Goal: Information Seeking & Learning: Learn about a topic

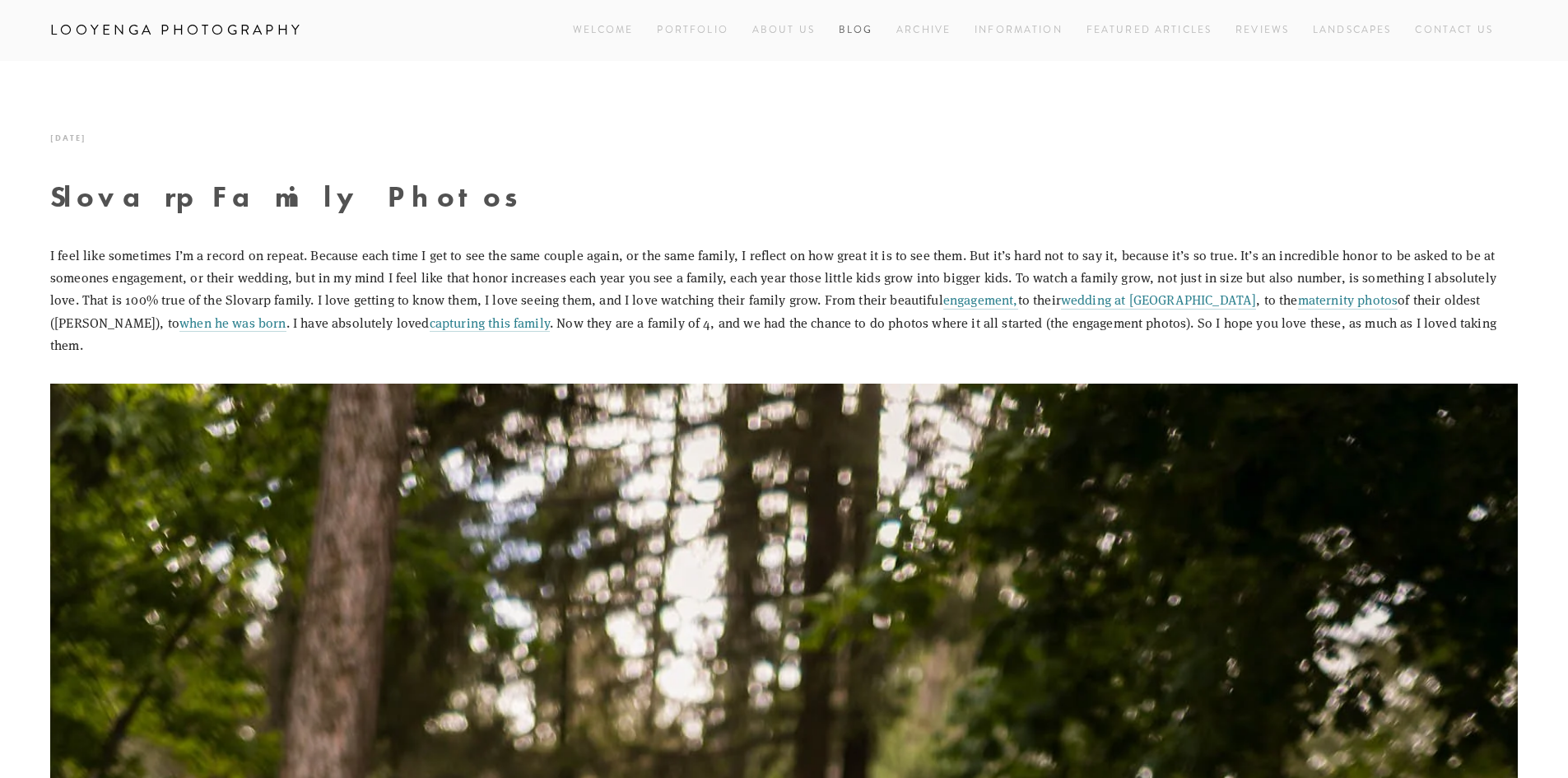
click at [855, 26] on link "Blog" at bounding box center [855, 30] width 35 height 22
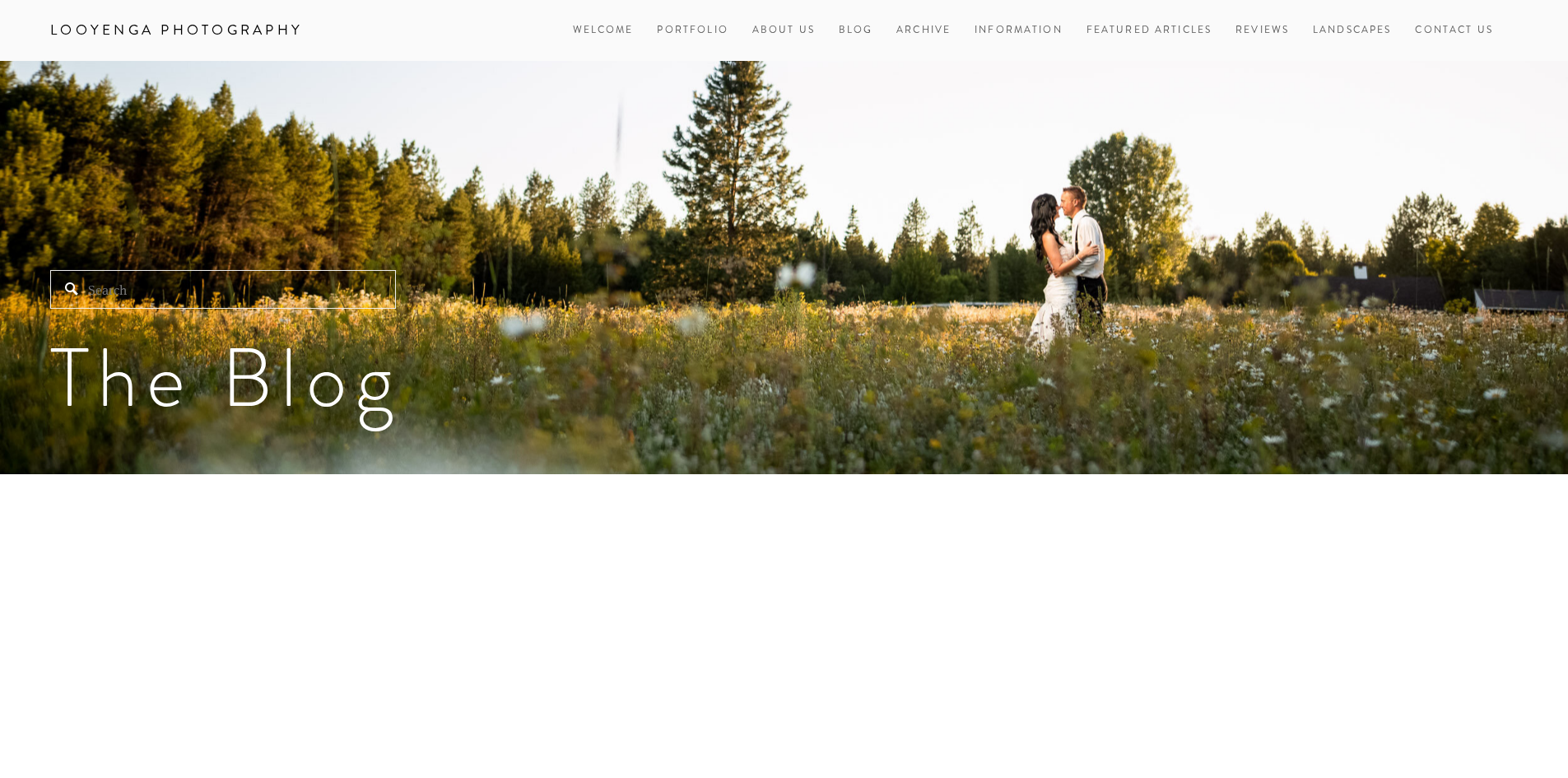
click at [262, 295] on input "Search" at bounding box center [223, 289] width 346 height 39
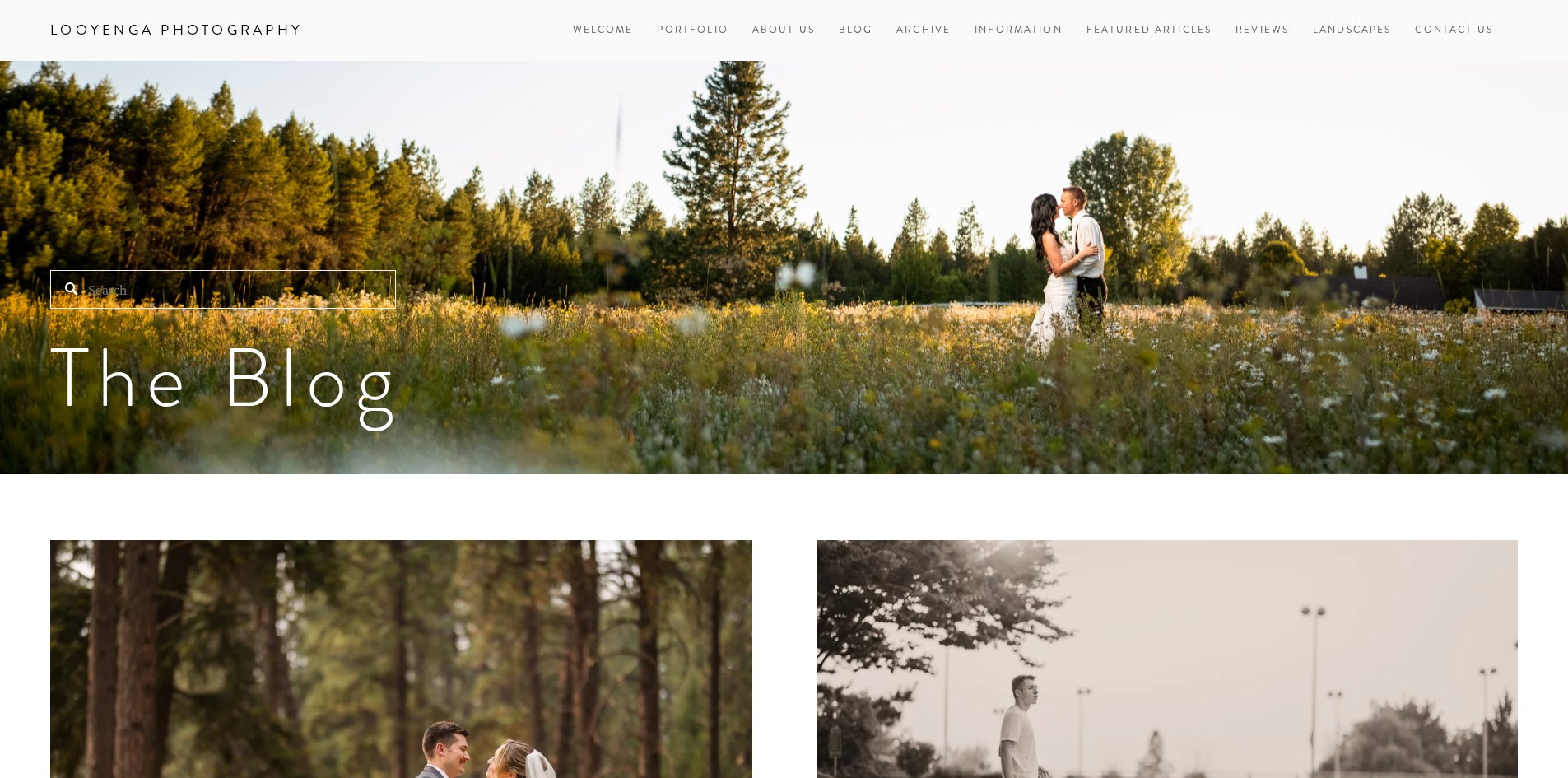
click at [262, 295] on input "Search" at bounding box center [223, 289] width 346 height 39
paste input "Engagement"
type input "Engagement"
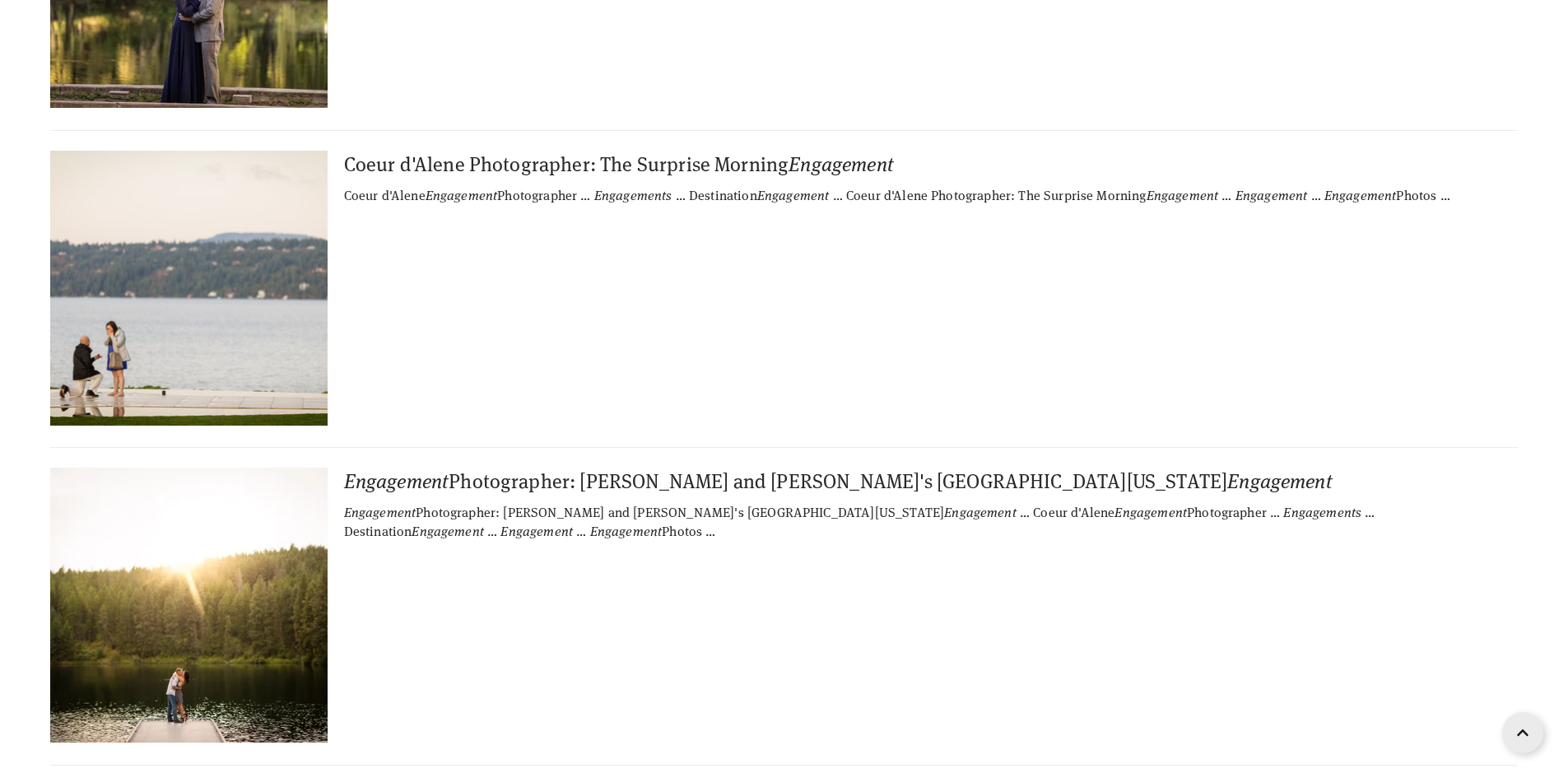
scroll to position [1070, 0]
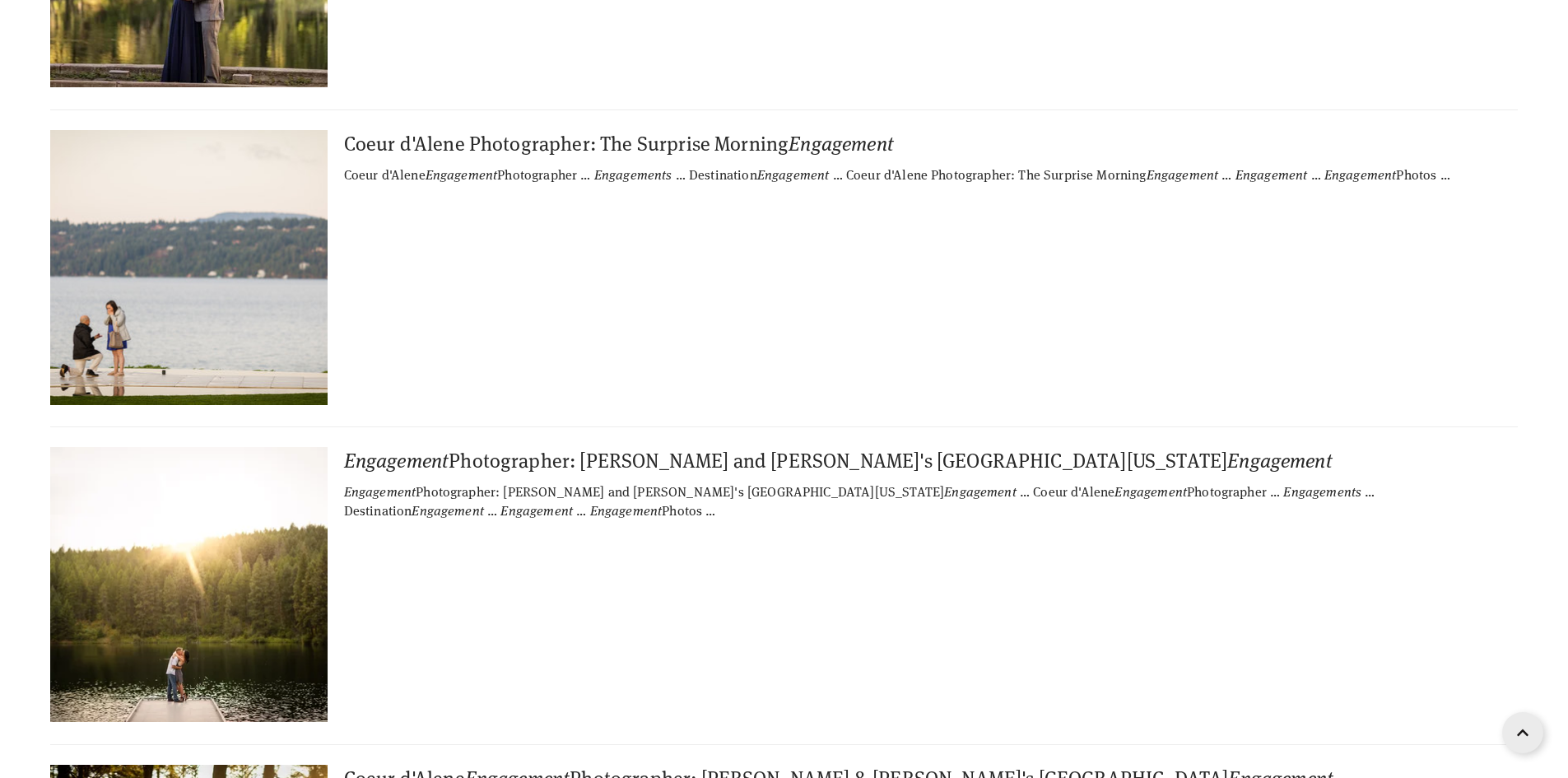
click at [242, 255] on img at bounding box center [188, 267] width 411 height 275
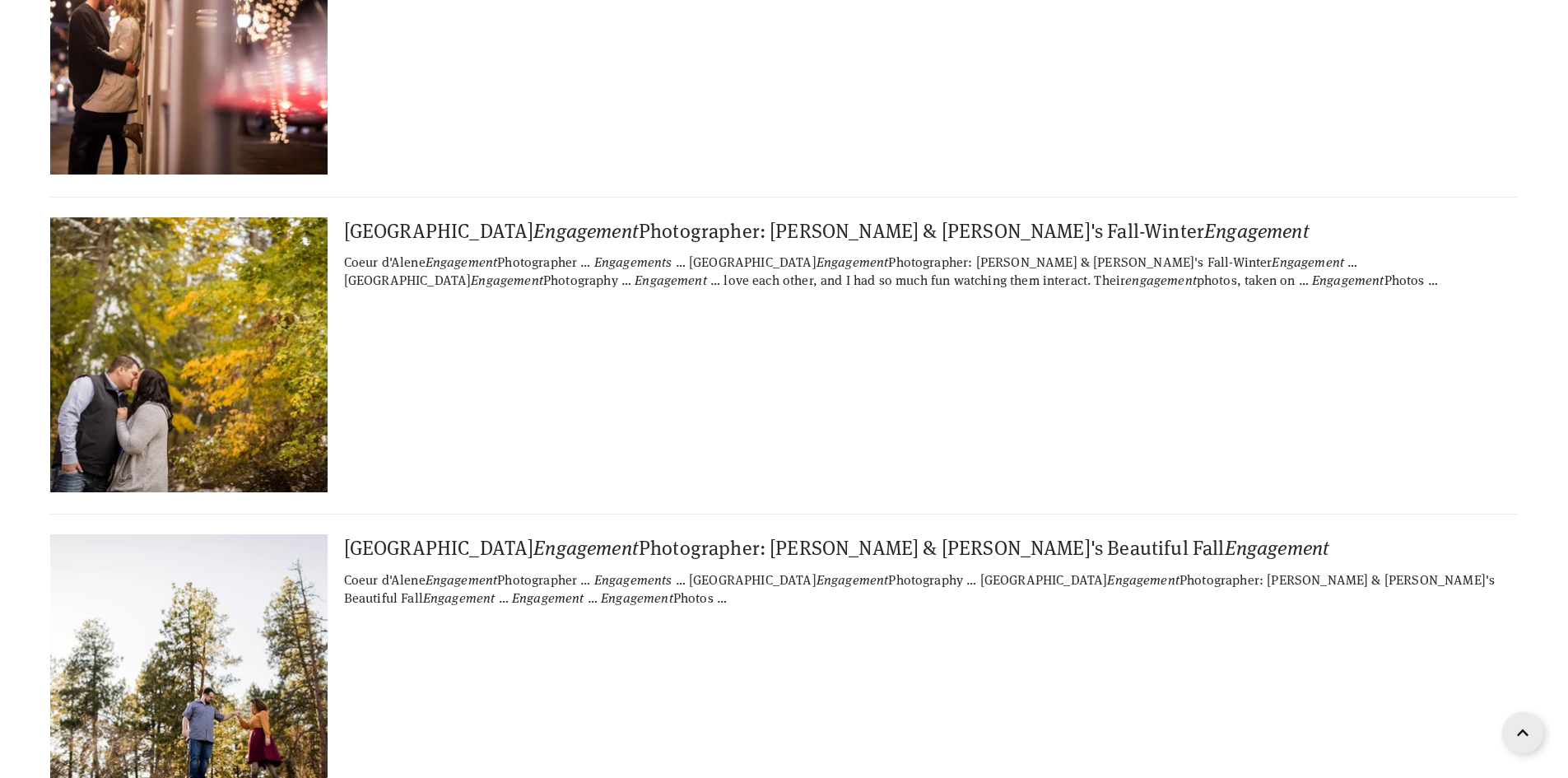
scroll to position [3206, 0]
click at [215, 326] on img at bounding box center [188, 354] width 411 height 275
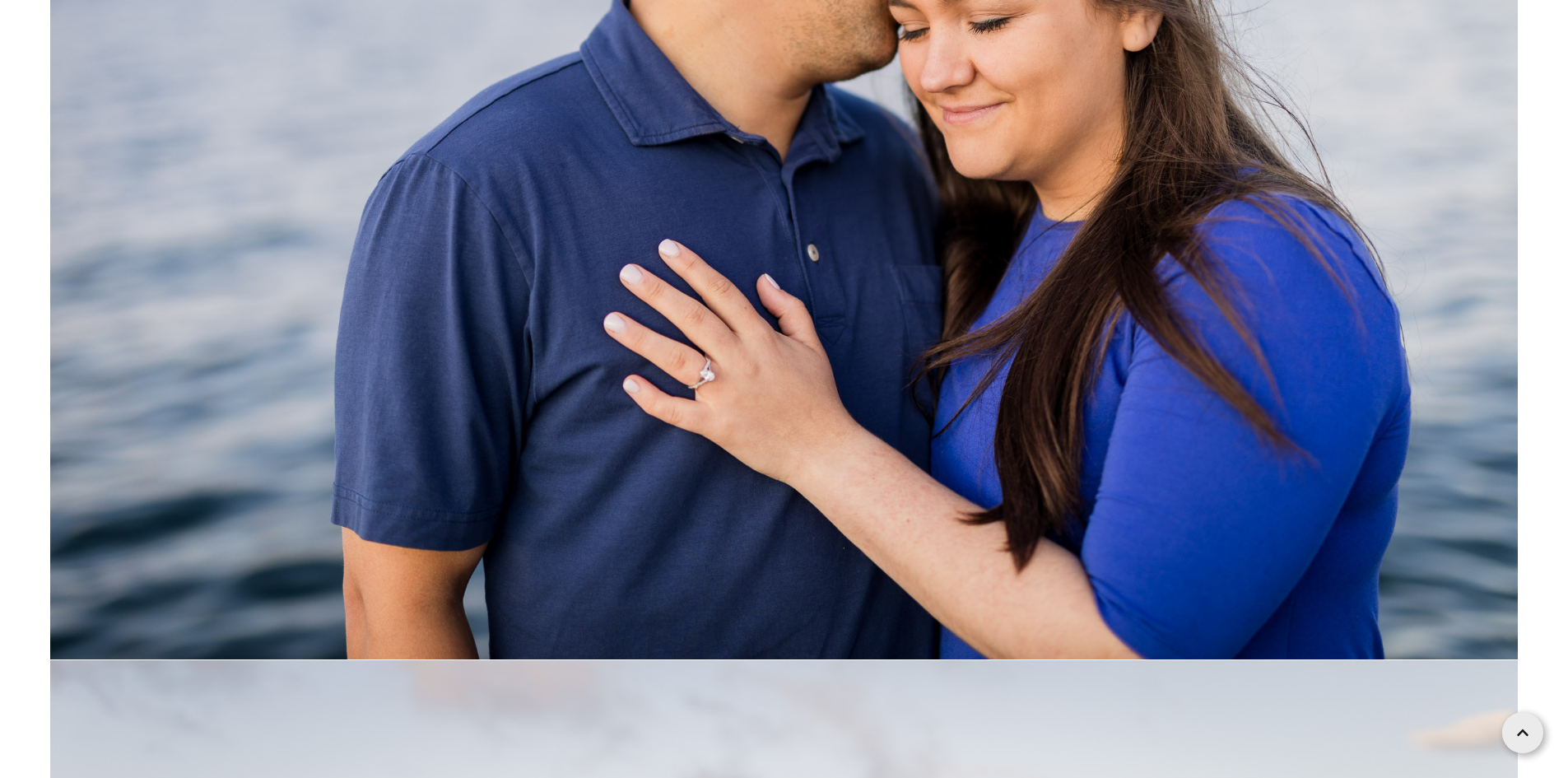
scroll to position [16213, 0]
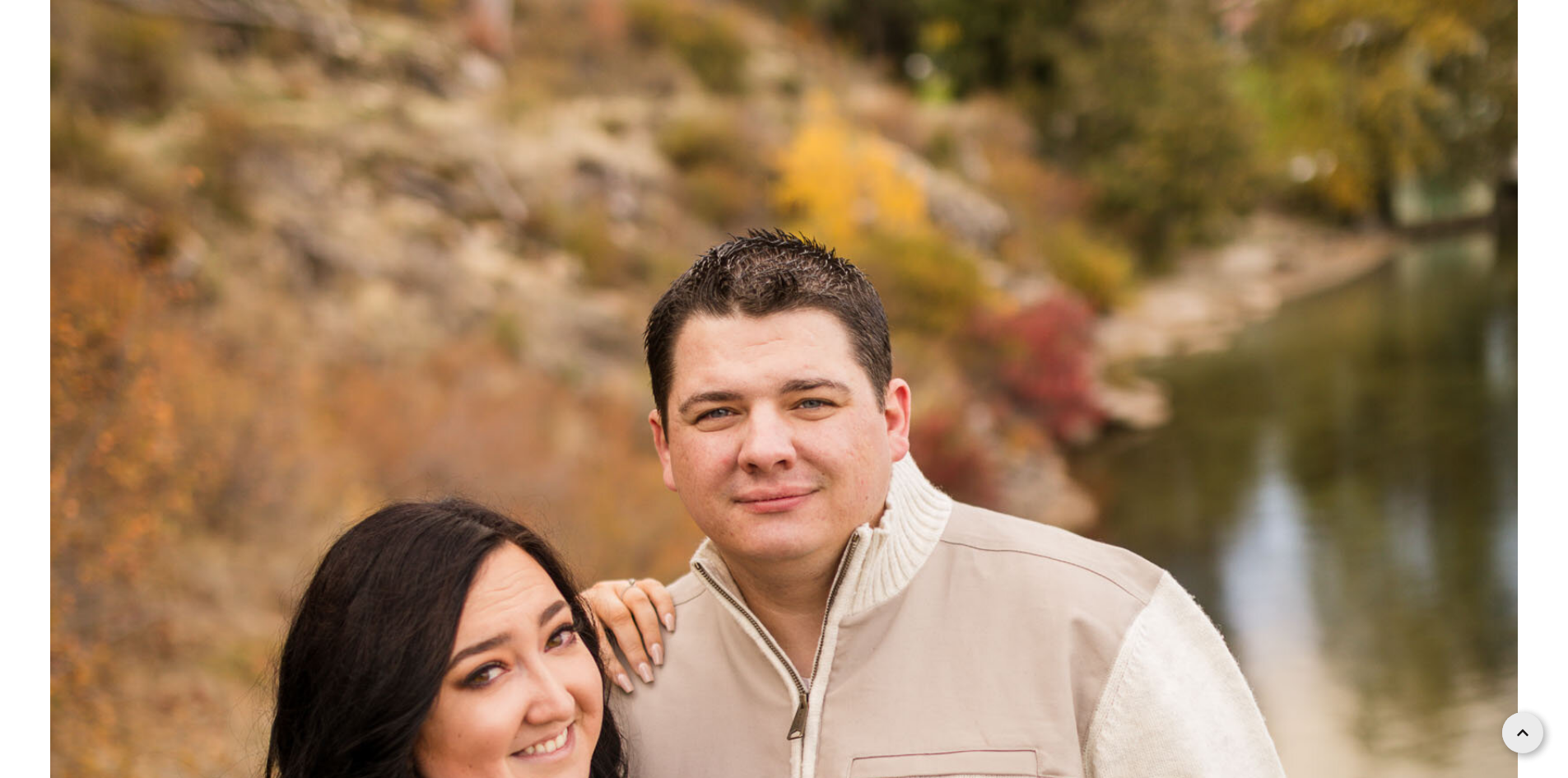
scroll to position [15151, 0]
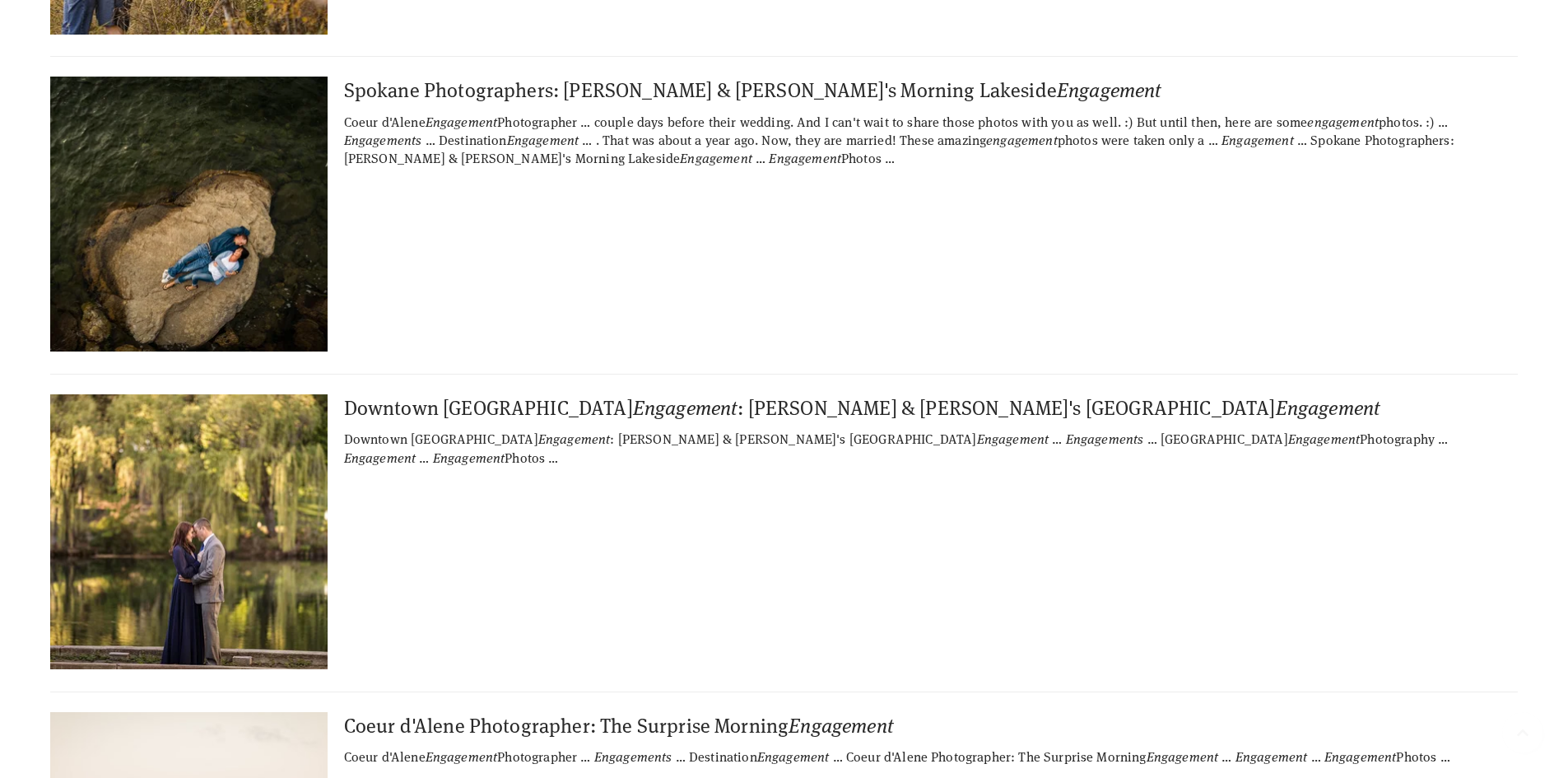
scroll to position [494, 0]
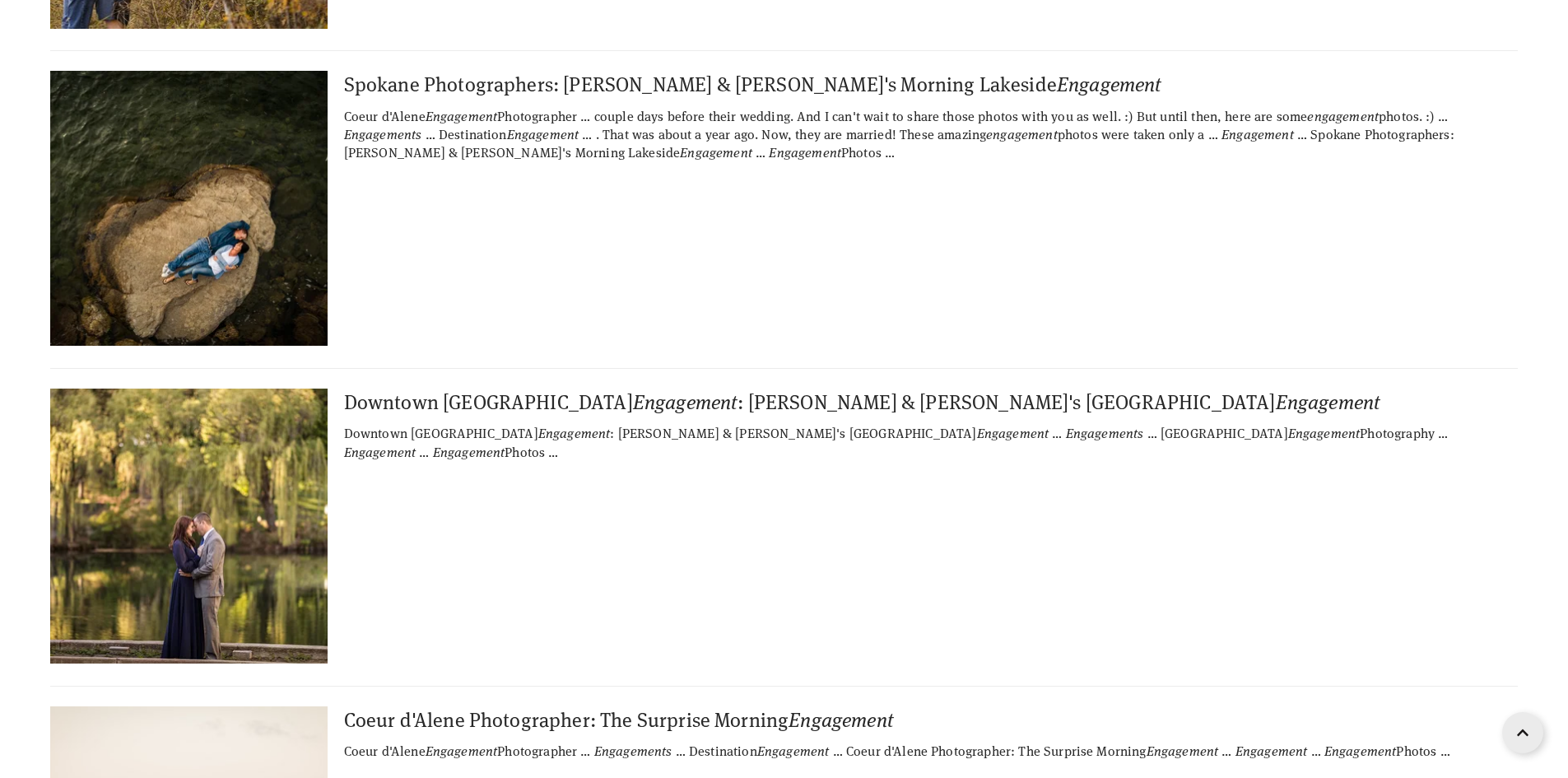
click at [254, 262] on img at bounding box center [188, 208] width 411 height 275
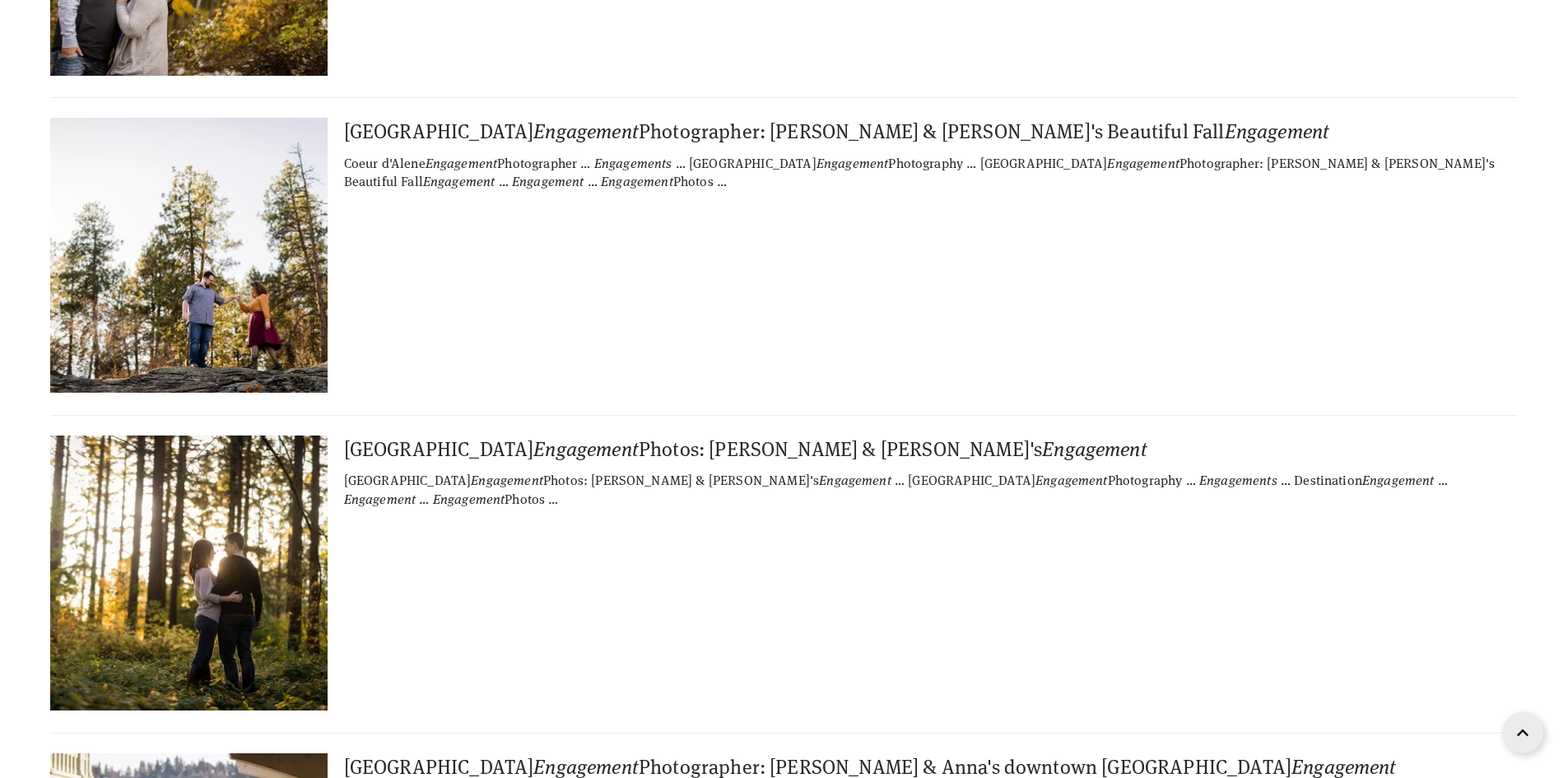
scroll to position [3623, 0]
click at [238, 268] on img at bounding box center [188, 254] width 411 height 275
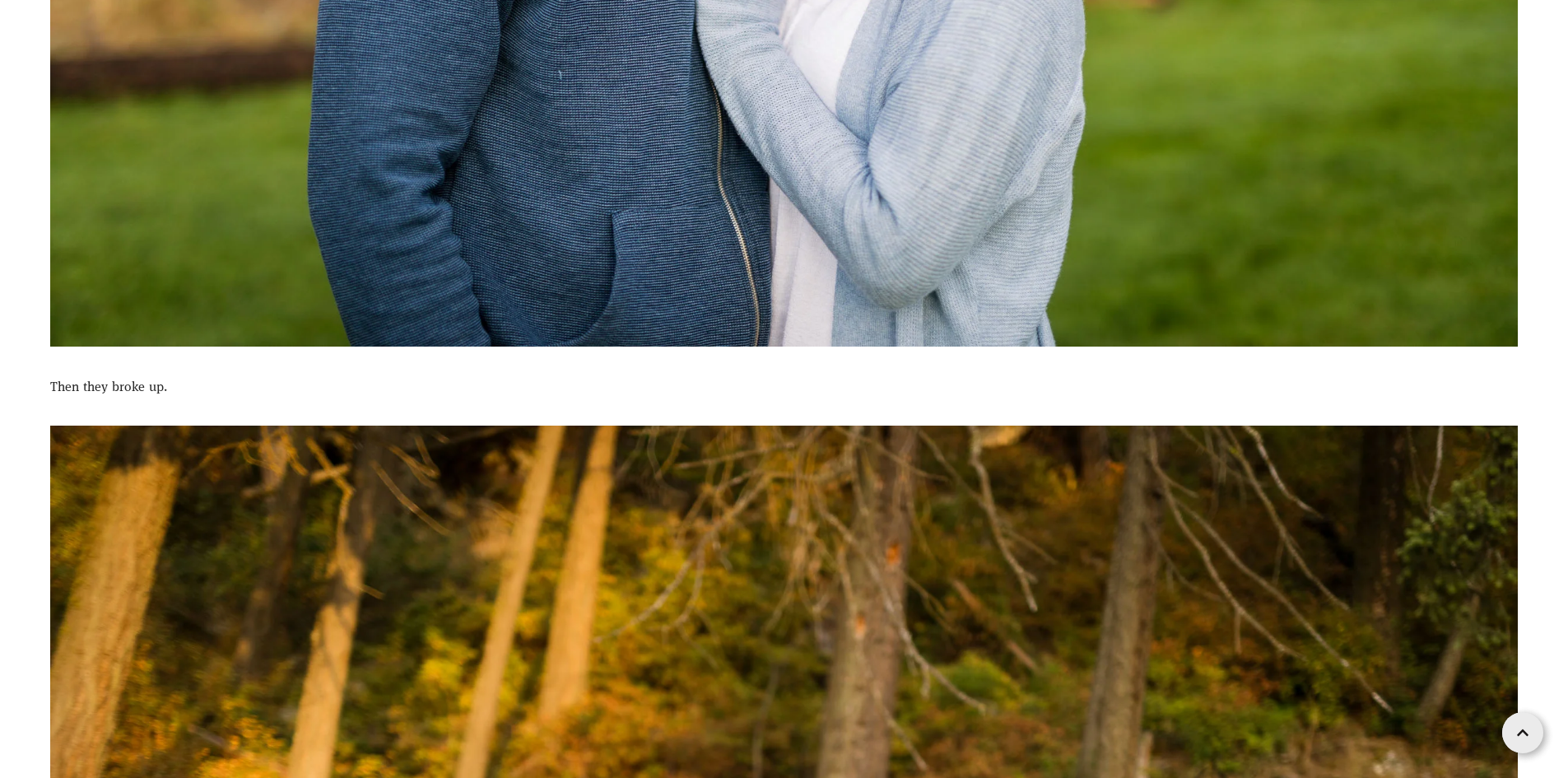
scroll to position [988, 0]
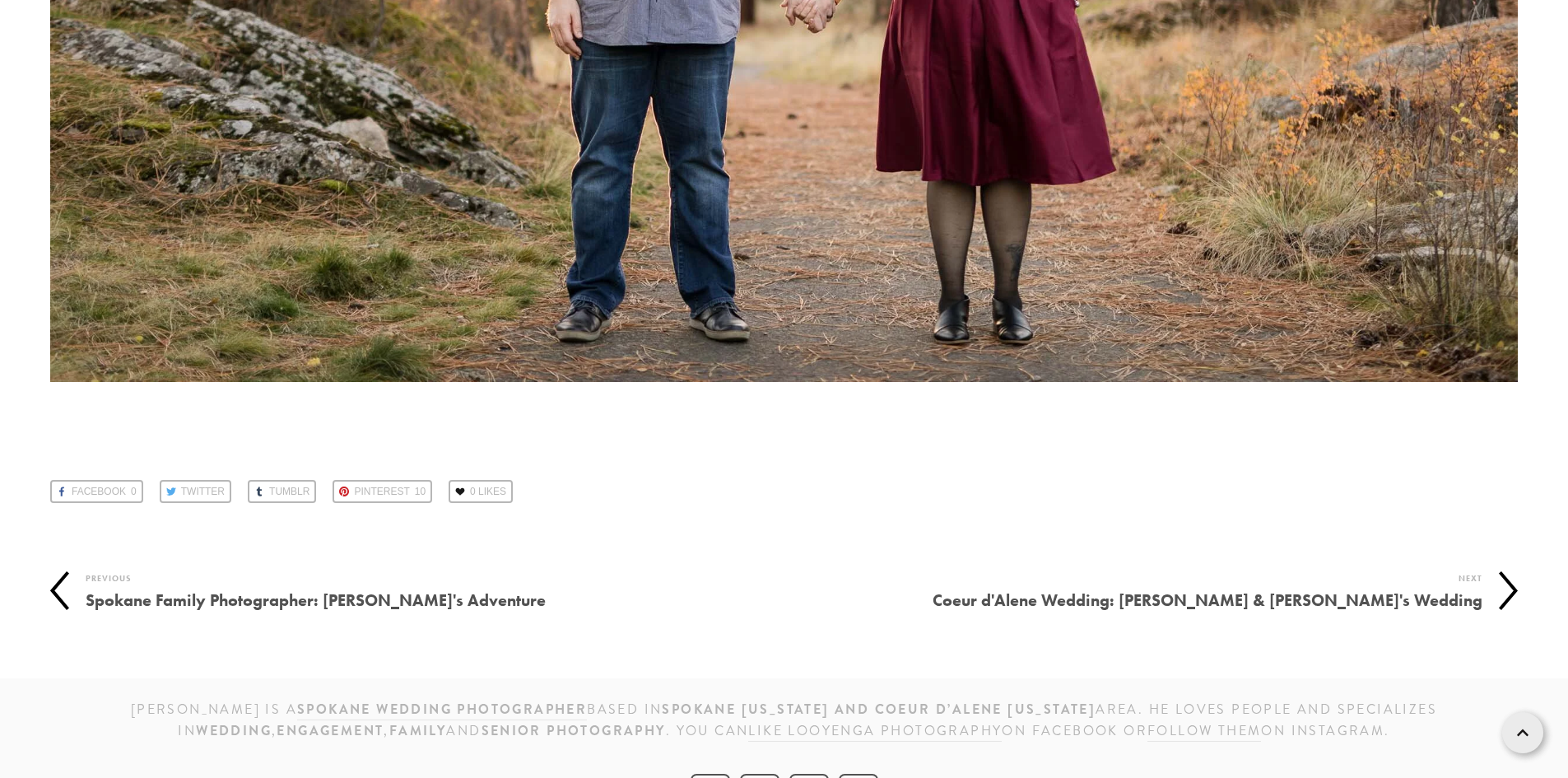
scroll to position [30667, 0]
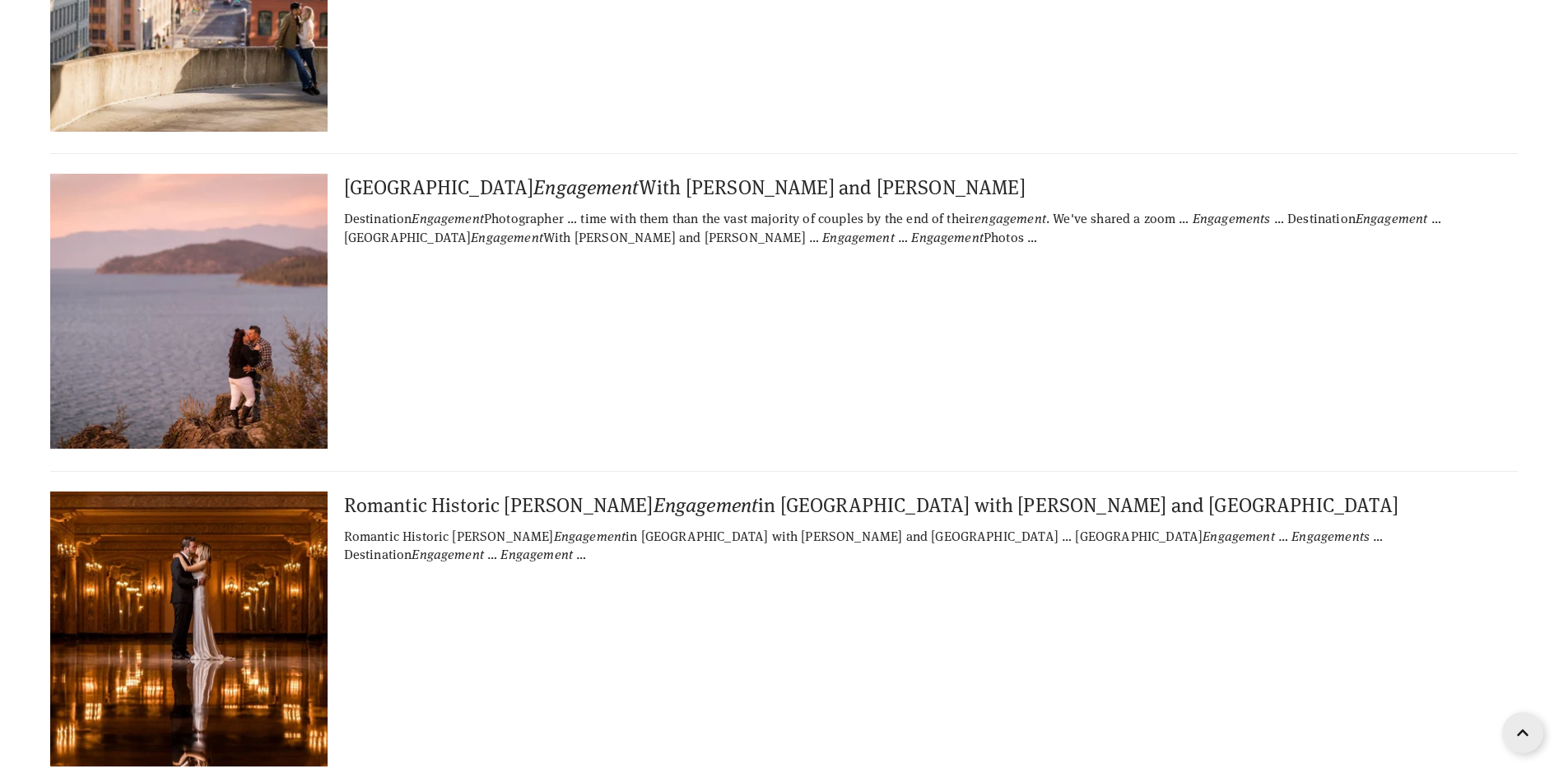
scroll to position [4529, 0]
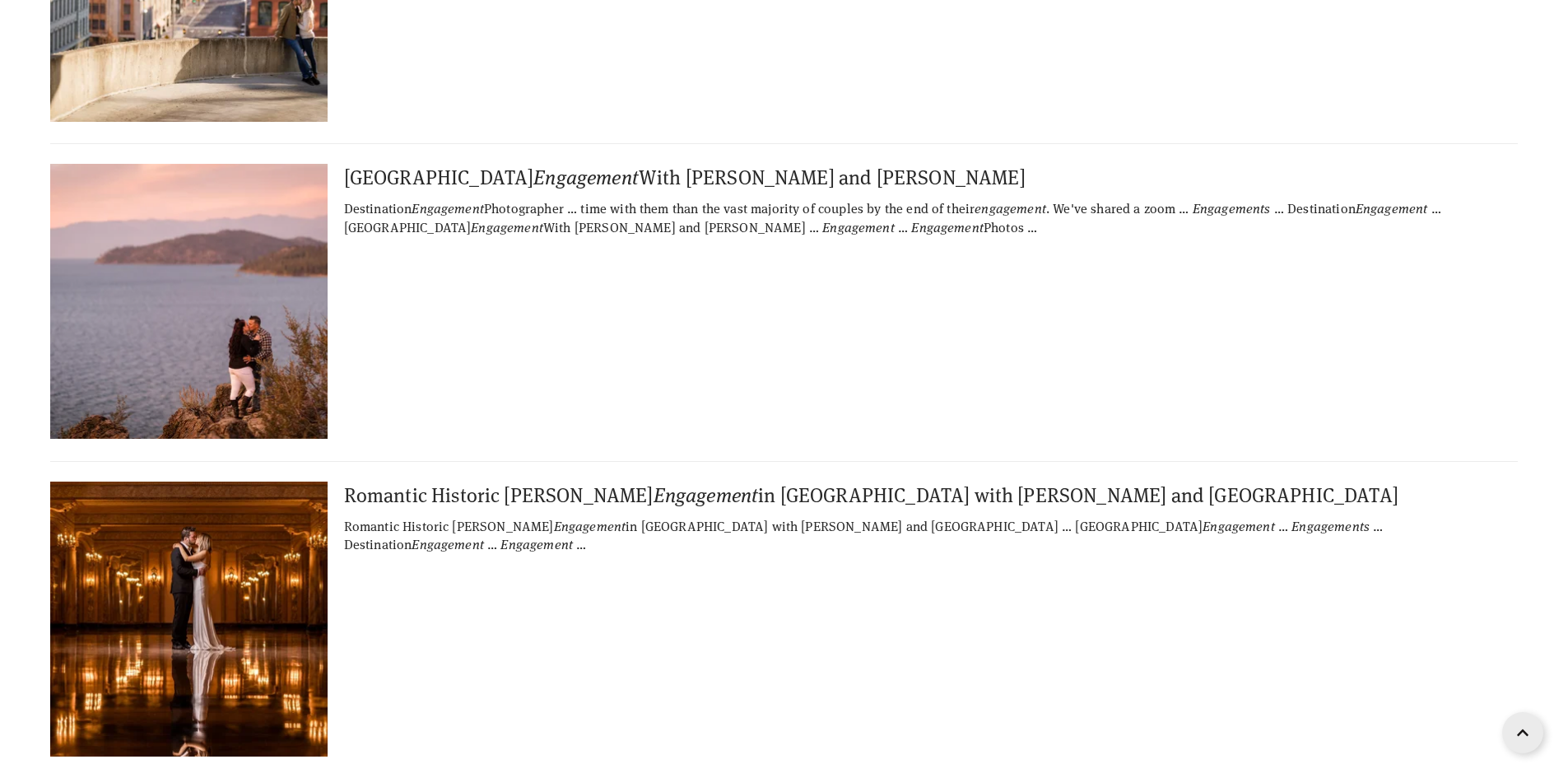
click at [250, 284] on img at bounding box center [188, 301] width 411 height 275
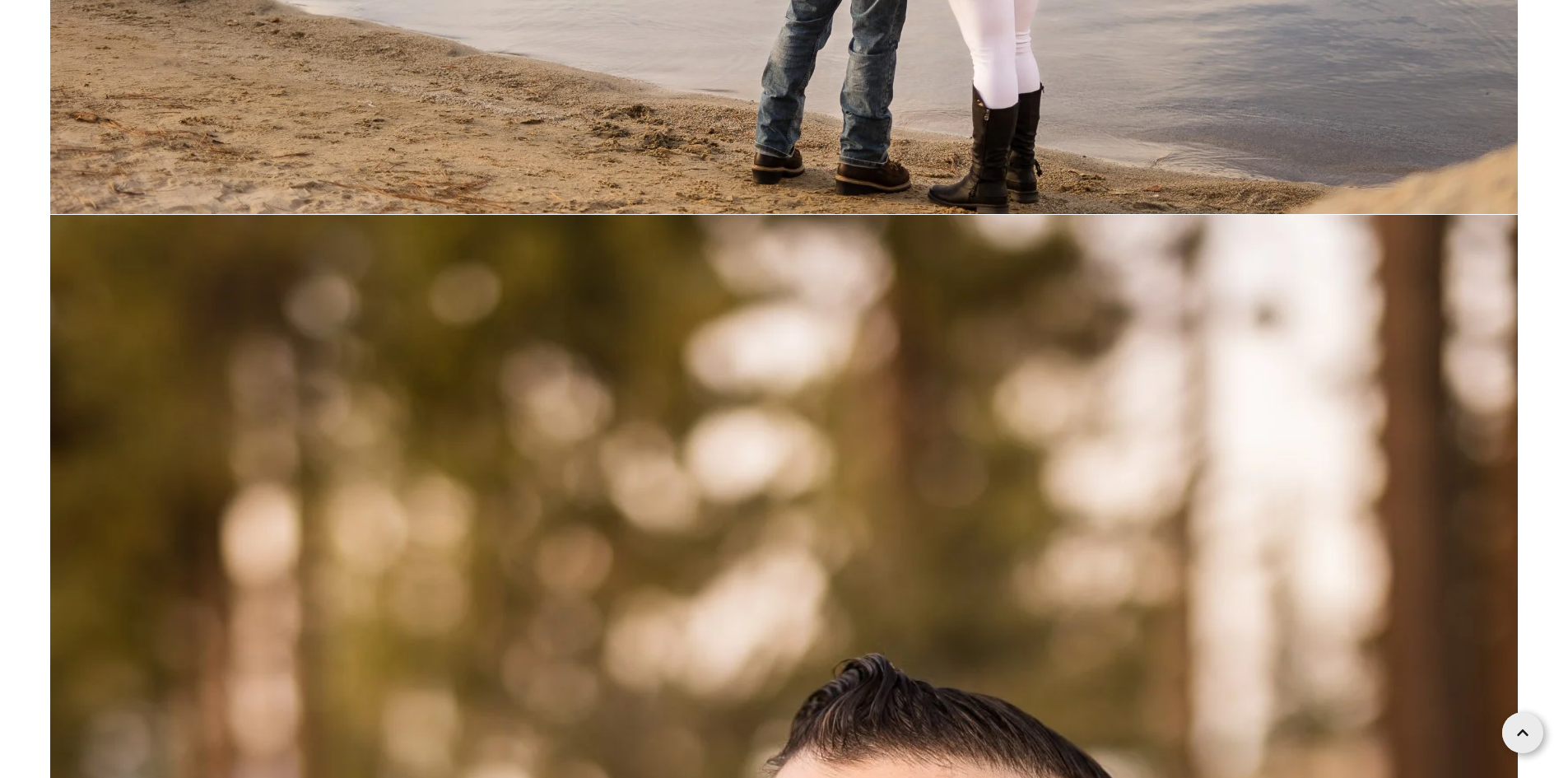
scroll to position [31454, 0]
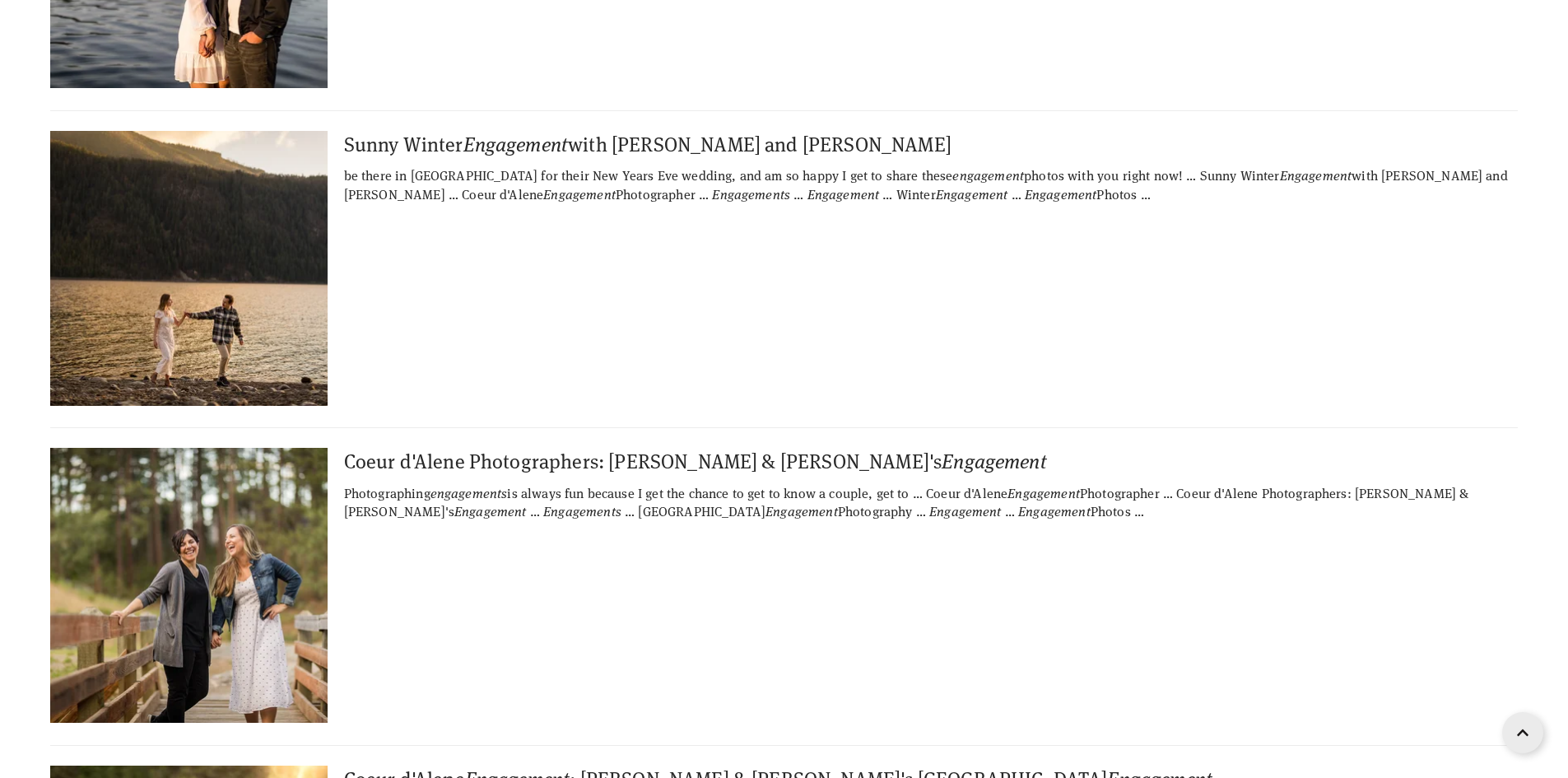
scroll to position [5517, 0]
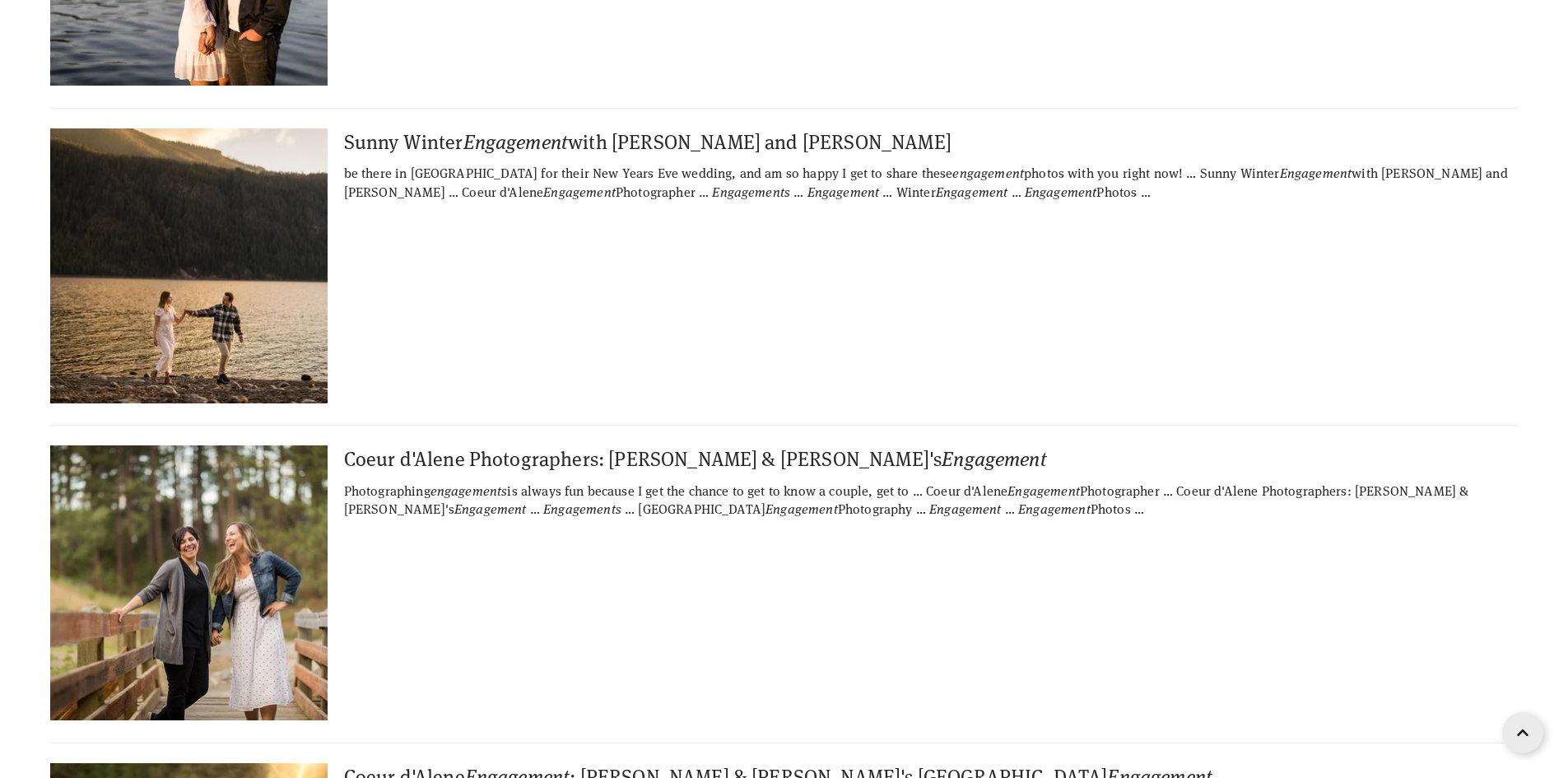
click at [238, 268] on img at bounding box center [188, 265] width 411 height 275
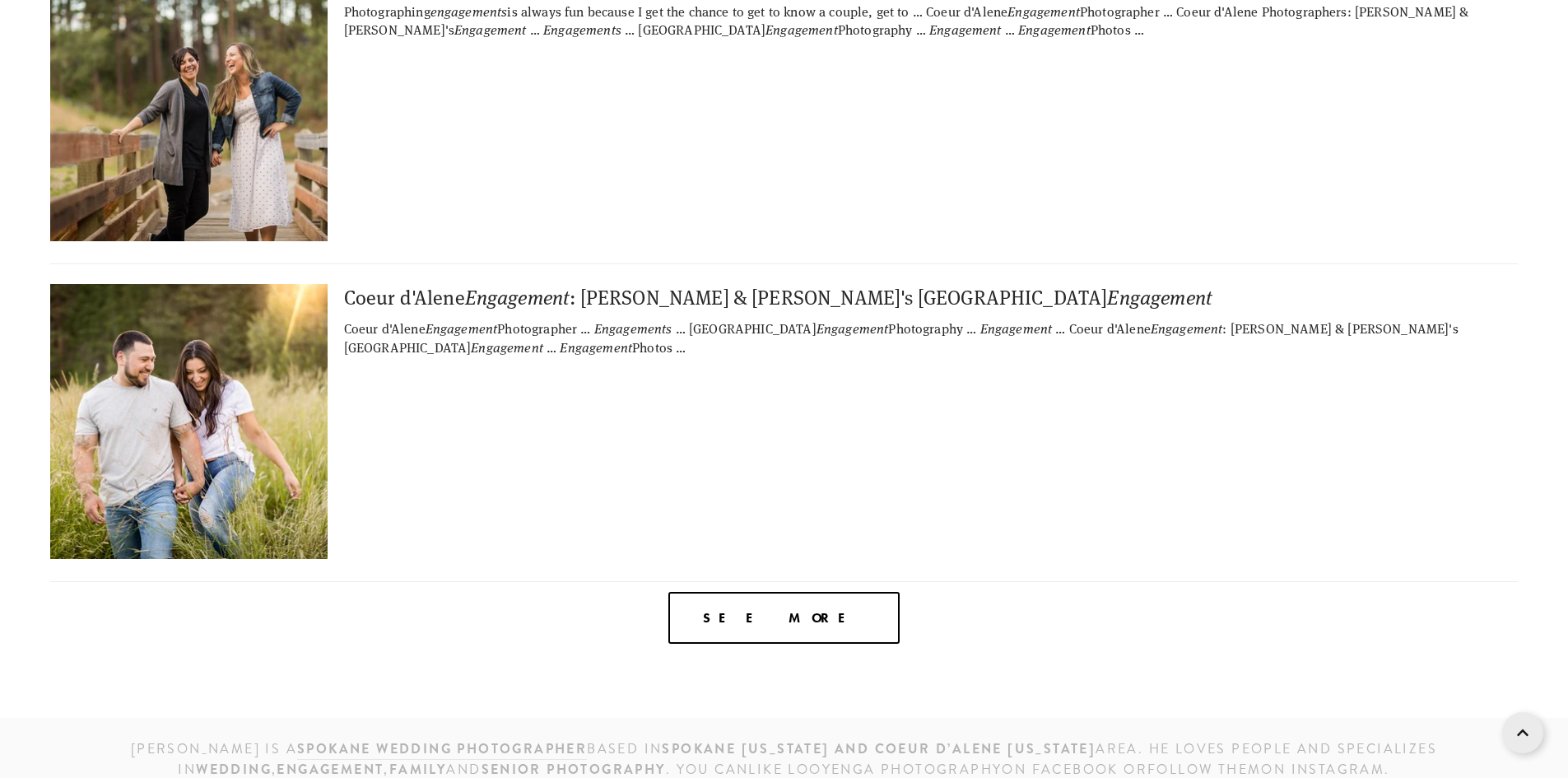
scroll to position [6050, 0]
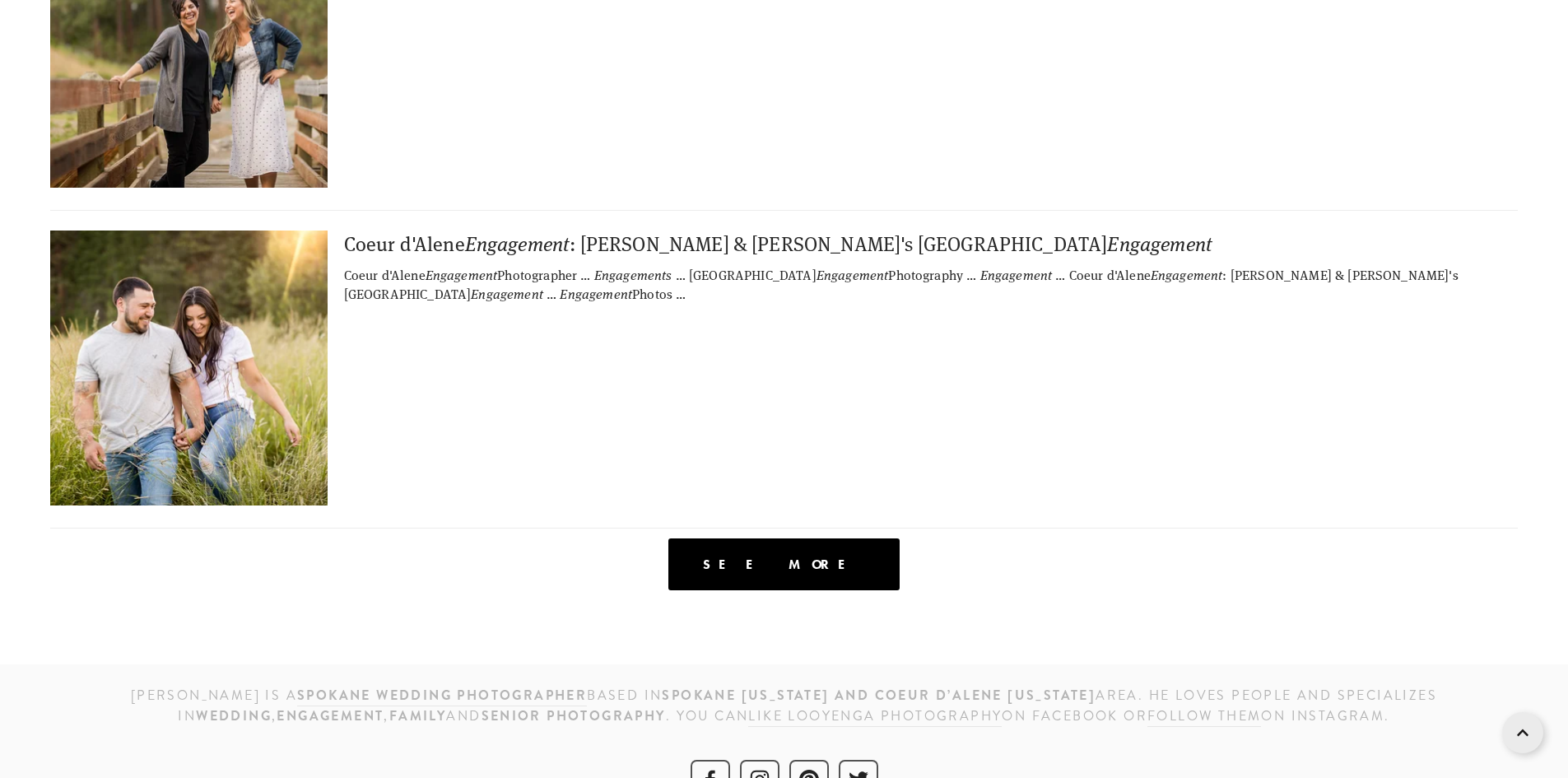
click at [766, 557] on span "See more" at bounding box center [784, 565] width 162 height 16
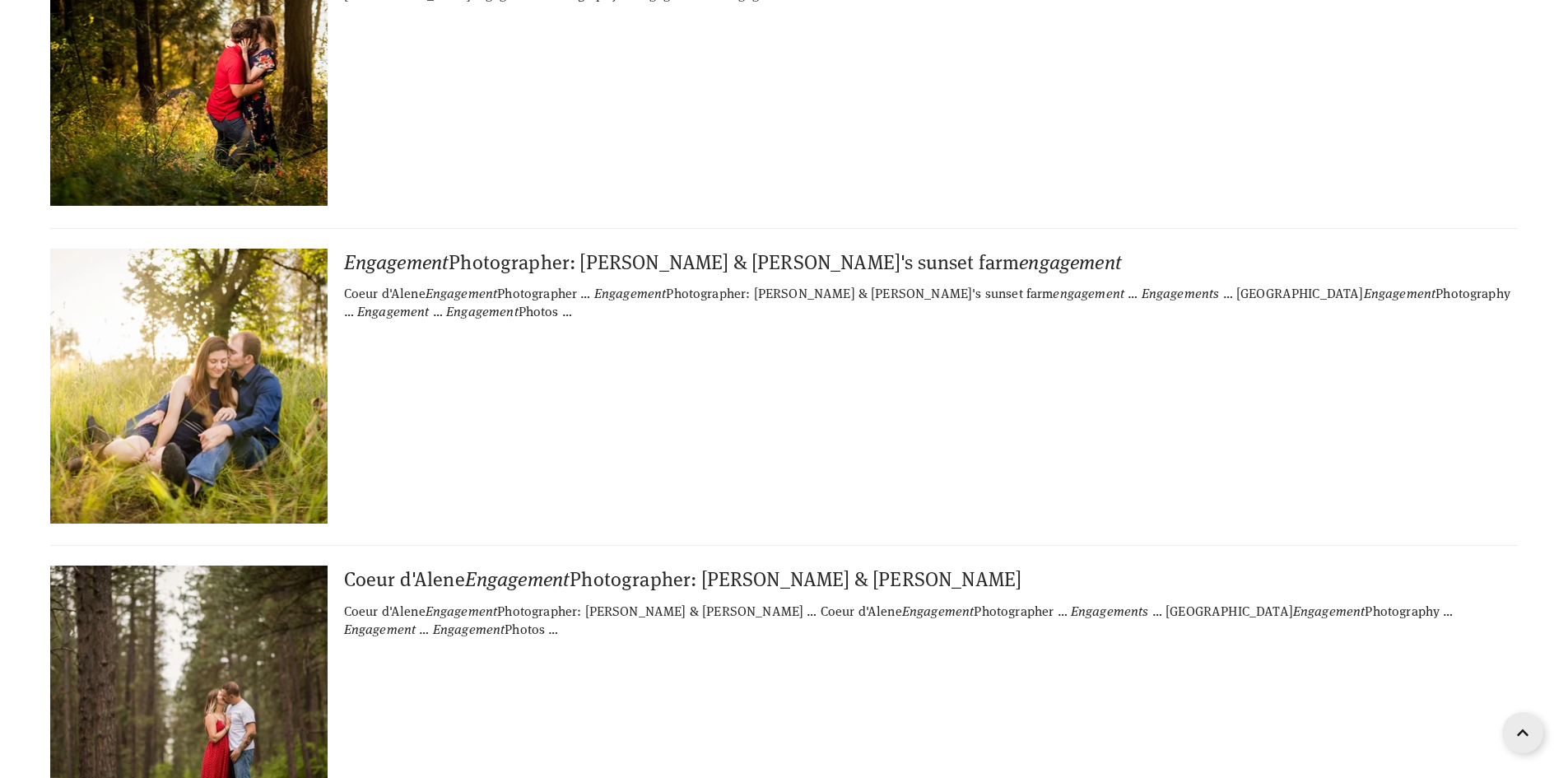
scroll to position [6977, 0]
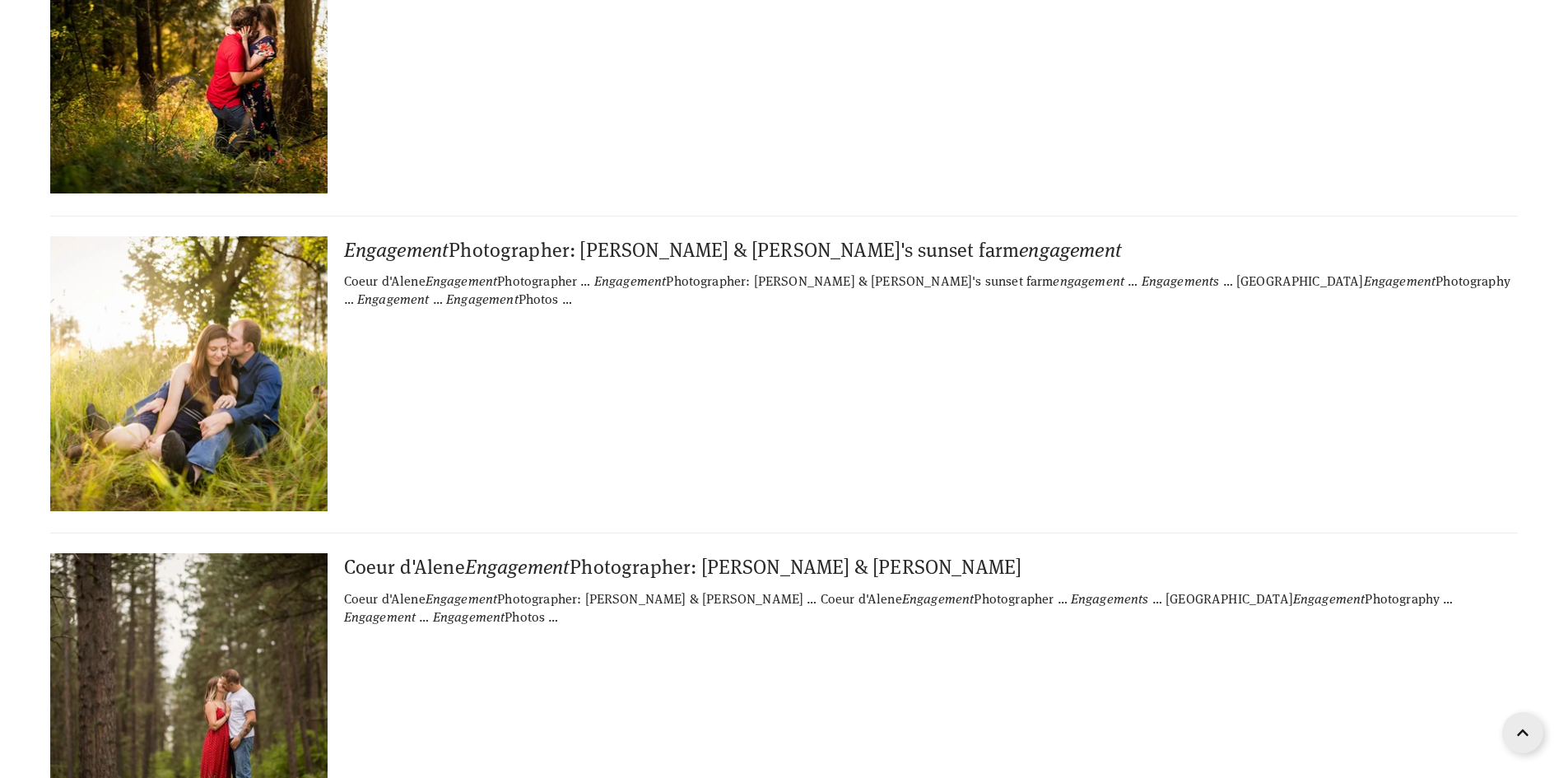
click at [247, 313] on img at bounding box center [188, 373] width 411 height 275
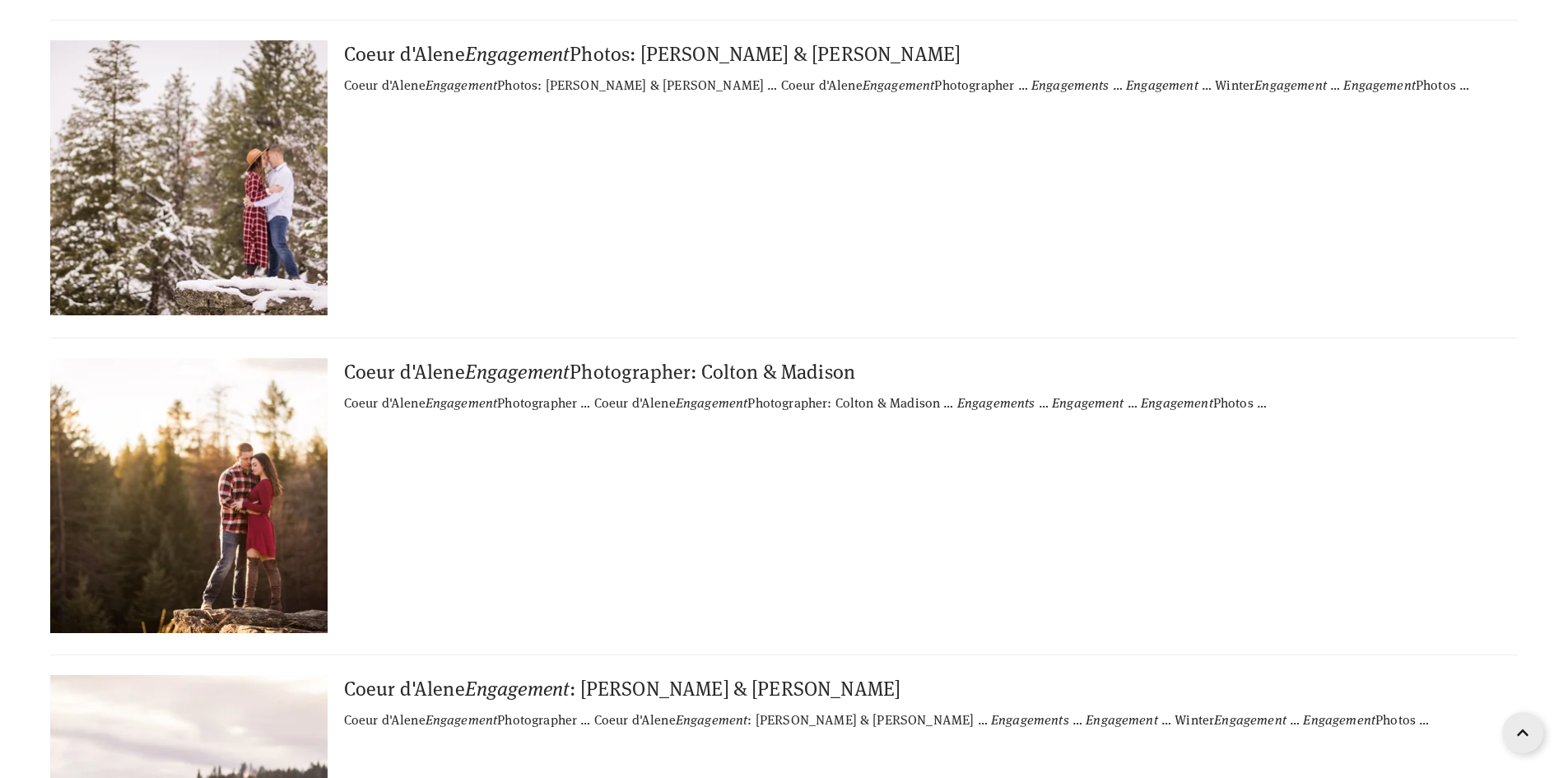
scroll to position [9889, 0]
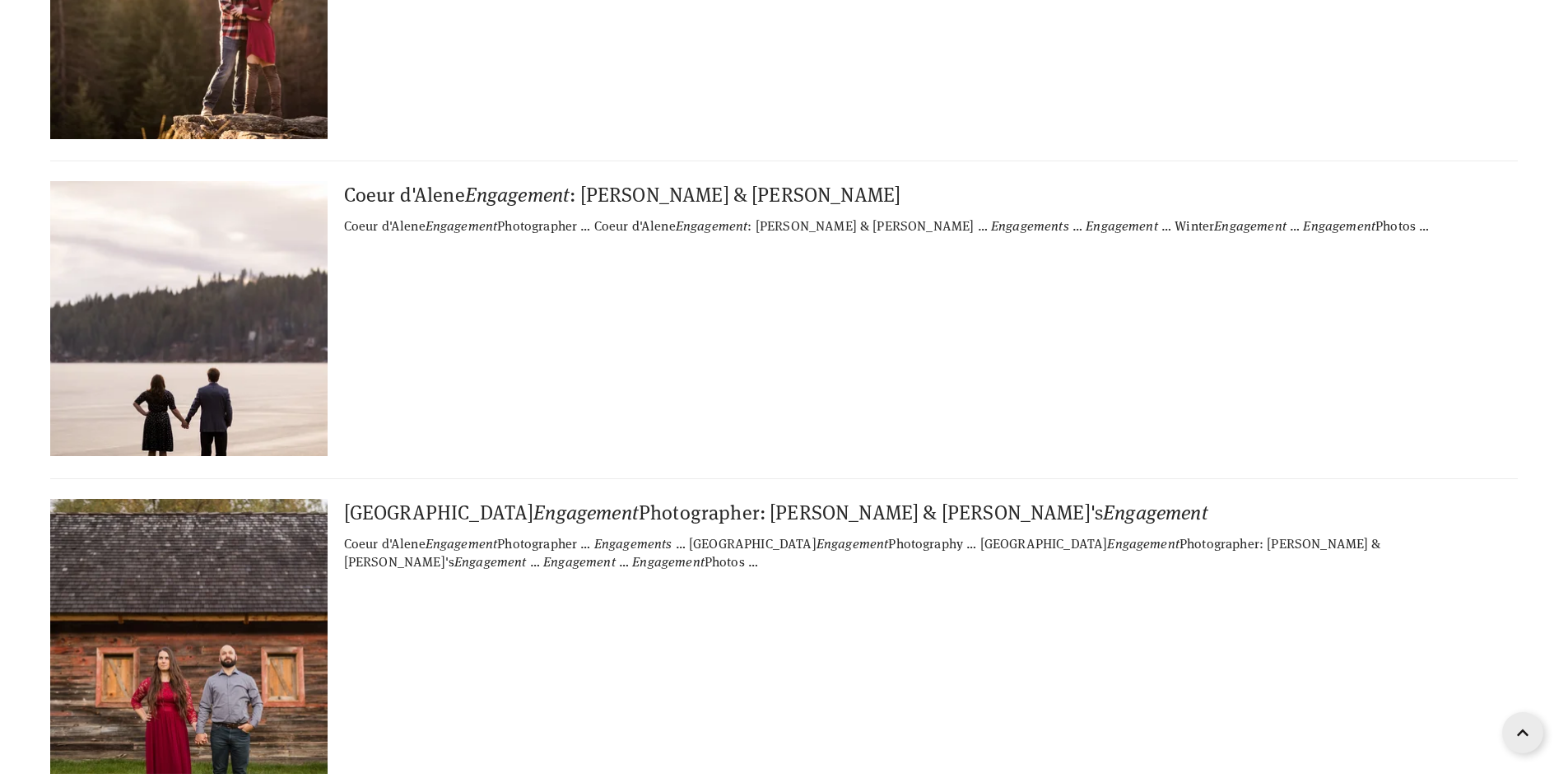
click at [246, 254] on img at bounding box center [188, 318] width 411 height 275
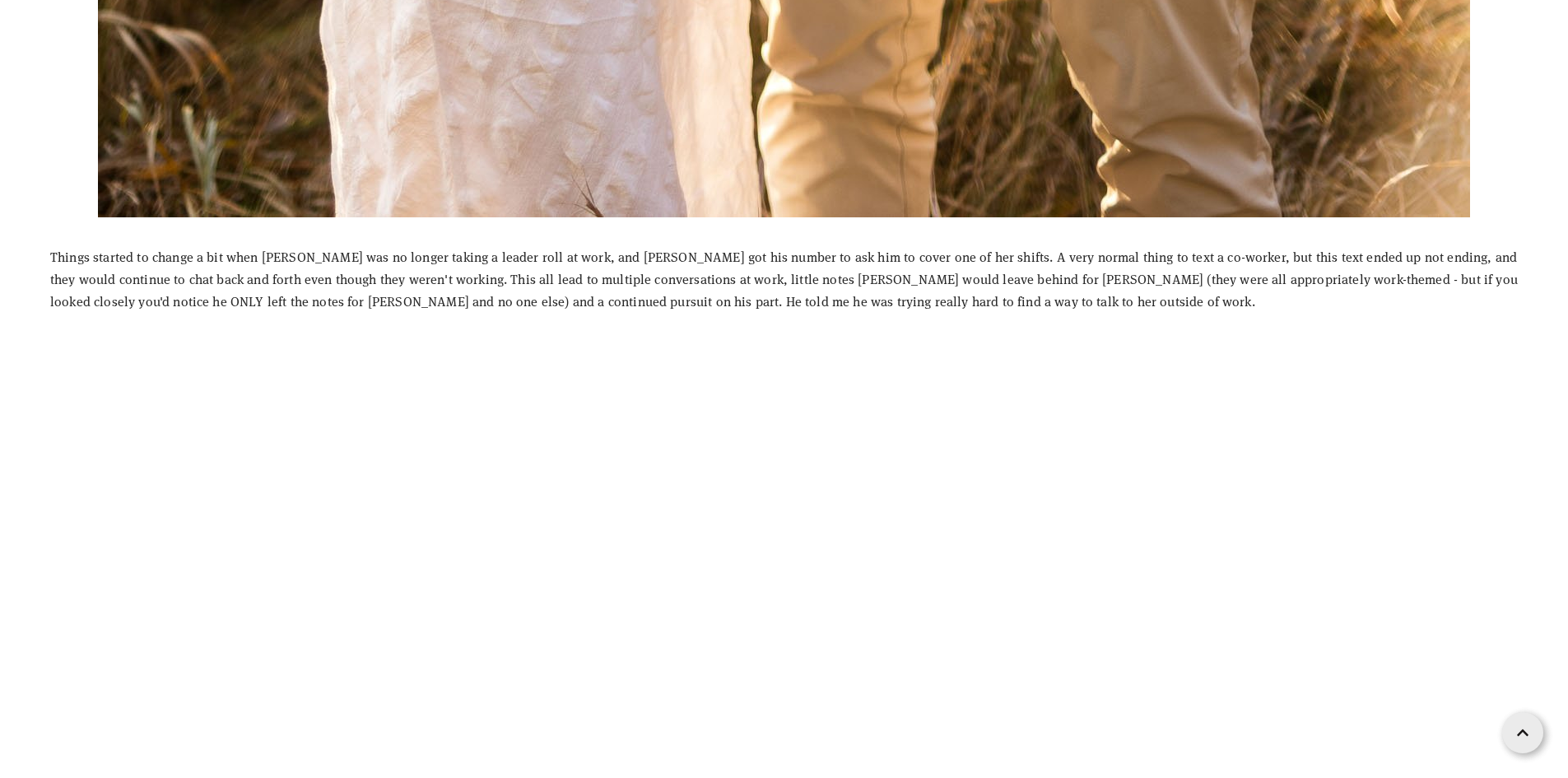
scroll to position [2553, 0]
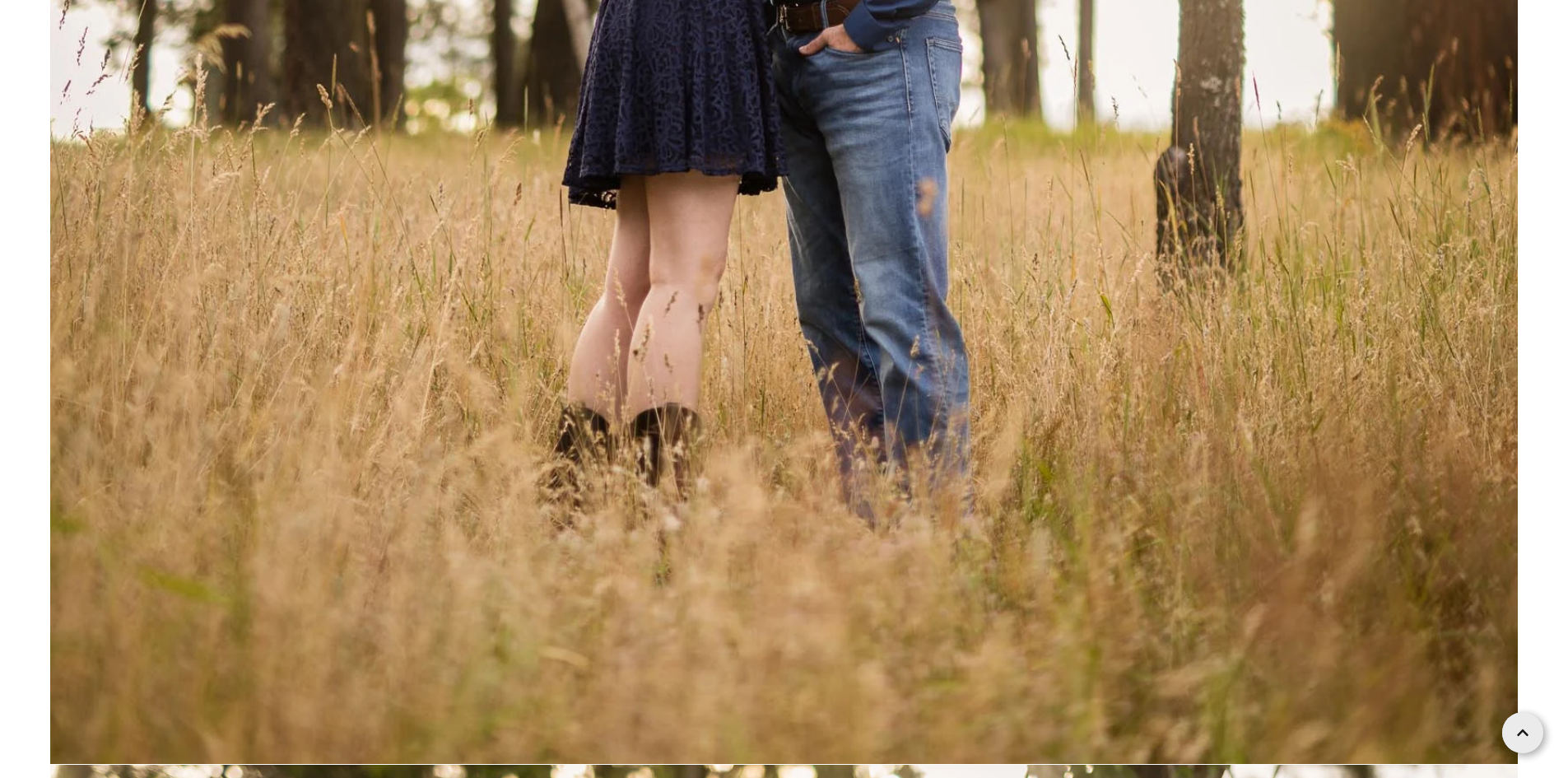
scroll to position [5097, 0]
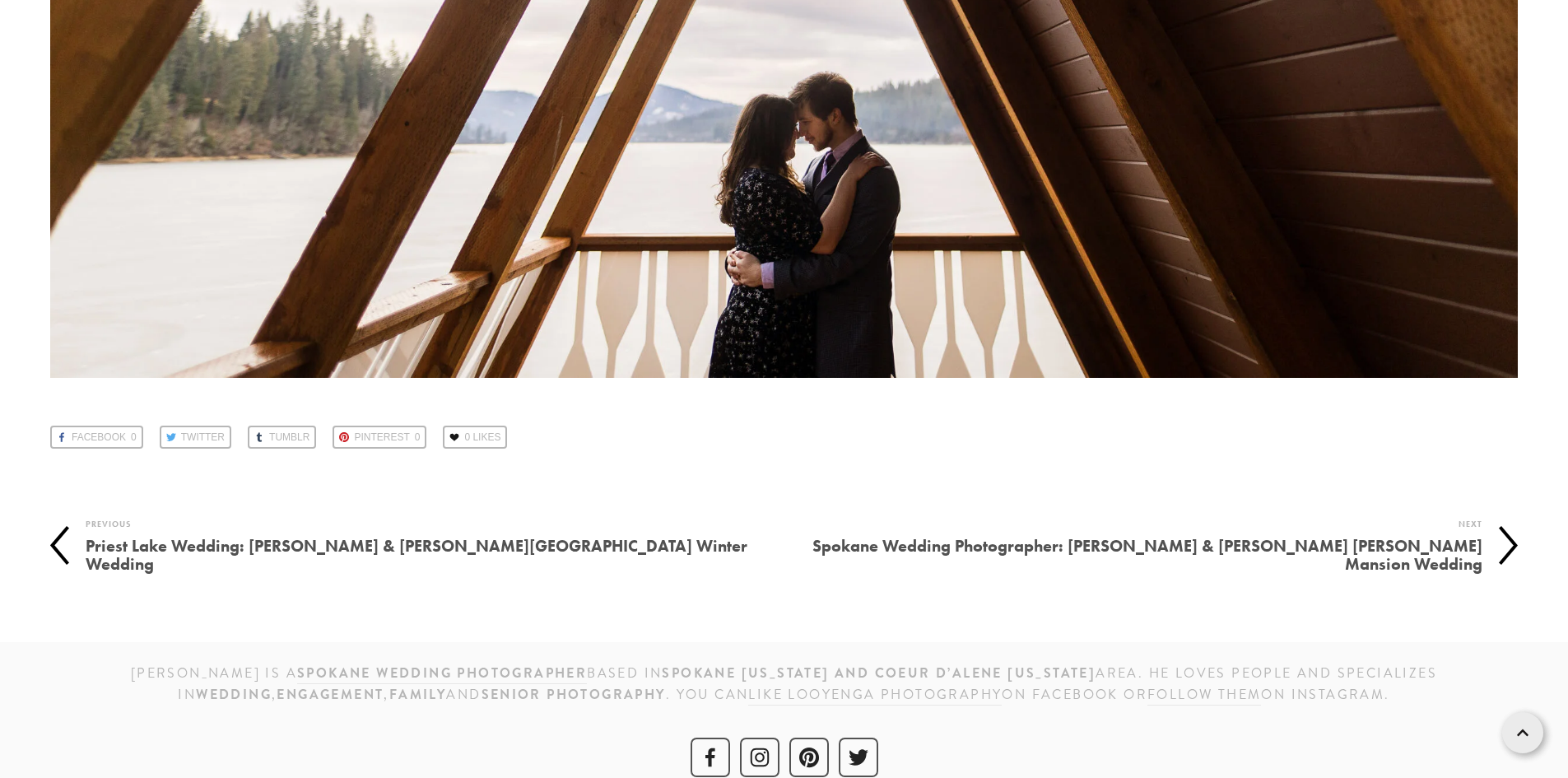
scroll to position [25168, 0]
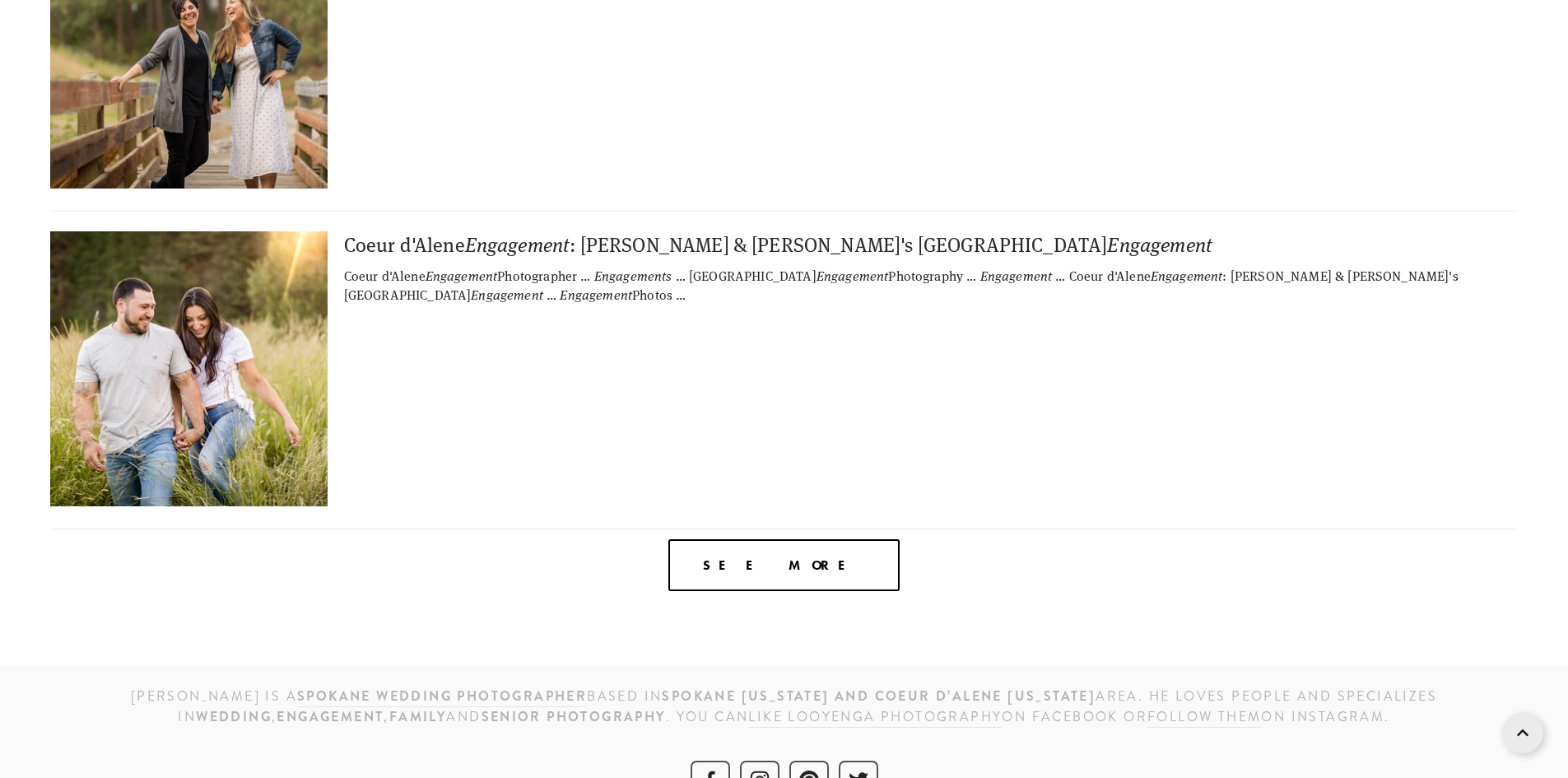
scroll to position [6050, 0]
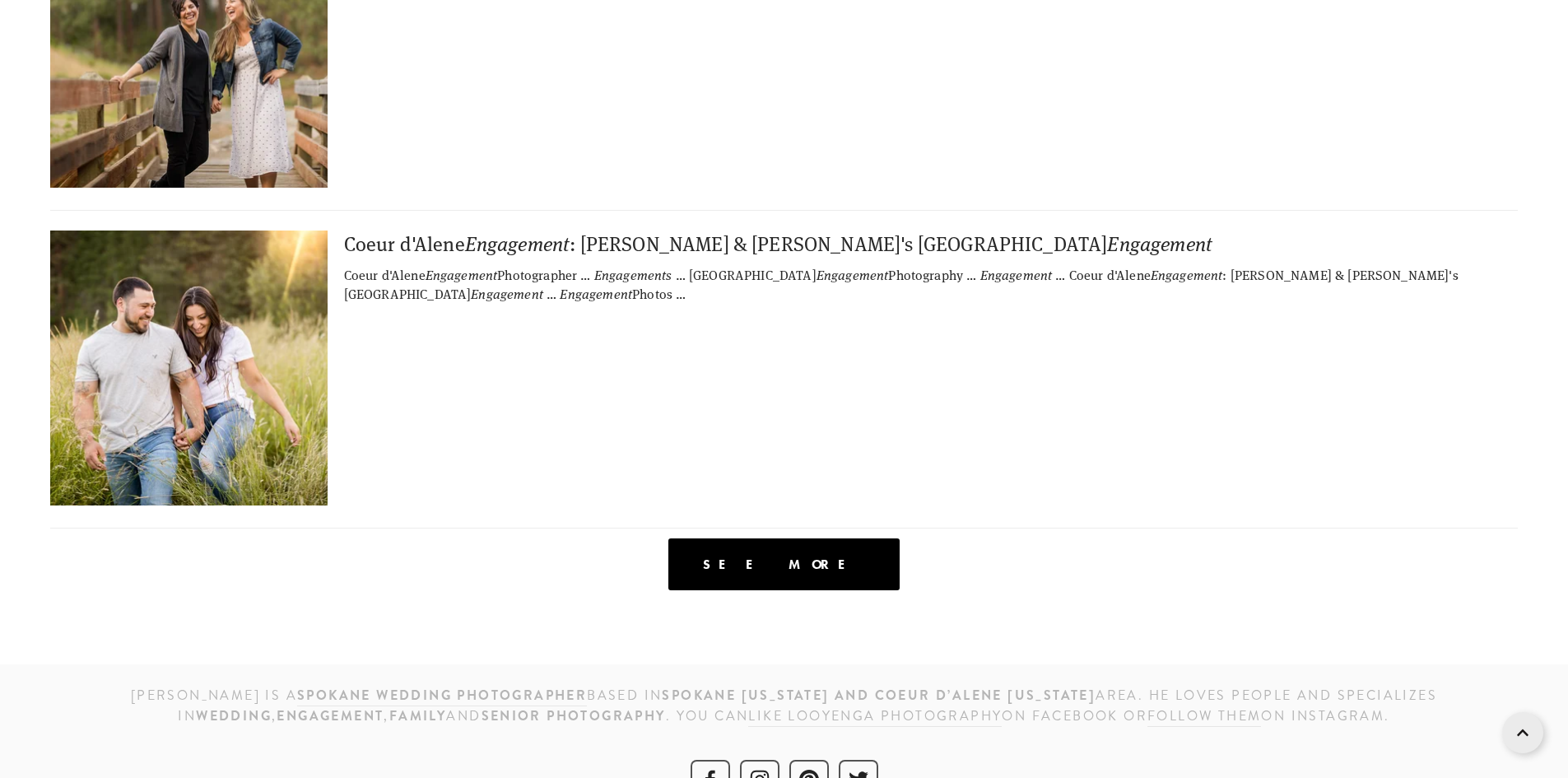
click at [752, 557] on span "See more" at bounding box center [784, 565] width 162 height 16
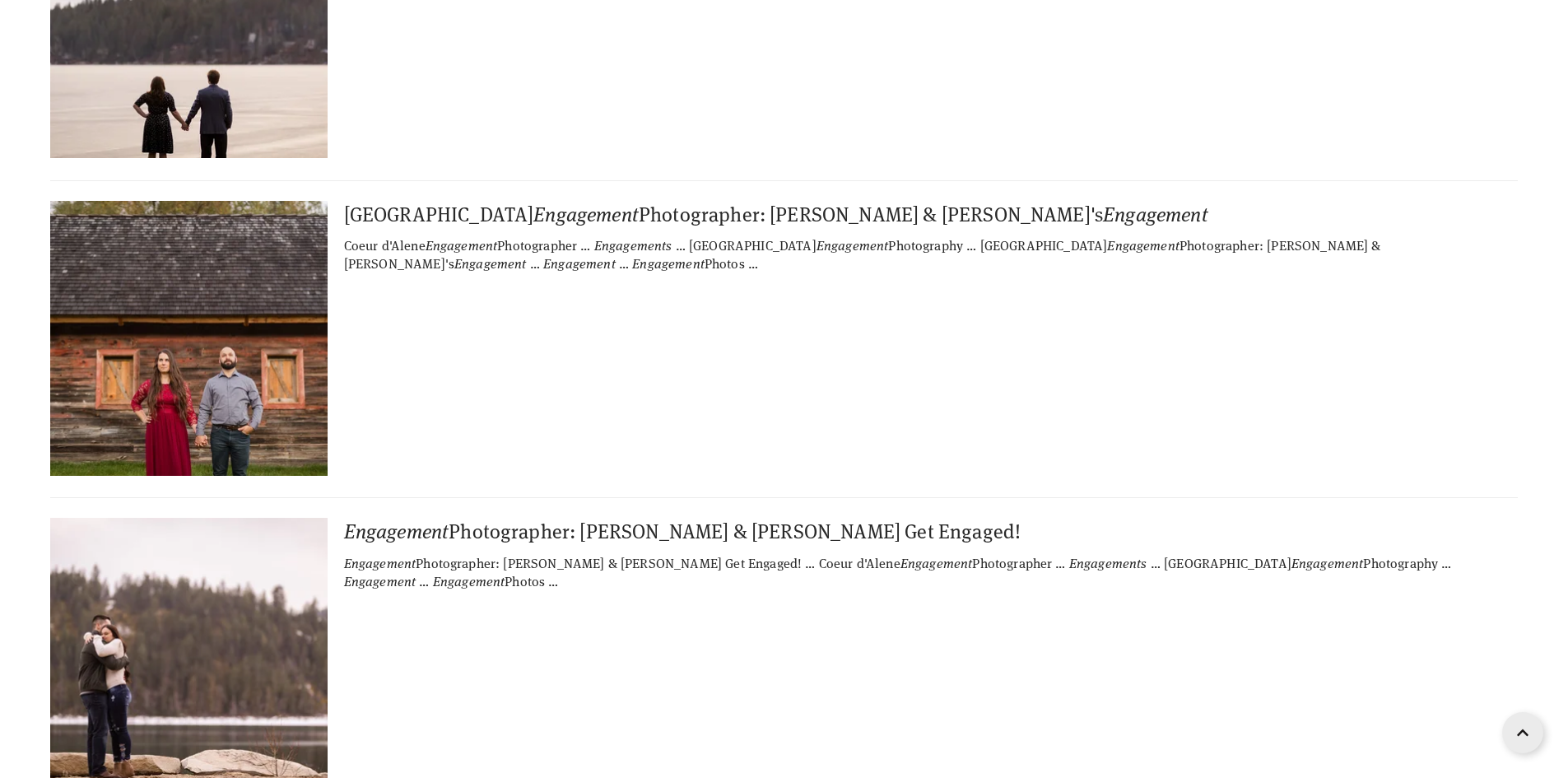
scroll to position [10270, 0]
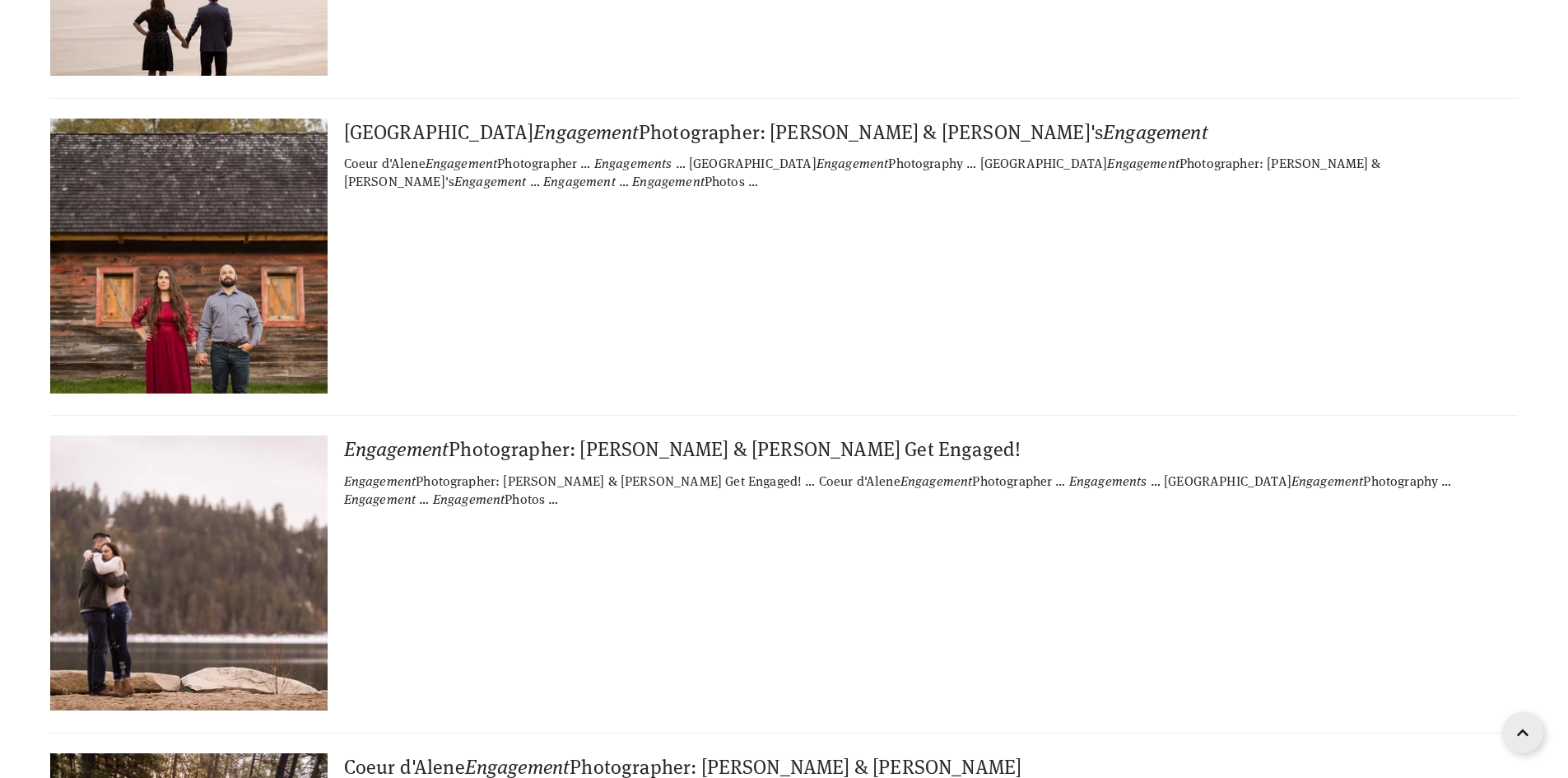
click at [236, 218] on img at bounding box center [188, 256] width 411 height 275
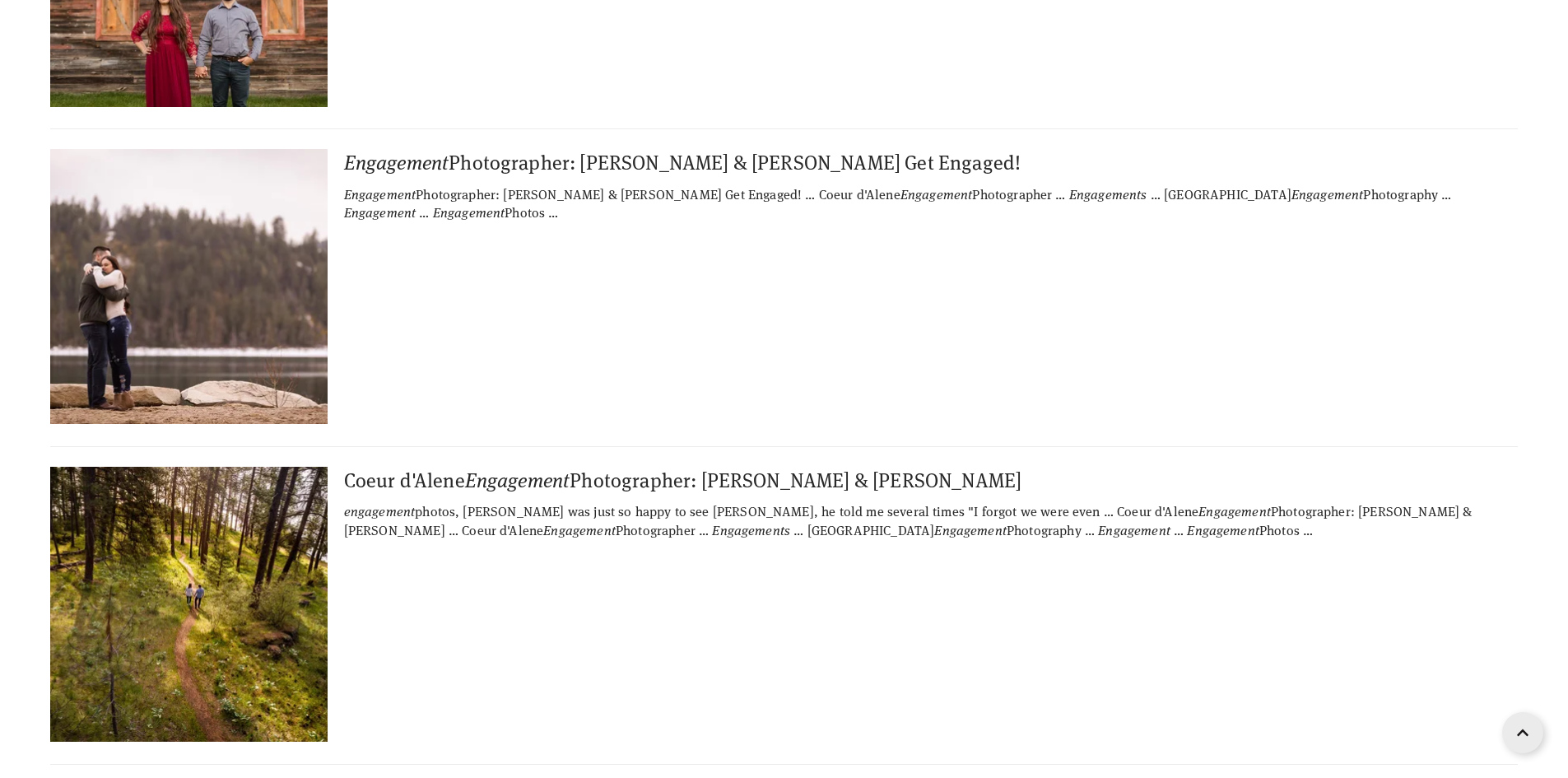
scroll to position [10605, 0]
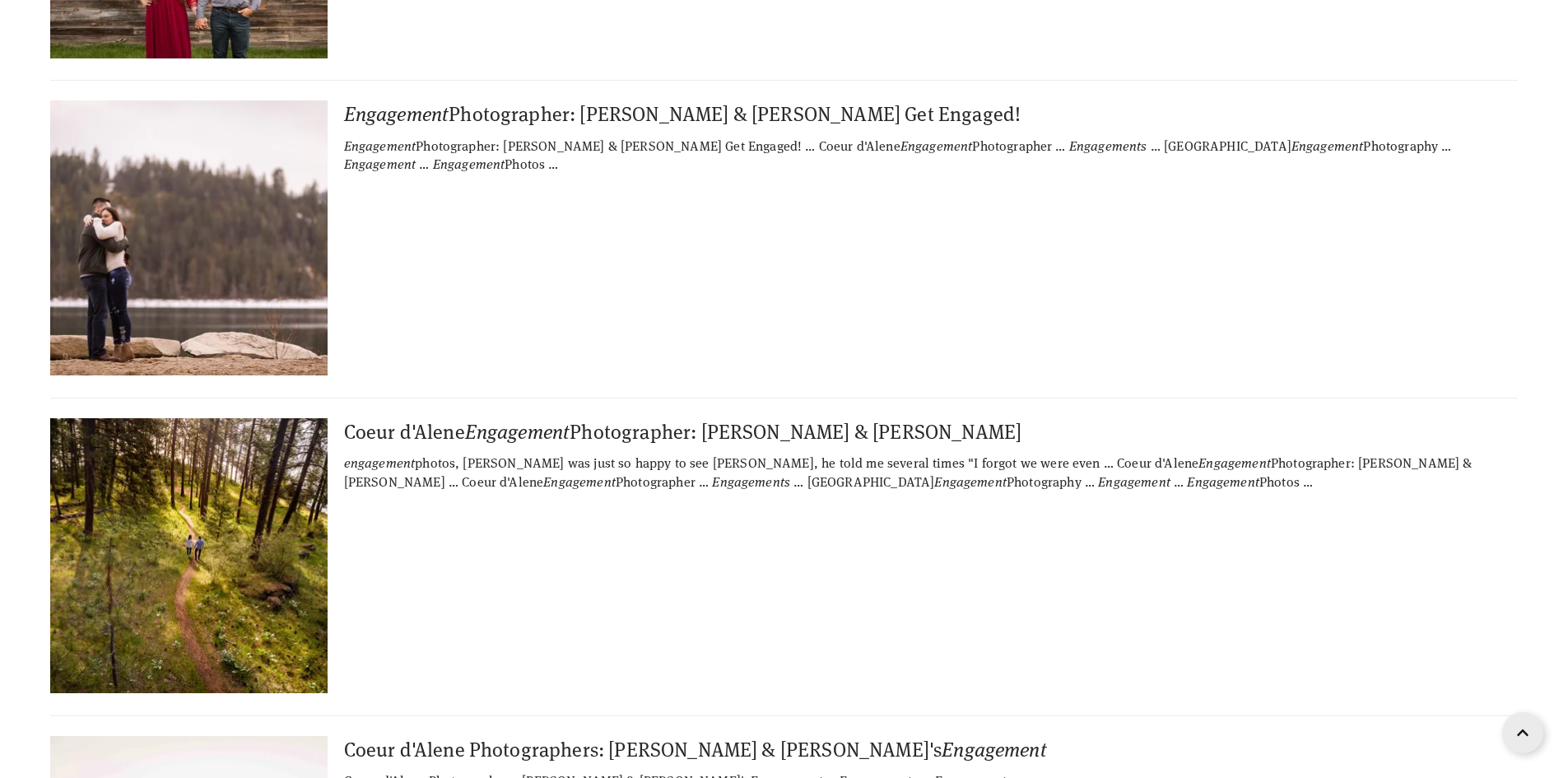
click at [228, 207] on img at bounding box center [188, 237] width 411 height 275
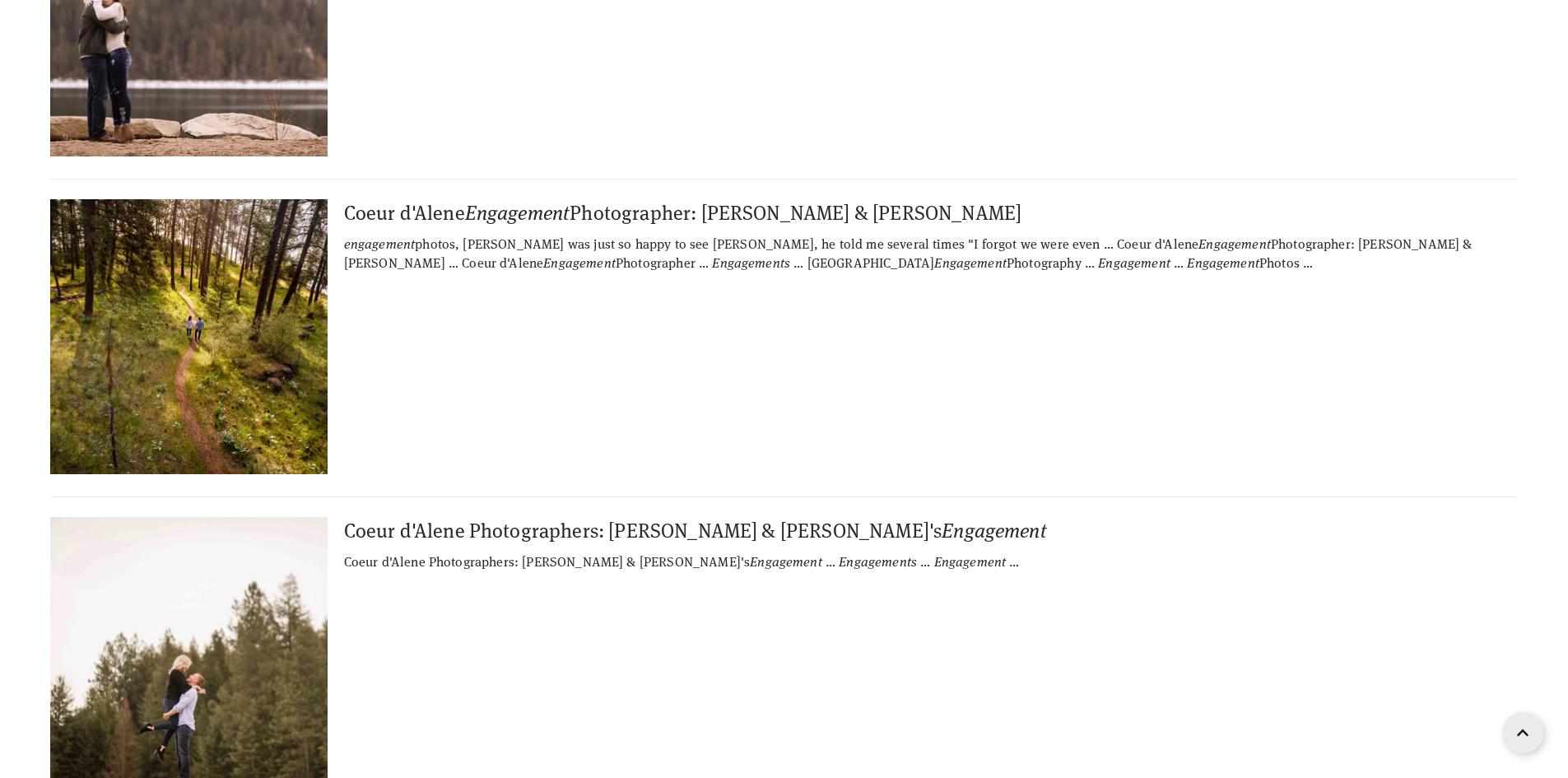
scroll to position [10855, 0]
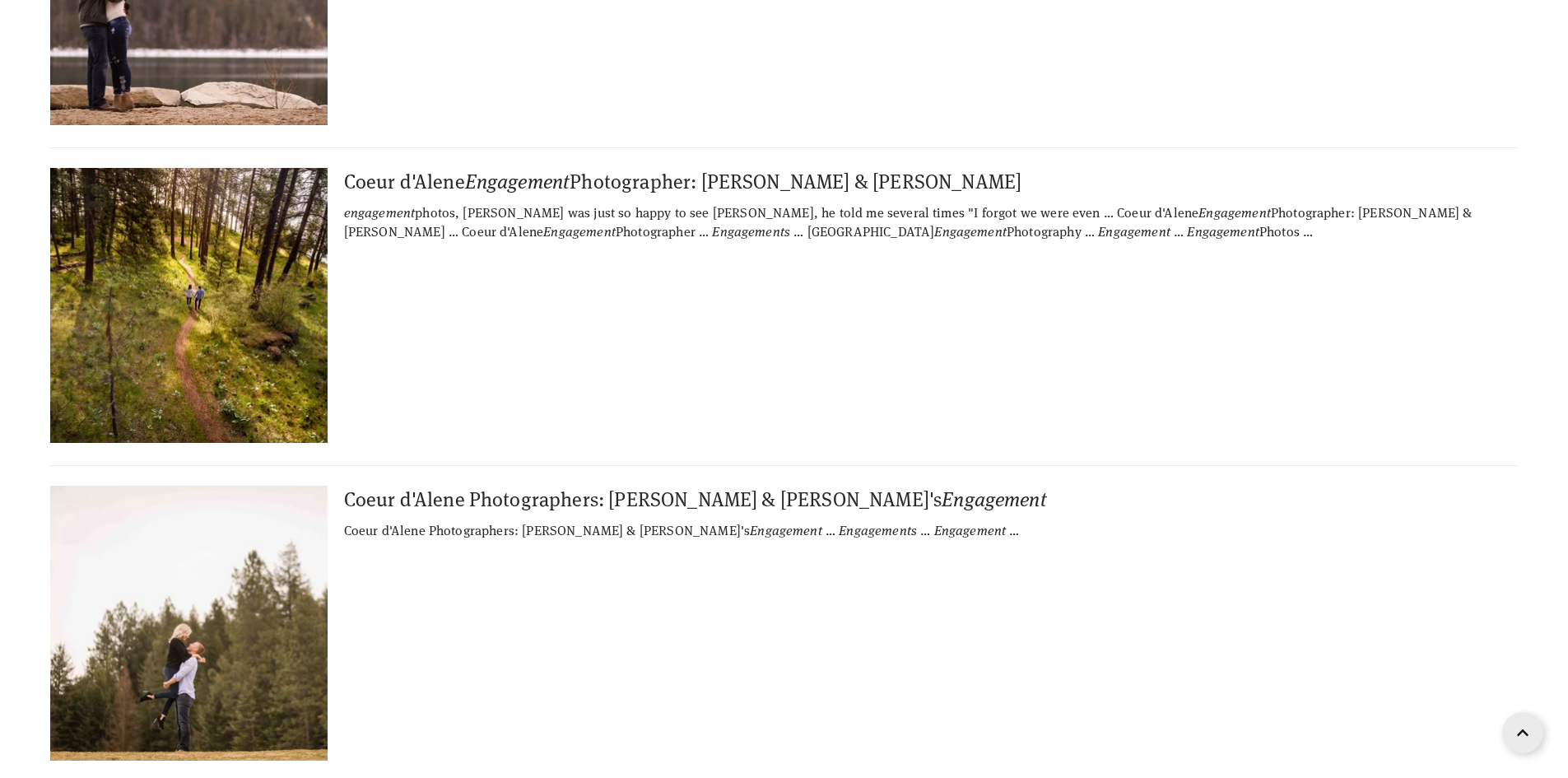
click at [247, 245] on img at bounding box center [170, 305] width 411 height 275
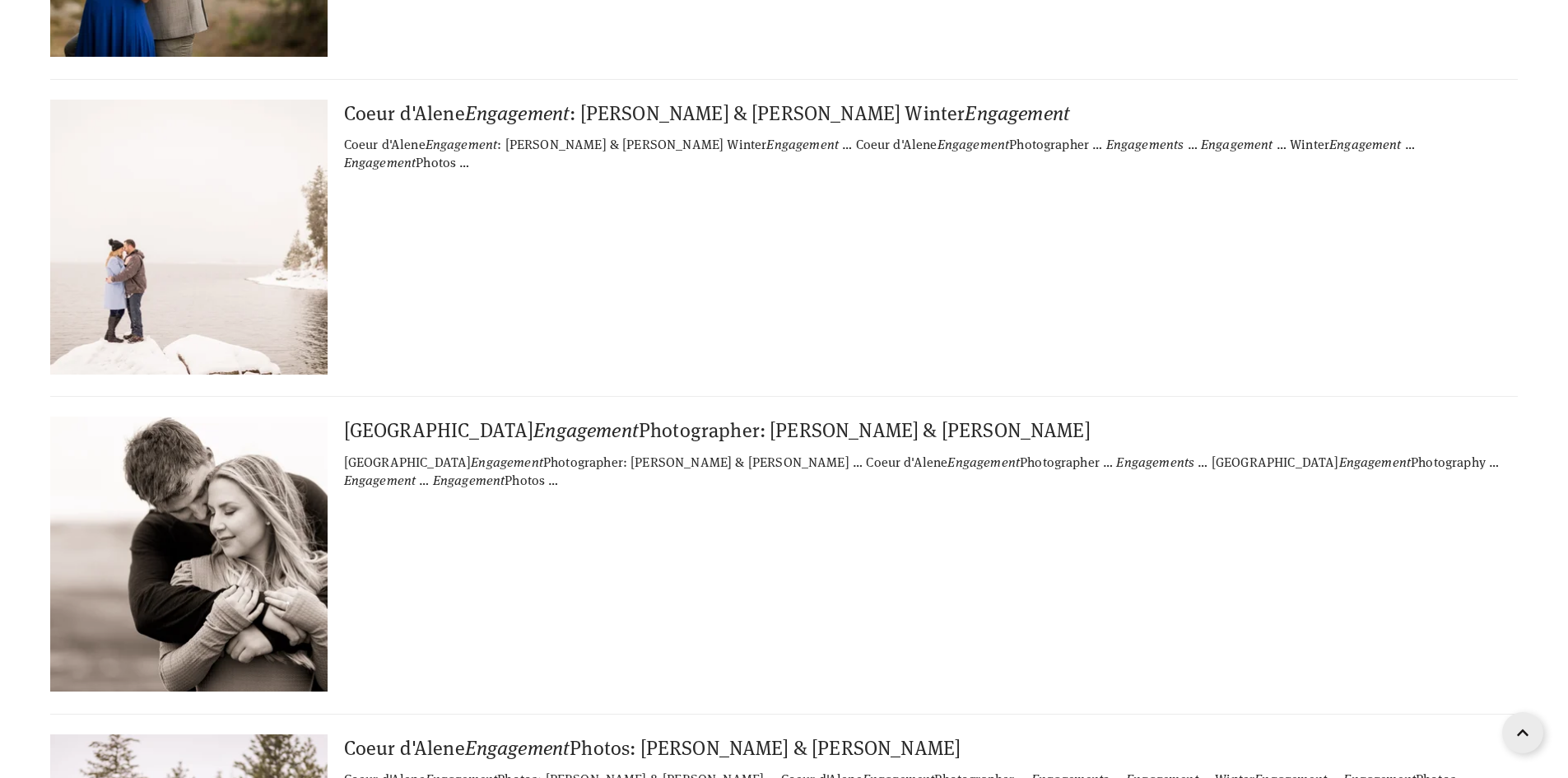
scroll to position [15055, 0]
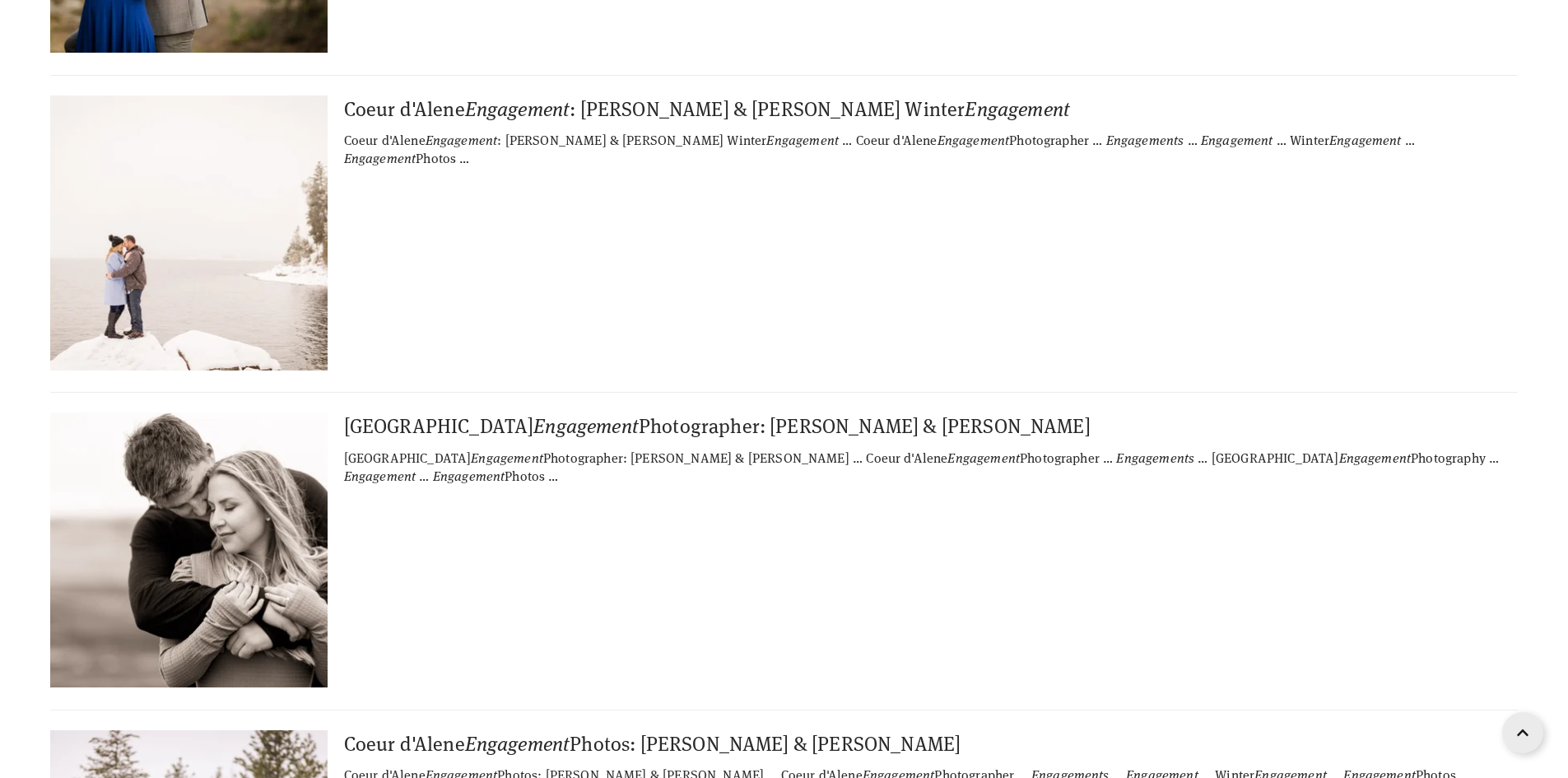
click at [219, 147] on img at bounding box center [188, 233] width 411 height 275
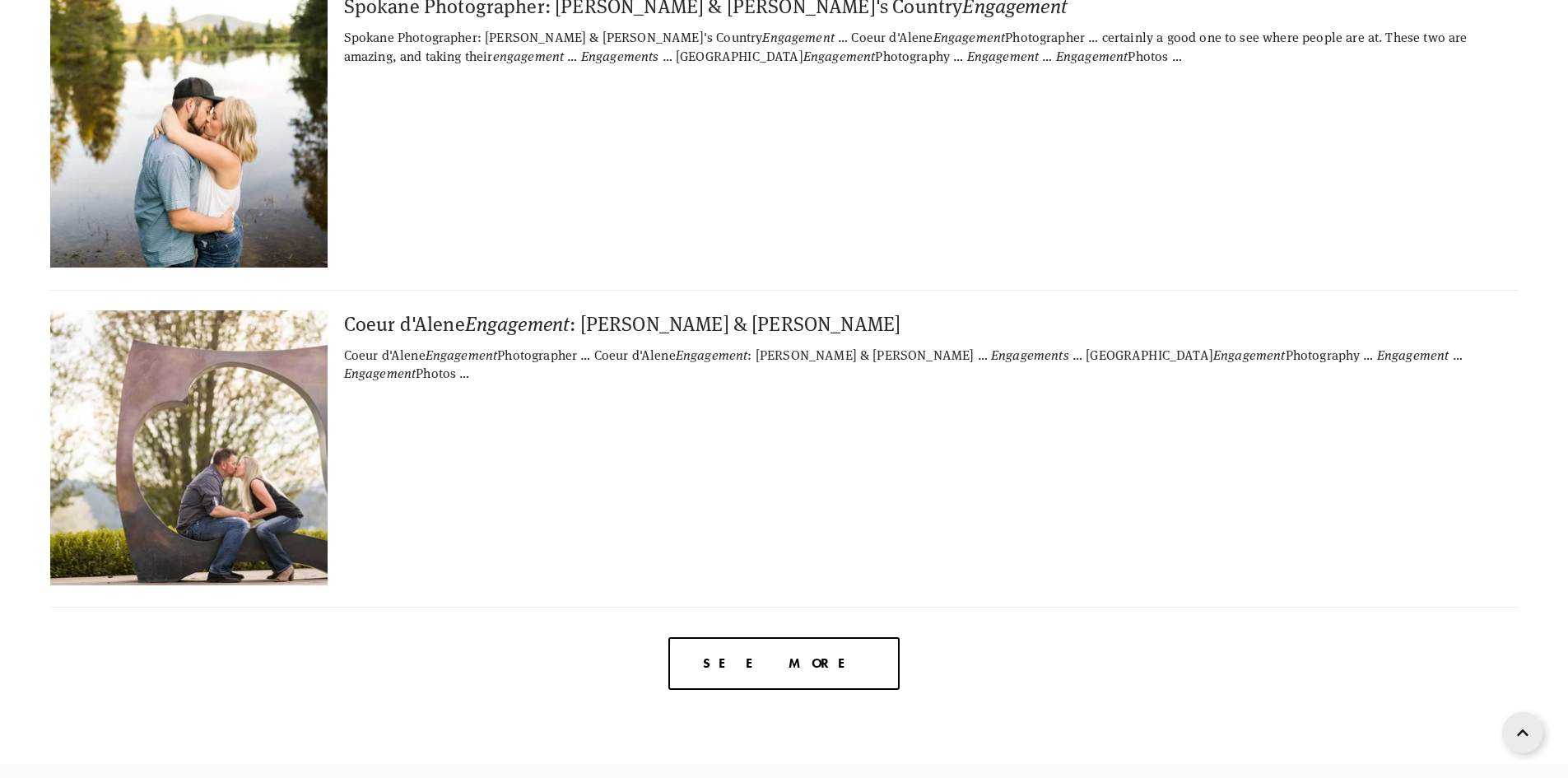
scroll to position [18651, 0]
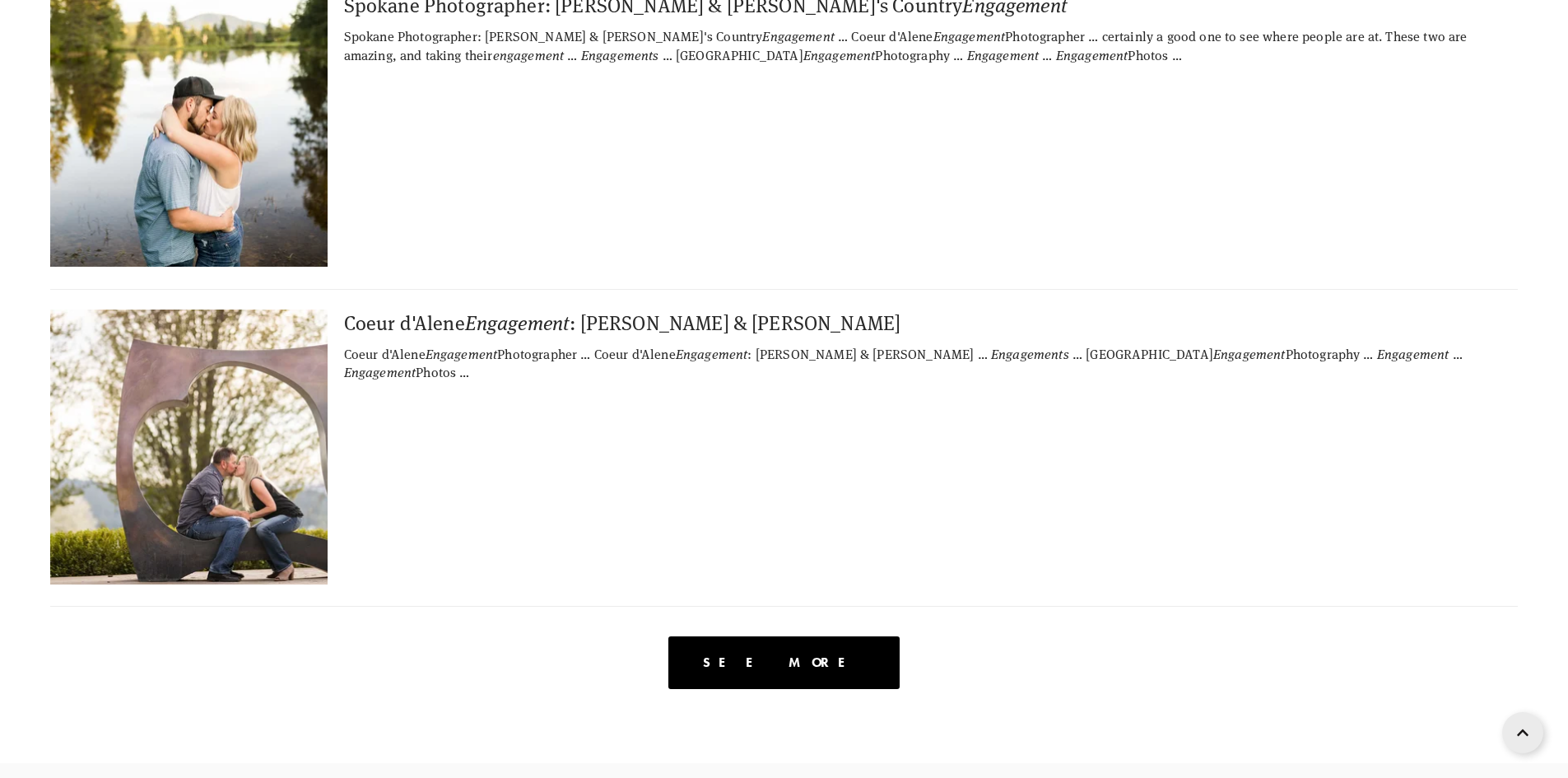
click at [818, 655] on span "See more" at bounding box center [784, 663] width 162 height 16
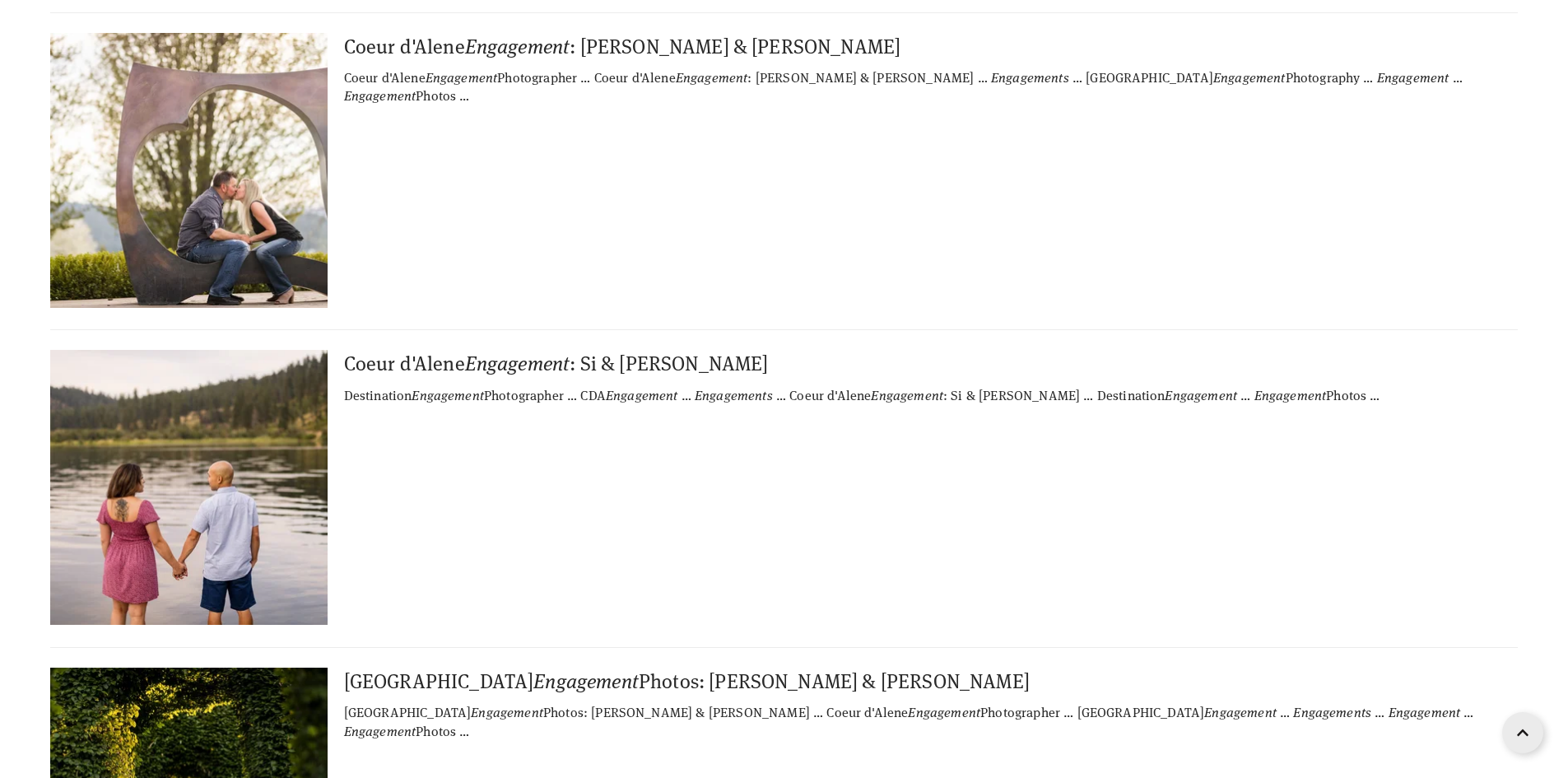
scroll to position [25321, 0]
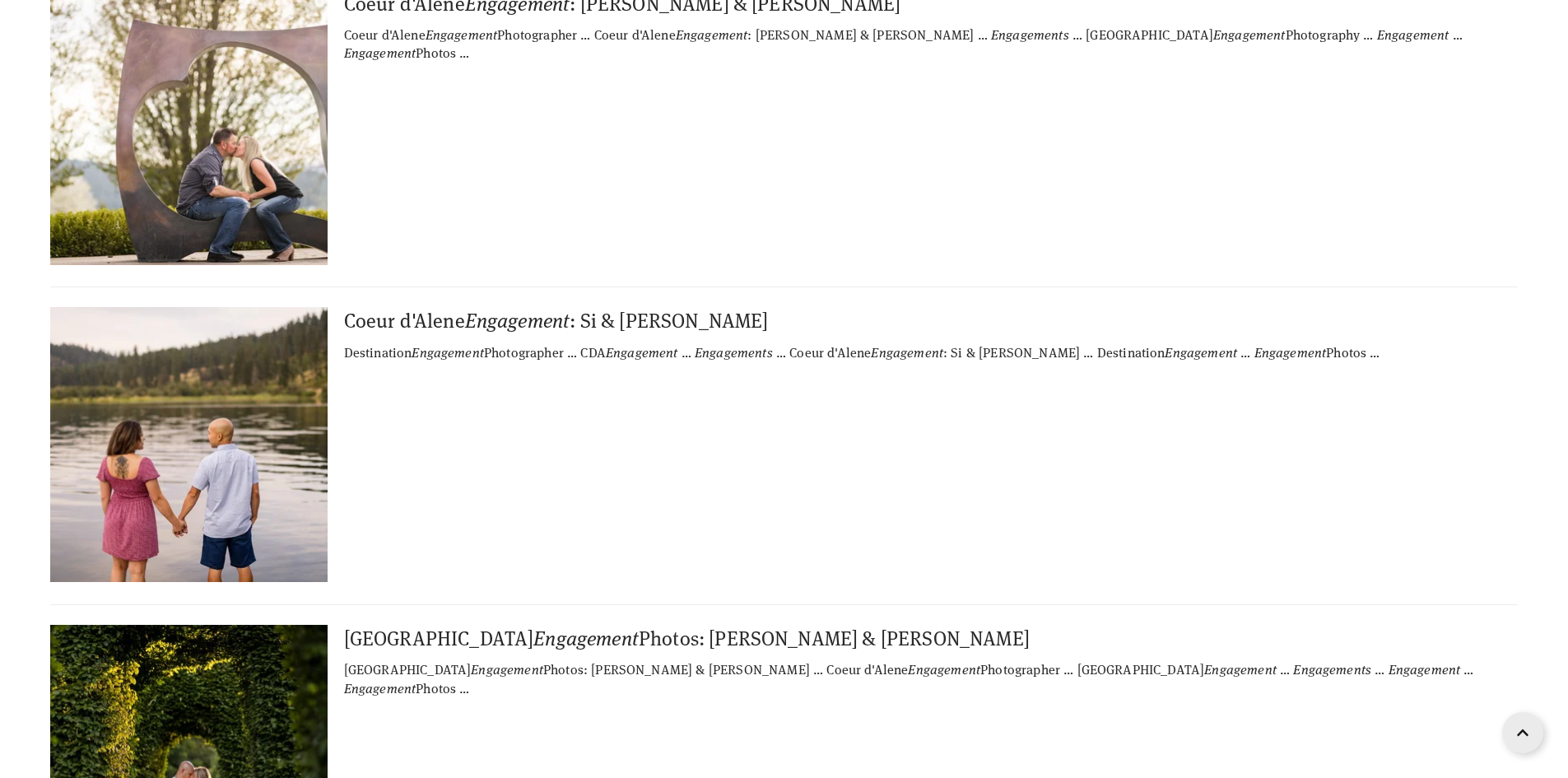
click at [212, 307] on img at bounding box center [188, 444] width 411 height 275
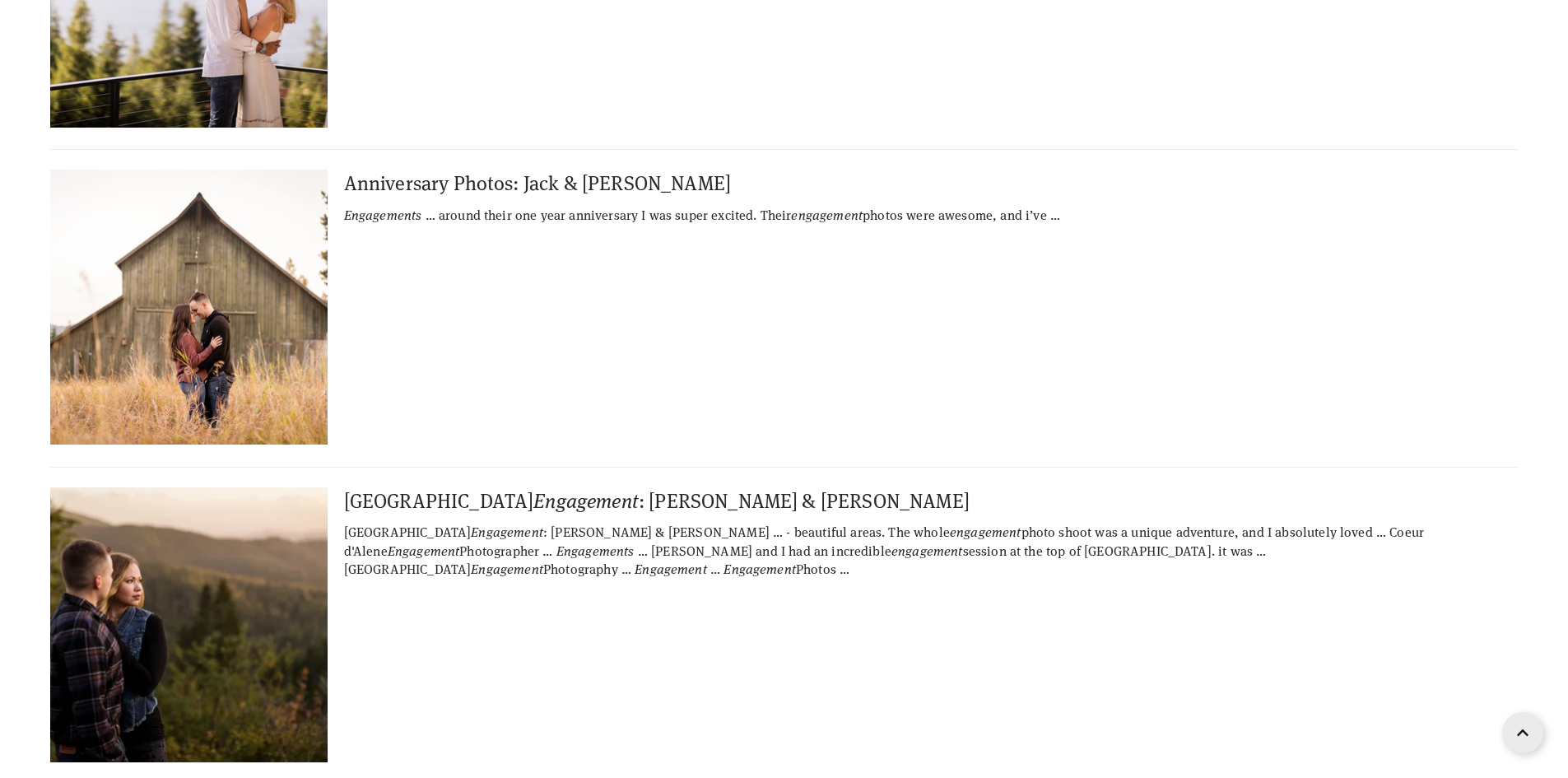
scroll to position [27760, 0]
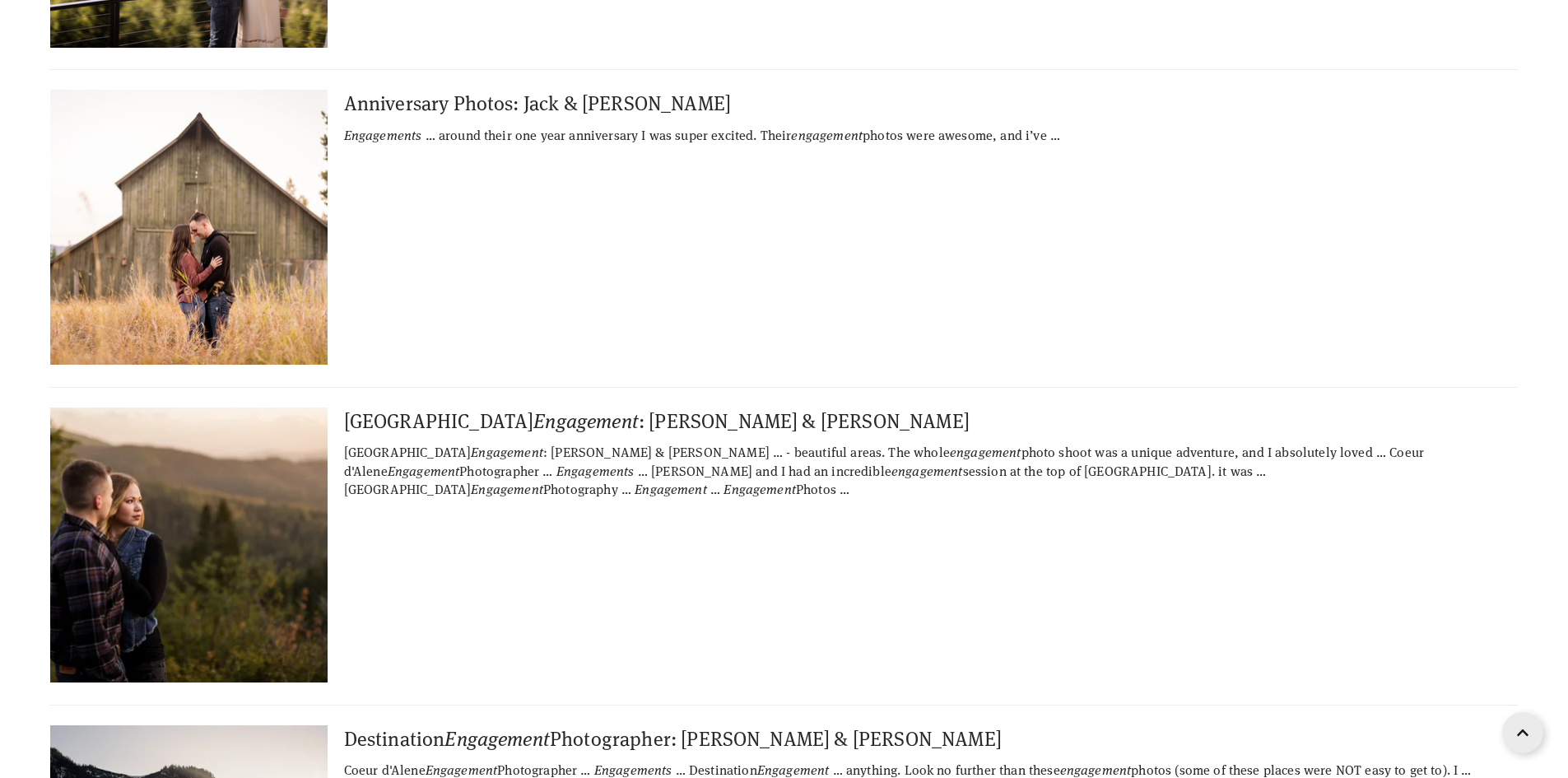
click at [178, 90] on img at bounding box center [188, 227] width 411 height 275
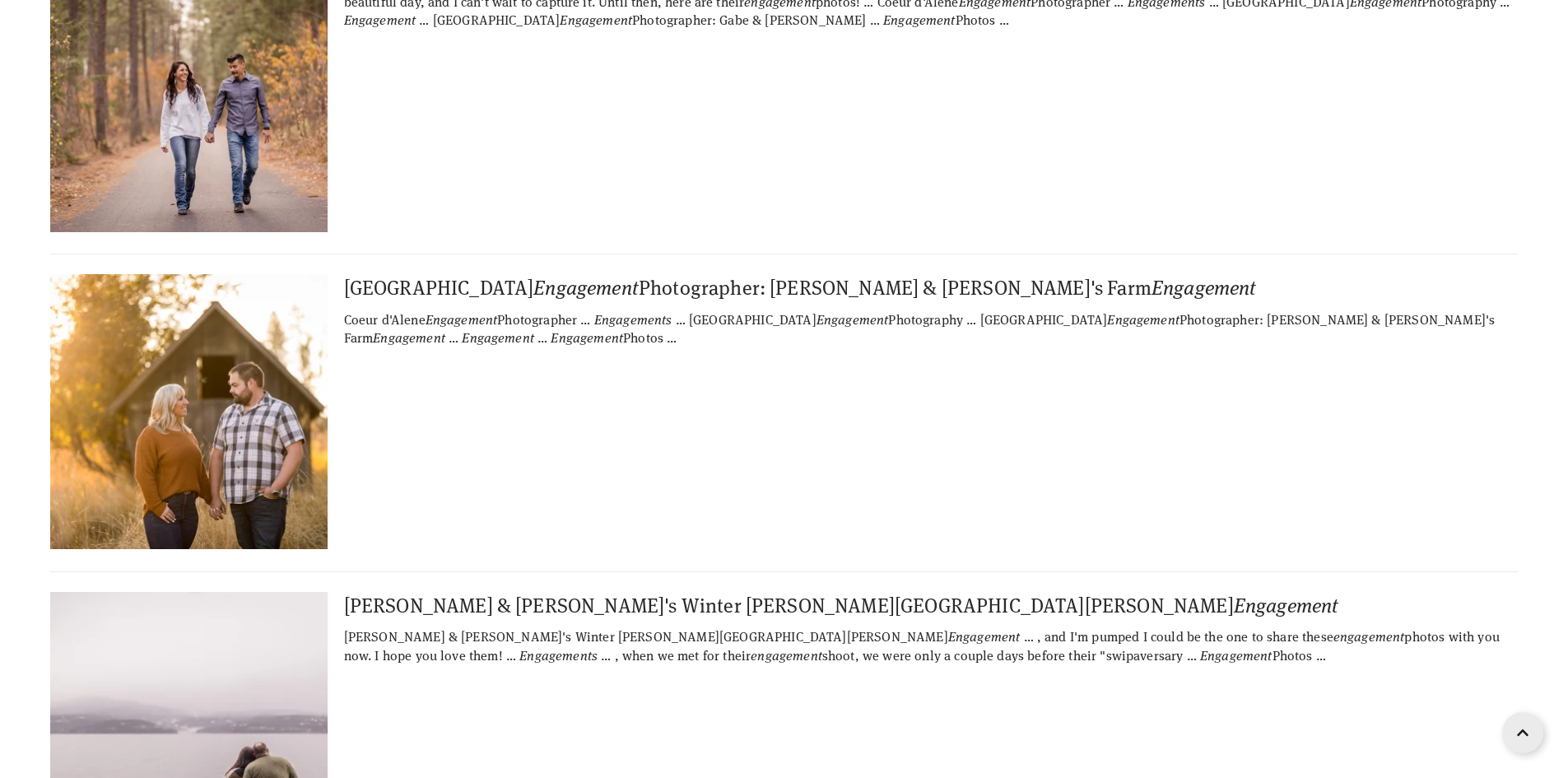
scroll to position [29195, 0]
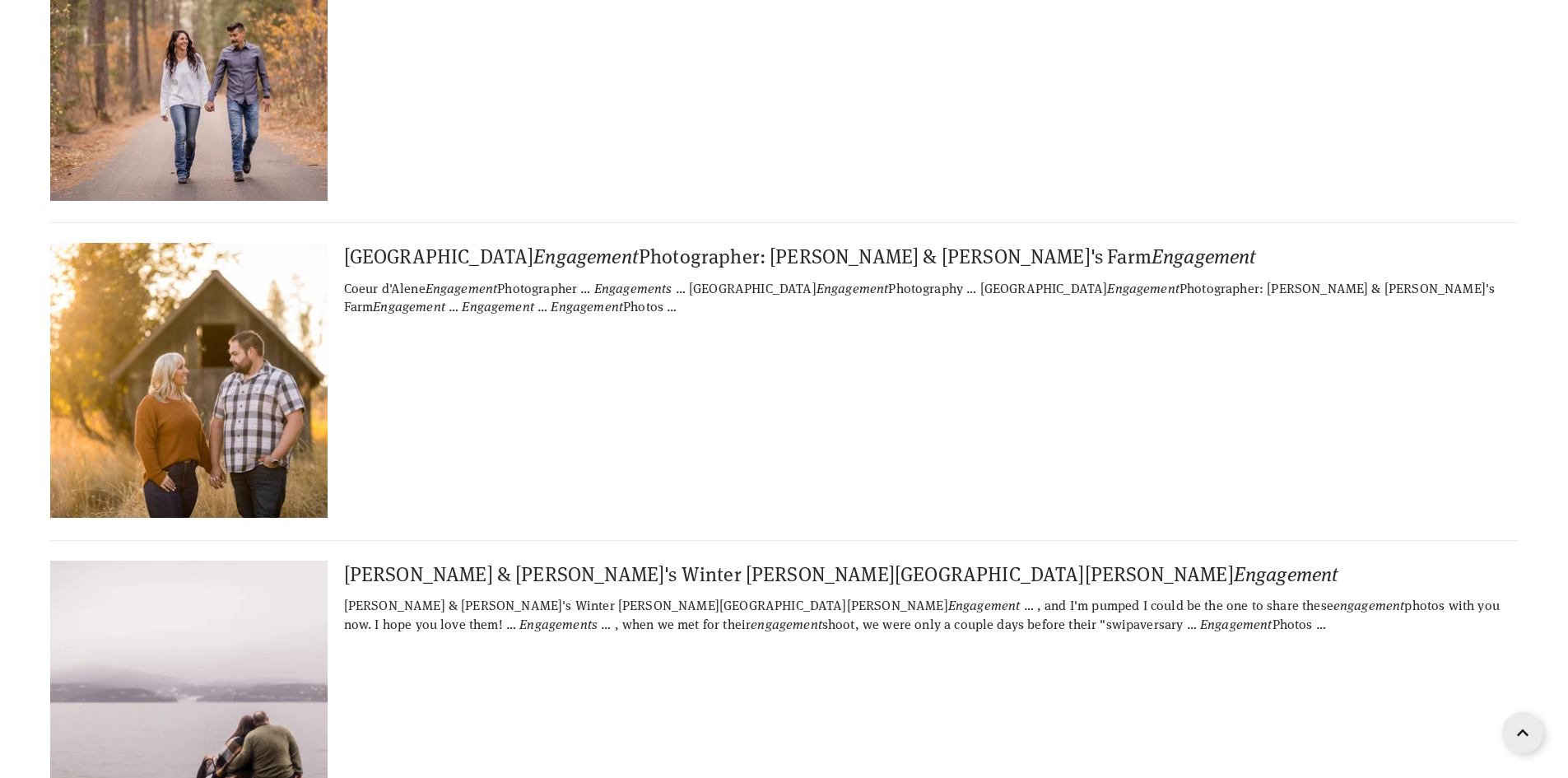
click at [234, 243] on img at bounding box center [188, 380] width 411 height 275
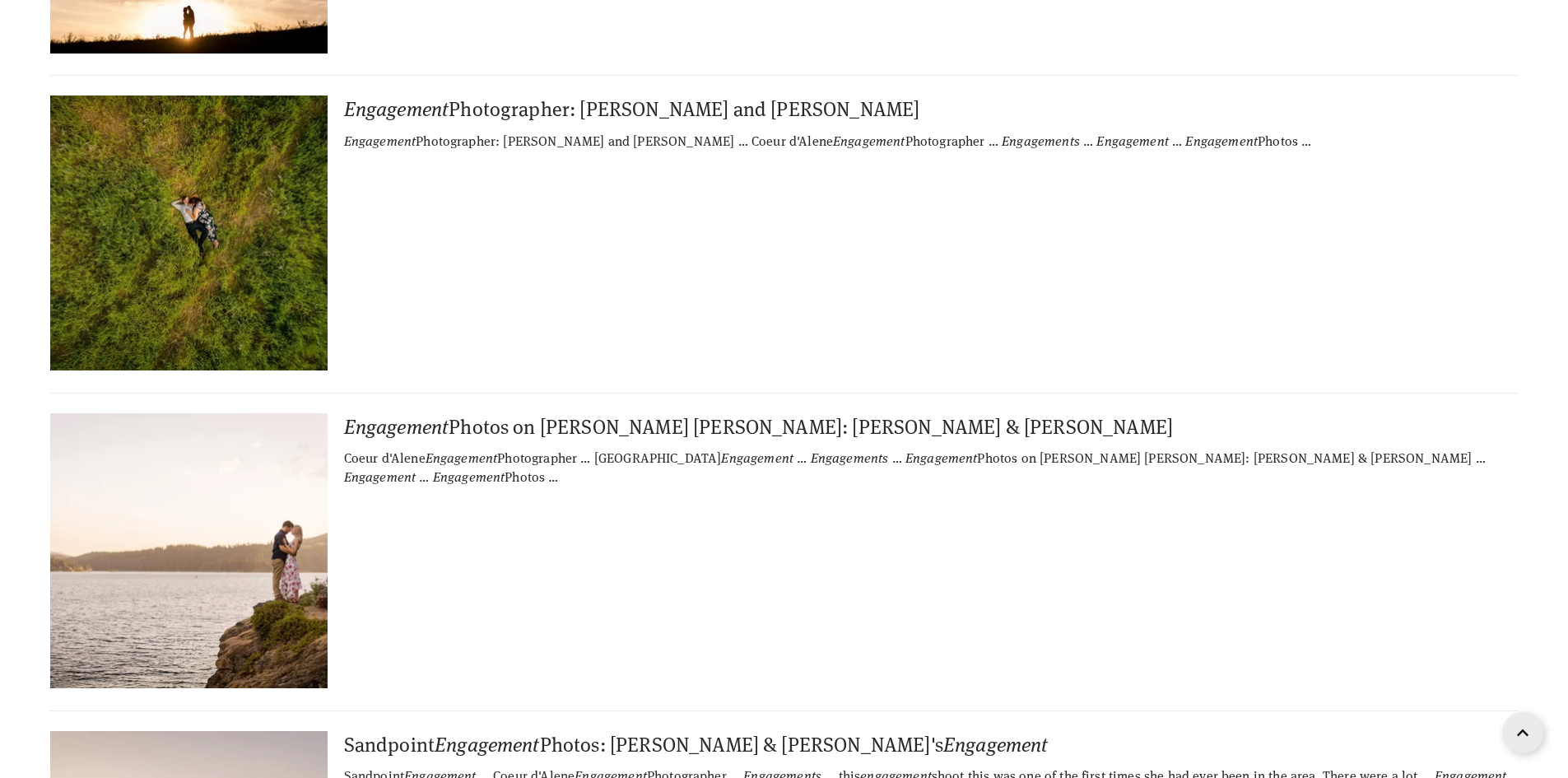
scroll to position [0, 0]
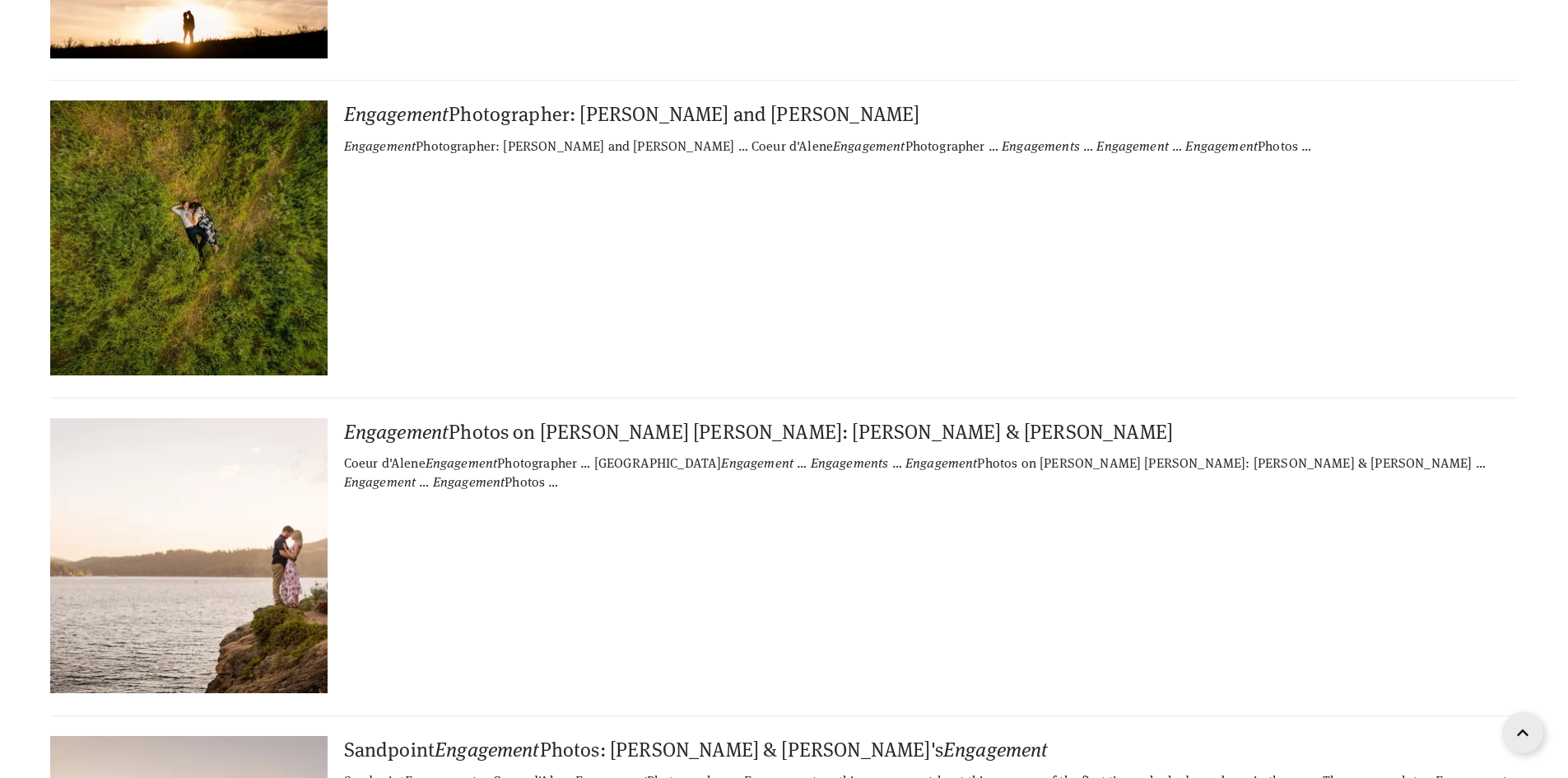
click at [198, 100] on img at bounding box center [188, 237] width 411 height 275
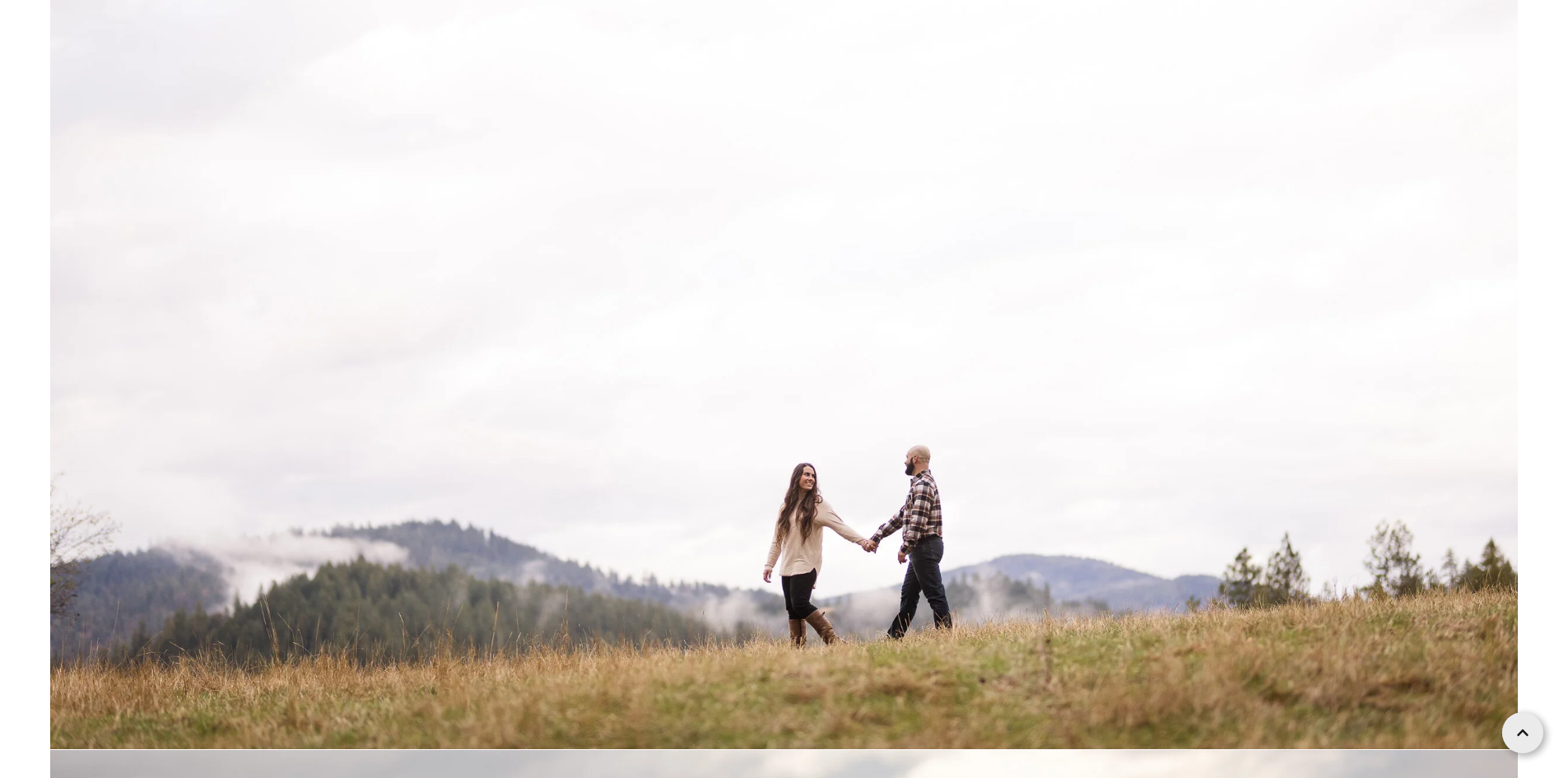
scroll to position [6085, 0]
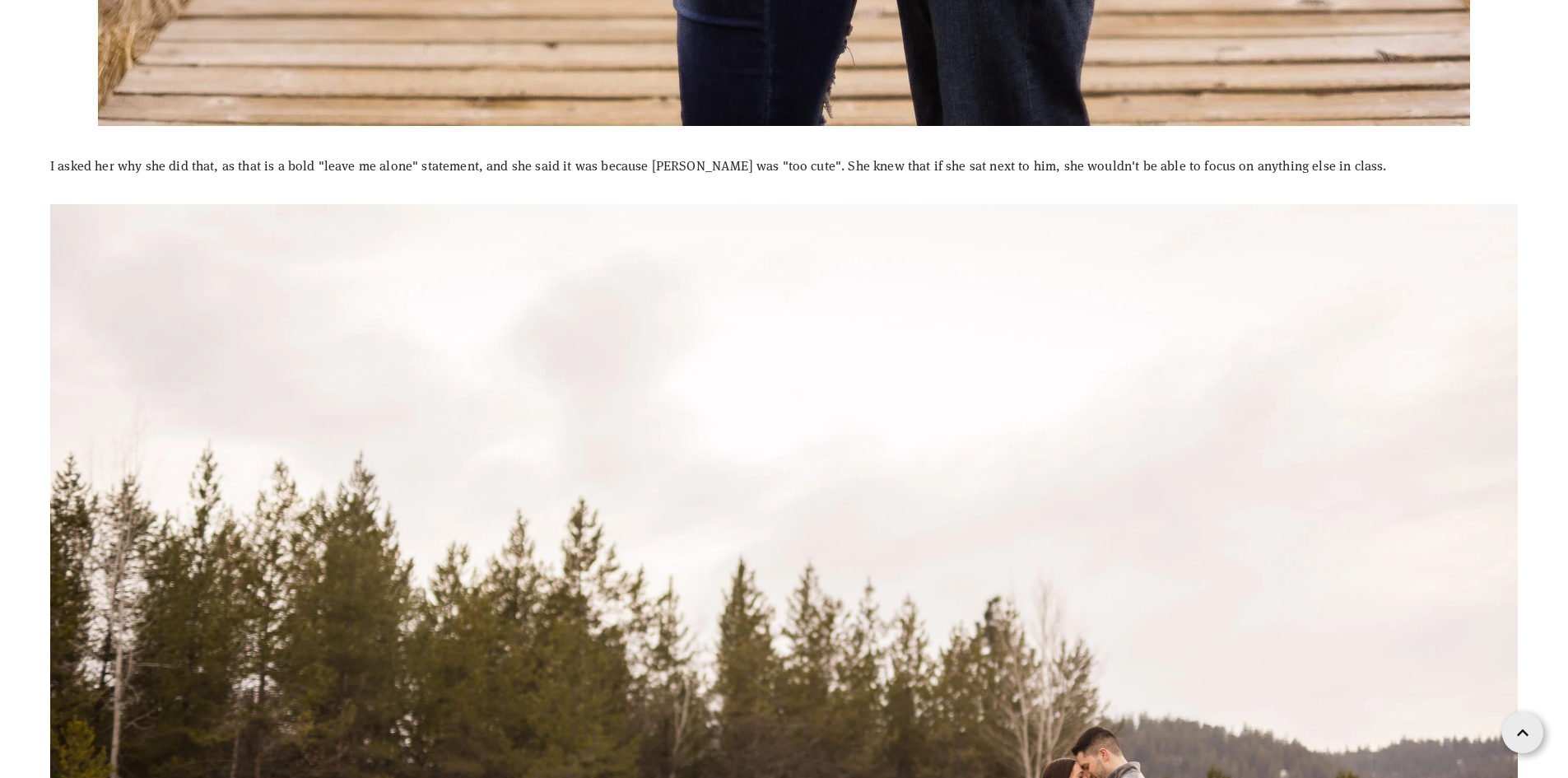
scroll to position [6093, 0]
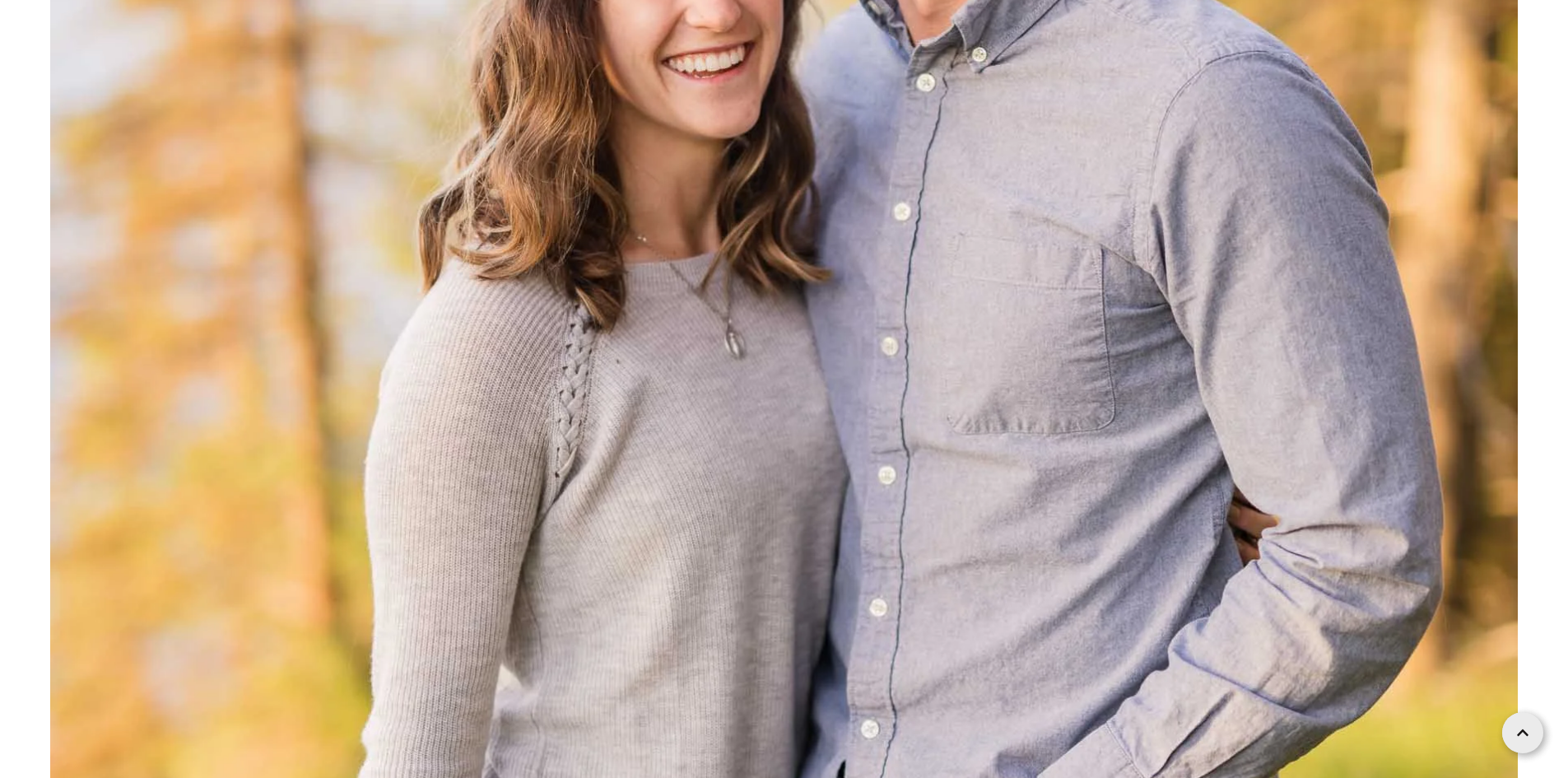
scroll to position [1400, 0]
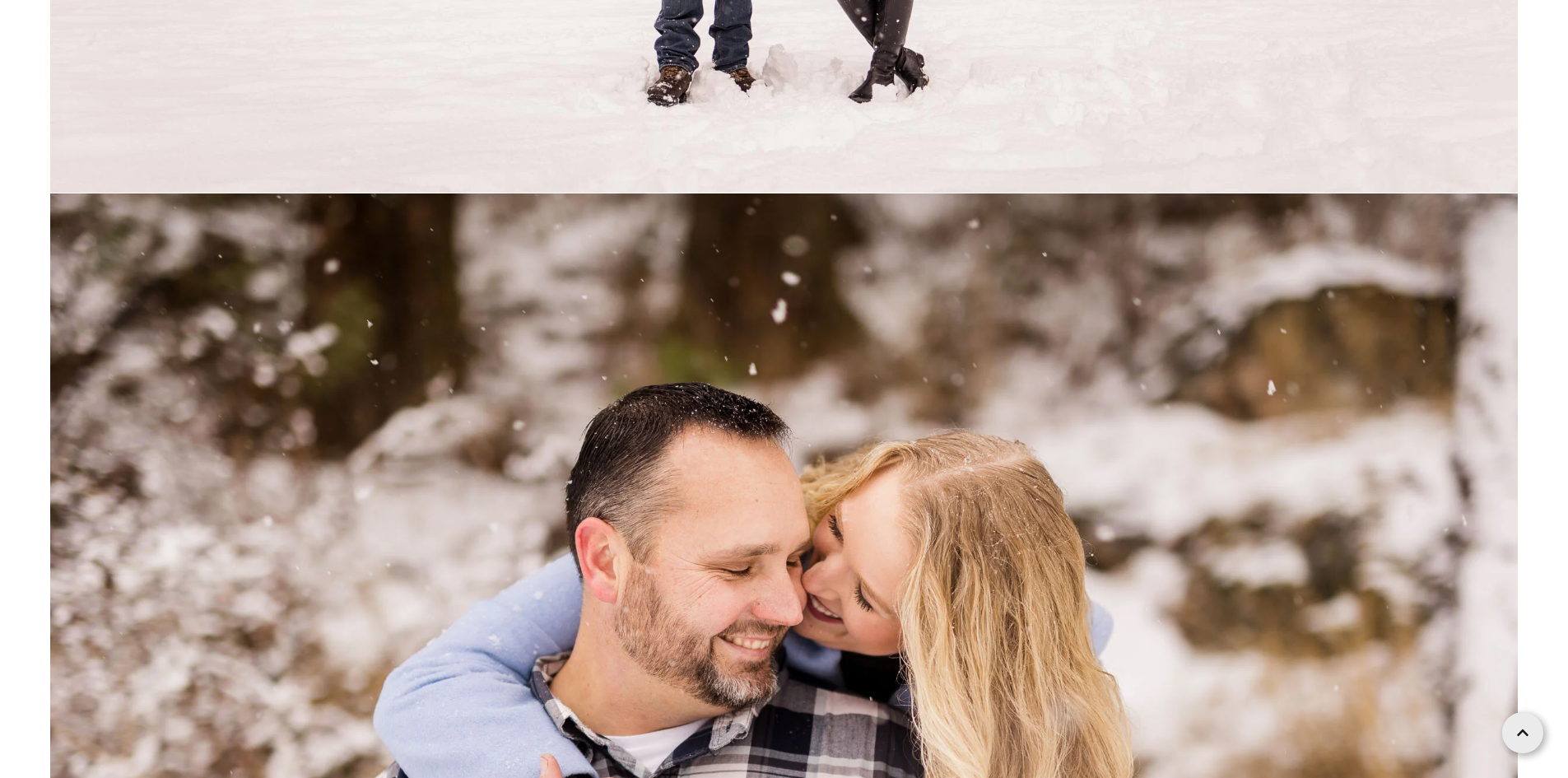
scroll to position [8751, 0]
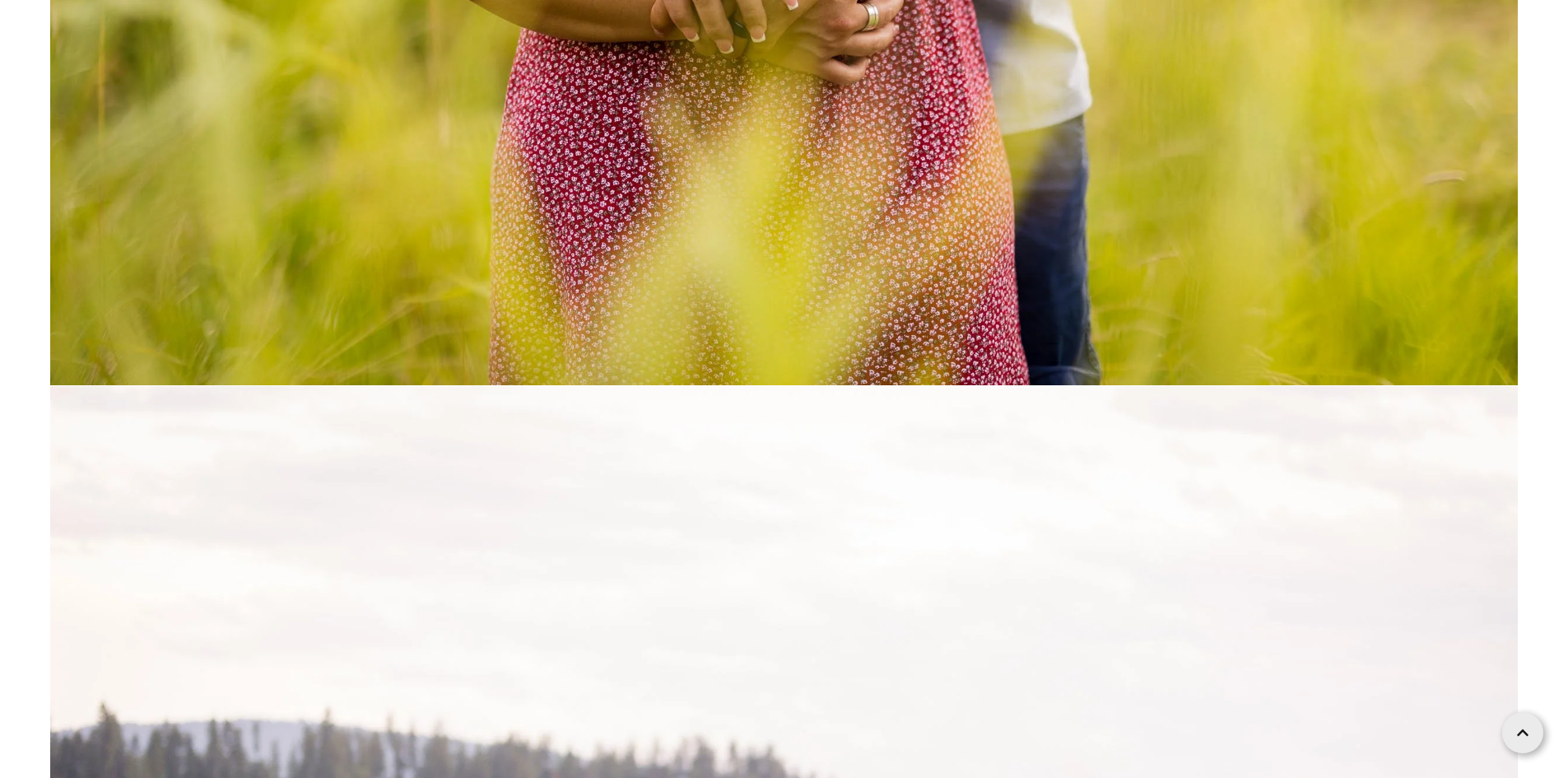
scroll to position [22561, 0]
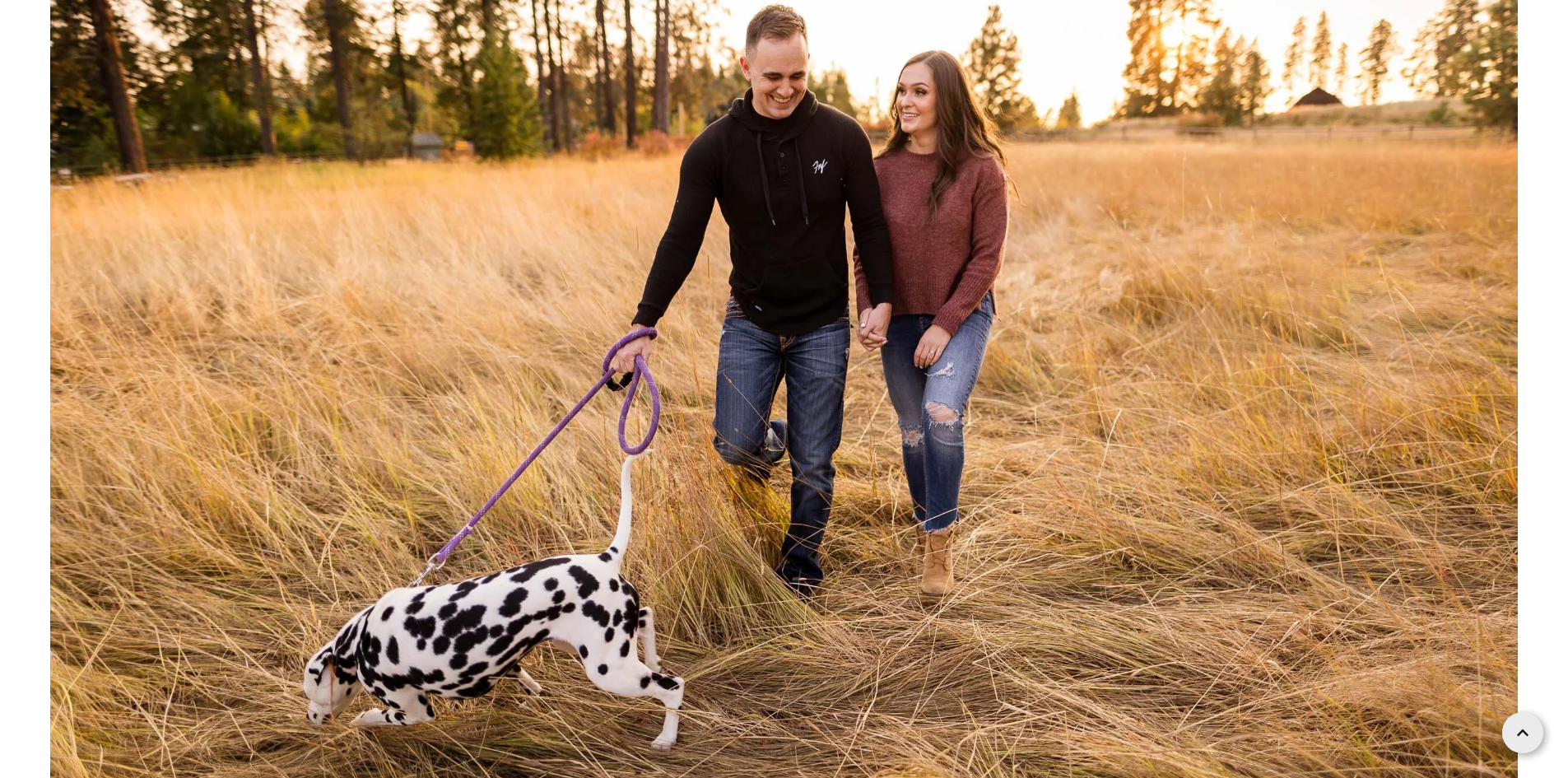
scroll to position [8027, 0]
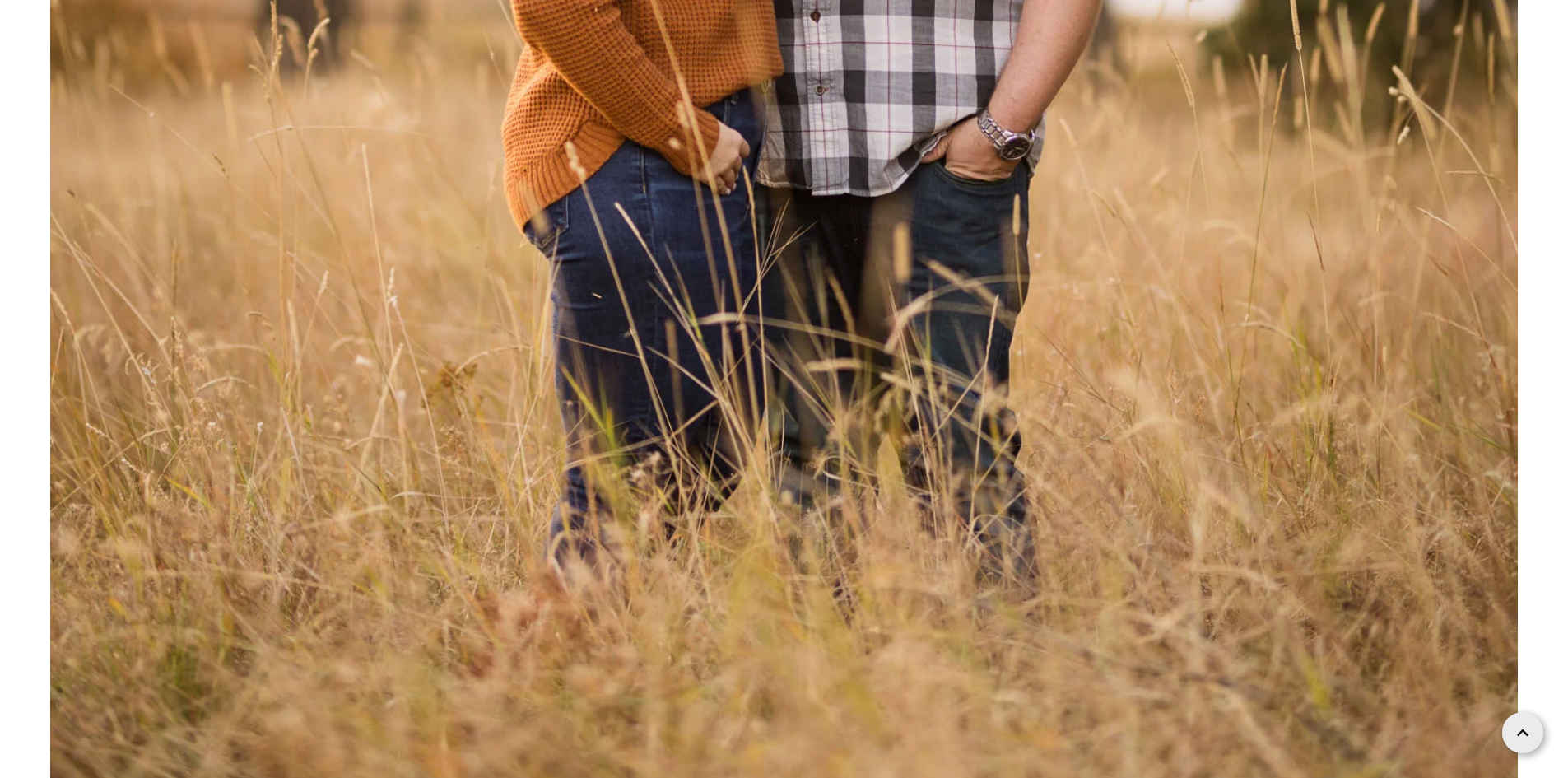
scroll to position [36737, 0]
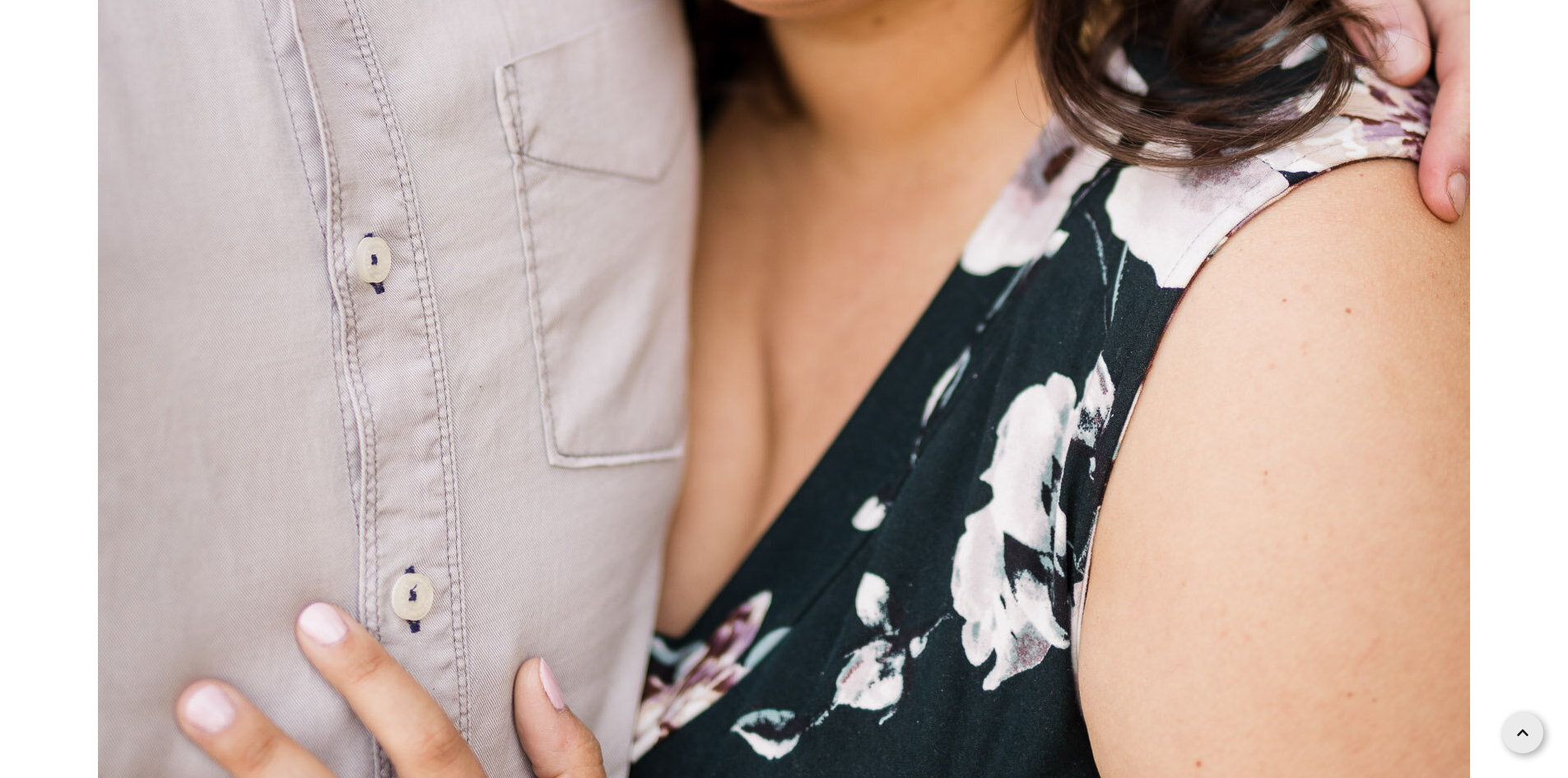
scroll to position [1317, 0]
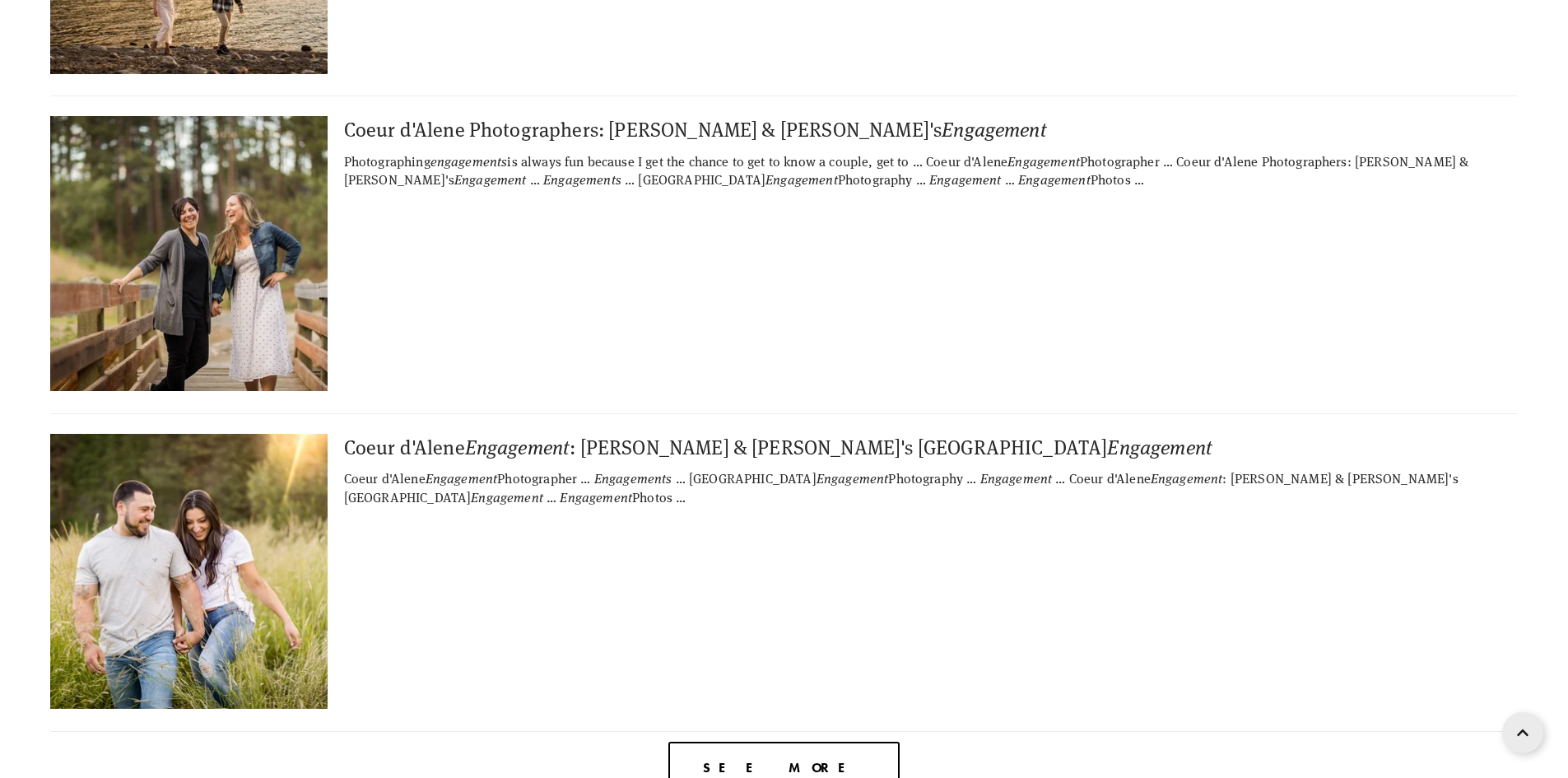
scroll to position [6050, 0]
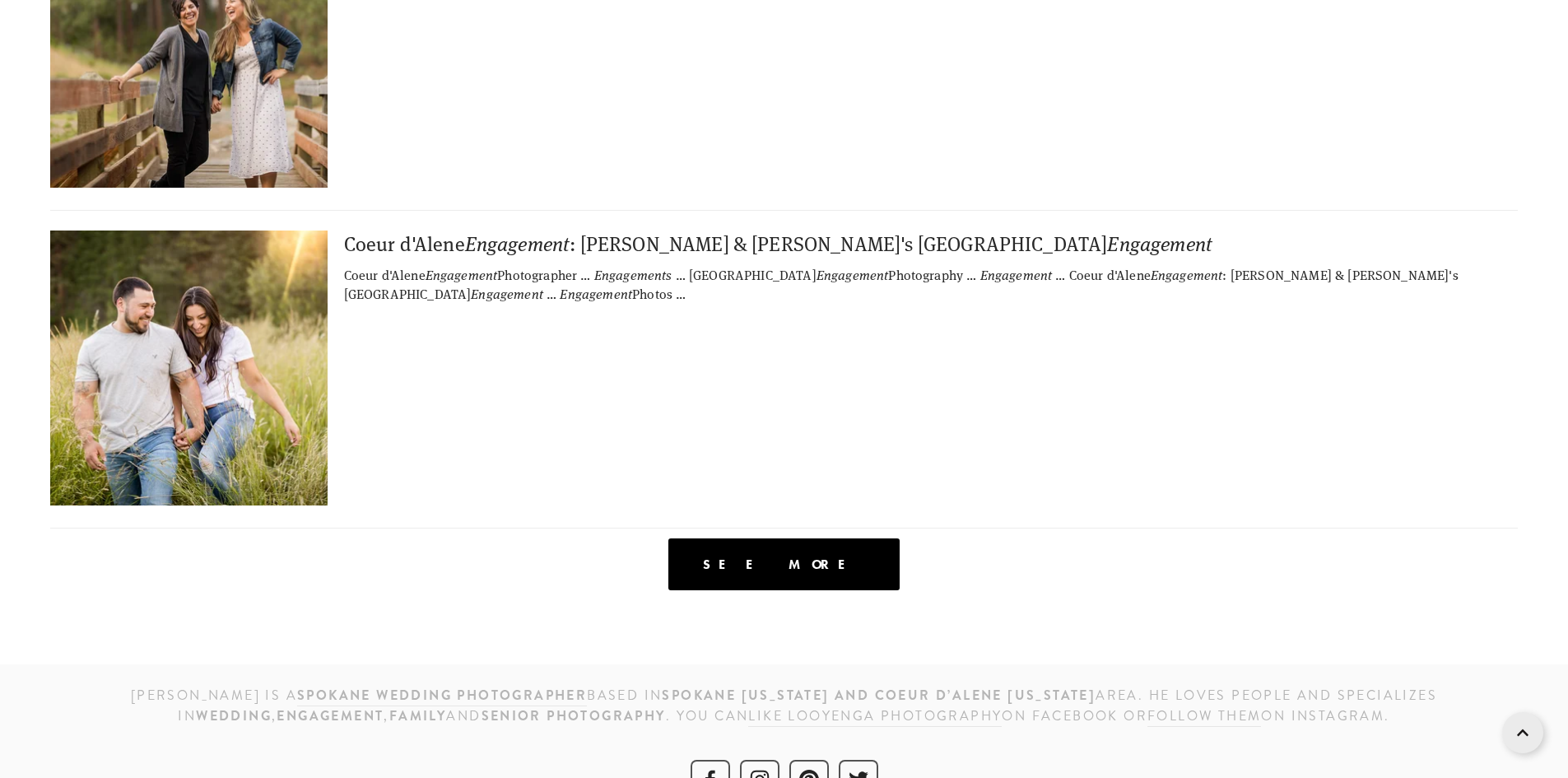
click at [807, 557] on span "See more" at bounding box center [784, 565] width 162 height 16
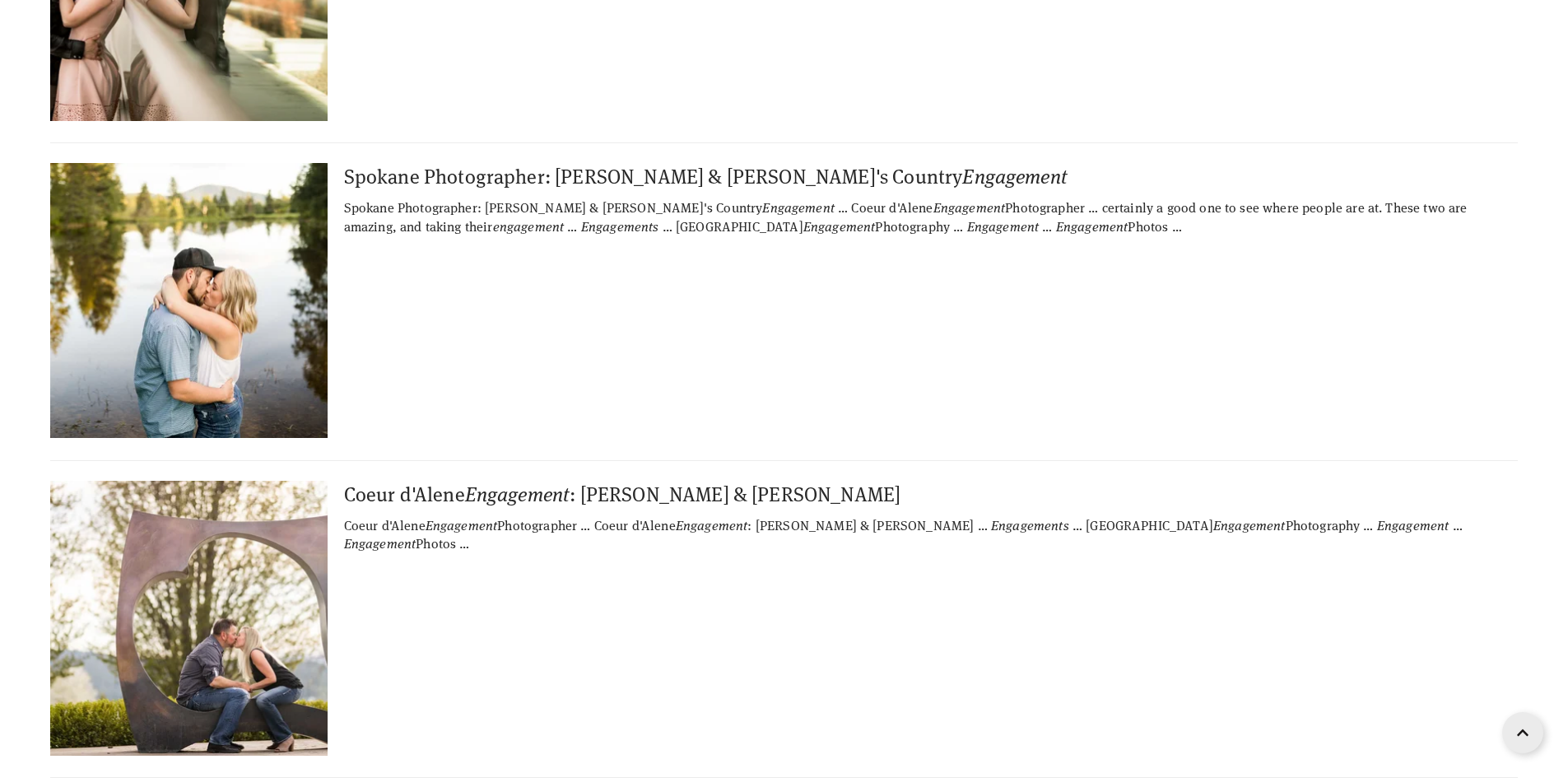
scroll to position [18651, 0]
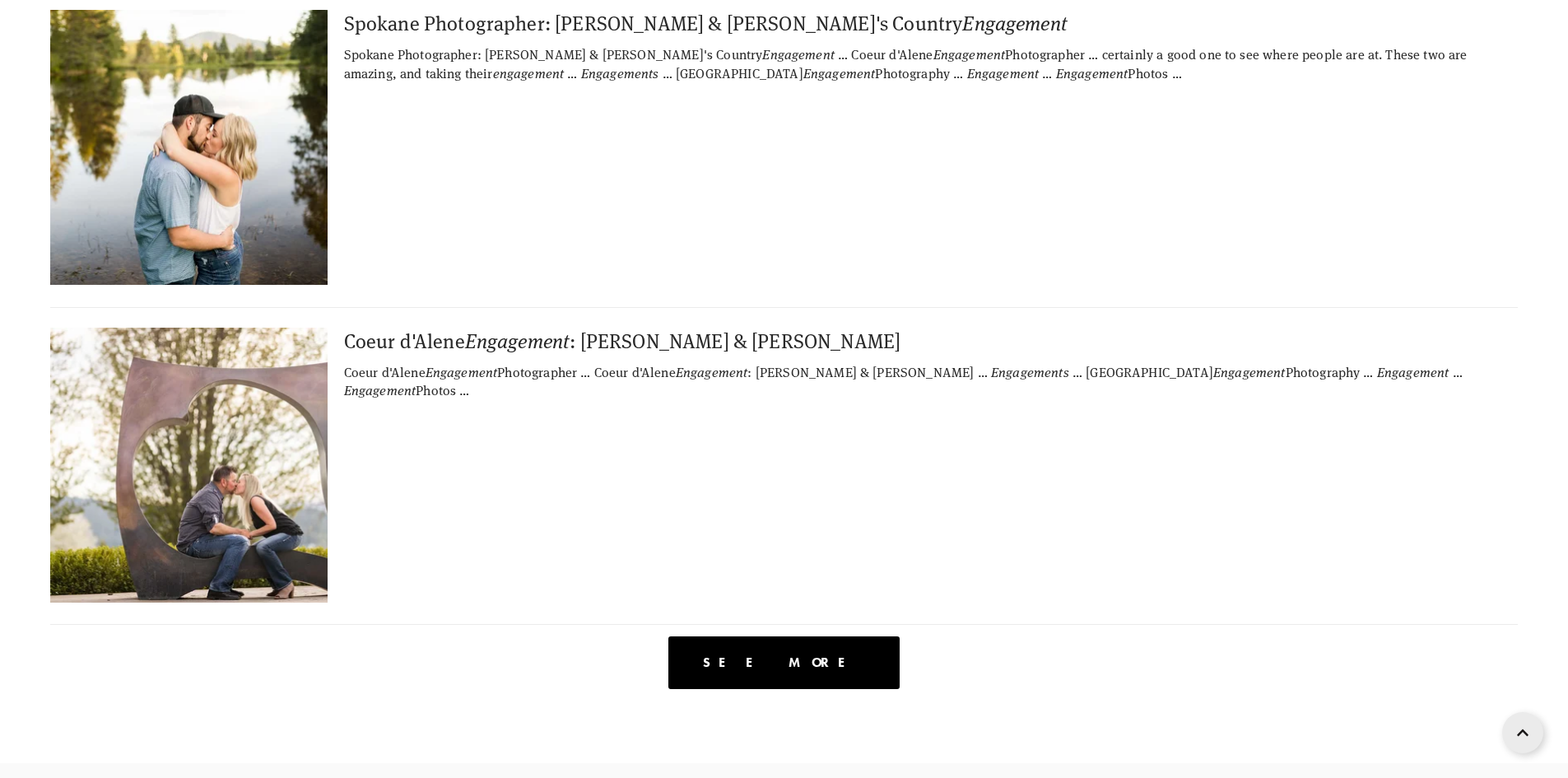
click at [790, 655] on span "See more" at bounding box center [784, 663] width 162 height 16
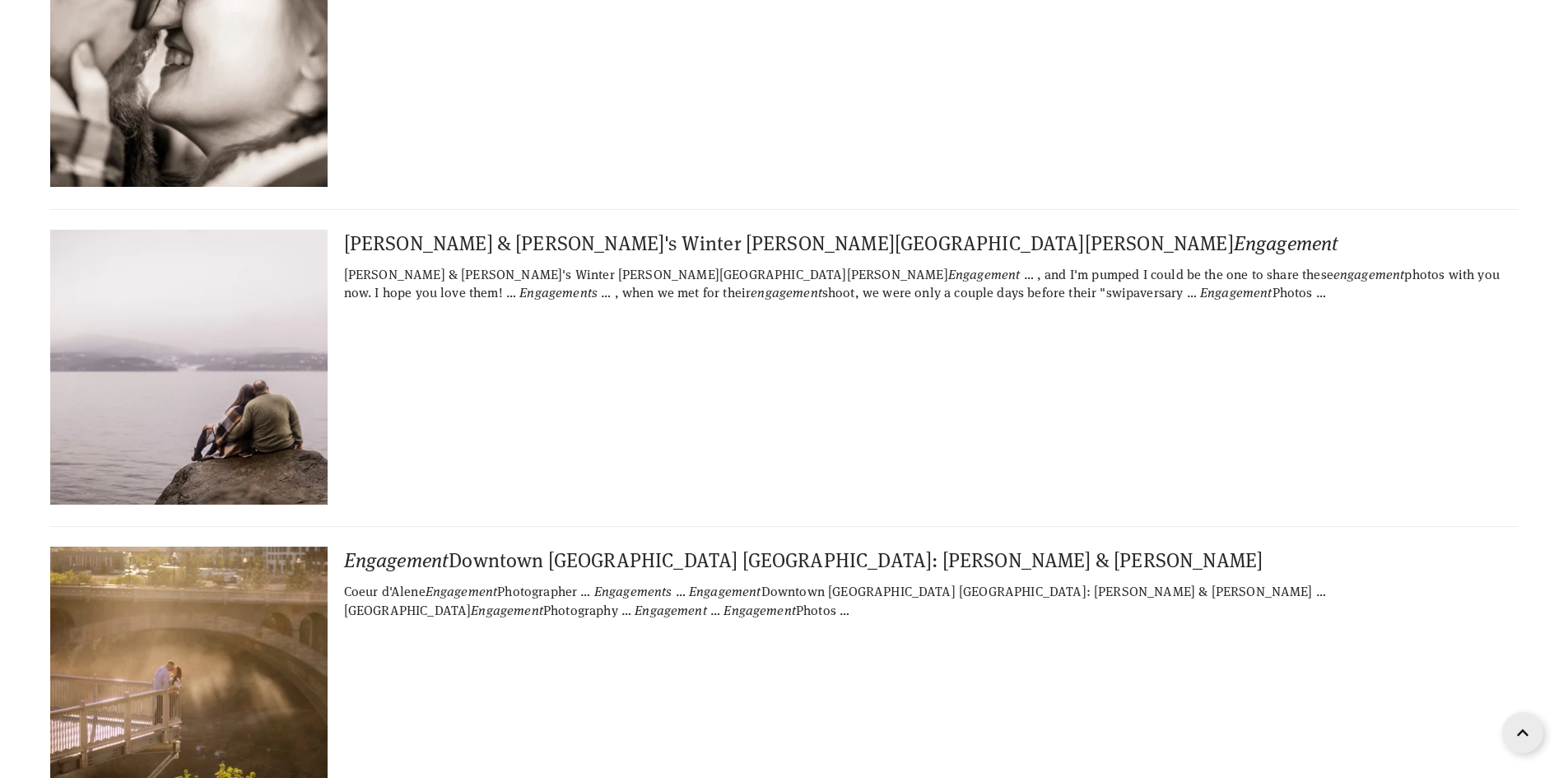
scroll to position [30097, 0]
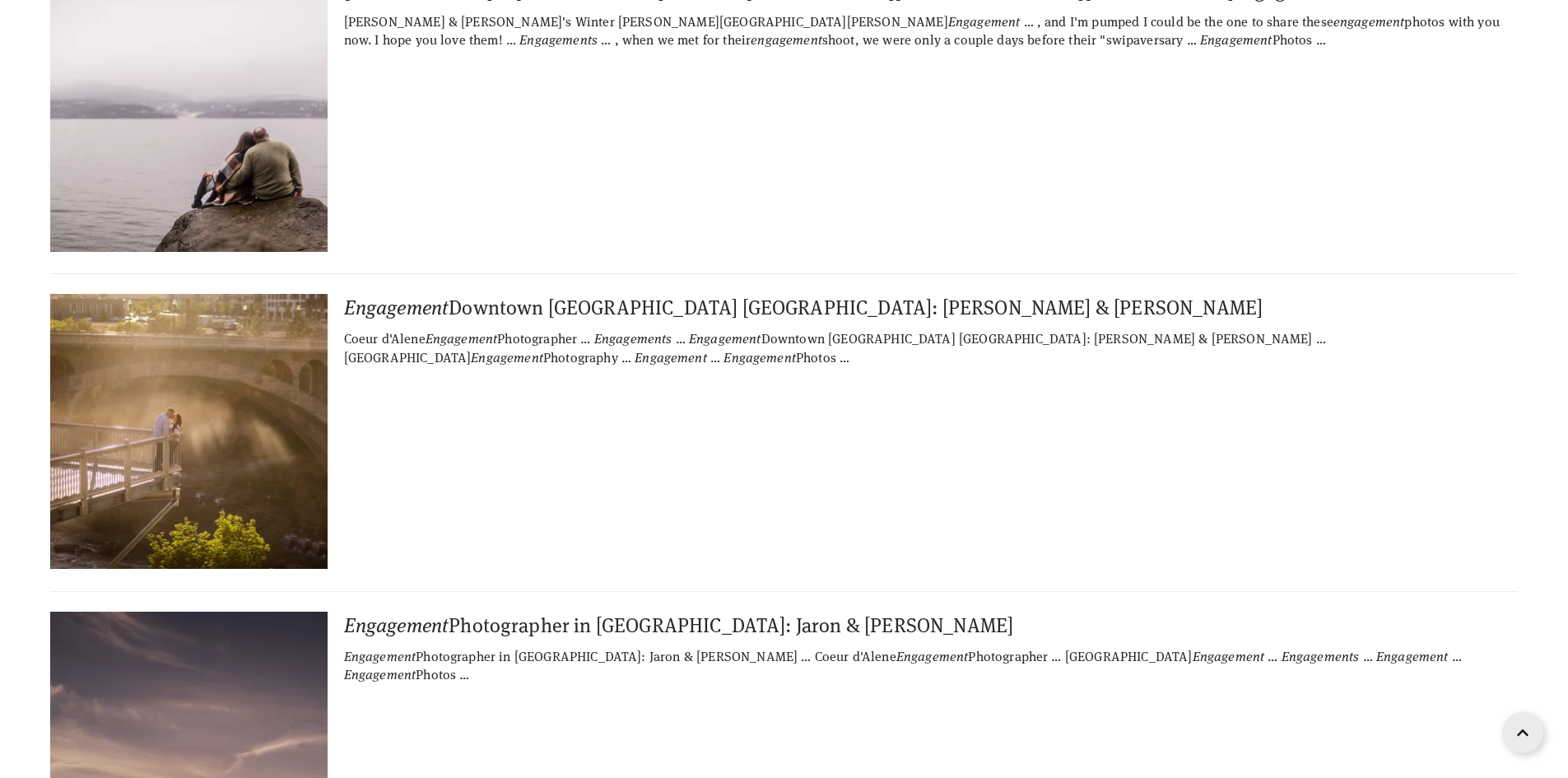
click at [199, 294] on img at bounding box center [255, 431] width 411 height 275
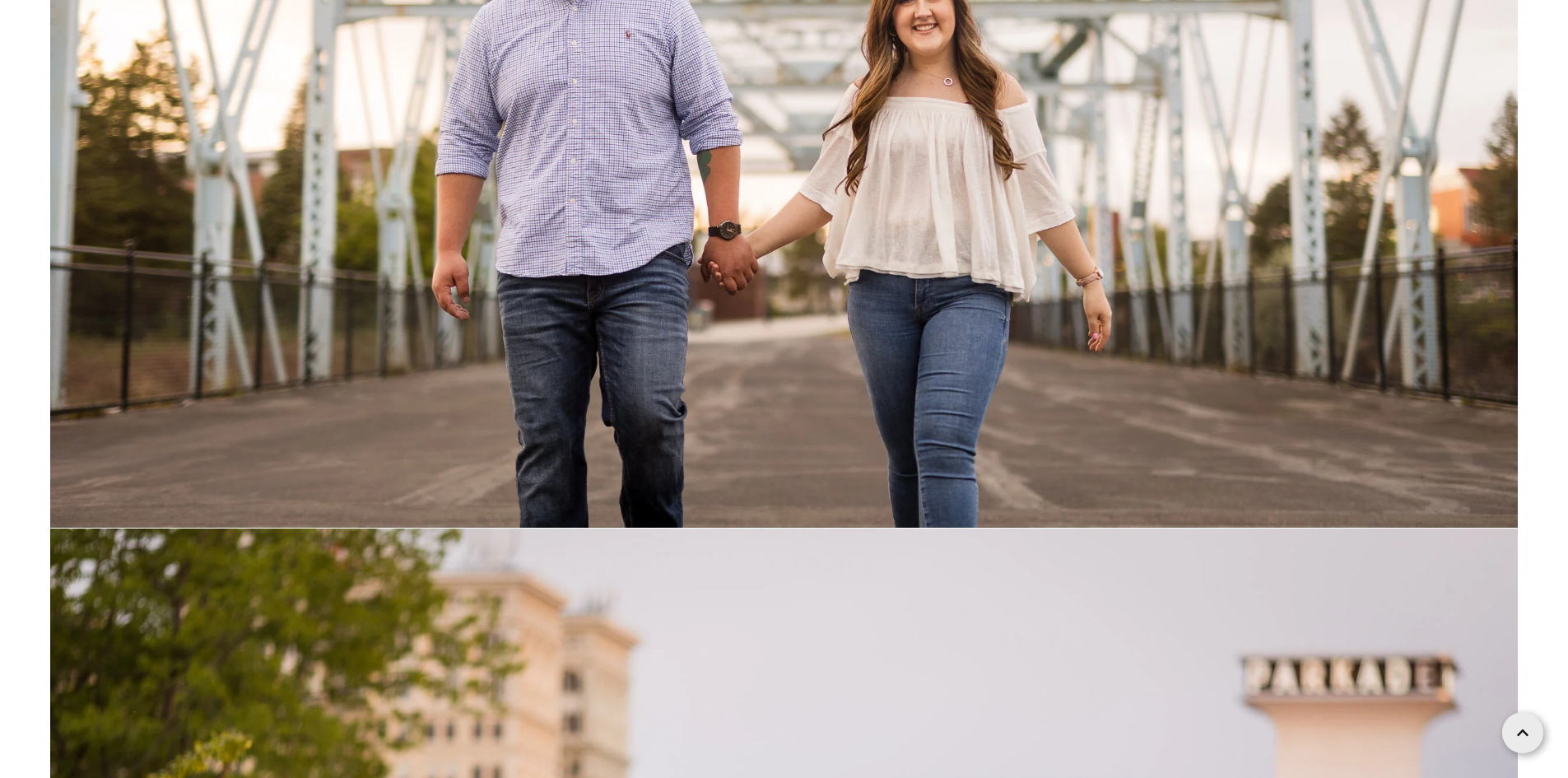
scroll to position [17950, 0]
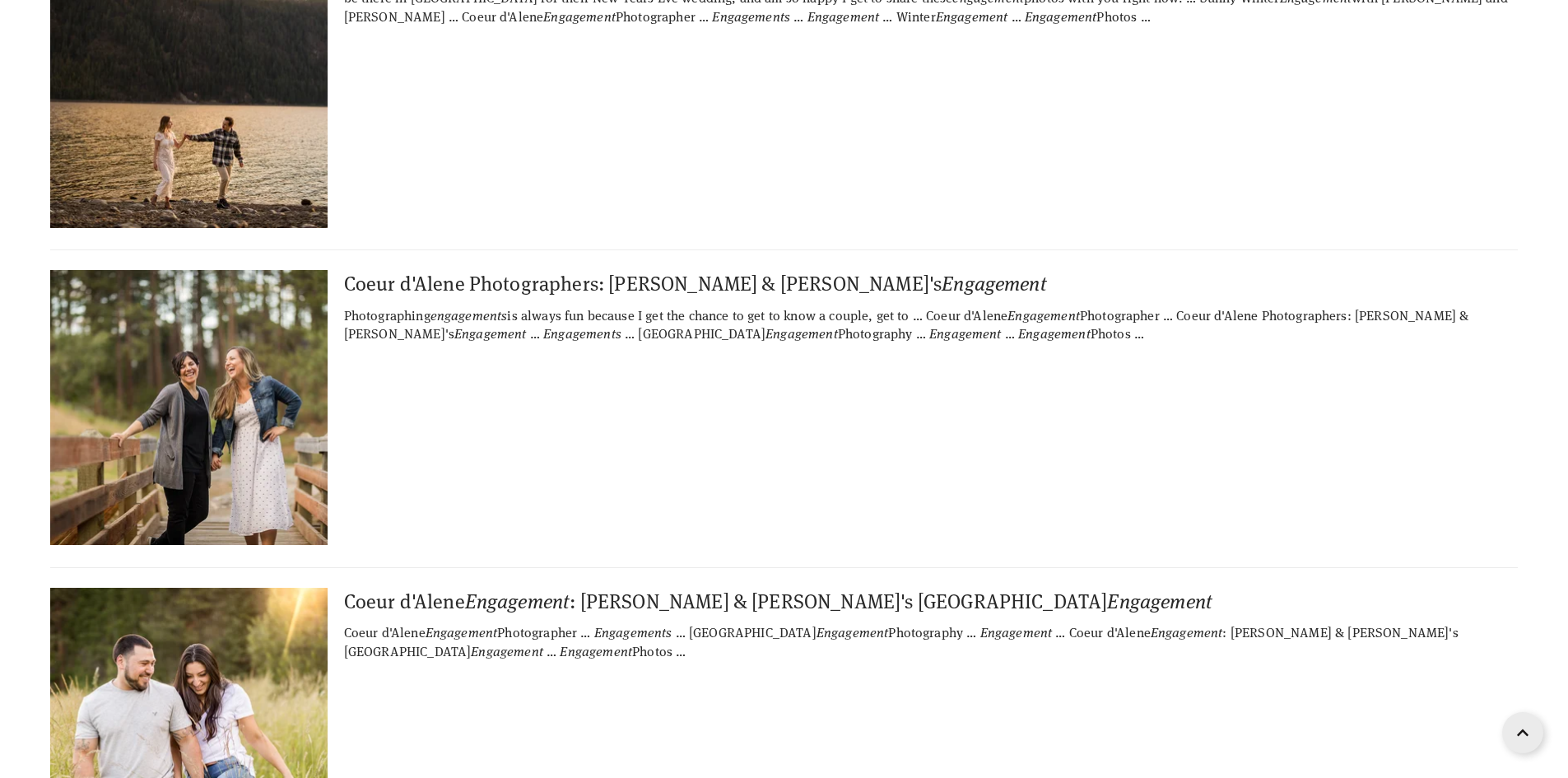
scroll to position [6050, 0]
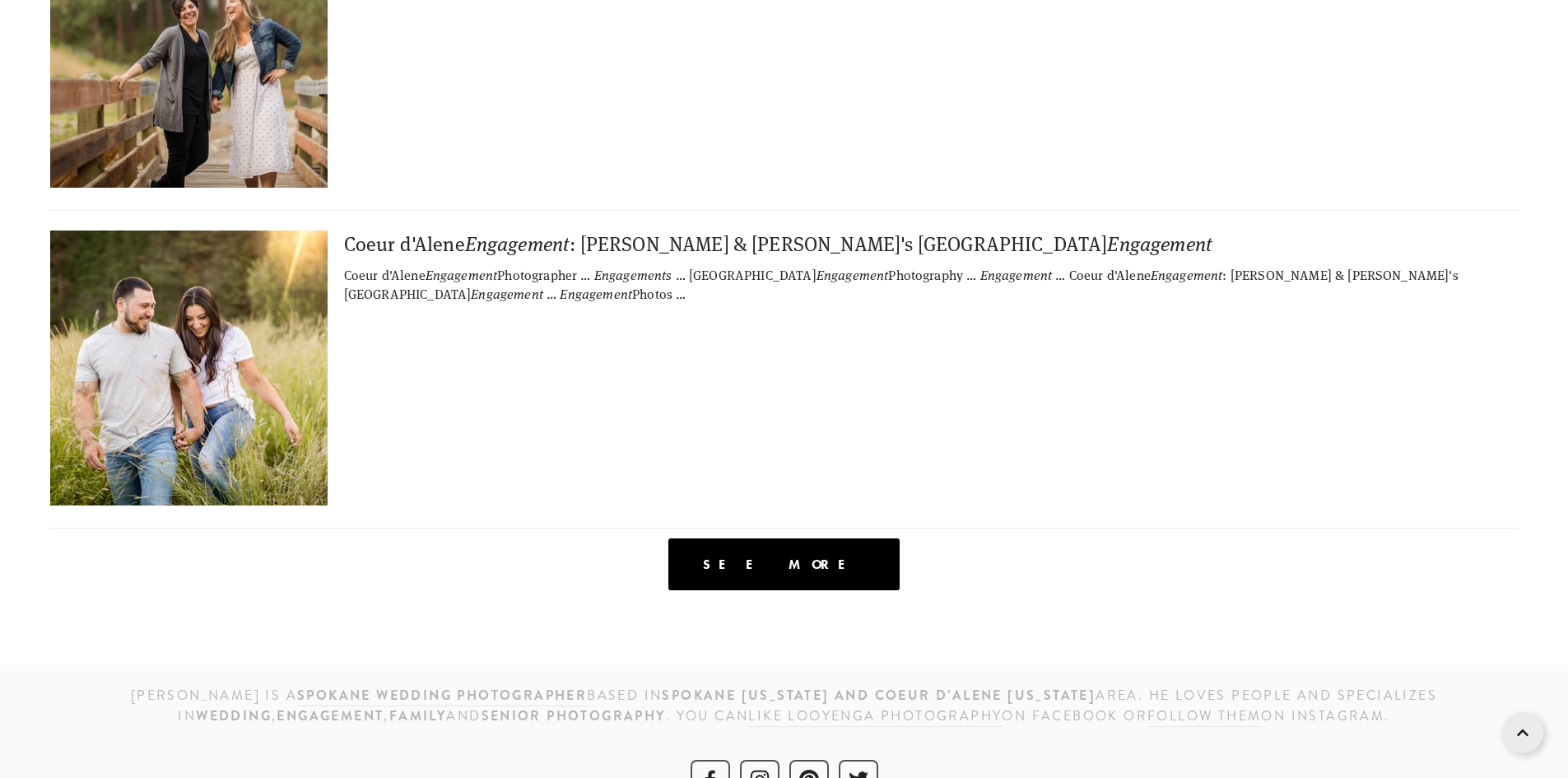
click at [780, 557] on span "See more" at bounding box center [784, 565] width 162 height 16
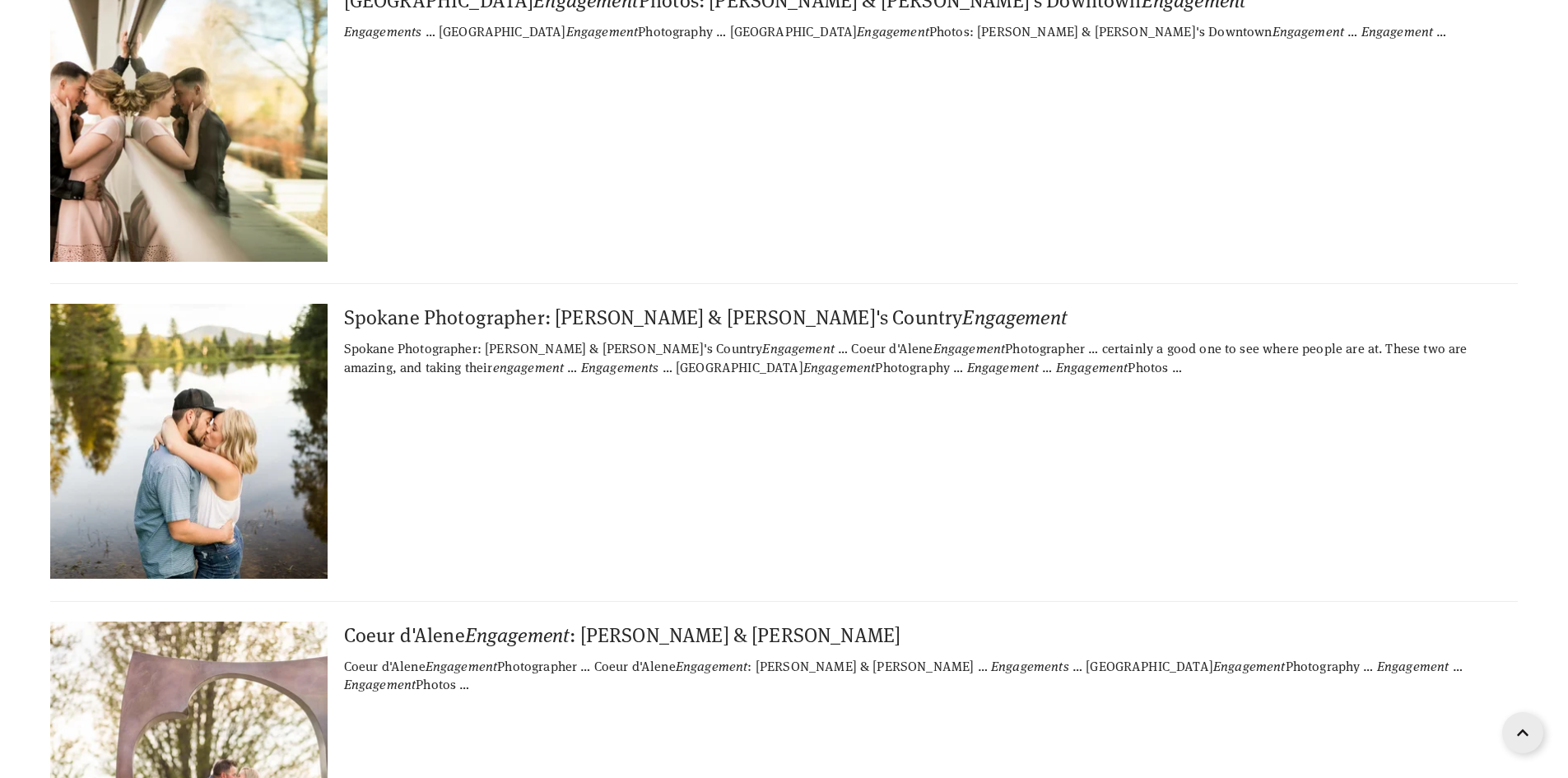
scroll to position [18651, 0]
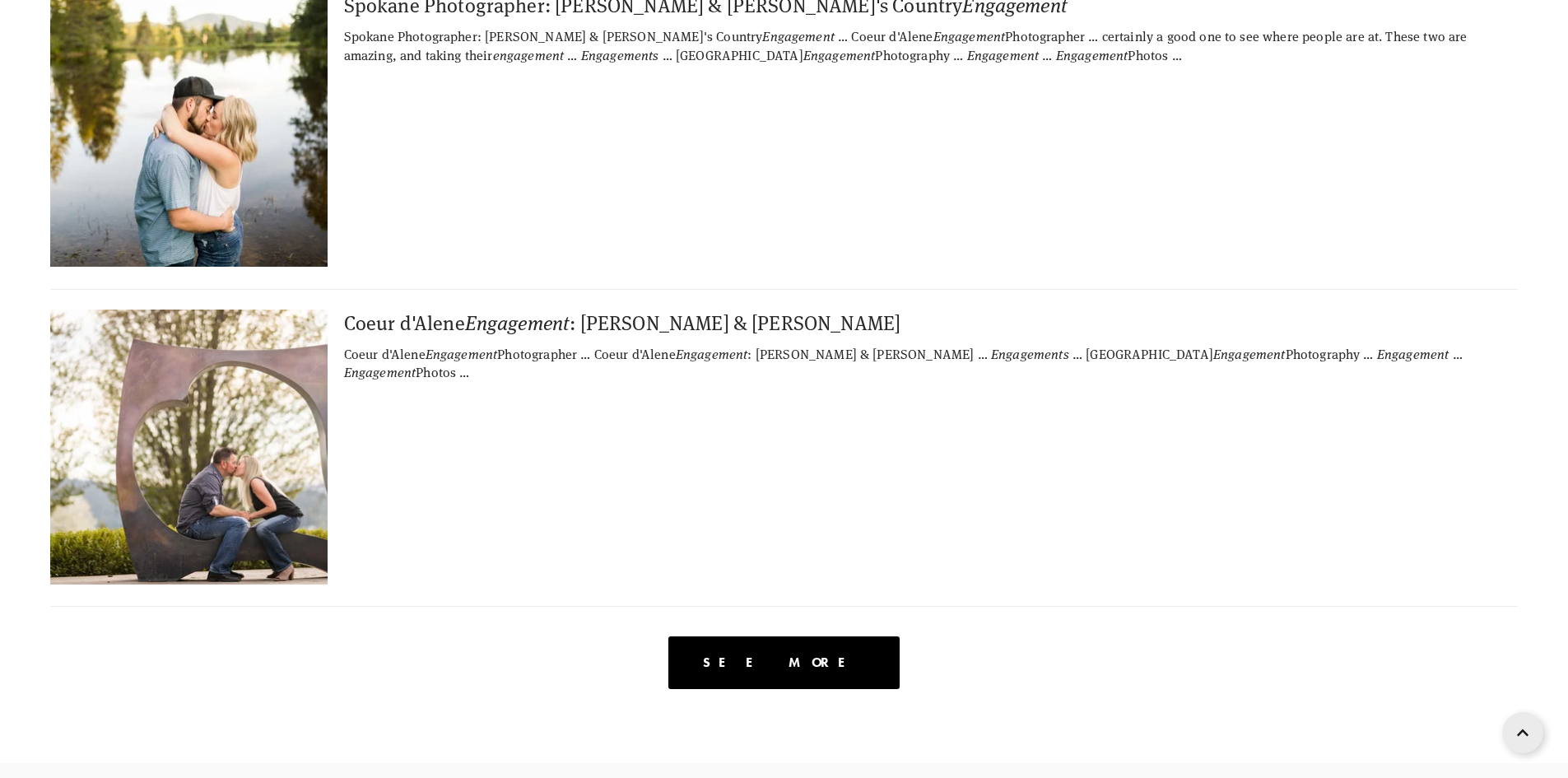
click at [815, 655] on span "See more" at bounding box center [784, 663] width 162 height 16
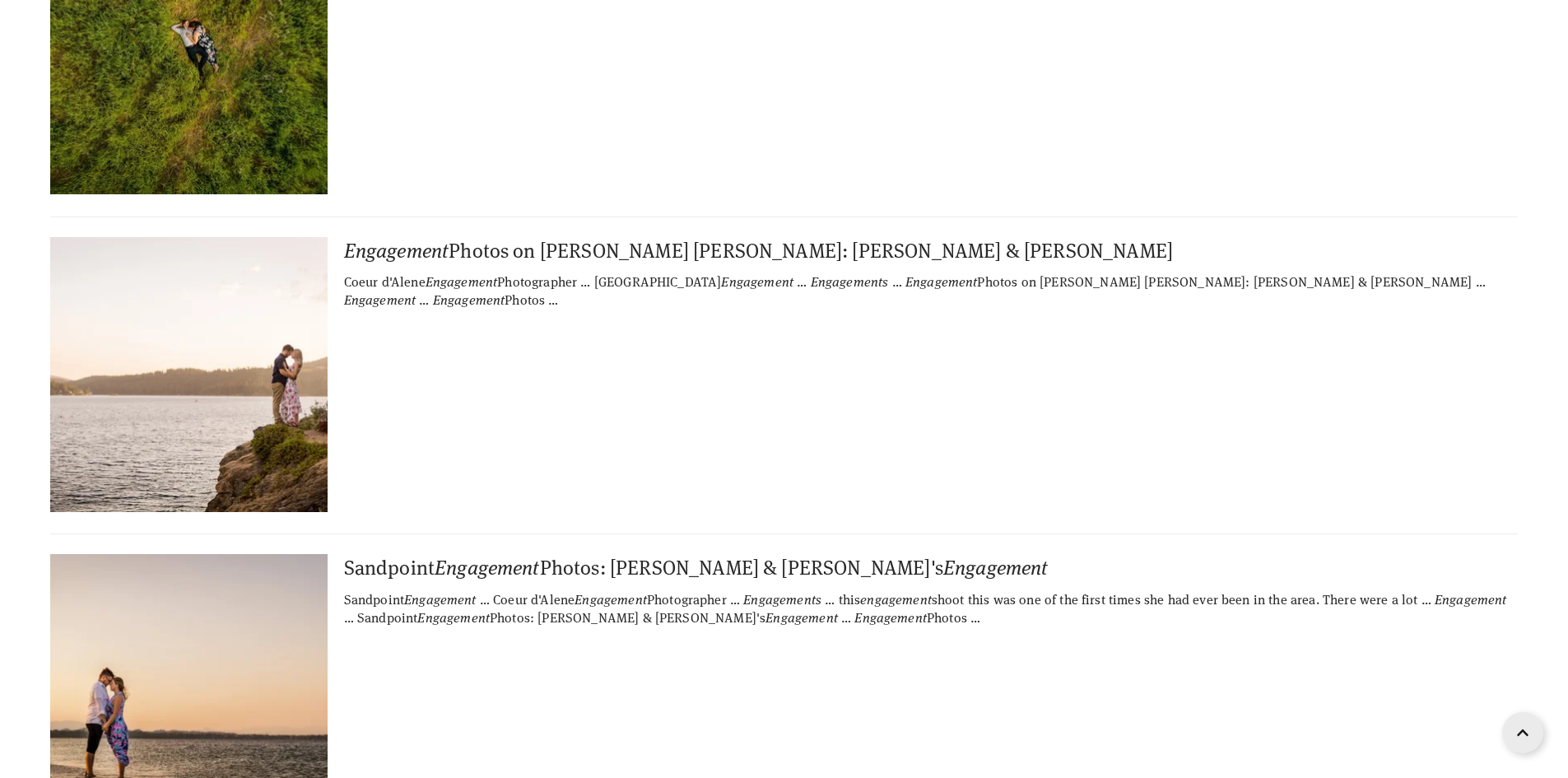
scroll to position [37553, 0]
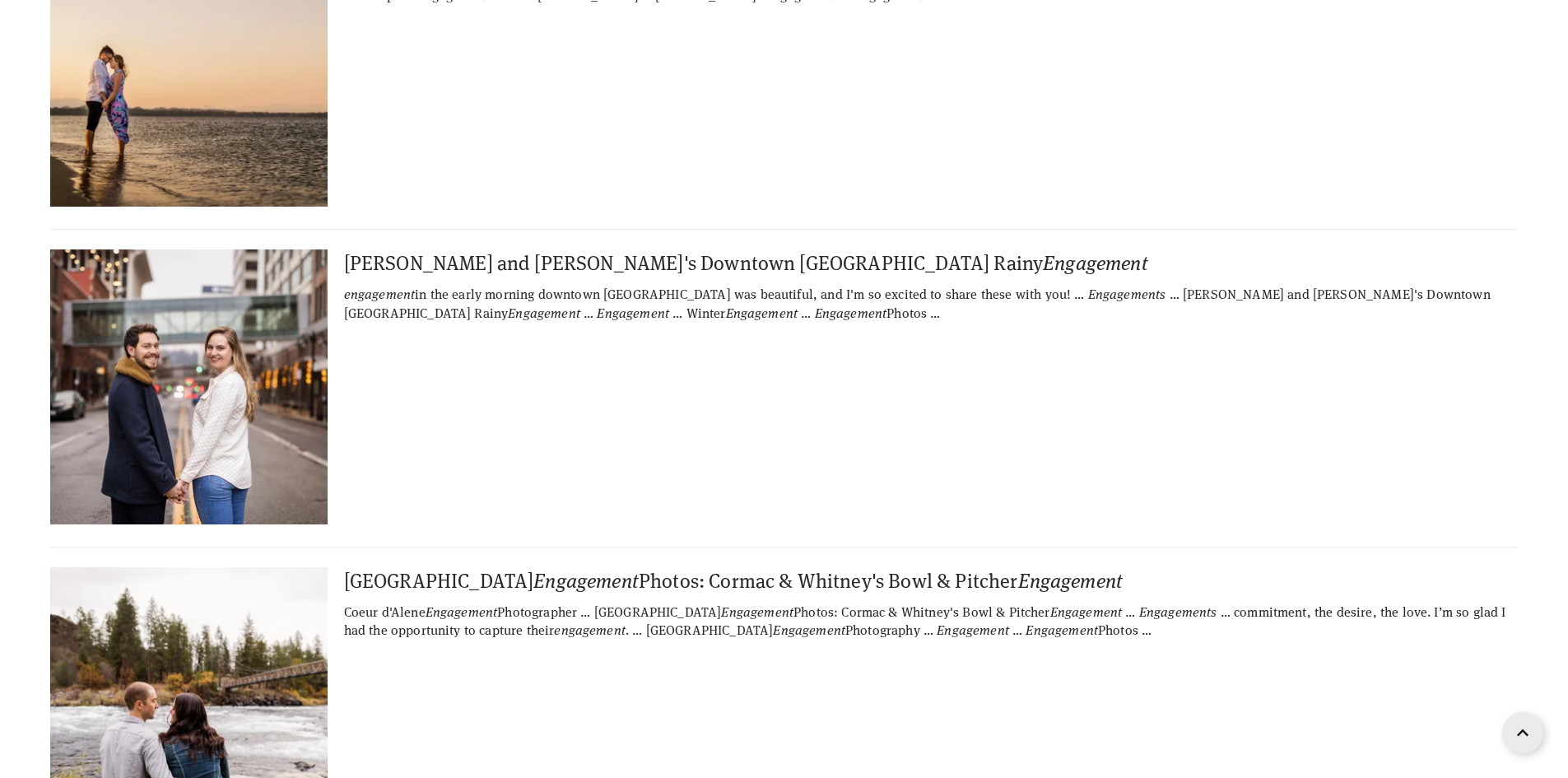
scroll to position [44470, 0]
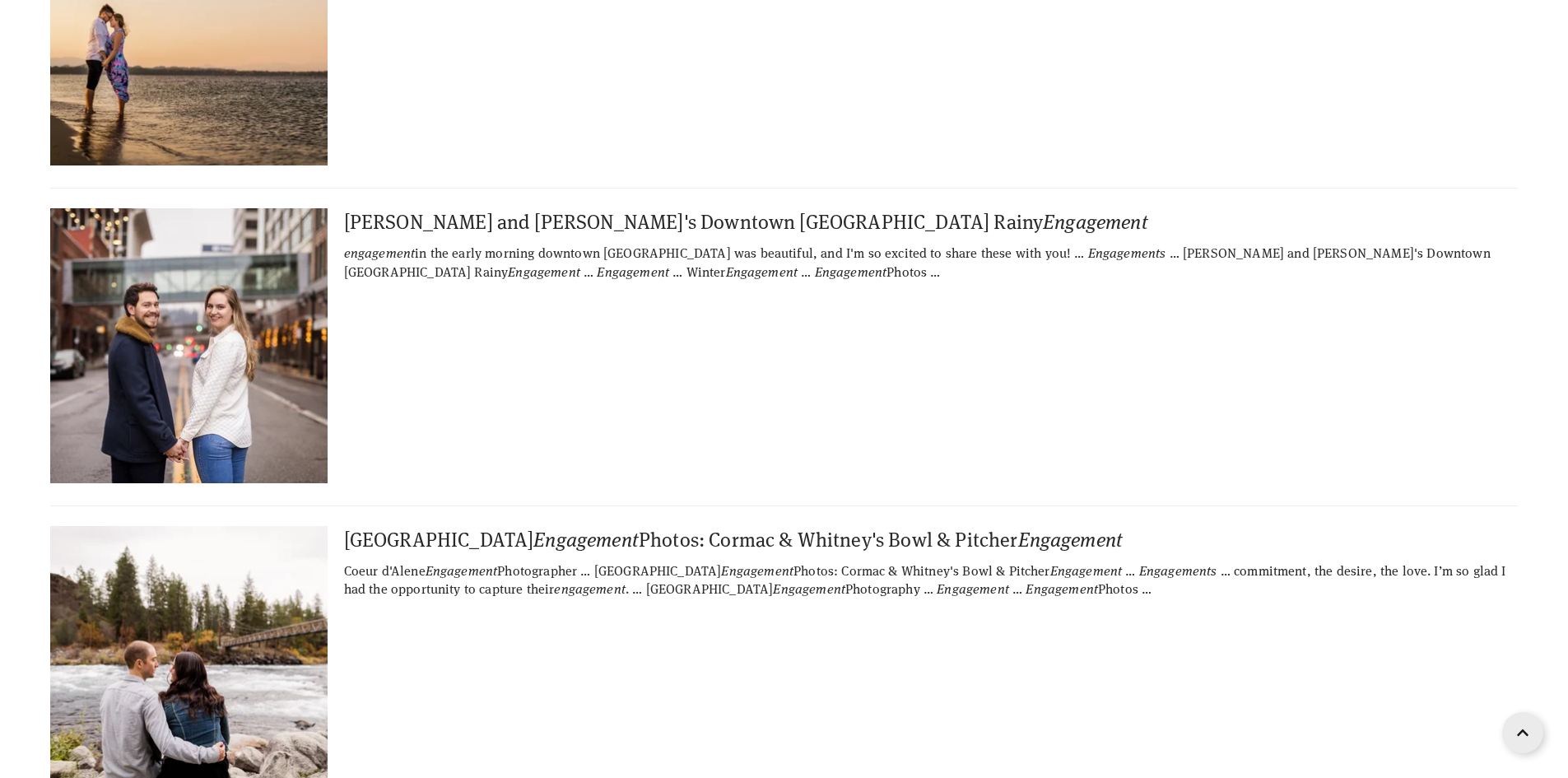
drag, startPoint x: 878, startPoint y: 192, endPoint x: 208, endPoint y: 330, distance: 684.1
drag, startPoint x: 208, startPoint y: 330, endPoint x: 175, endPoint y: 287, distance: 54.2
drag, startPoint x: 175, startPoint y: 287, endPoint x: 99, endPoint y: 366, distance: 109.6
drag, startPoint x: 99, startPoint y: 366, endPoint x: 22, endPoint y: 311, distance: 94.6
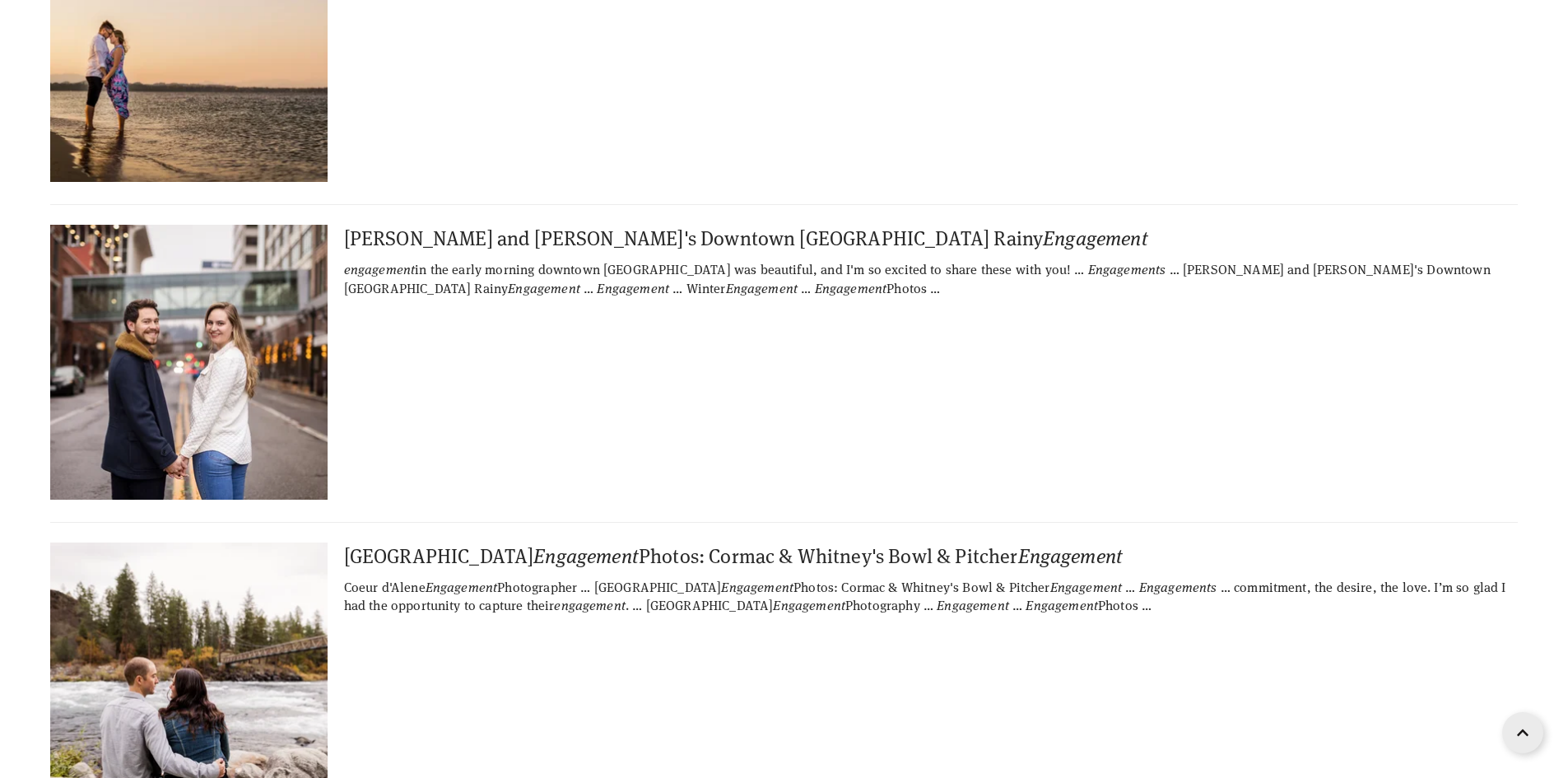
scroll to position [44458, 0]
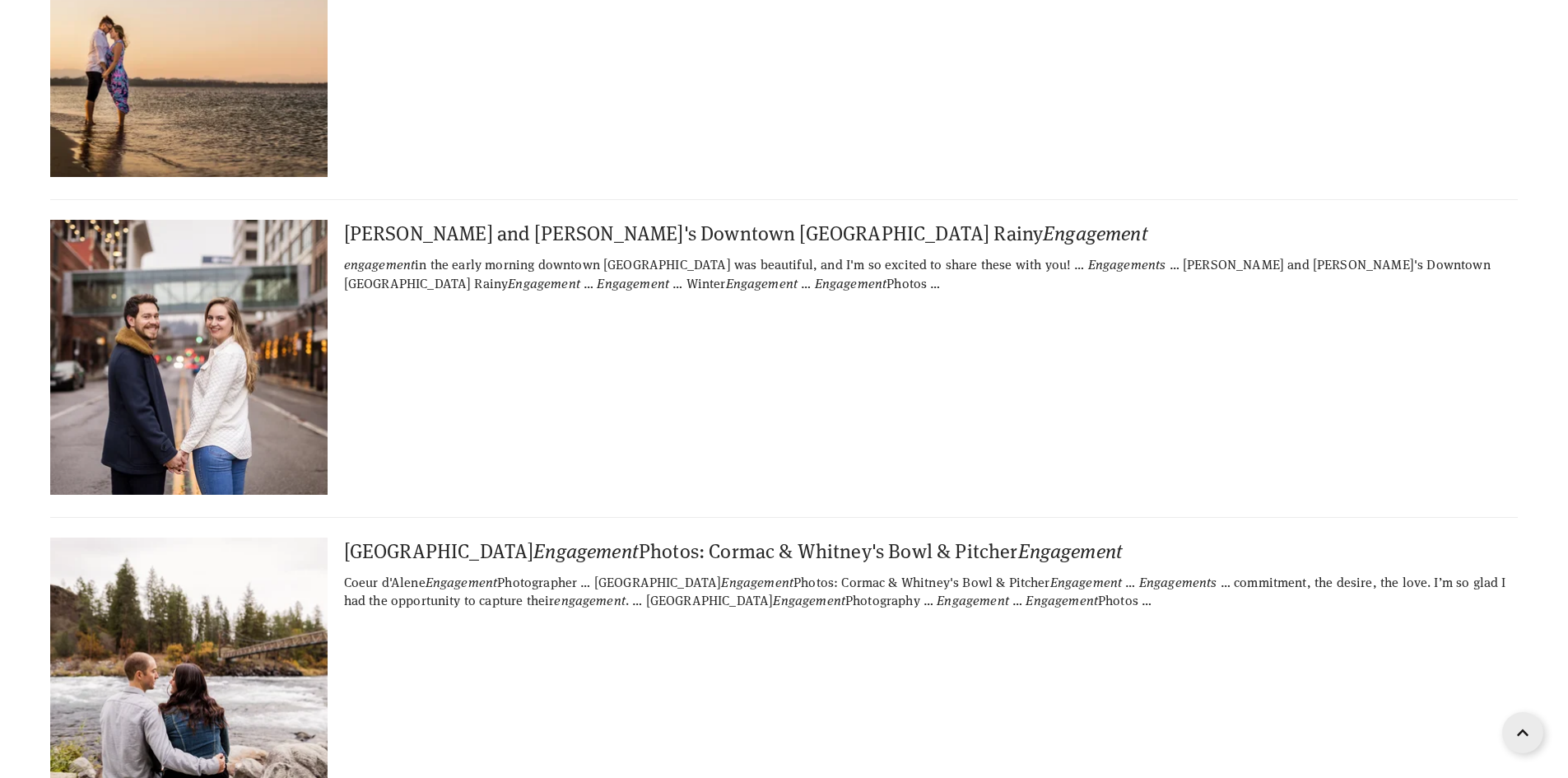
click at [233, 538] on img at bounding box center [188, 675] width 411 height 275
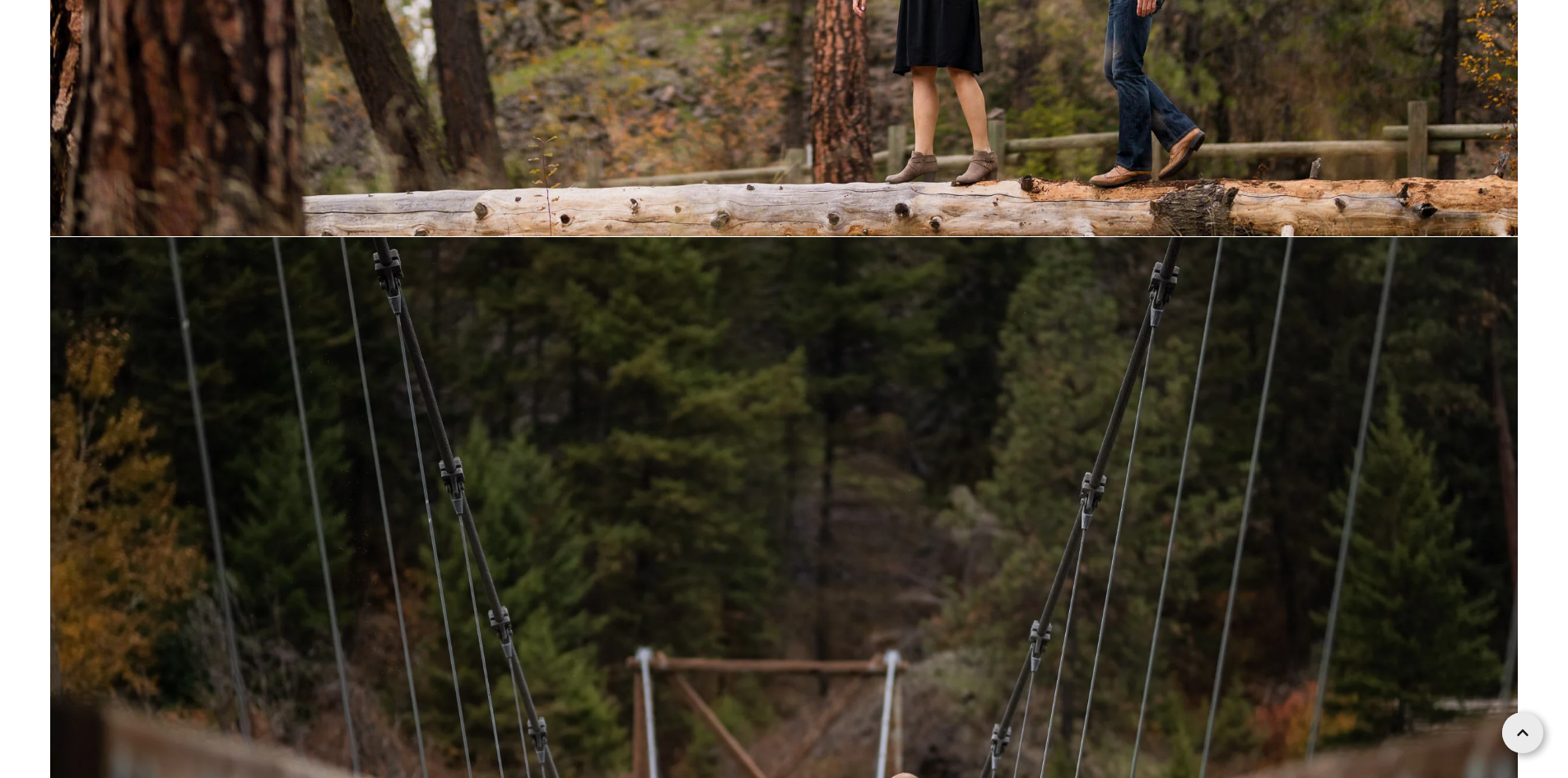
scroll to position [14410, 0]
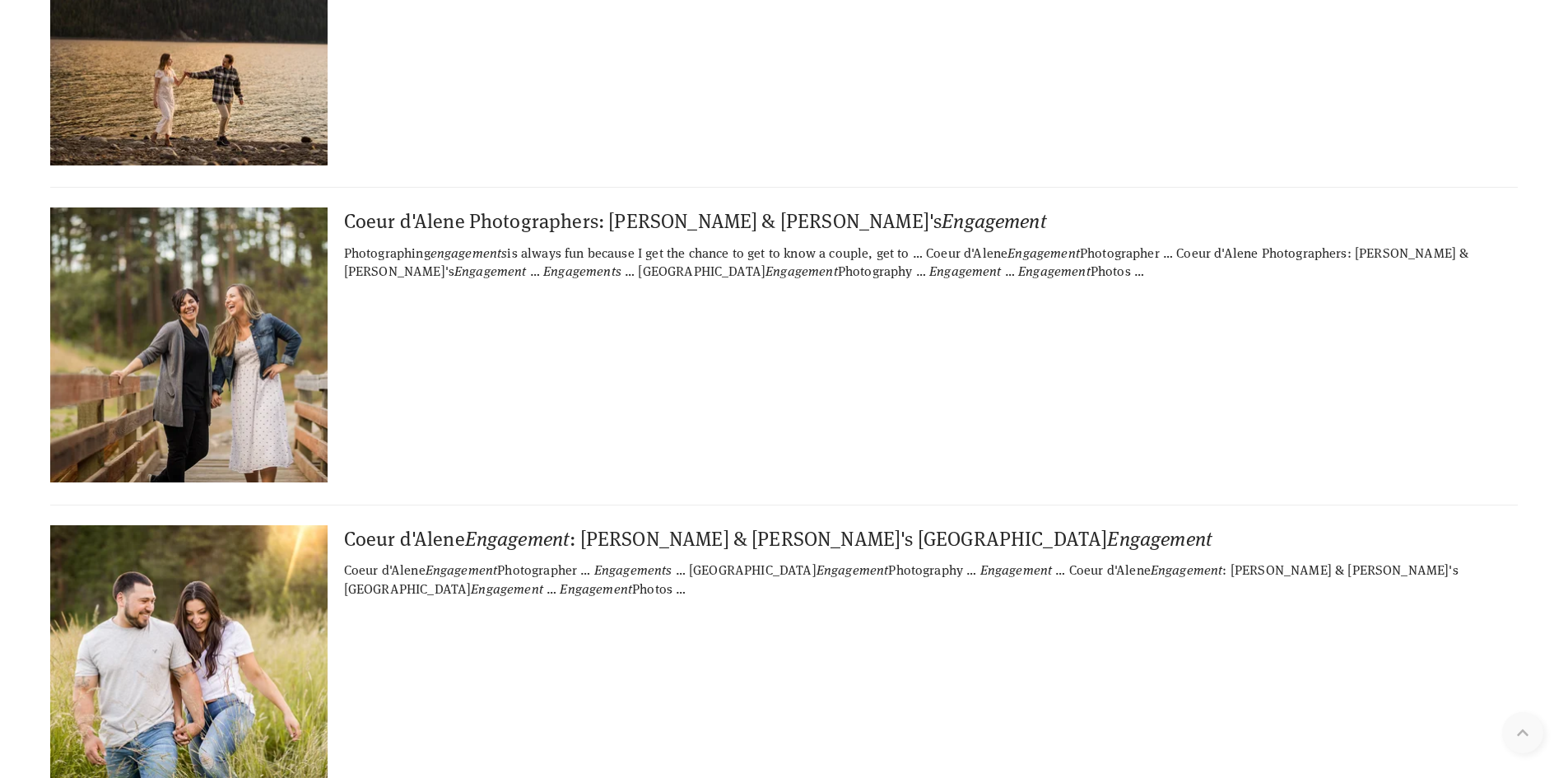
scroll to position [6050, 0]
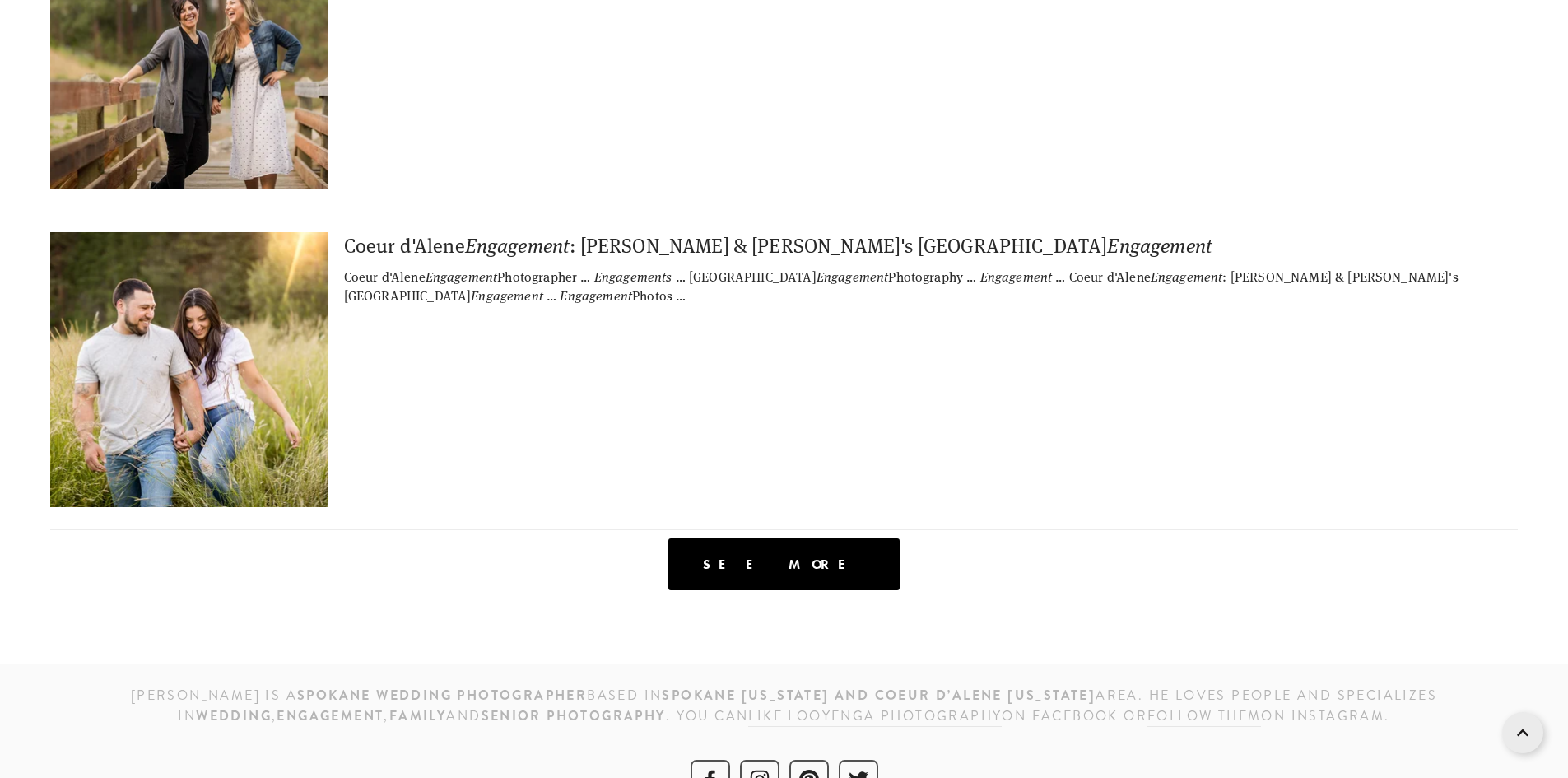
click at [744, 539] on div "See more" at bounding box center [784, 565] width 231 height 52
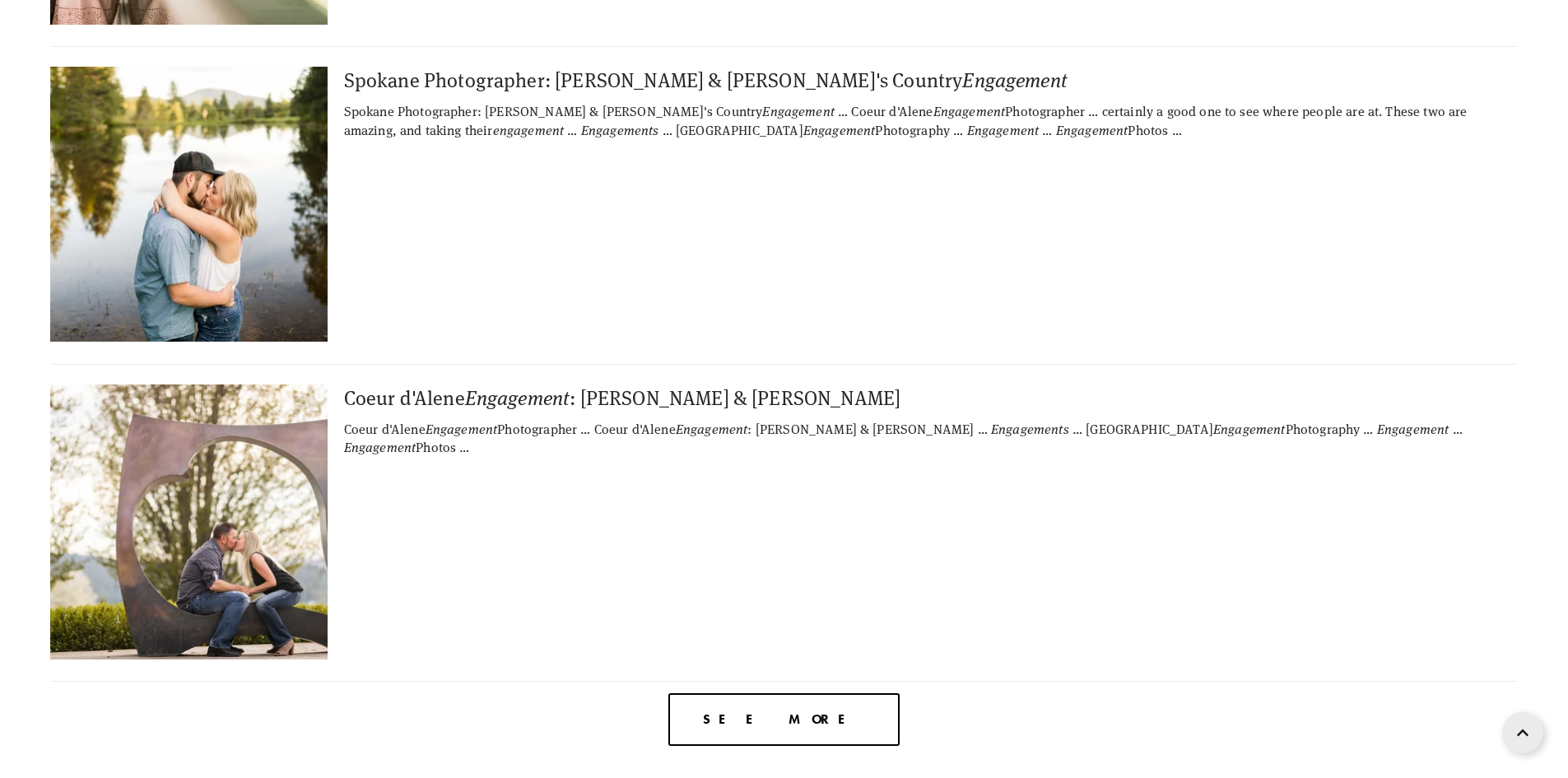
scroll to position [18651, 0]
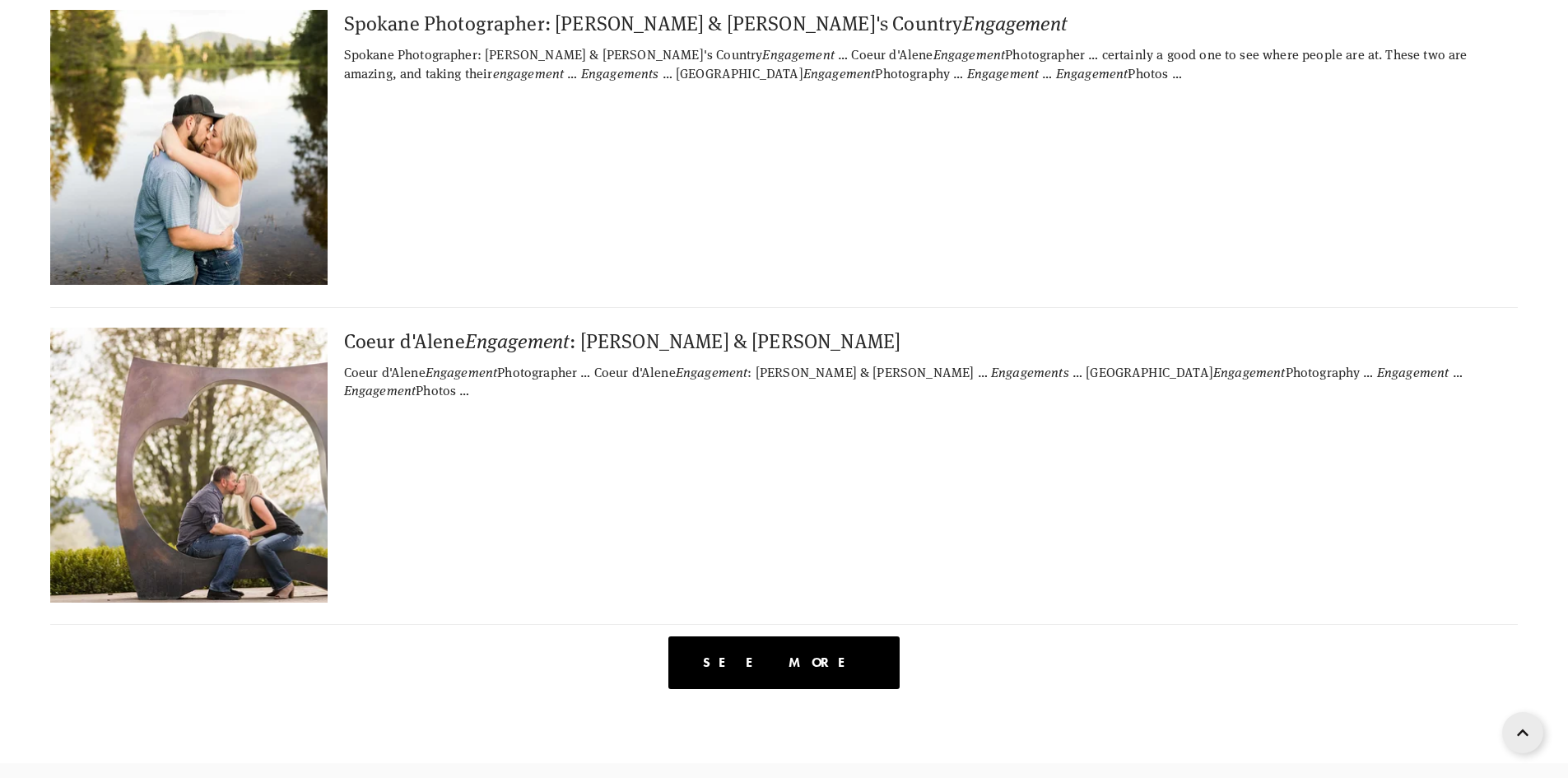
click at [776, 655] on span "See more" at bounding box center [784, 663] width 162 height 16
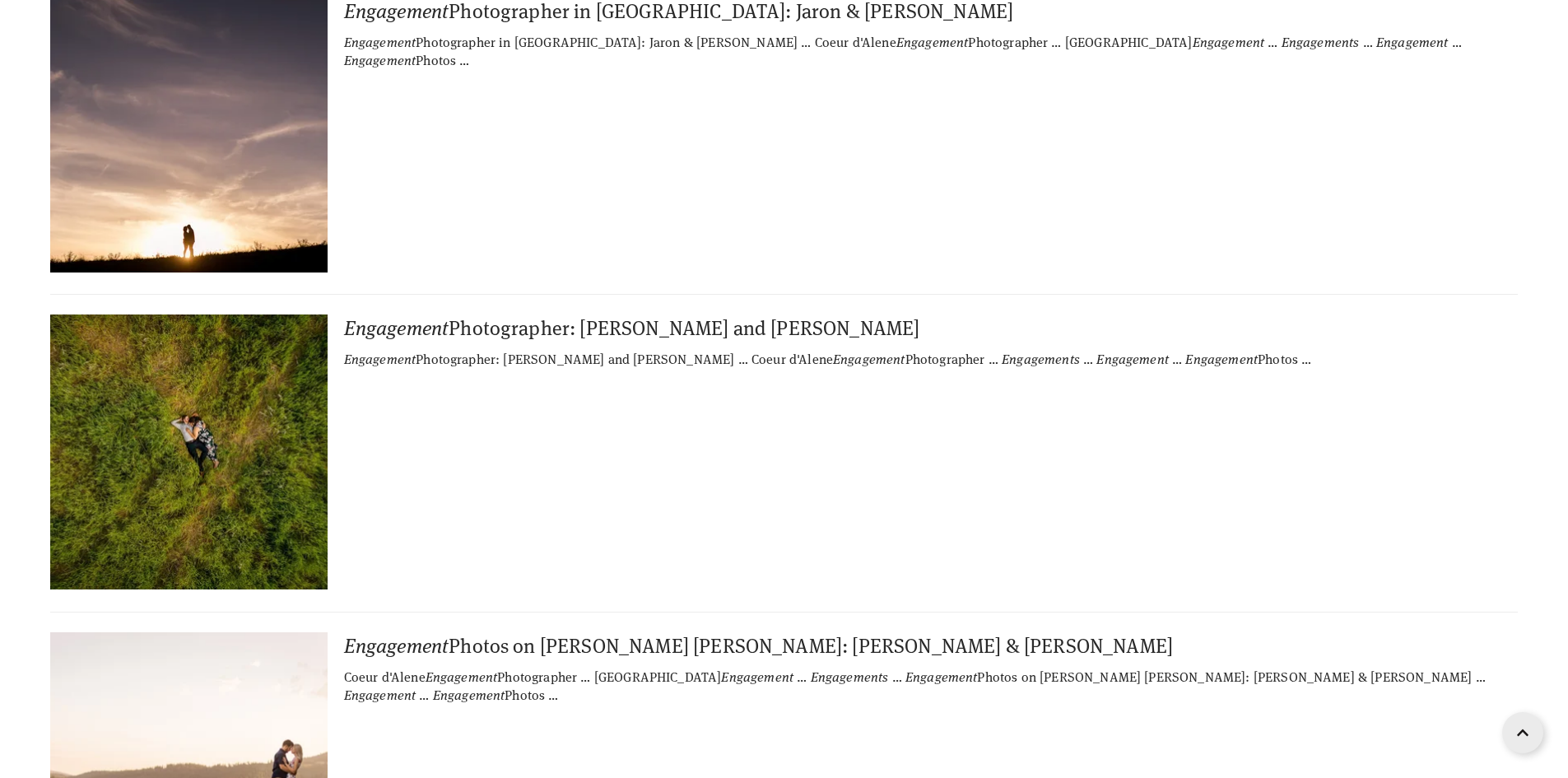
scroll to position [37553, 0]
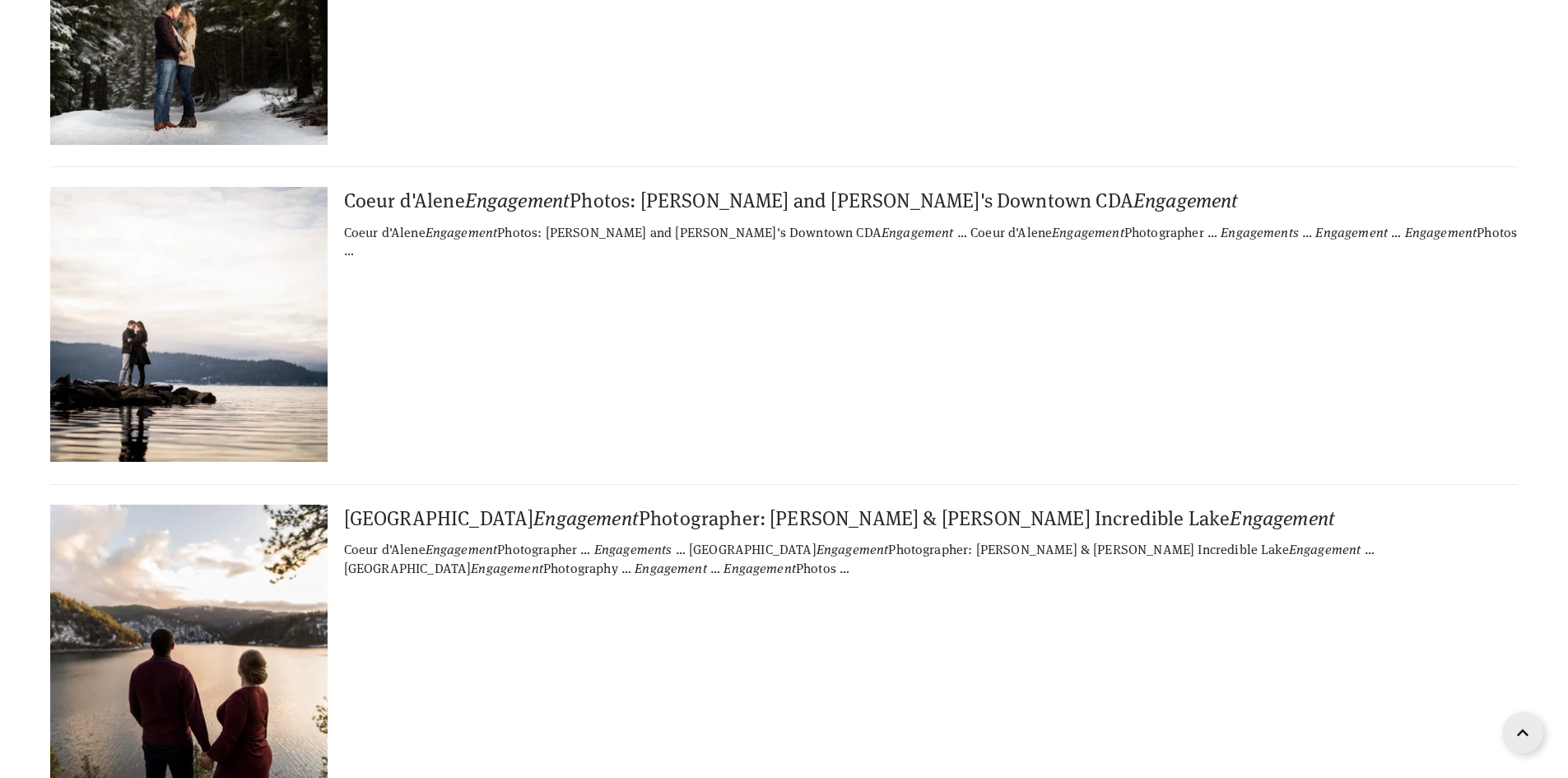
scroll to position [45870, 0]
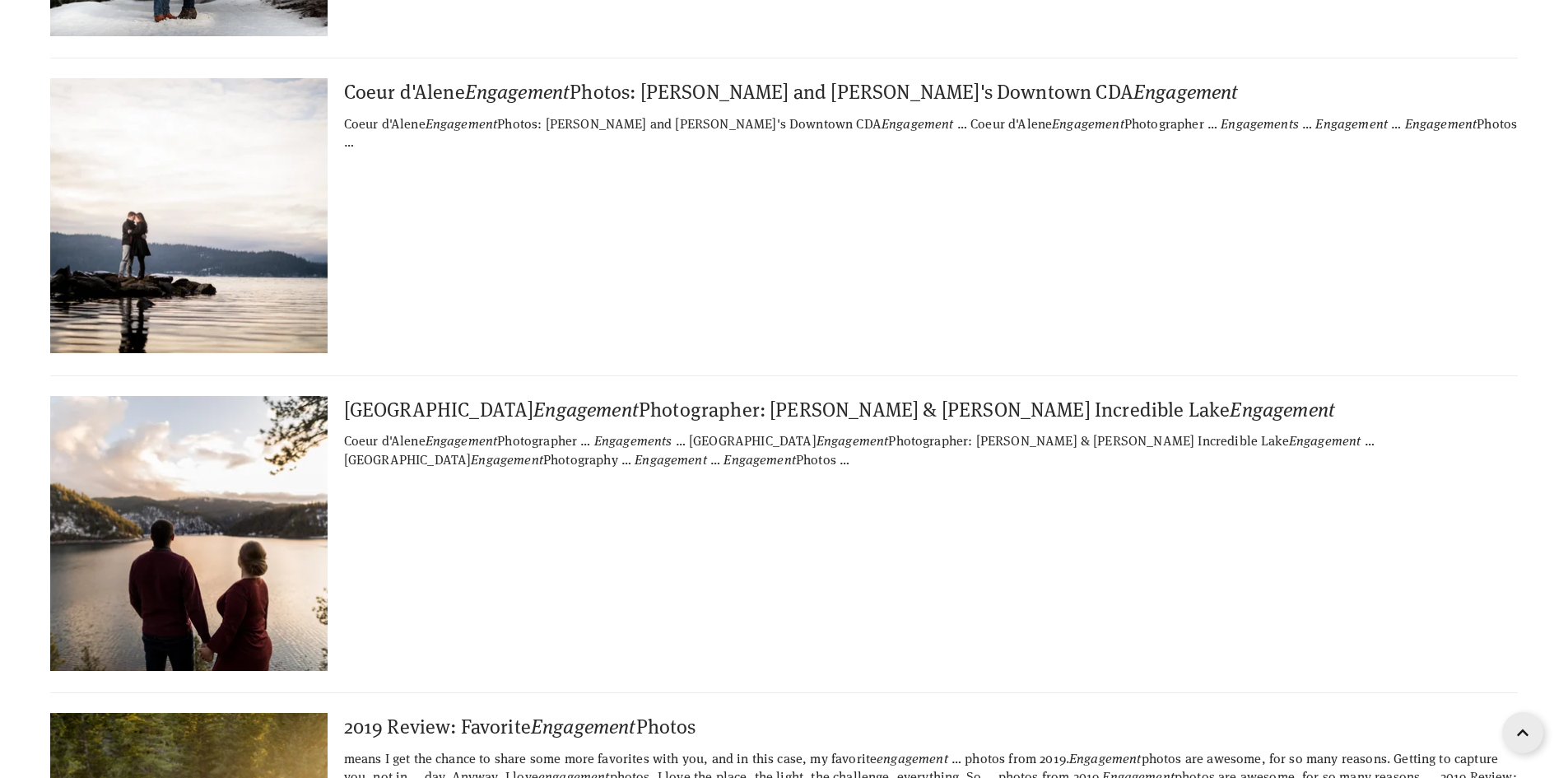
click at [257, 396] on img at bounding box center [188, 533] width 411 height 275
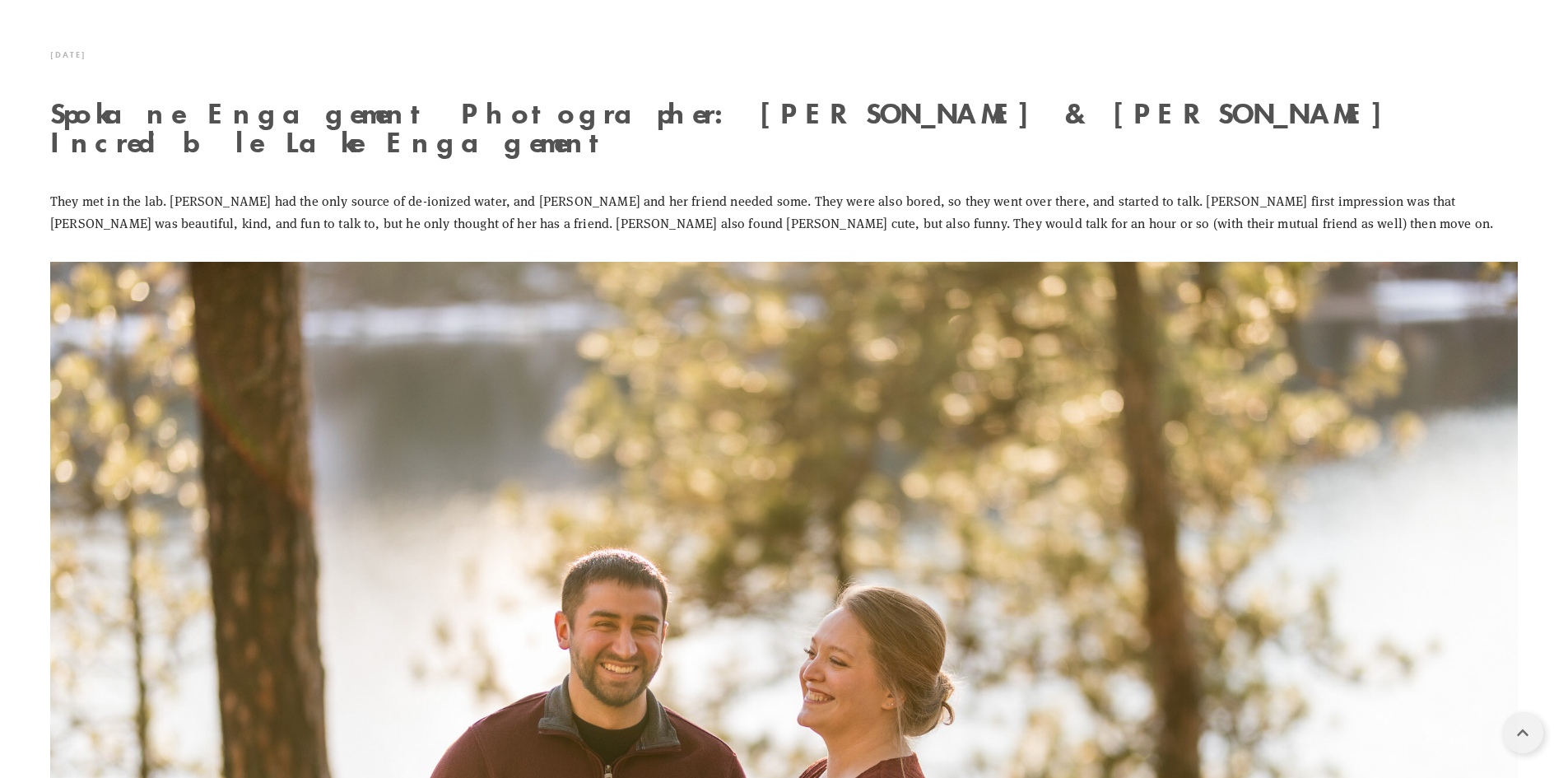
scroll to position [63, 0]
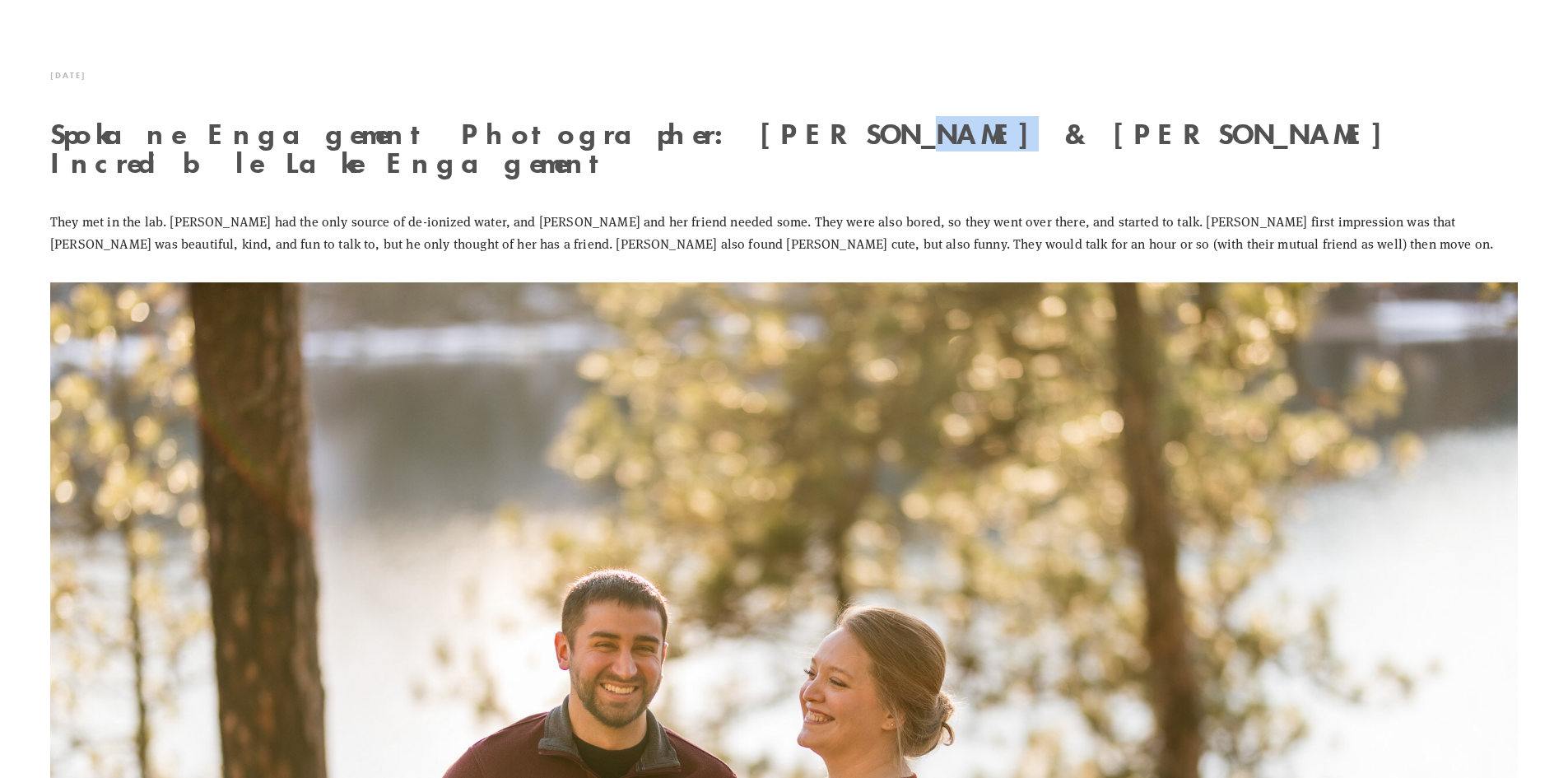
drag, startPoint x: 641, startPoint y: 138, endPoint x: 715, endPoint y: 138, distance: 74.0
click at [715, 138] on h1 "Spokane Engagement Photographer: Brady & Neale's Incredible Lake Engagement" at bounding box center [784, 148] width 1467 height 58
copy h1 "Neale"
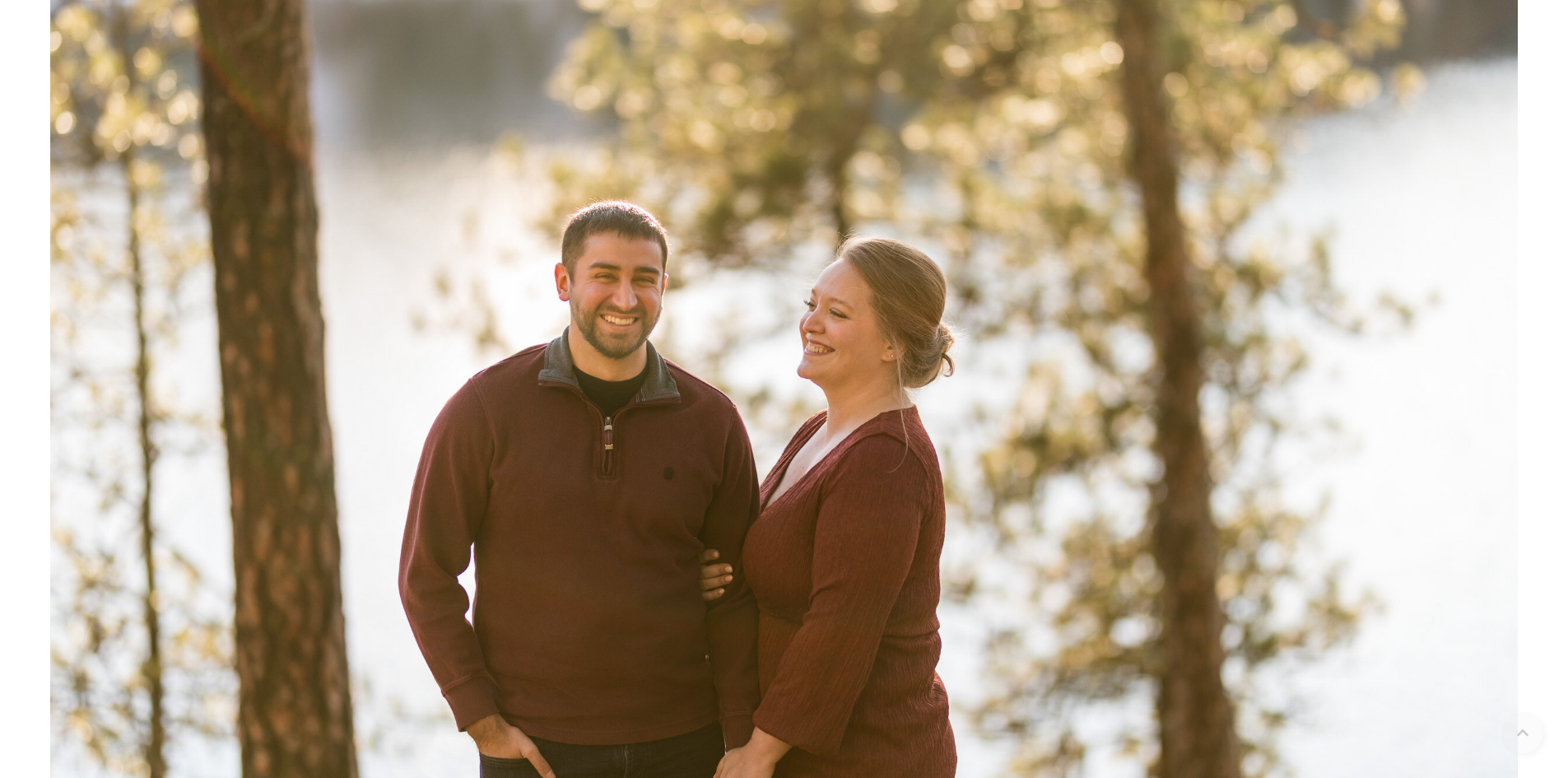
scroll to position [474, 0]
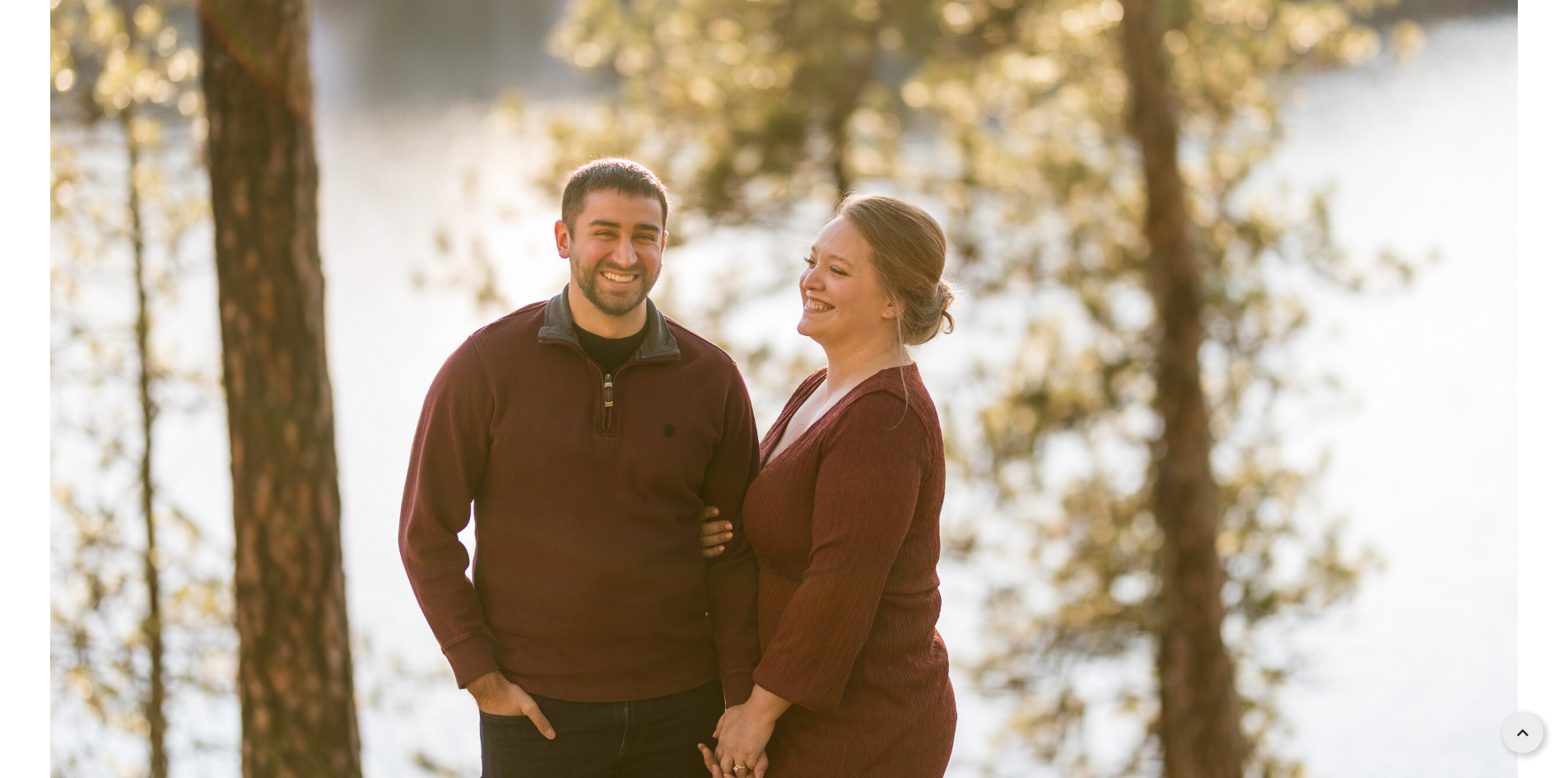
click at [627, 320] on img at bounding box center [784, 360] width 1467 height 979
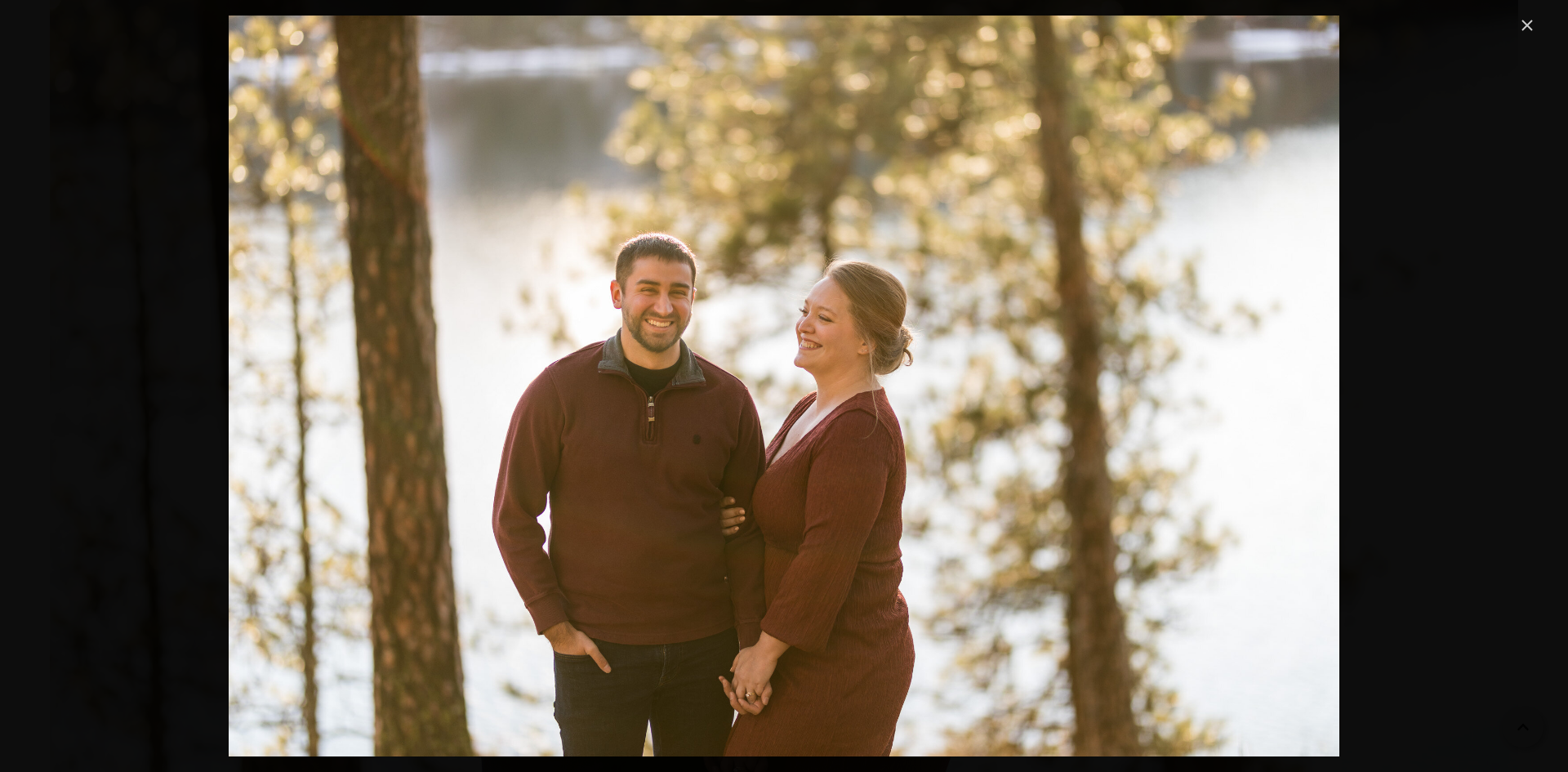
click at [1529, 30] on link "Close" at bounding box center [1527, 26] width 20 height 20
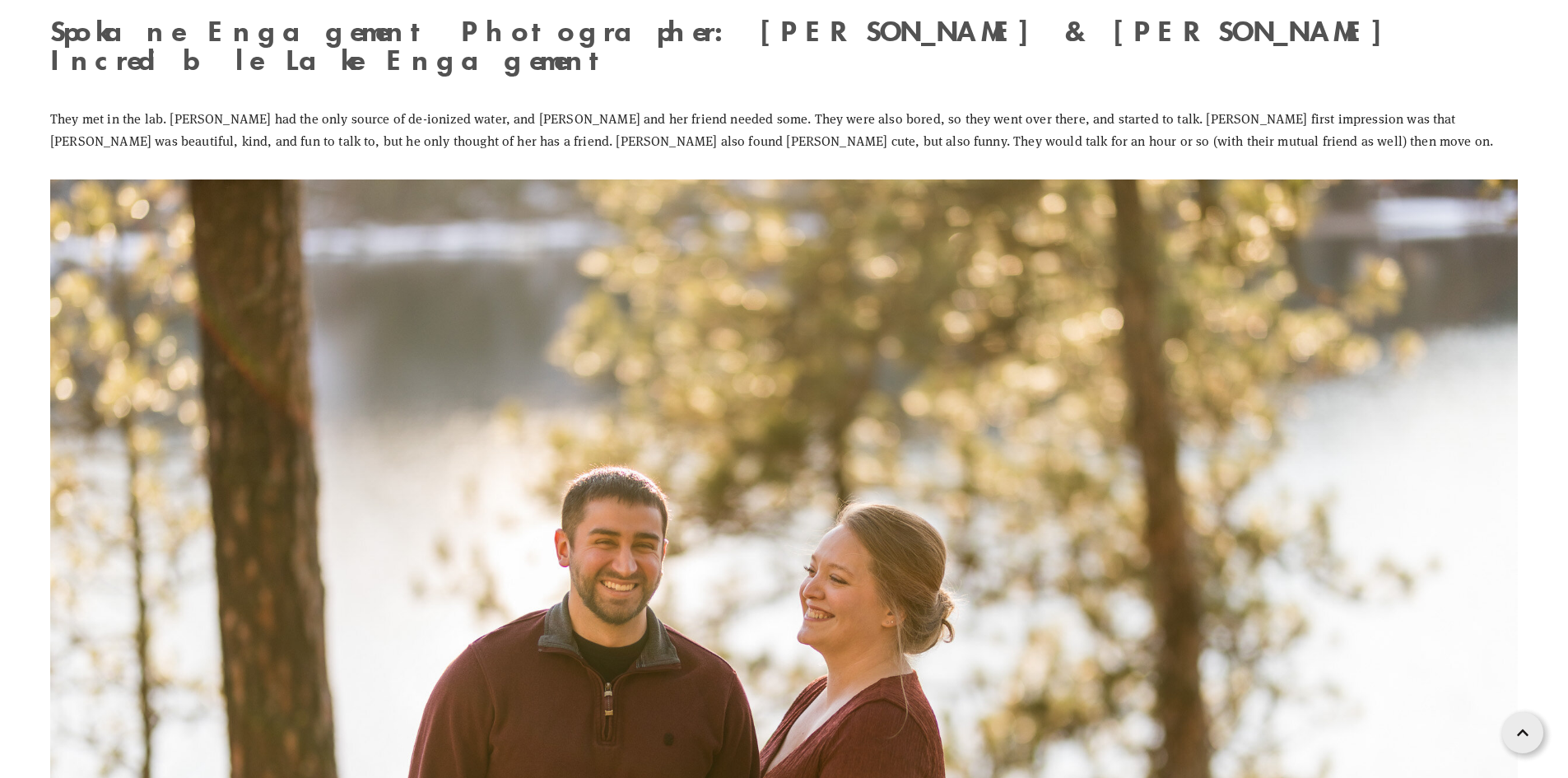
scroll to position [165, 0]
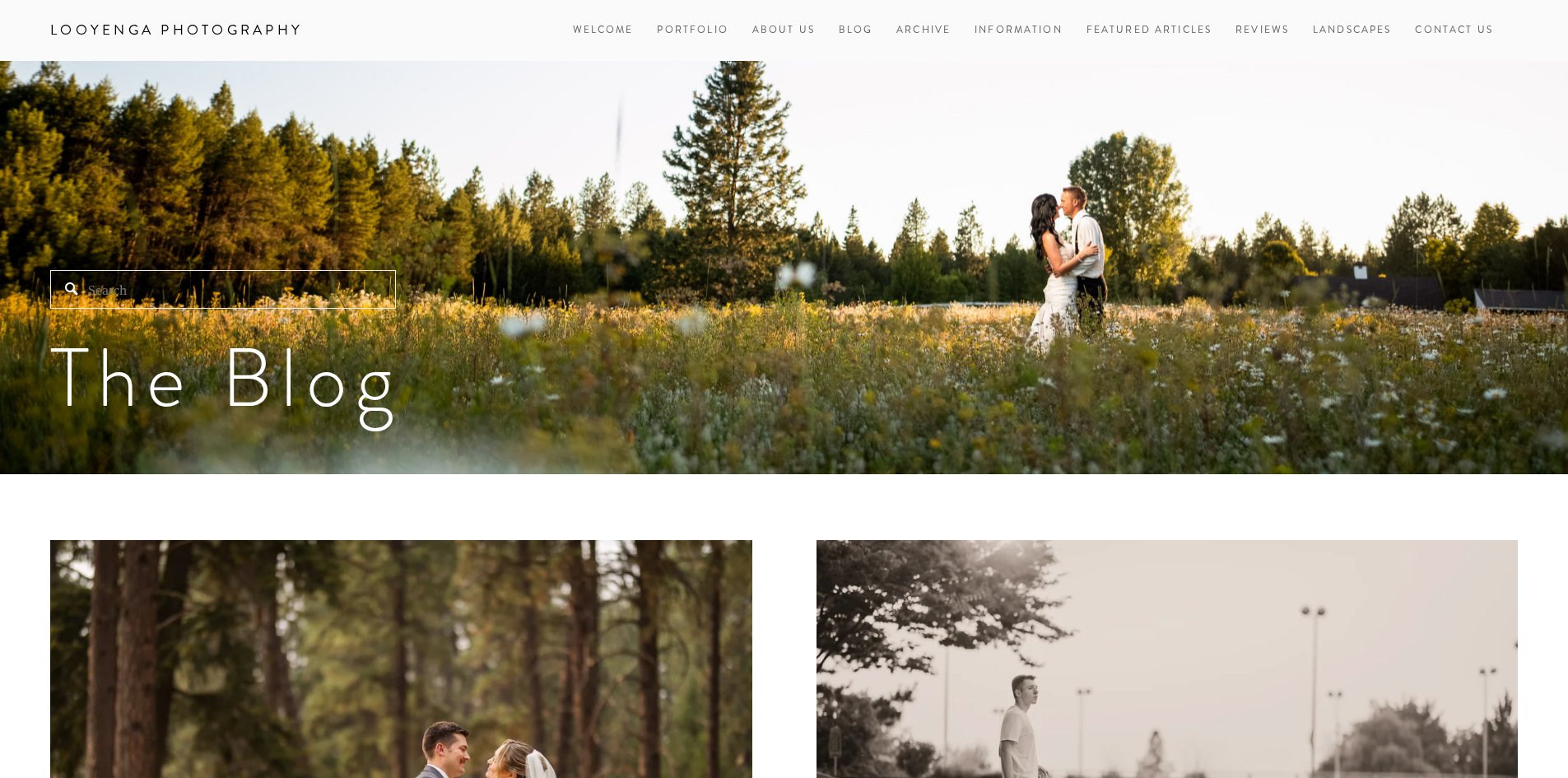
click at [344, 292] on input "Search" at bounding box center [223, 289] width 346 height 39
paste input "Neale"
type input "Neale"
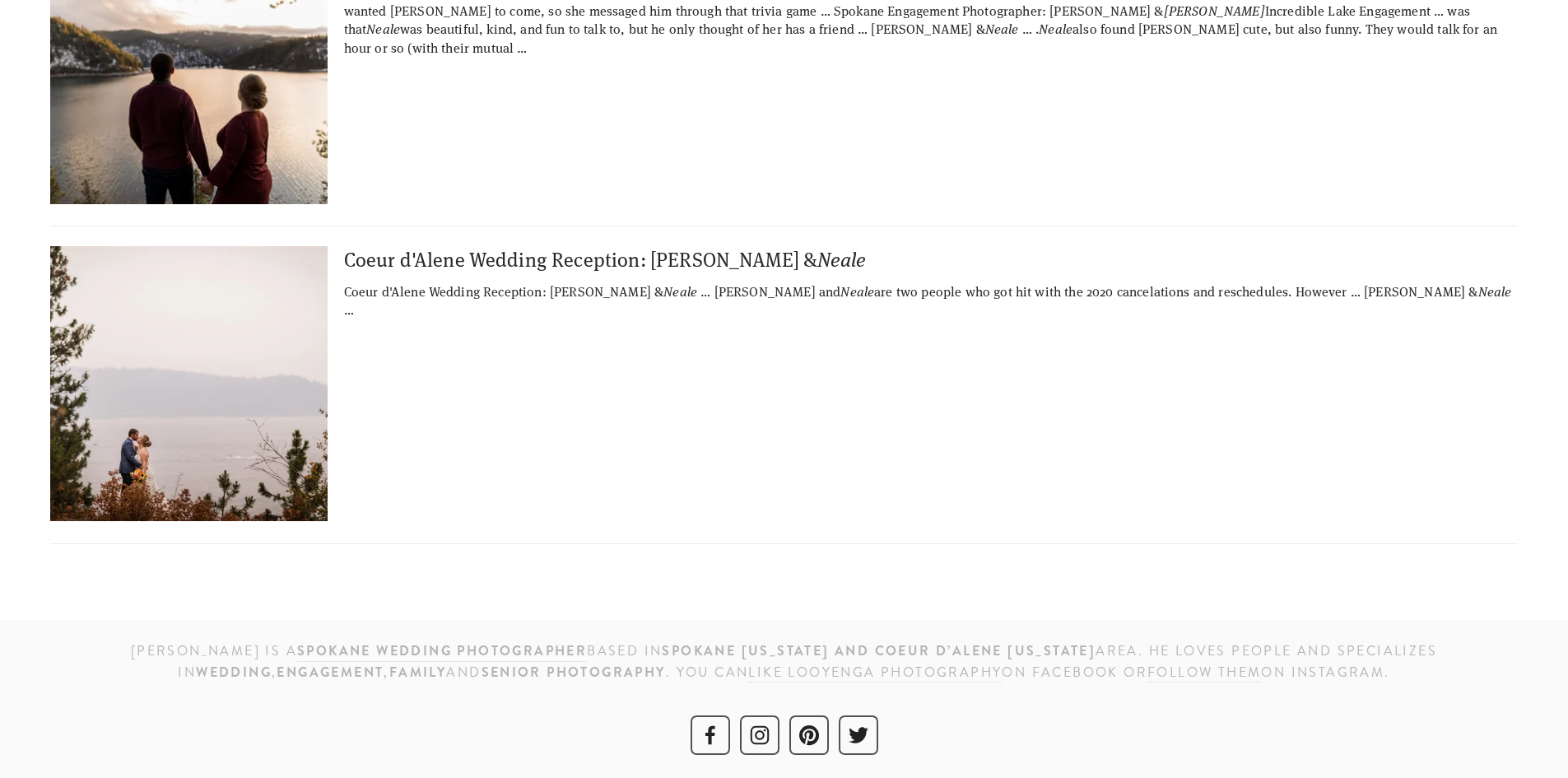
scroll to position [319, 0]
drag, startPoint x: 479, startPoint y: 257, endPoint x: 256, endPoint y: 315, distance: 230.4
click at [256, 315] on img at bounding box center [187, 382] width 417 height 275
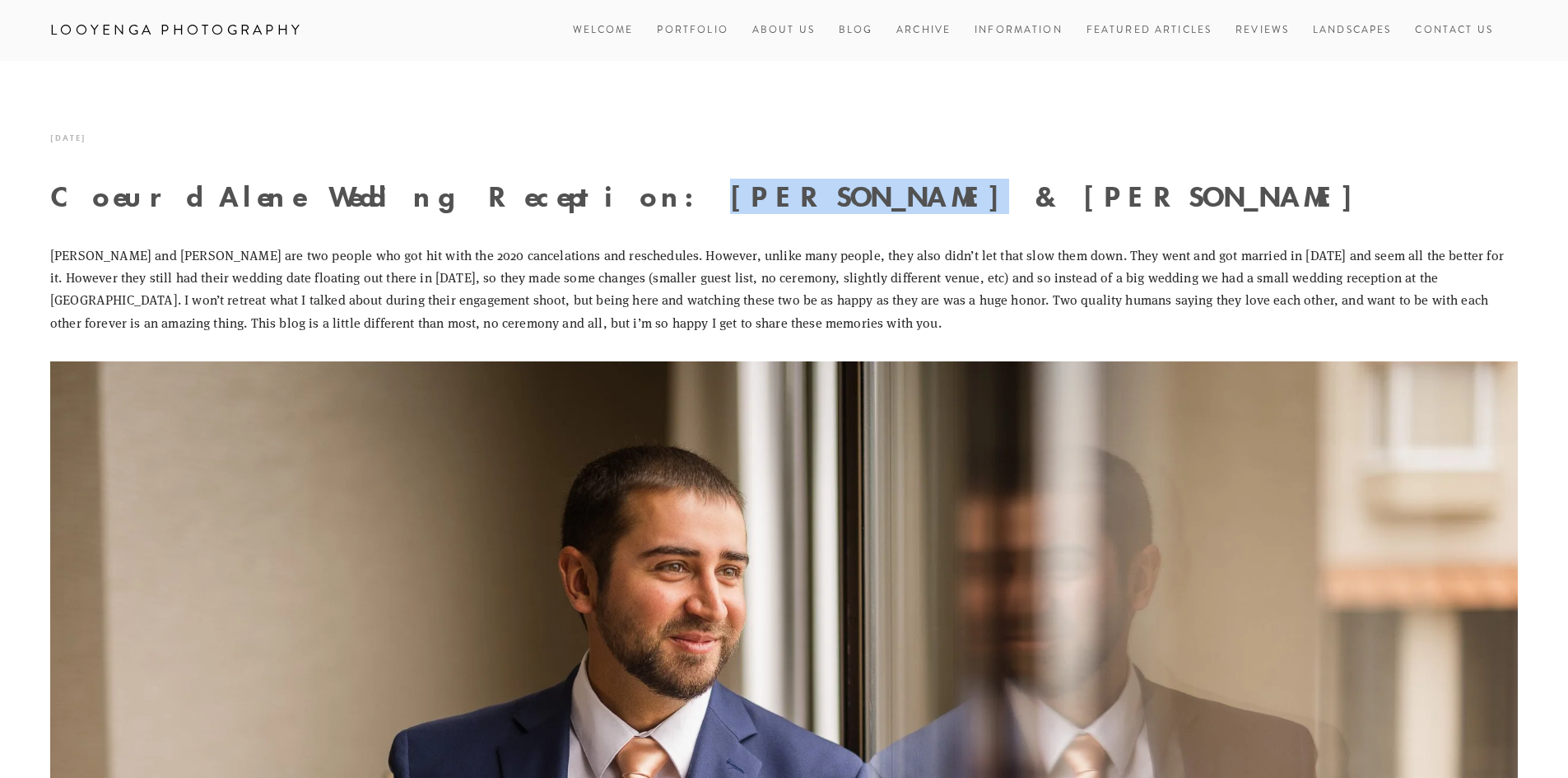
drag, startPoint x: 502, startPoint y: 195, endPoint x: 678, endPoint y: 198, distance: 176.0
click at [687, 194] on h1 "Coeur d'Alene Wedding Reception: [PERSON_NAME] & [PERSON_NAME]" at bounding box center [784, 196] width 1467 height 29
copy h1 "[PERSON_NAME] & [PERSON_NAME]"
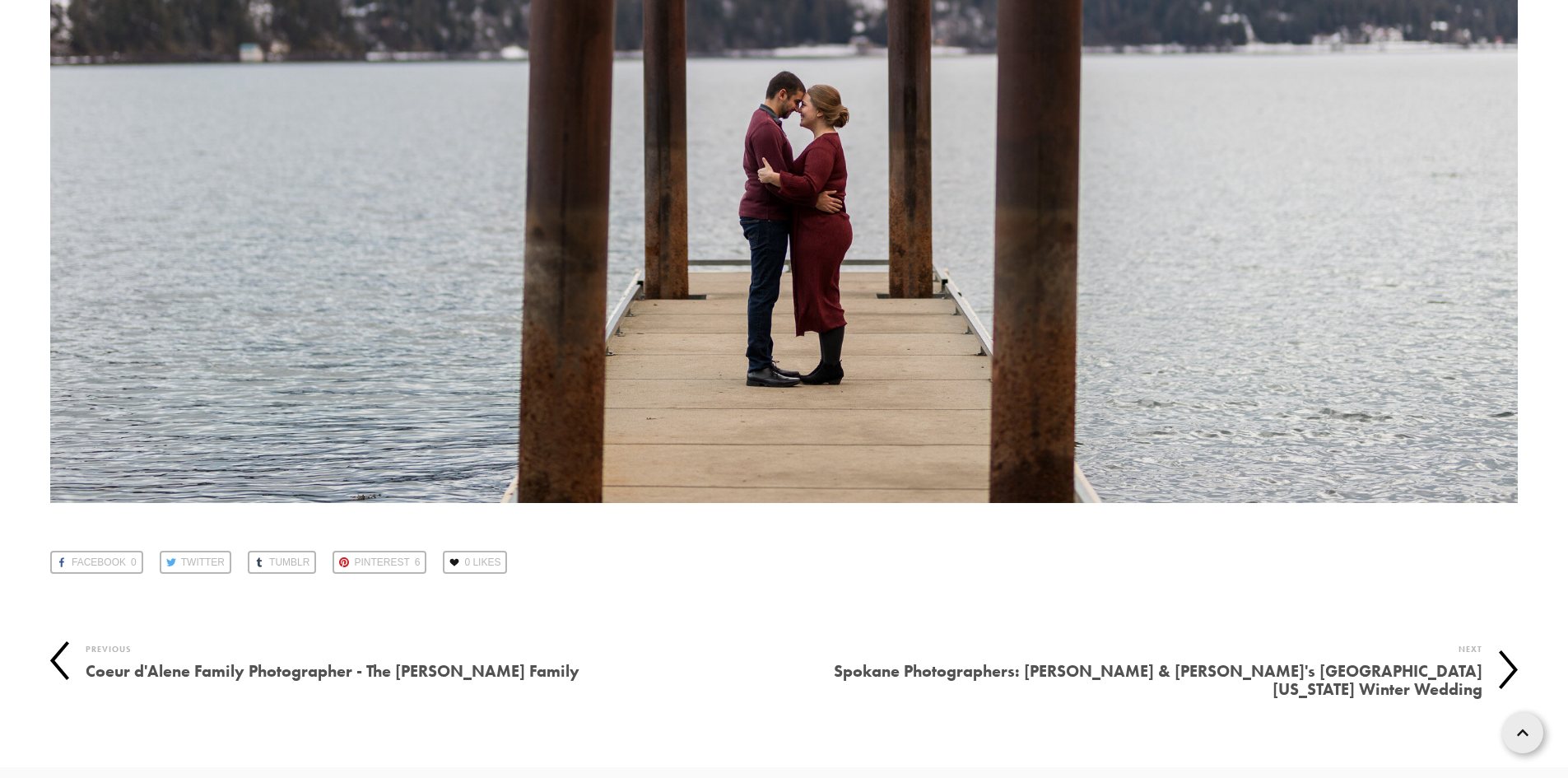
scroll to position [18208, 0]
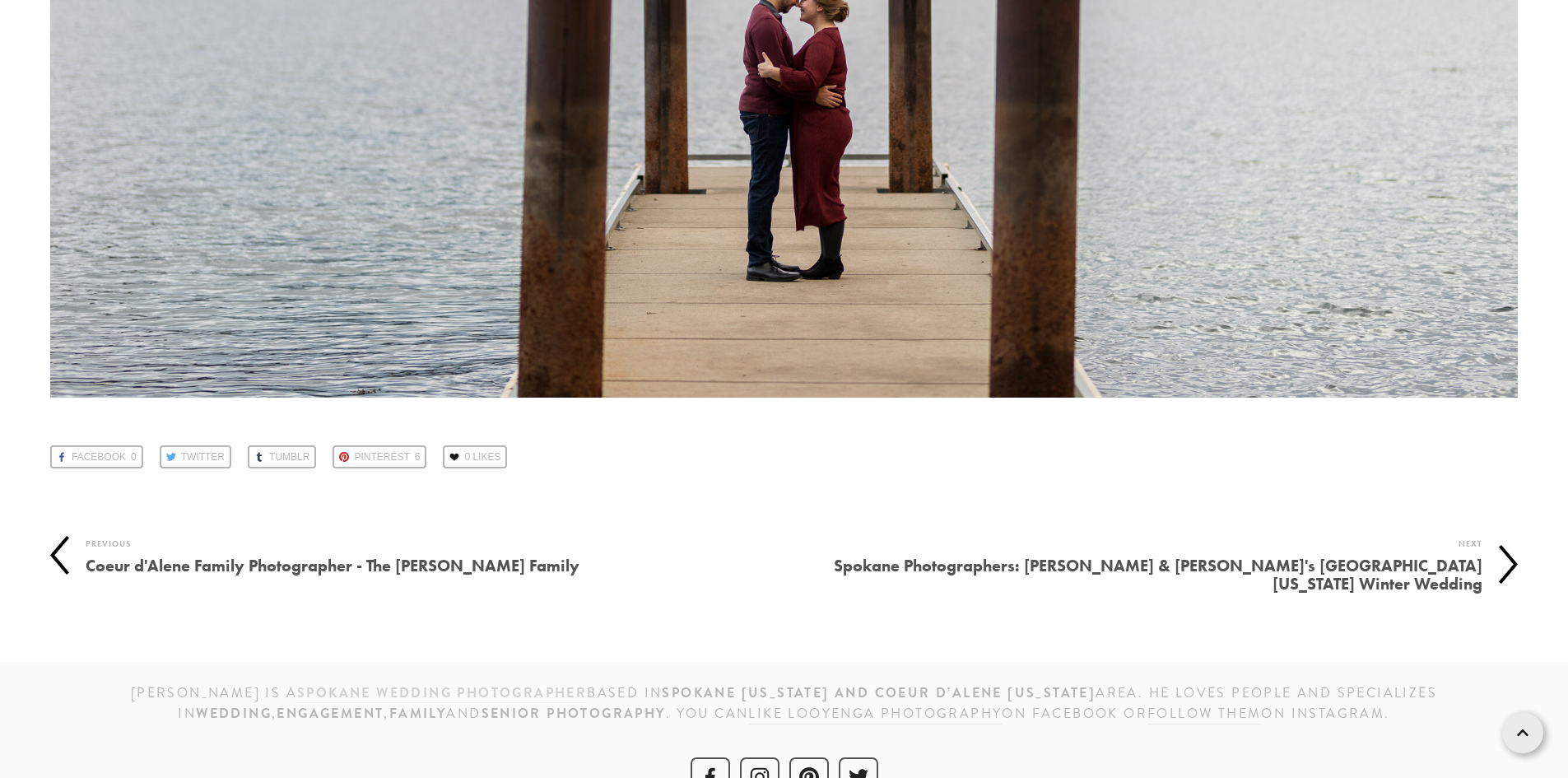
click at [435, 683] on strong "Spokane wedding photographer" at bounding box center [442, 692] width 290 height 19
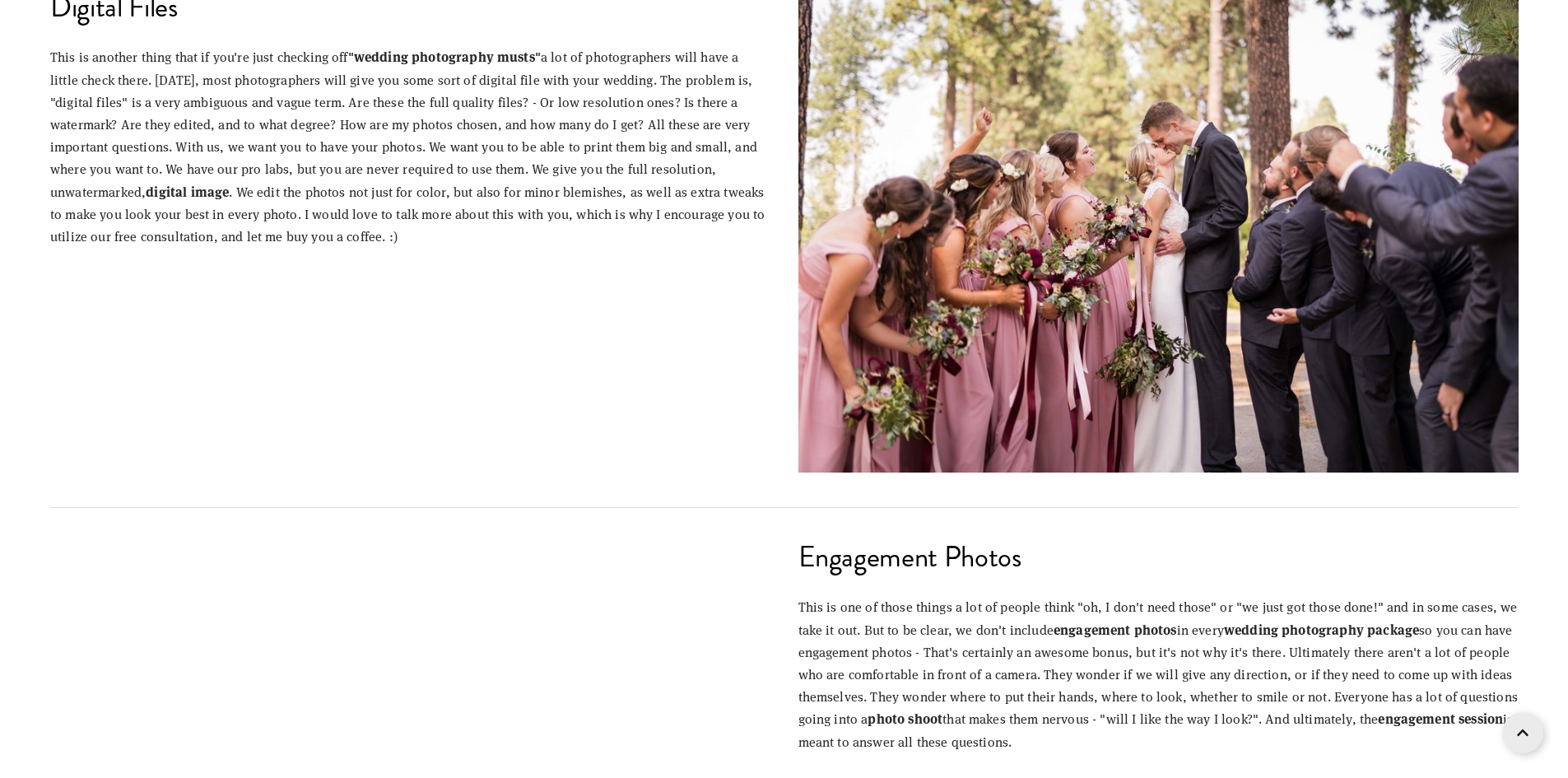
scroll to position [1400, 0]
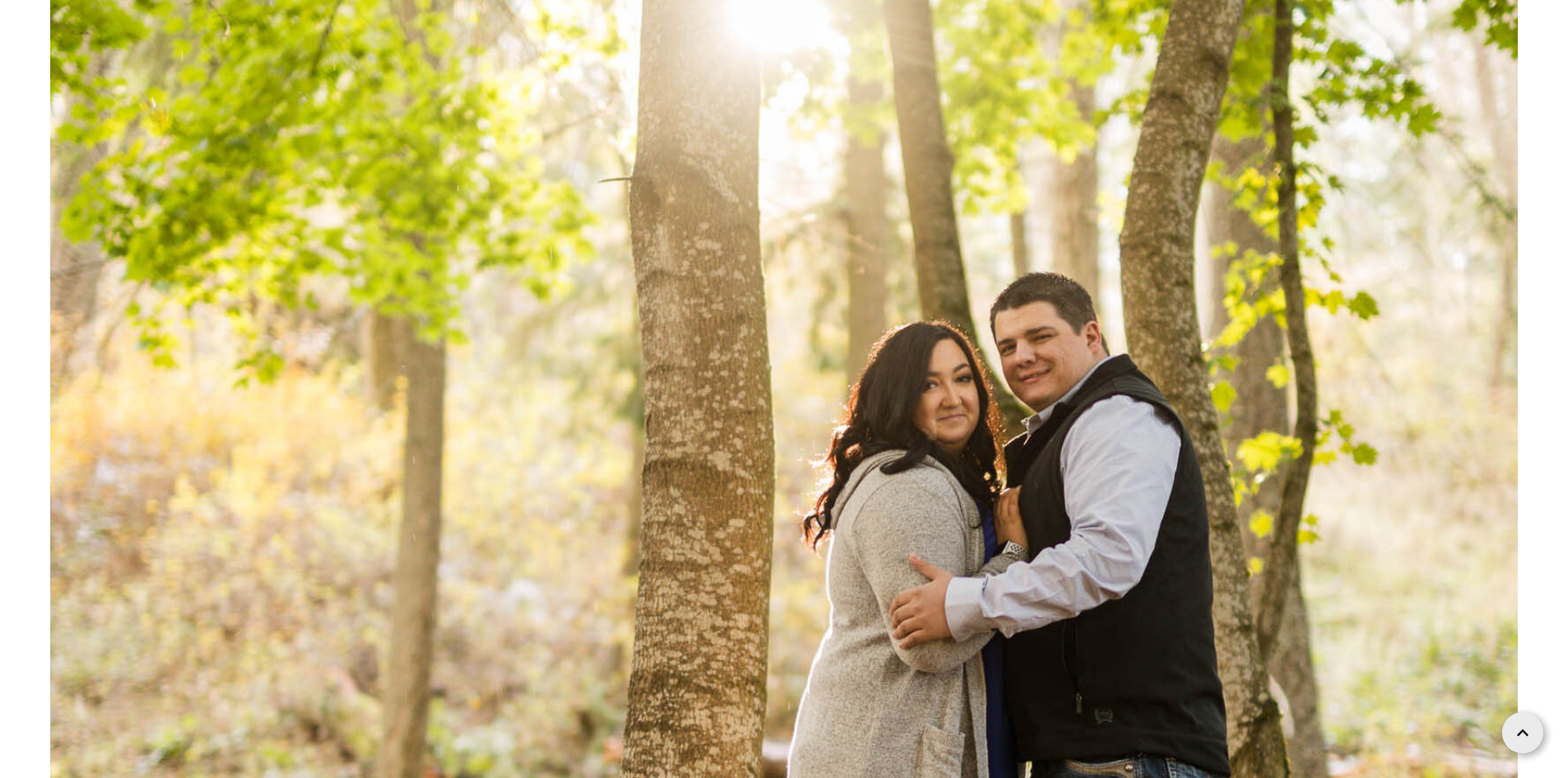
scroll to position [12516, 0]
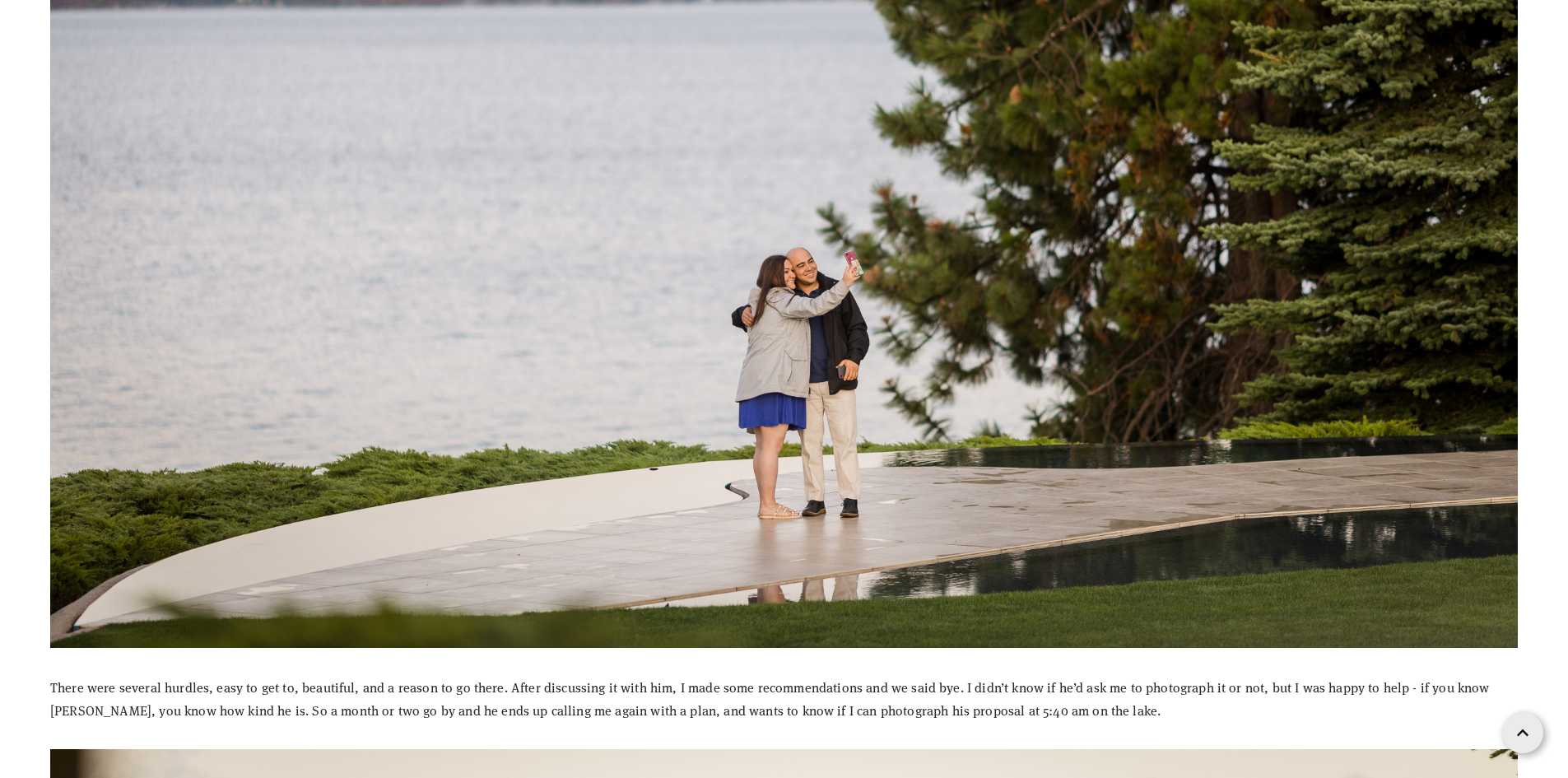
scroll to position [659, 0]
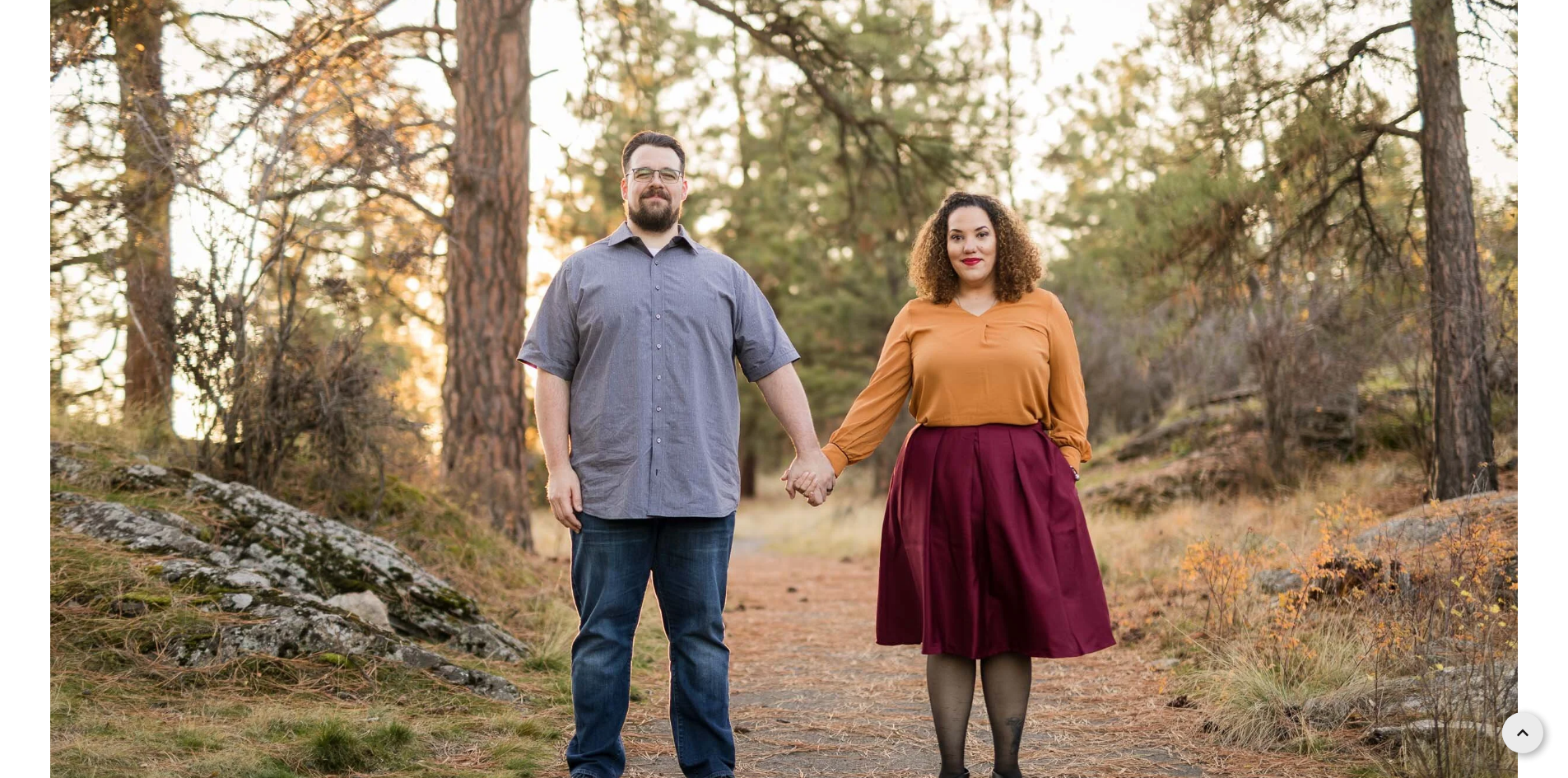
scroll to position [30173, 0]
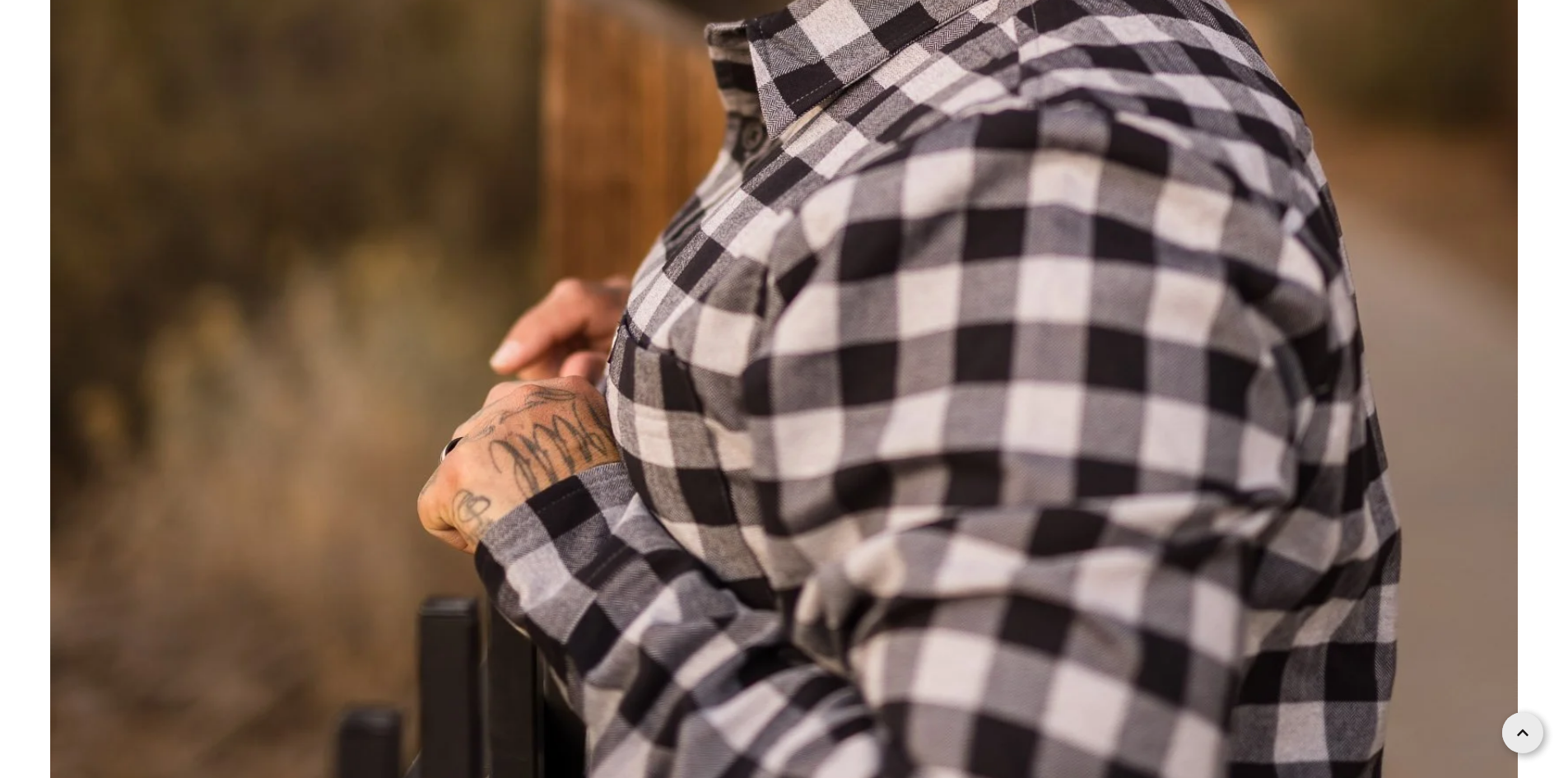
scroll to position [32772, 0]
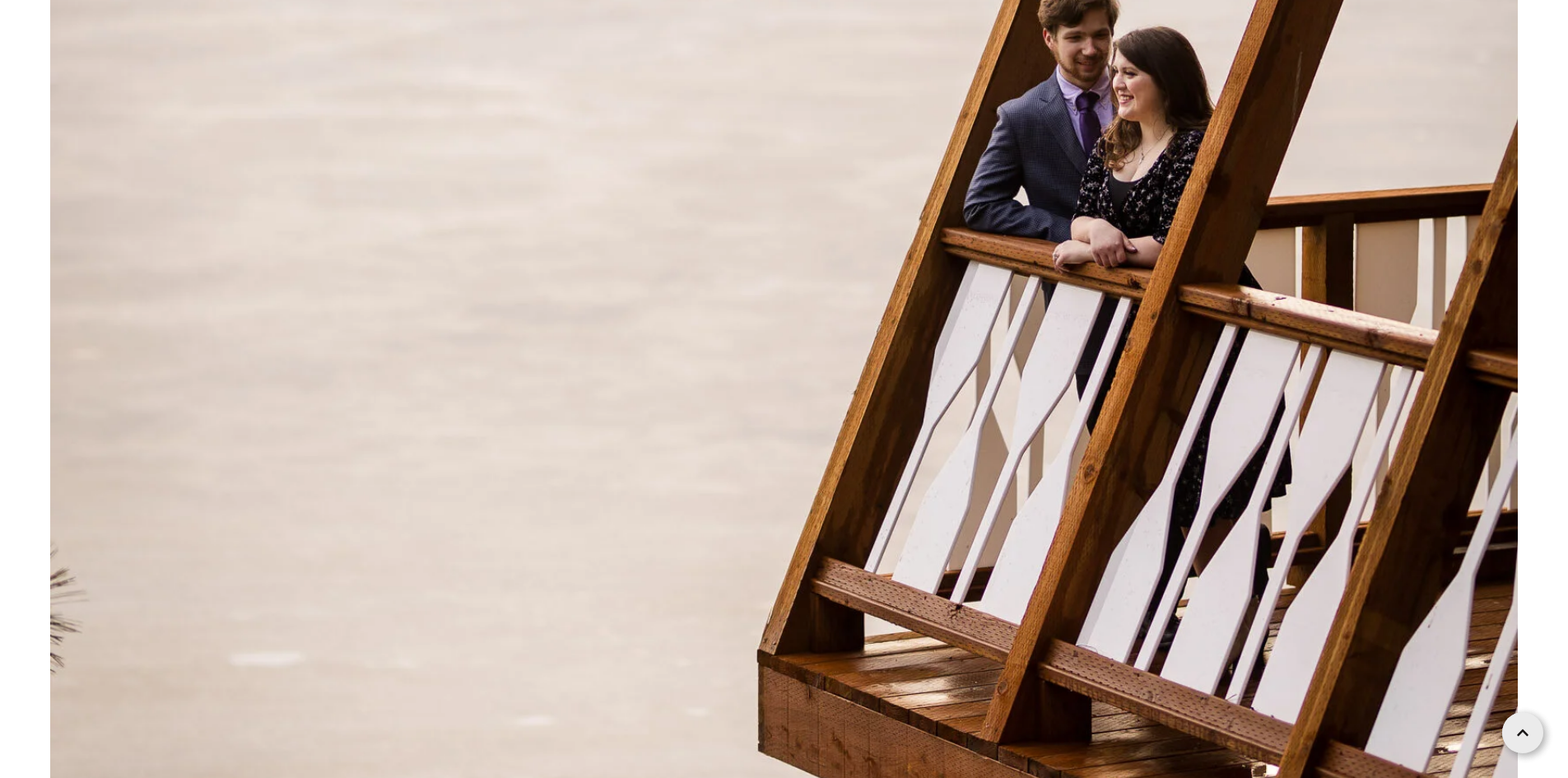
scroll to position [23356, 0]
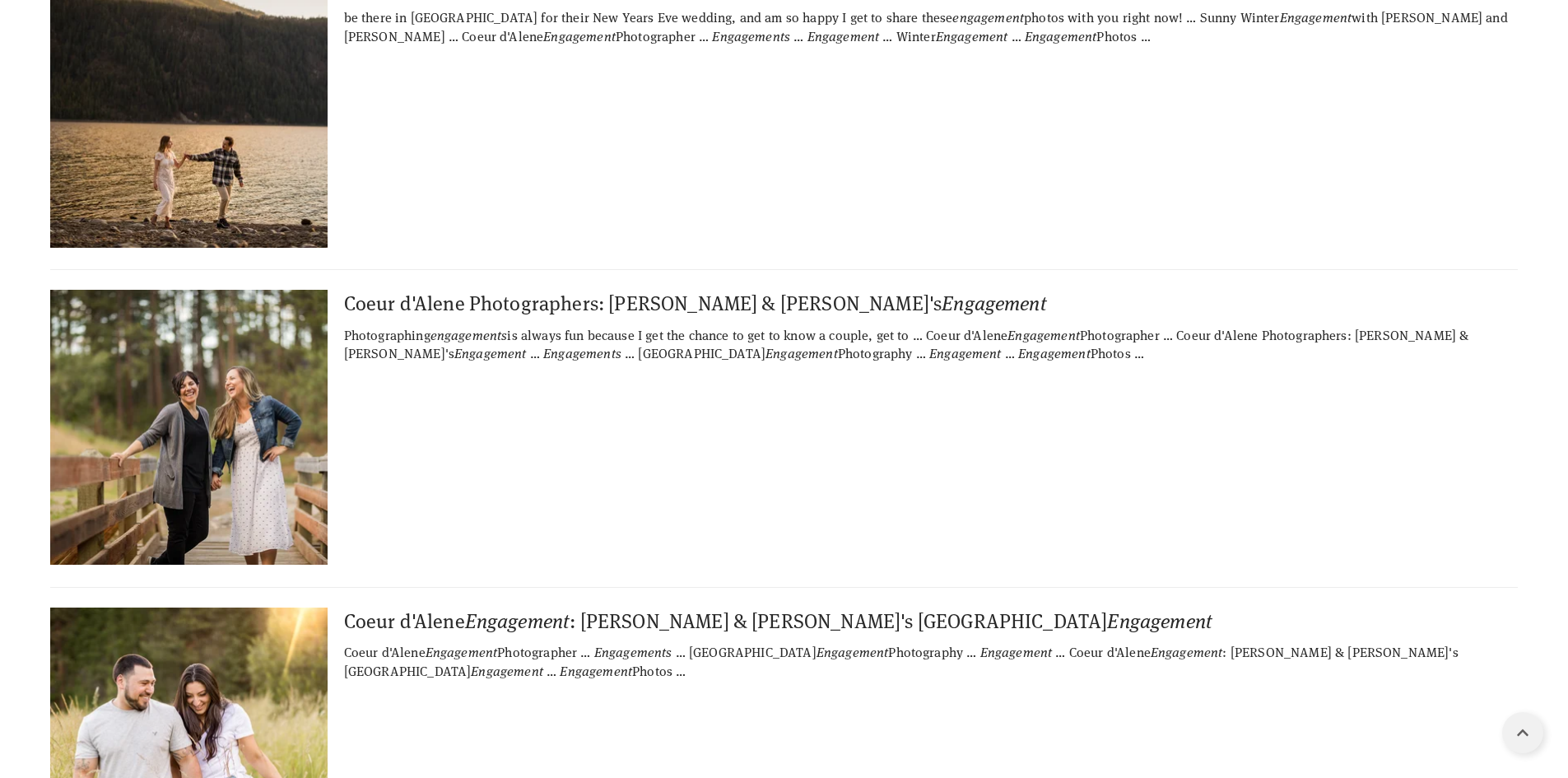
scroll to position [6050, 0]
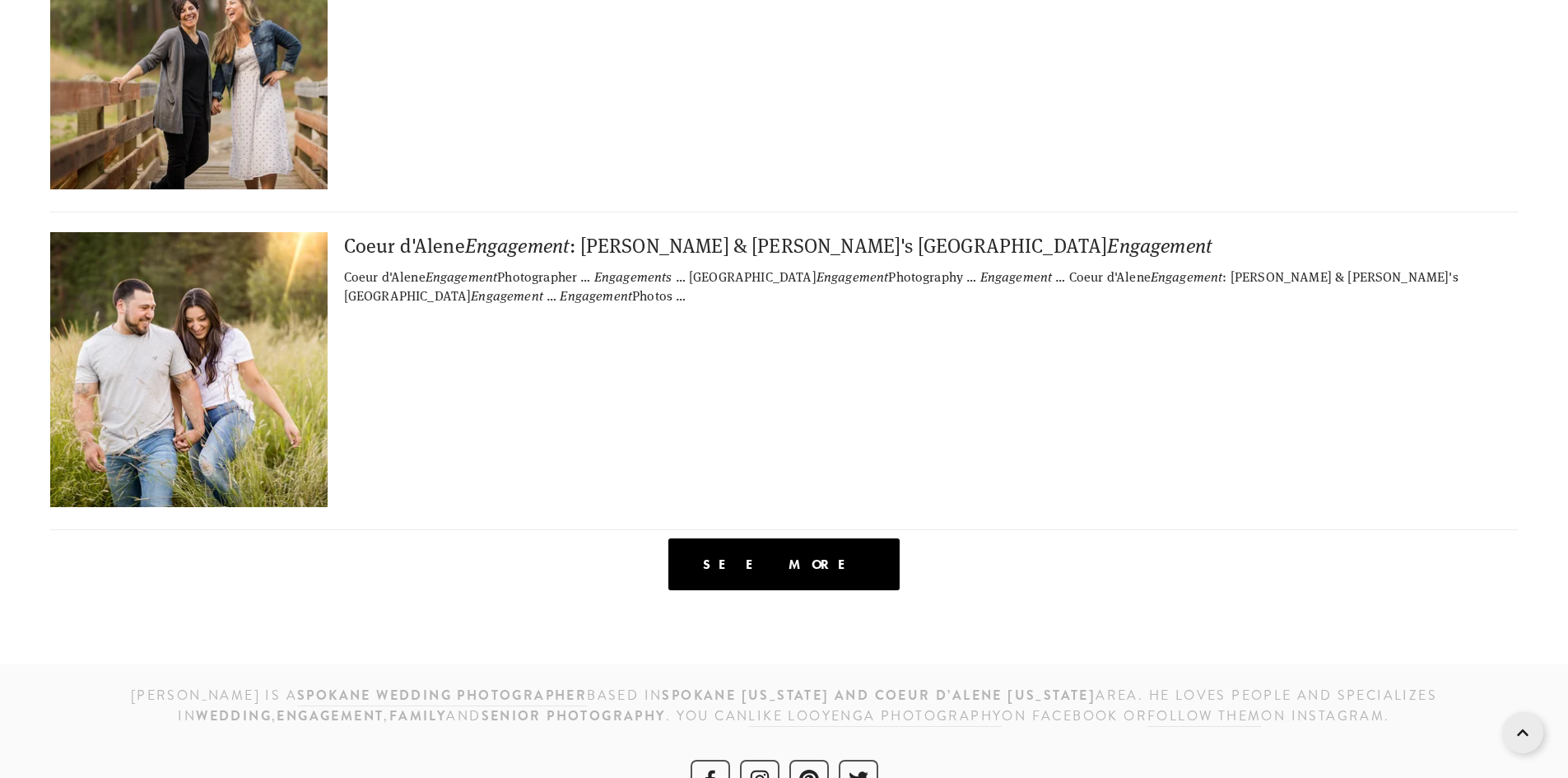
click at [789, 557] on span "See more" at bounding box center [784, 565] width 162 height 16
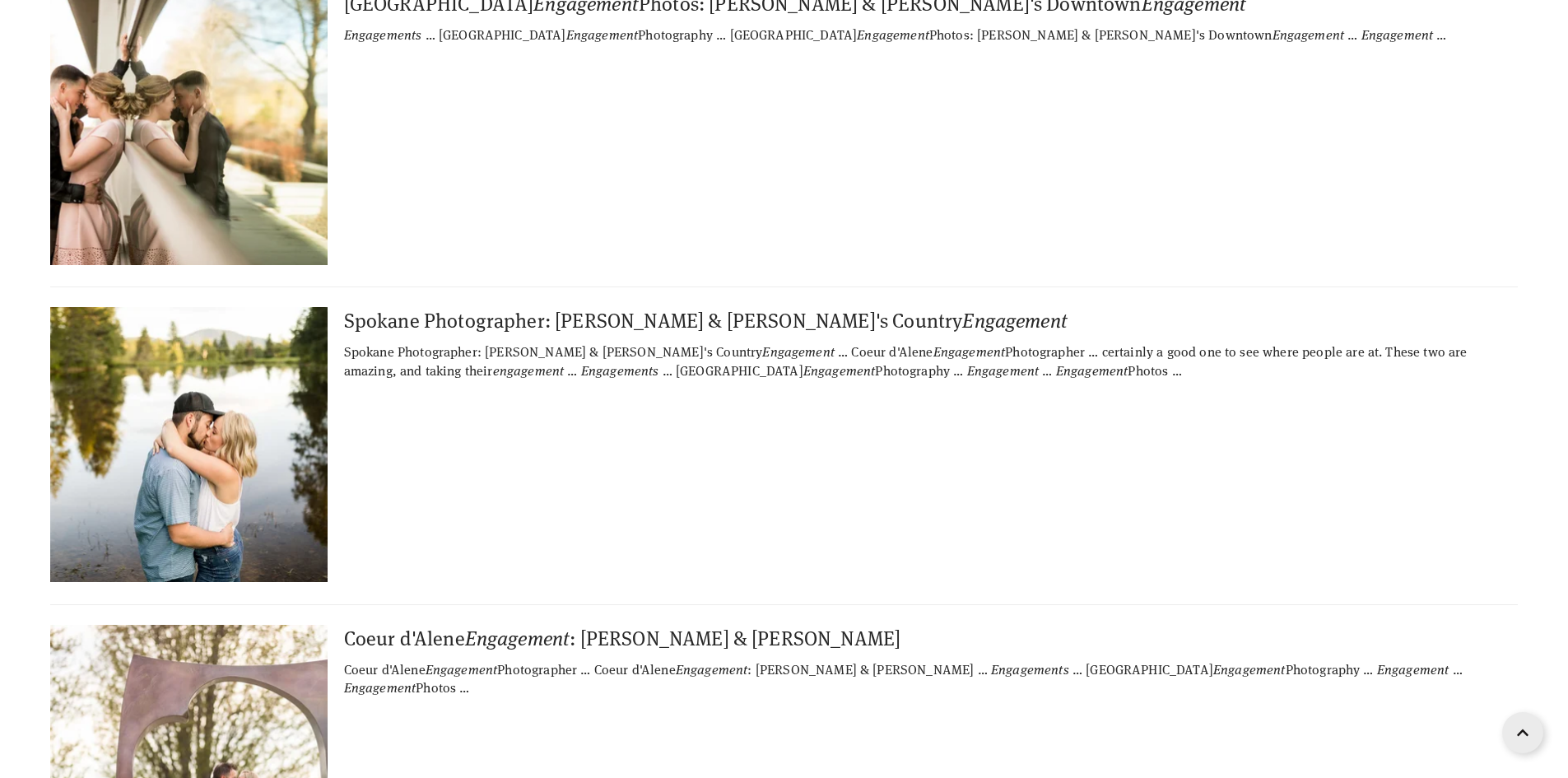
scroll to position [18651, 0]
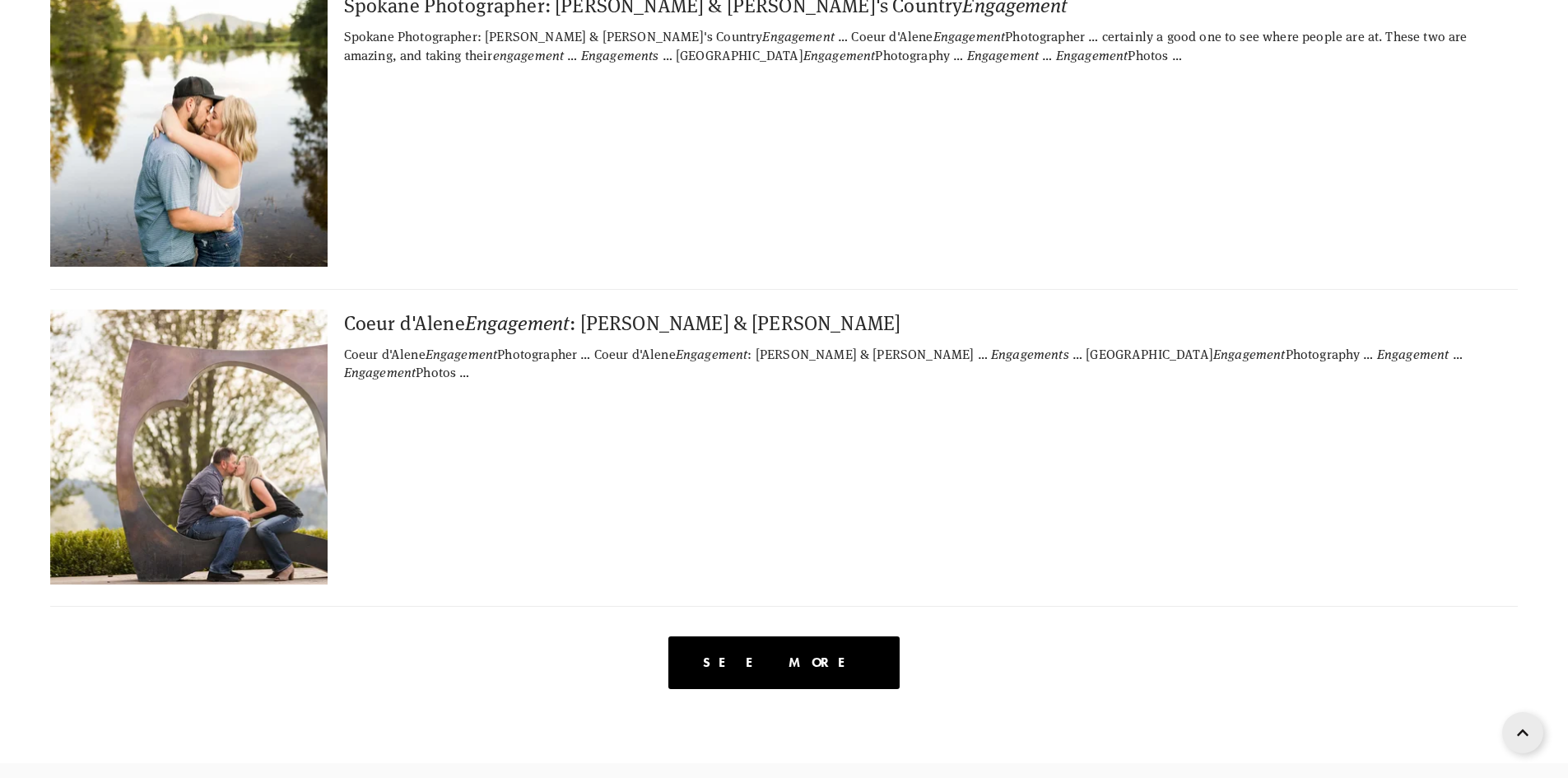
click at [775, 655] on span "See more" at bounding box center [784, 663] width 162 height 16
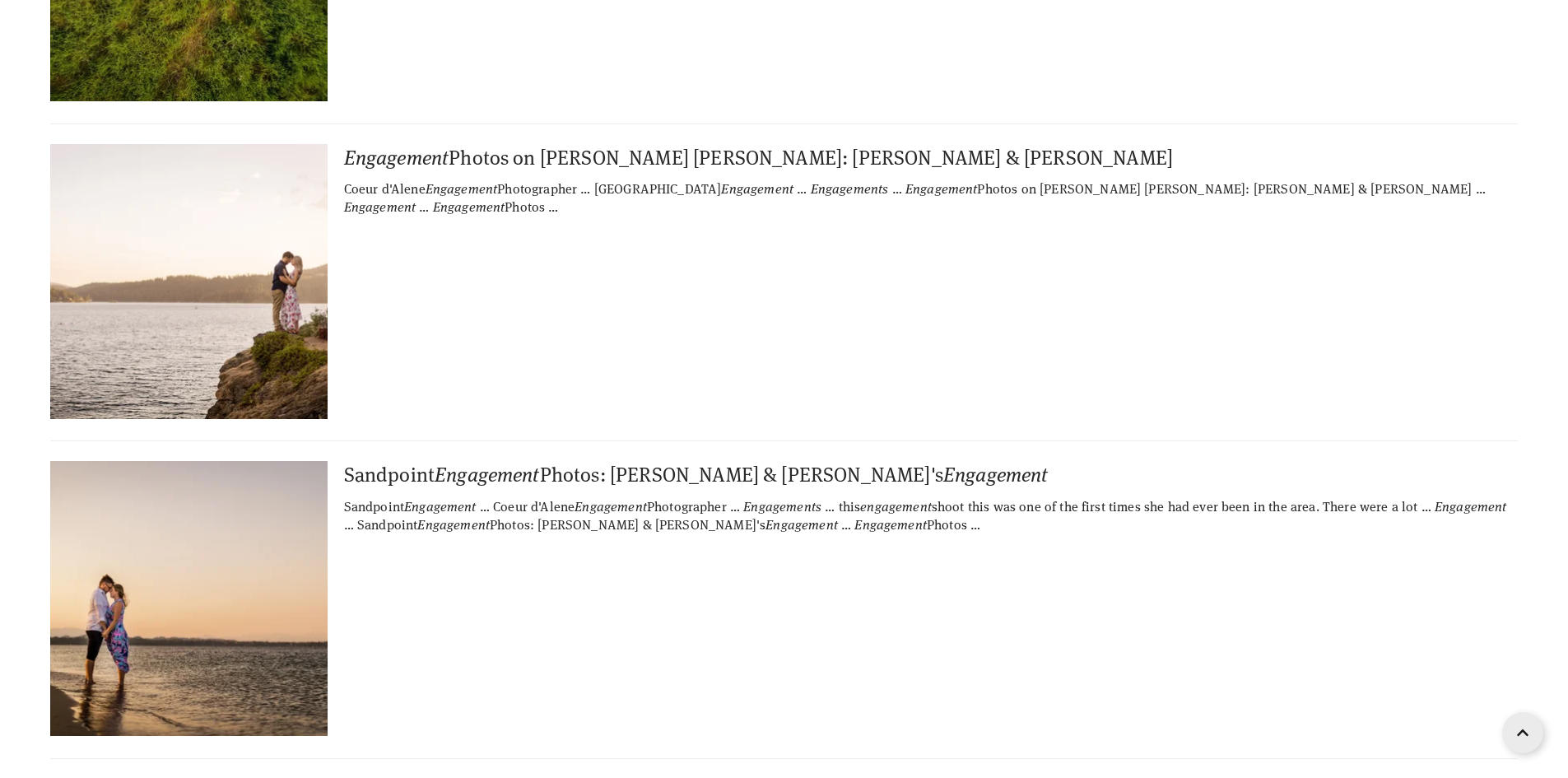
scroll to position [37553, 0]
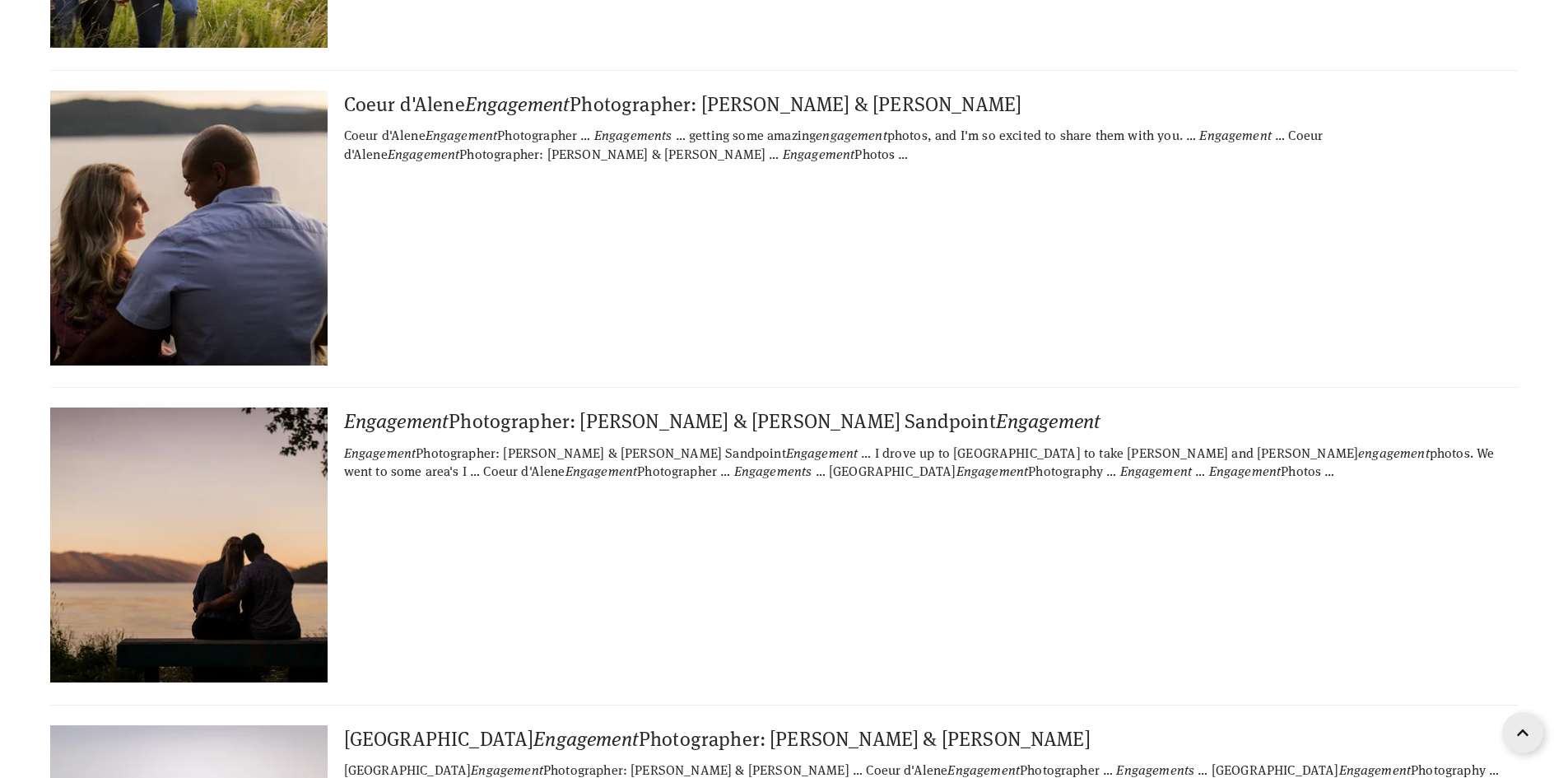
scroll to position [56455, 0]
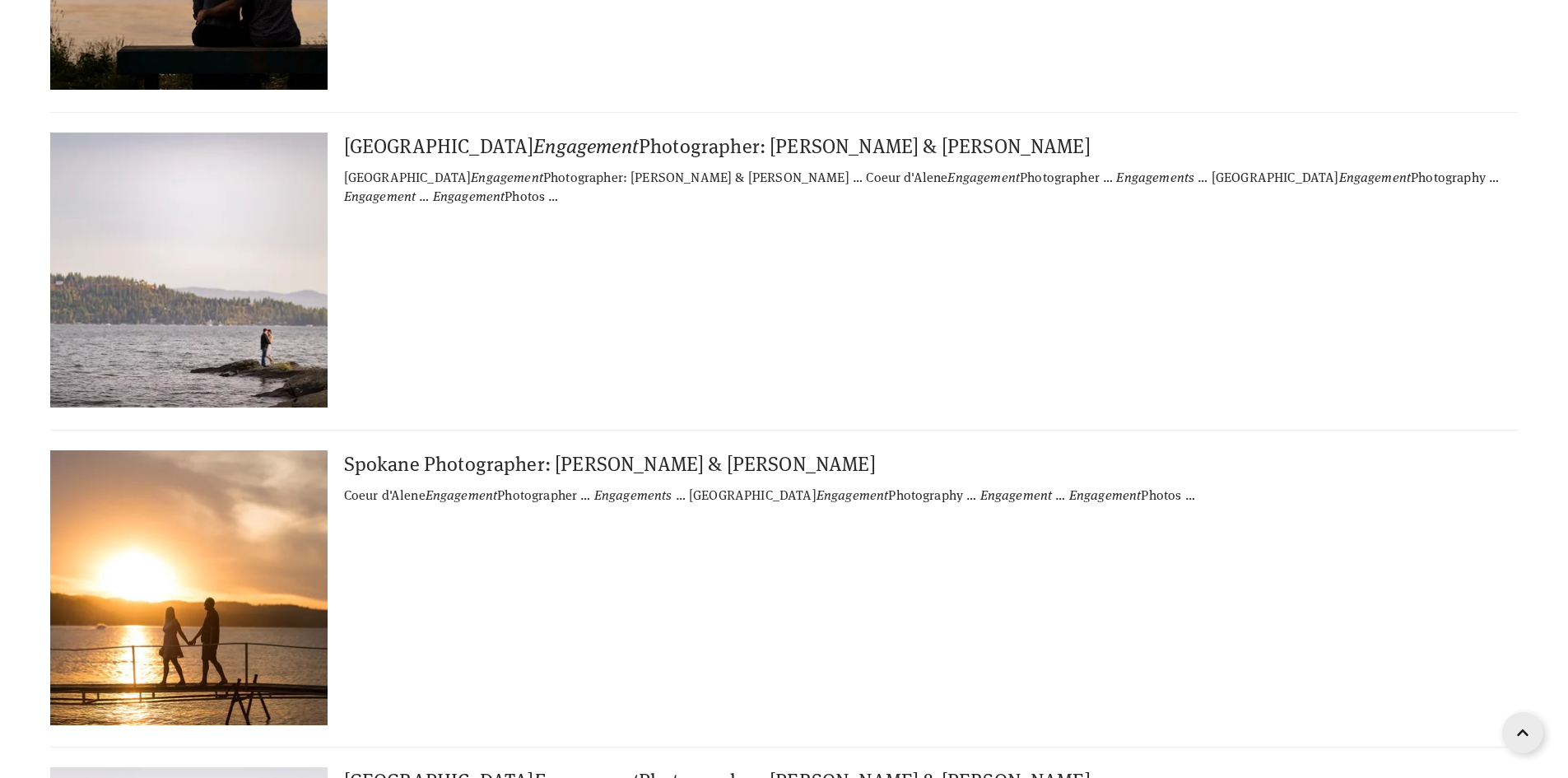
scroll to position [63289, 0]
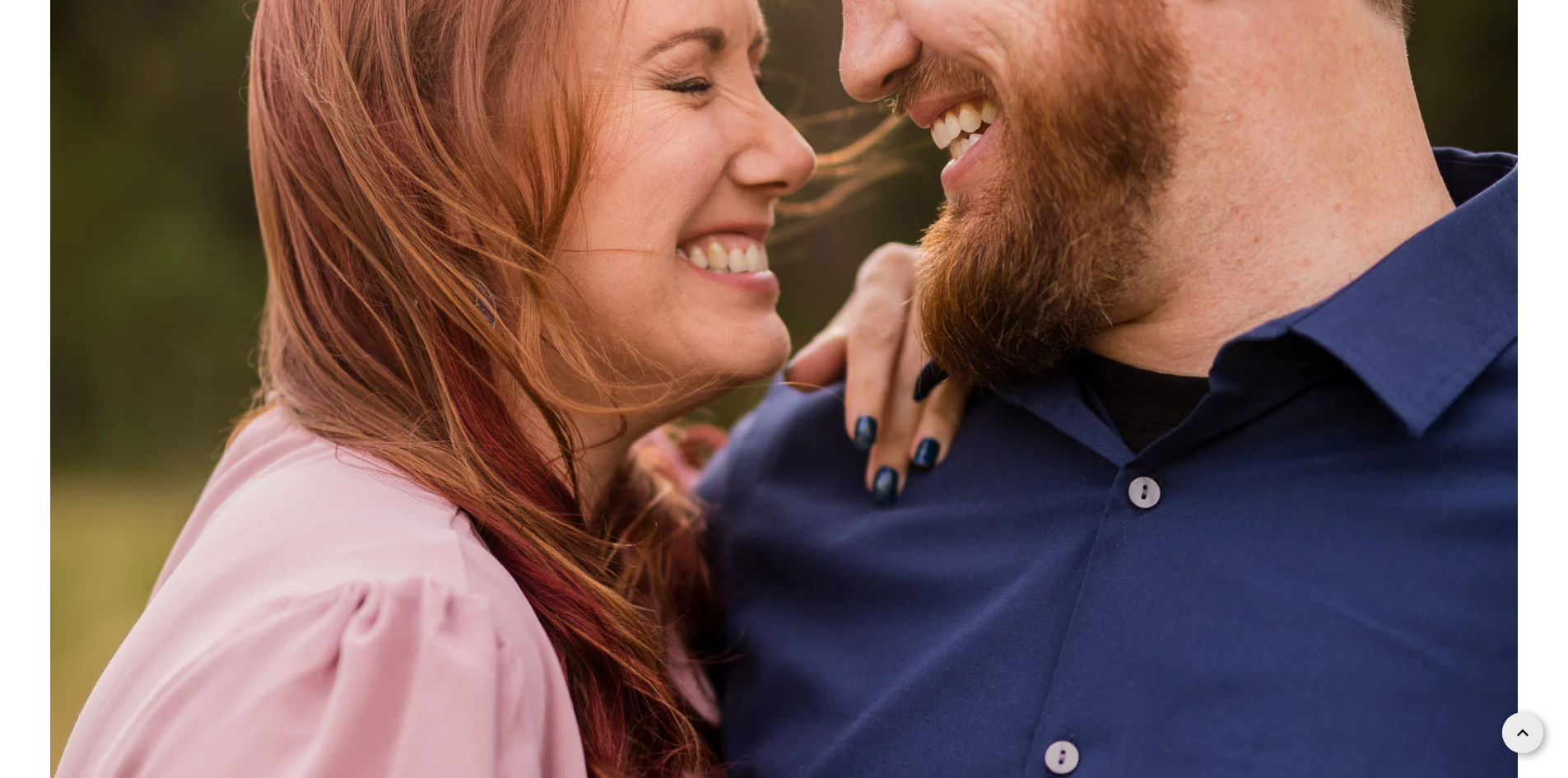
scroll to position [10787, 0]
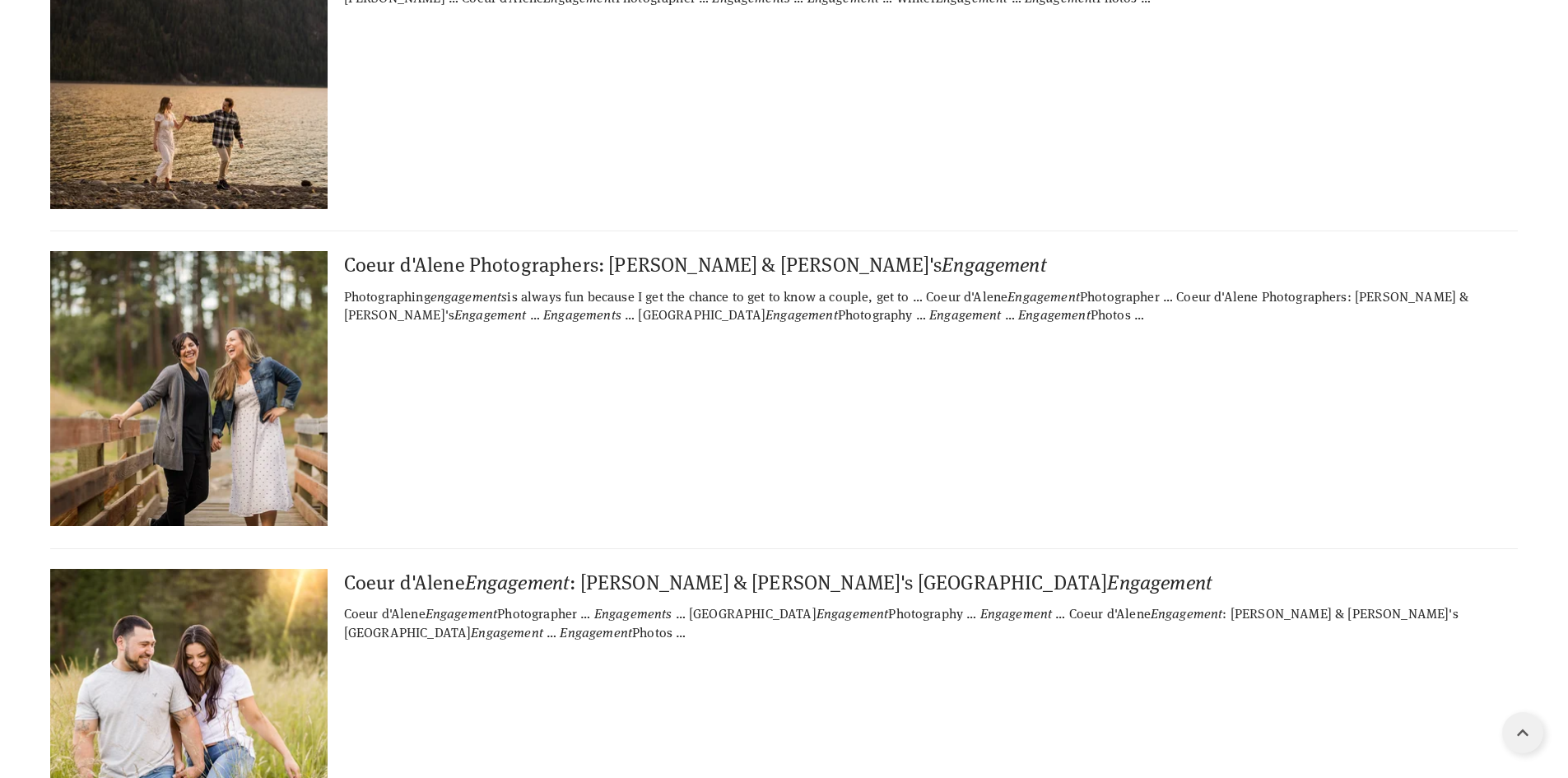
scroll to position [6050, 0]
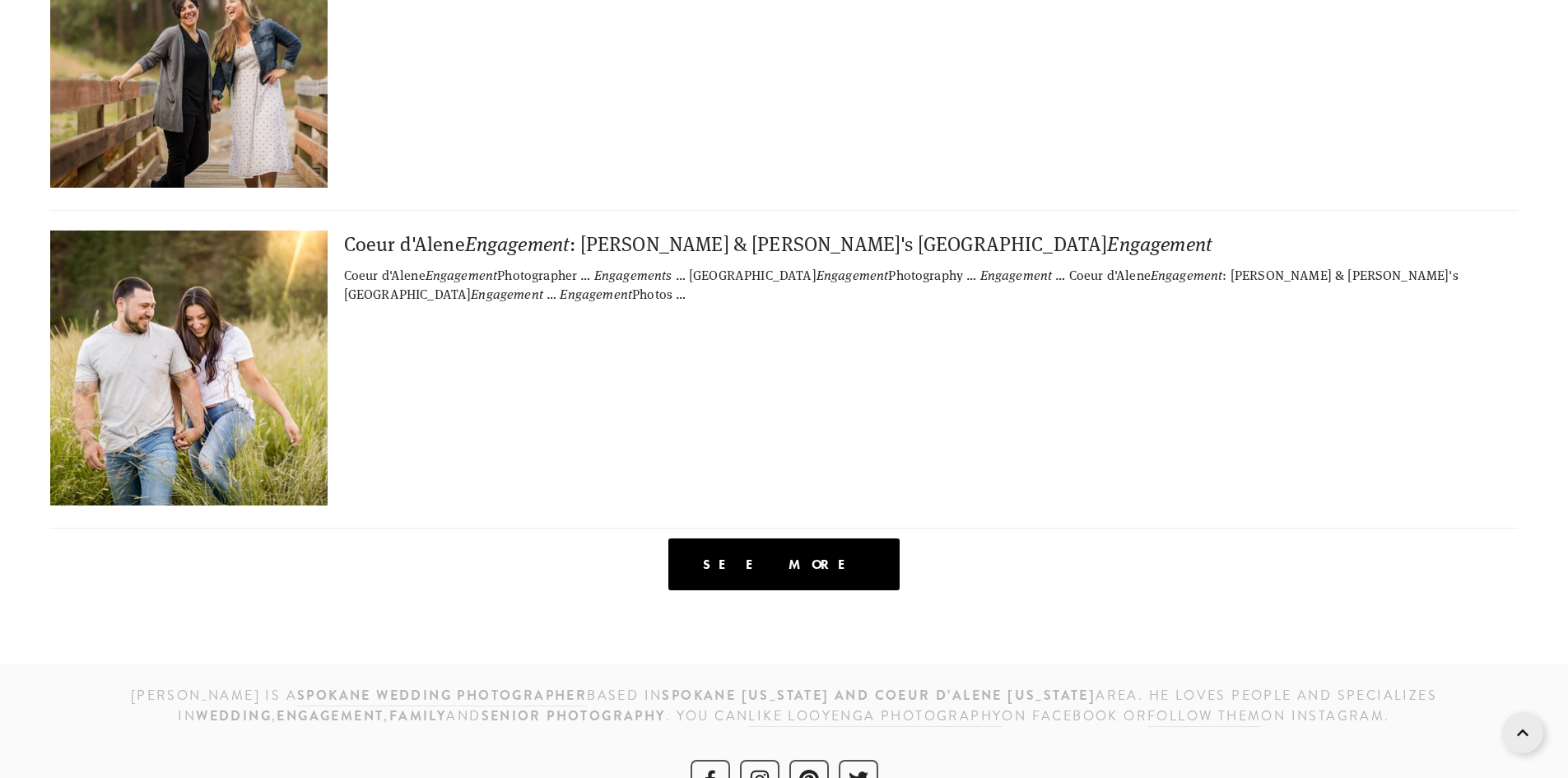
click at [809, 539] on div "See more" at bounding box center [784, 565] width 231 height 52
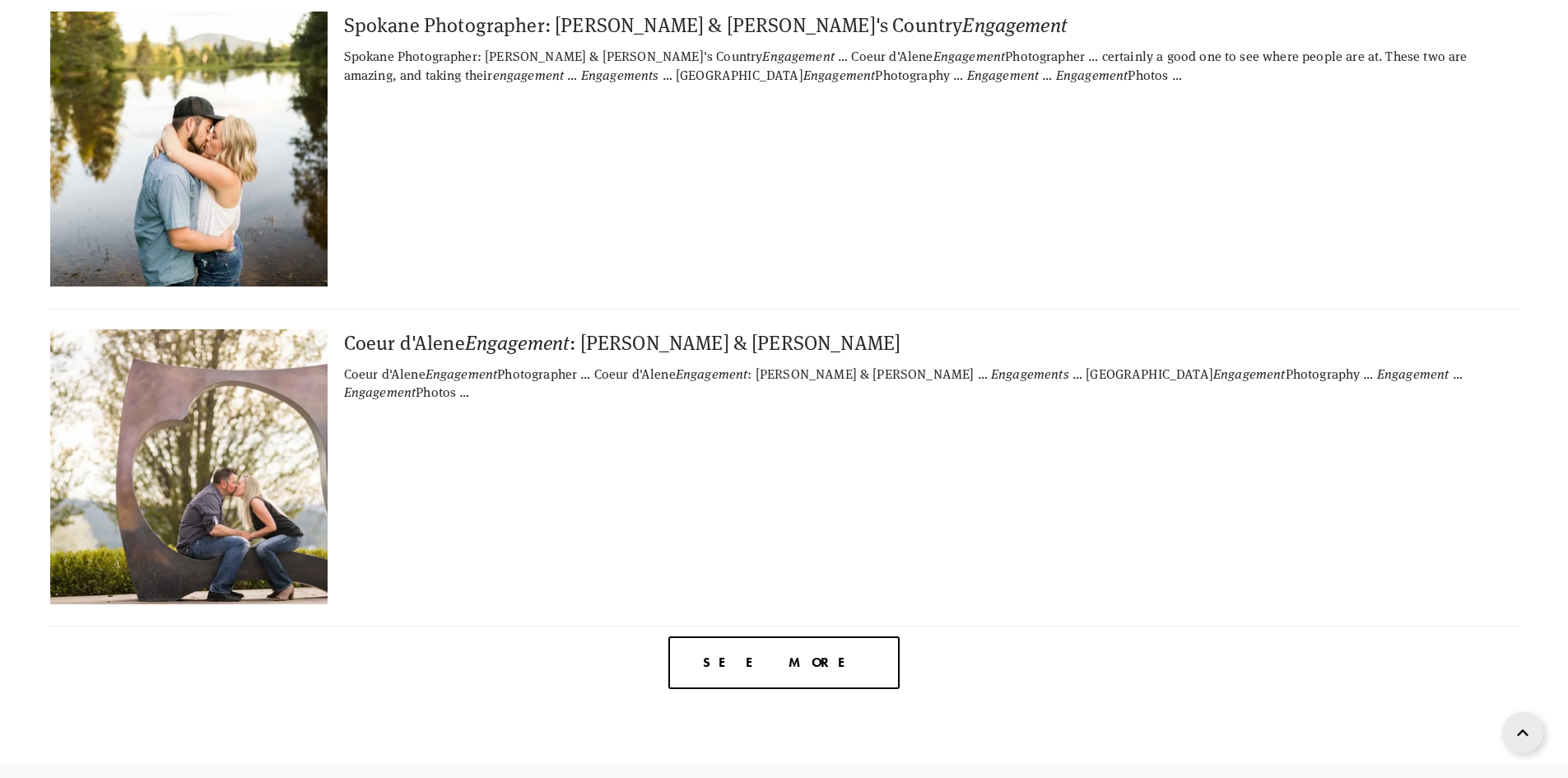
scroll to position [18593, 0]
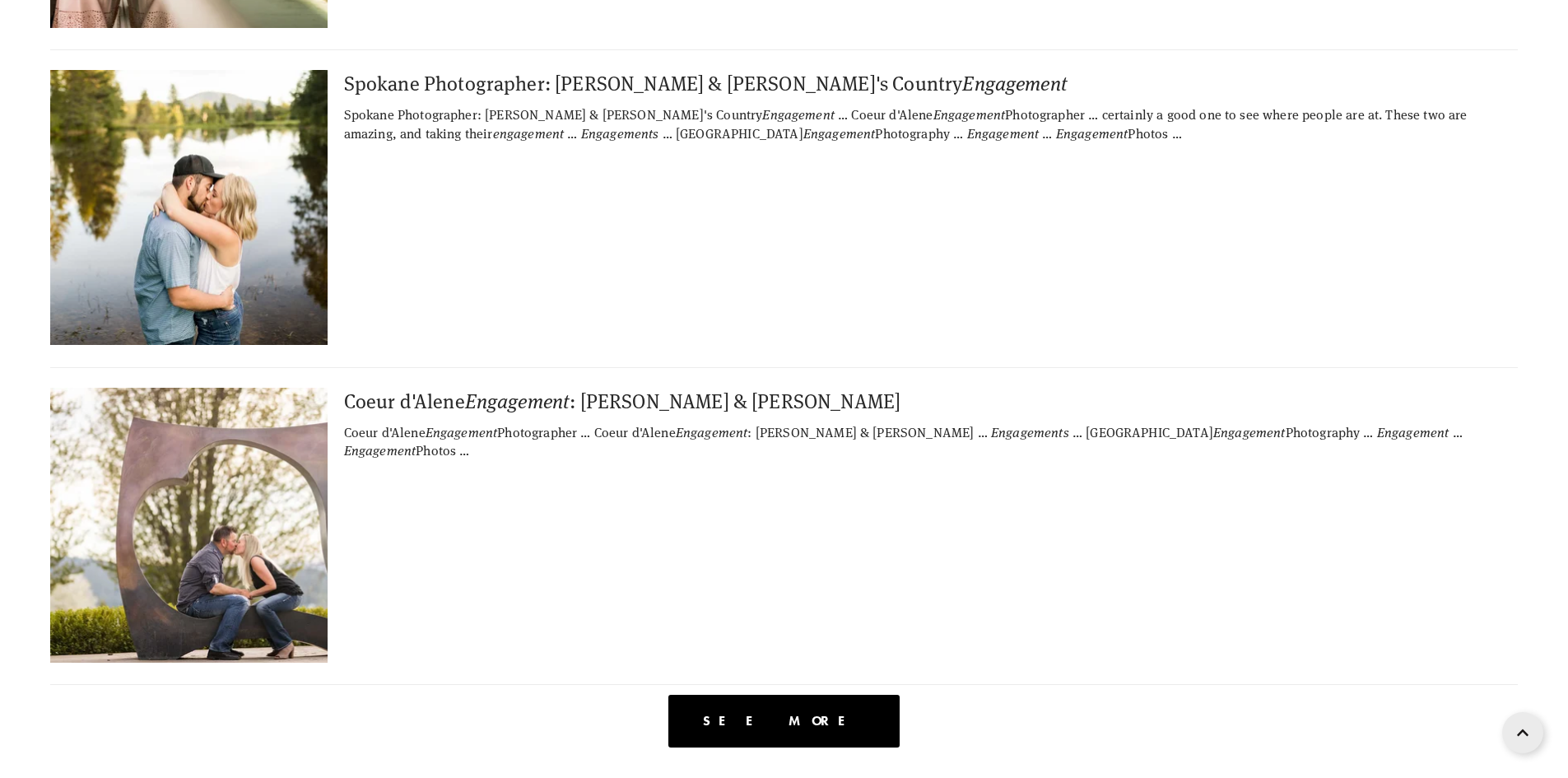
click at [825, 713] on span "See more" at bounding box center [784, 721] width 162 height 16
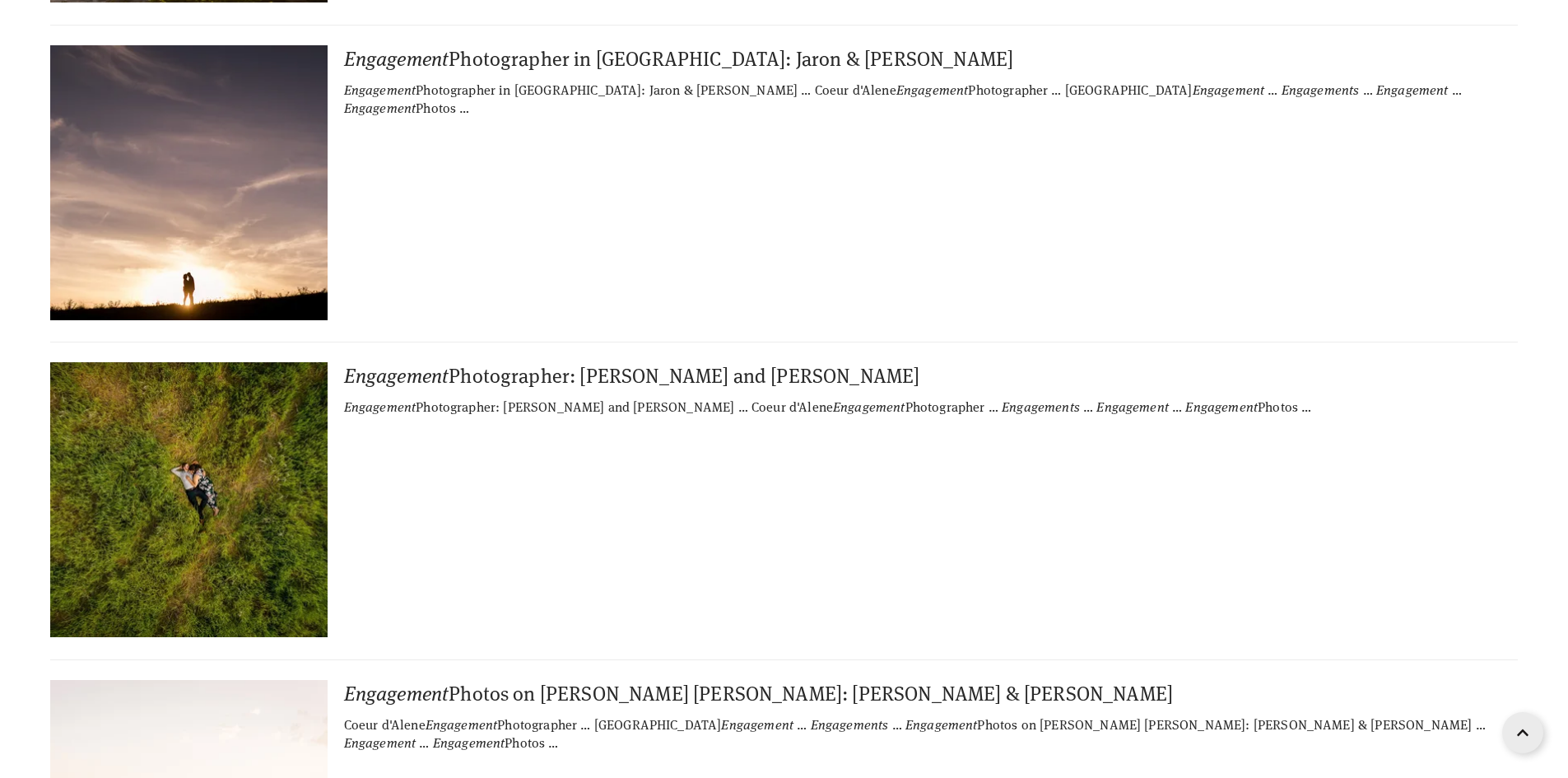
scroll to position [37553, 0]
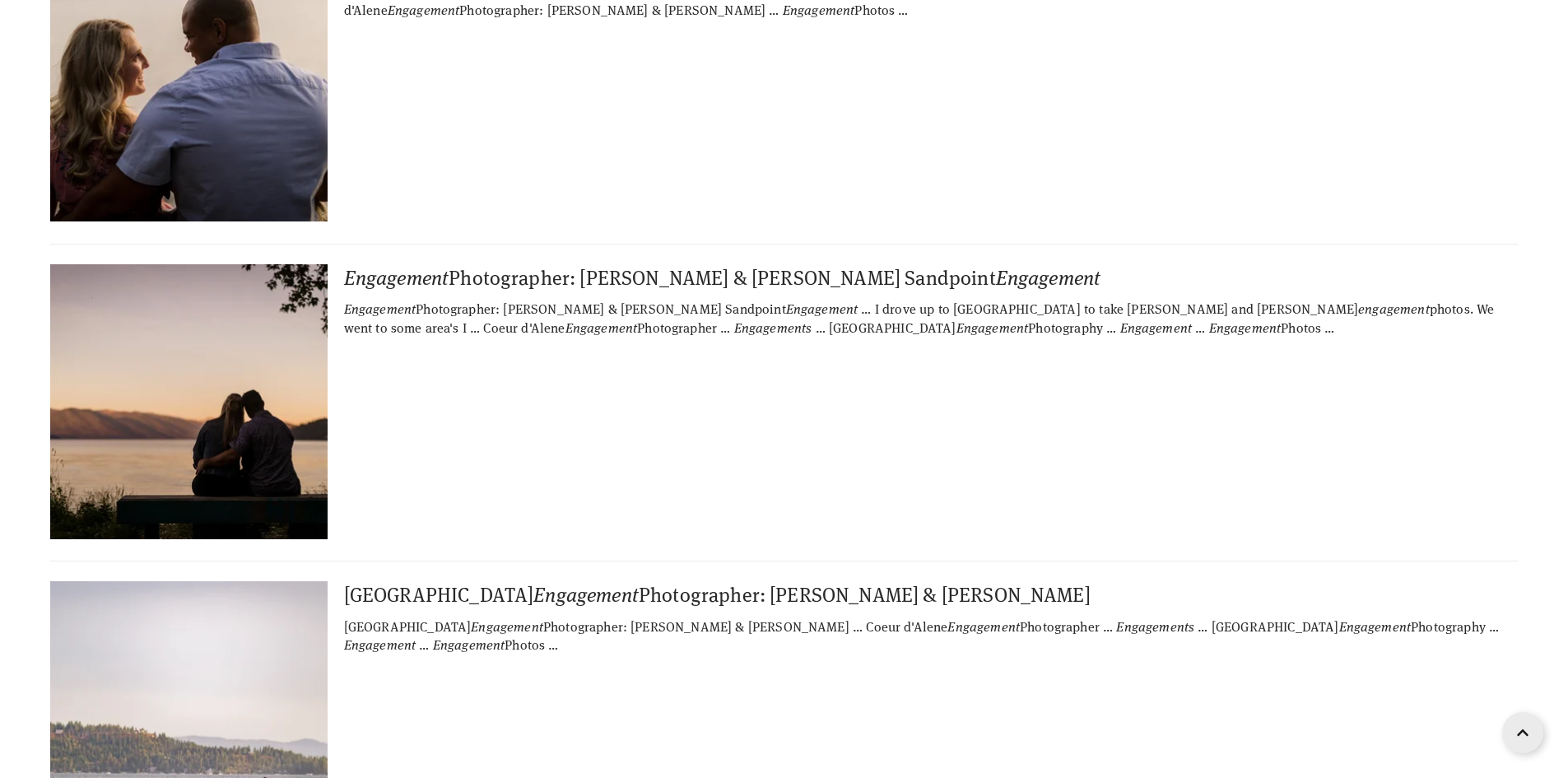
scroll to position [56455, 0]
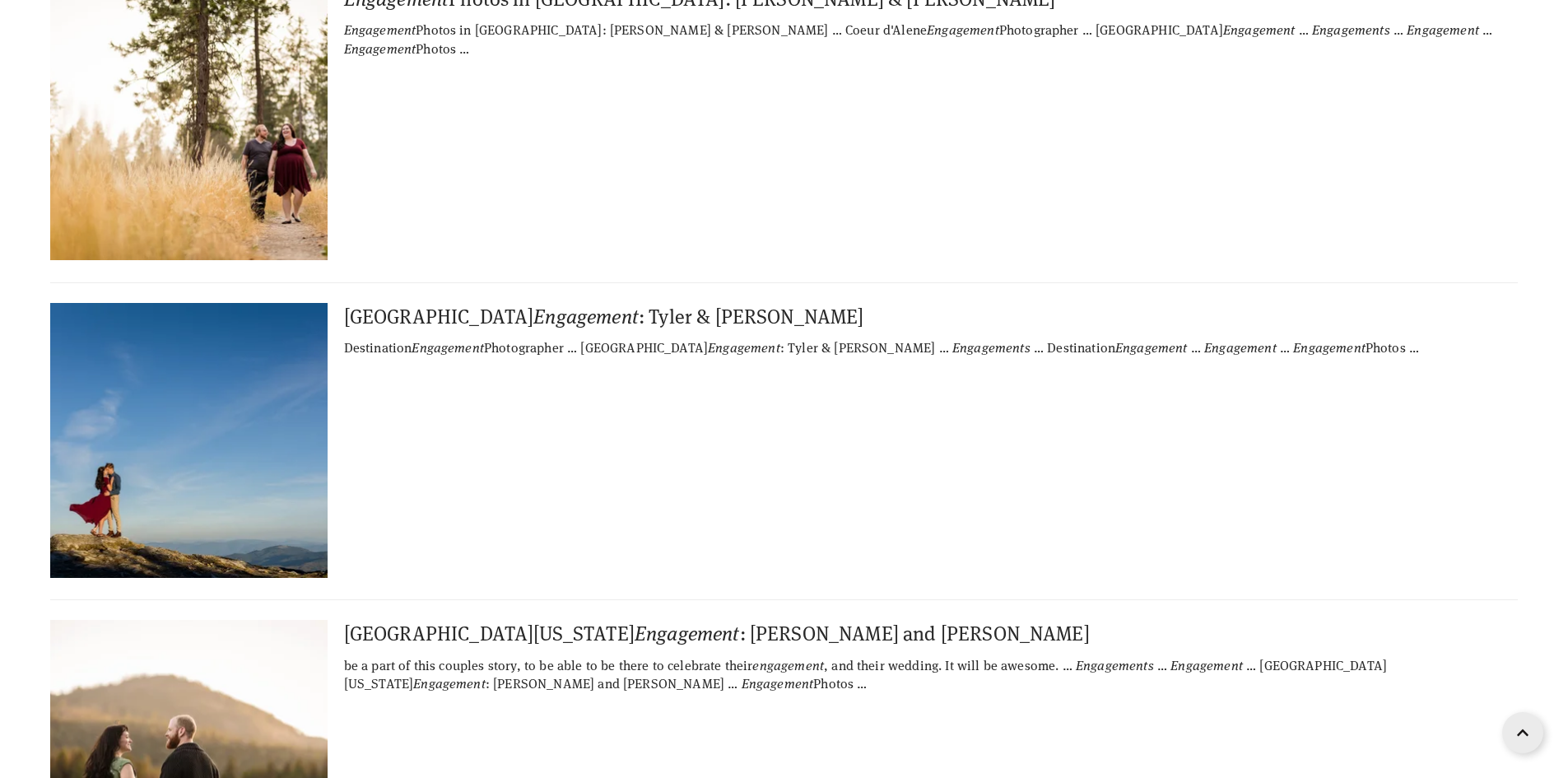
scroll to position [65677, 0]
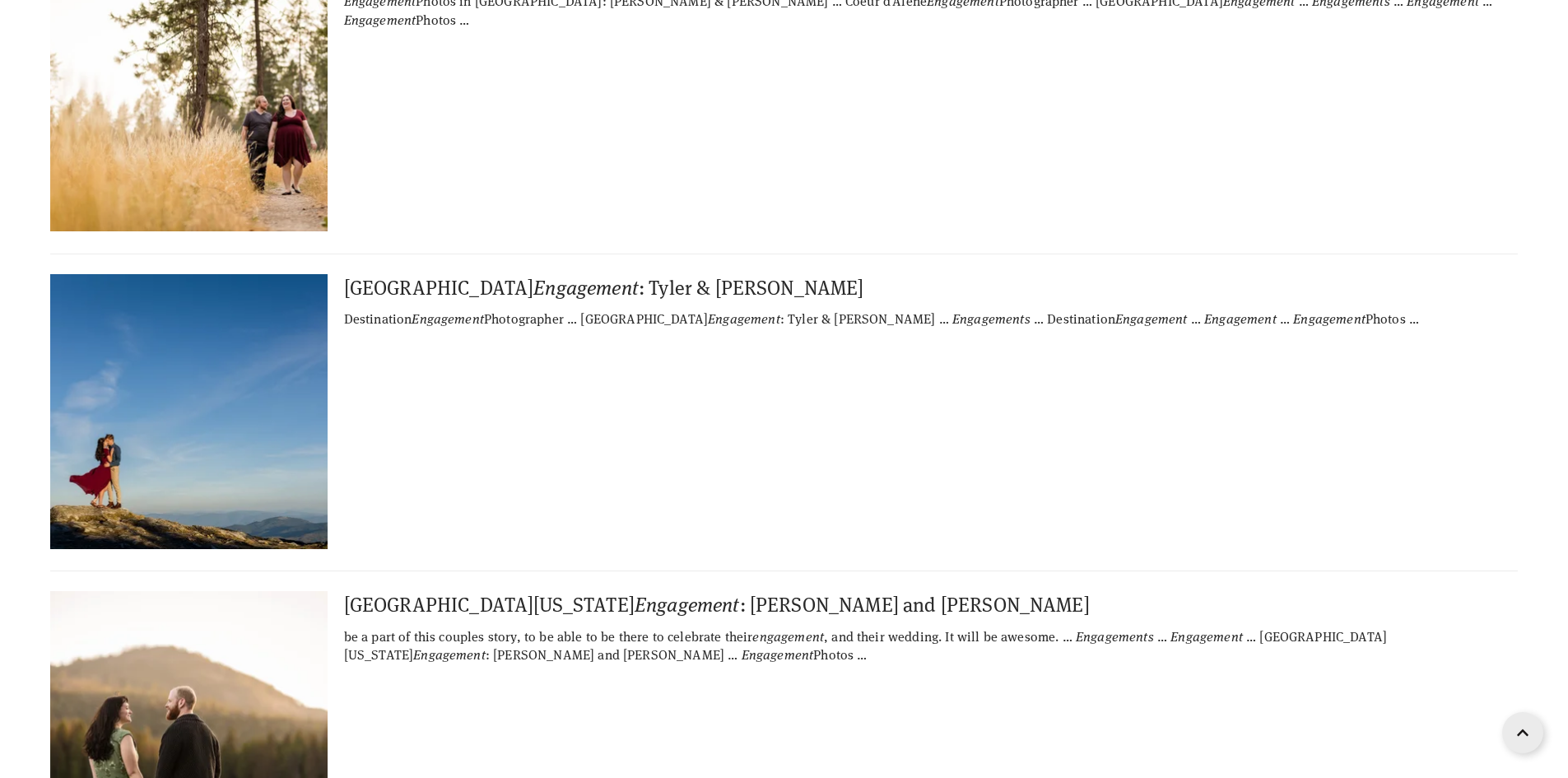
click at [225, 591] on img at bounding box center [188, 728] width 411 height 275
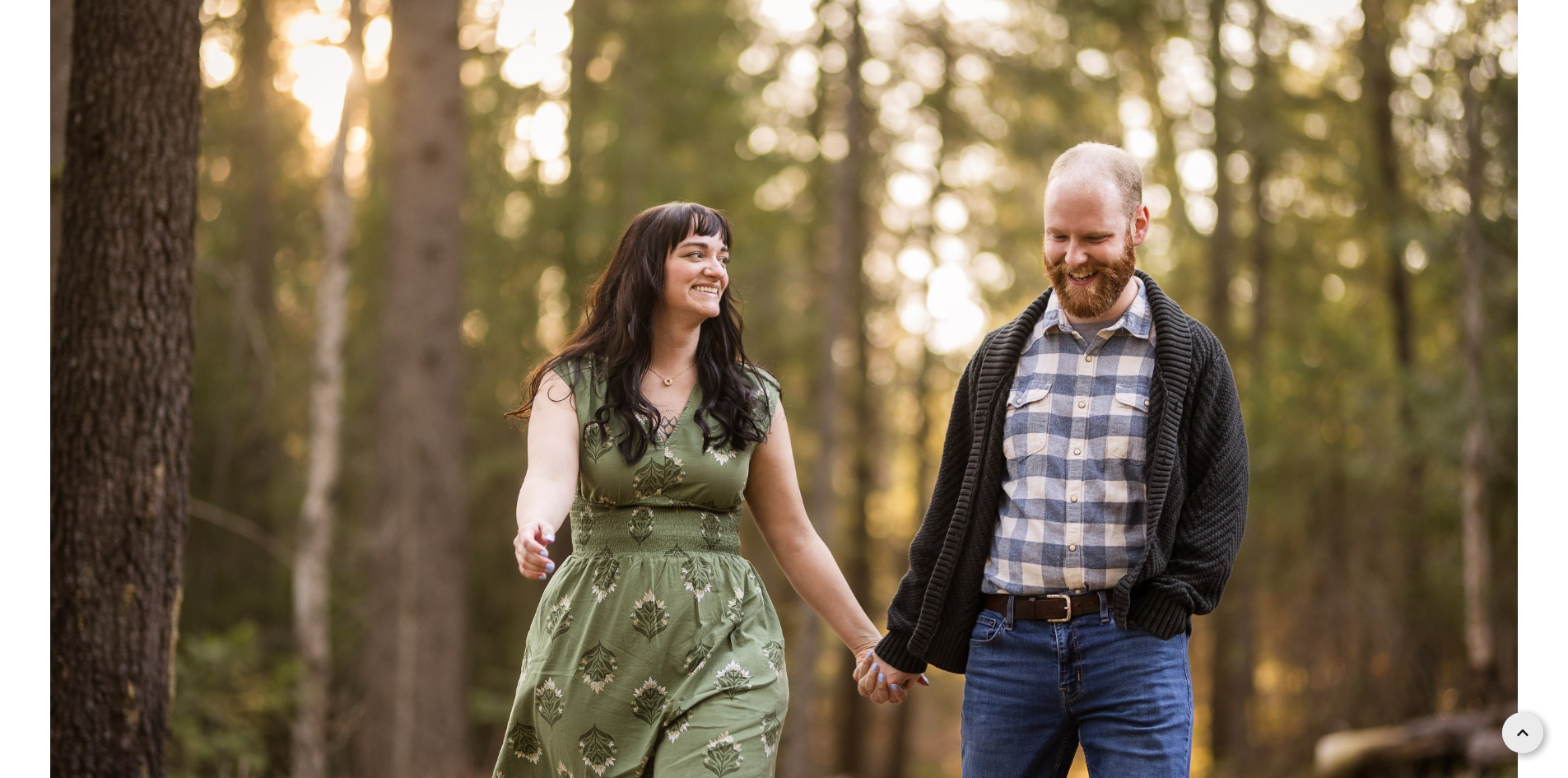
scroll to position [5105, 0]
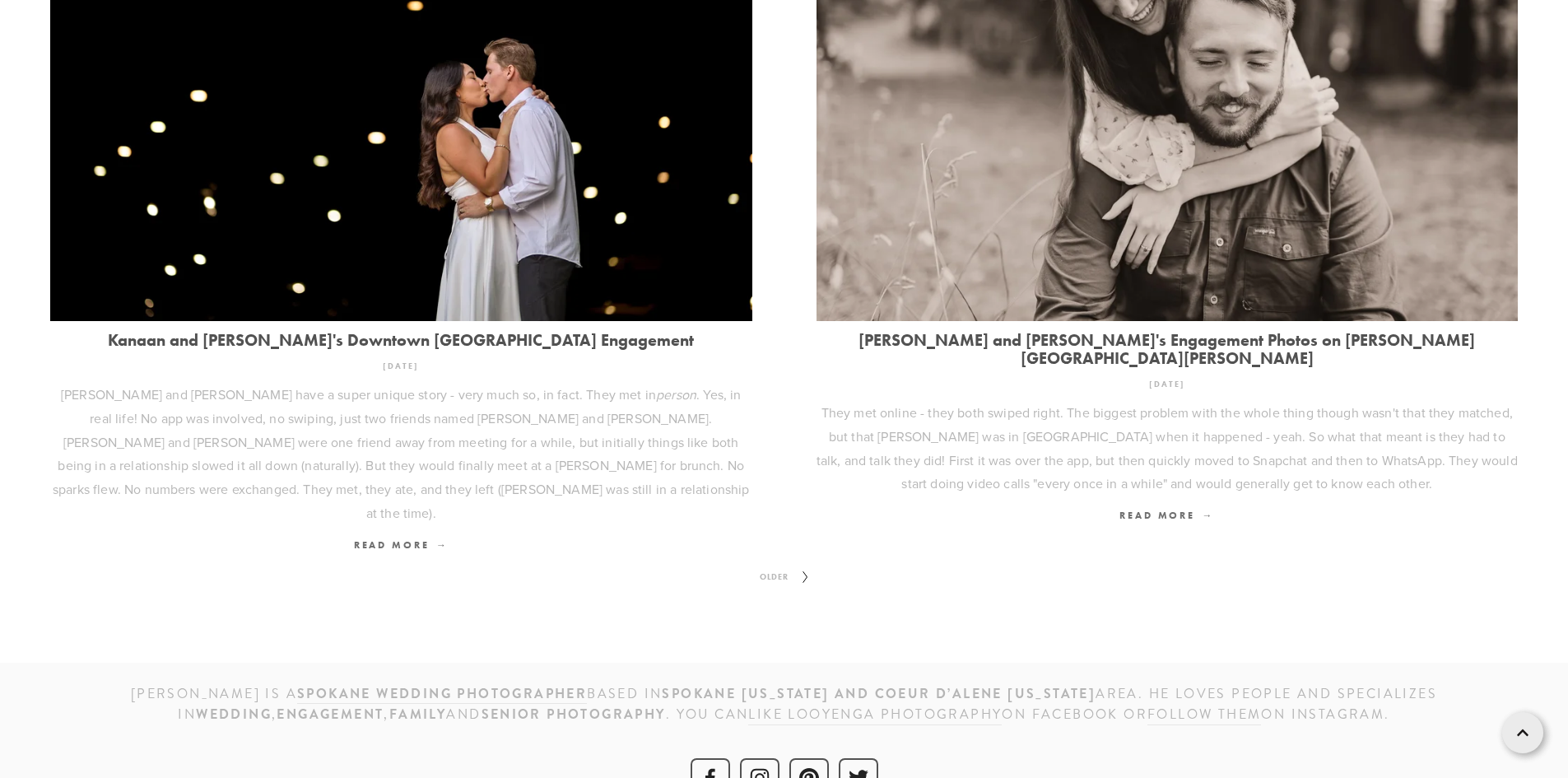
scroll to position [2294, 0]
click at [773, 566] on span "Older" at bounding box center [774, 576] width 42 height 21
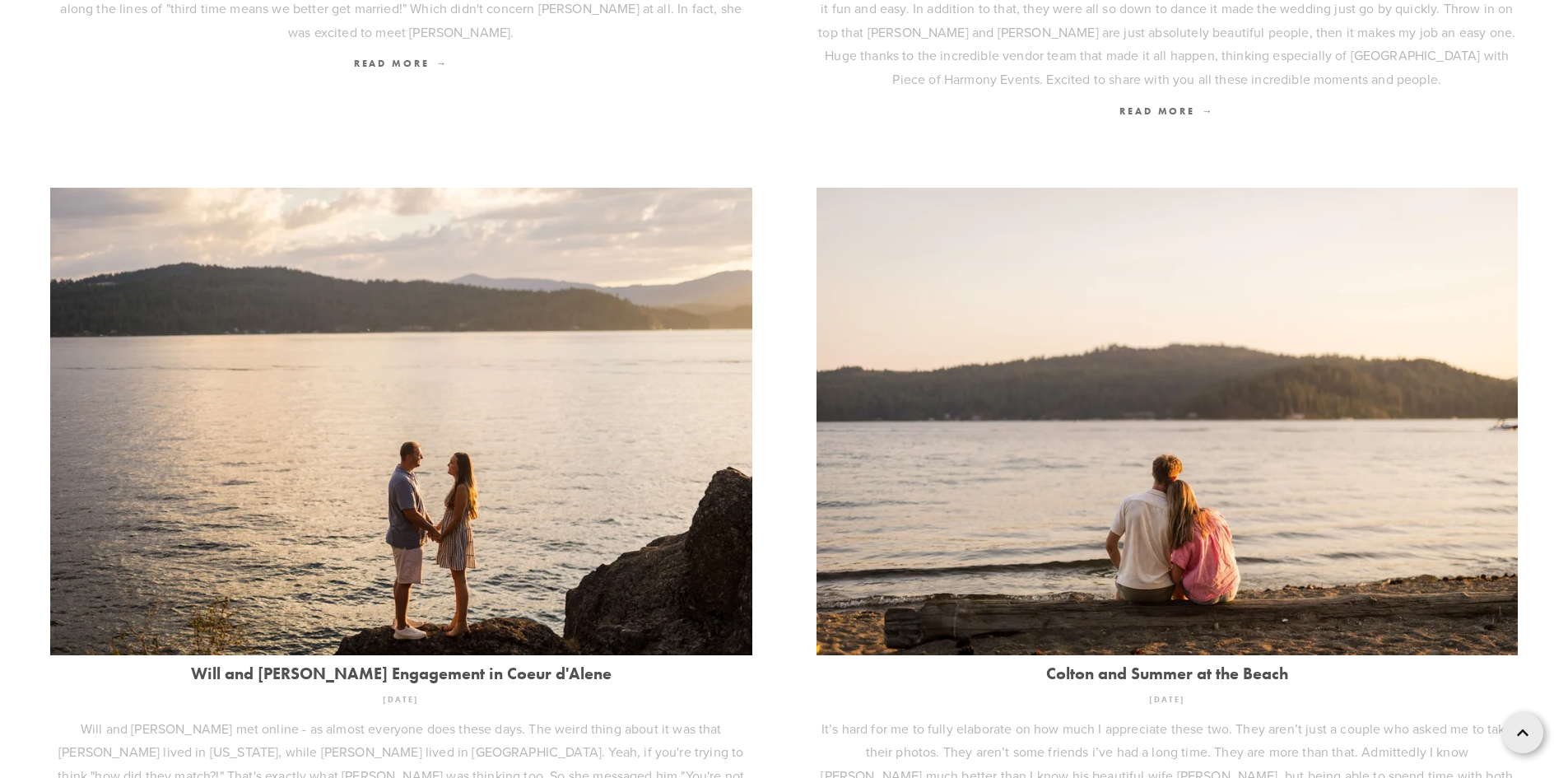
scroll to position [2246, 0]
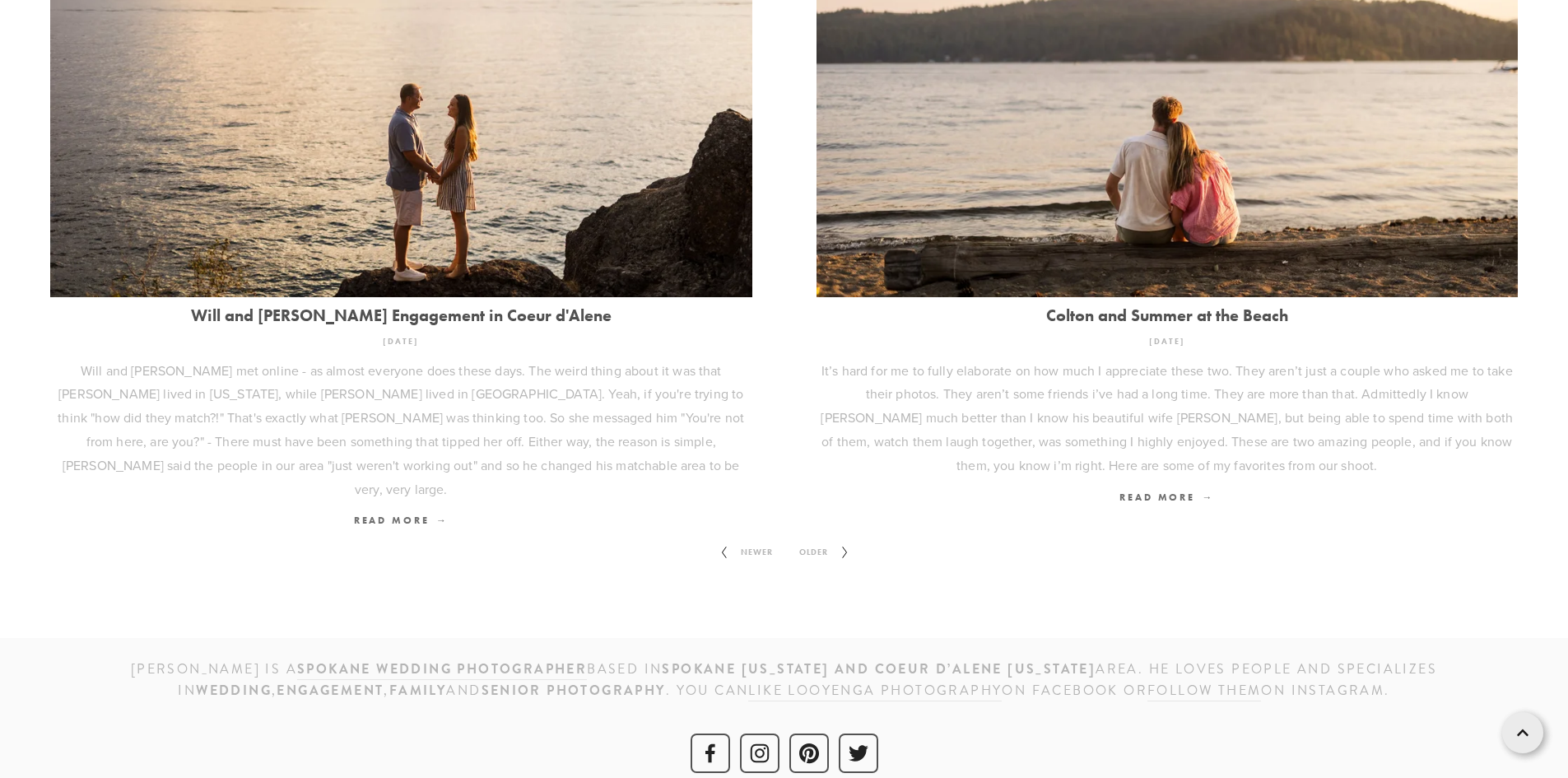
click at [813, 542] on span "Older" at bounding box center [813, 552] width 42 height 21
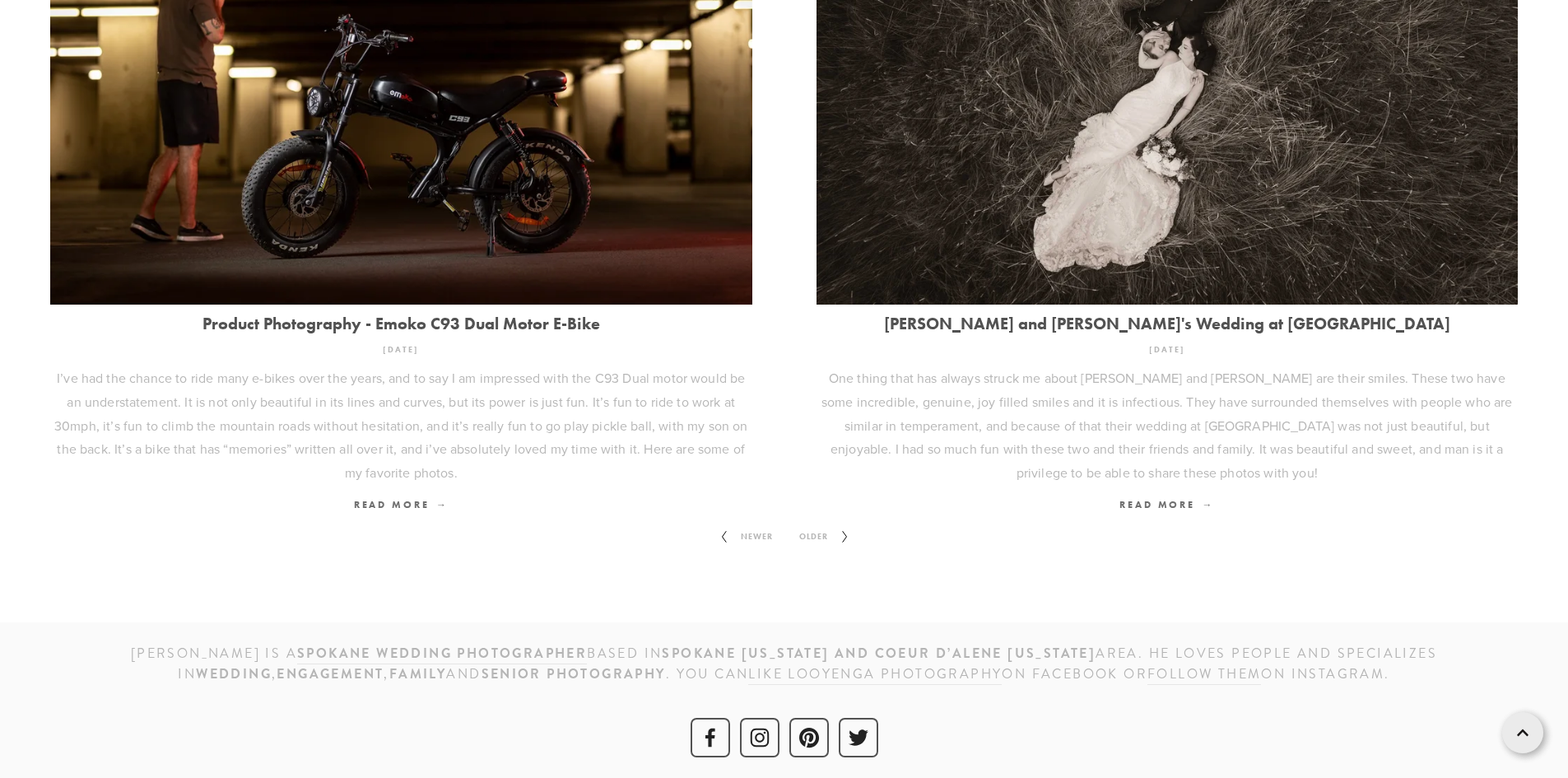
scroll to position [2199, 0]
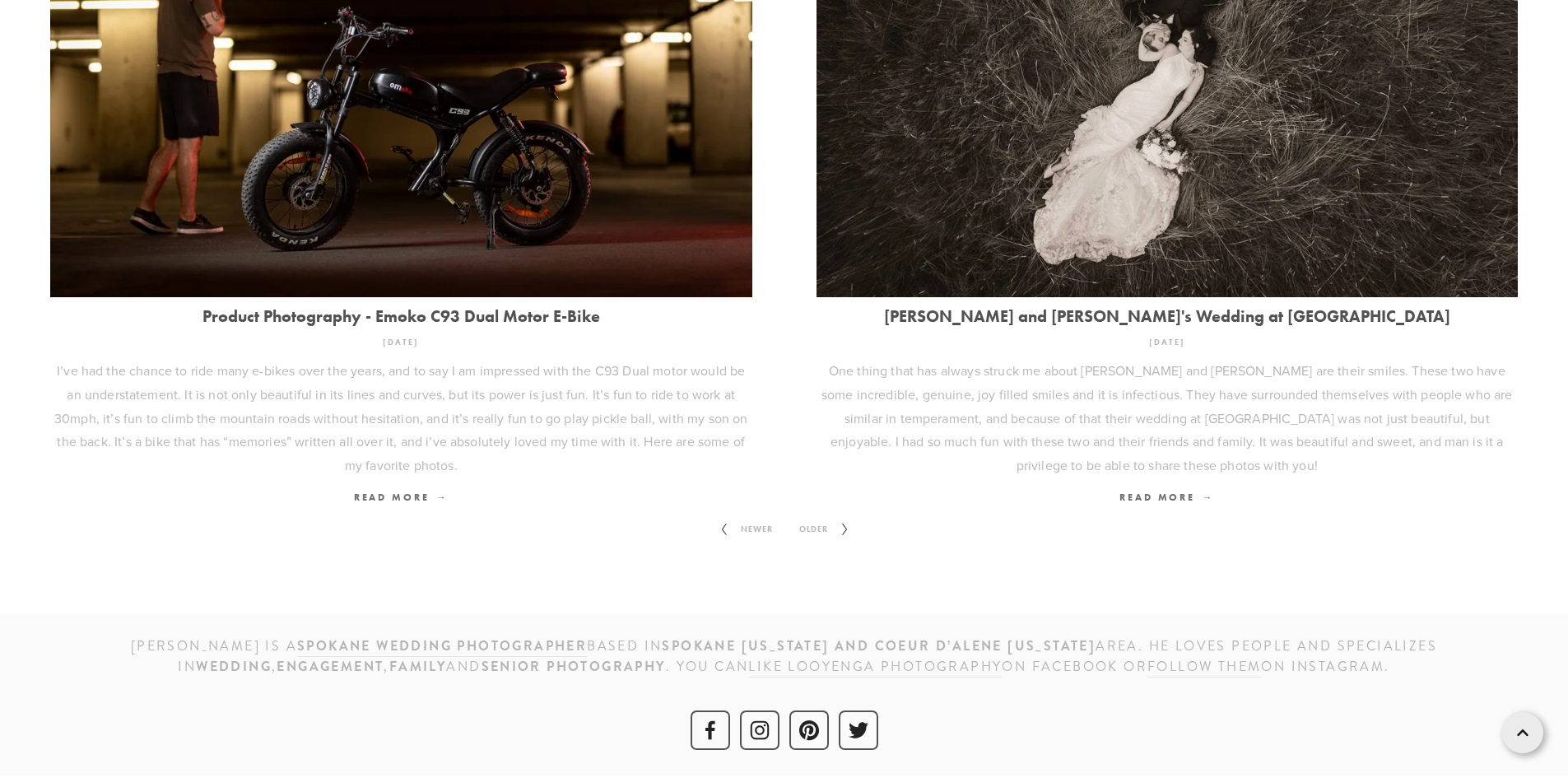
click at [810, 525] on span "Older" at bounding box center [813, 529] width 42 height 21
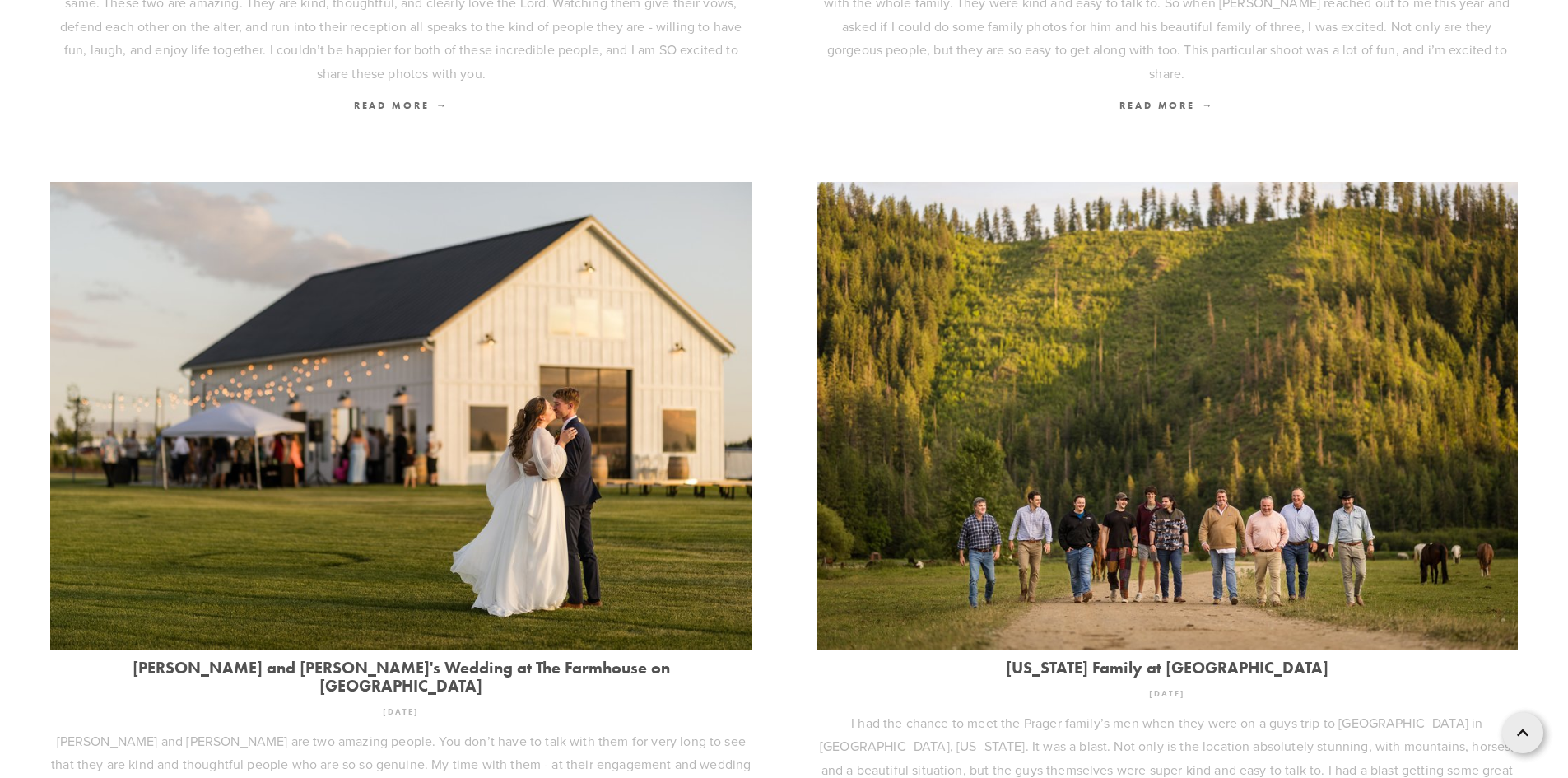
scroll to position [2246, 0]
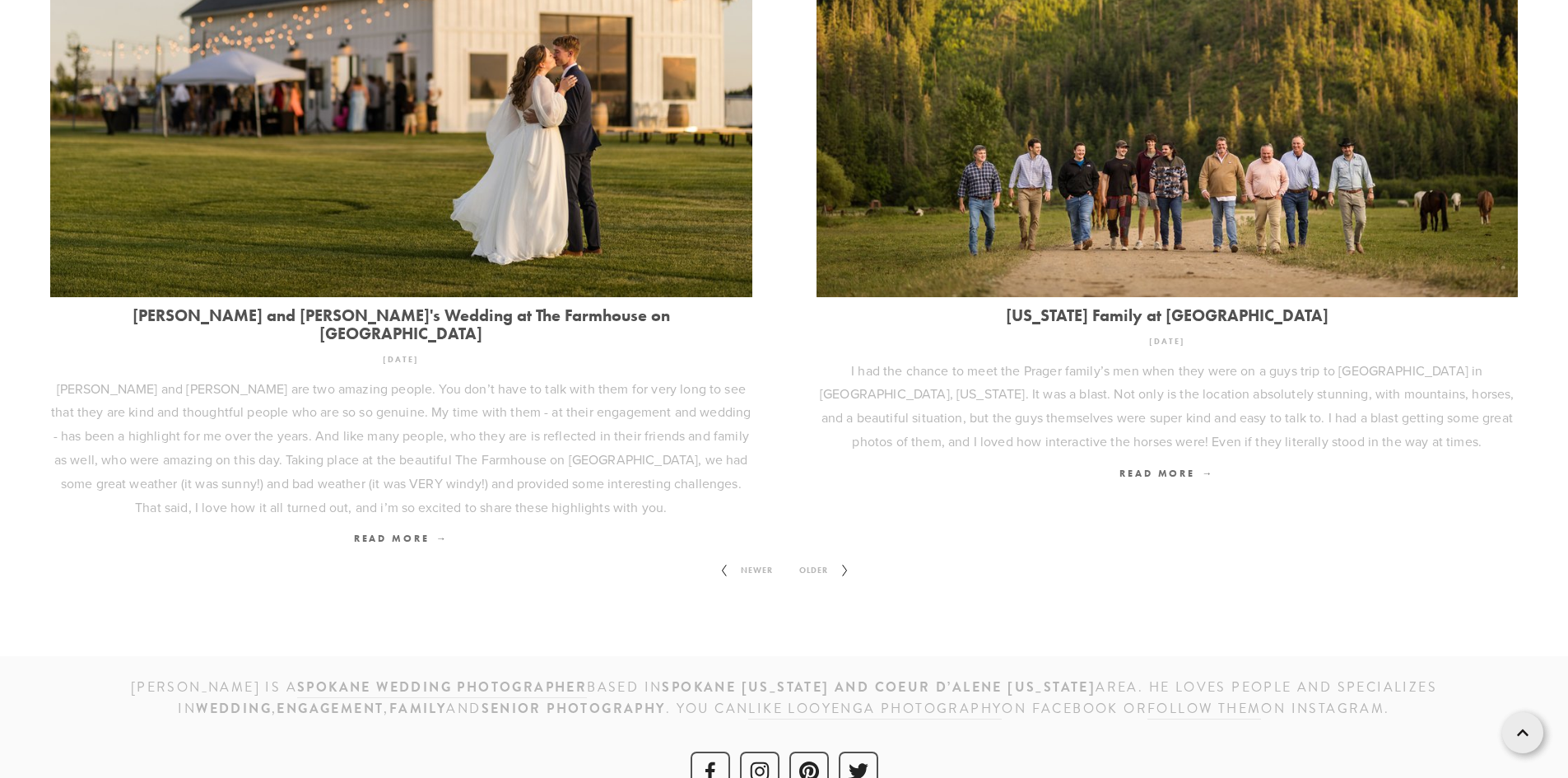
click at [819, 560] on span "Older" at bounding box center [813, 570] width 42 height 21
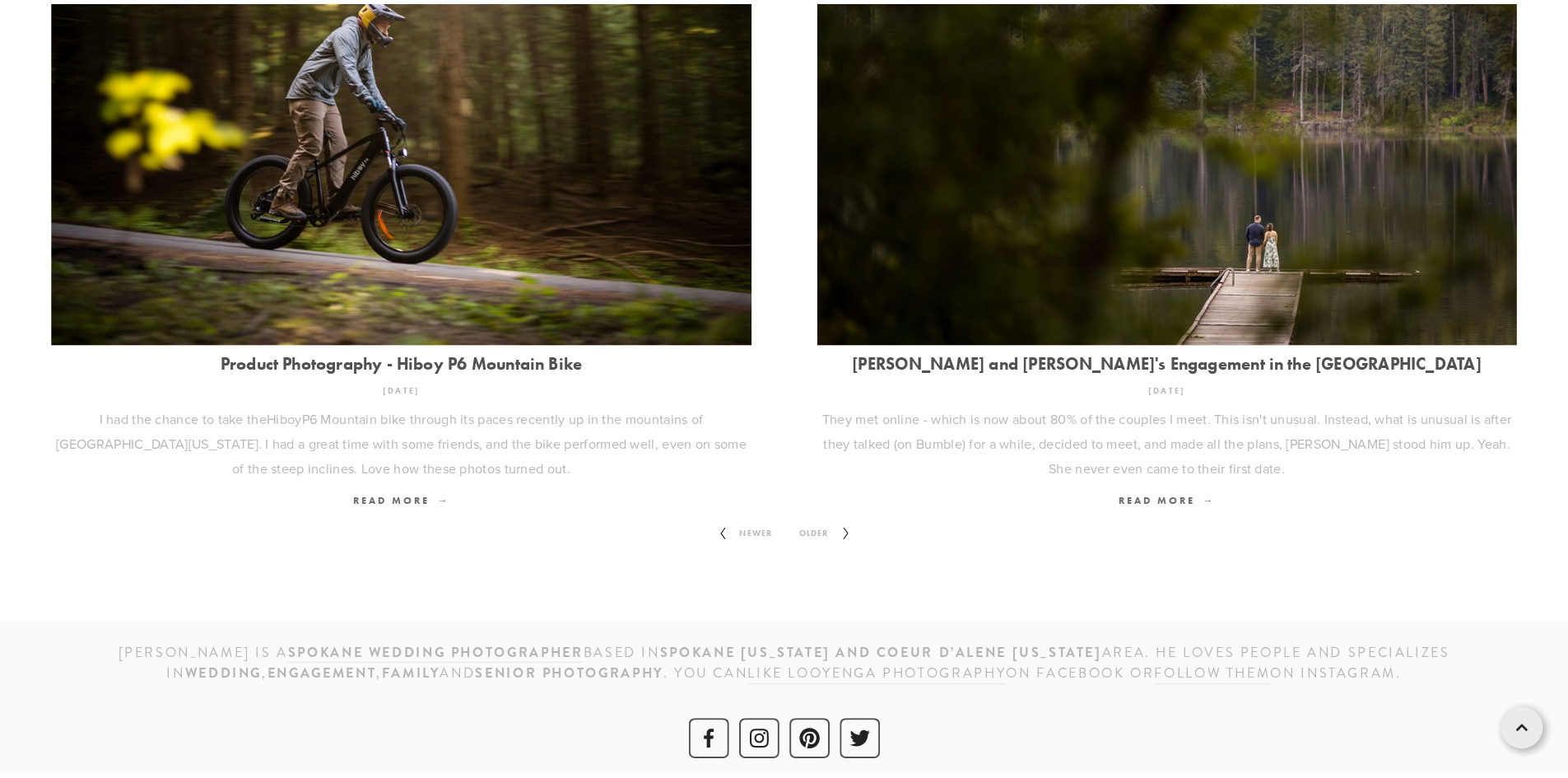
scroll to position [2080, 0]
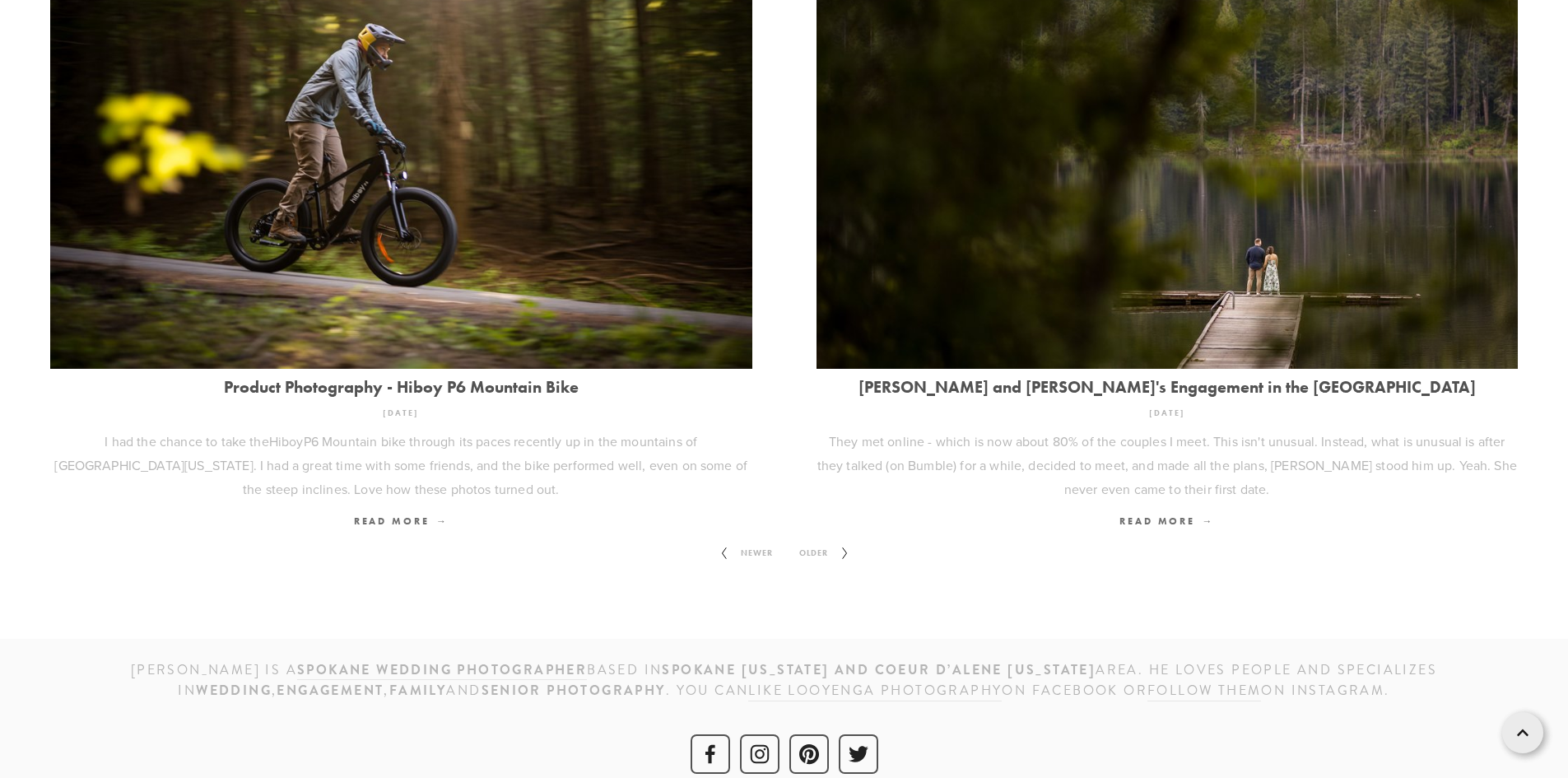
click at [809, 543] on span "Older" at bounding box center [813, 553] width 42 height 21
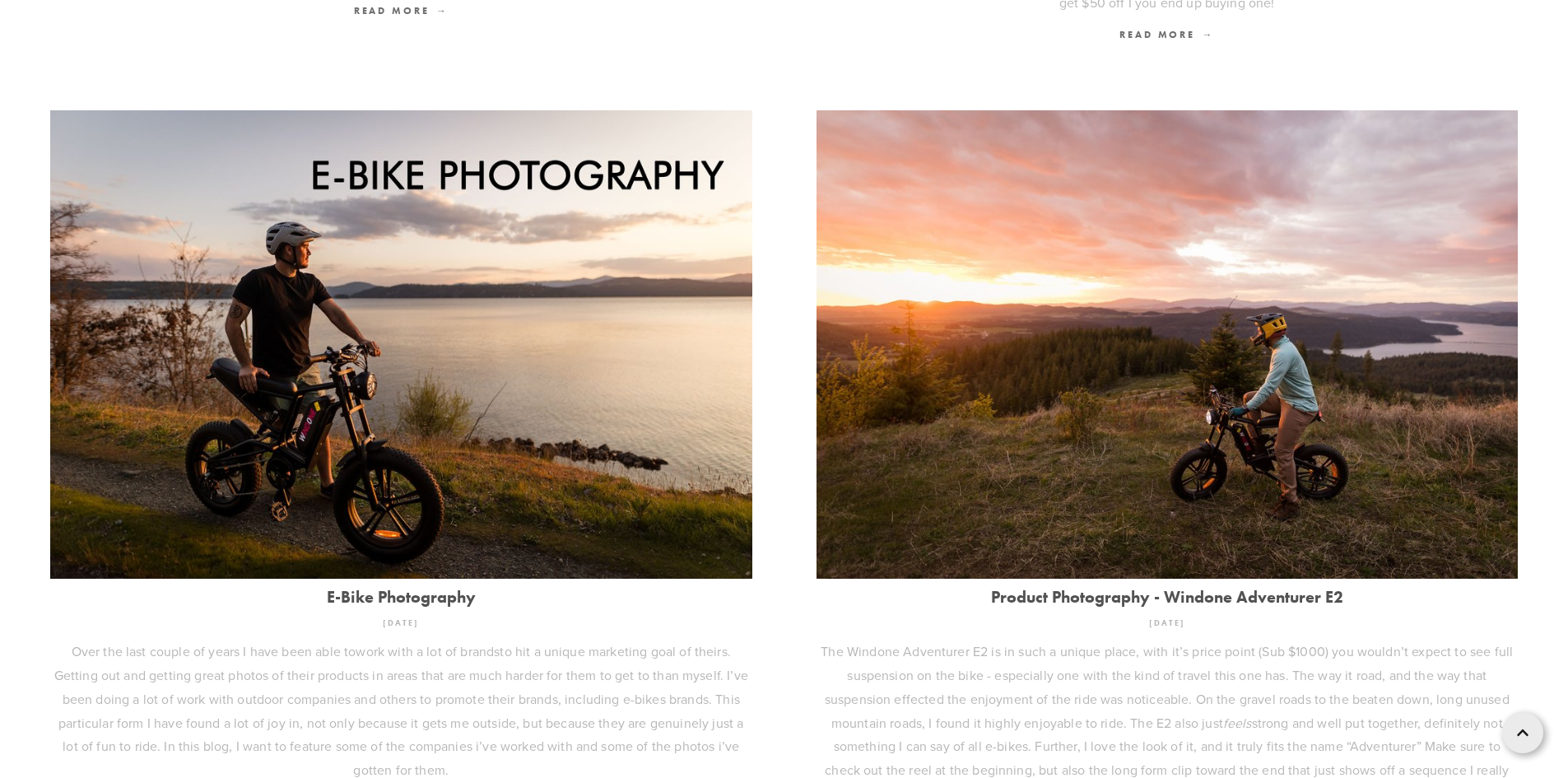
scroll to position [2199, 0]
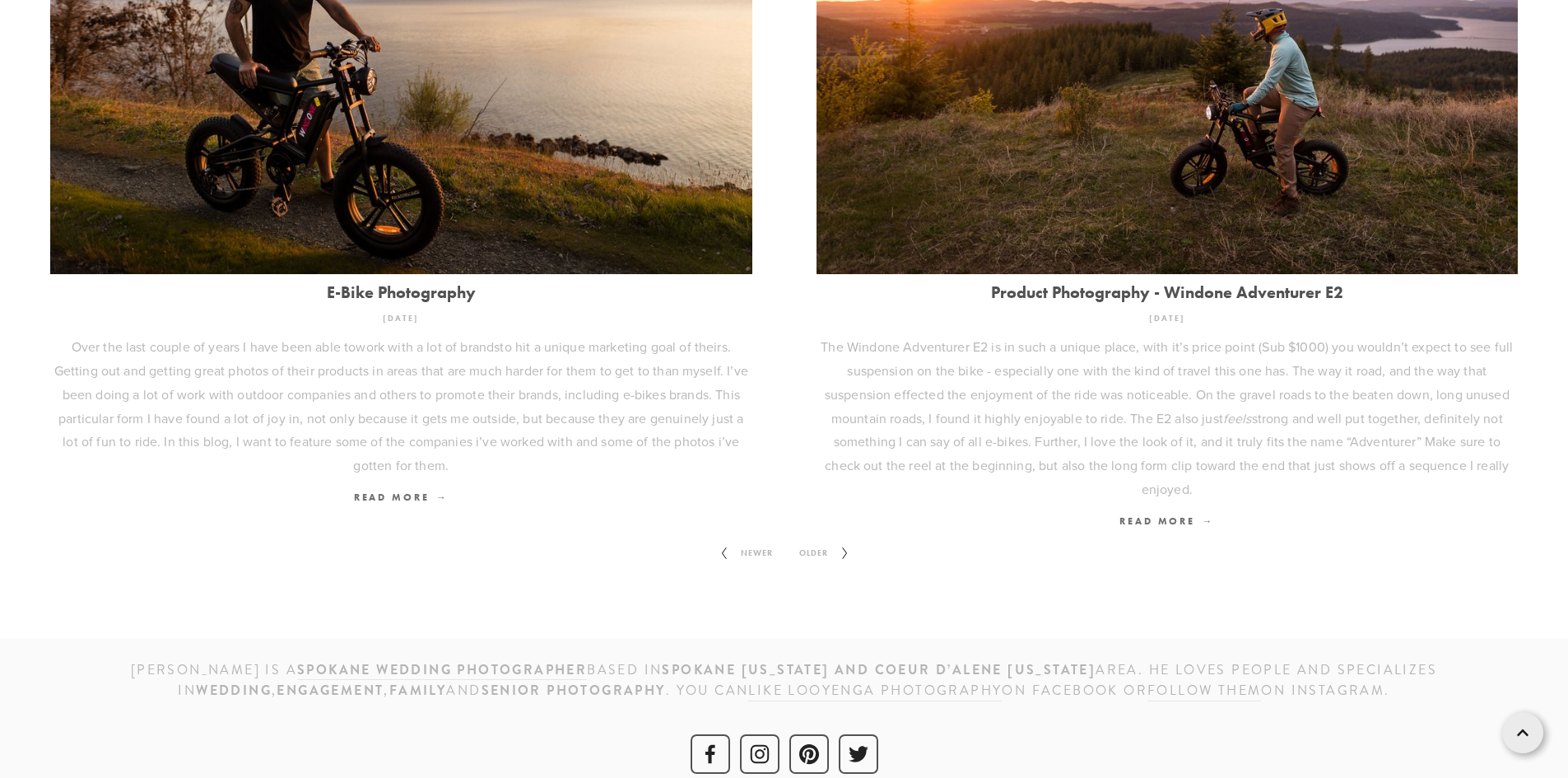
click at [813, 543] on span "Older" at bounding box center [813, 553] width 42 height 21
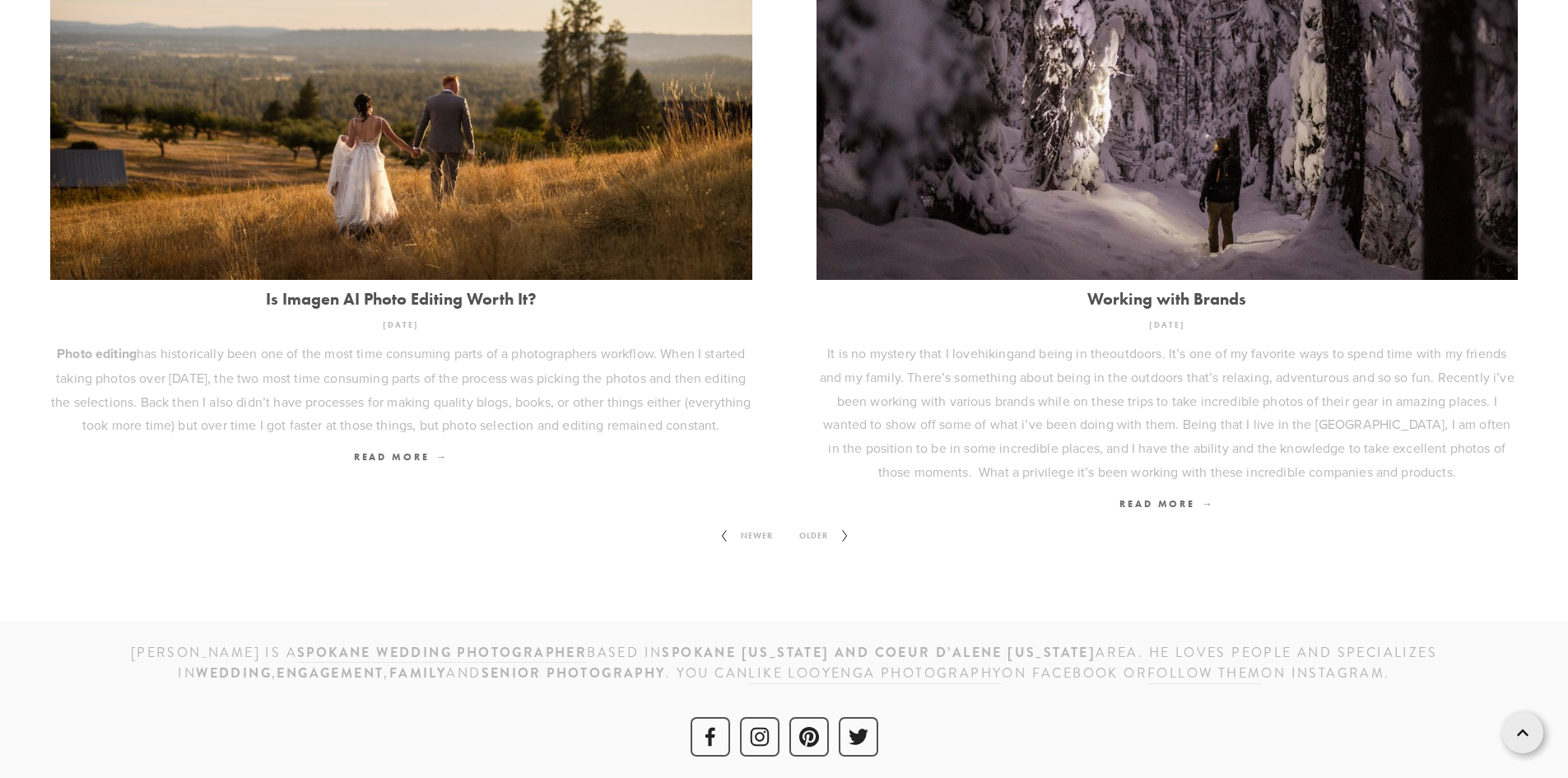
scroll to position [2222, 0]
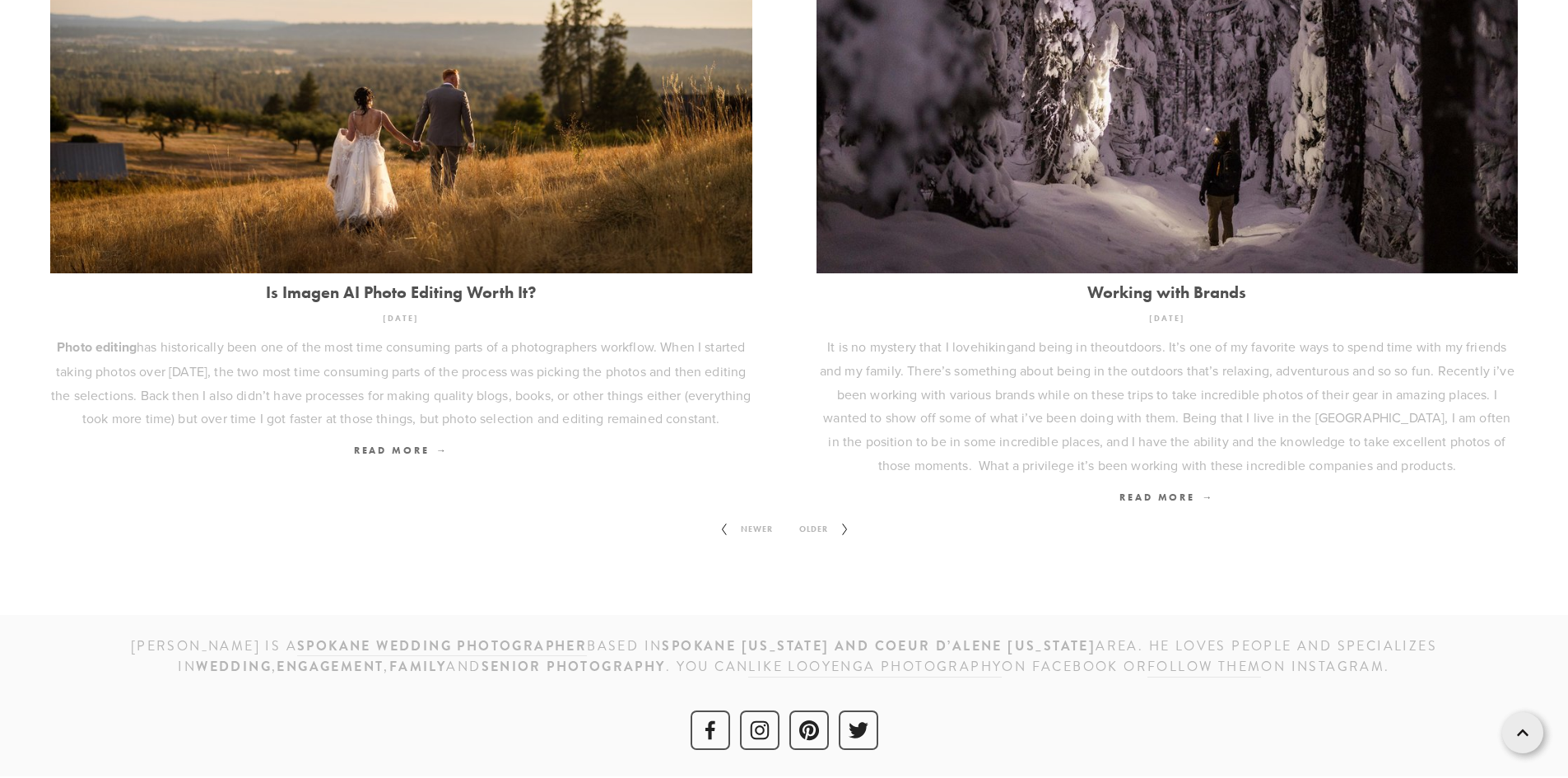
click at [818, 528] on span "Older" at bounding box center [813, 529] width 42 height 21
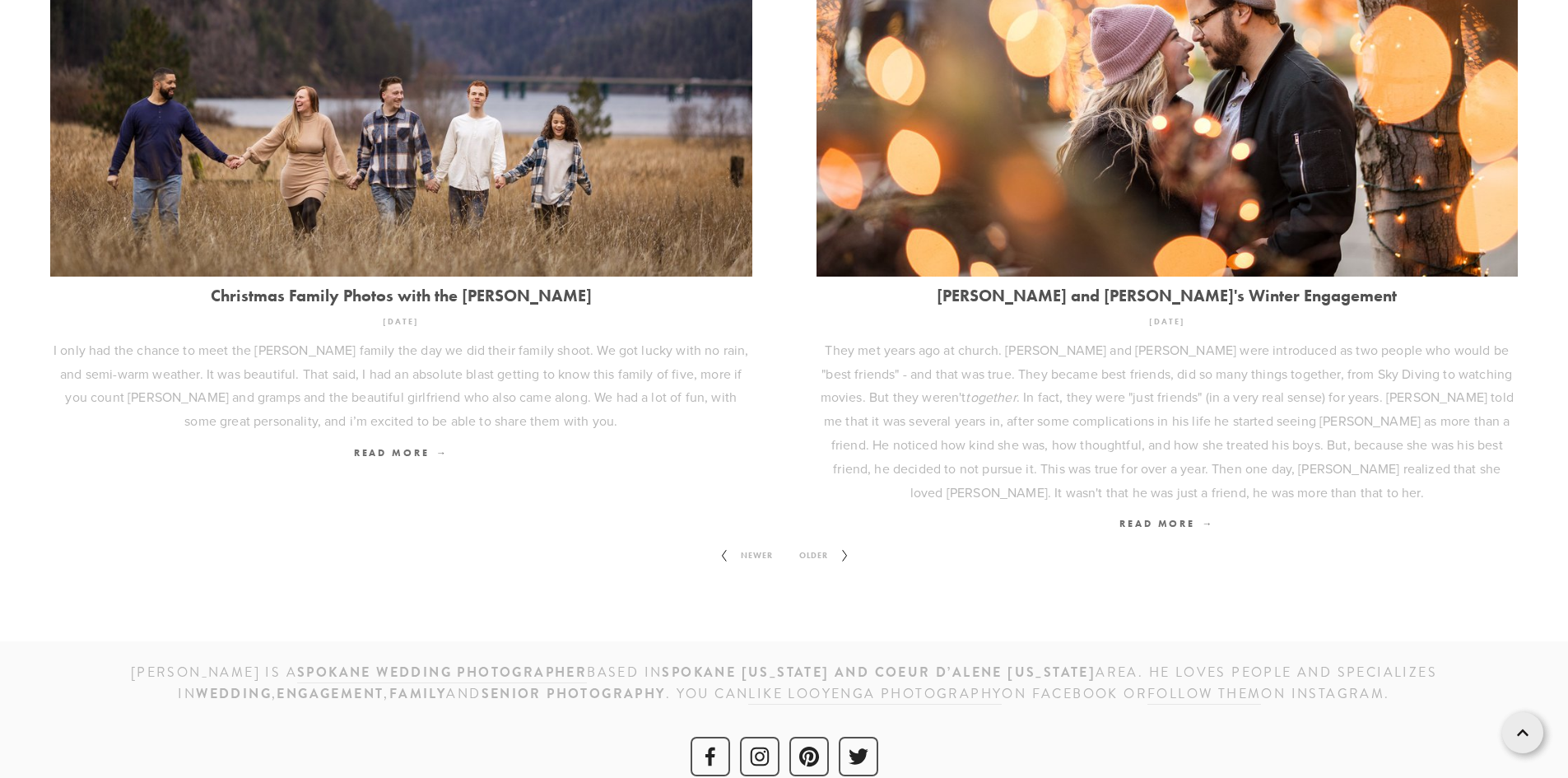
scroll to position [2389, 0]
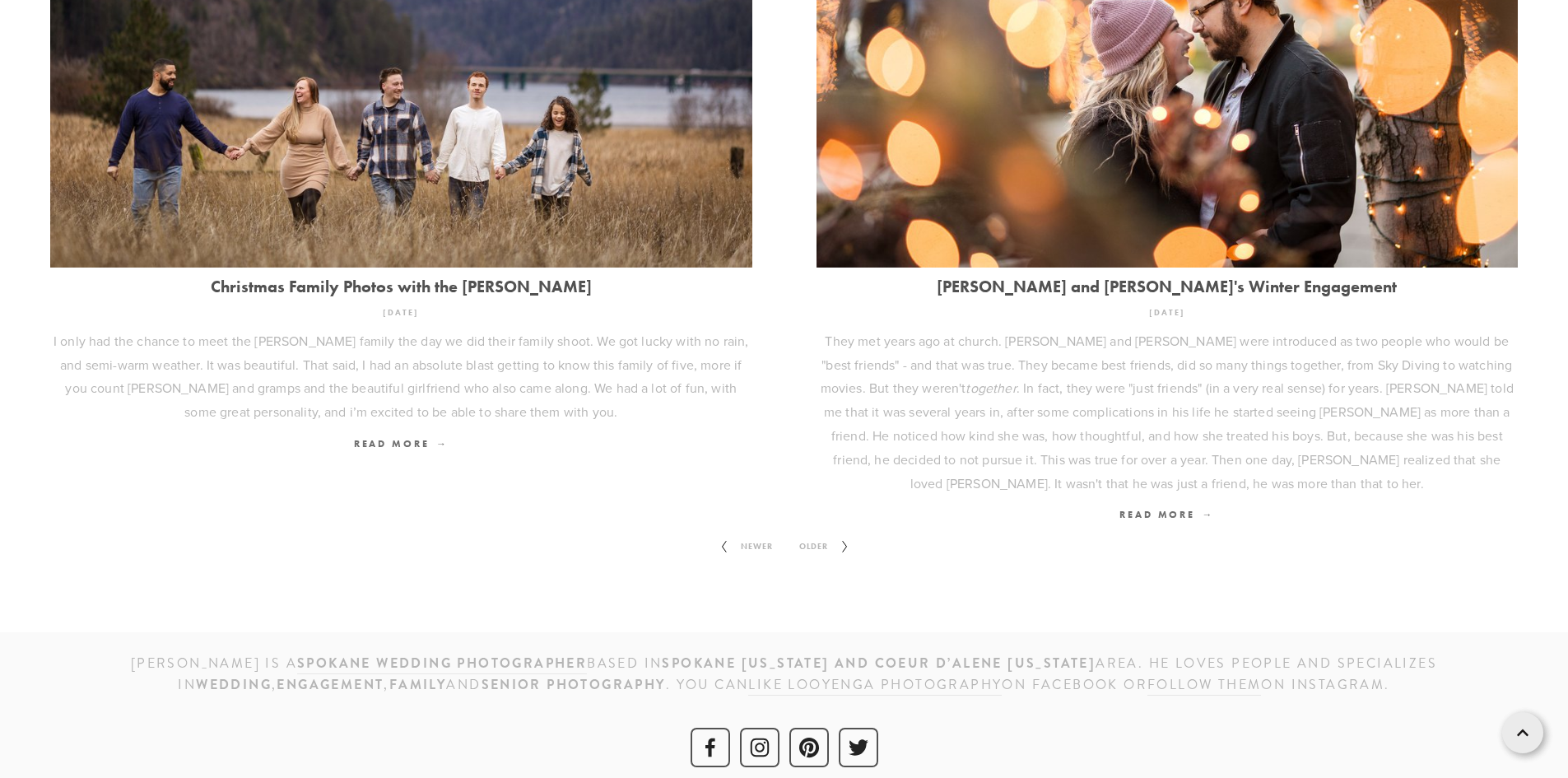
click at [817, 536] on span "Older" at bounding box center [813, 546] width 42 height 21
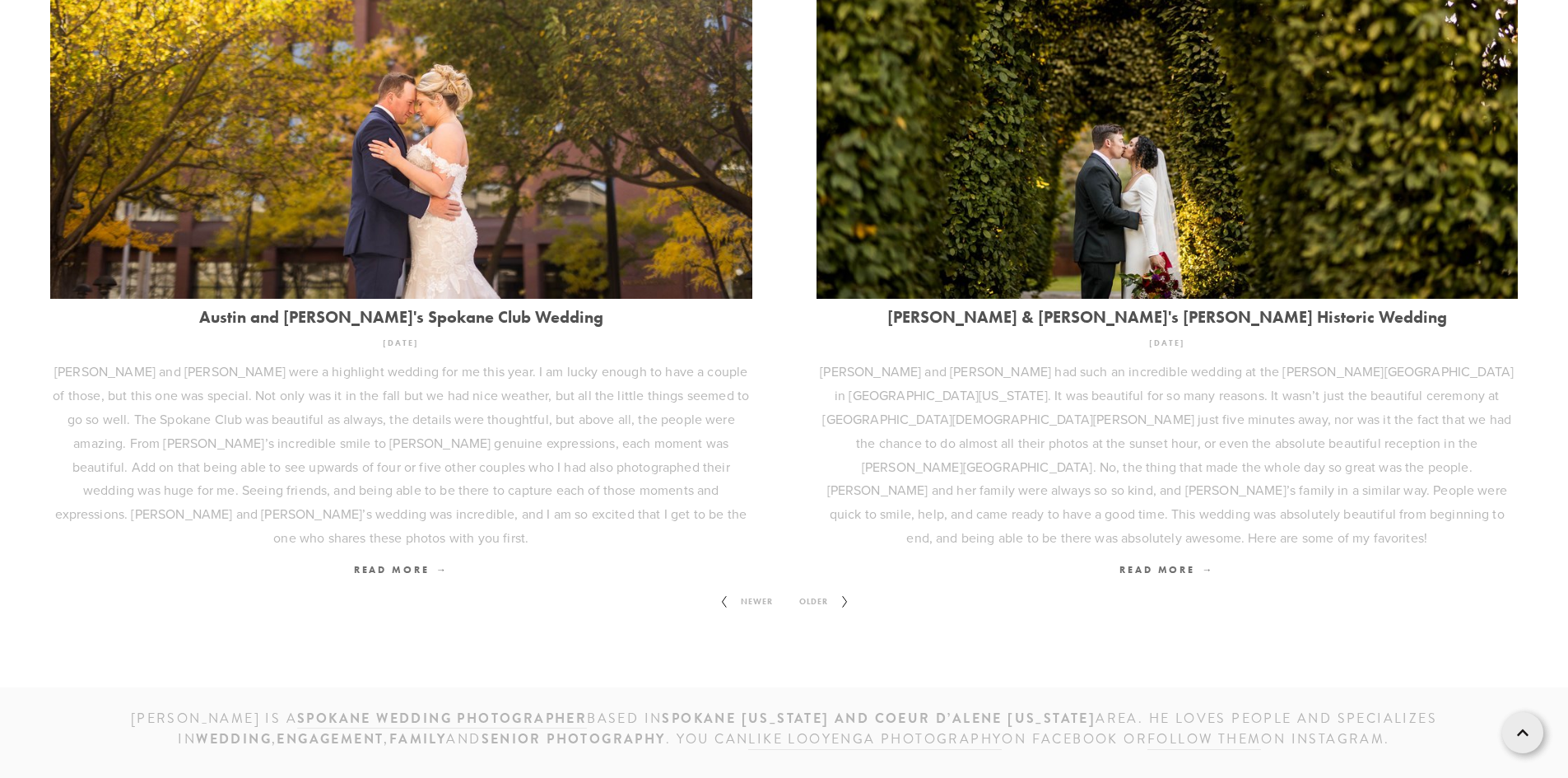
scroll to position [2294, 0]
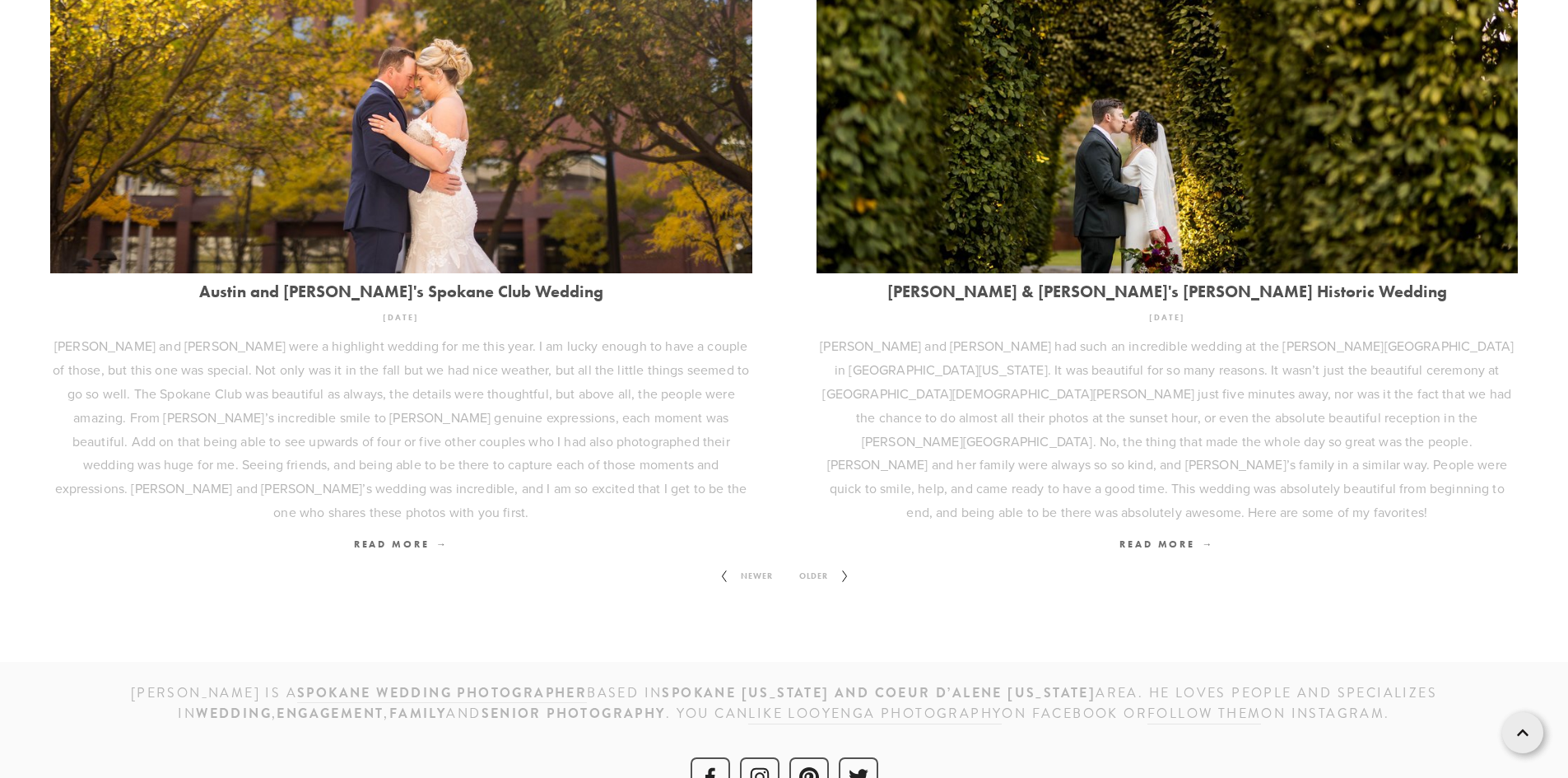
click at [822, 566] on span "Older" at bounding box center [813, 576] width 42 height 21
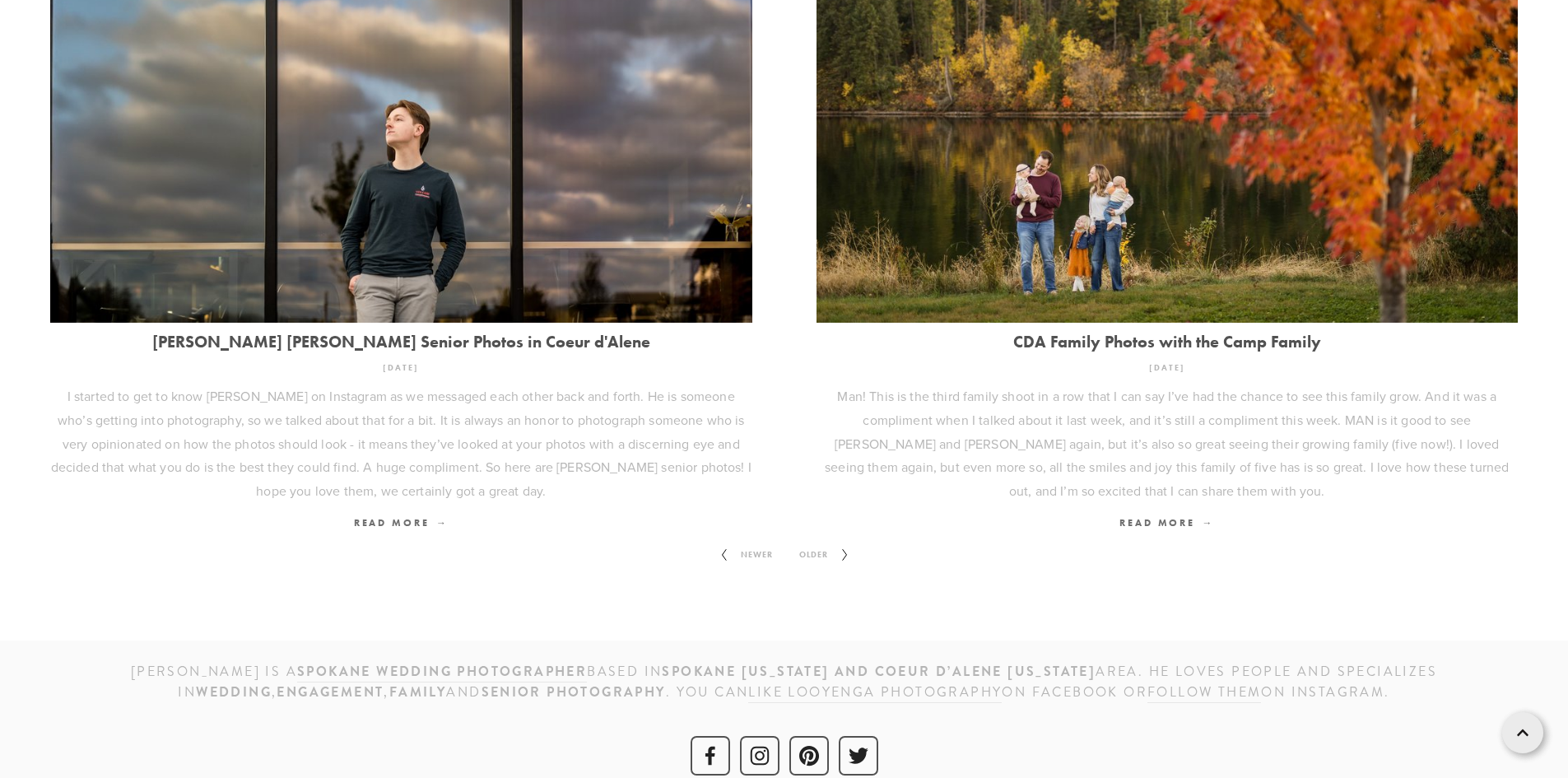
scroll to position [2317, 0]
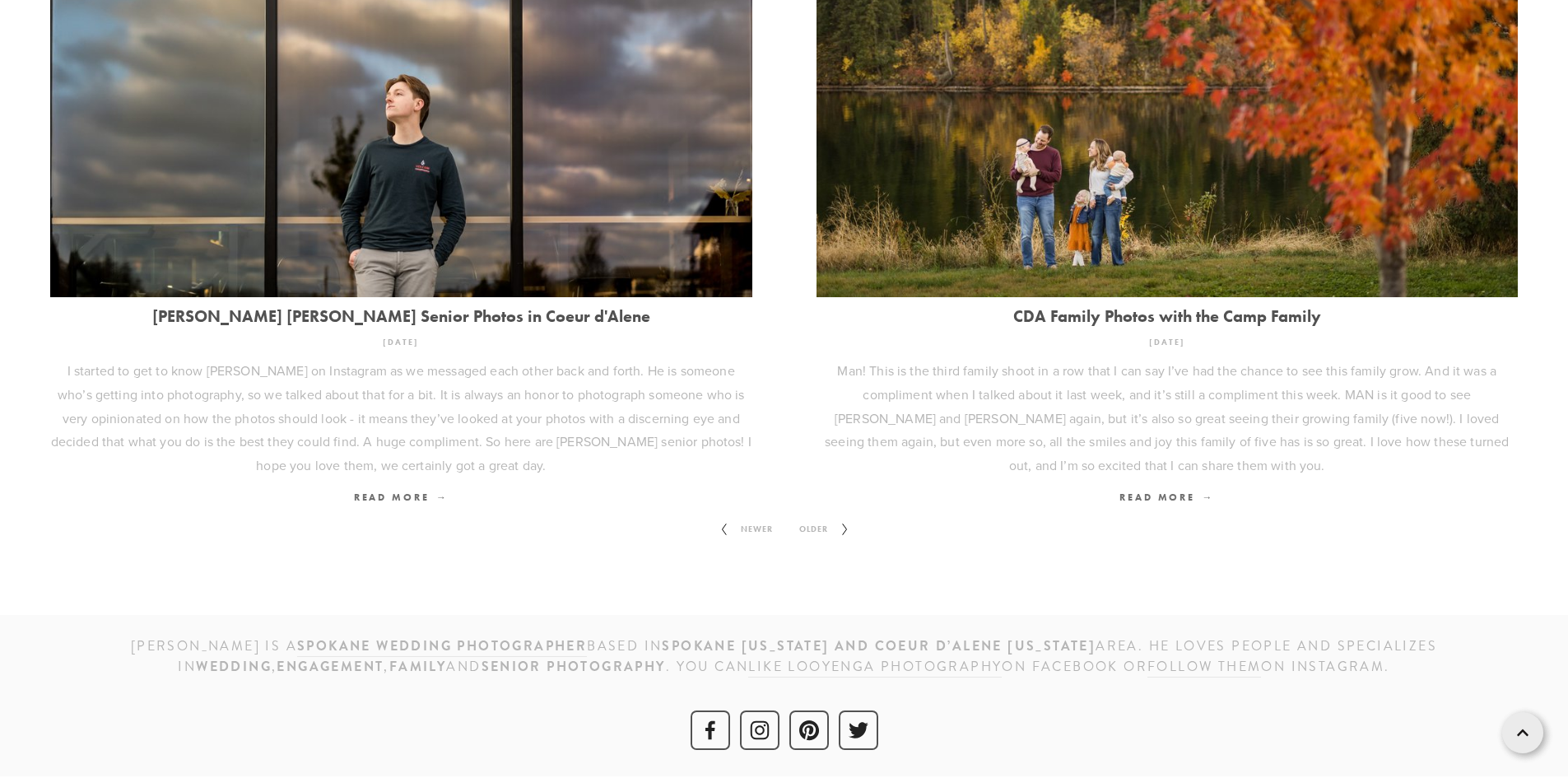
click at [817, 534] on span "Older" at bounding box center [813, 529] width 42 height 21
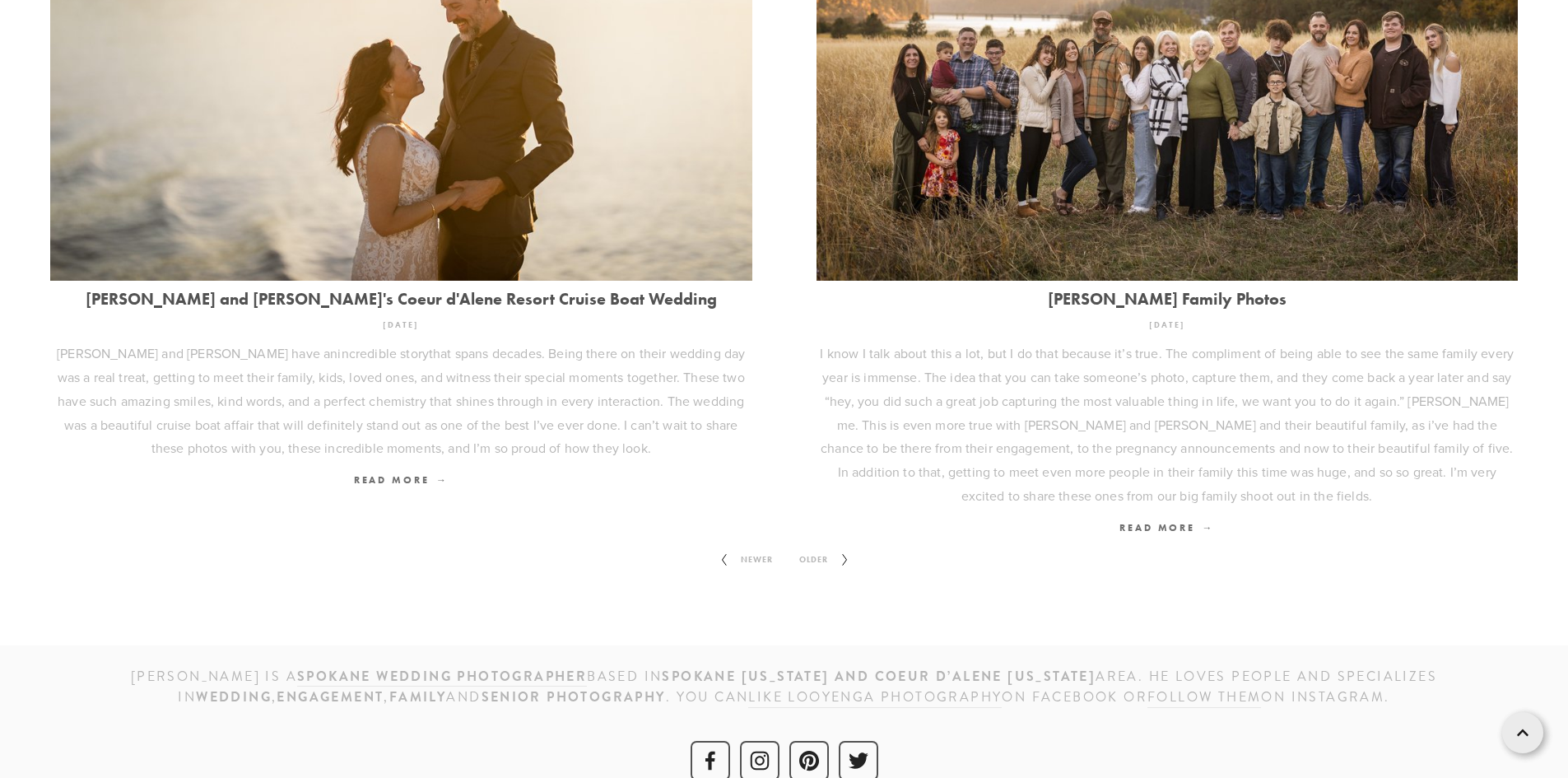
scroll to position [2199, 0]
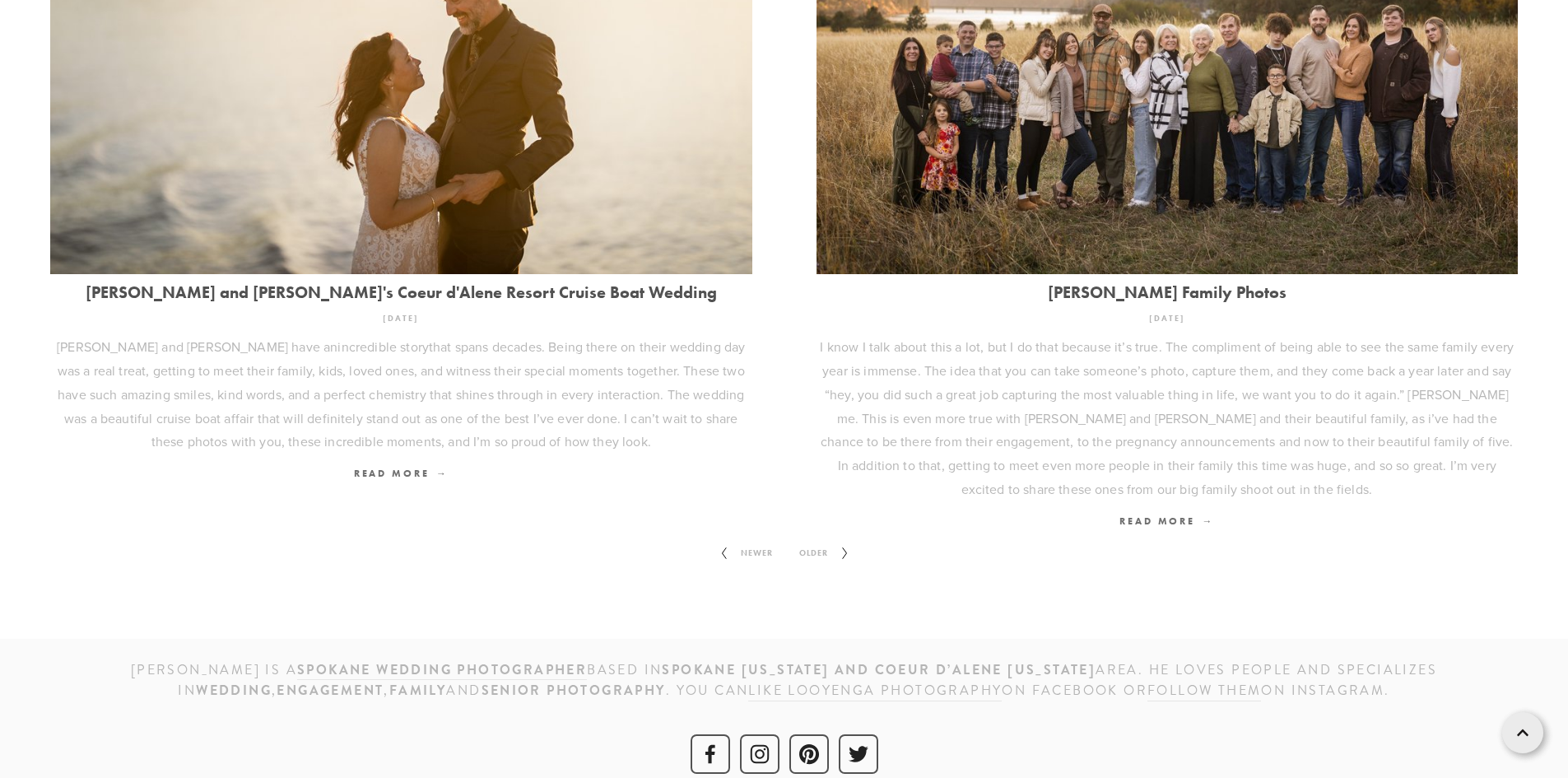
click at [811, 543] on span "Older" at bounding box center [813, 553] width 42 height 21
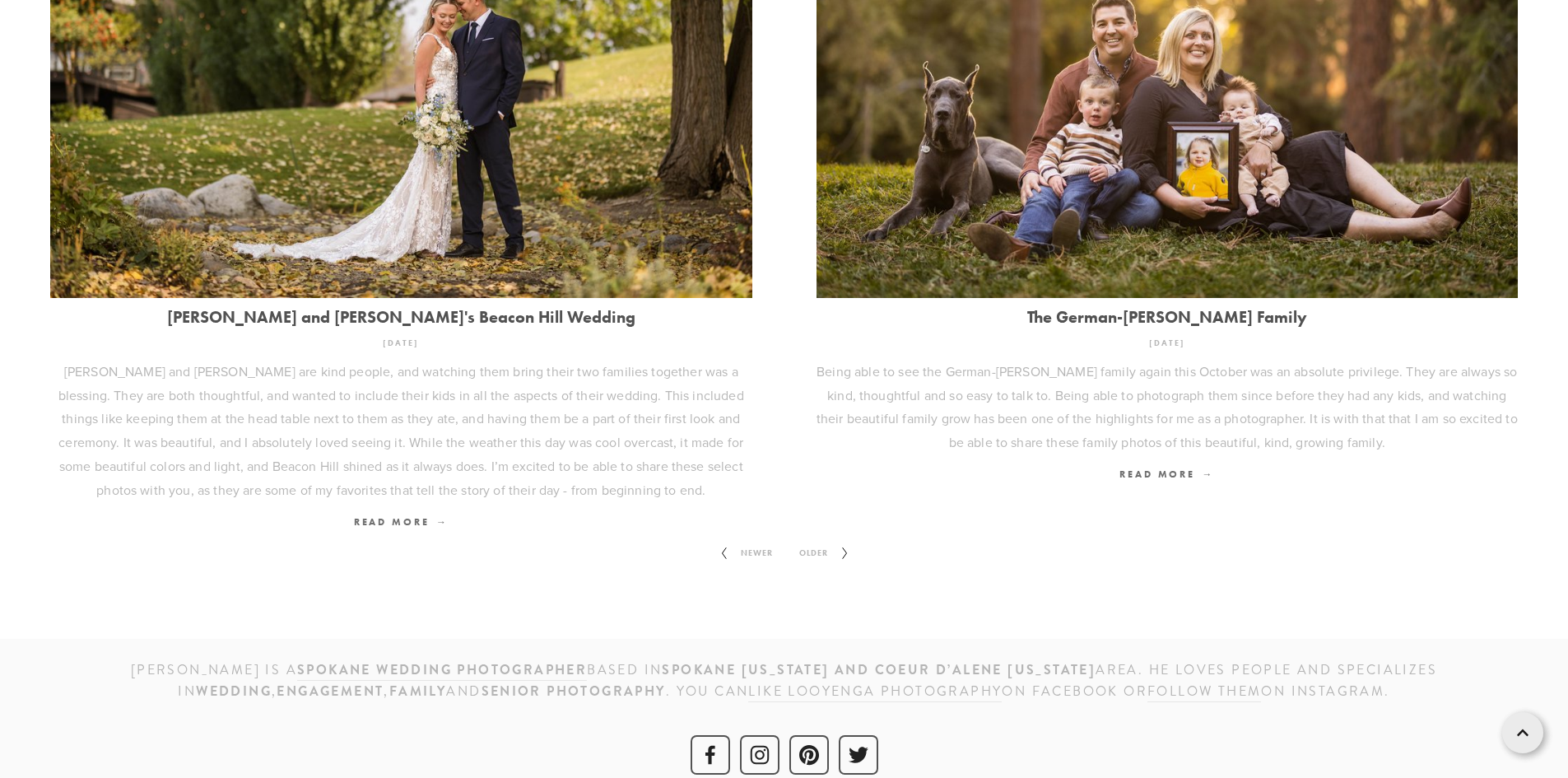
scroll to position [2222, 0]
click at [812, 542] on span "Older" at bounding box center [813, 552] width 42 height 21
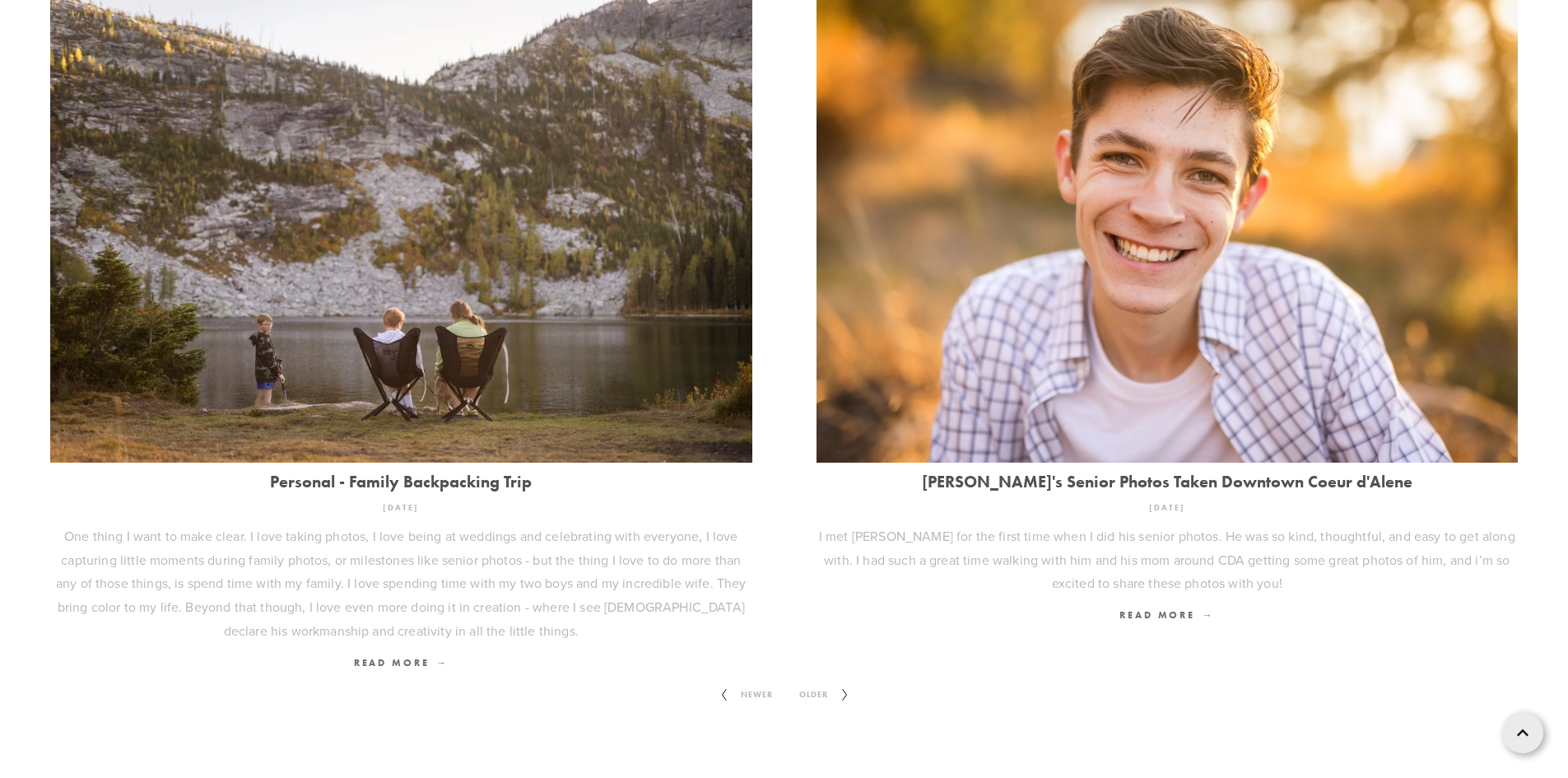
scroll to position [2222, 0]
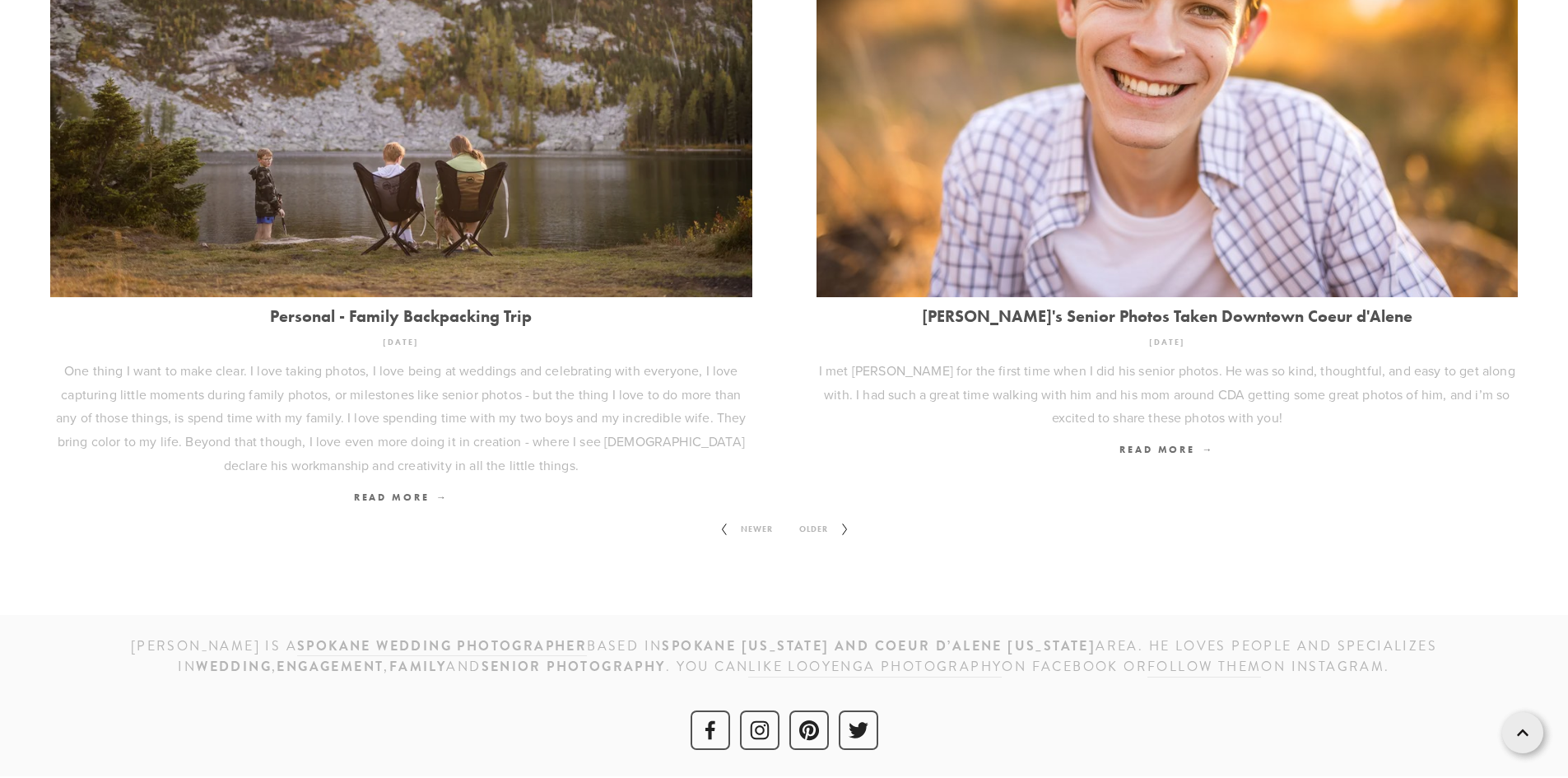
click at [816, 521] on span "Older" at bounding box center [813, 529] width 42 height 21
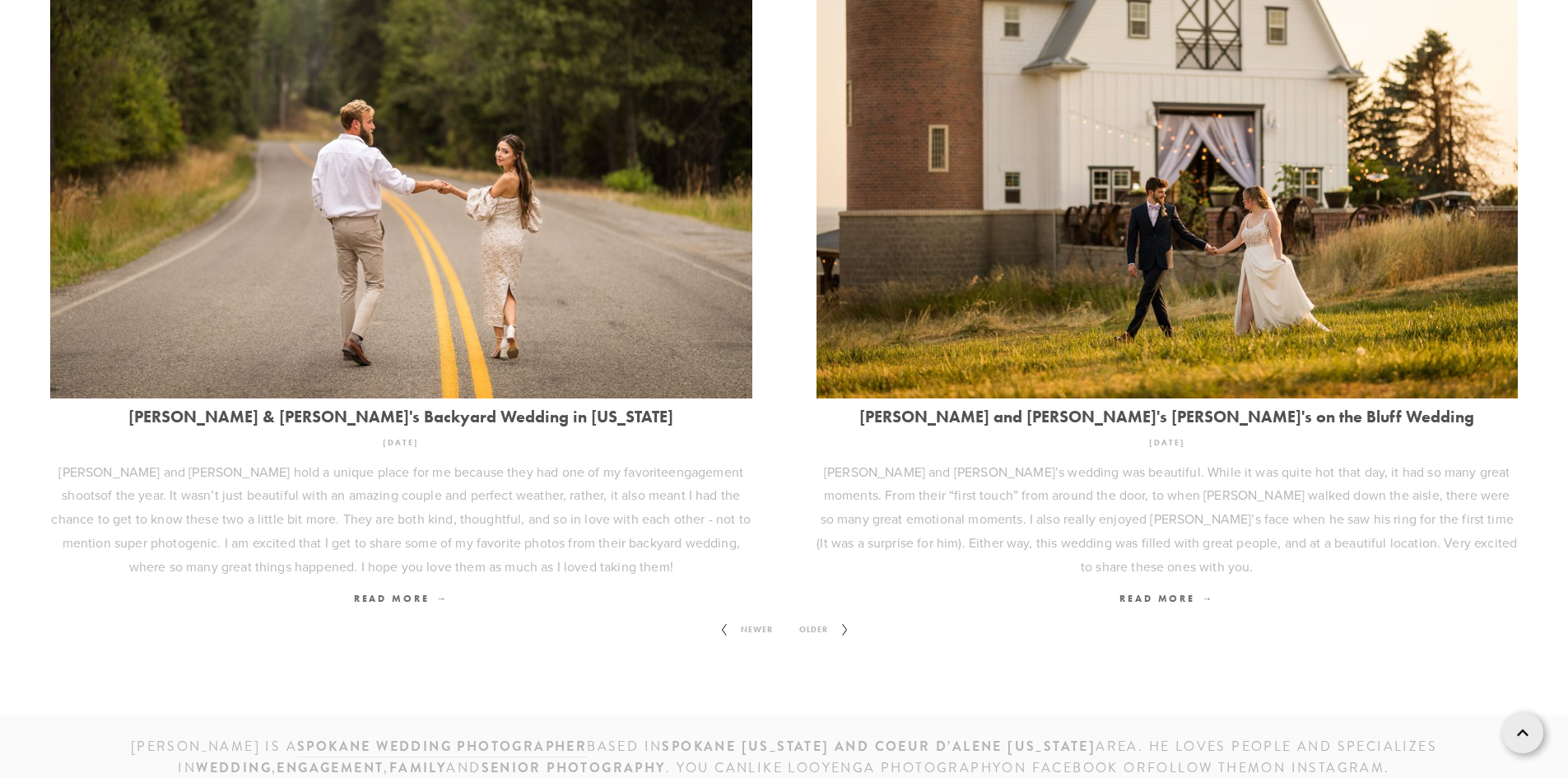
scroll to position [2222, 0]
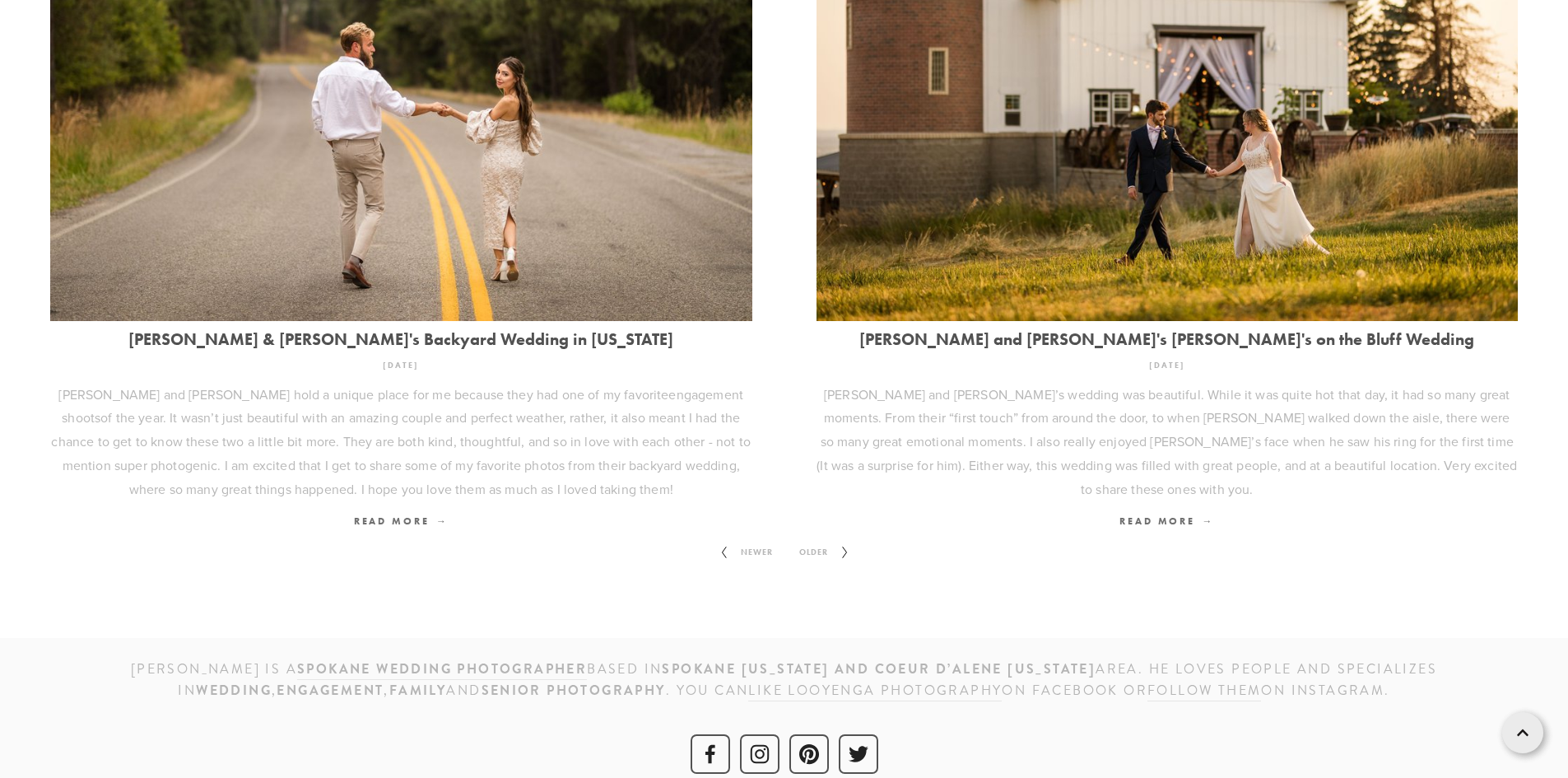
click at [809, 542] on span "Older" at bounding box center [813, 552] width 42 height 21
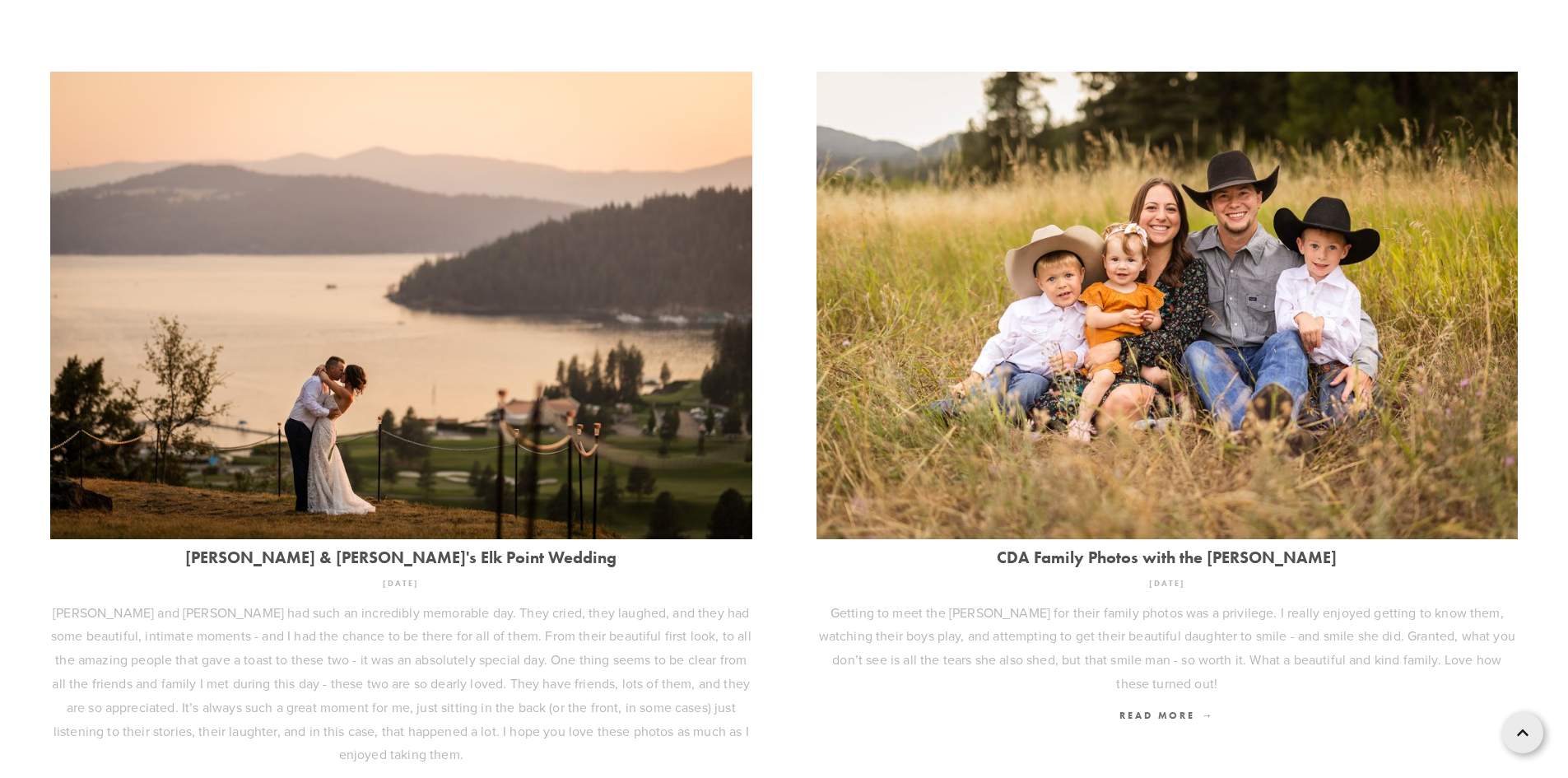
scroll to position [2389, 0]
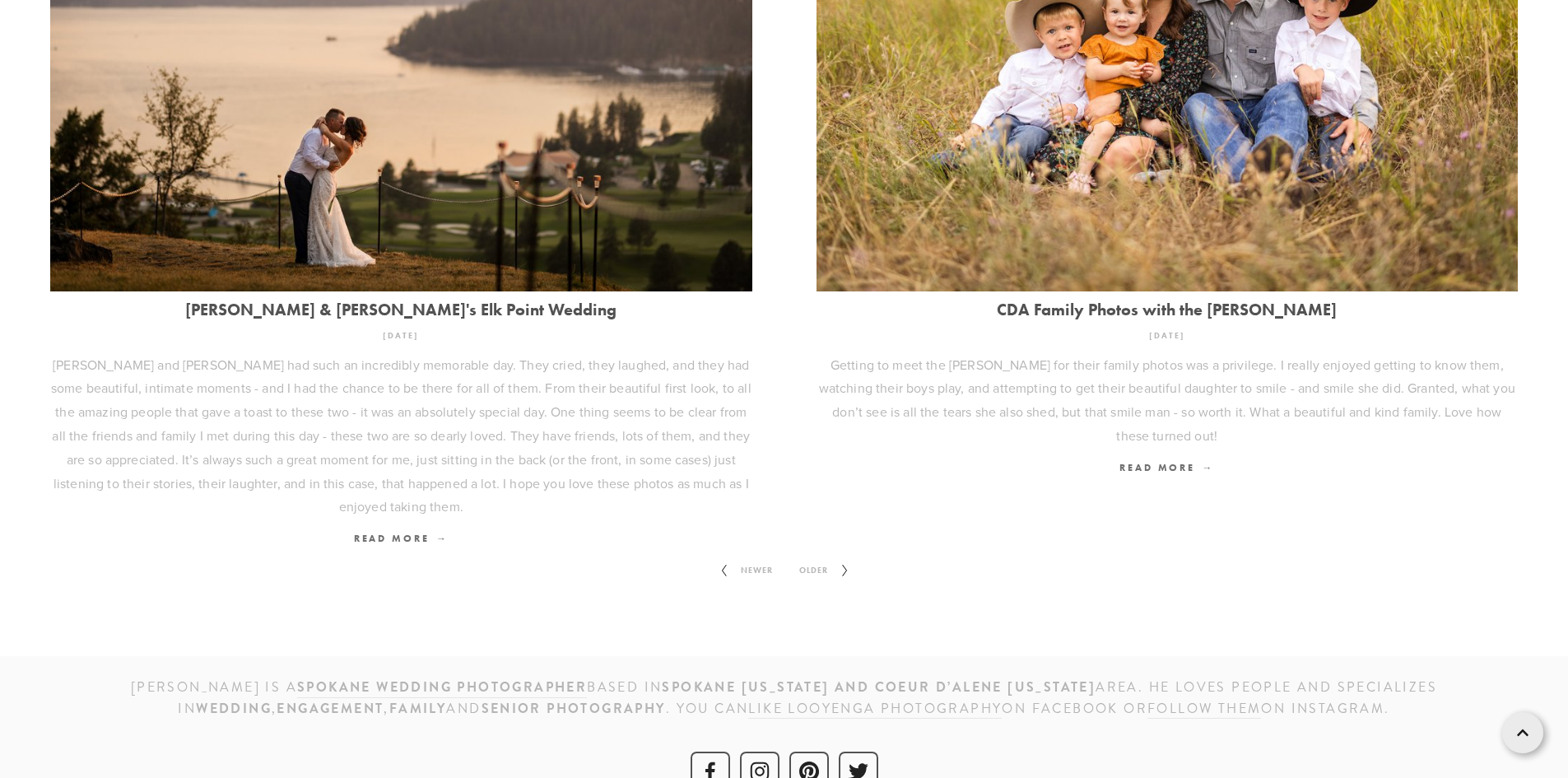
click at [810, 560] on span "Older" at bounding box center [813, 570] width 42 height 21
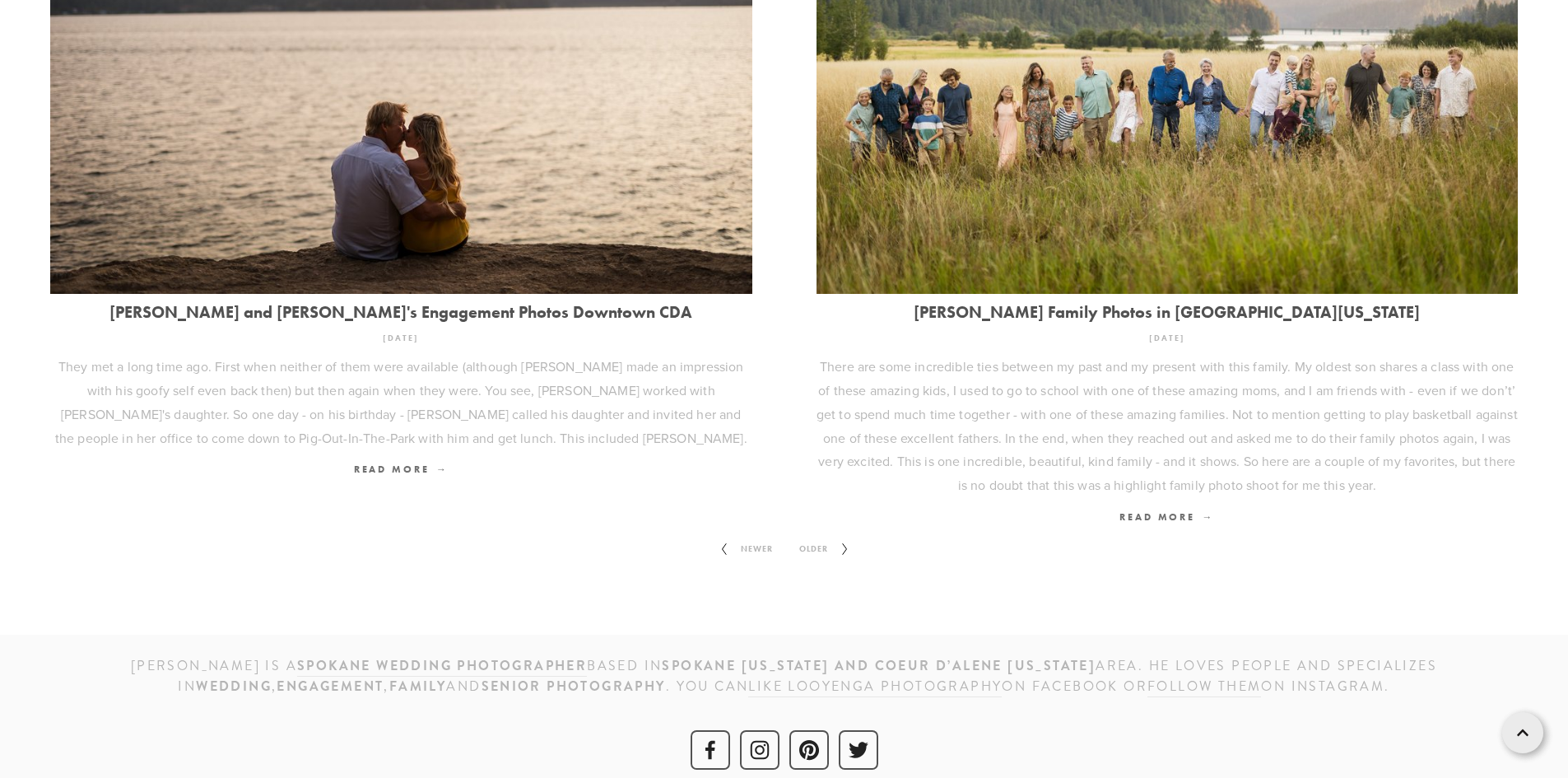
scroll to position [2306, 0]
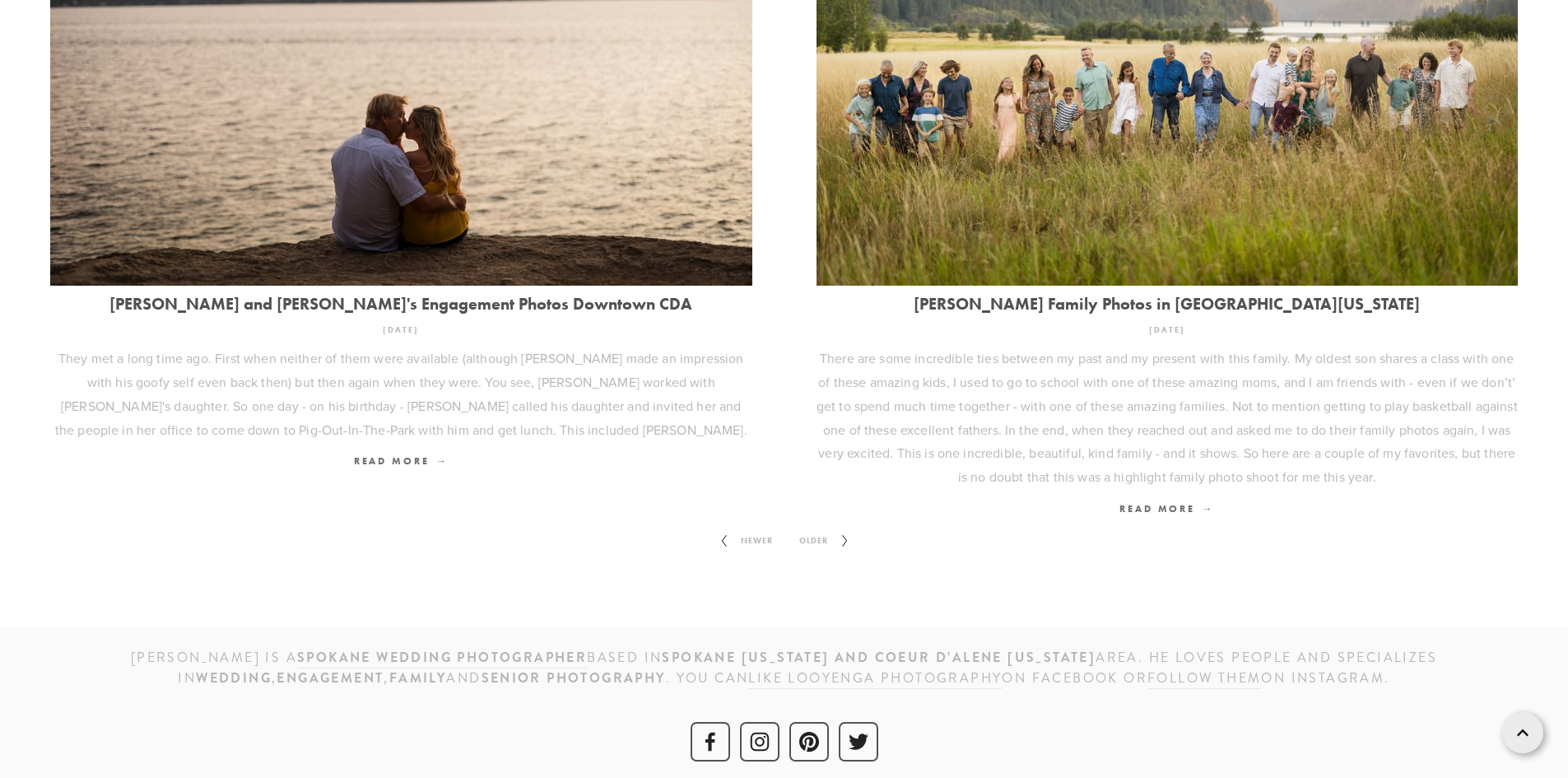
click at [819, 539] on span "Older" at bounding box center [813, 540] width 42 height 21
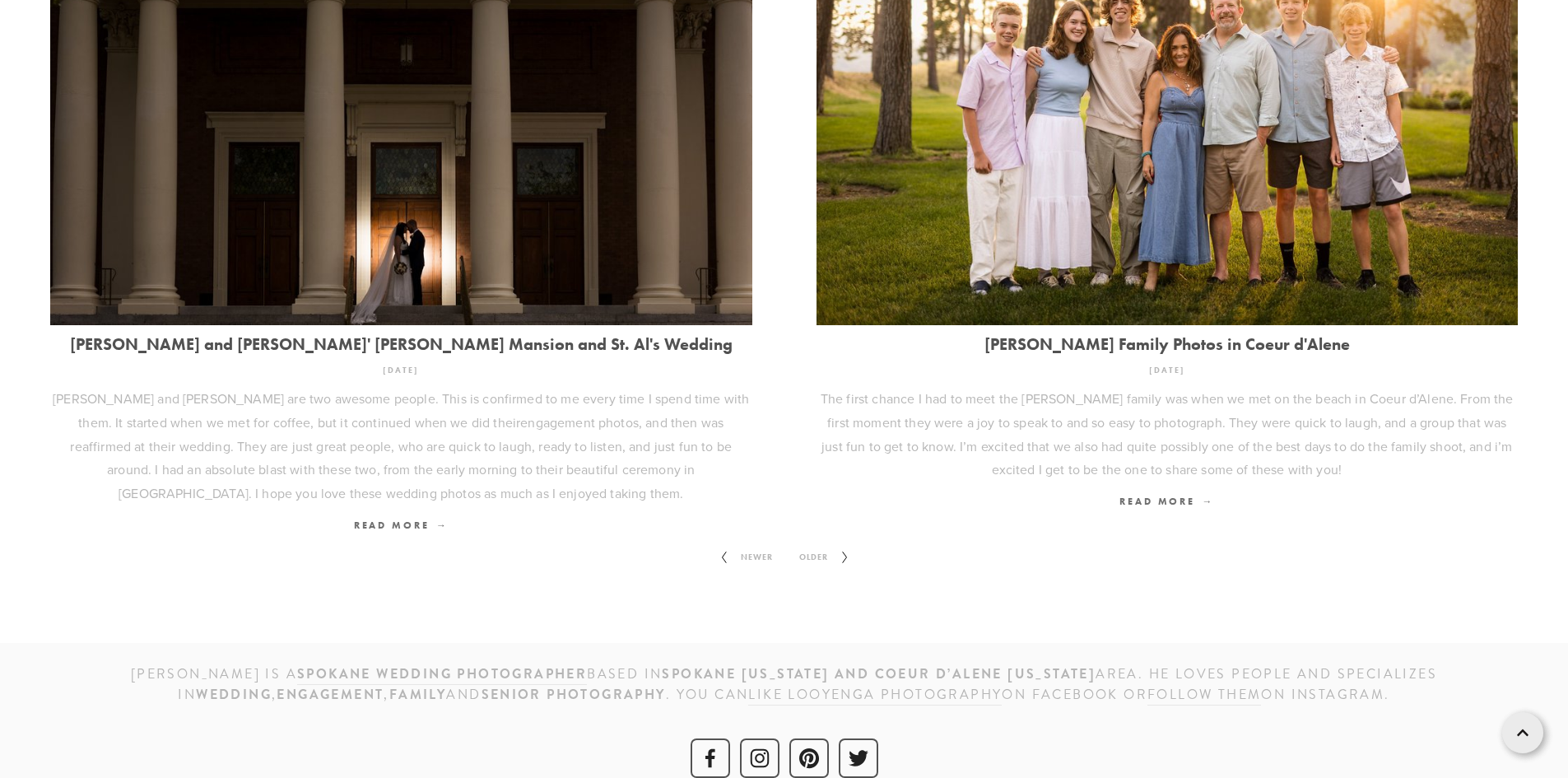
scroll to position [2294, 0]
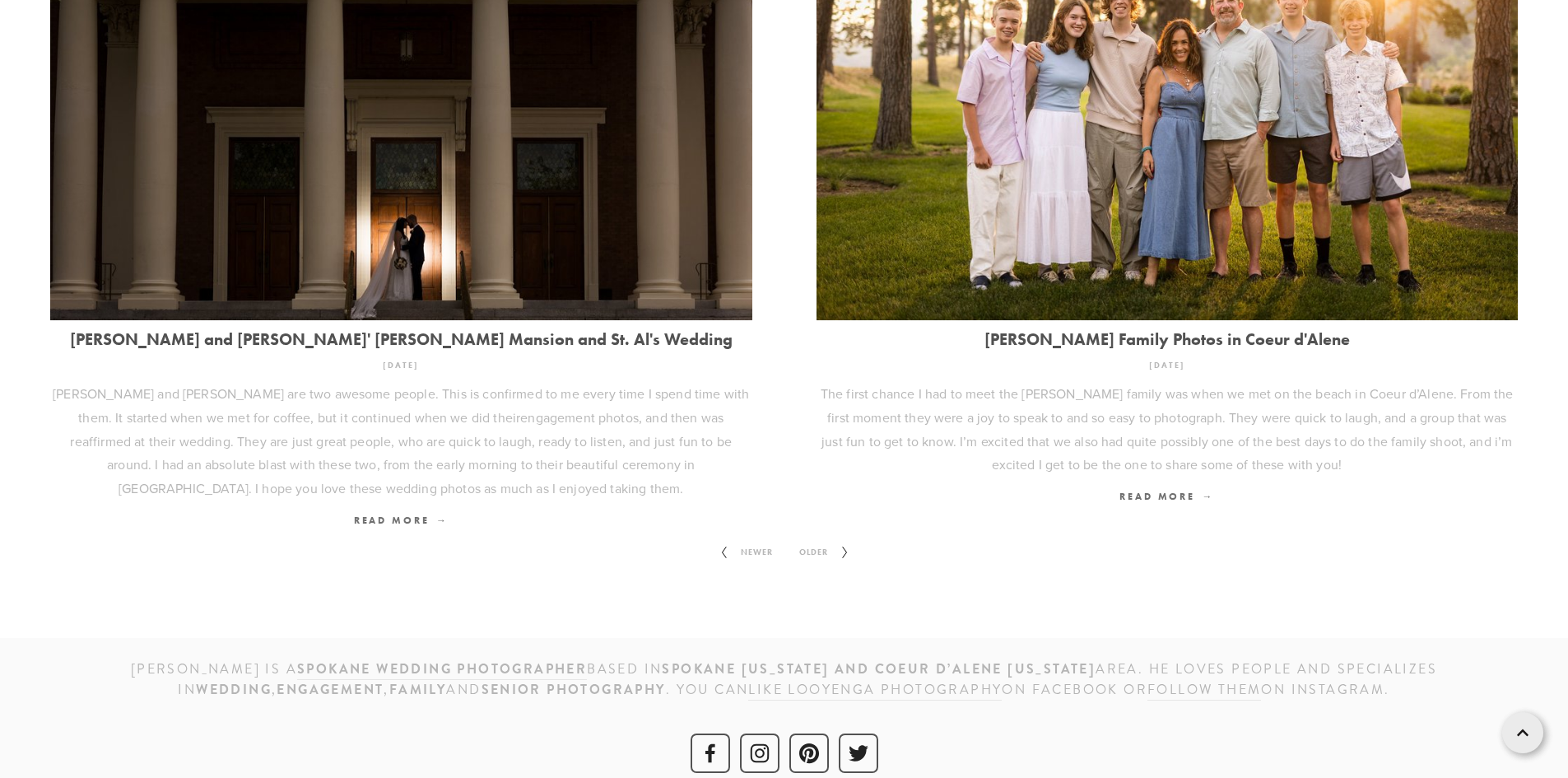
click at [807, 542] on span "Older" at bounding box center [813, 552] width 42 height 21
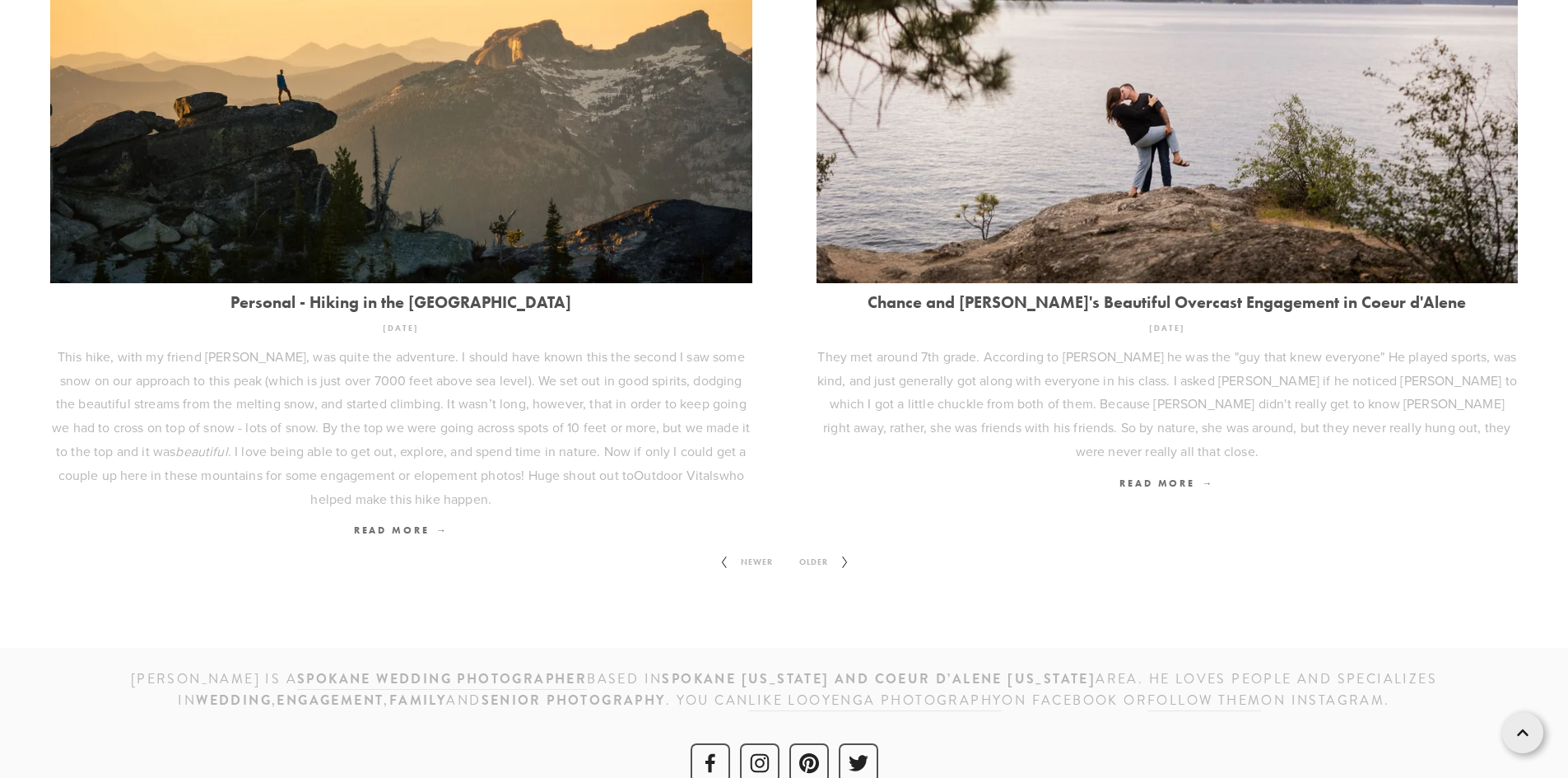
scroll to position [2365, 0]
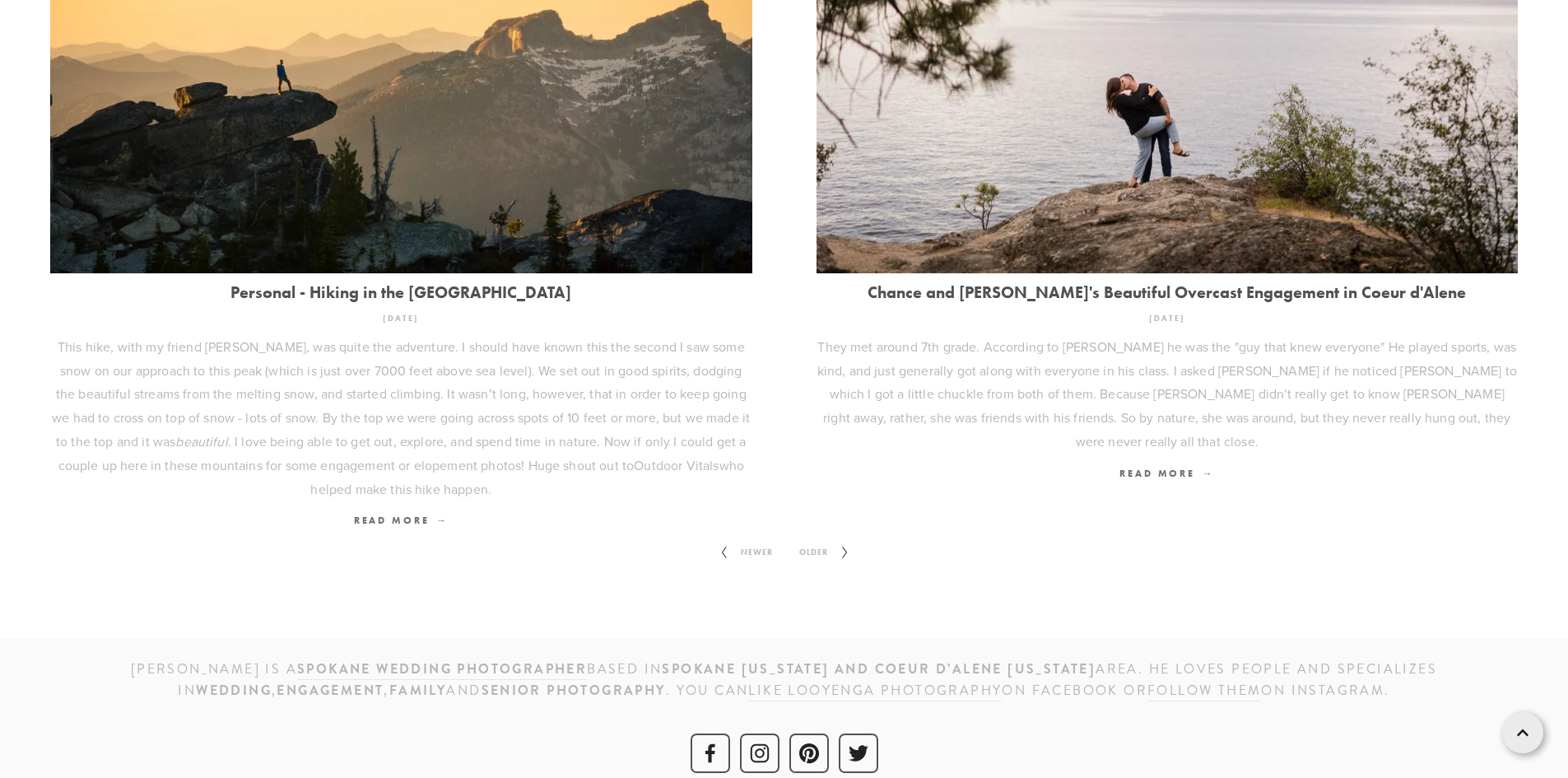
click at [826, 542] on span "Older" at bounding box center [813, 552] width 42 height 21
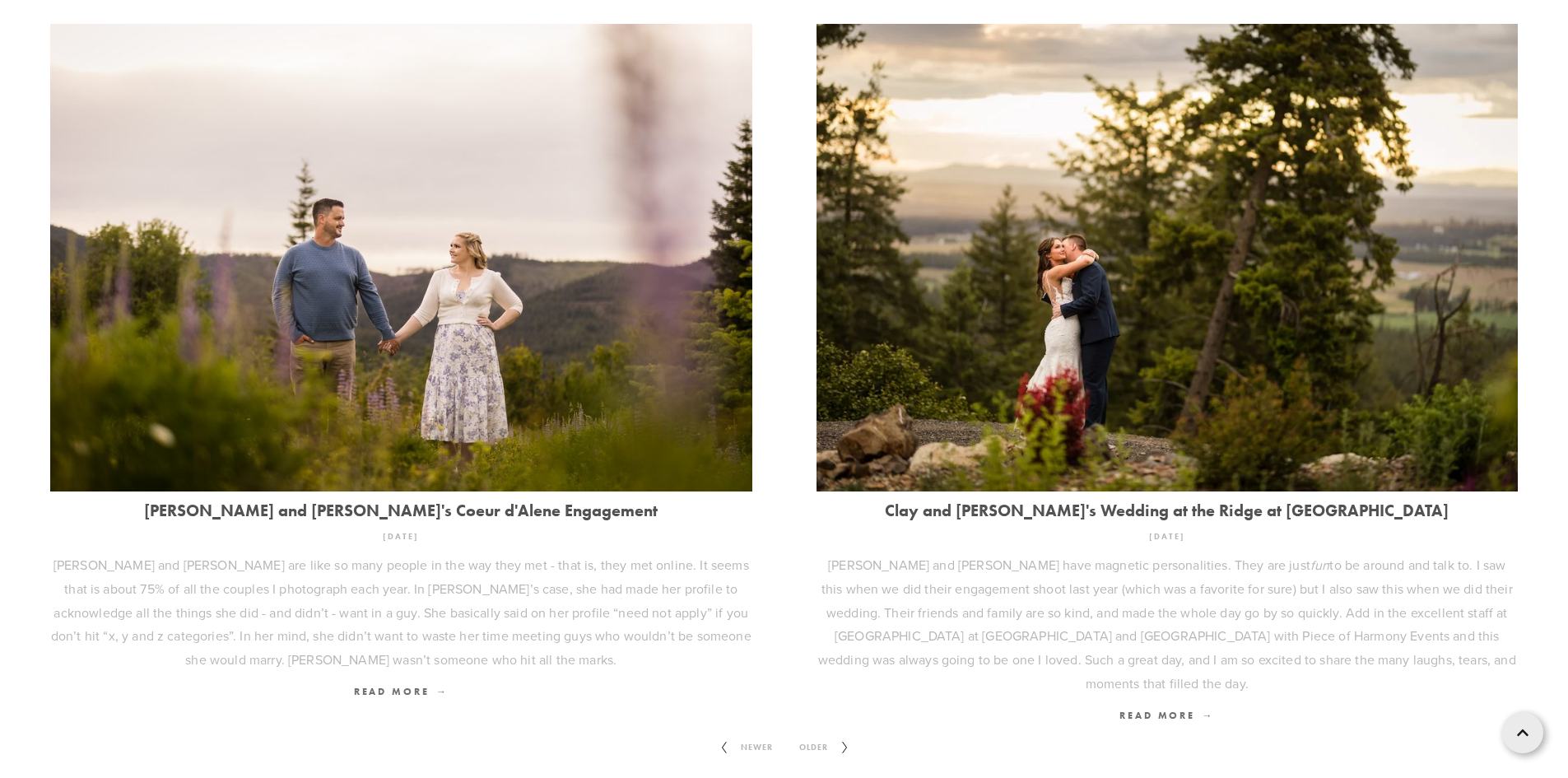
scroll to position [2270, 0]
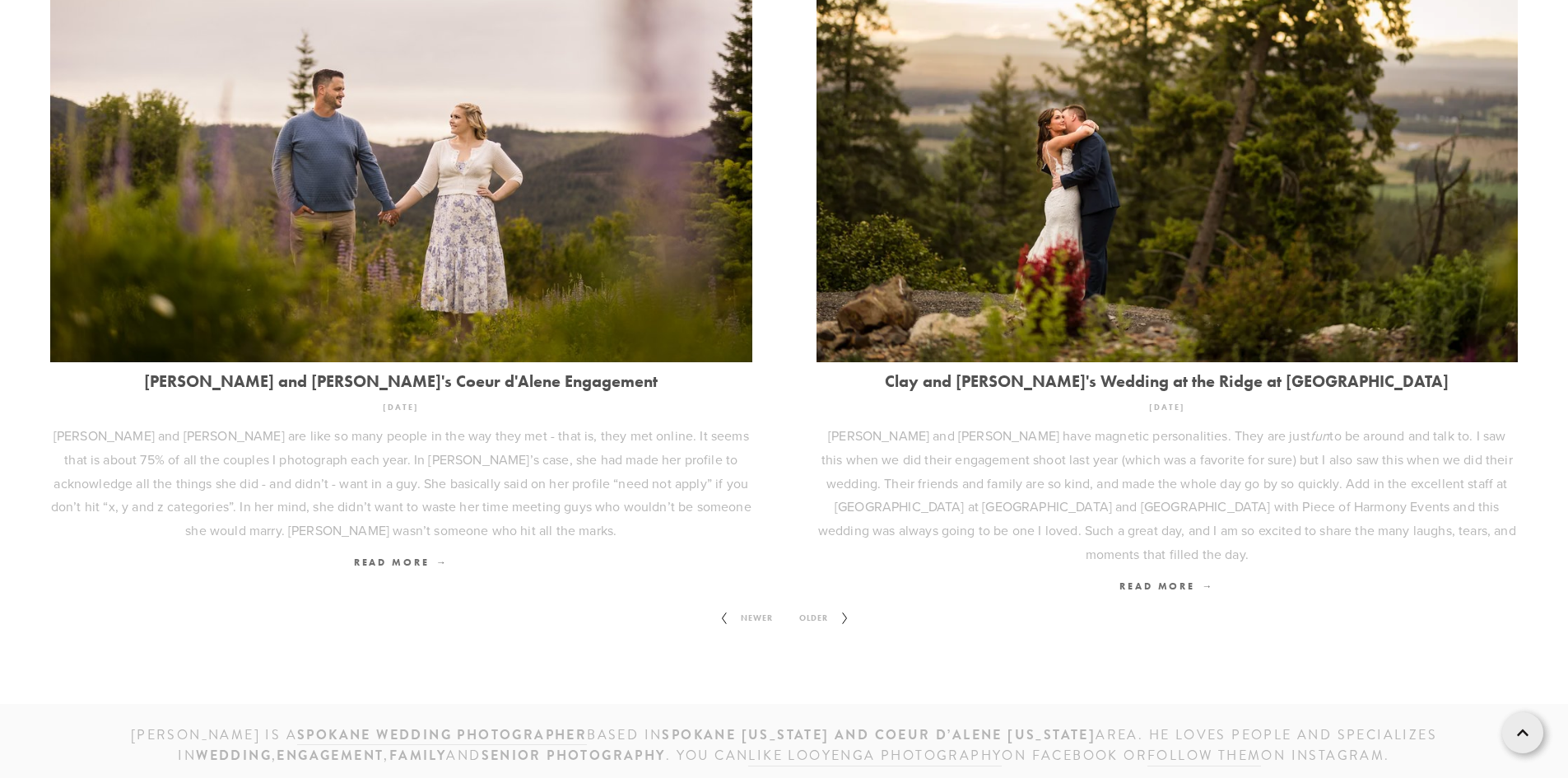
click at [814, 608] on span "Older" at bounding box center [813, 618] width 42 height 21
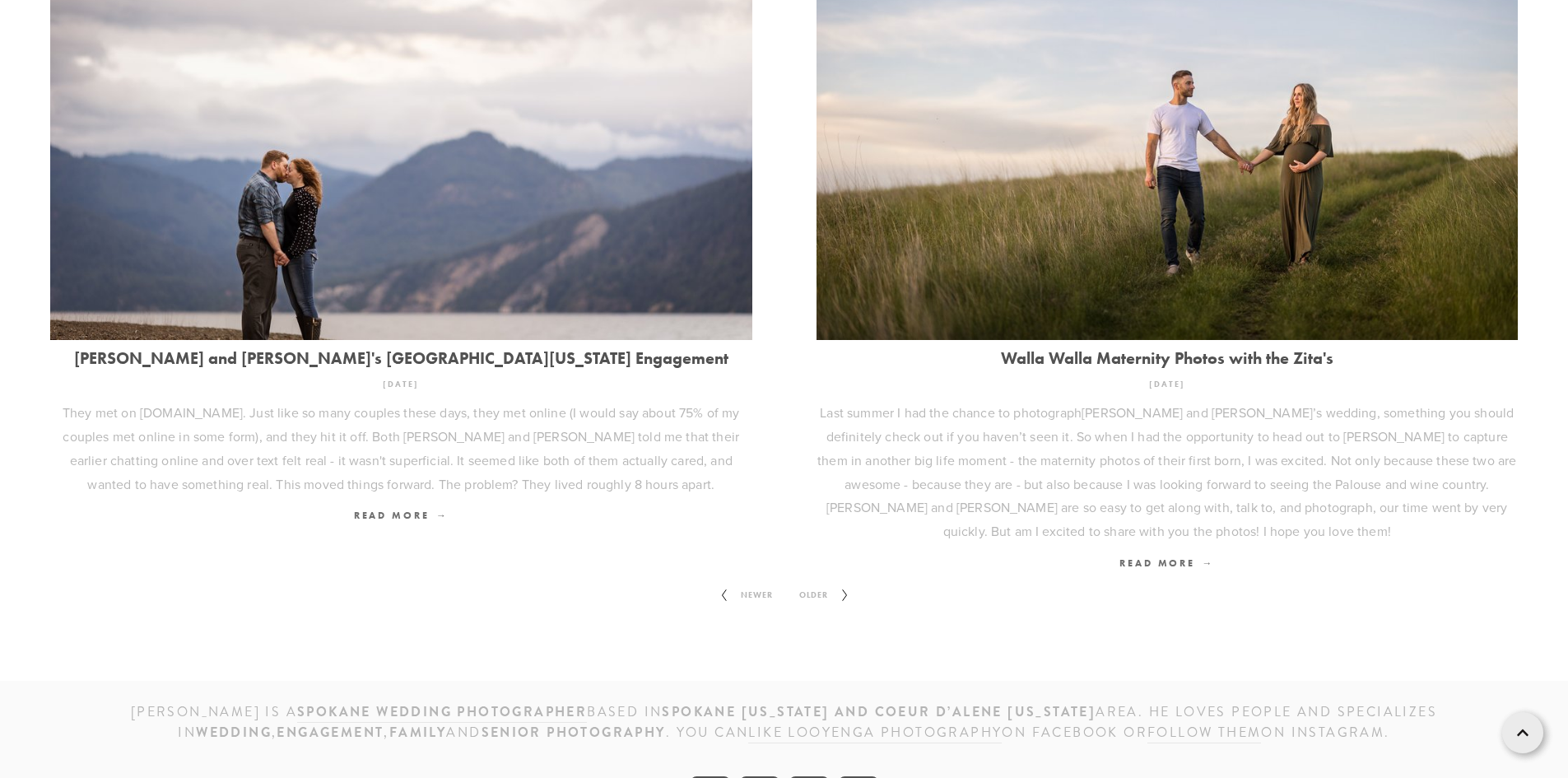
scroll to position [2199, 0]
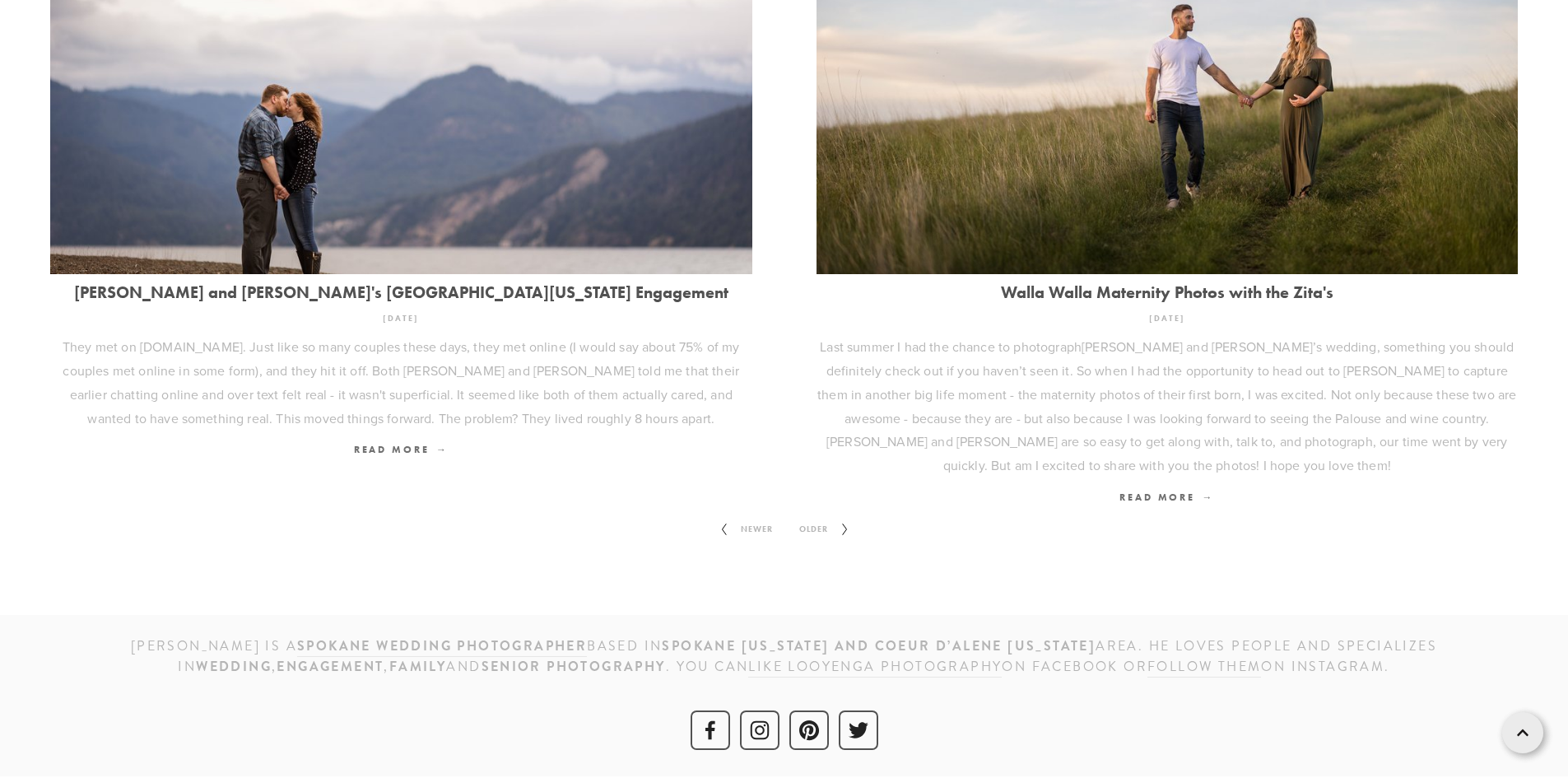
click at [812, 528] on span "Older" at bounding box center [813, 529] width 42 height 21
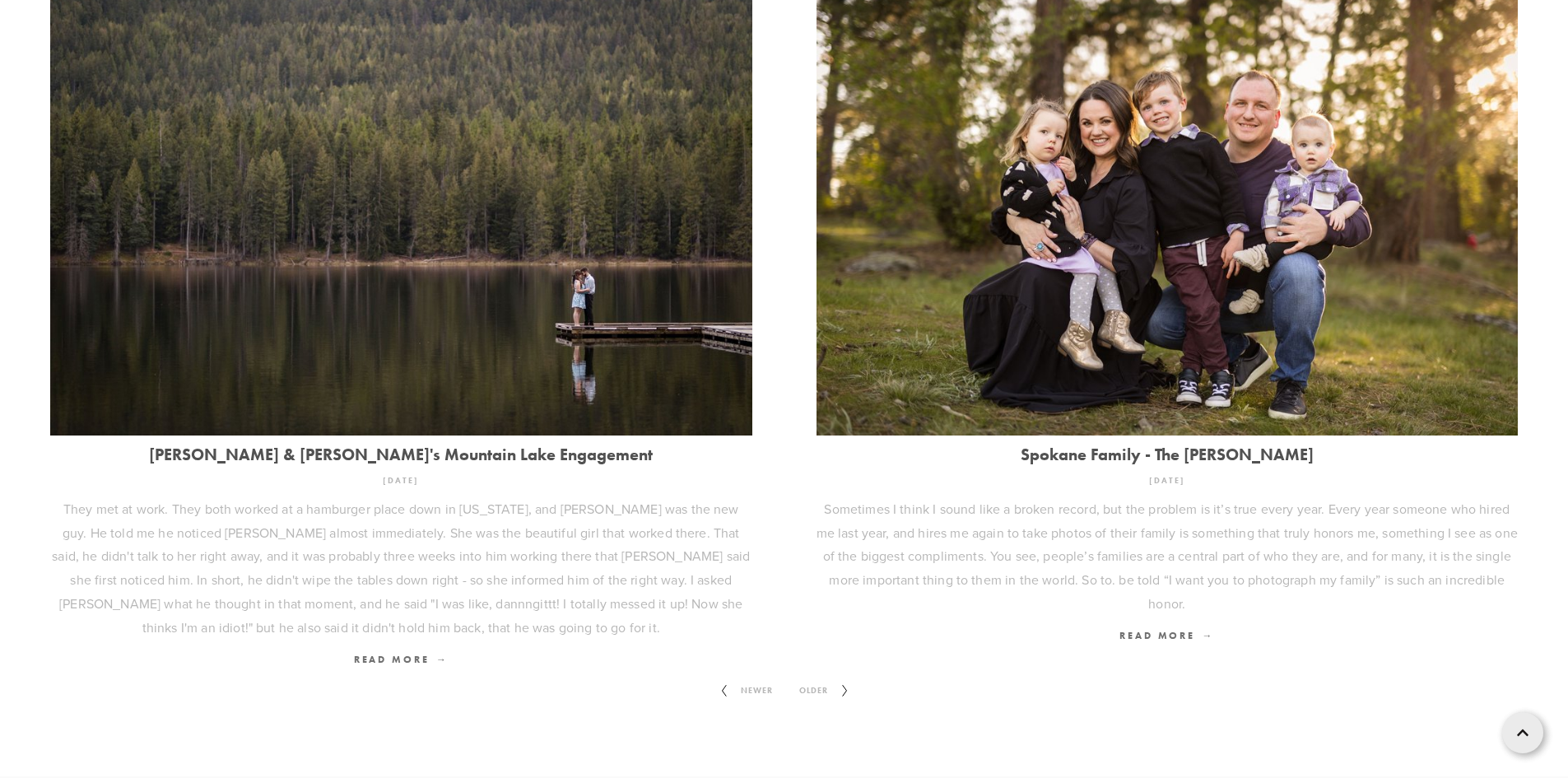
scroll to position [2223, 0]
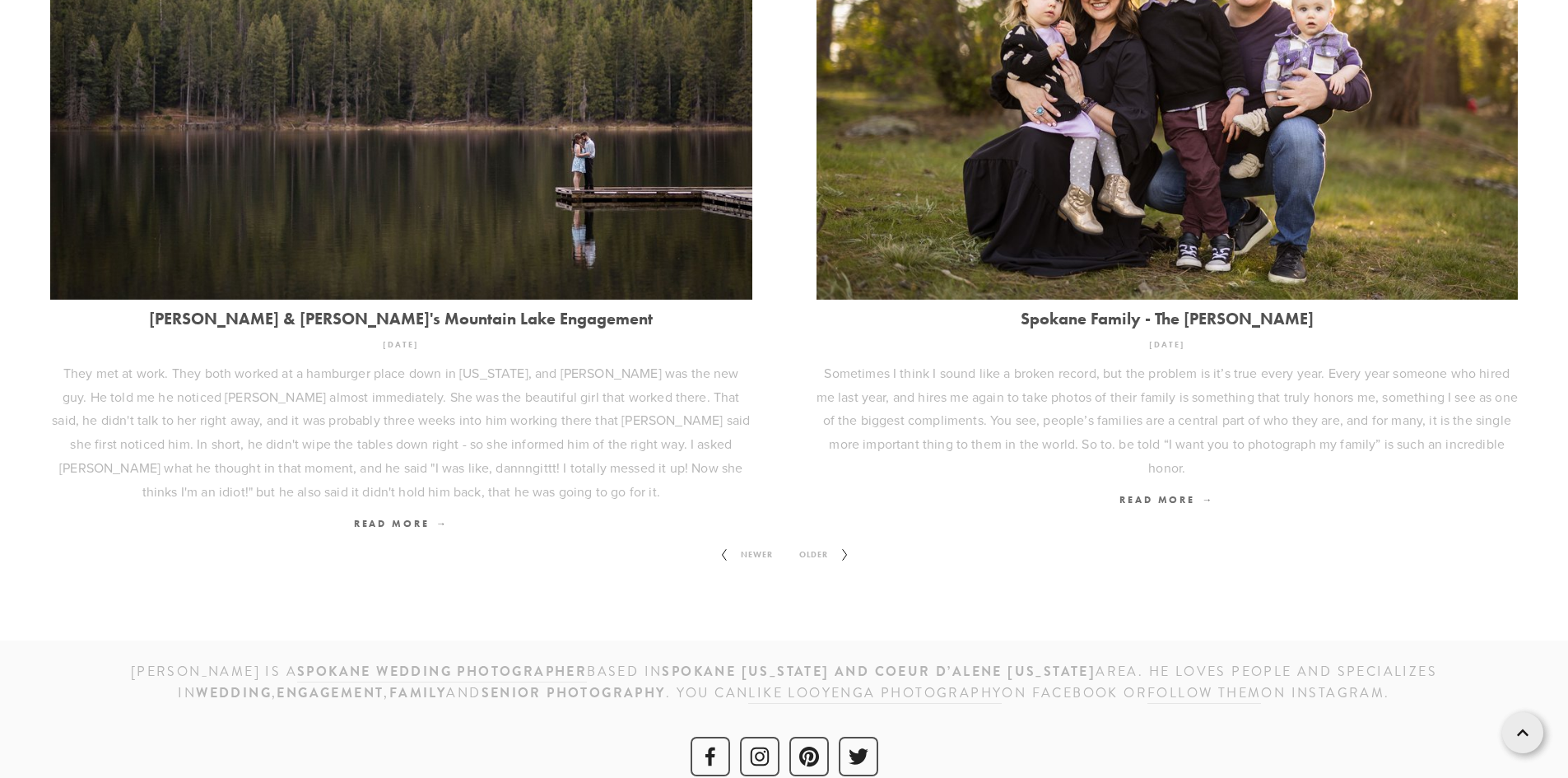
click at [826, 554] on span "Older" at bounding box center [813, 554] width 42 height 21
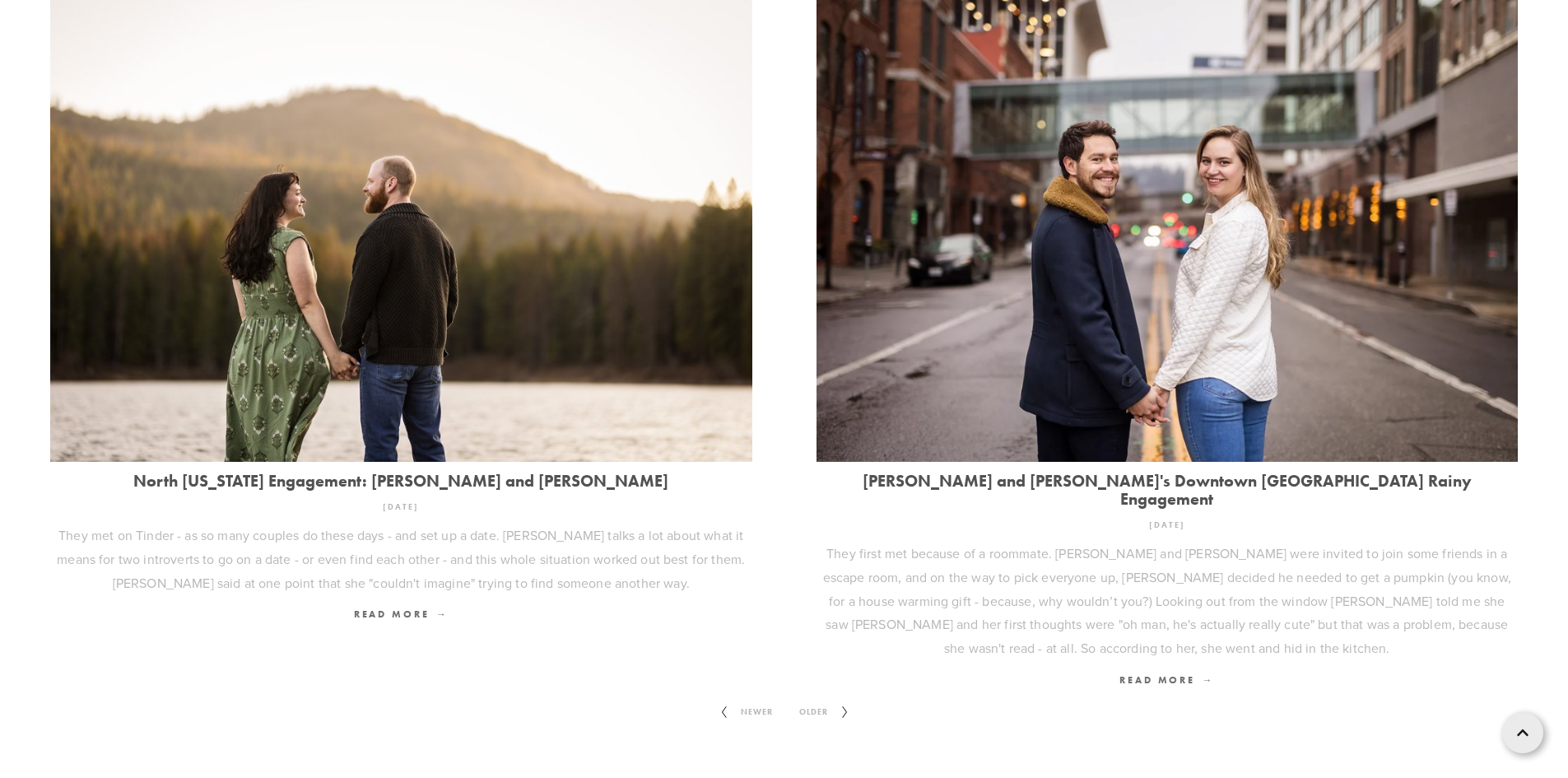
scroll to position [2317, 0]
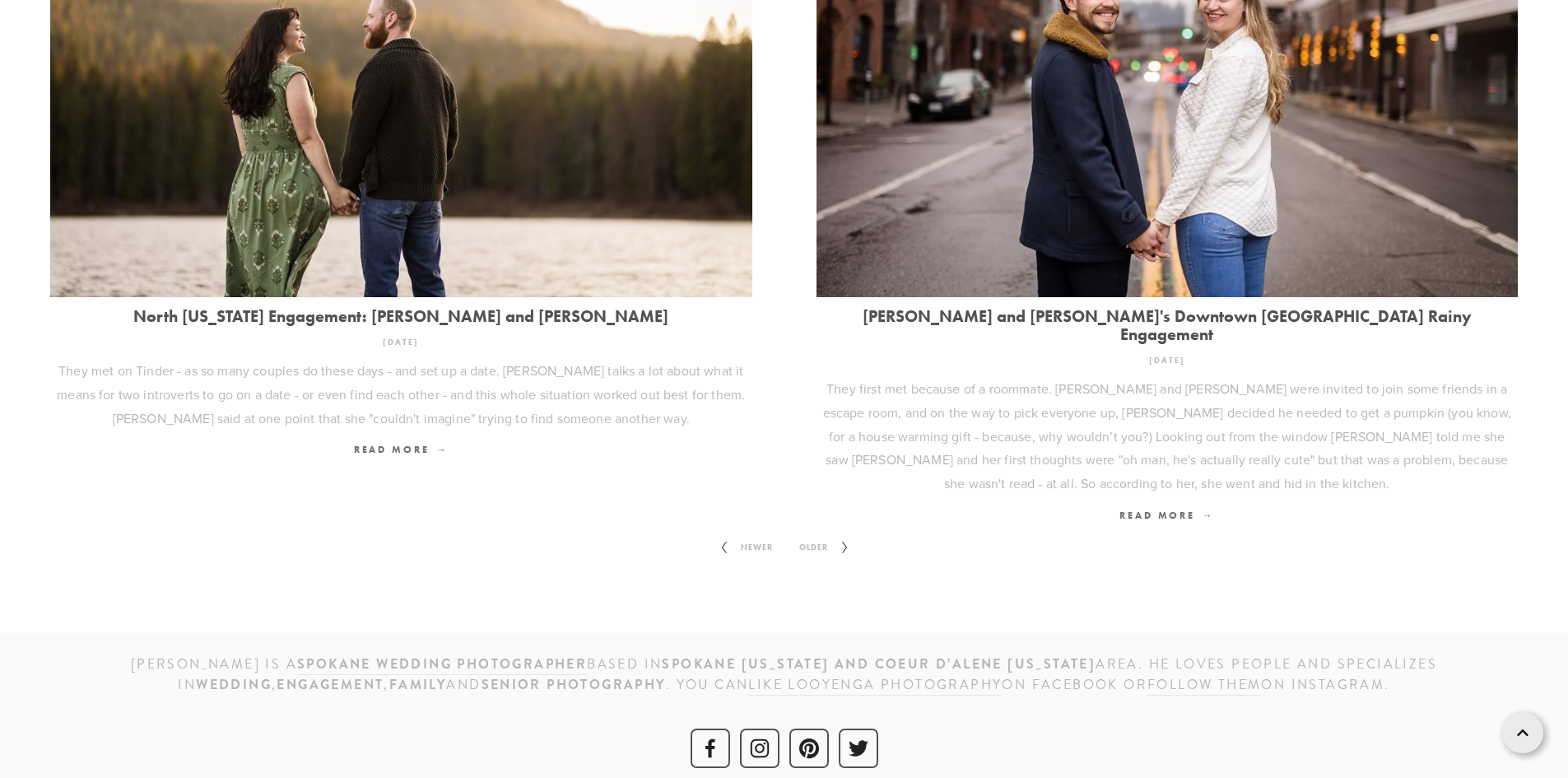
click at [814, 537] on span "Older" at bounding box center [813, 547] width 42 height 21
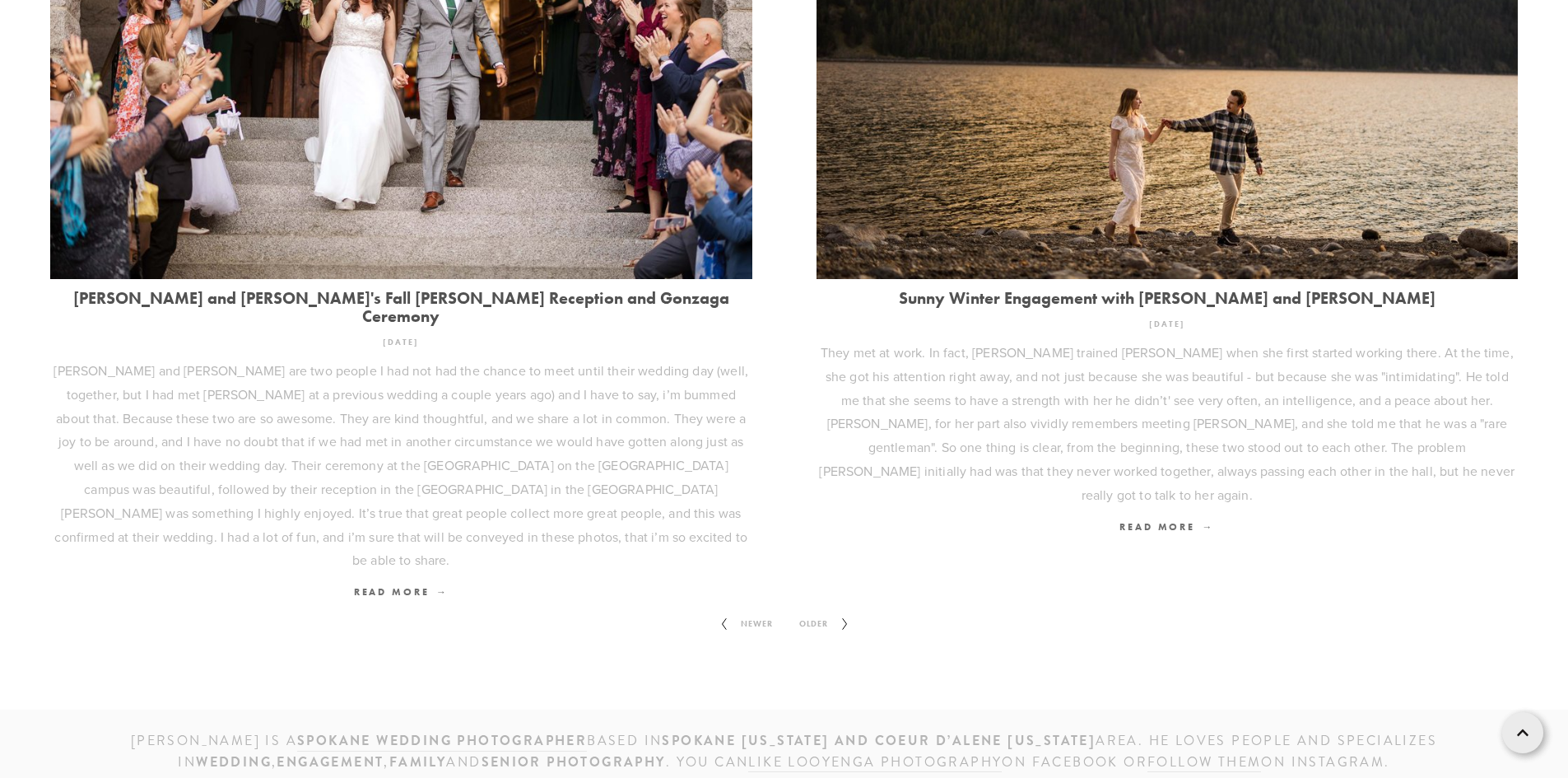
scroll to position [2365, 0]
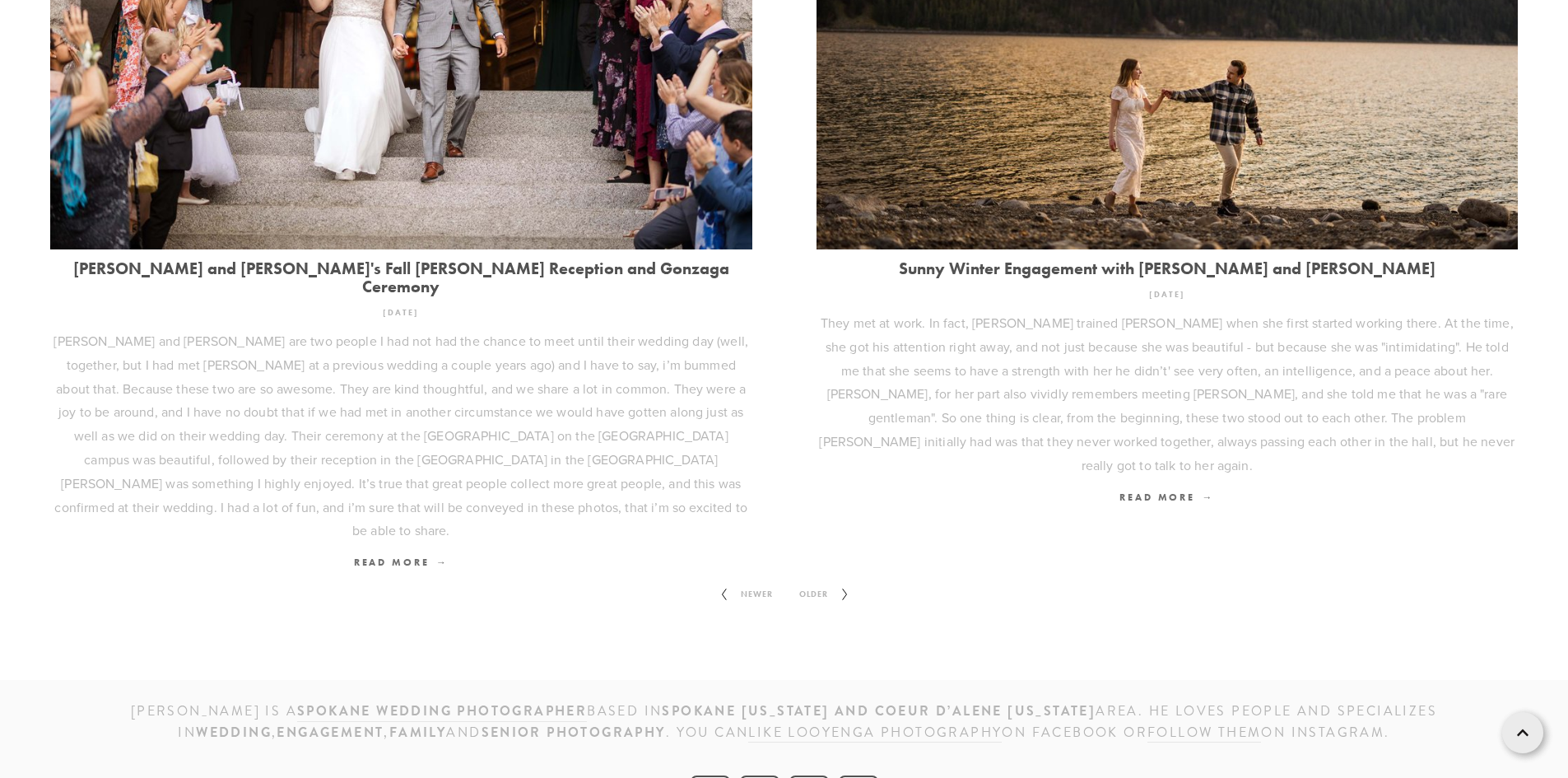
click at [814, 584] on span "Older" at bounding box center [813, 594] width 42 height 21
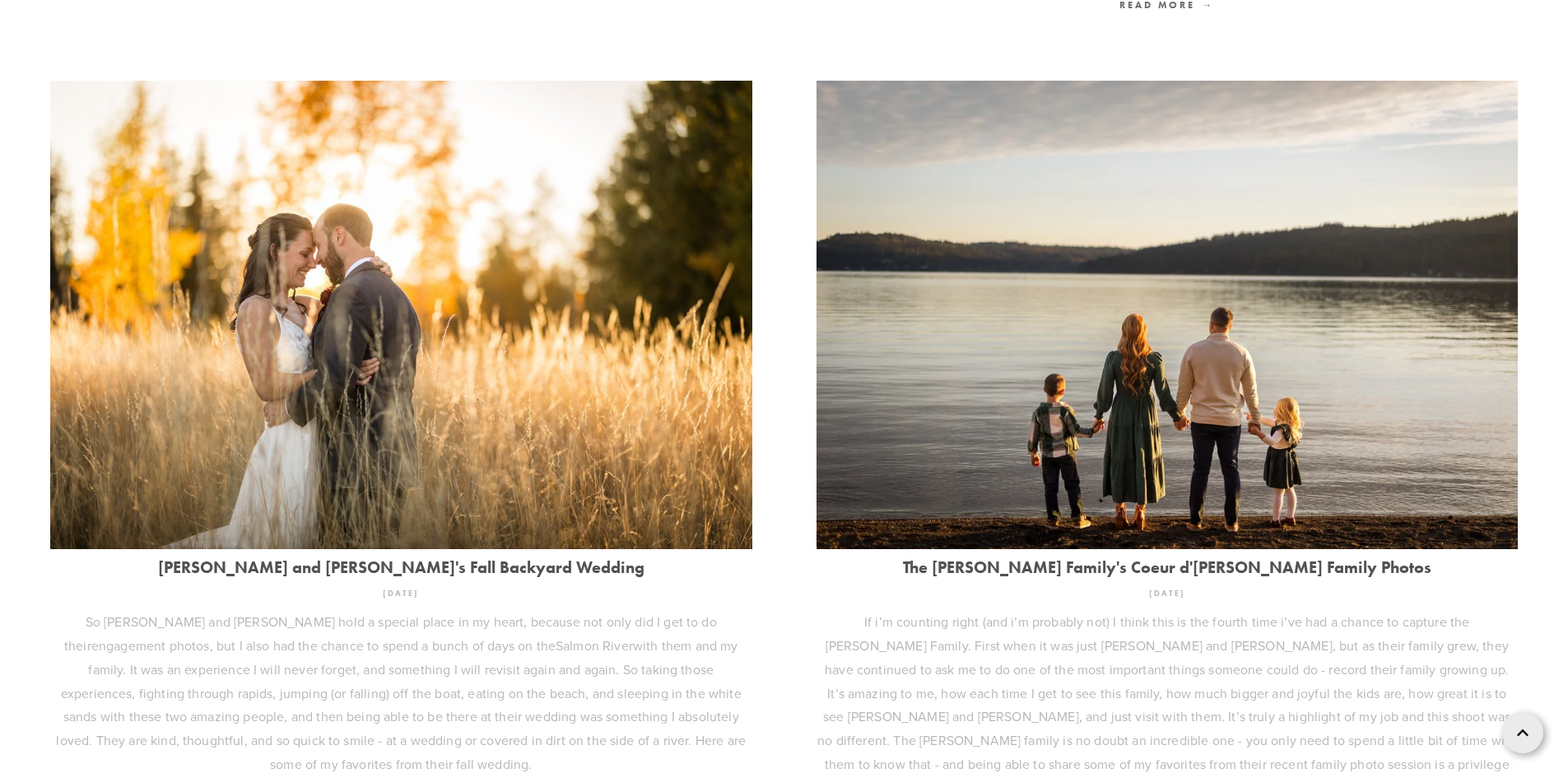
scroll to position [2317, 0]
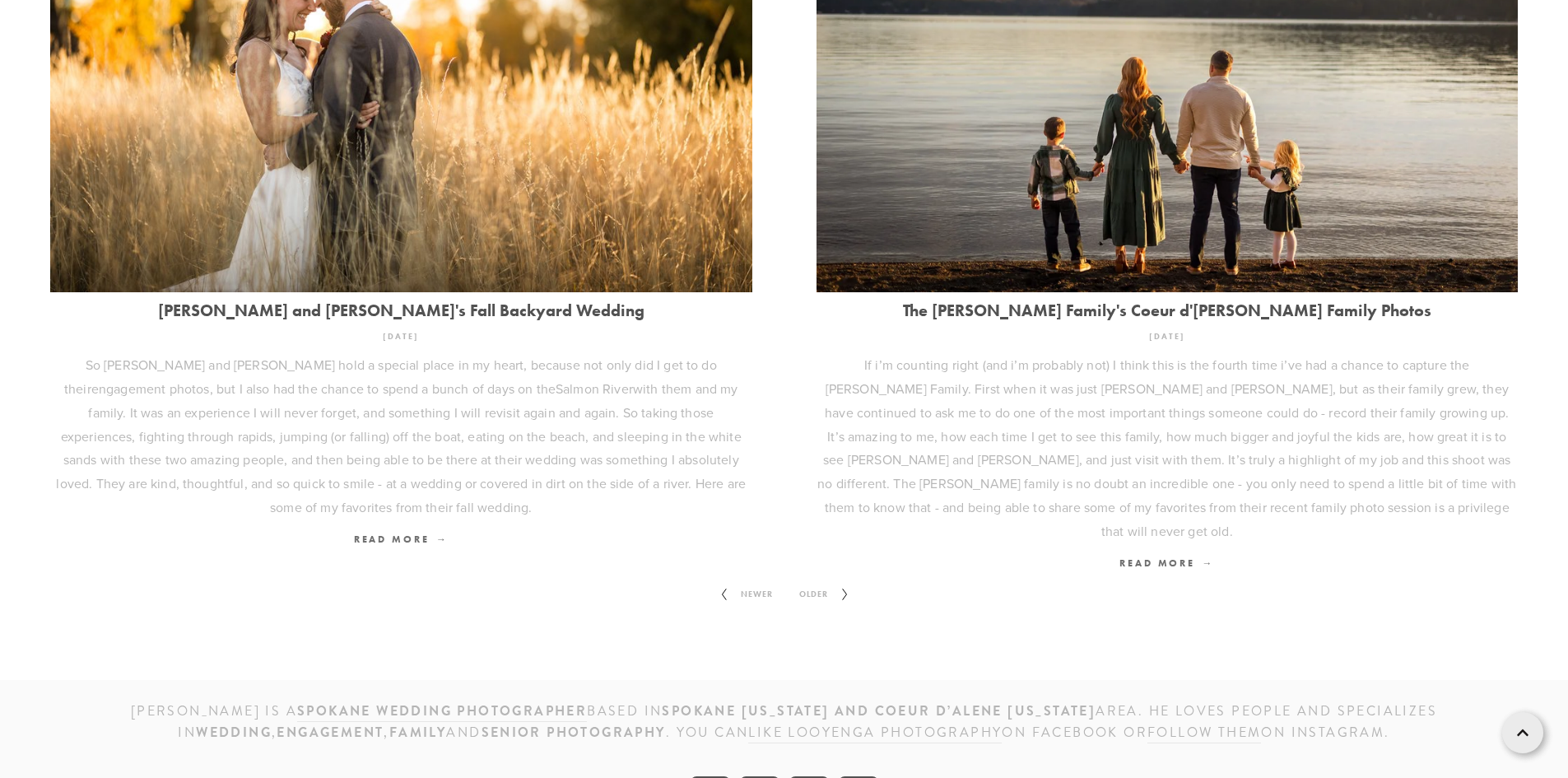
click at [827, 584] on span "Older" at bounding box center [813, 594] width 42 height 21
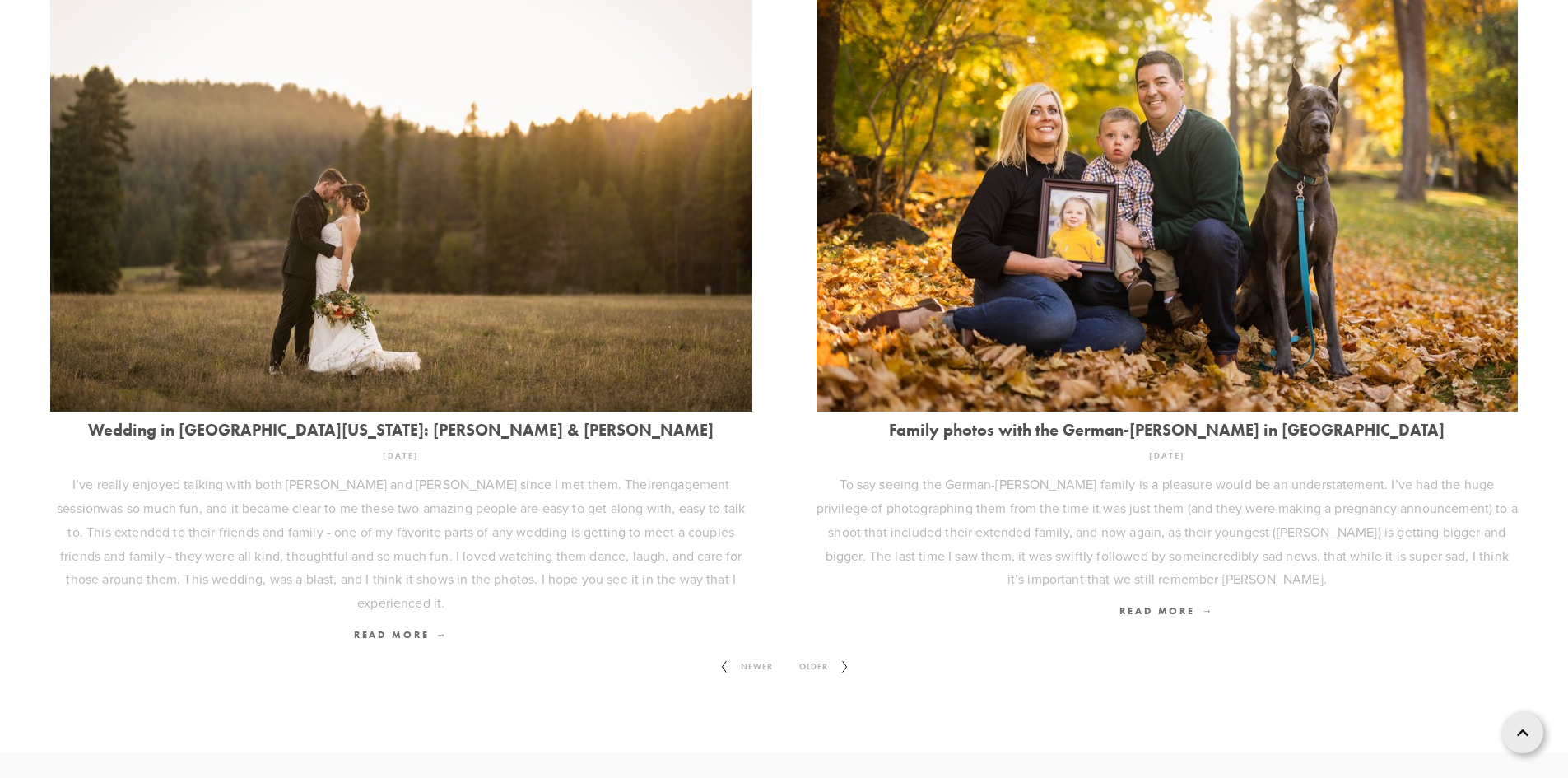
scroll to position [2223, 0]
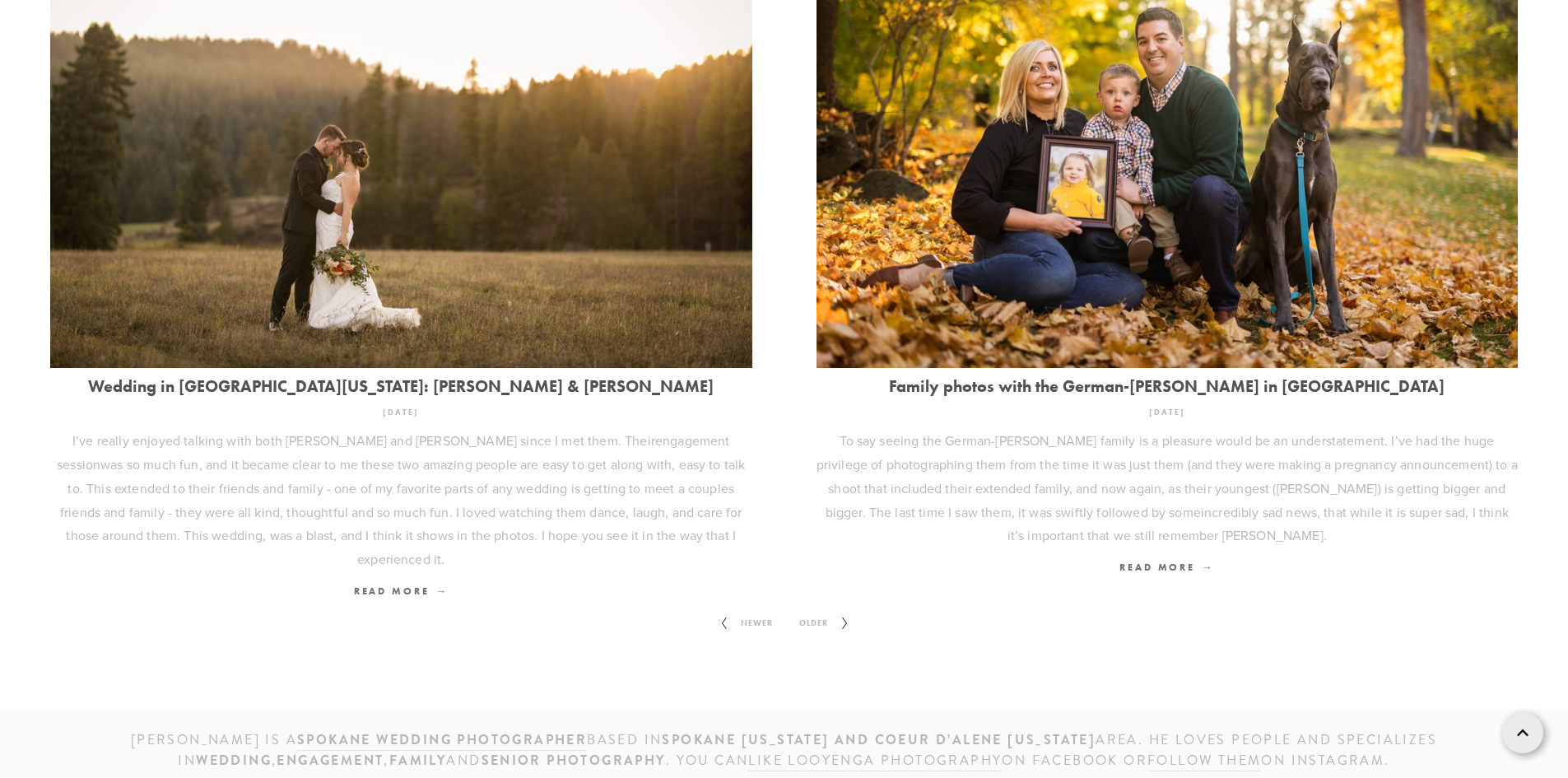
click at [814, 613] on span "Older" at bounding box center [813, 623] width 42 height 21
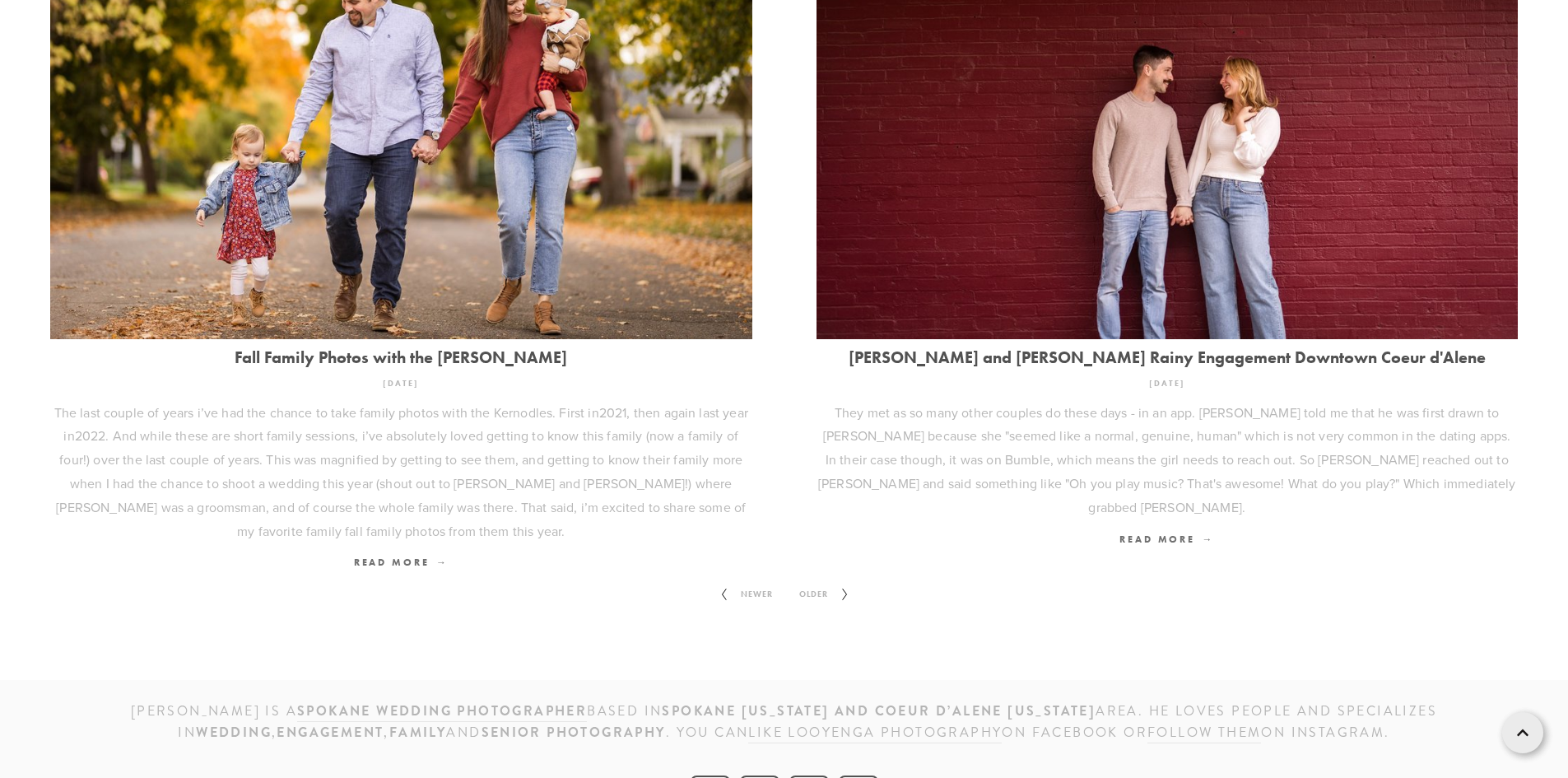
scroll to position [2270, 0]
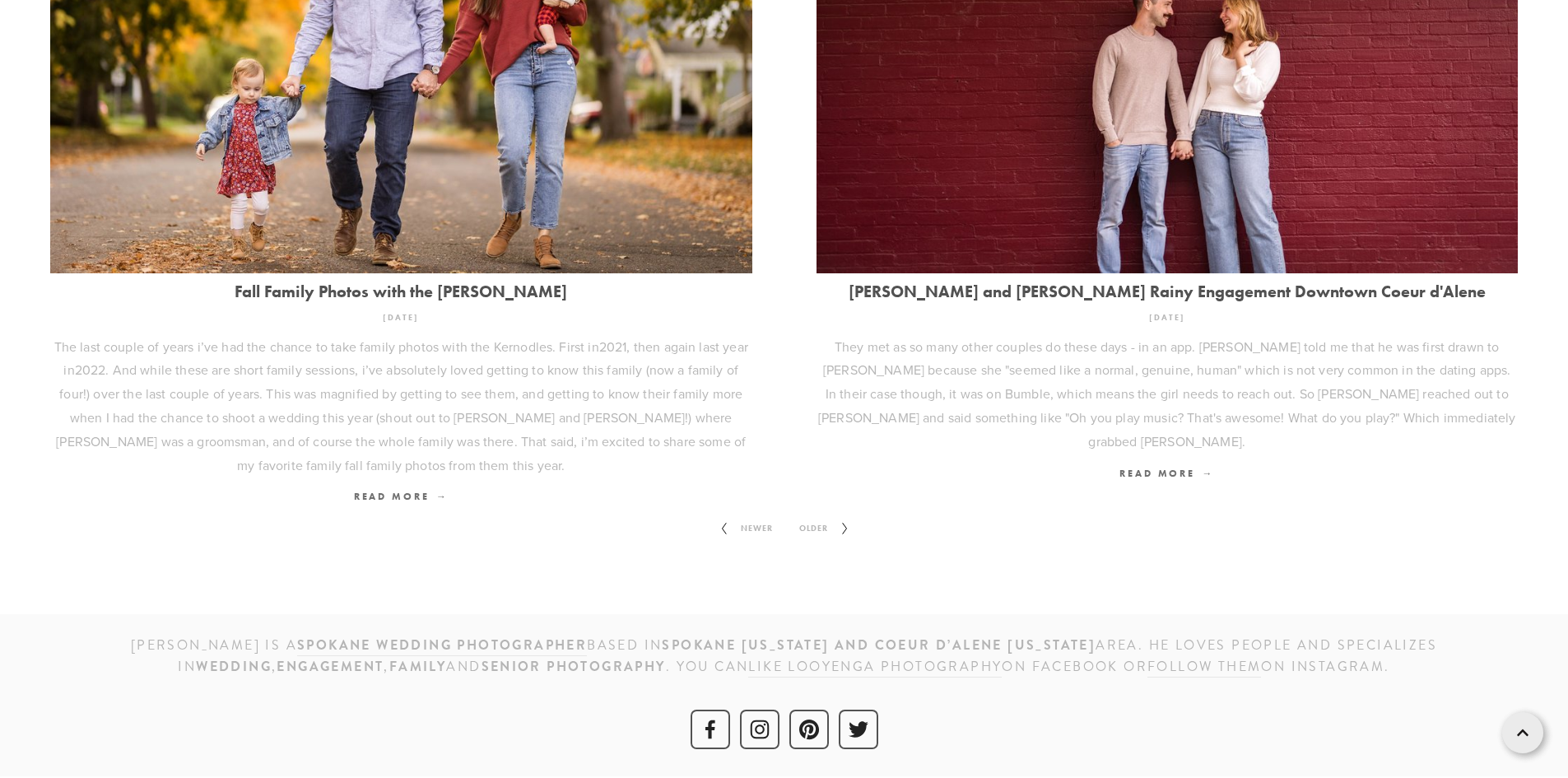
click at [825, 520] on span "Older" at bounding box center [813, 528] width 42 height 21
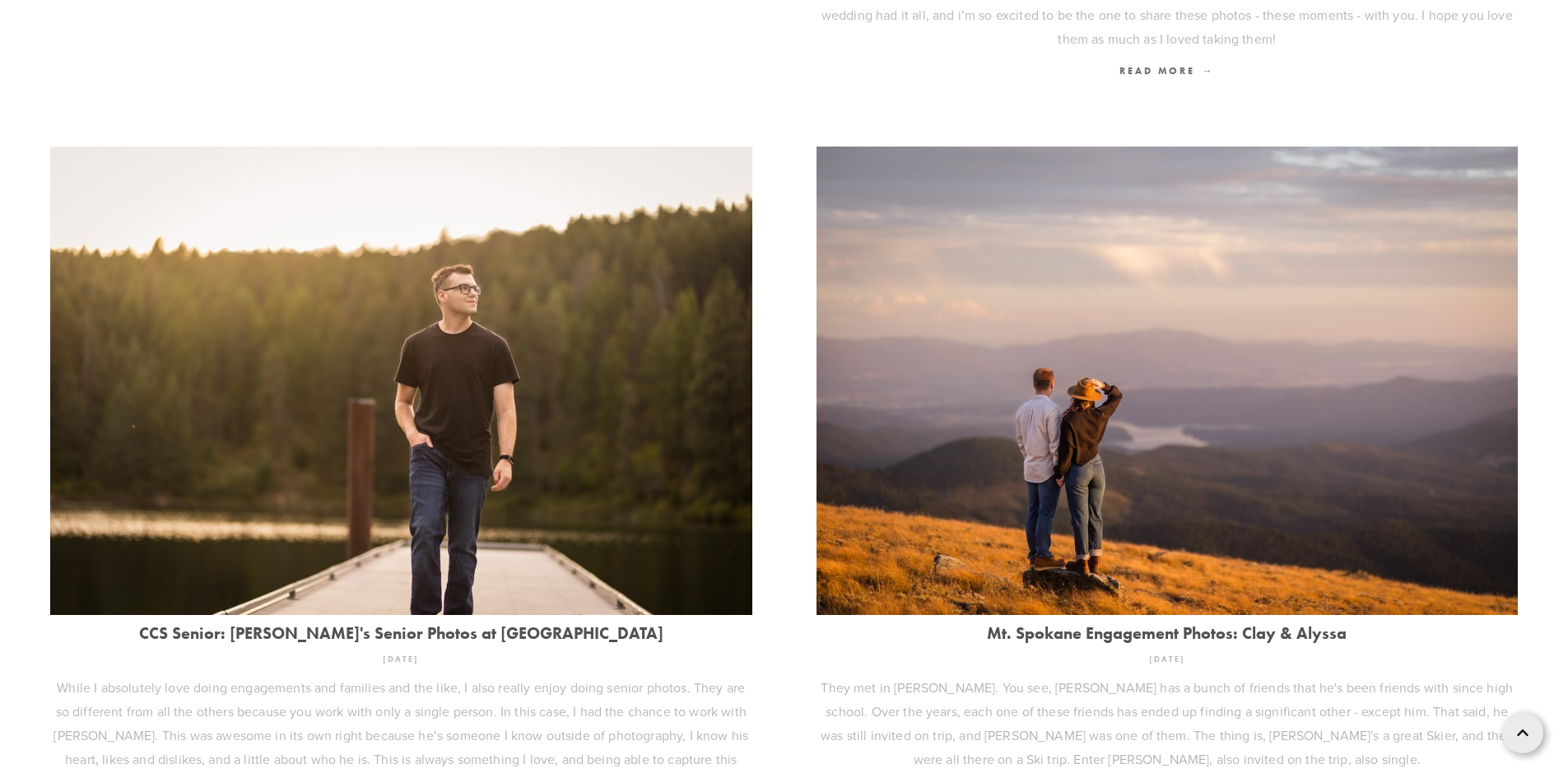
scroll to position [2270, 0]
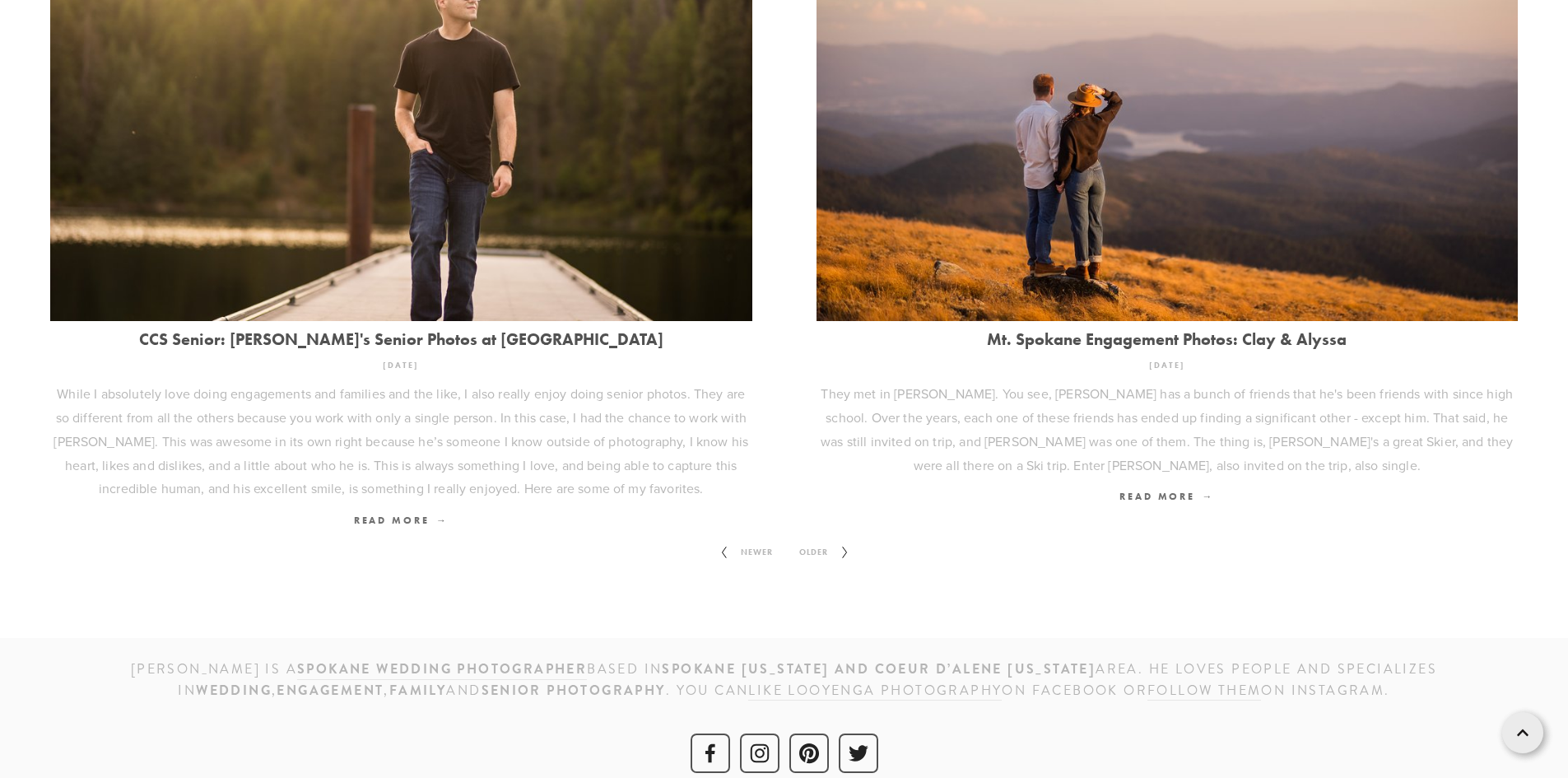
click at [812, 542] on span "Older" at bounding box center [813, 552] width 42 height 21
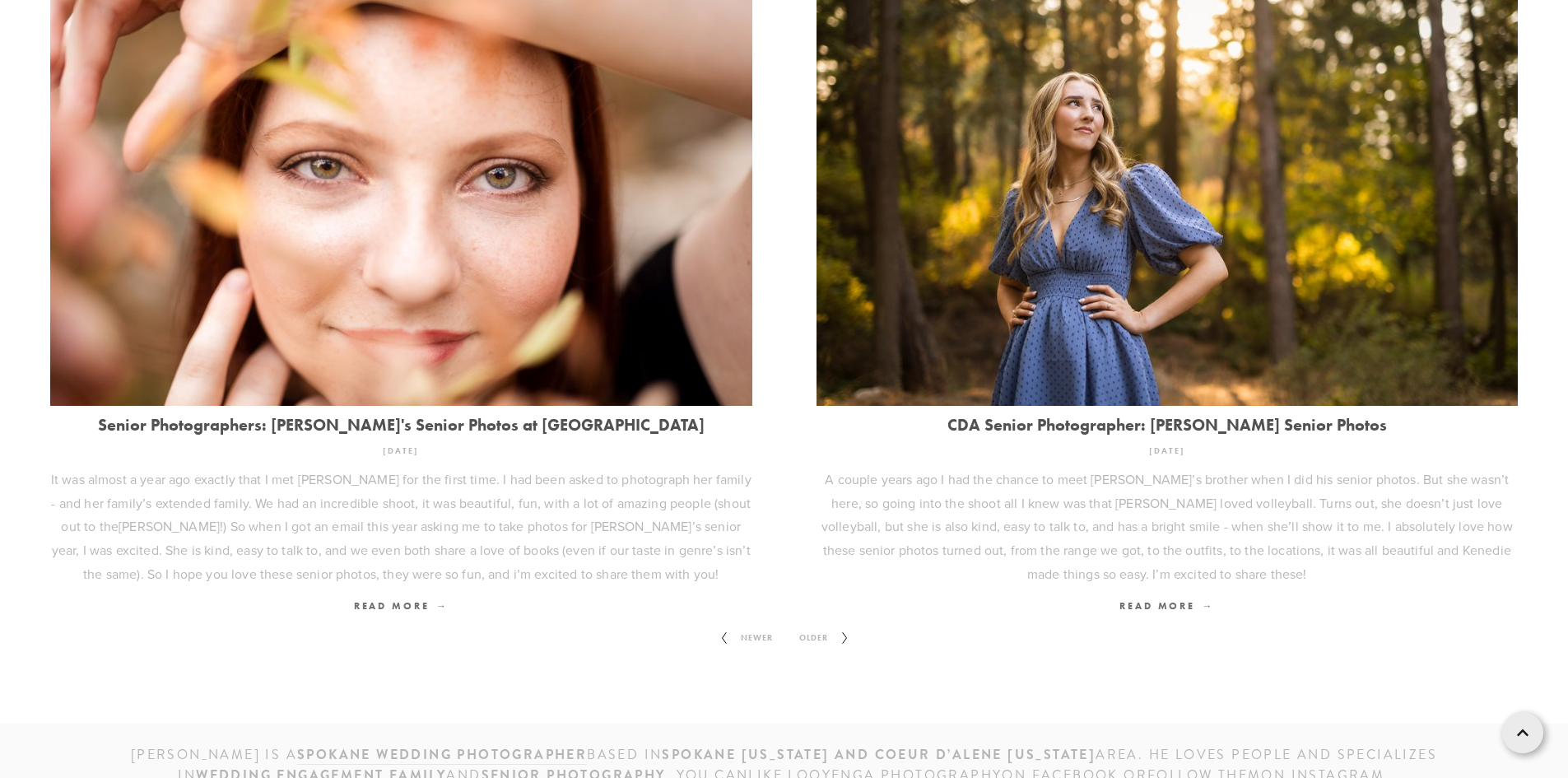
scroll to position [2222, 0]
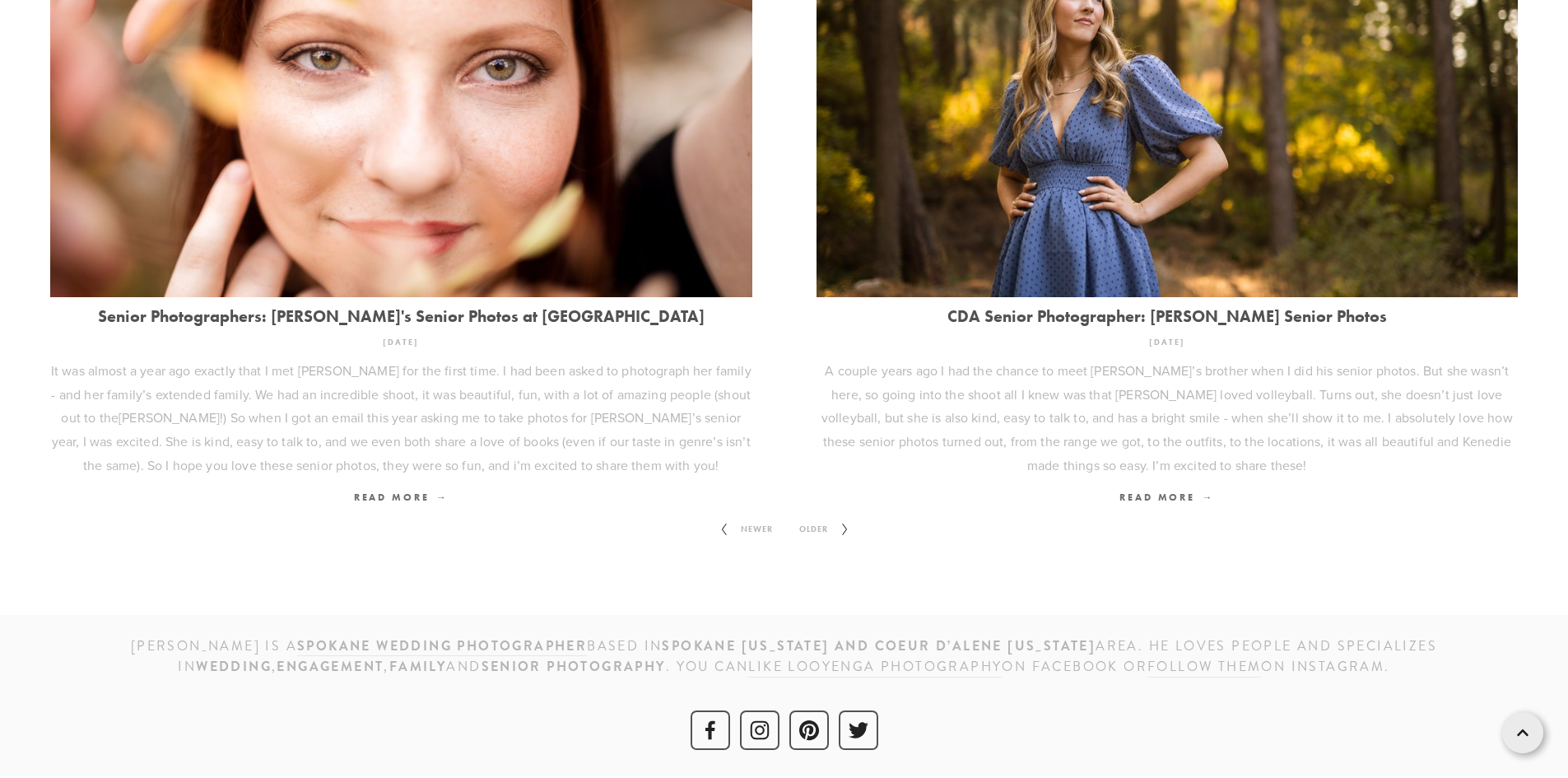
click at [813, 532] on span "Older" at bounding box center [813, 529] width 42 height 21
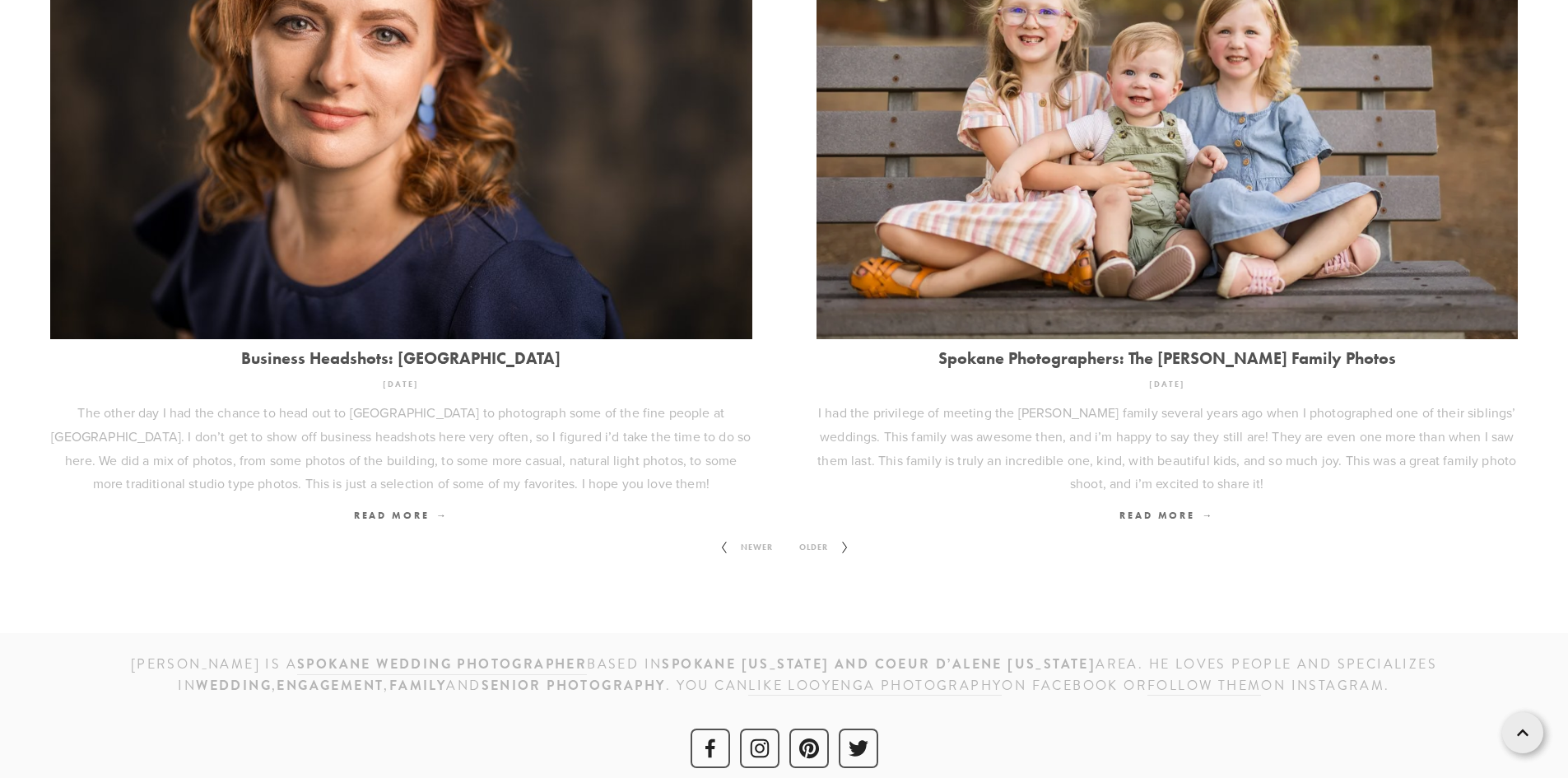
scroll to position [2175, 0]
click at [813, 536] on span "Older" at bounding box center [813, 546] width 42 height 21
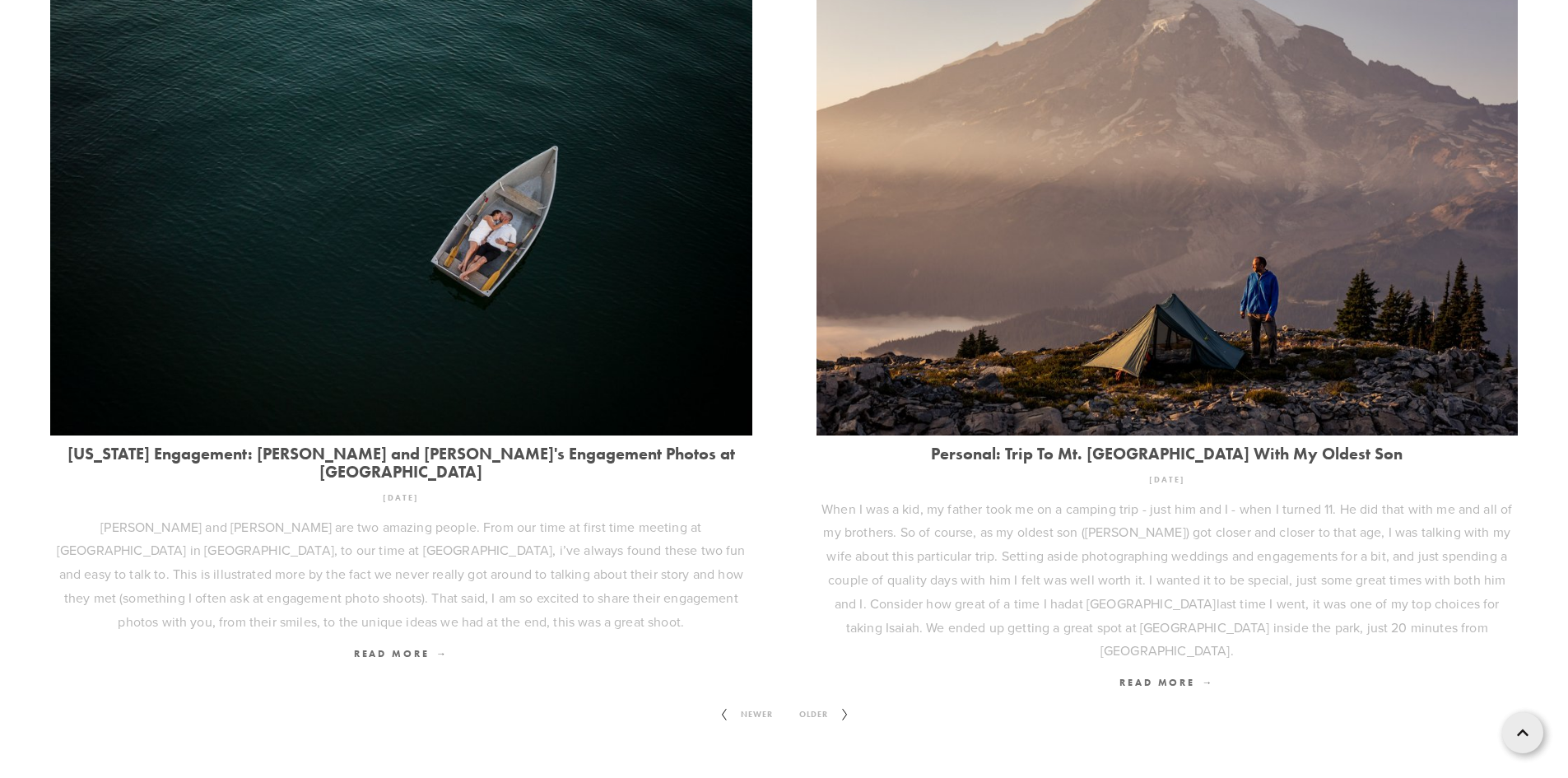
scroll to position [2141, 0]
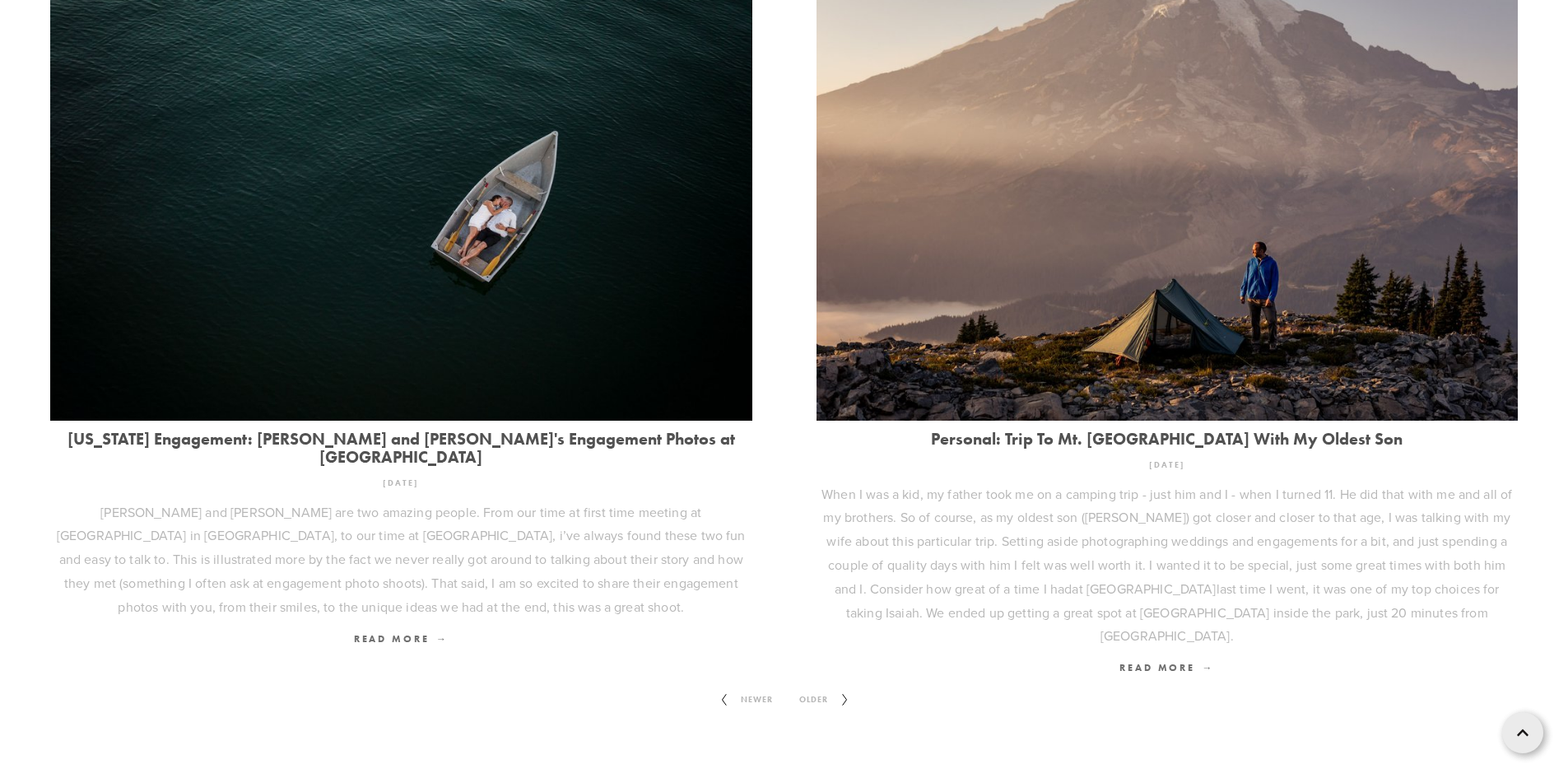
click at [811, 689] on span "Older" at bounding box center [813, 699] width 42 height 21
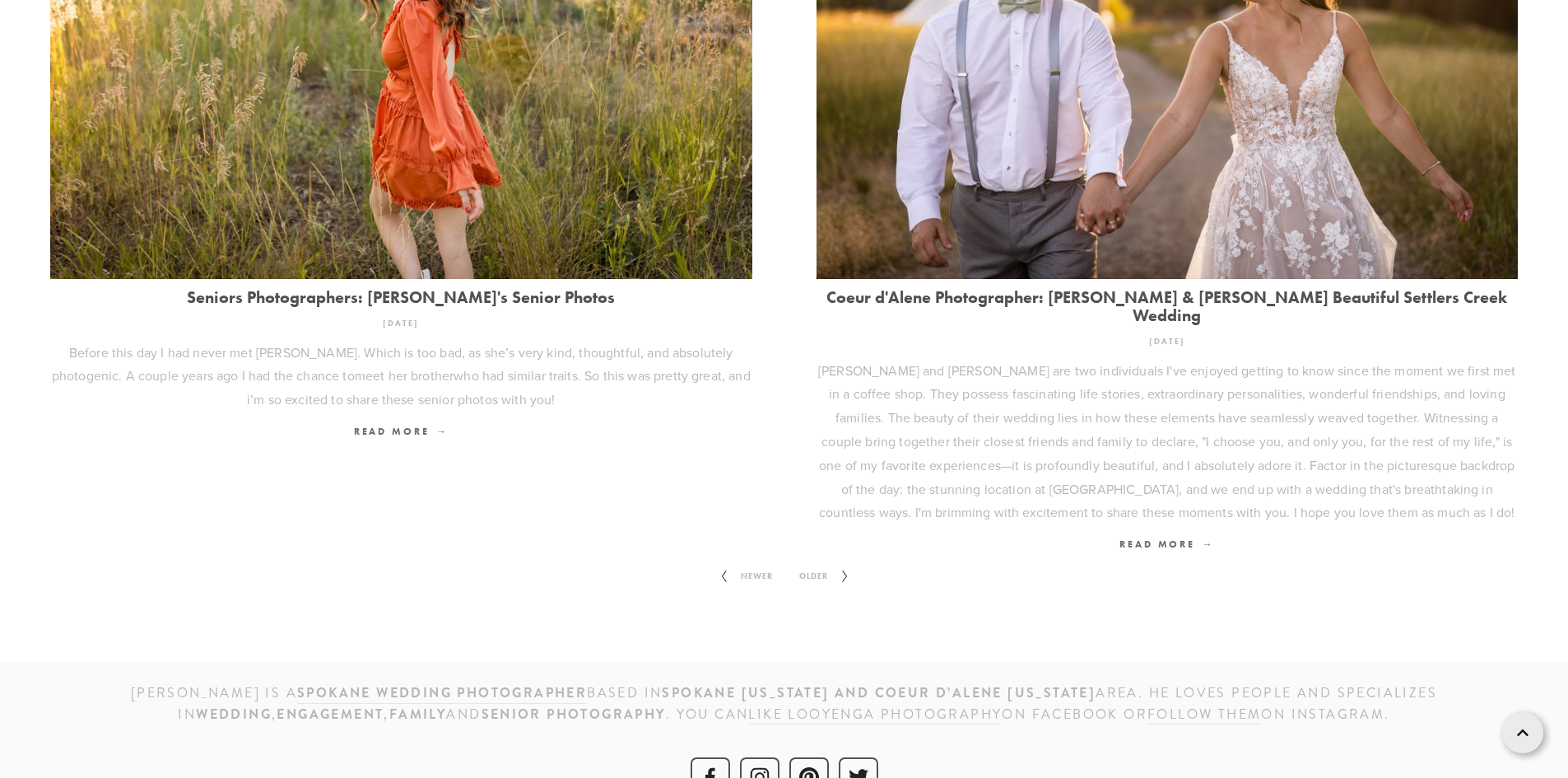
scroll to position [2270, 0]
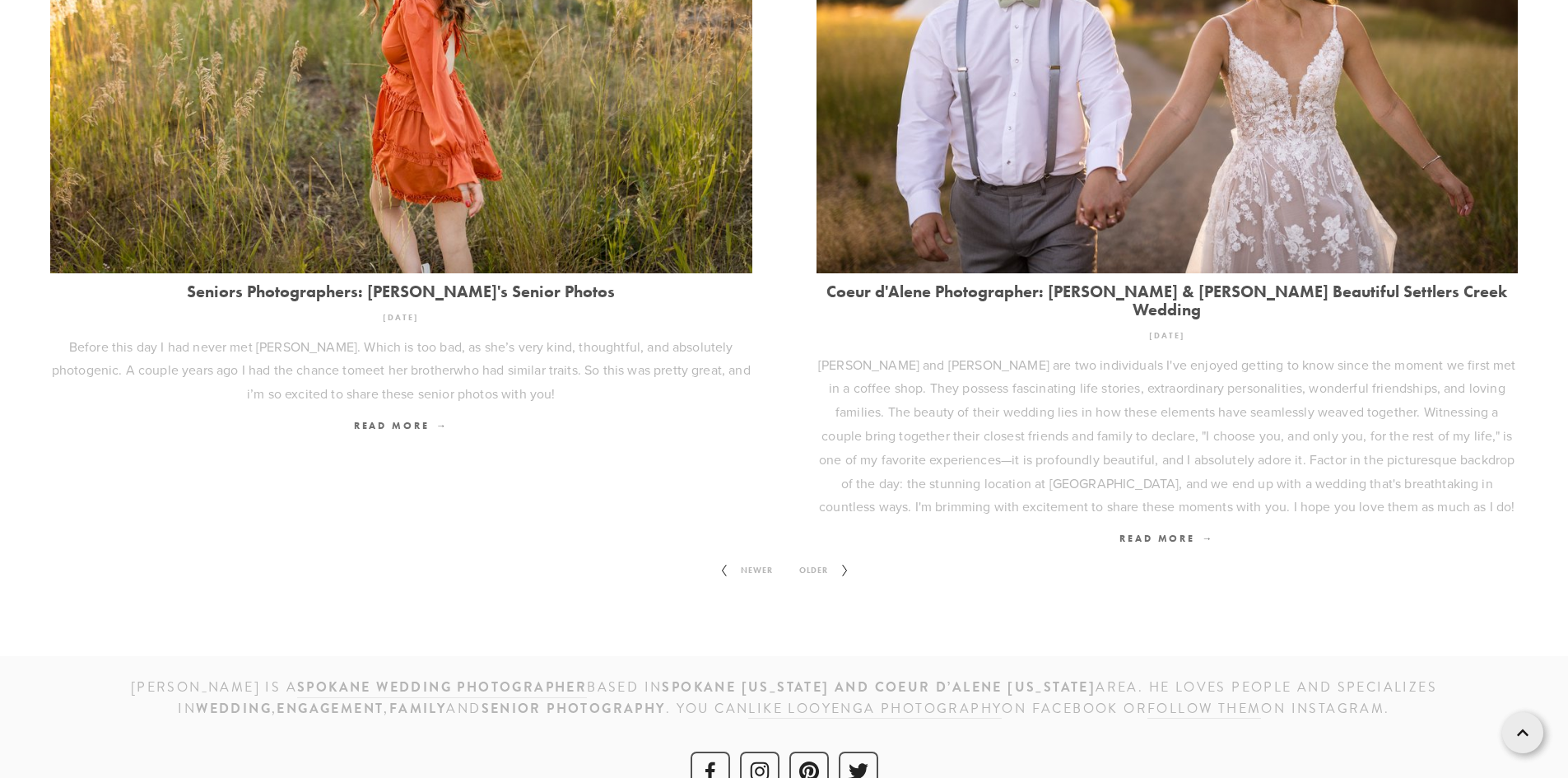
click at [796, 560] on span "Older" at bounding box center [813, 570] width 42 height 21
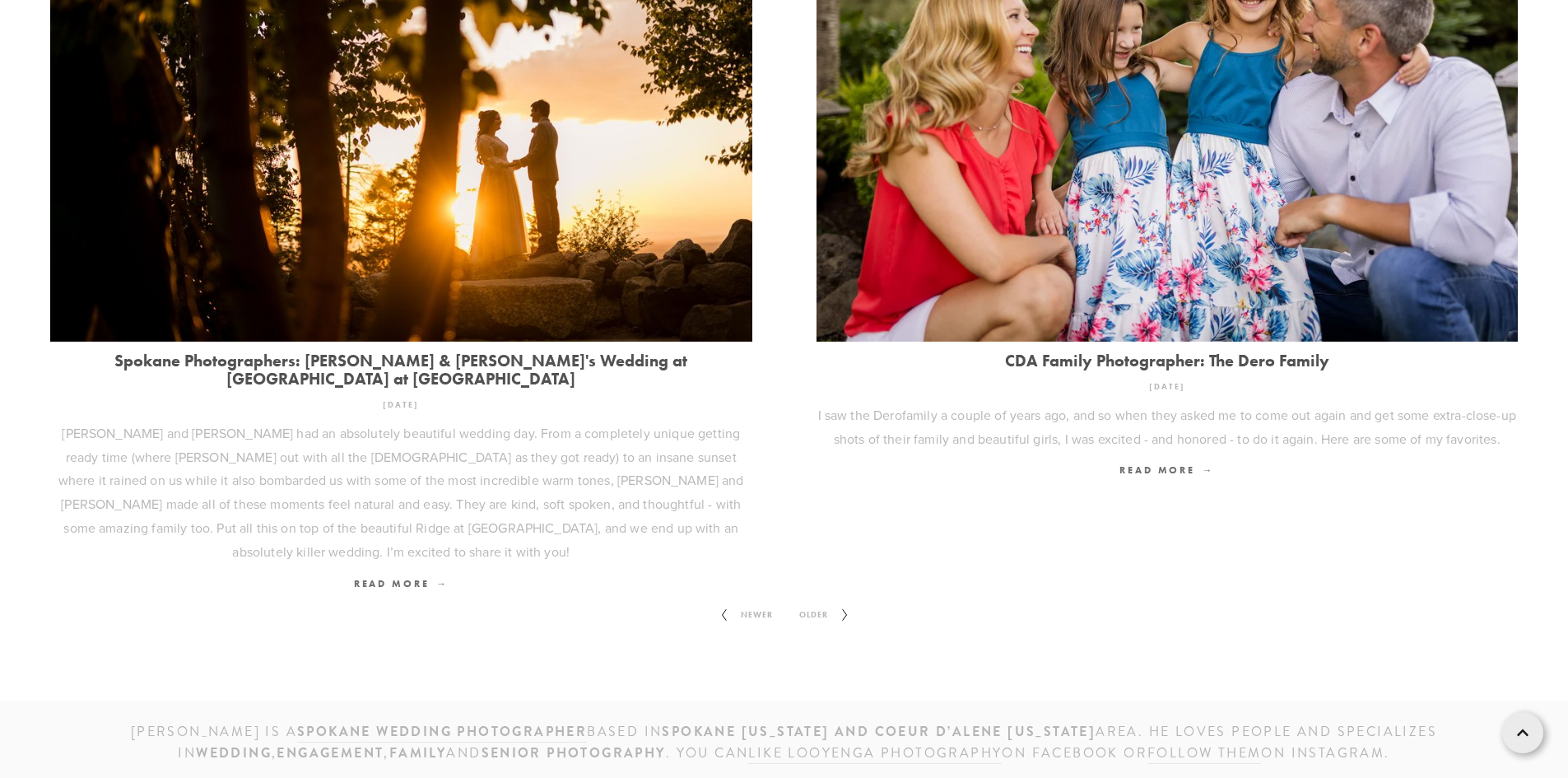
scroll to position [2199, 0]
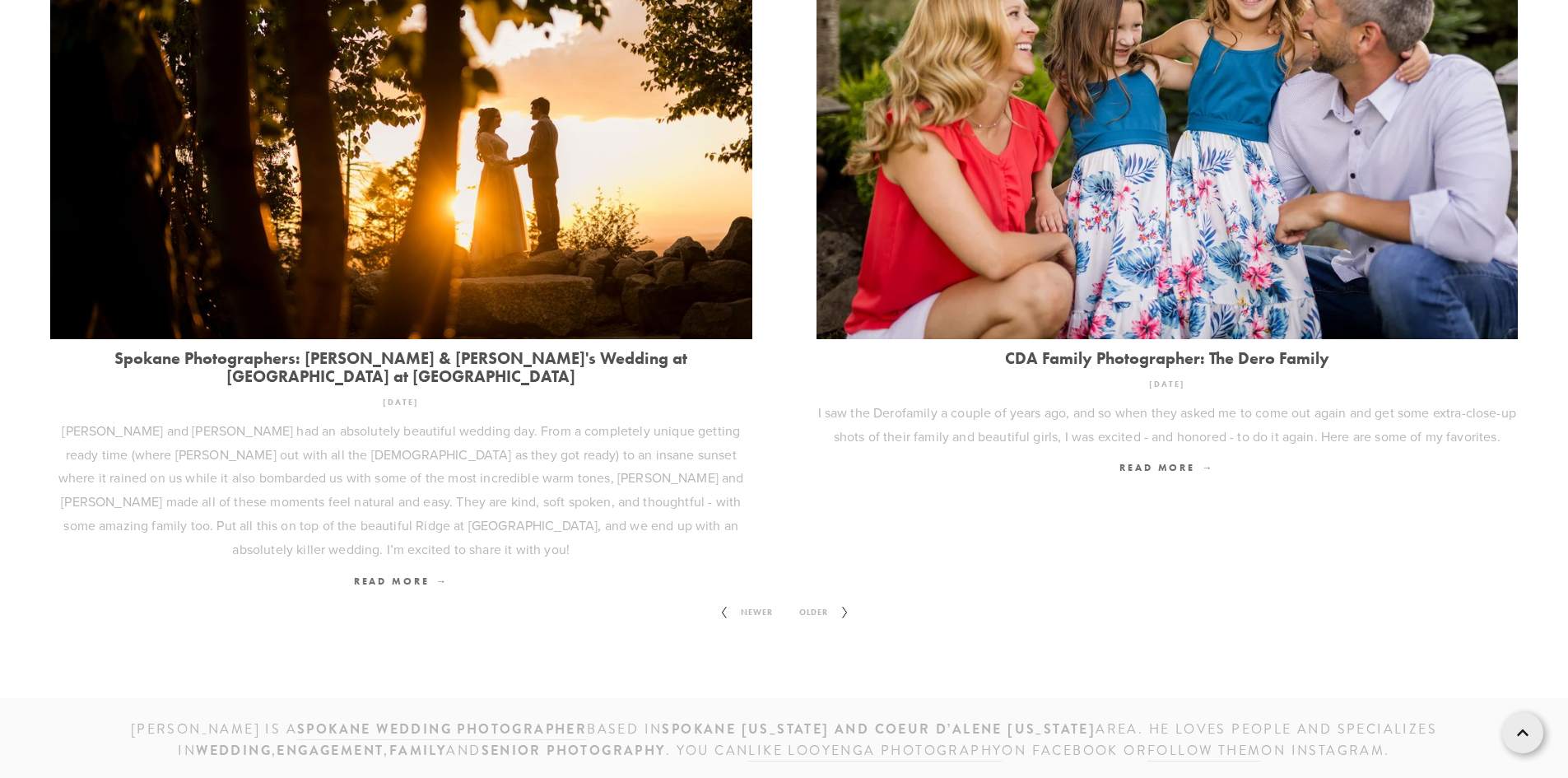
click at [825, 602] on span "Older" at bounding box center [813, 612] width 42 height 21
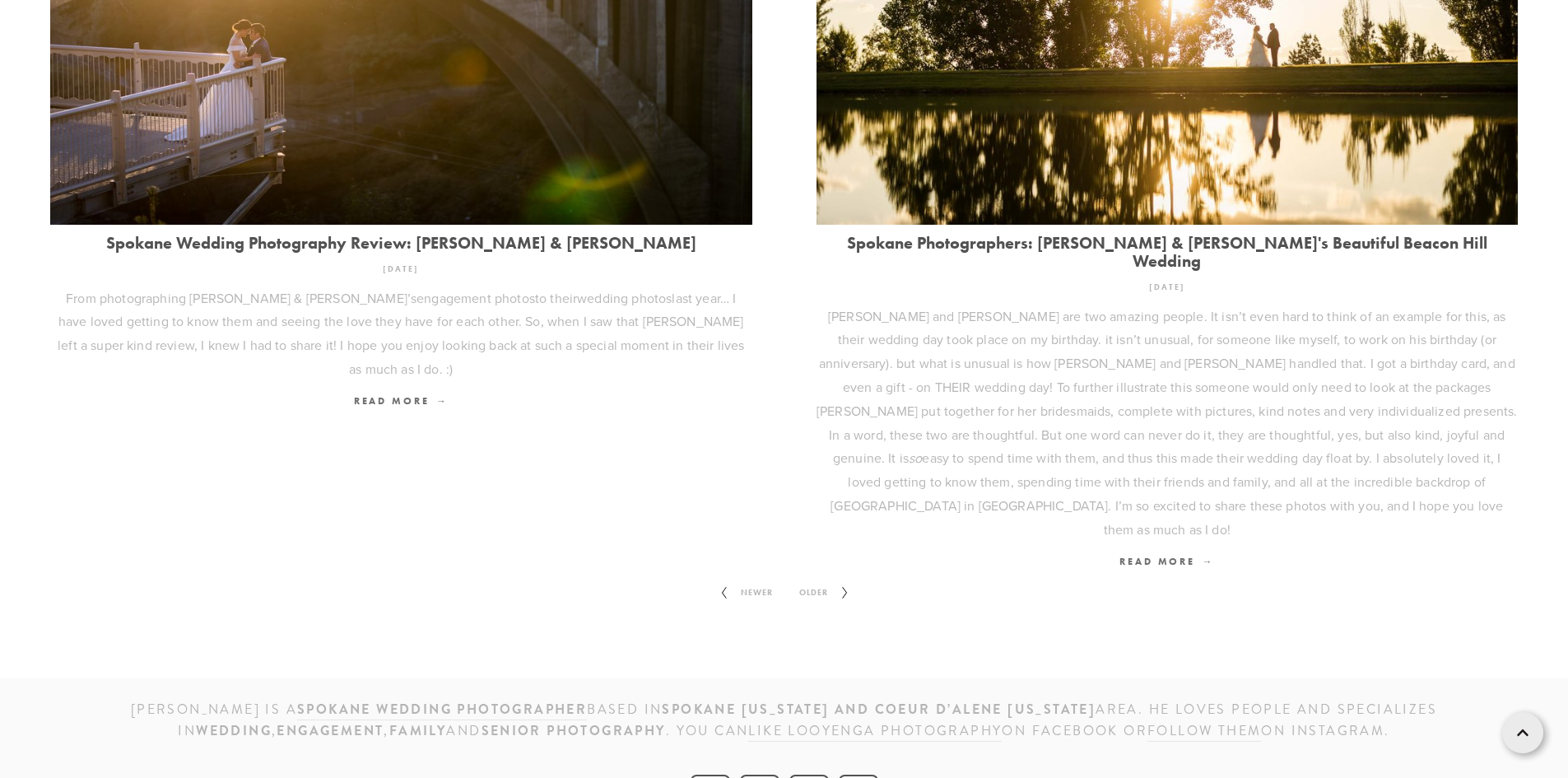
scroll to position [2341, 0]
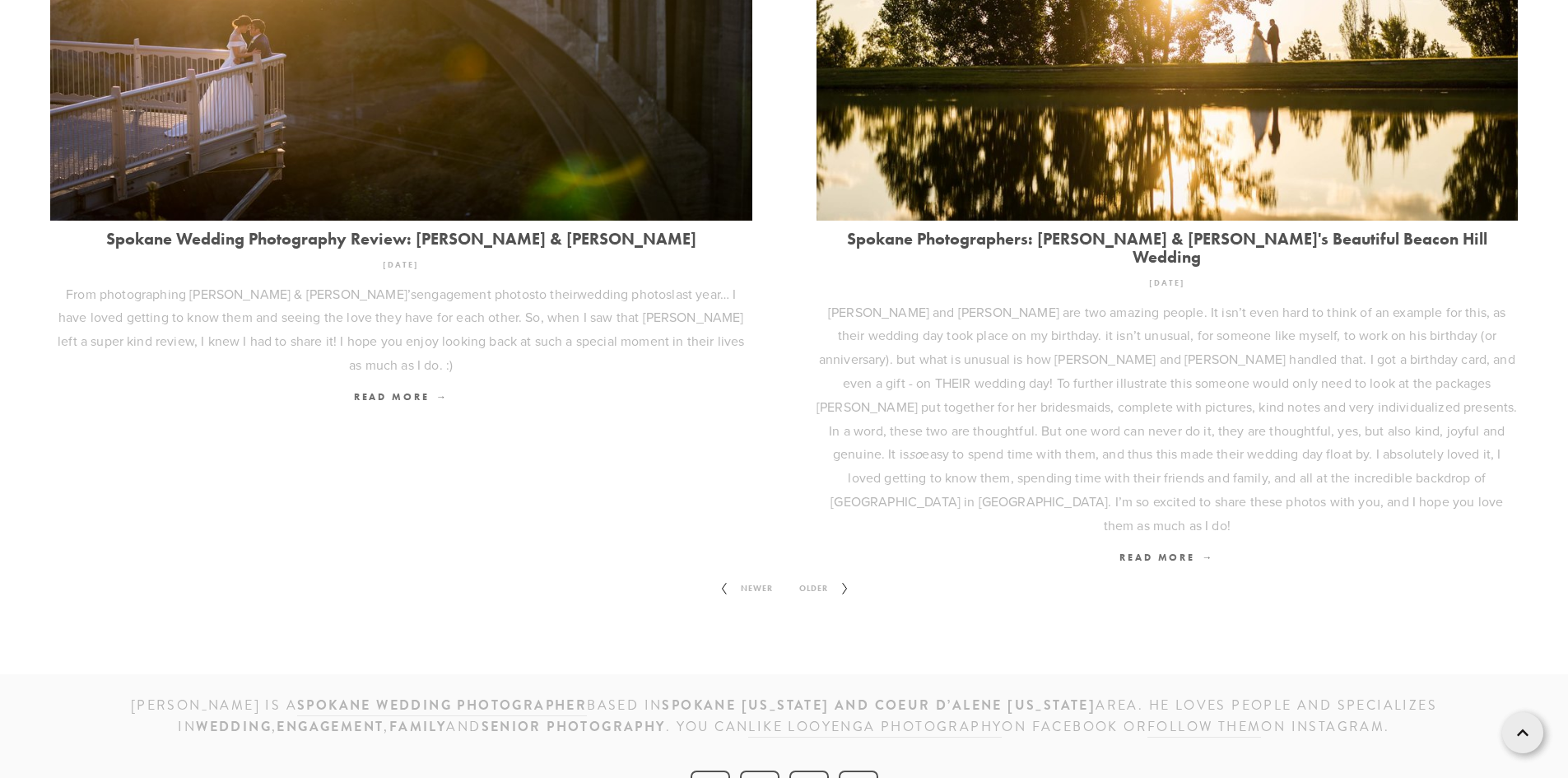
click at [823, 578] on span "Older" at bounding box center [813, 588] width 42 height 21
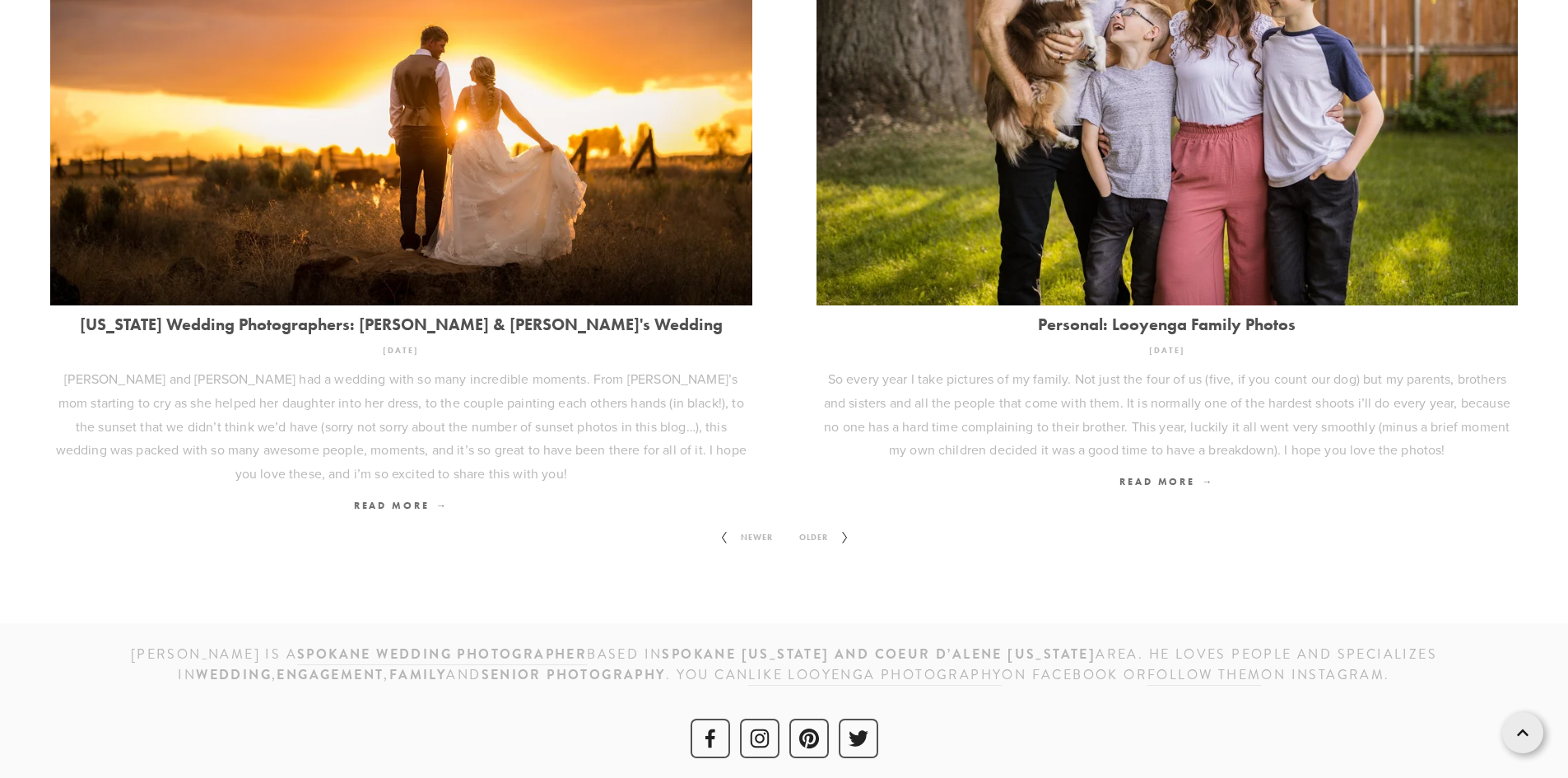
scroll to position [2317, 0]
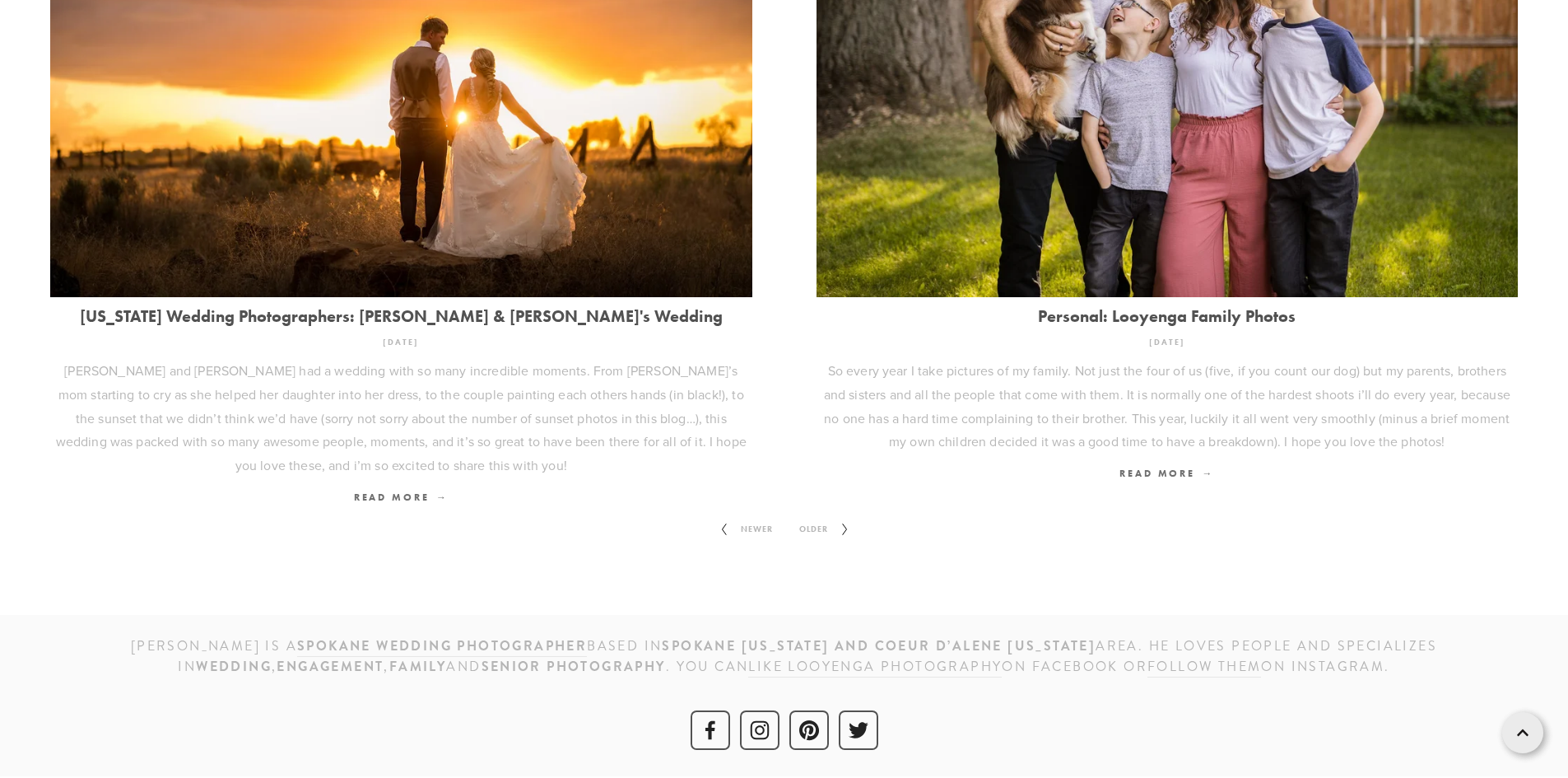
click at [812, 525] on span "Older" at bounding box center [813, 529] width 42 height 21
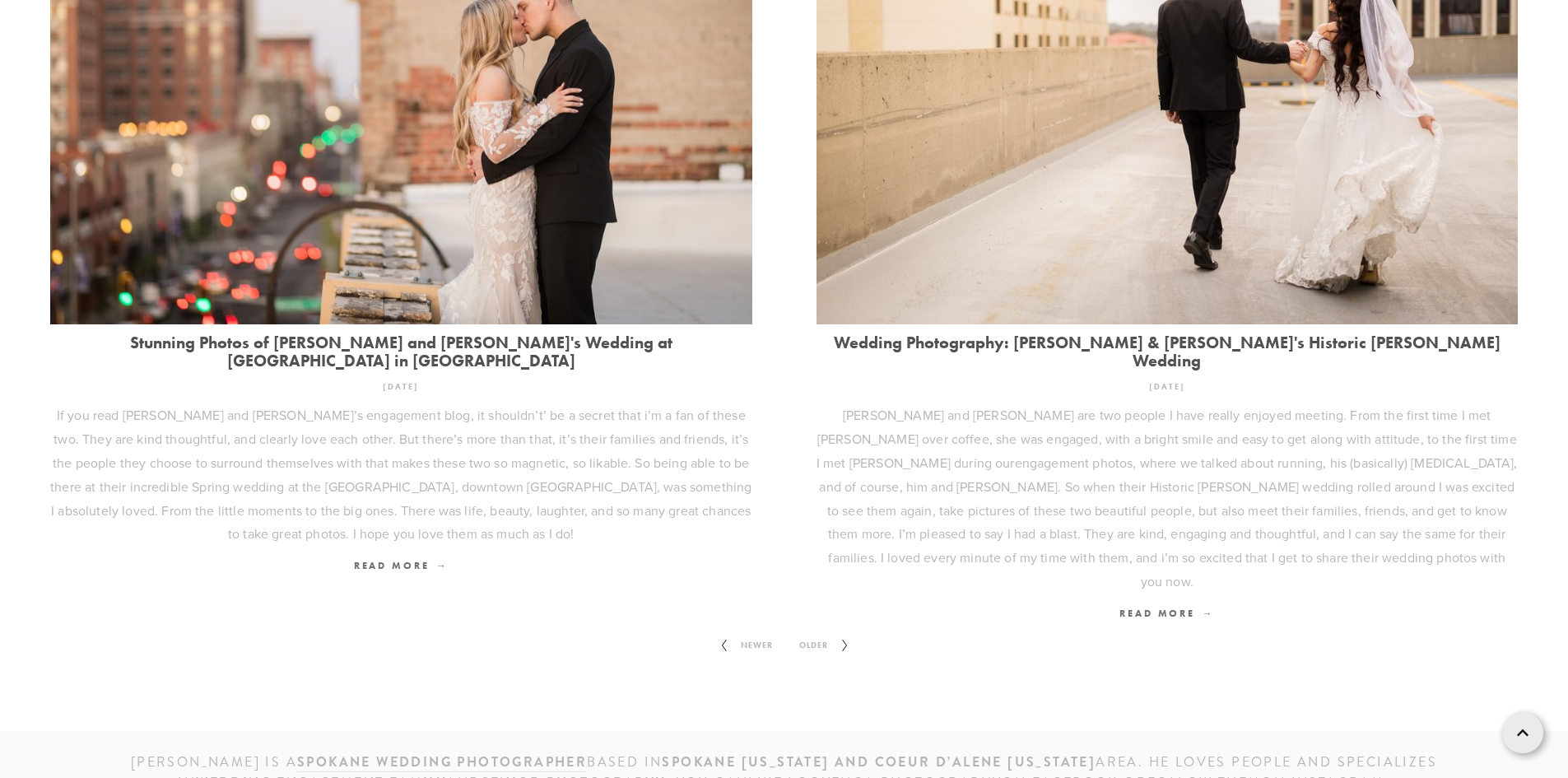
scroll to position [2294, 0]
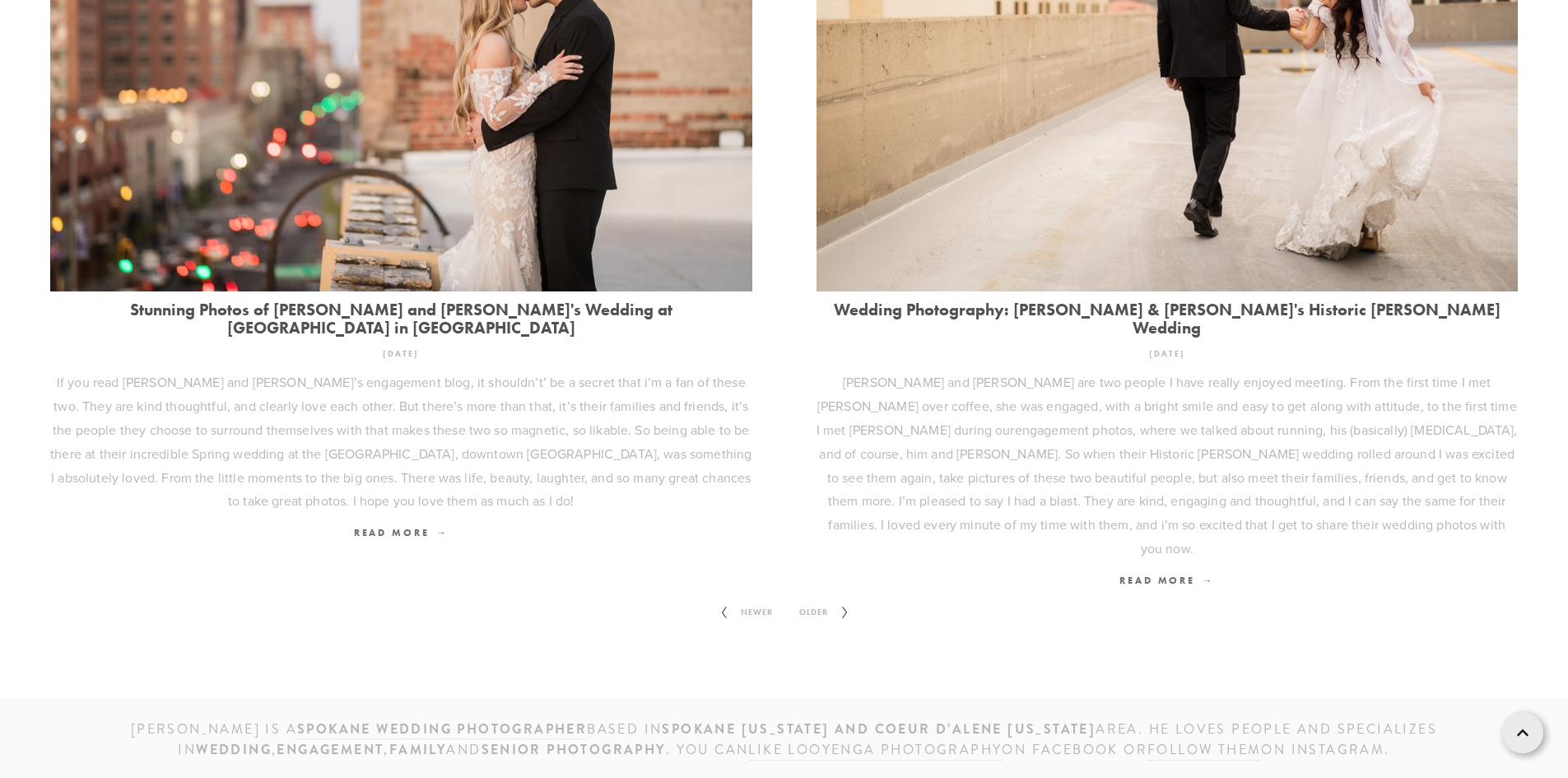
click at [803, 602] on span "Older" at bounding box center [813, 612] width 42 height 21
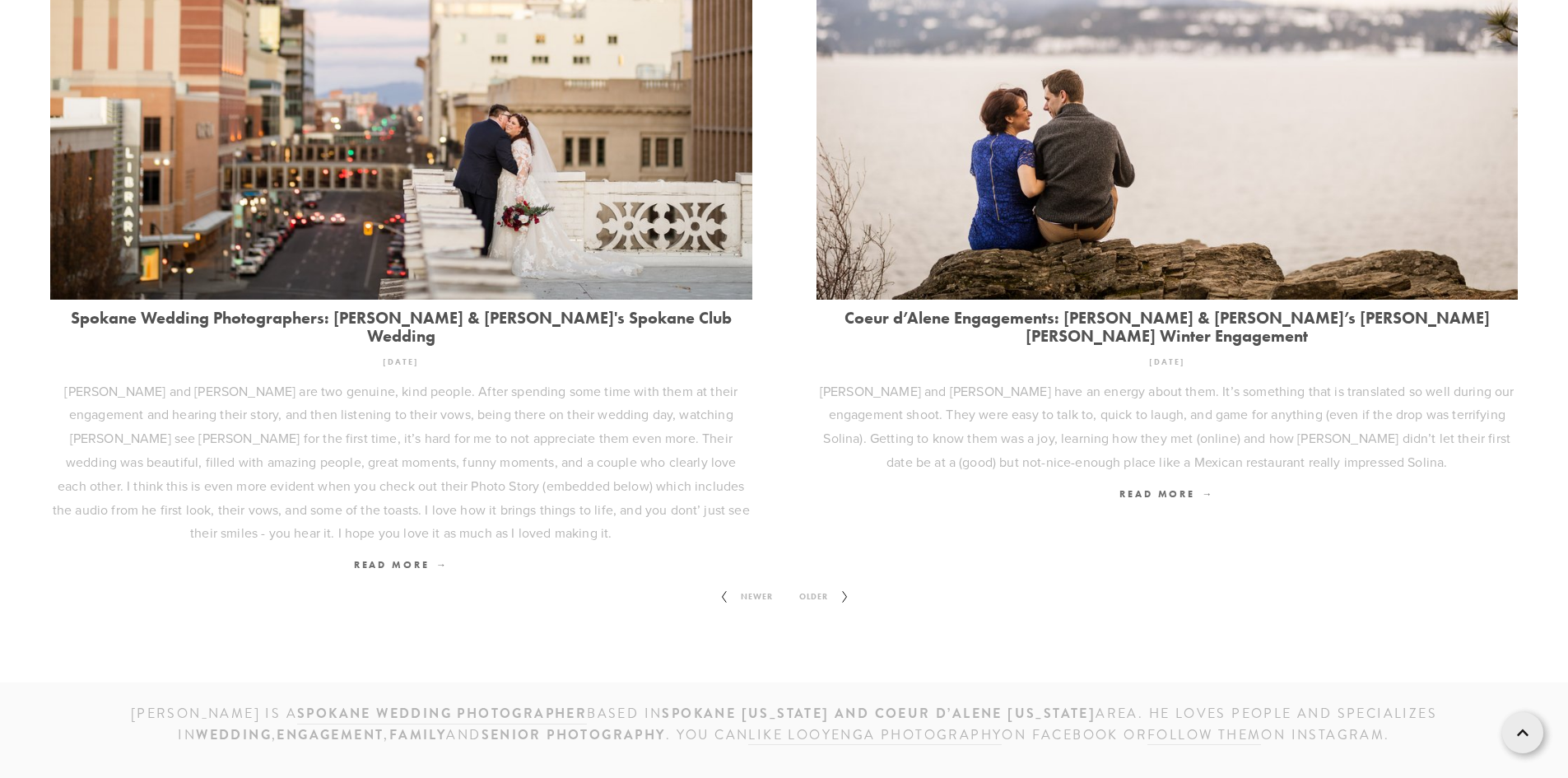
scroll to position [2270, 0]
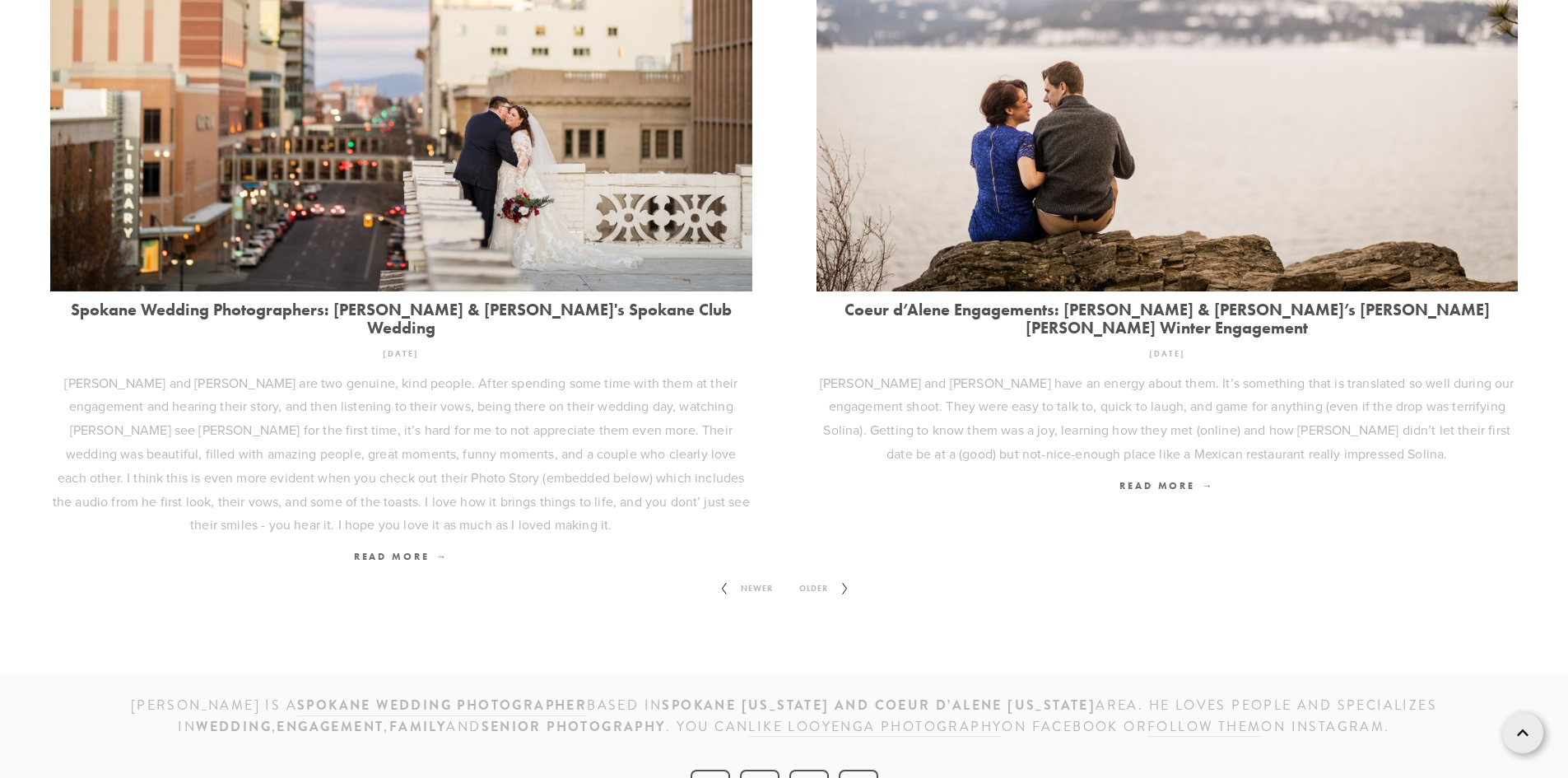
click at [816, 578] on span "Older" at bounding box center [813, 588] width 42 height 21
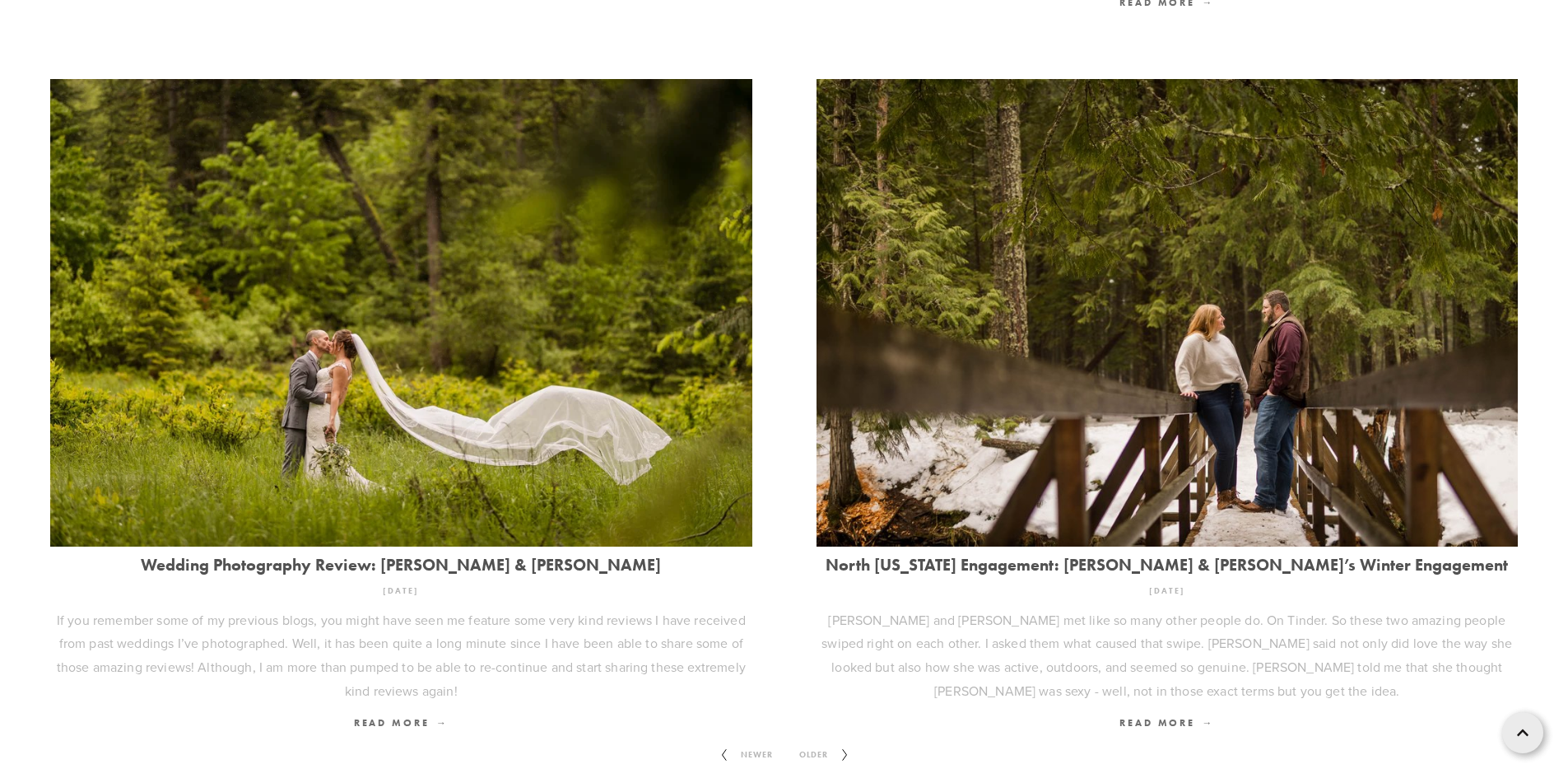
scroll to position [2059, 0]
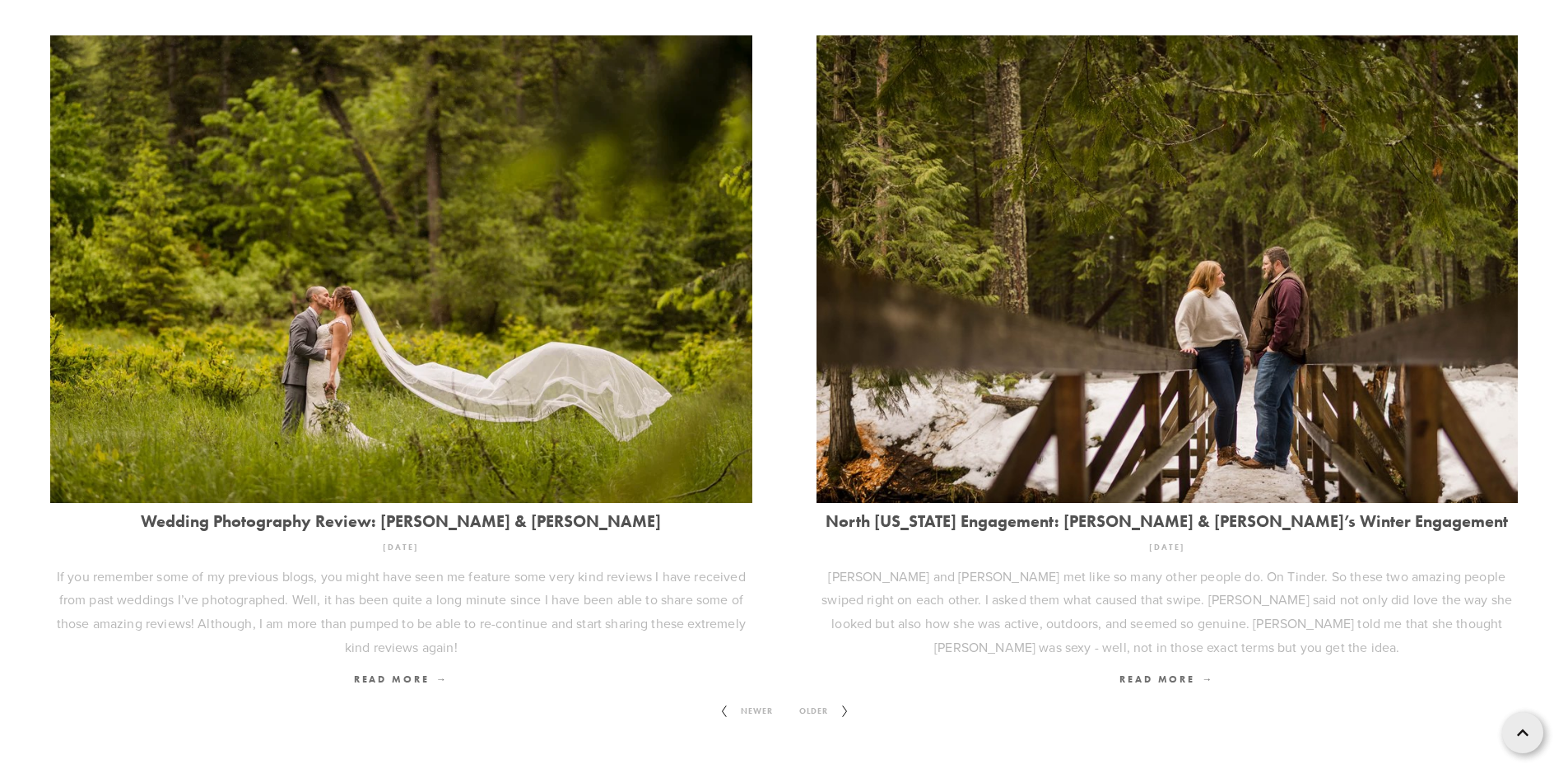
click at [817, 701] on span "Older" at bounding box center [813, 711] width 42 height 21
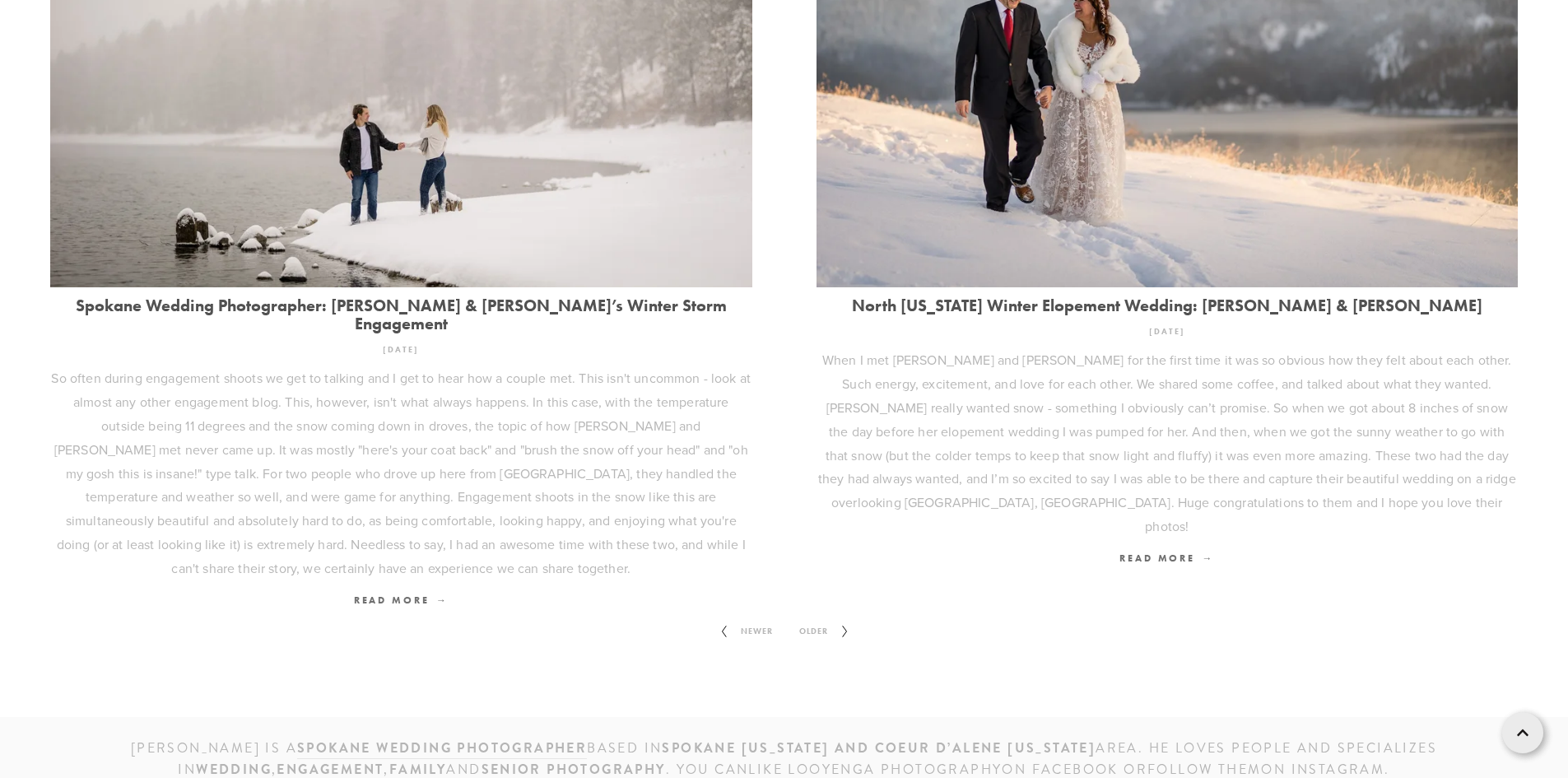
scroll to position [2306, 0]
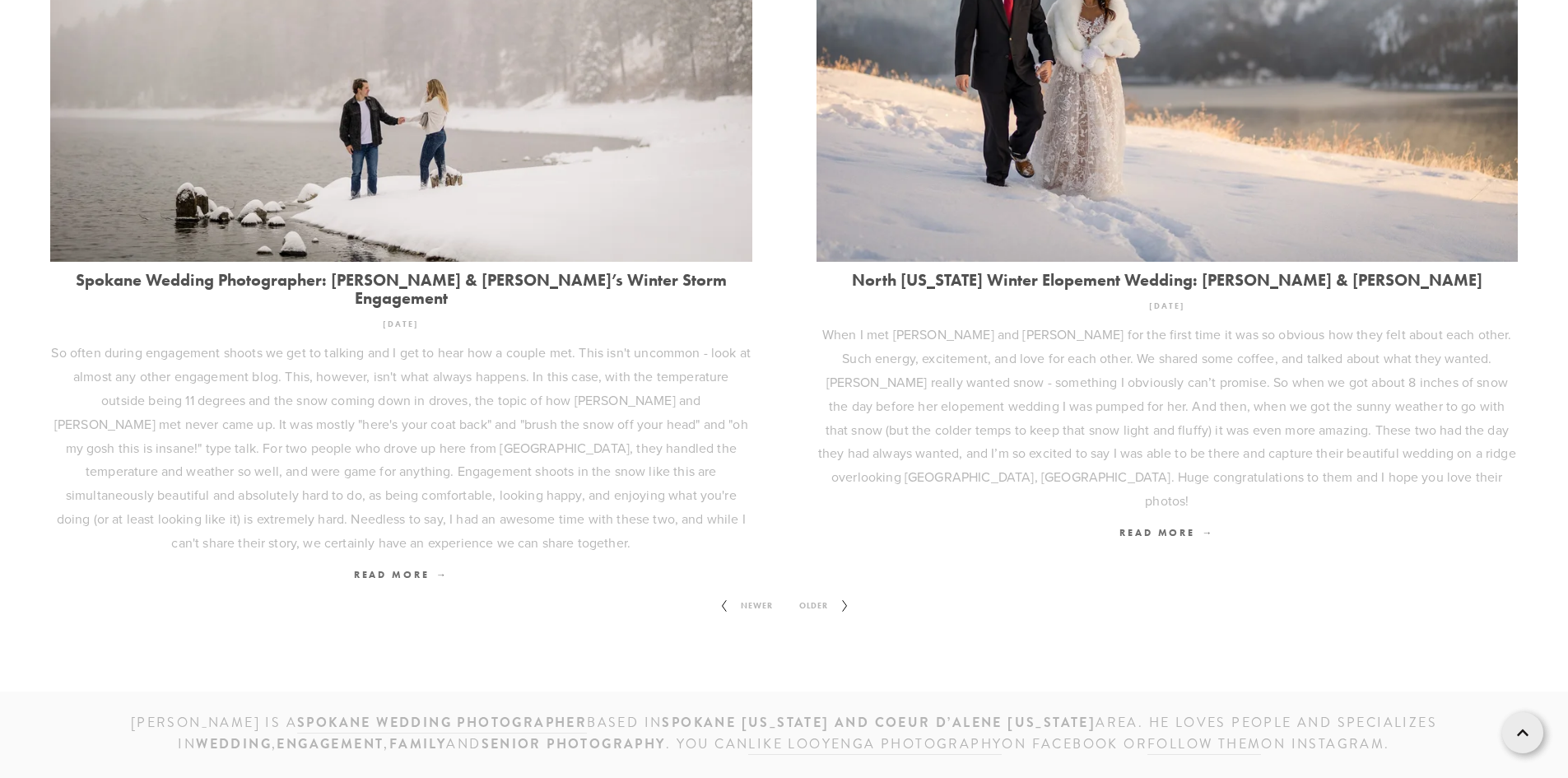
click at [827, 595] on span "Older" at bounding box center [813, 605] width 42 height 21
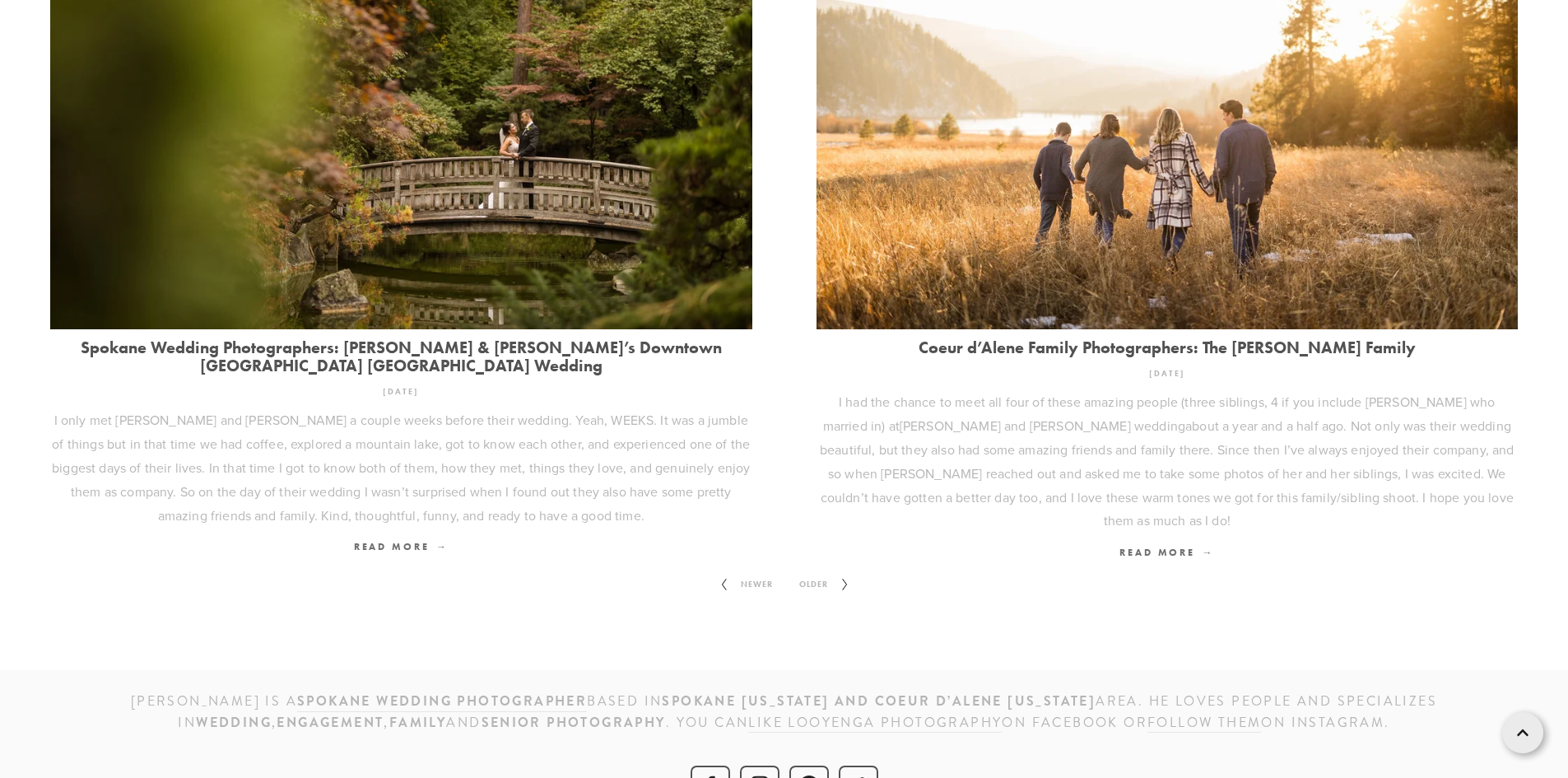
scroll to position [2270, 0]
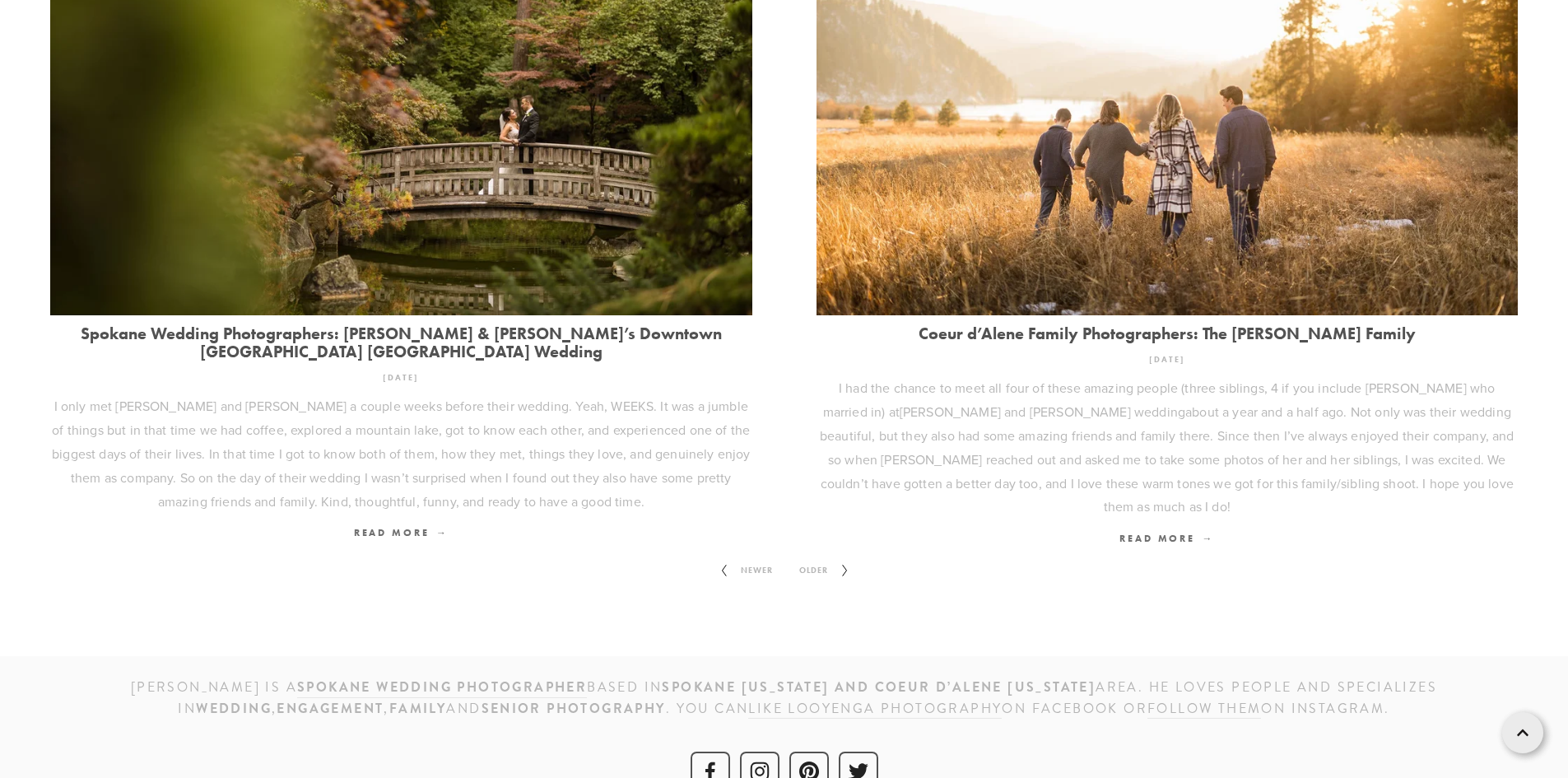
click at [808, 560] on span "Older" at bounding box center [813, 570] width 42 height 21
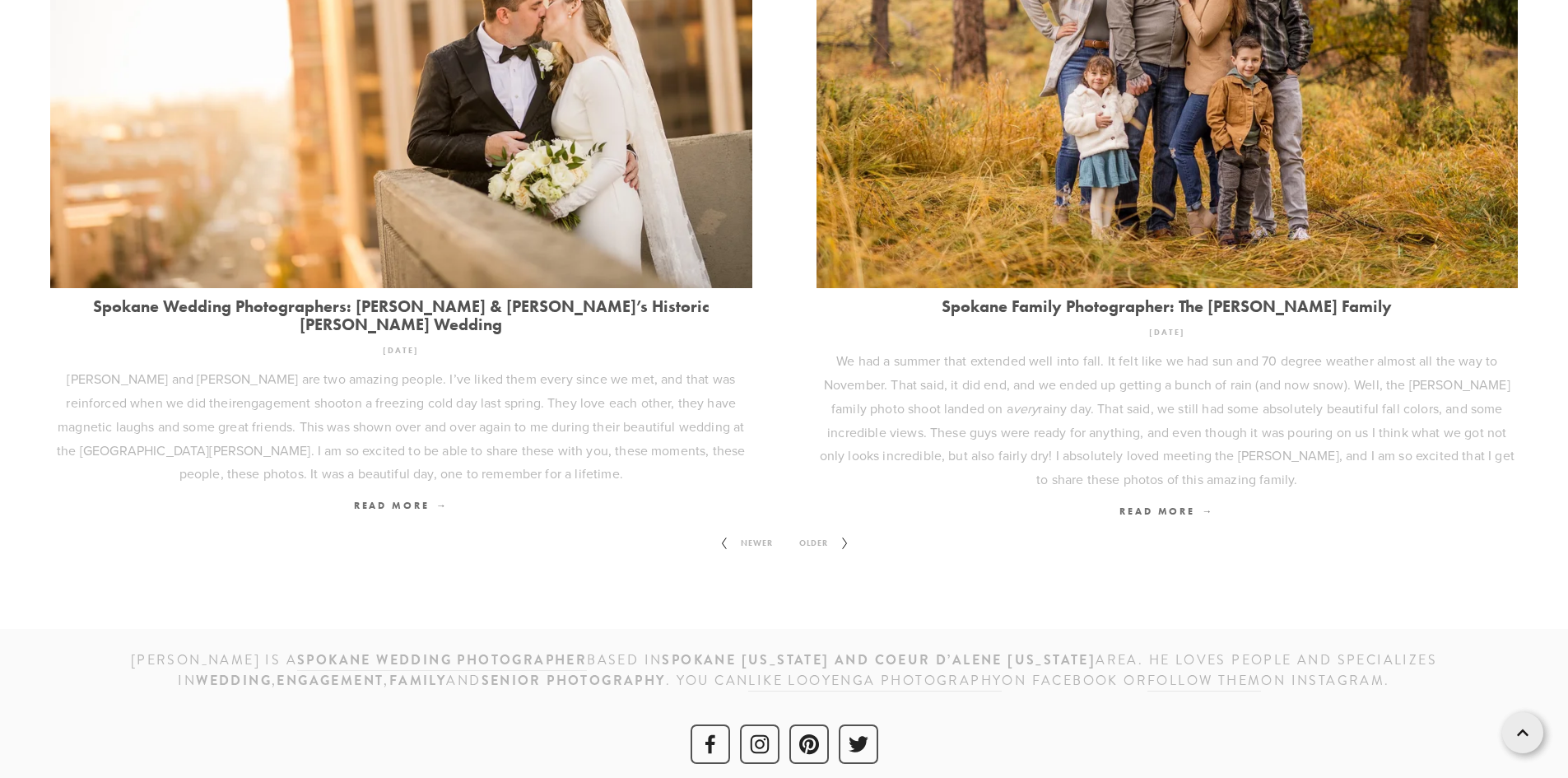
scroll to position [2335, 0]
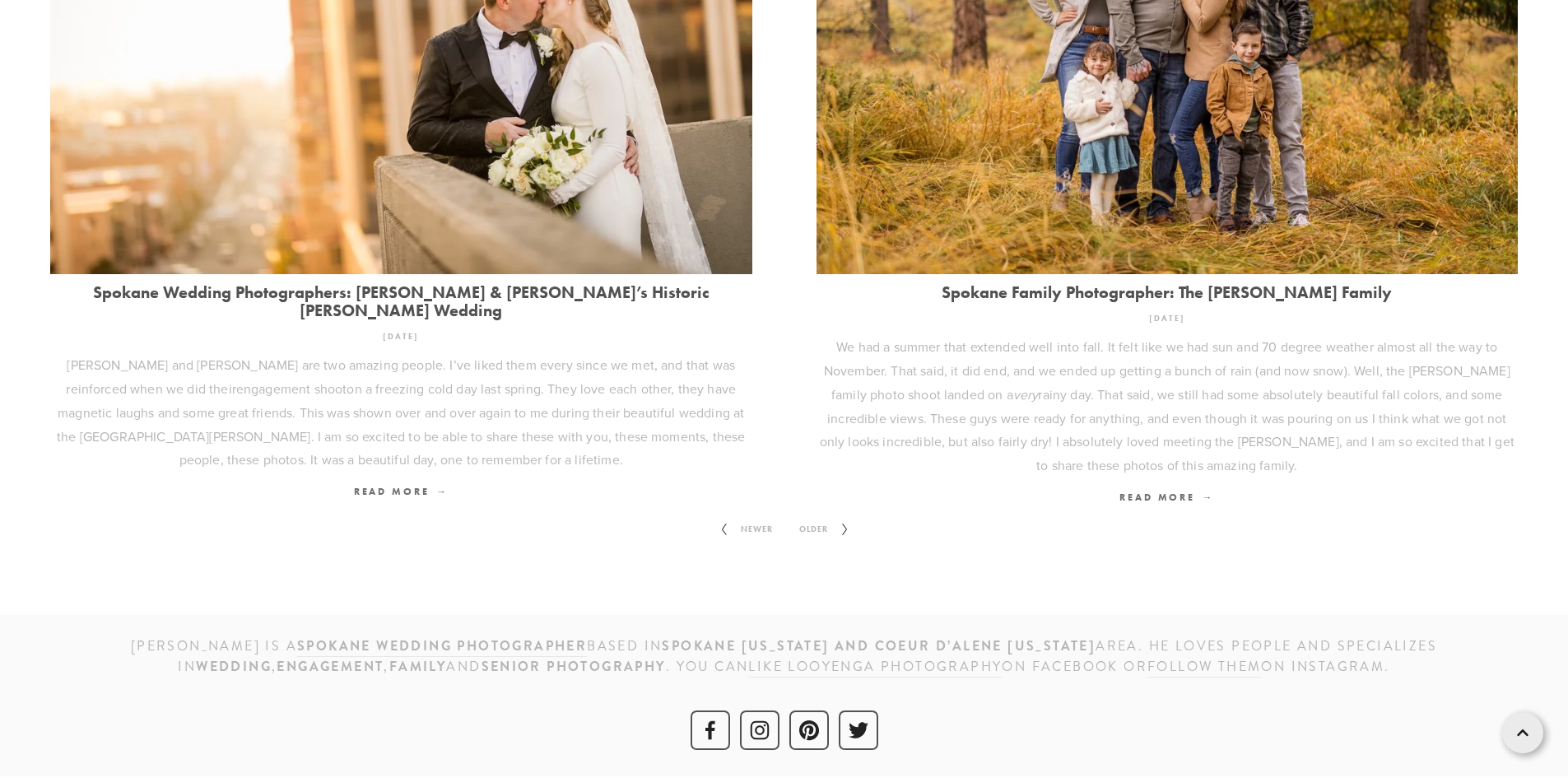
click at [802, 531] on span "Older" at bounding box center [813, 529] width 42 height 21
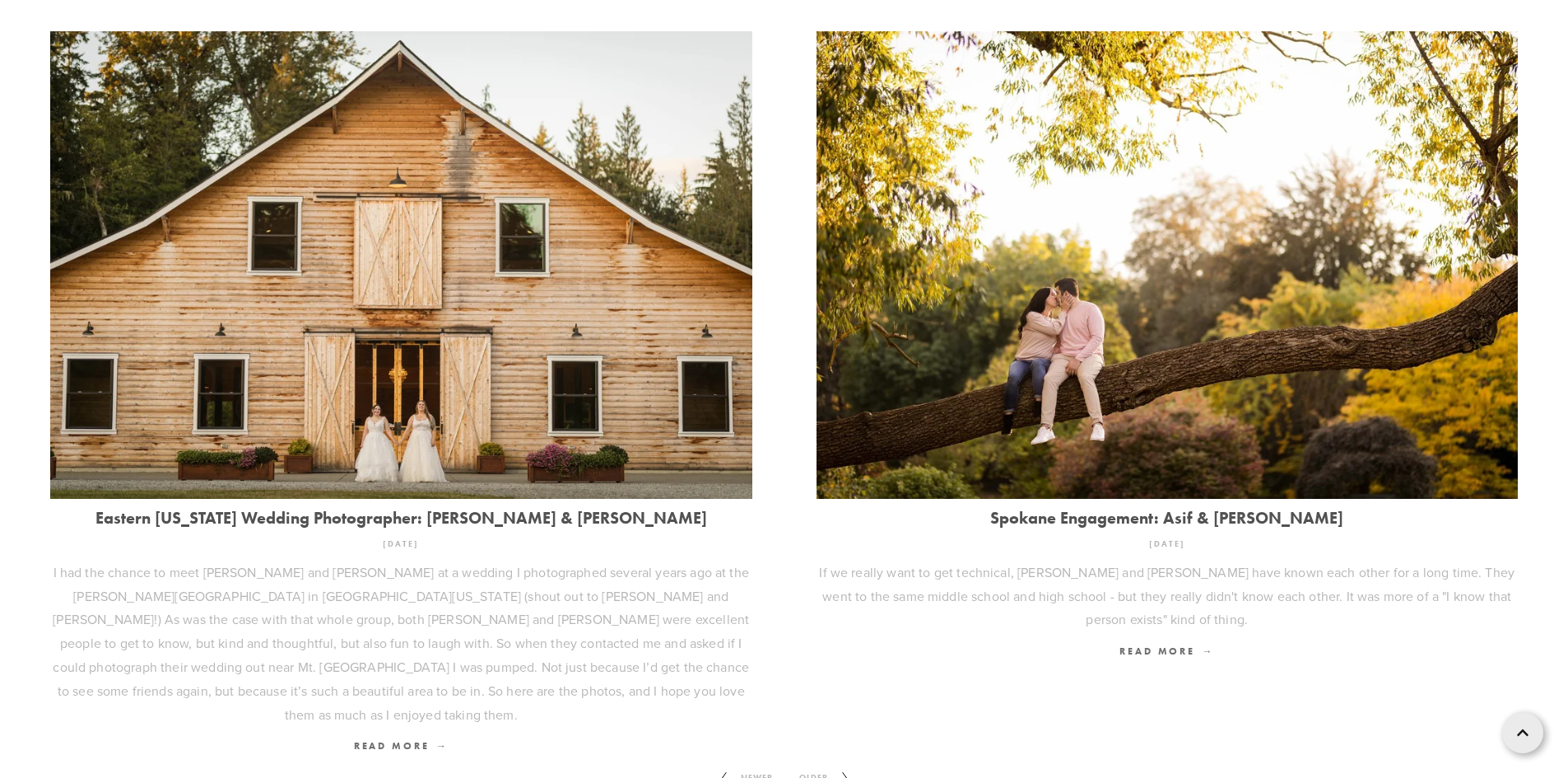
scroll to position [2222, 0]
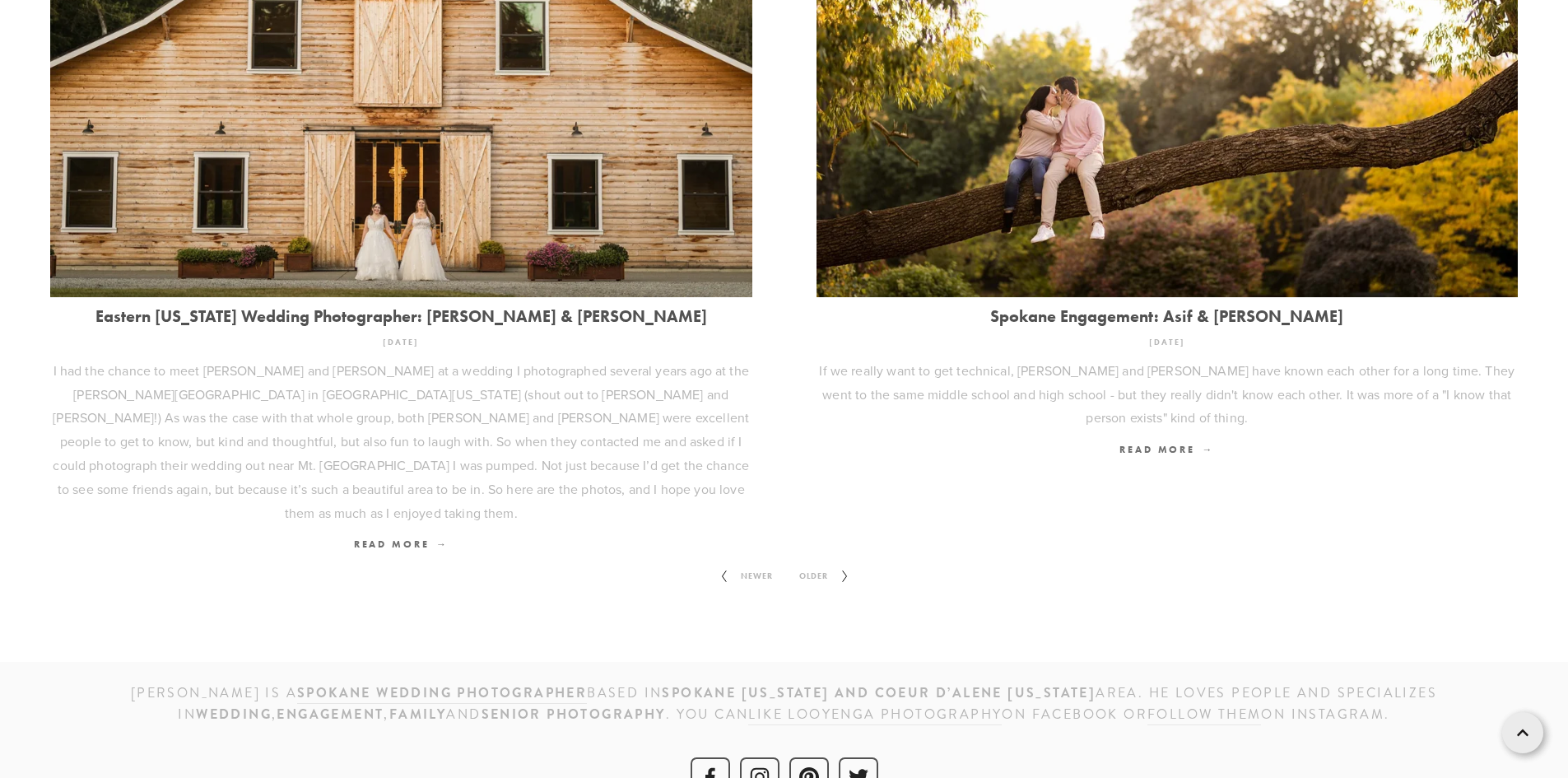
click at [825, 566] on span "Older" at bounding box center [813, 576] width 42 height 21
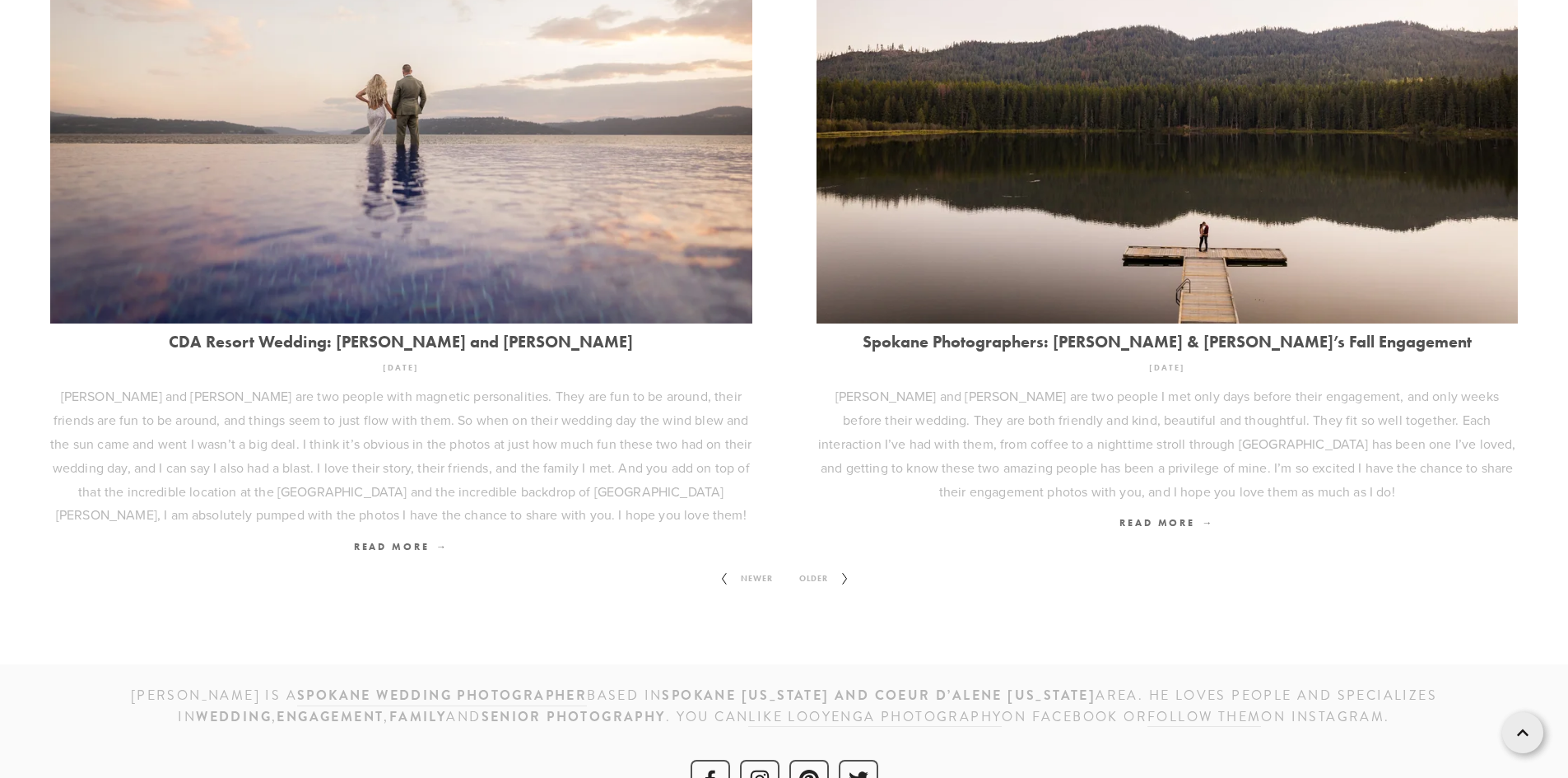
scroll to position [2270, 0]
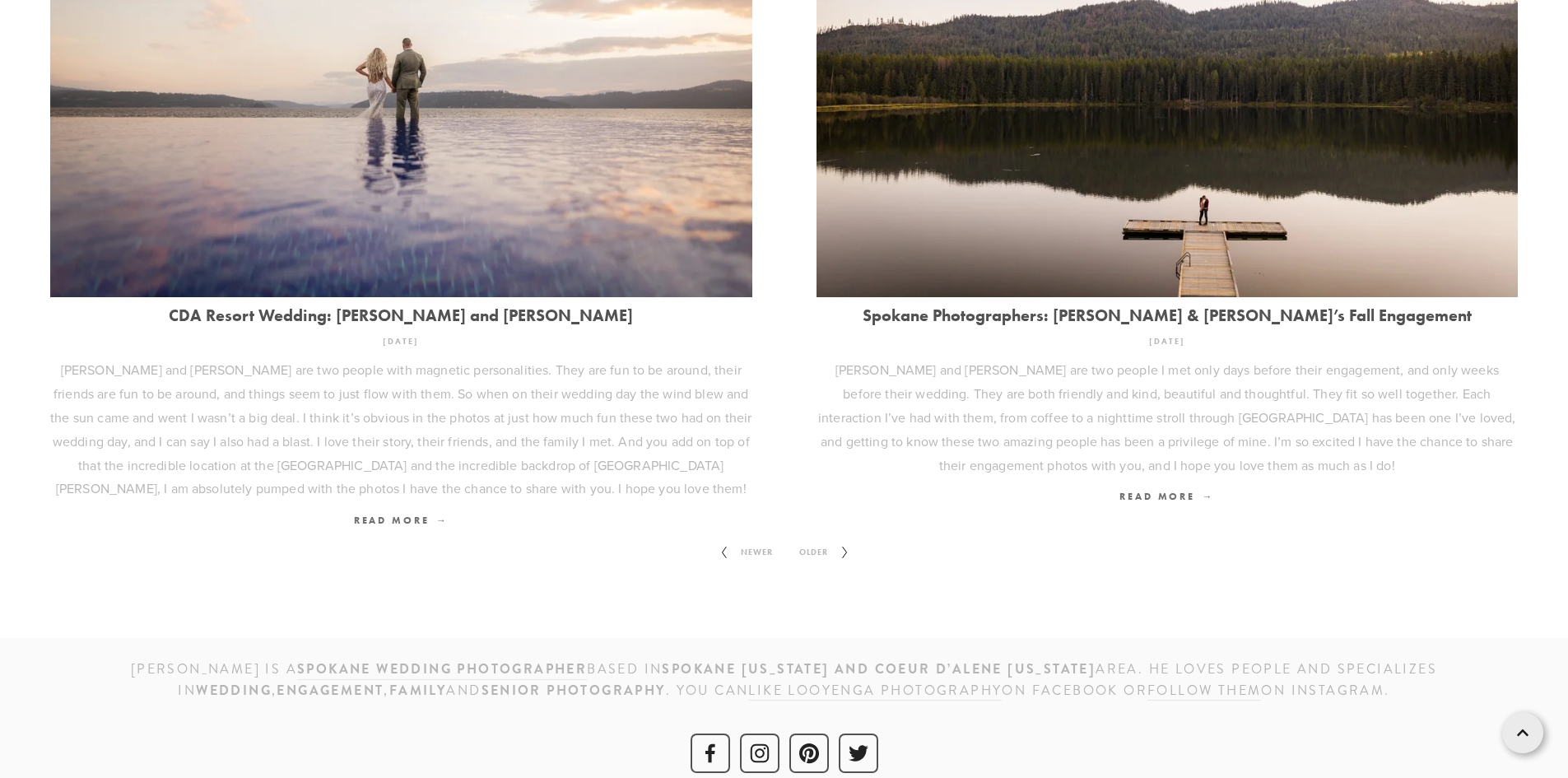
click at [827, 542] on span "Older" at bounding box center [813, 552] width 42 height 21
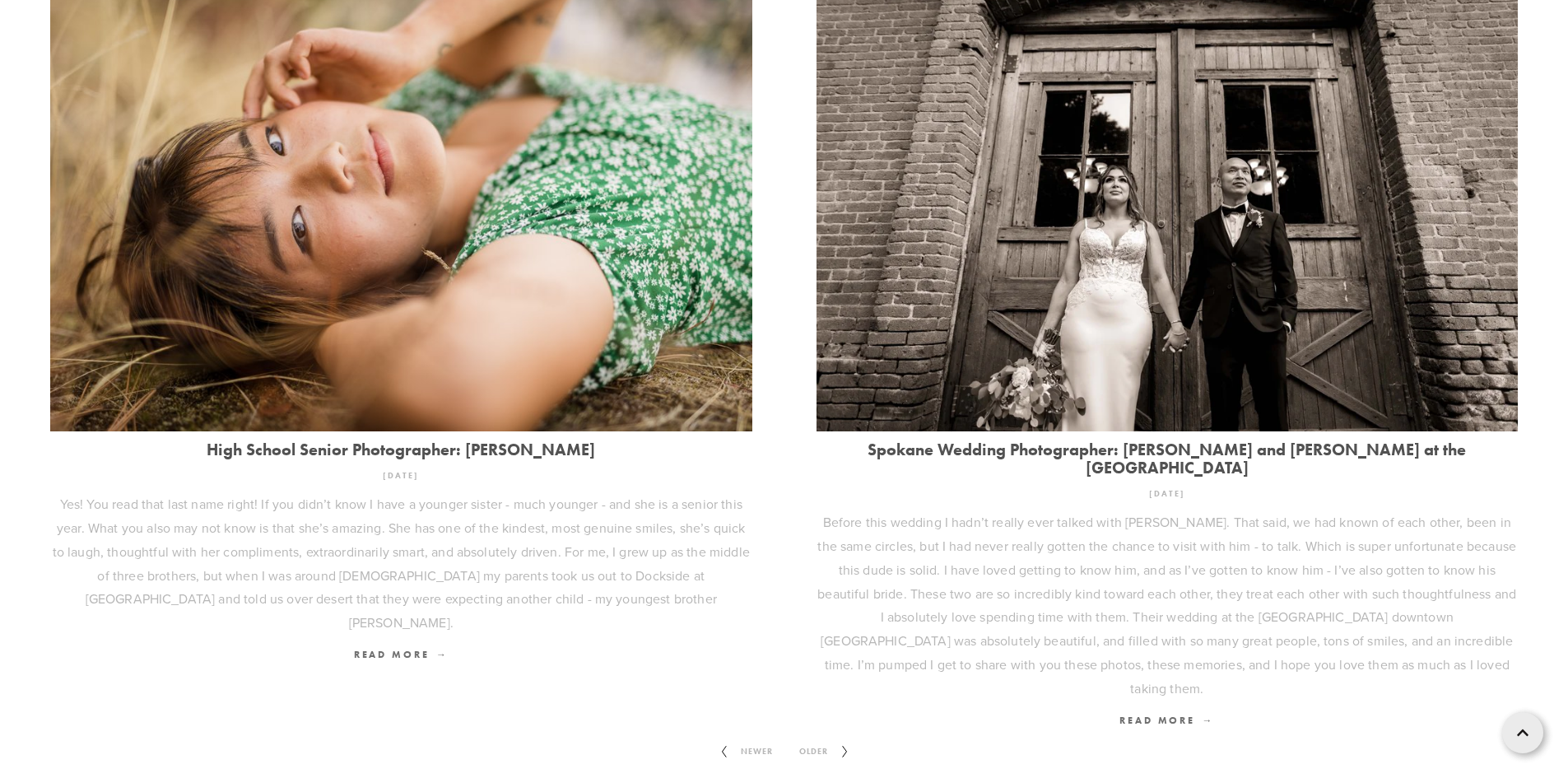
scroll to position [2436, 0]
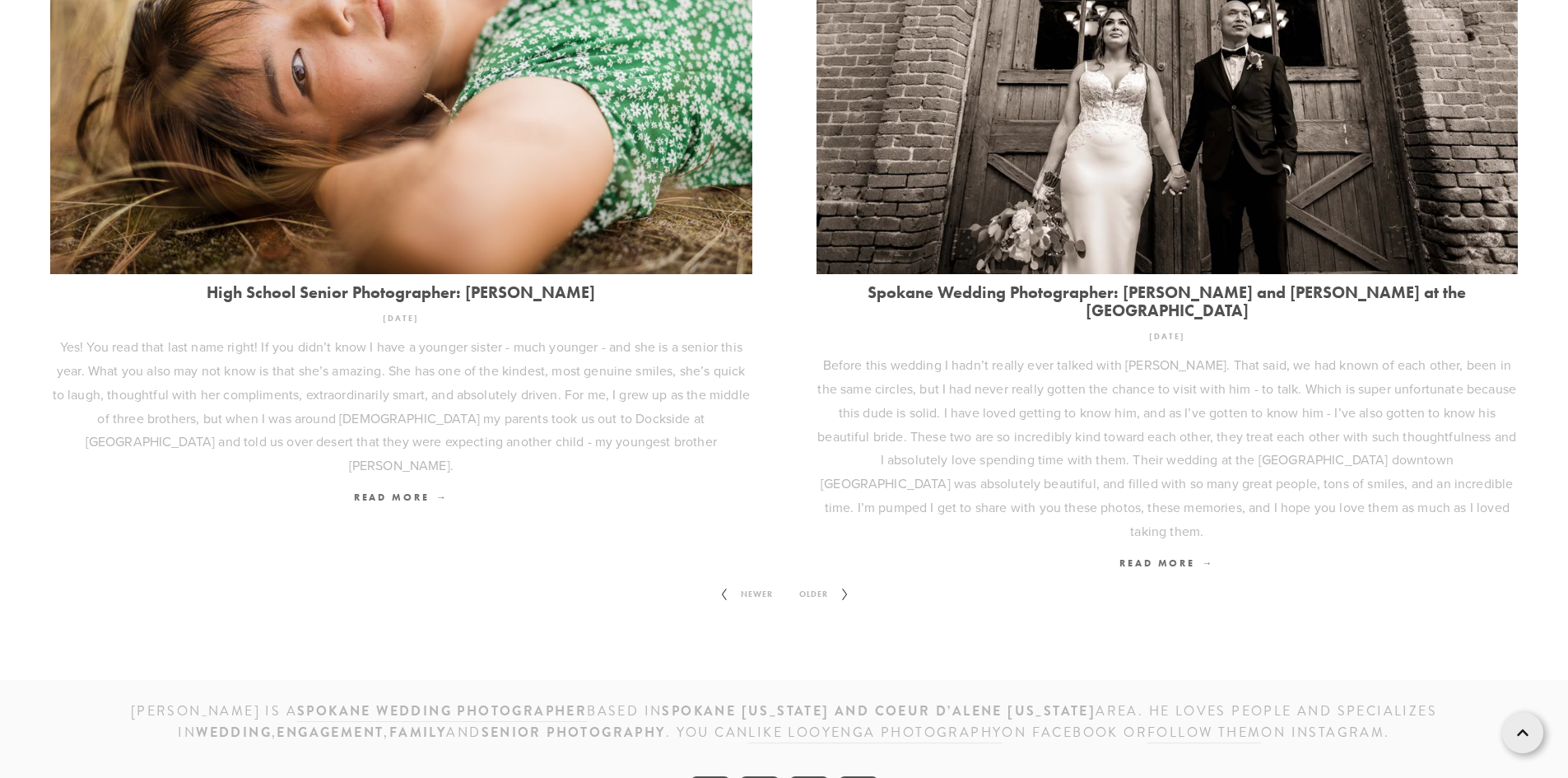
click at [812, 584] on span "Older" at bounding box center [813, 594] width 42 height 21
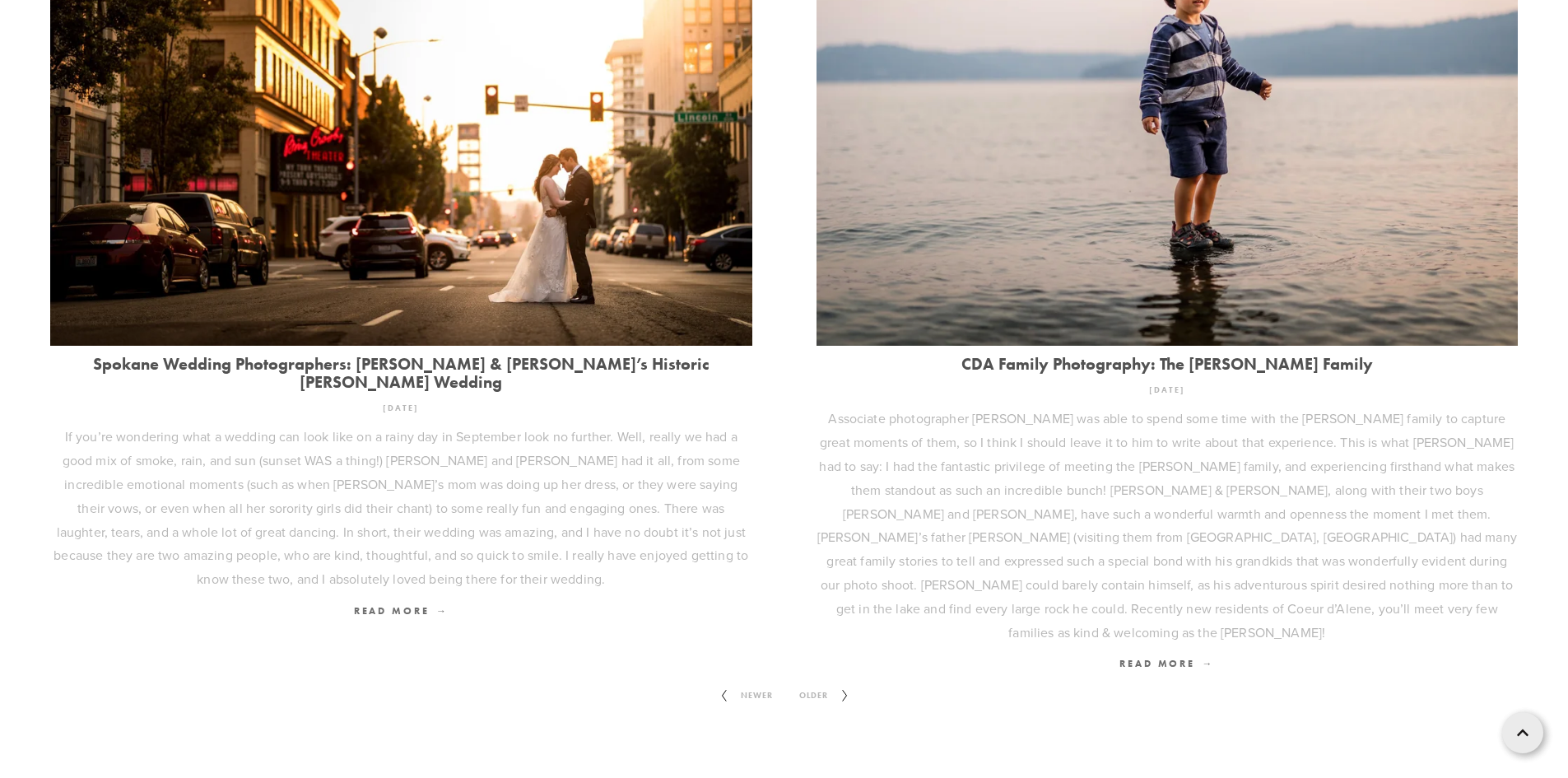
scroll to position [2341, 0]
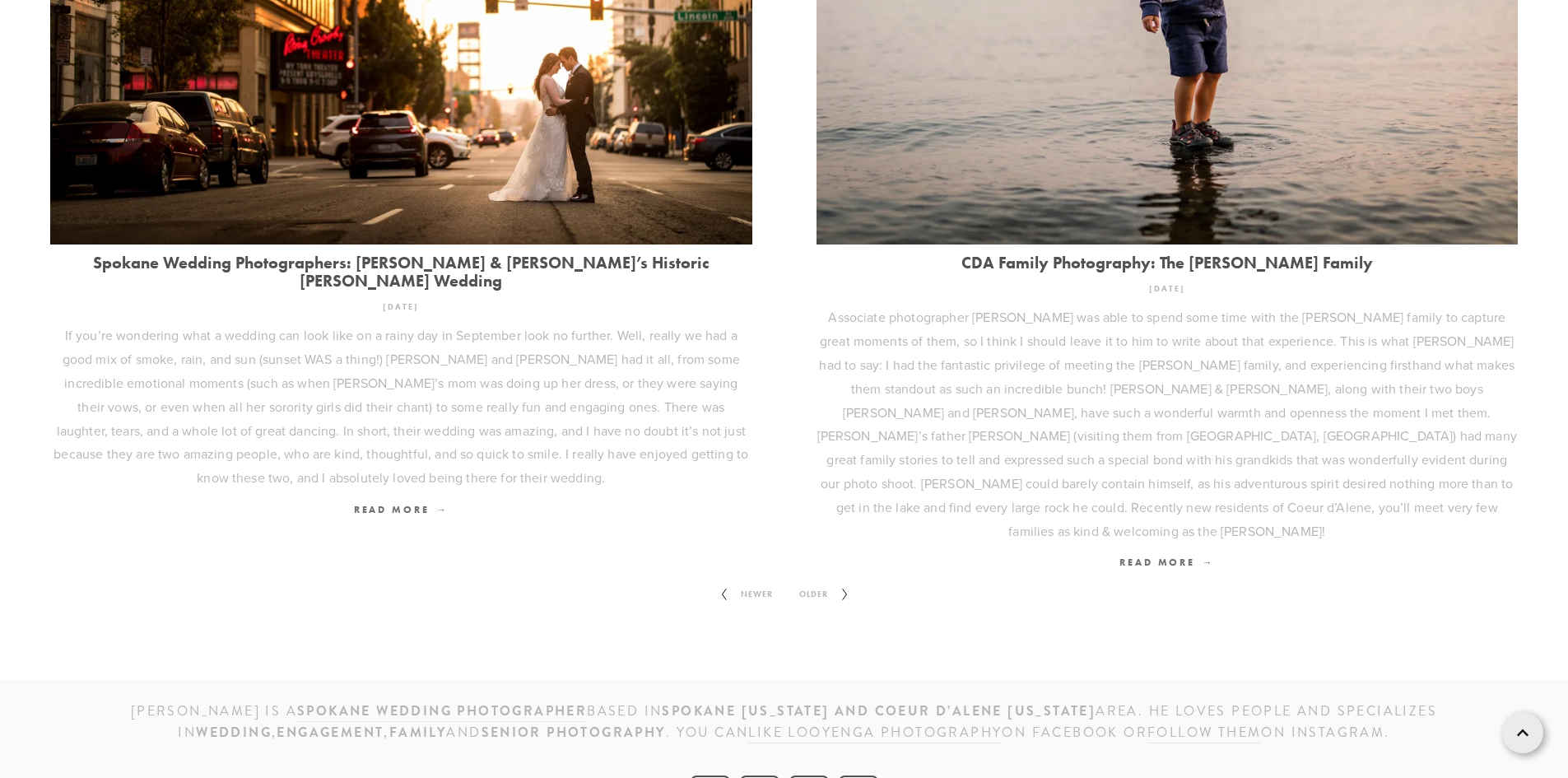
click at [808, 584] on span "Older" at bounding box center [813, 594] width 42 height 21
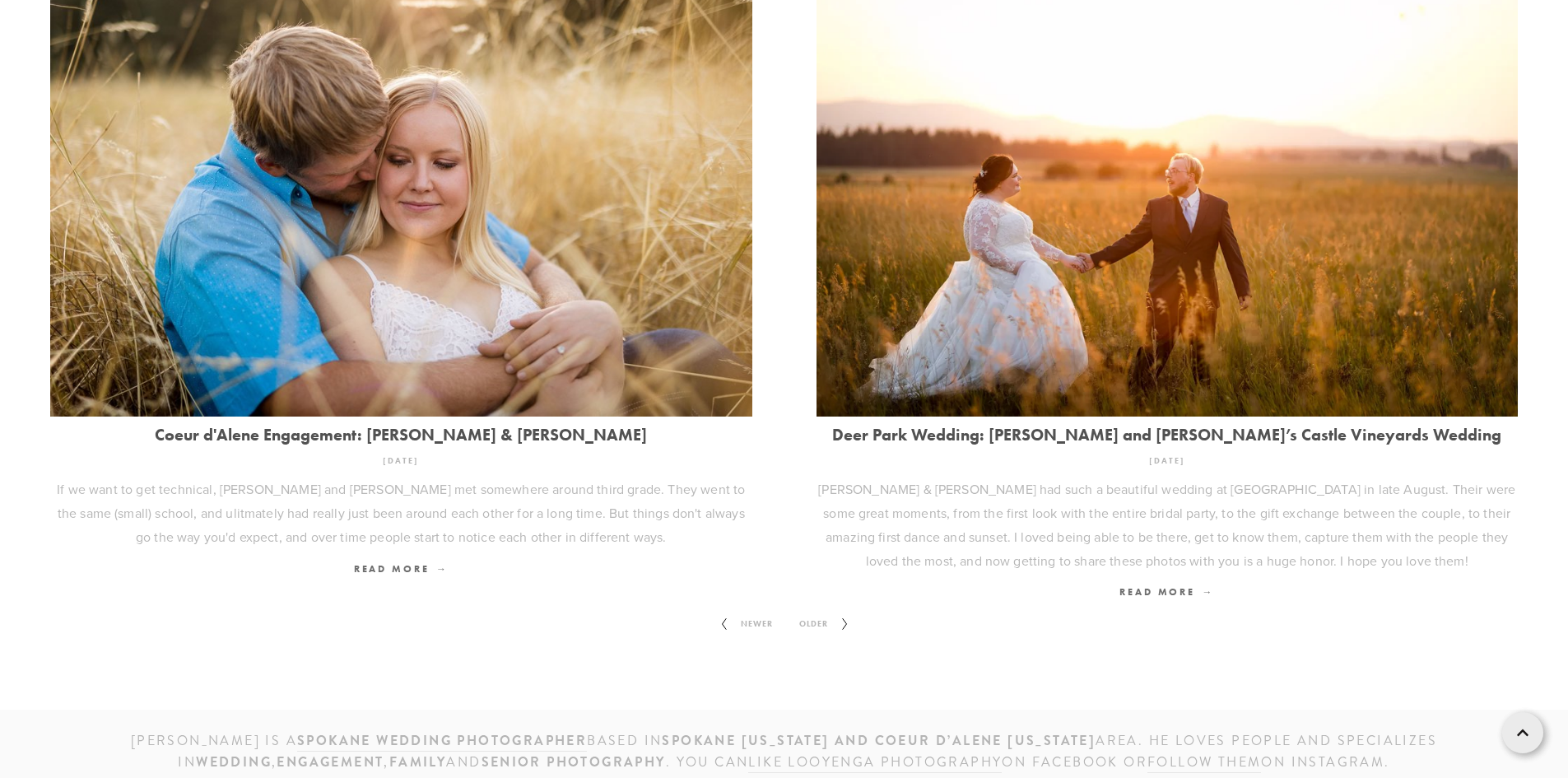
scroll to position [2222, 0]
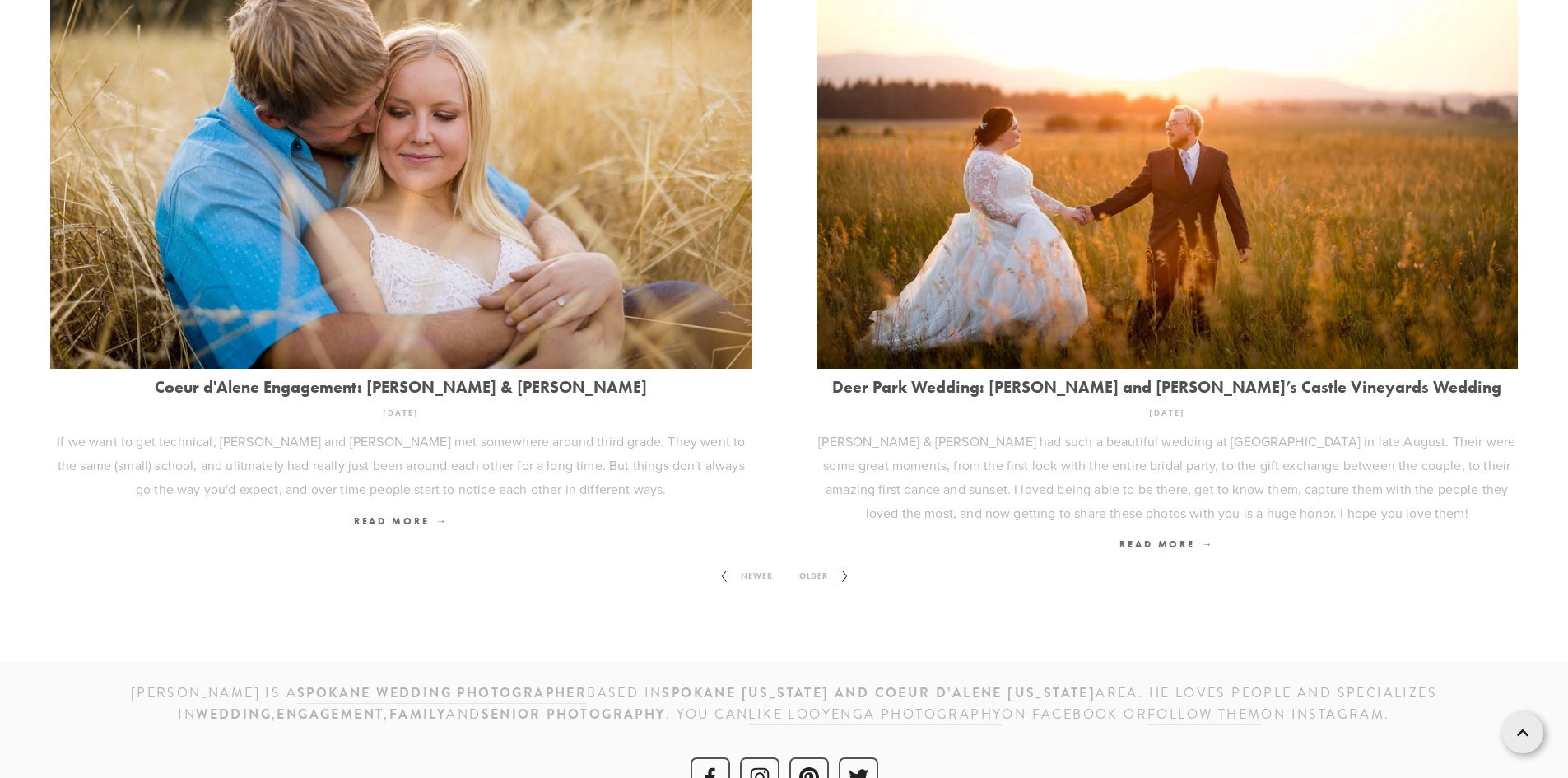
click at [818, 566] on span "Older" at bounding box center [813, 576] width 42 height 21
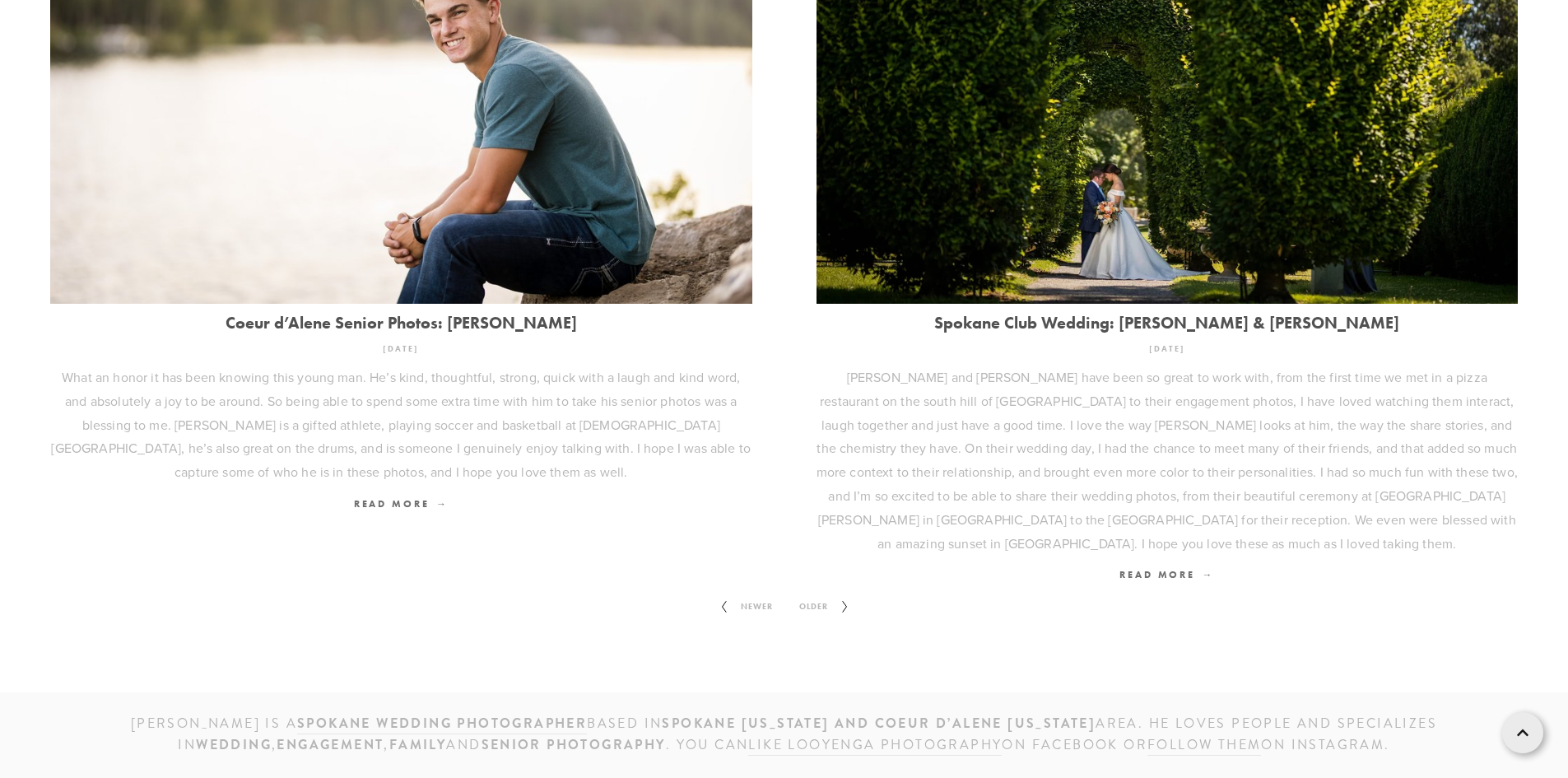
scroll to position [2246, 0]
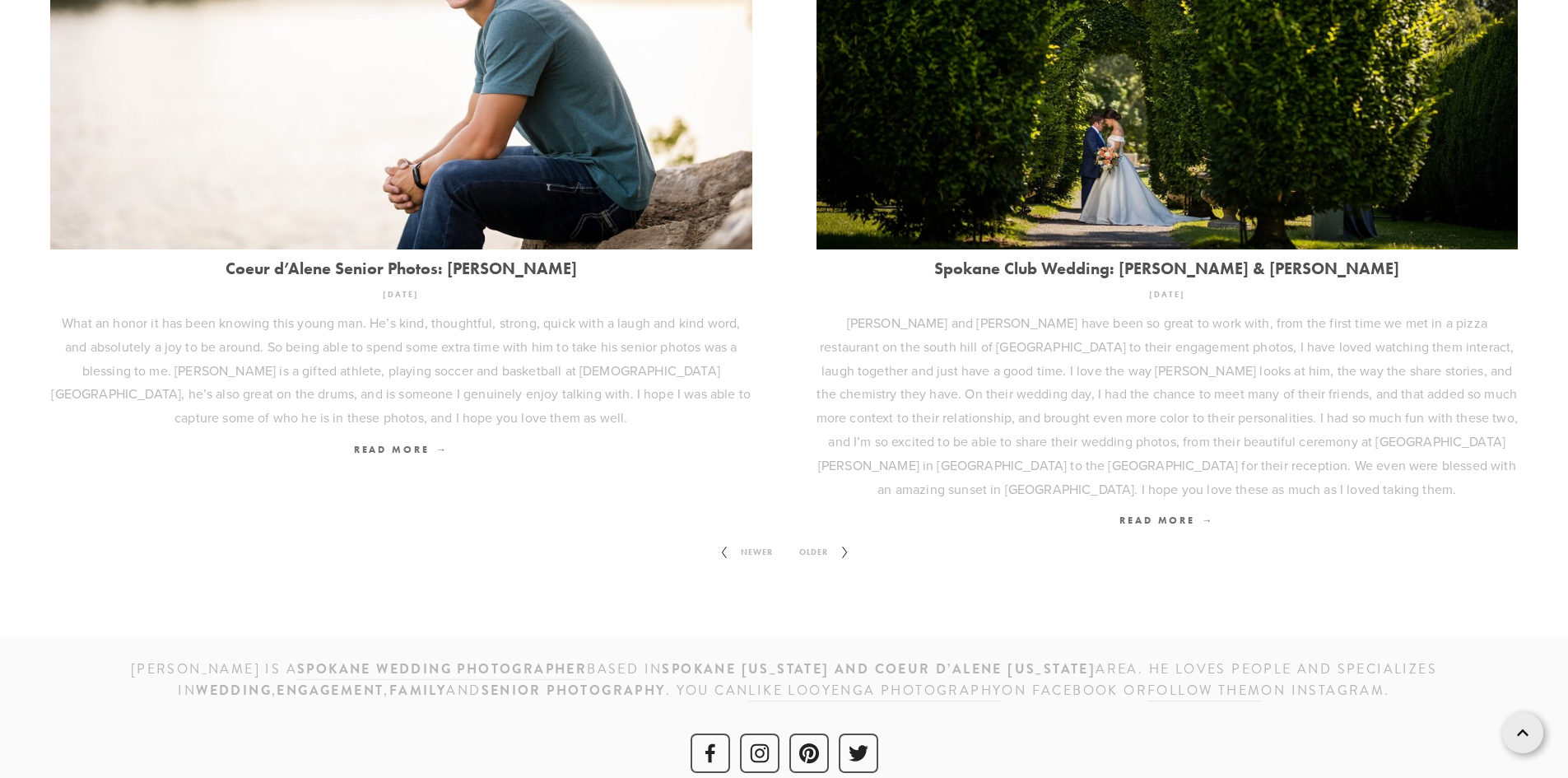
click at [813, 542] on span "Older" at bounding box center [813, 552] width 42 height 21
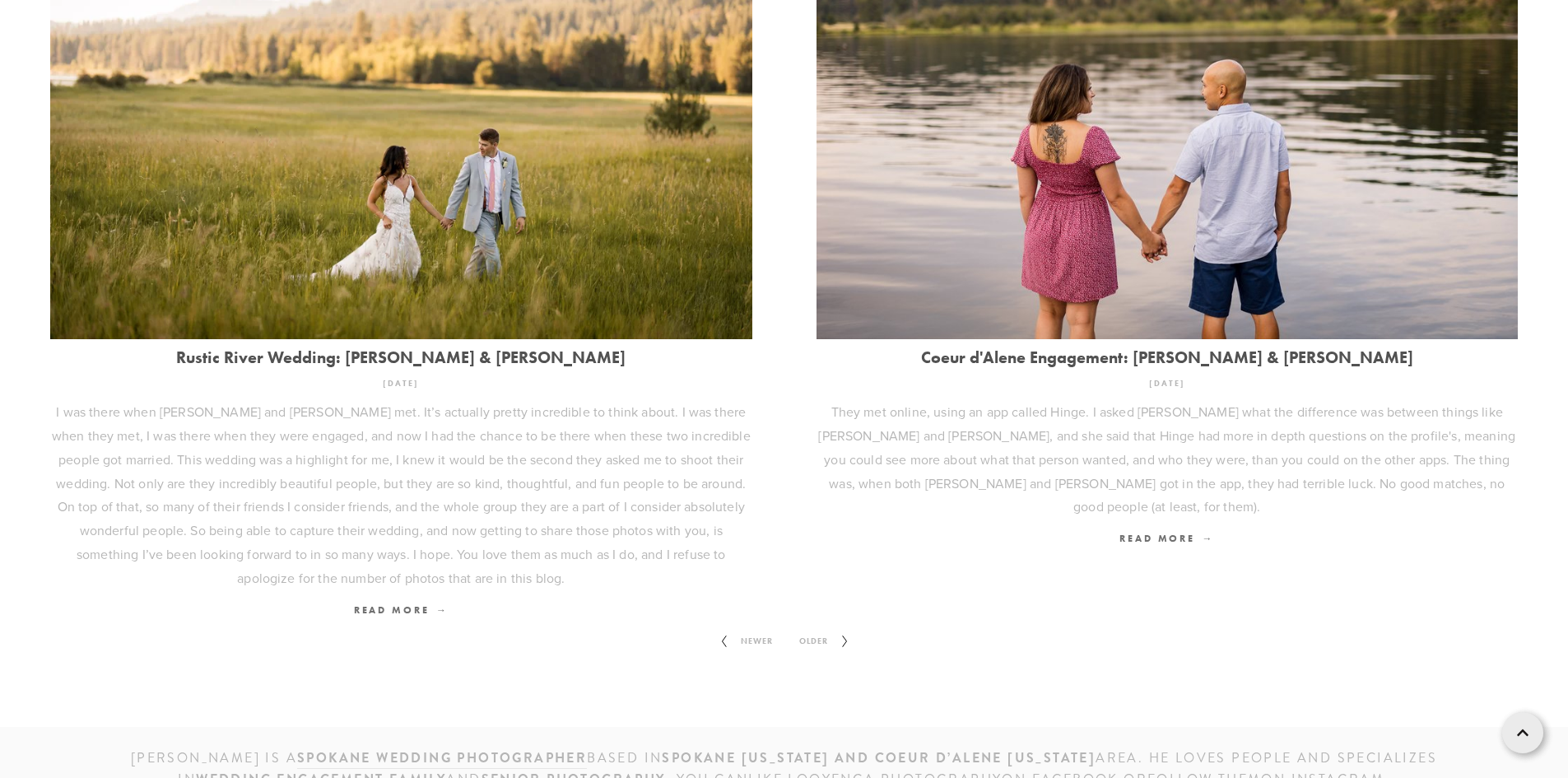
scroll to position [2317, 0]
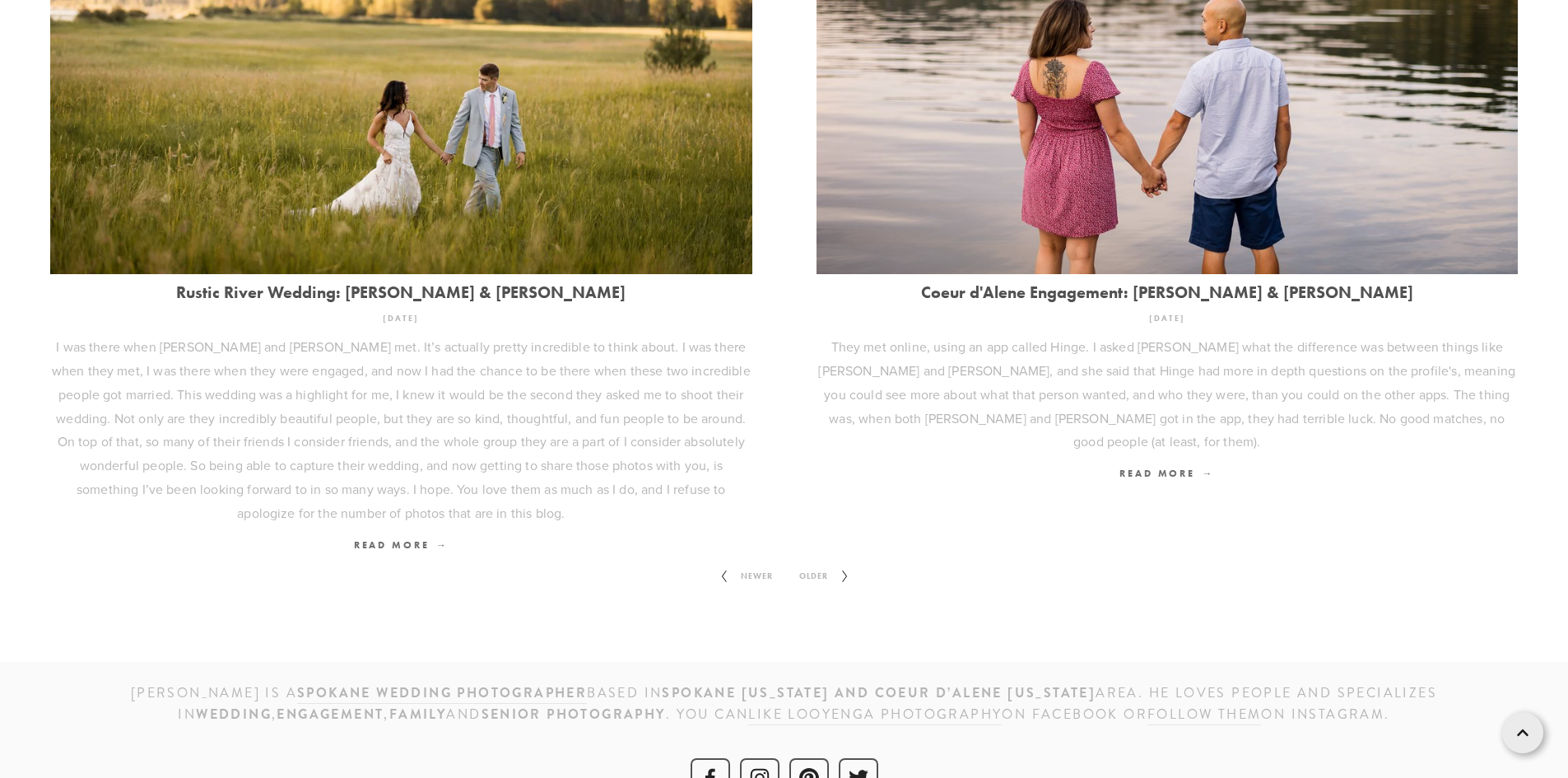
click at [821, 566] on span "Older" at bounding box center [813, 576] width 42 height 21
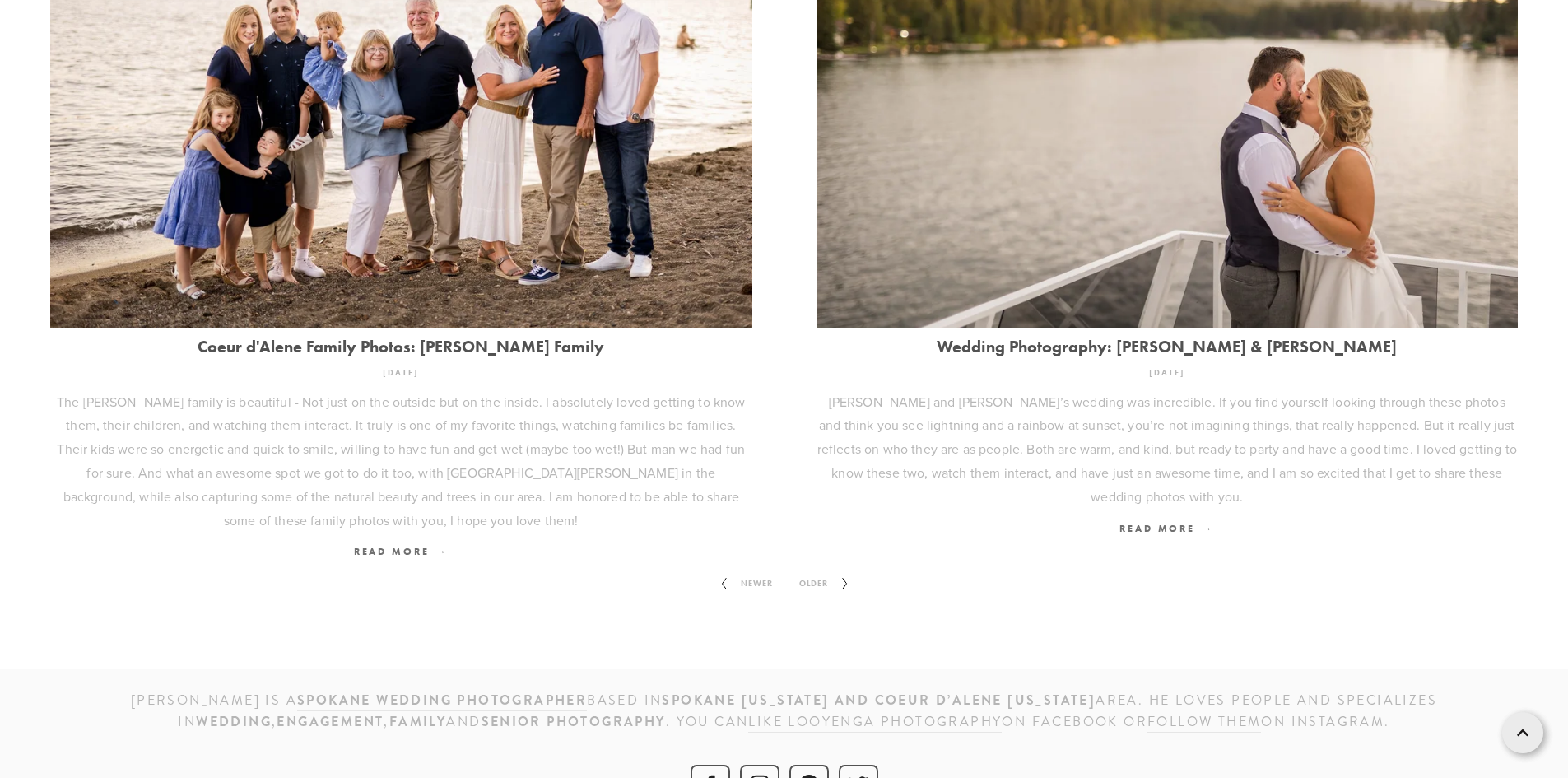
scroll to position [2341, 0]
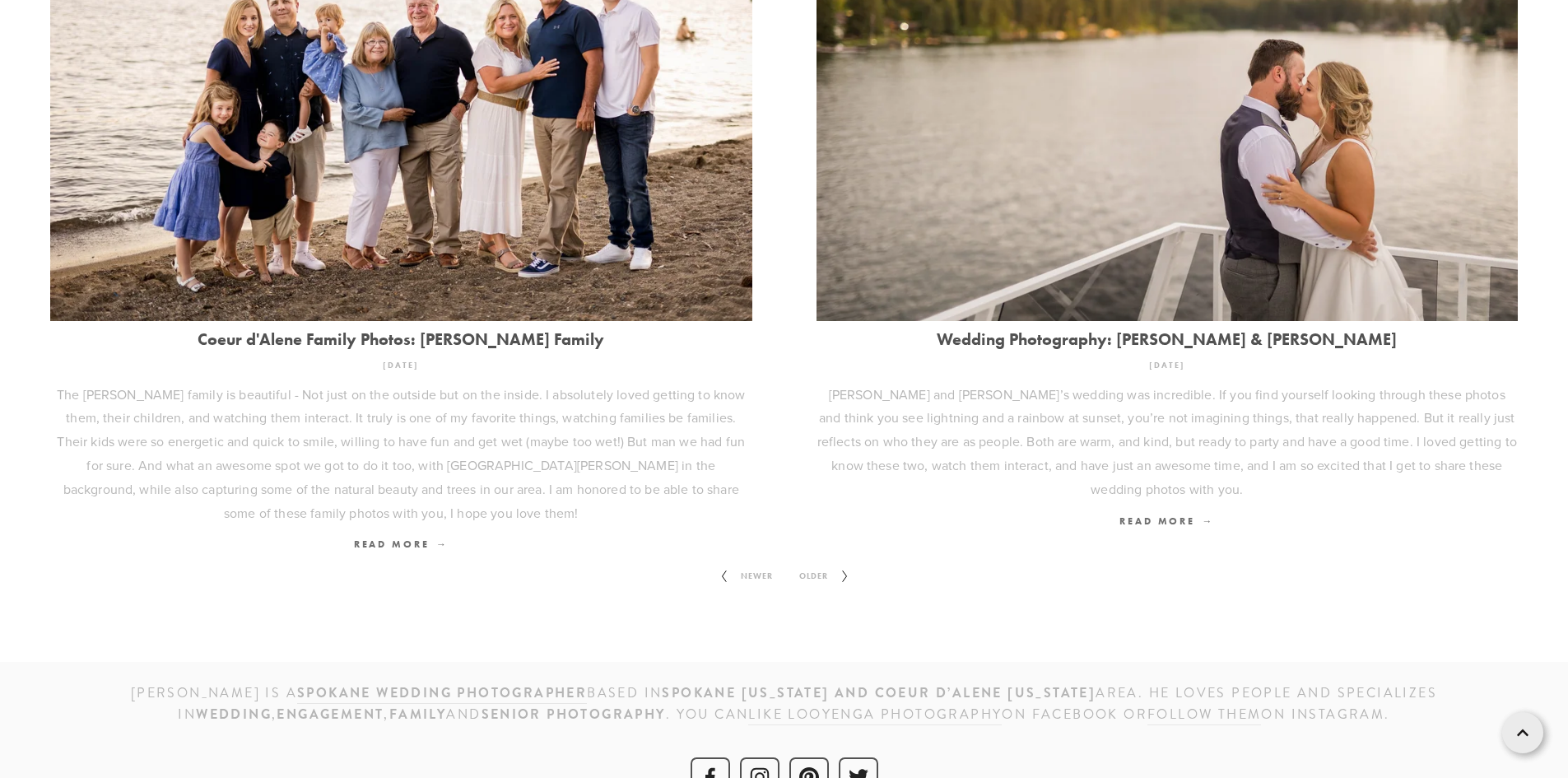
click at [812, 566] on span "Older" at bounding box center [813, 576] width 42 height 21
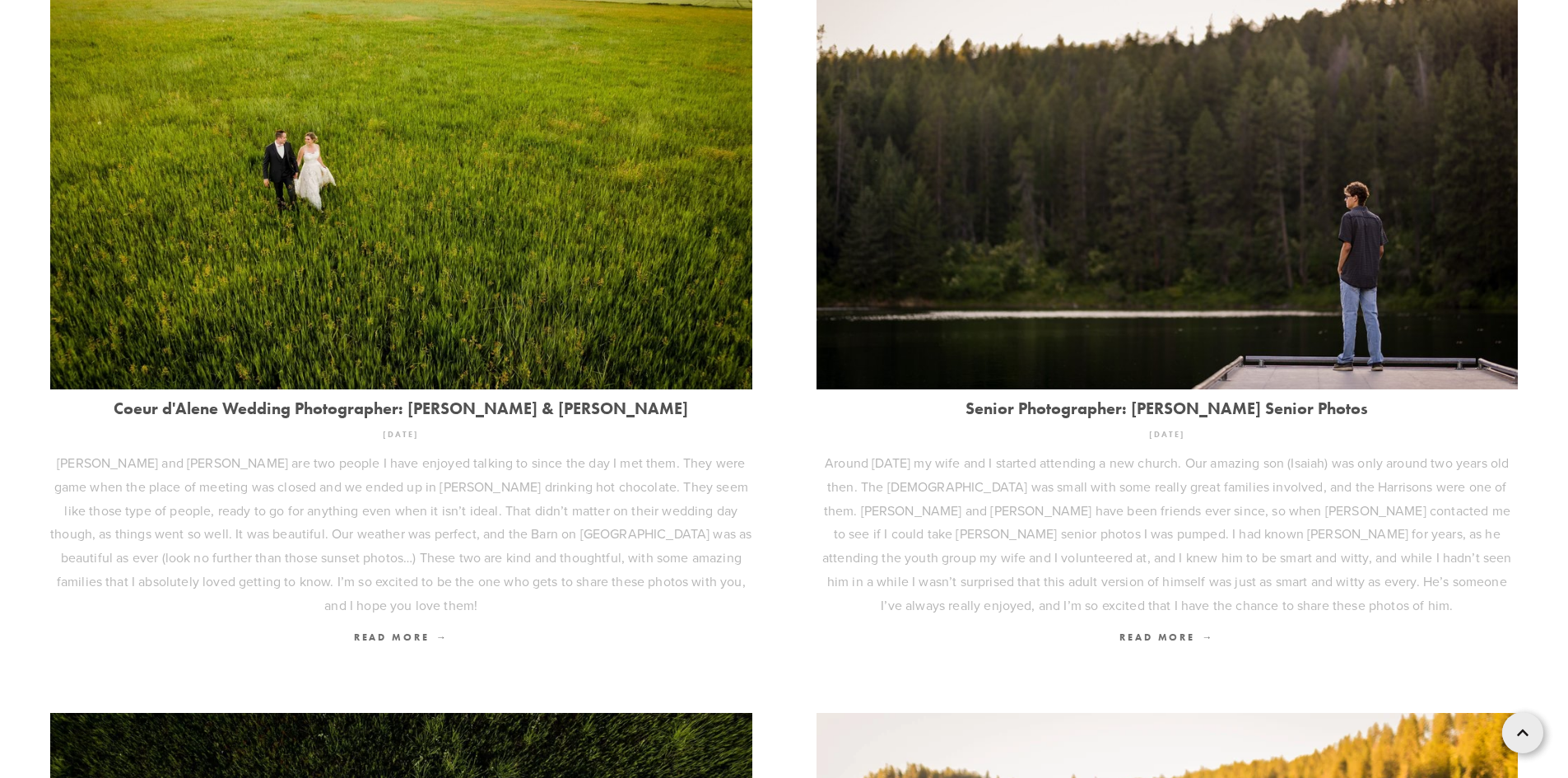
scroll to position [1400, 0]
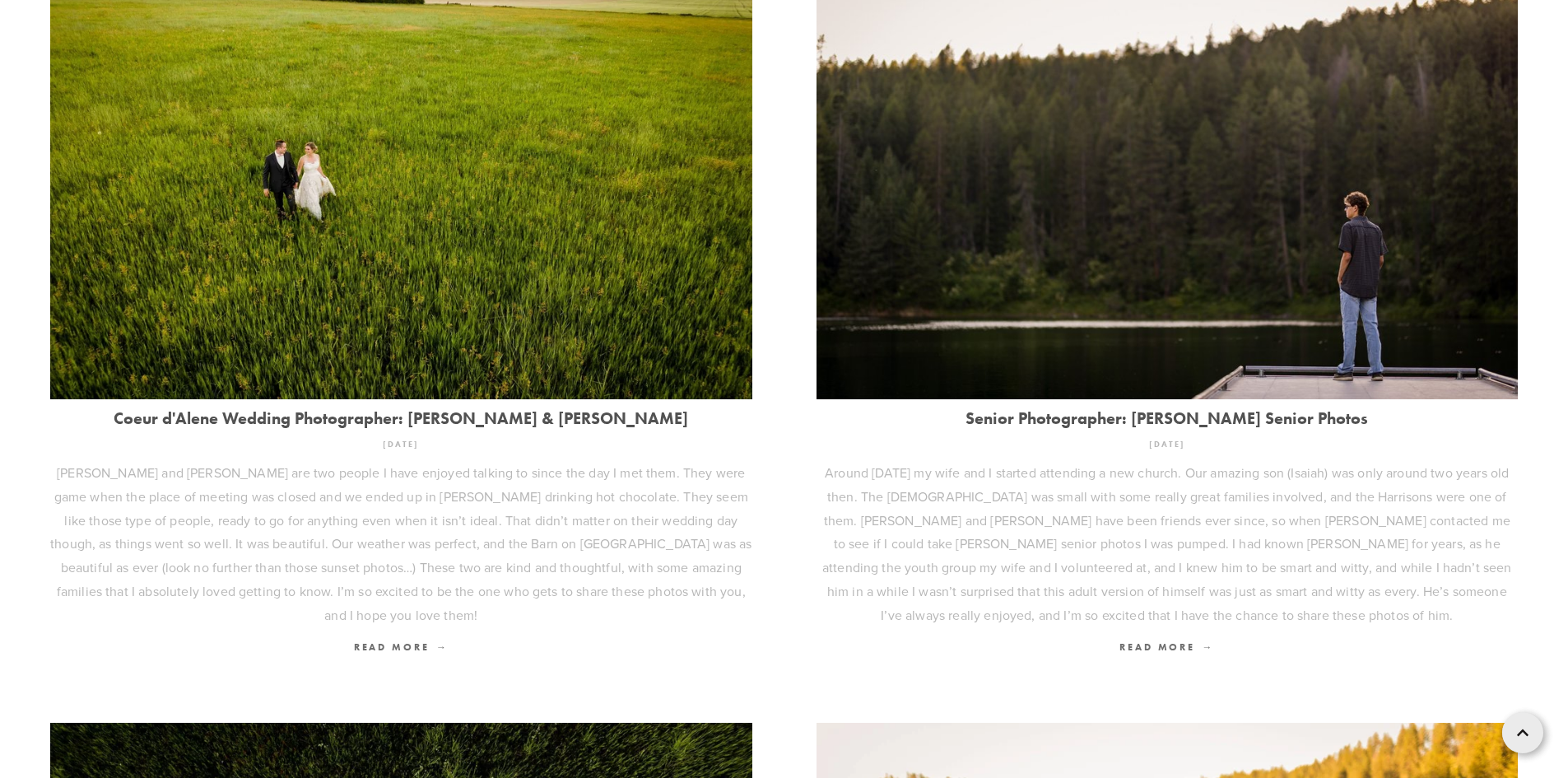
drag, startPoint x: 527, startPoint y: 383, endPoint x: 494, endPoint y: 391, distance: 34.0
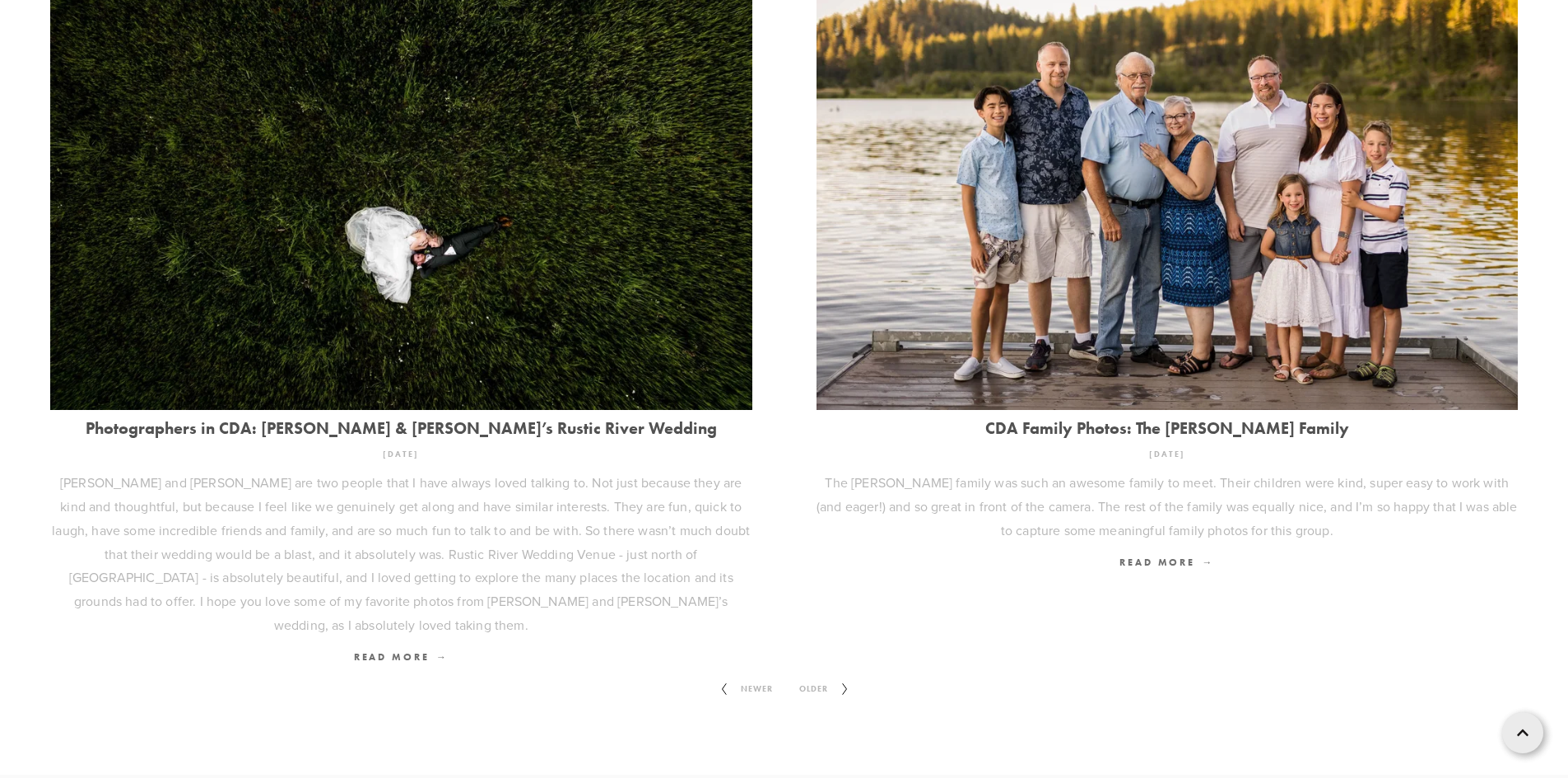
scroll to position [2294, 0]
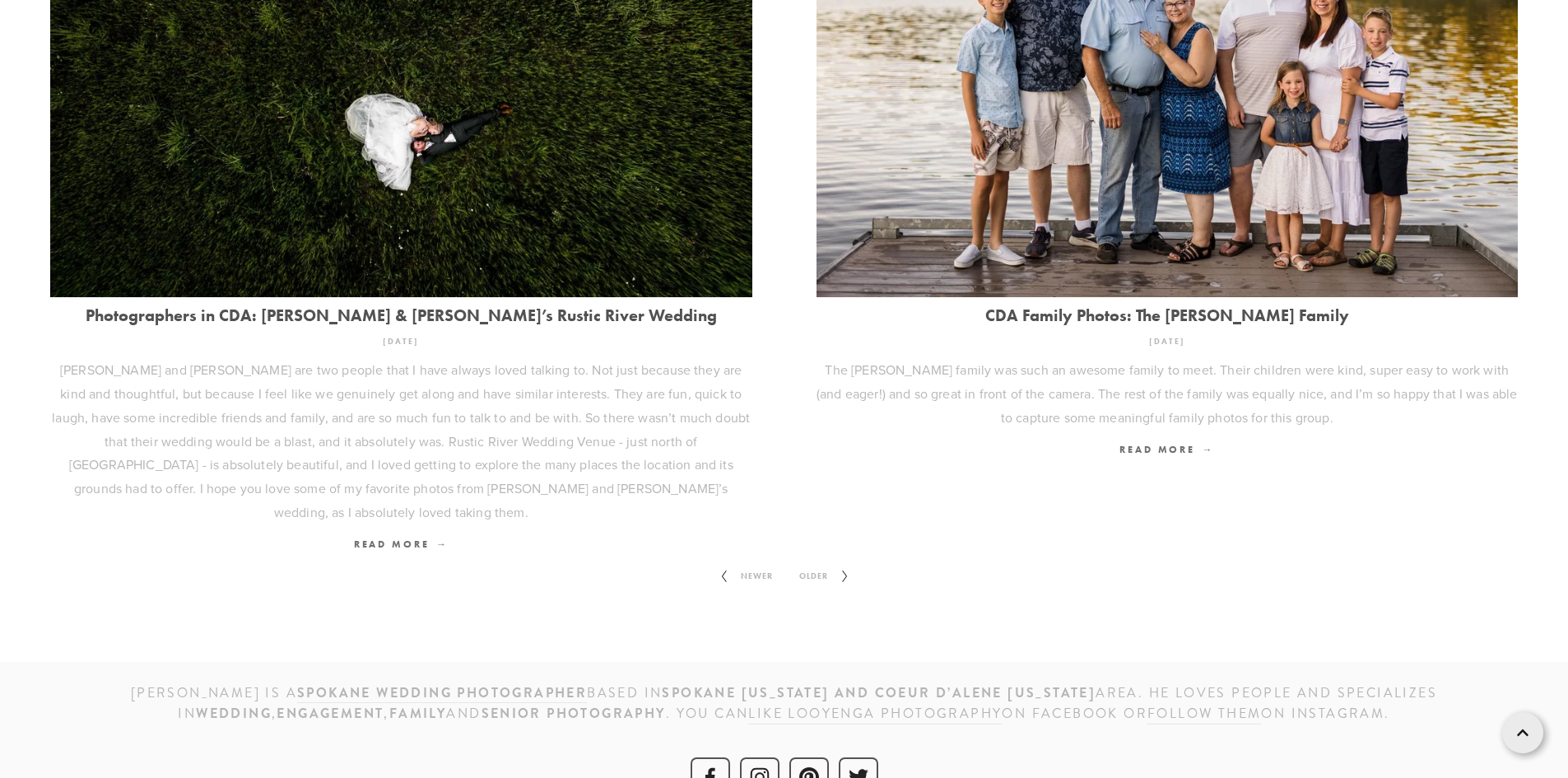
click at [805, 566] on span "Older" at bounding box center [813, 576] width 42 height 21
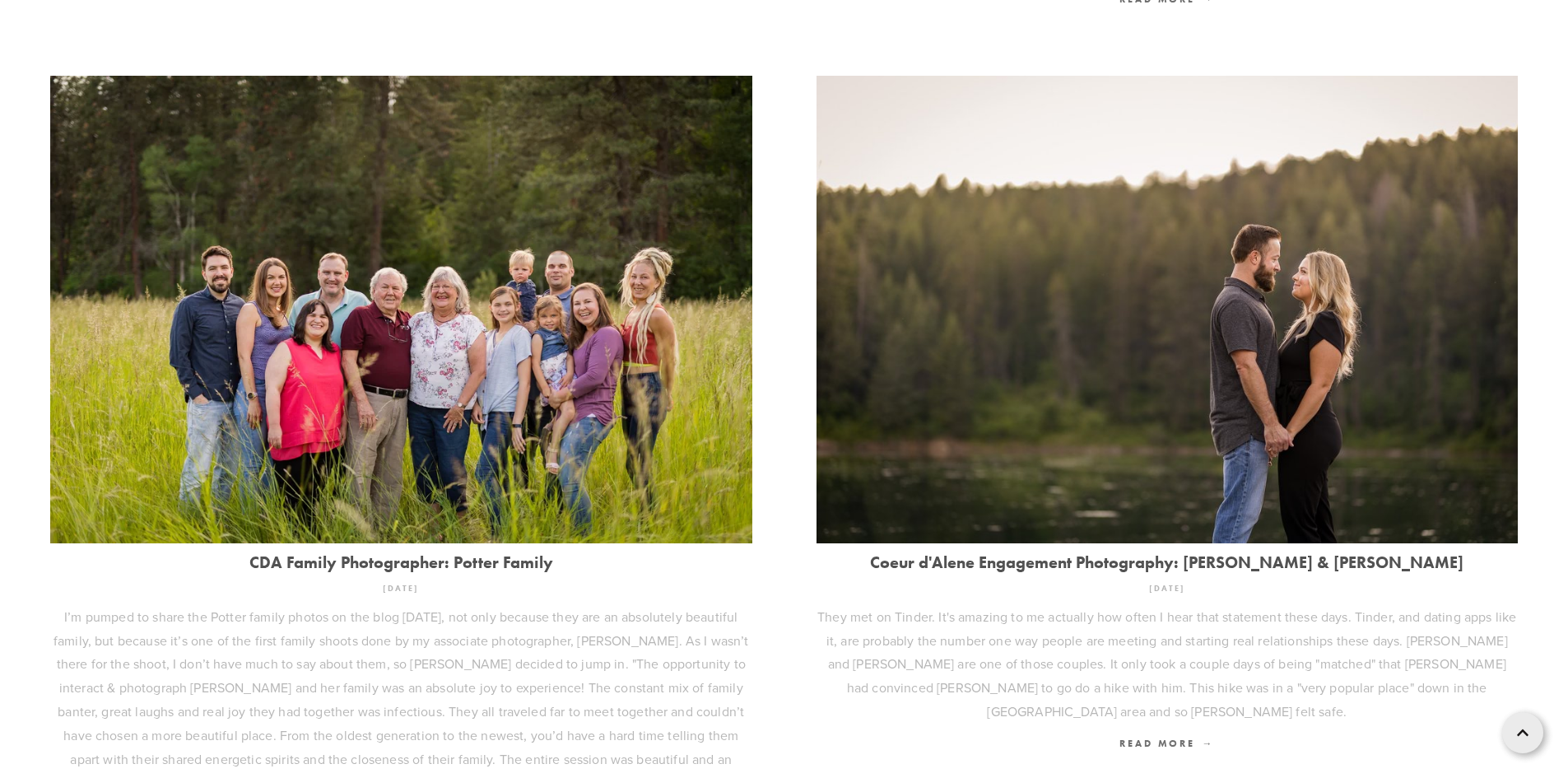
scroll to position [2246, 0]
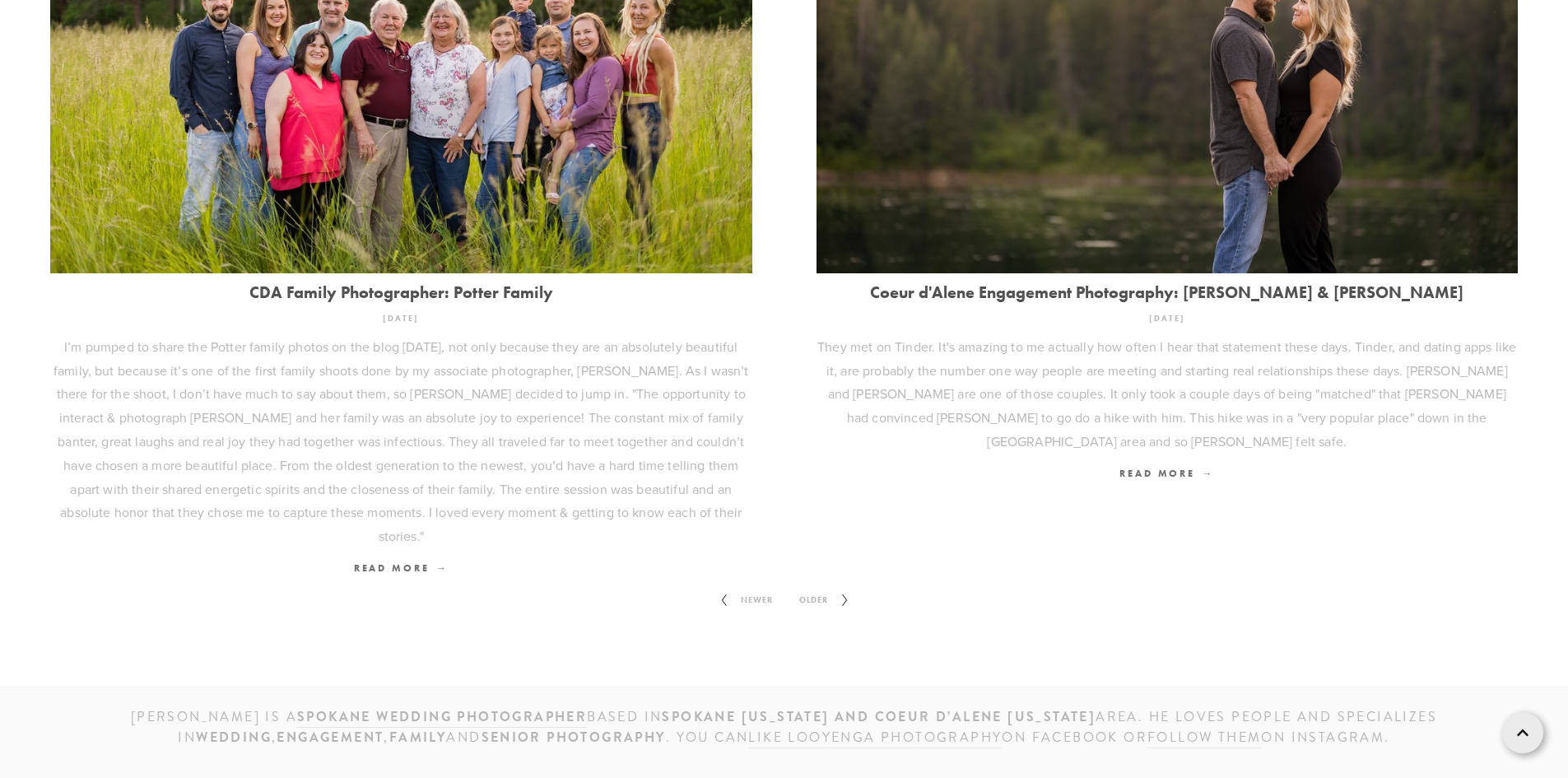
click at [803, 590] on span "Older" at bounding box center [813, 600] width 42 height 21
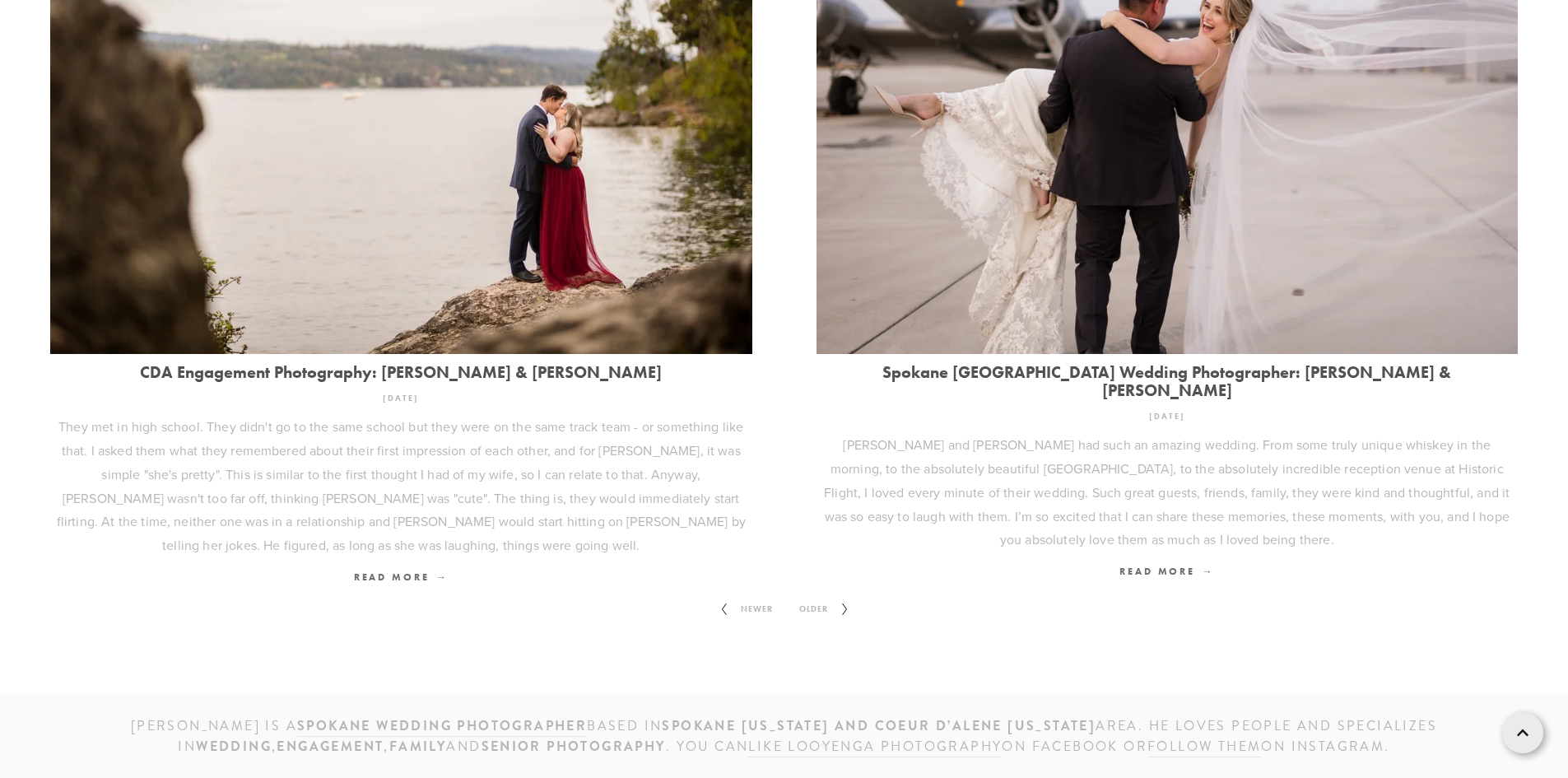
scroll to position [2317, 0]
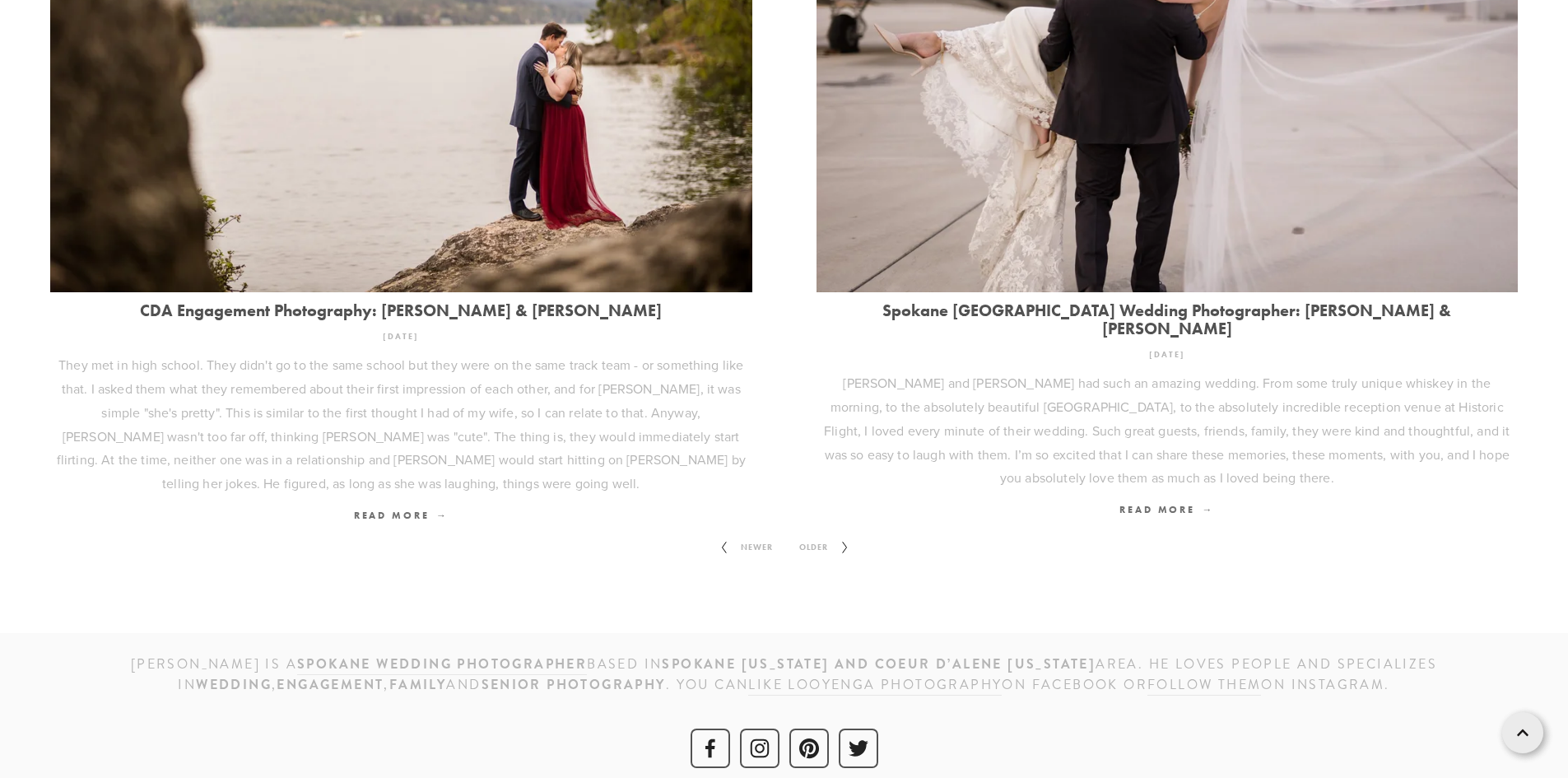
click at [807, 537] on span "Older" at bounding box center [813, 547] width 42 height 21
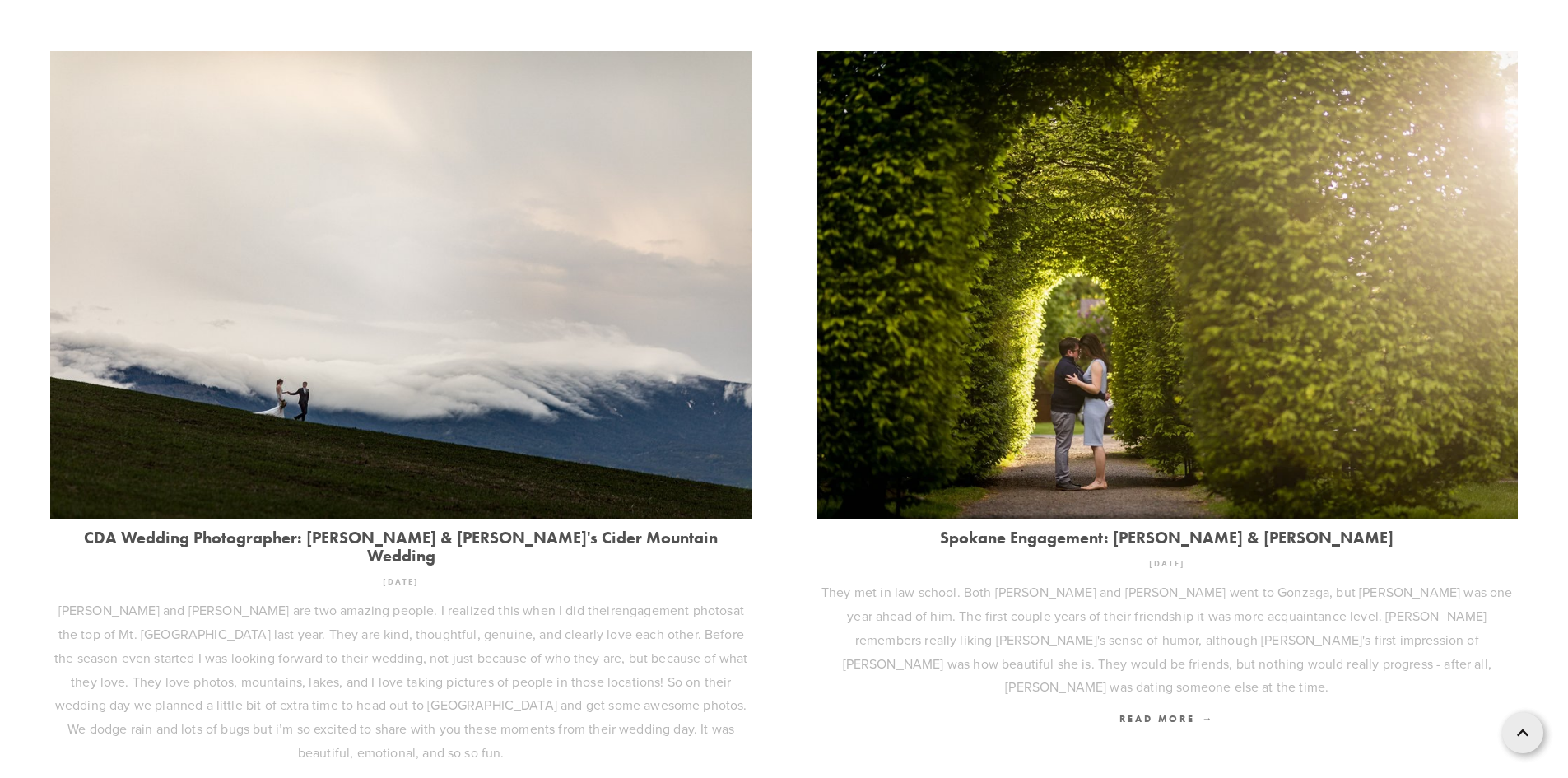
scroll to position [2059, 0]
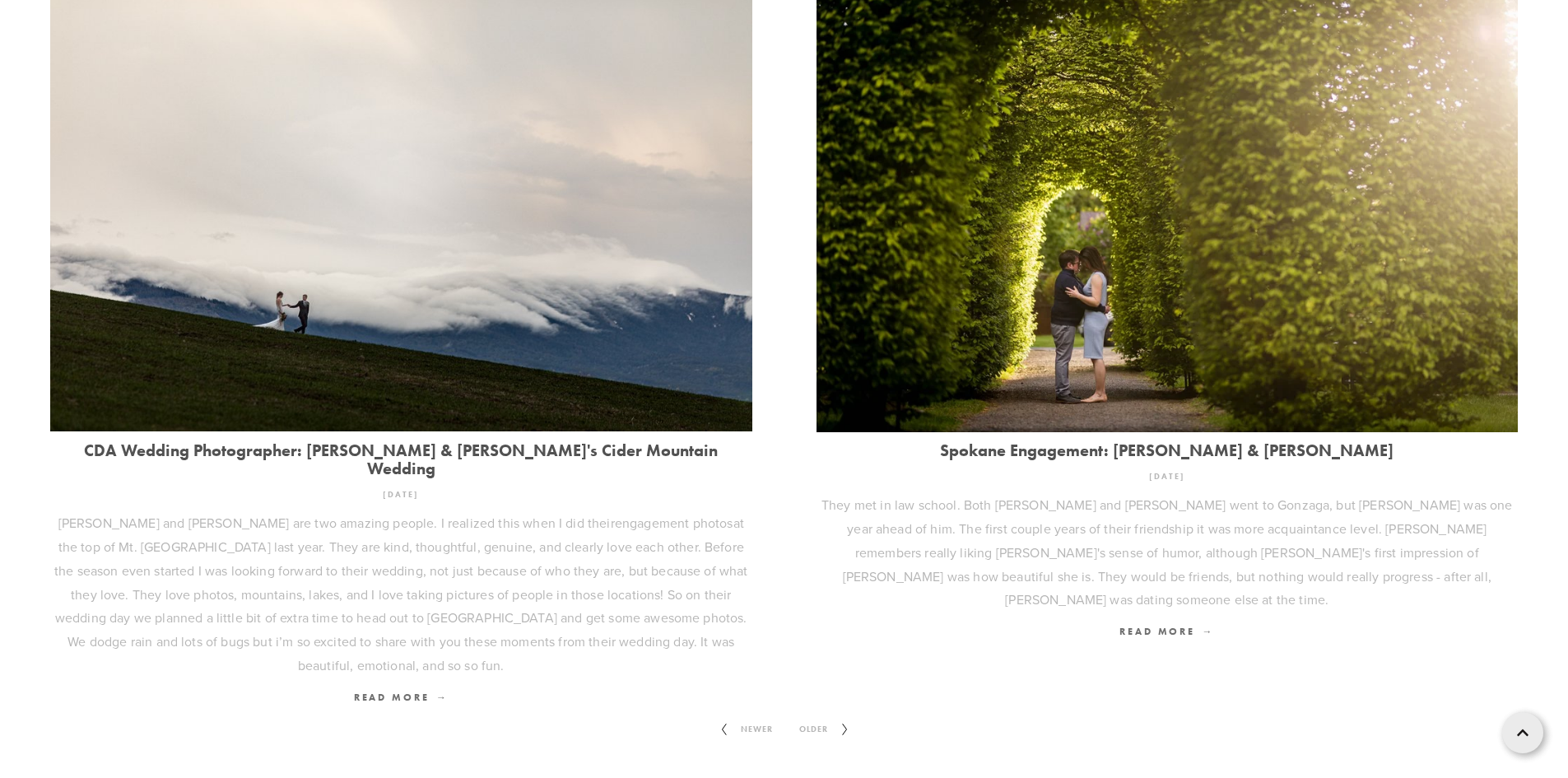
click at [813, 719] on span "Older" at bounding box center [813, 729] width 42 height 21
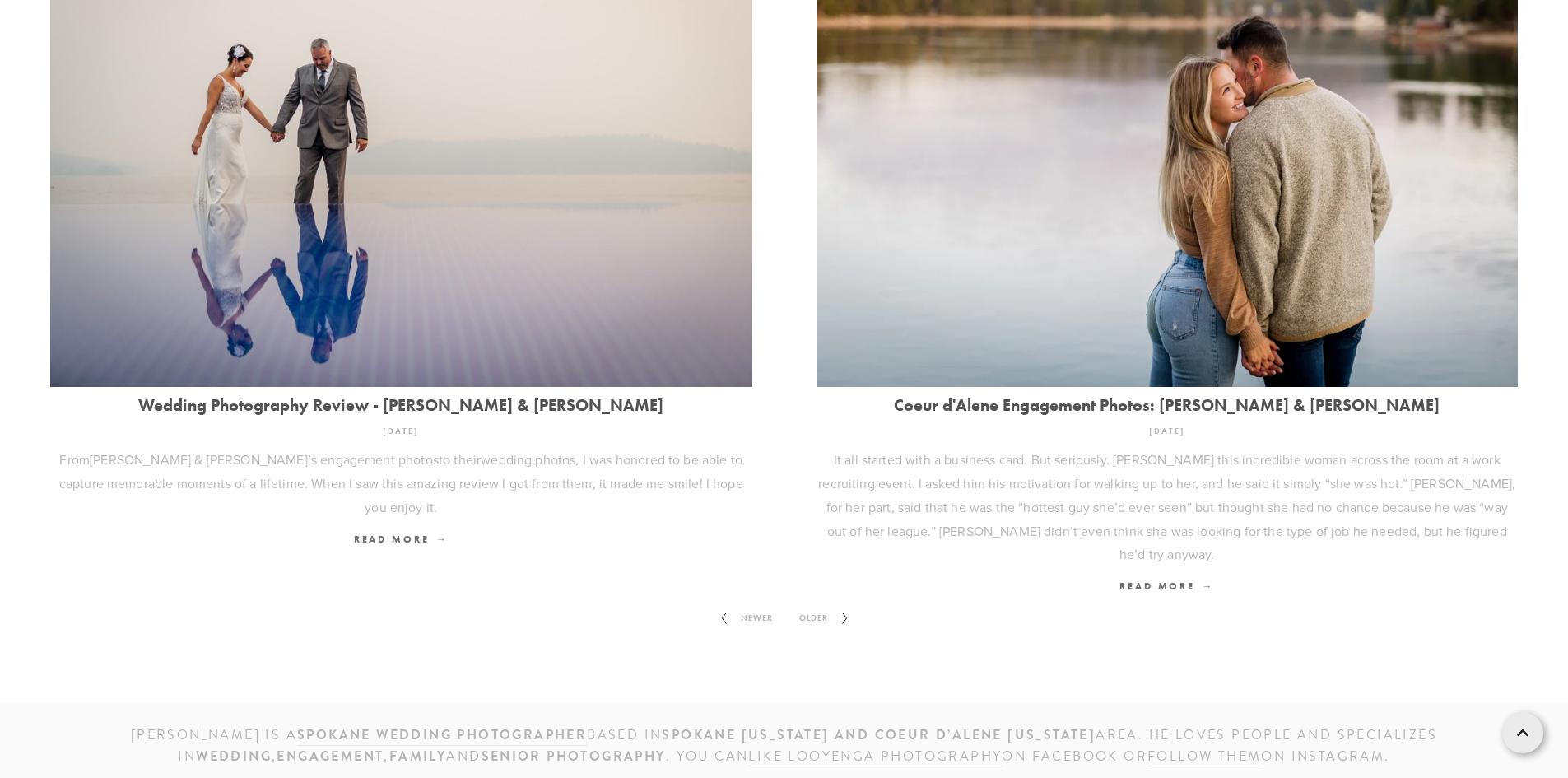
scroll to position [2270, 0]
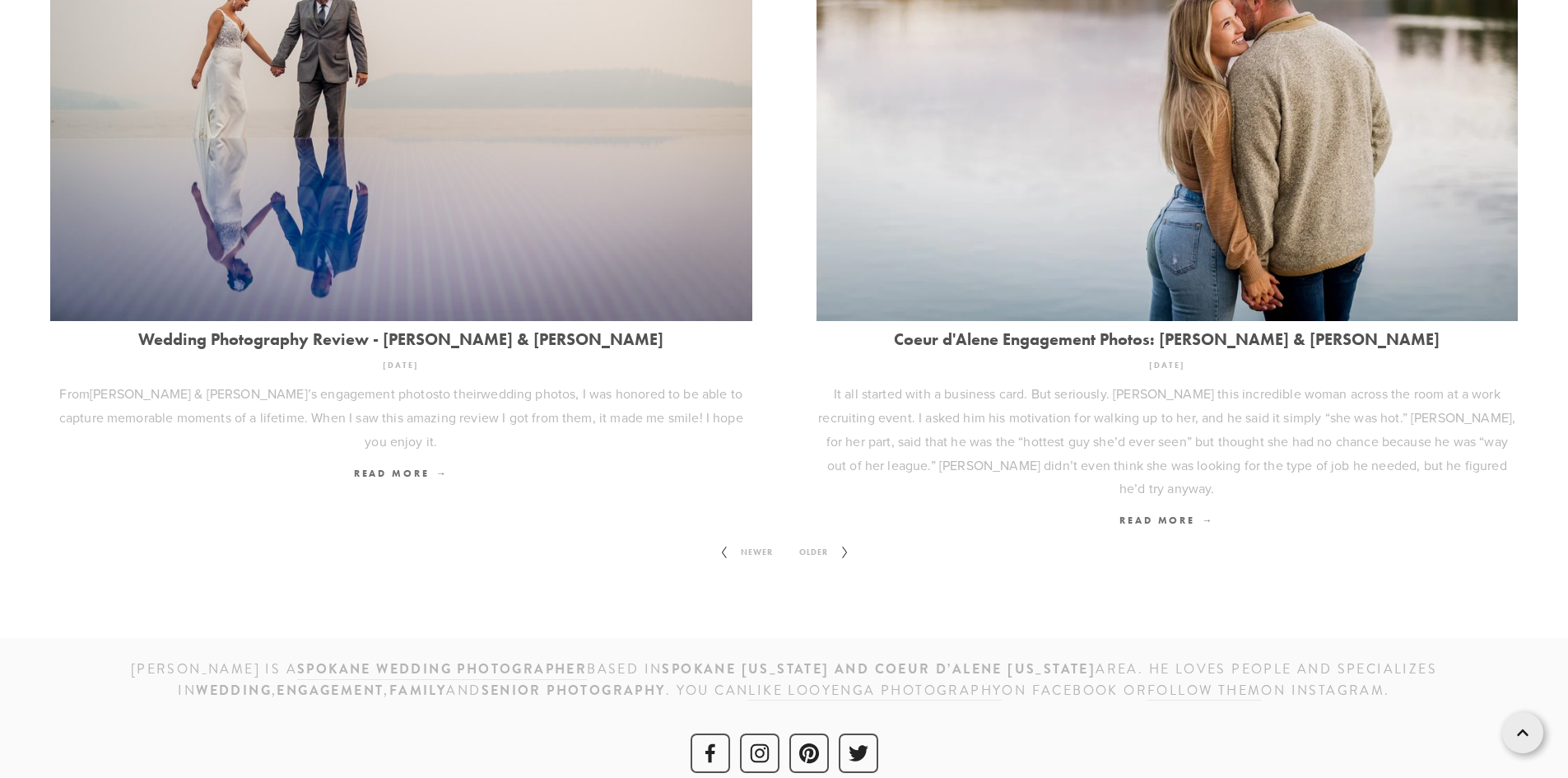
click at [808, 542] on span "Older" at bounding box center [813, 552] width 42 height 21
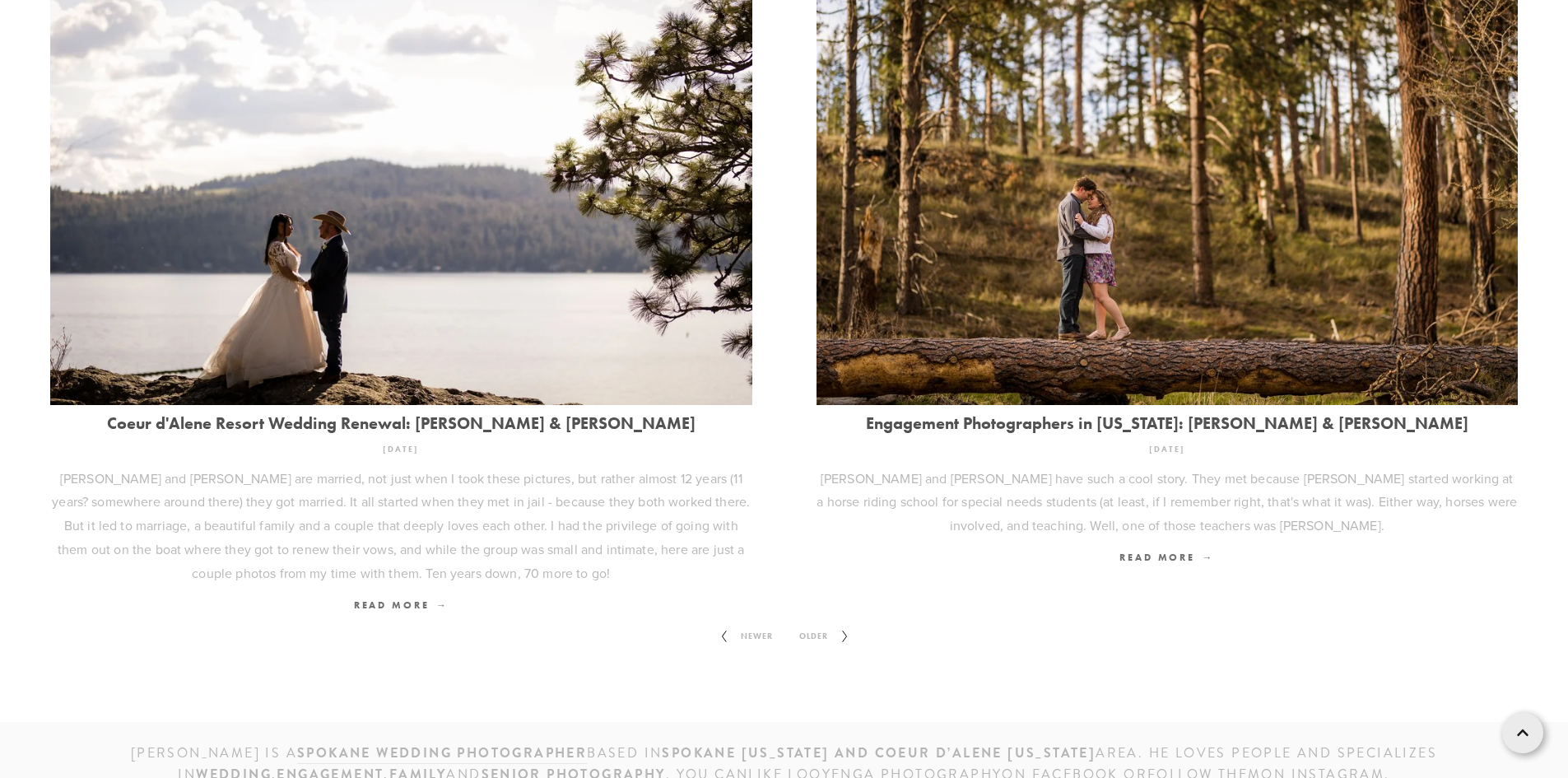
scroll to position [2141, 0]
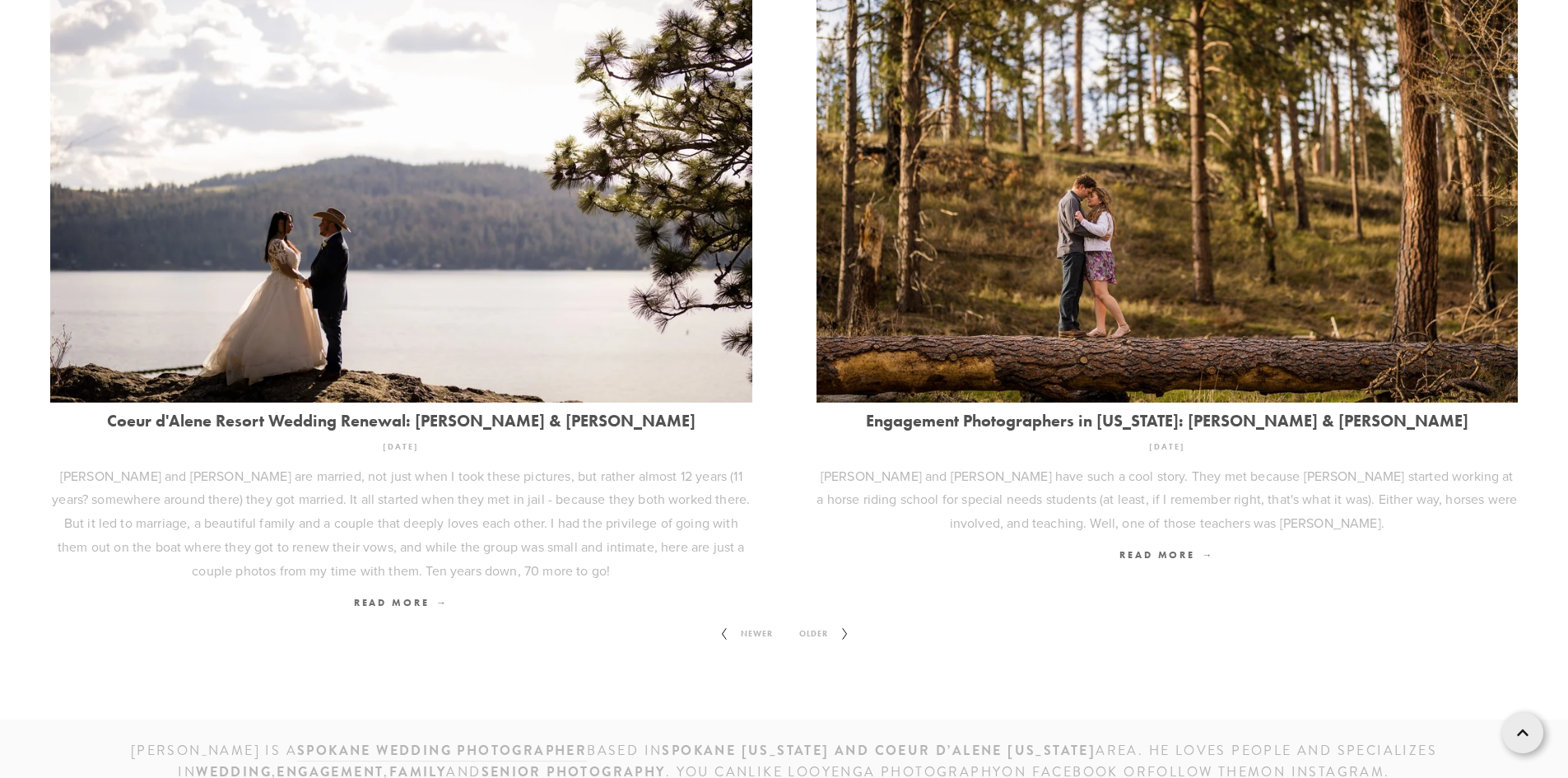
click at [822, 624] on span "Older" at bounding box center [813, 633] width 42 height 21
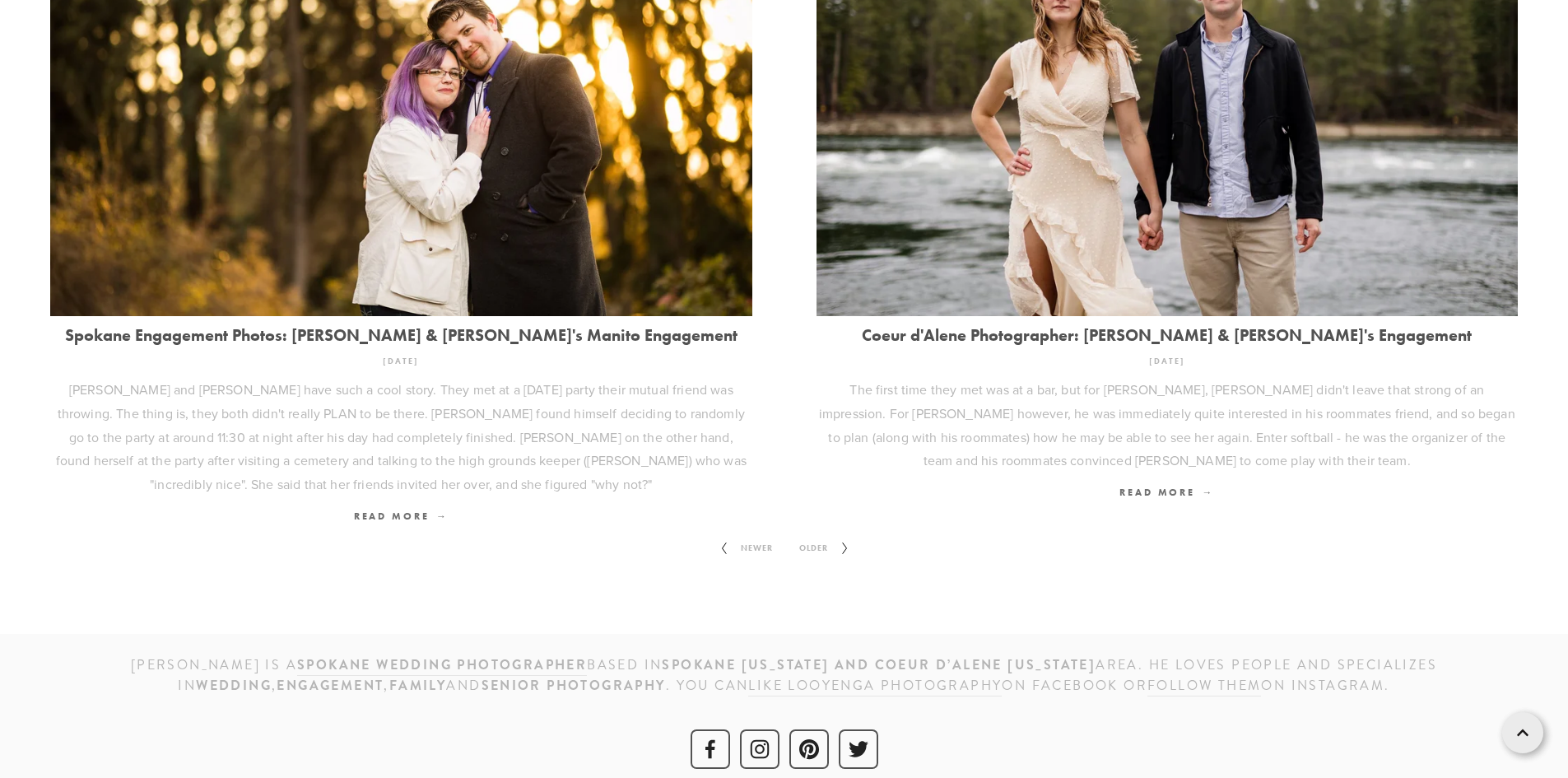
scroll to position [2199, 0]
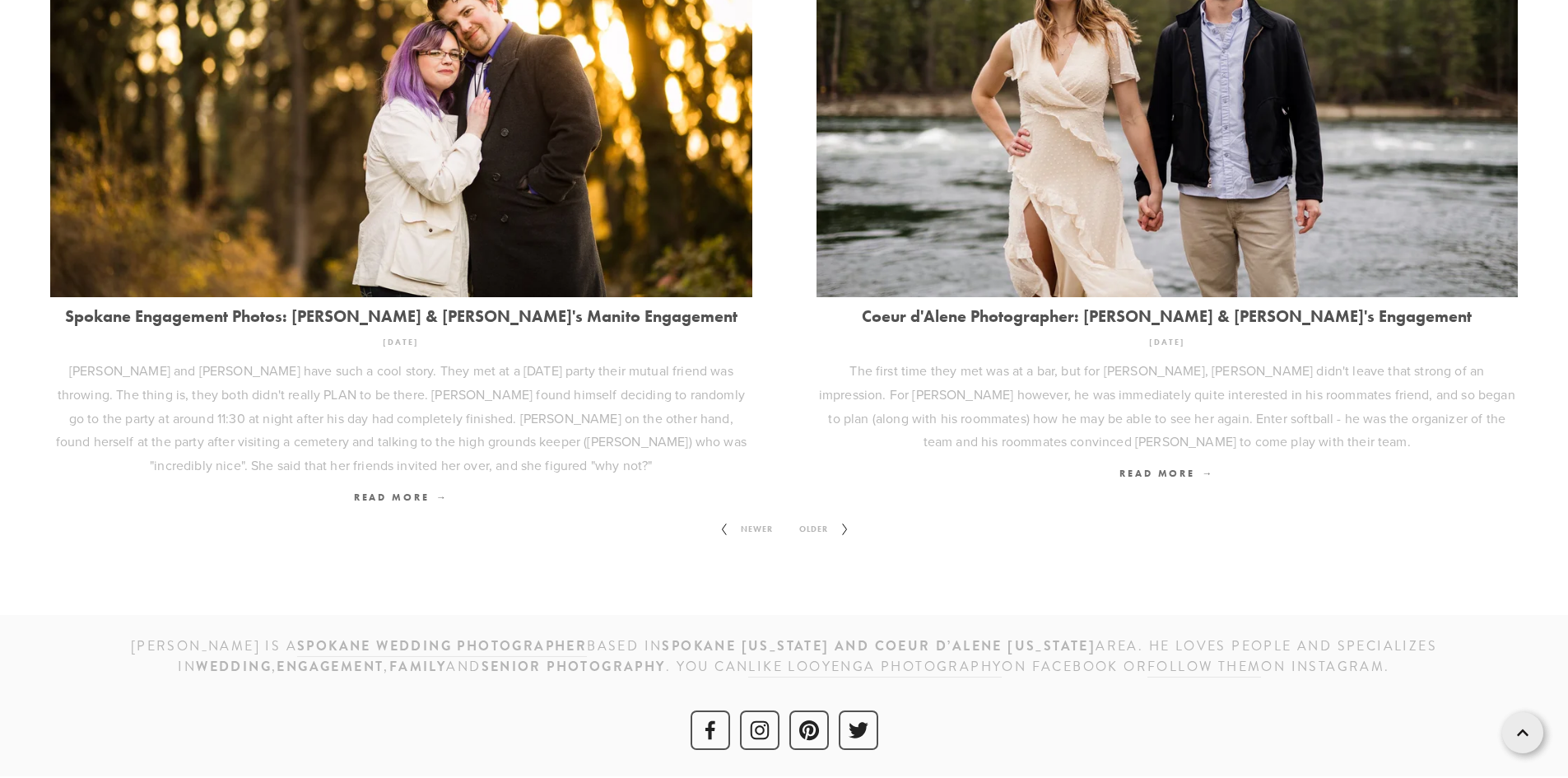
click at [805, 526] on span "Older" at bounding box center [813, 529] width 42 height 21
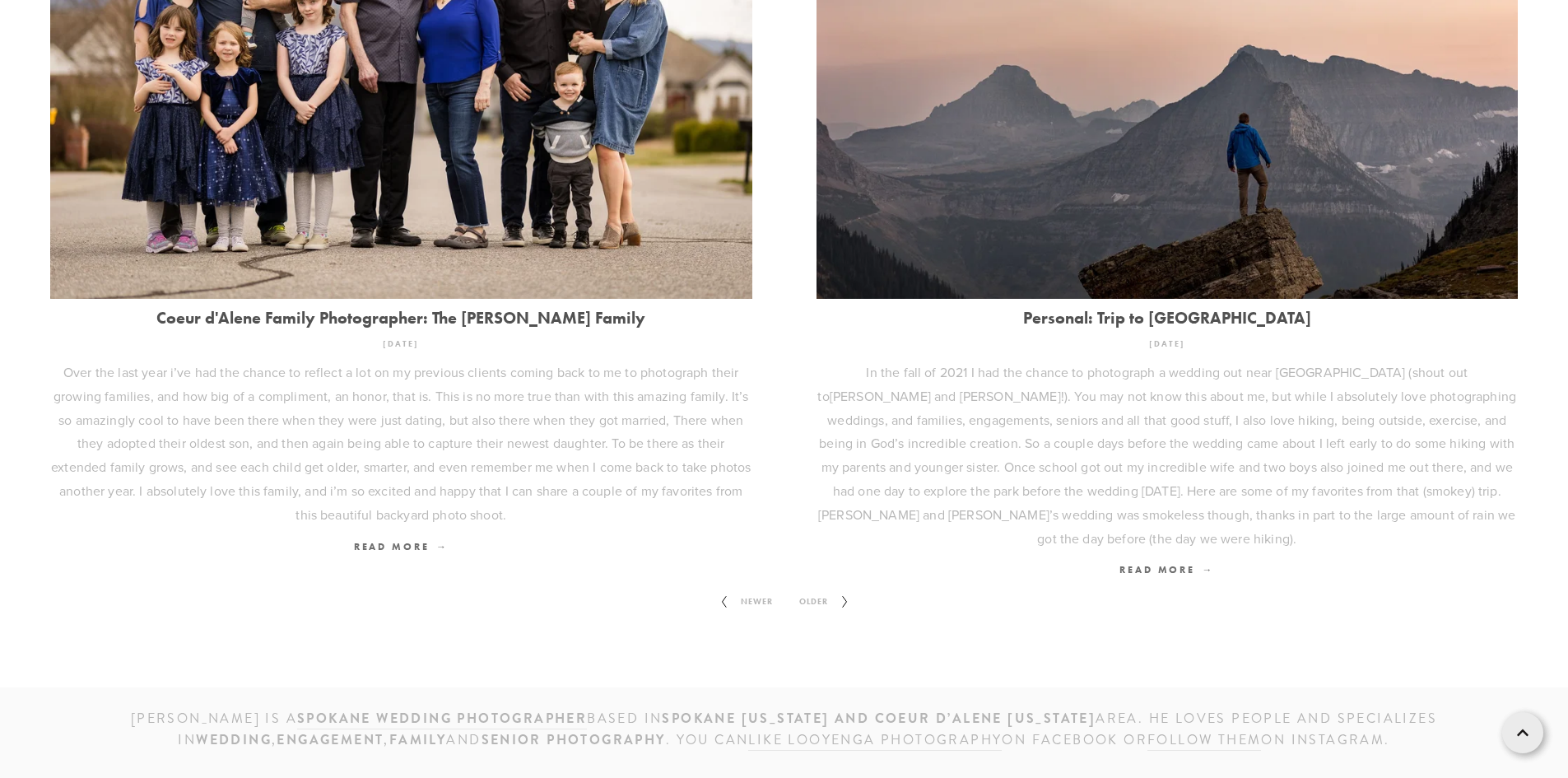
scroll to position [2270, 0]
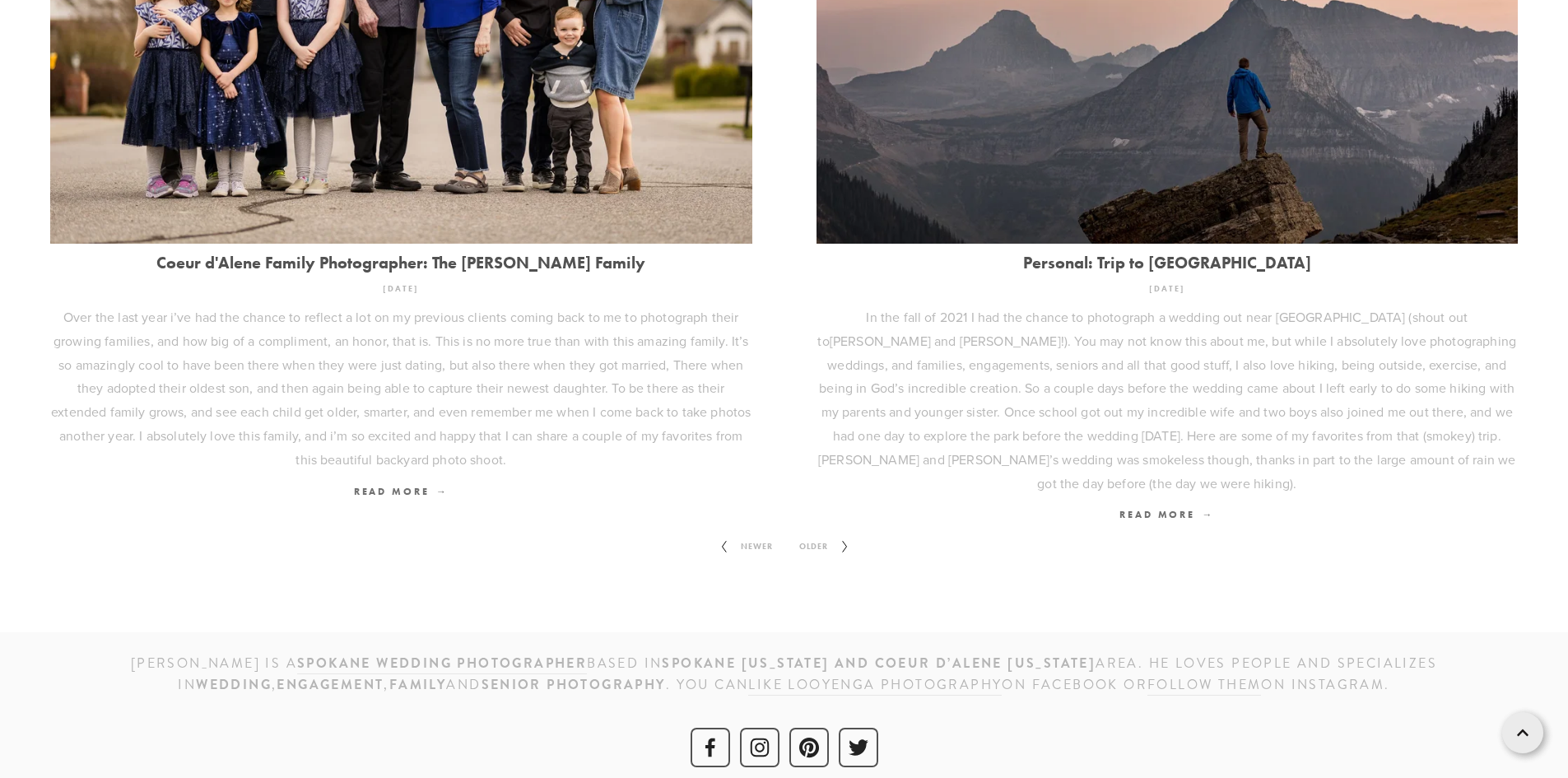
click at [820, 536] on span "Older" at bounding box center [813, 546] width 42 height 21
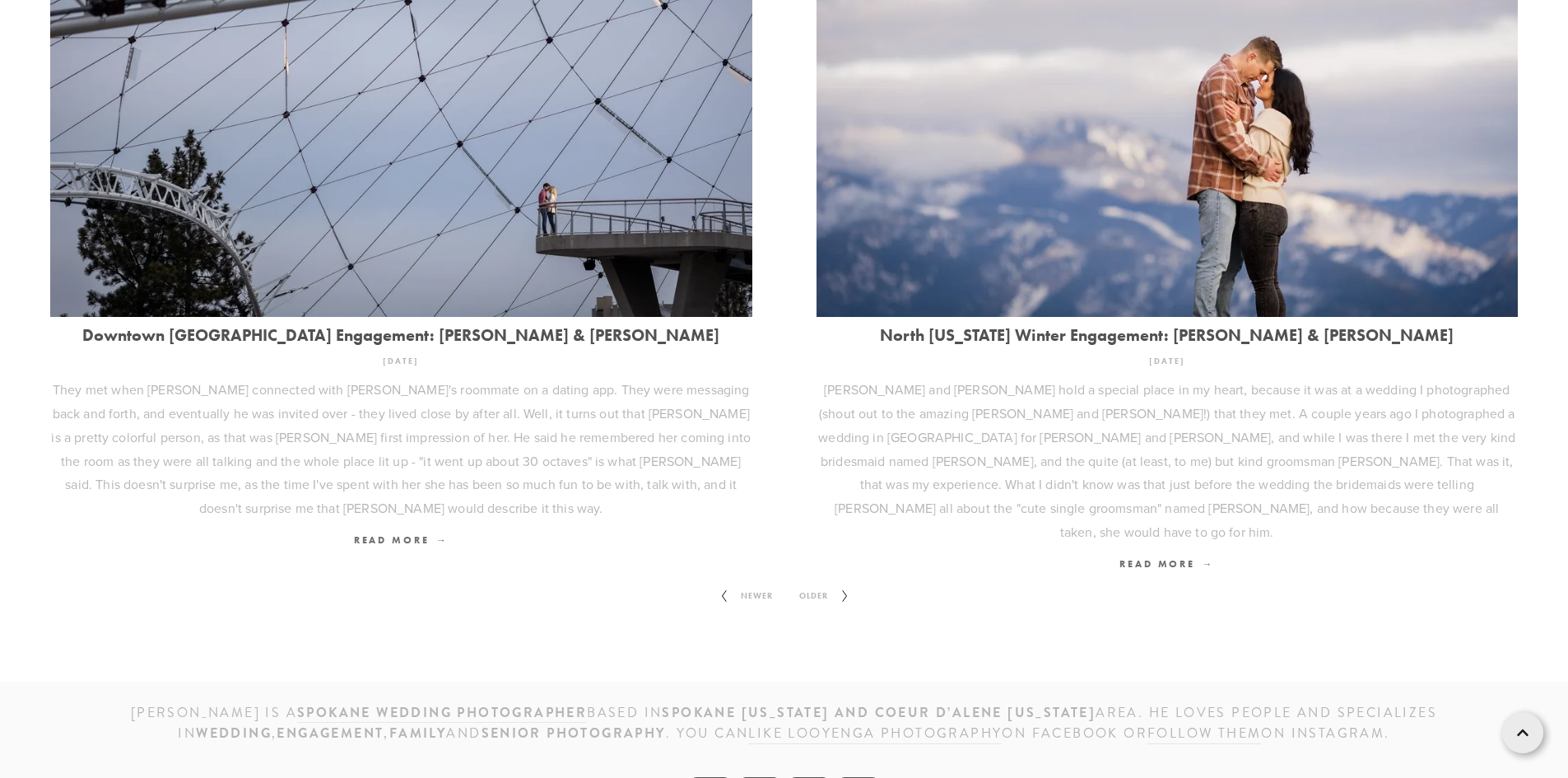
scroll to position [2294, 0]
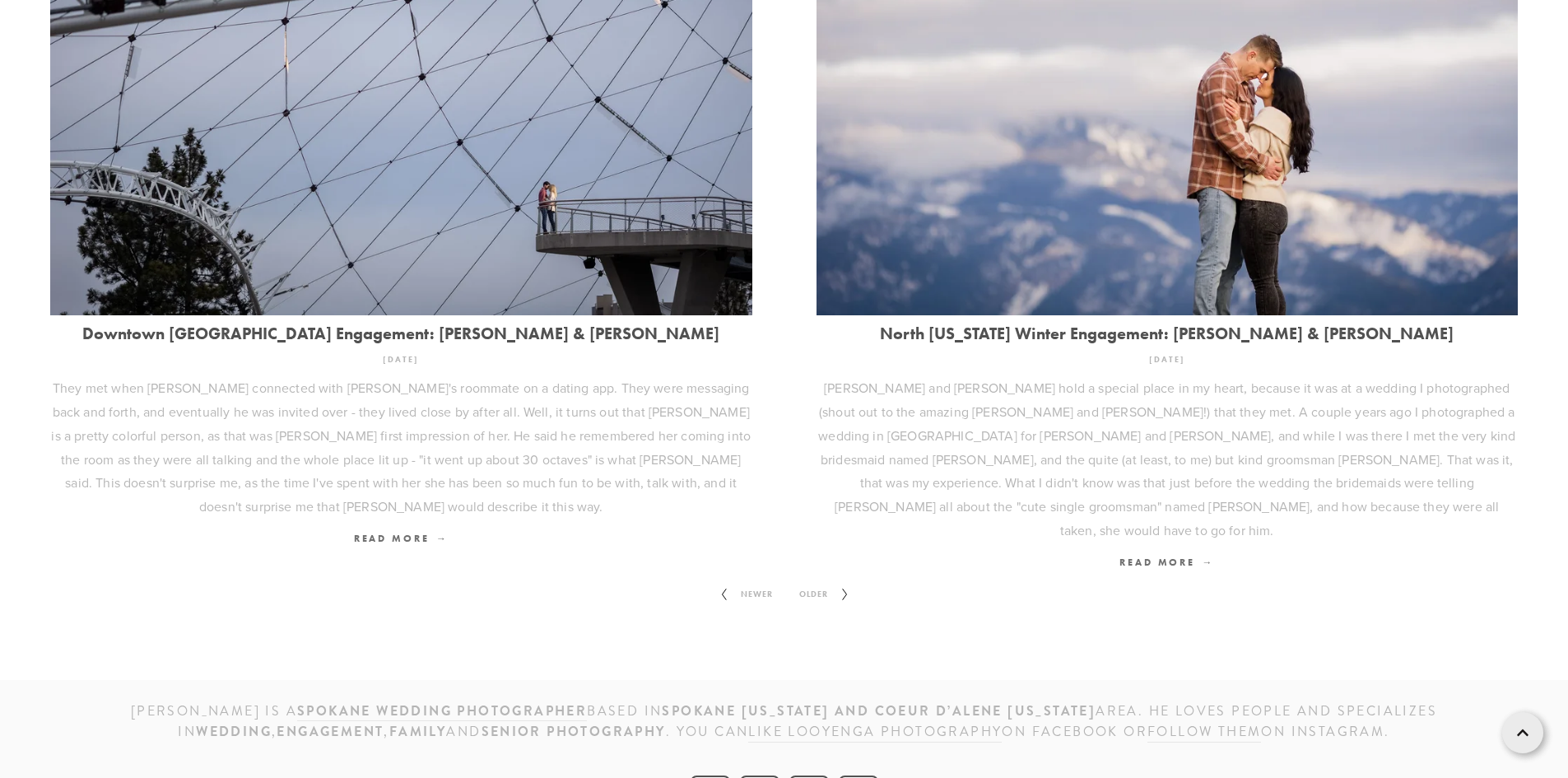
click at [817, 584] on span "Older" at bounding box center [813, 594] width 42 height 21
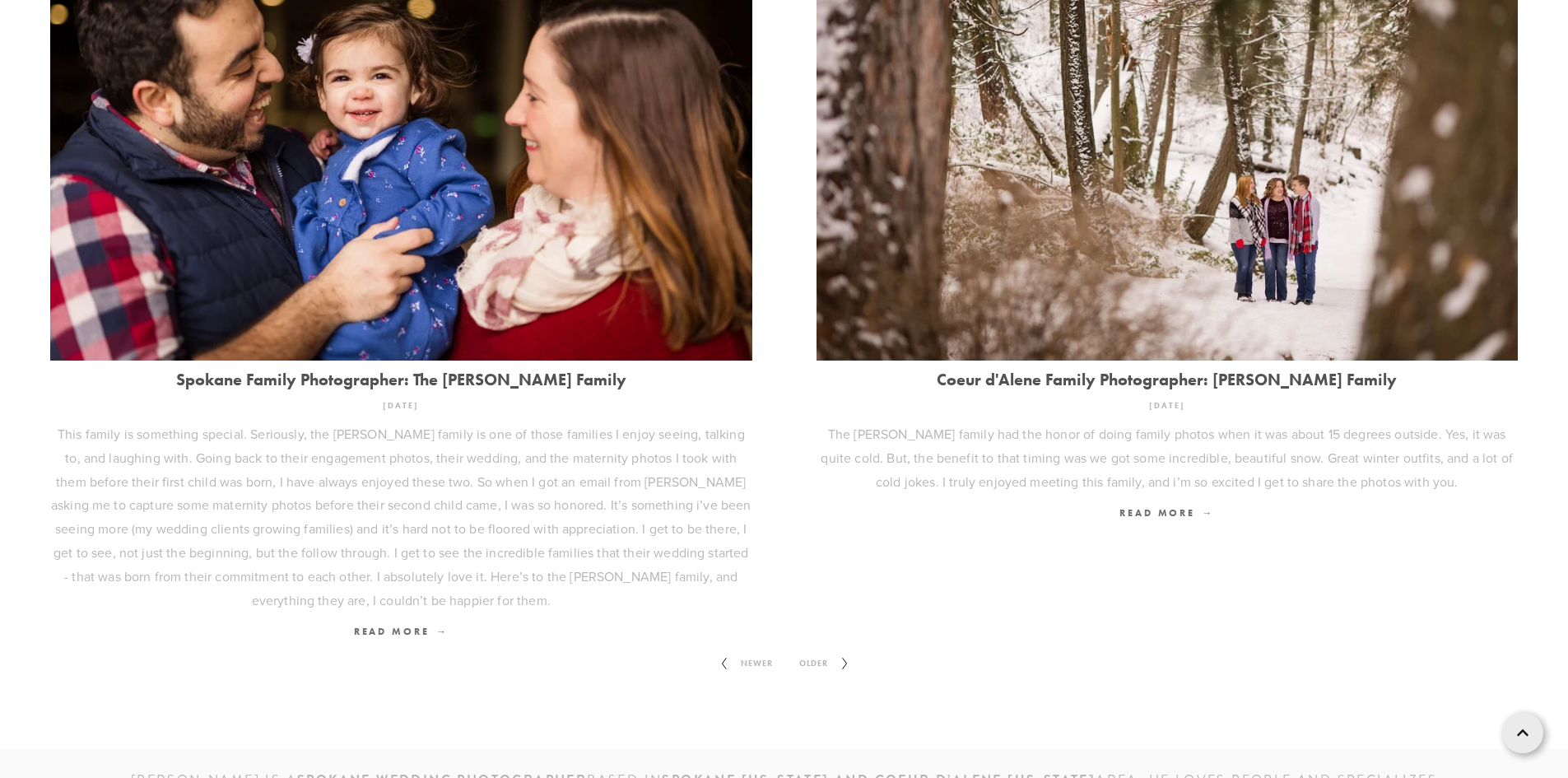
scroll to position [2365, 0]
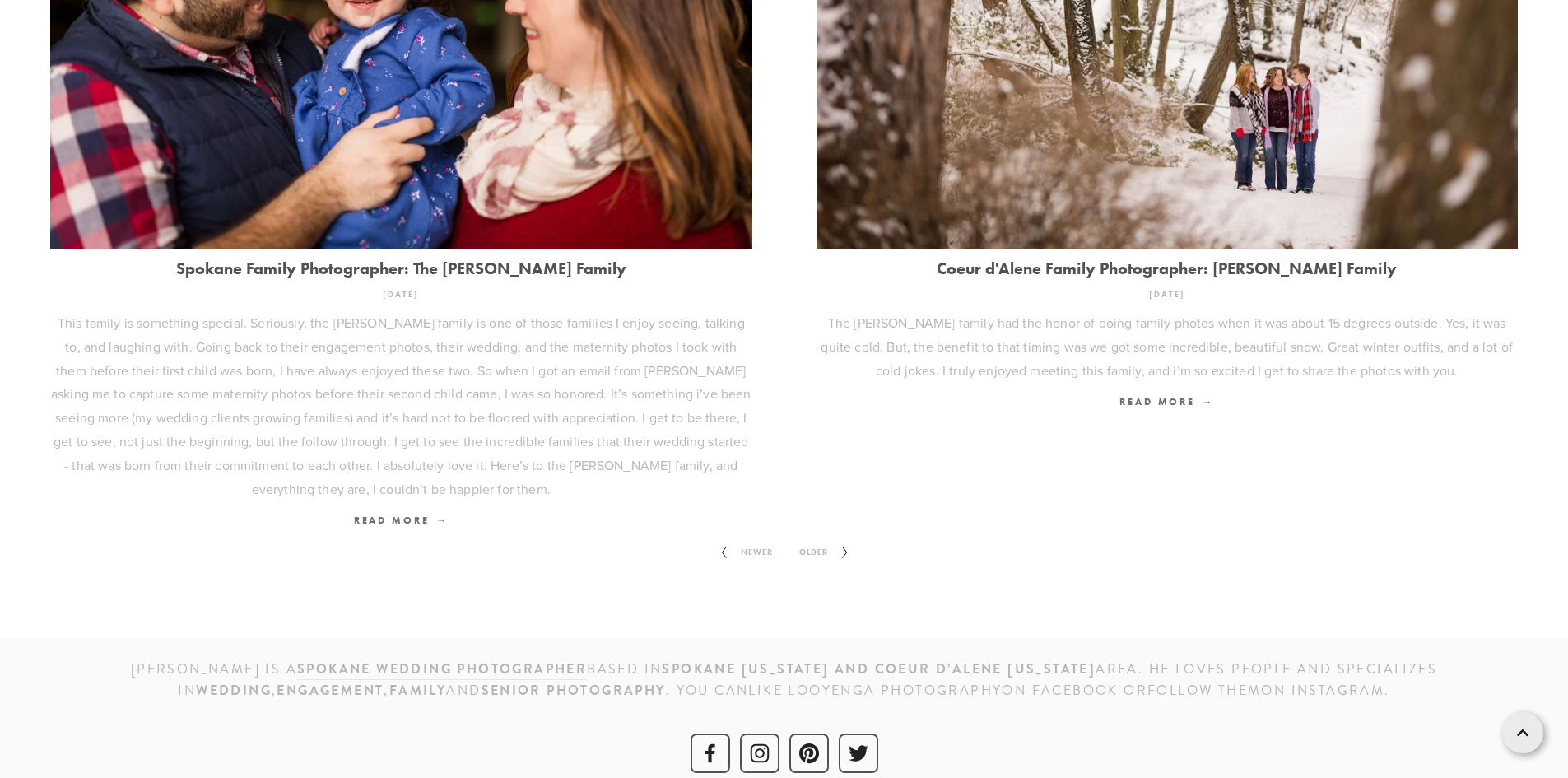
click at [822, 542] on span "Older" at bounding box center [813, 552] width 42 height 21
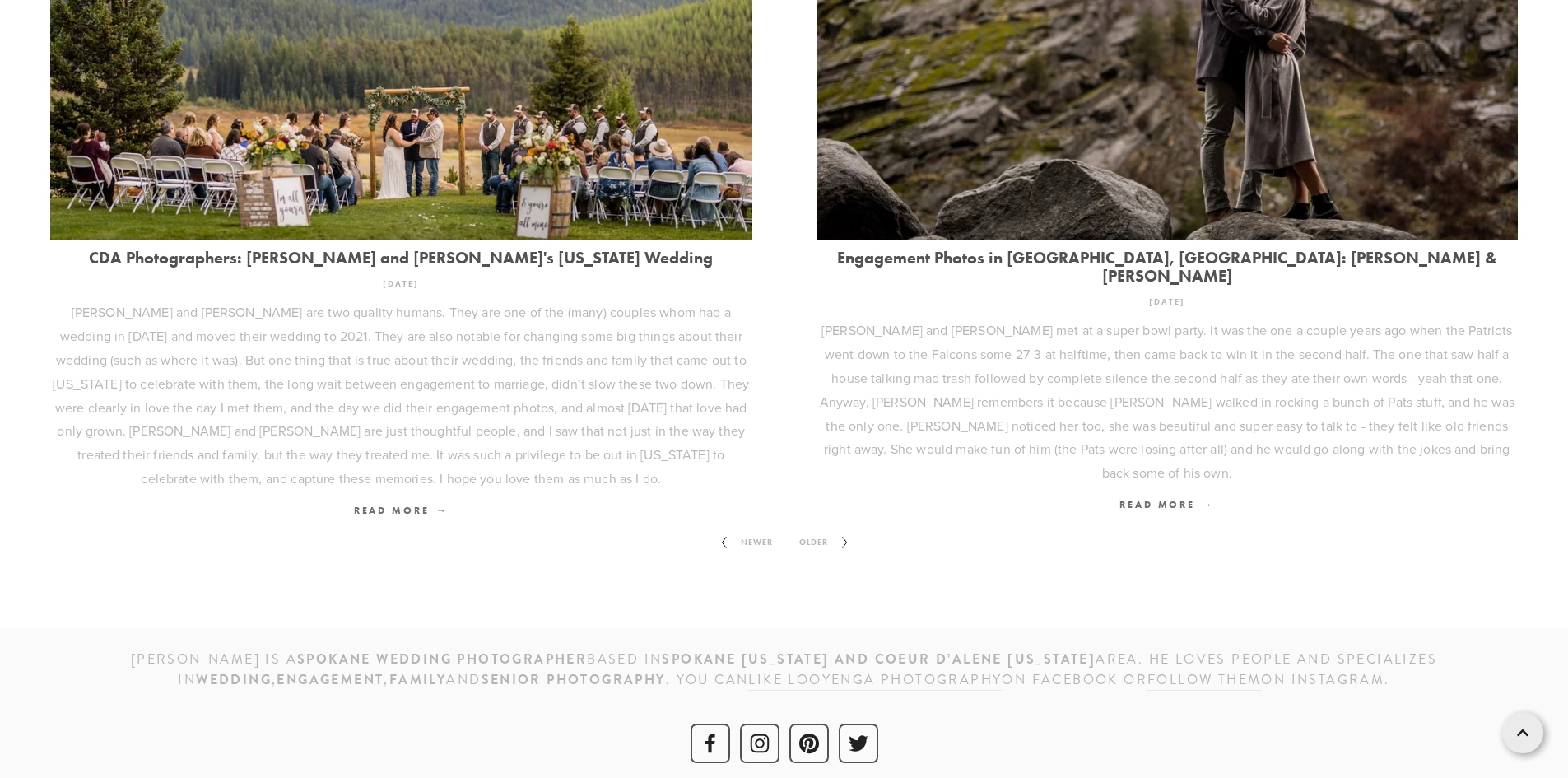
scroll to position [2341, 0]
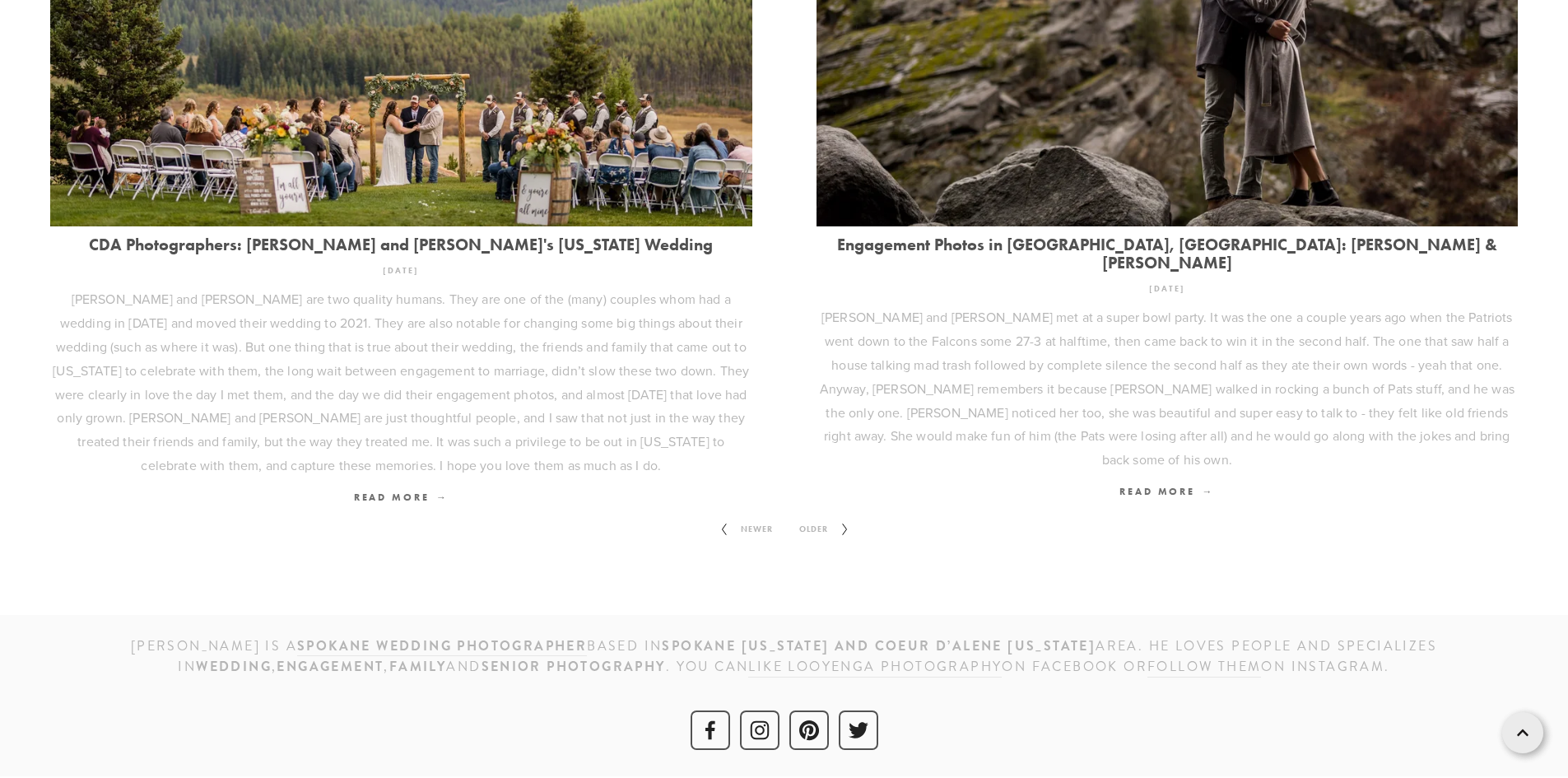
click at [808, 524] on span "Older" at bounding box center [813, 529] width 42 height 21
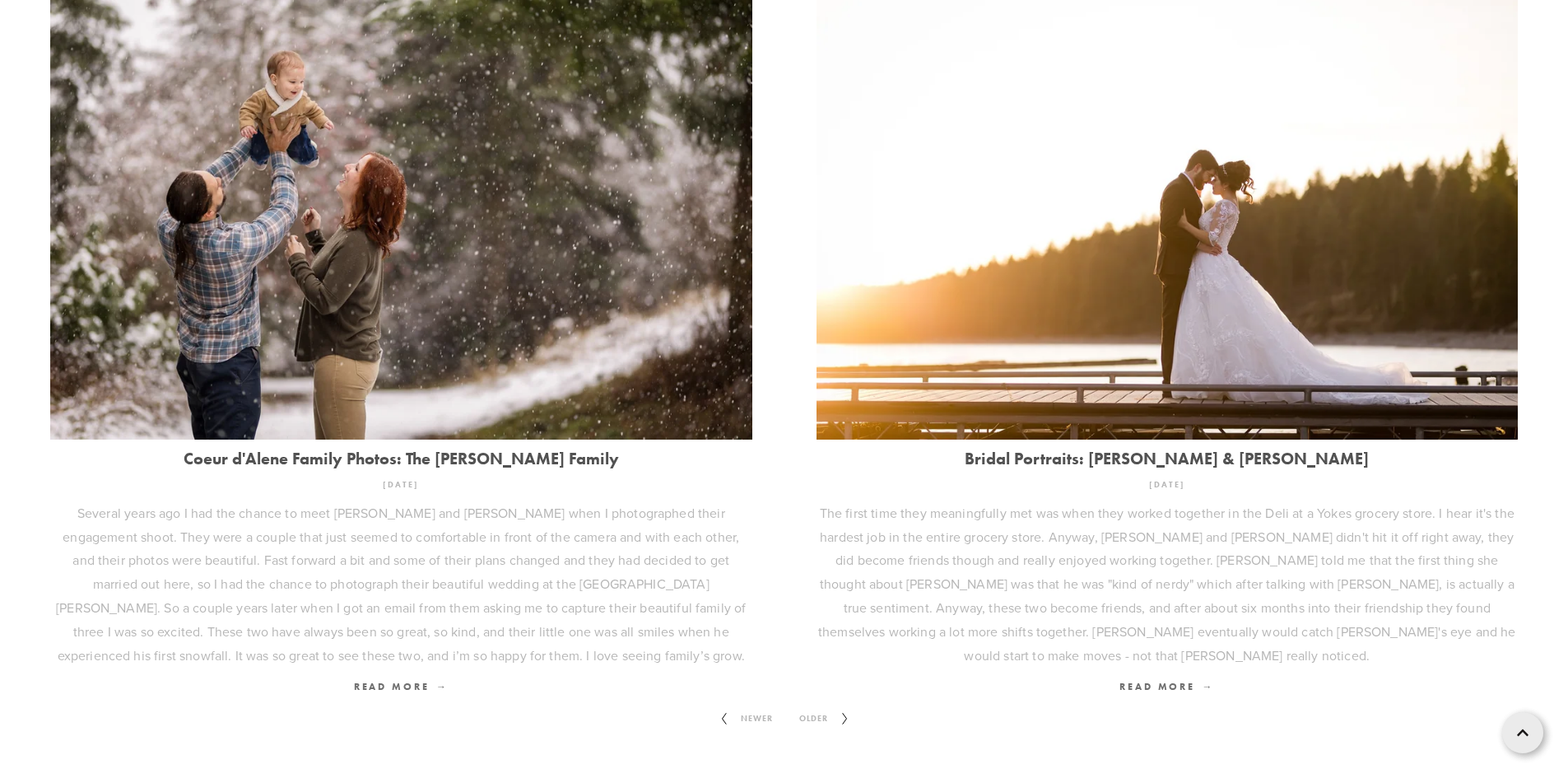
scroll to position [2389, 0]
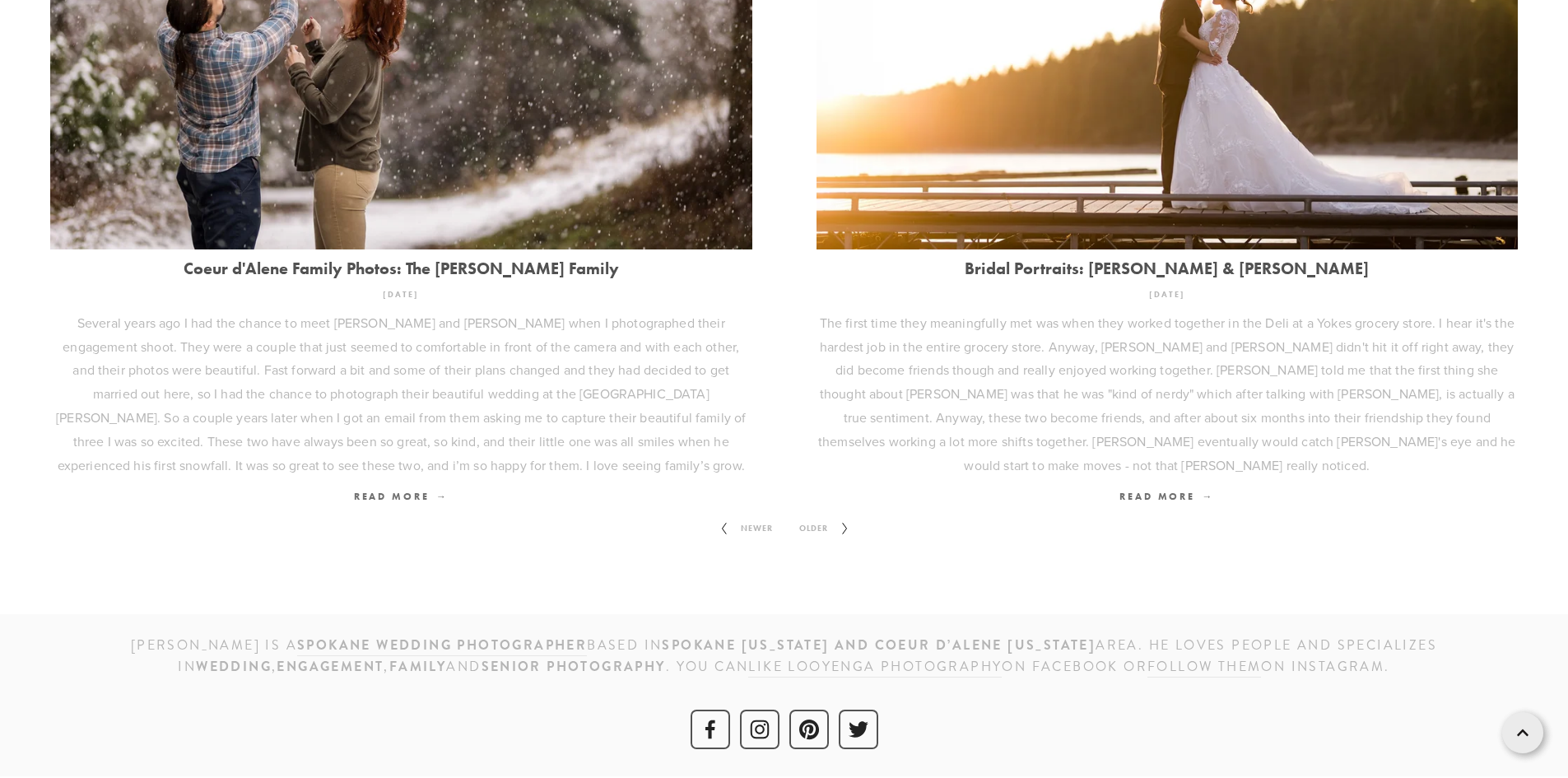
click at [813, 528] on span "Older" at bounding box center [813, 528] width 42 height 21
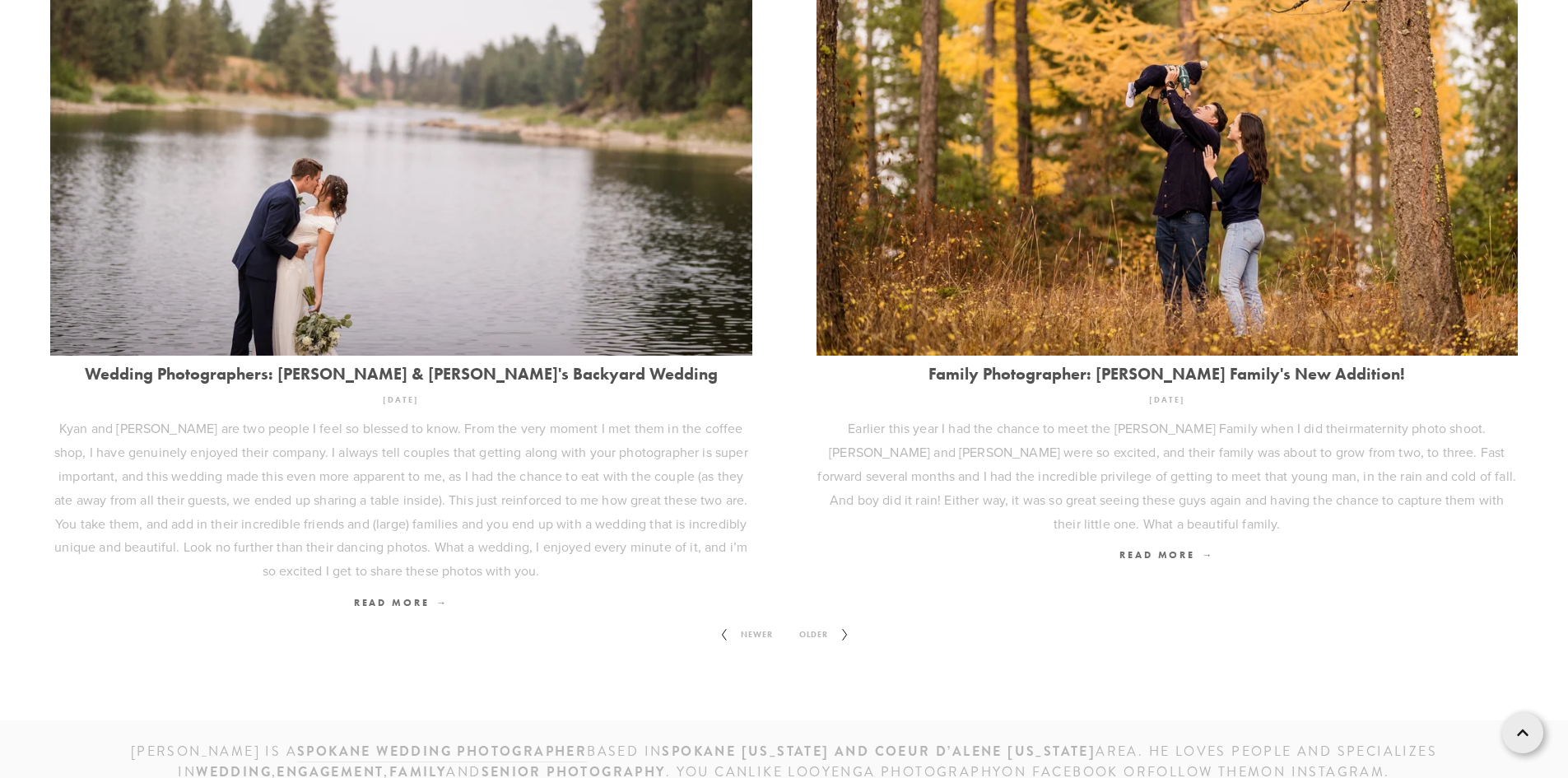
scroll to position [2389, 0]
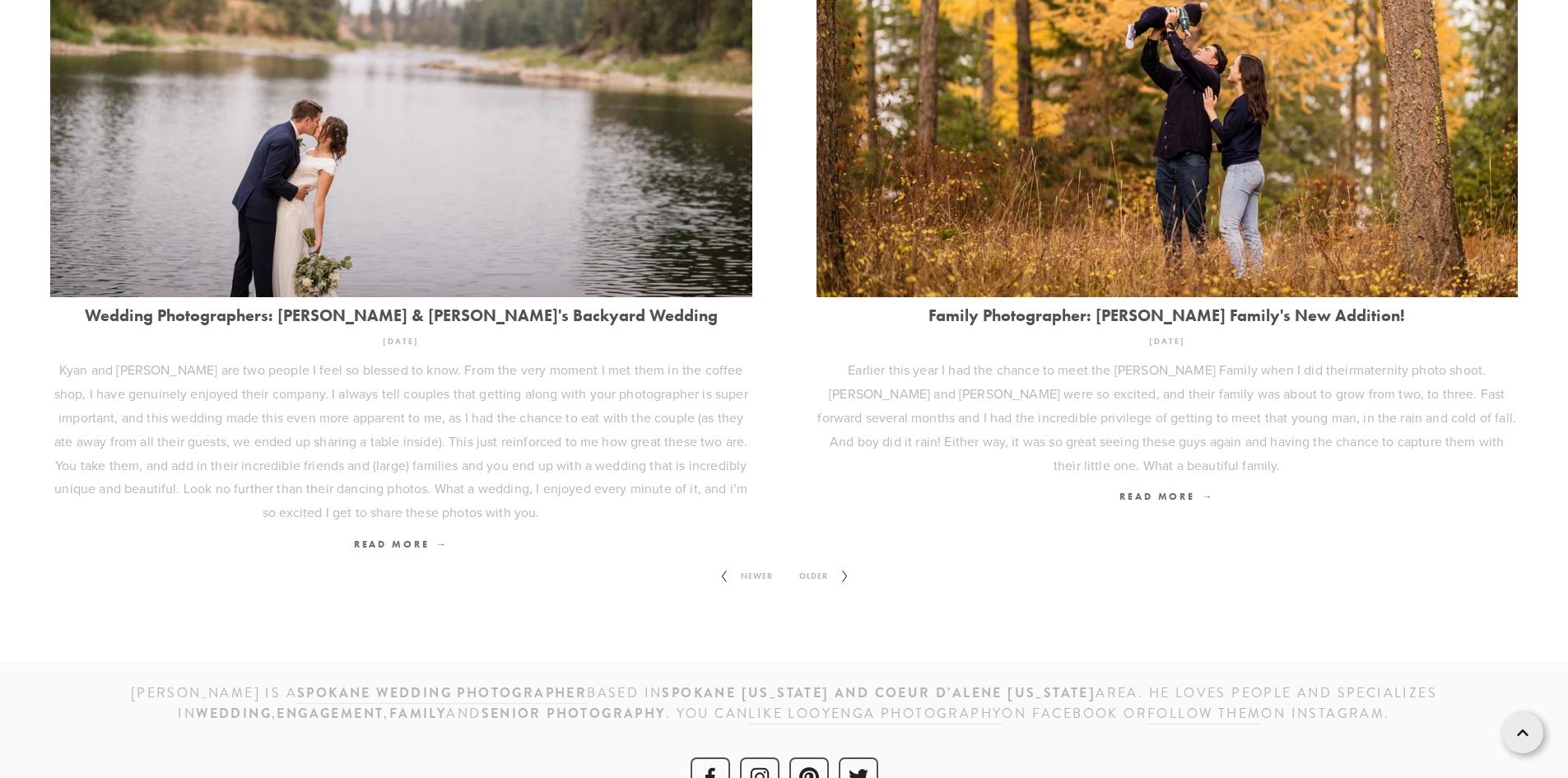
click at [817, 566] on span "Older" at bounding box center [813, 576] width 42 height 21
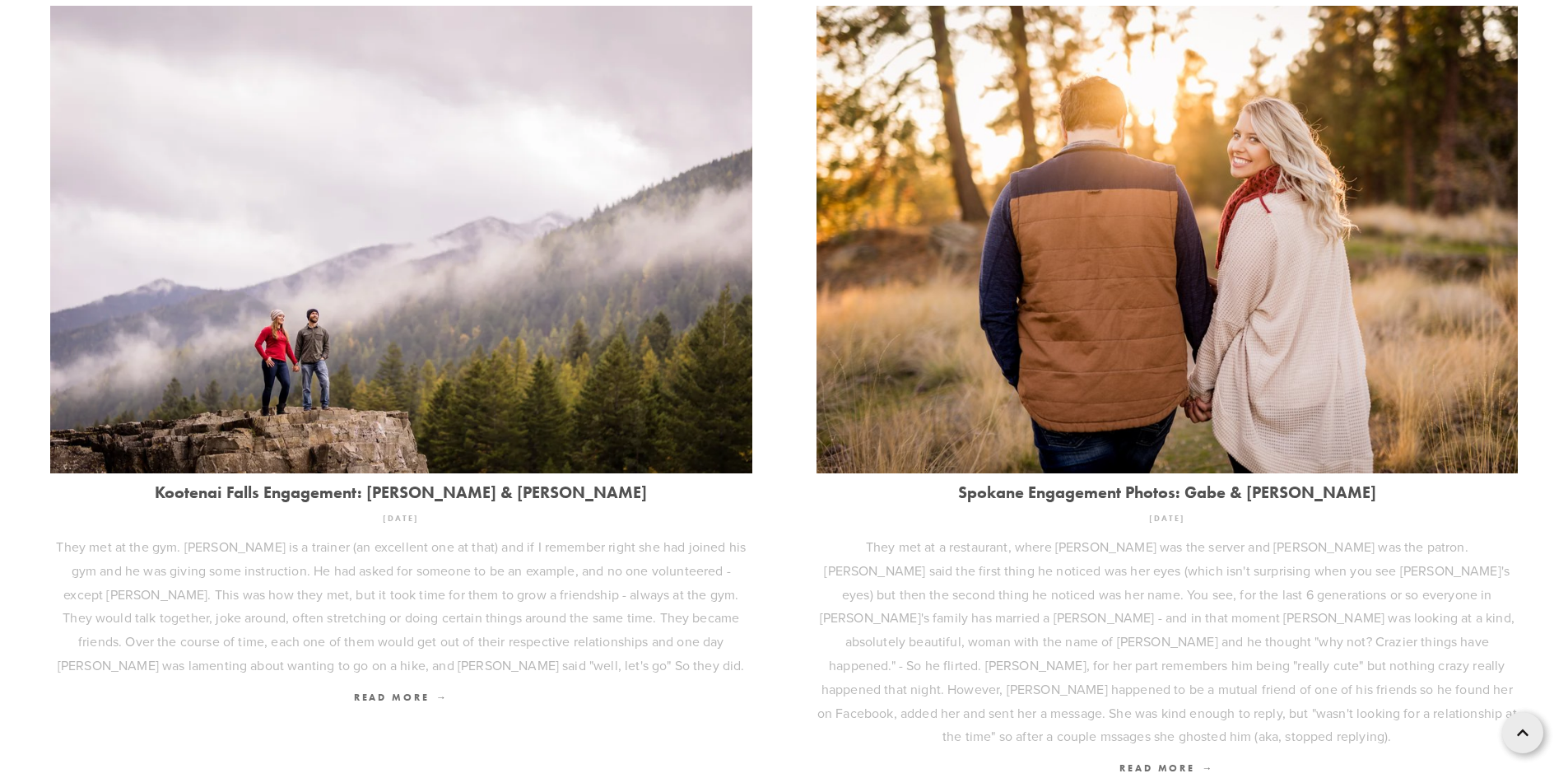
scroll to position [2365, 0]
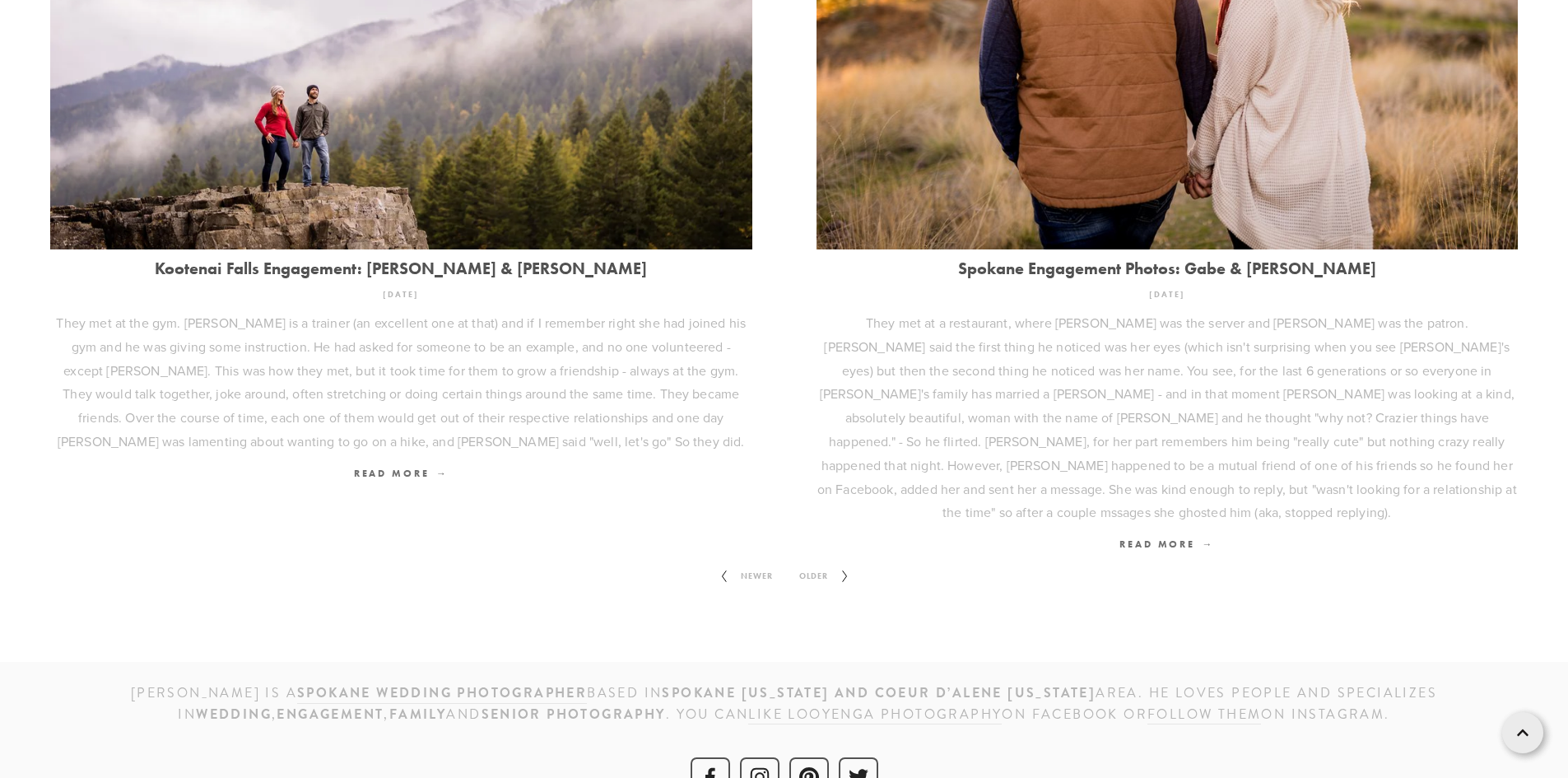
click at [813, 566] on span "Older" at bounding box center [813, 576] width 42 height 21
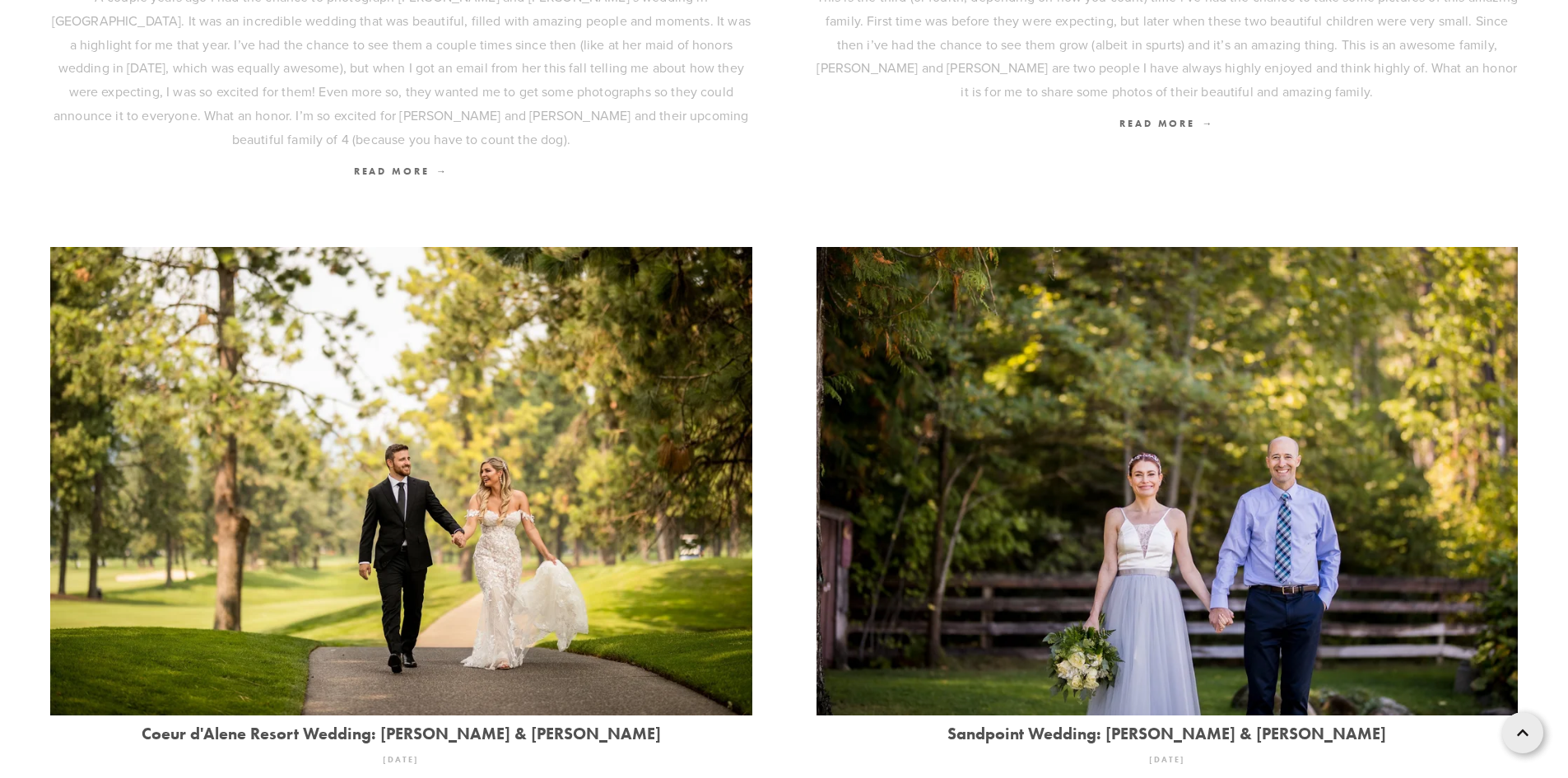
scroll to position [2270, 0]
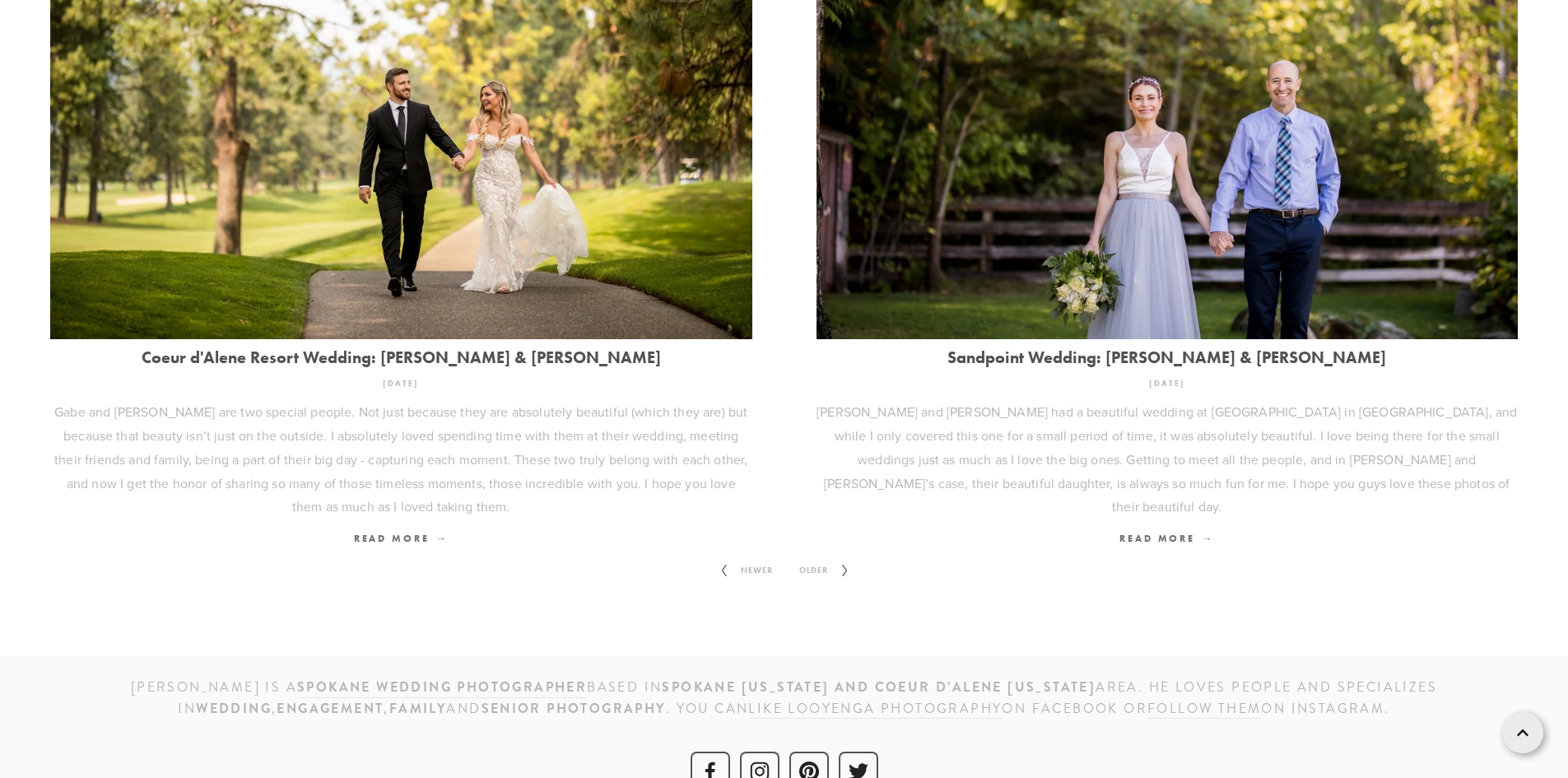
click at [808, 560] on span "Older" at bounding box center [813, 570] width 42 height 21
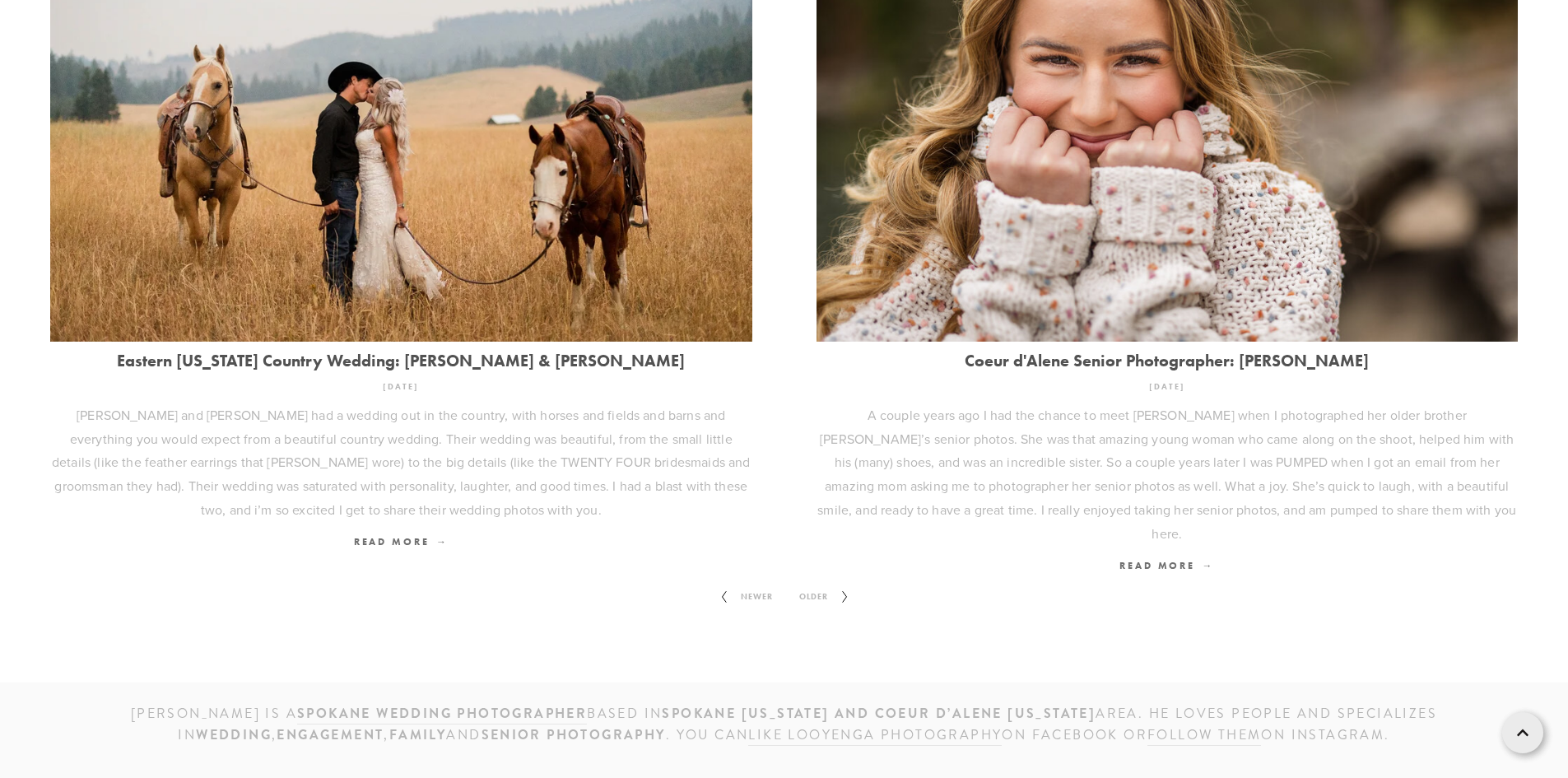
scroll to position [2317, 0]
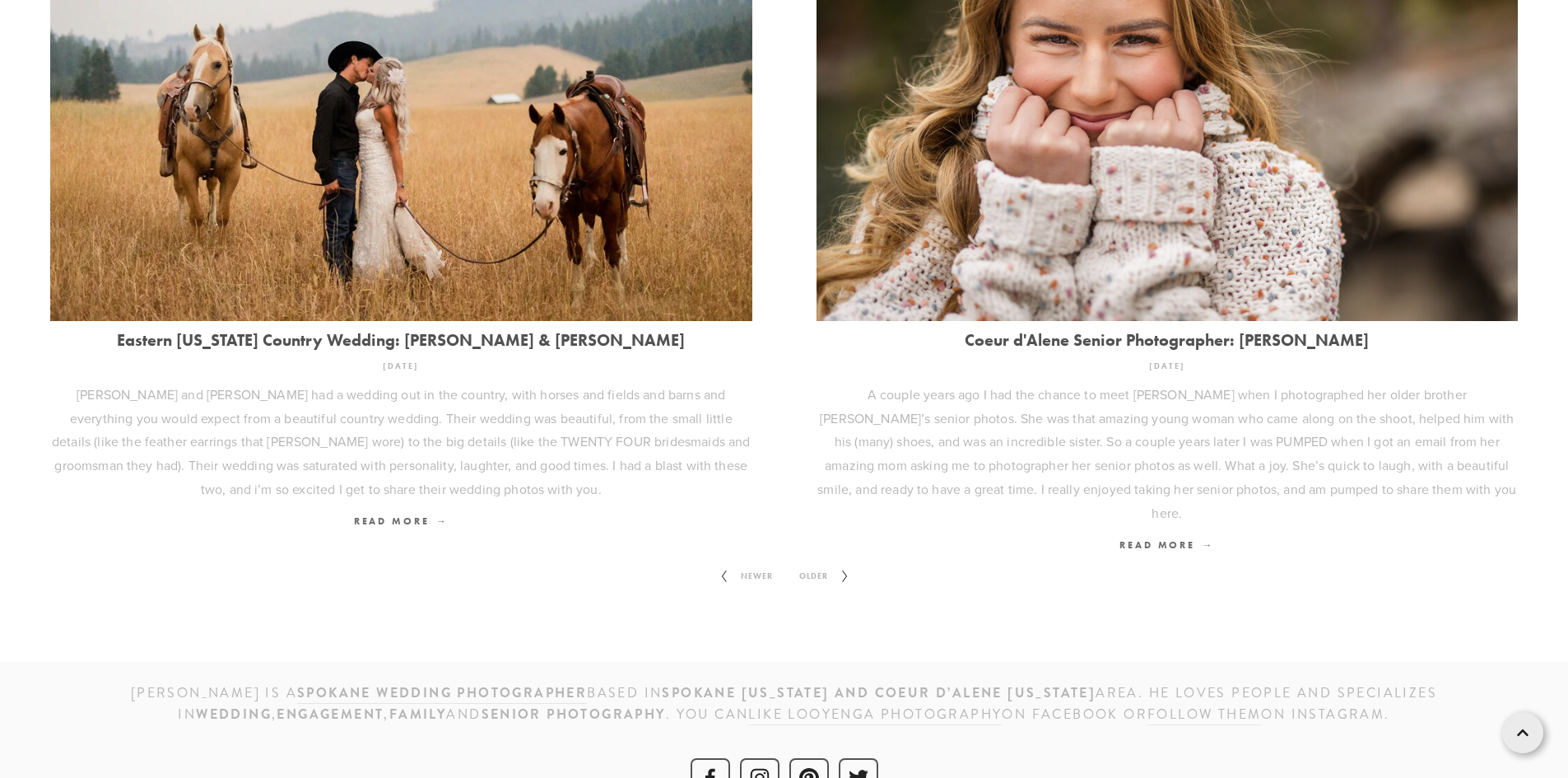
click at [812, 566] on span "Older" at bounding box center [813, 576] width 42 height 21
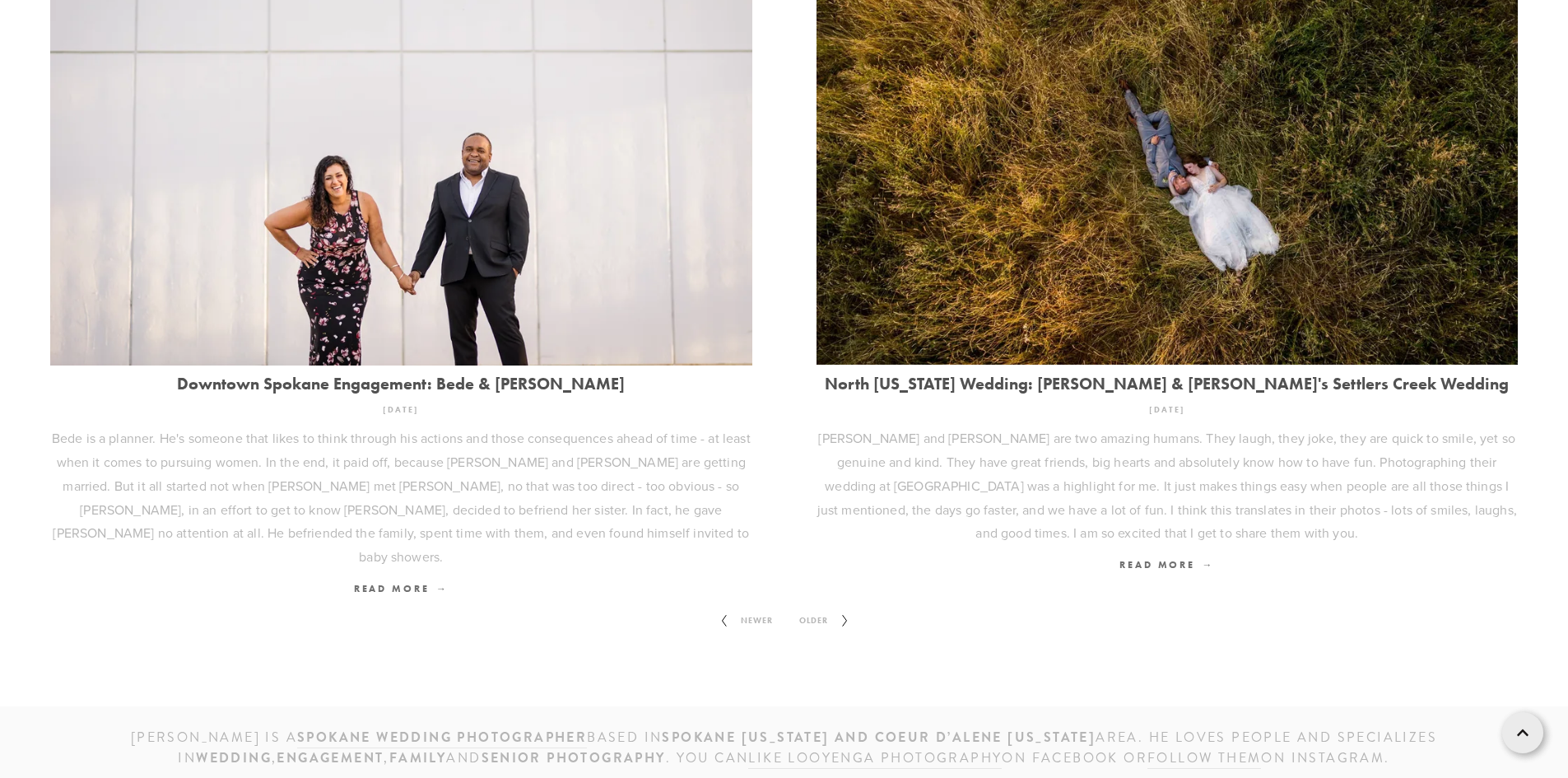
scroll to position [2128, 0]
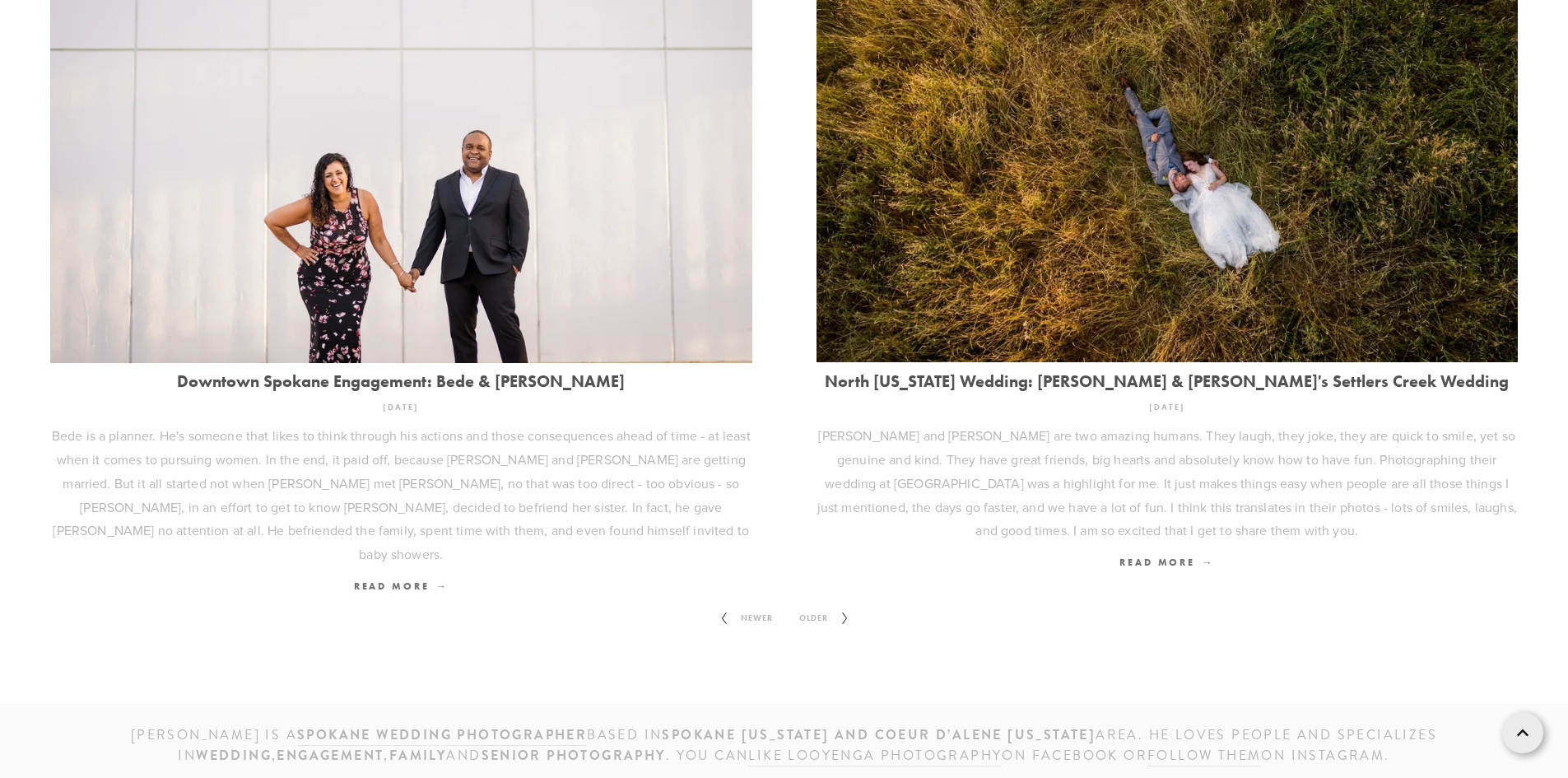
click at [822, 608] on span "Older" at bounding box center [813, 618] width 42 height 21
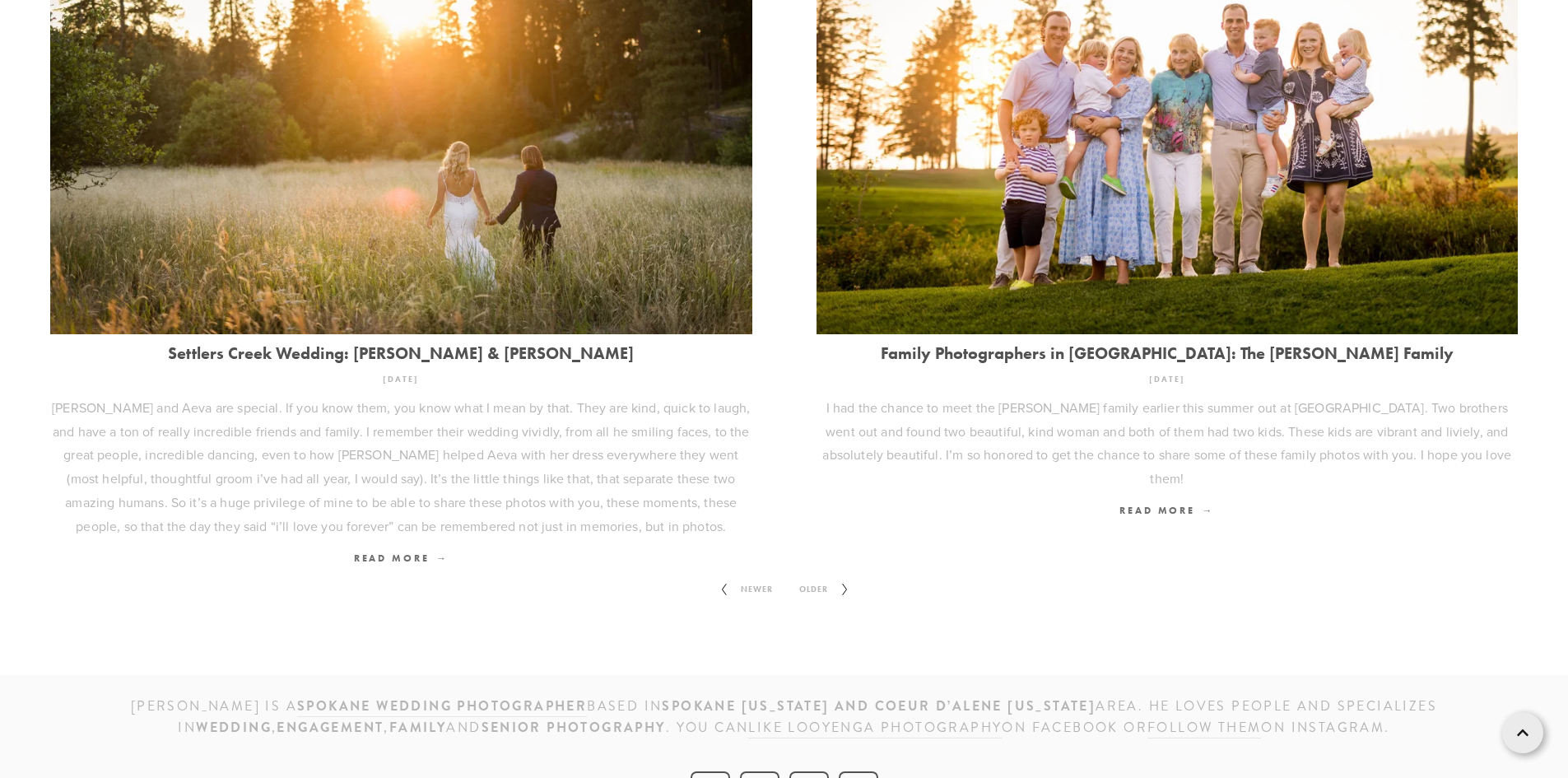
scroll to position [2199, 0]
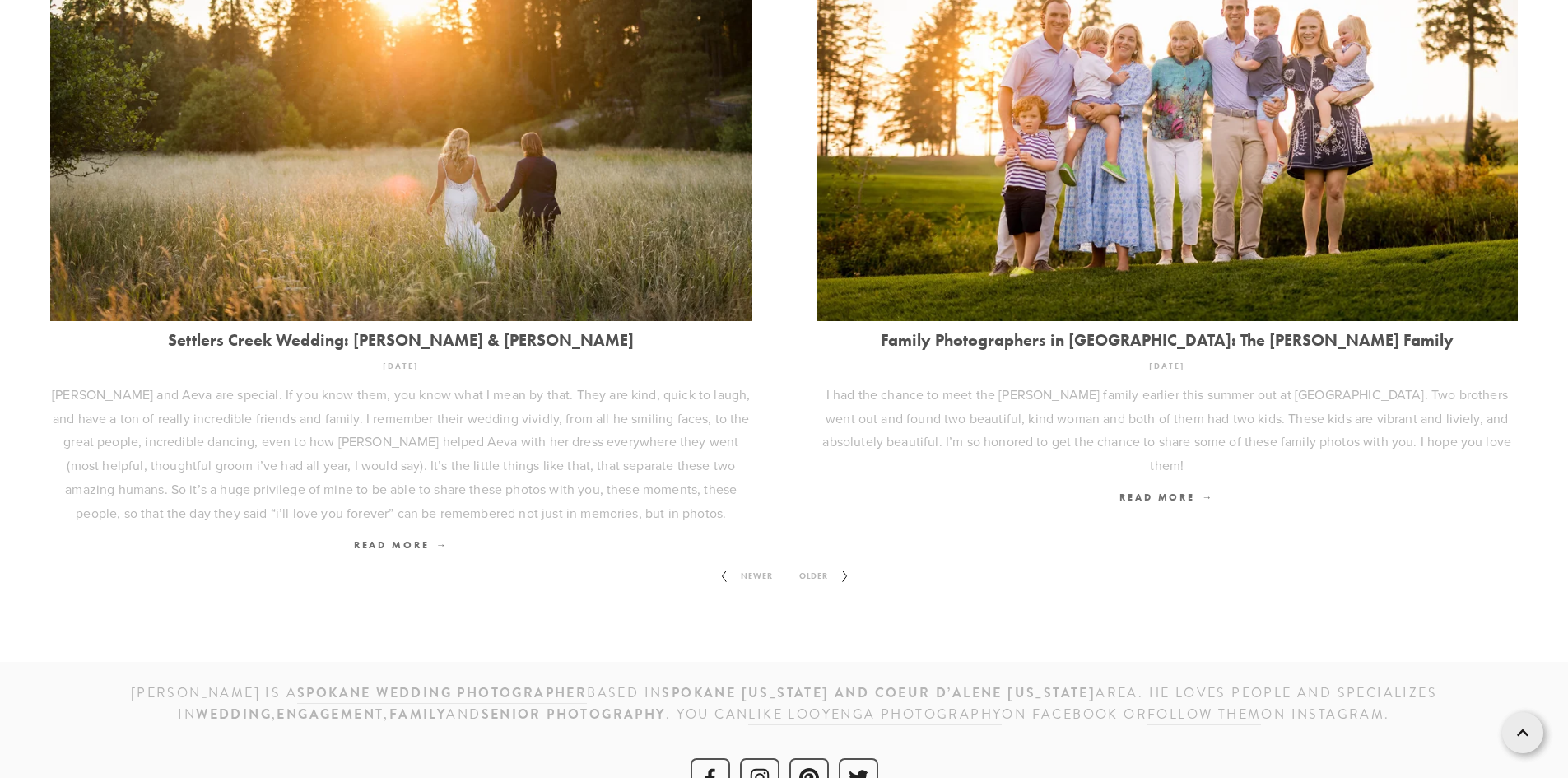
click at [814, 566] on span "Older" at bounding box center [813, 576] width 42 height 21
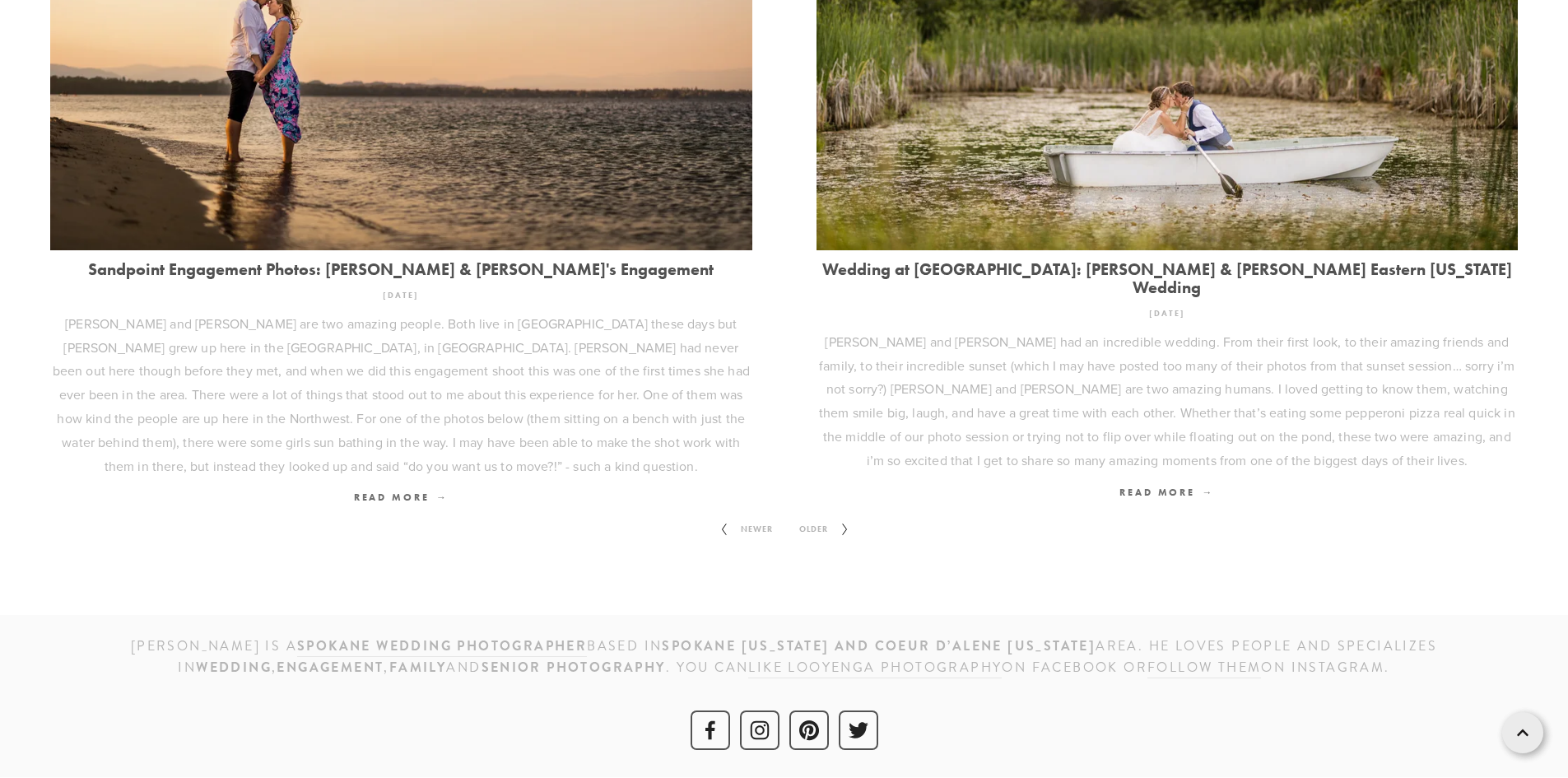
scroll to position [2389, 0]
click at [803, 525] on span "Older" at bounding box center [813, 528] width 42 height 21
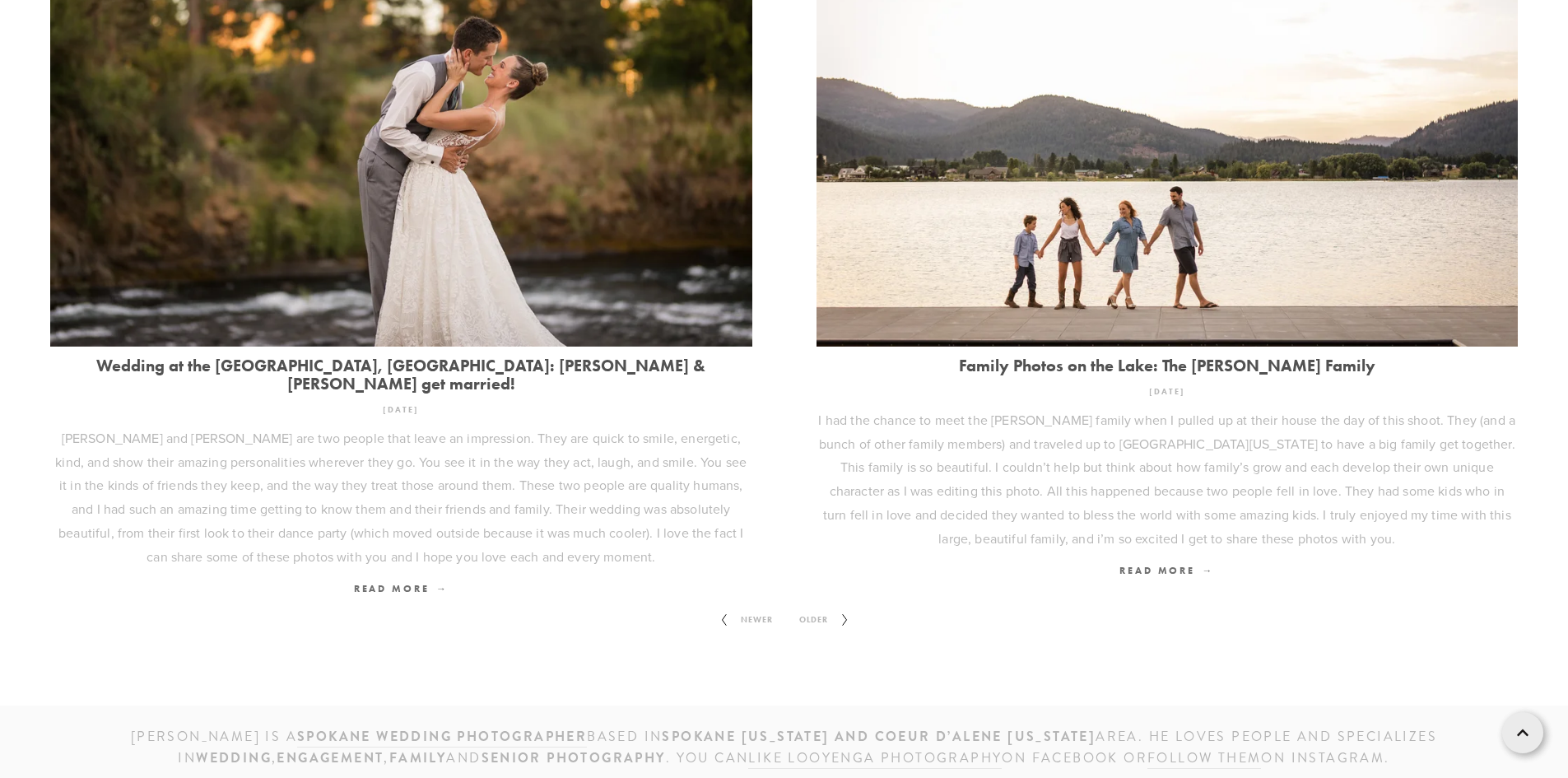
scroll to position [2222, 0]
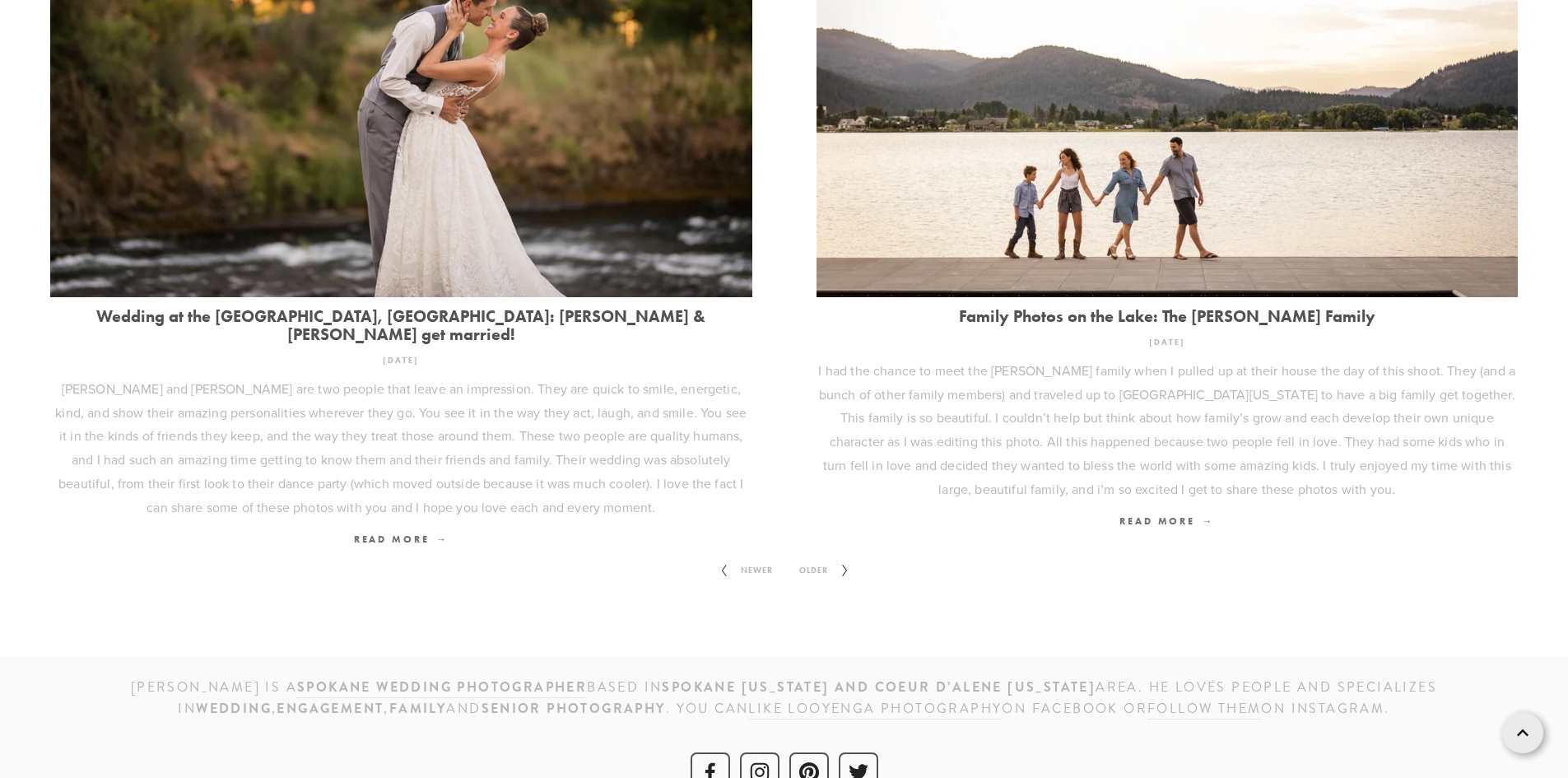
click at [811, 560] on span "Older" at bounding box center [813, 570] width 42 height 21
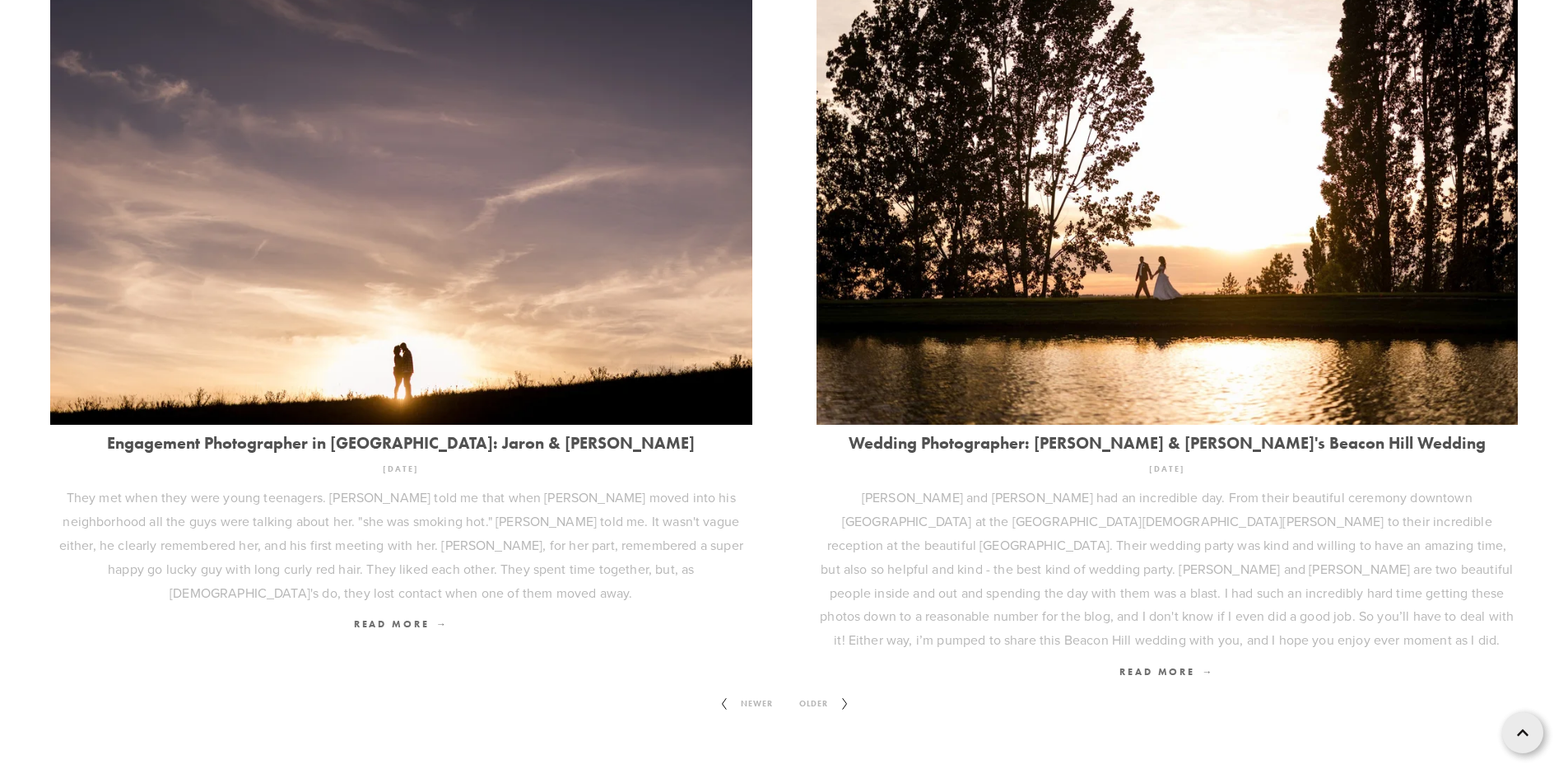
scroll to position [2294, 0]
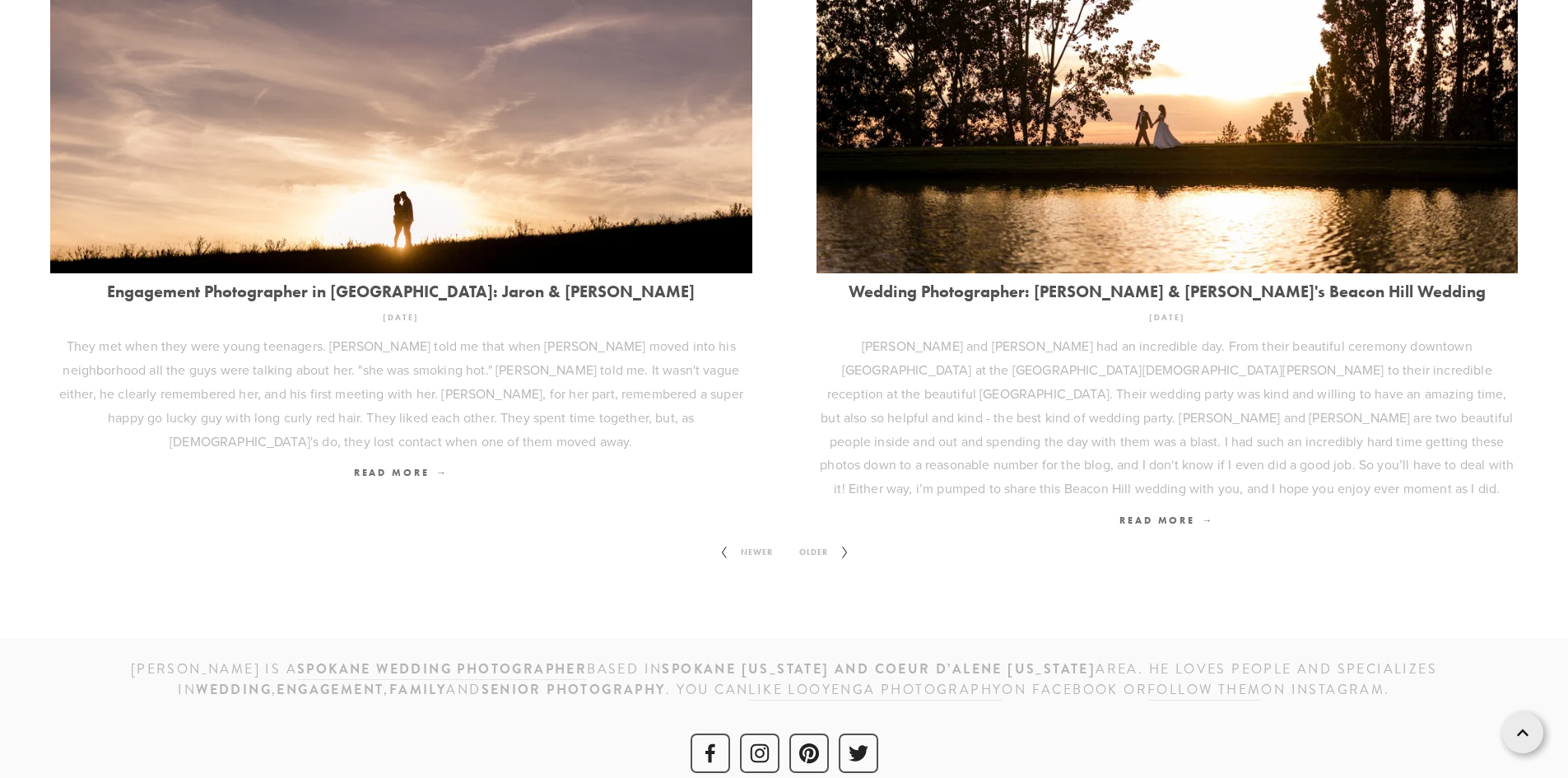
click at [803, 542] on span "Older" at bounding box center [813, 552] width 42 height 21
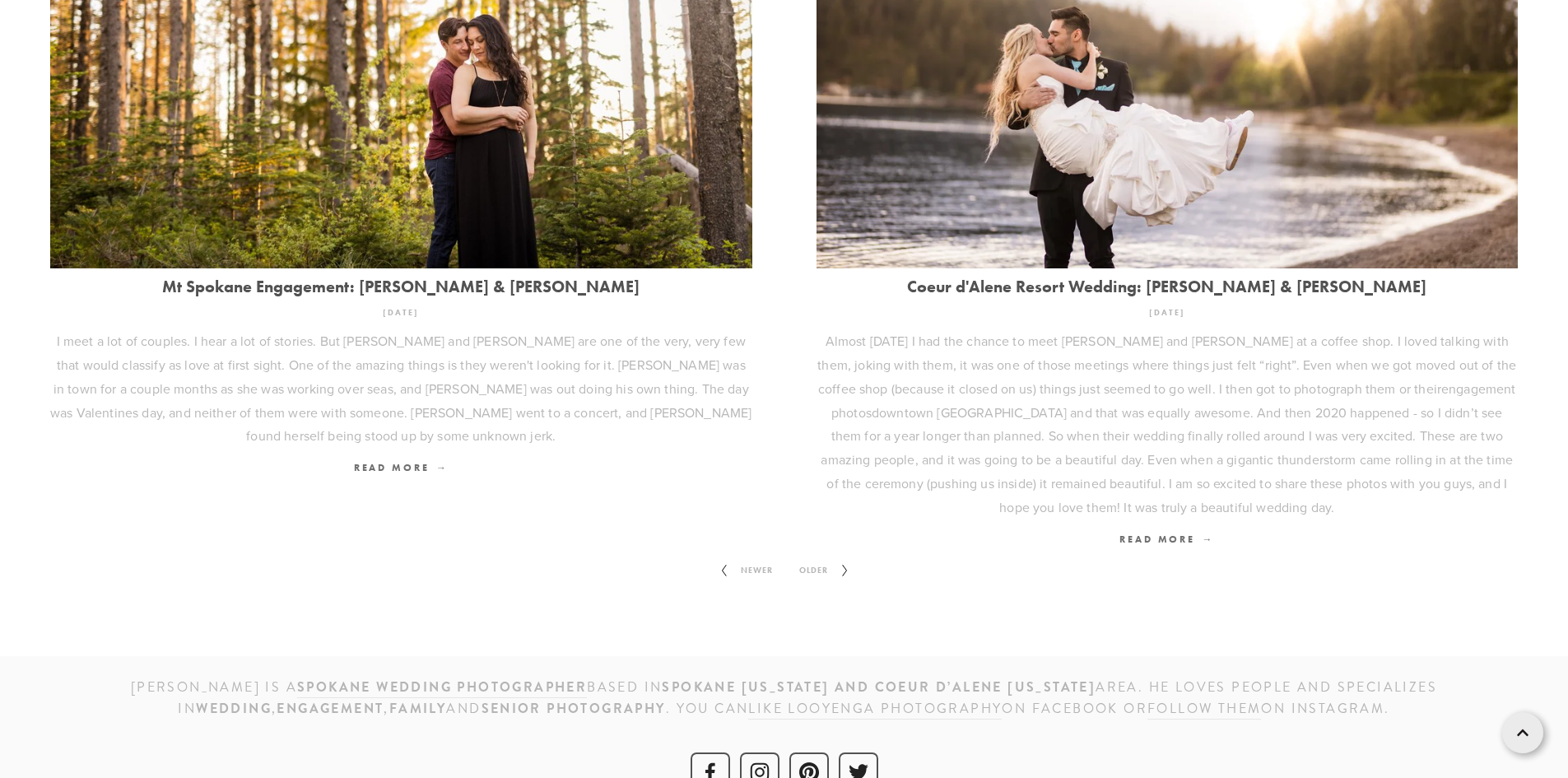
scroll to position [2365, 0]
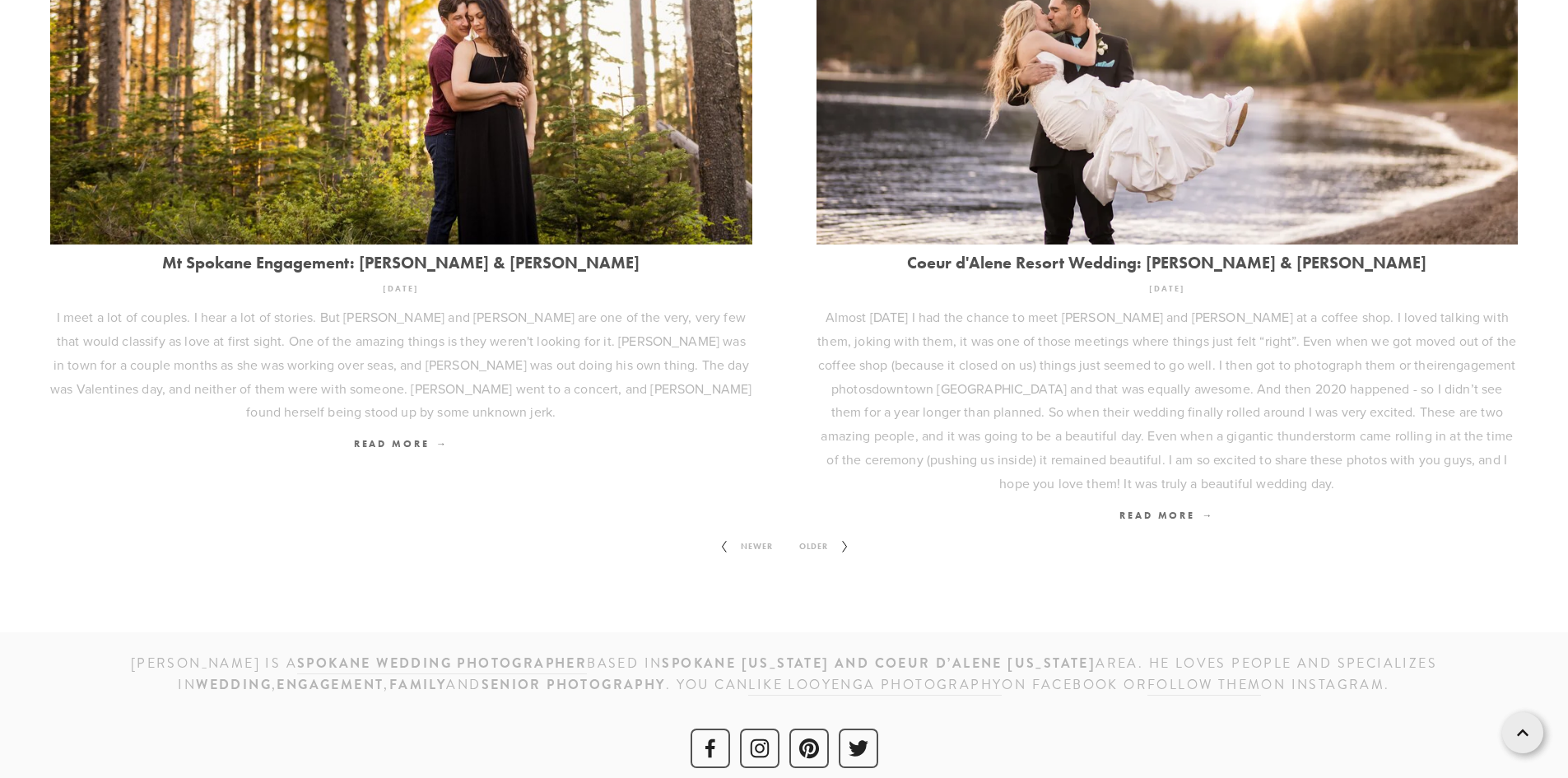
click at [806, 536] on span "Older" at bounding box center [813, 546] width 42 height 21
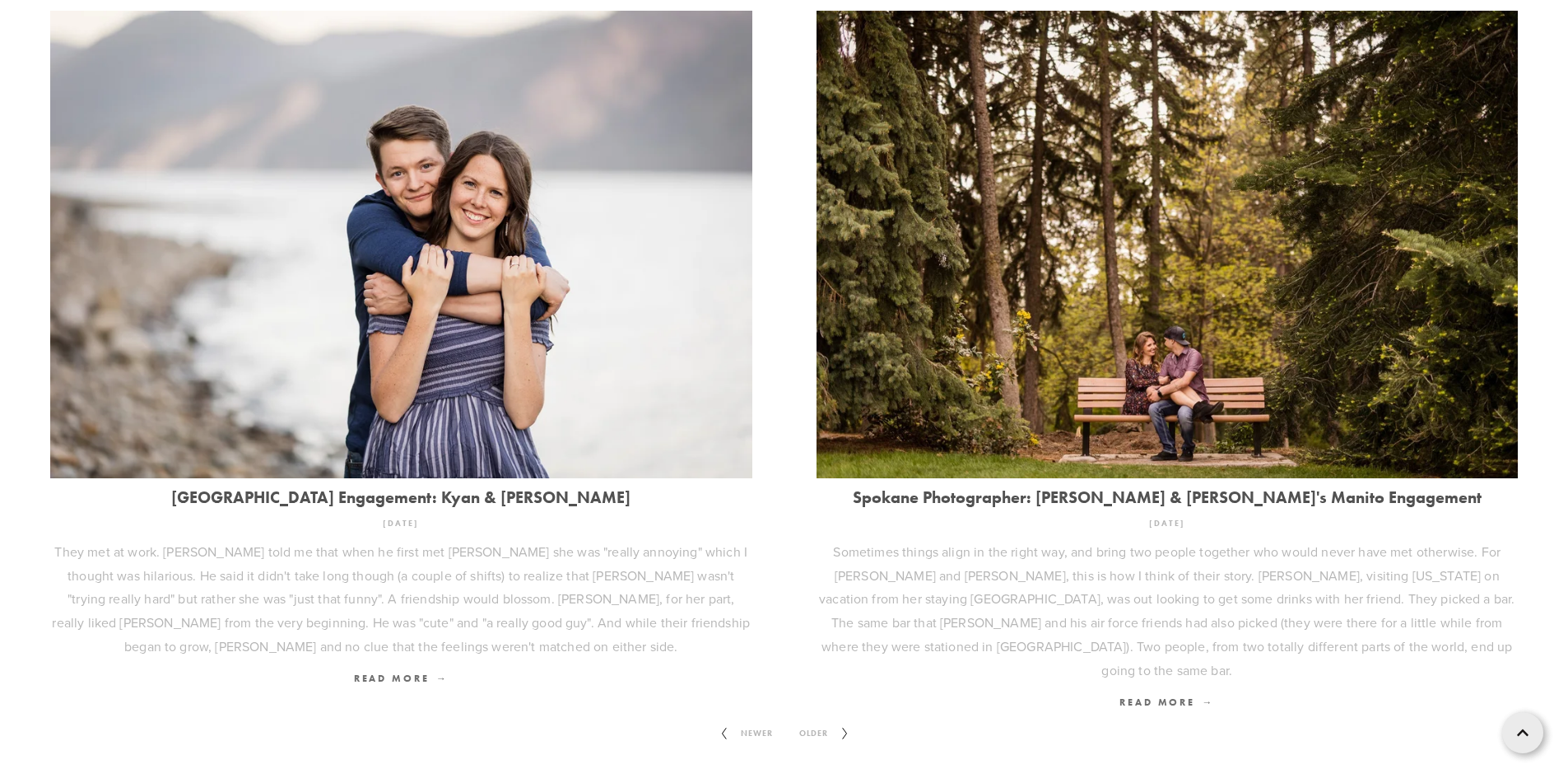
scroll to position [2199, 0]
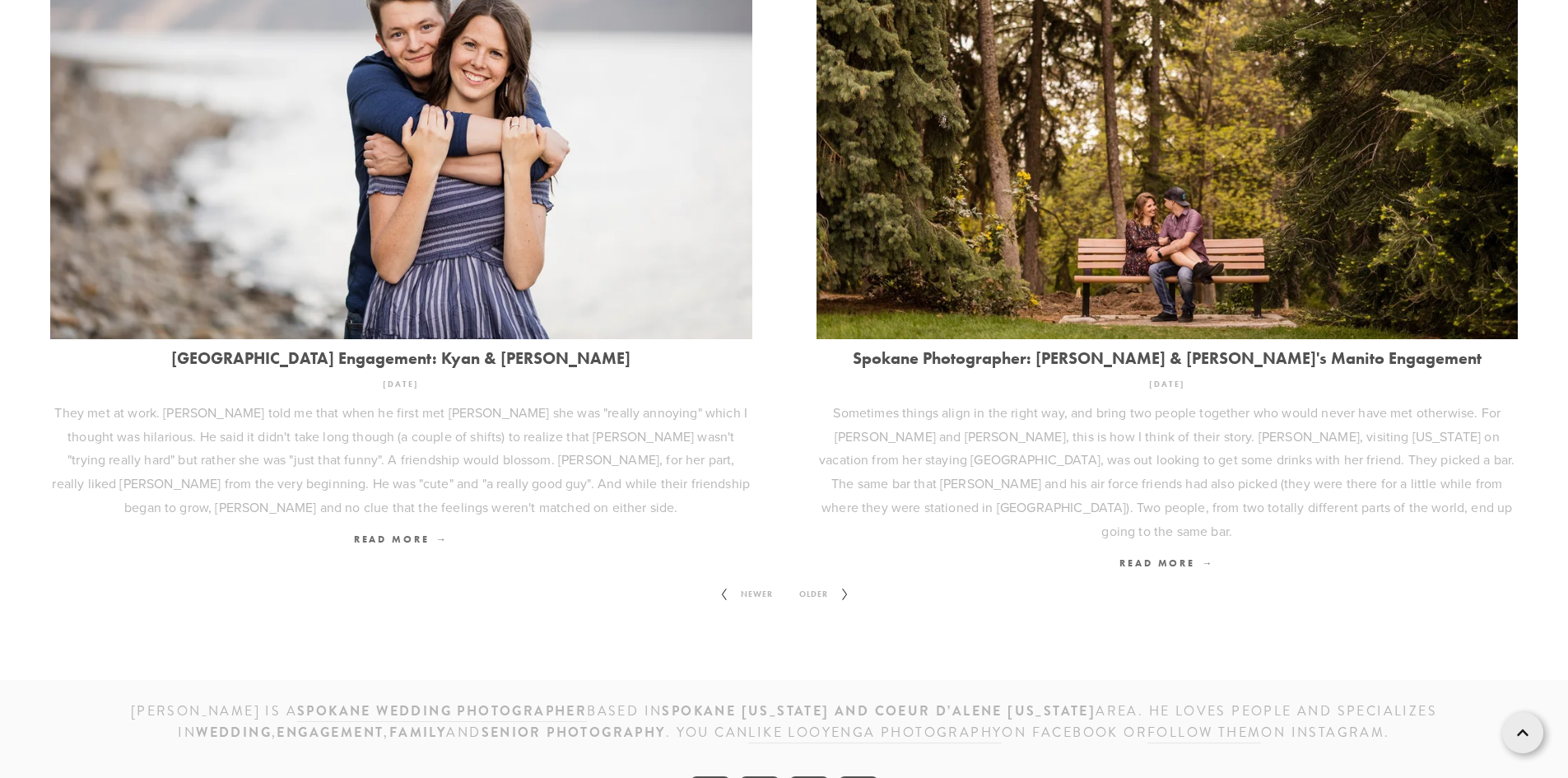
click at [818, 584] on span "Older" at bounding box center [813, 594] width 42 height 21
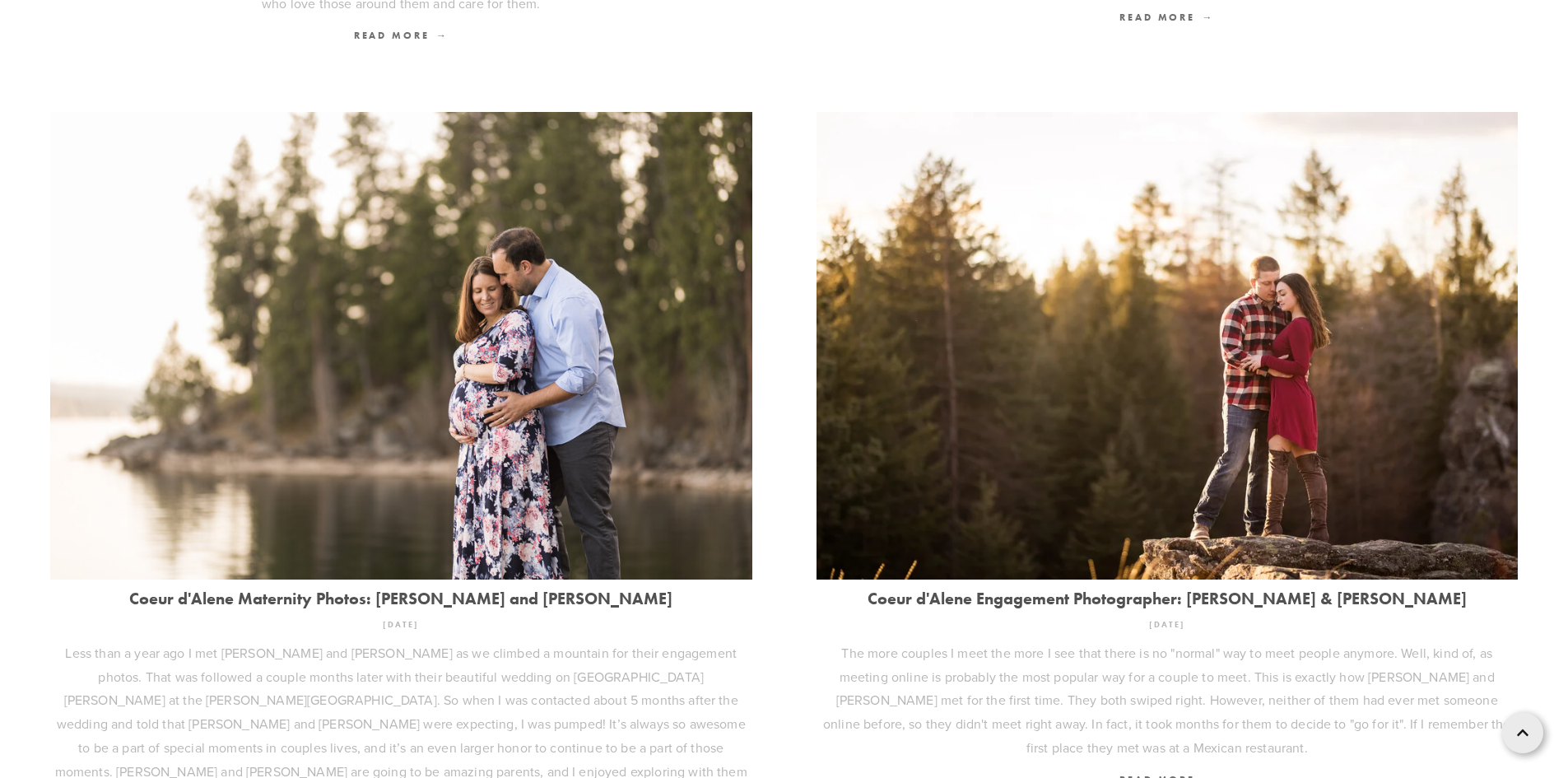
scroll to position [2199, 0]
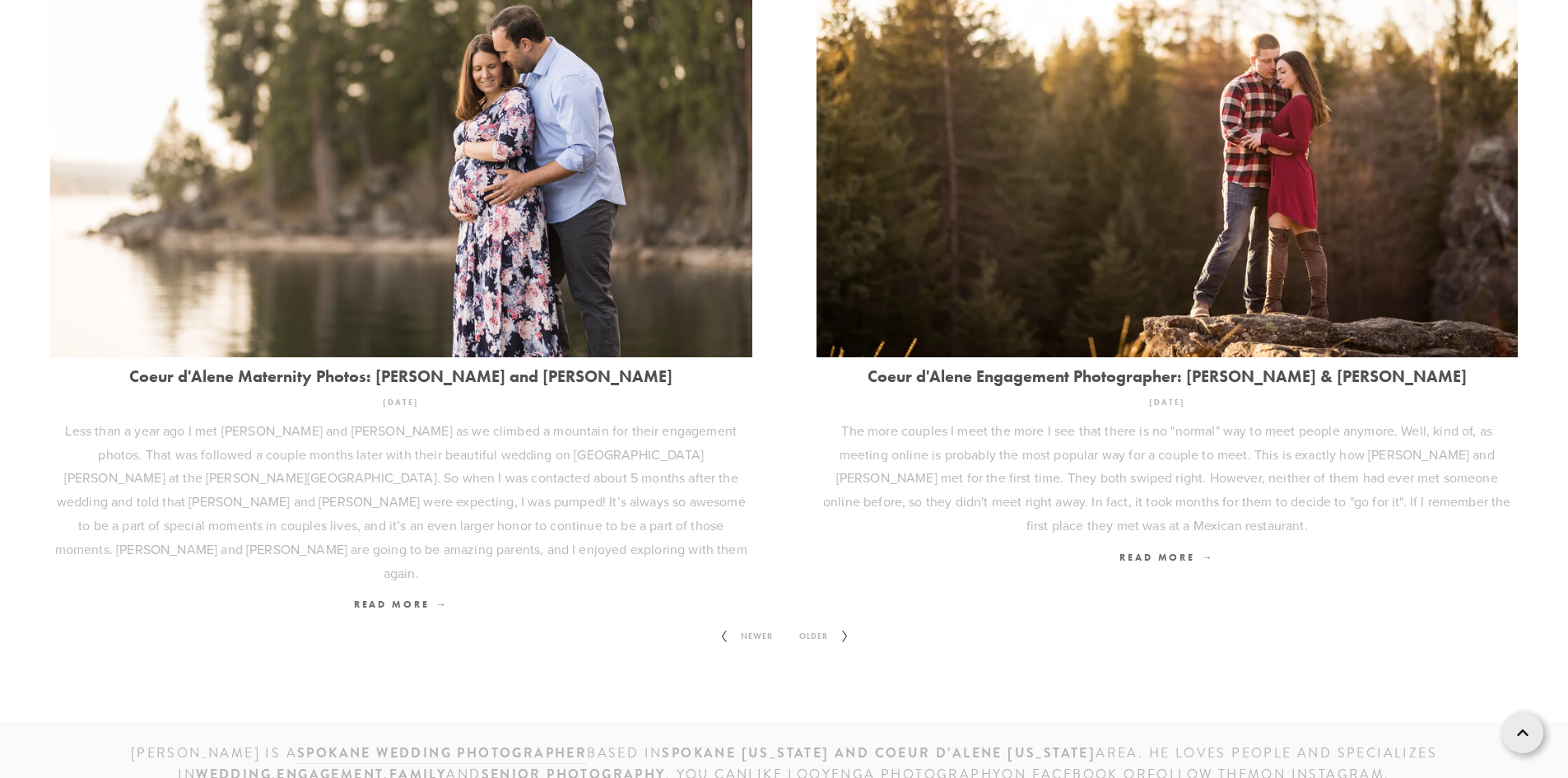
click at [814, 626] on span "Older" at bounding box center [813, 636] width 42 height 21
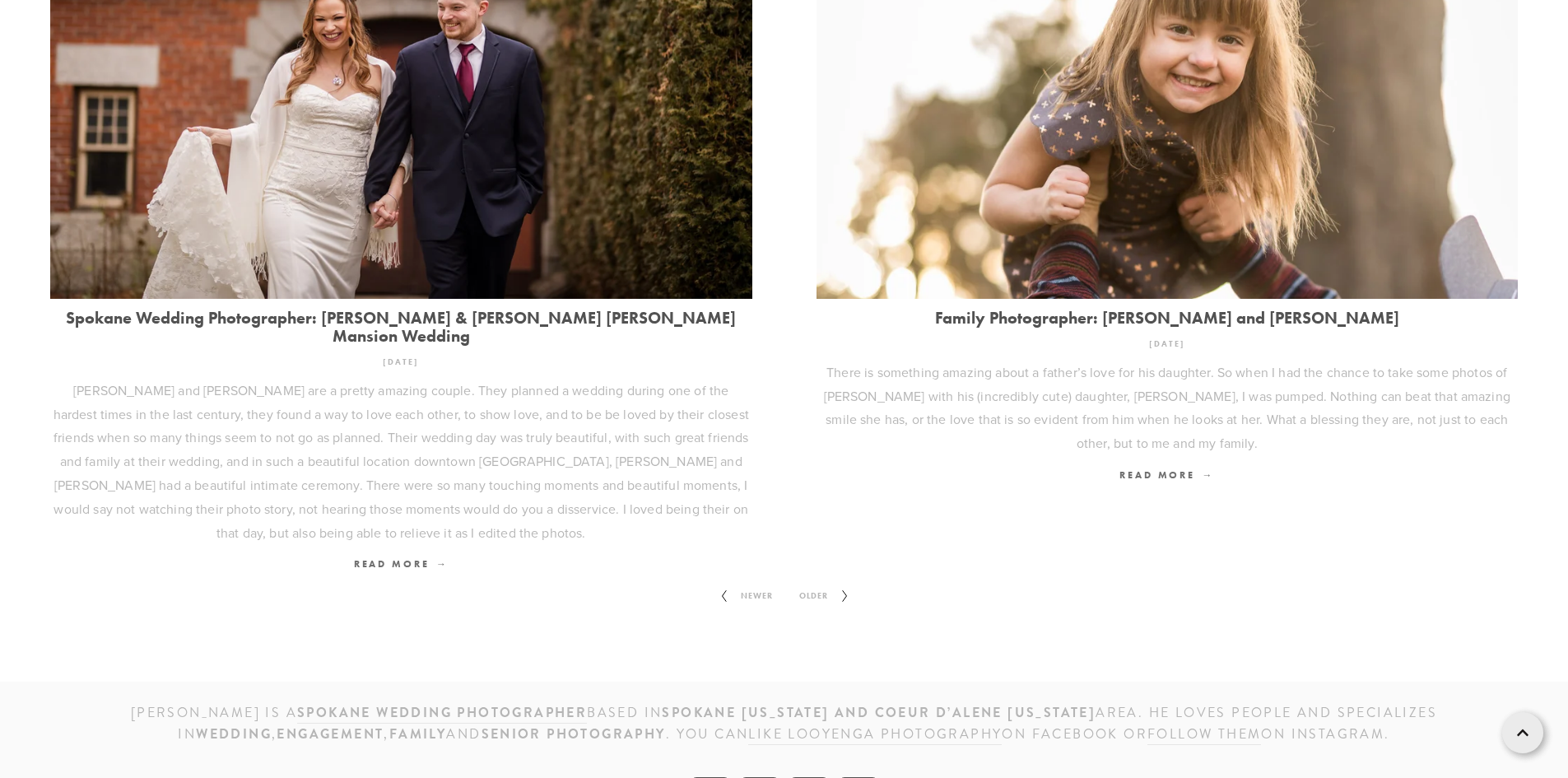
scroll to position [2270, 0]
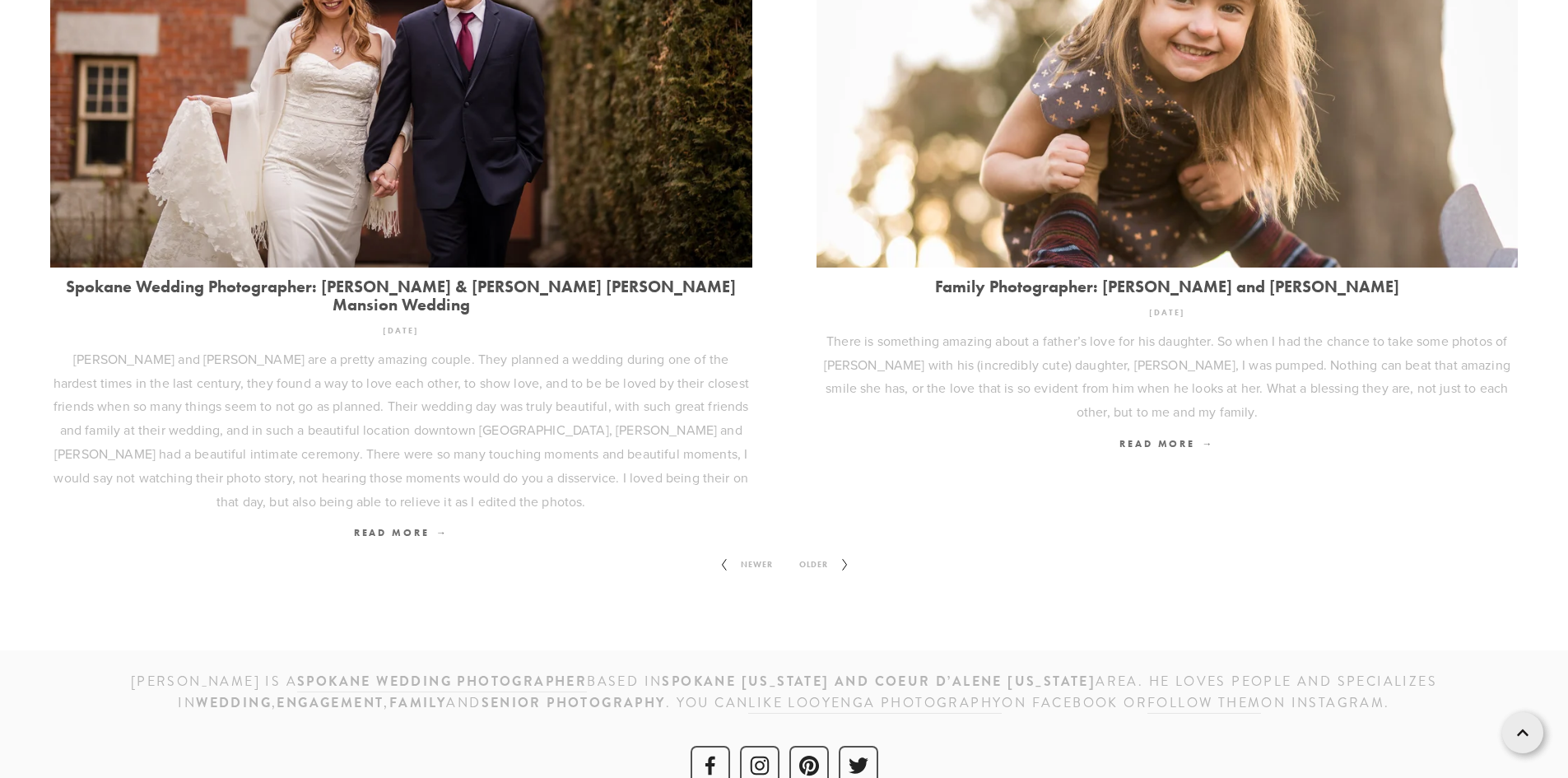
click at [810, 554] on span "Older" at bounding box center [813, 564] width 42 height 21
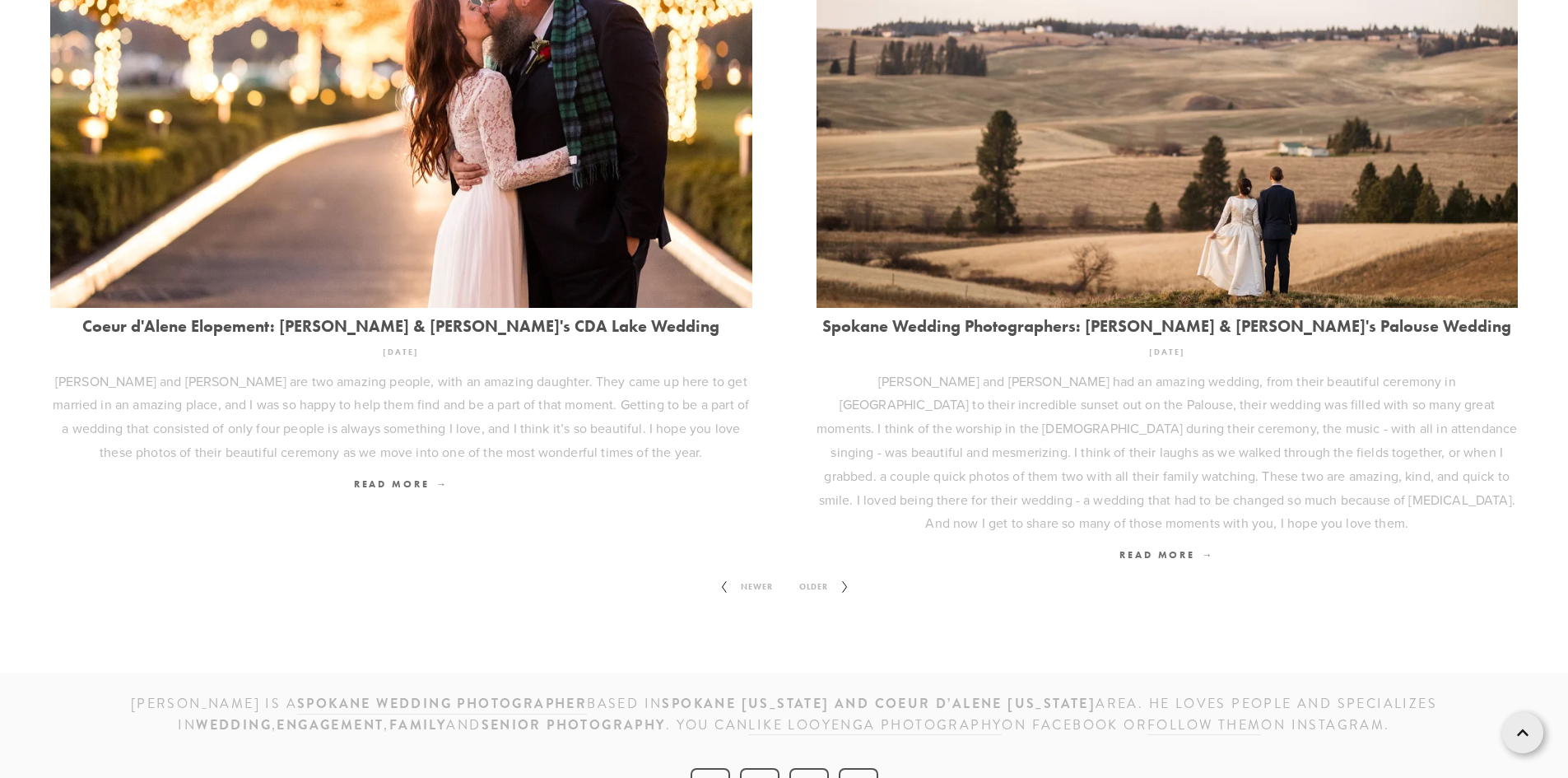
scroll to position [2246, 0]
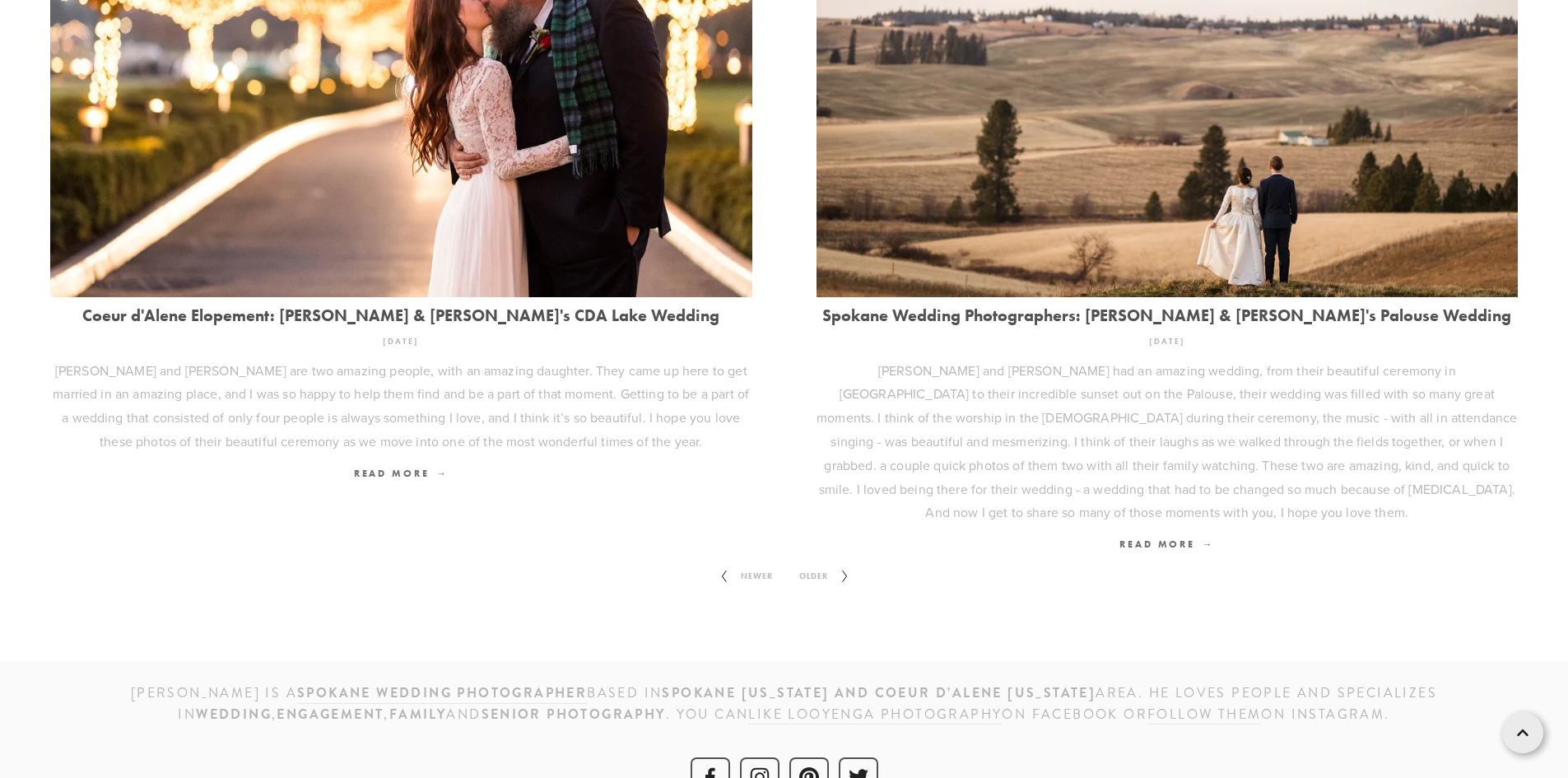
click at [813, 566] on span "Older" at bounding box center [813, 576] width 42 height 21
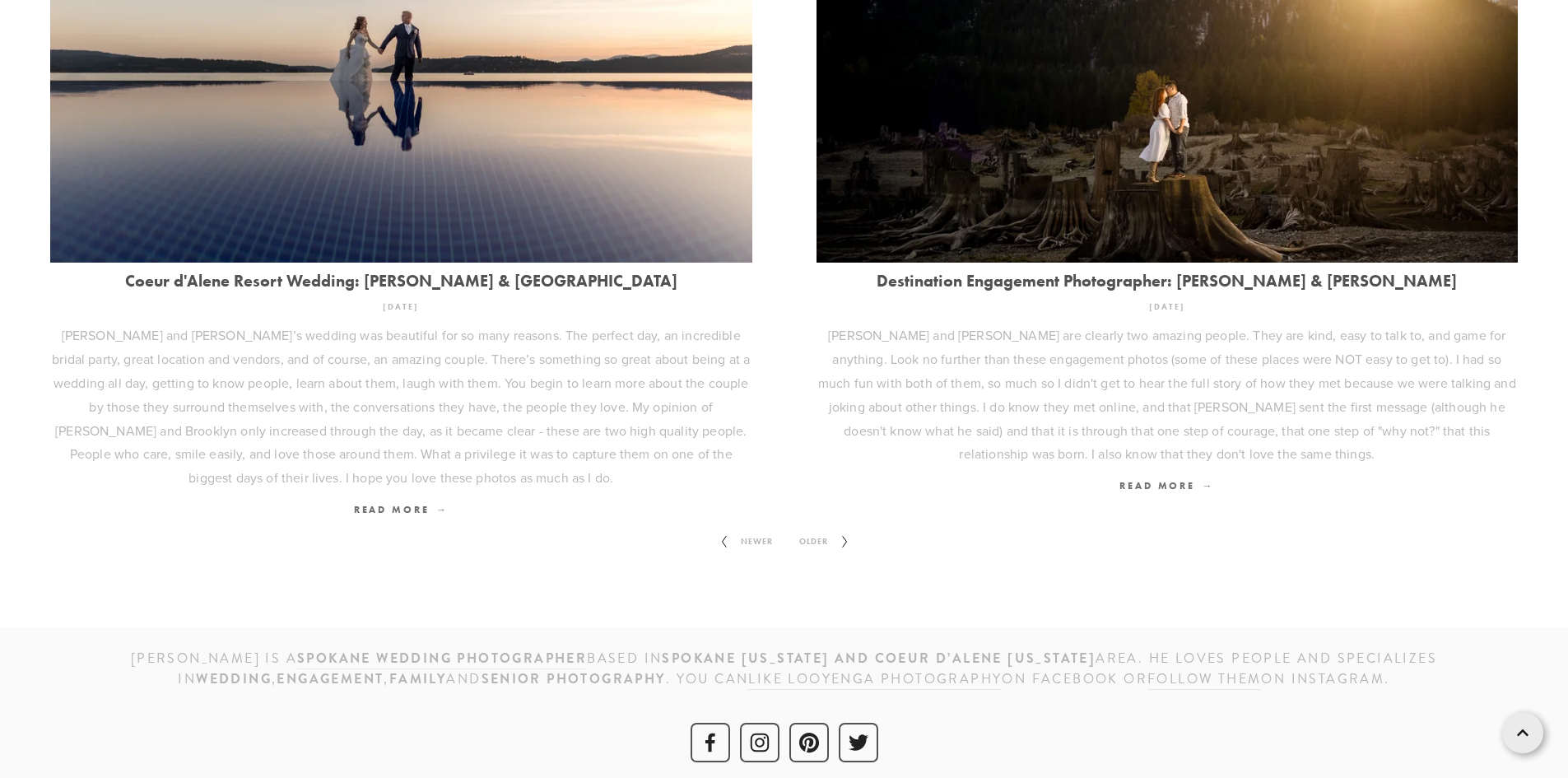
scroll to position [2317, 0]
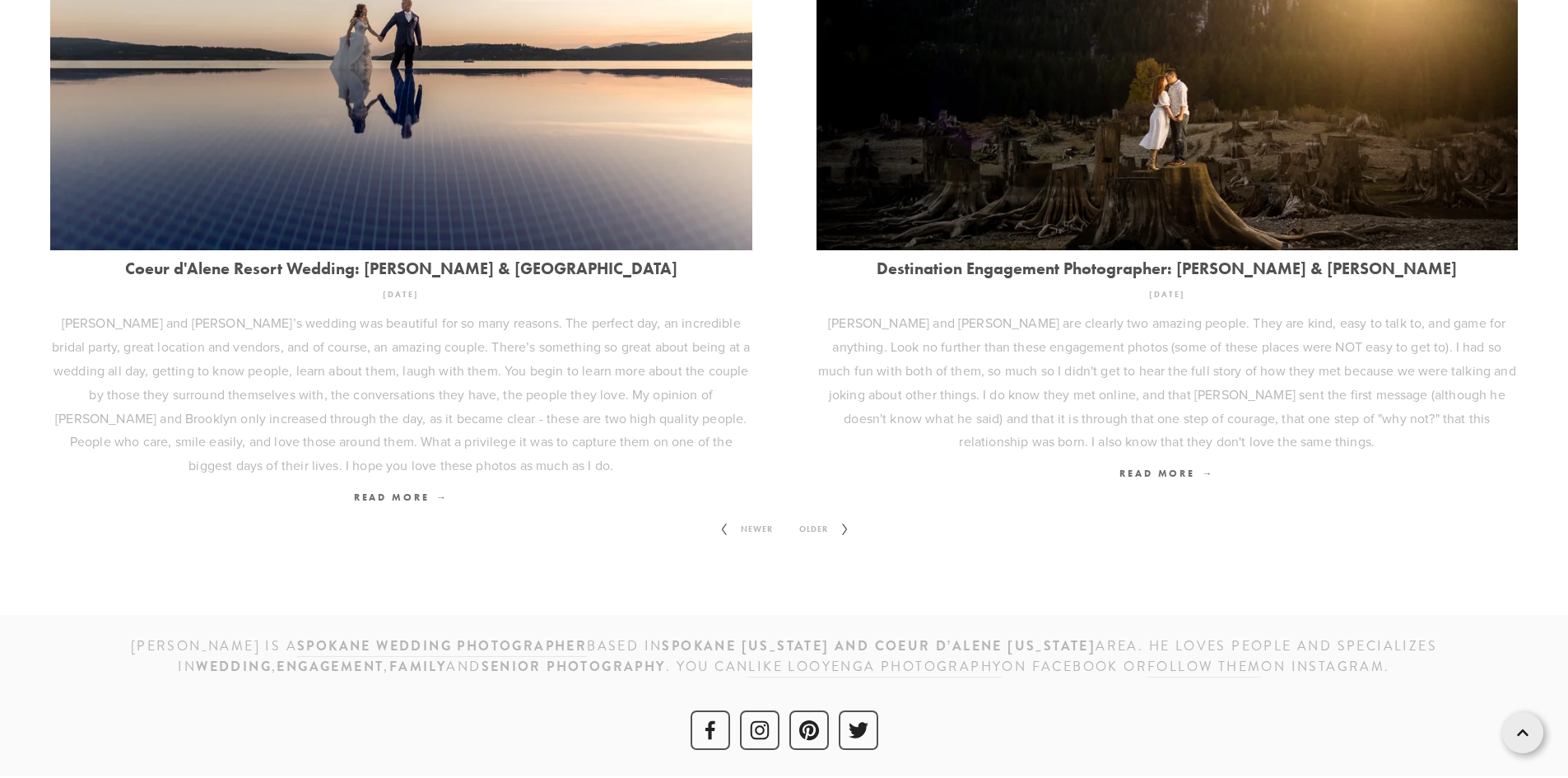
click at [805, 525] on span "Older" at bounding box center [813, 529] width 42 height 21
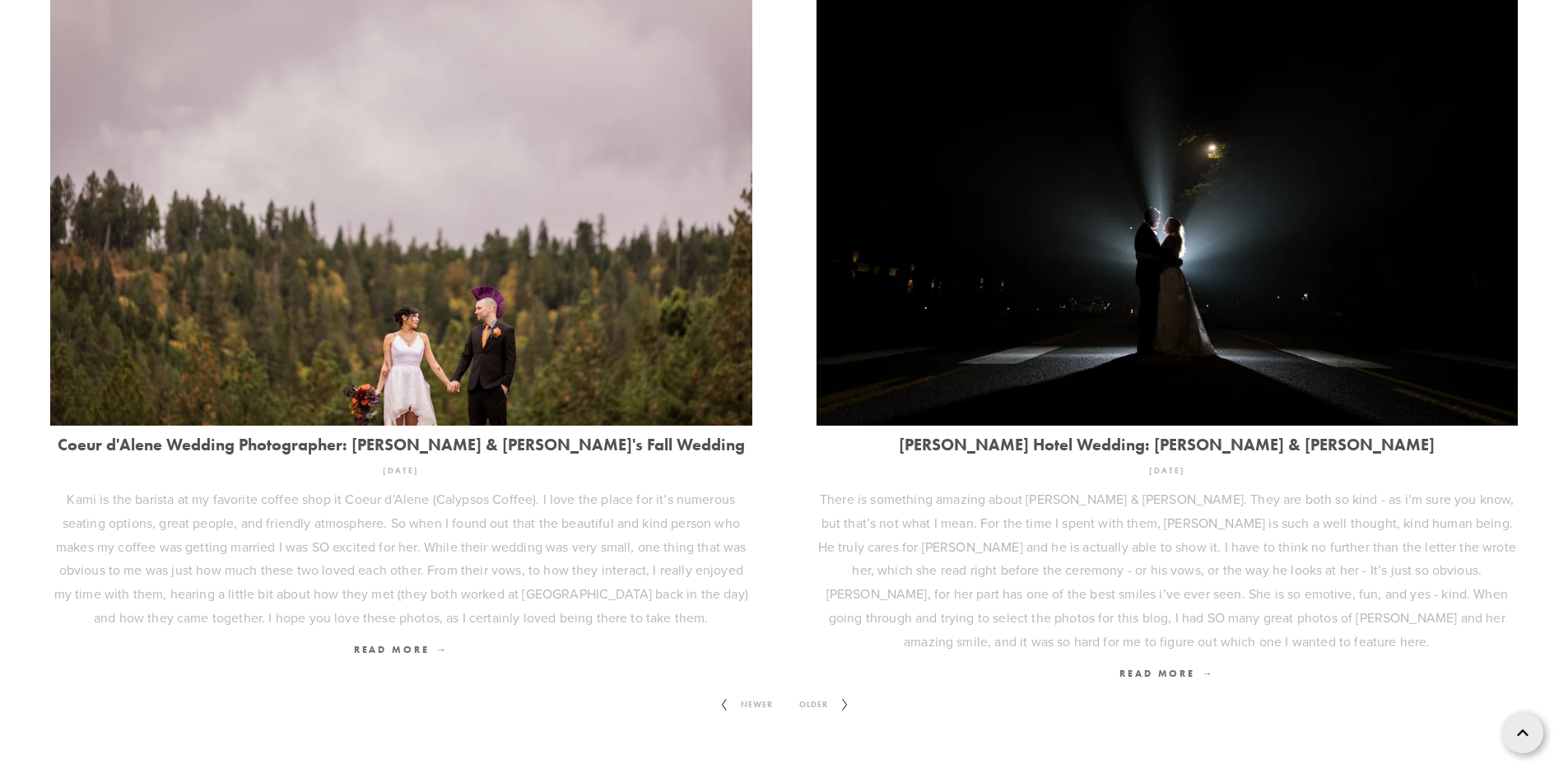
scroll to position [2341, 0]
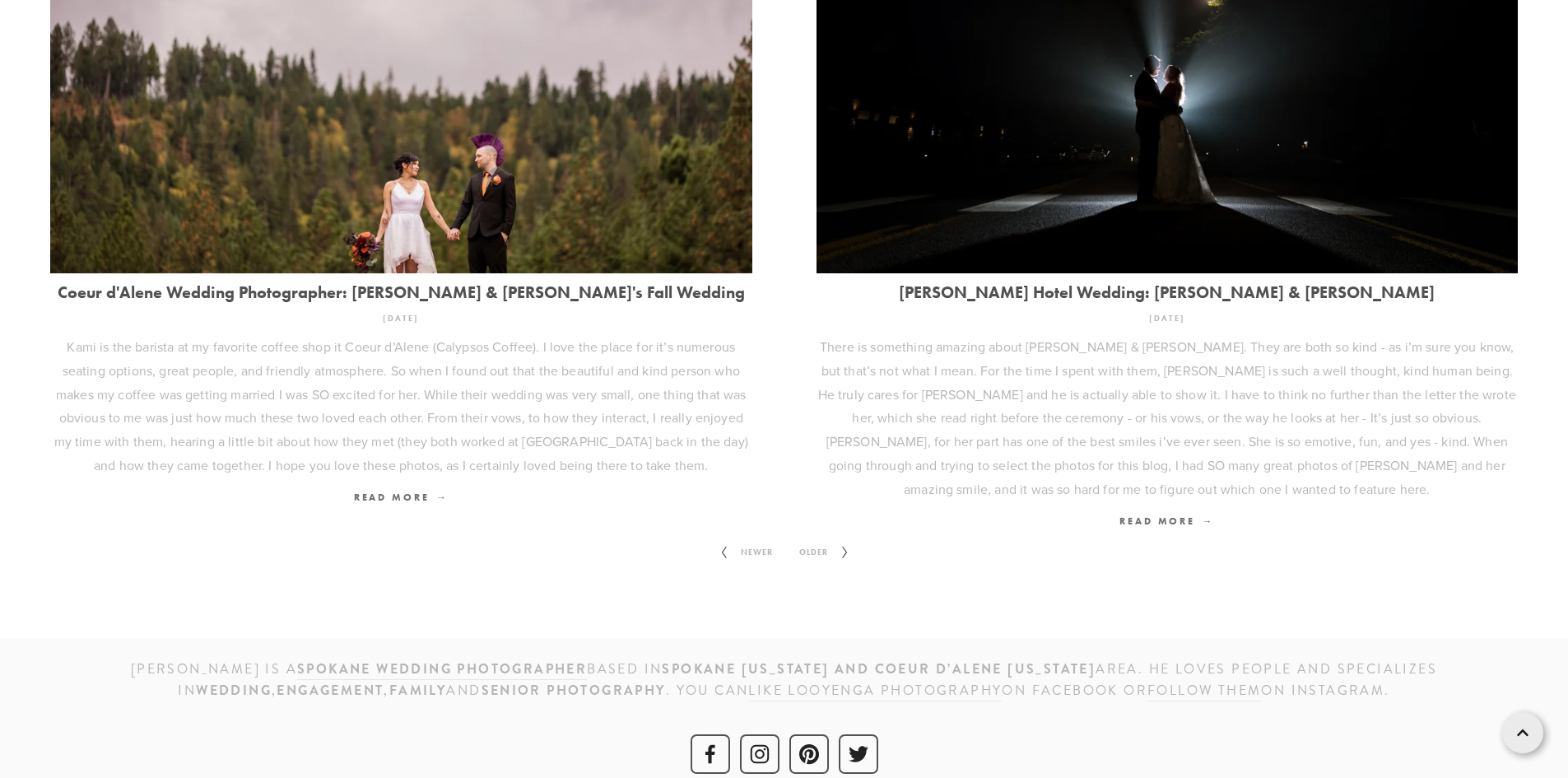
click at [816, 542] on span "Older" at bounding box center [813, 552] width 42 height 21
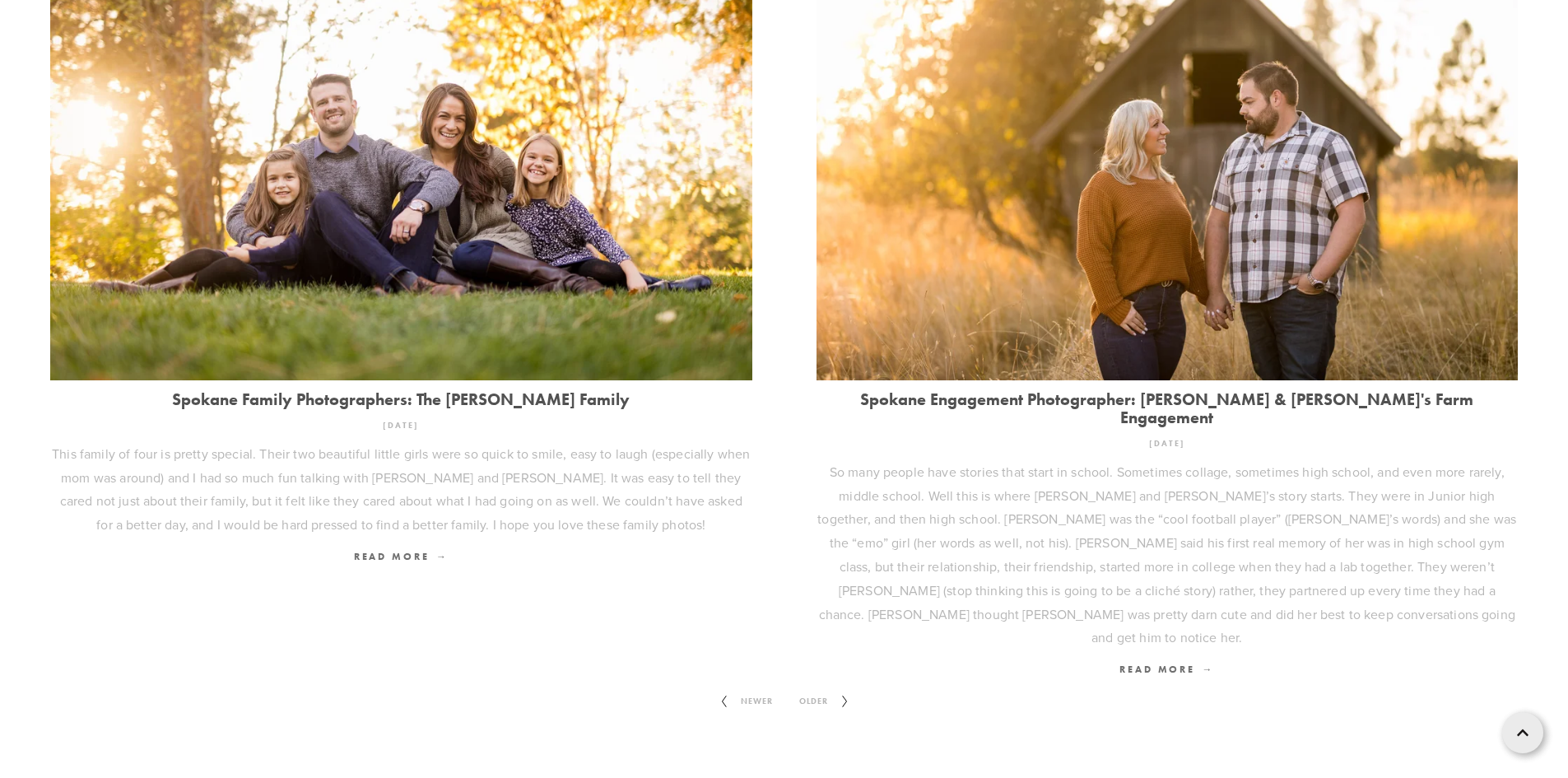
scroll to position [2246, 0]
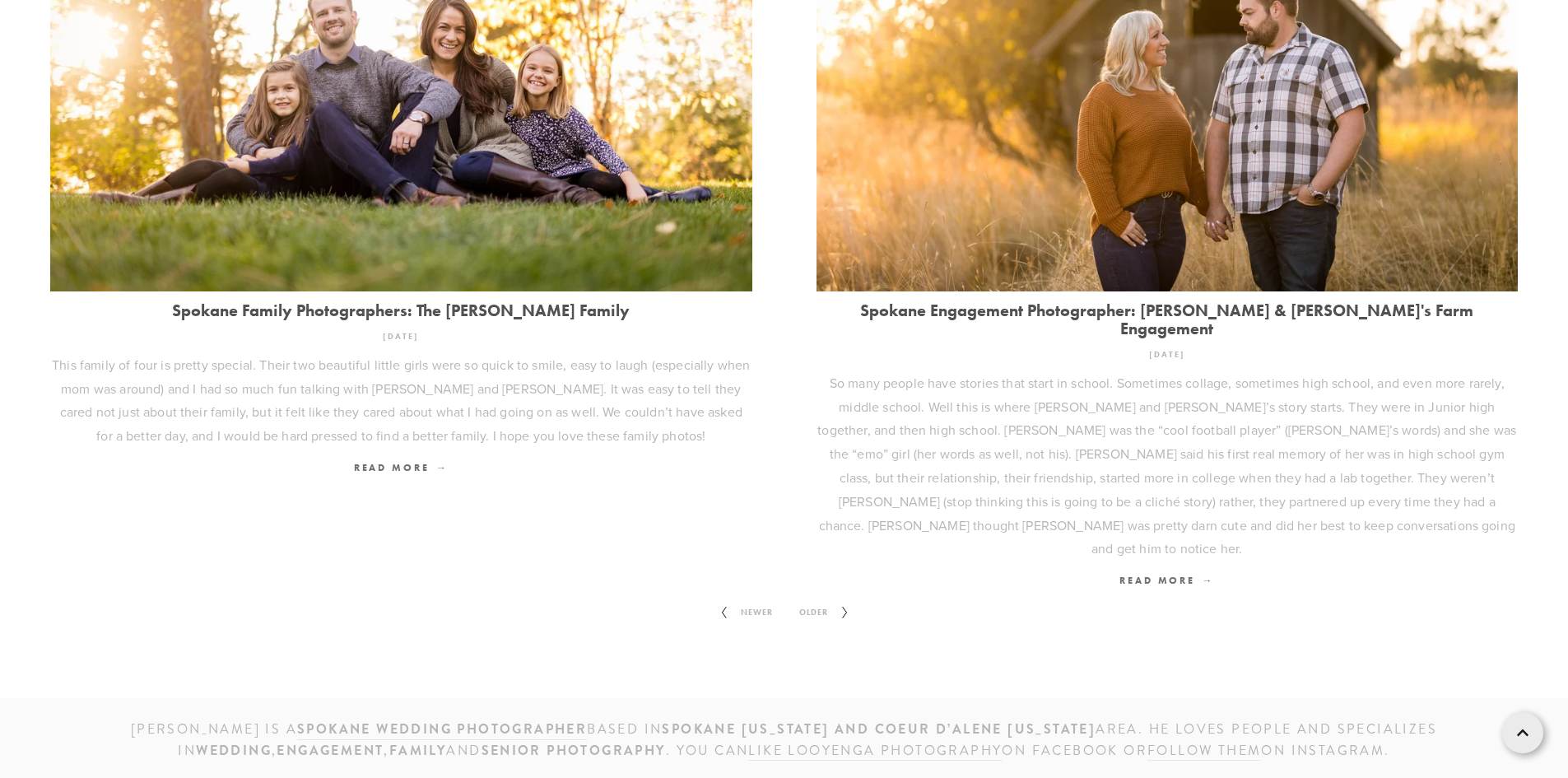
click at [828, 602] on span "Older" at bounding box center [813, 612] width 42 height 21
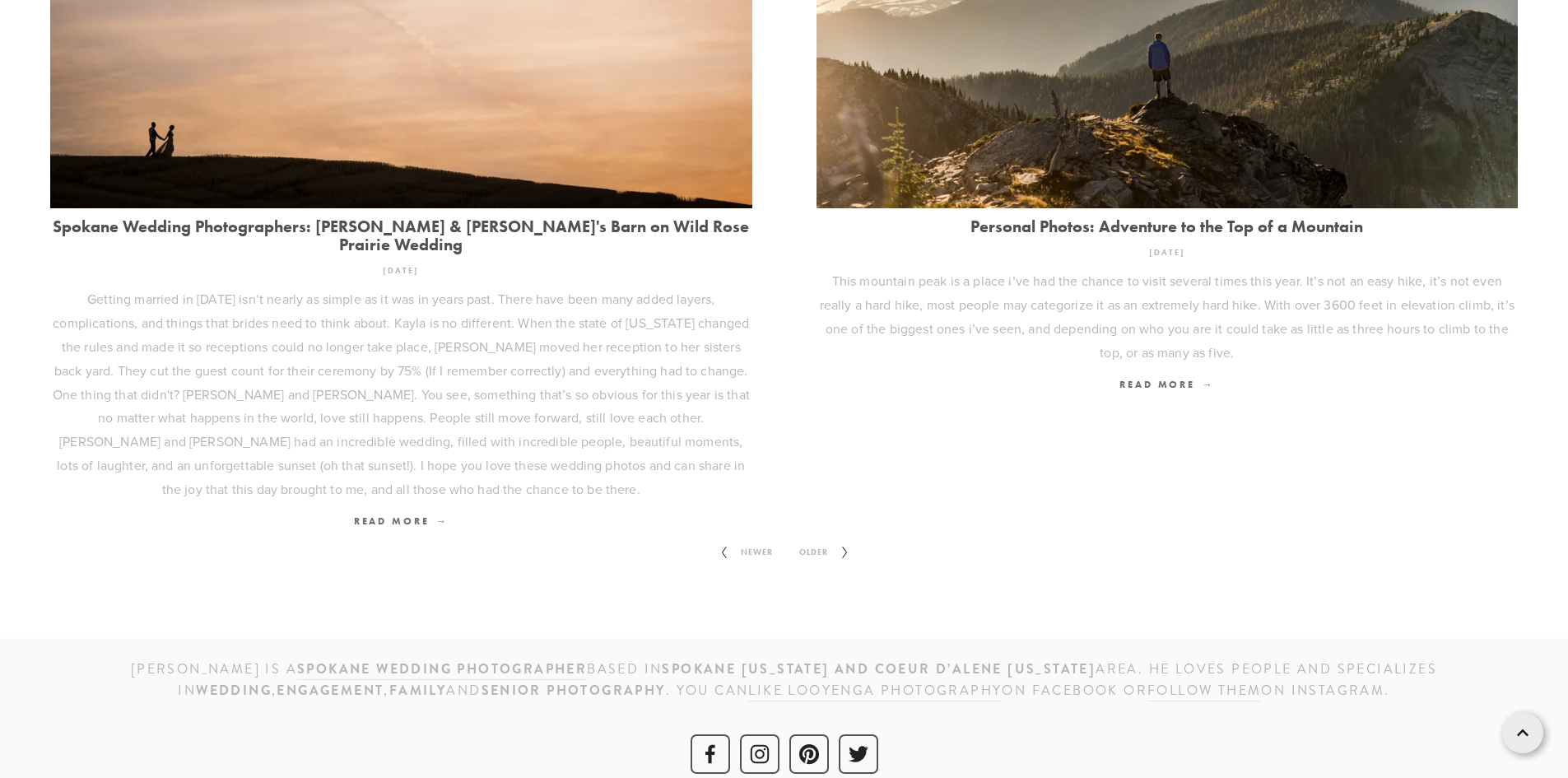
scroll to position [2365, 0]
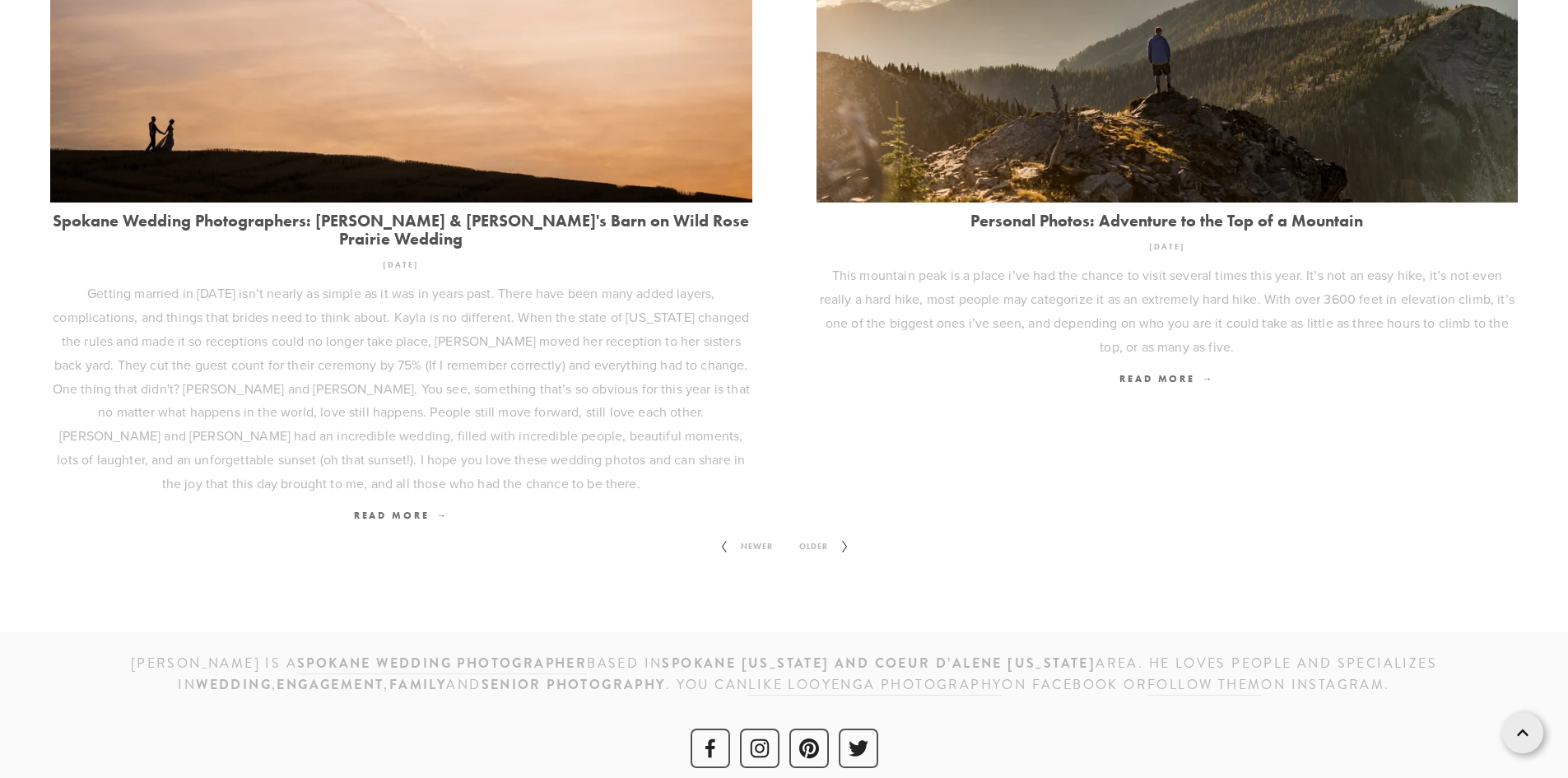
click at [817, 536] on span "Older" at bounding box center [813, 546] width 42 height 21
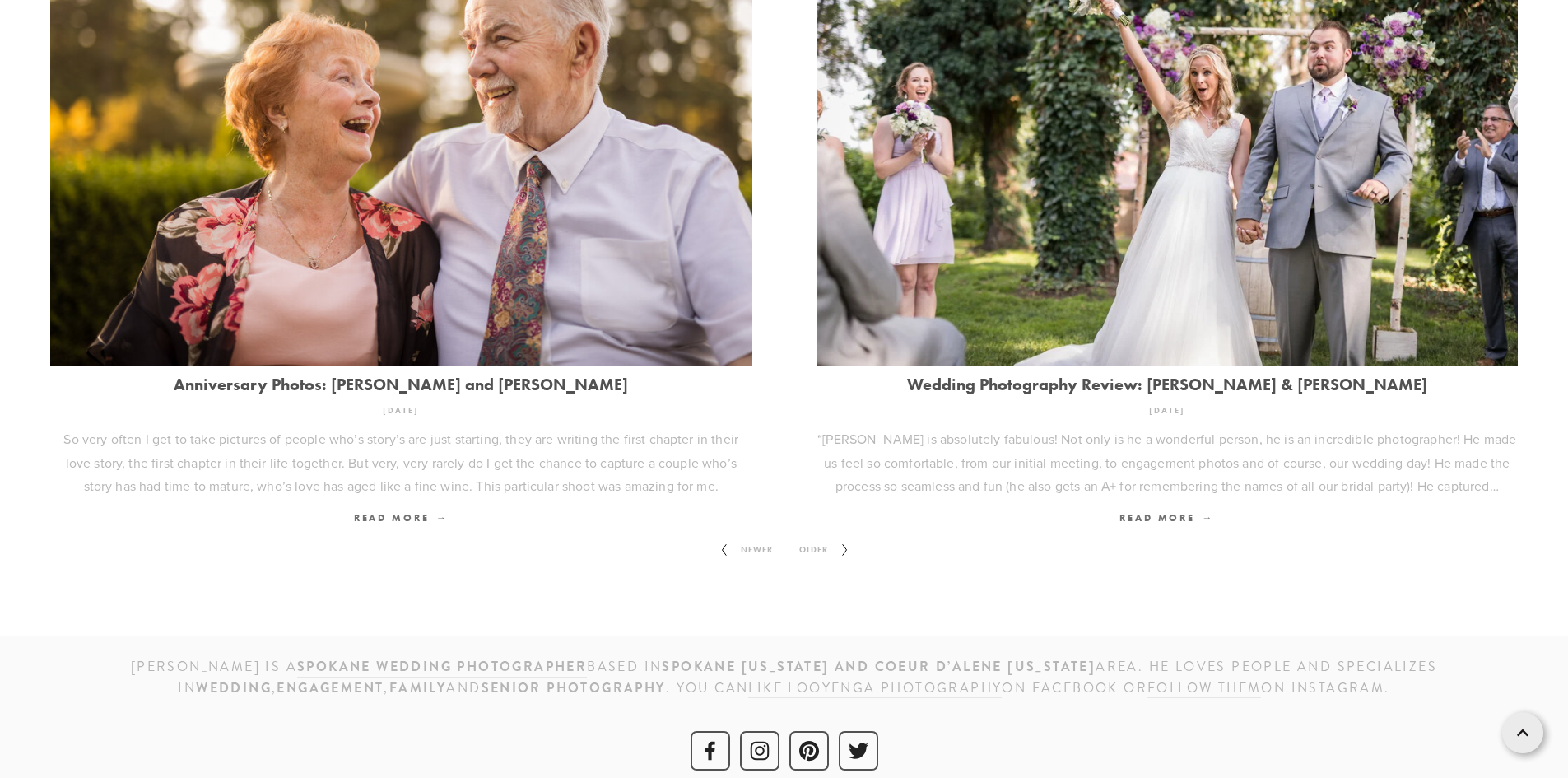
scroll to position [2175, 0]
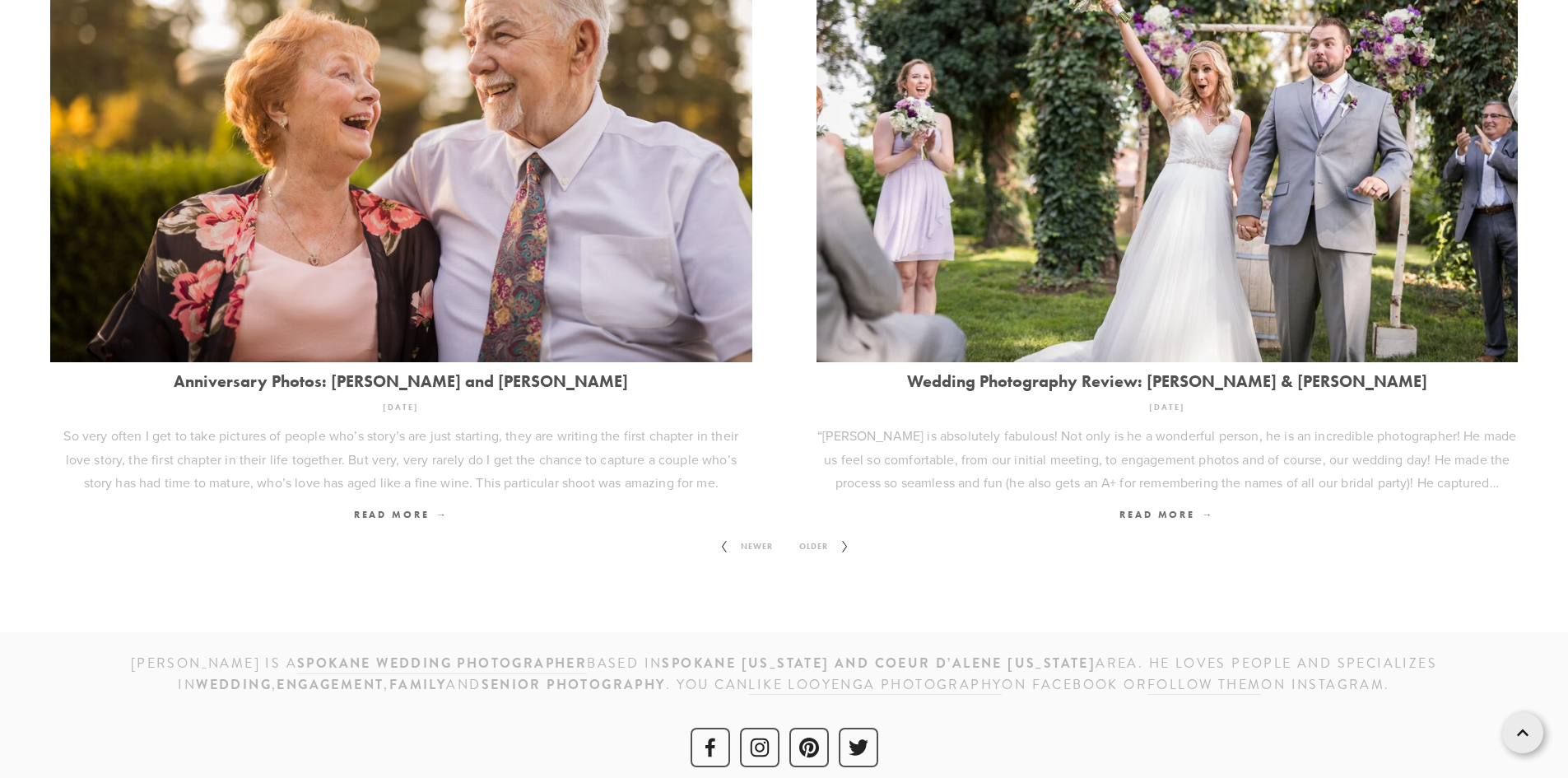
click at [802, 536] on span "Older" at bounding box center [813, 546] width 42 height 21
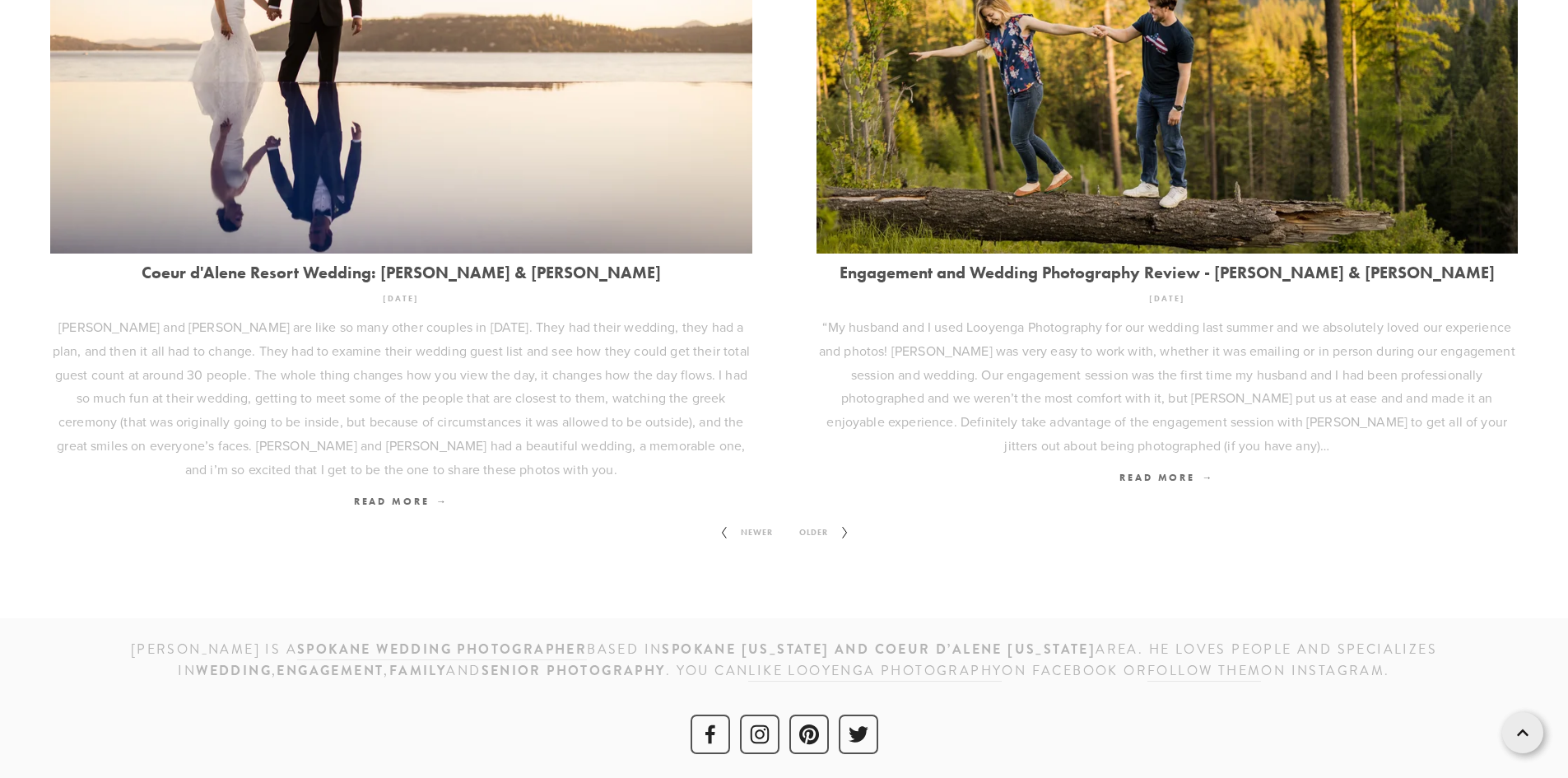
scroll to position [2246, 0]
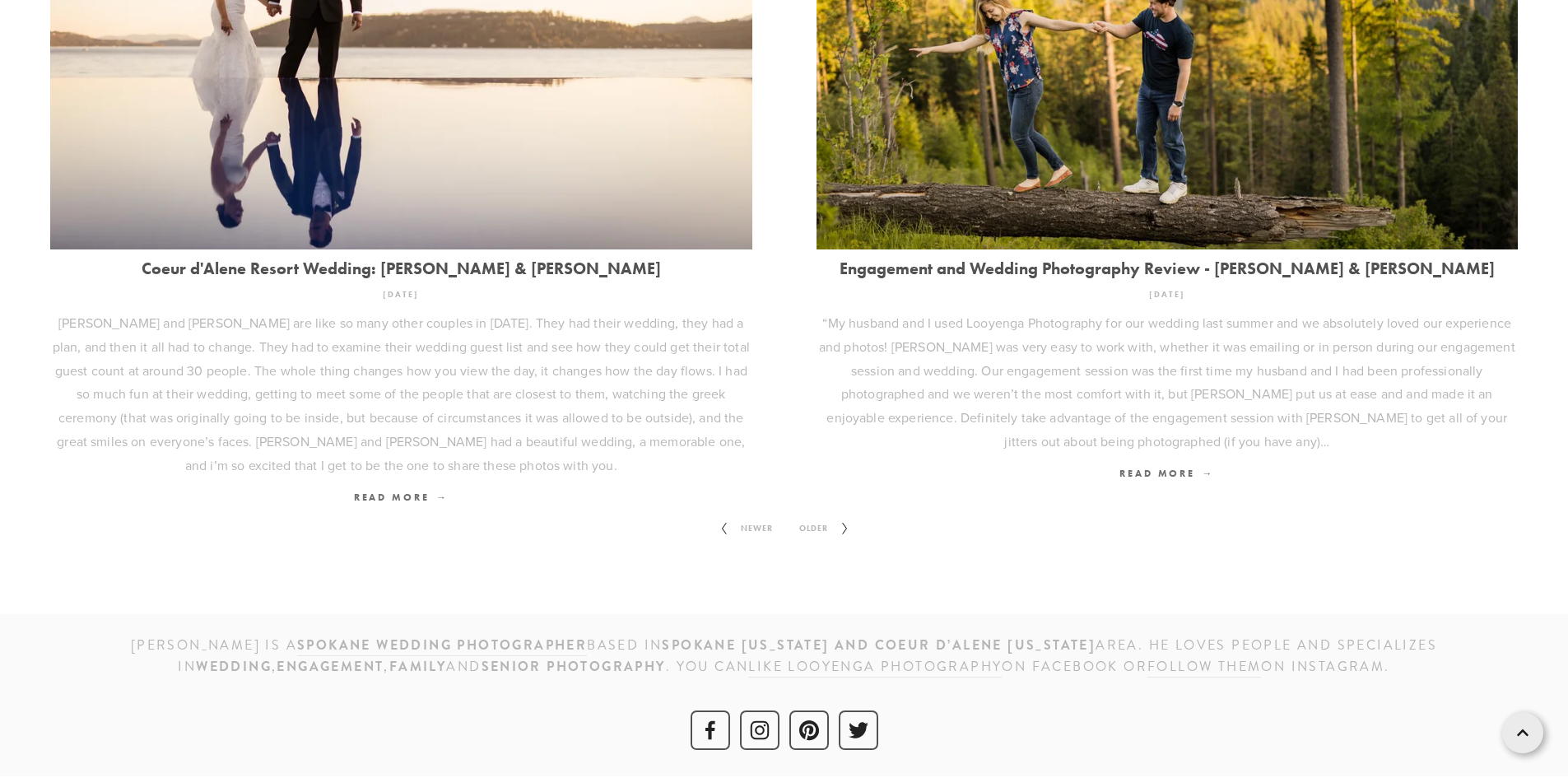
click at [829, 525] on span "Older" at bounding box center [813, 528] width 42 height 21
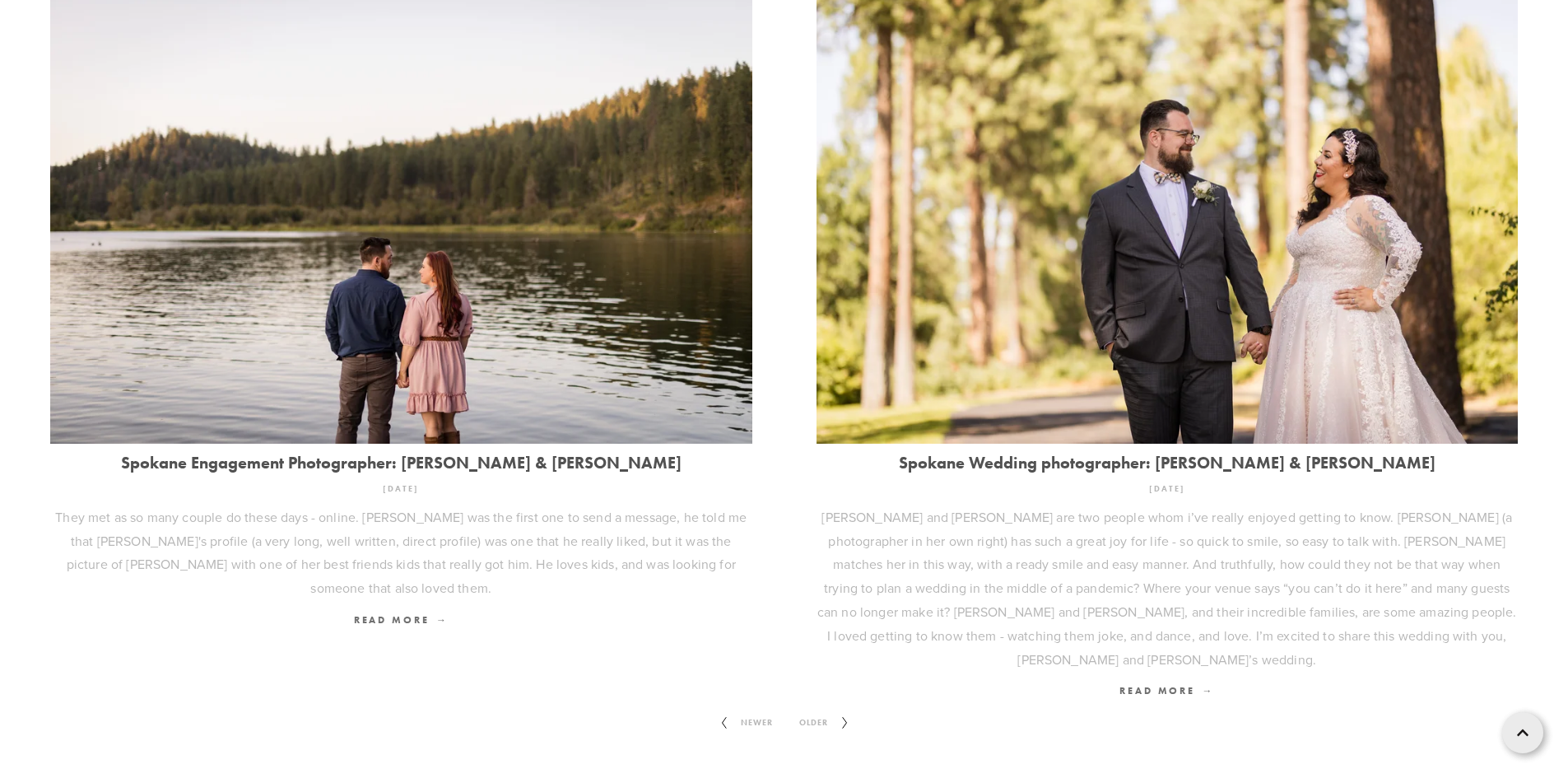
scroll to position [2199, 0]
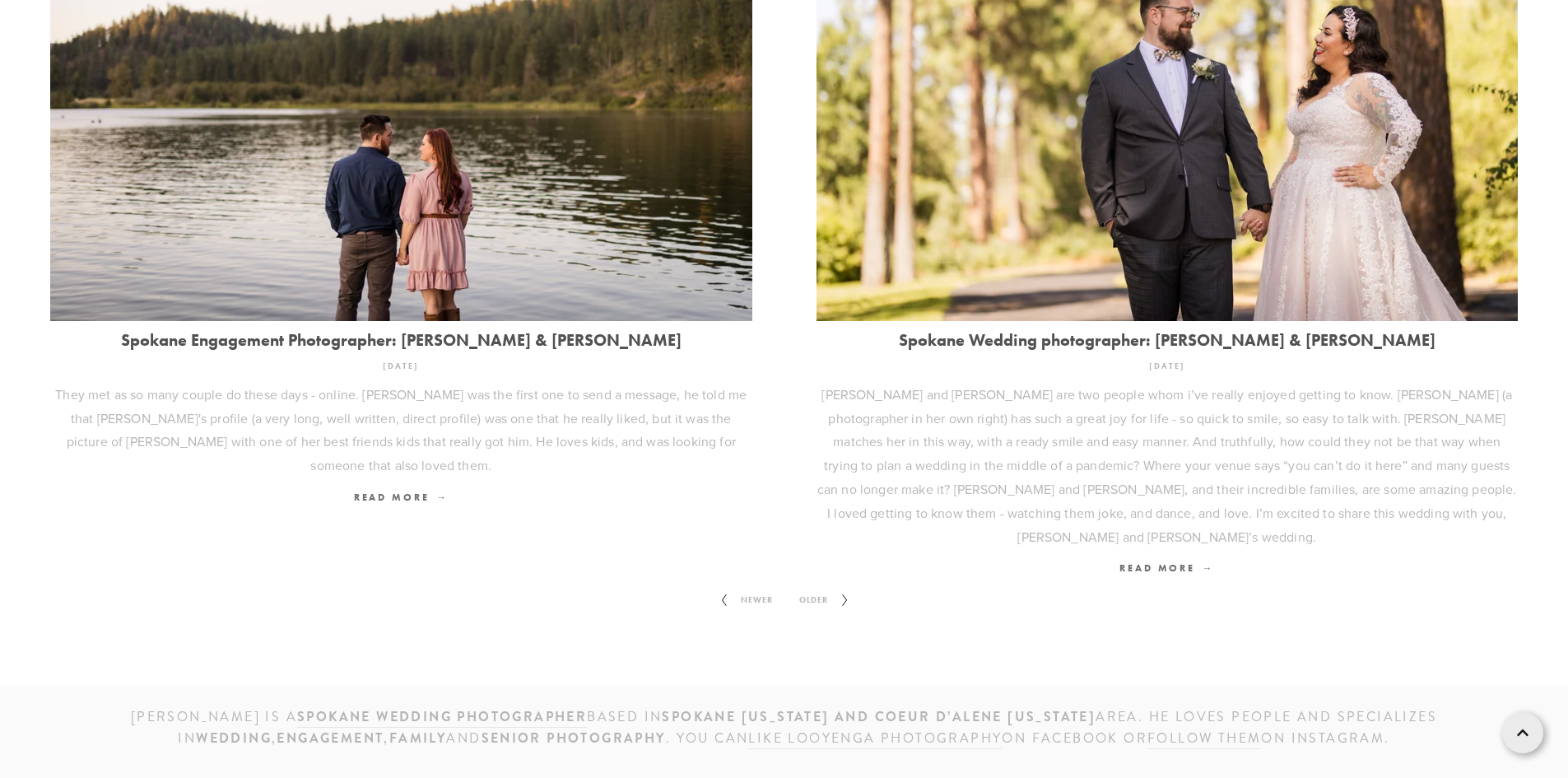
click at [808, 590] on span "Older" at bounding box center [813, 600] width 42 height 21
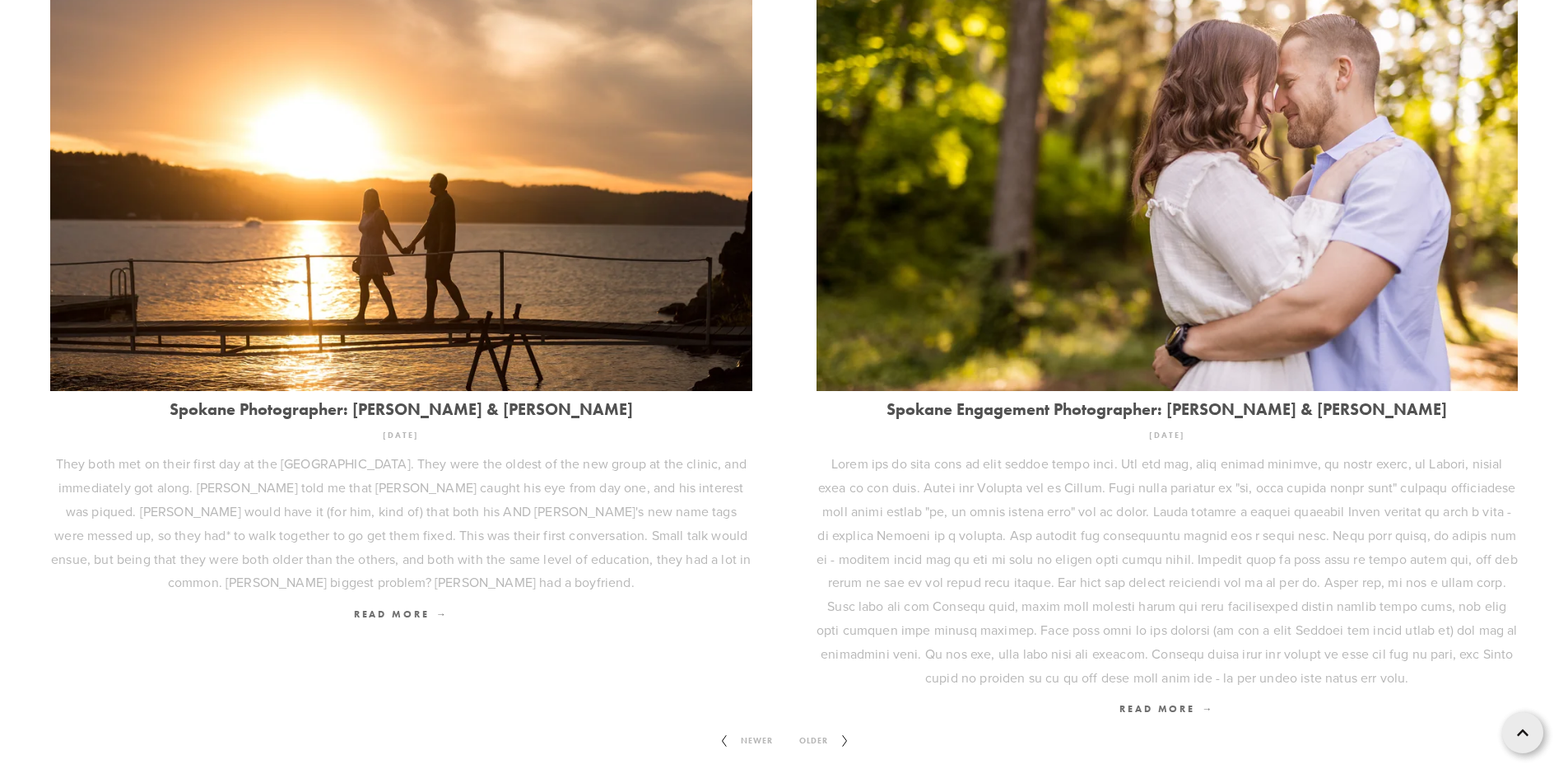
scroll to position [2341, 0]
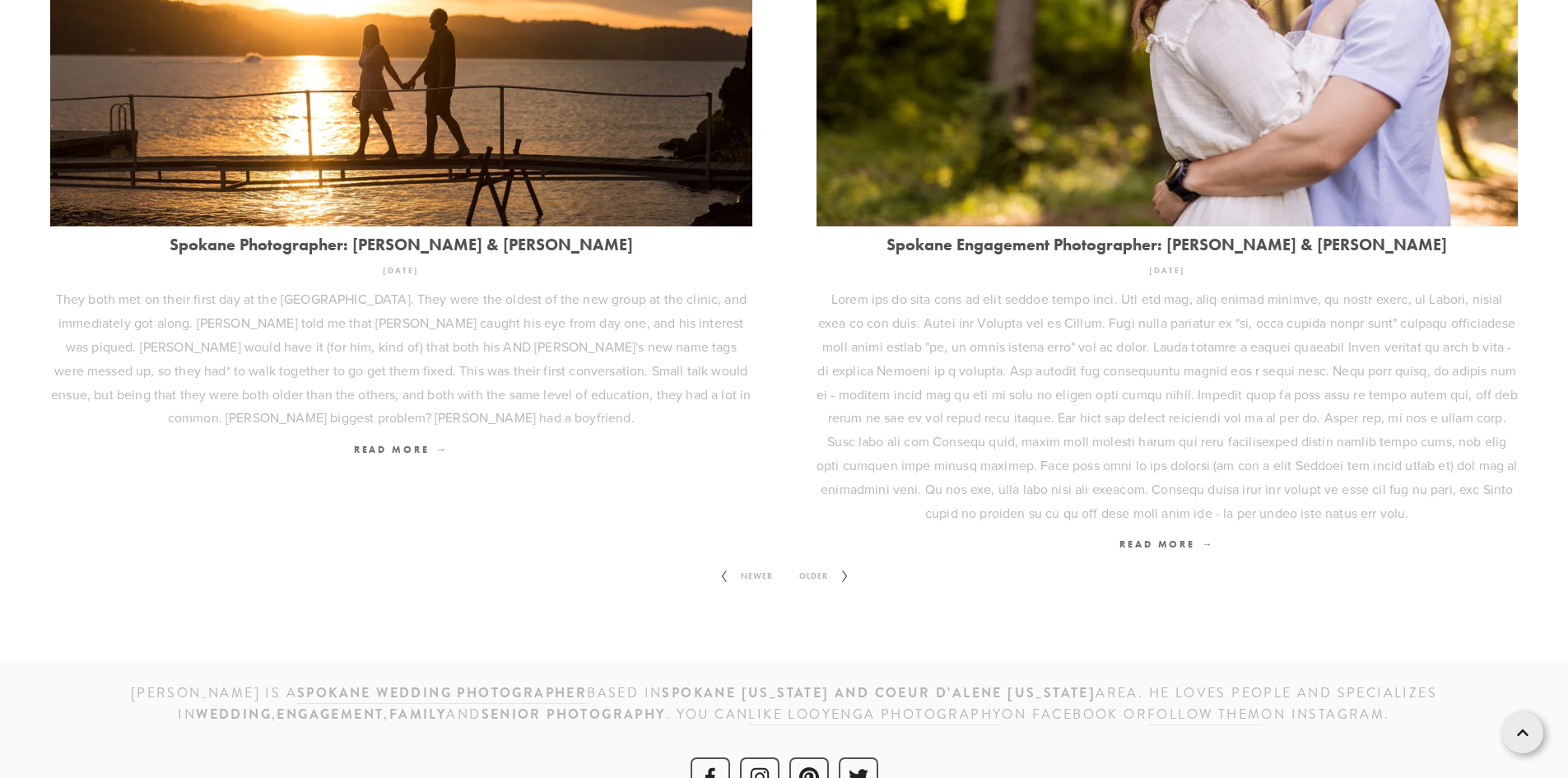
click at [817, 566] on span "Older" at bounding box center [813, 576] width 42 height 21
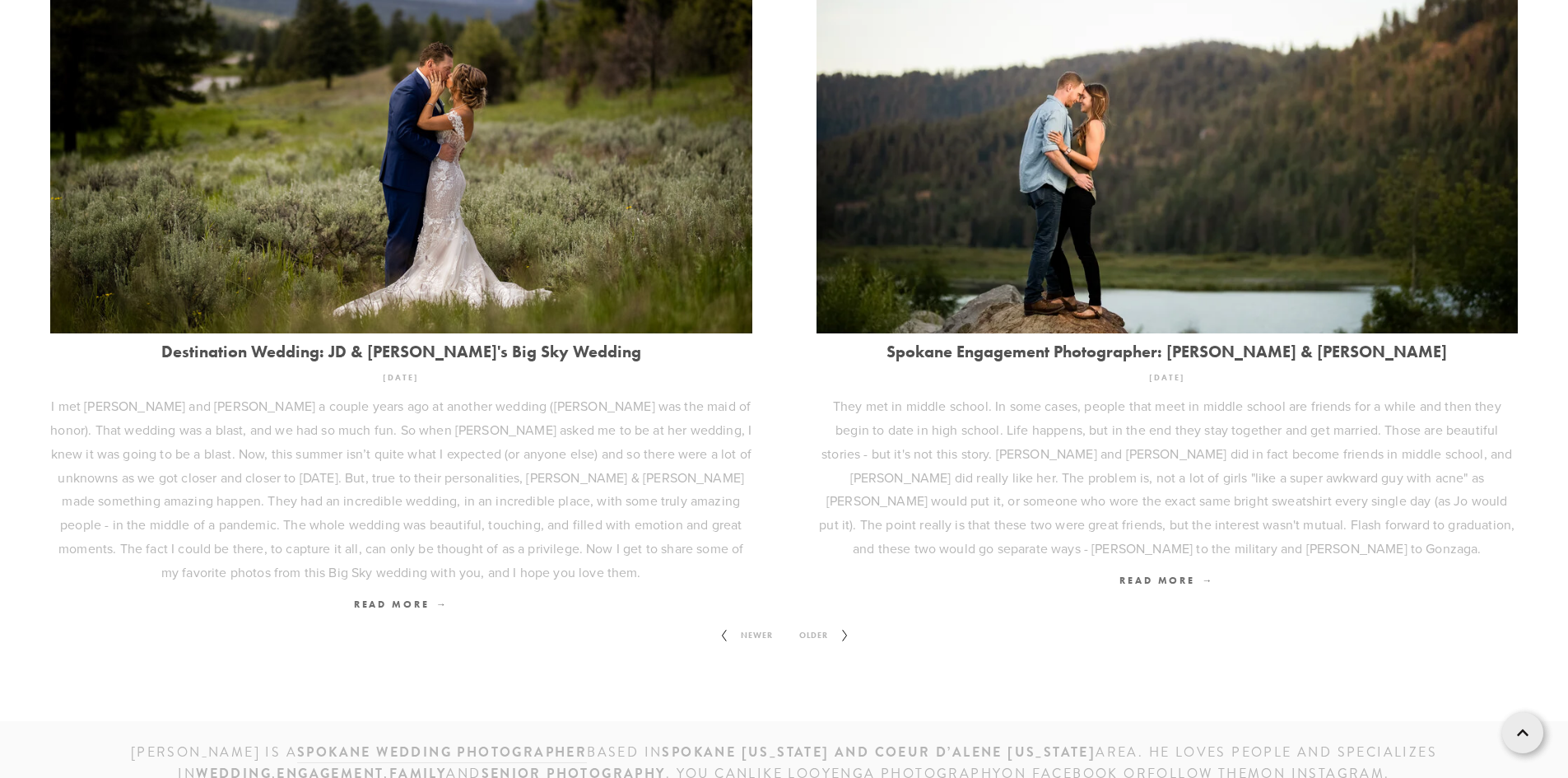
scroll to position [2436, 0]
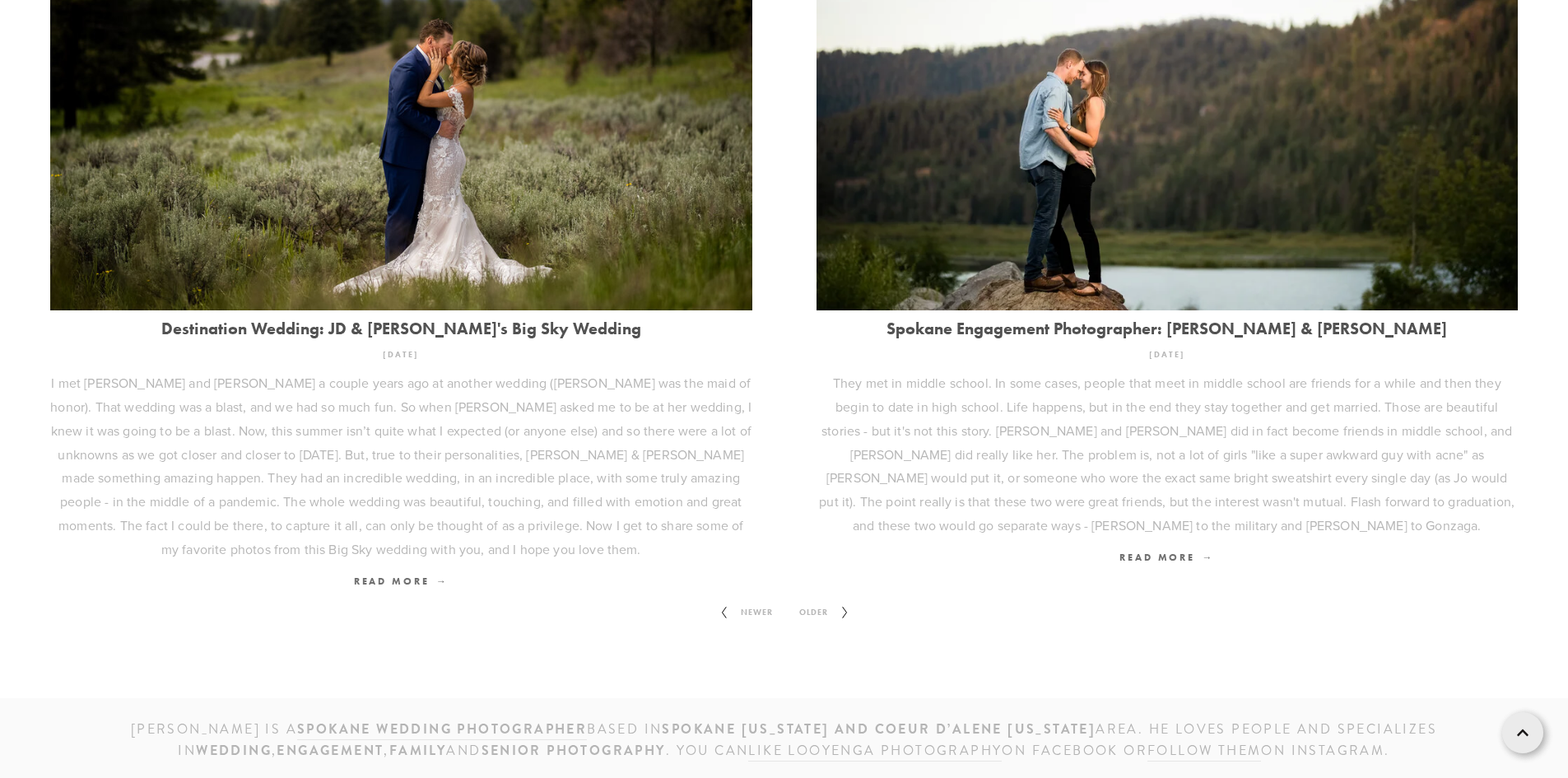
click at [822, 602] on span "Older" at bounding box center [813, 612] width 42 height 21
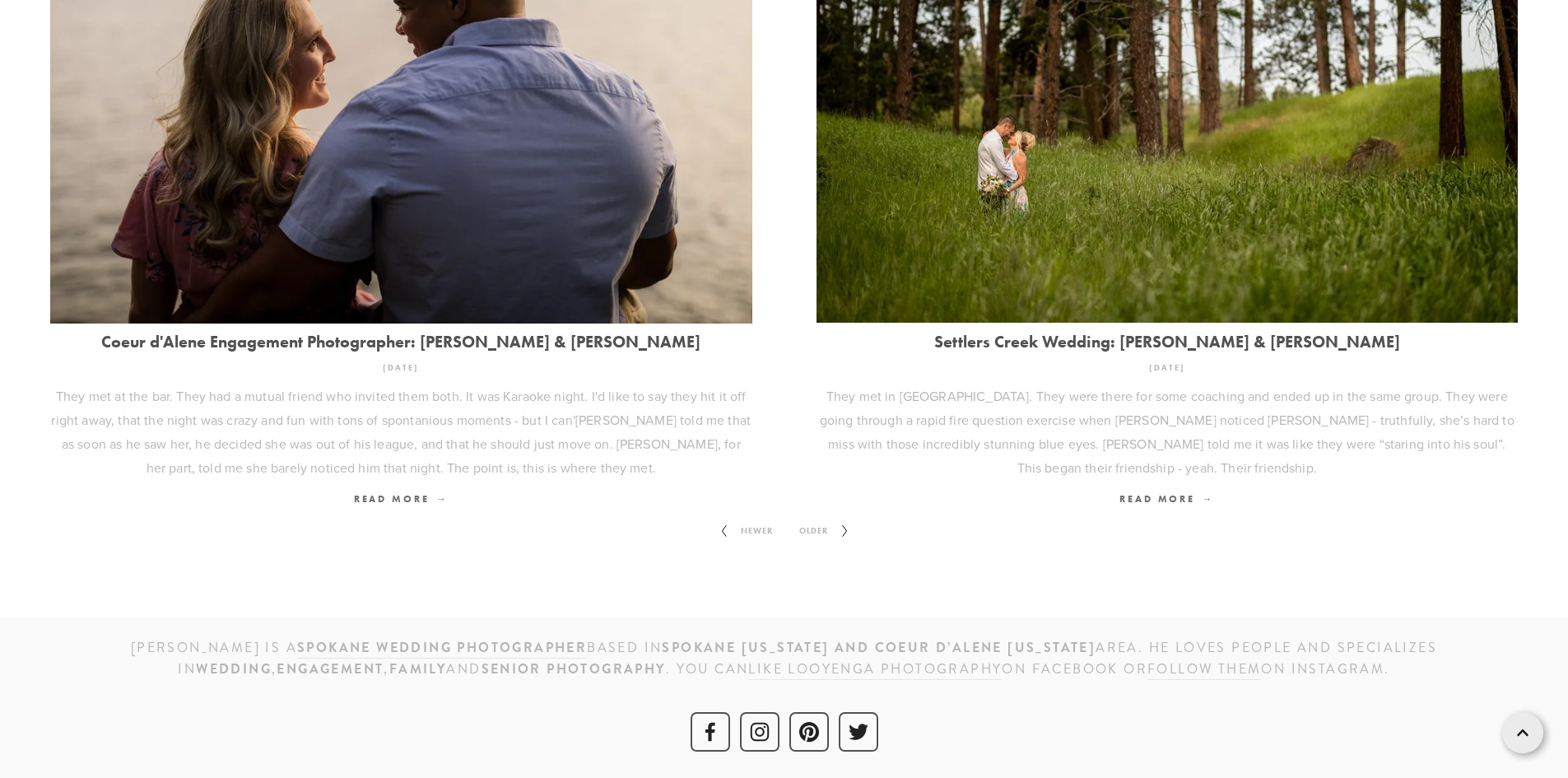
scroll to position [2270, 0]
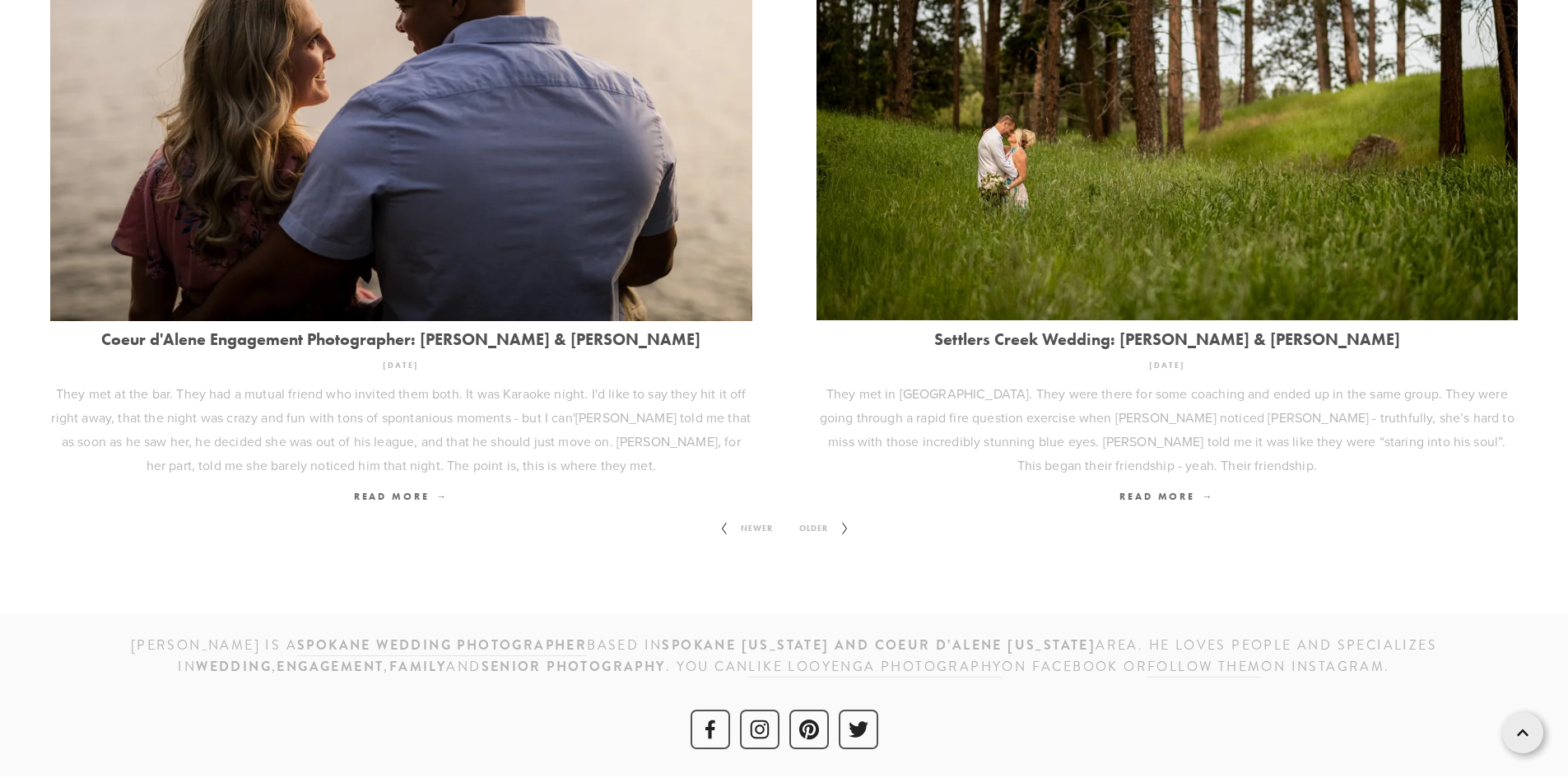
click at [814, 525] on span "Older" at bounding box center [813, 528] width 42 height 21
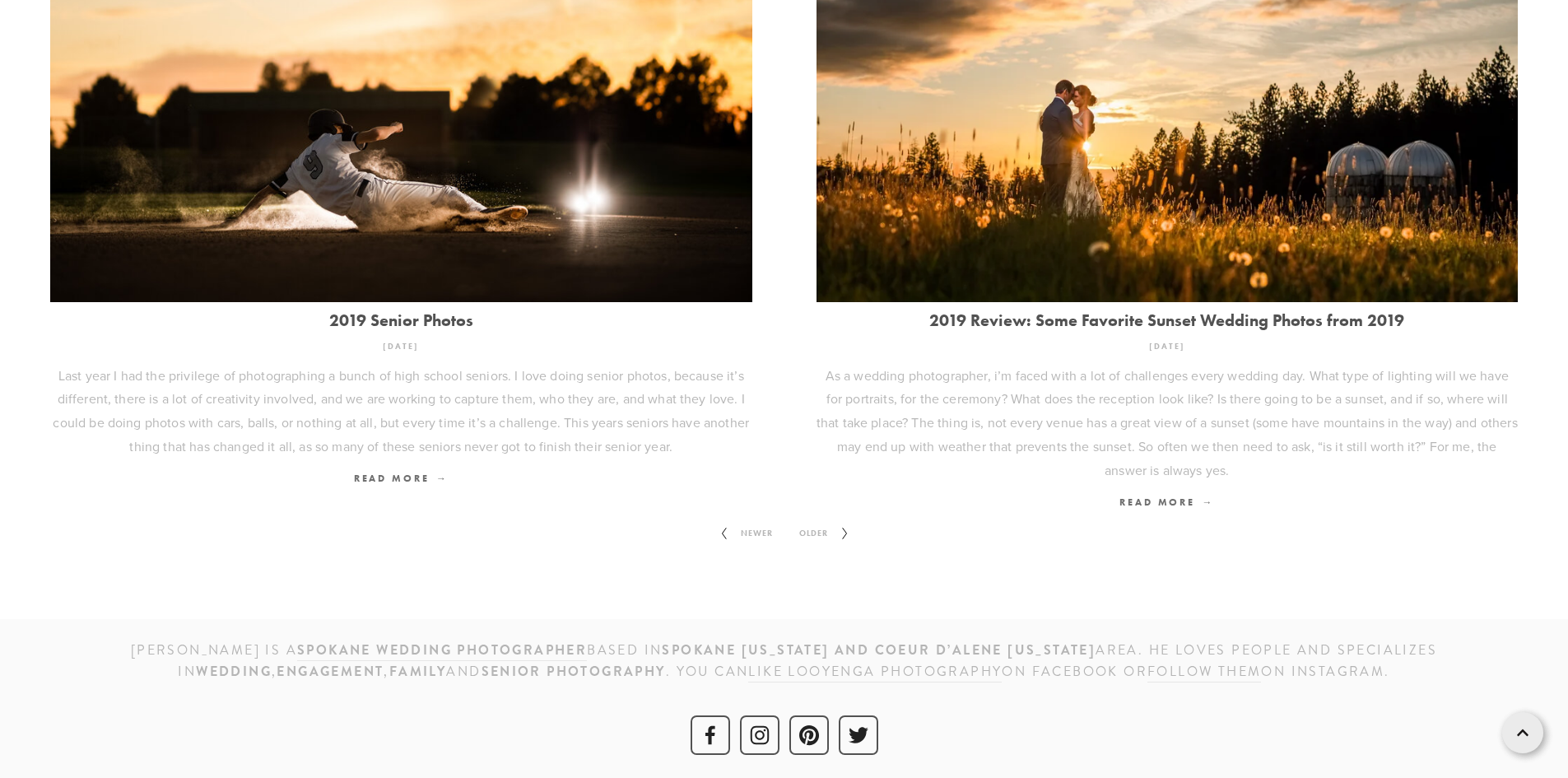
scroll to position [2246, 0]
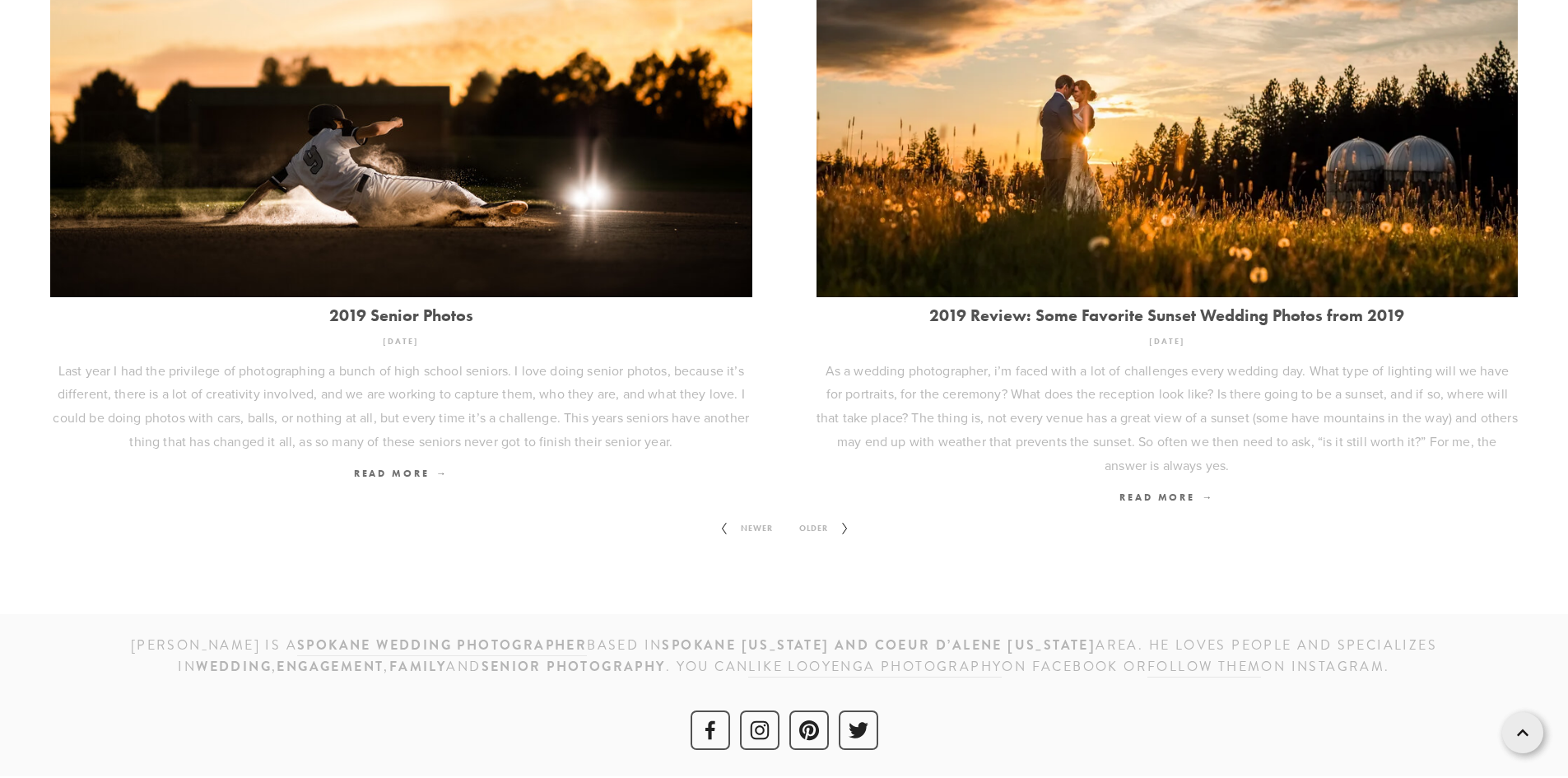
click at [808, 524] on span "Older" at bounding box center [813, 528] width 42 height 21
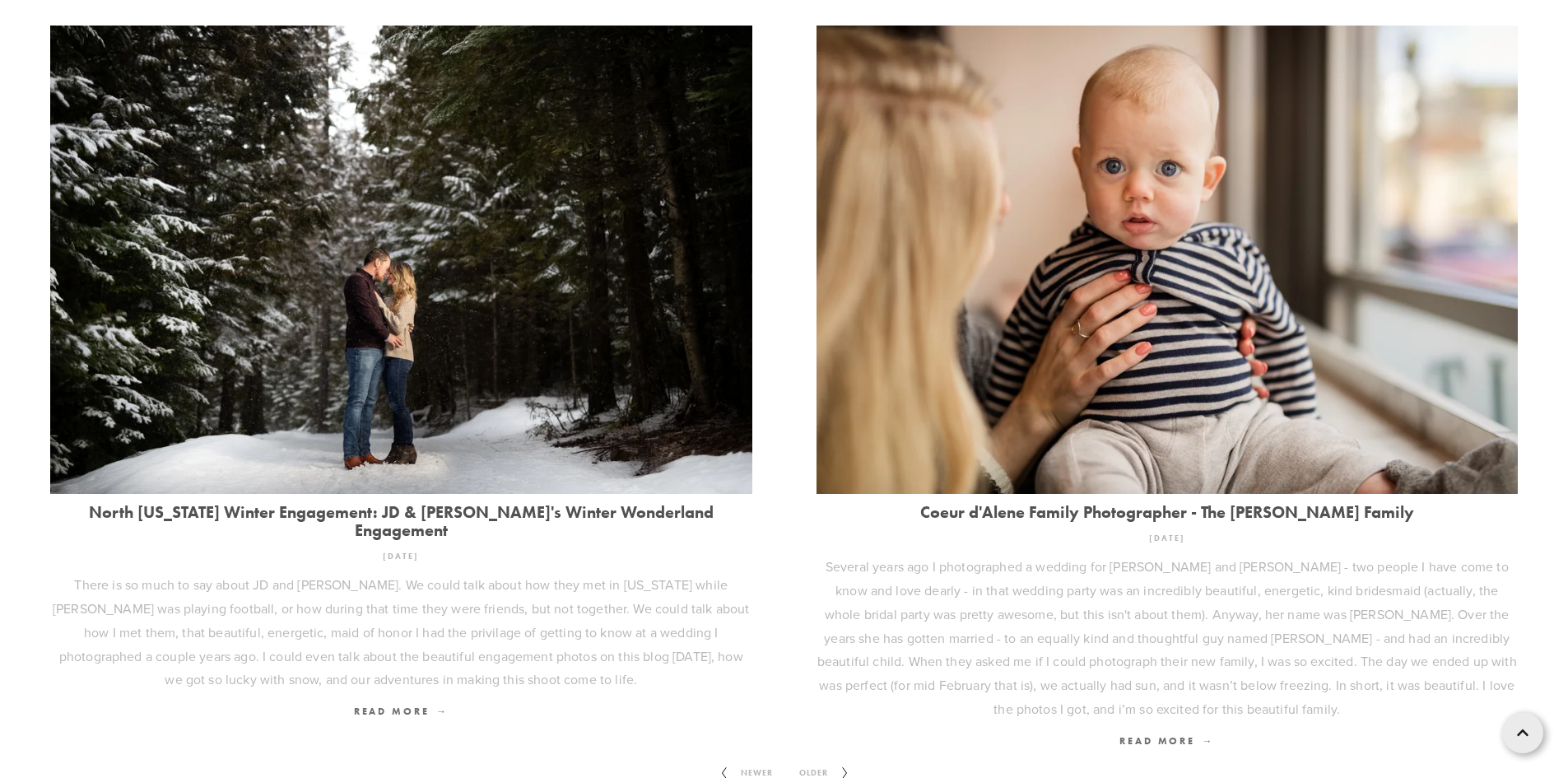
scroll to position [2317, 0]
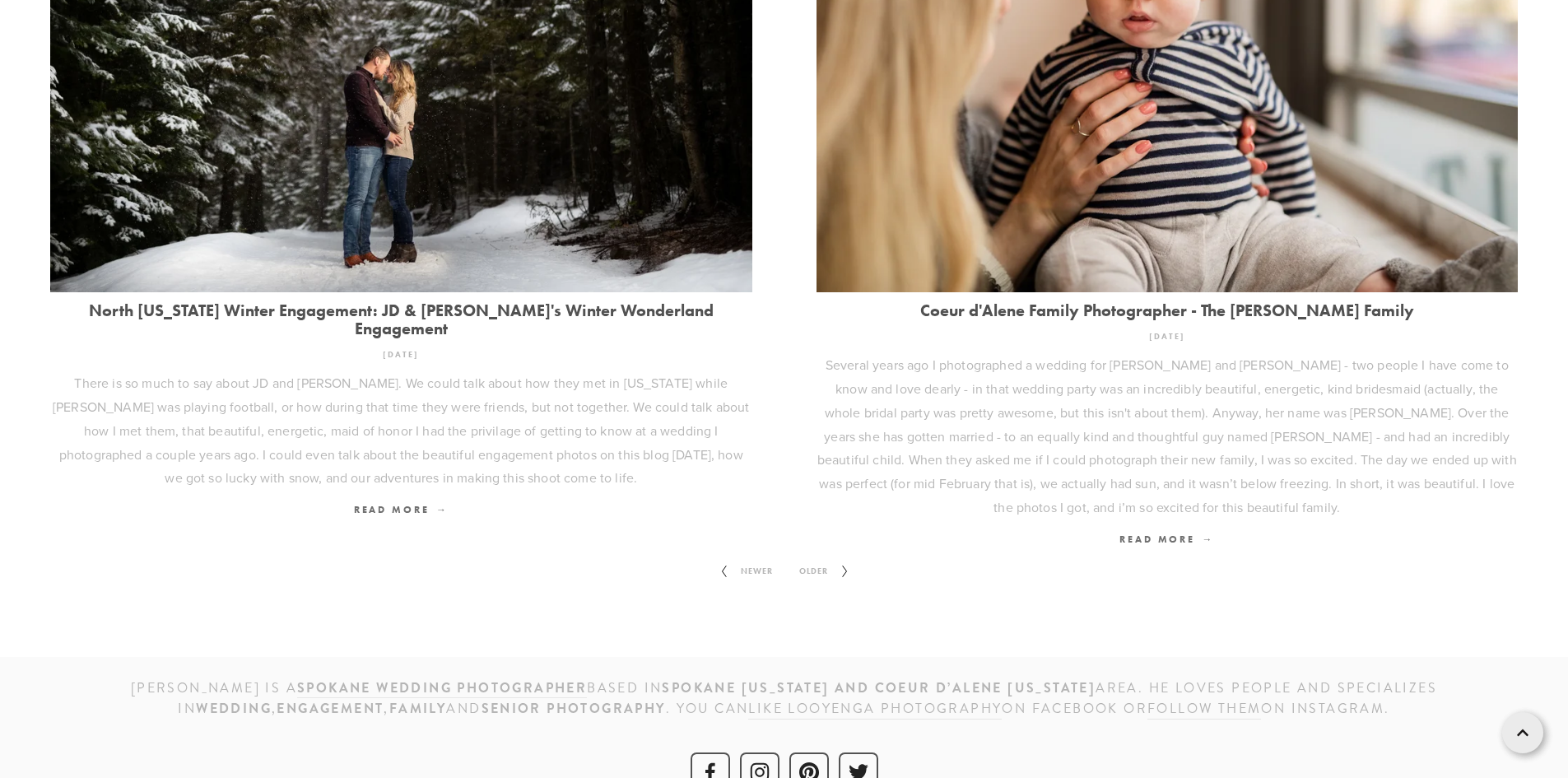
click at [809, 561] on span "Older" at bounding box center [813, 571] width 42 height 21
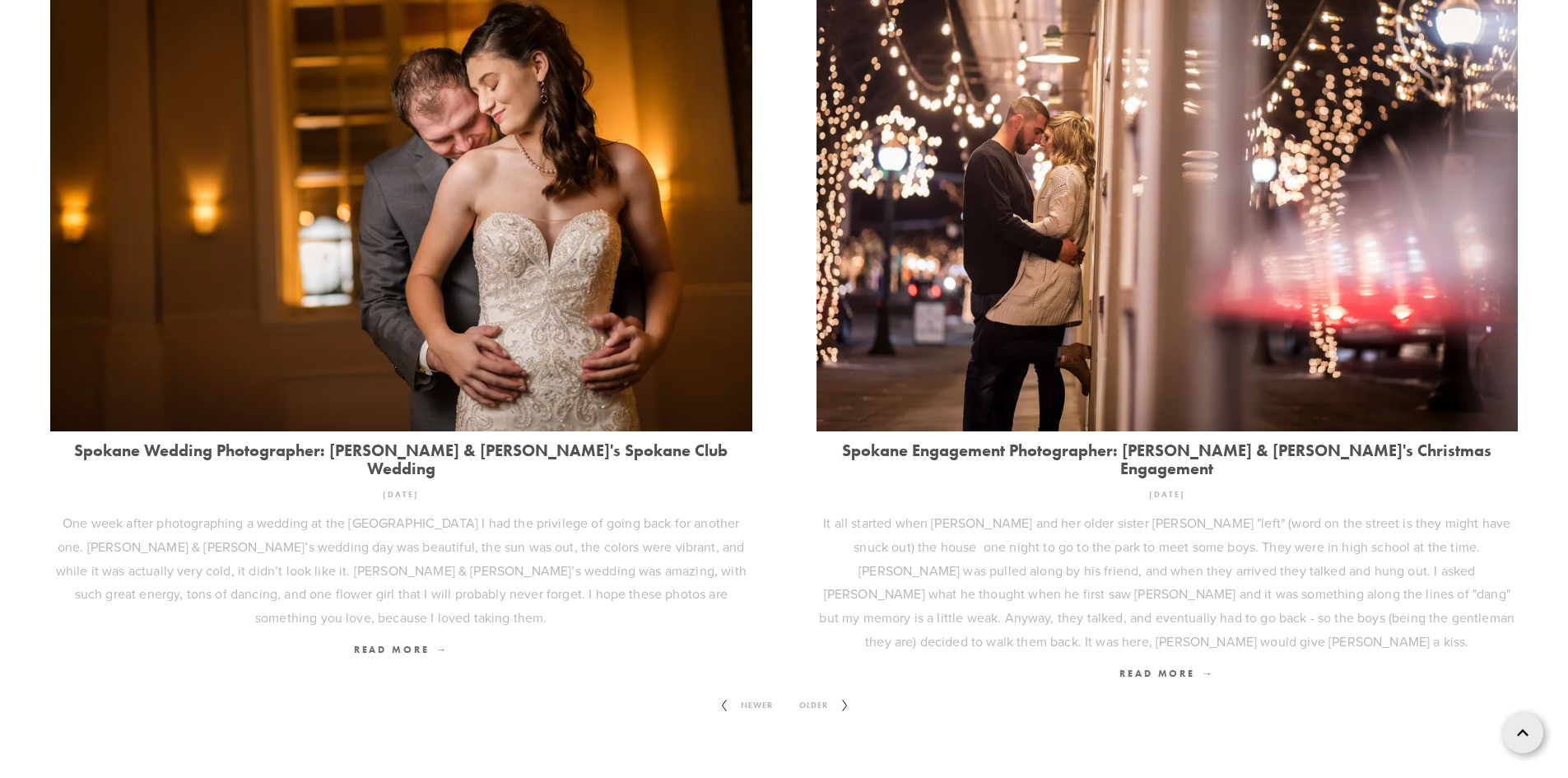
scroll to position [2294, 0]
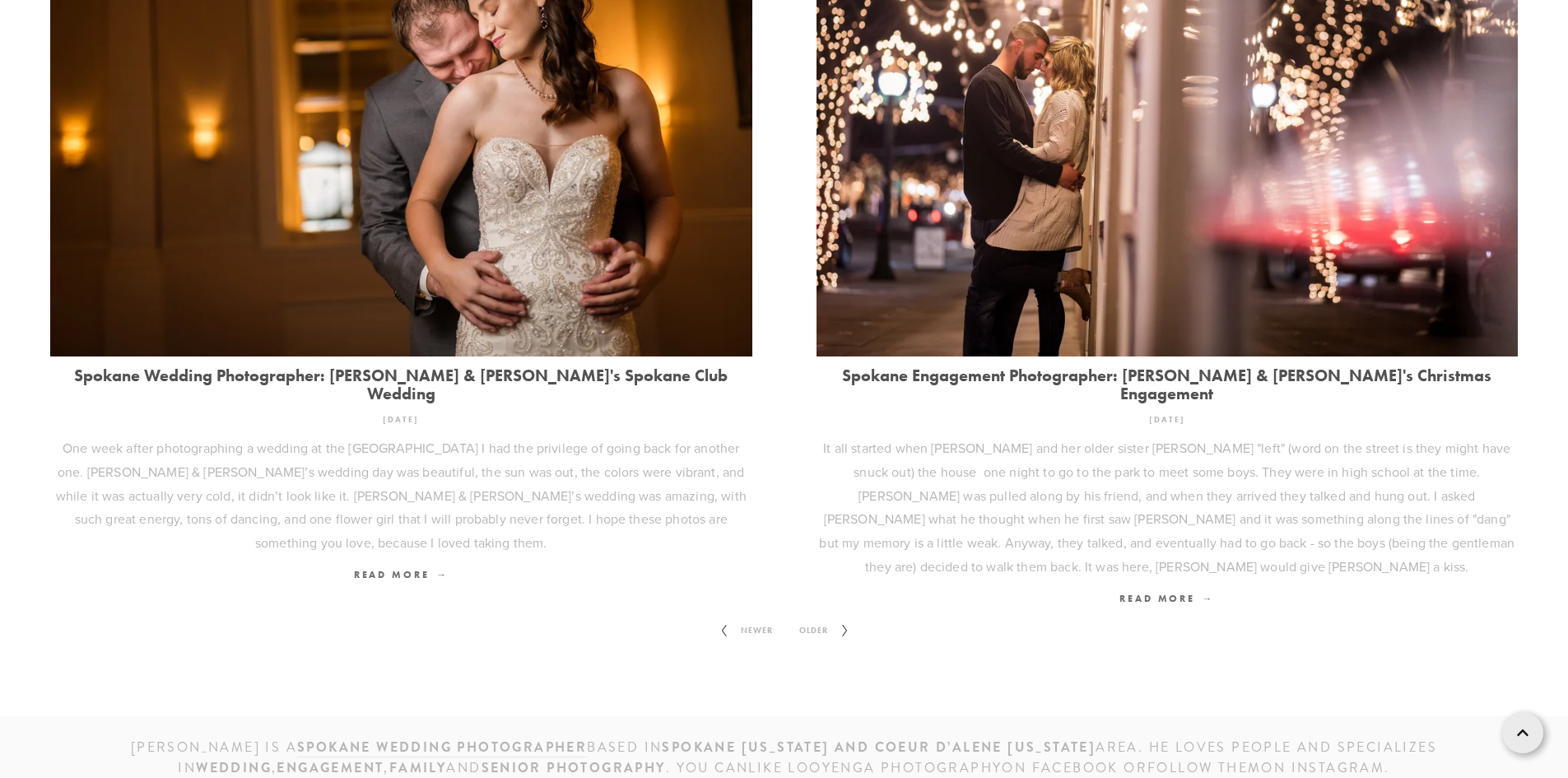
click at [823, 620] on span "Older" at bounding box center [813, 630] width 42 height 21
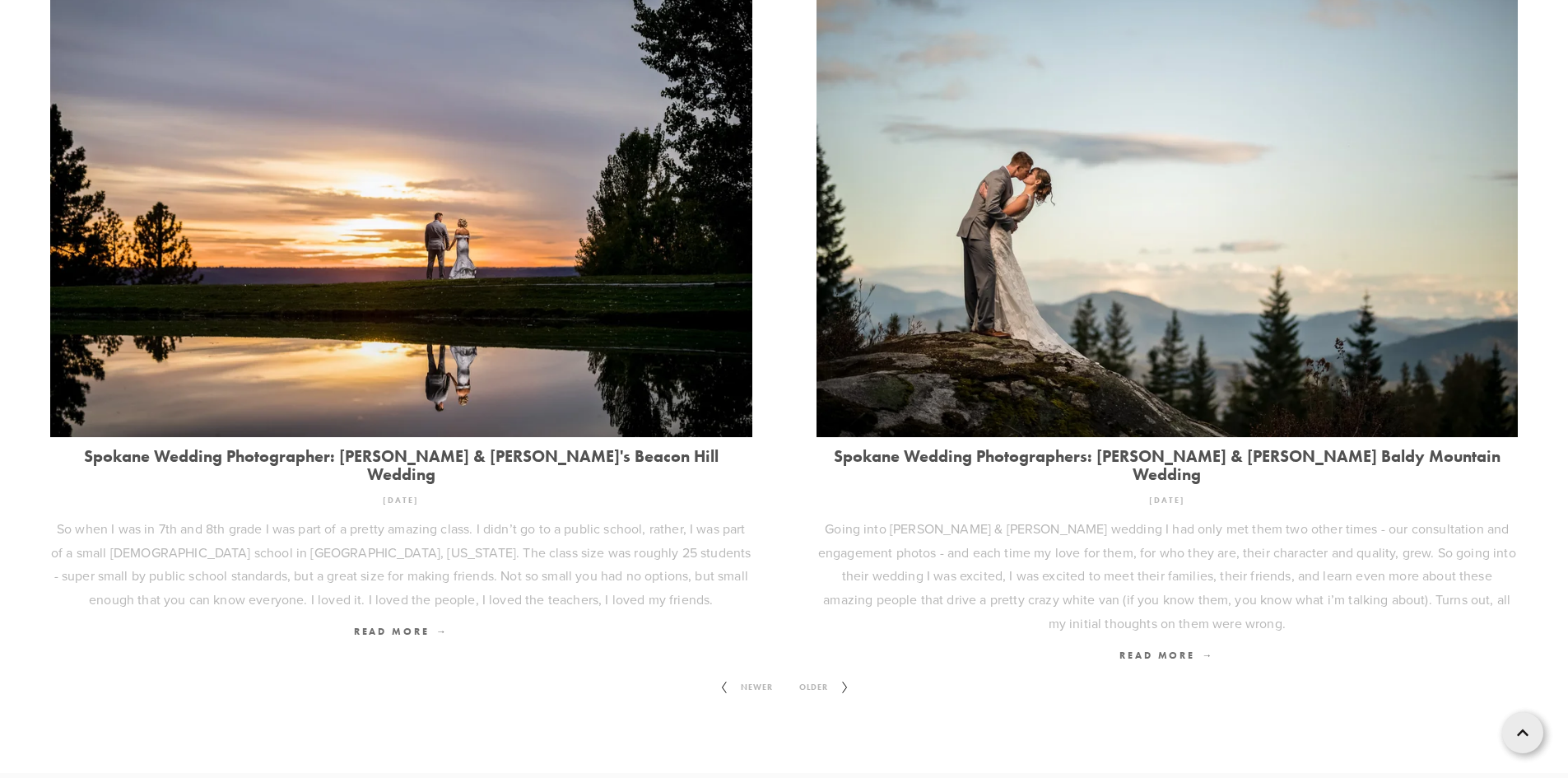
scroll to position [2199, 0]
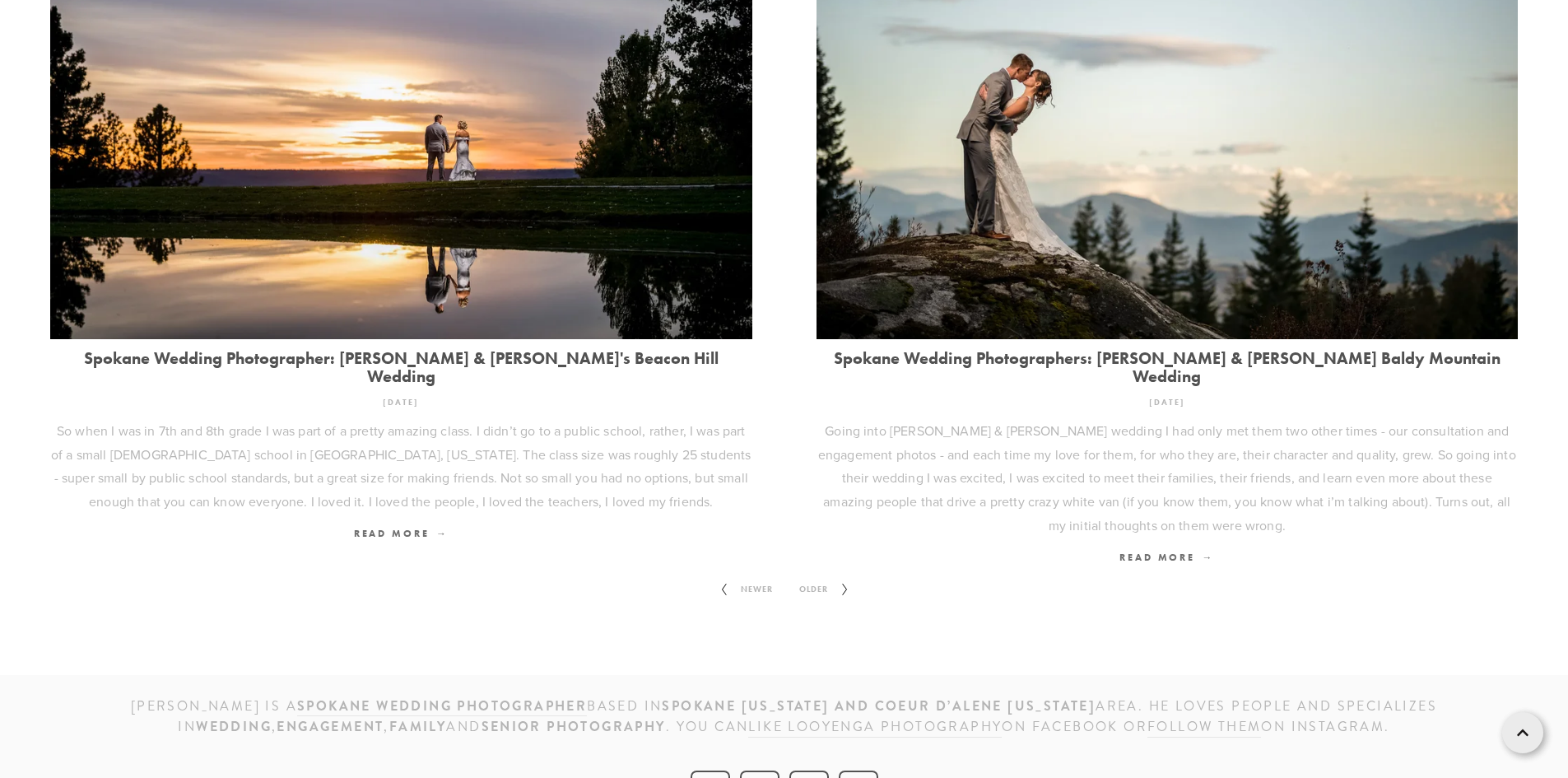
click at [808, 579] on span "Older" at bounding box center [813, 589] width 42 height 21
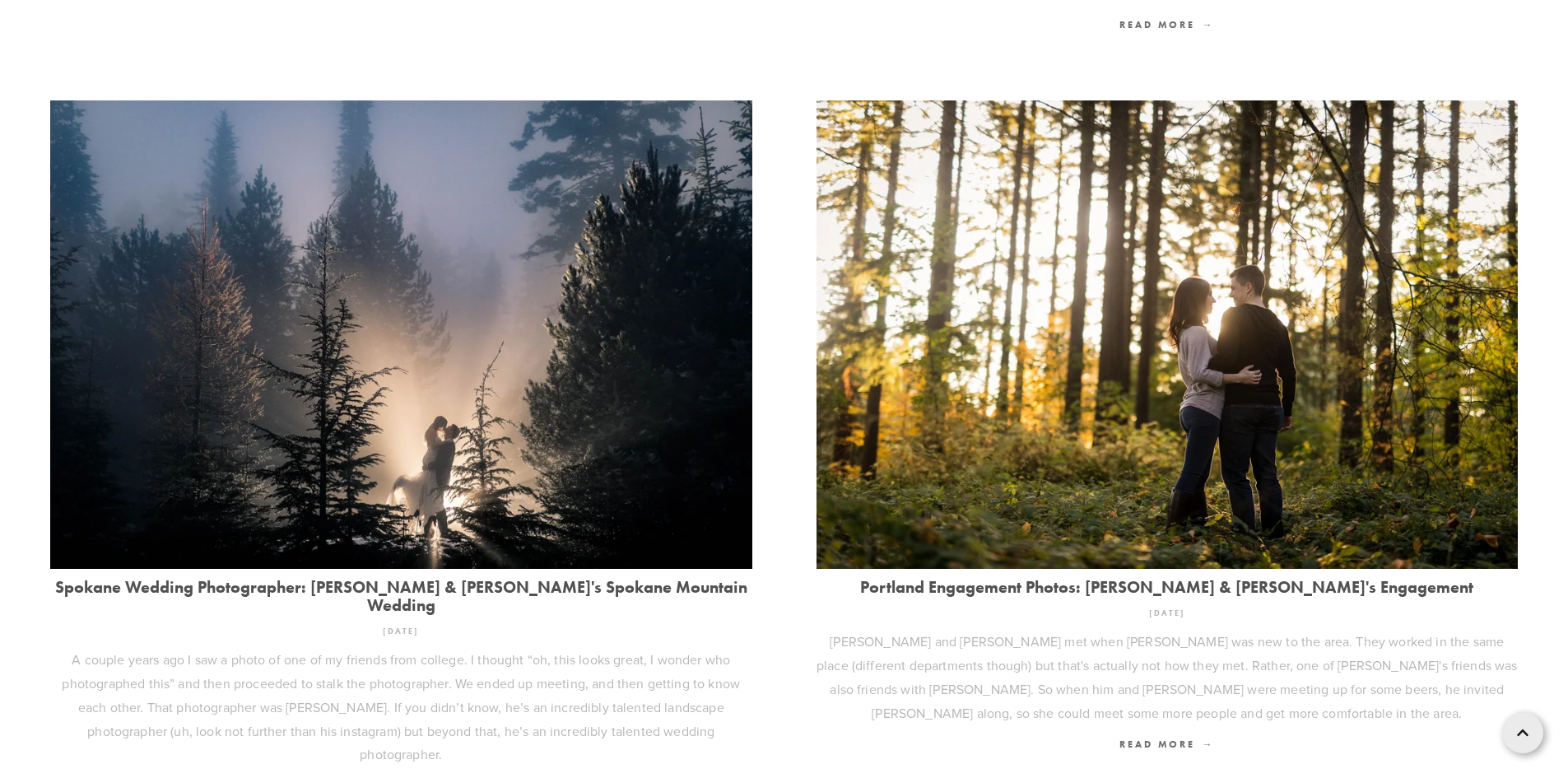
scroll to position [2222, 0]
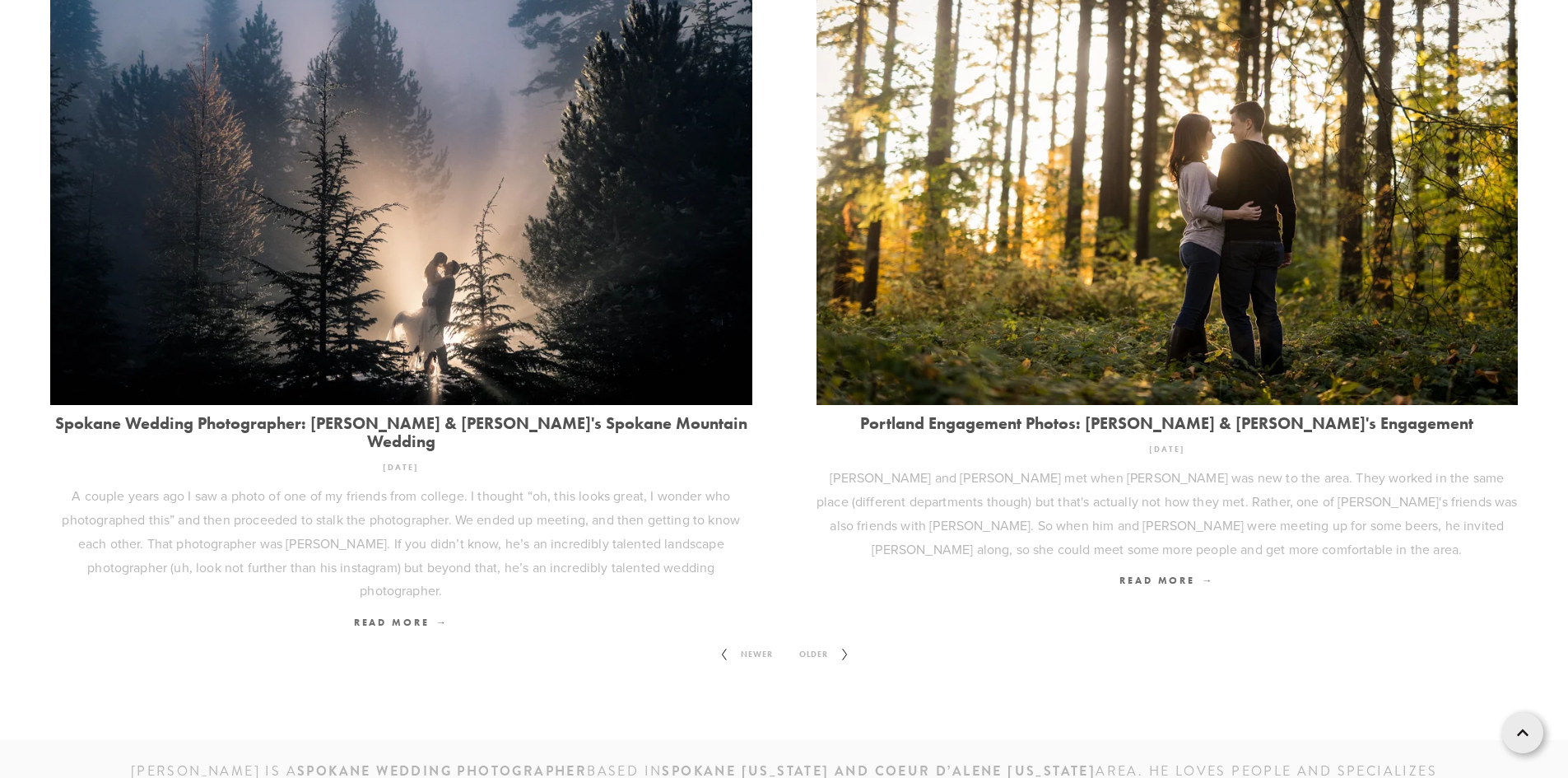
click at [808, 644] on span "Older" at bounding box center [813, 654] width 42 height 21
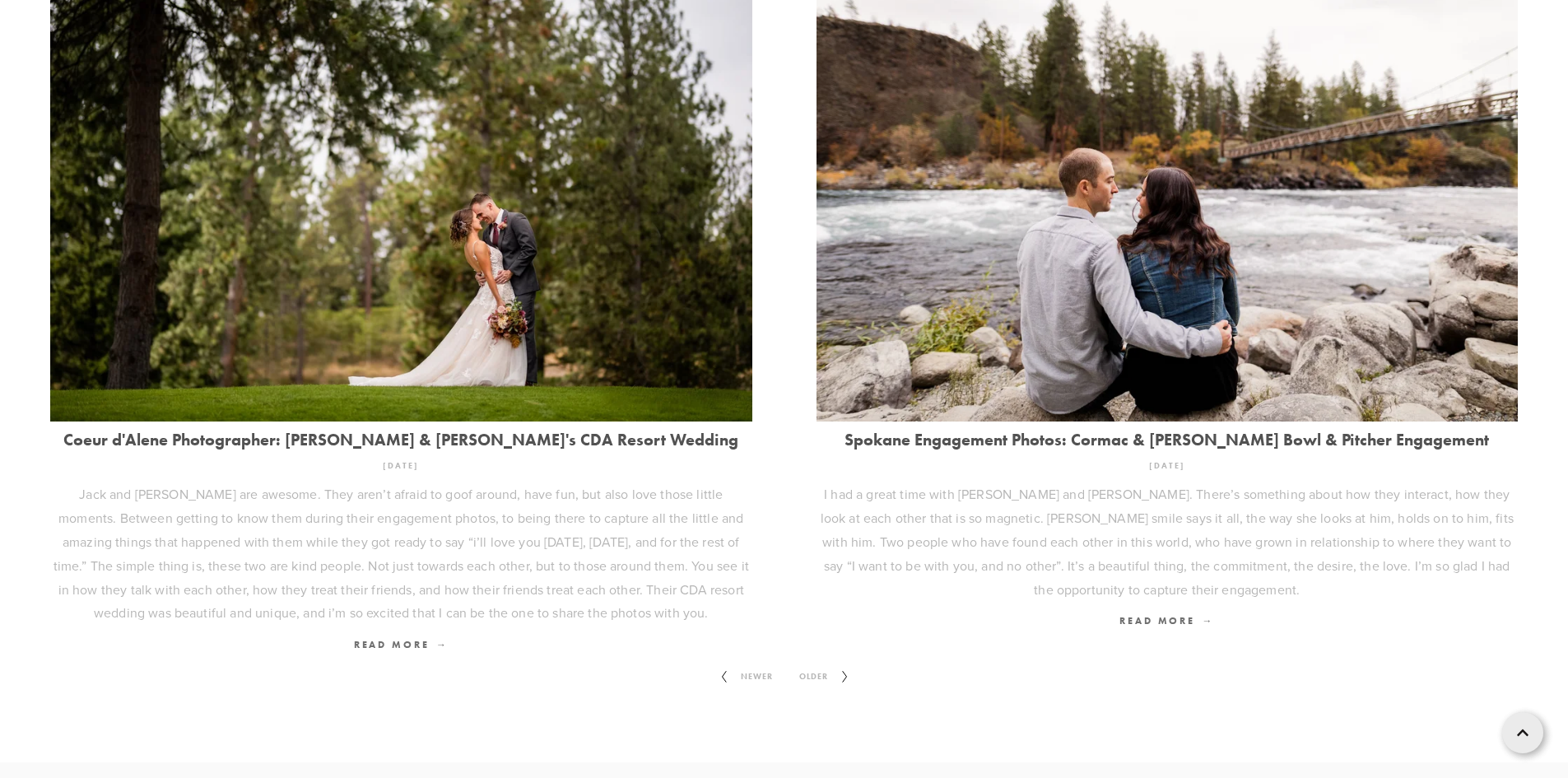
scroll to position [2294, 0]
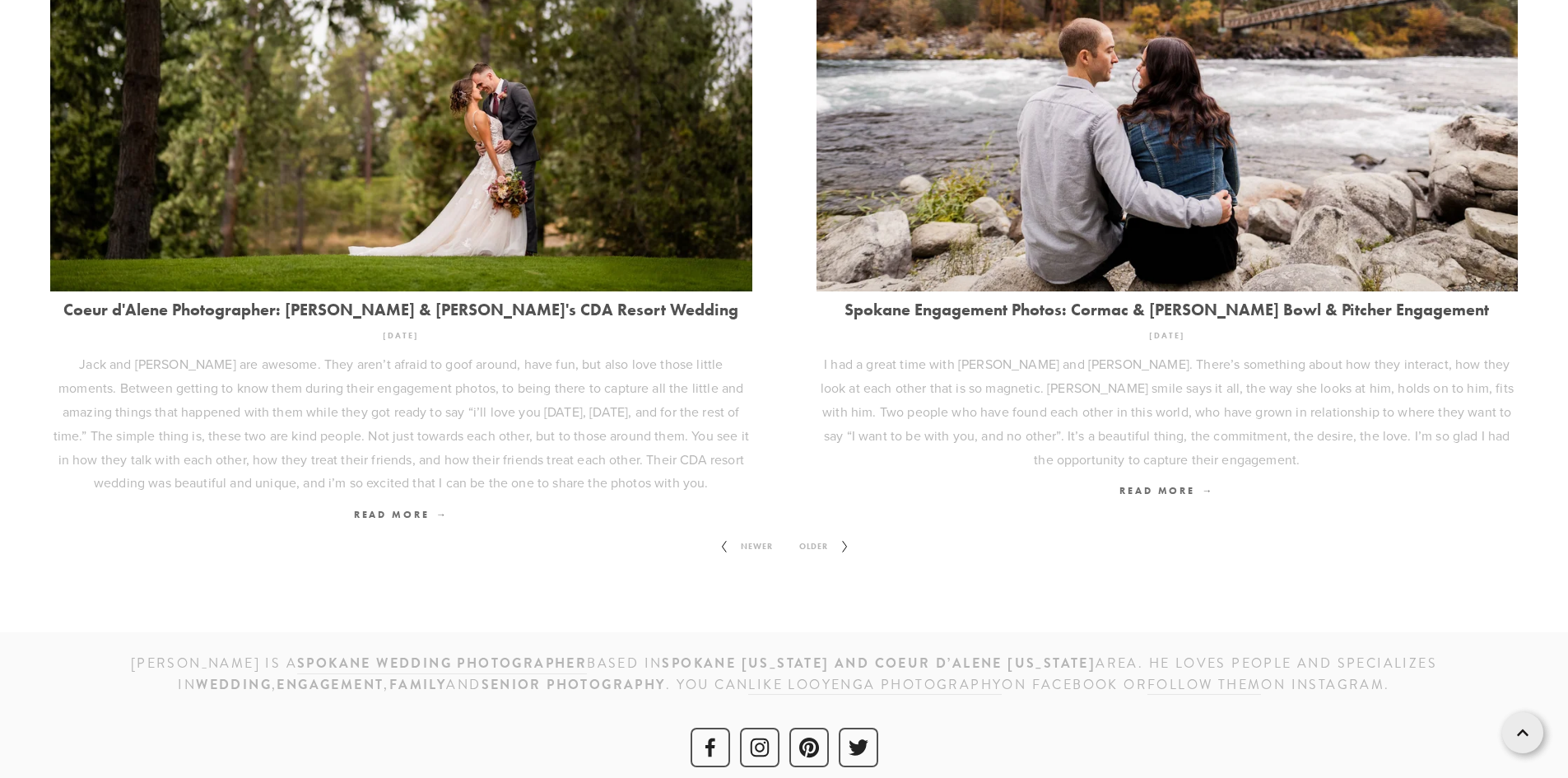
click at [821, 536] on span "Older" at bounding box center [813, 546] width 42 height 21
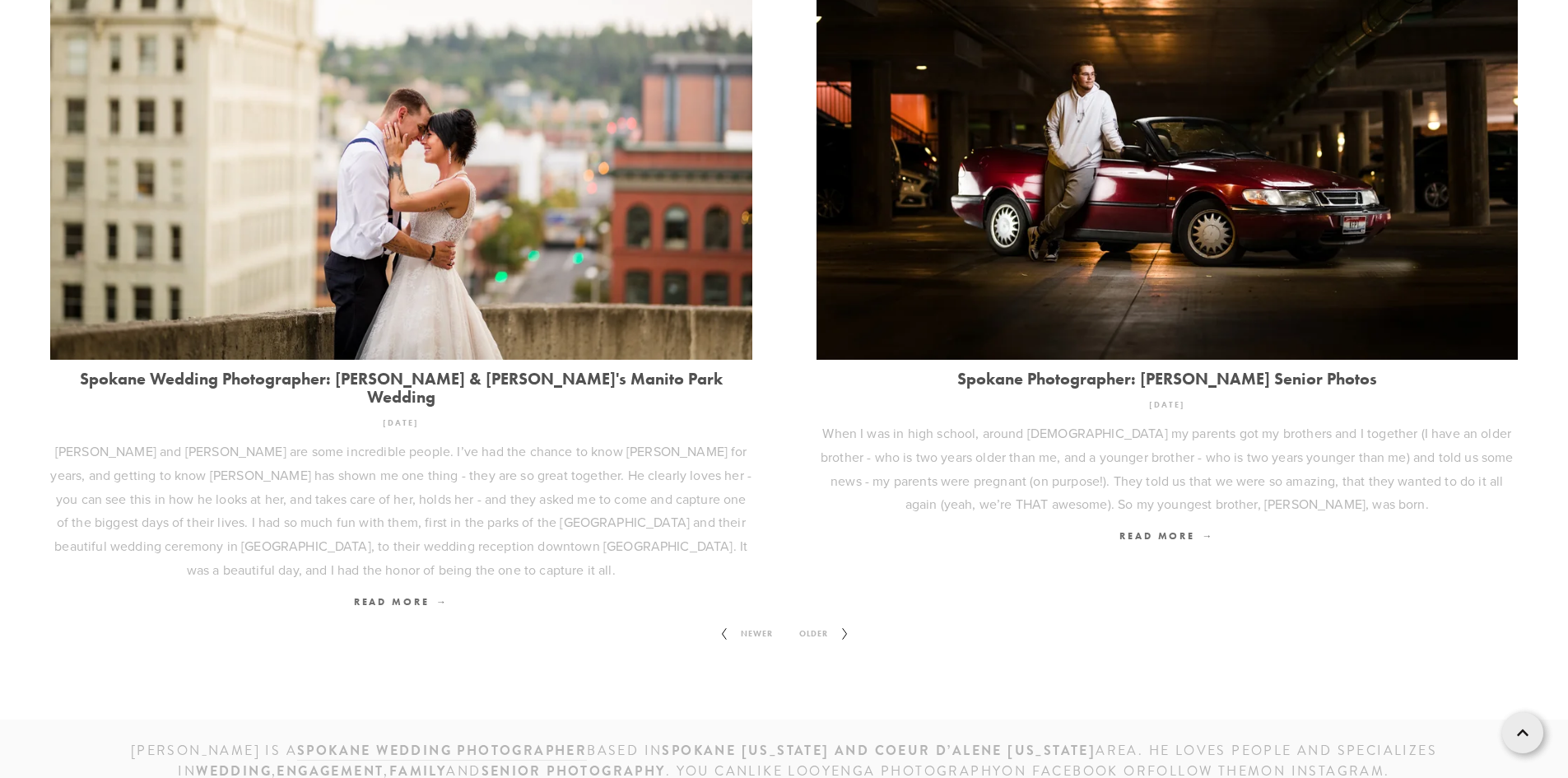
scroll to position [2312, 0]
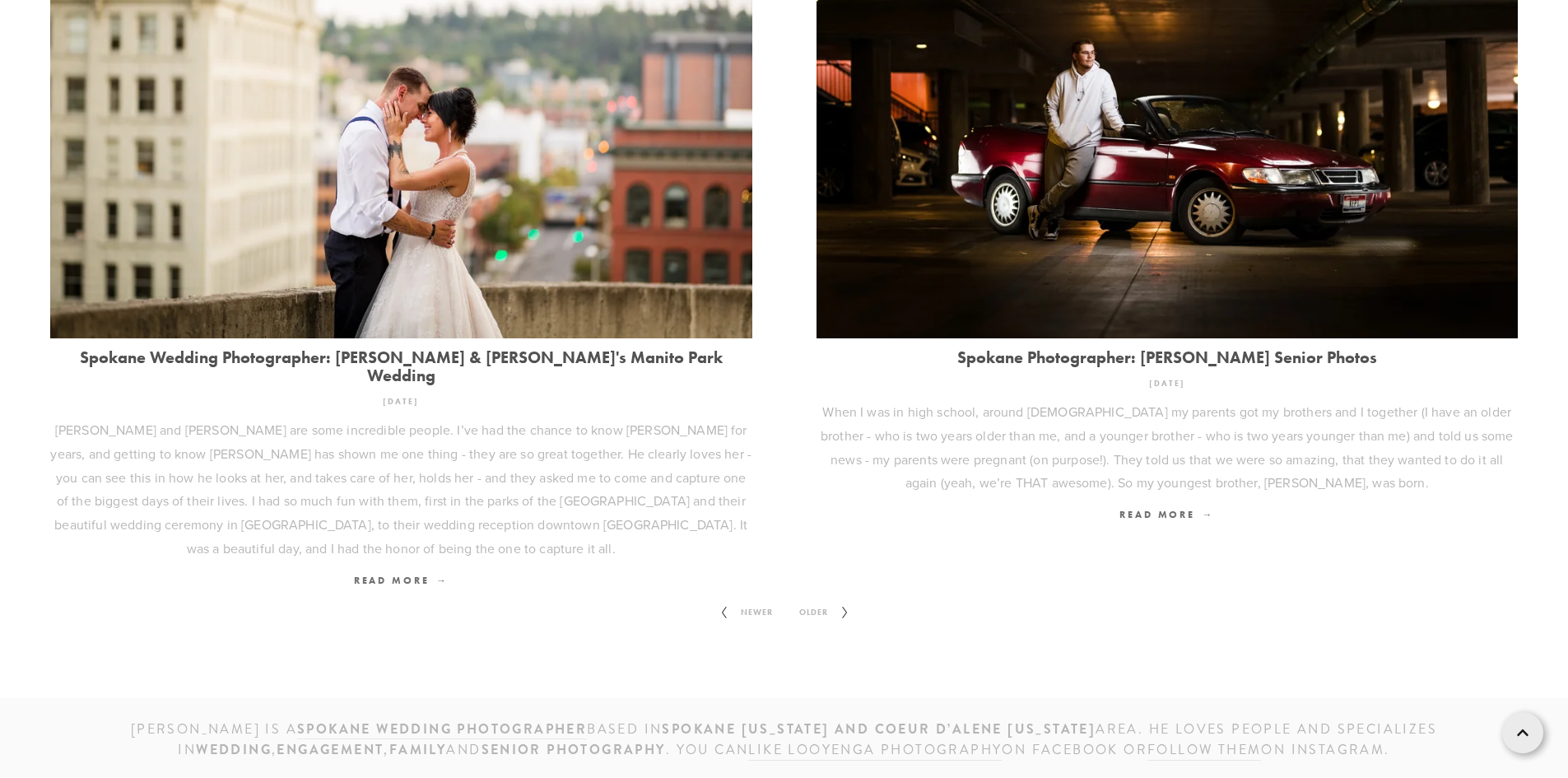
click at [822, 602] on span "Older" at bounding box center [813, 612] width 42 height 21
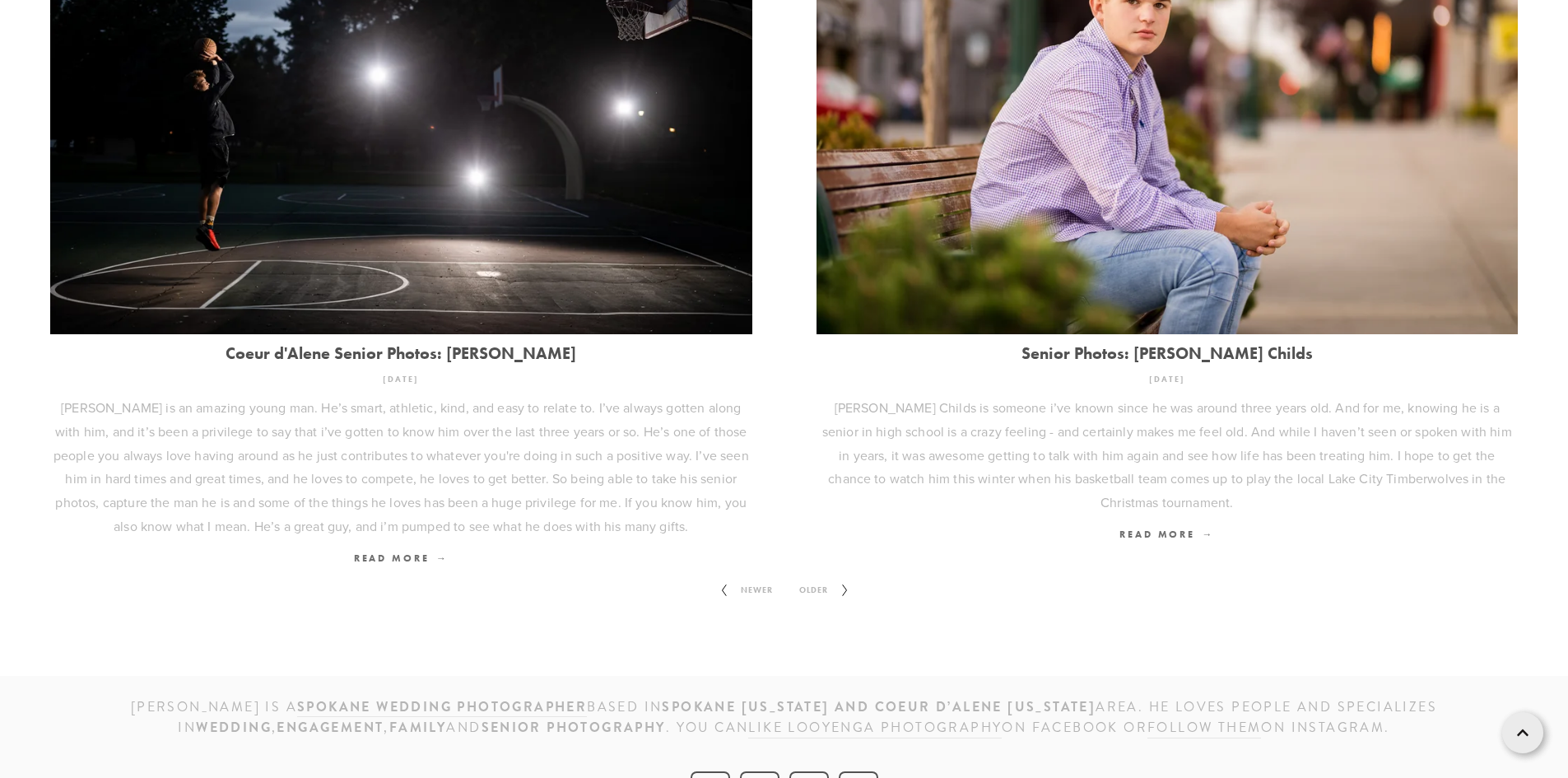
scroll to position [2317, 0]
click at [822, 579] on span "Older" at bounding box center [813, 589] width 42 height 21
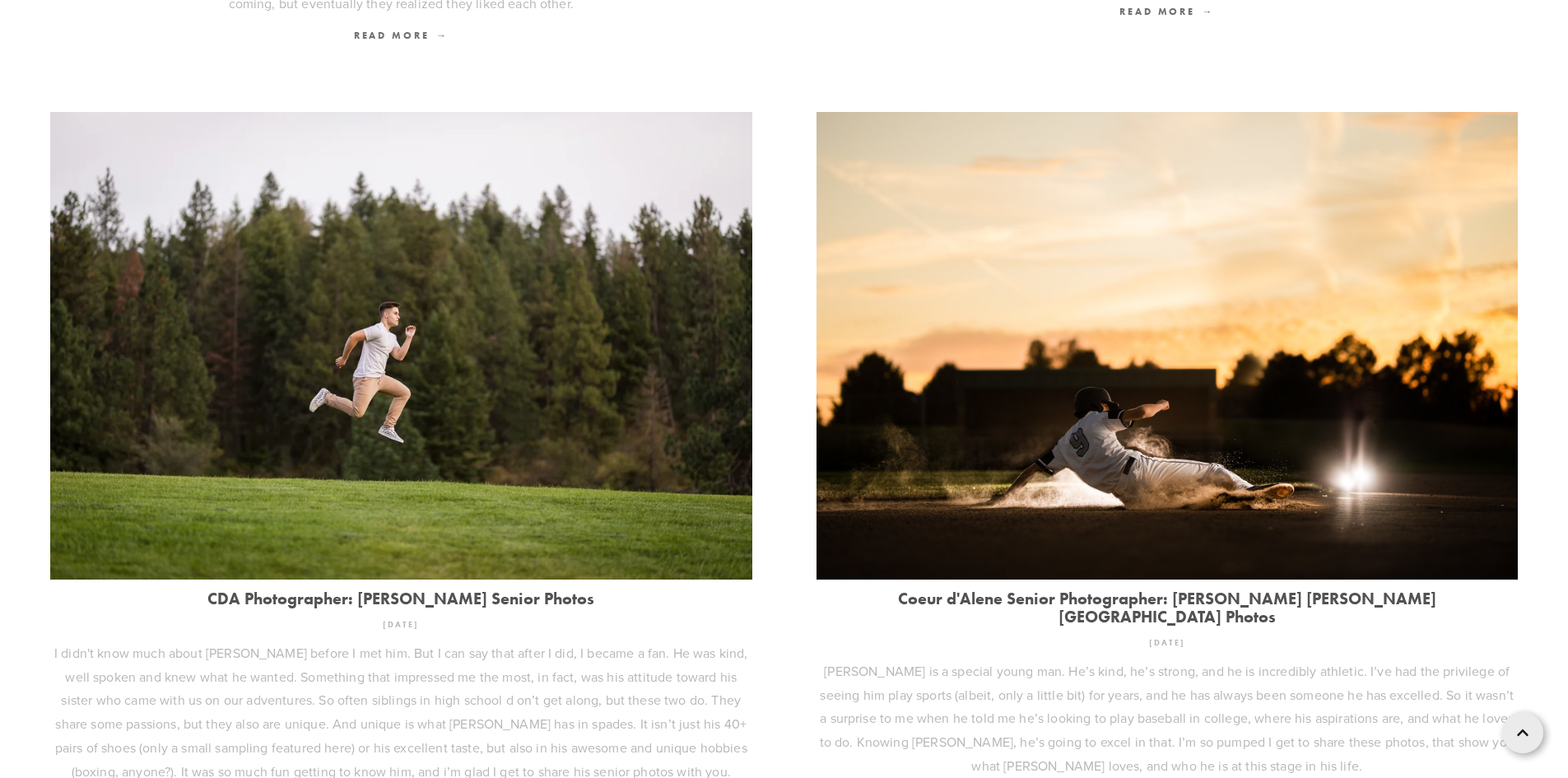
scroll to position [2222, 0]
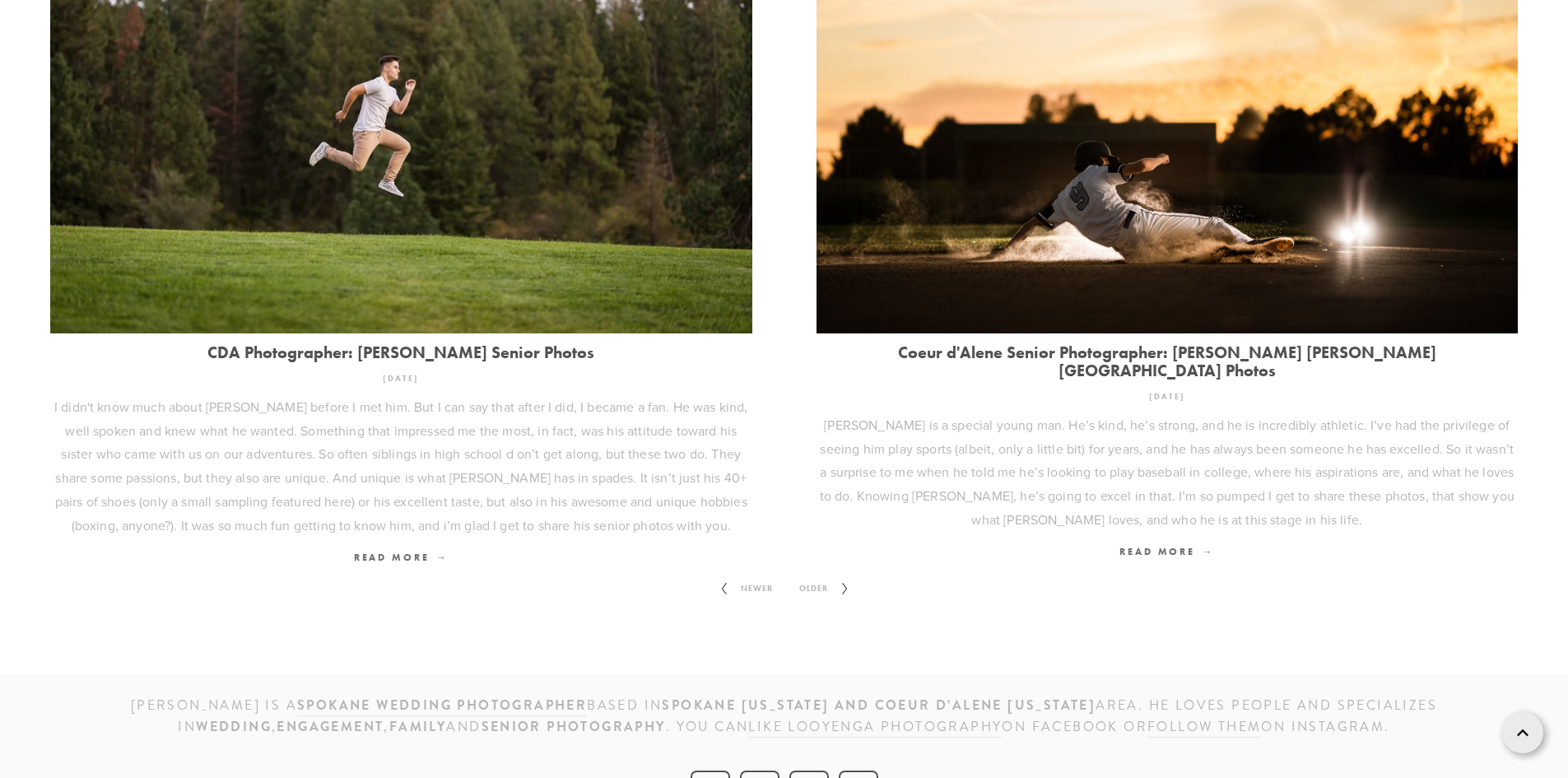
click at [832, 578] on span "Older" at bounding box center [813, 588] width 42 height 21
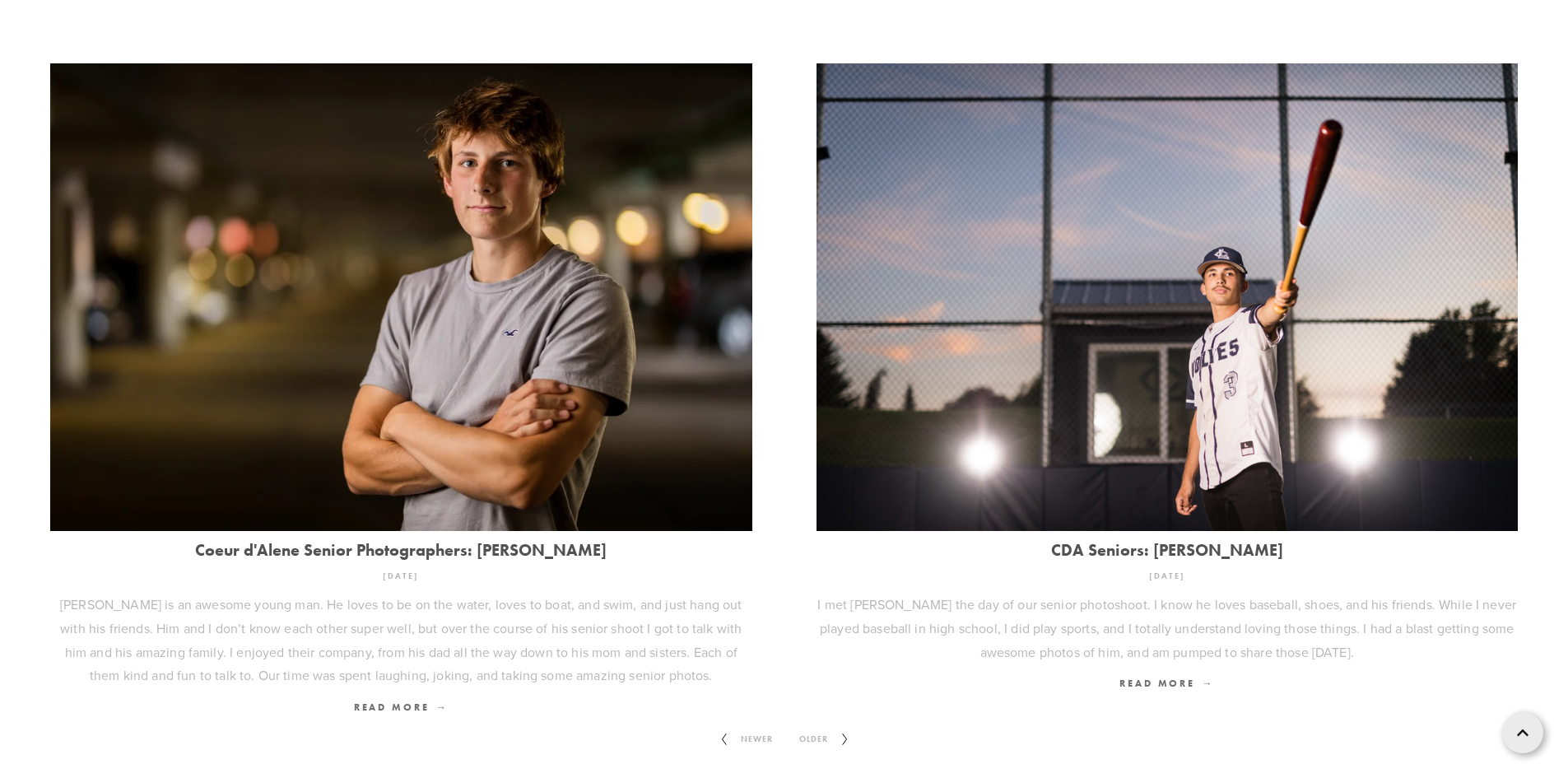
scroll to position [2175, 0]
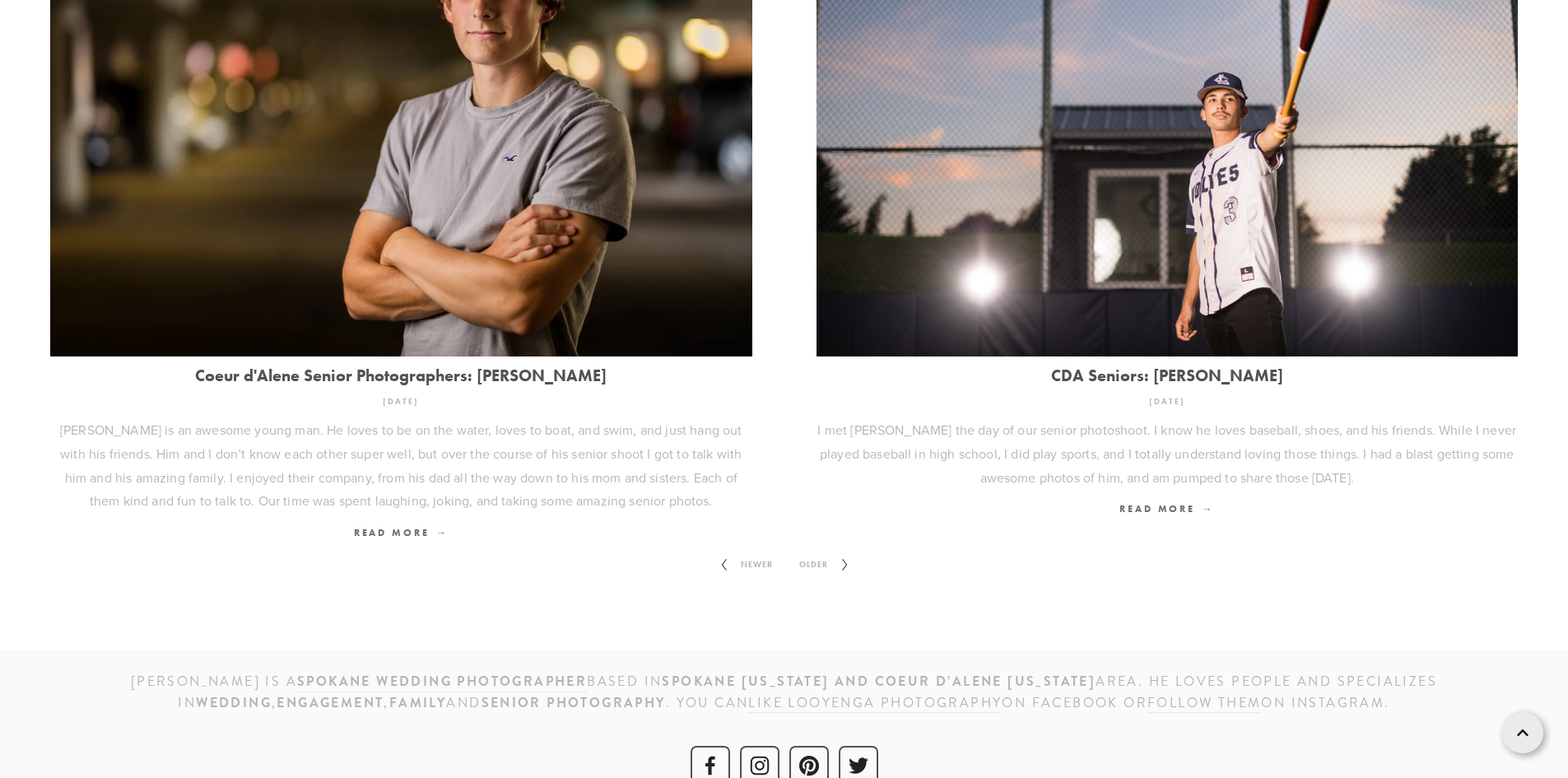
click at [822, 554] on span "Older" at bounding box center [813, 564] width 42 height 21
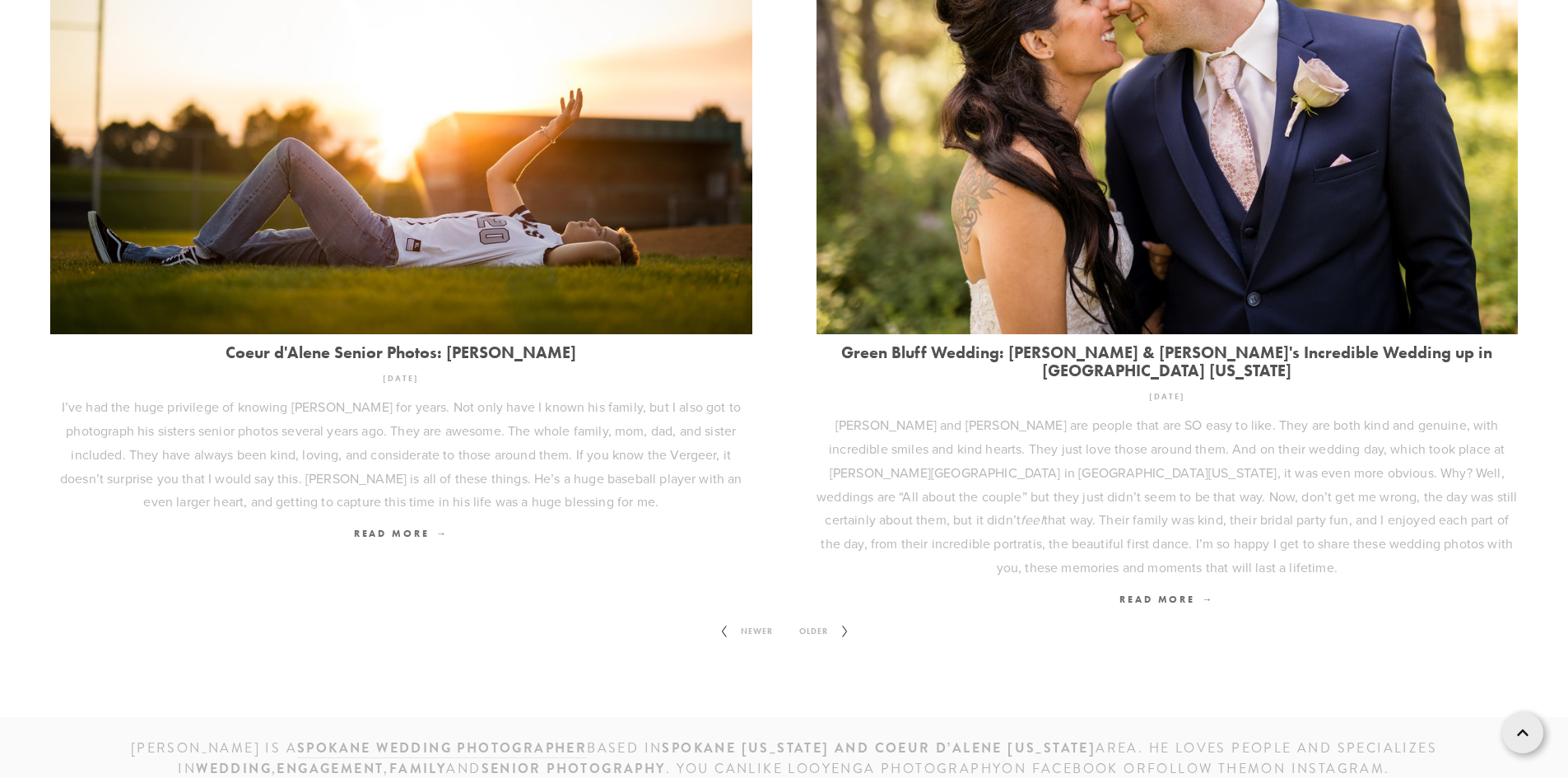
scroll to position [2199, 0]
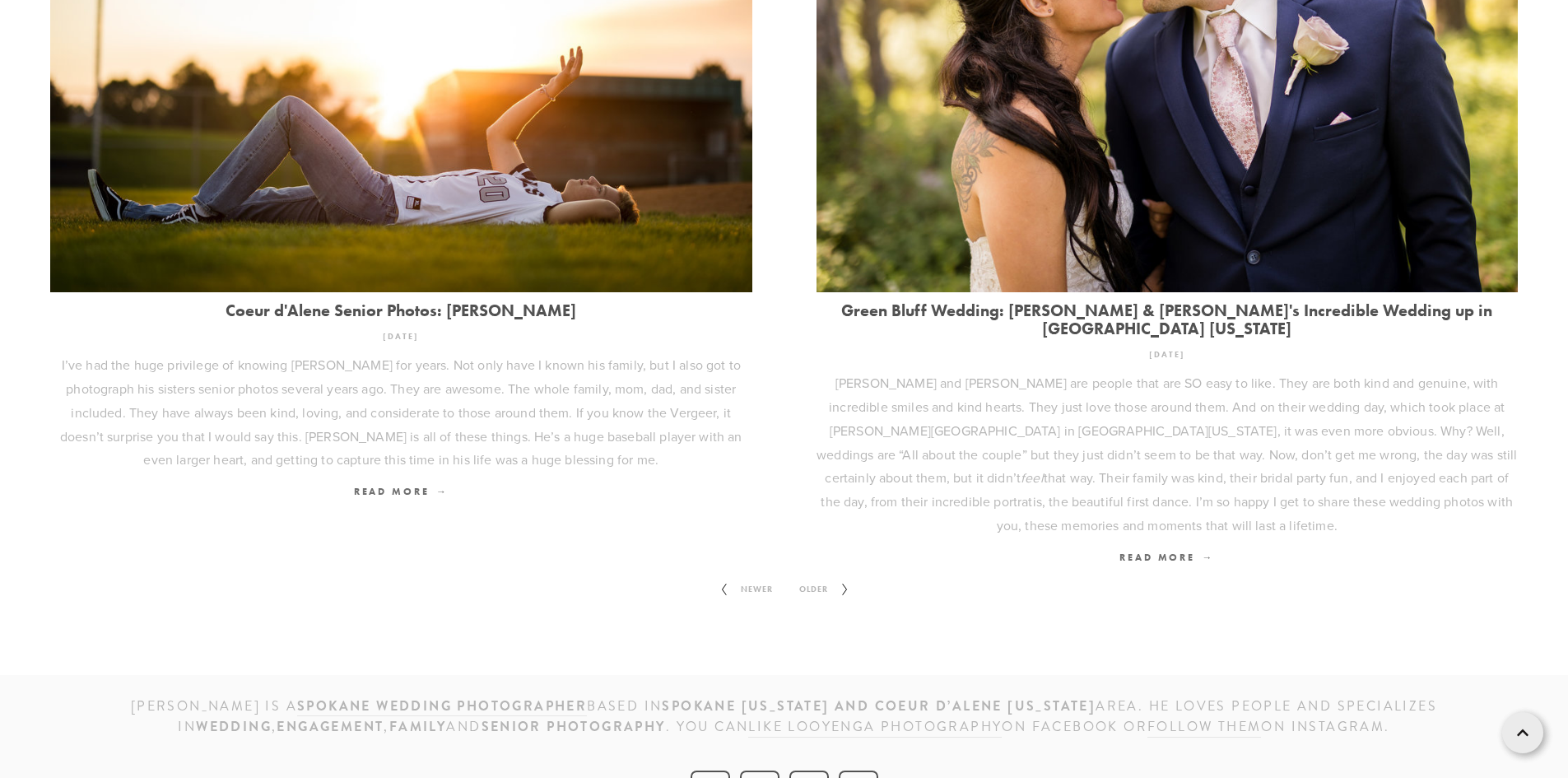
click at [821, 579] on span "Older" at bounding box center [813, 589] width 42 height 21
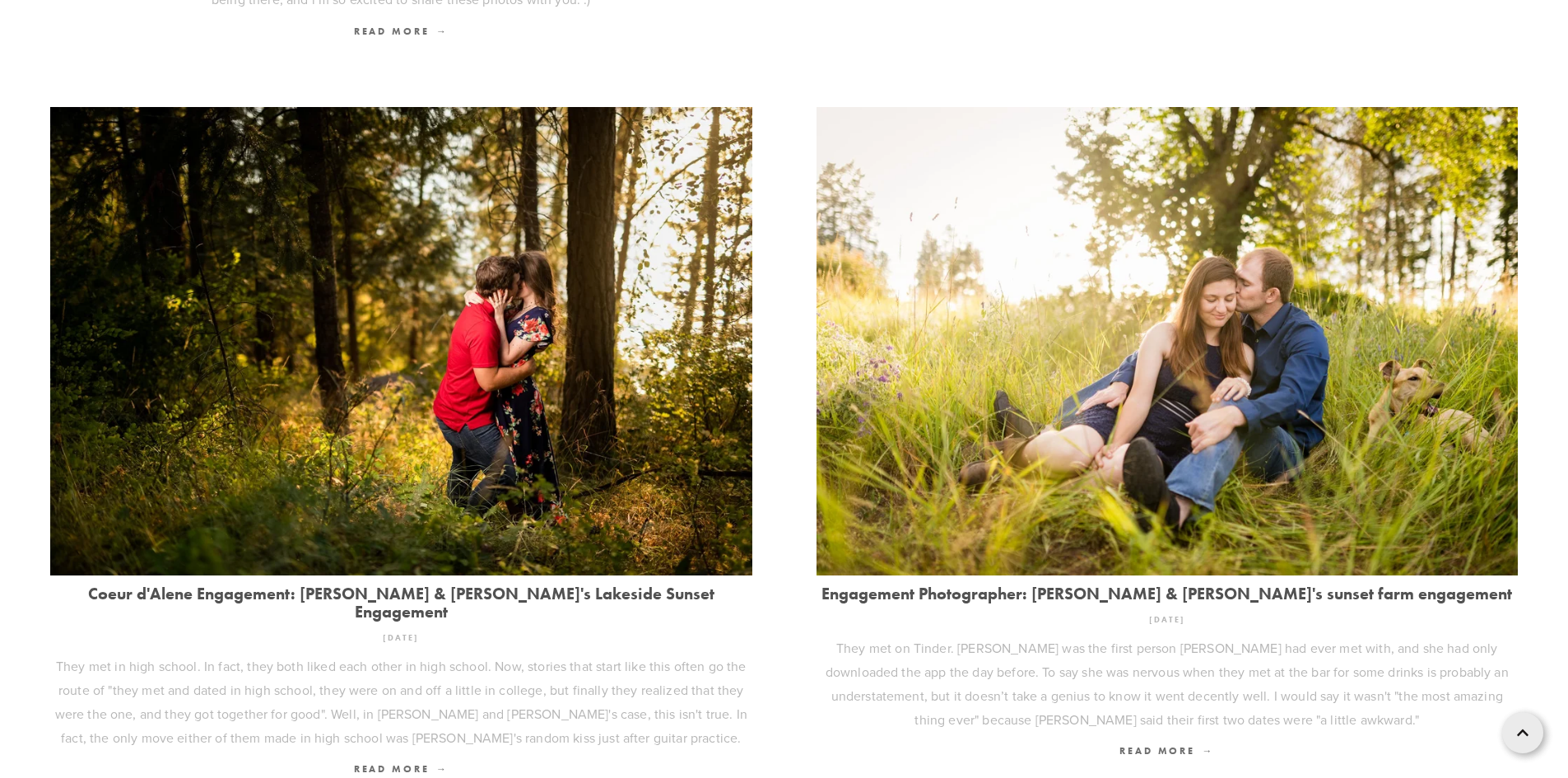
scroll to position [2222, 0]
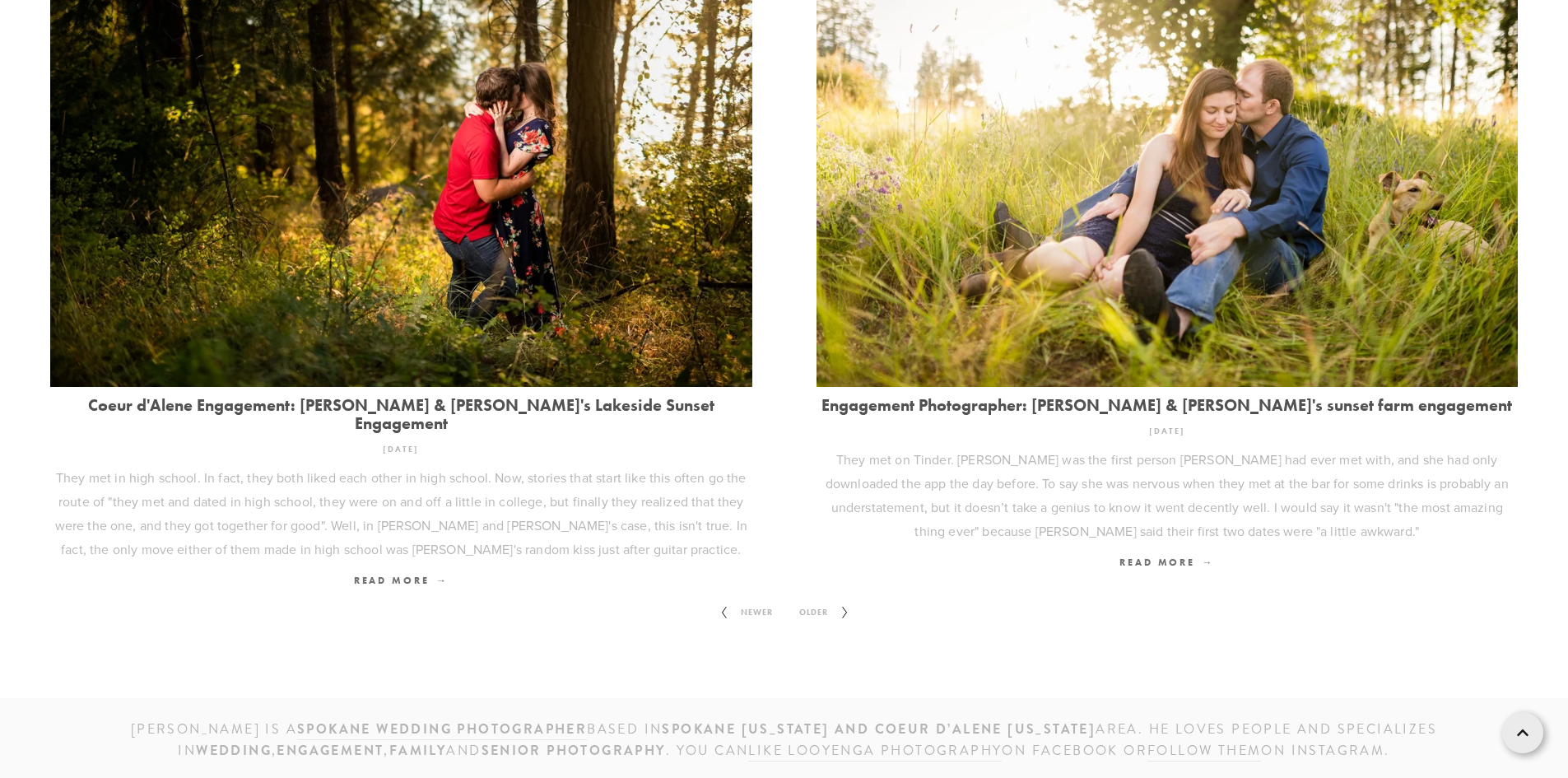
click at [804, 602] on span "Older" at bounding box center [813, 612] width 42 height 21
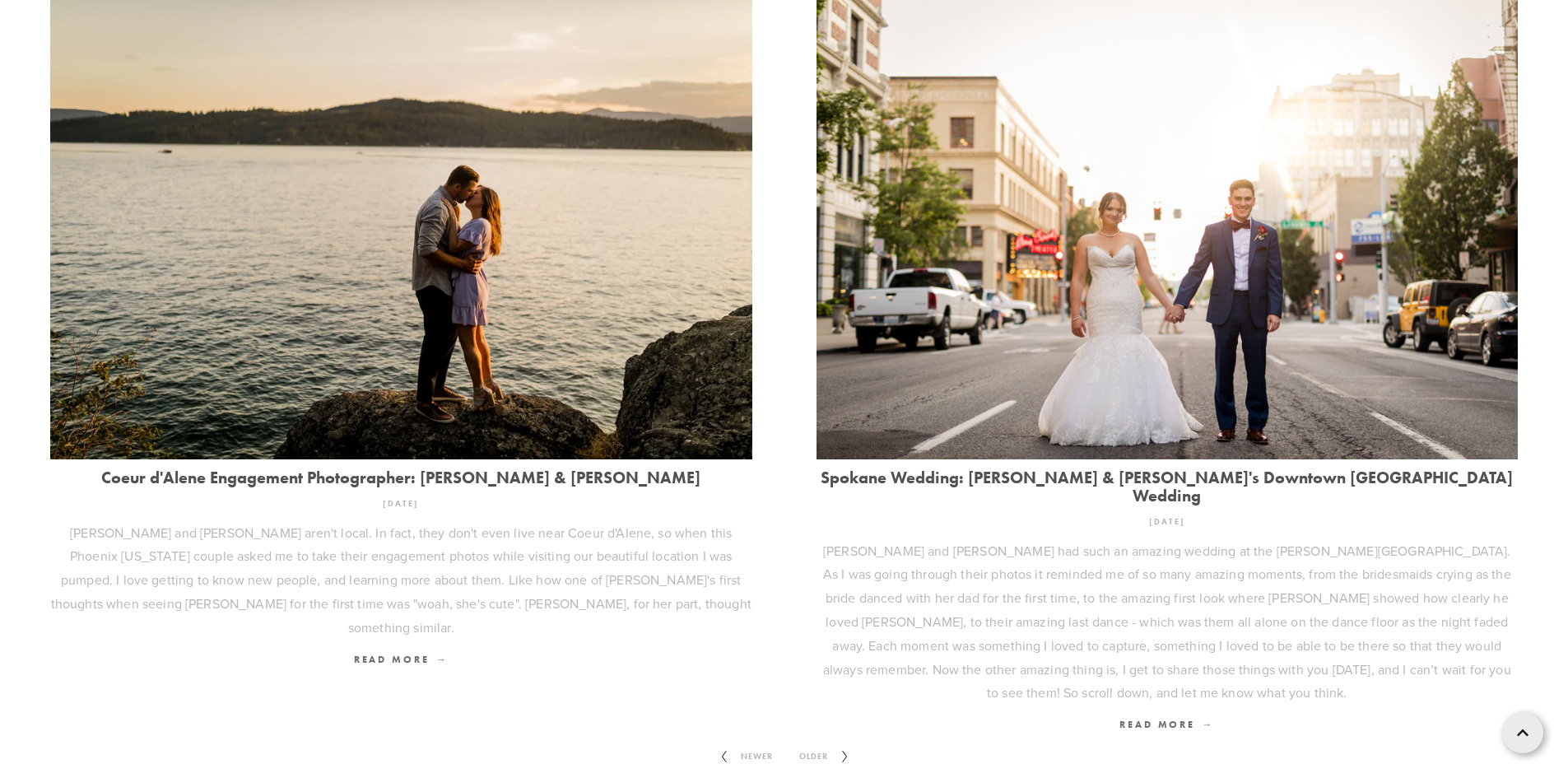
scroll to position [2141, 0]
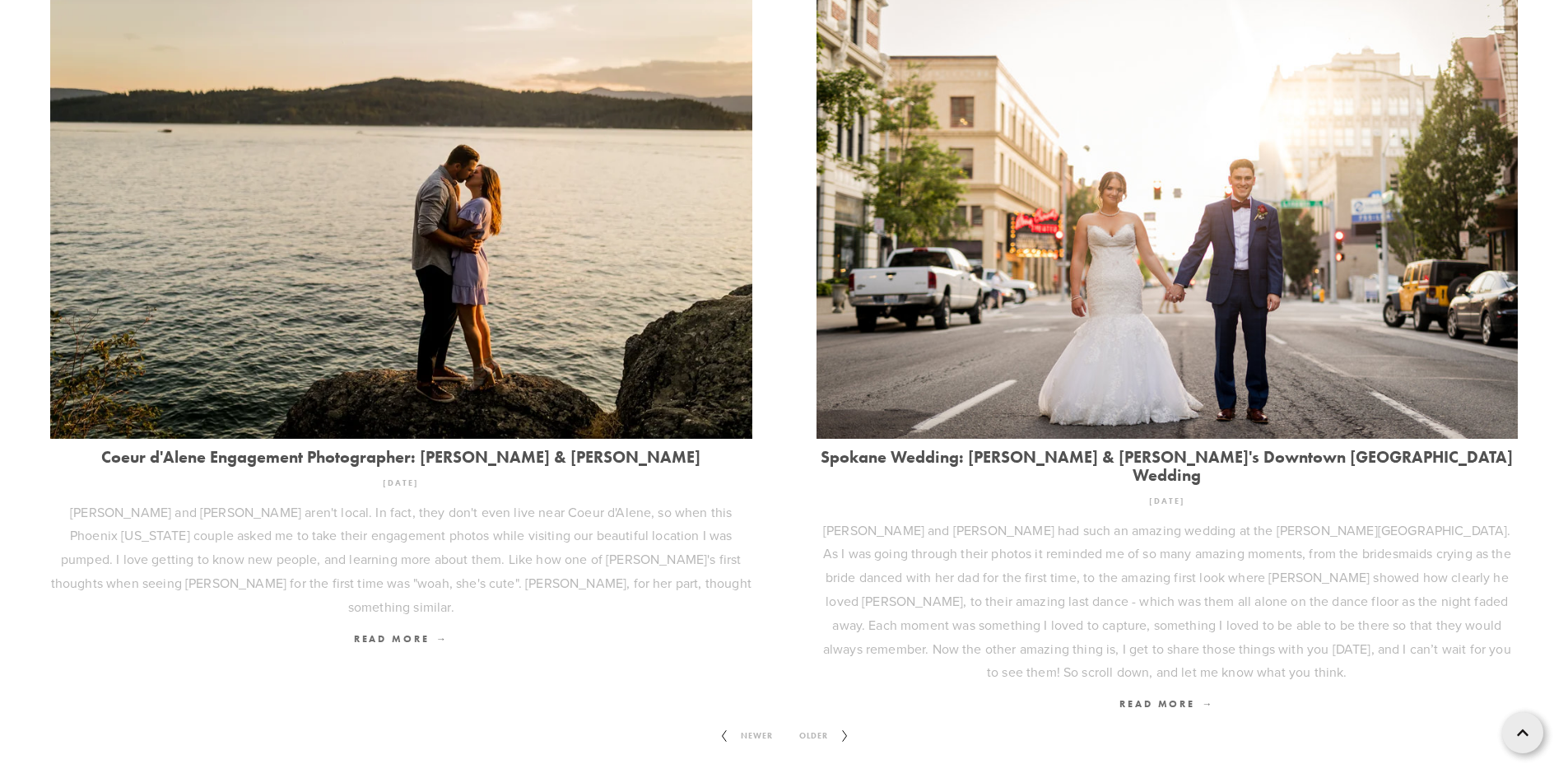
click at [808, 725] on span "Older" at bounding box center [813, 735] width 42 height 21
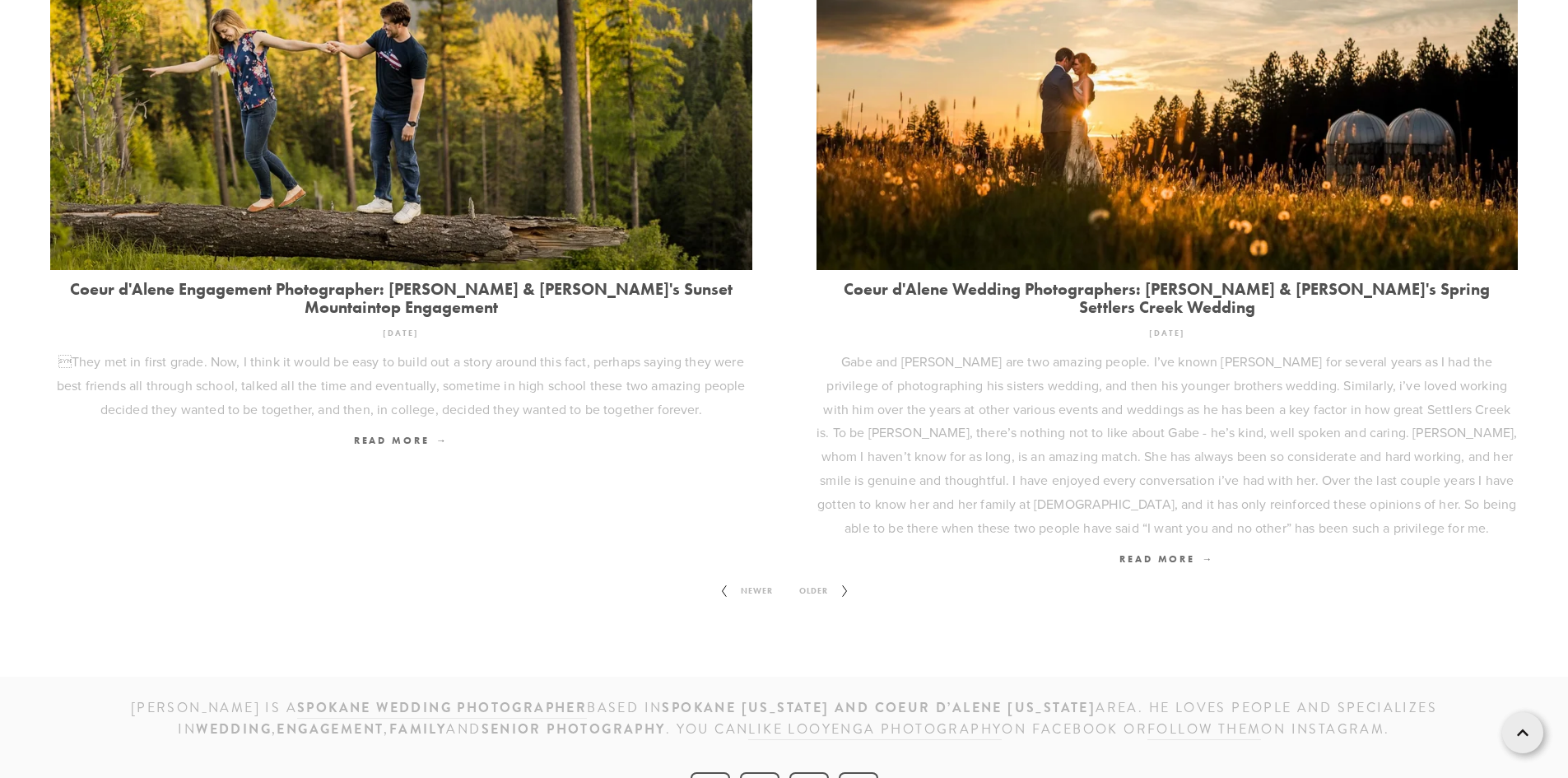
scroll to position [2365, 0]
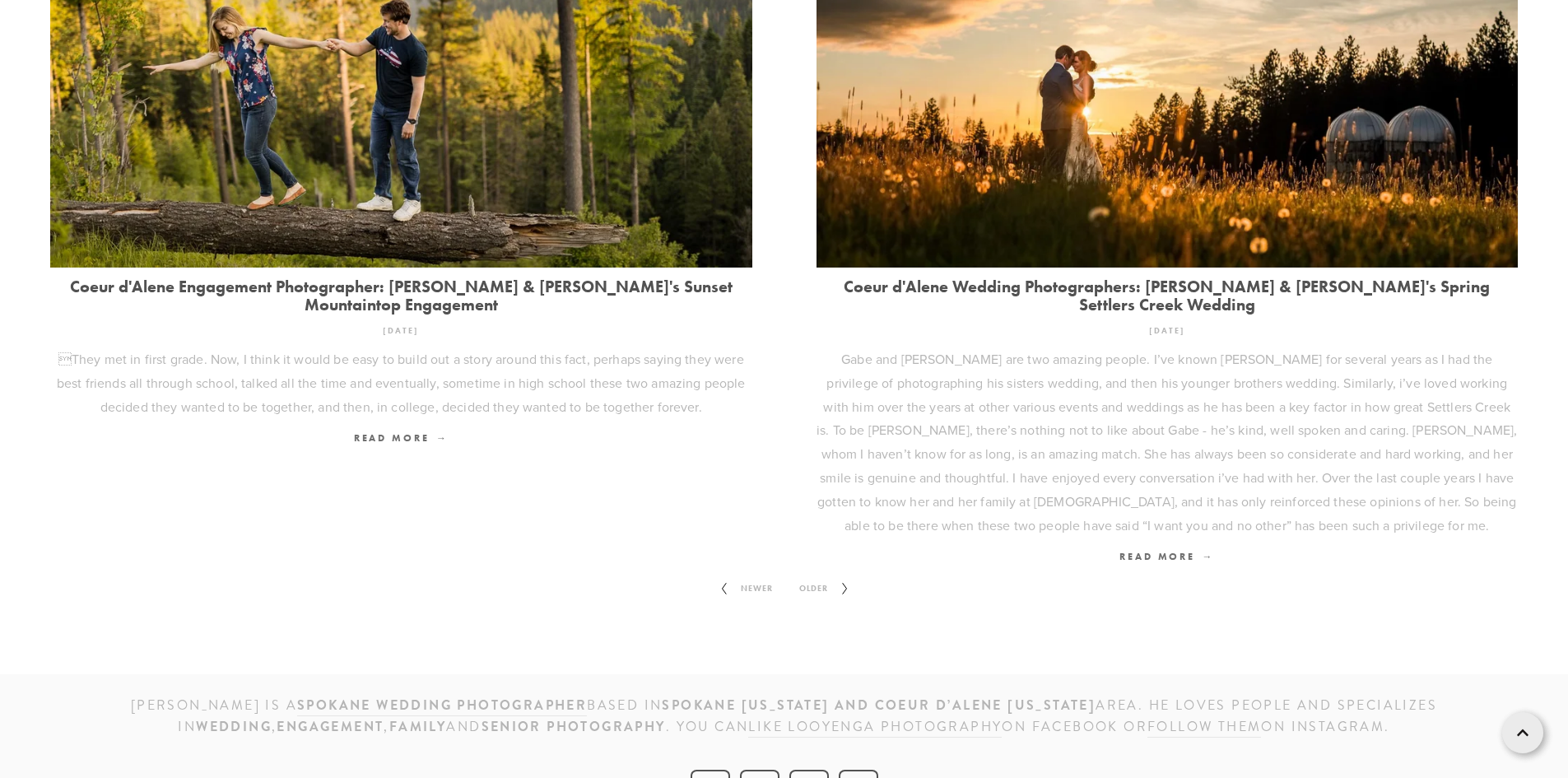
click at [805, 578] on span "Older" at bounding box center [813, 588] width 42 height 21
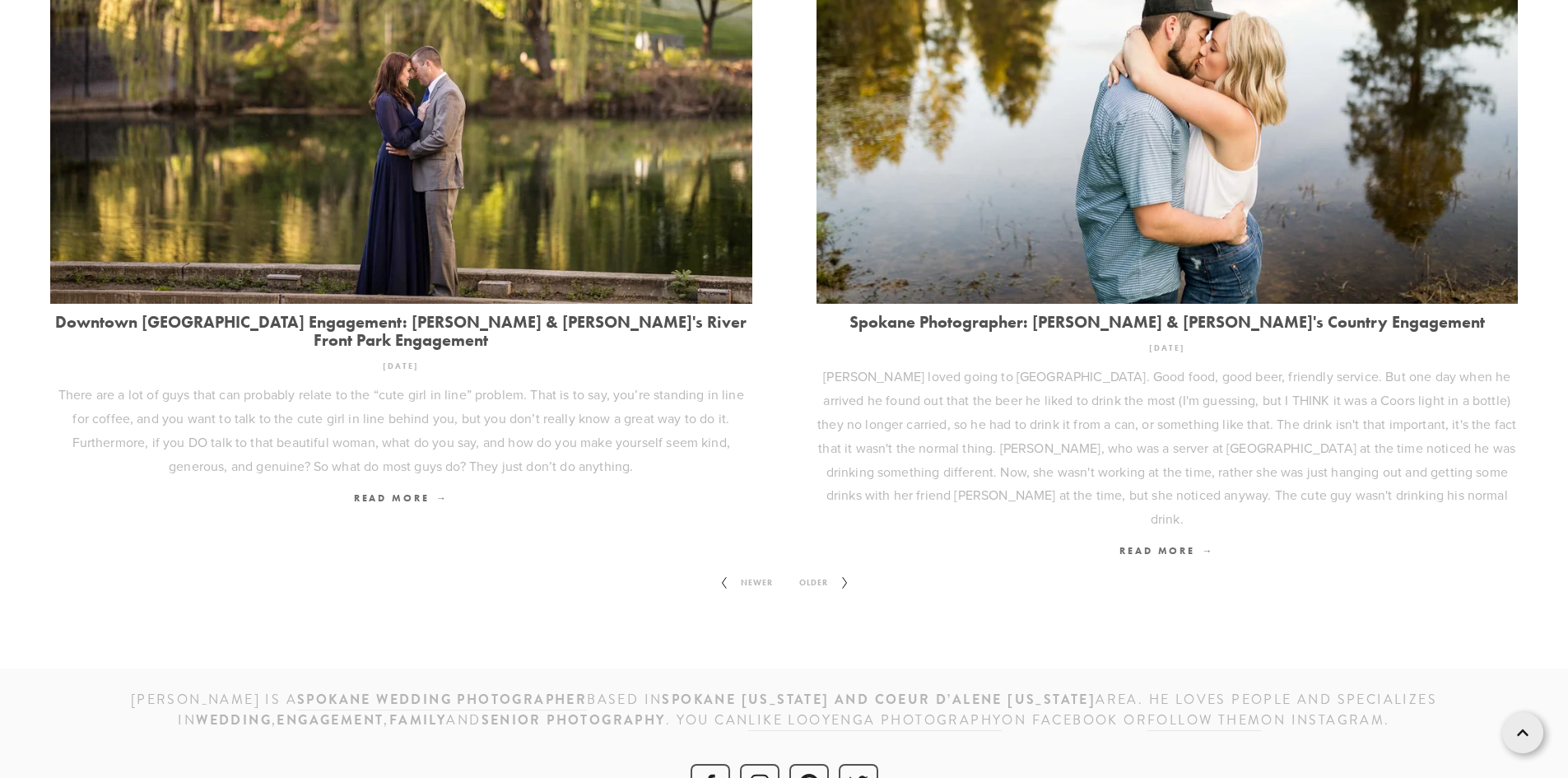
scroll to position [2175, 0]
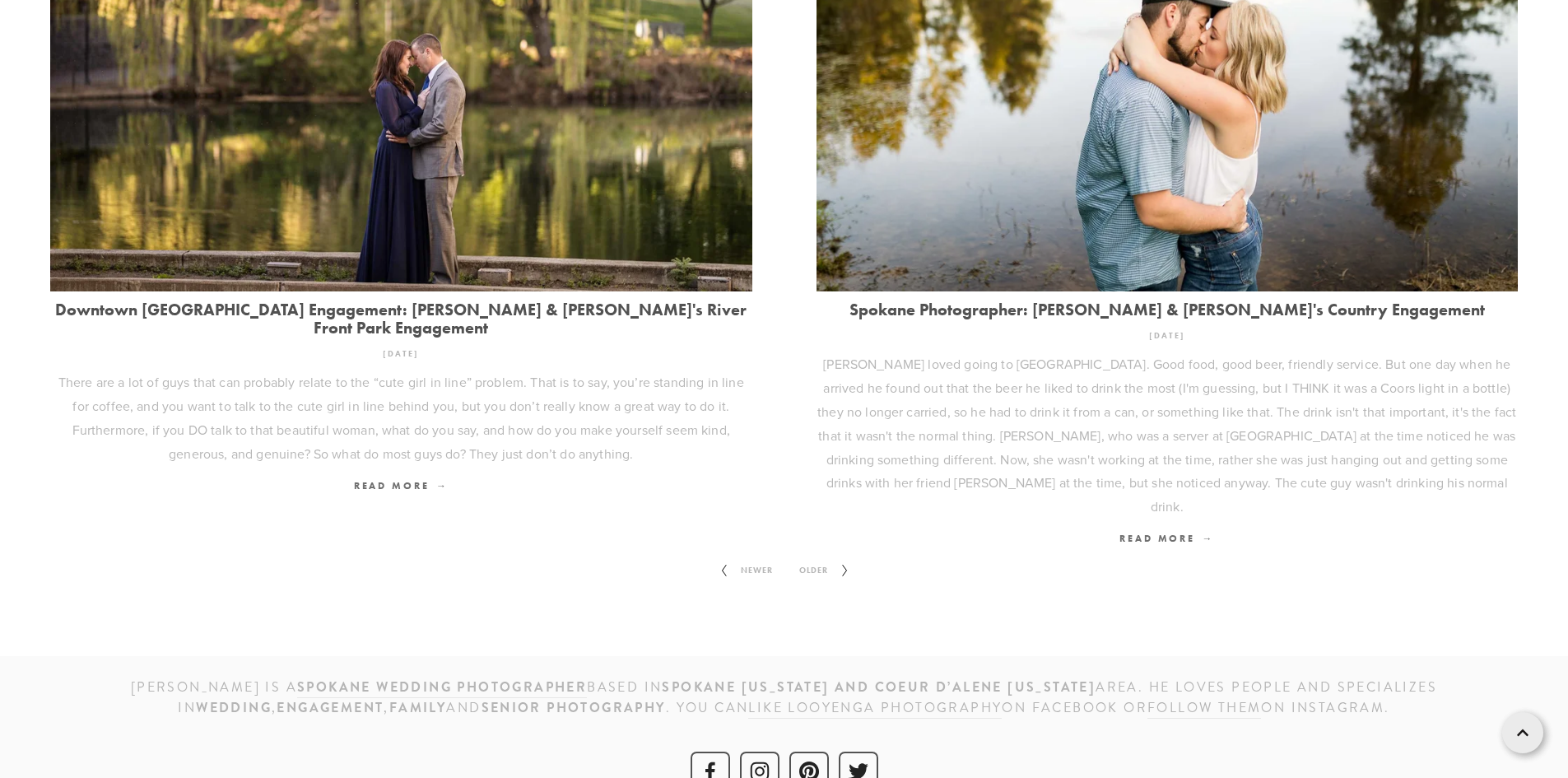
click at [807, 560] on span "Older" at bounding box center [813, 570] width 42 height 21
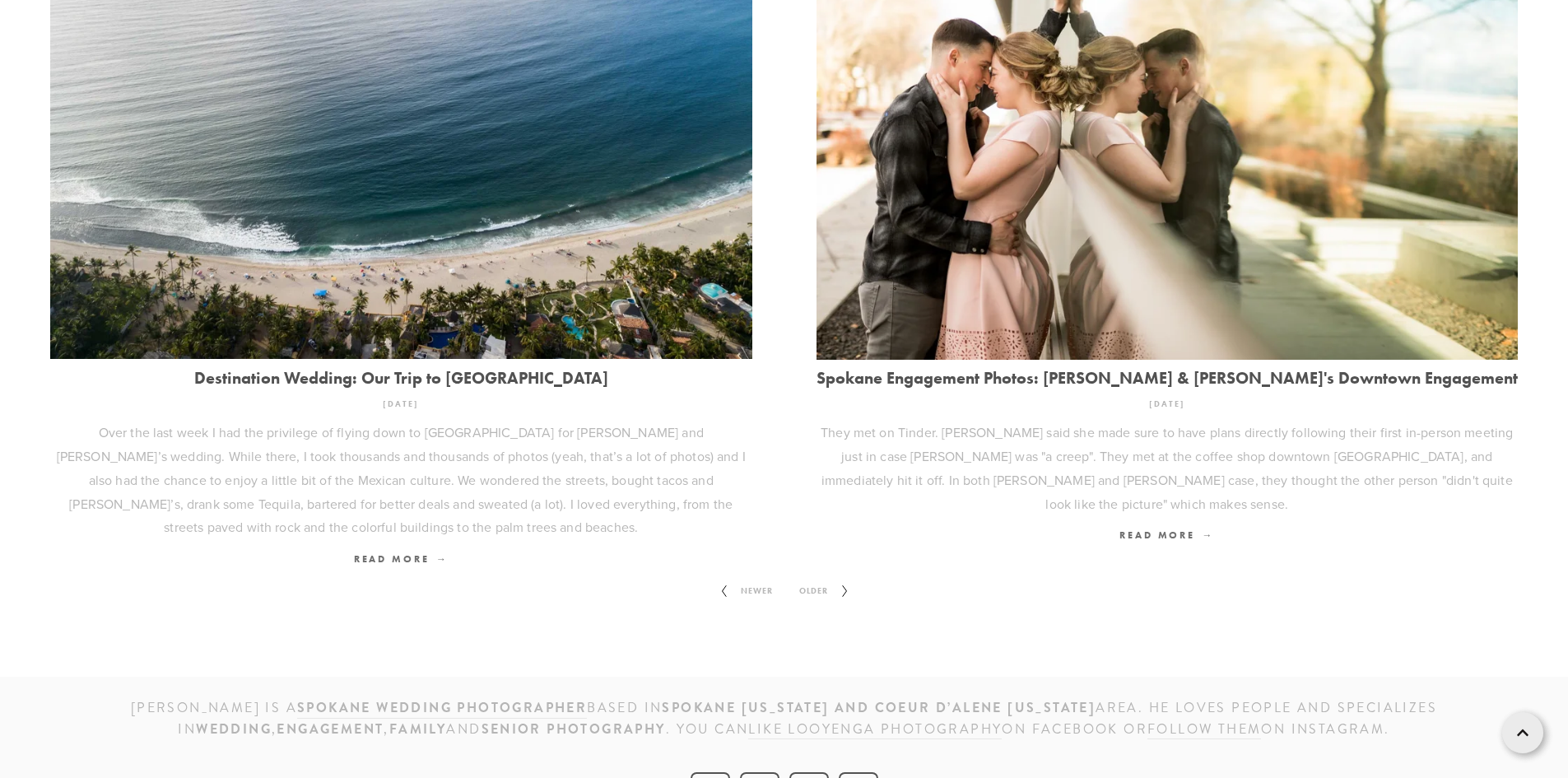
scroll to position [2152, 0]
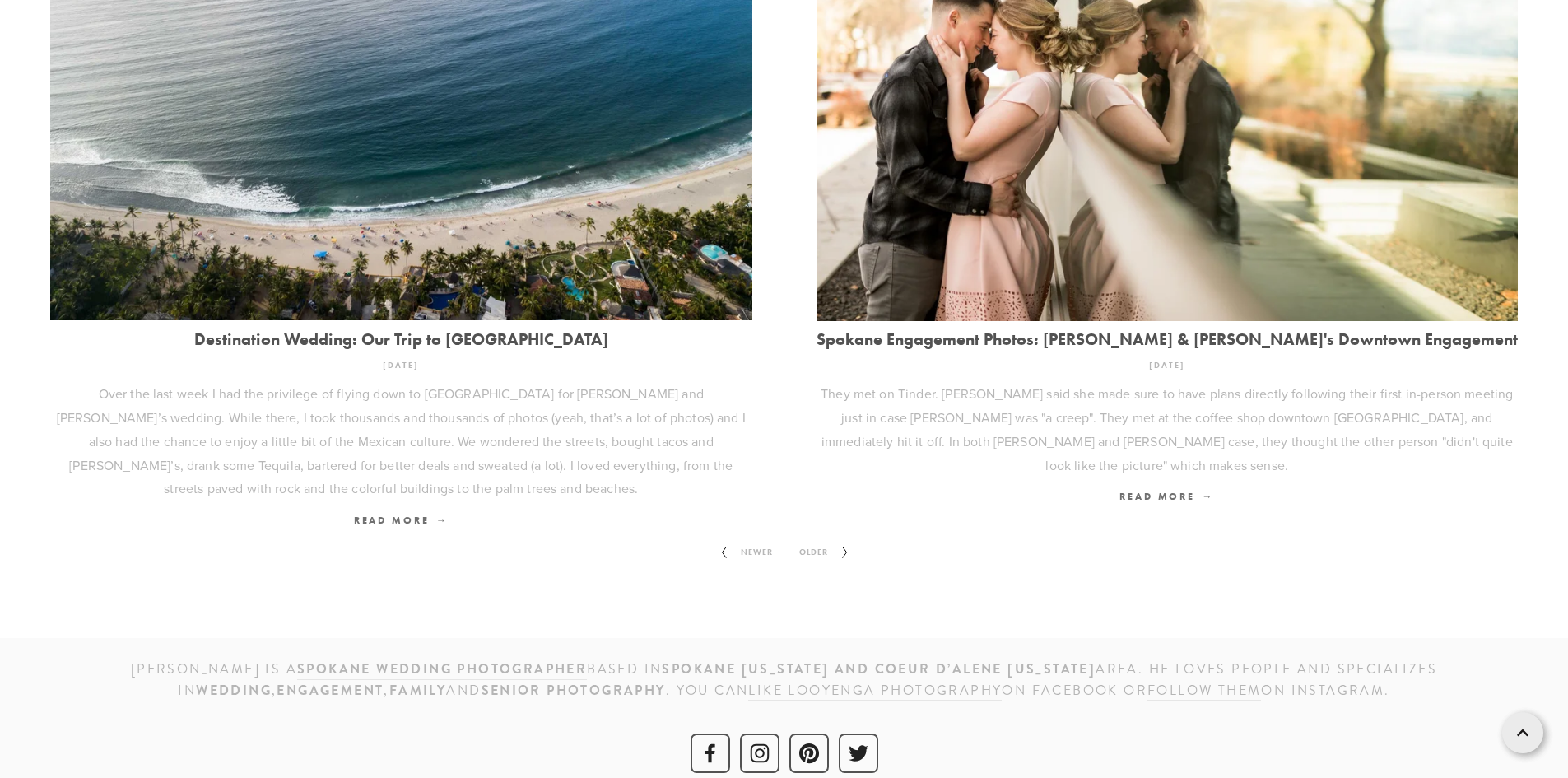
click at [815, 542] on span "Older" at bounding box center [813, 552] width 42 height 21
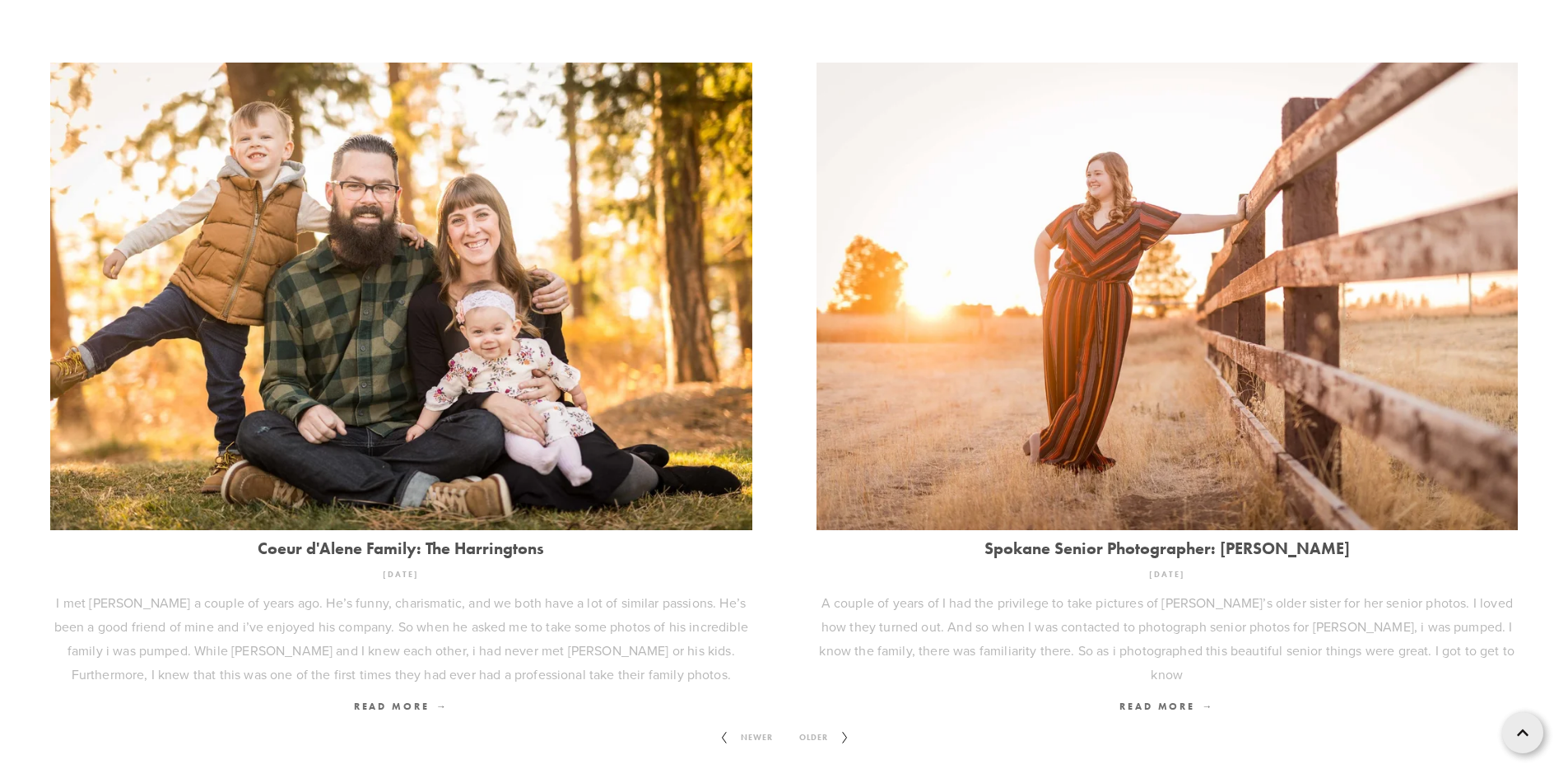
scroll to position [2199, 0]
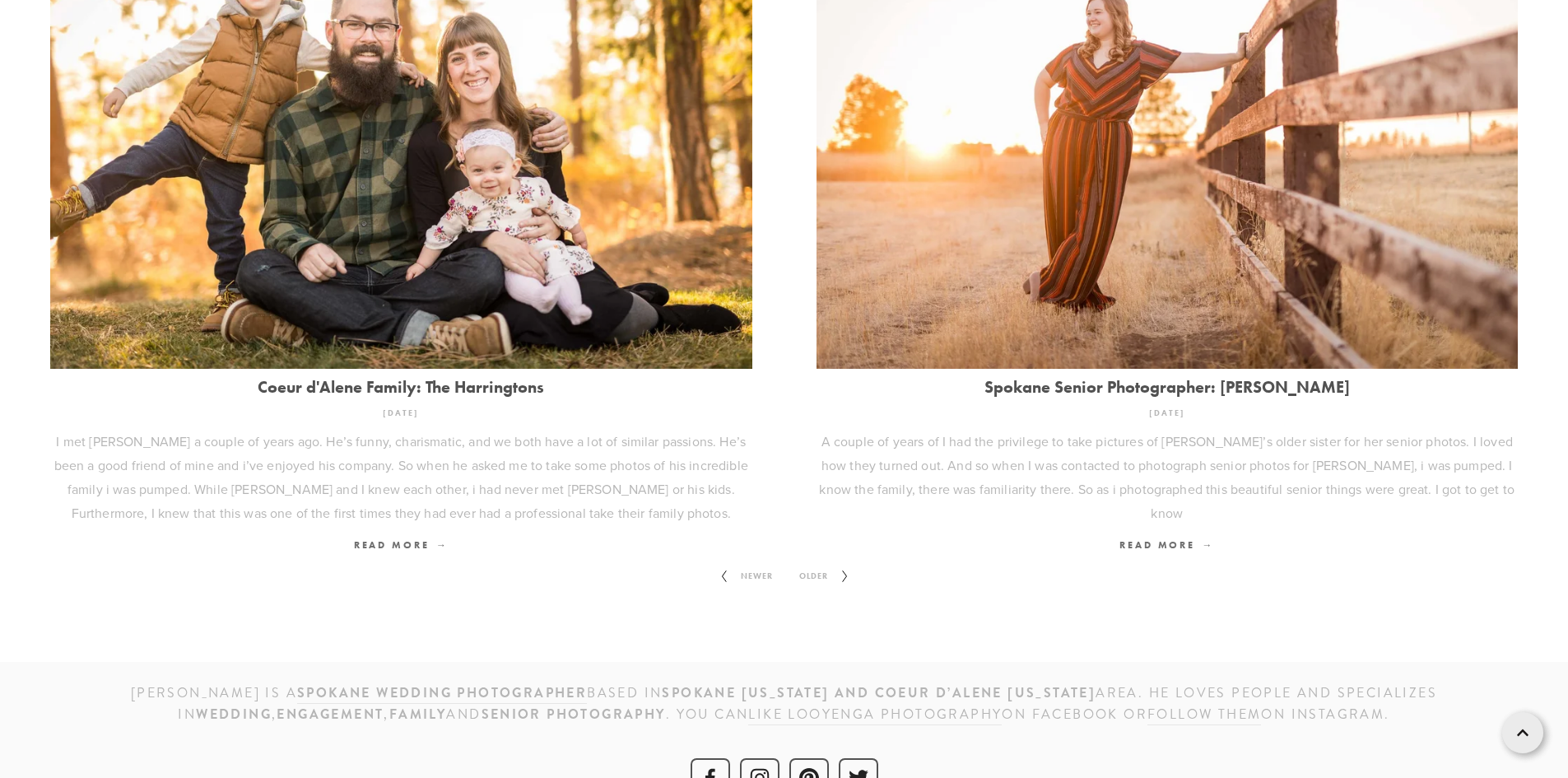
click at [822, 566] on span "Older" at bounding box center [813, 576] width 42 height 21
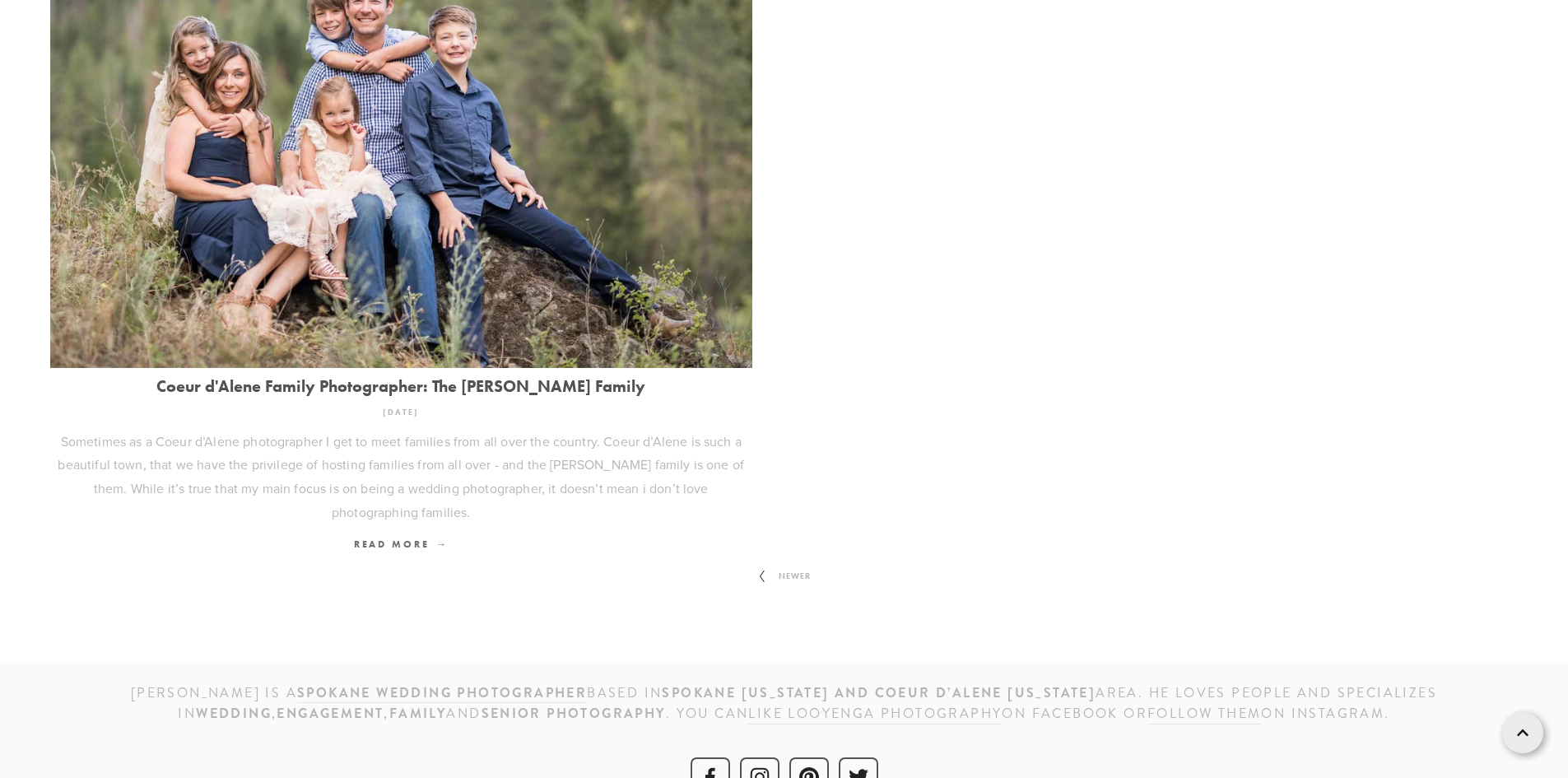
scroll to position [1383, 0]
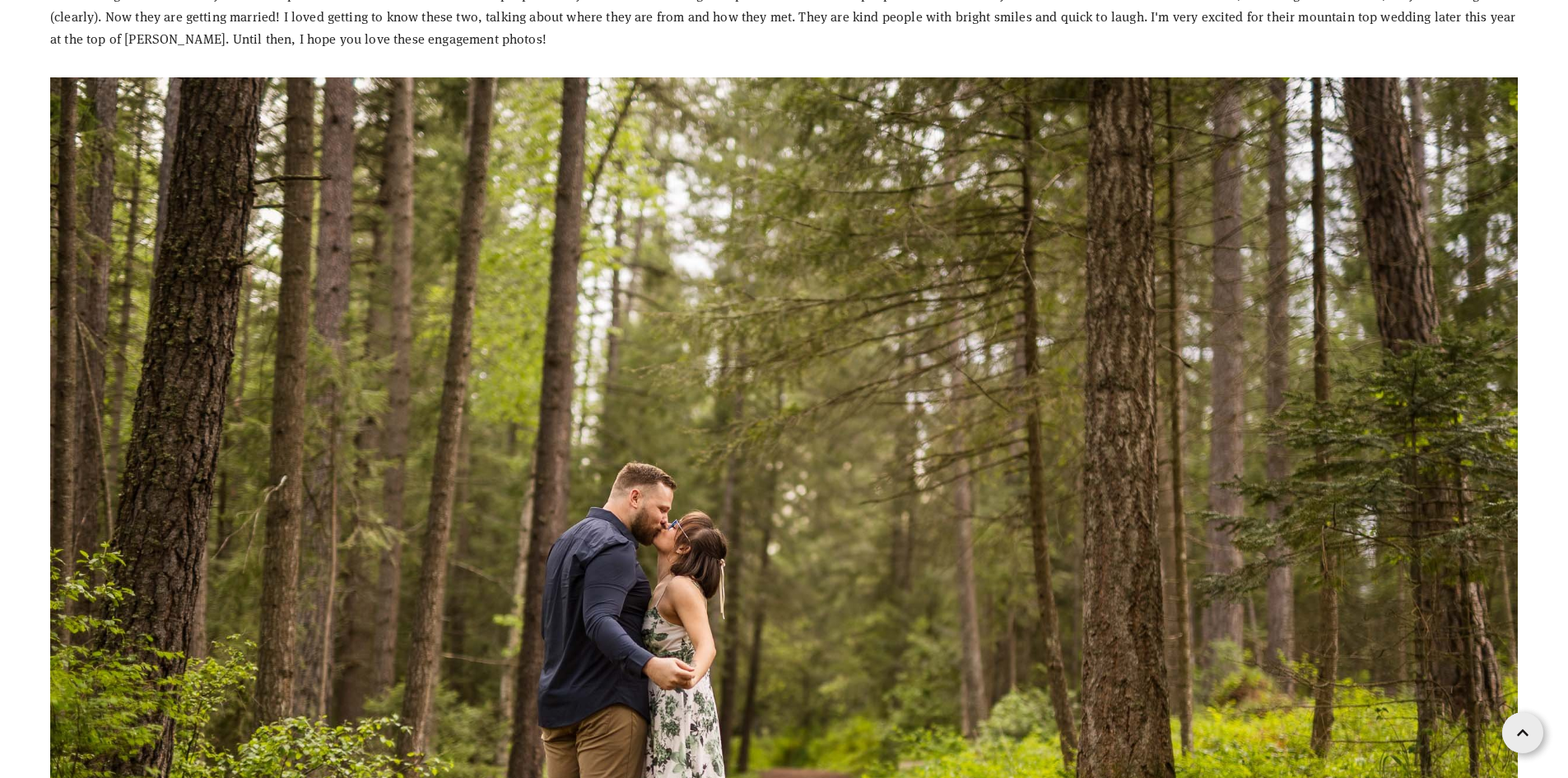
scroll to position [3541, 0]
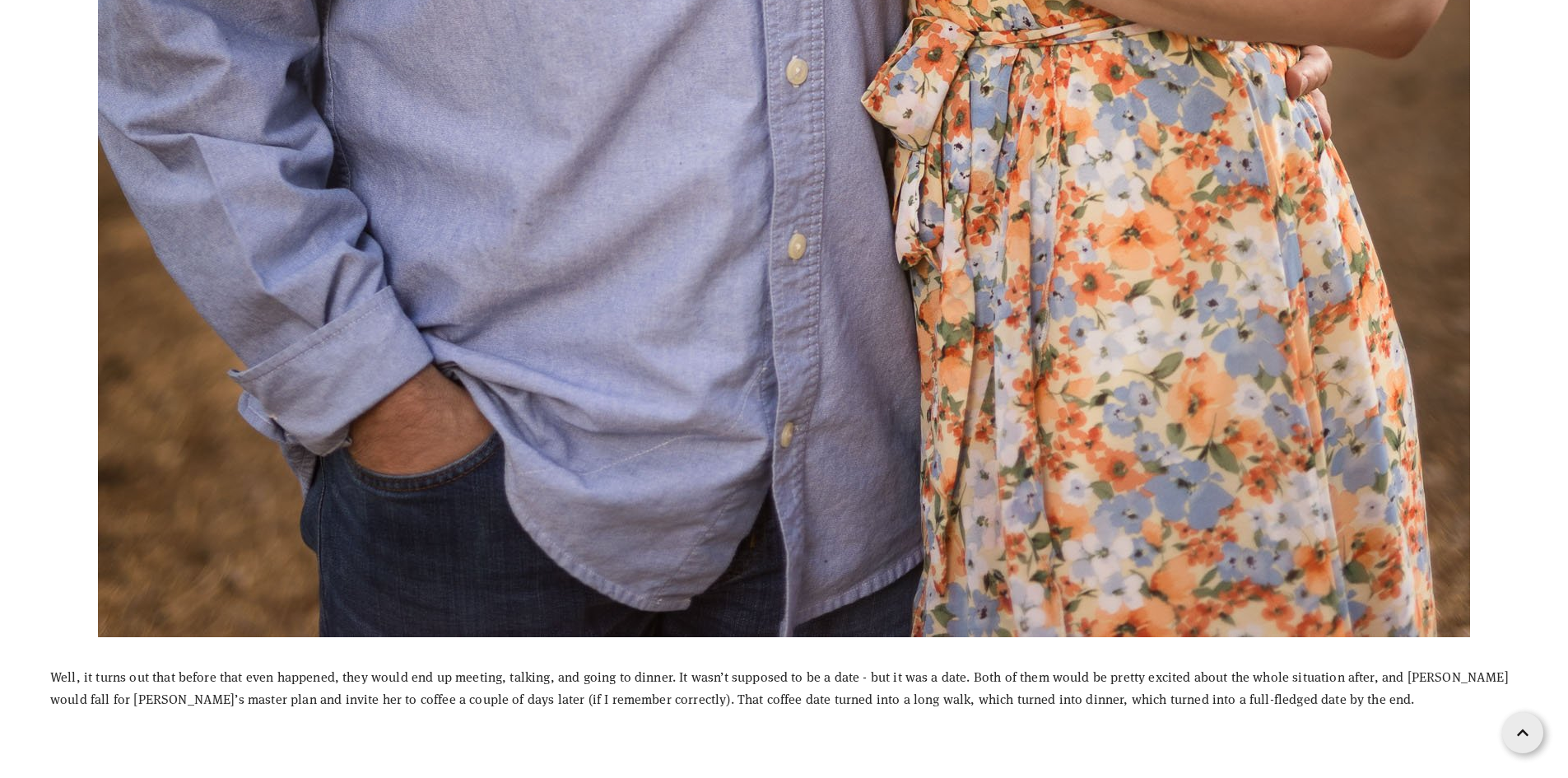
scroll to position [2306, 0]
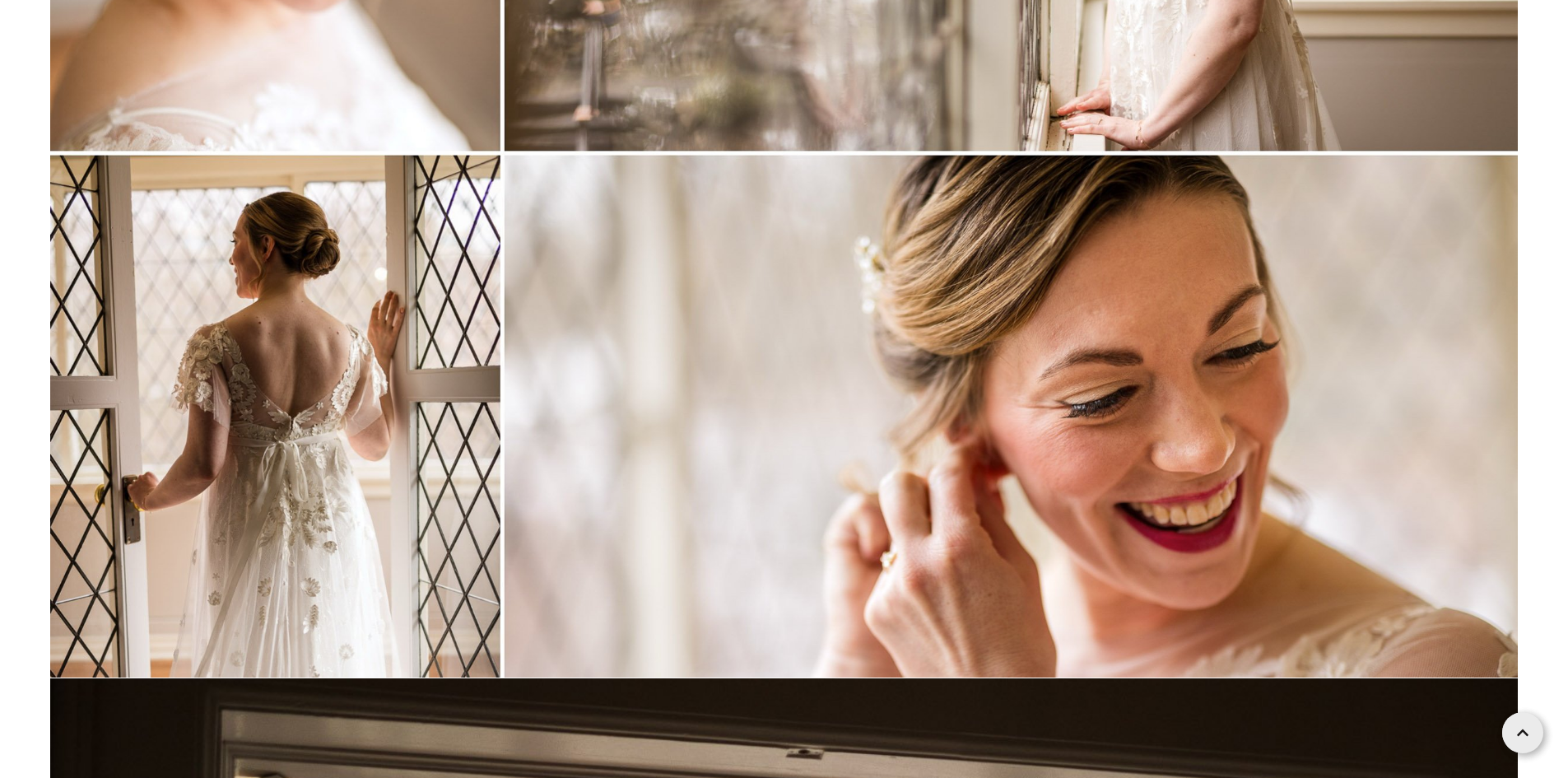
scroll to position [14080, 0]
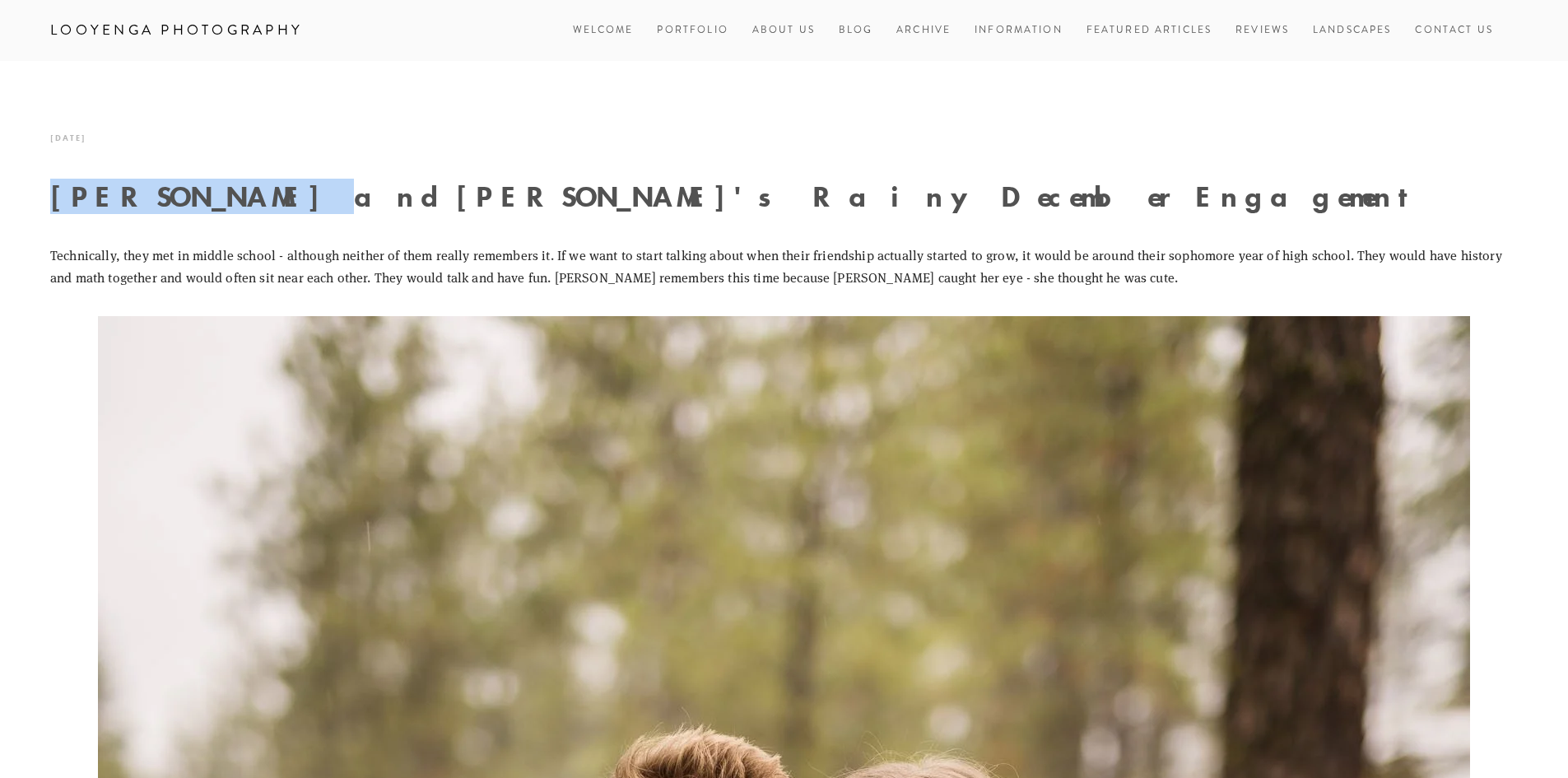
drag, startPoint x: 54, startPoint y: 196, endPoint x: 236, endPoint y: 207, distance: 182.3
click at [236, 207] on h1 "Carson and Ali's Rainy December Engagement" at bounding box center [784, 196] width 1467 height 29
copy h1 "Carson and Ali"
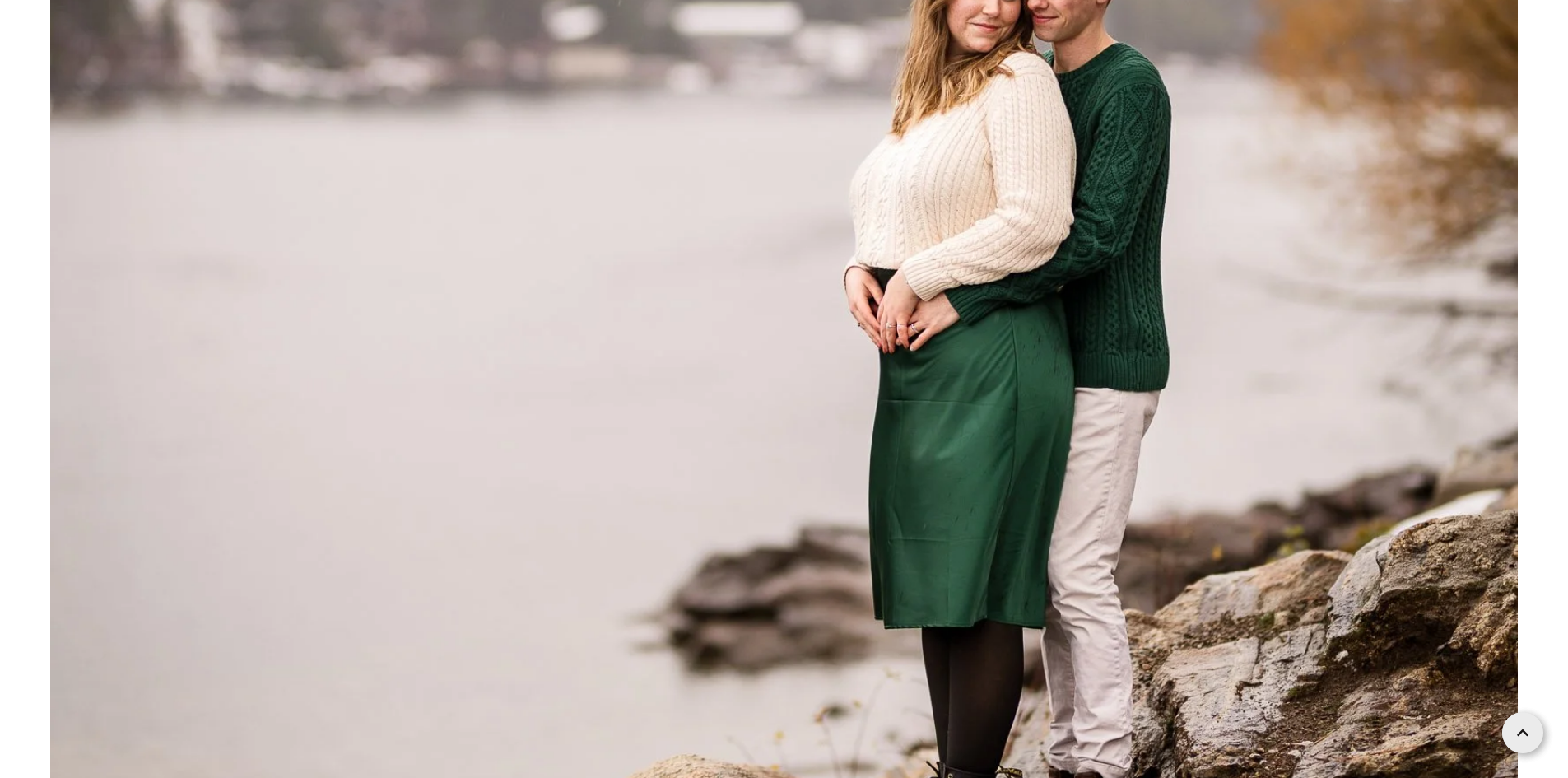
scroll to position [23303, 0]
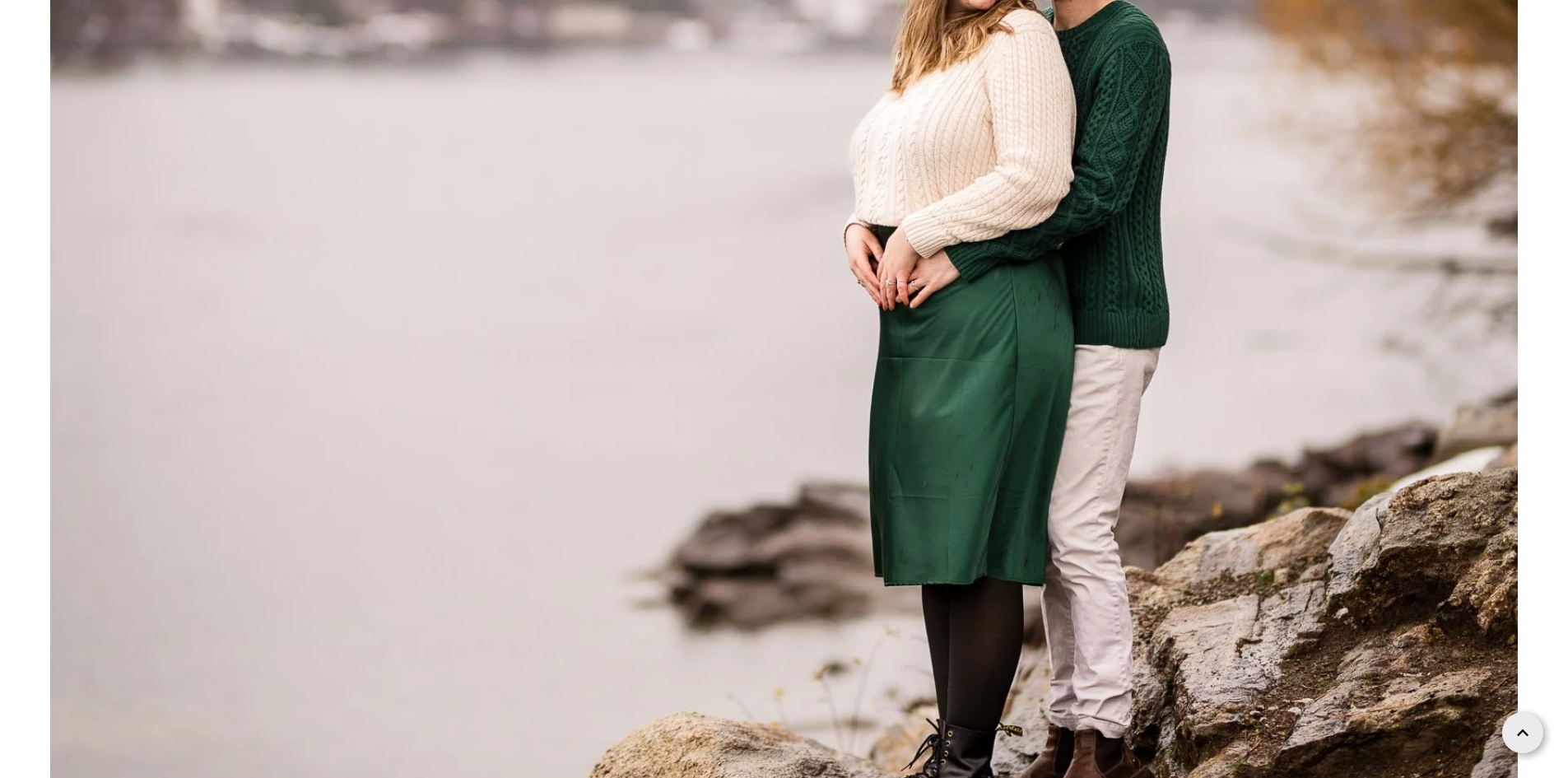
click at [663, 258] on img at bounding box center [784, 41] width 1467 height 2202
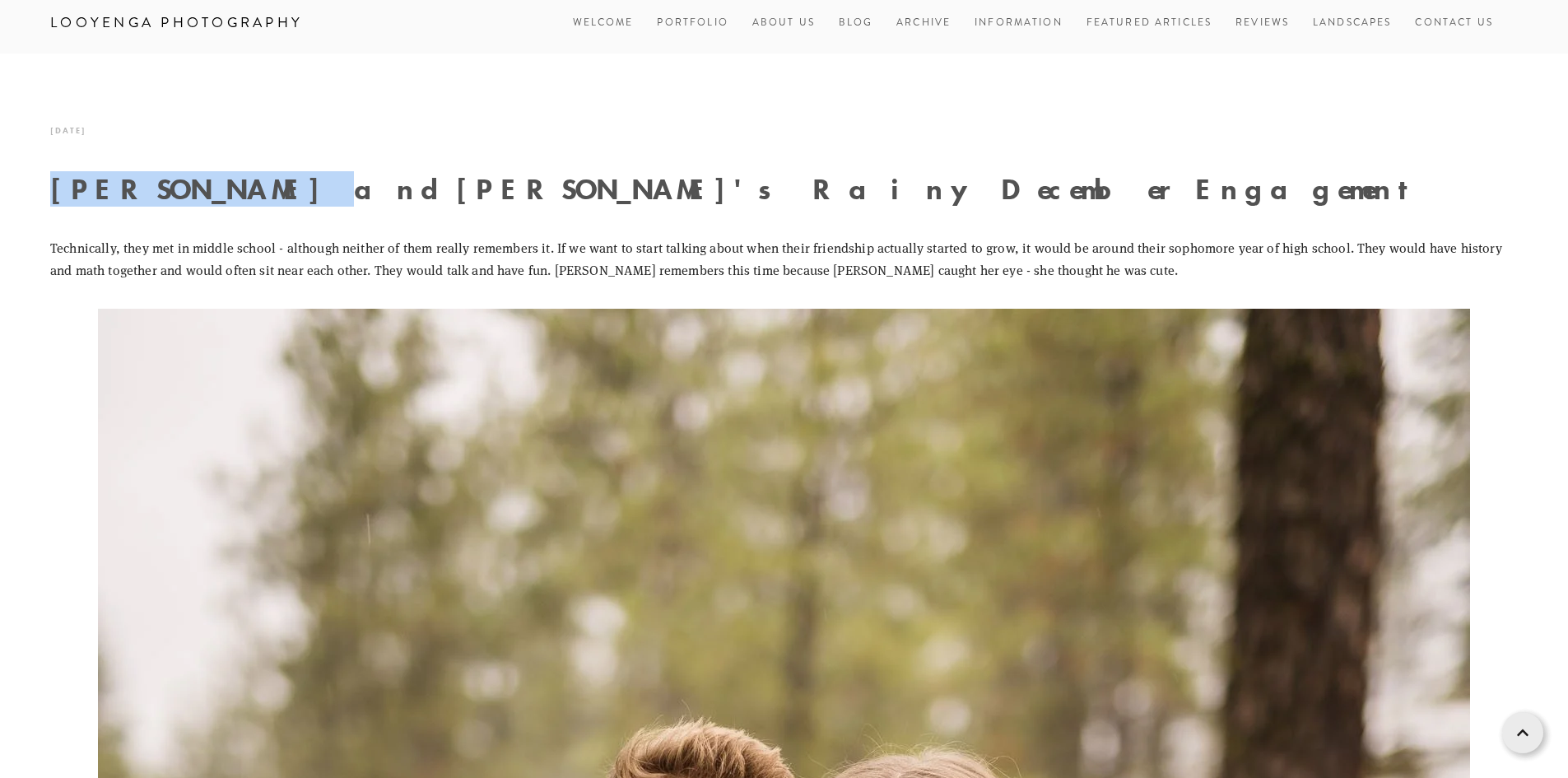
scroll to position [0, 0]
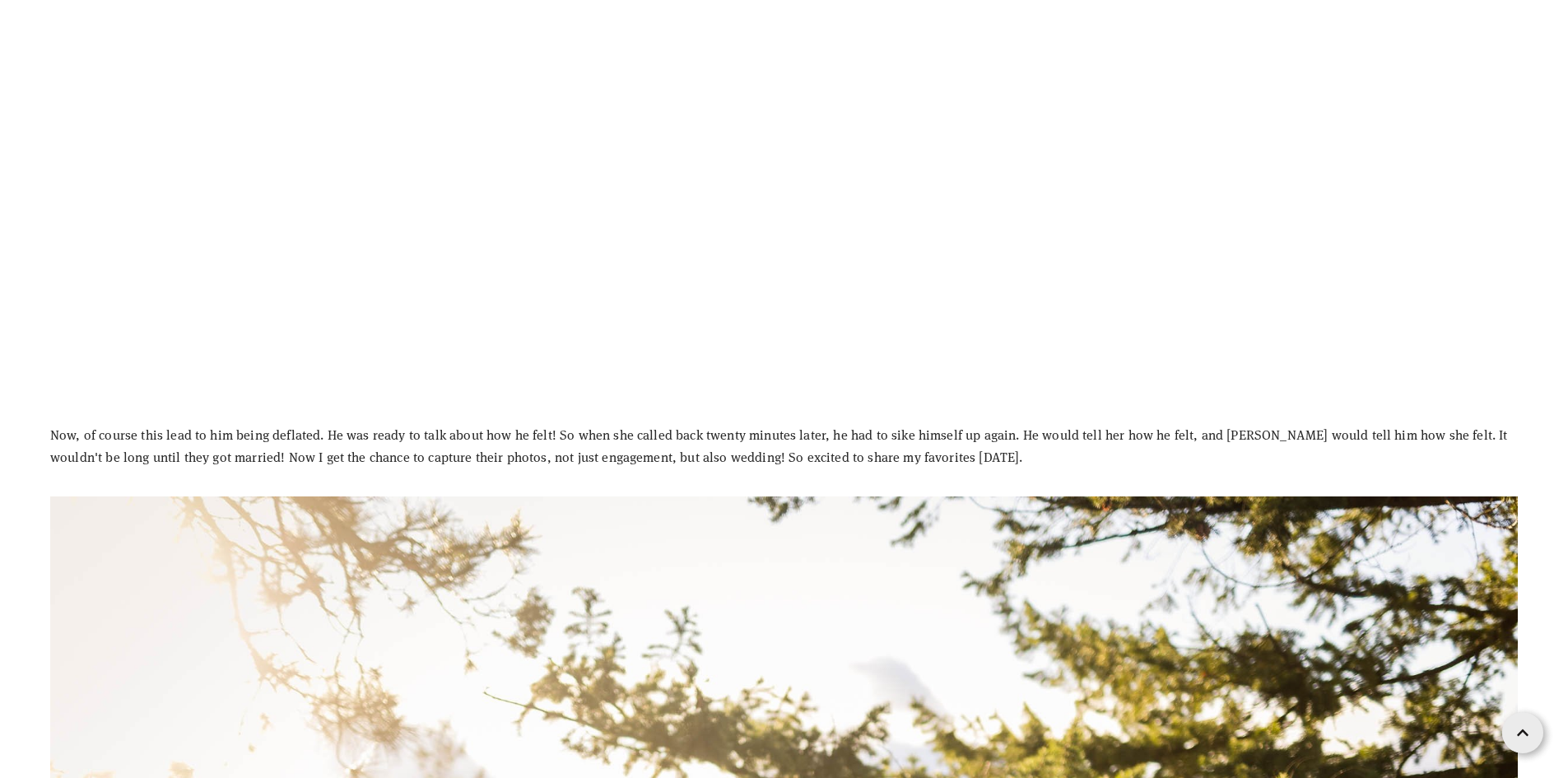
scroll to position [5187, 0]
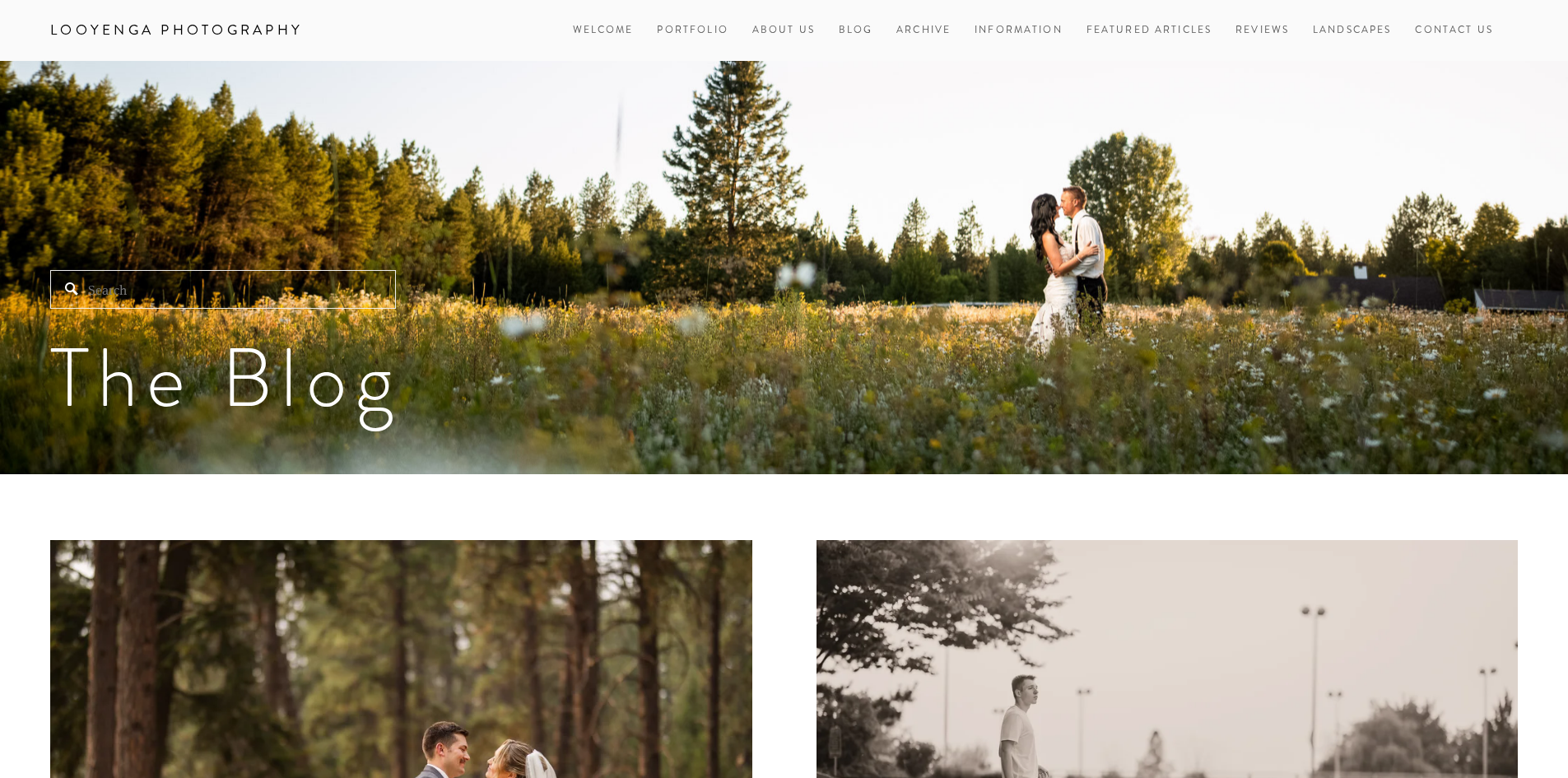
click at [267, 300] on input "Search" at bounding box center [223, 289] width 346 height 39
paste input "[PERSON_NAME] and [PERSON_NAME]"
type input "[PERSON_NAME] and [PERSON_NAME]"
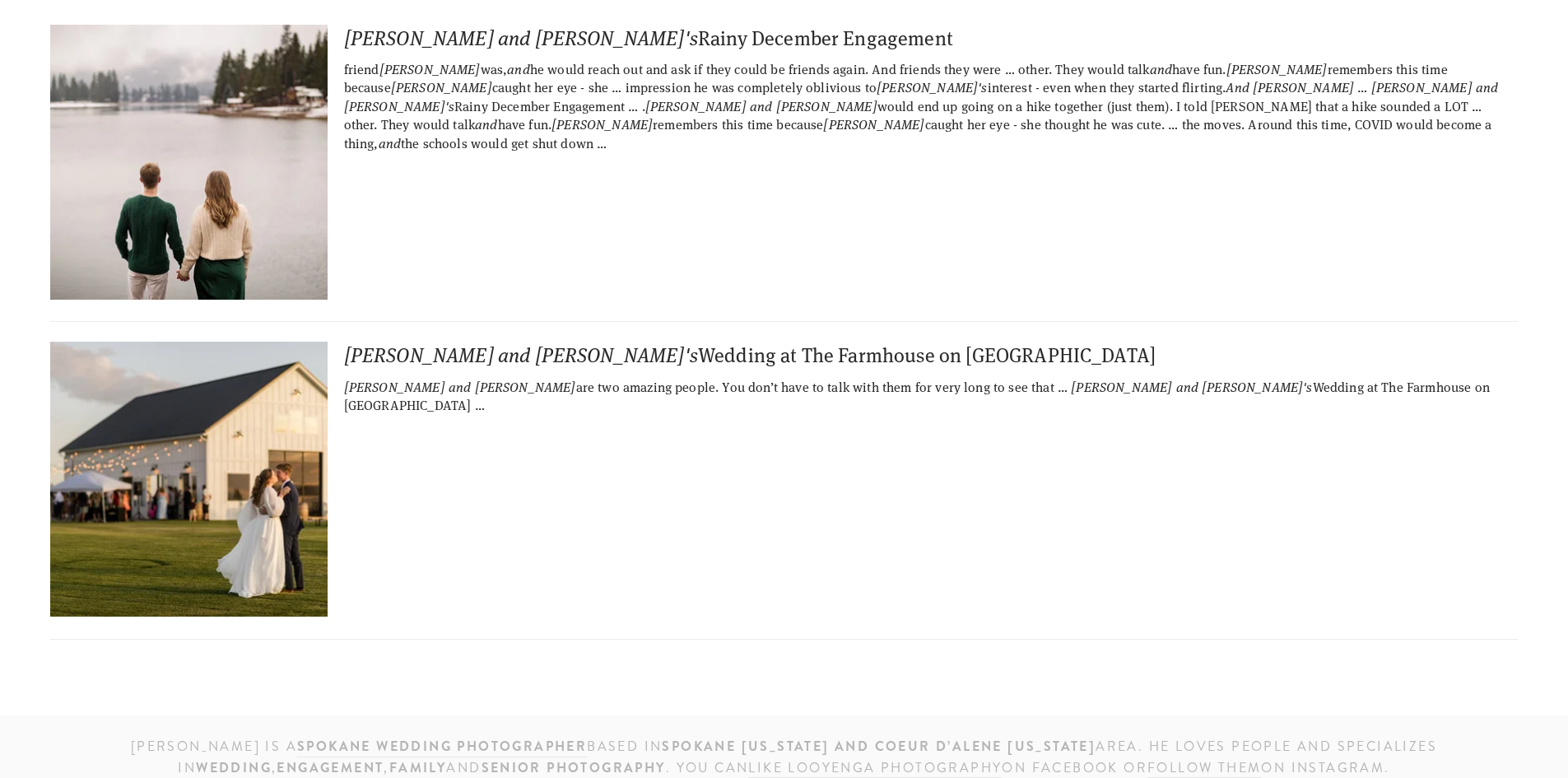
scroll to position [247, 0]
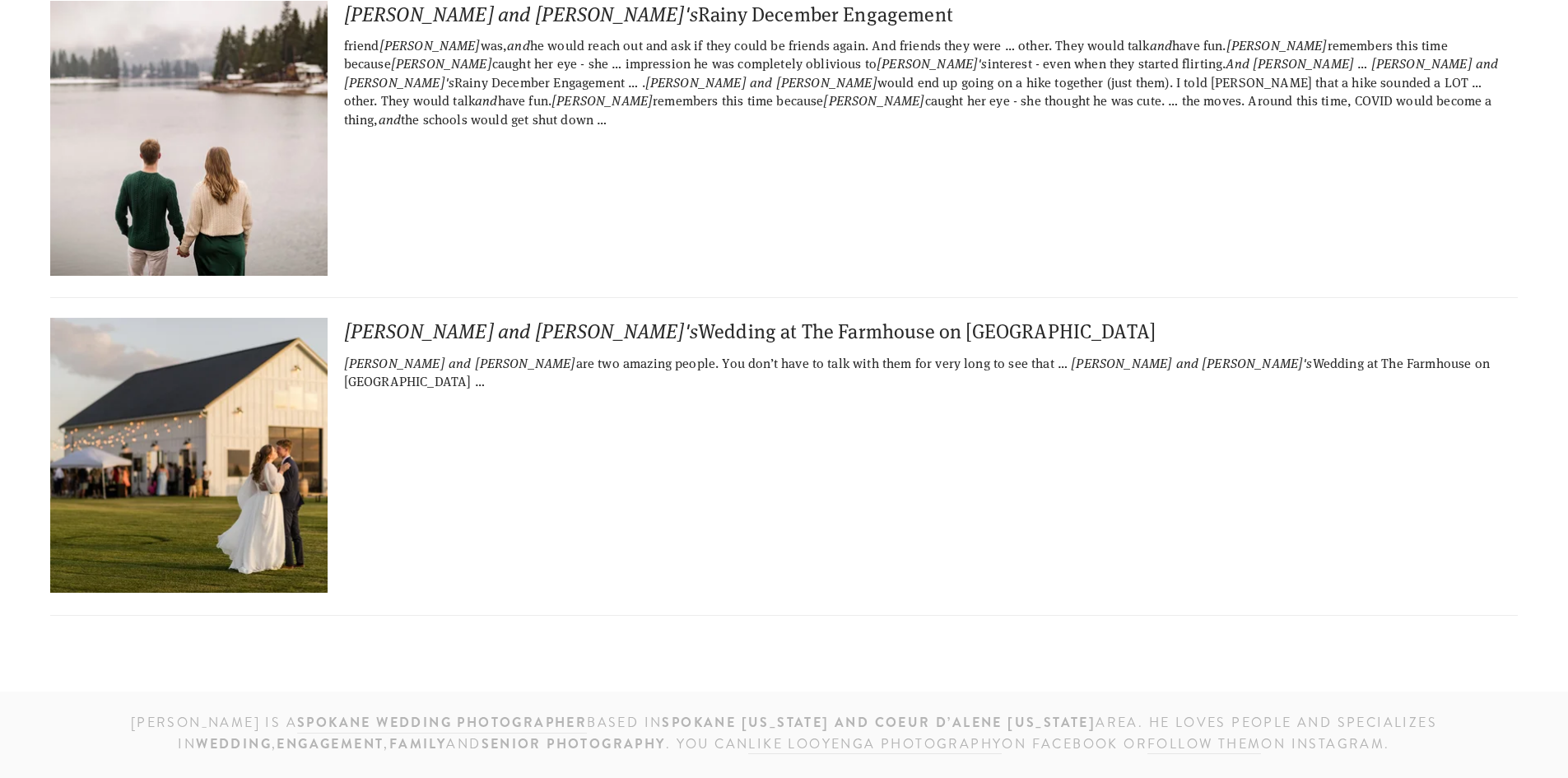
click at [484, 325] on div "[PERSON_NAME] and [PERSON_NAME]'s Wedding at The Farmhouse on [GEOGRAPHIC_DATA]" at bounding box center [784, 331] width 1467 height 26
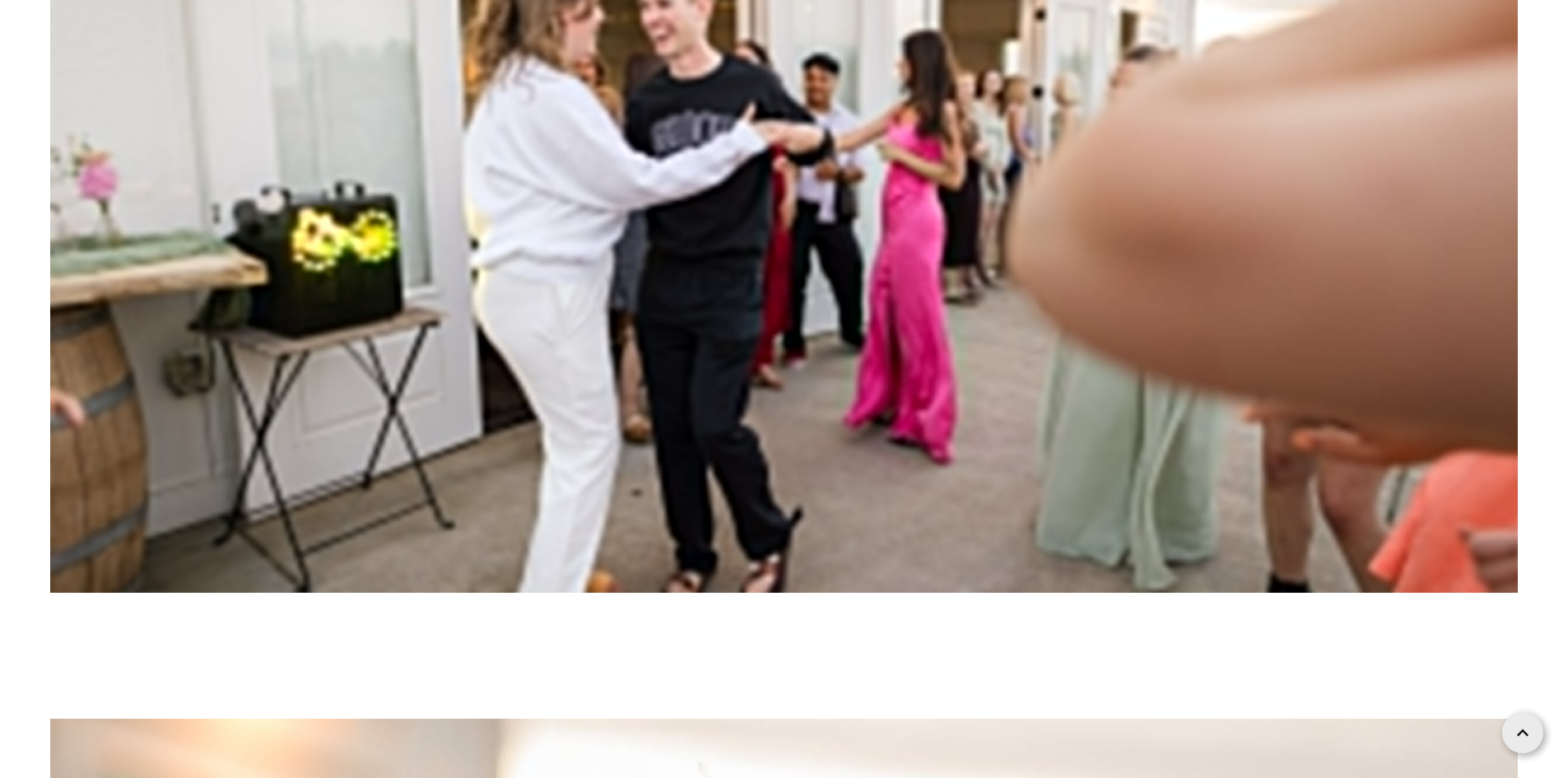
scroll to position [148851, 0]
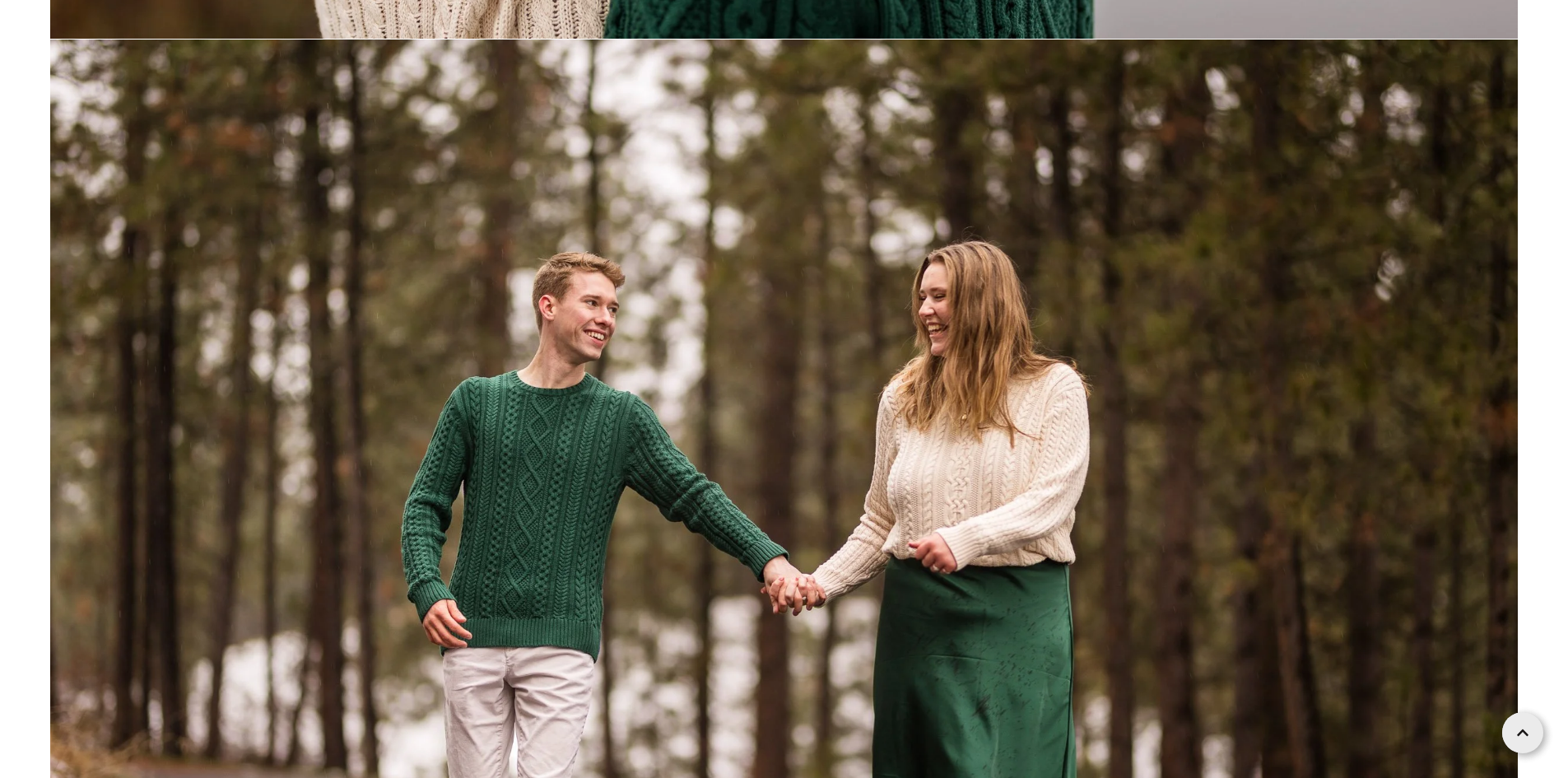
scroll to position [26349, 0]
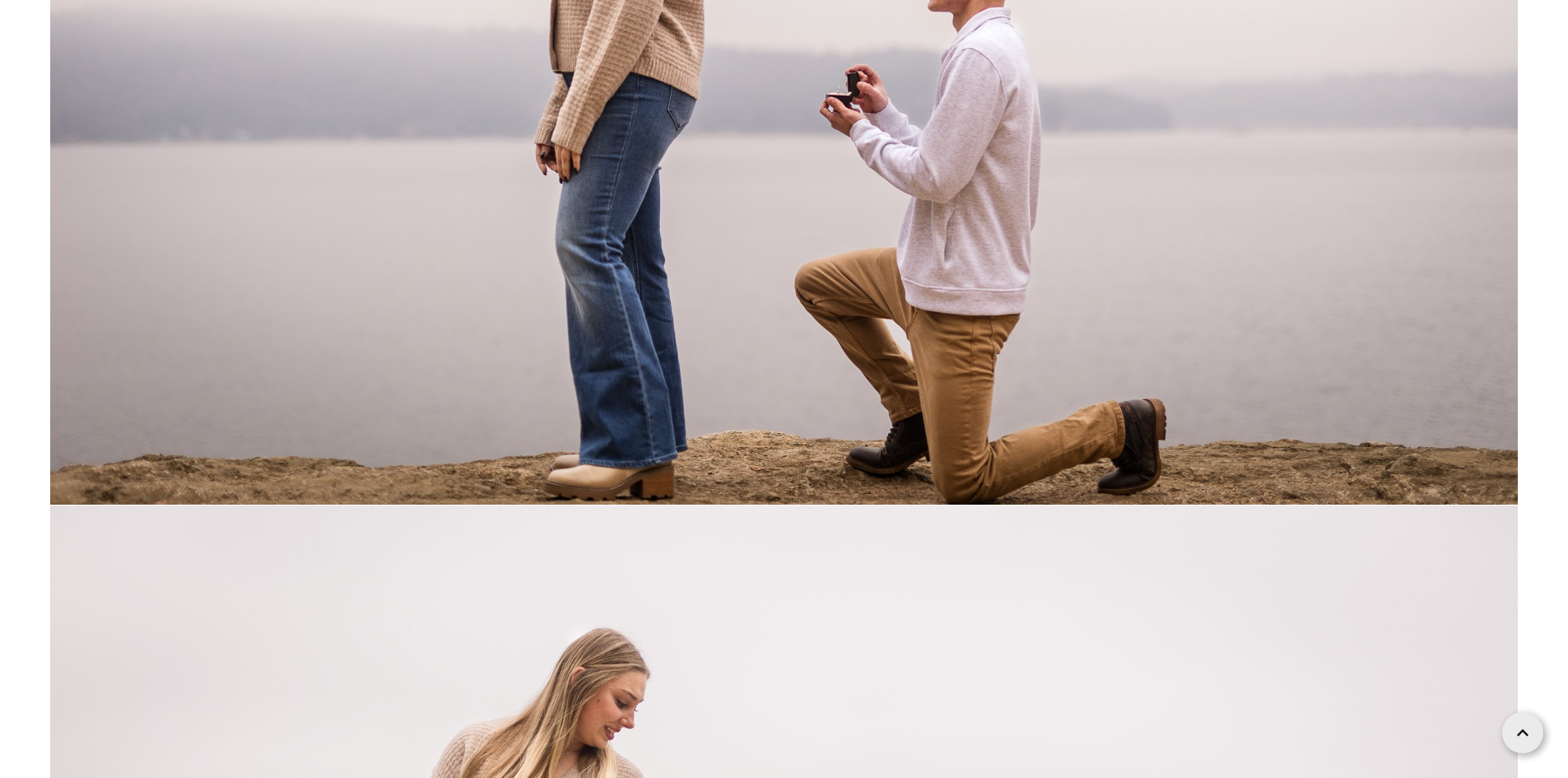
scroll to position [5023, 0]
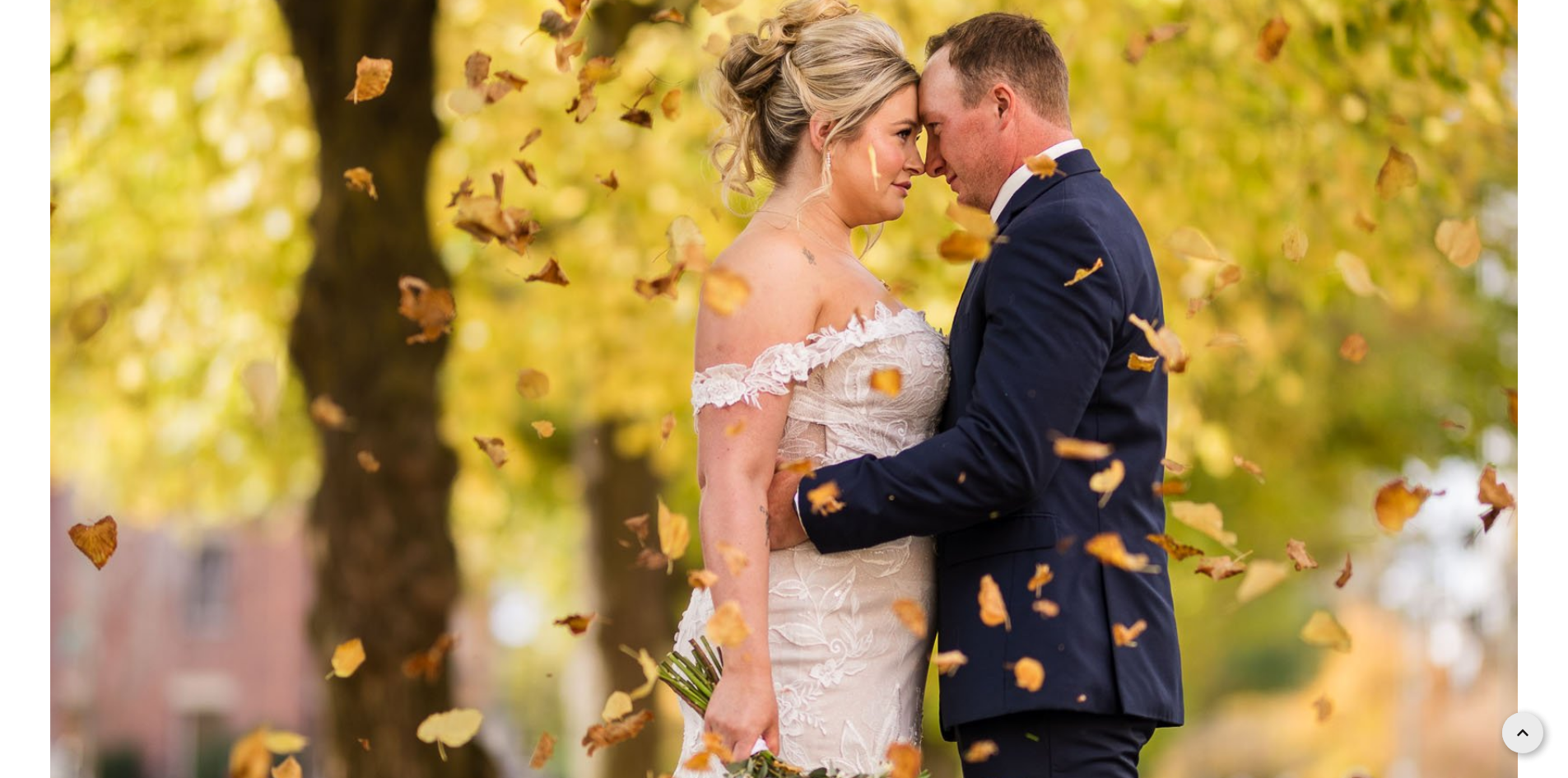
scroll to position [57877, 0]
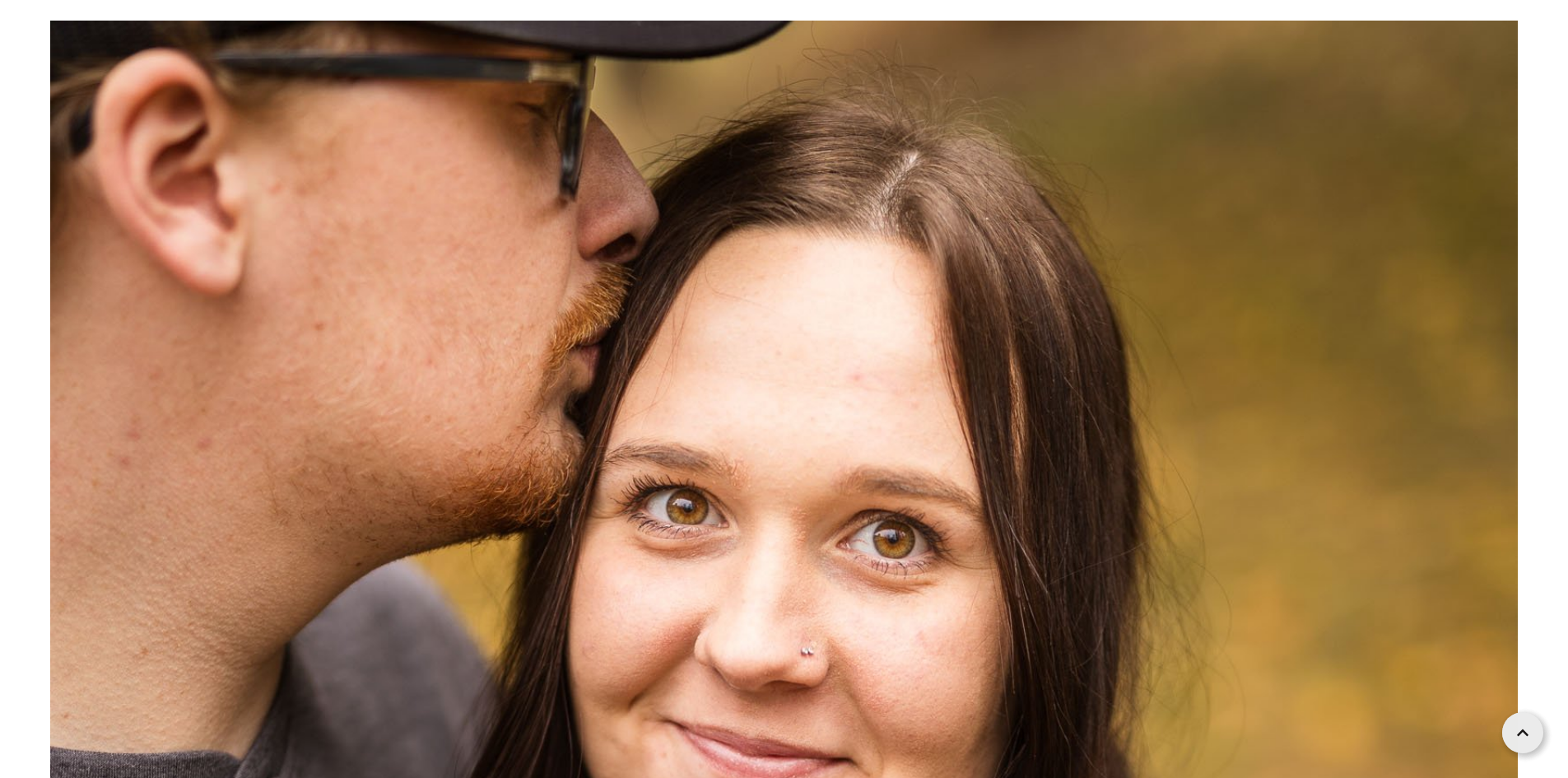
scroll to position [82, 0]
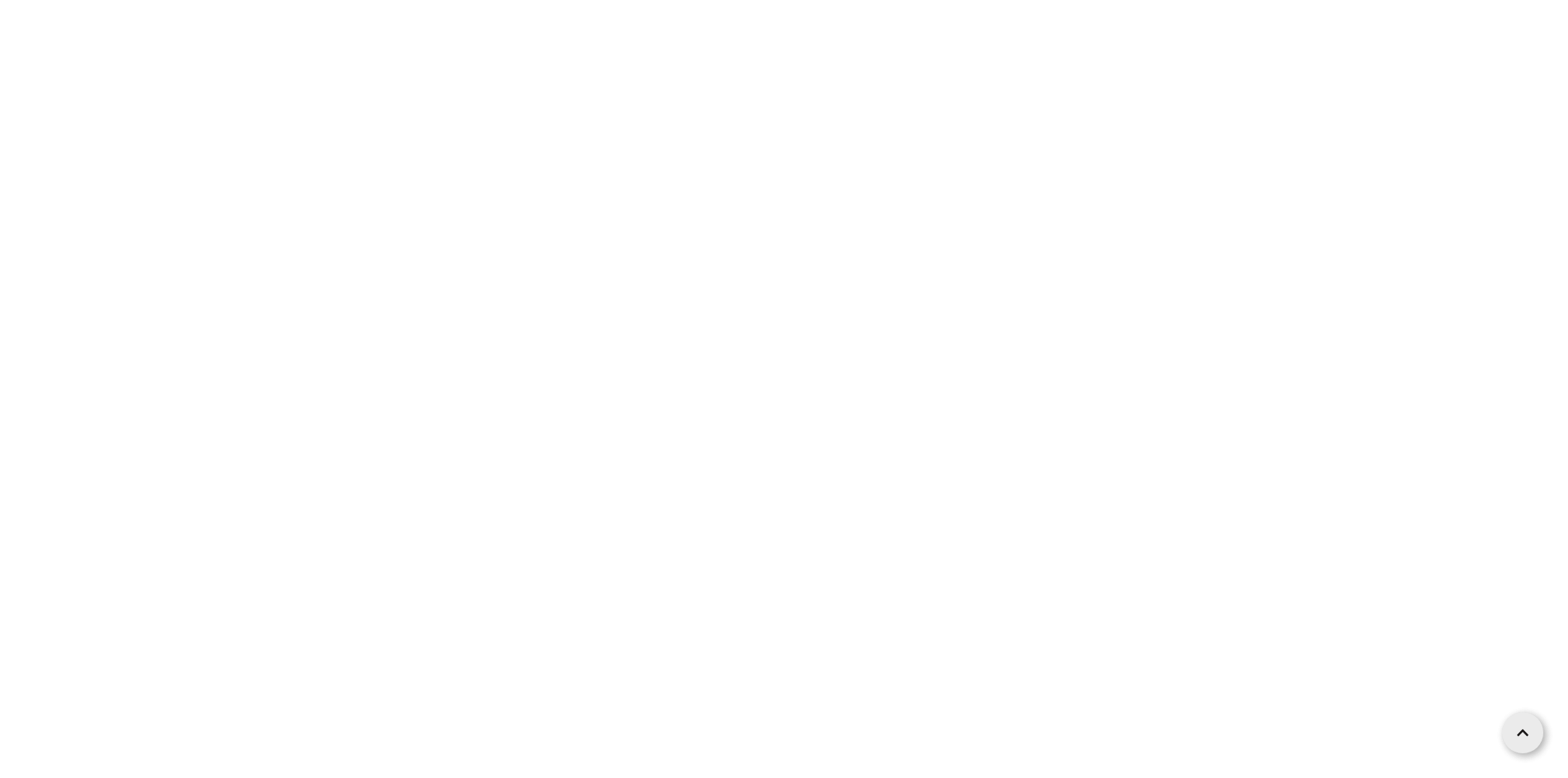
scroll to position [3623, 0]
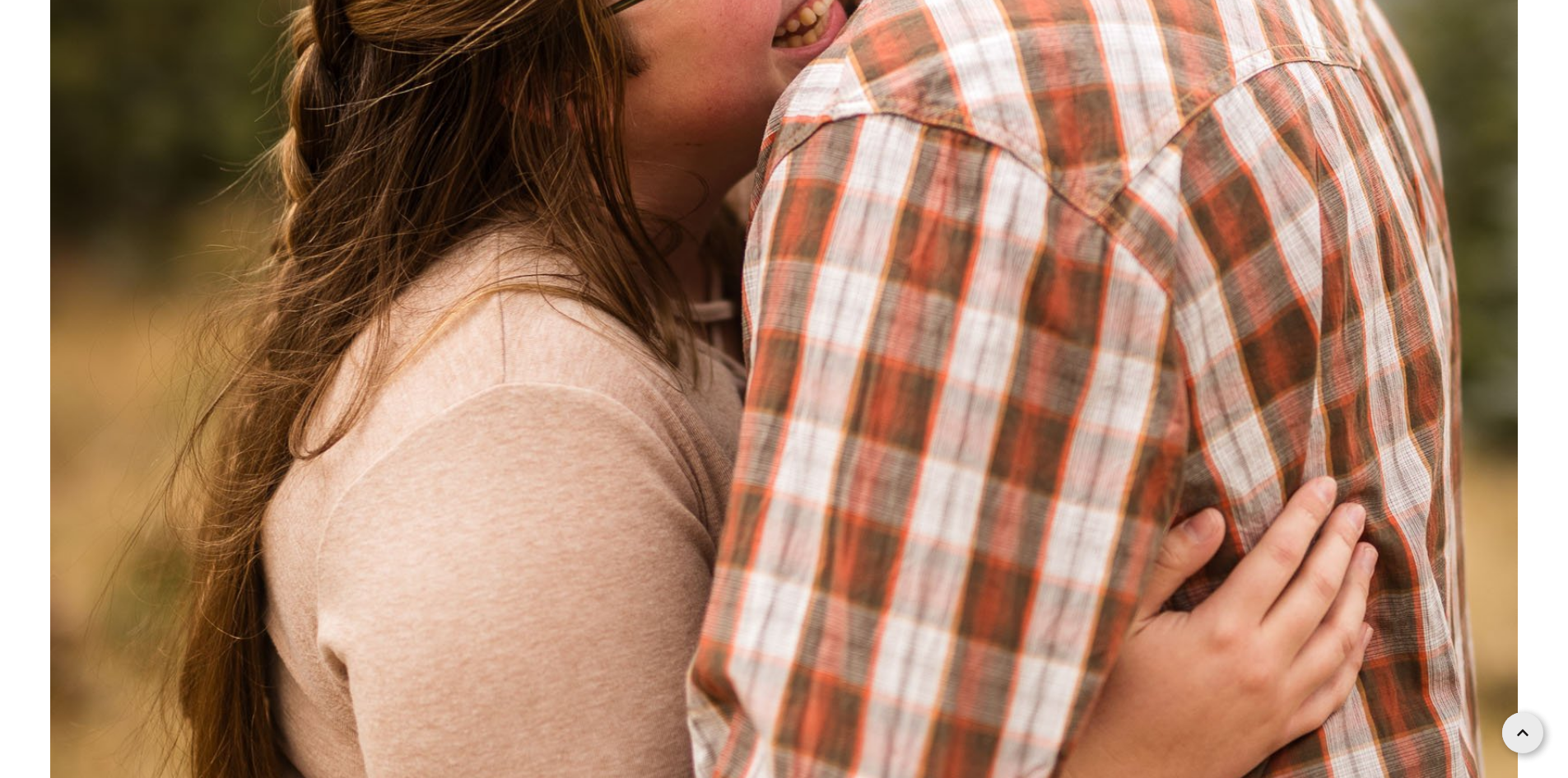
scroll to position [9881, 0]
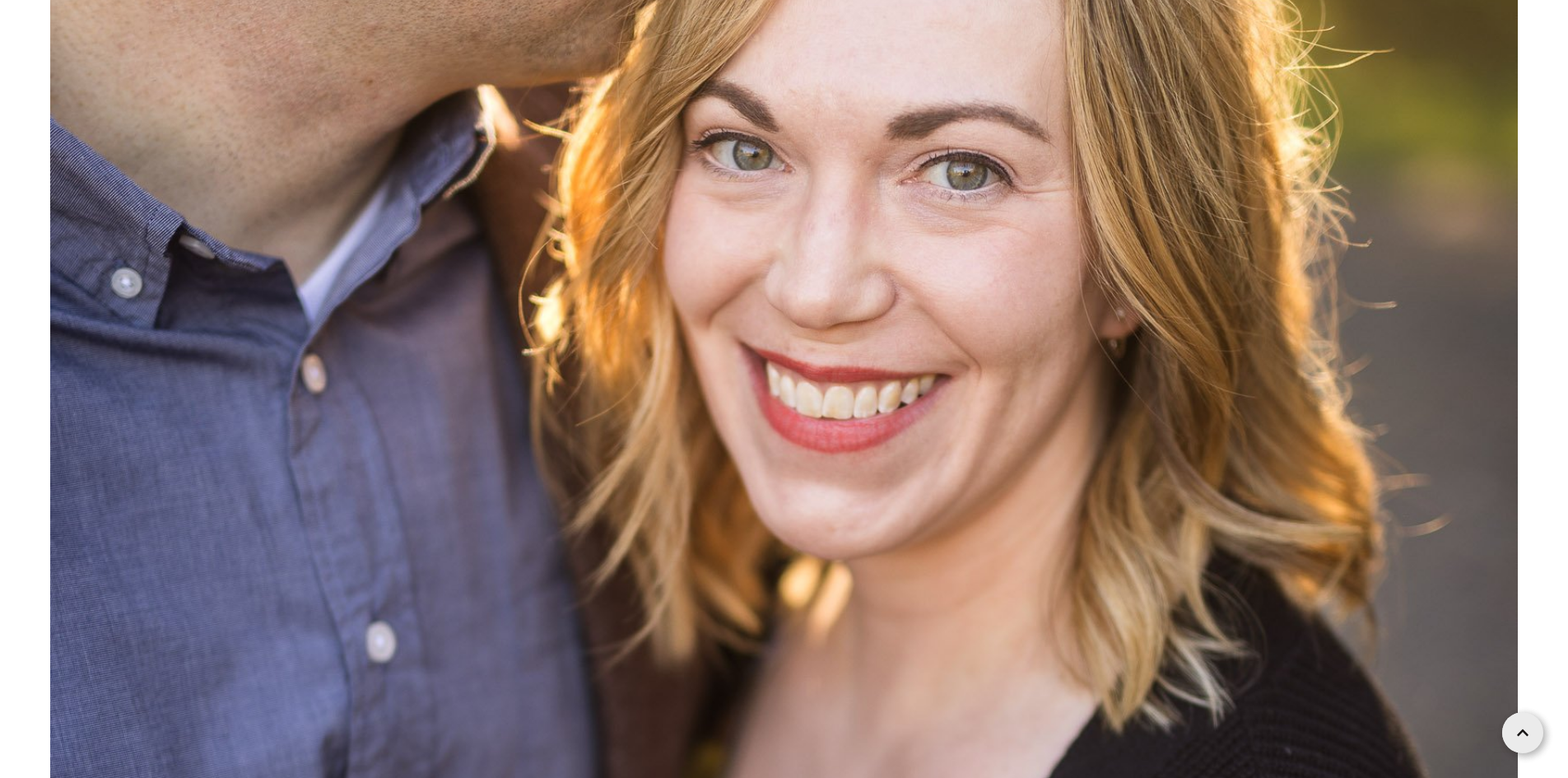
scroll to position [2964, 0]
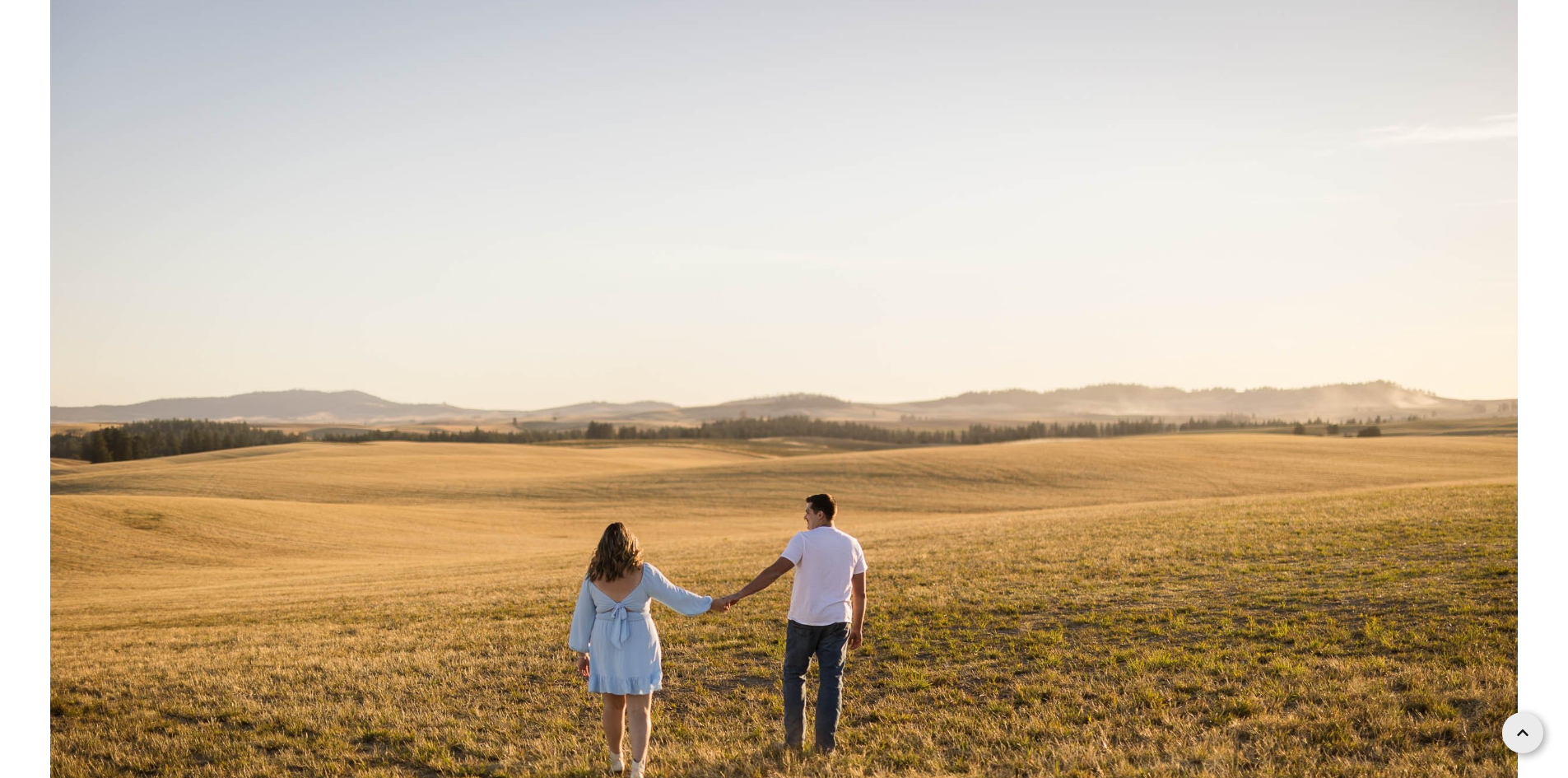
scroll to position [41215, 0]
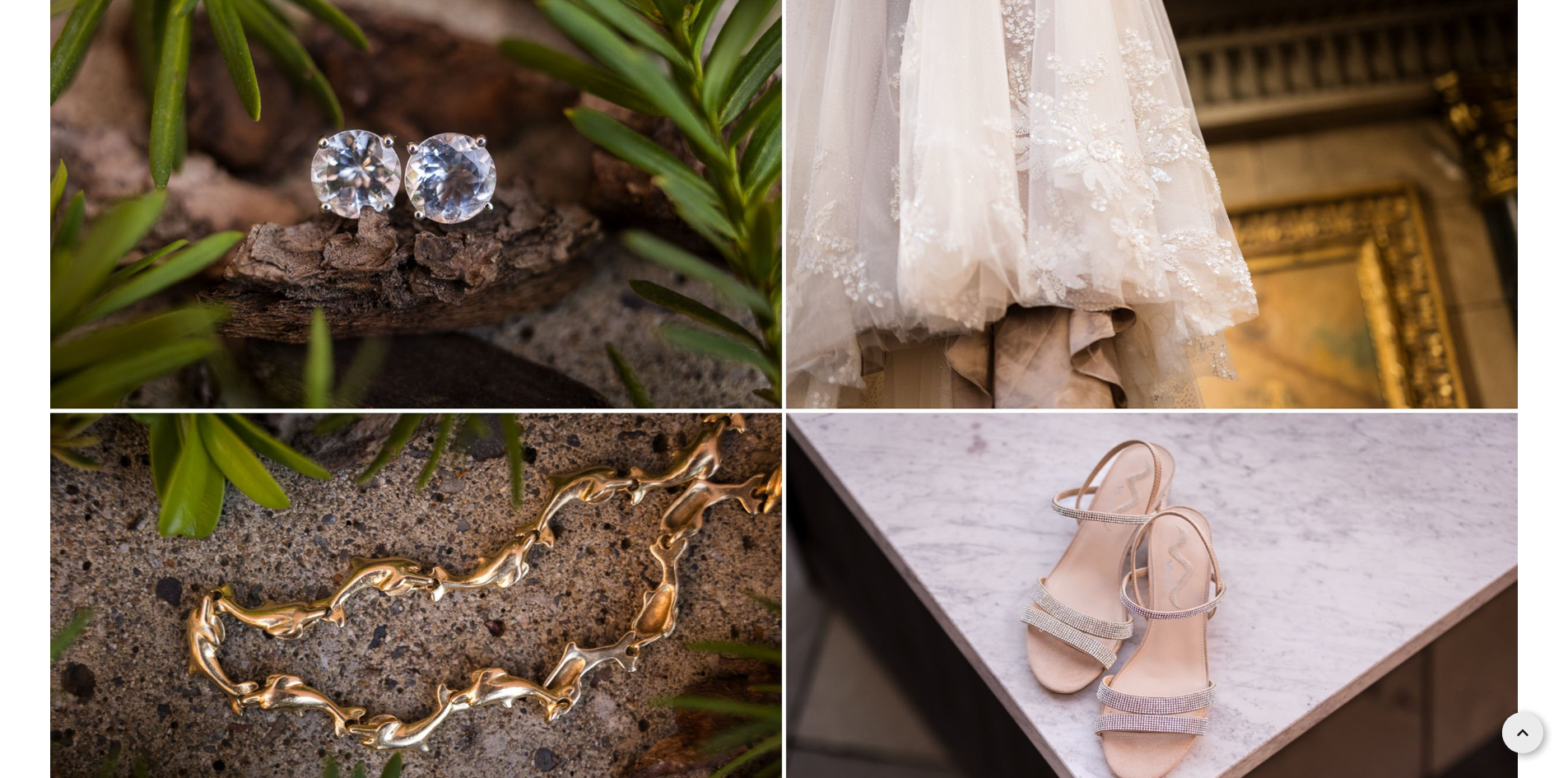
scroll to position [4117, 0]
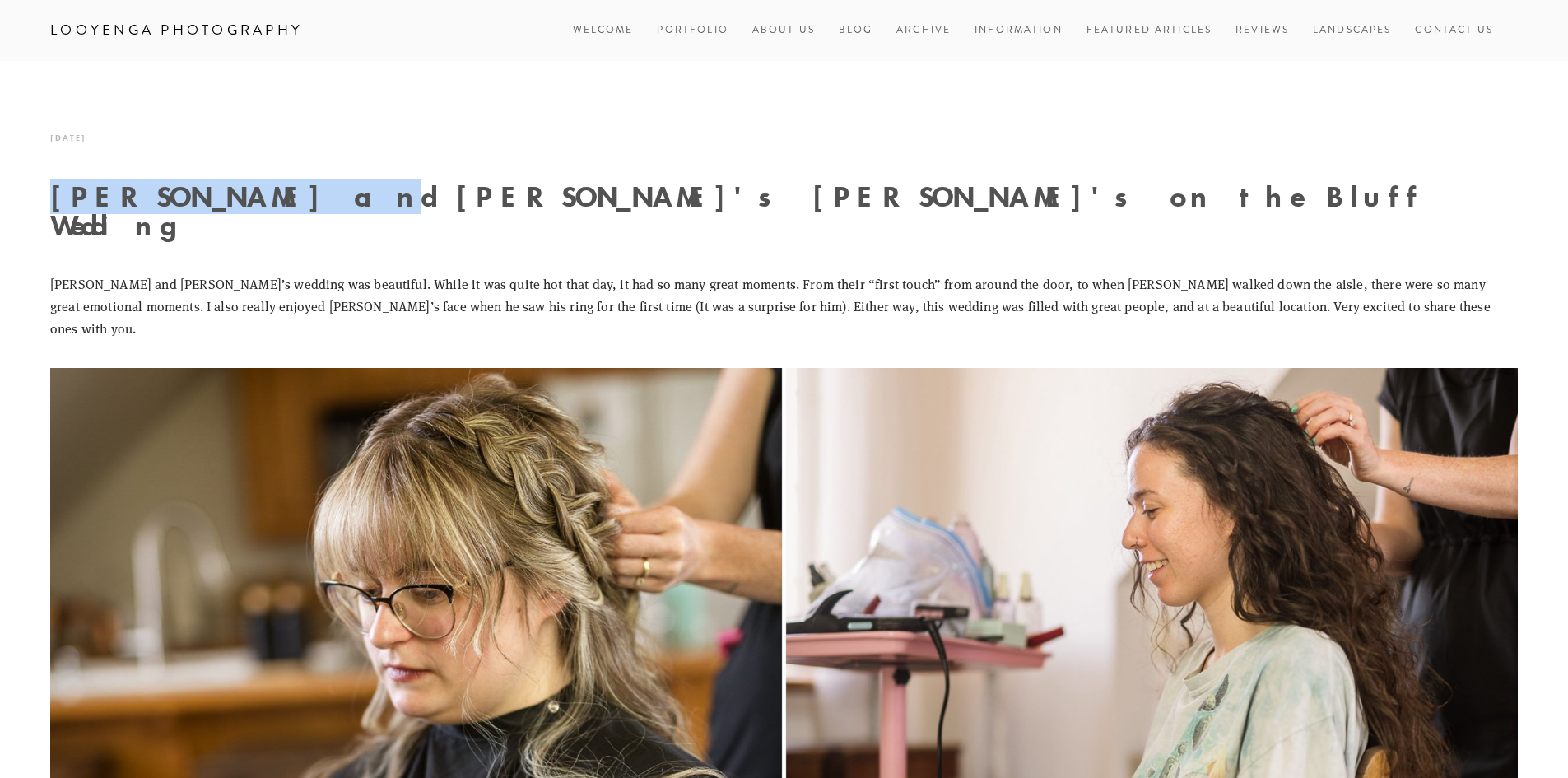
drag, startPoint x: 54, startPoint y: 198, endPoint x: 273, endPoint y: 204, distance: 219.1
click at [274, 204] on h1 "Dorian and Renee's Belle's on the Bluff Wedding" at bounding box center [784, 211] width 1467 height 58
copy h1 "Dorian and Renee"
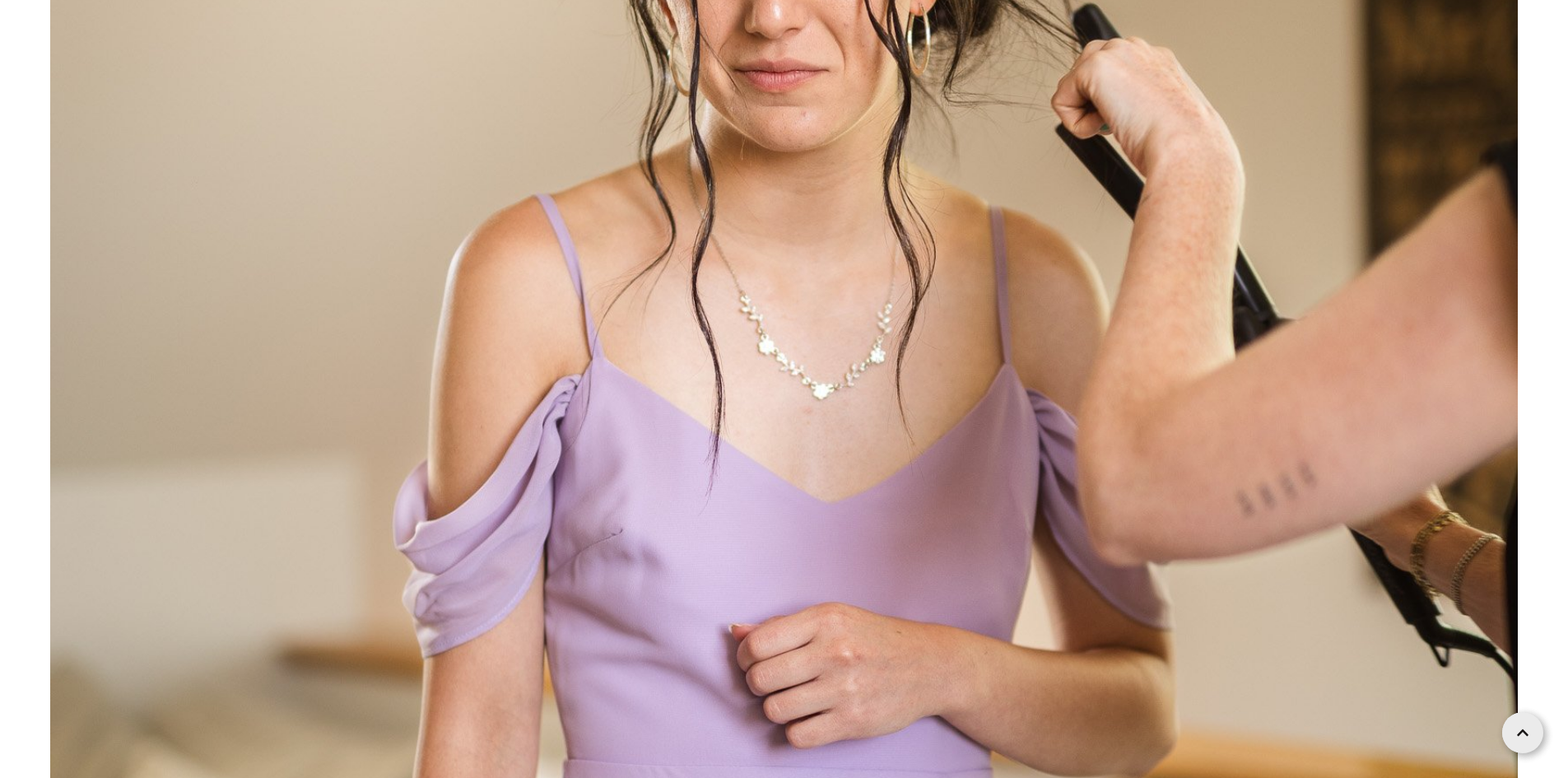
scroll to position [3294, 0]
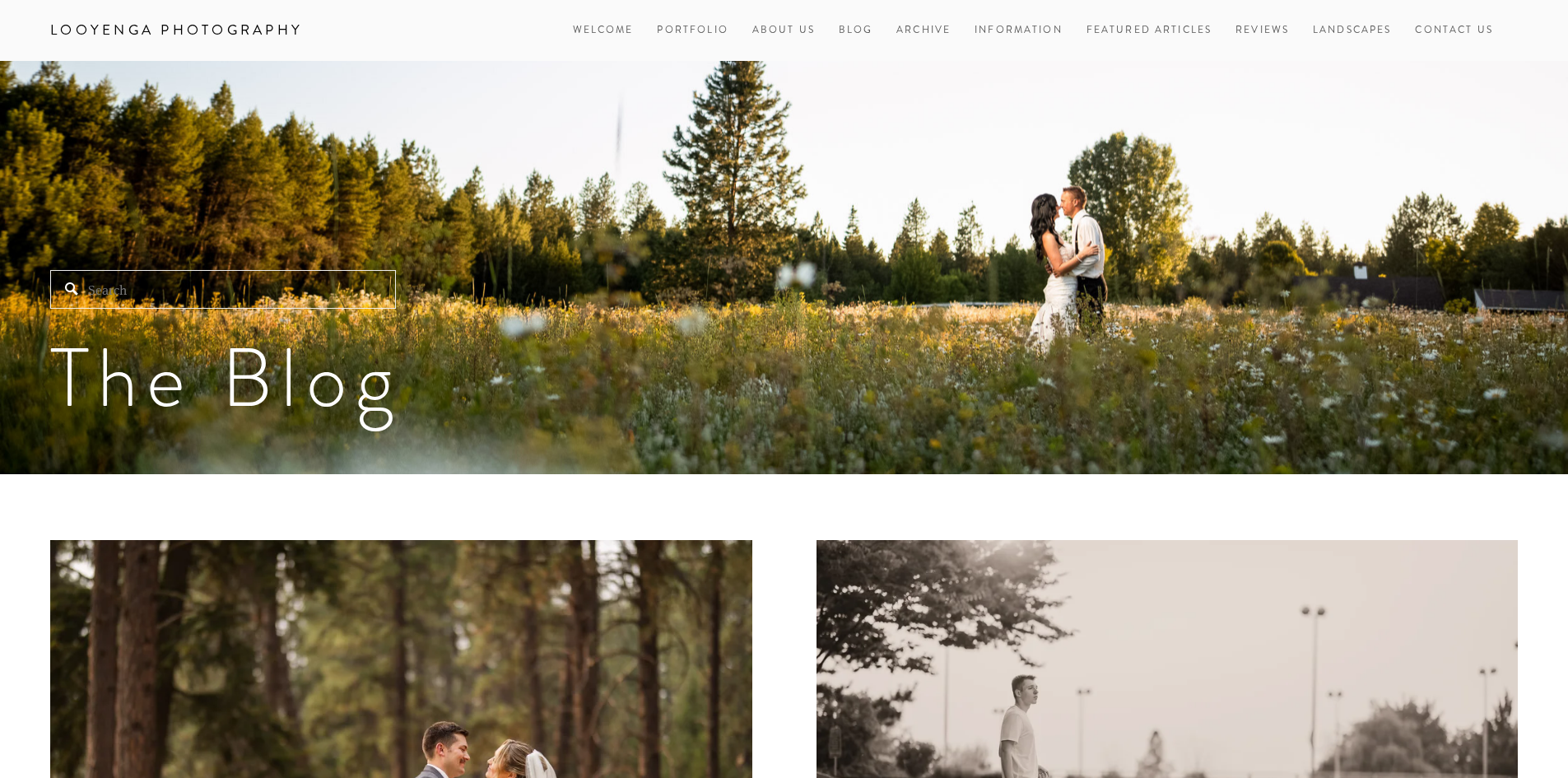
click at [283, 284] on input "Search" at bounding box center [223, 289] width 346 height 39
paste input "[PERSON_NAME] and [PERSON_NAME]"
type input "[PERSON_NAME] and [PERSON_NAME]"
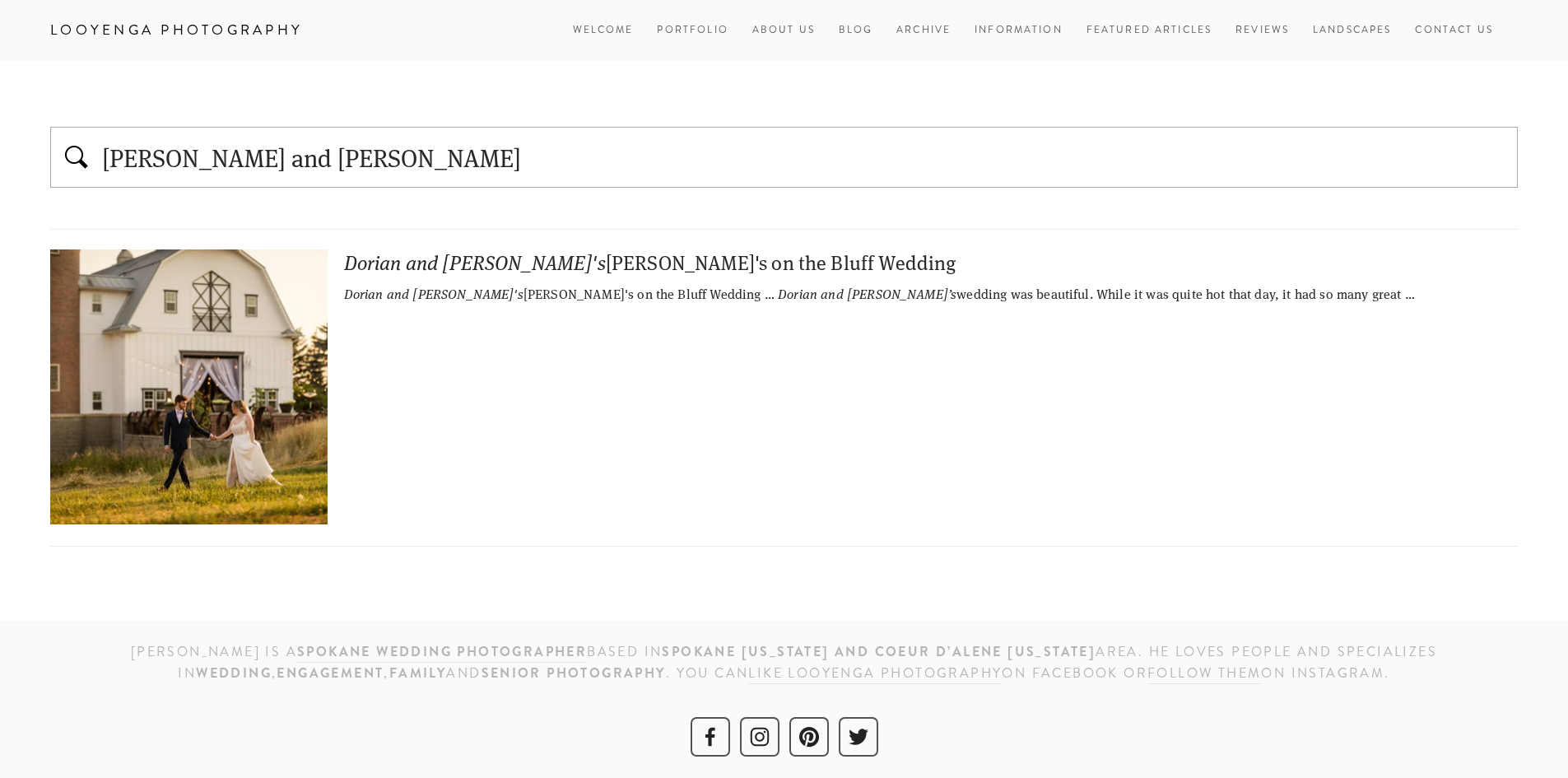
scroll to position [2, 0]
click at [268, 380] on img at bounding box center [188, 385] width 411 height 275
click at [244, 162] on input "[PERSON_NAME] and [PERSON_NAME]" at bounding box center [803, 157] width 1407 height 35
drag, startPoint x: 182, startPoint y: 164, endPoint x: 366, endPoint y: 165, distance: 184.0
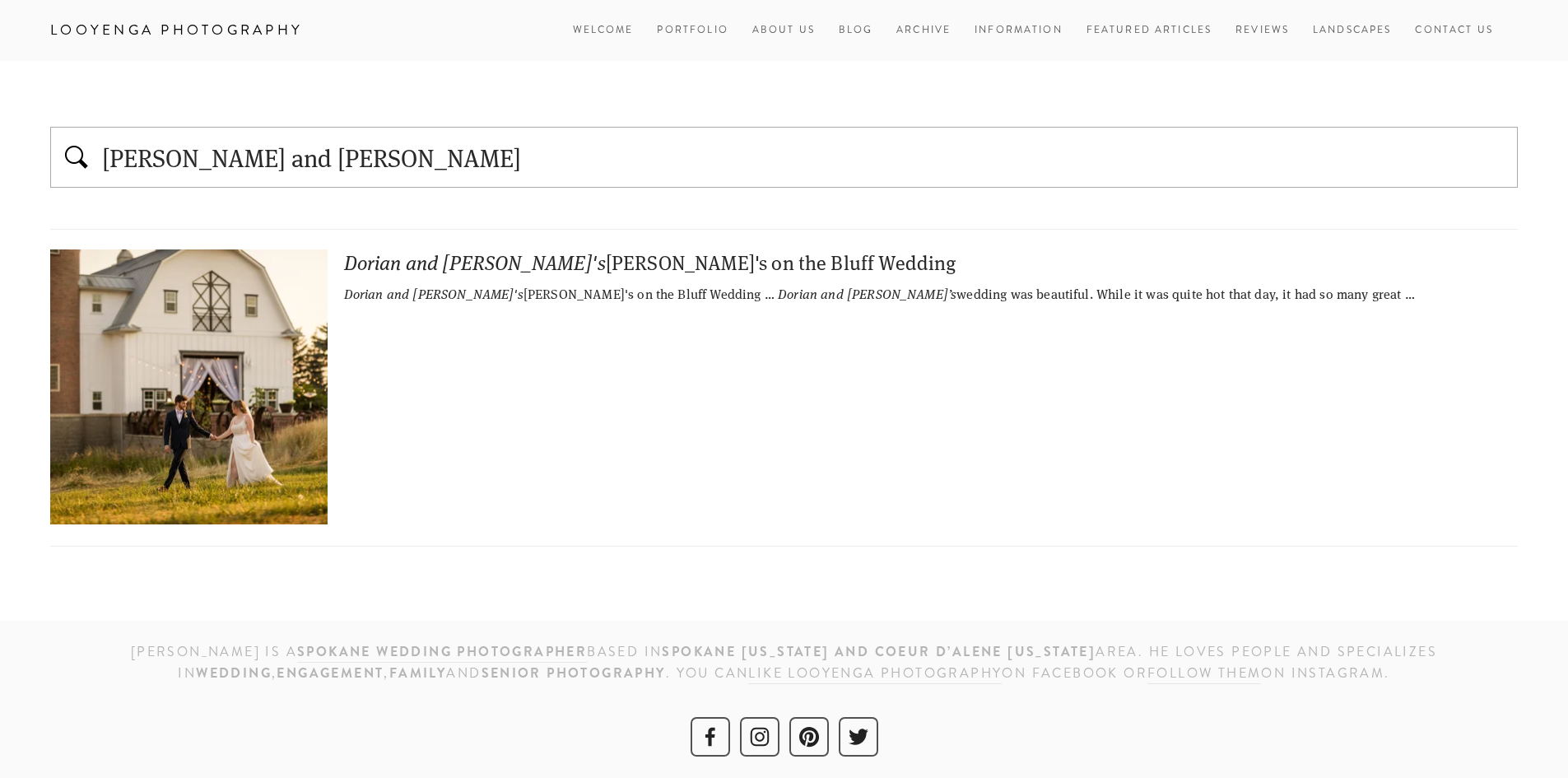
click at [366, 165] on input "[PERSON_NAME] and [PERSON_NAME]" at bounding box center [803, 157] width 1407 height 35
click at [361, 165] on input "text" at bounding box center [803, 157] width 1407 height 35
click at [361, 165] on input "Dorian and Renee" at bounding box center [803, 157] width 1407 height 35
paste input "text"
type input "Dorian"
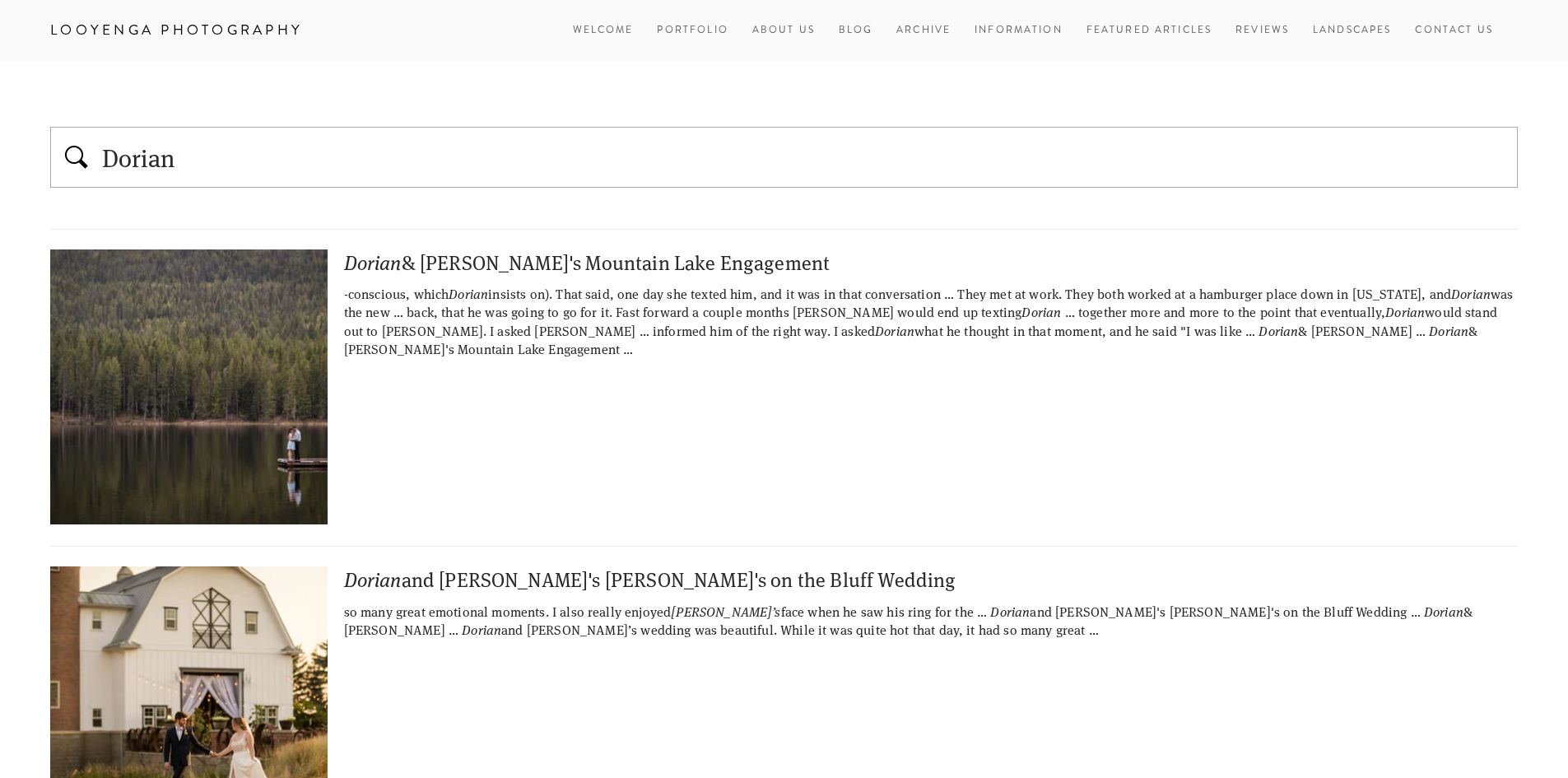
click at [378, 259] on em "Dorian" at bounding box center [373, 262] width 58 height 27
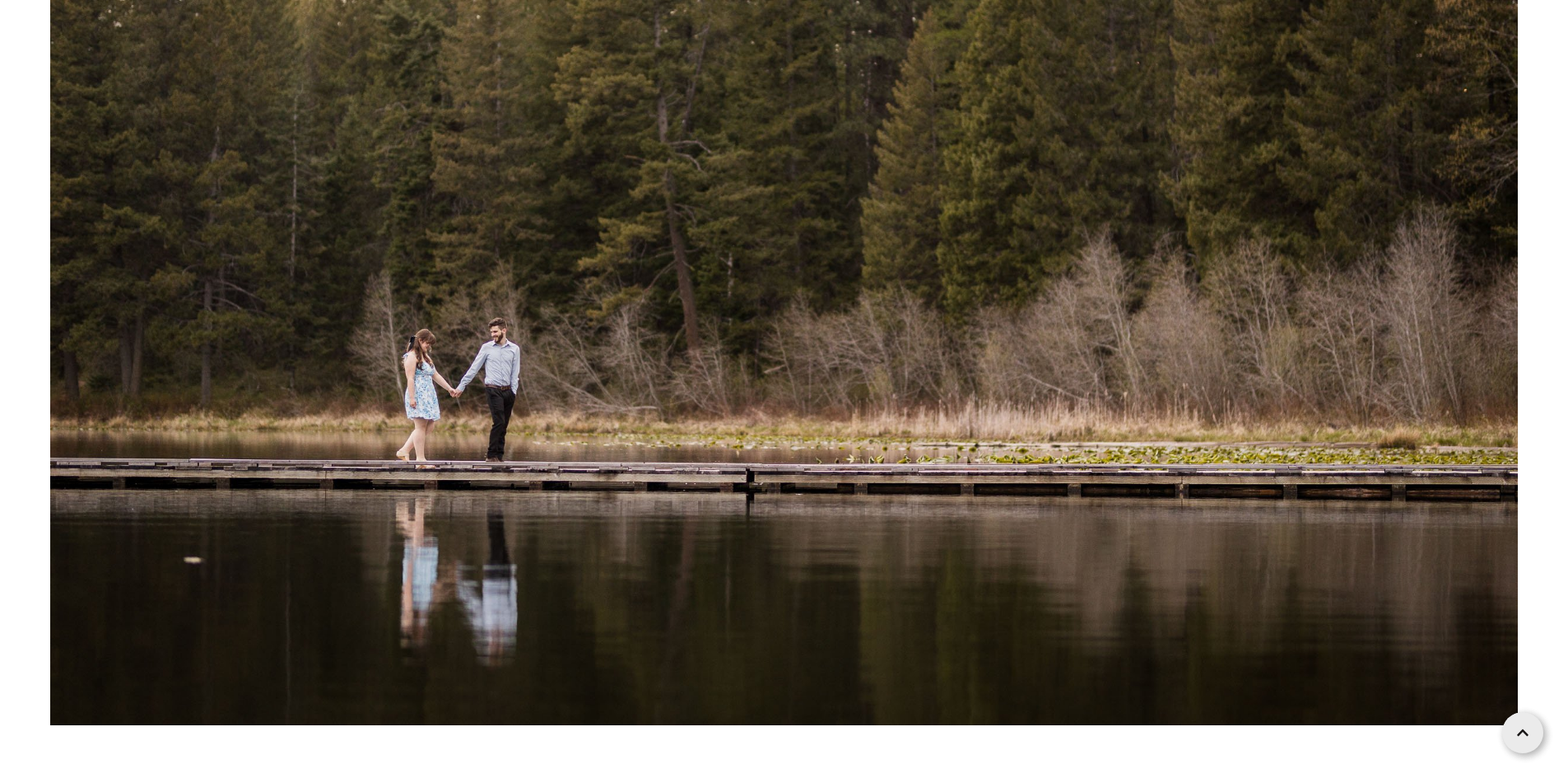
scroll to position [25525, 0]
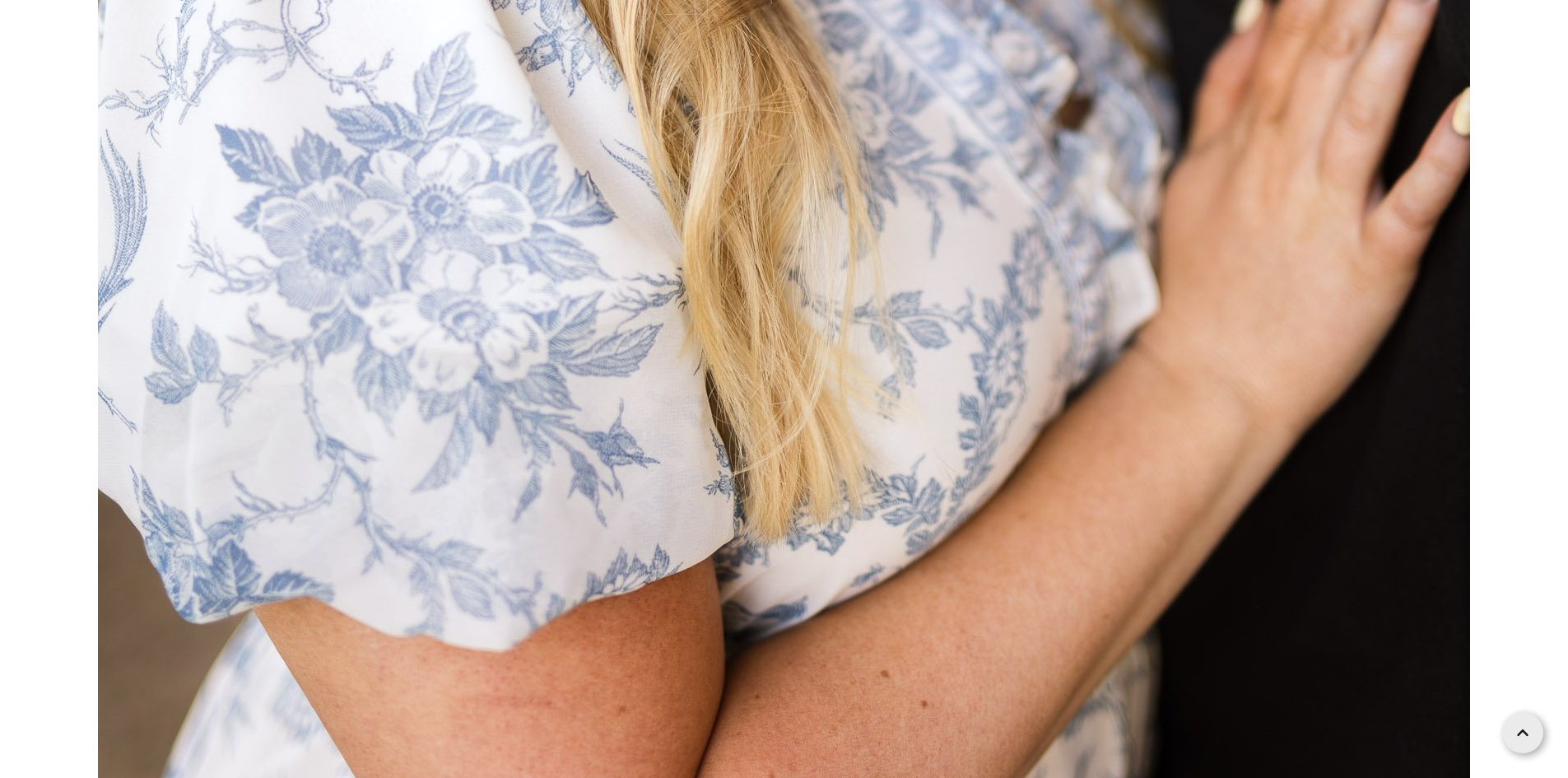
scroll to position [3705, 0]
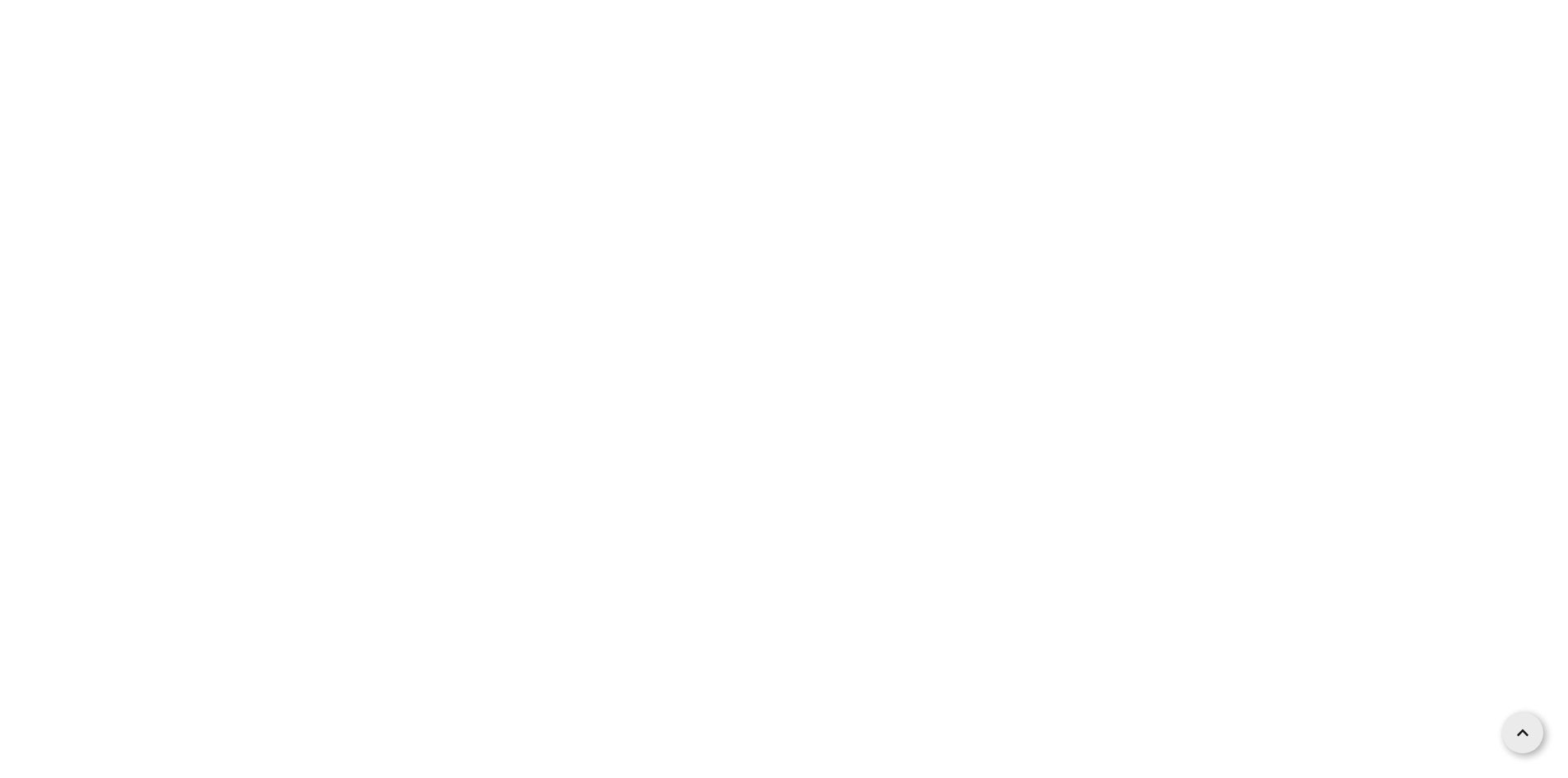
scroll to position [2635, 0]
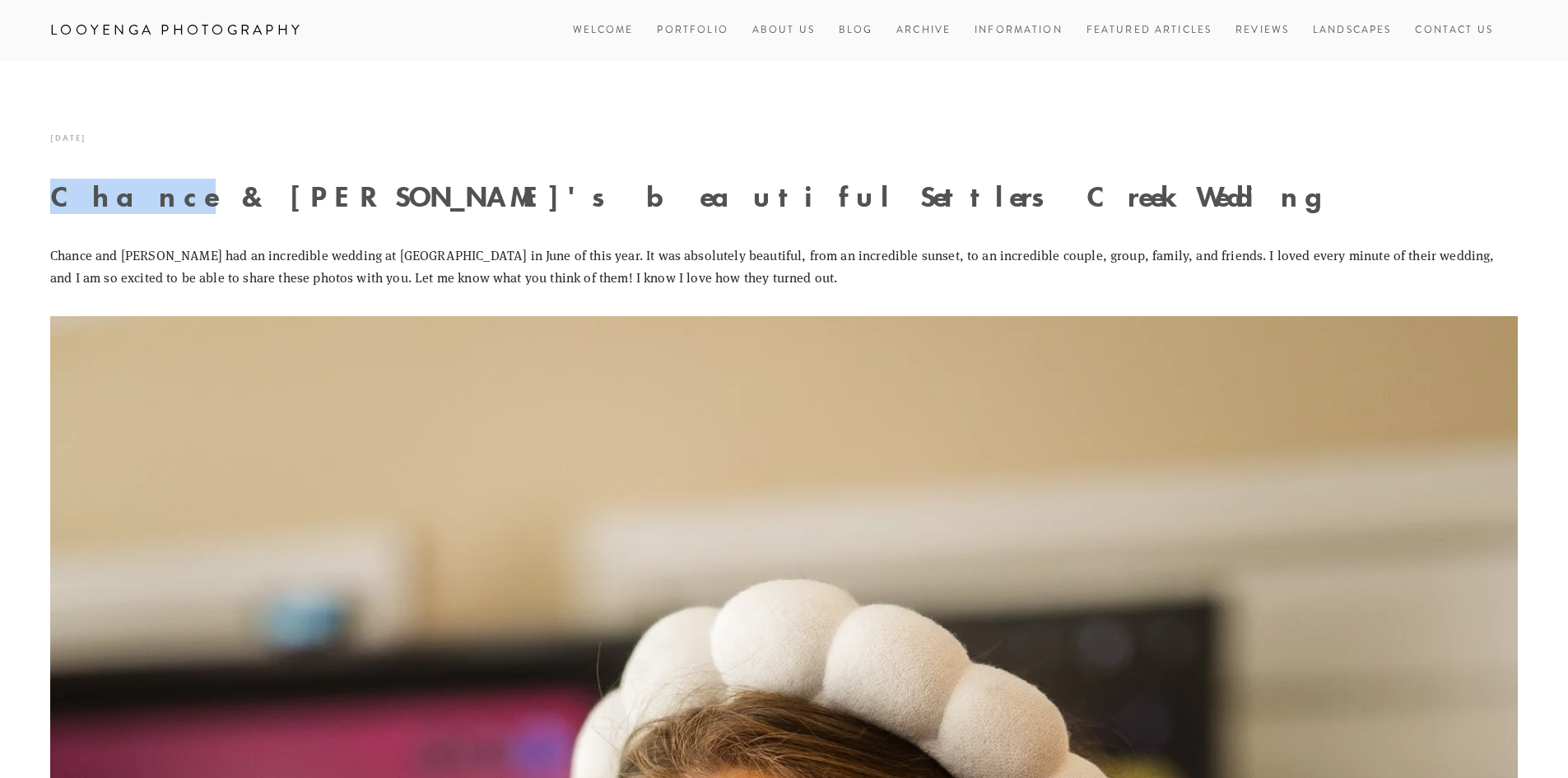
drag, startPoint x: 53, startPoint y: 198, endPoint x: 144, endPoint y: 201, distance: 91.0
click at [144, 201] on h1 "Chance & Lily's beautiful Settlers Creek Wedding" at bounding box center [784, 196] width 1467 height 29
copy h1 "Chance"
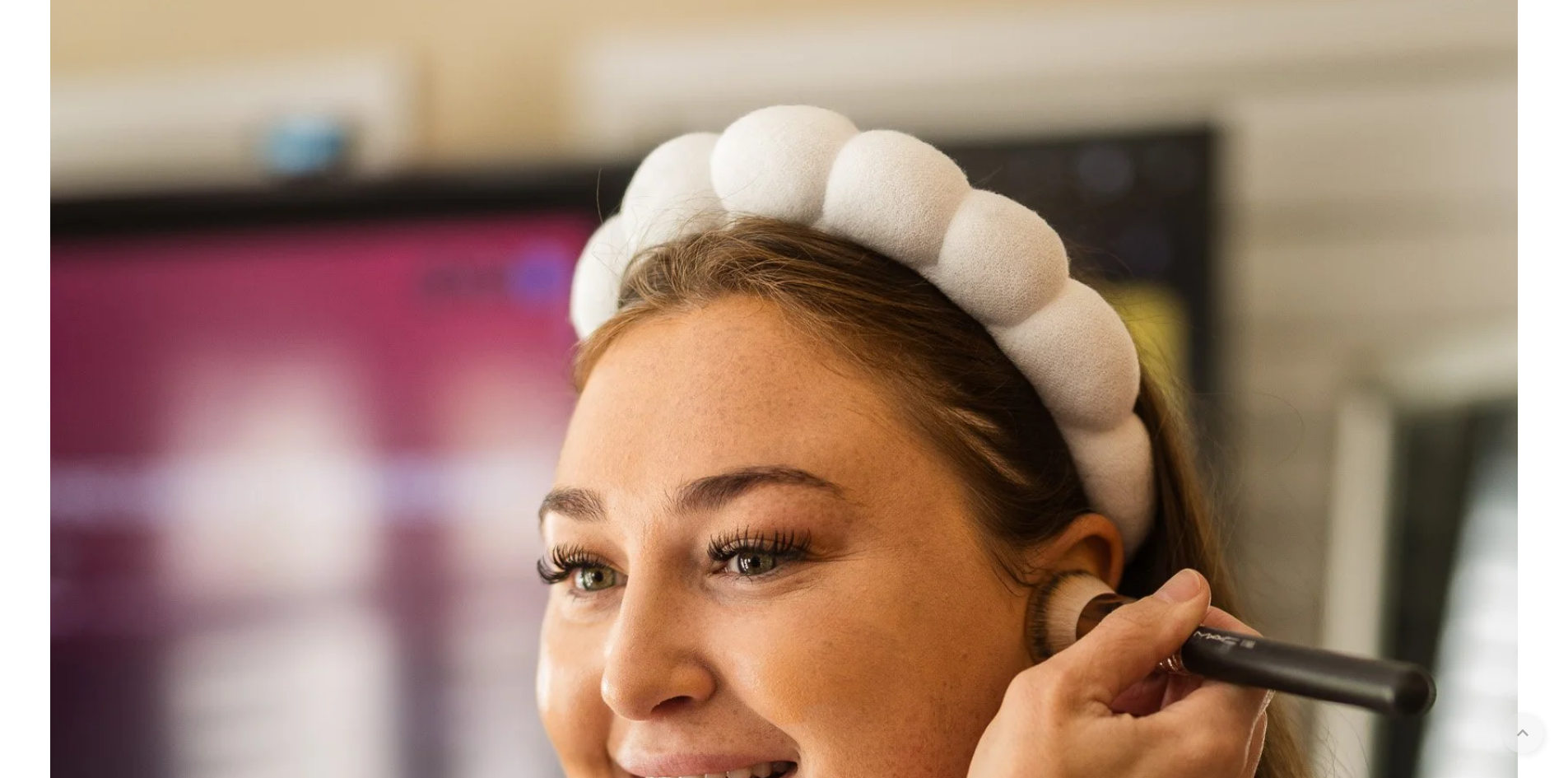
scroll to position [576, 0]
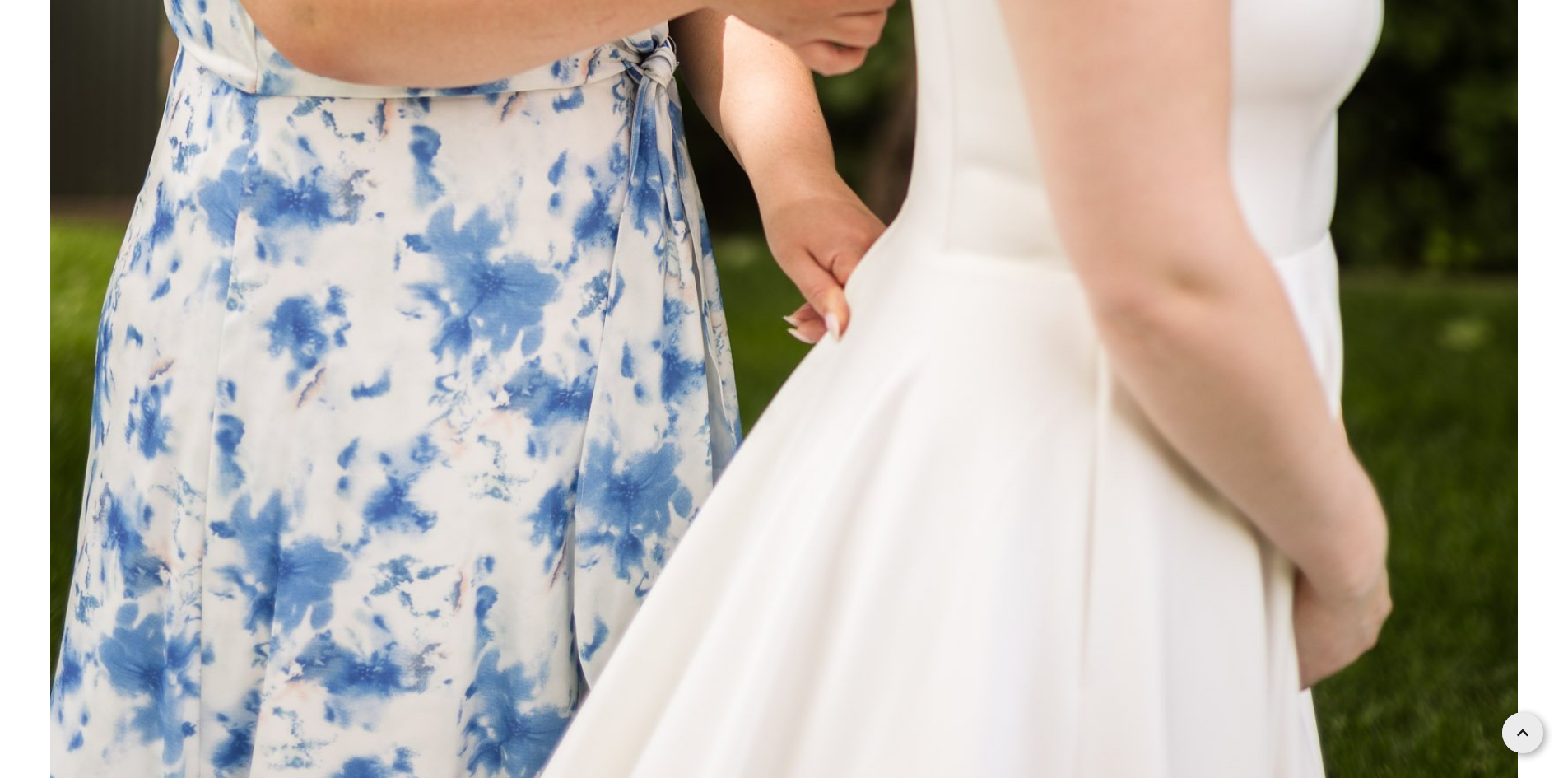
scroll to position [6999, 0]
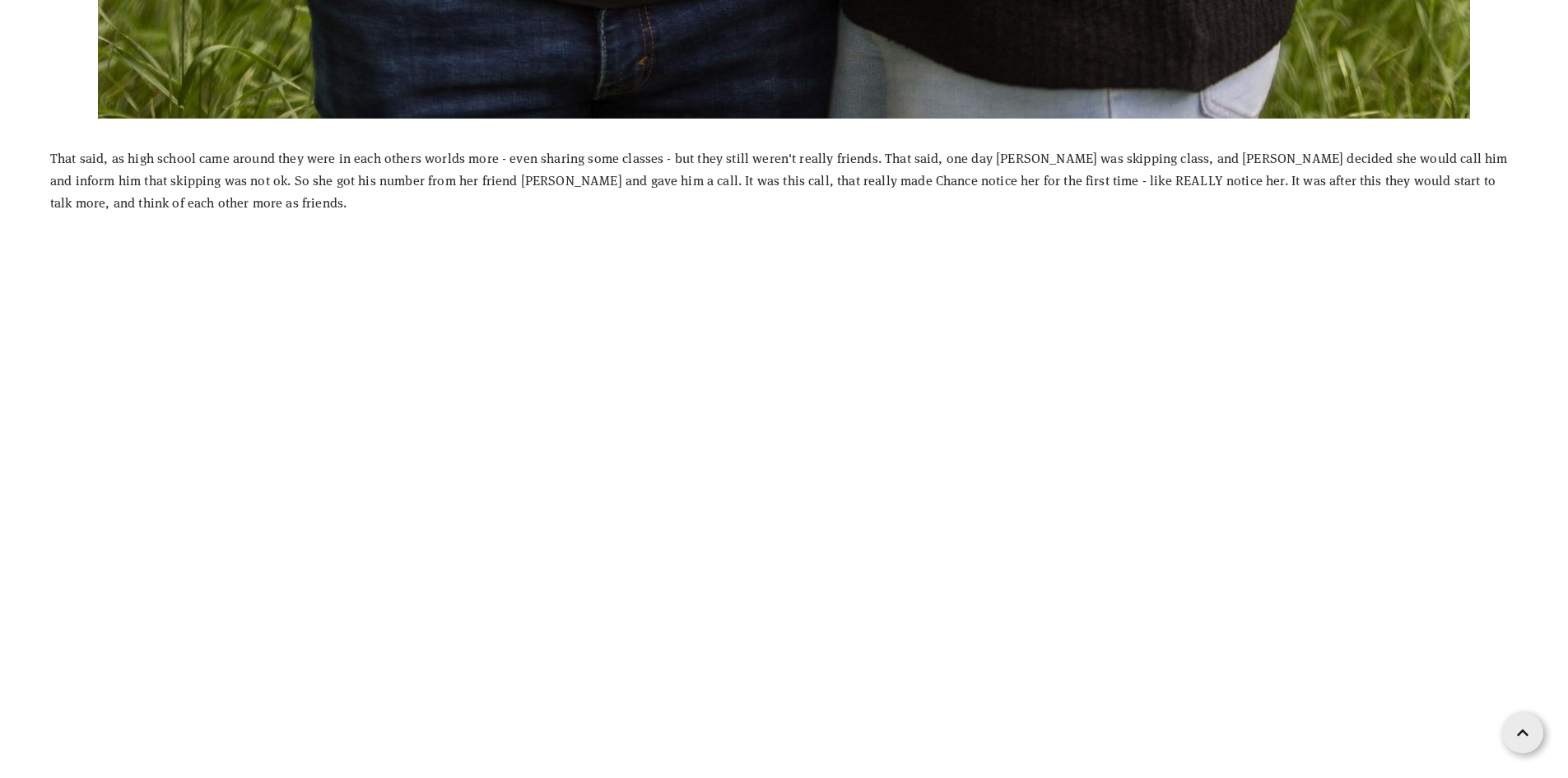
scroll to position [2306, 0]
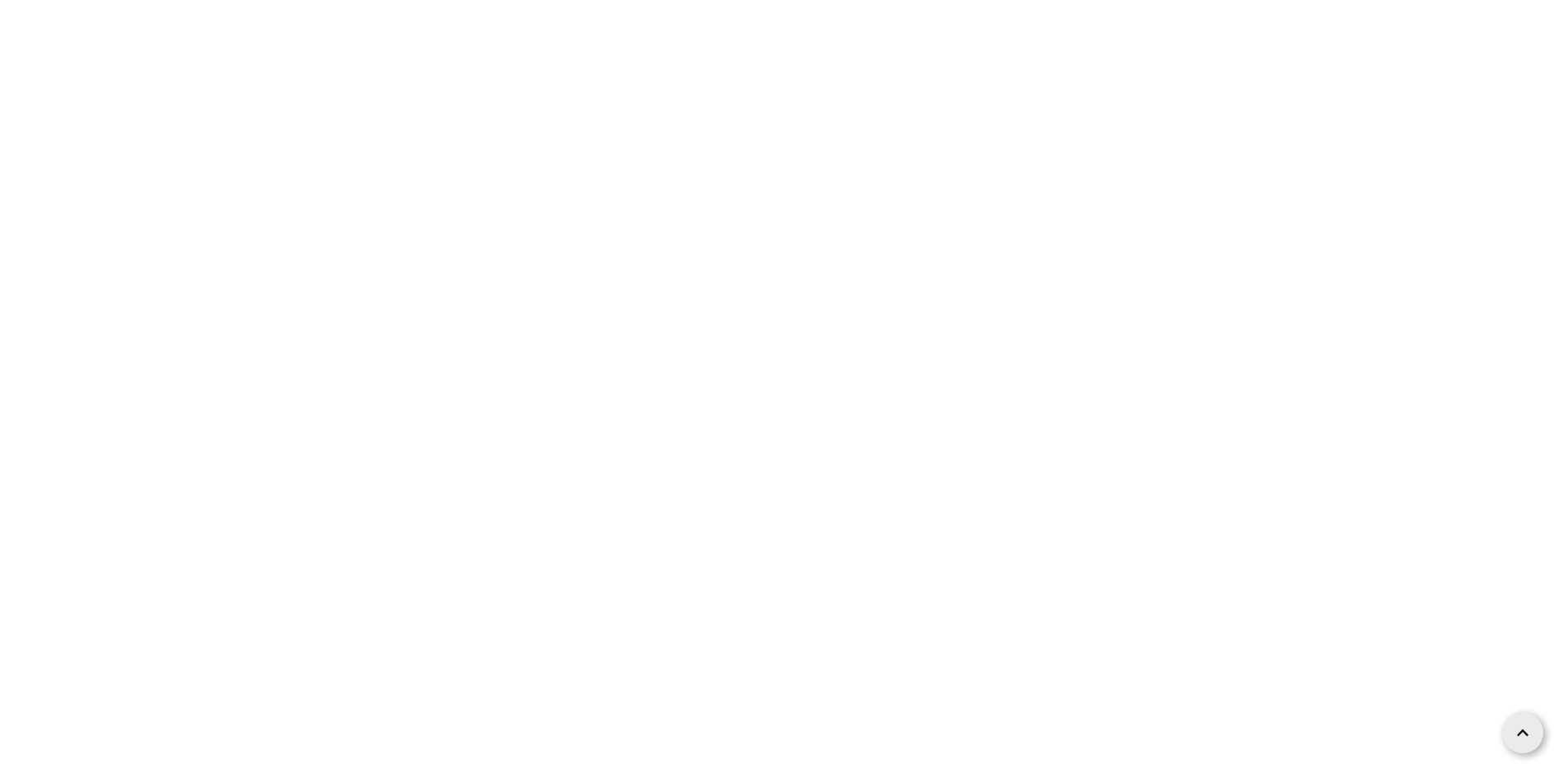
scroll to position [2800, 0]
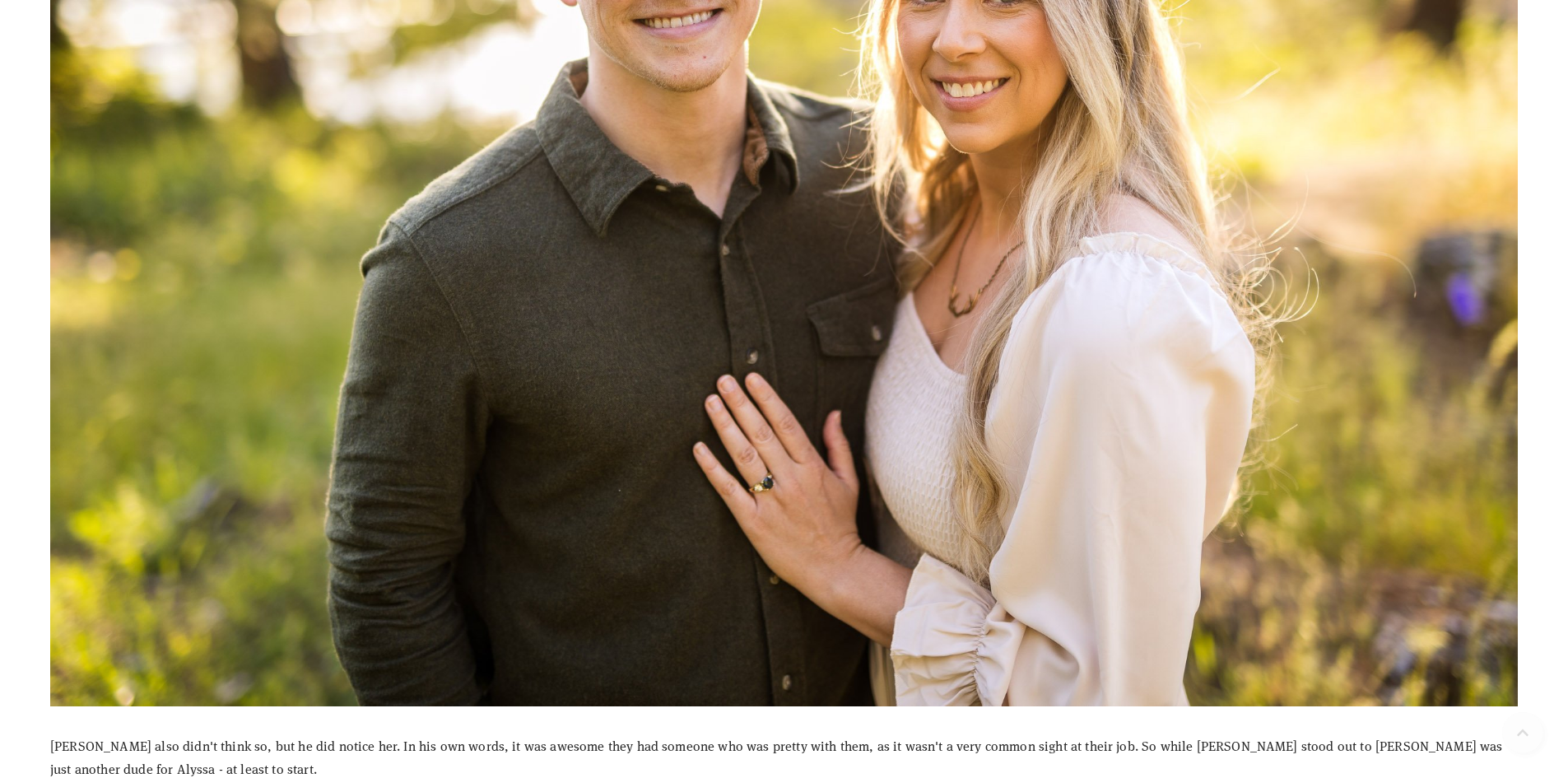
scroll to position [659, 0]
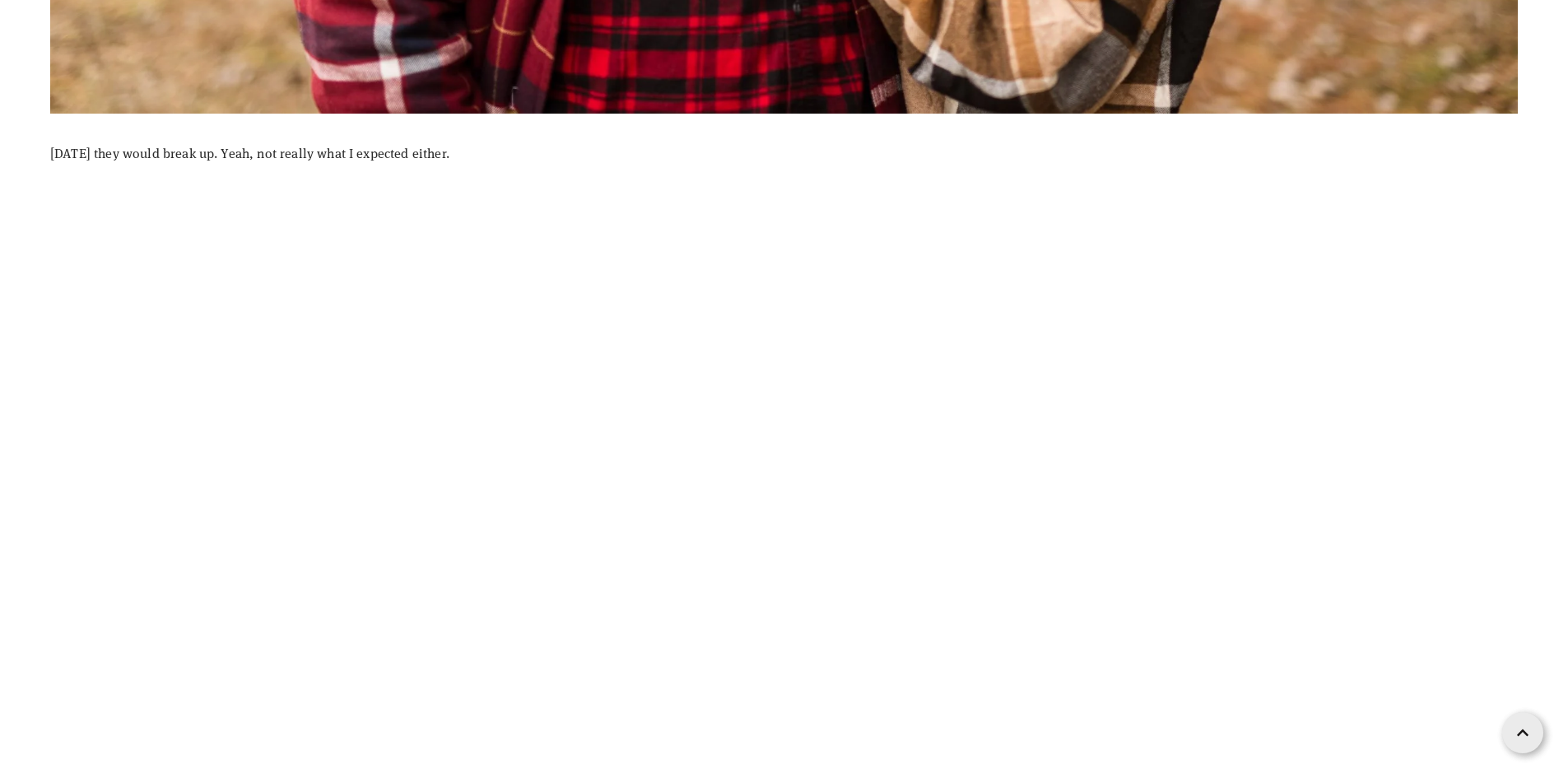
scroll to position [1564, 0]
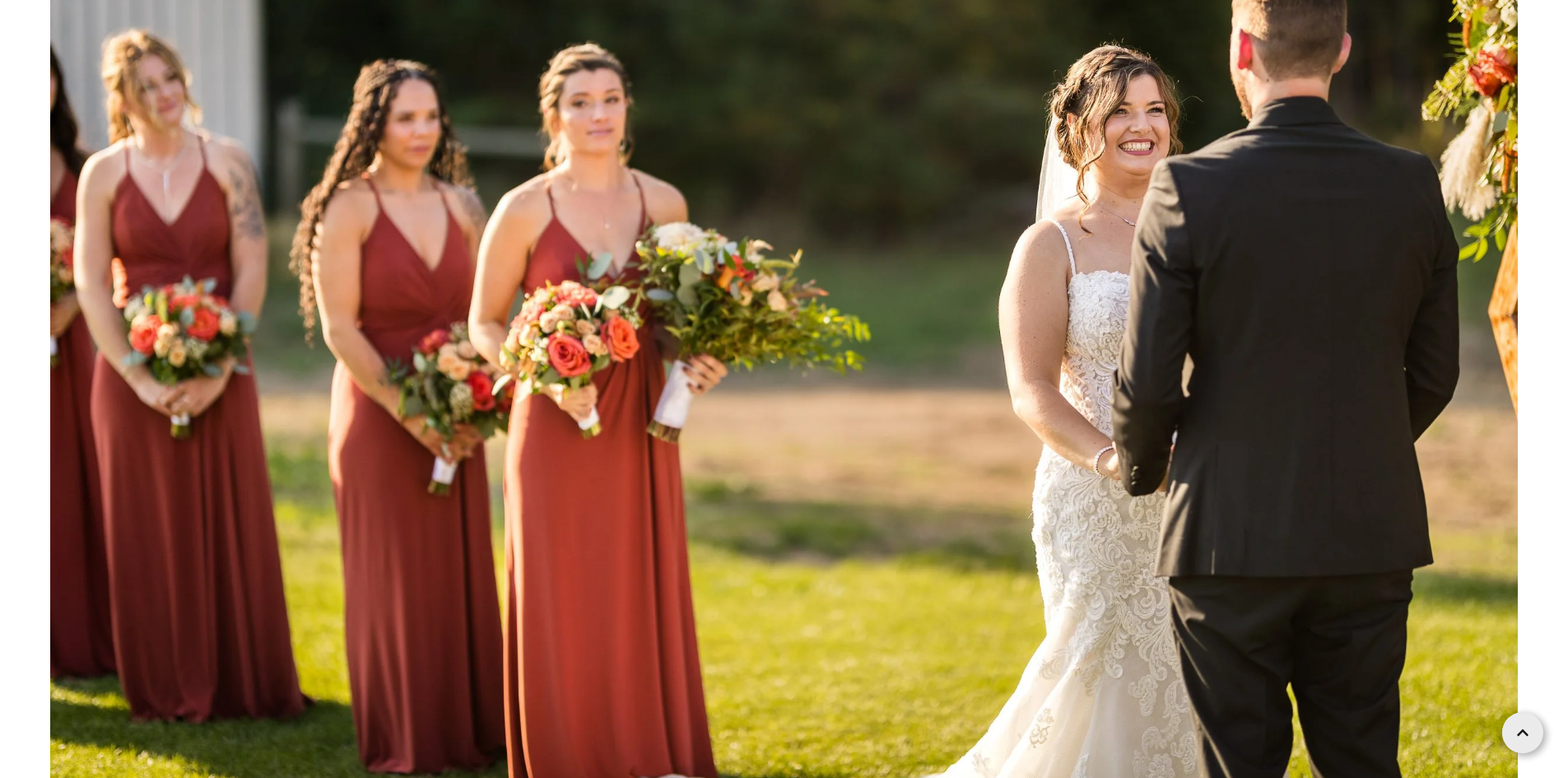
scroll to position [100618, 0]
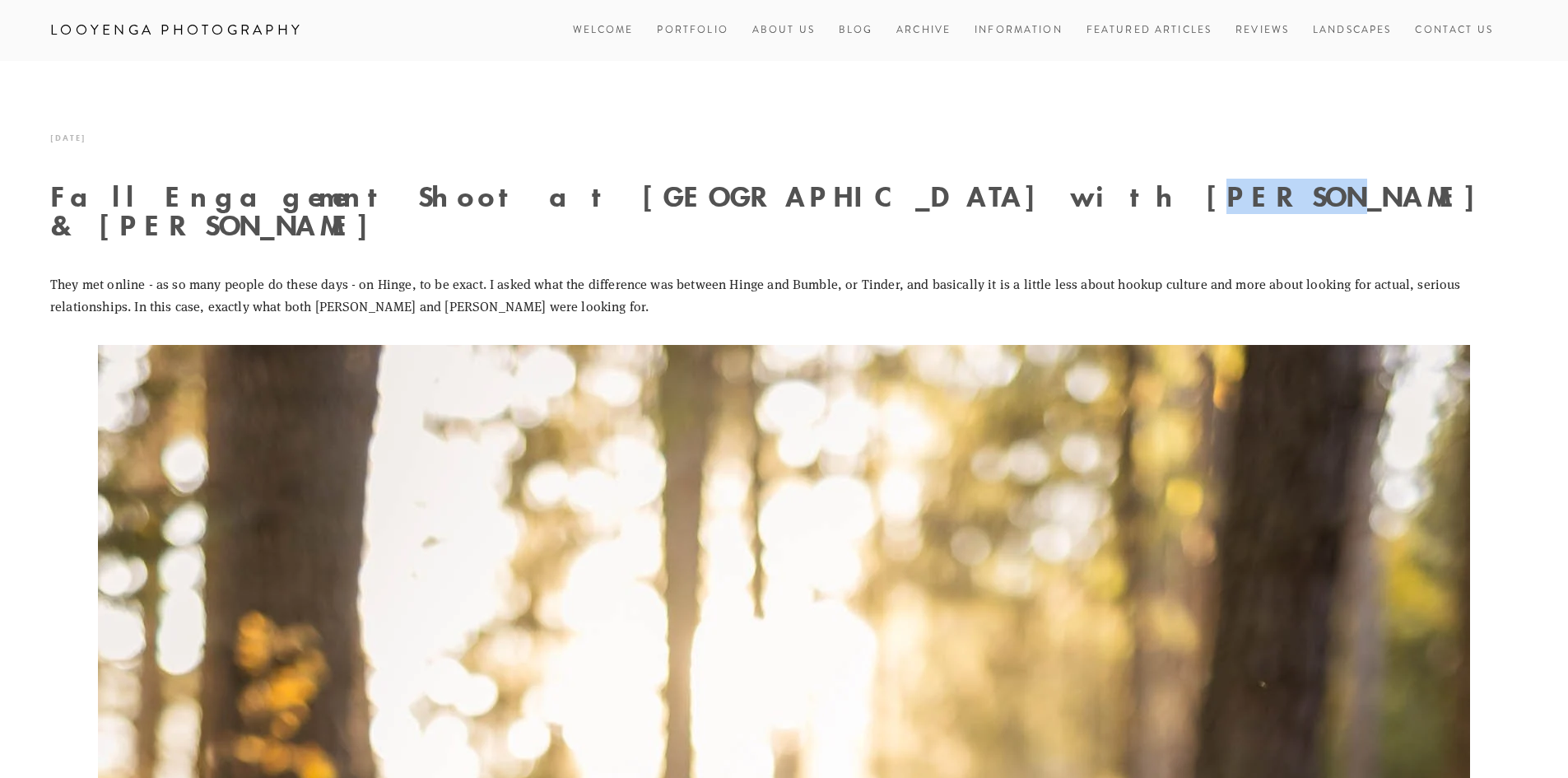
drag, startPoint x: 699, startPoint y: 193, endPoint x: 790, endPoint y: 195, distance: 91.0
click at [790, 195] on h1 "Fall Engagement Shoot at [GEOGRAPHIC_DATA] with [PERSON_NAME] & [PERSON_NAME]" at bounding box center [784, 211] width 1467 height 58
copy h1 "Ashley"
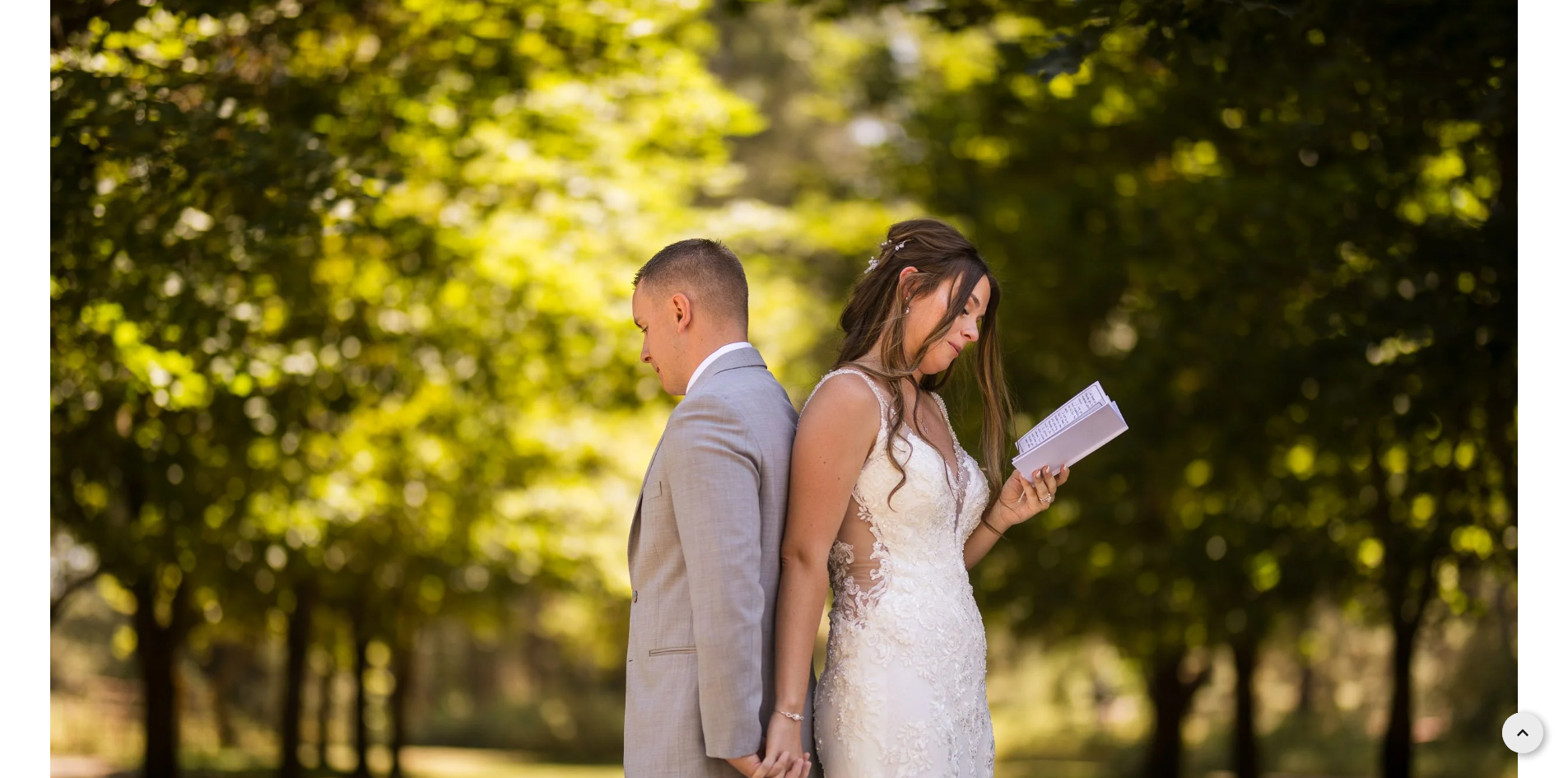
scroll to position [39881, 0]
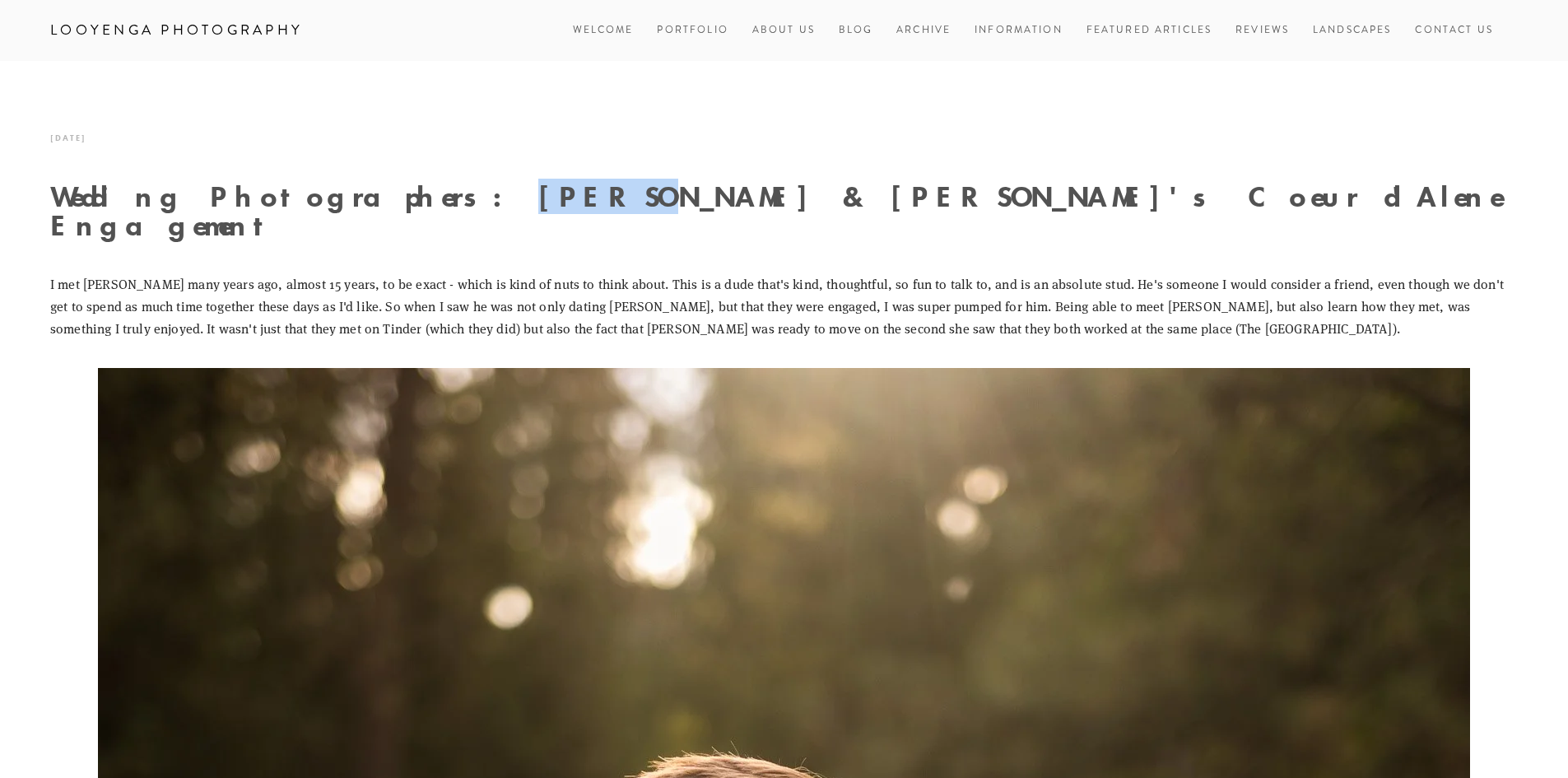
drag, startPoint x: 380, startPoint y: 199, endPoint x: 461, endPoint y: 204, distance: 81.2
click at [461, 204] on h1 "Wedding Photographers: Daniel & Ashley's Coeur d'Alene Engagement" at bounding box center [784, 211] width 1467 height 58
copy h1 "Daniel"
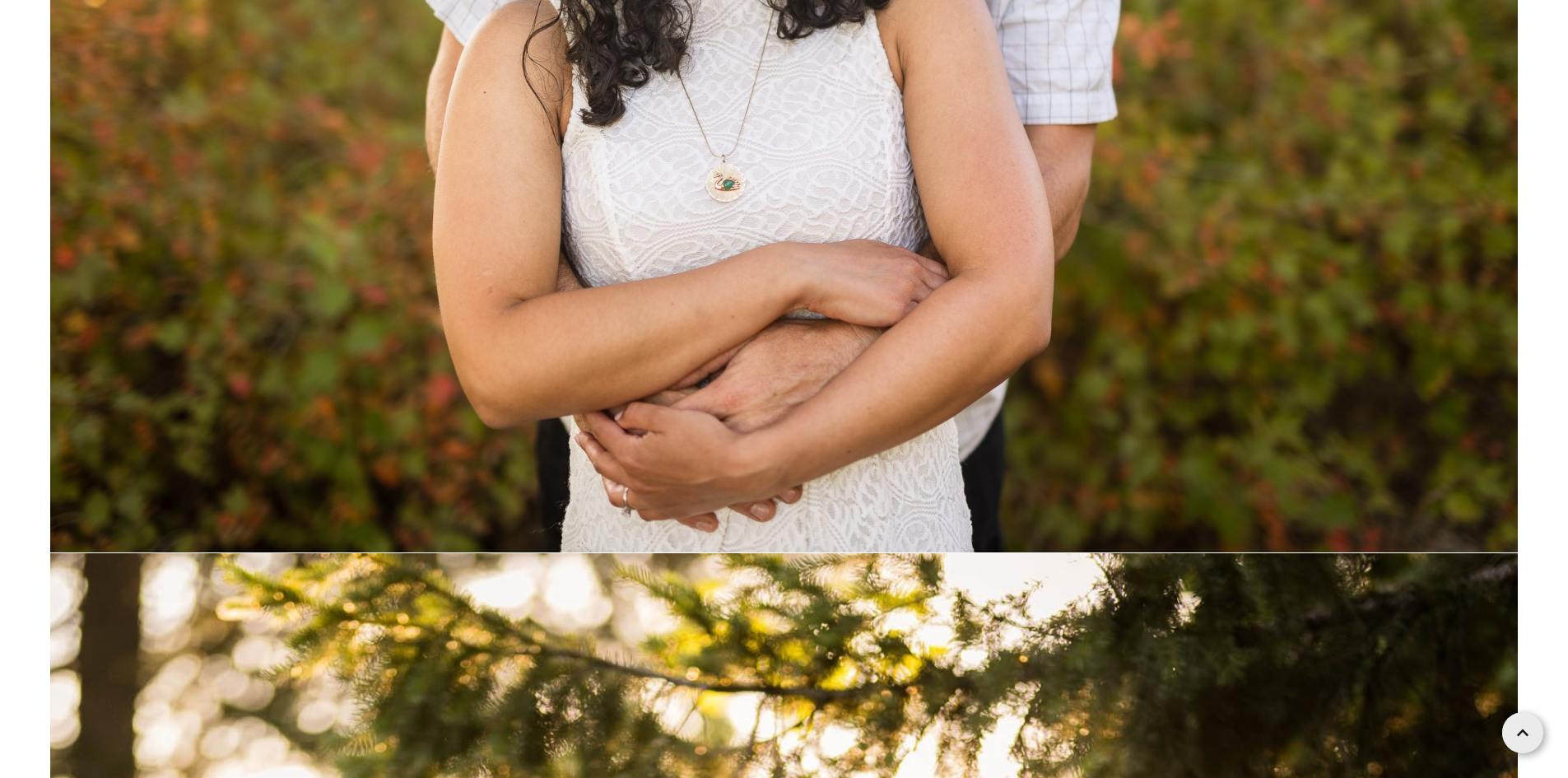
scroll to position [9634, 0]
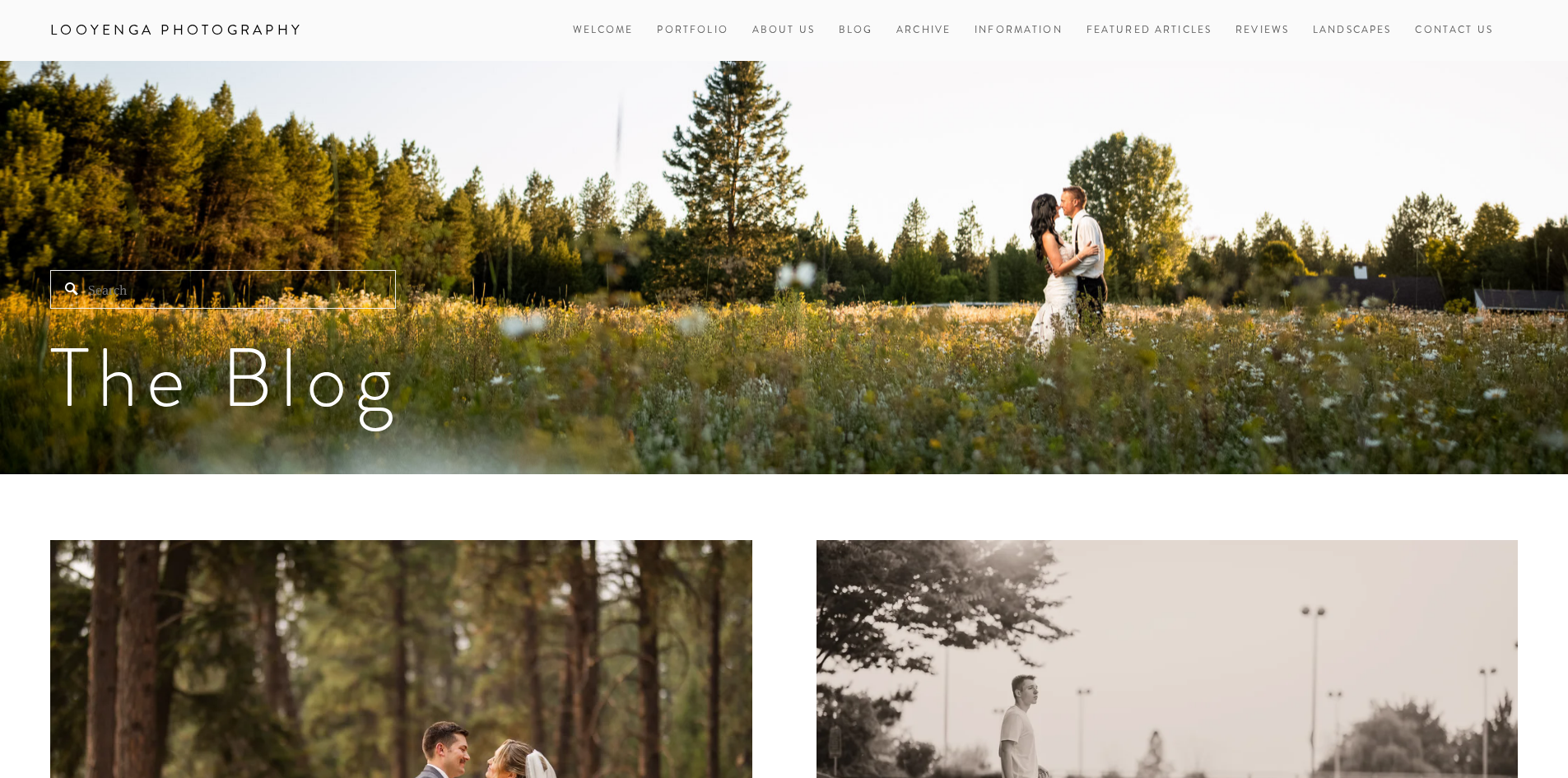
click at [303, 292] on input "Search" at bounding box center [223, 289] width 346 height 39
paste input "Chance"
type input "Chance"
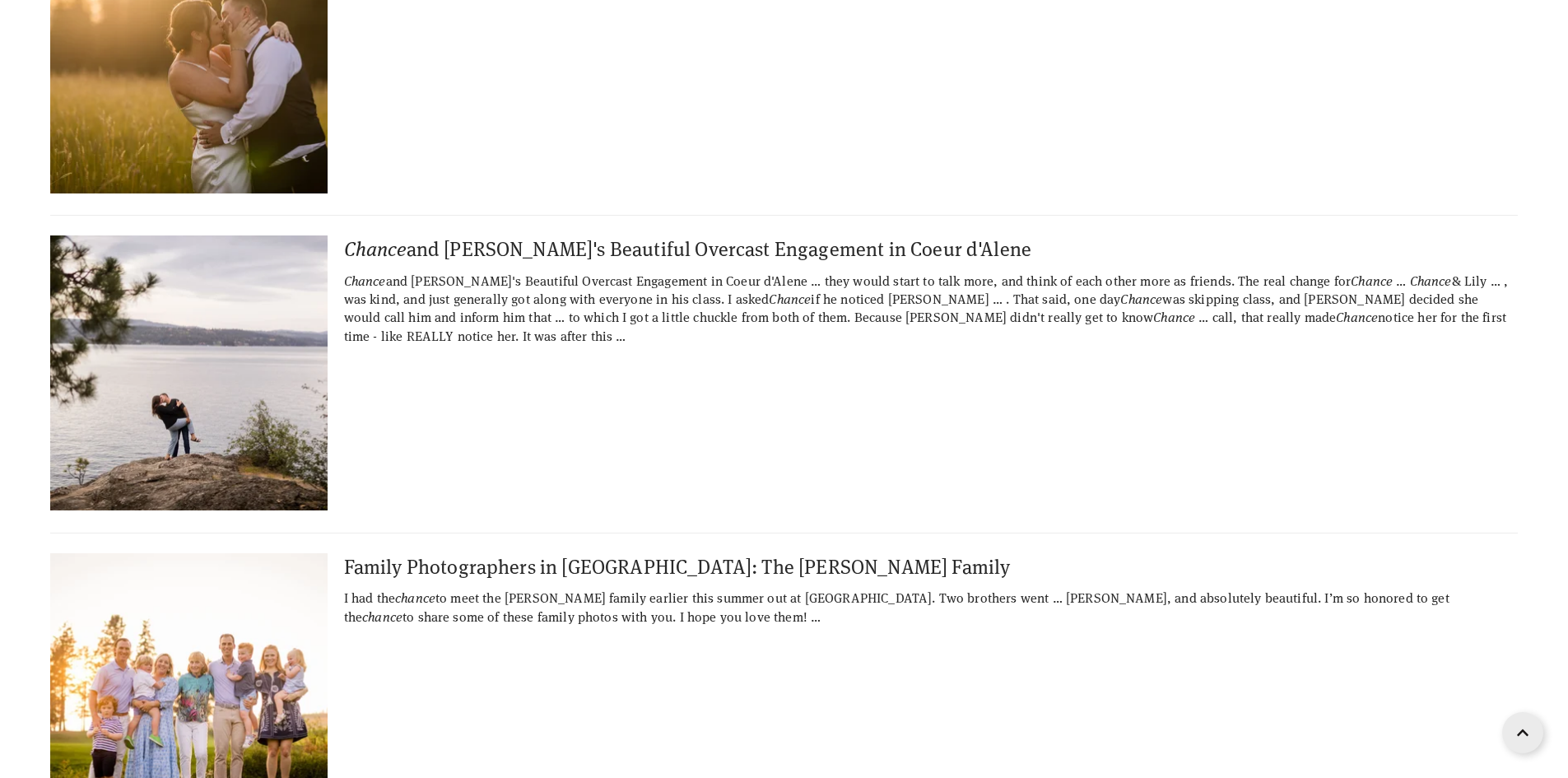
scroll to position [329, 0]
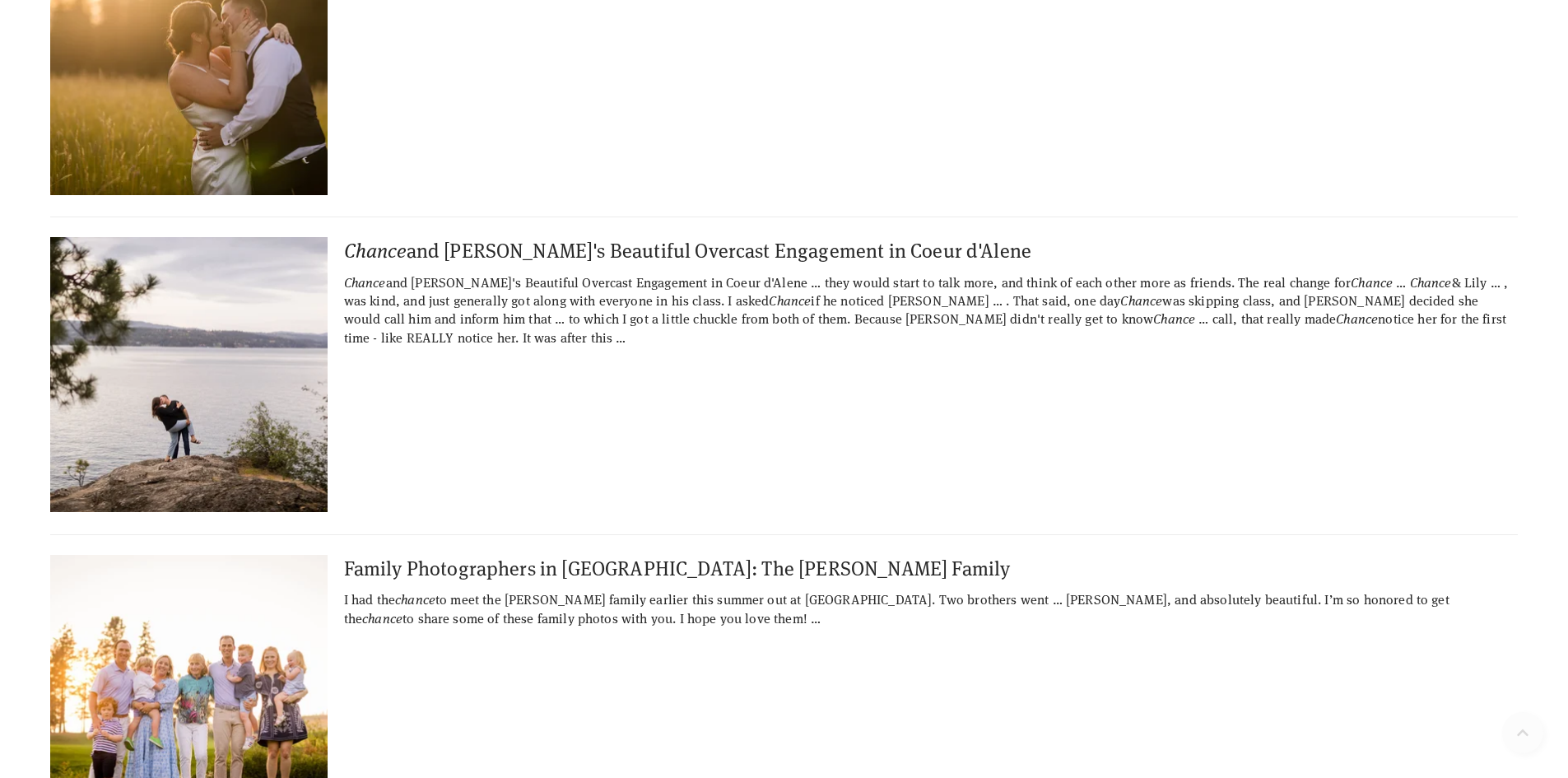
click at [214, 366] on img at bounding box center [188, 374] width 411 height 275
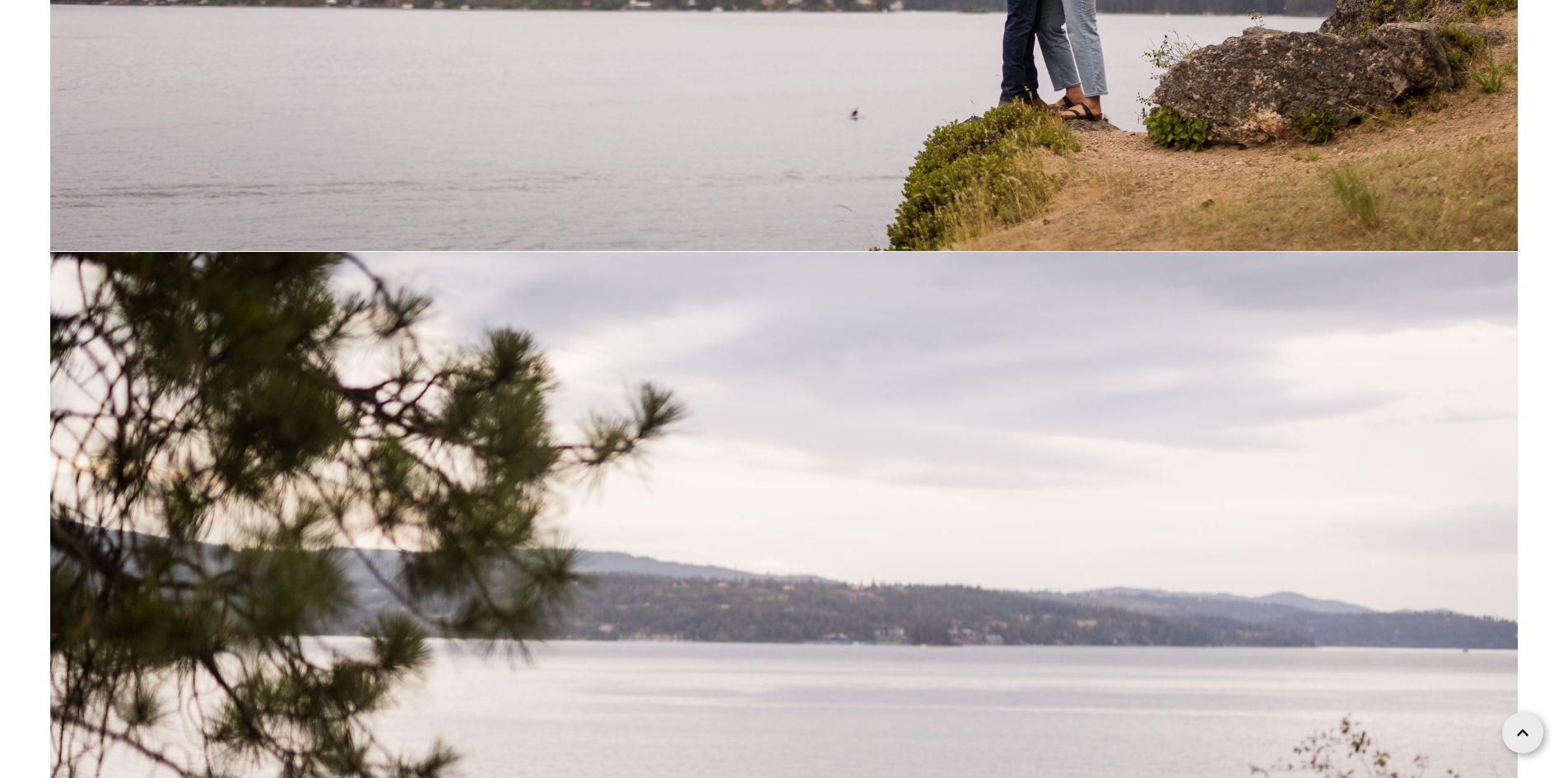
scroll to position [22911, 0]
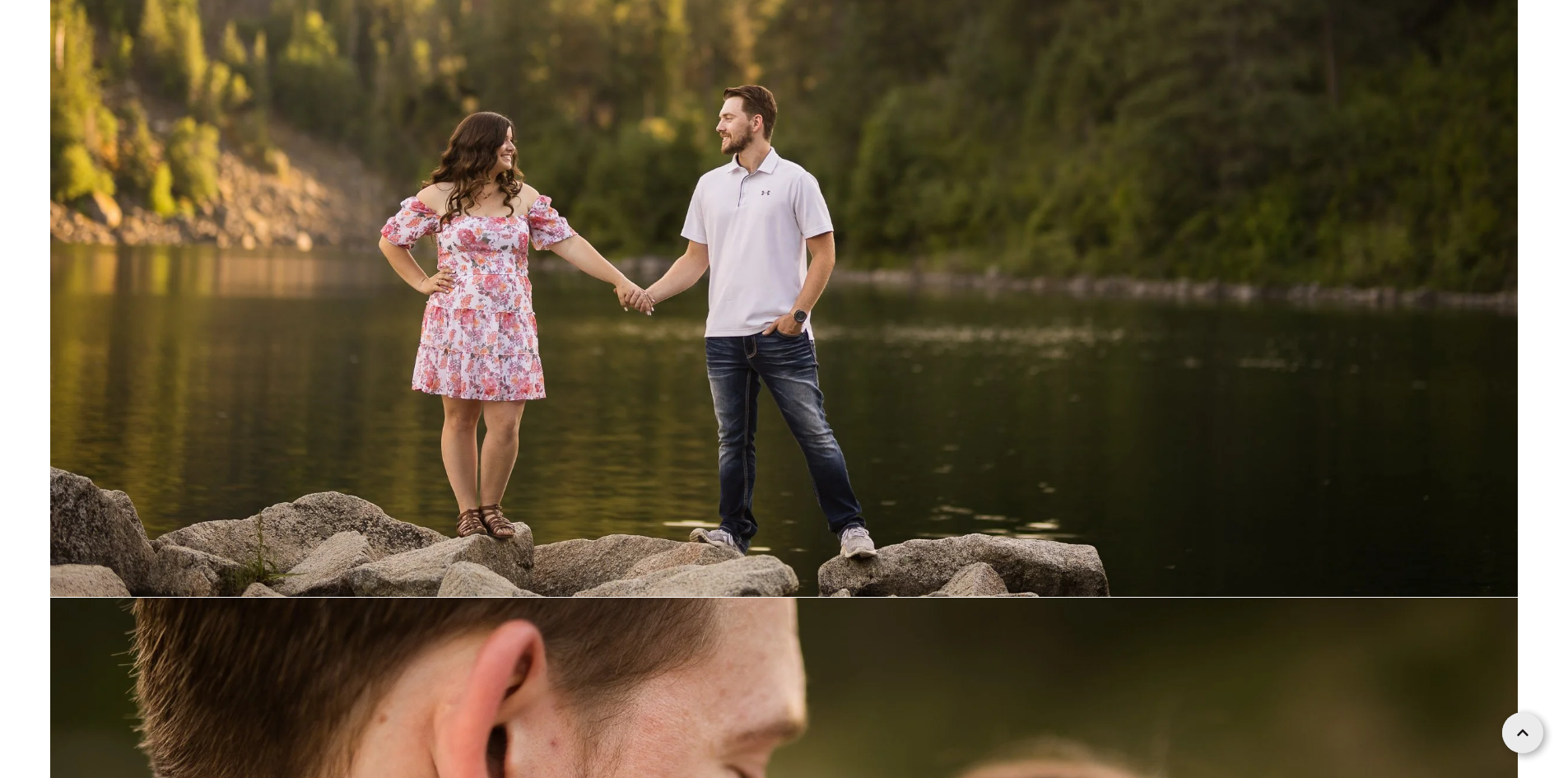
scroll to position [8152, 0]
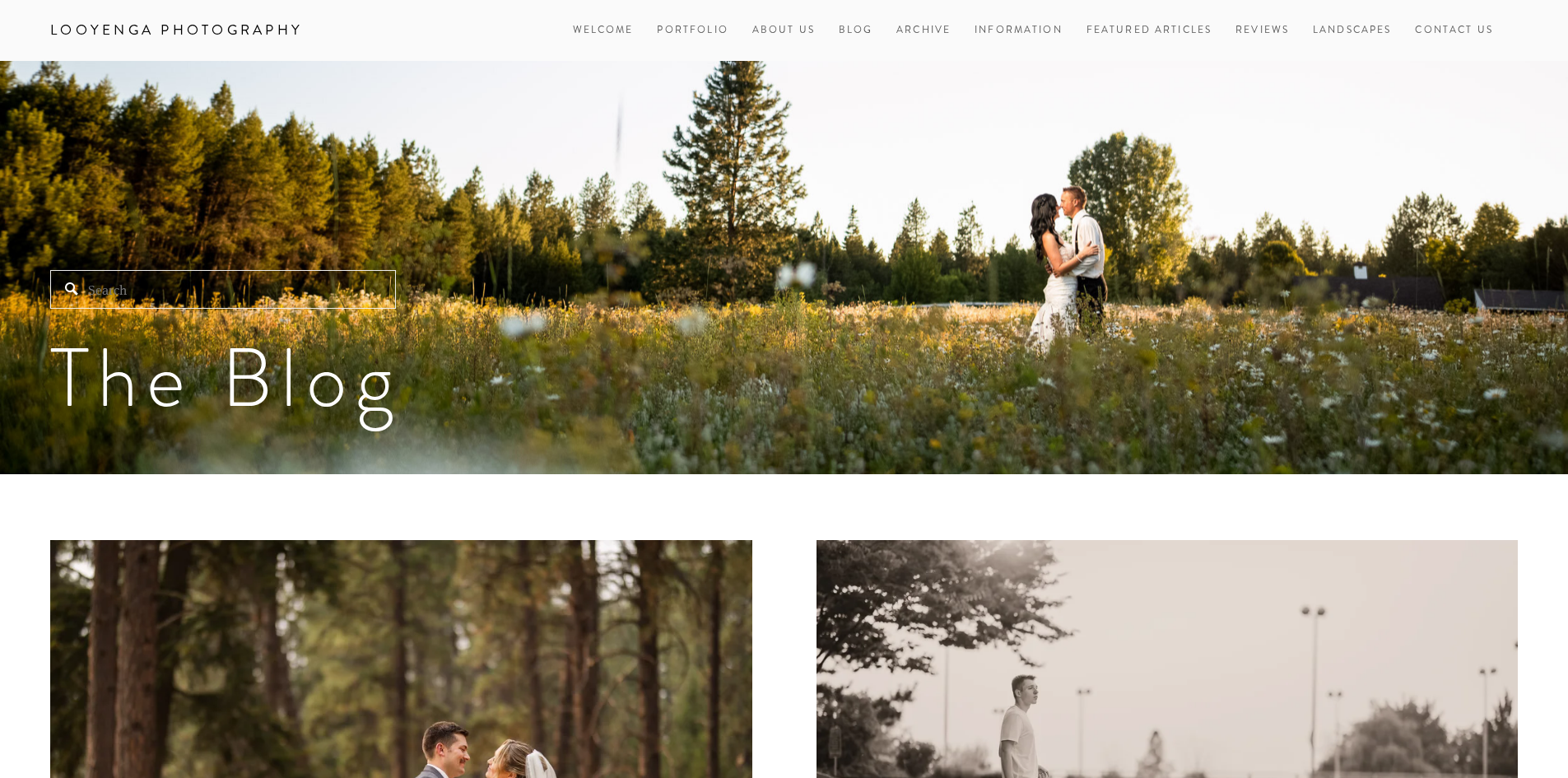
click at [330, 290] on input "Search" at bounding box center [223, 289] width 346 height 39
paste input "[PERSON_NAME]"
type input "[PERSON_NAME]"
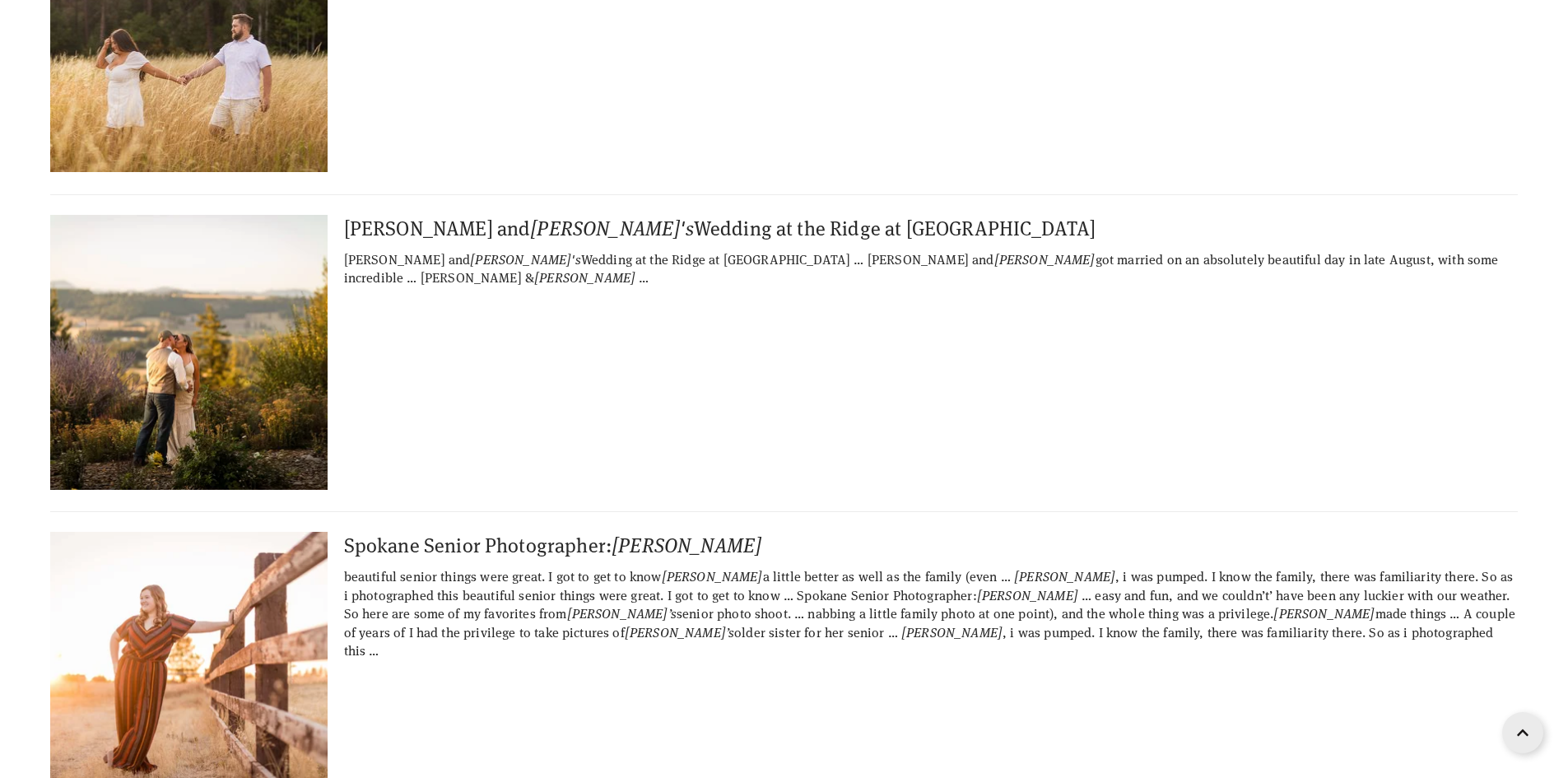
scroll to position [988, 0]
click at [235, 314] on img at bounding box center [188, 351] width 411 height 275
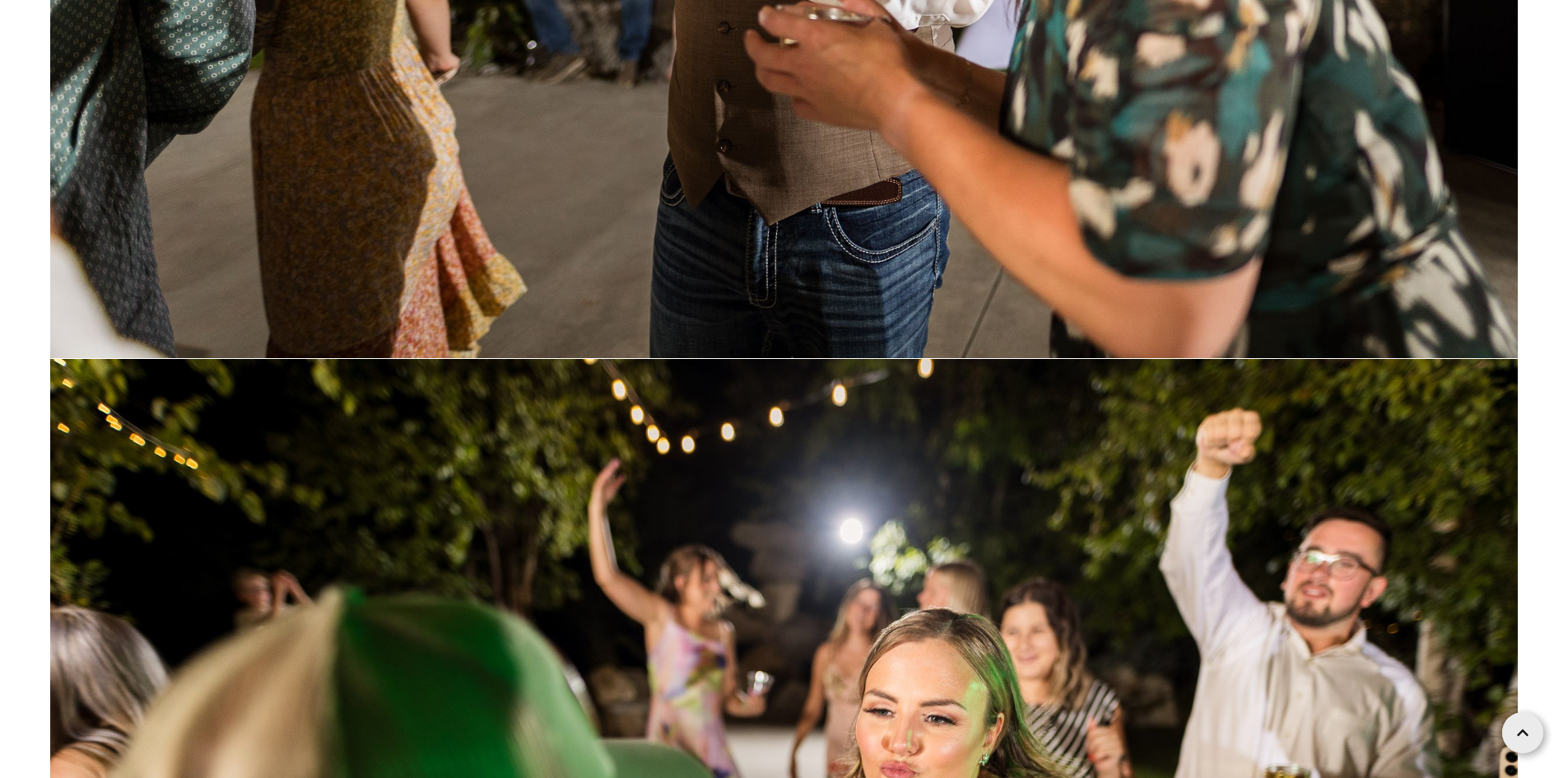
scroll to position [148352, 0]
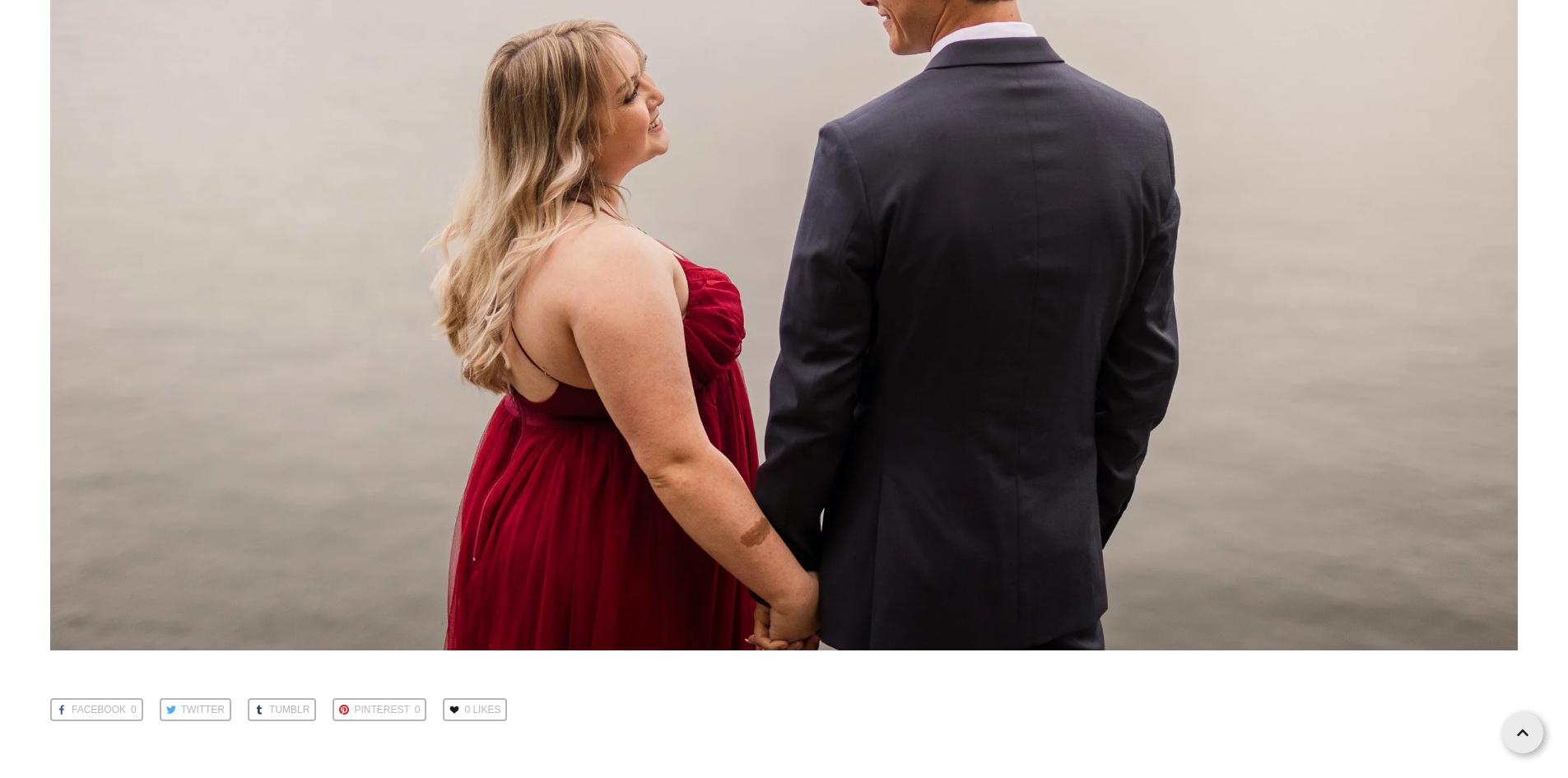
scroll to position [34441, 0]
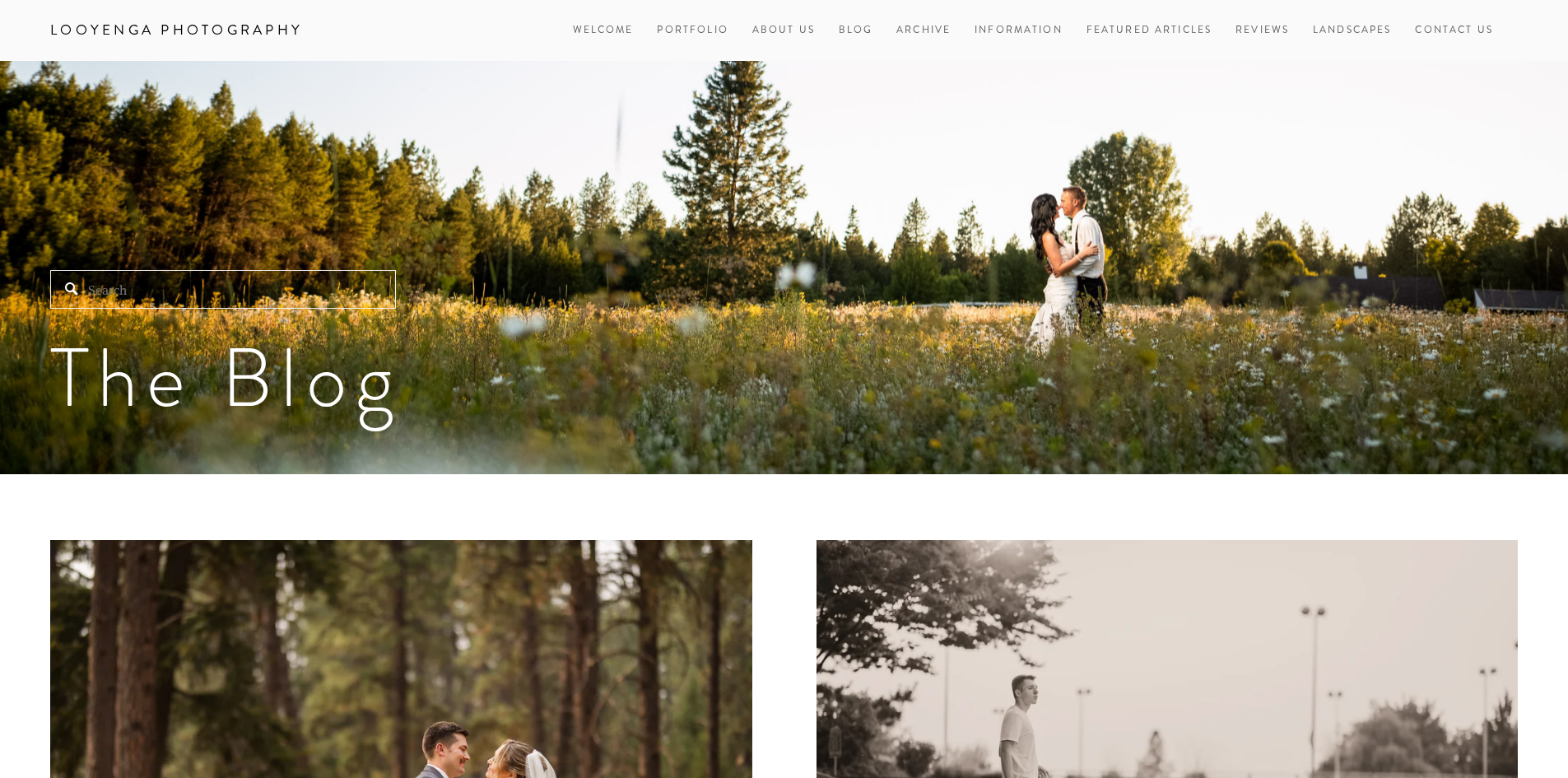
click at [281, 270] on input "Search" at bounding box center [223, 289] width 346 height 39
click at [278, 280] on input "Search" at bounding box center [223, 289] width 346 height 39
paste input "Daniel"
type input "[PERSON_NAME]"
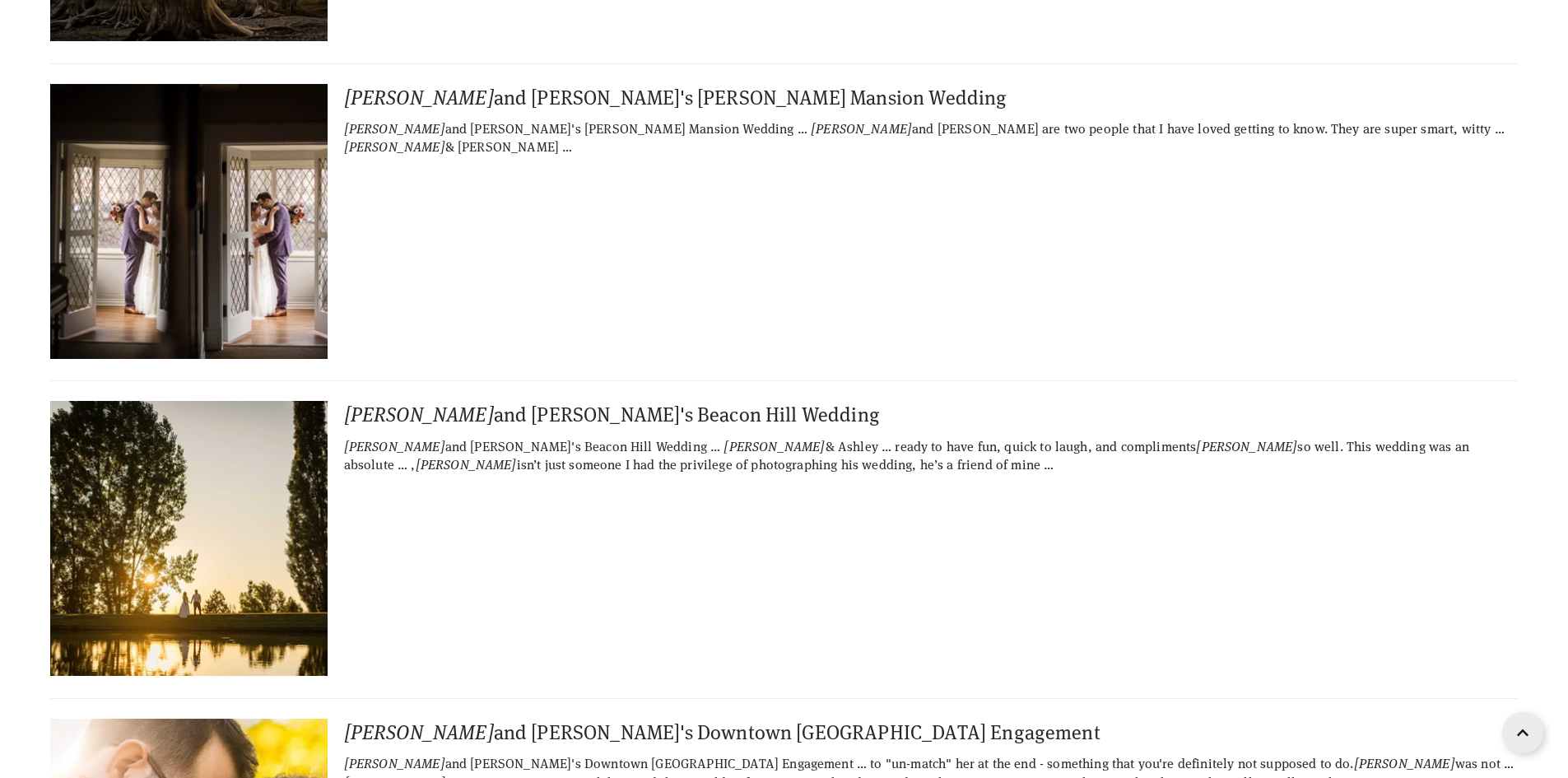
scroll to position [1729, 0]
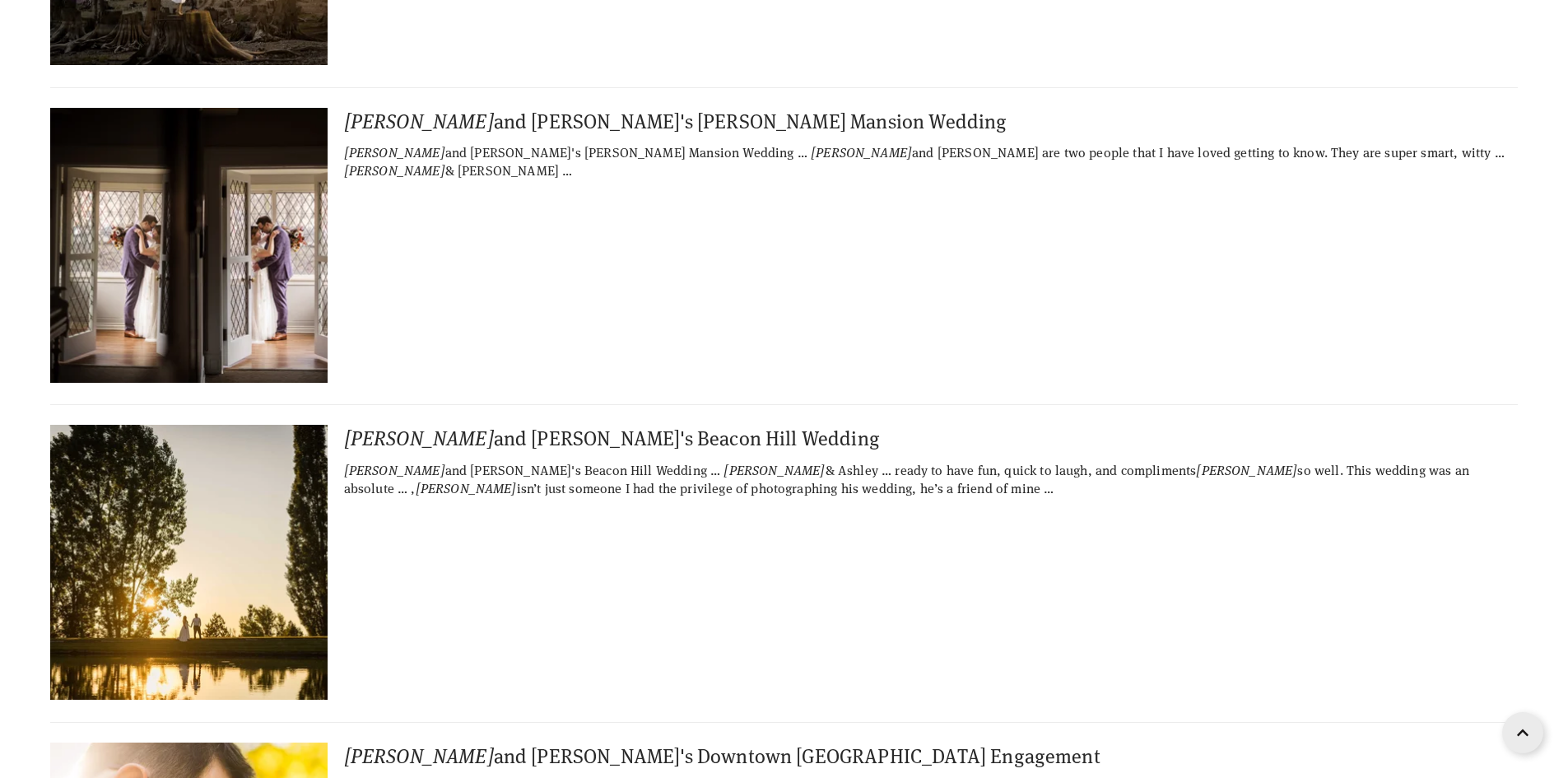
click at [403, 425] on div "[PERSON_NAME] and [PERSON_NAME]'s Beacon Hill Wedding" at bounding box center [784, 438] width 1467 height 26
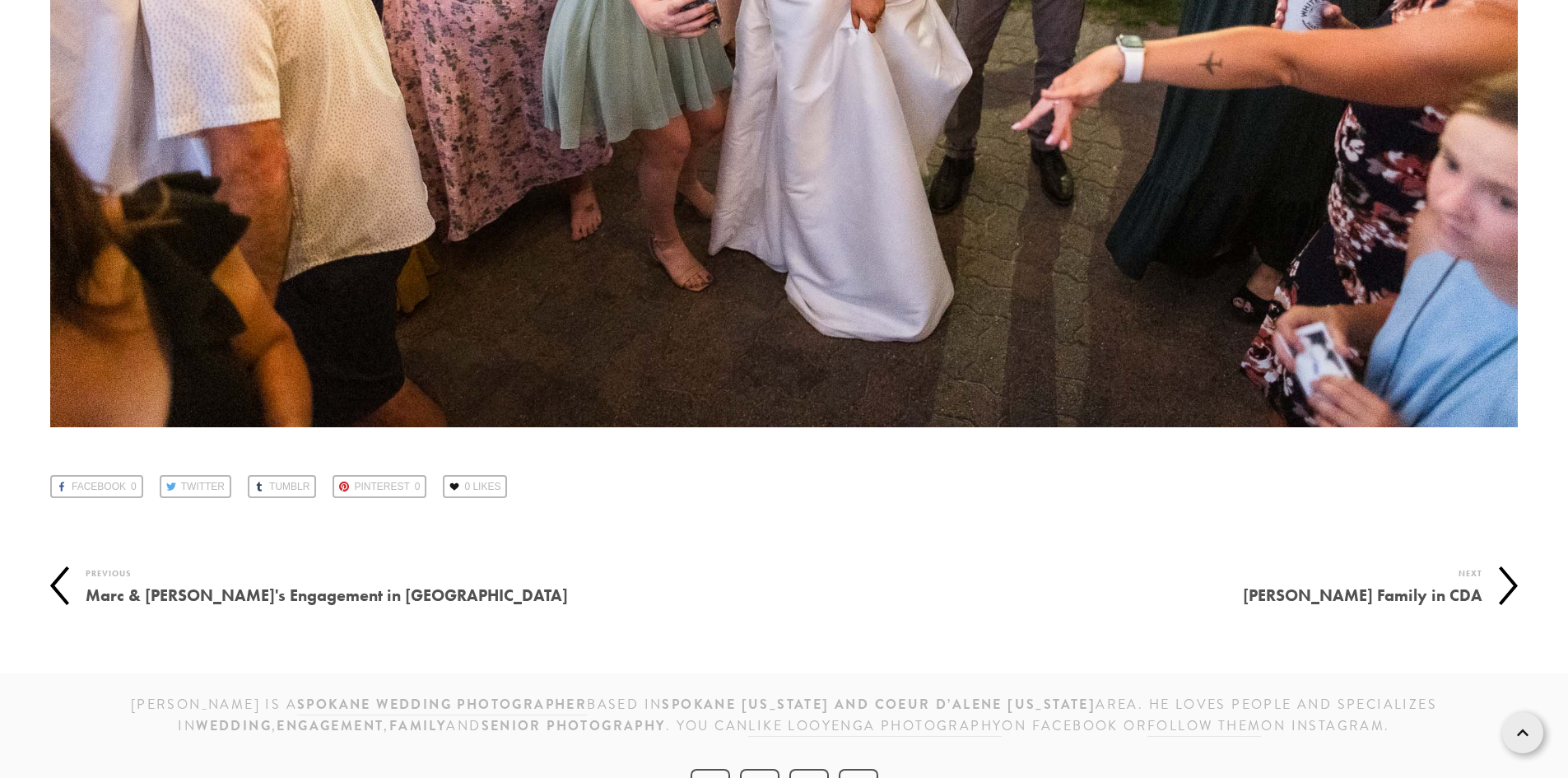
scroll to position [140999, 0]
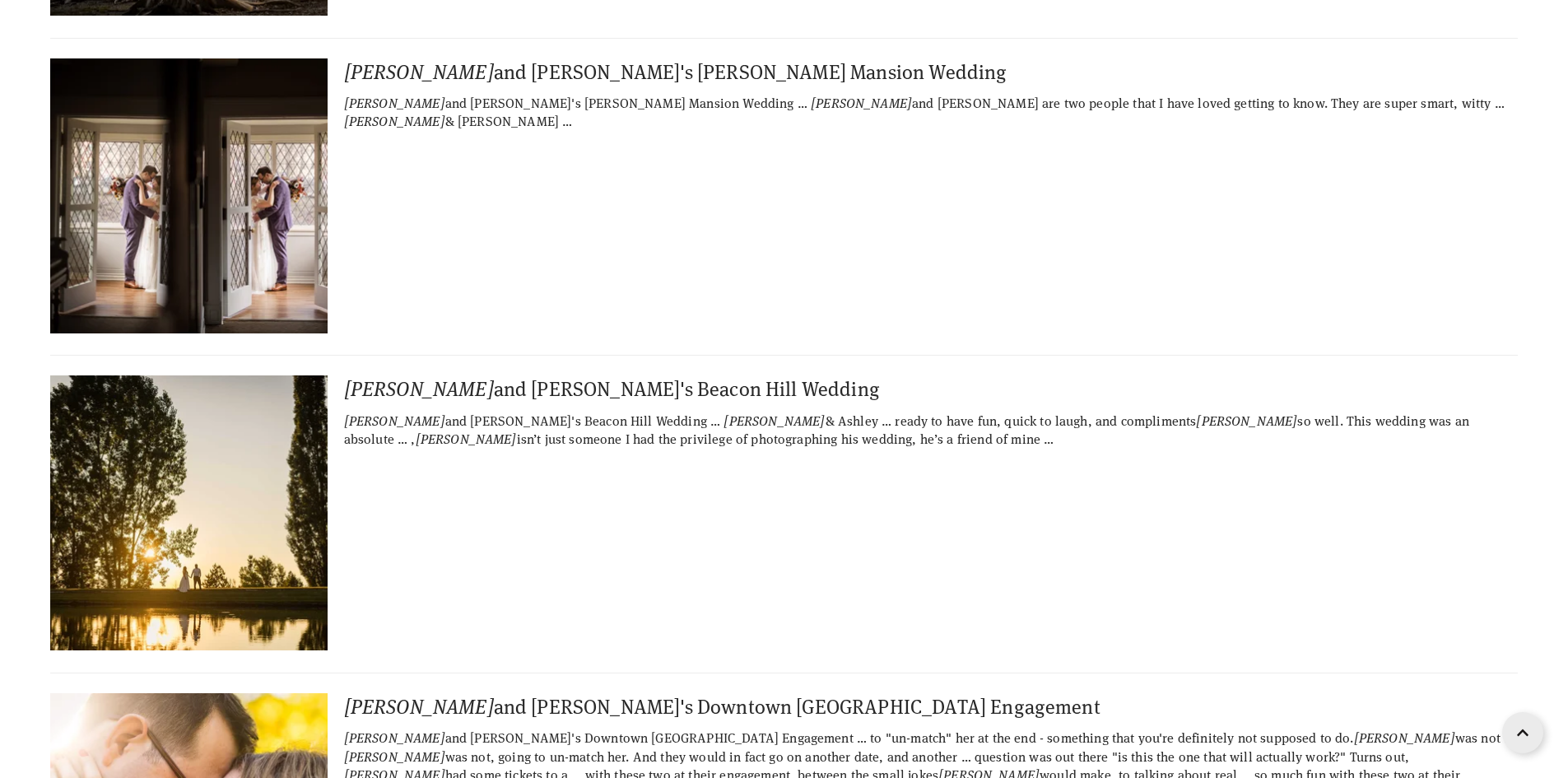
scroll to position [1812, 0]
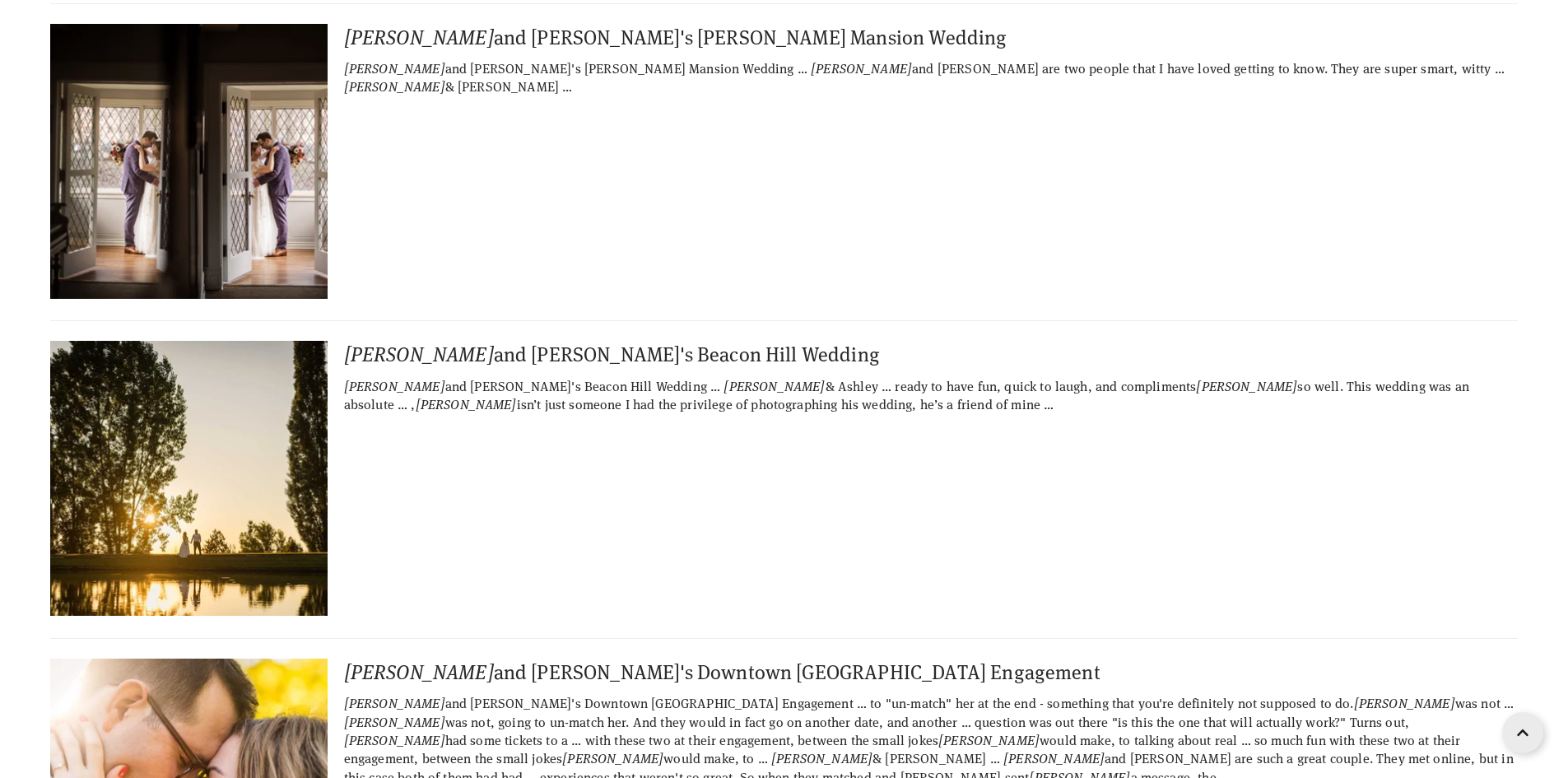
click at [219, 186] on img at bounding box center [188, 161] width 411 height 275
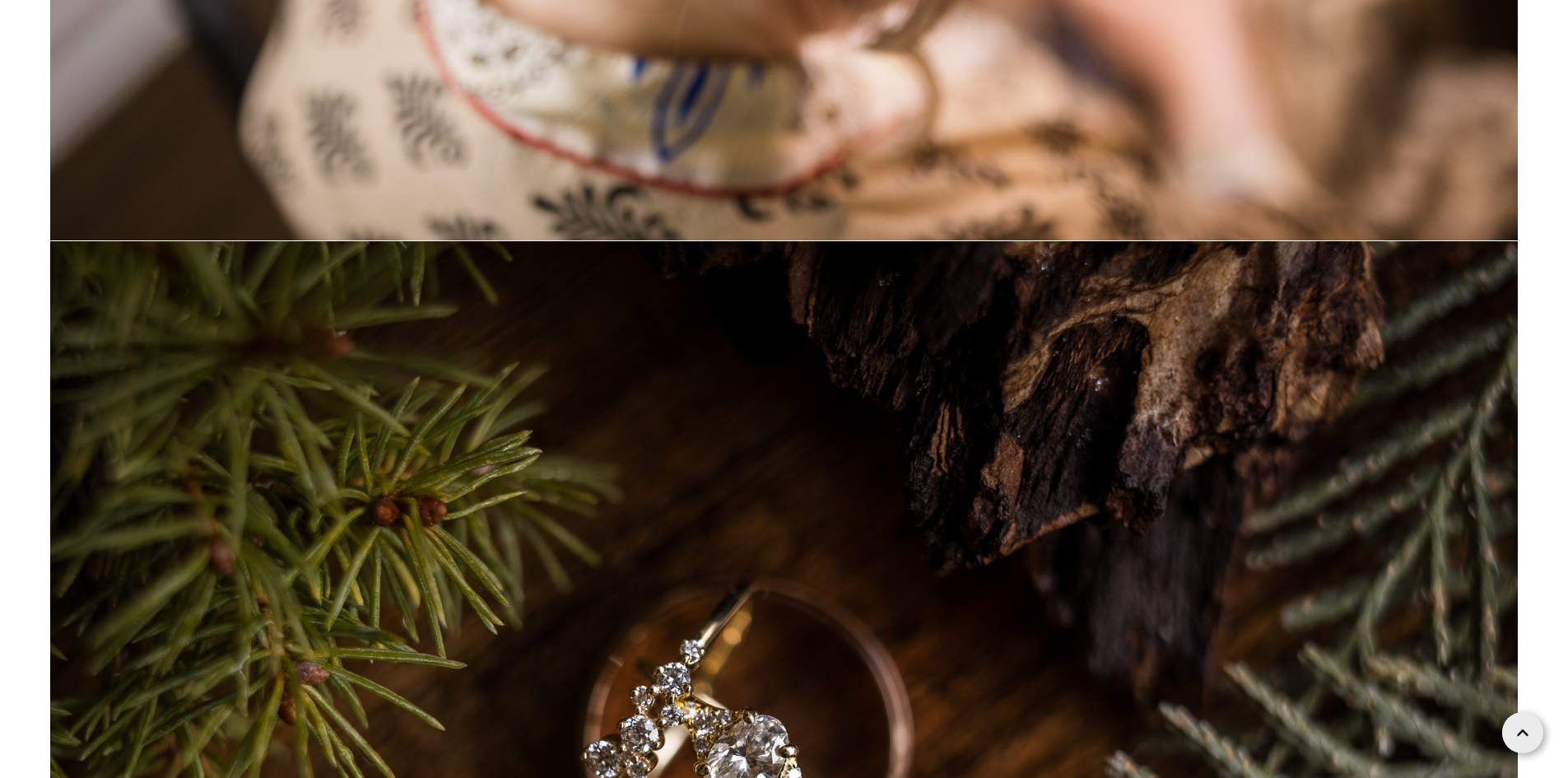
scroll to position [3112, 0]
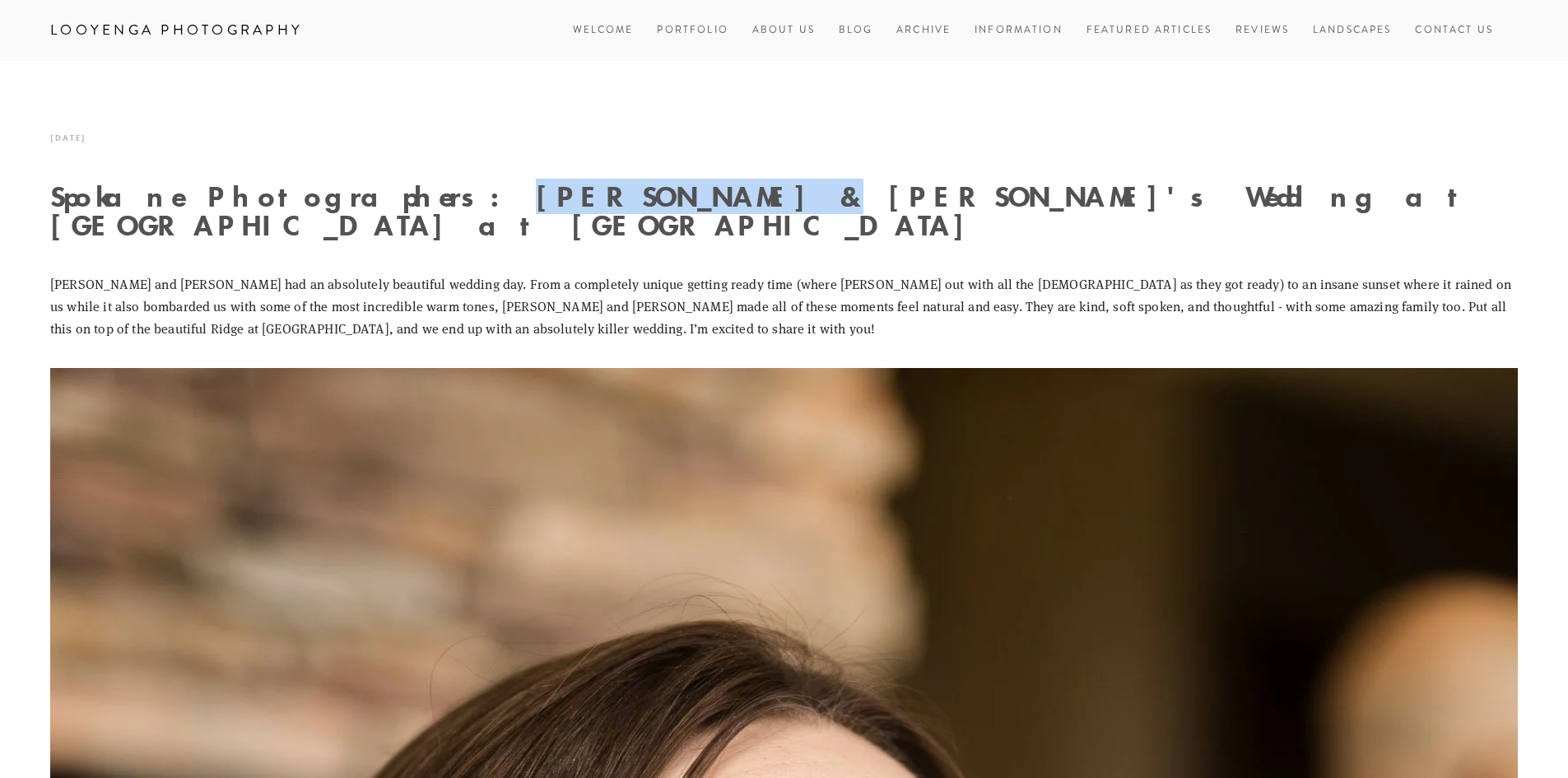
drag, startPoint x: 376, startPoint y: 194, endPoint x: 588, endPoint y: 211, distance: 212.7
click at [588, 211] on h1 "Spokane Photographers: [PERSON_NAME] & [PERSON_NAME]'s Wedding at [GEOGRAPHIC_D…" at bounding box center [784, 211] width 1467 height 58
copy h1 "[PERSON_NAME] & [PERSON_NAME]"
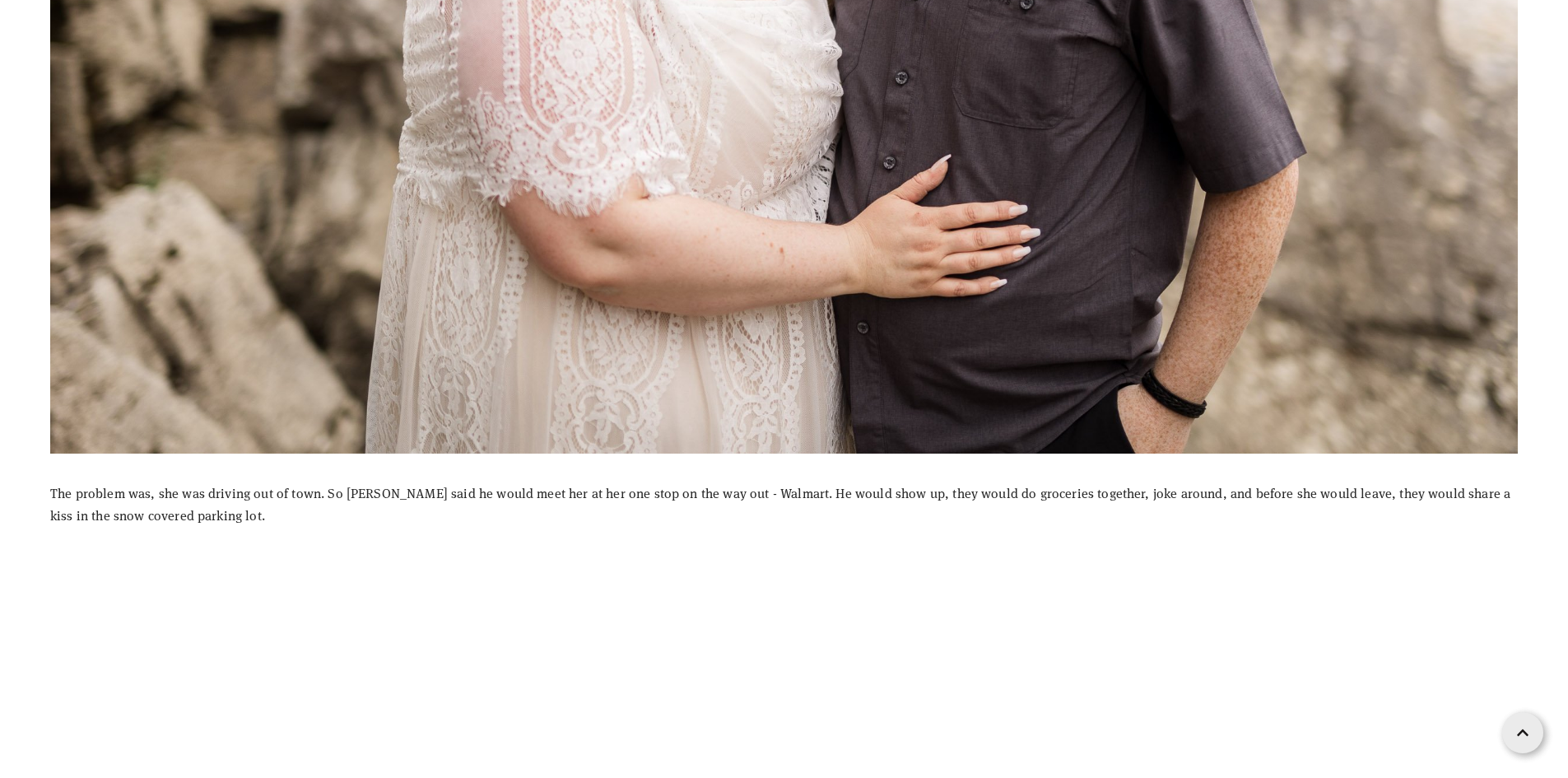
scroll to position [906, 0]
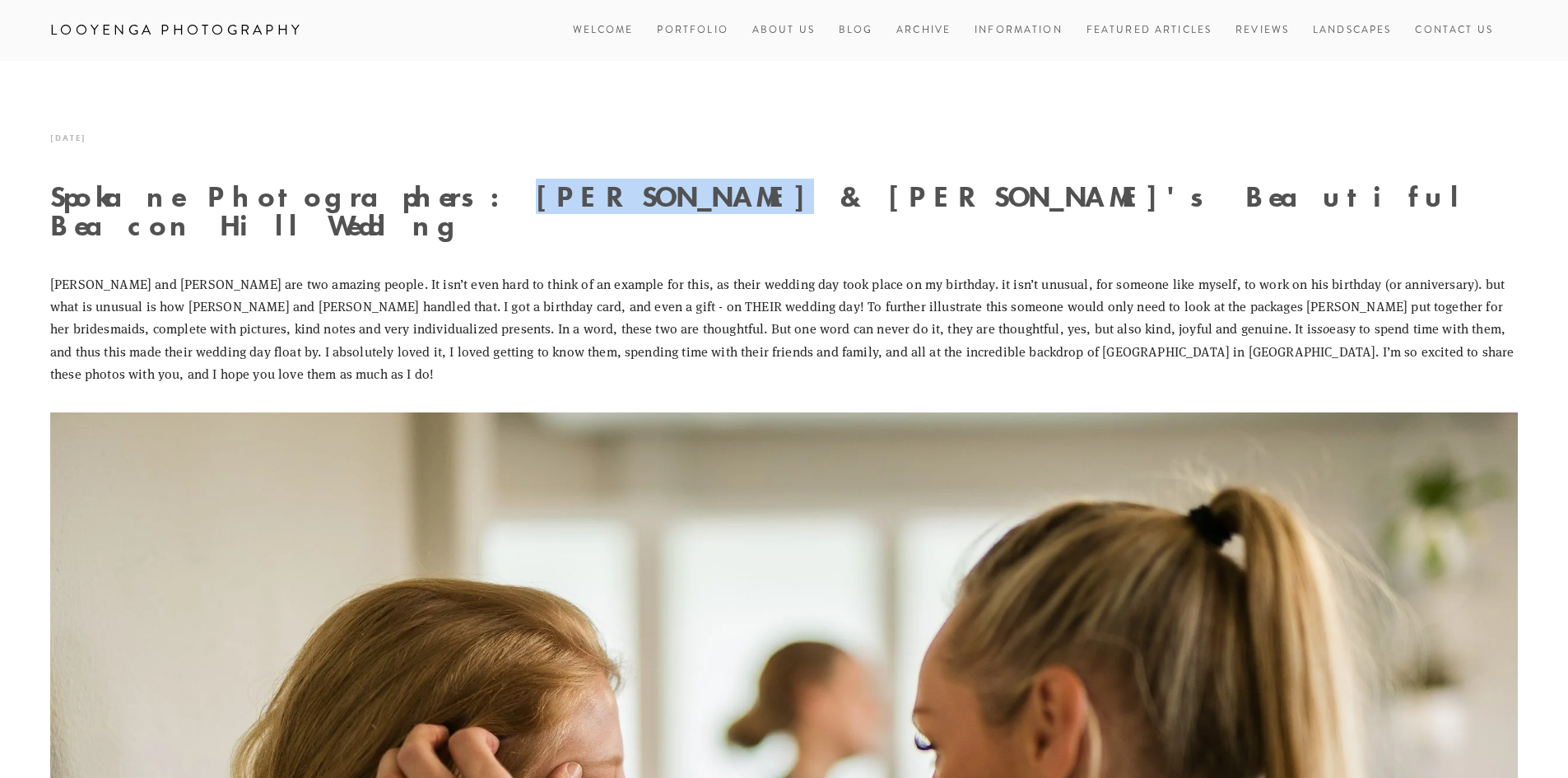
drag, startPoint x: 377, startPoint y: 199, endPoint x: 561, endPoint y: 204, distance: 184.1
click at [561, 204] on h1 "Spokane Photographers: [PERSON_NAME] & [PERSON_NAME]'s Beautiful Beacon Hill We…" at bounding box center [784, 211] width 1467 height 58
copy h1 "Mike & Kendra"
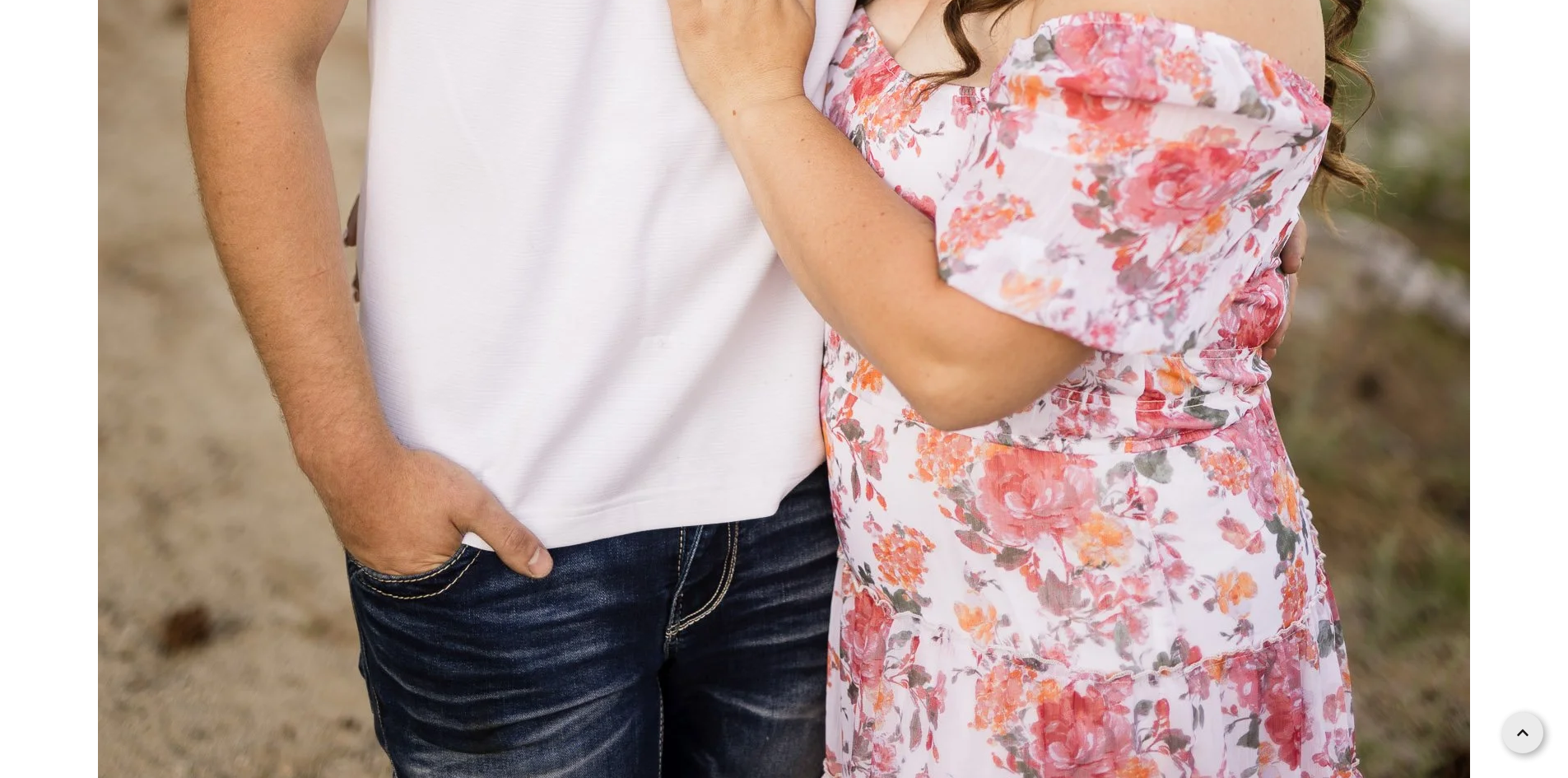
scroll to position [1647, 0]
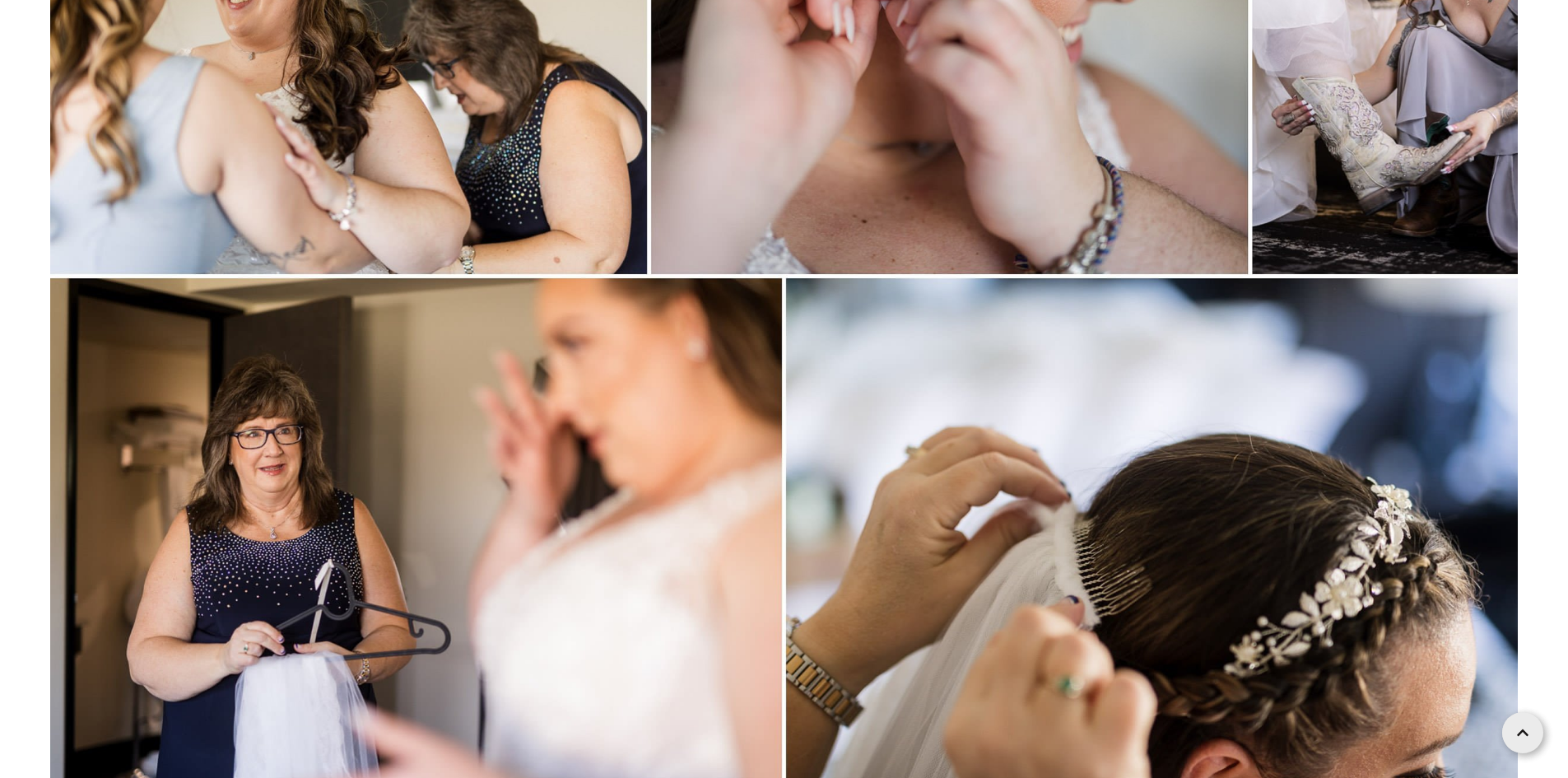
scroll to position [4776, 0]
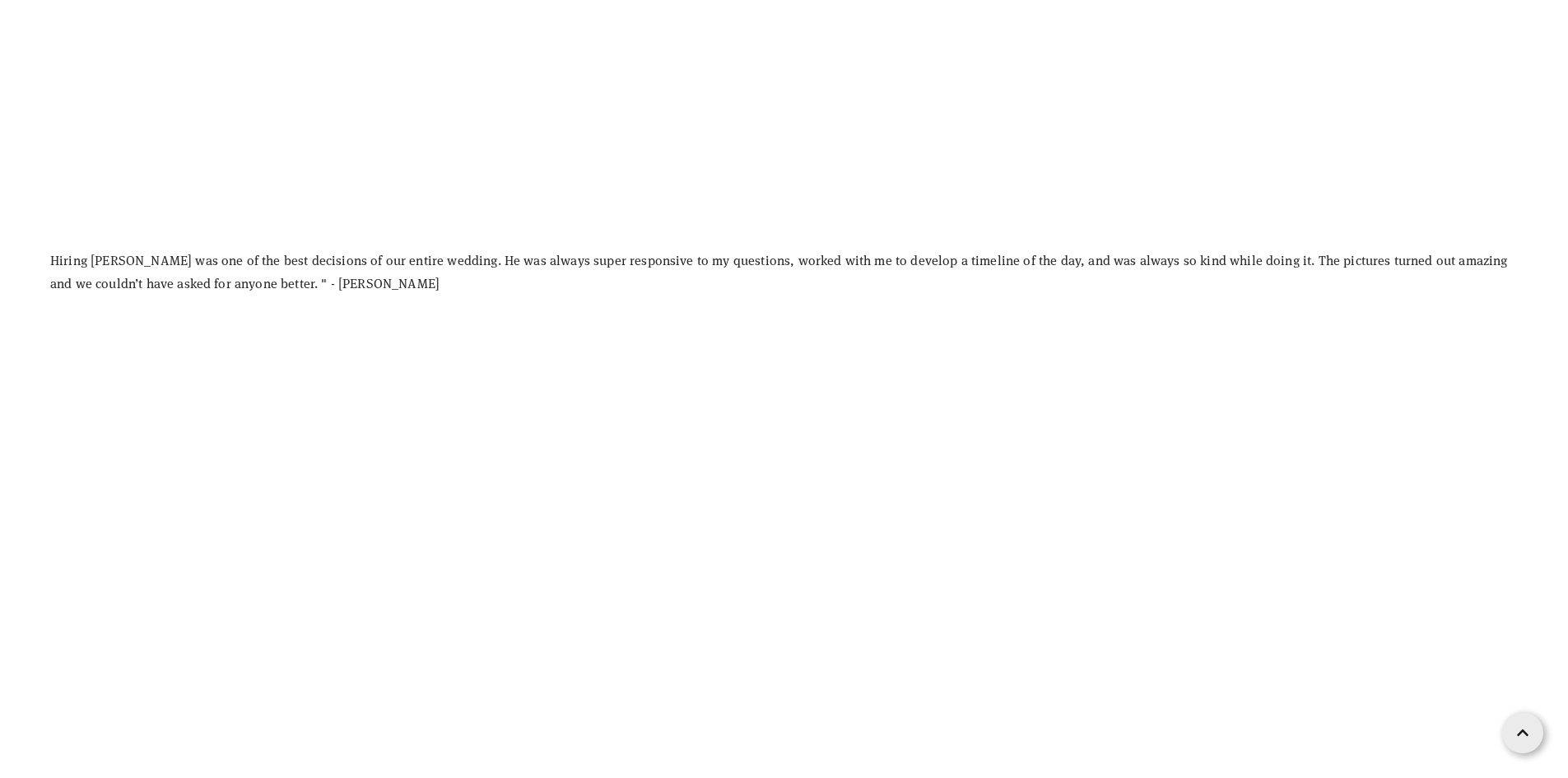
scroll to position [3623, 0]
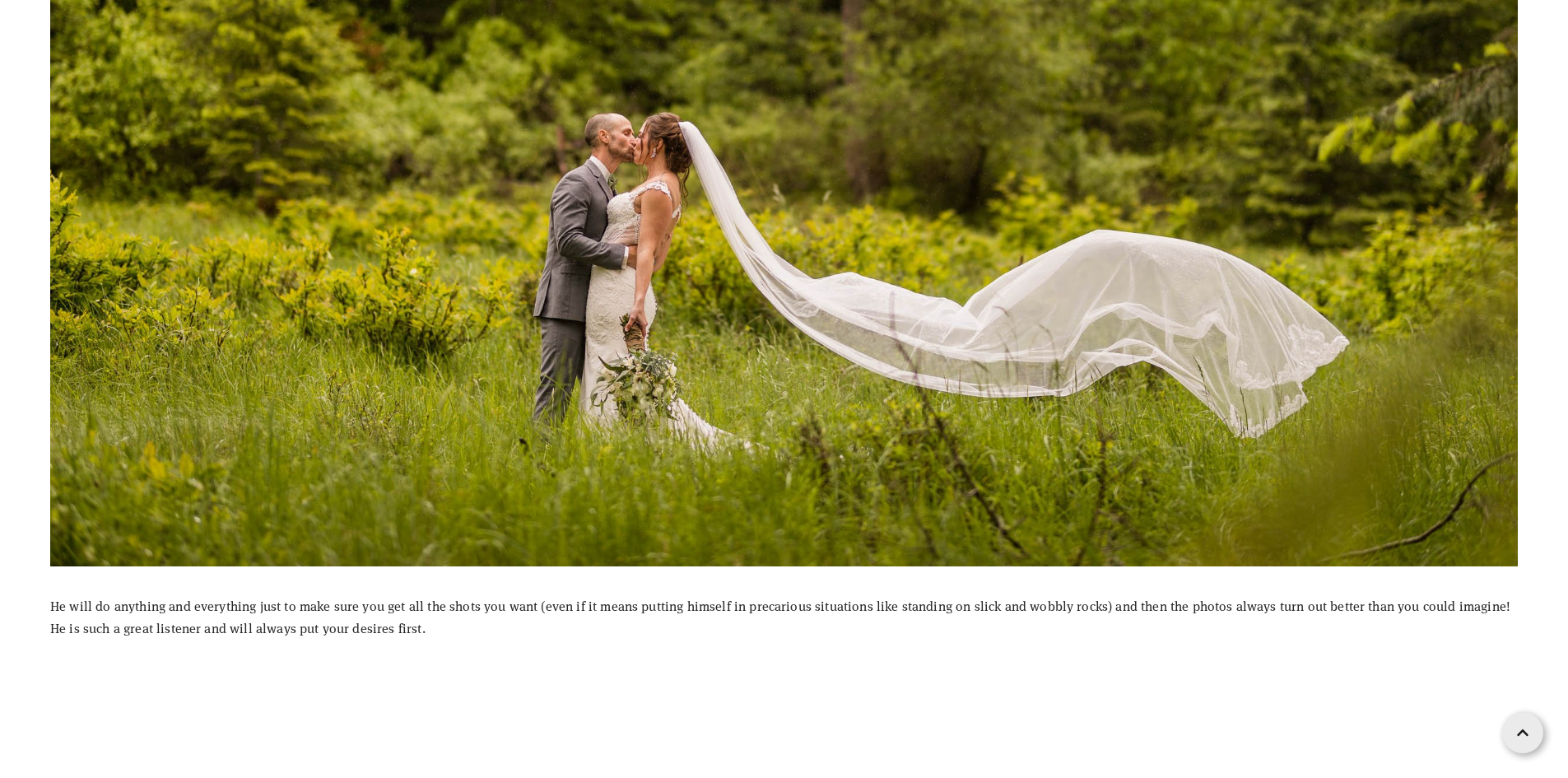
scroll to position [6258, 0]
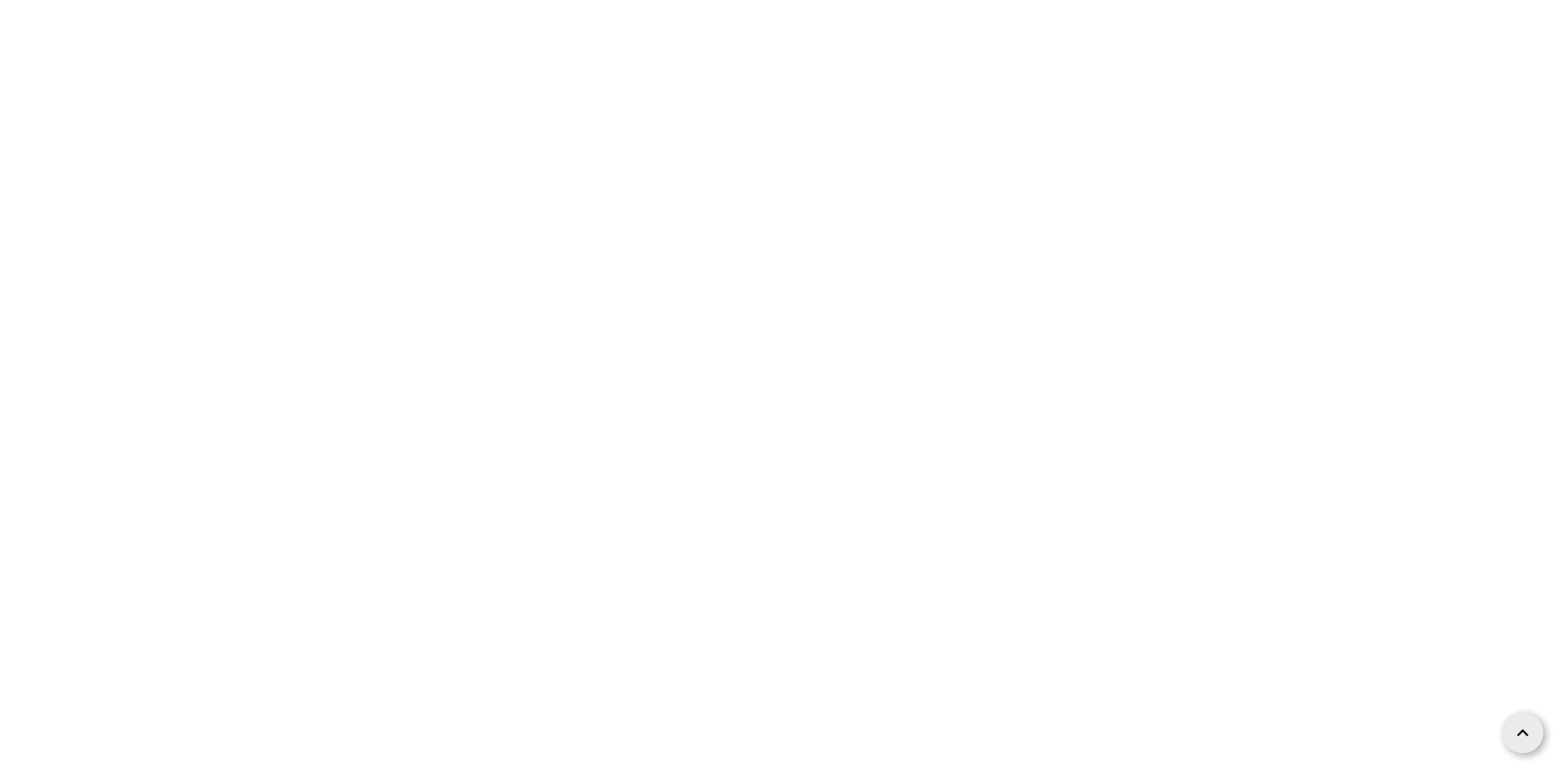
scroll to position [1812, 0]
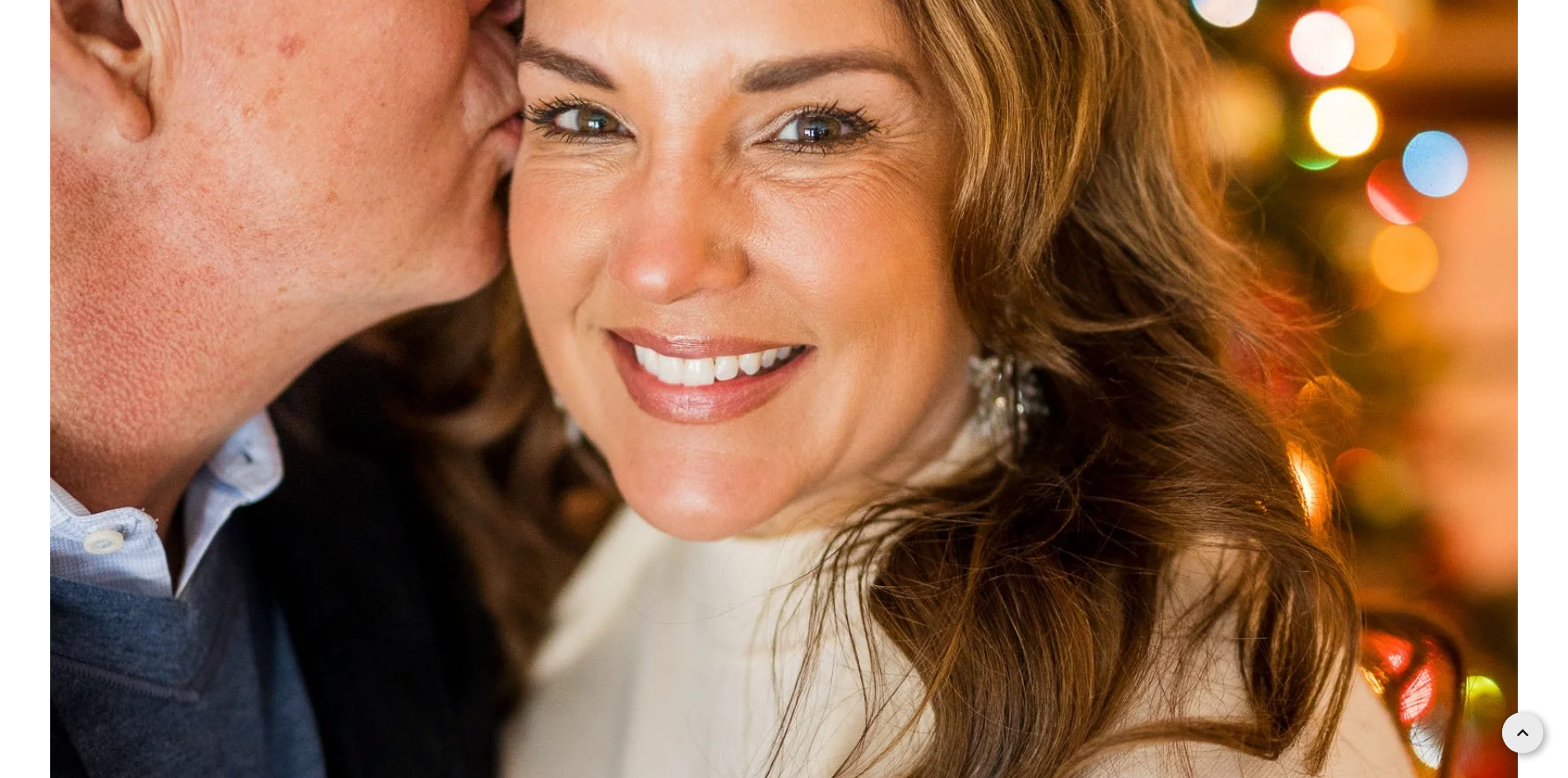
scroll to position [3952, 0]
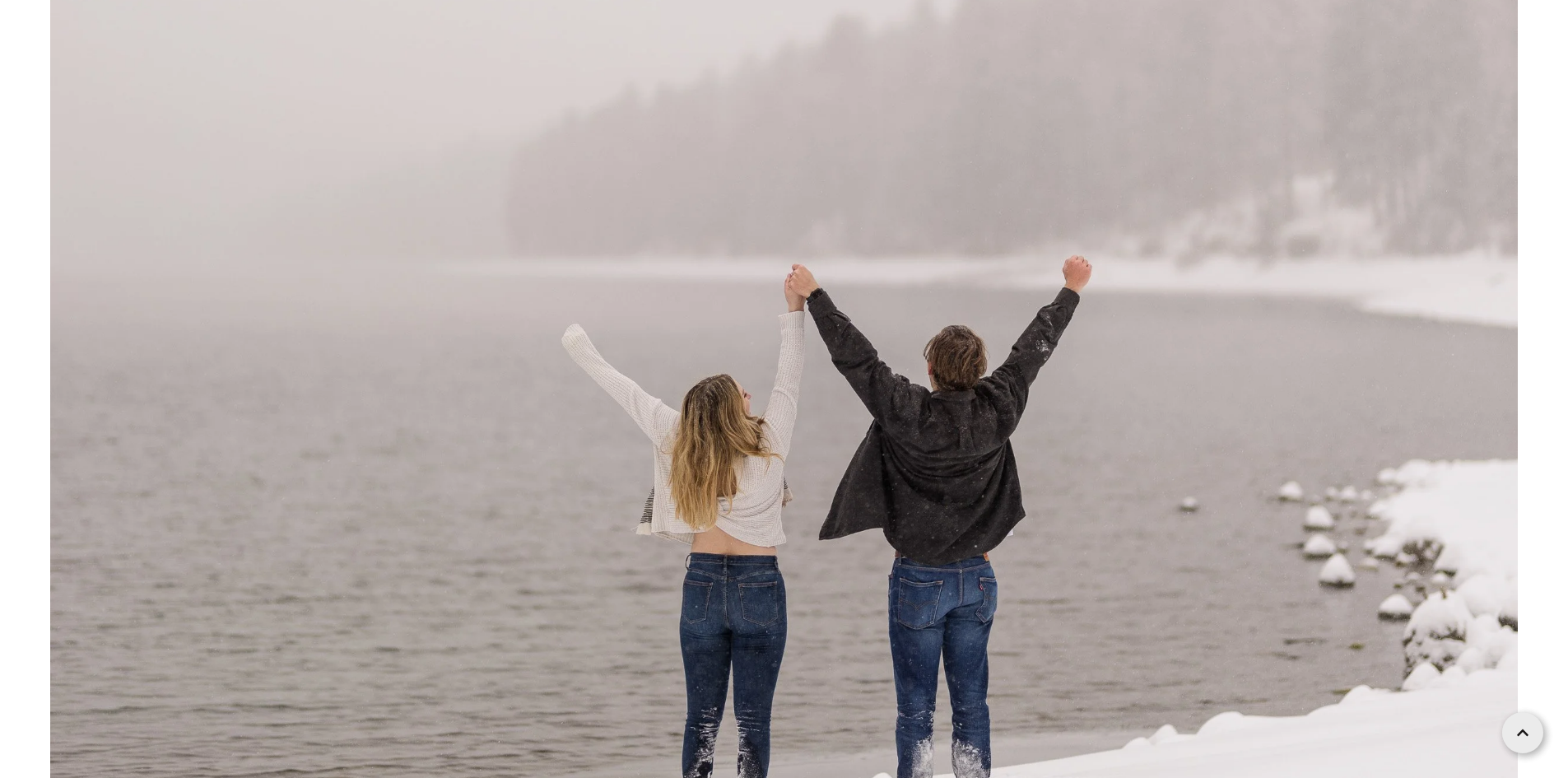
scroll to position [19760, 0]
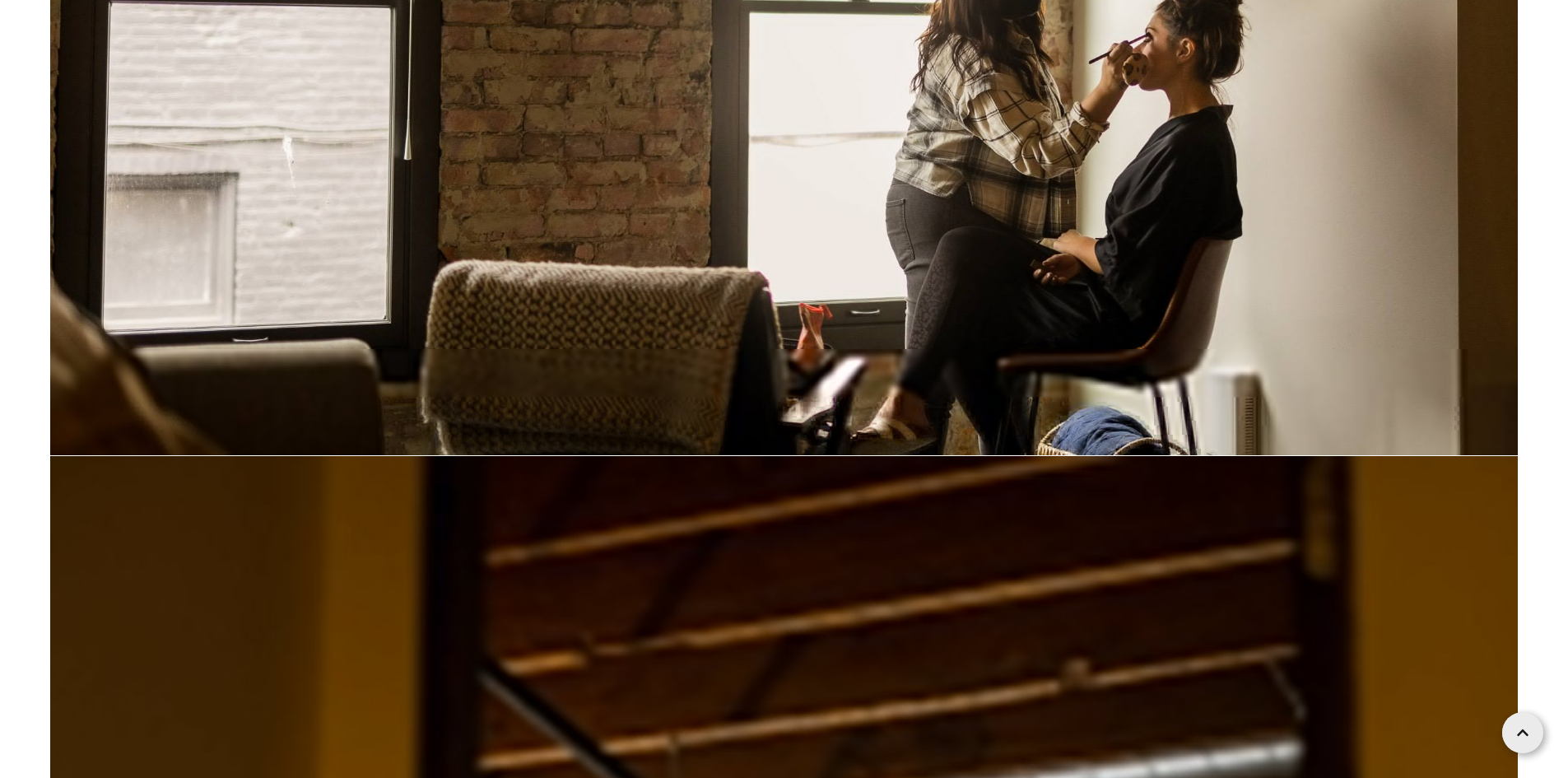
scroll to position [3129, 0]
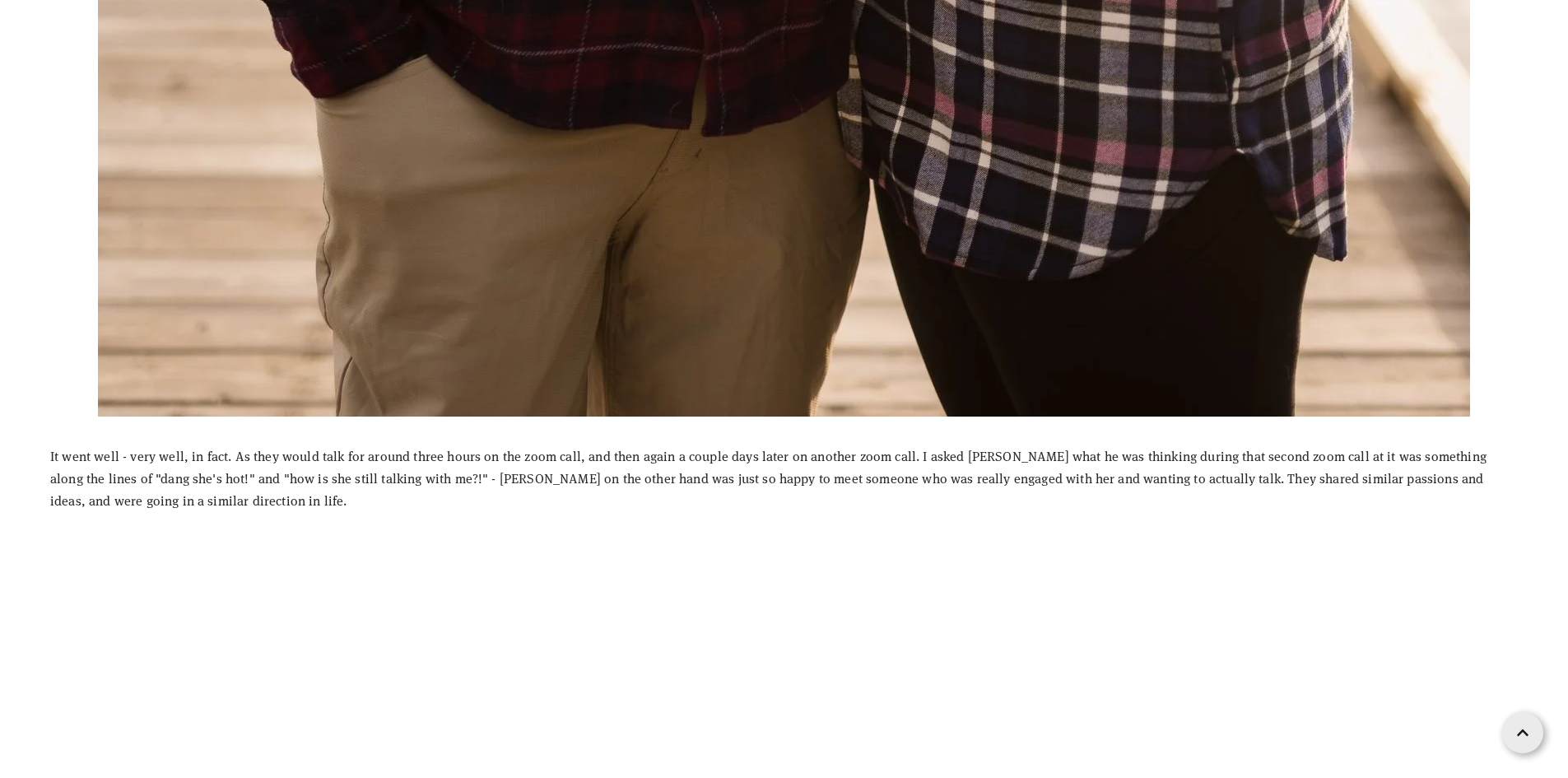
scroll to position [2553, 0]
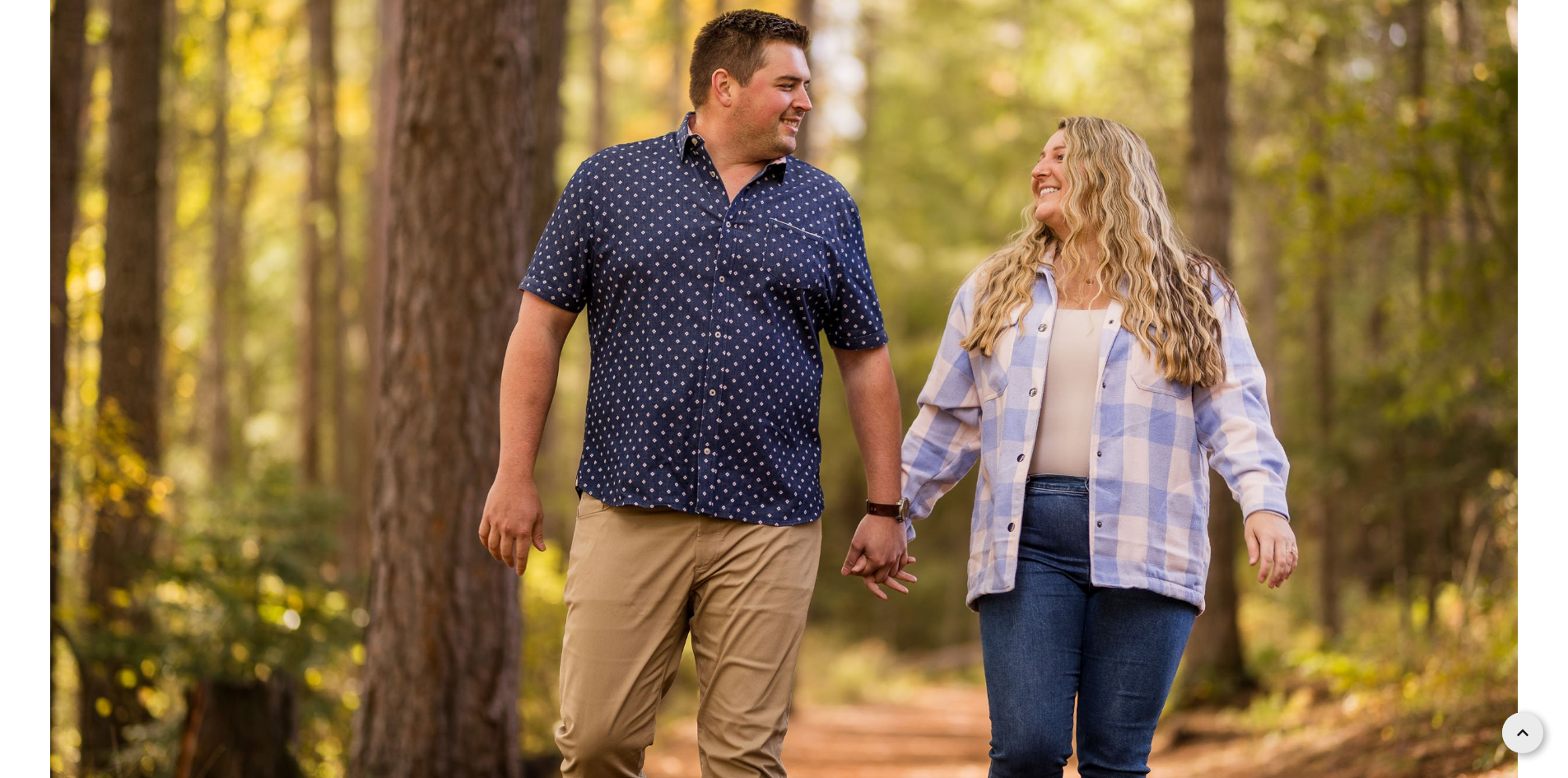
scroll to position [5846, 0]
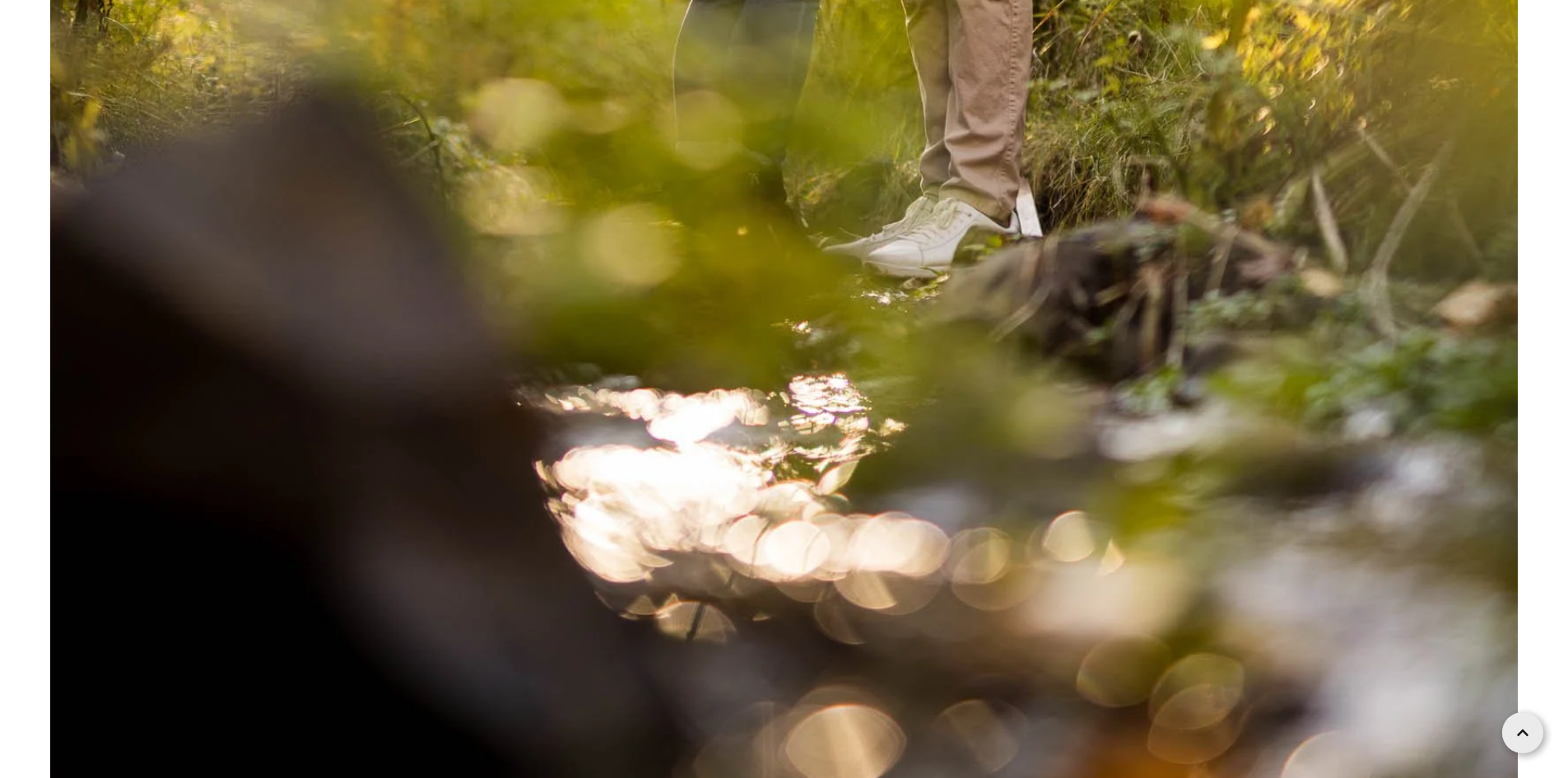
scroll to position [8069, 0]
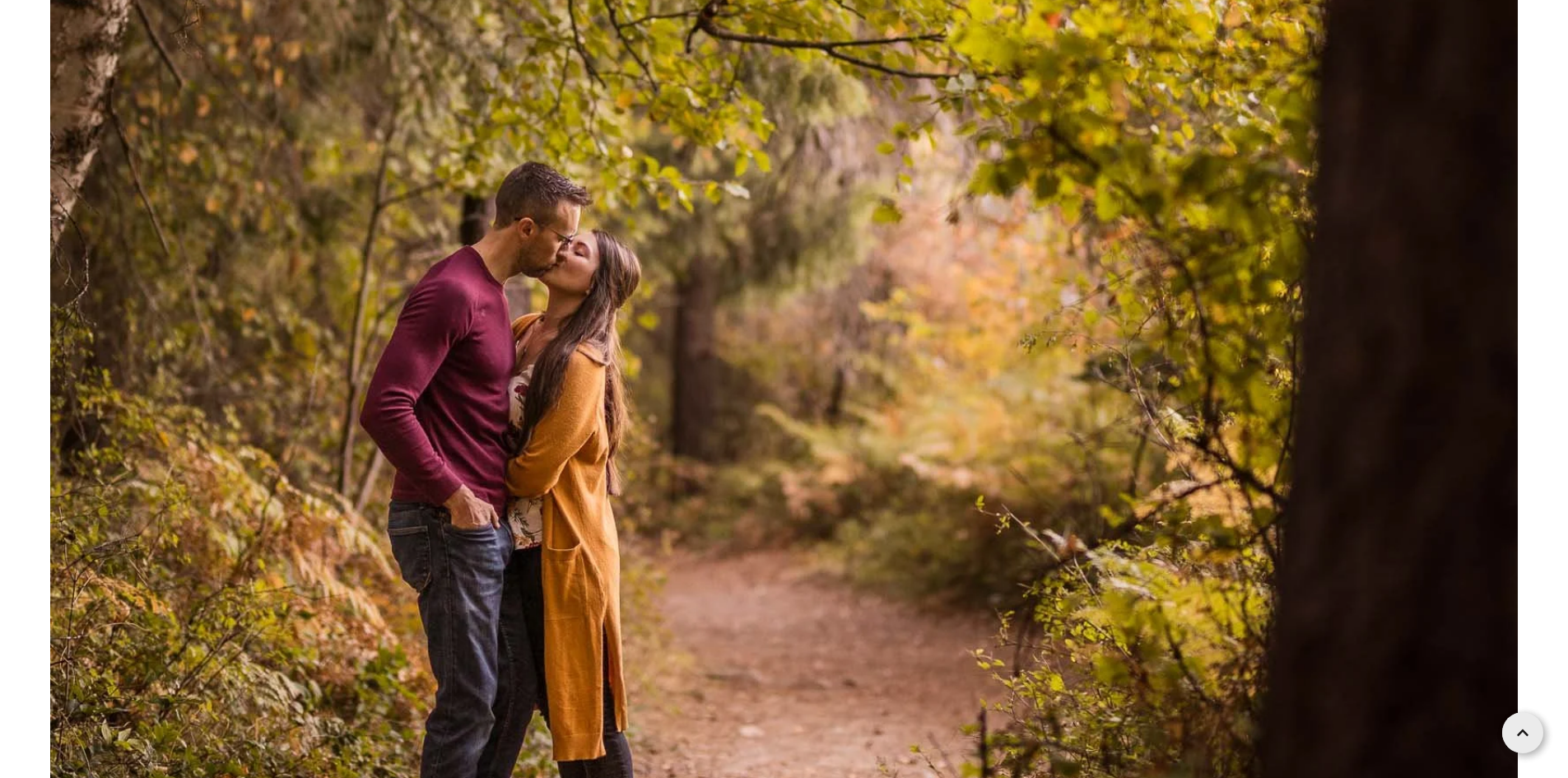
scroll to position [7905, 0]
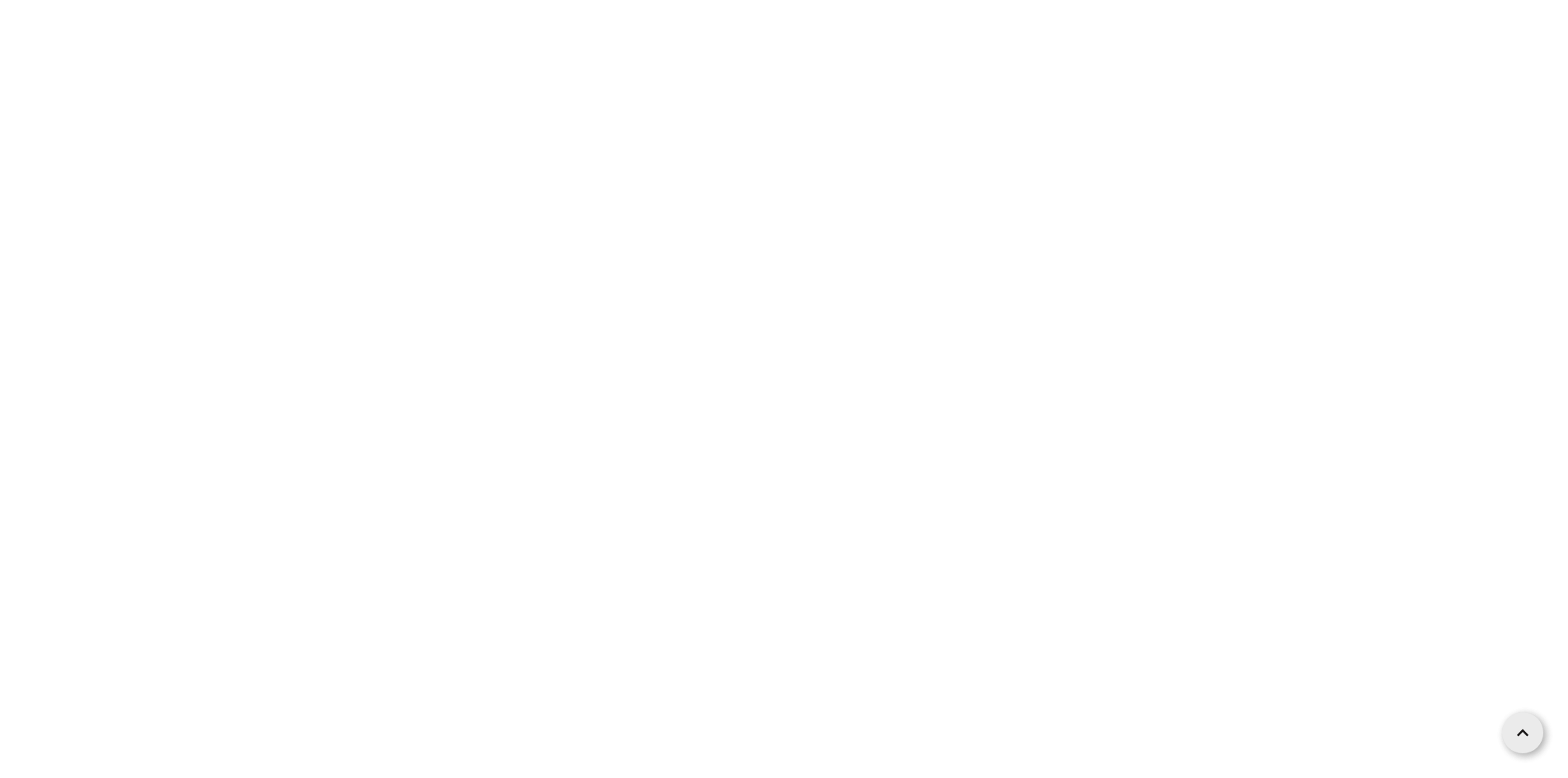
scroll to position [5599, 0]
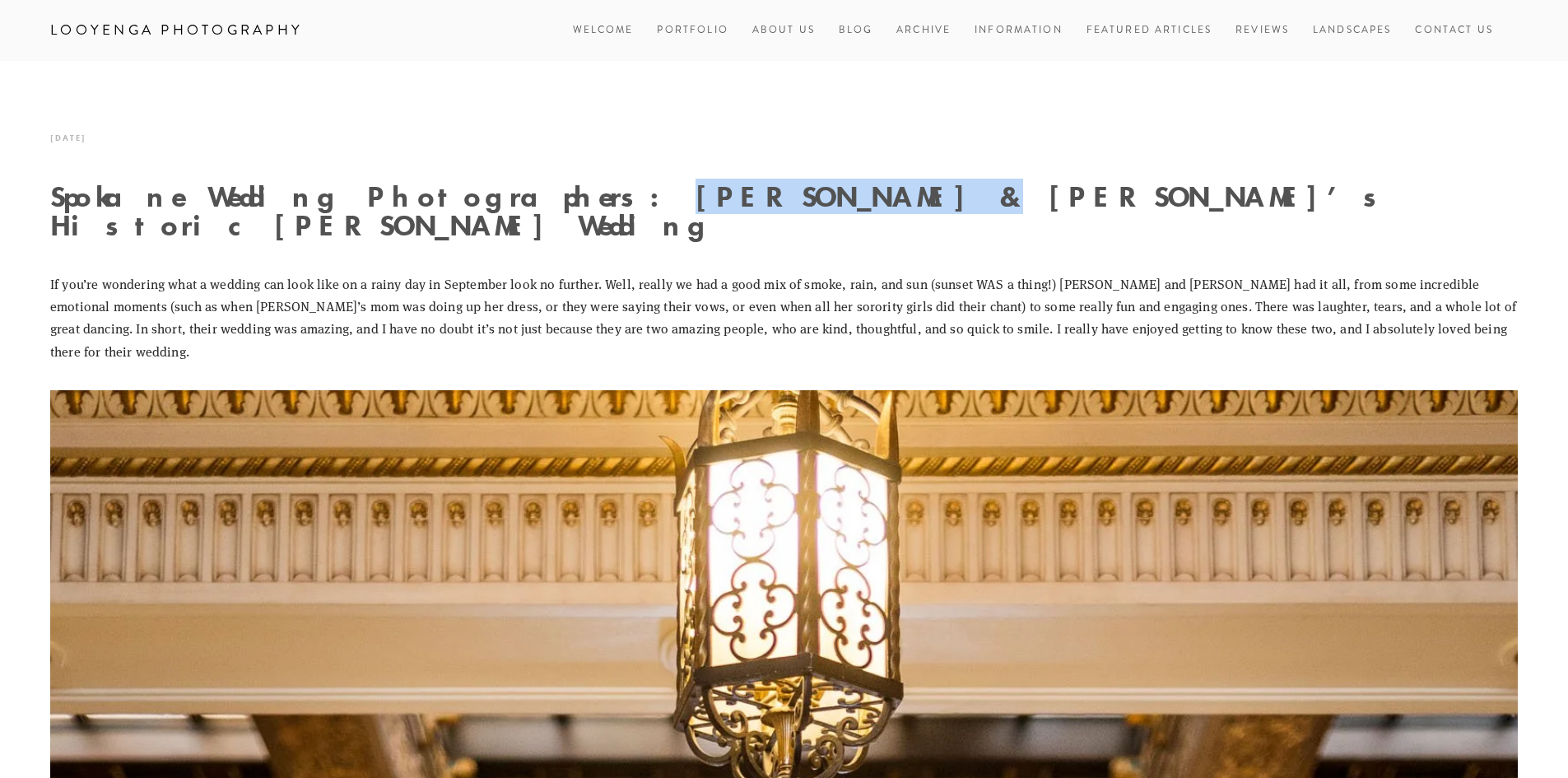
drag, startPoint x: 497, startPoint y: 202, endPoint x: 697, endPoint y: 203, distance: 200.0
click at [697, 203] on h1 "Spokane Wedding Photographers: Robert & Nicole’s Historic Davenport Wedding" at bounding box center [784, 211] width 1467 height 58
copy h1 "Robert & Nicole"
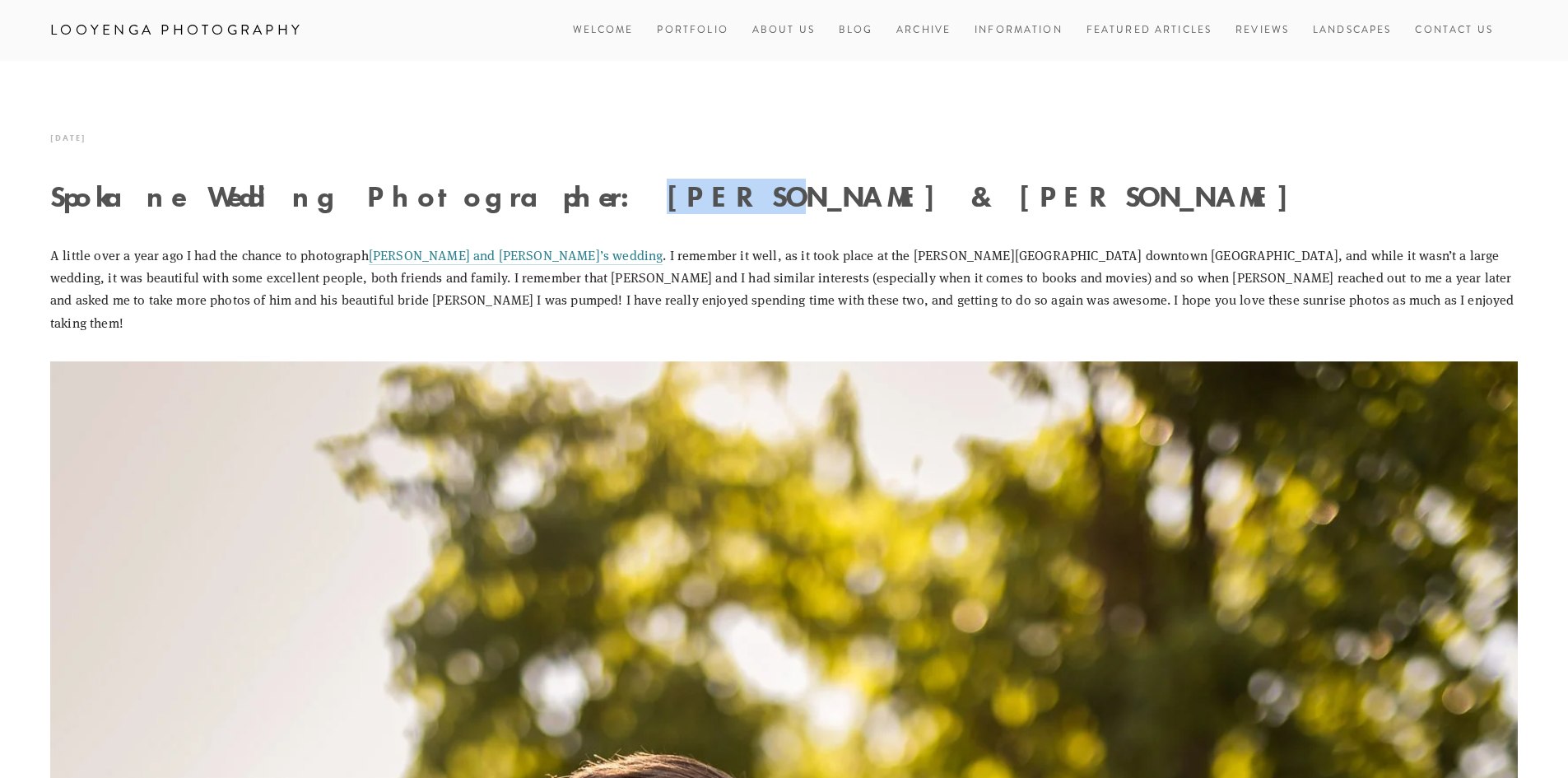
drag, startPoint x: 483, startPoint y: 195, endPoint x: 576, endPoint y: 200, distance: 93.1
click at [576, 200] on h1 "Spokane Wedding Photographer: Michael & Malinda" at bounding box center [784, 196] width 1467 height 29
drag, startPoint x: 627, startPoint y: 195, endPoint x: 743, endPoint y: 196, distance: 116.0
click at [743, 196] on h1 "Spokane Wedding Photographer: Michael & Malinda" at bounding box center [784, 196] width 1467 height 29
copy h1 "Malinda"
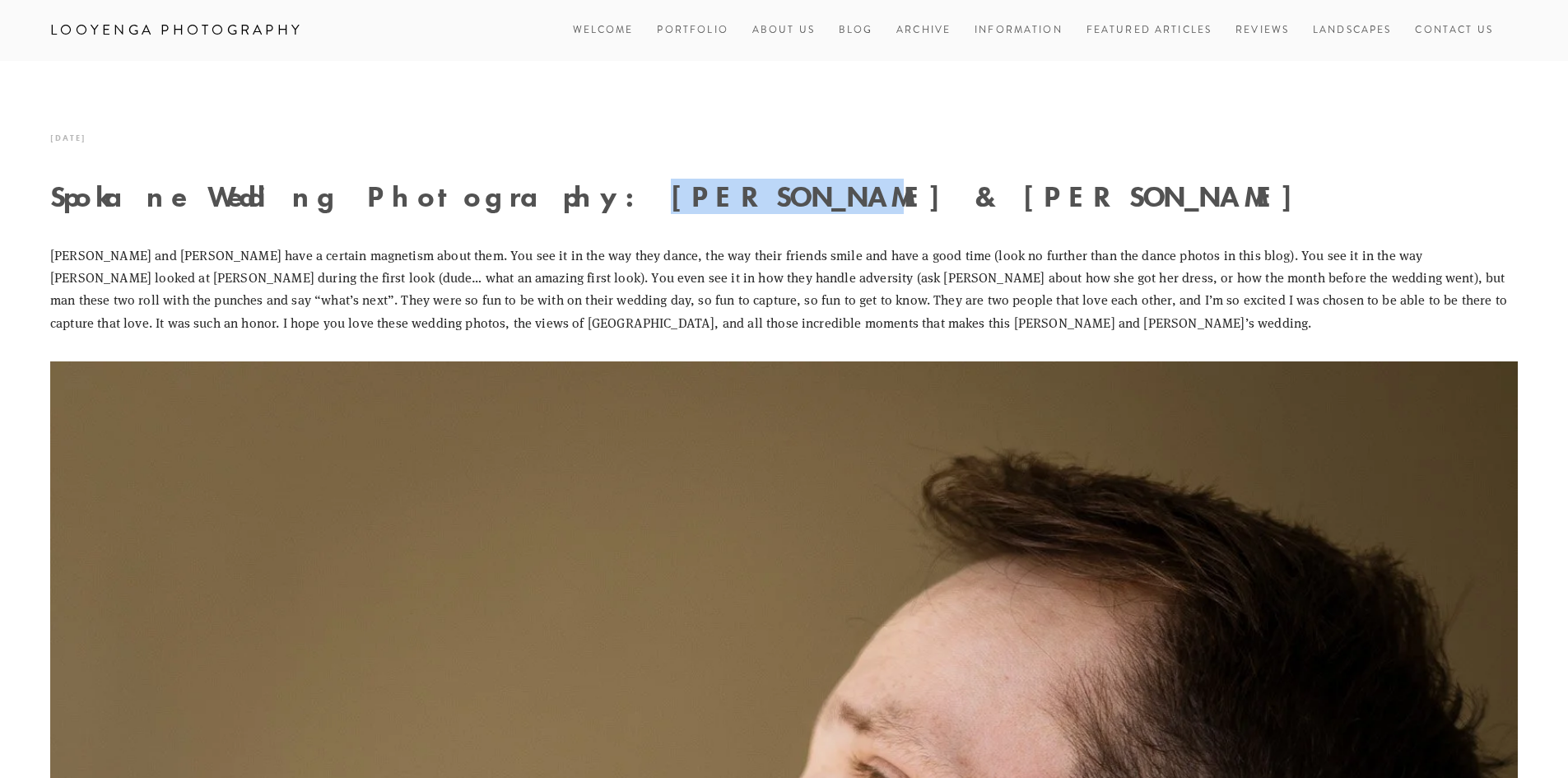
drag, startPoint x: 480, startPoint y: 197, endPoint x: 666, endPoint y: 208, distance: 186.3
click at [666, 208] on h1 "Spokane Wedding Photography: [PERSON_NAME] & [PERSON_NAME]" at bounding box center [784, 196] width 1467 height 29
copy h1 "[PERSON_NAME] & [PERSON_NAME]"
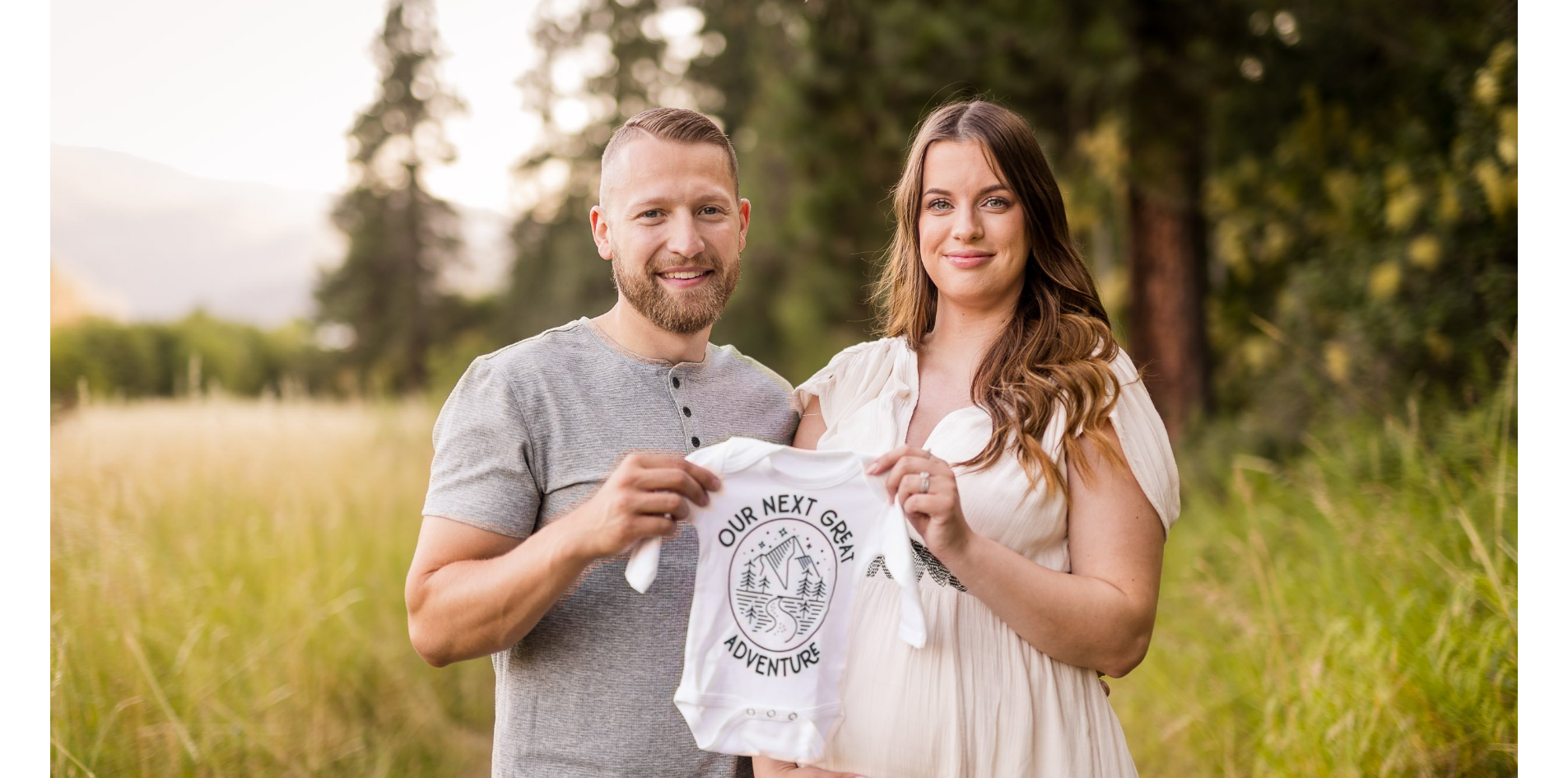
scroll to position [494, 0]
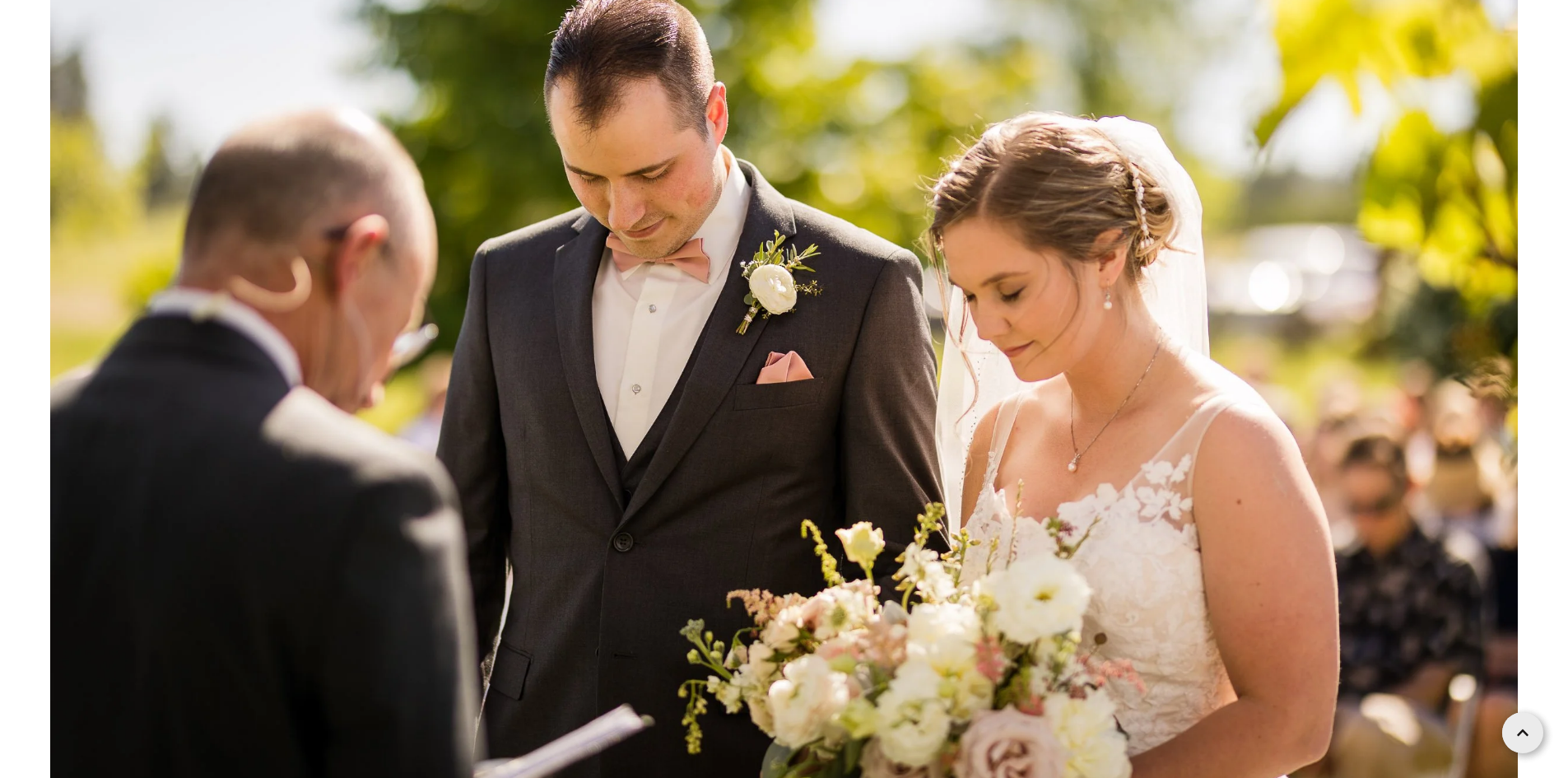
scroll to position [72171, 0]
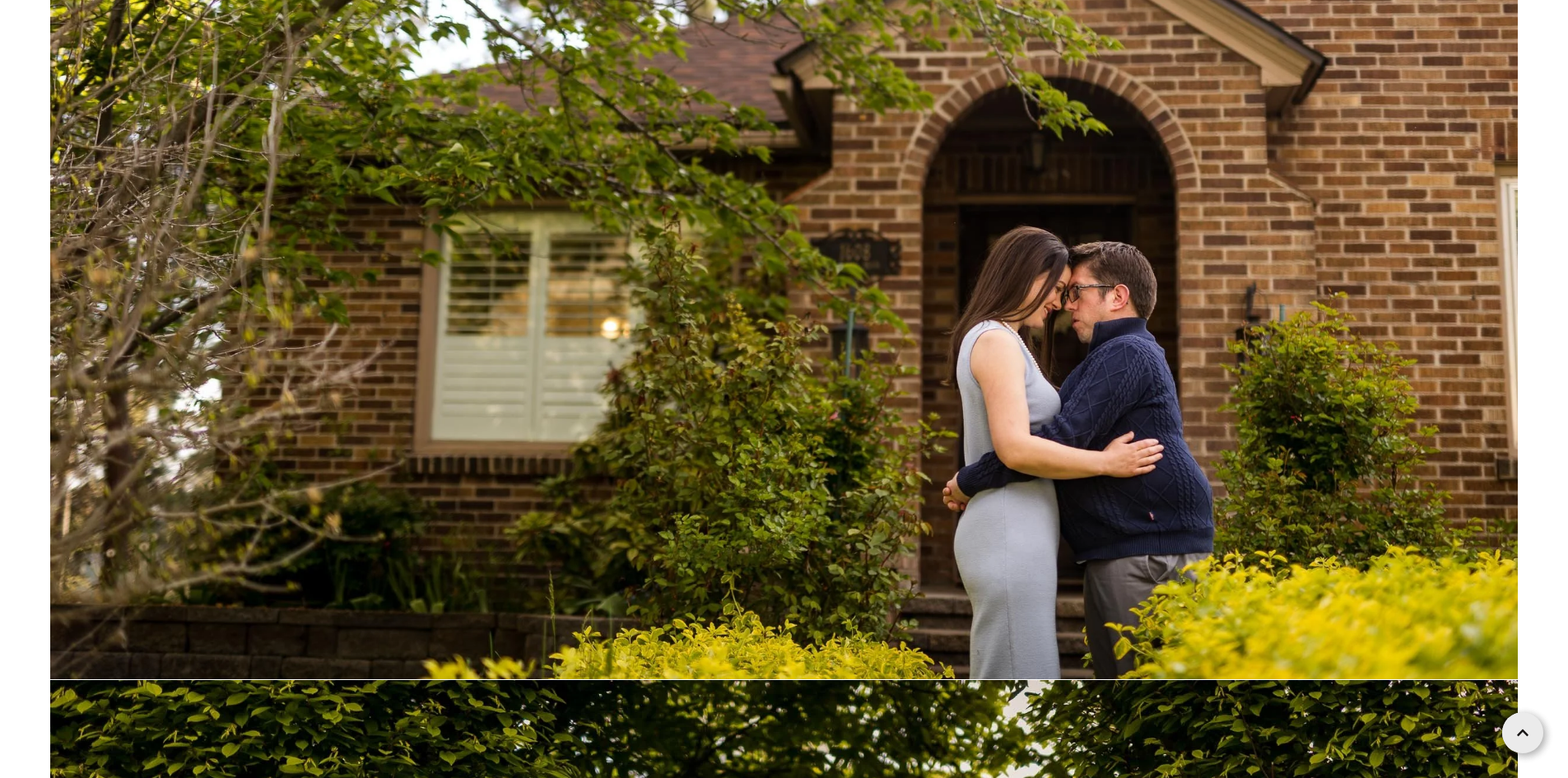
scroll to position [2800, 0]
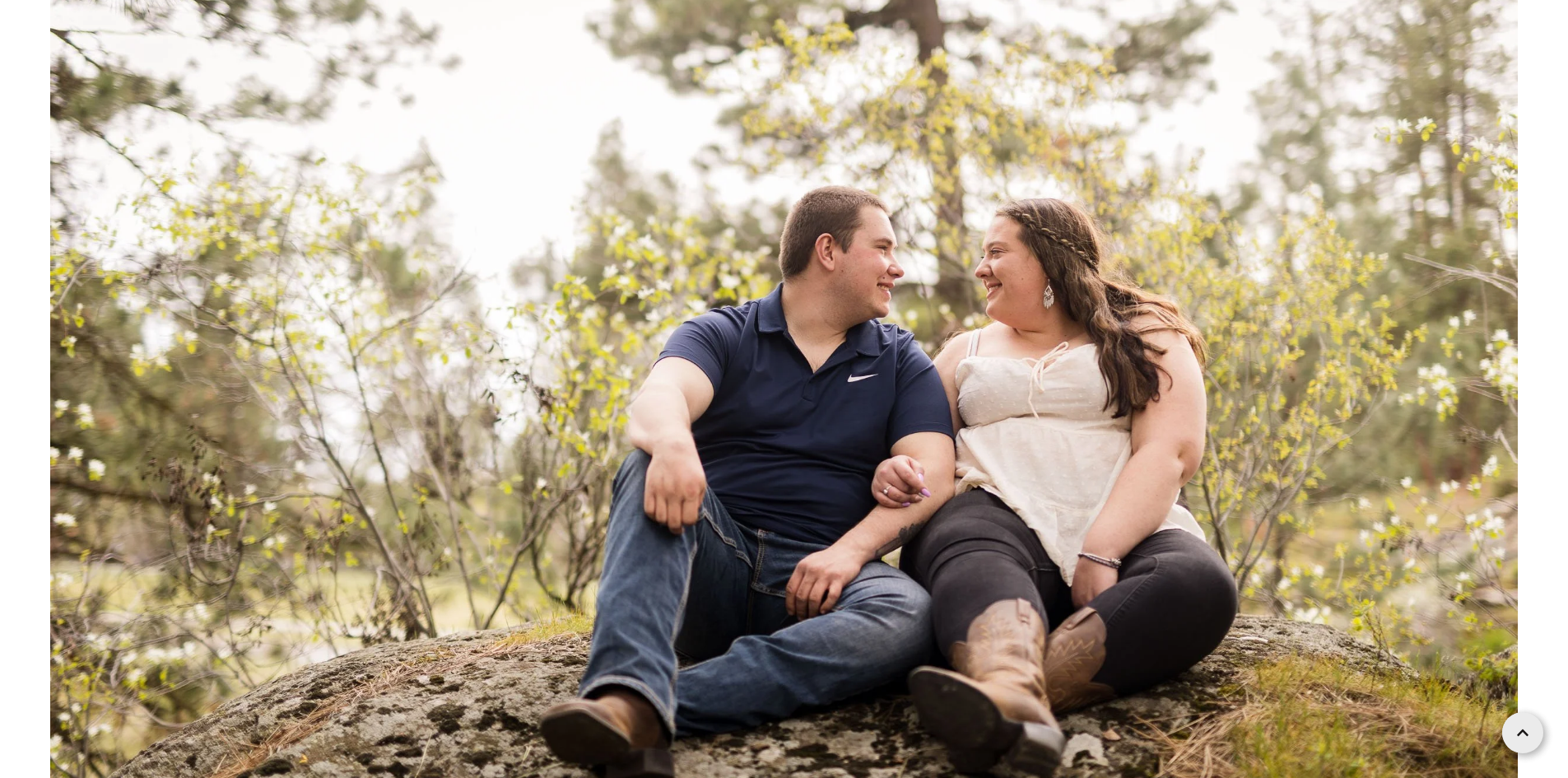
scroll to position [2717, 0]
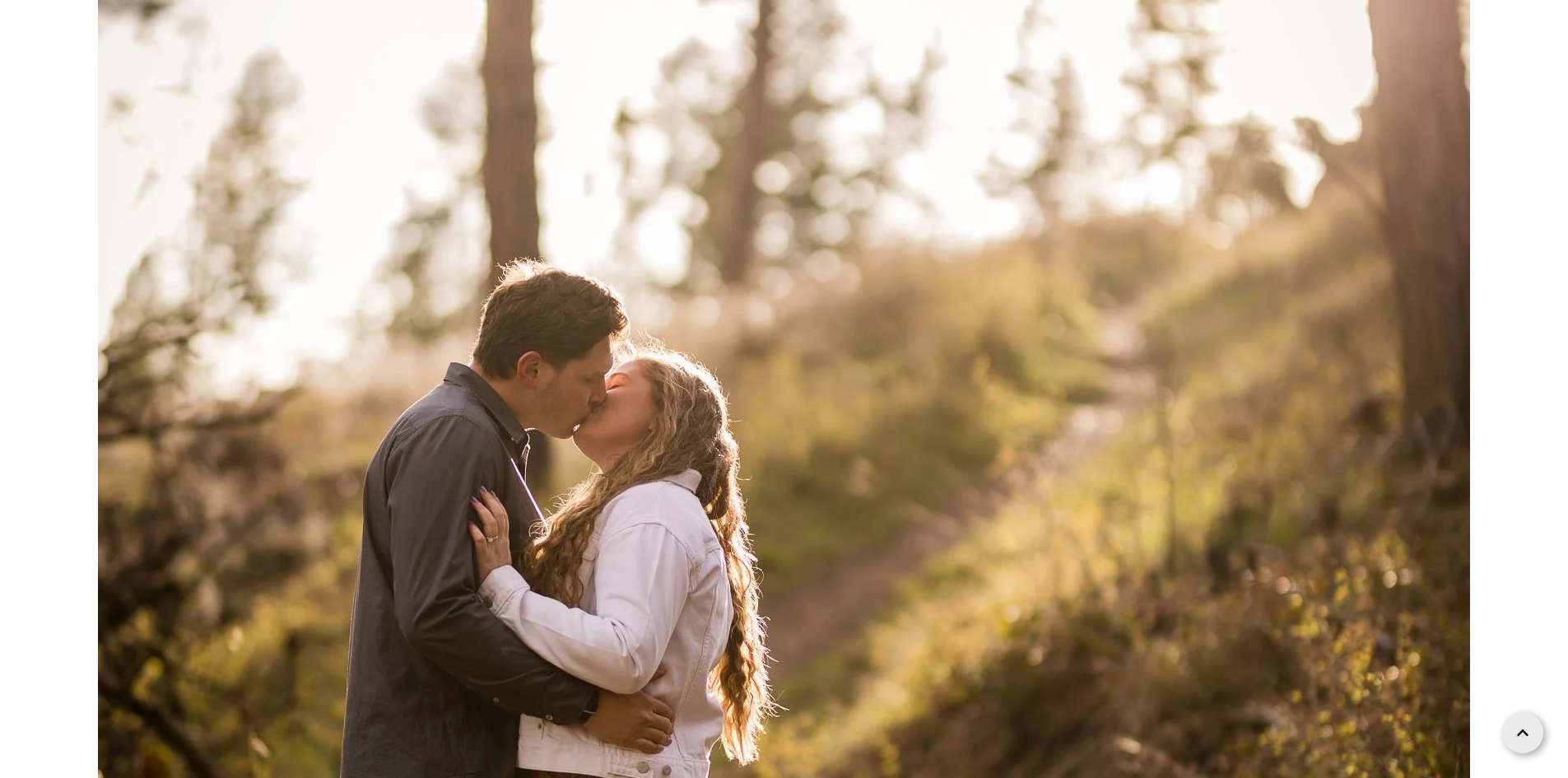
scroll to position [6670, 0]
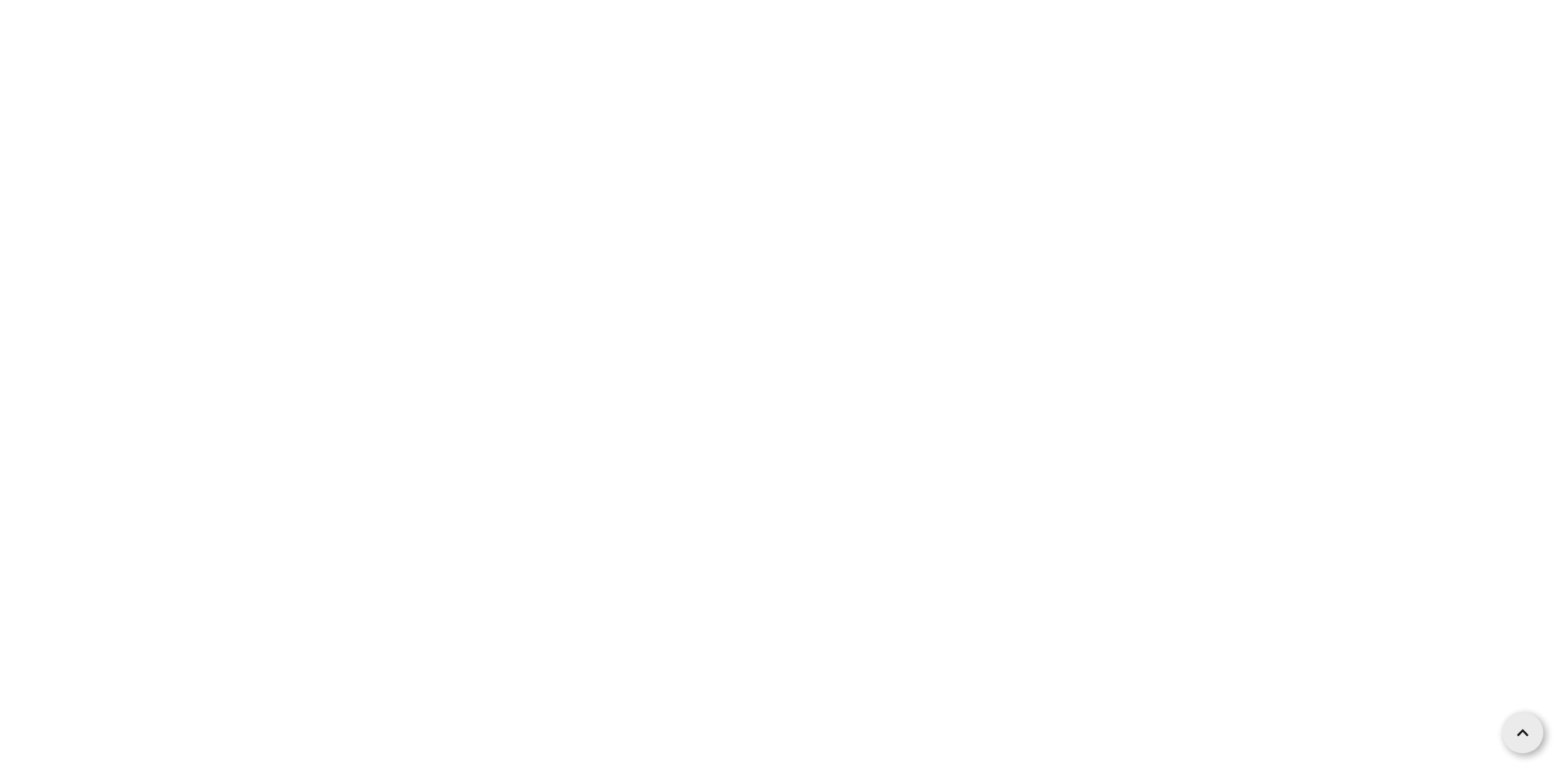
scroll to position [9140, 0]
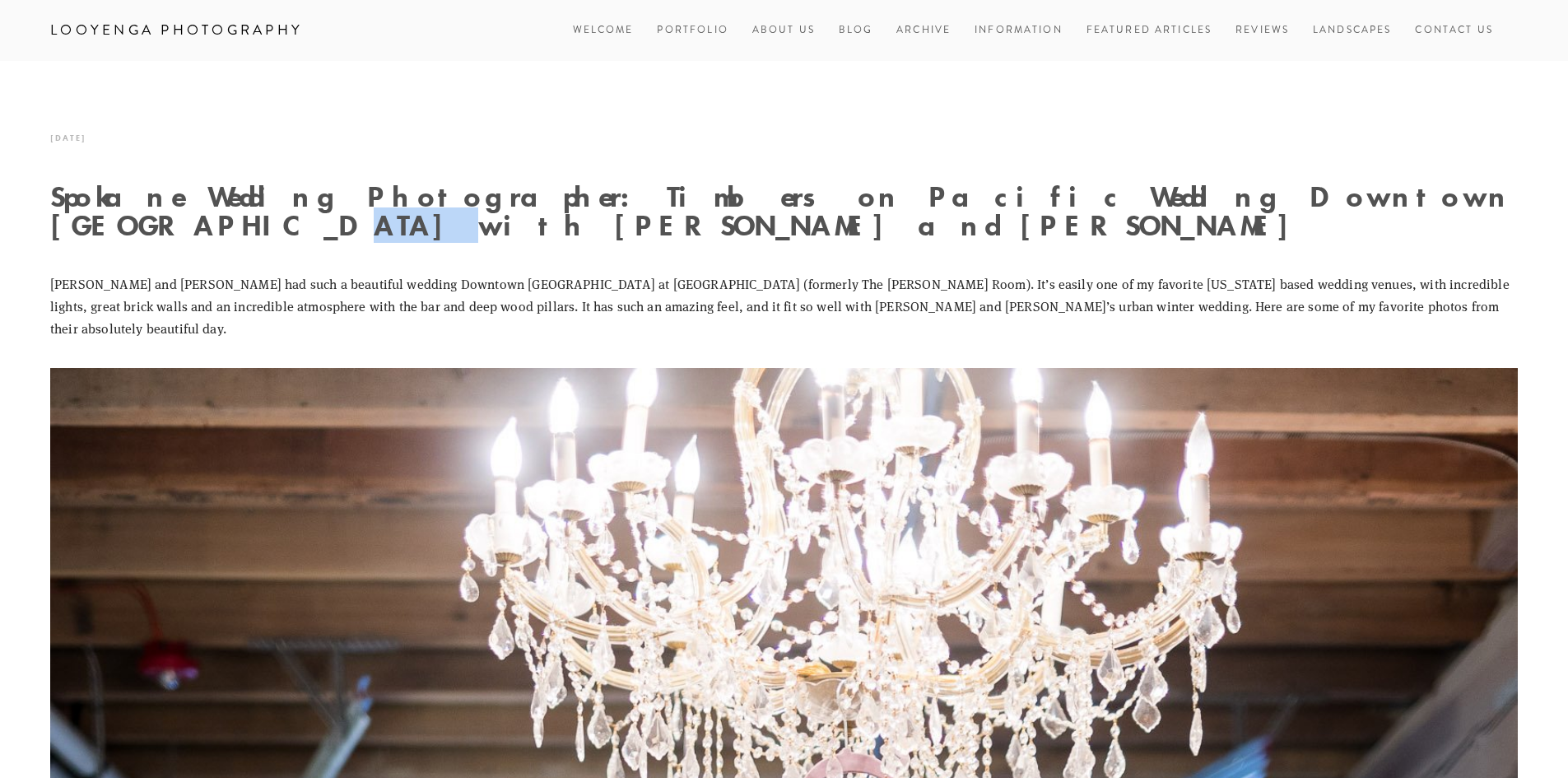
drag, startPoint x: 1177, startPoint y: 201, endPoint x: 1246, endPoint y: 206, distance: 69.2
click at [1246, 206] on h1 "Spokane Wedding Photographer: Timbers on Pacific Wedding Downtown Spokane with …" at bounding box center [784, 211] width 1467 height 58
copy h1 "Aaron"
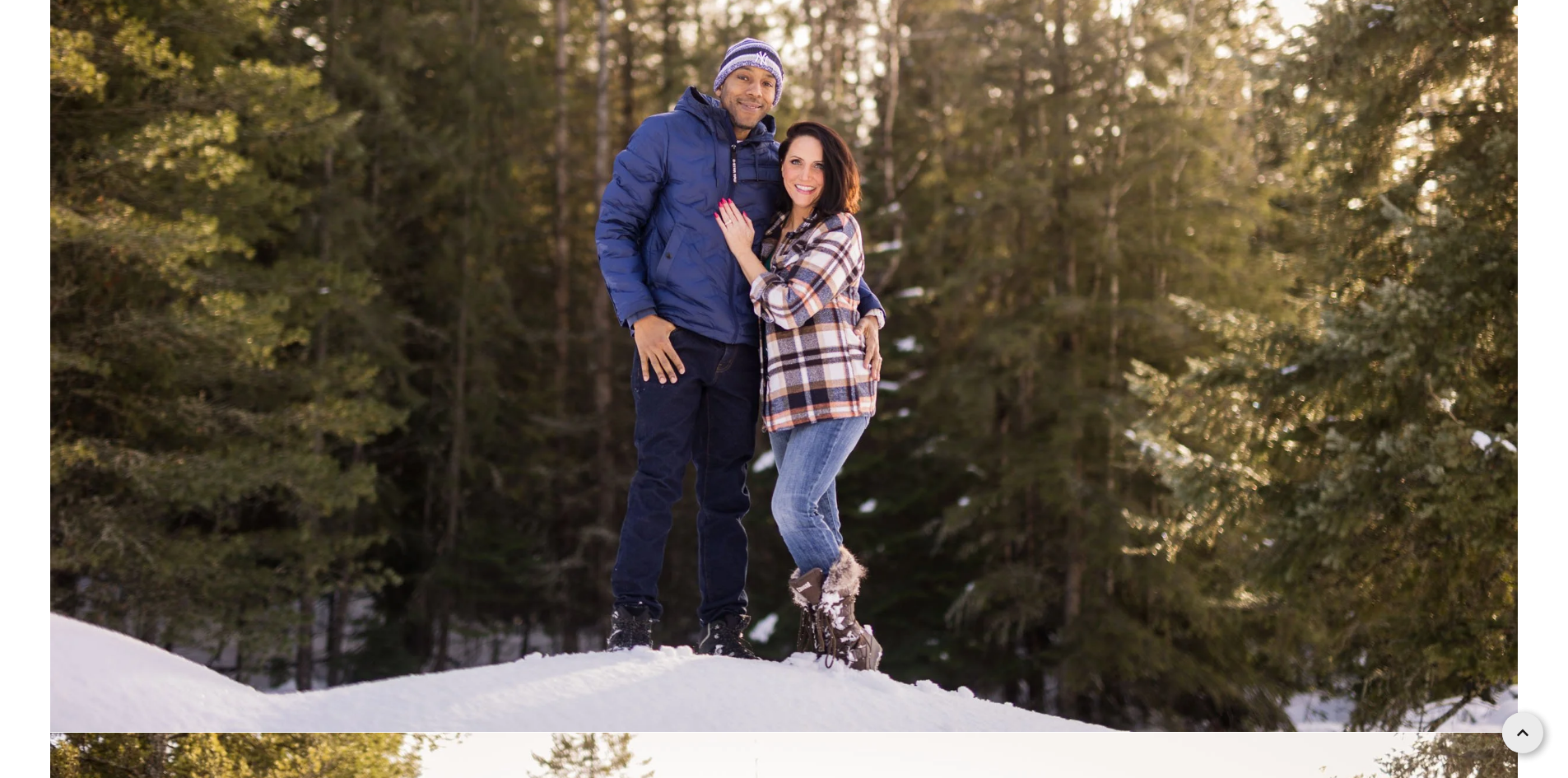
scroll to position [5764, 0]
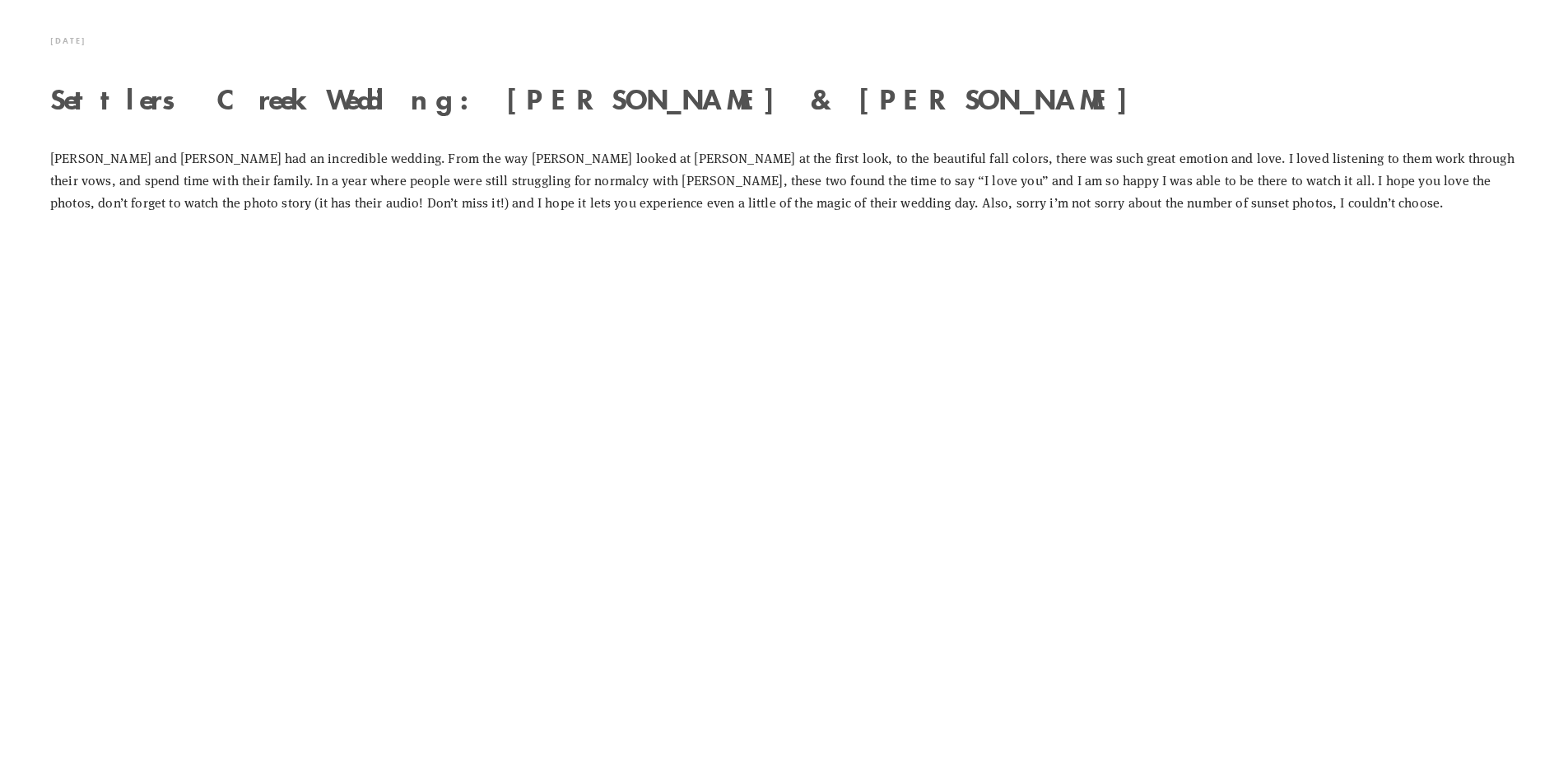
scroll to position [82, 0]
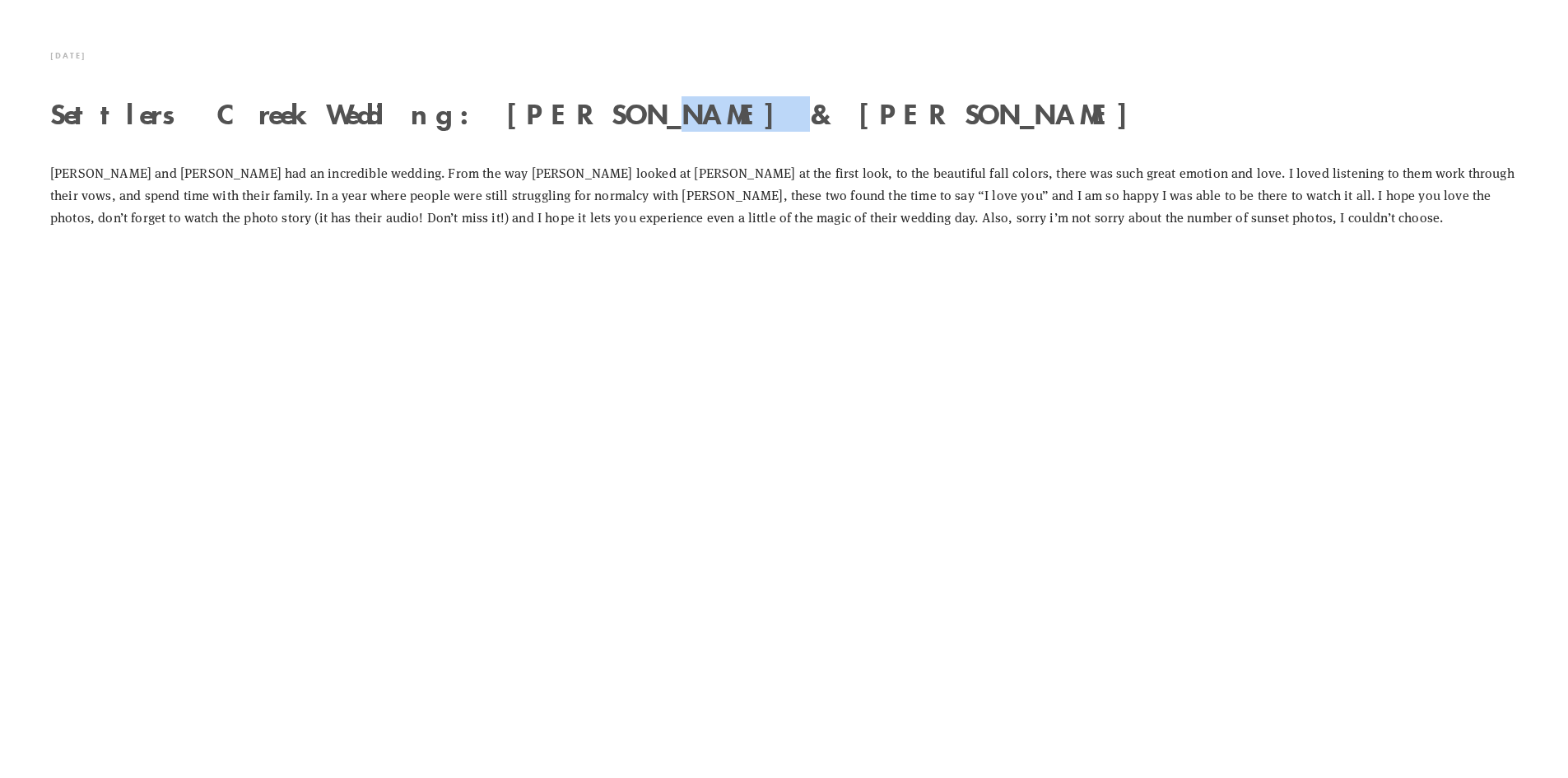
drag, startPoint x: 467, startPoint y: 115, endPoint x: 579, endPoint y: 114, distance: 112.0
click at [579, 114] on h1 "Settlers Creek Wedding: [PERSON_NAME] & [PERSON_NAME]" at bounding box center [784, 114] width 1467 height 29
copy h1 "[PERSON_NAME]"
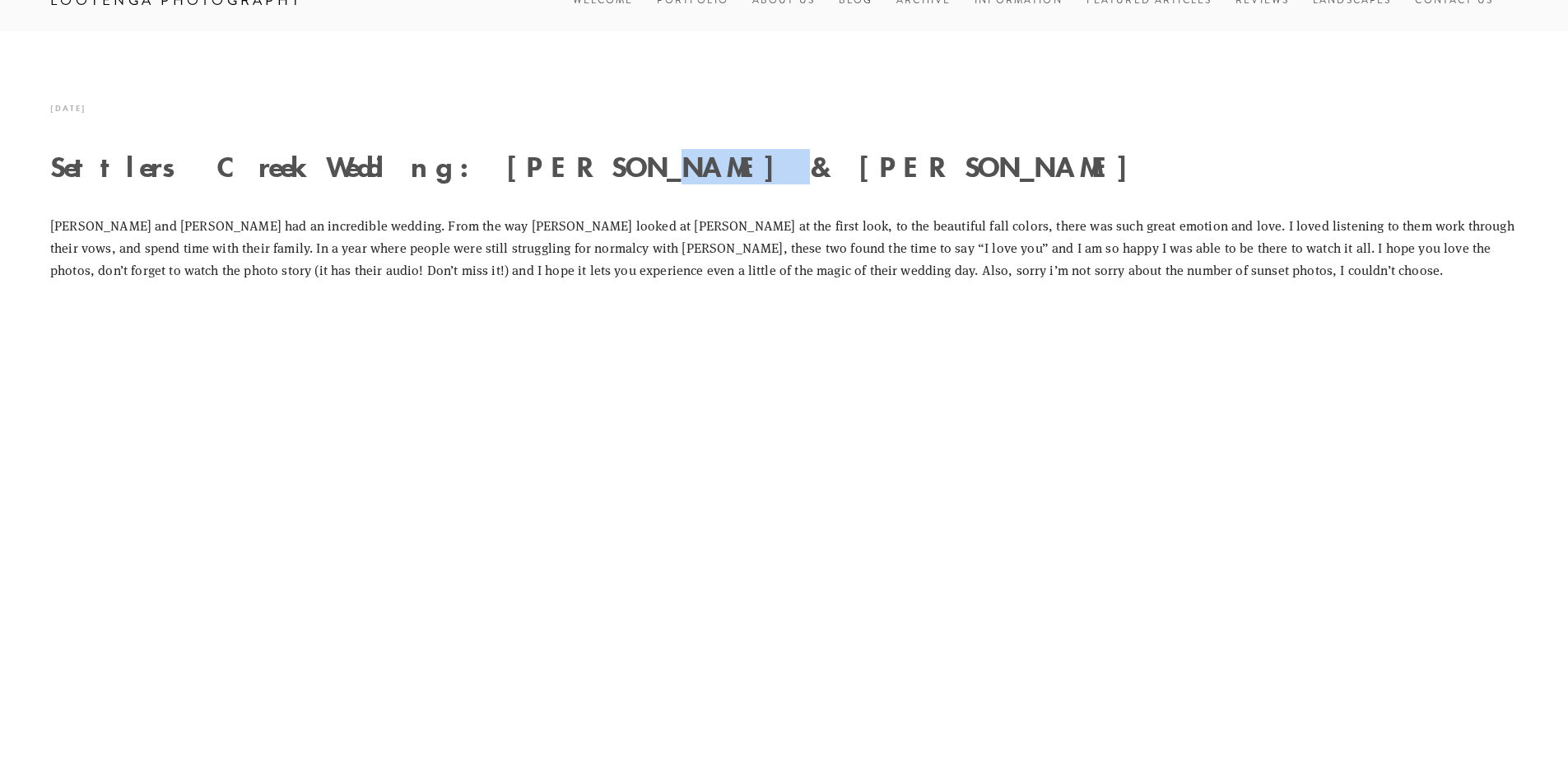
scroll to position [0, 0]
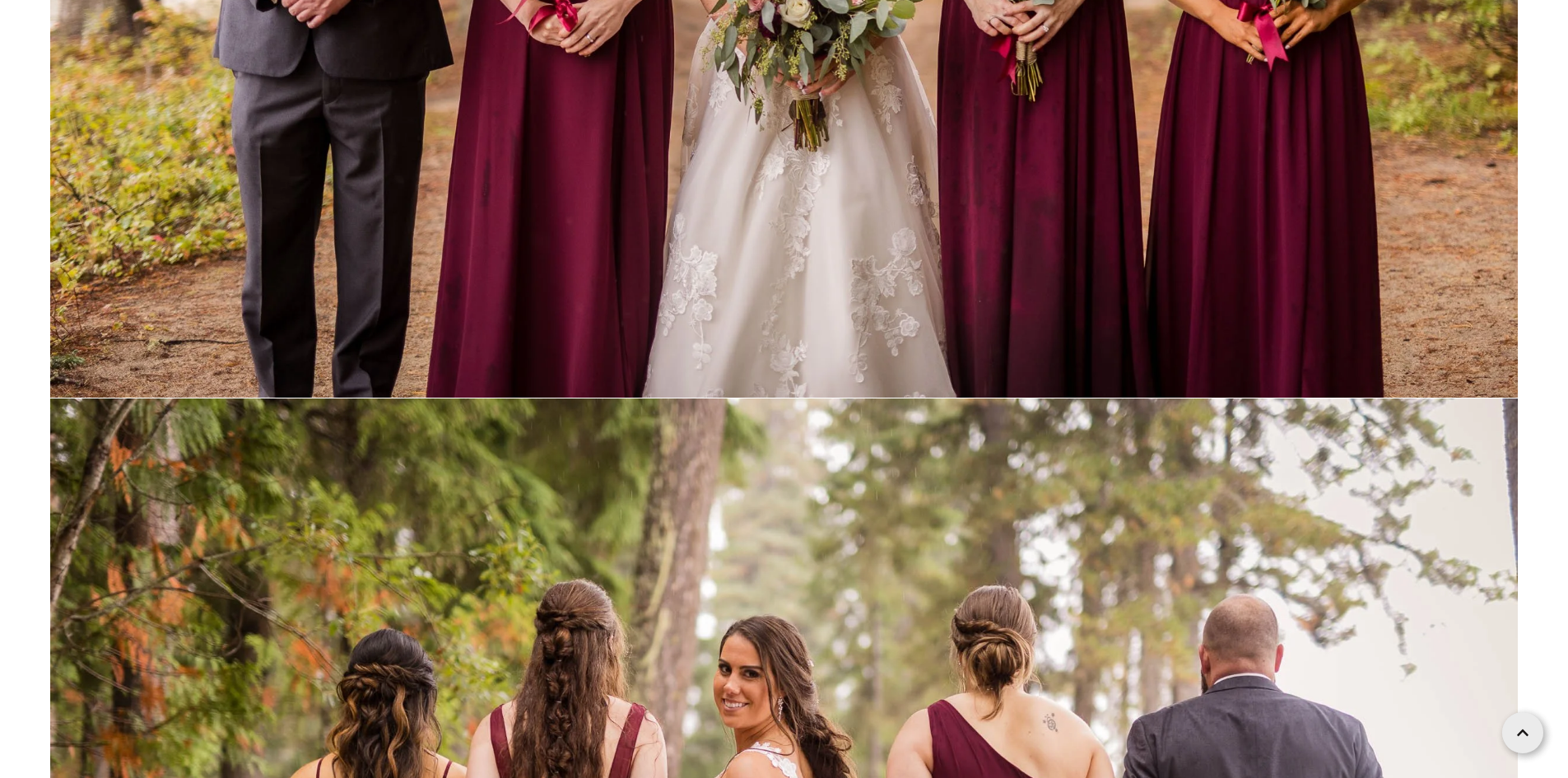
scroll to position [81670, 0]
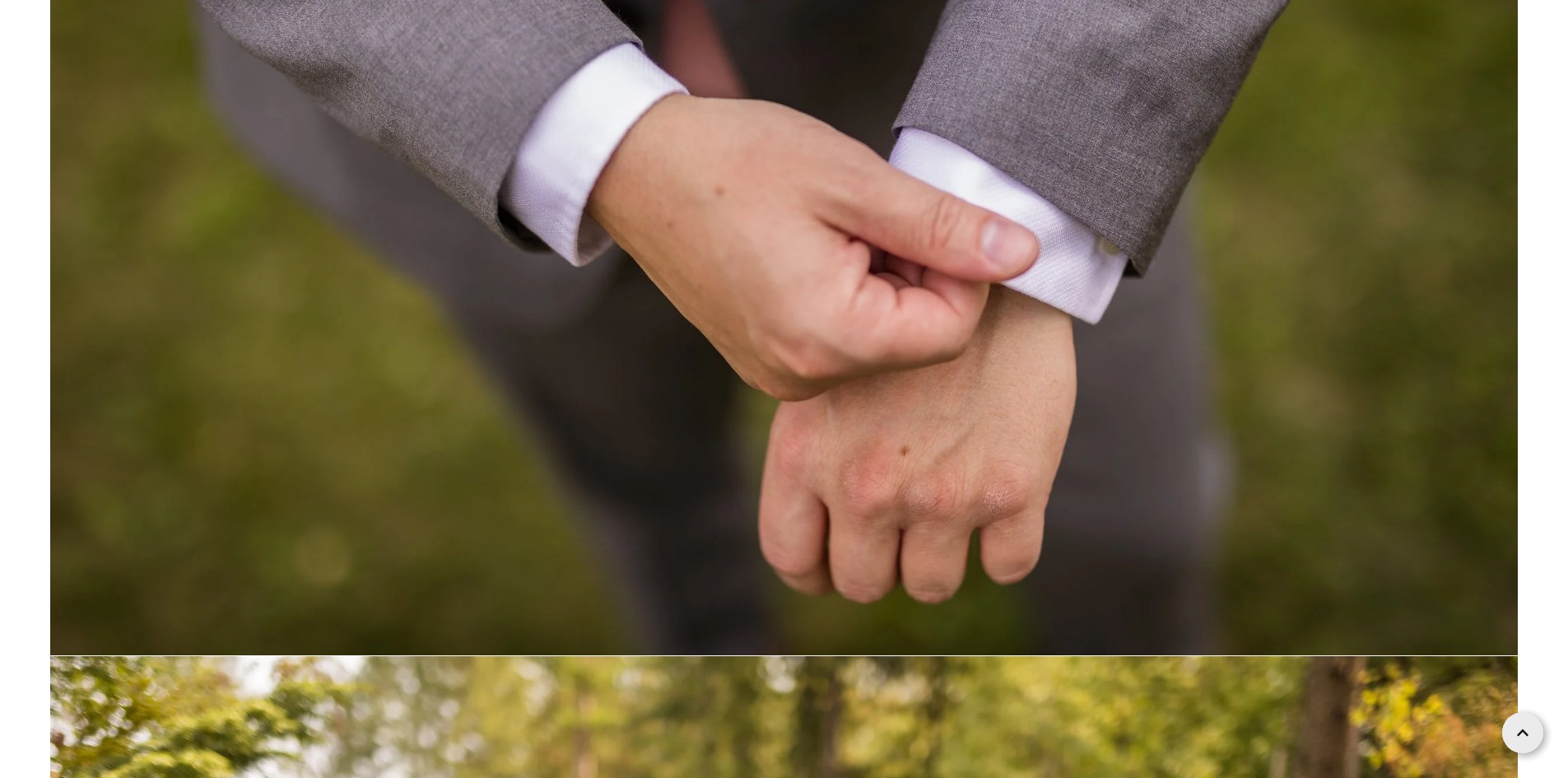
scroll to position [53, 0]
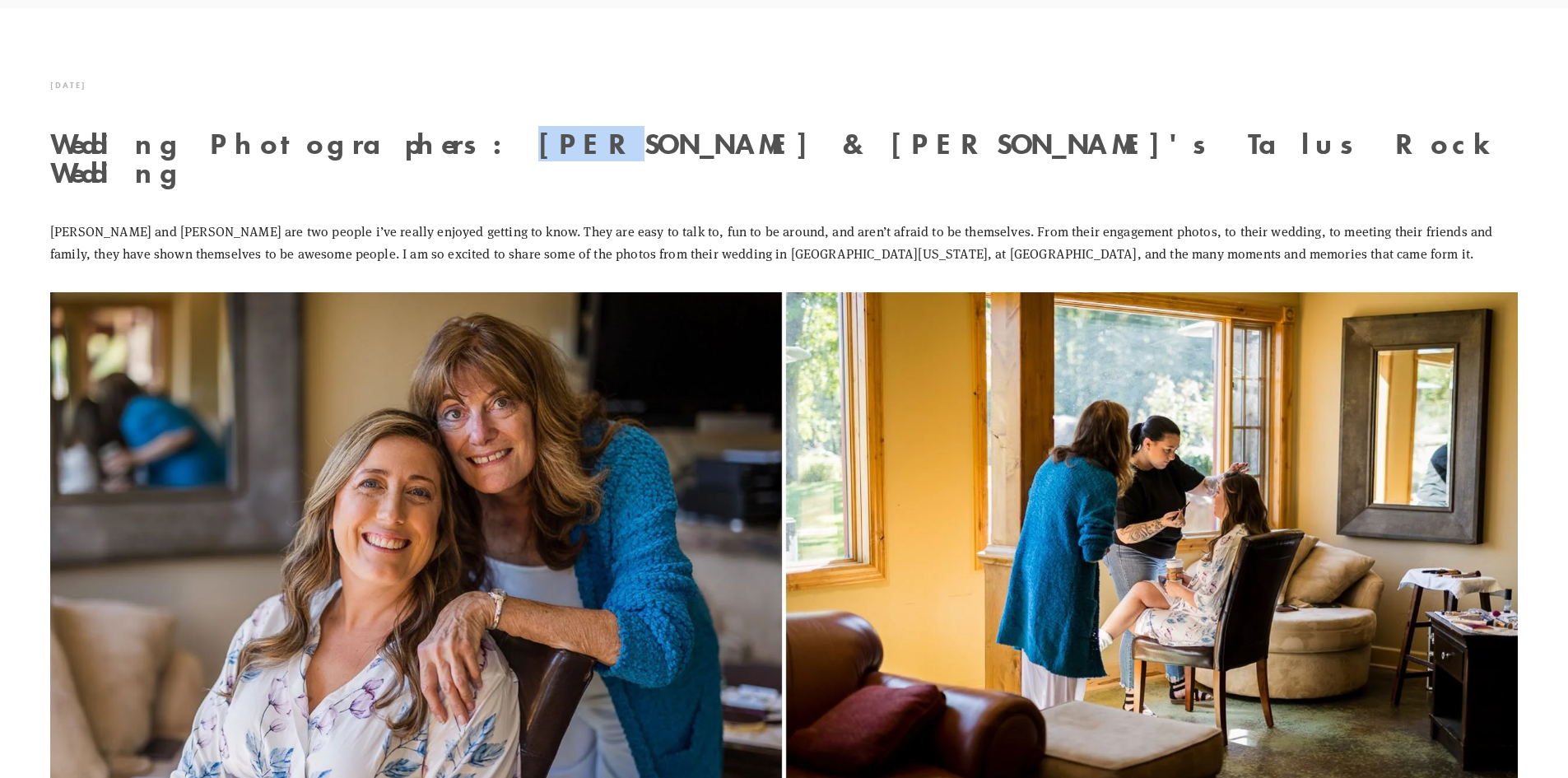
drag, startPoint x: 375, startPoint y: 151, endPoint x: 425, endPoint y: 148, distance: 50.1
click at [425, 148] on h1 "Wedding Photographers: Jeff & Katie's Talus Rock Wedding" at bounding box center [784, 158] width 1467 height 58
copy h1 "Jeff"
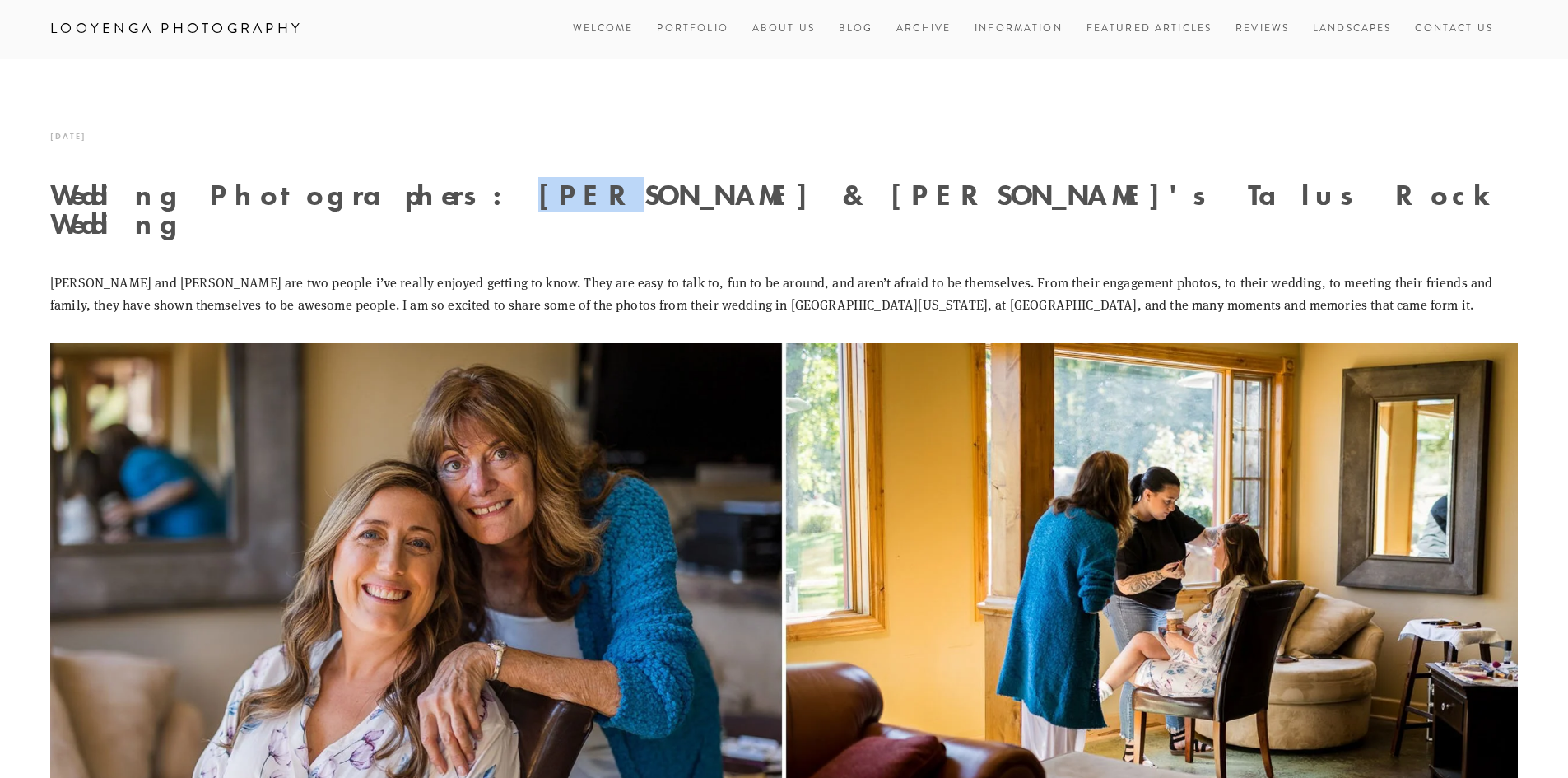
scroll to position [0, 0]
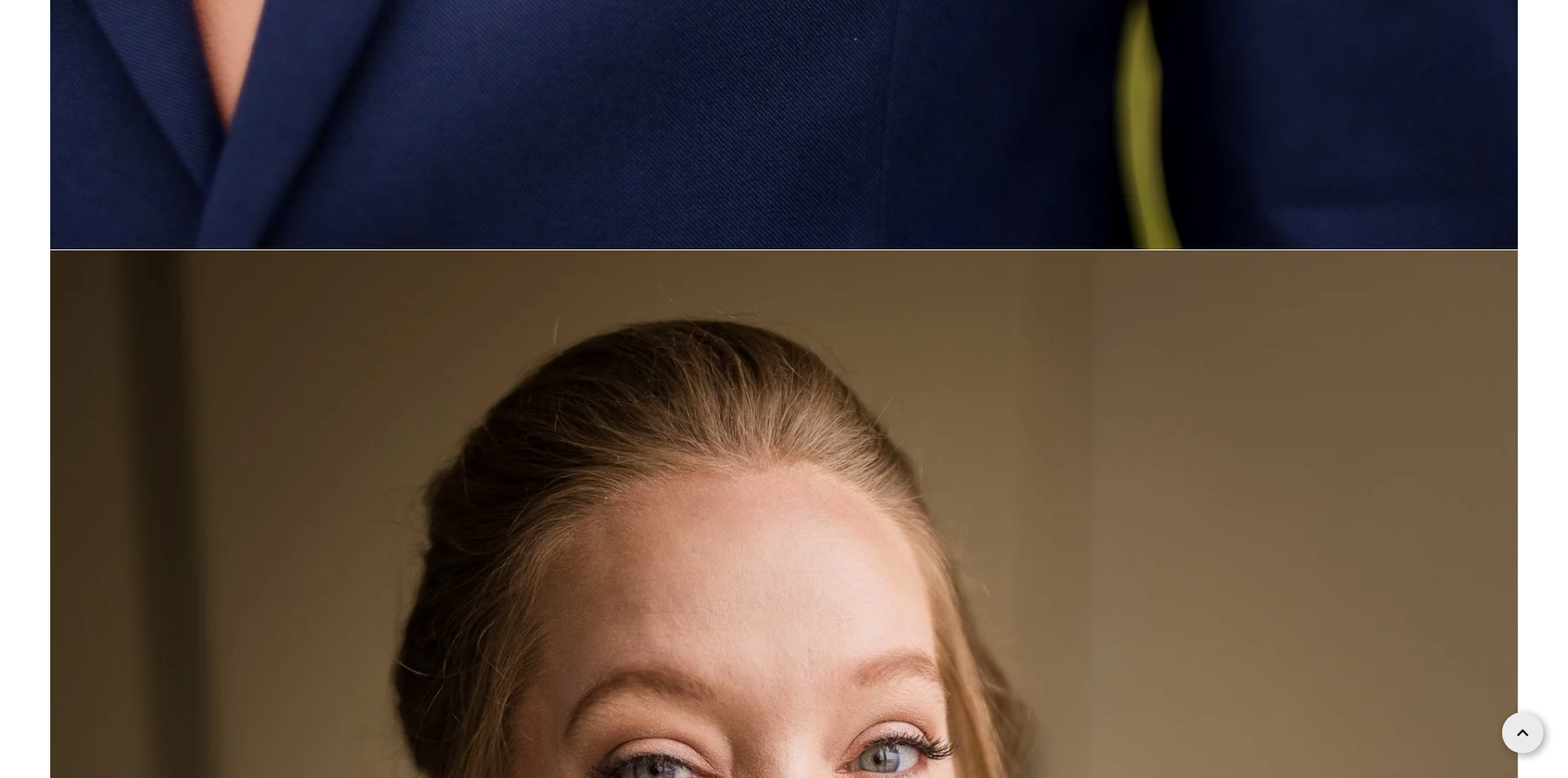
scroll to position [3705, 0]
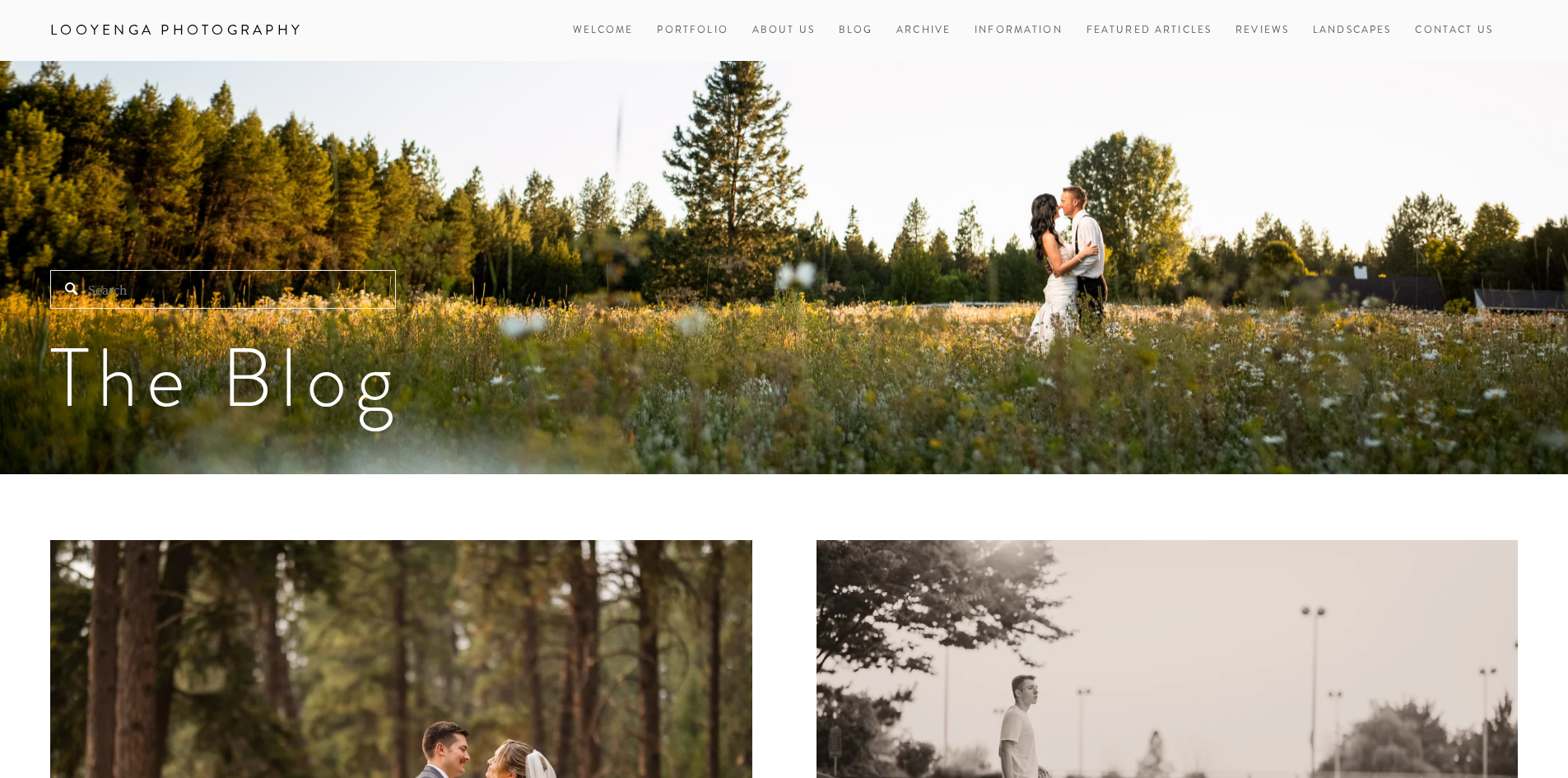
click at [278, 301] on input "Search" at bounding box center [223, 289] width 346 height 39
paste input "Jeff"
type input "Jeff"
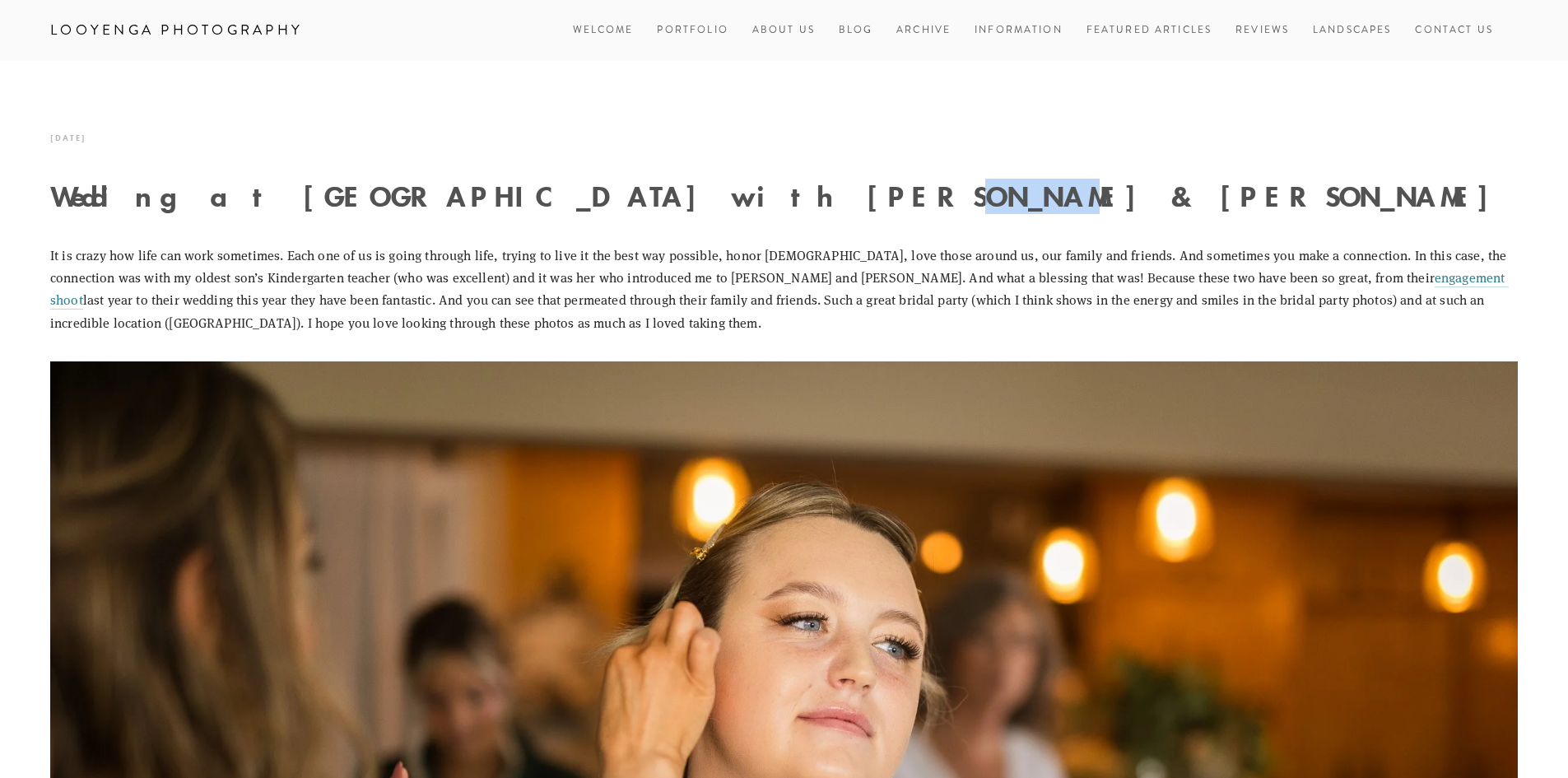
drag, startPoint x: 548, startPoint y: 191, endPoint x: 636, endPoint y: 203, distance: 88.8
click at [636, 203] on h1 "Wedding at Settlers Creek with Tyler & Kelsie" at bounding box center [784, 196] width 1467 height 29
copy h1 "Kelsie"
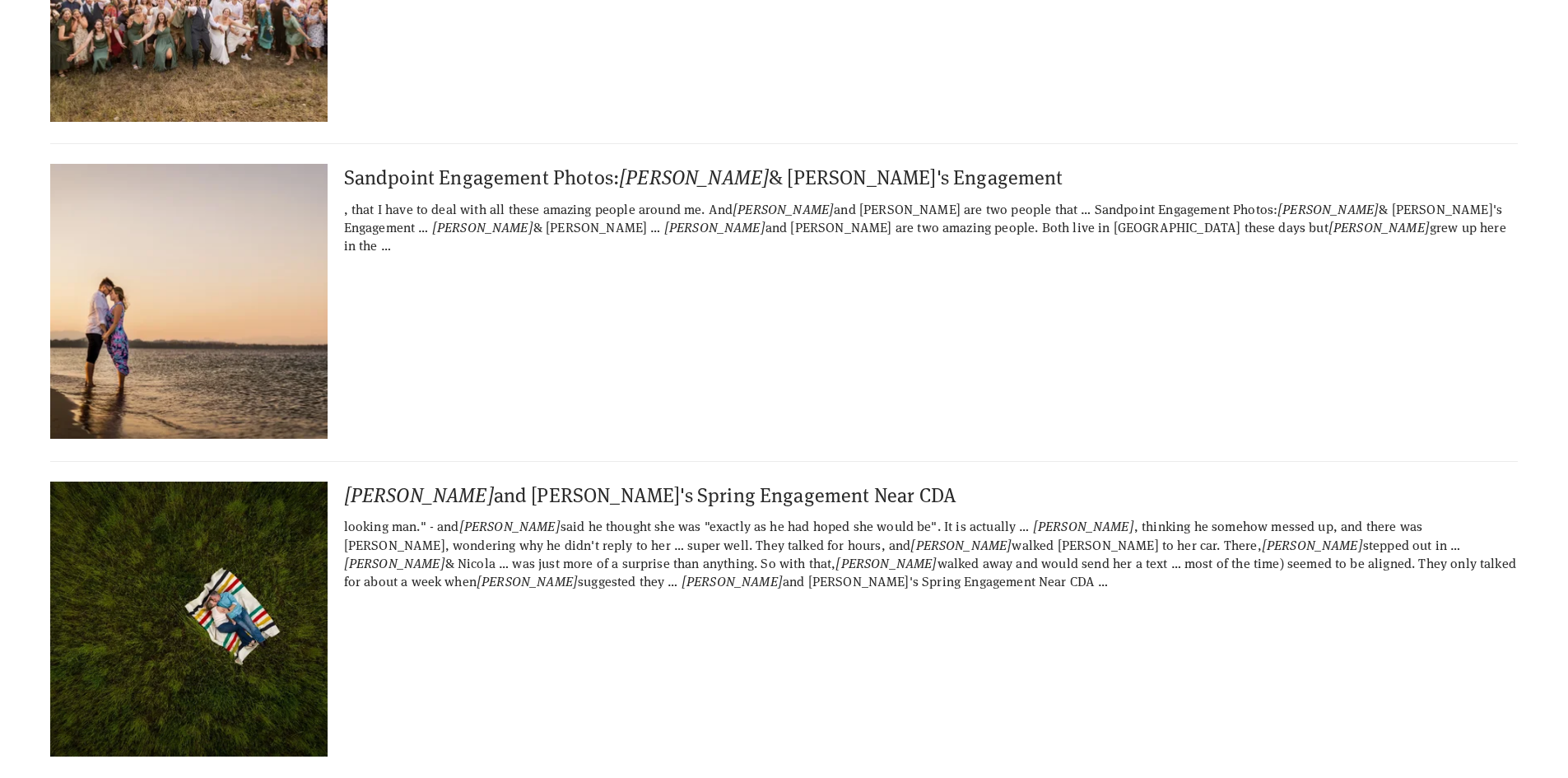
scroll to position [412, 0]
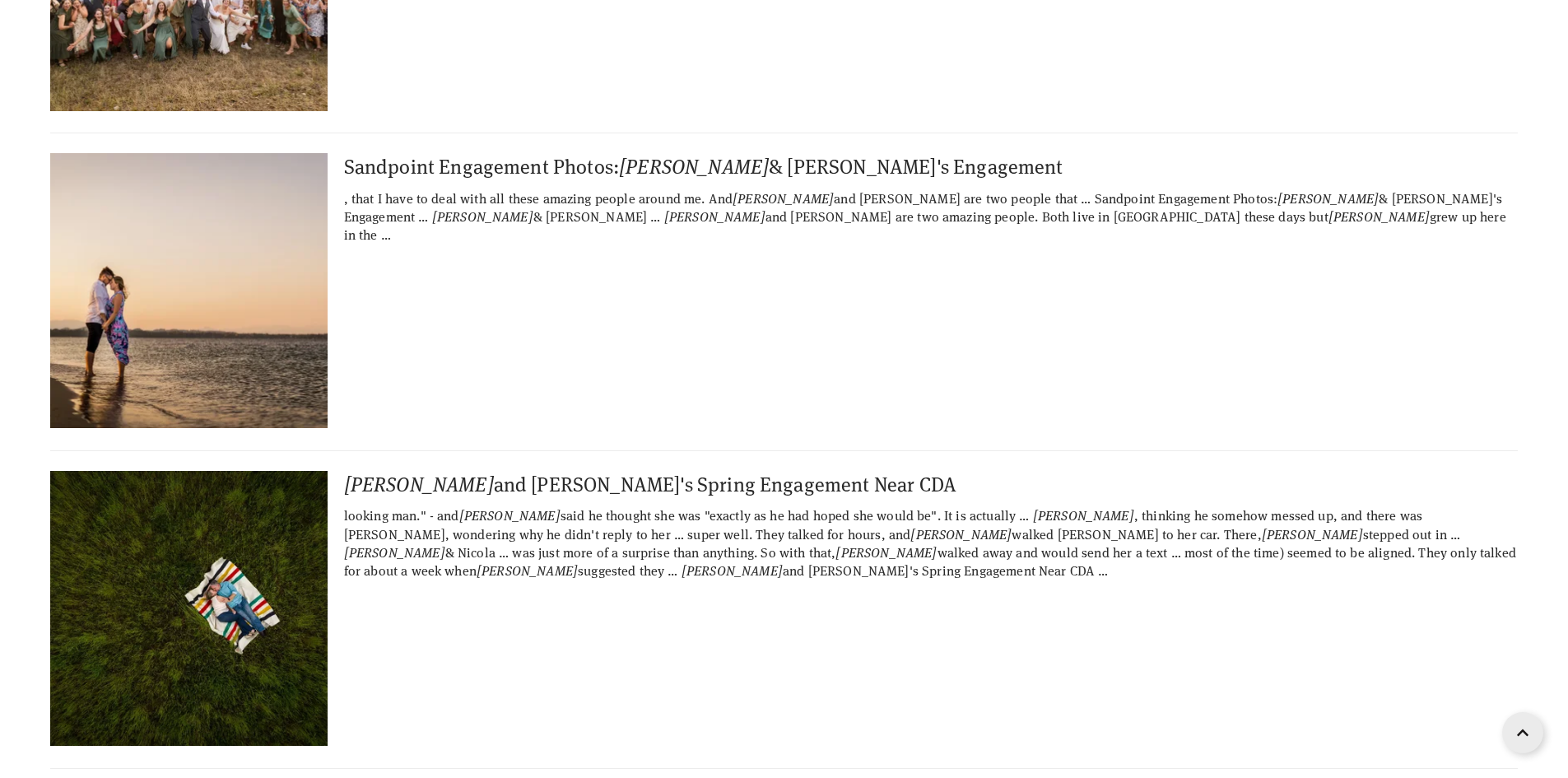
click at [235, 281] on img at bounding box center [188, 290] width 411 height 275
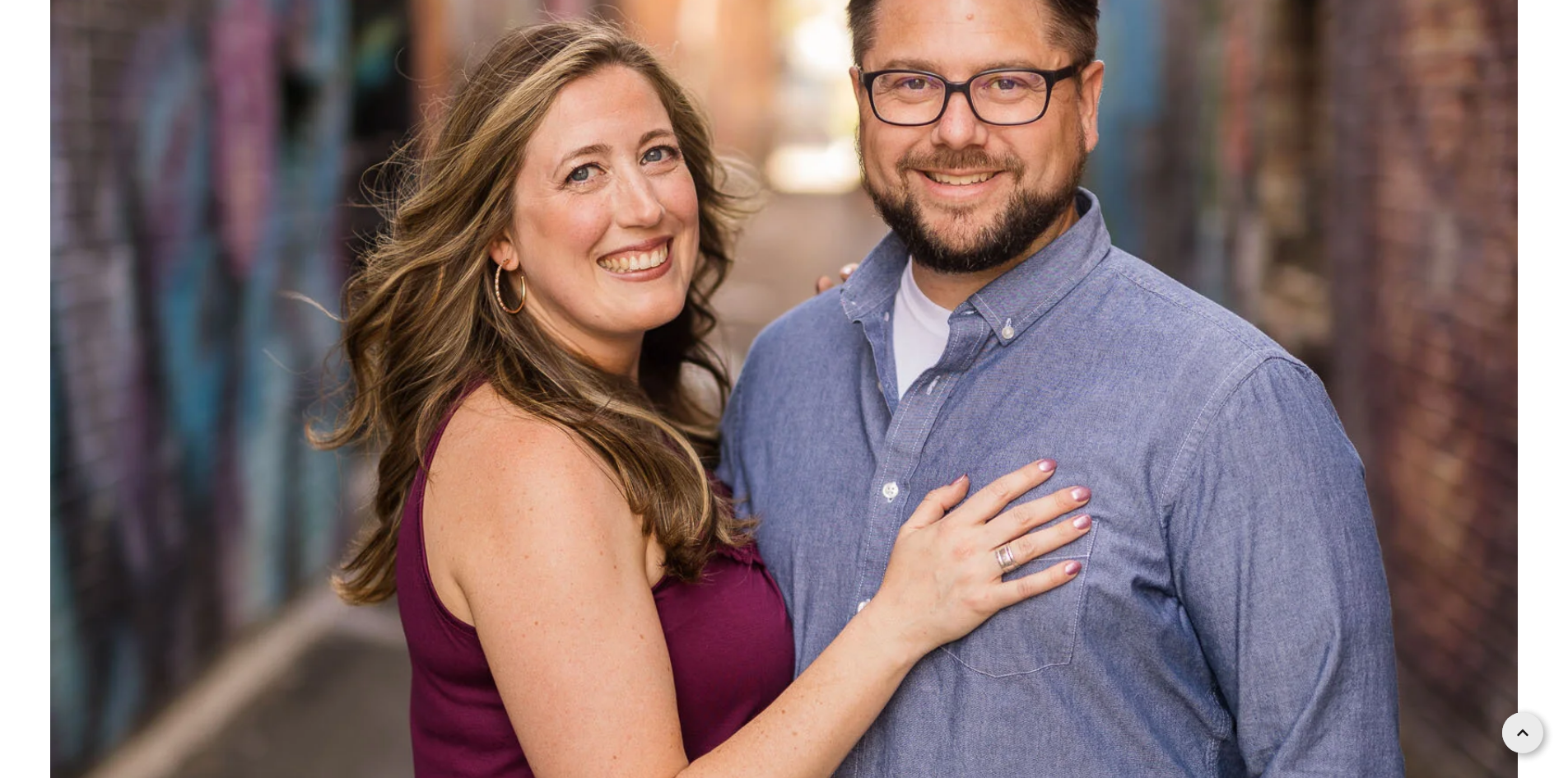
scroll to position [7822, 0]
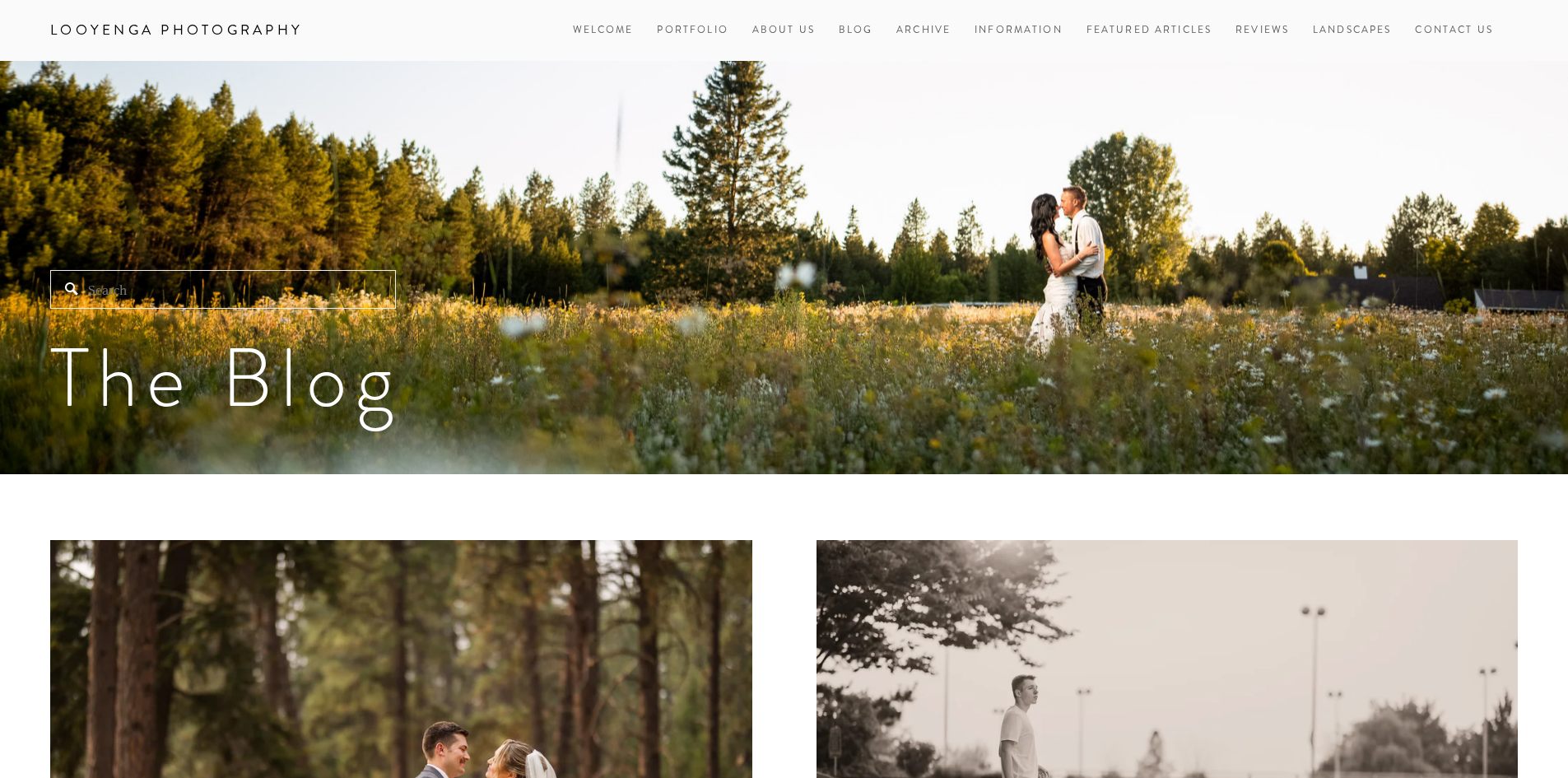
click at [303, 291] on input "Search" at bounding box center [223, 289] width 346 height 39
paste input "Kelsie"
type input "Kelsie"
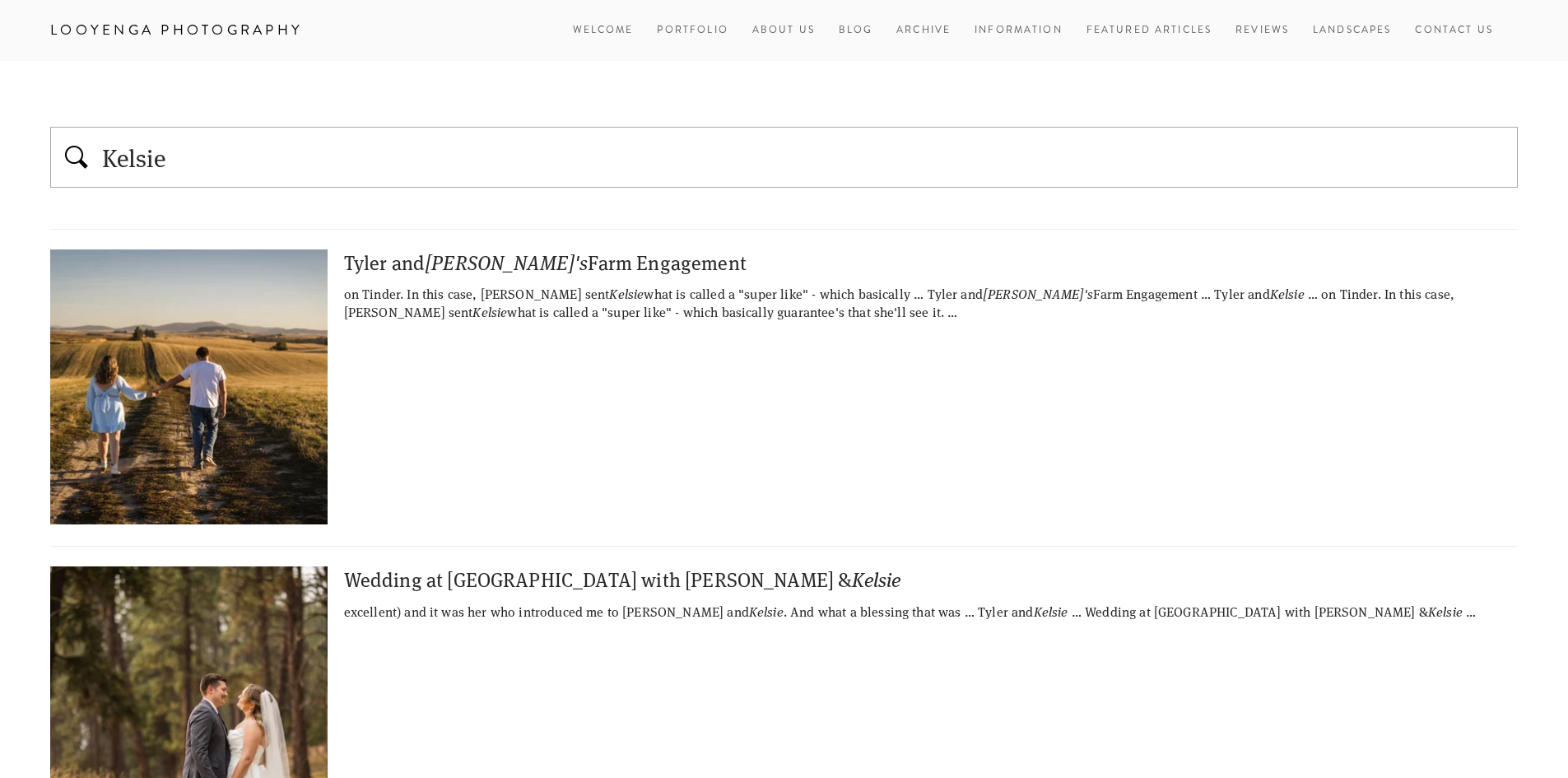
click at [210, 334] on img at bounding box center [188, 386] width 411 height 275
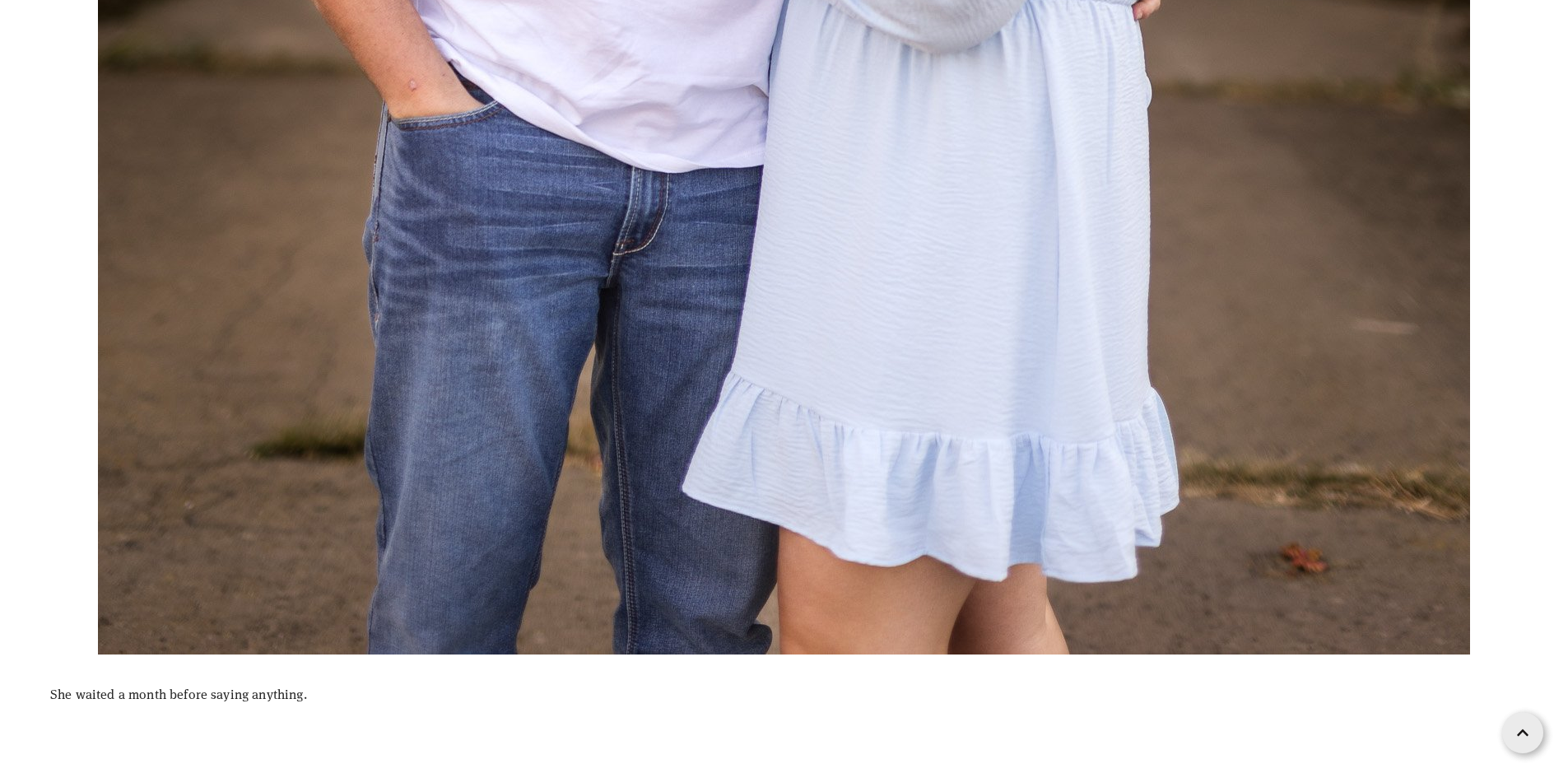
scroll to position [1729, 0]
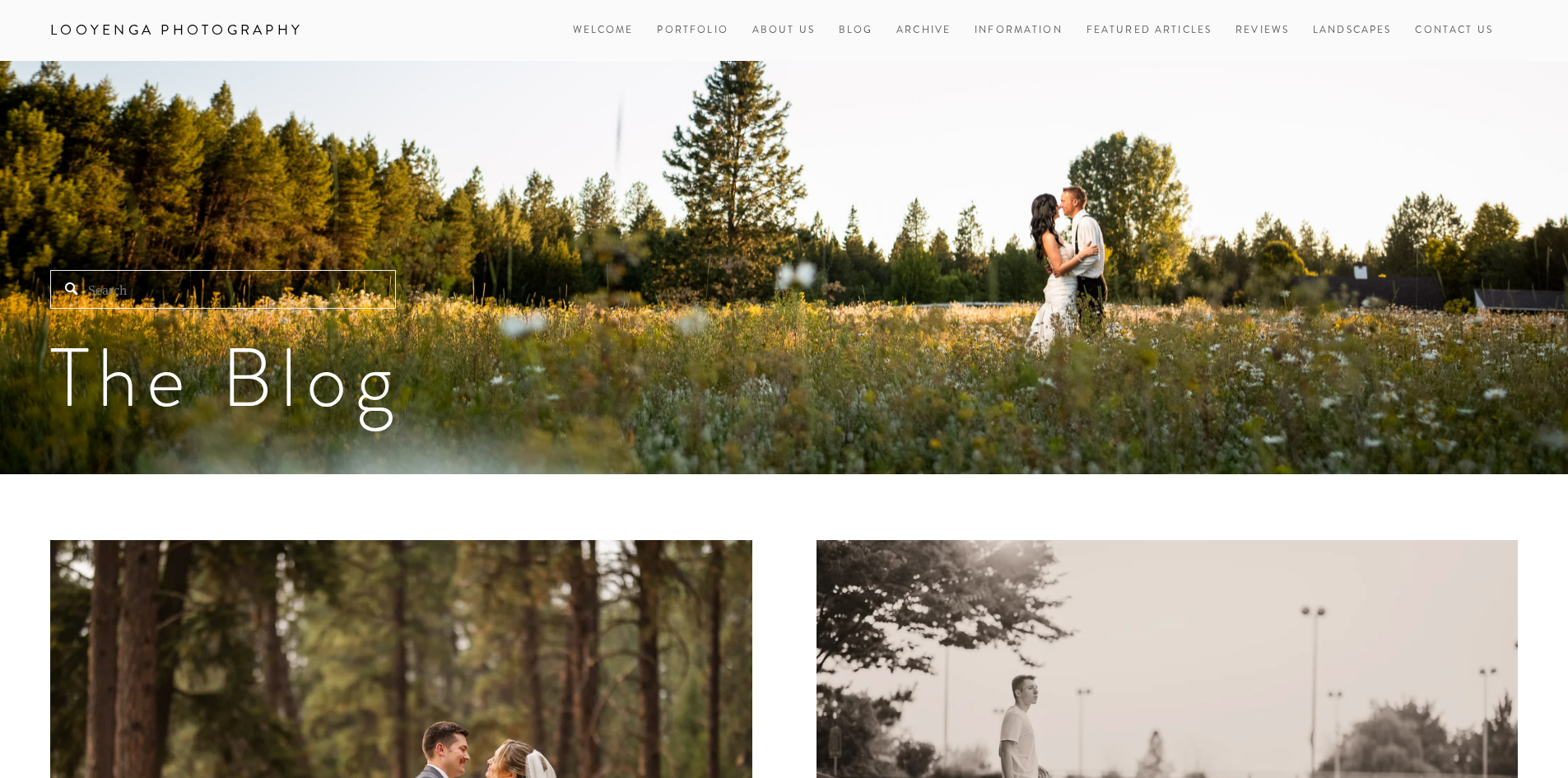
click at [351, 284] on input "Search" at bounding box center [223, 289] width 346 height 39
paste input "[PERSON_NAME]"
type input "[PERSON_NAME]"
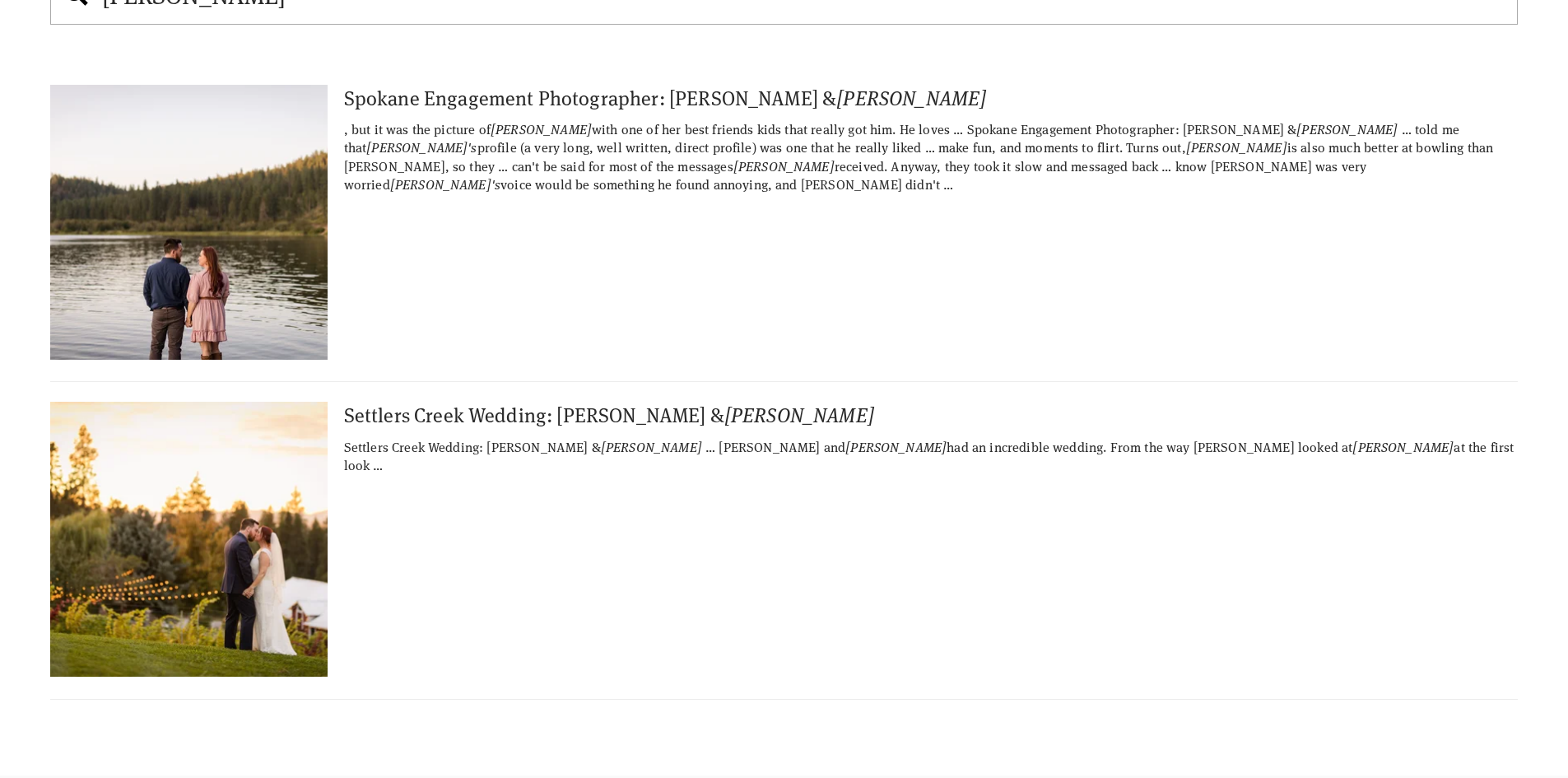
scroll to position [165, 0]
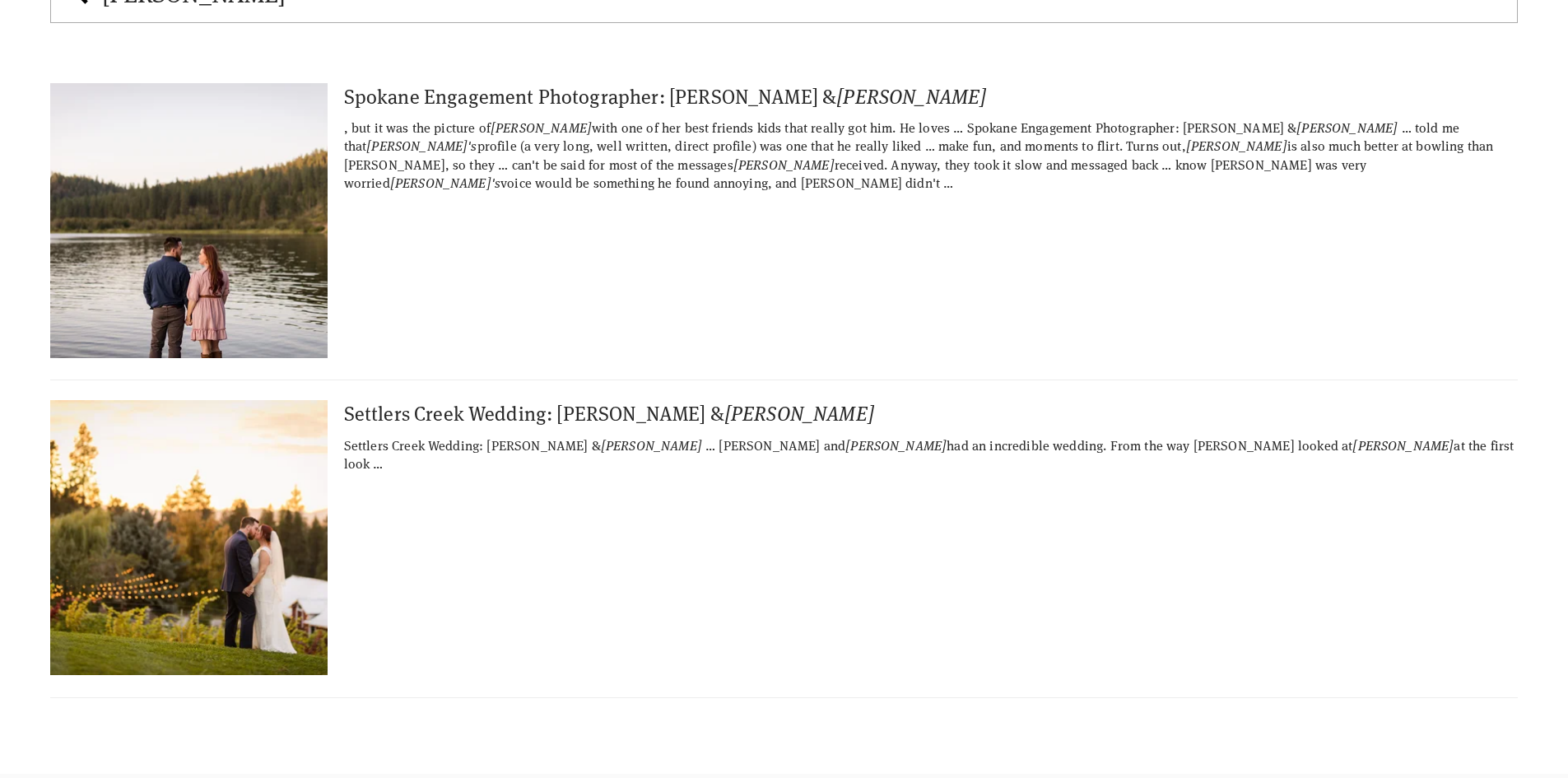
click at [277, 231] on img at bounding box center [188, 220] width 411 height 275
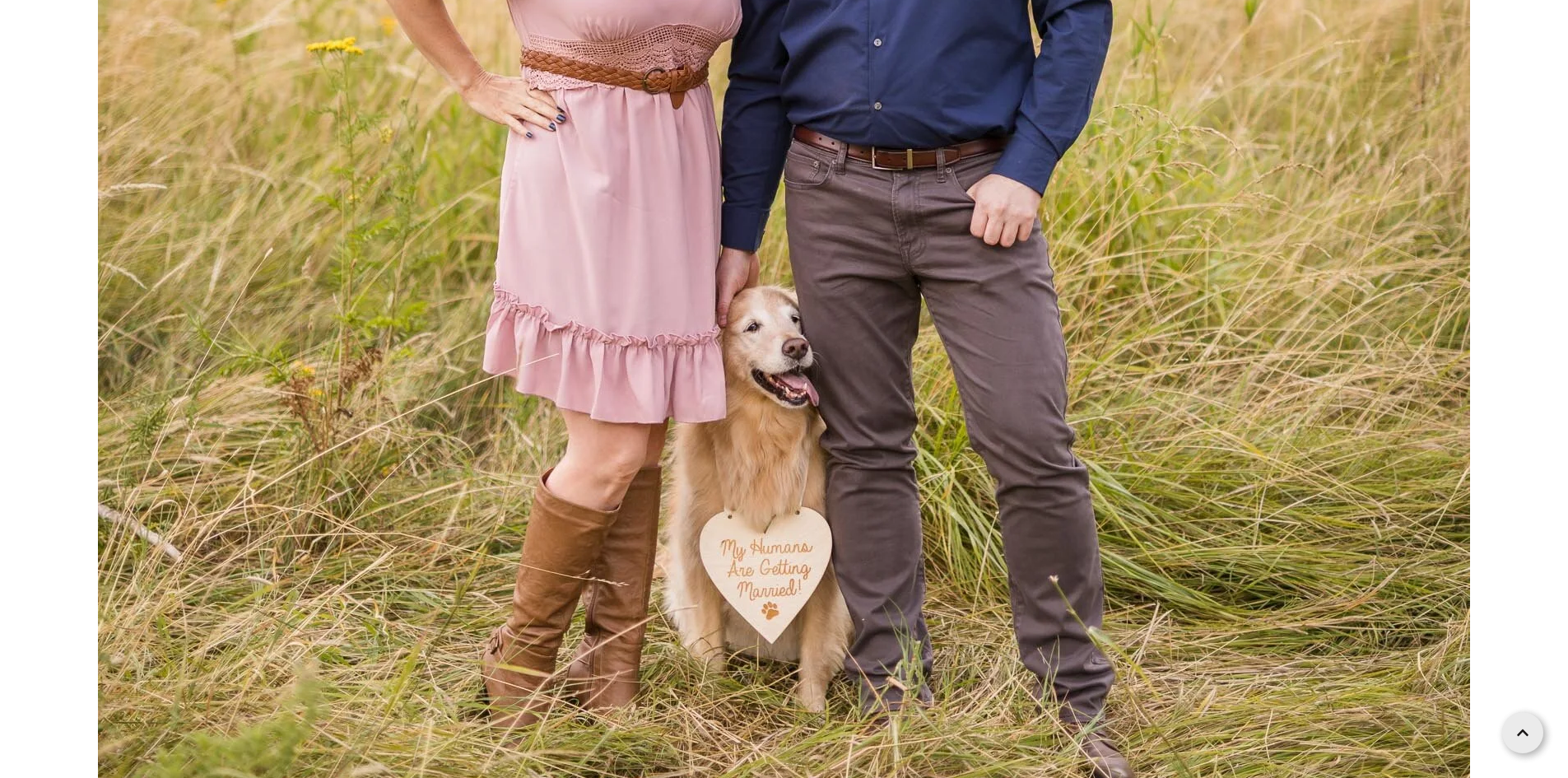
scroll to position [1564, 0]
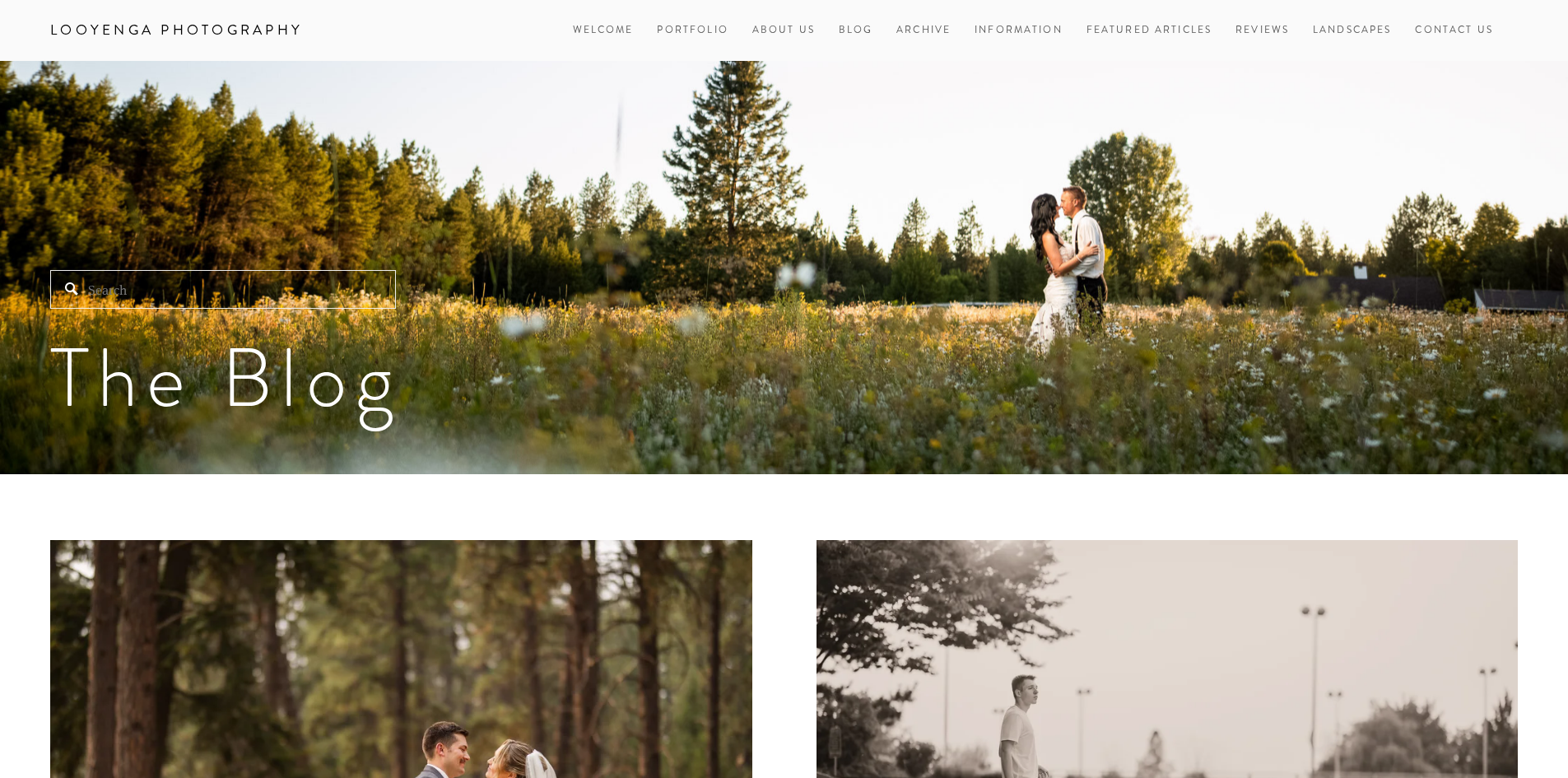
click at [324, 300] on input "Search" at bounding box center [223, 289] width 346 height 39
paste input "[PERSON_NAME]"
type input "[PERSON_NAME]"
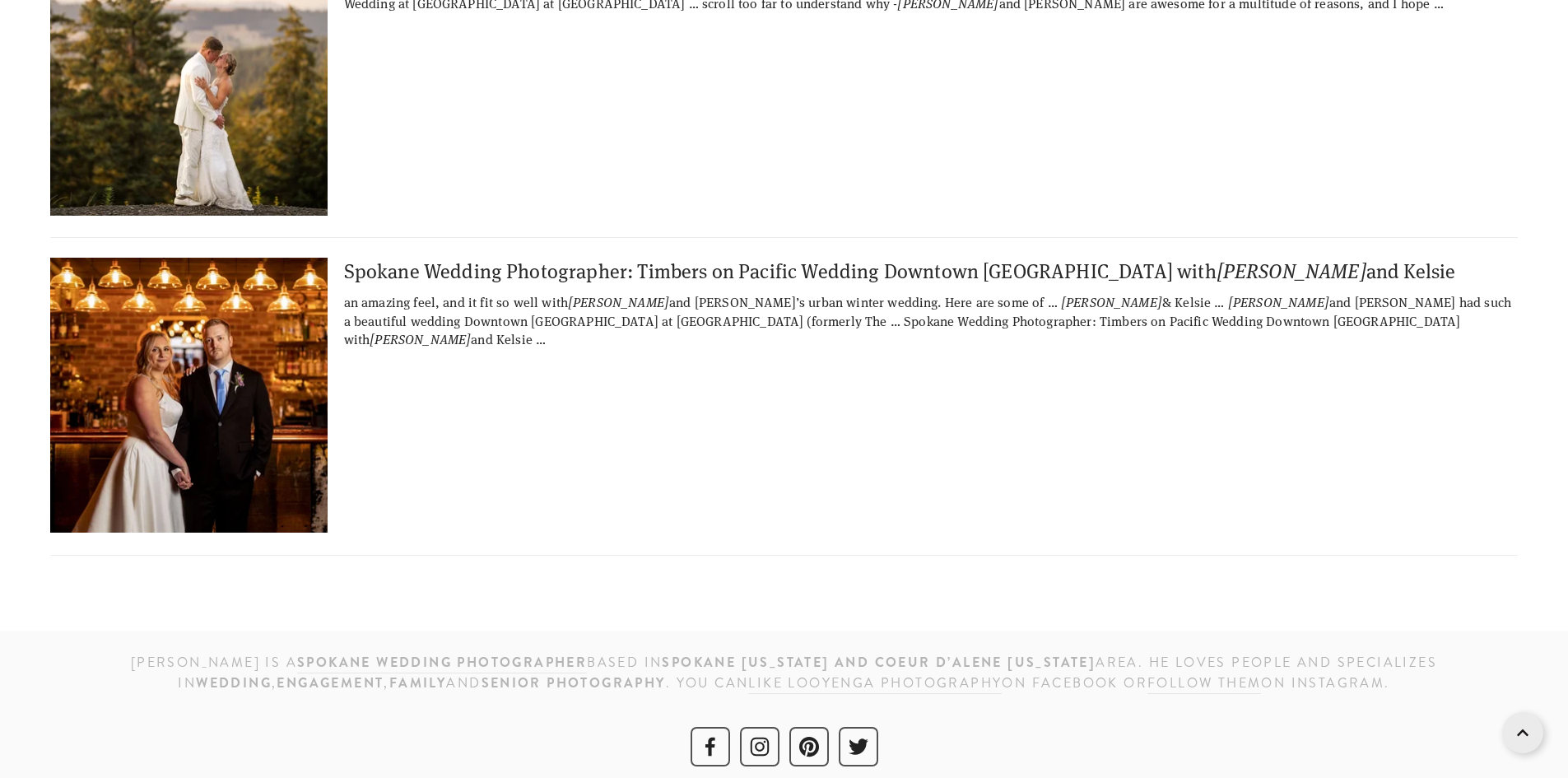
scroll to position [1264, 0]
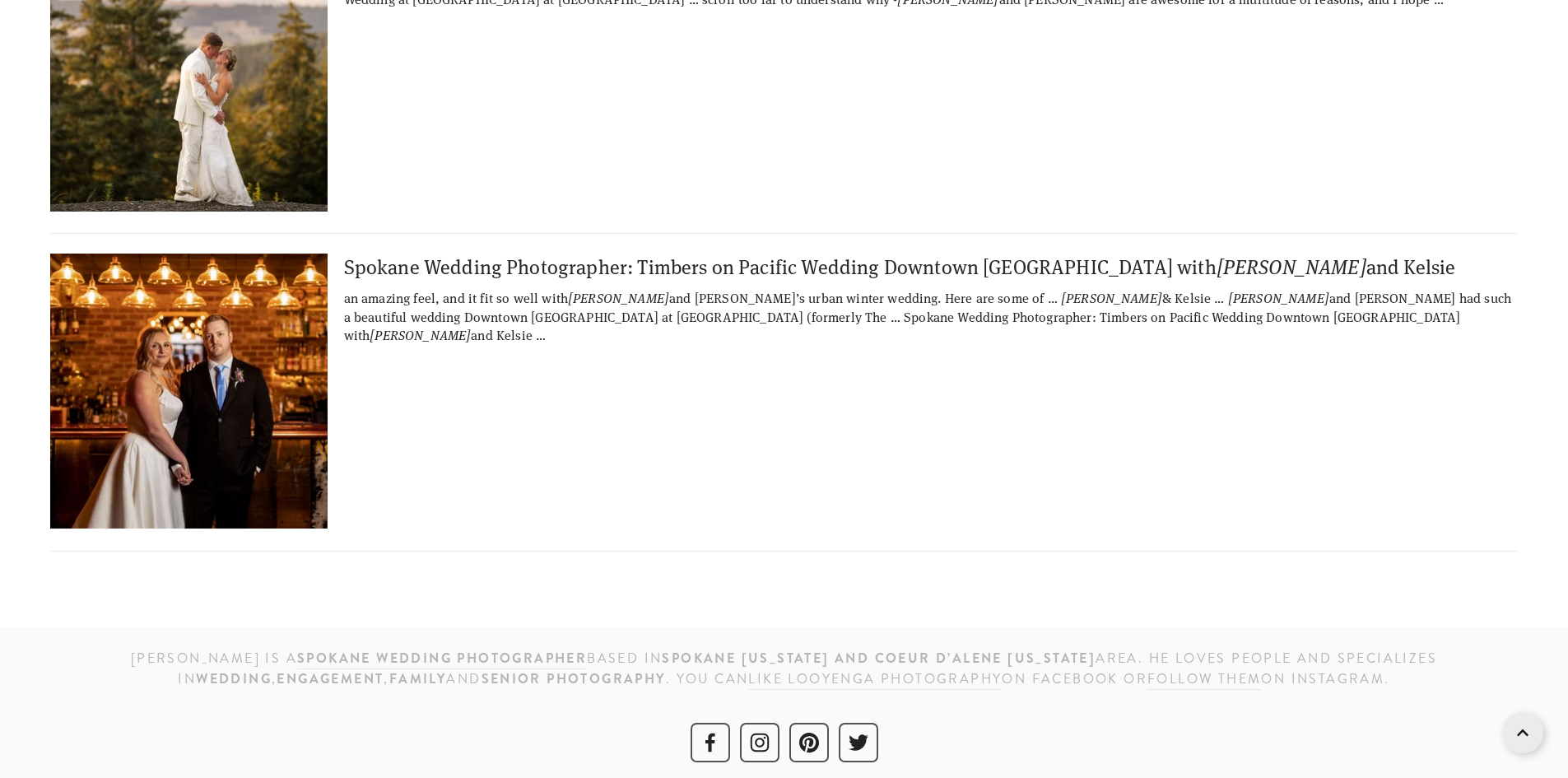
click at [241, 358] on img at bounding box center [188, 391] width 411 height 275
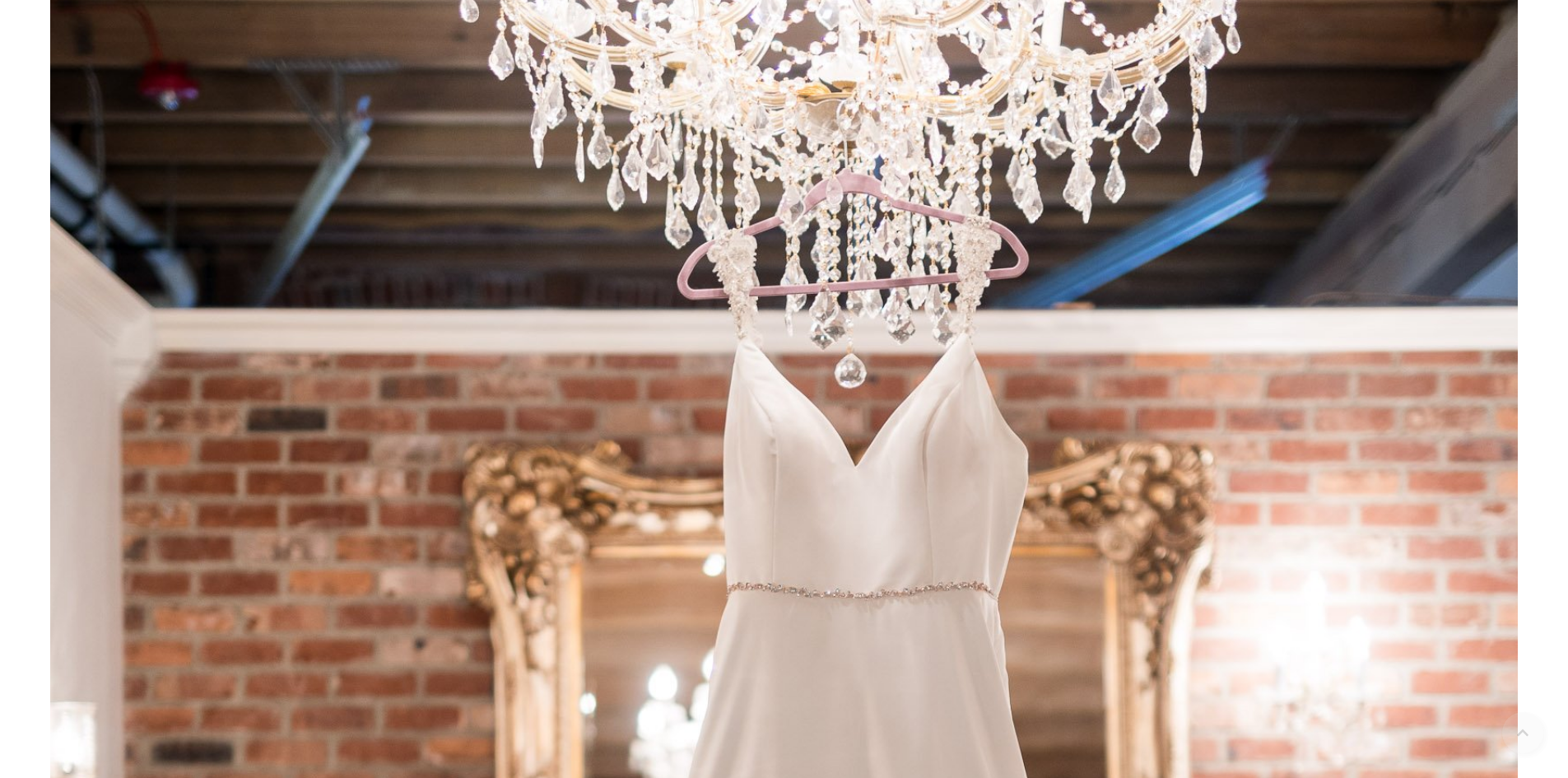
scroll to position [659, 0]
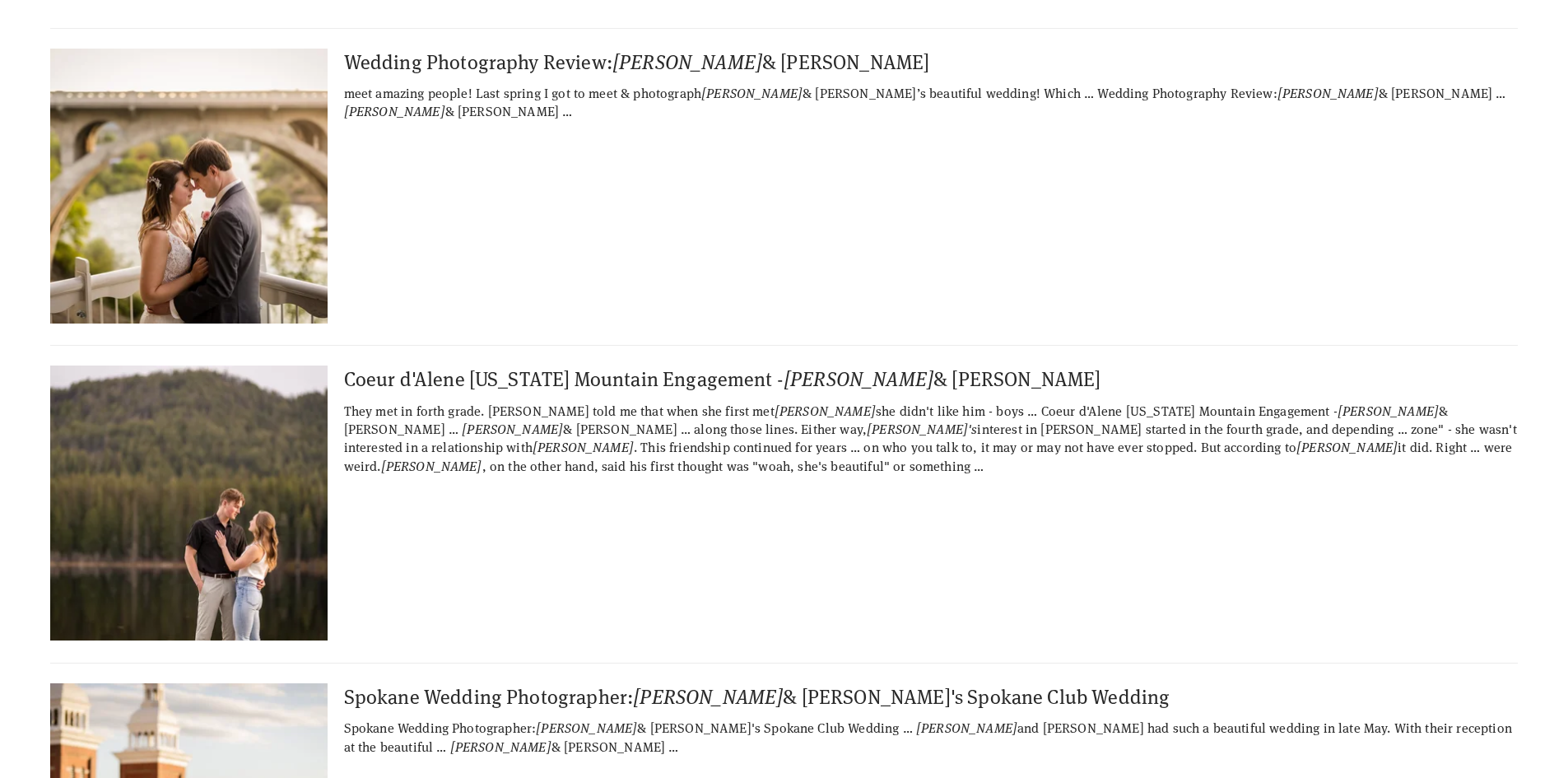
scroll to position [165, 0]
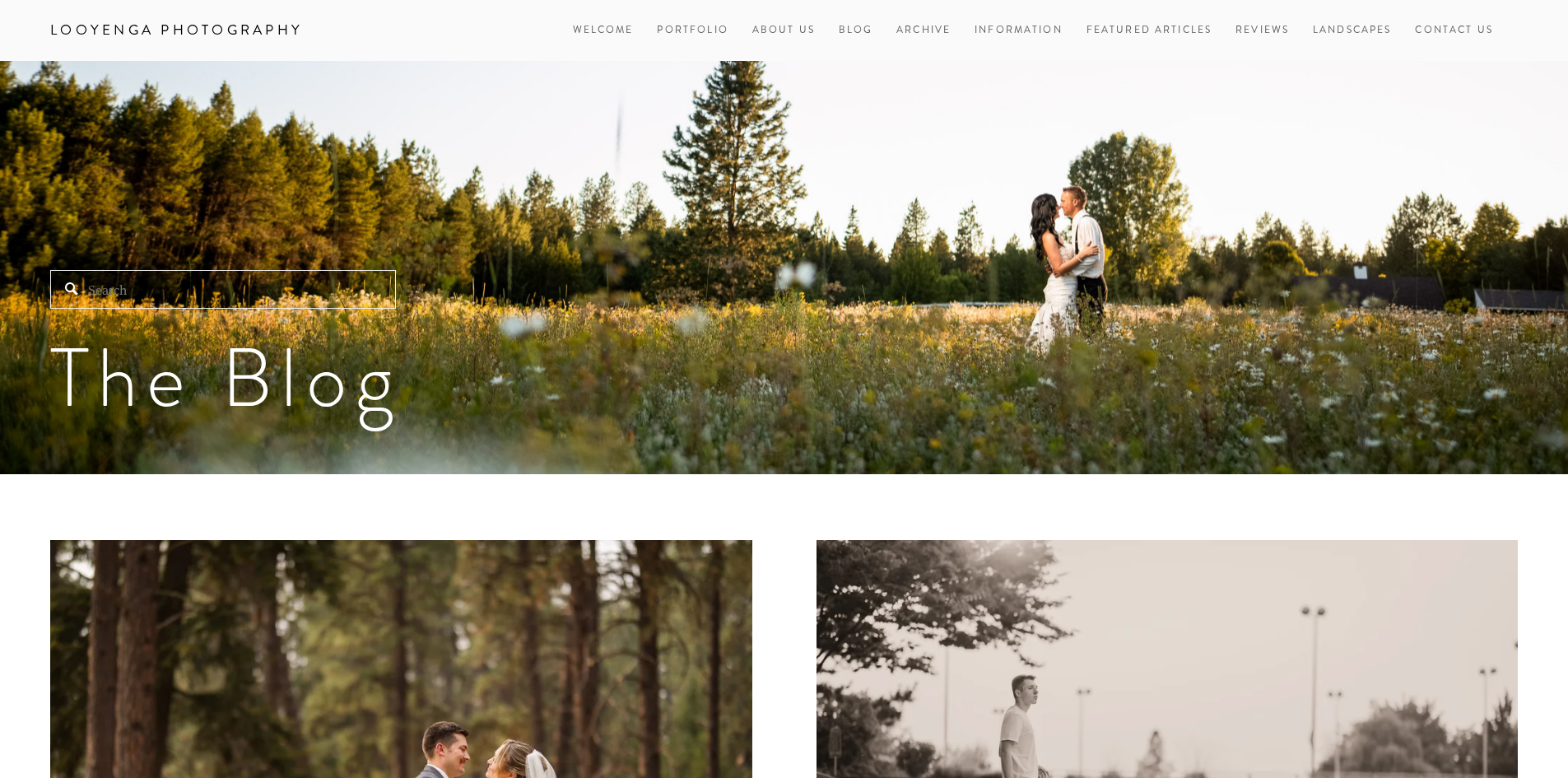
click at [271, 296] on input "Search" at bounding box center [223, 289] width 346 height 39
paste input "[PERSON_NAME] & [PERSON_NAME]"
type input "Chris & Lea"
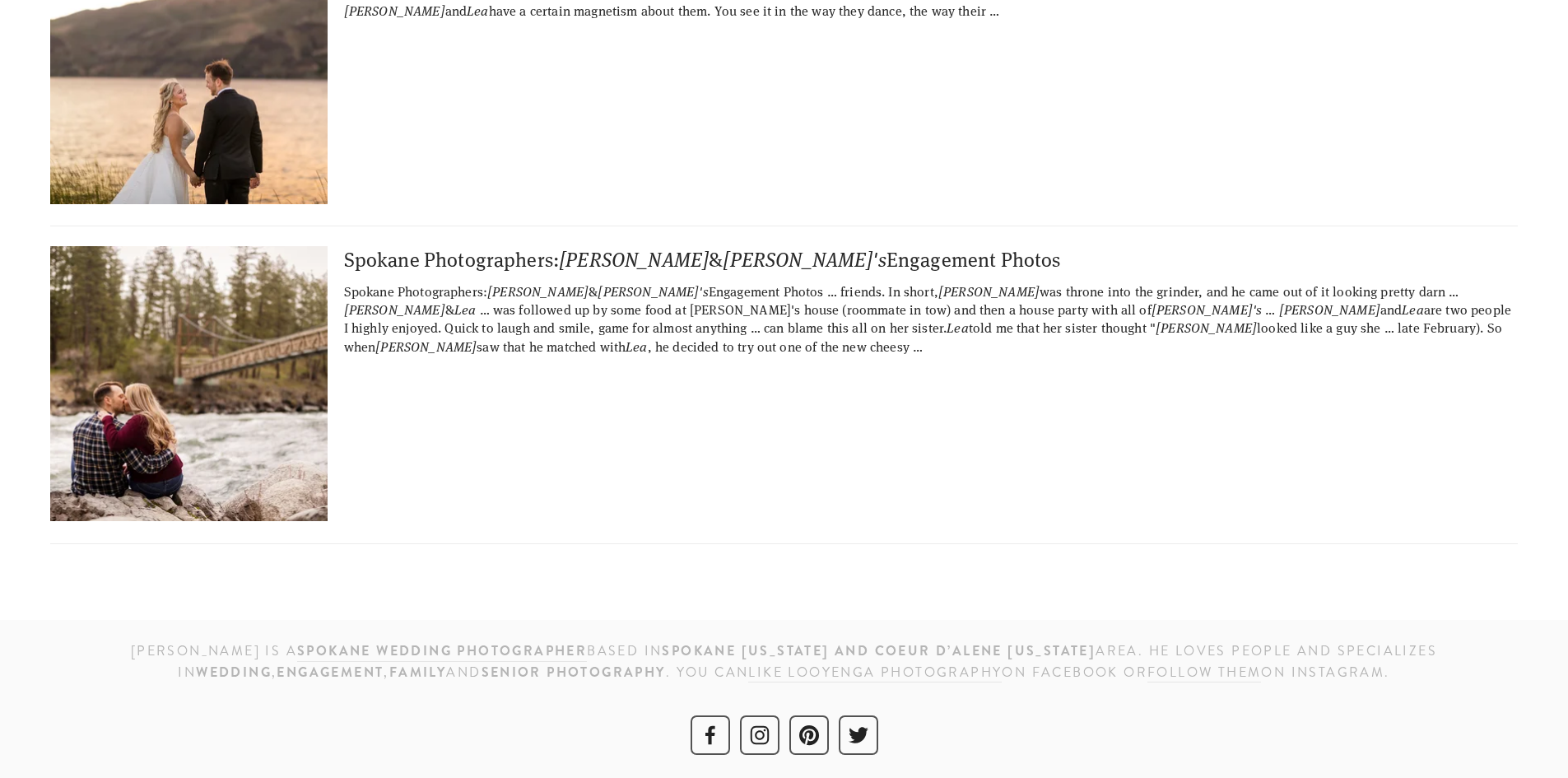
scroll to position [319, 0]
click at [254, 399] on img at bounding box center [188, 382] width 411 height 275
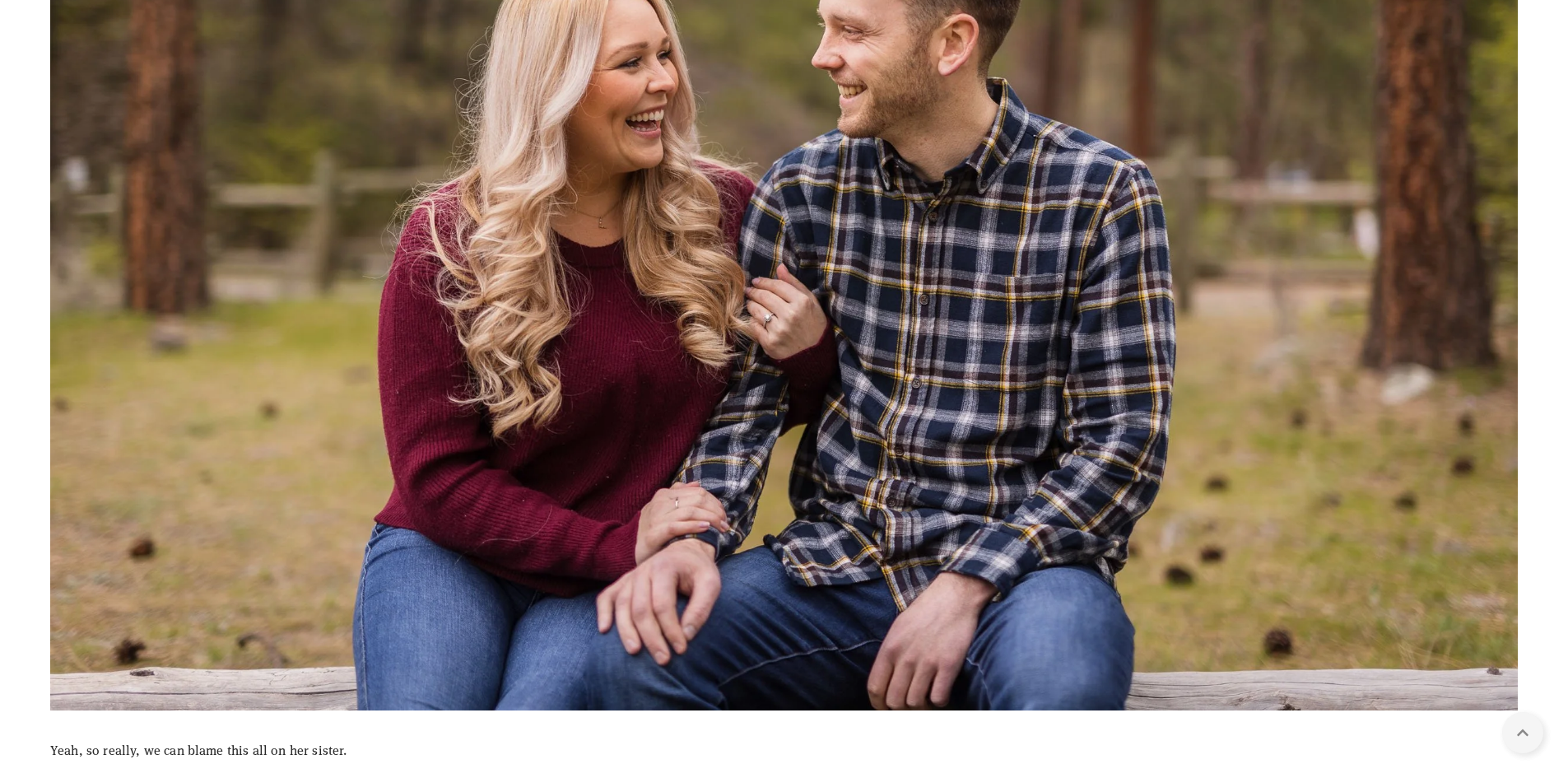
scroll to position [659, 0]
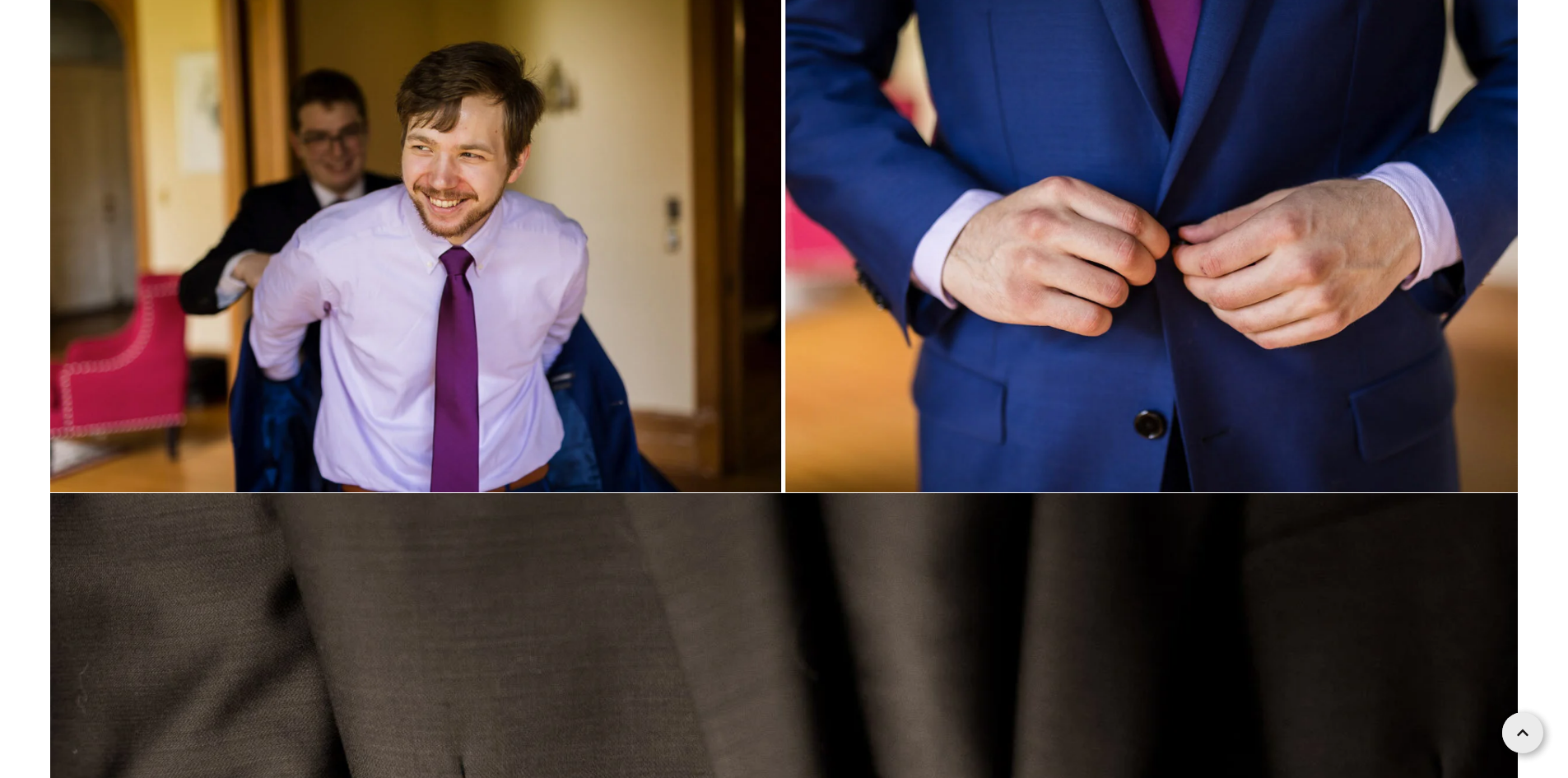
scroll to position [21079, 0]
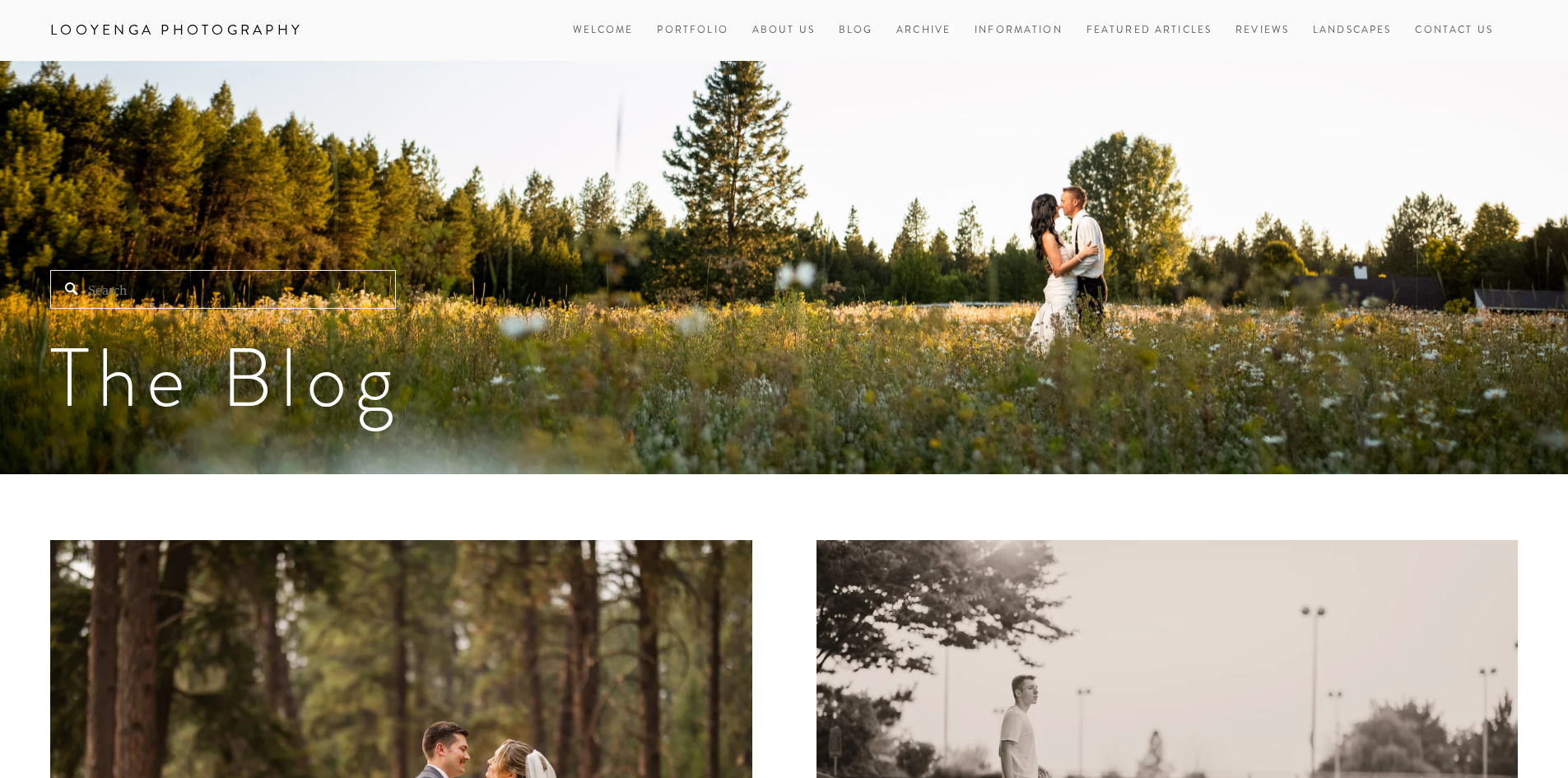
click at [340, 287] on input "Search" at bounding box center [223, 289] width 346 height 39
paste input "[PERSON_NAME]"
type input "[PERSON_NAME]"
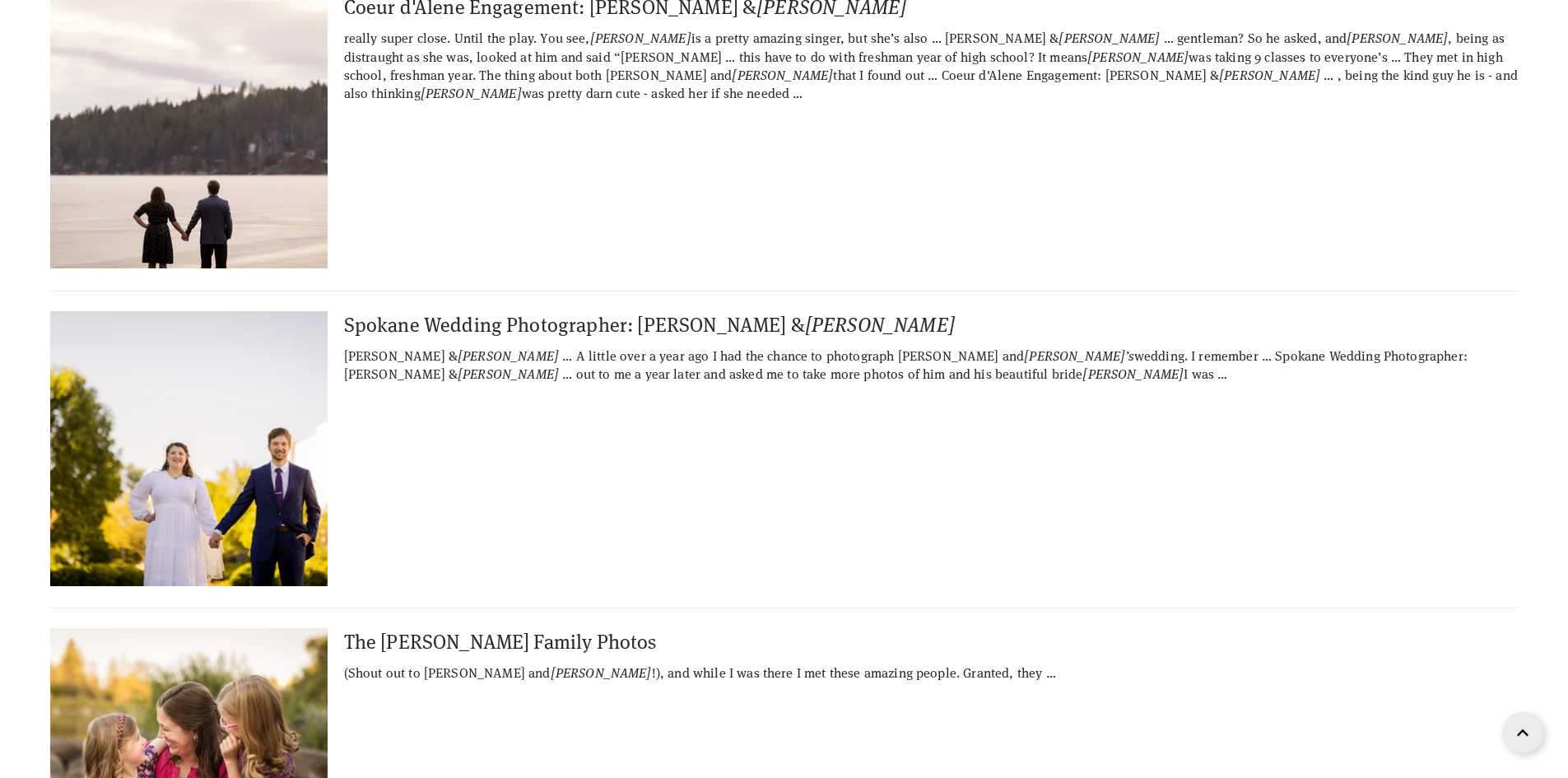
scroll to position [852, 0]
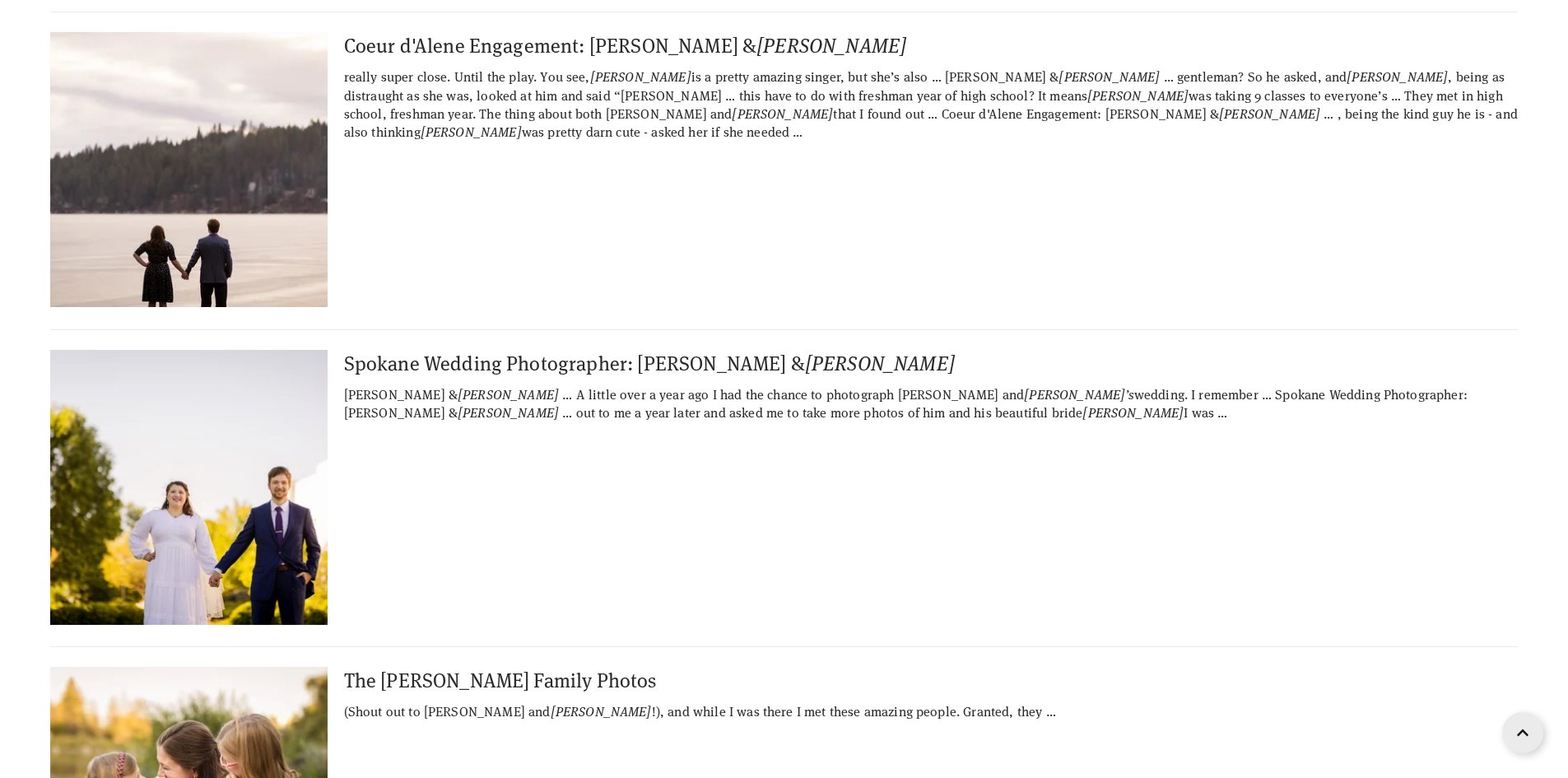
click at [221, 222] on img at bounding box center [188, 169] width 411 height 275
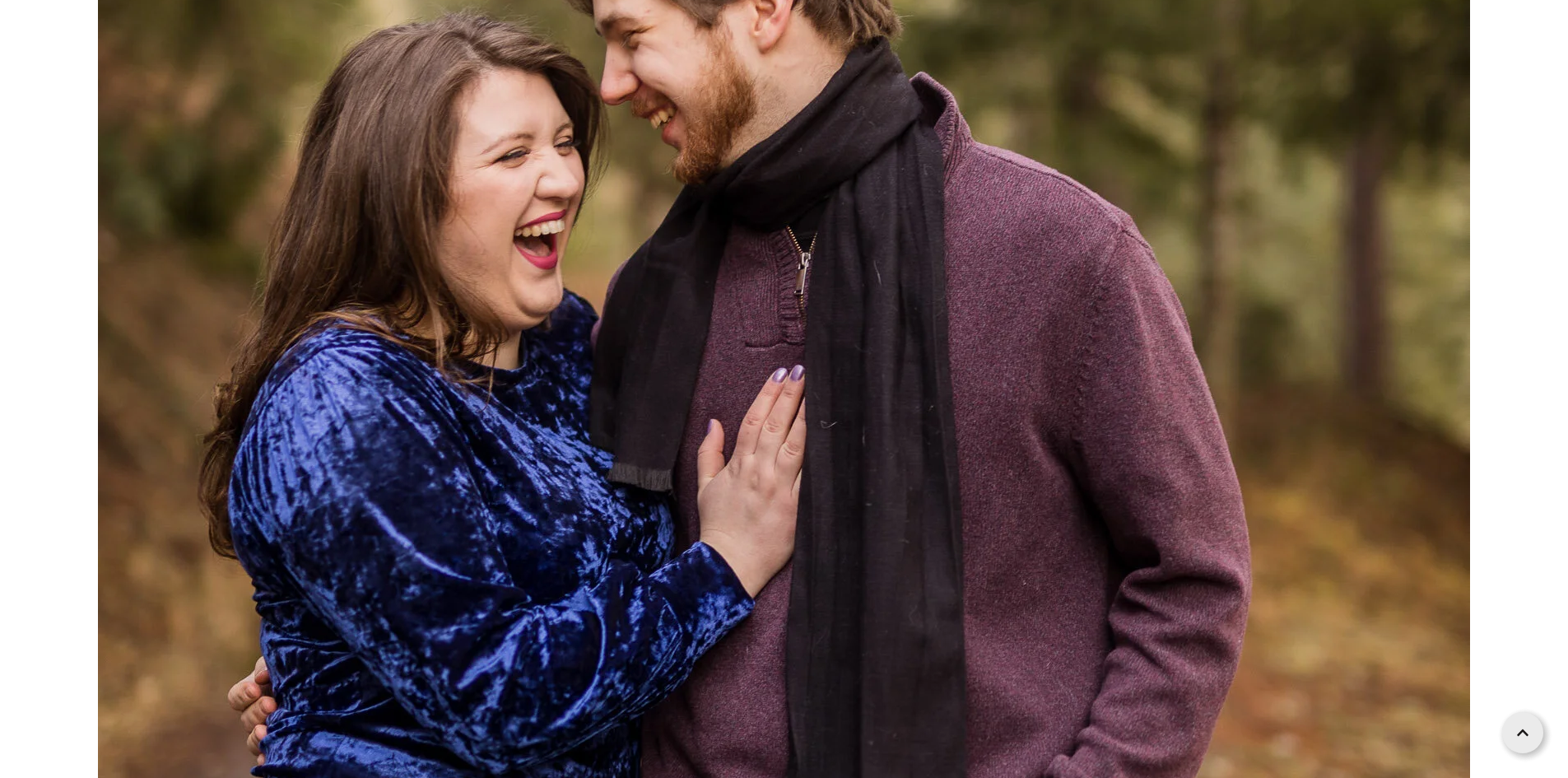
scroll to position [988, 0]
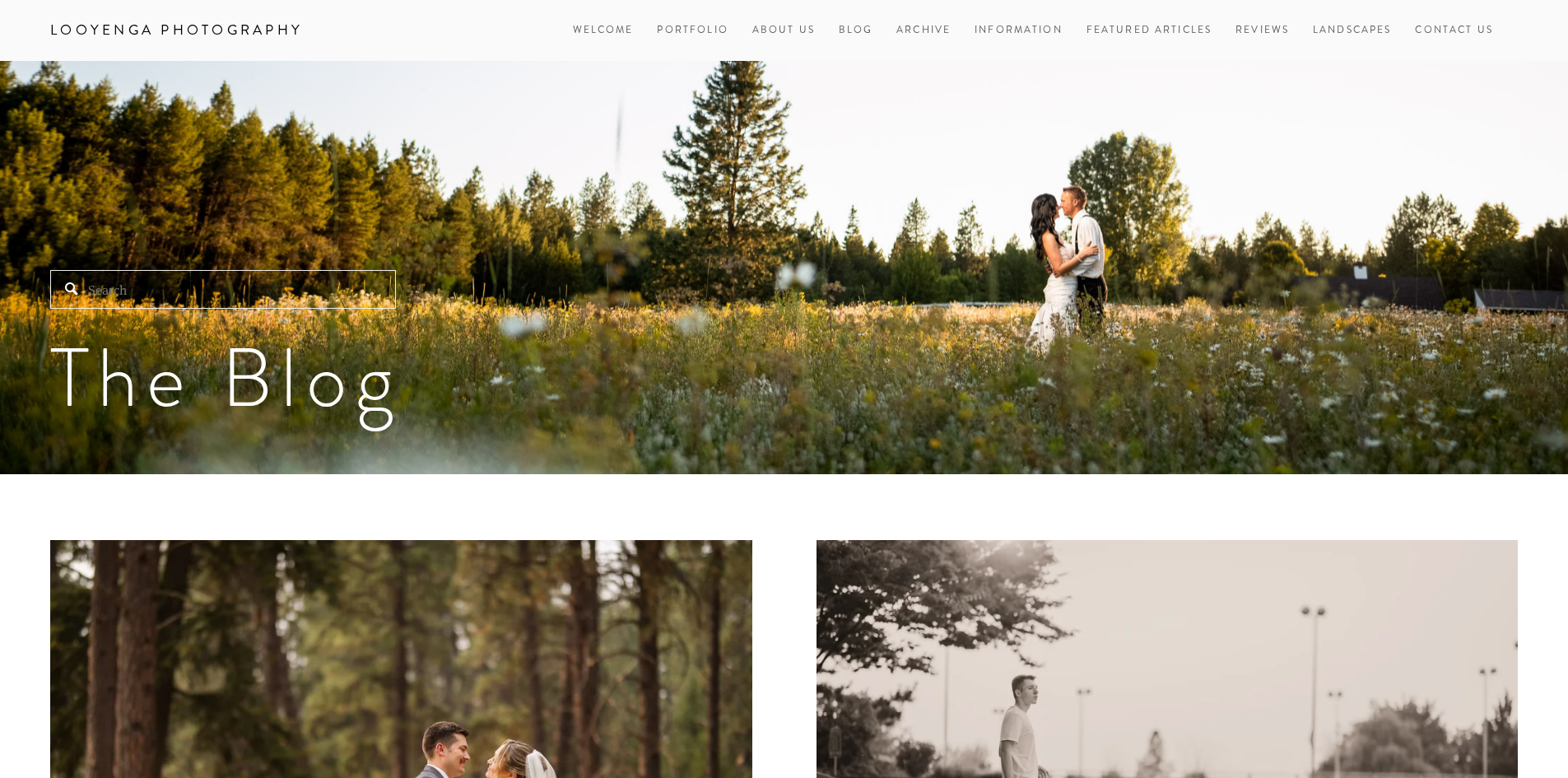
click at [338, 301] on input "Search" at bounding box center [223, 289] width 346 height 39
paste input "[PERSON_NAME] & [PERSON_NAME]"
type input "[PERSON_NAME] & [PERSON_NAME]"
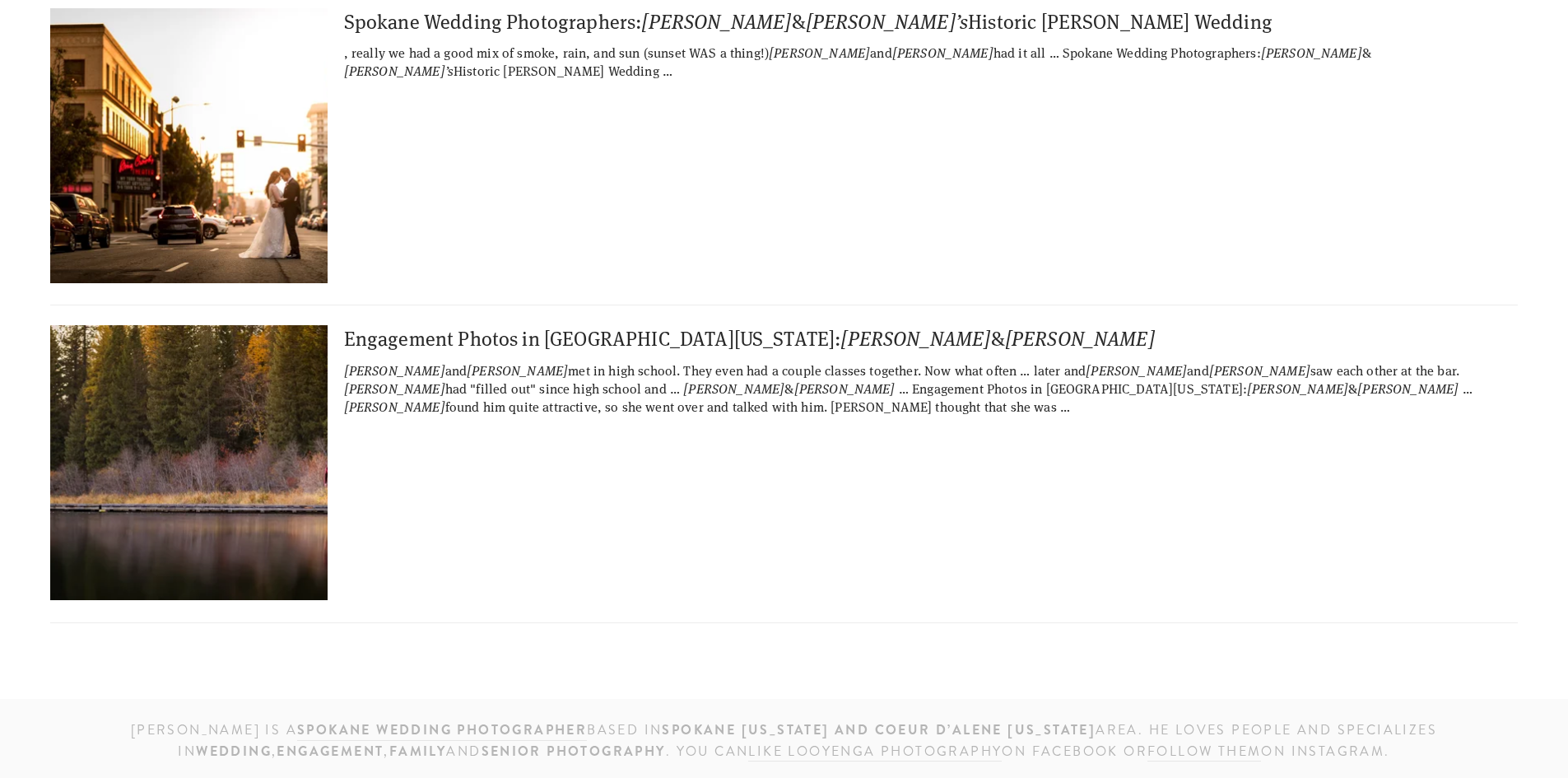
scroll to position [247, 0]
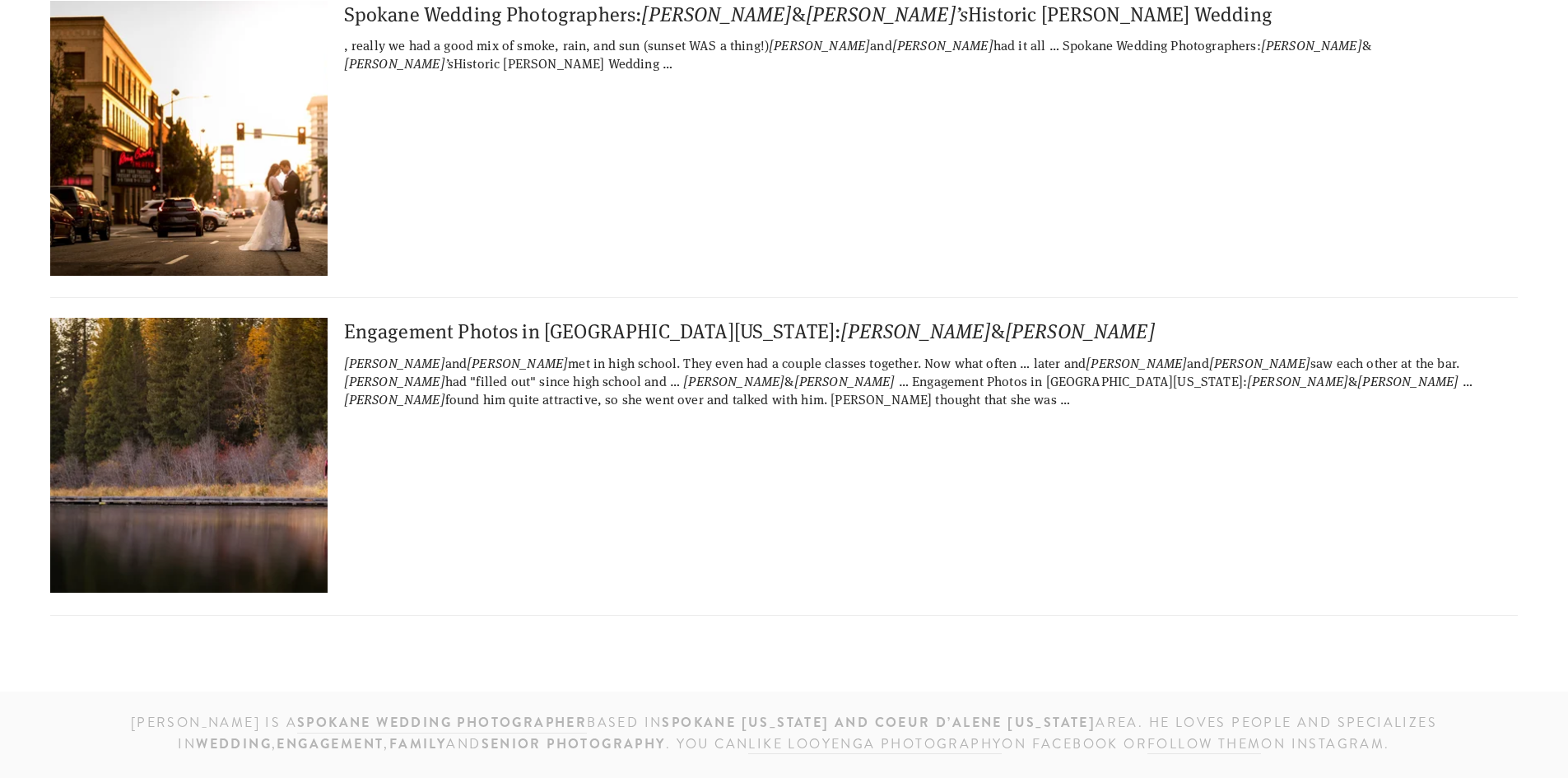
click at [219, 394] on img at bounding box center [188, 455] width 411 height 275
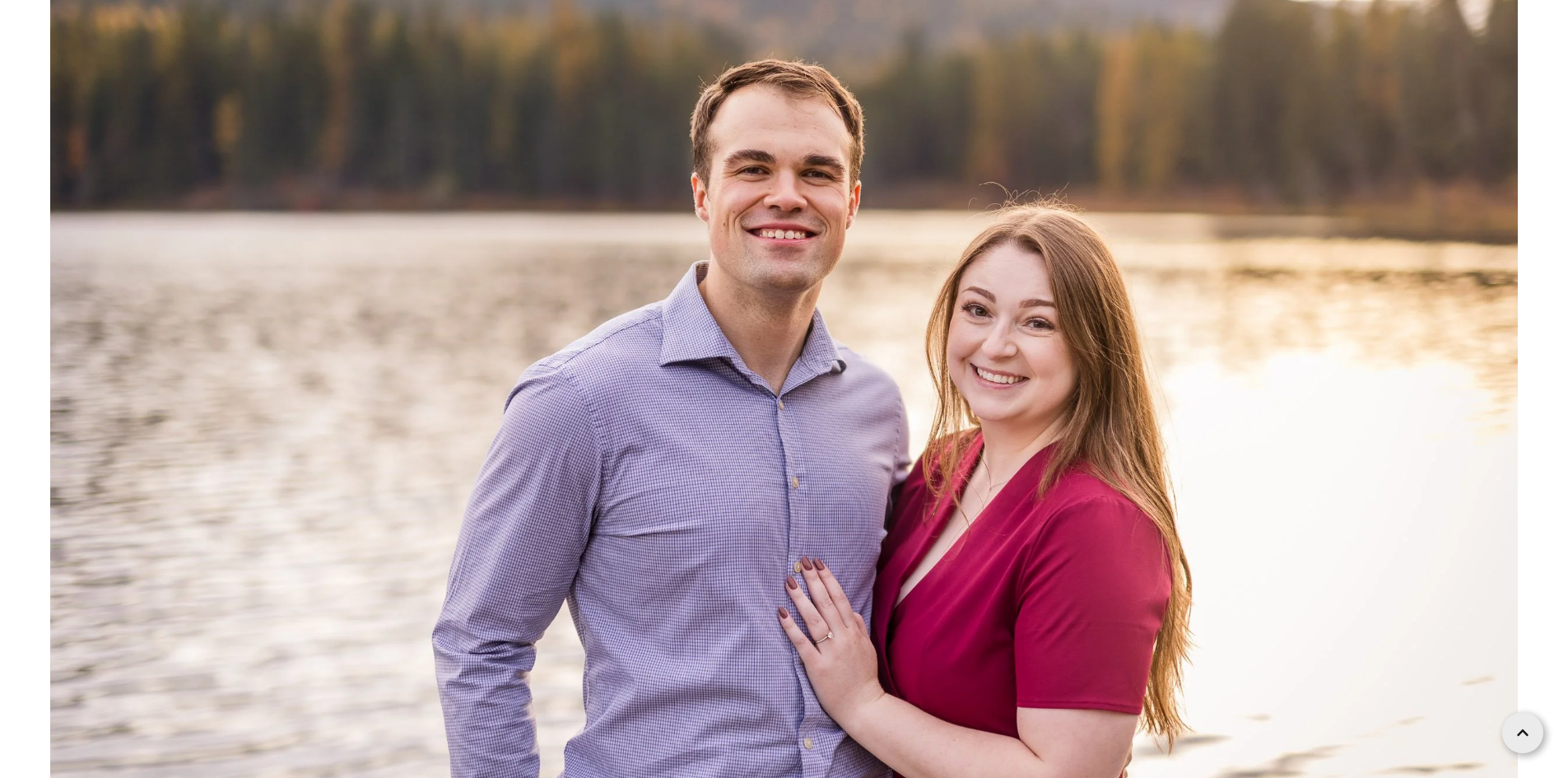
scroll to position [40228, 0]
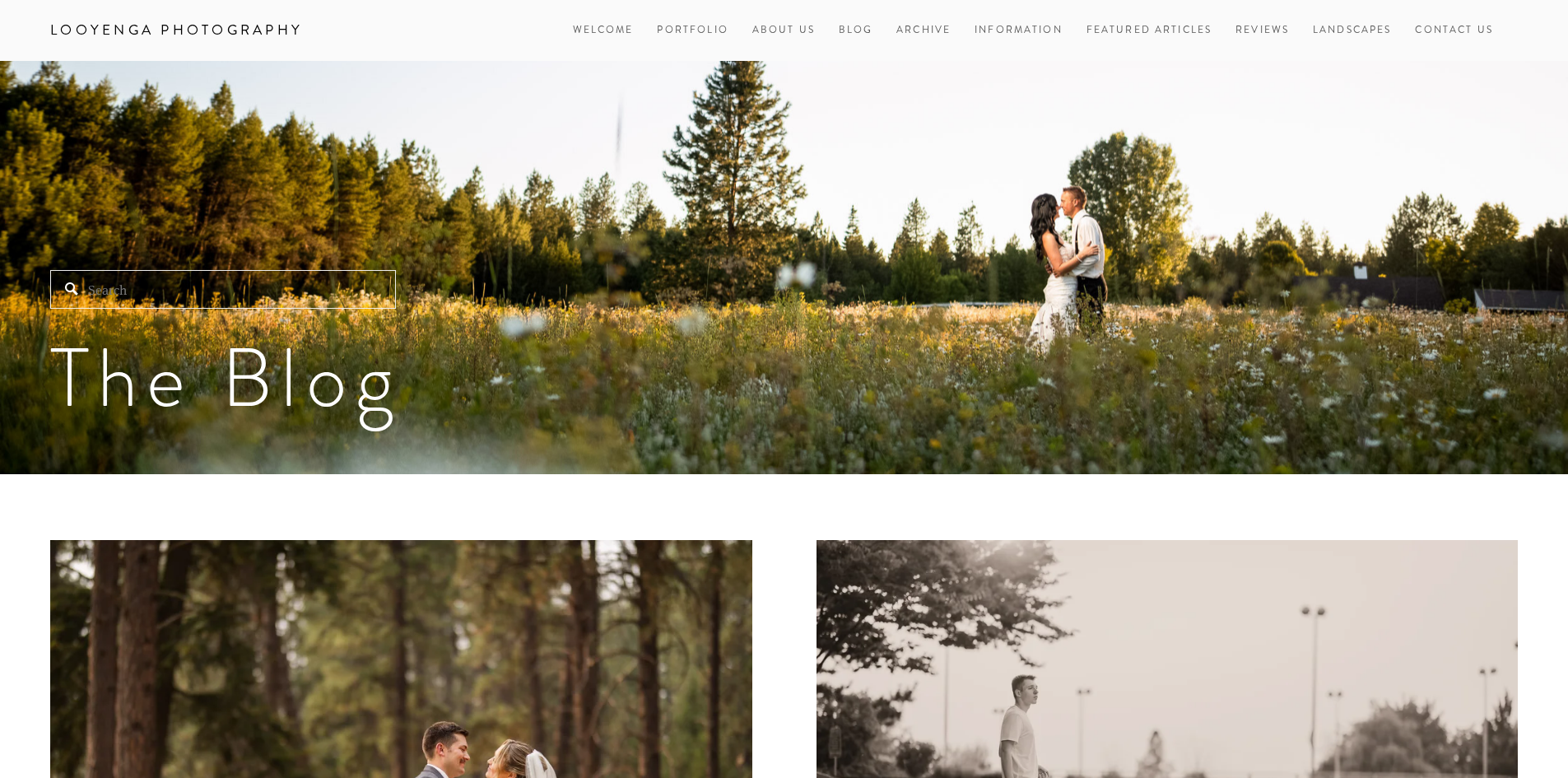
click at [267, 293] on input "Search" at bounding box center [223, 289] width 346 height 39
paste input "Mike & Kendra"
type input "Mike & Kendra"
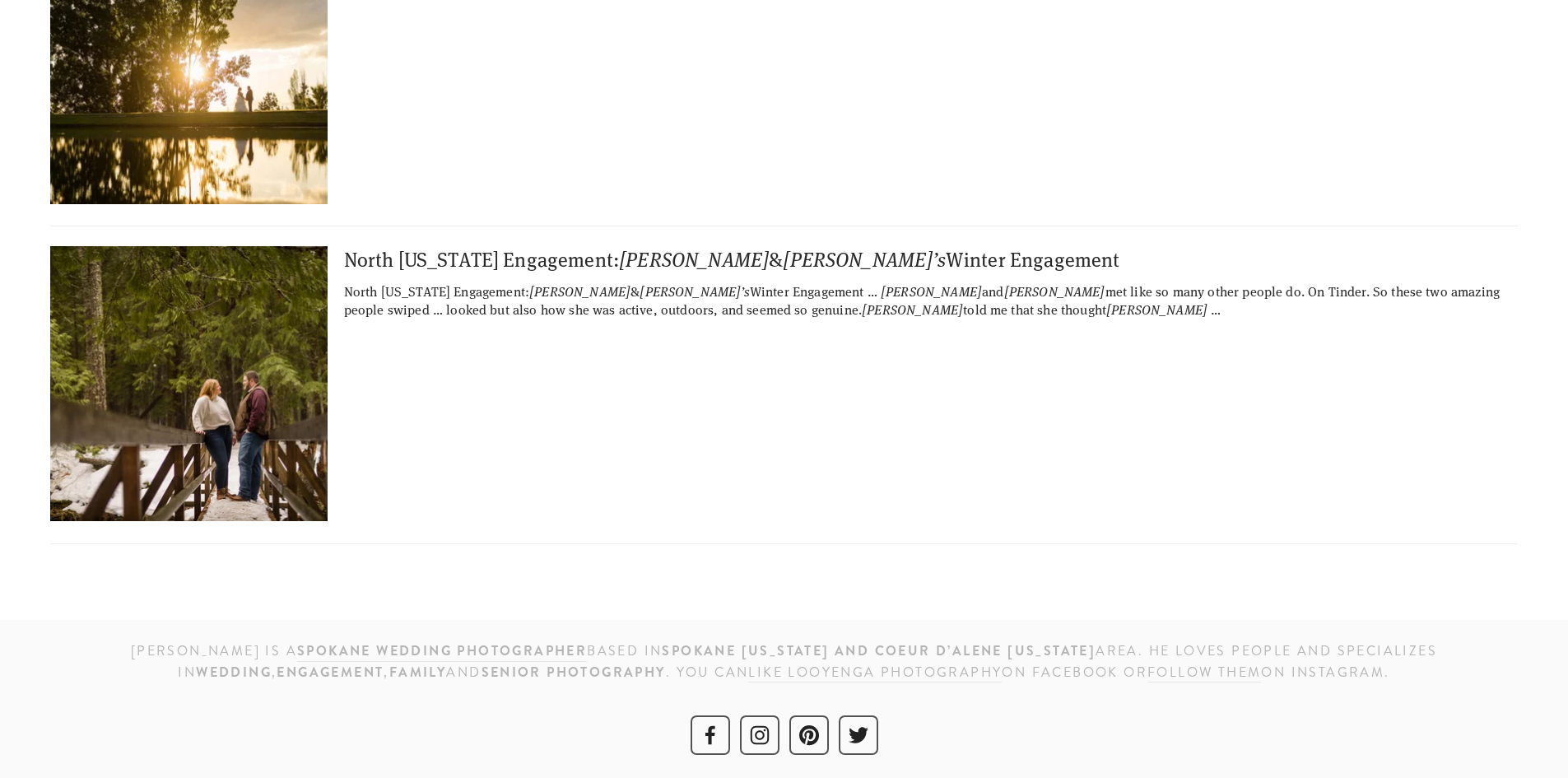
scroll to position [319, 0]
click at [223, 366] on img at bounding box center [188, 382] width 411 height 275
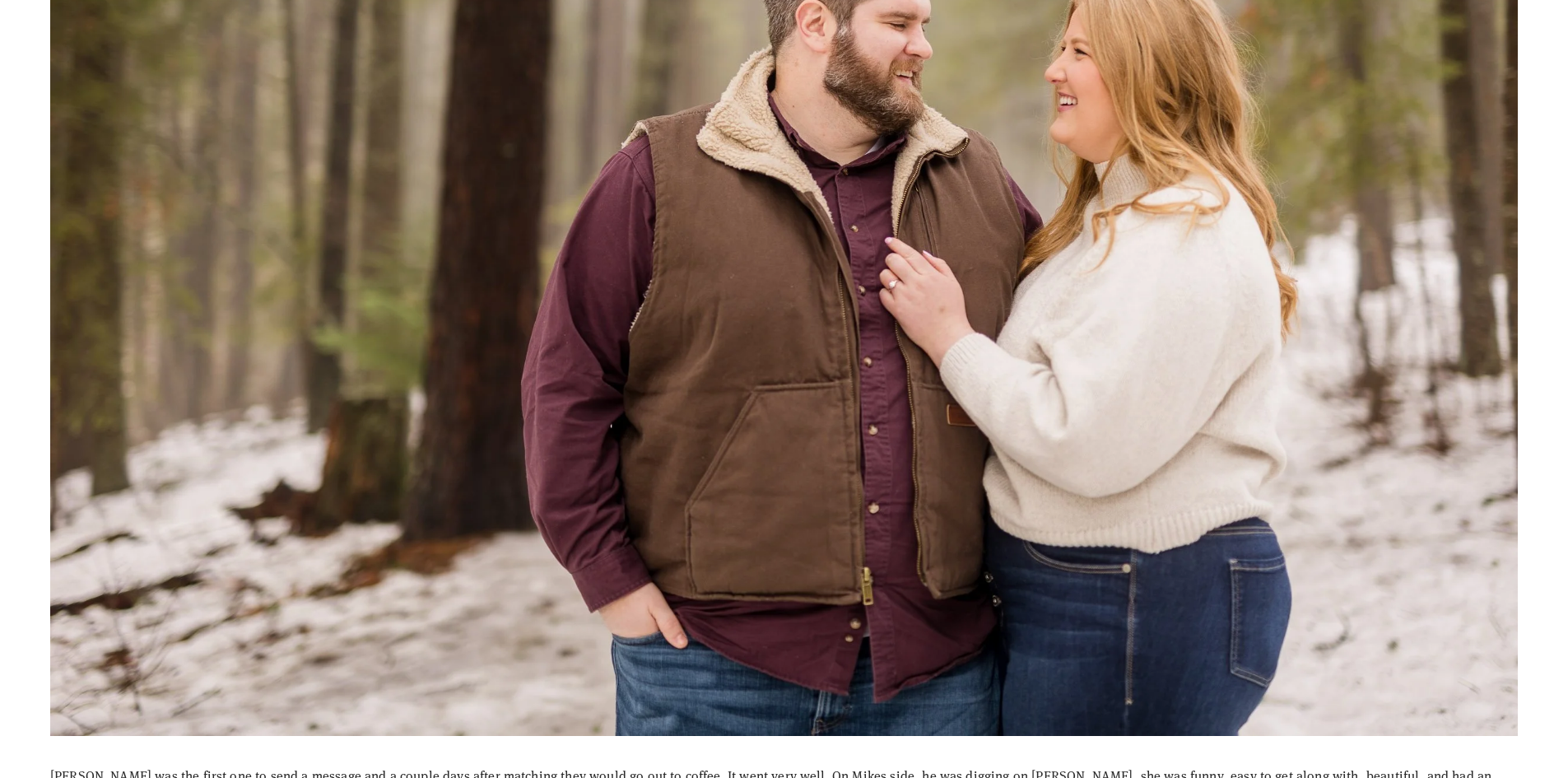
scroll to position [659, 0]
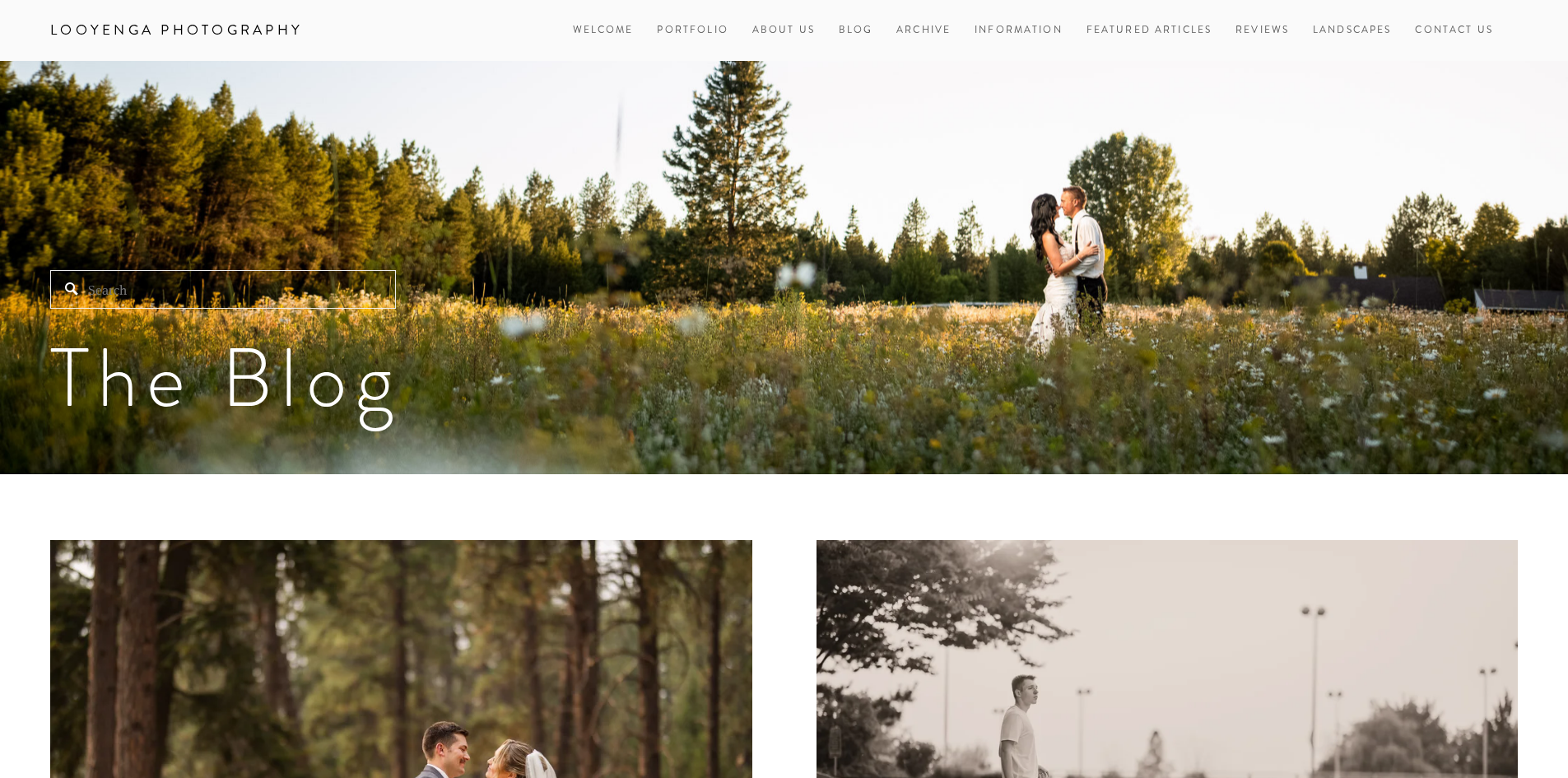
click at [281, 292] on input "Search" at bounding box center [223, 289] width 346 height 39
paste input "[PERSON_NAME] & [PERSON_NAME]"
type input "[PERSON_NAME] & [PERSON_NAME]"
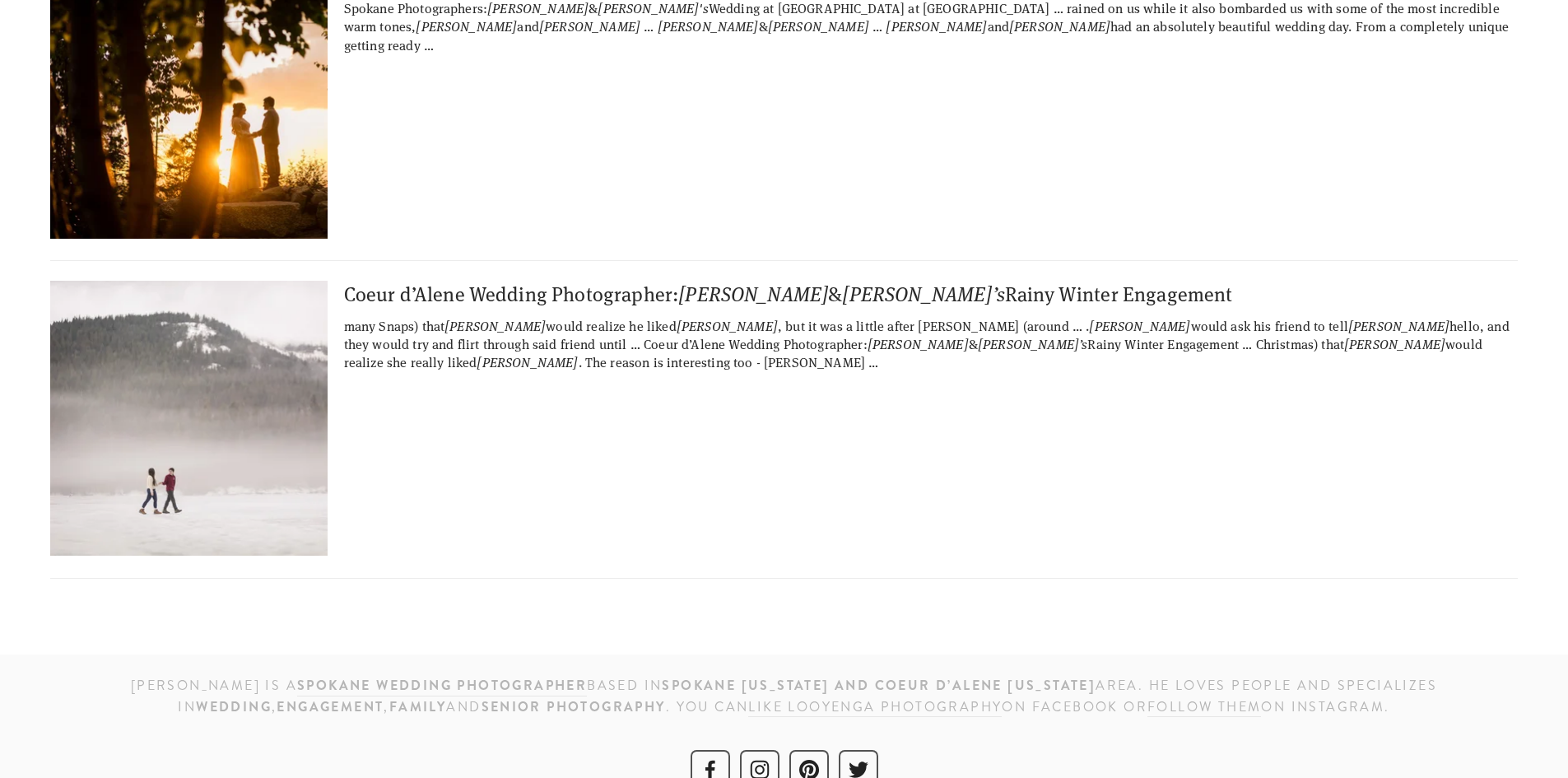
scroll to position [319, 0]
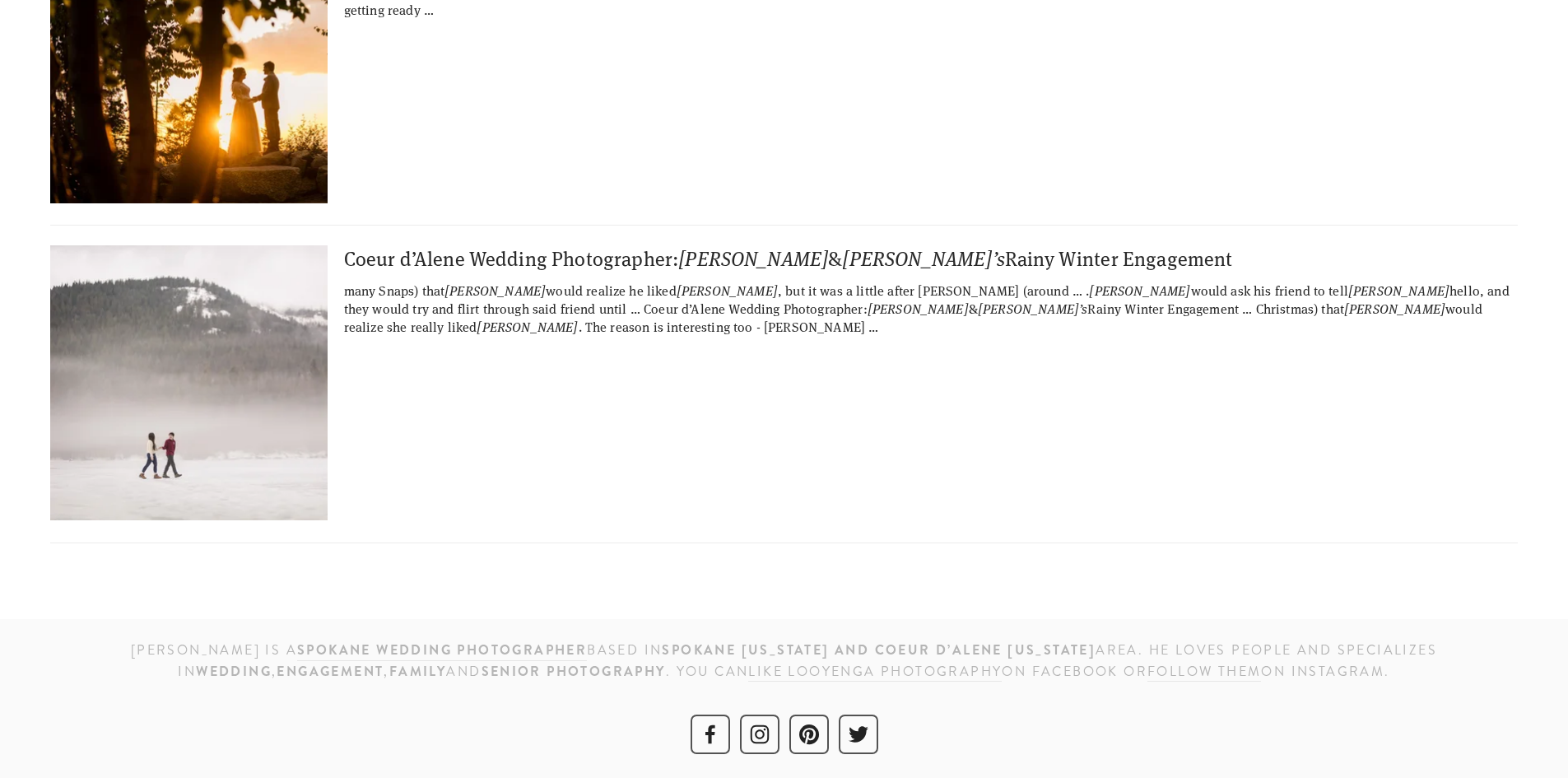
click at [228, 427] on img at bounding box center [255, 382] width 411 height 275
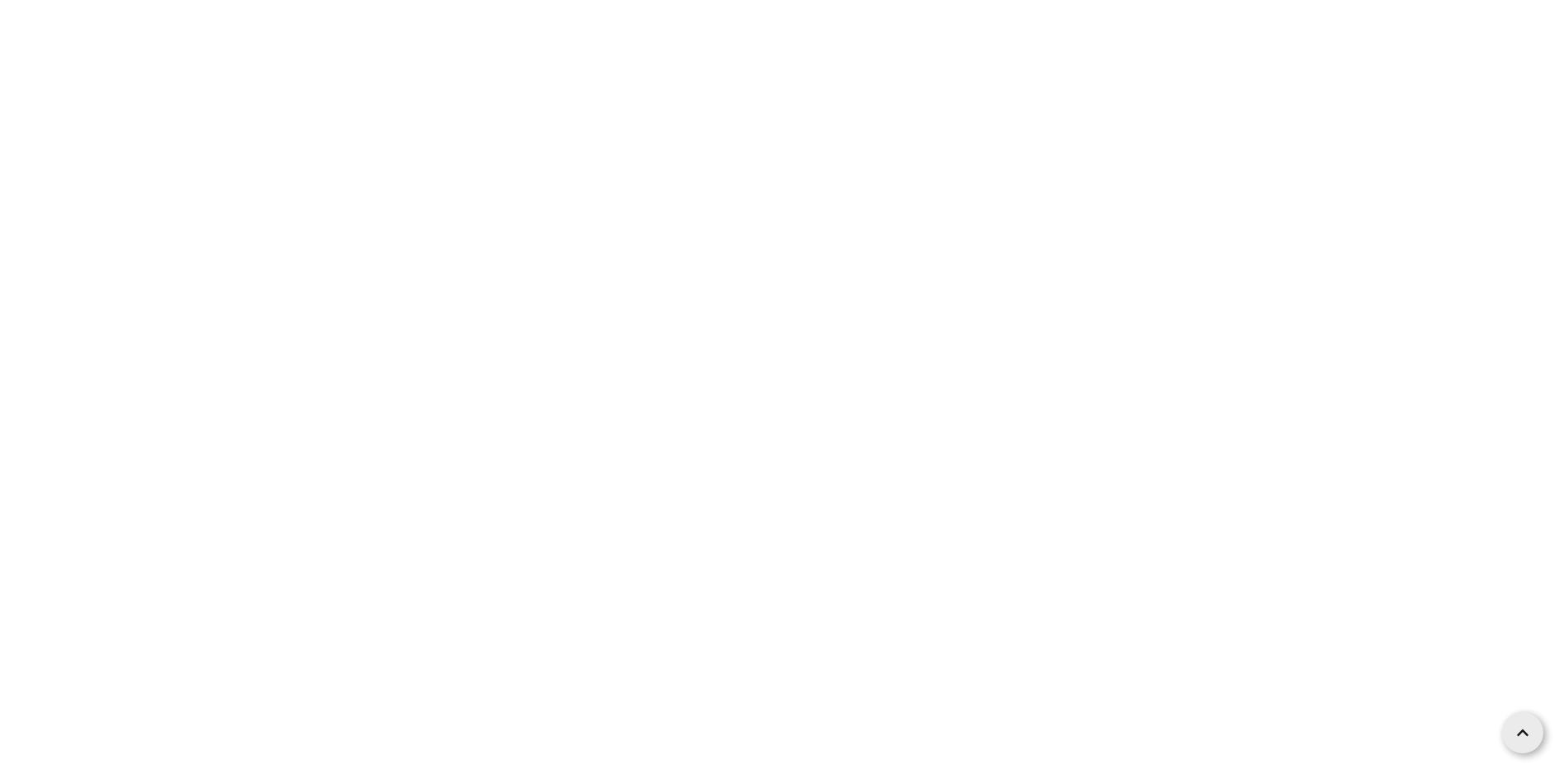
scroll to position [2882, 0]
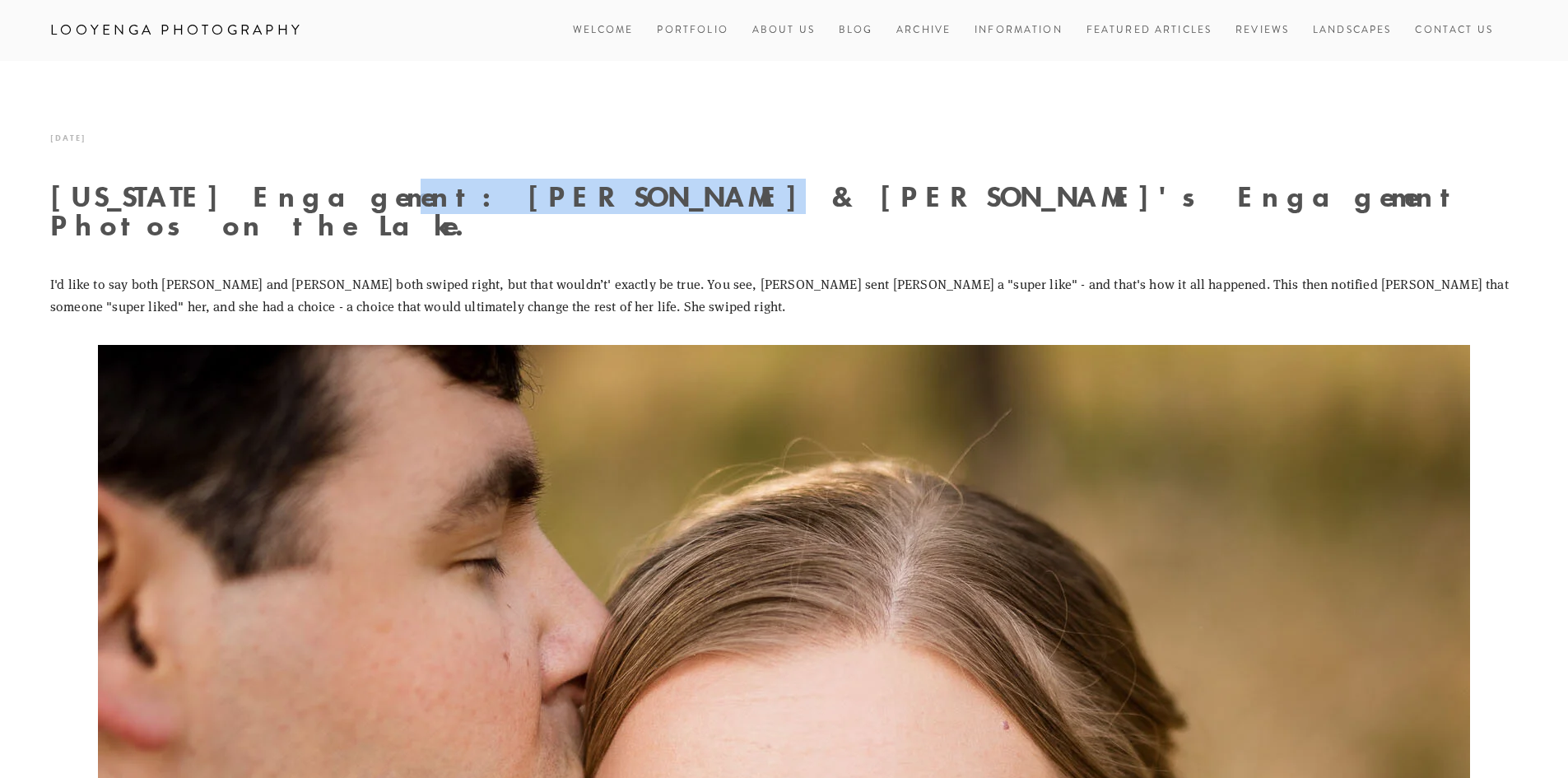
drag, startPoint x: 313, startPoint y: 196, endPoint x: 564, endPoint y: 204, distance: 251.1
click at [564, 204] on h1 "Idaho Engagement: Michael & Savannah's Engagement Photos on the Lake." at bounding box center [784, 211] width 1467 height 58
copy h1 "Michael & Savannah"
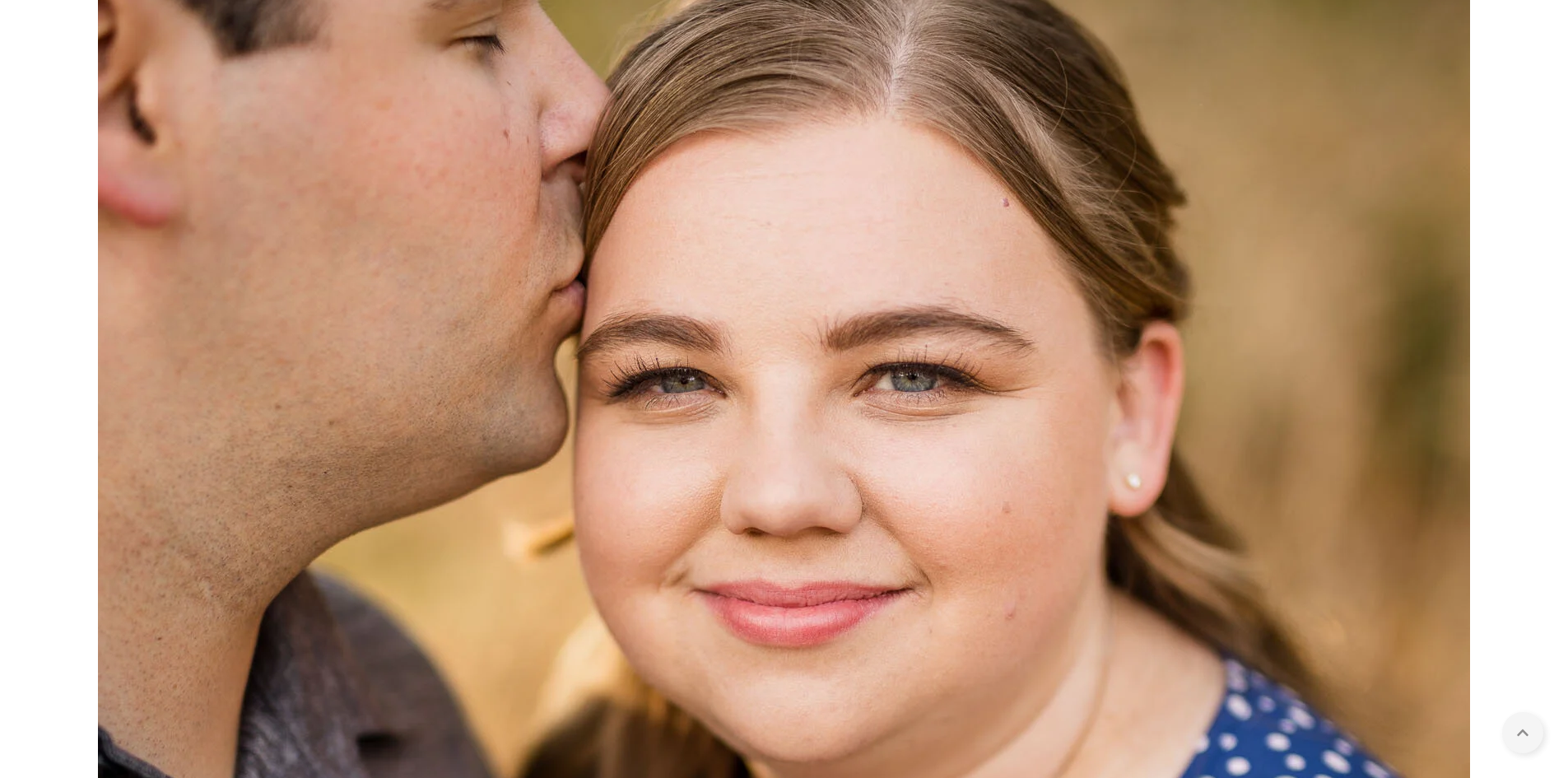
scroll to position [741, 0]
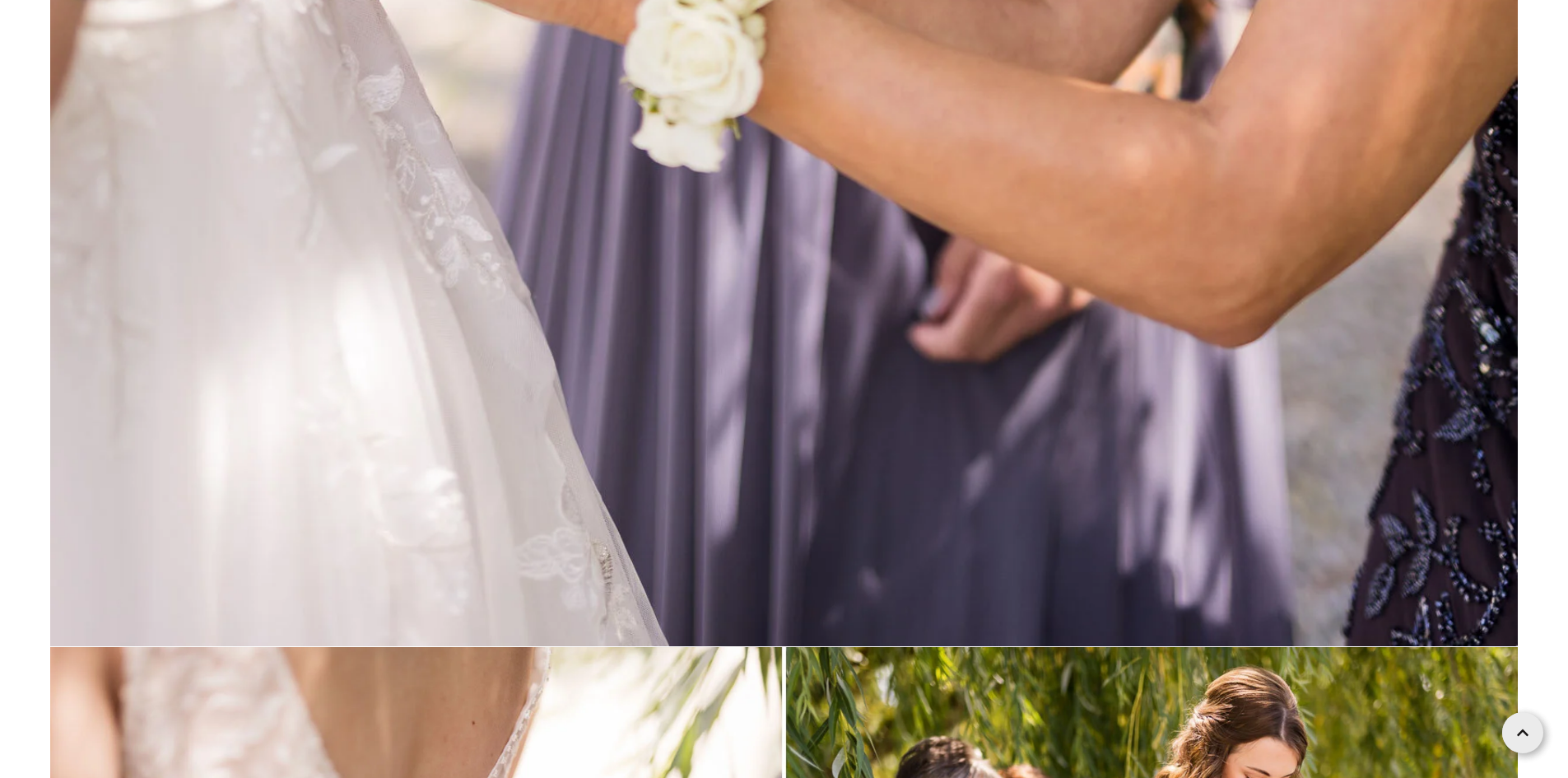
scroll to position [12104, 0]
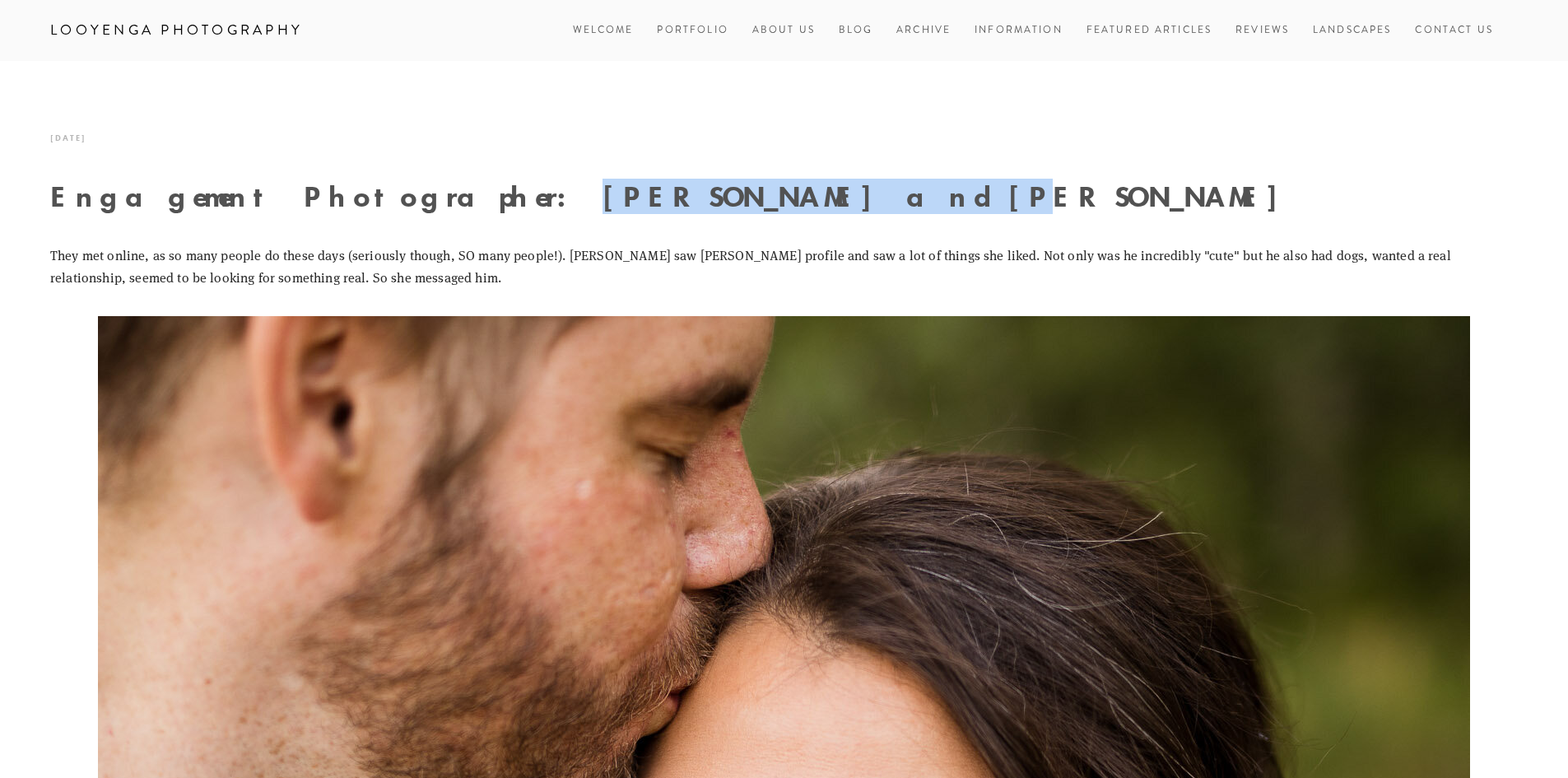
drag, startPoint x: 408, startPoint y: 201, endPoint x: 688, endPoint y: 196, distance: 280.0
click at [716, 196] on h1 "Engagement Photographer: [PERSON_NAME] and [PERSON_NAME]" at bounding box center [784, 196] width 1467 height 29
copy h1 "[PERSON_NAME] and [PERSON_NAME]"
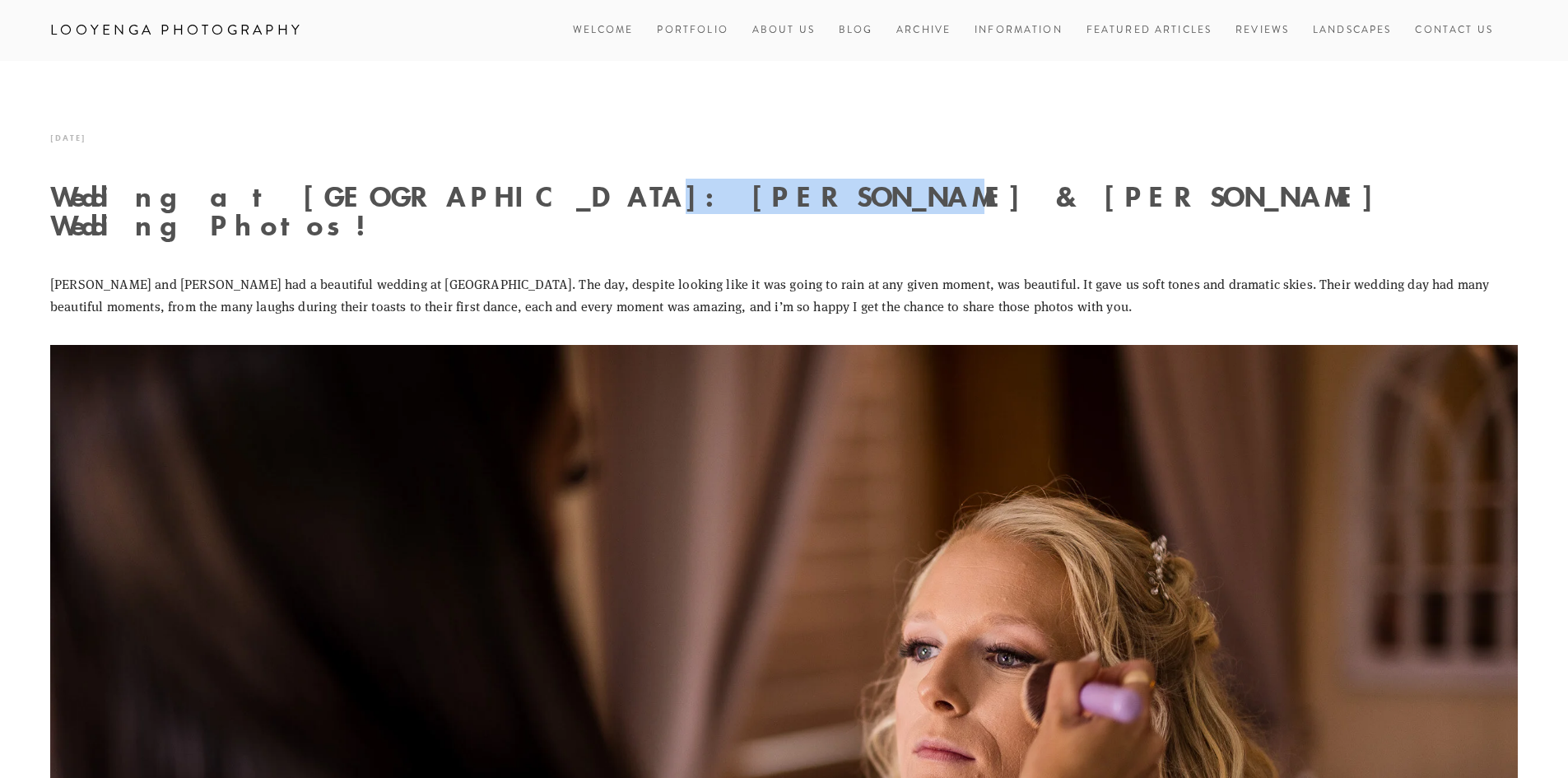
drag, startPoint x: 399, startPoint y: 197, endPoint x: 549, endPoint y: 194, distance: 150.0
click at [572, 210] on h1 "Wedding at Settlers Creek: Jarrod & Kelly's Wedding Photos!" at bounding box center [784, 211] width 1467 height 58
copy h1 "Jarrod & Kelly"
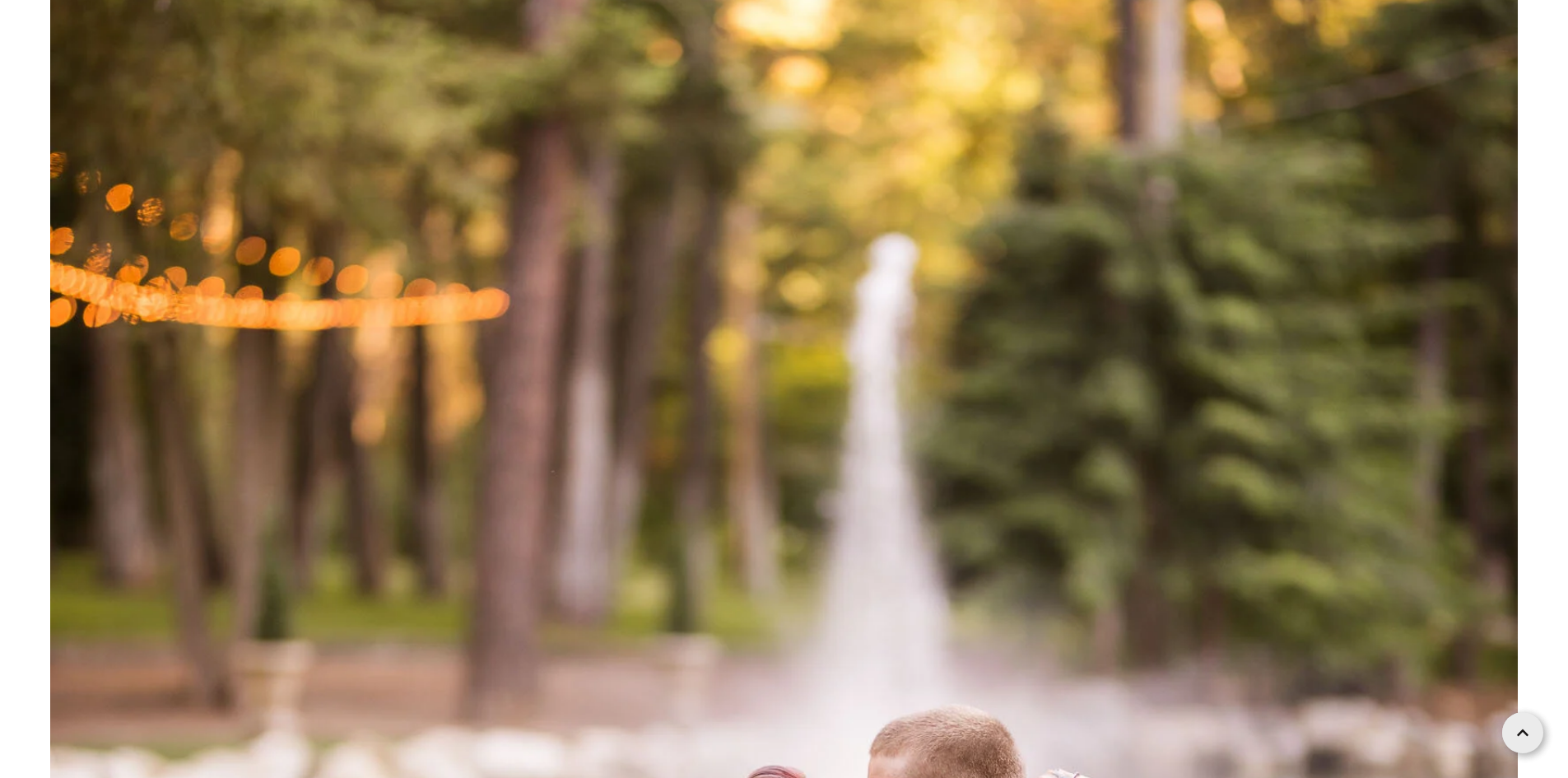
scroll to position [21689, 0]
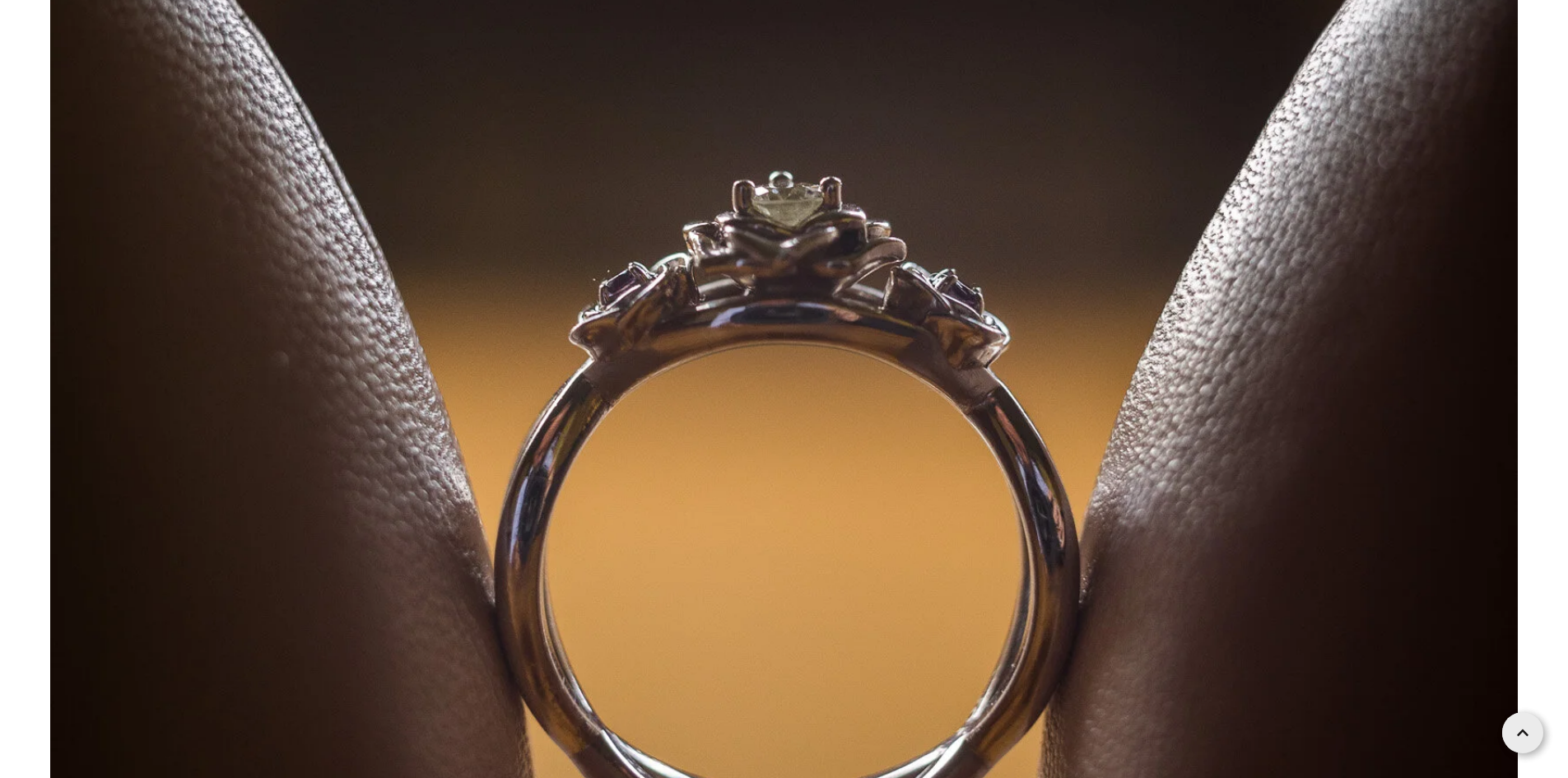
scroll to position [8728, 0]
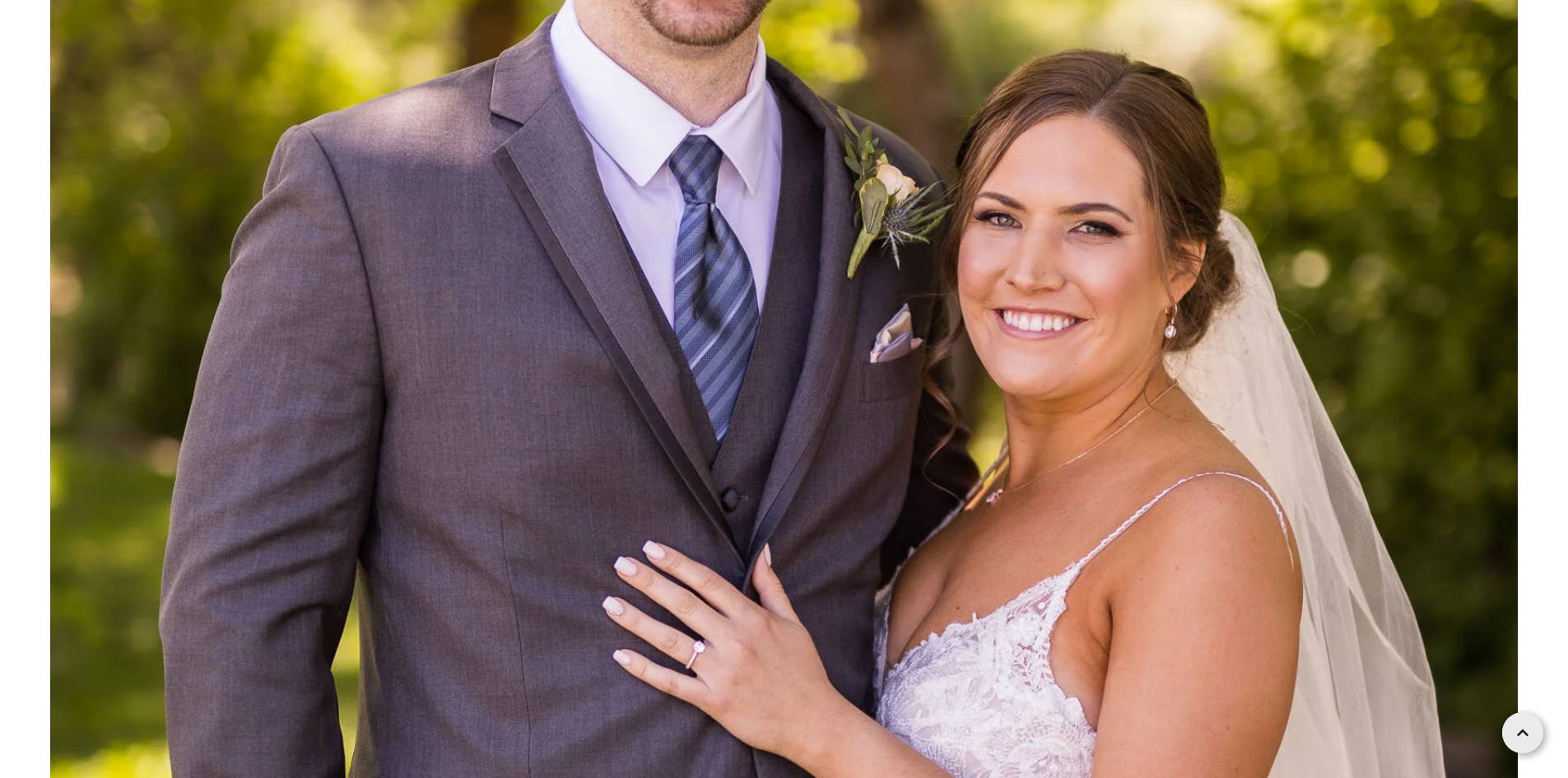
scroll to position [50128, 0]
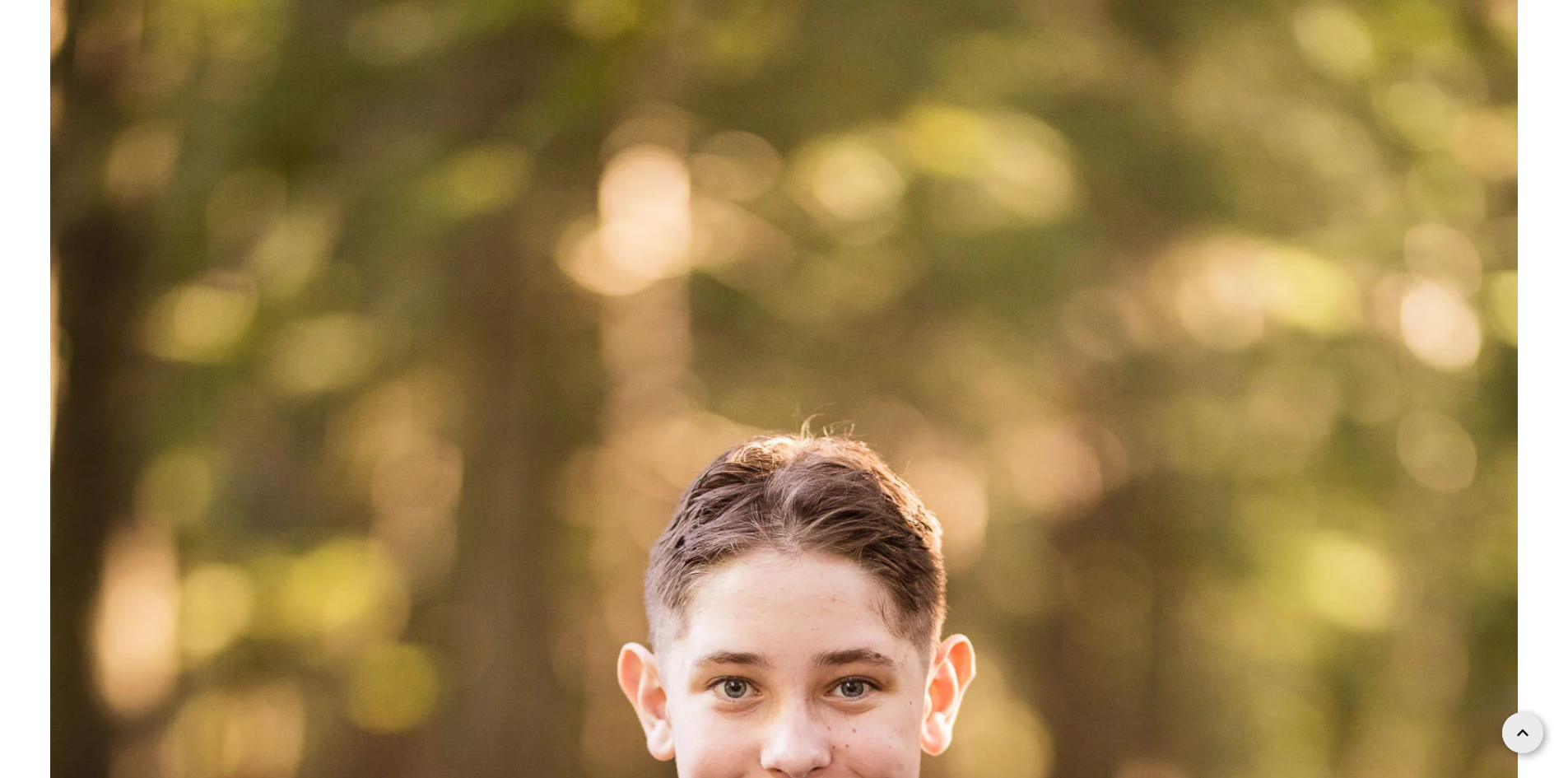
scroll to position [8316, 0]
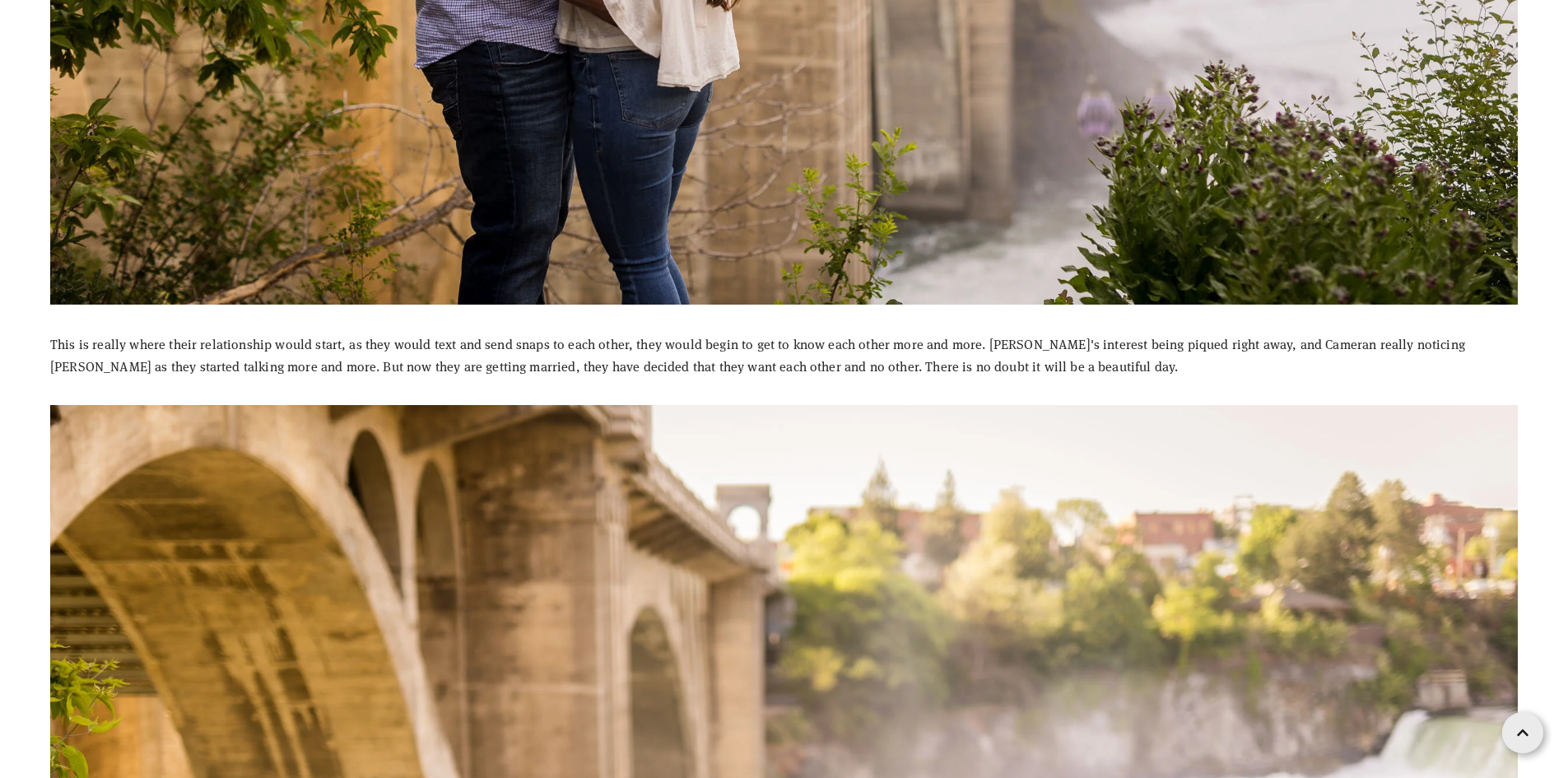
scroll to position [2223, 0]
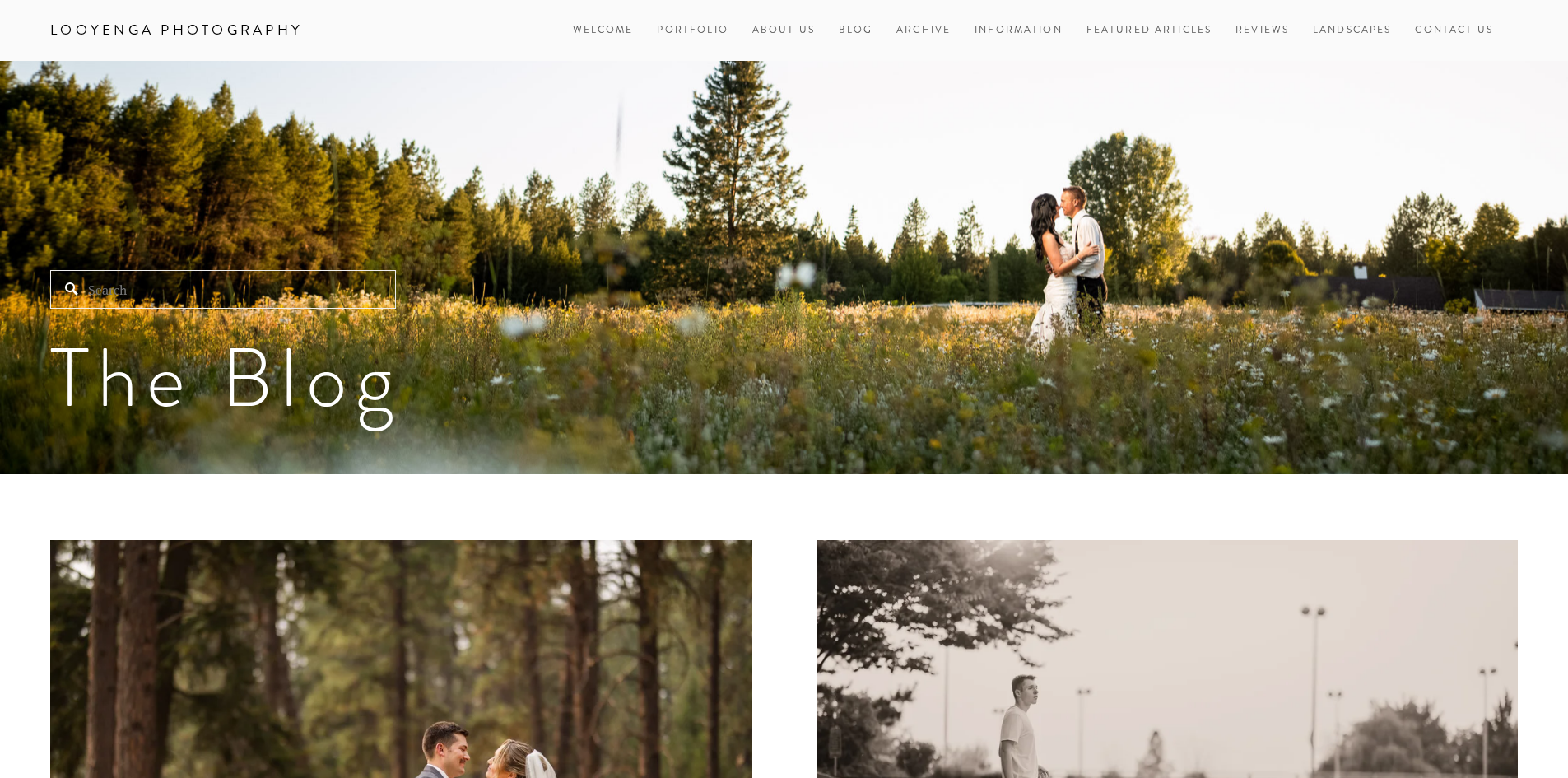
click at [300, 298] on input "Search" at bounding box center [223, 289] width 346 height 39
paste input "Jarrod & Kelly"
type input "Jarrod & Kelly"
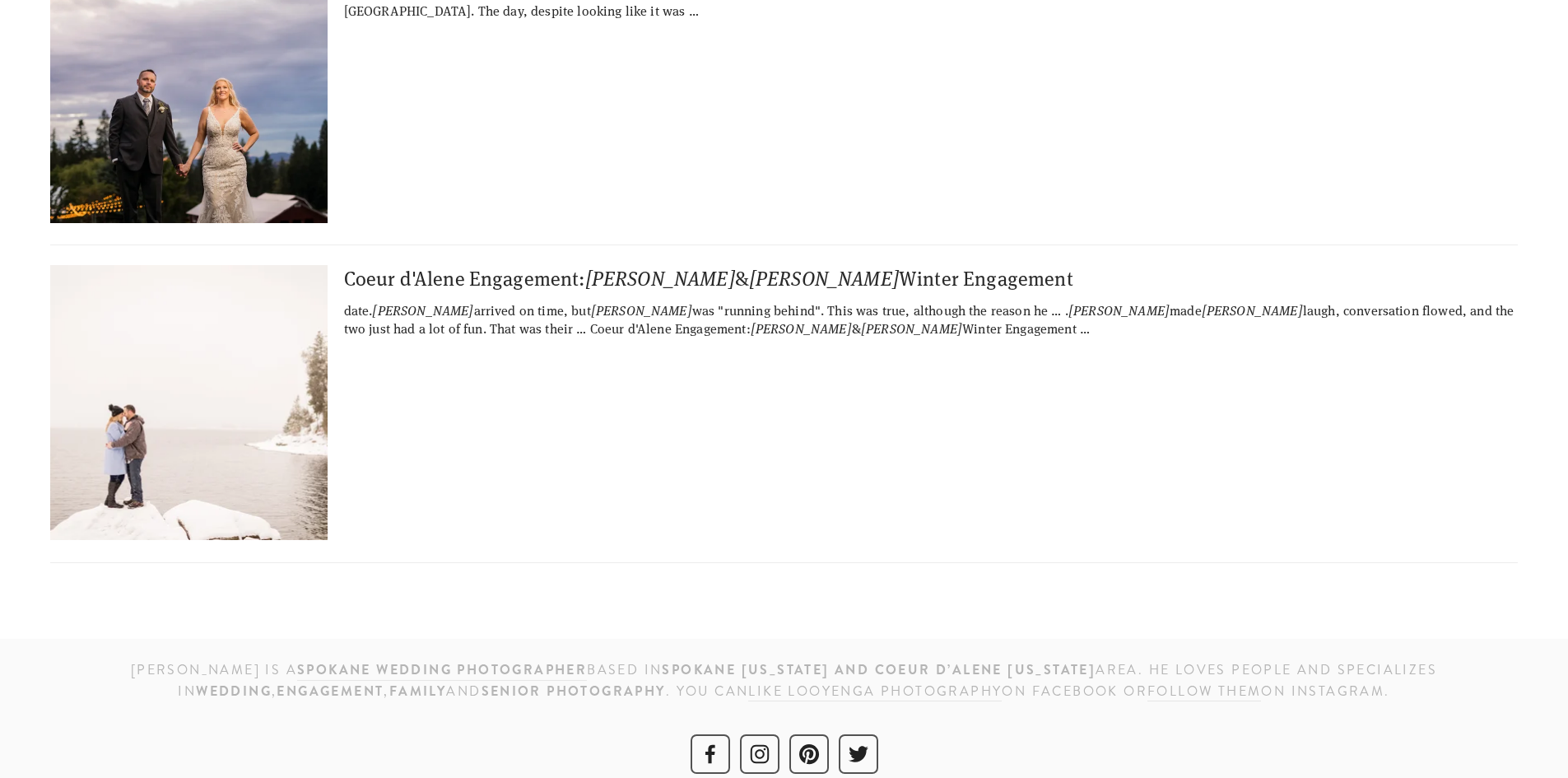
scroll to position [319, 0]
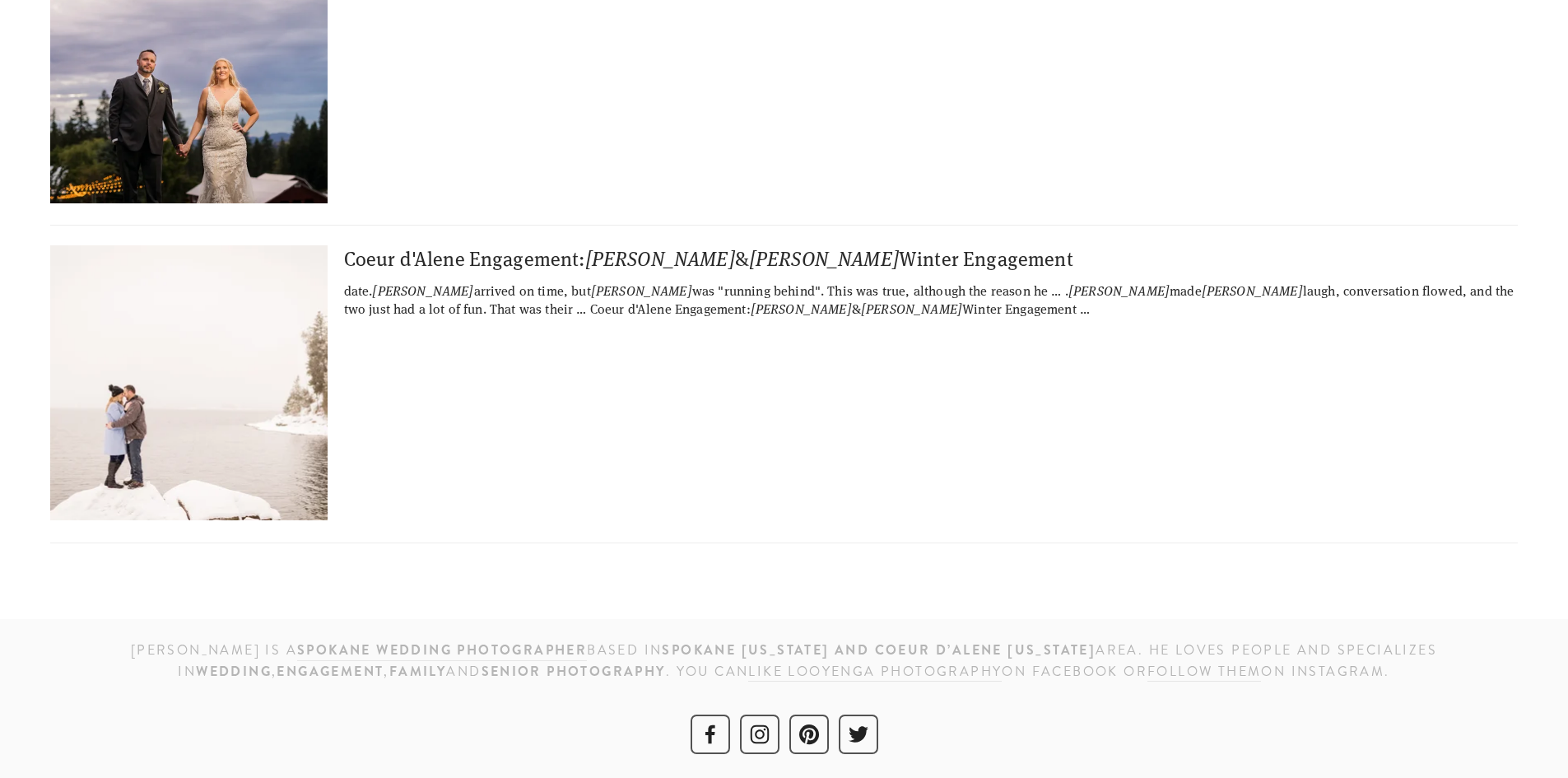
click at [269, 399] on img at bounding box center [188, 382] width 411 height 275
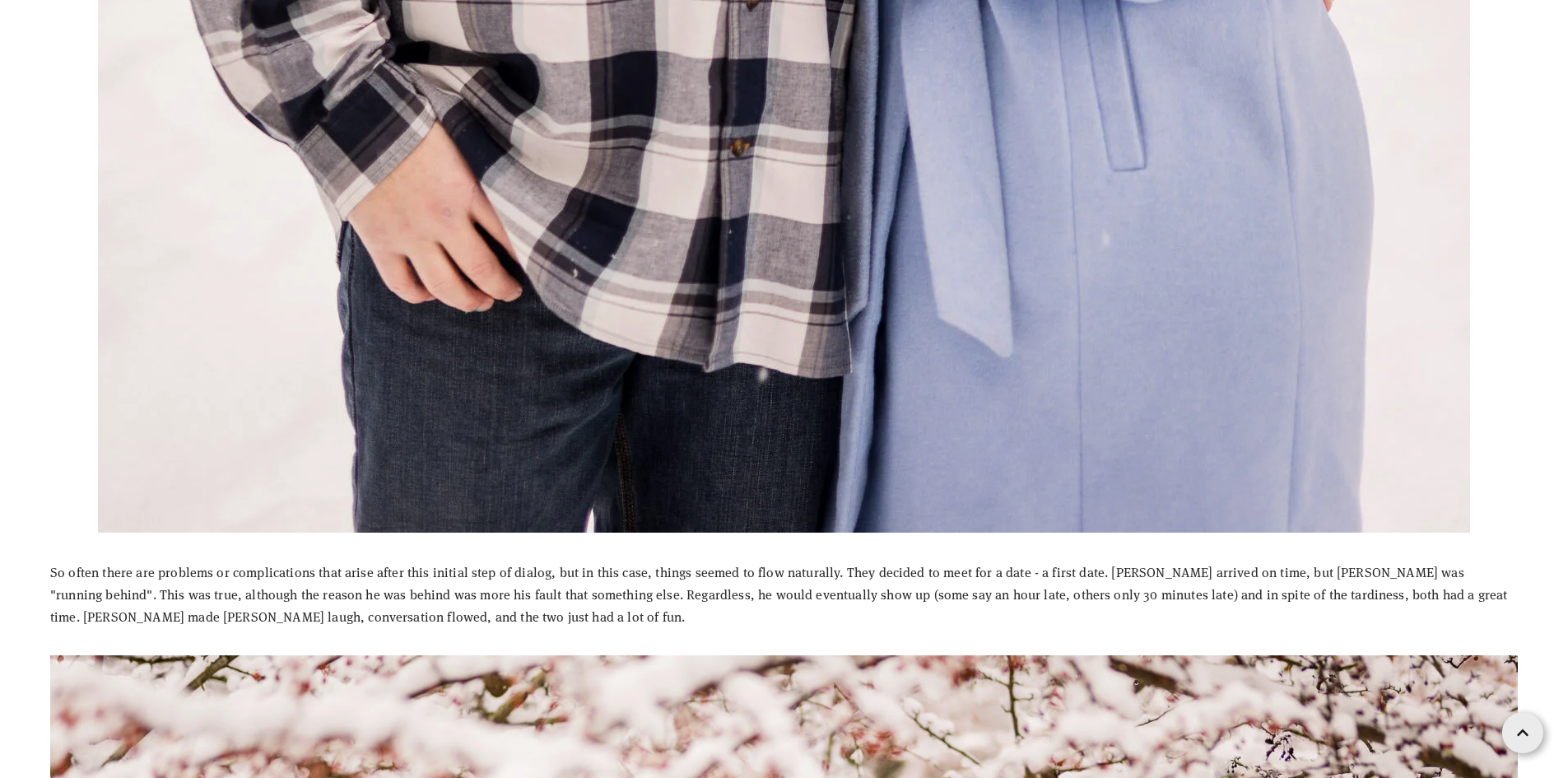
scroll to position [2470, 0]
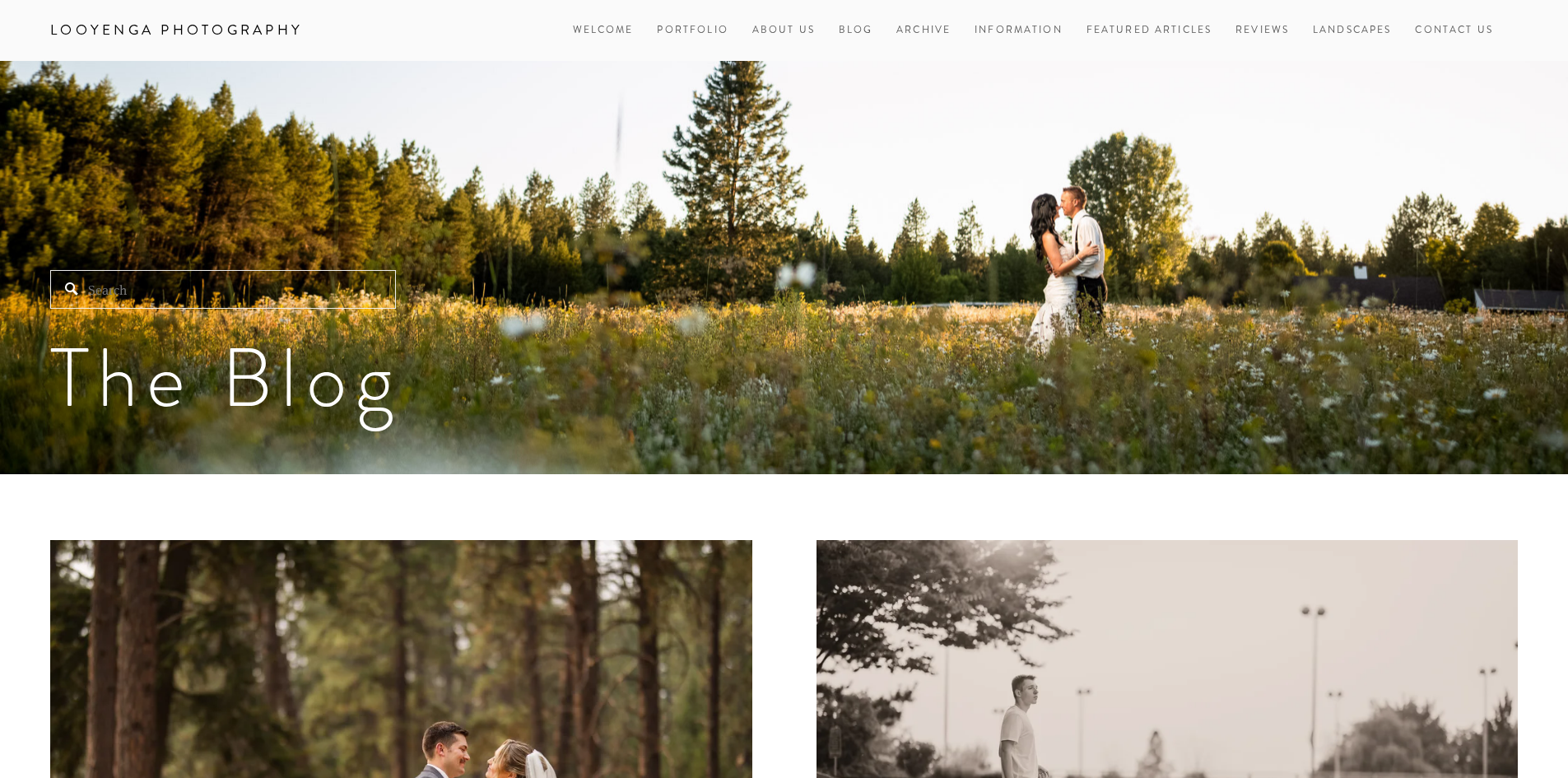
click at [333, 290] on input "Search" at bounding box center [223, 289] width 346 height 39
paste input "Bronson and Brittany"
type input "Bronson and Brittany"
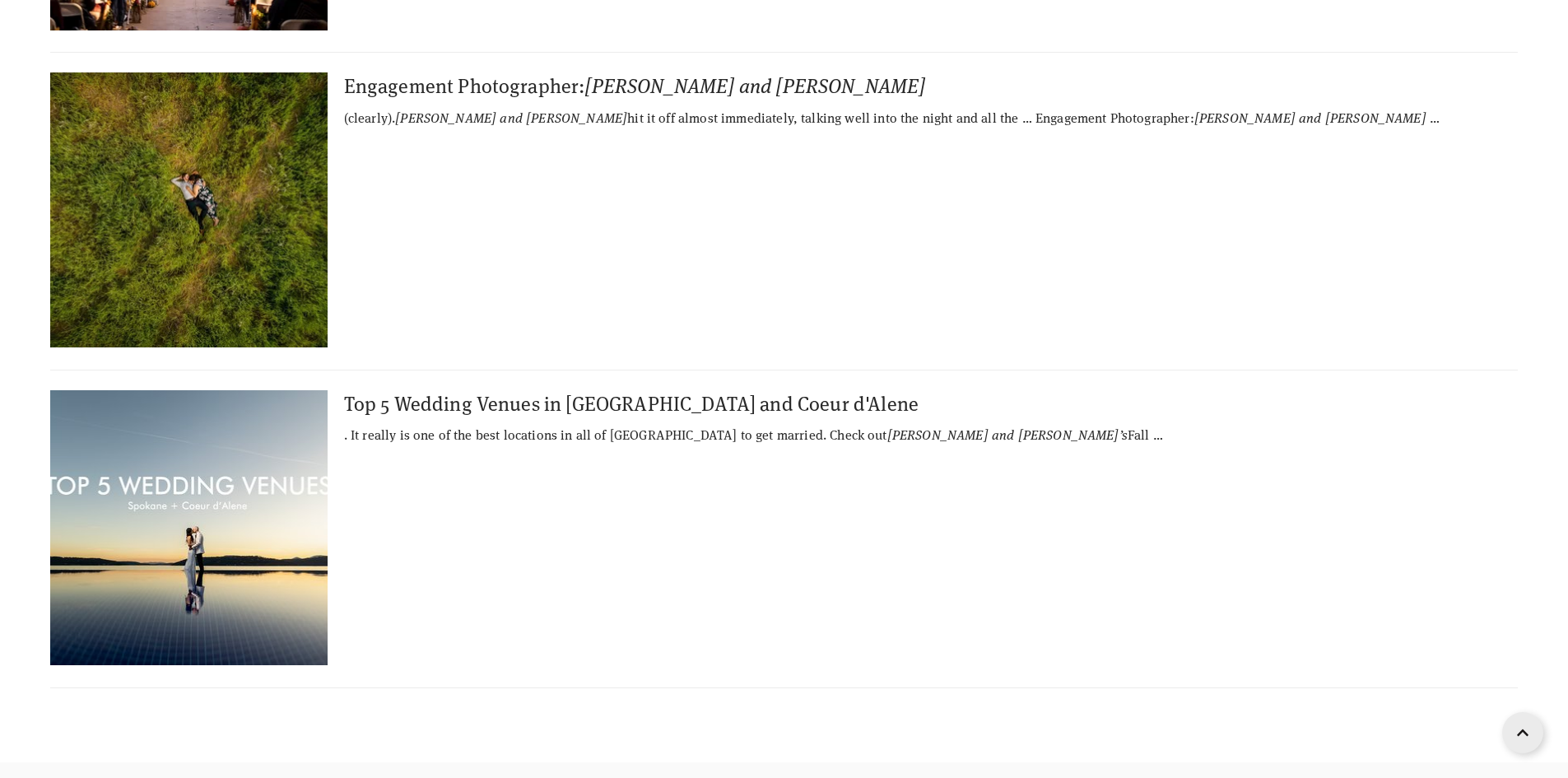
scroll to position [82, 0]
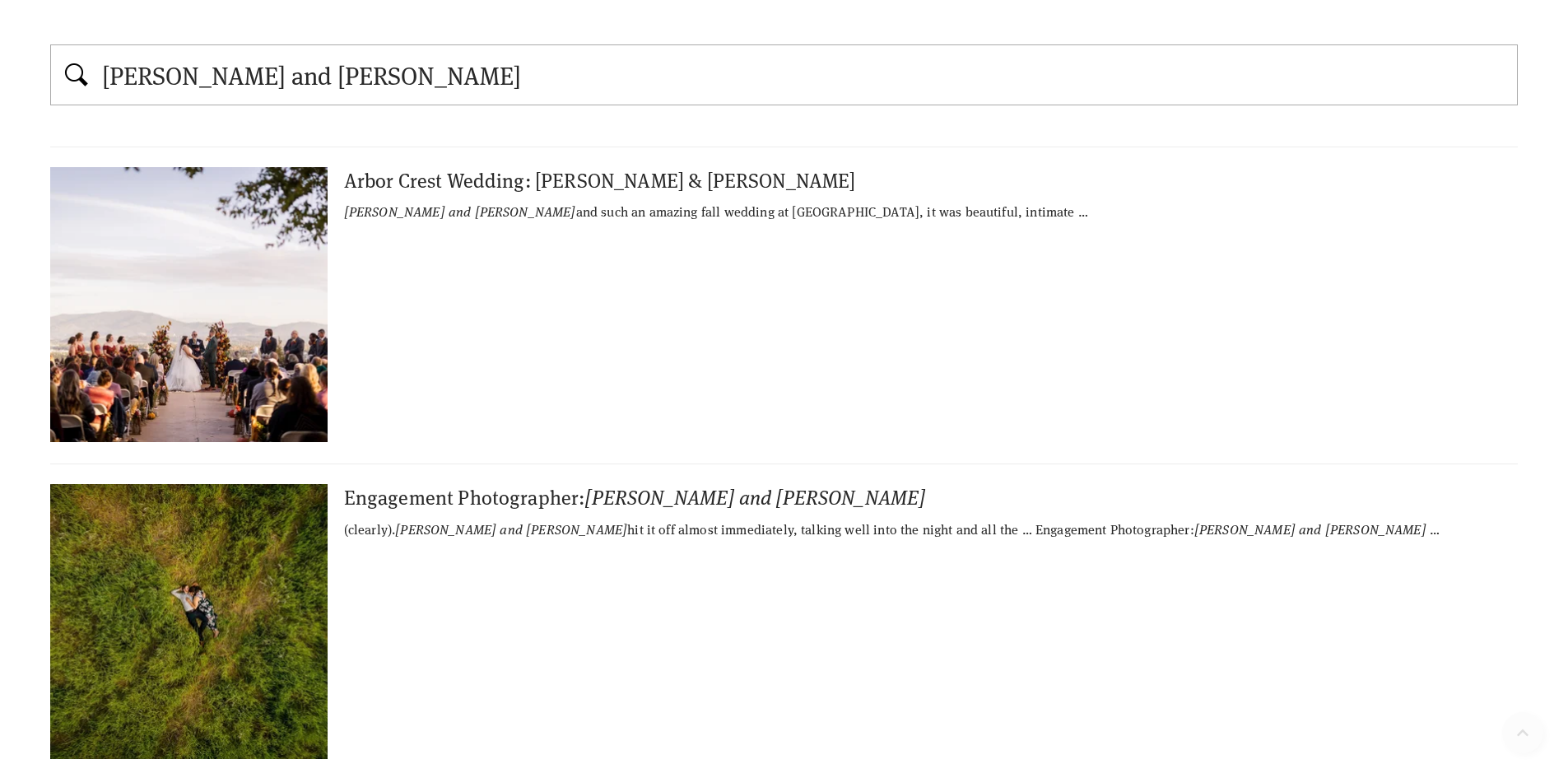
click at [221, 333] on img at bounding box center [188, 304] width 411 height 275
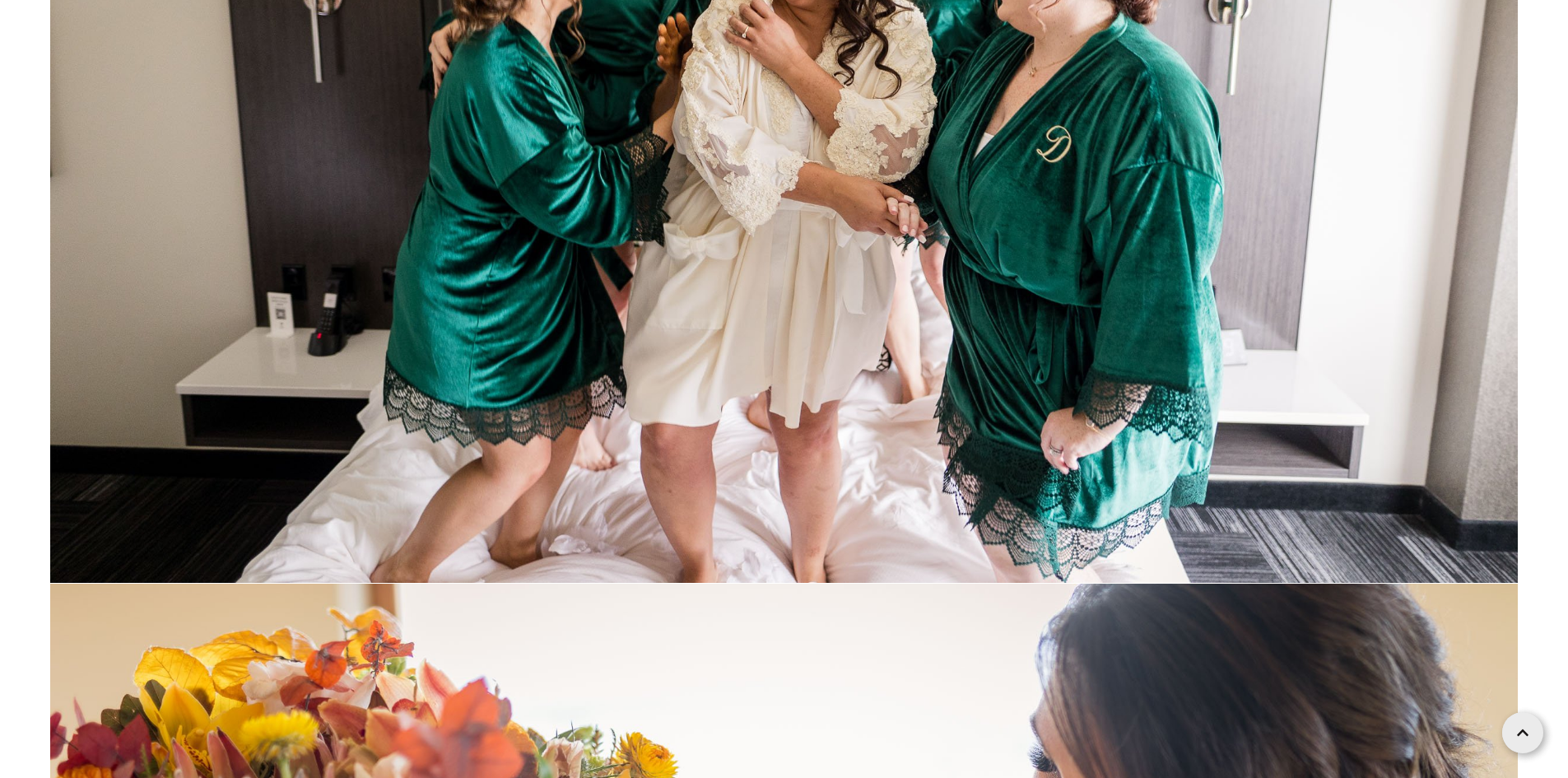
scroll to position [9305, 0]
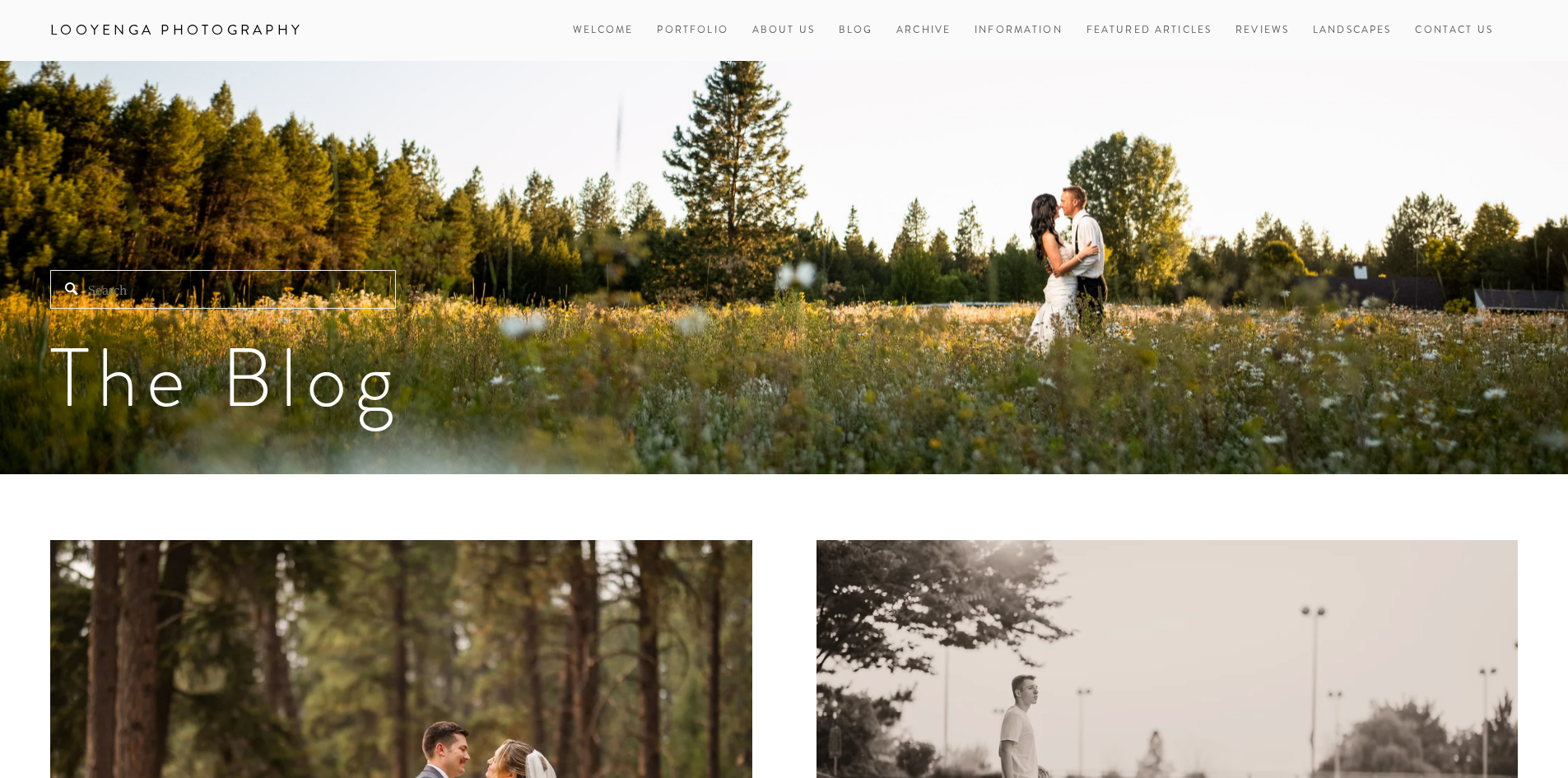
click at [313, 292] on input "Search" at bounding box center [223, 289] width 346 height 39
paste input "[PERSON_NAME] & Savannah"
type input "Michael & Savannah"
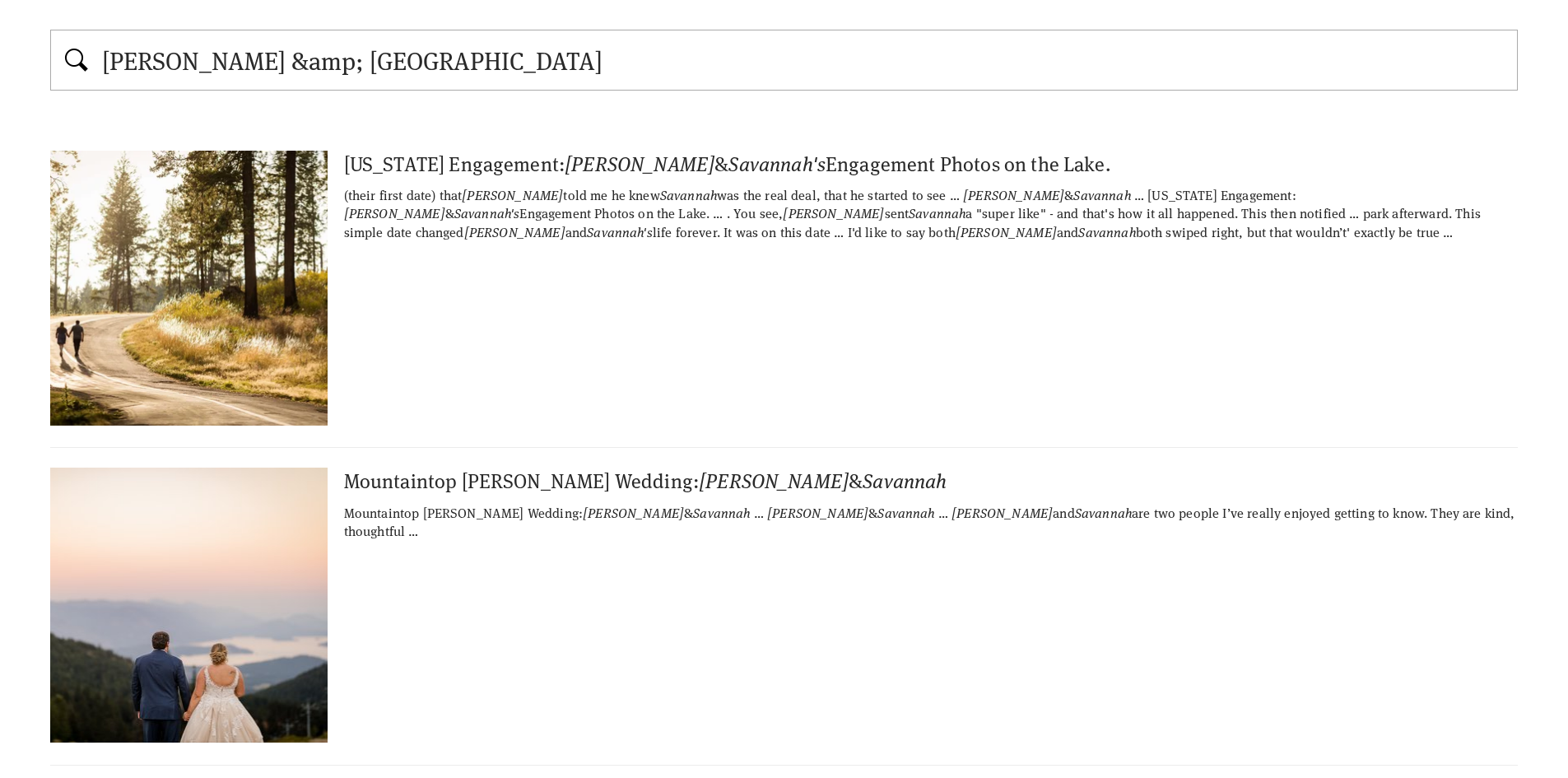
scroll to position [319, 0]
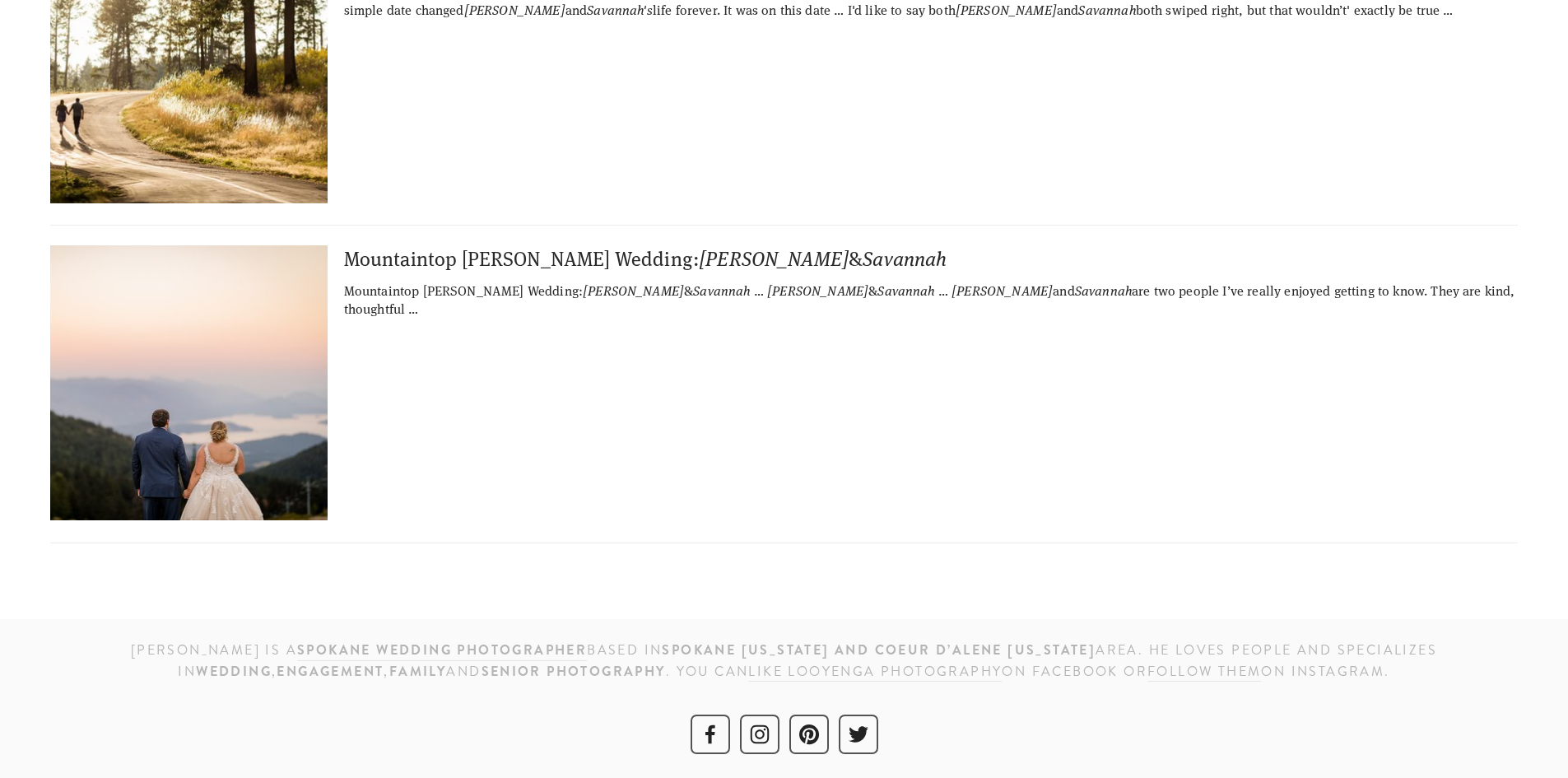
click at [241, 410] on img at bounding box center [145, 382] width 411 height 275
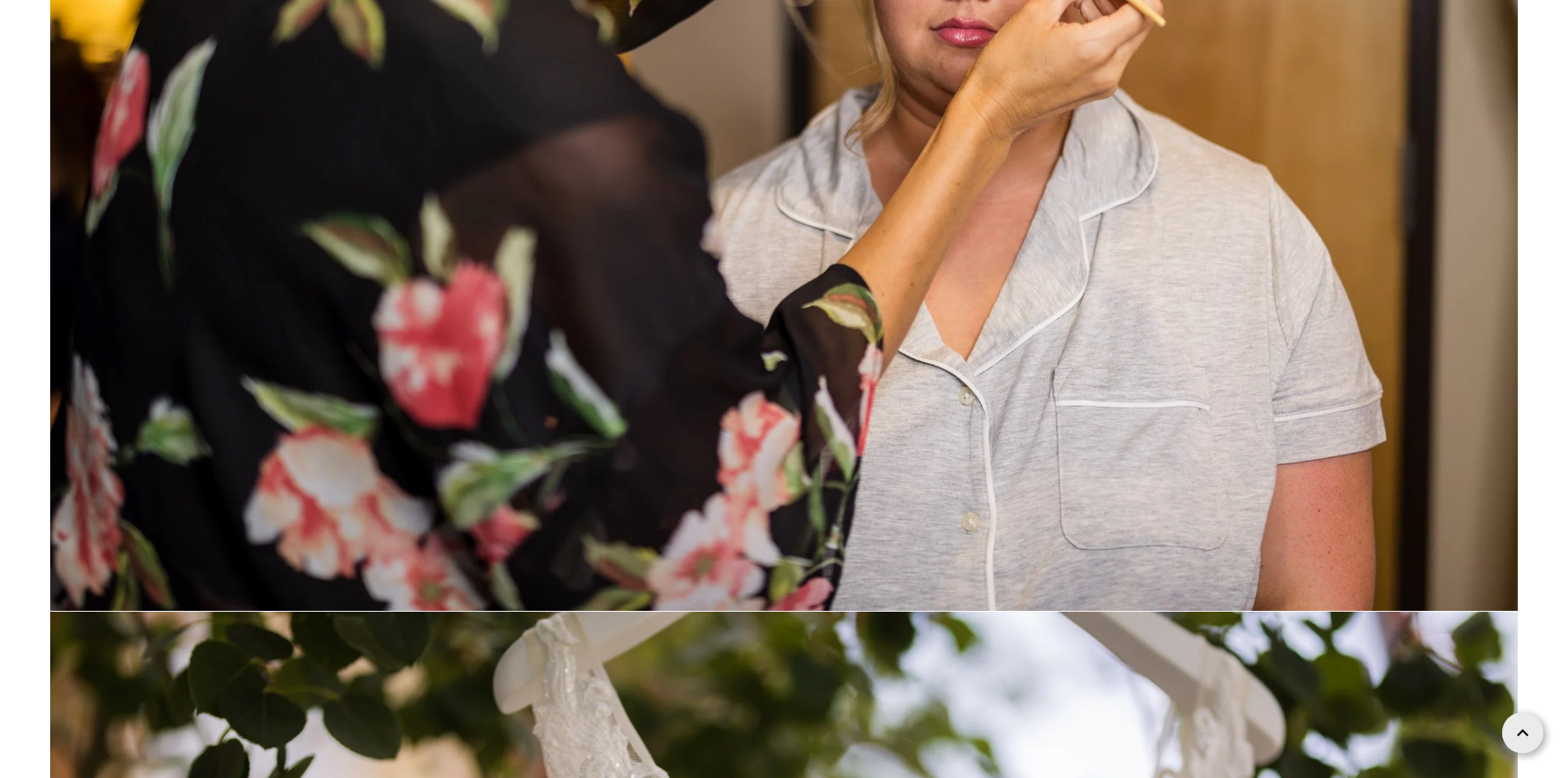
scroll to position [4035, 0]
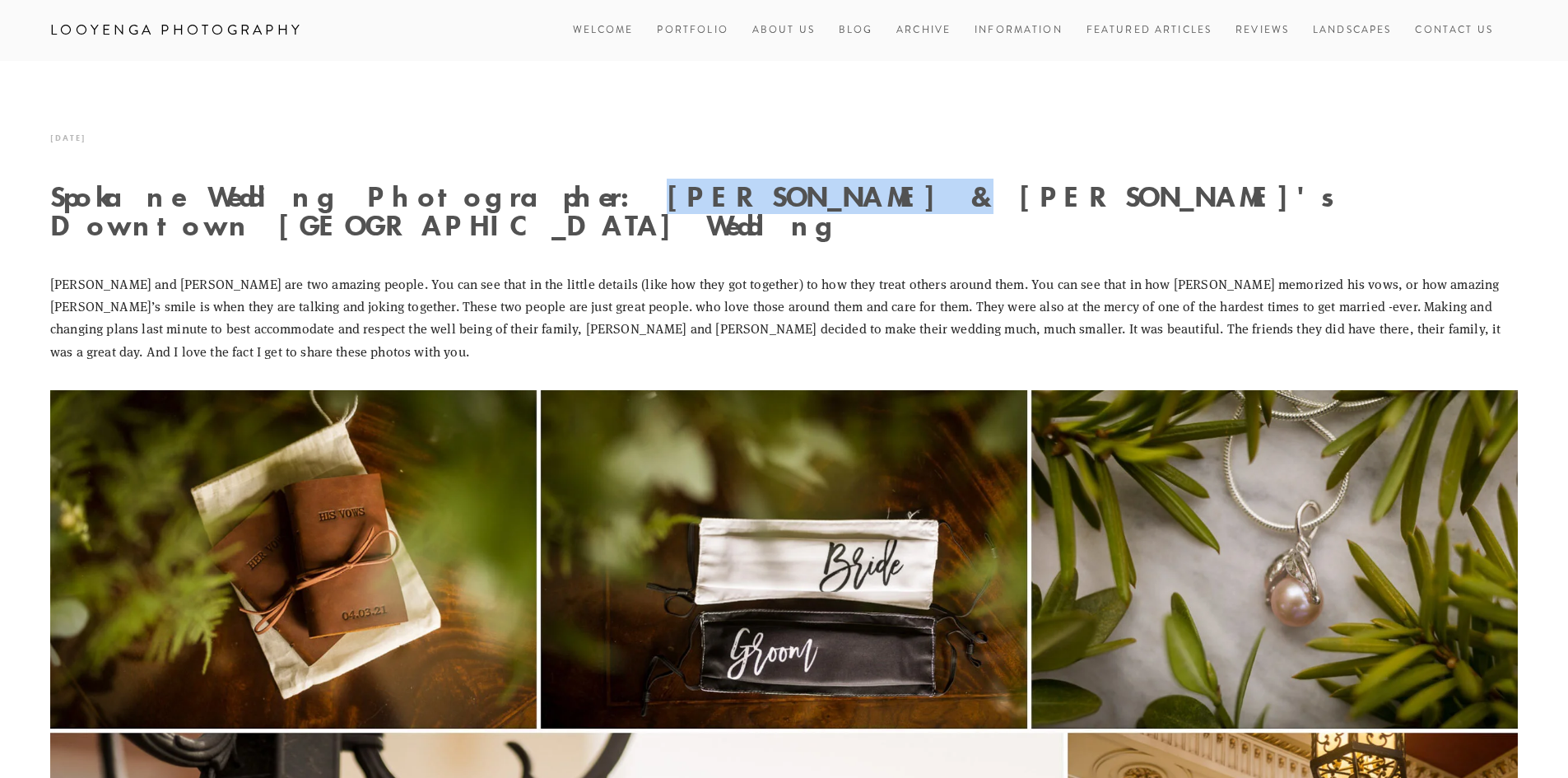
drag, startPoint x: 487, startPoint y: 197, endPoint x: 670, endPoint y: 203, distance: 183.1
click at [676, 203] on h1 "Spokane Wedding Photographer: Daniel & Janell's Downtown Spokane Wedding" at bounding box center [784, 211] width 1467 height 58
copy h1 "Daniel & Janell"
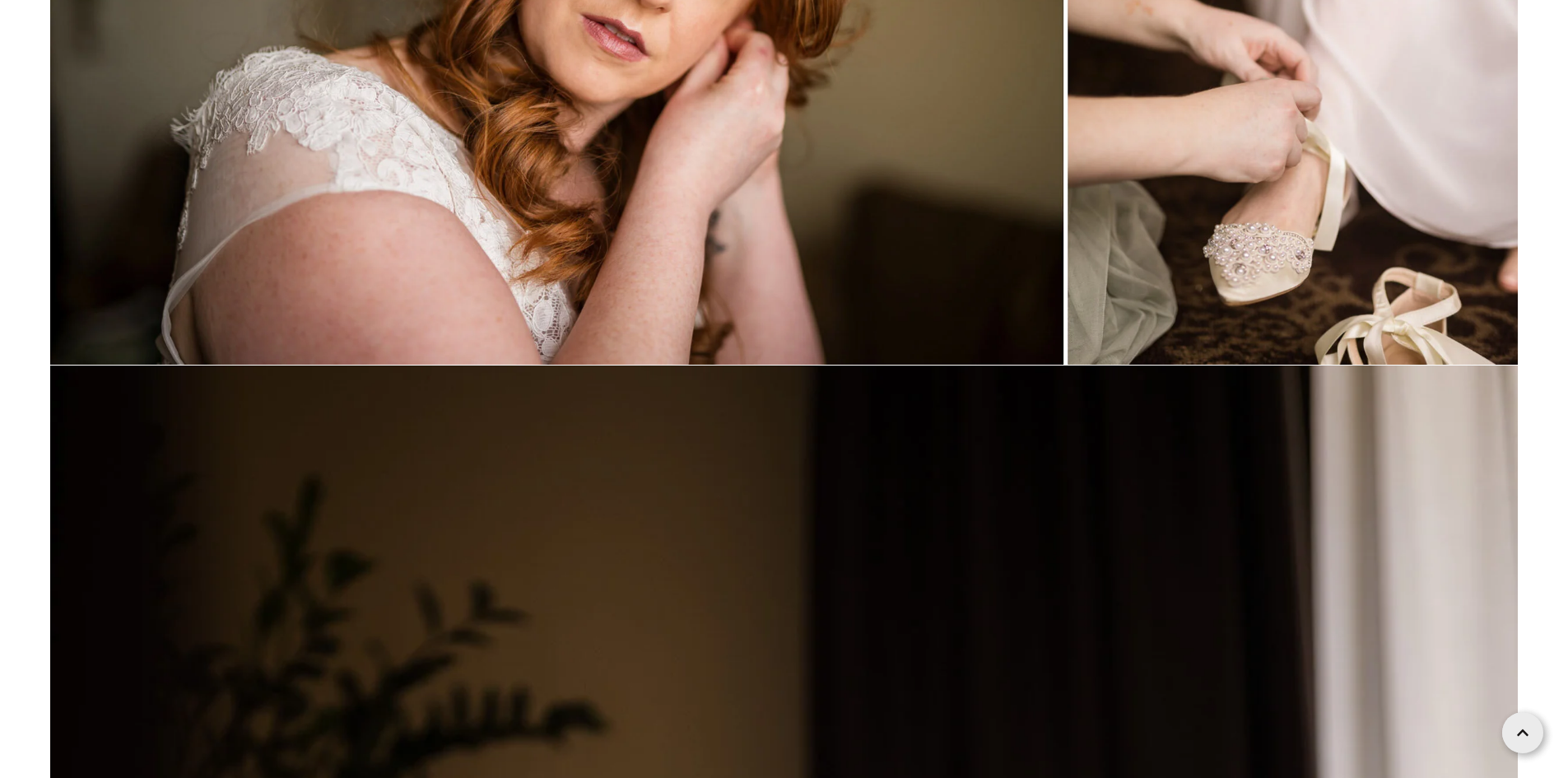
scroll to position [8399, 0]
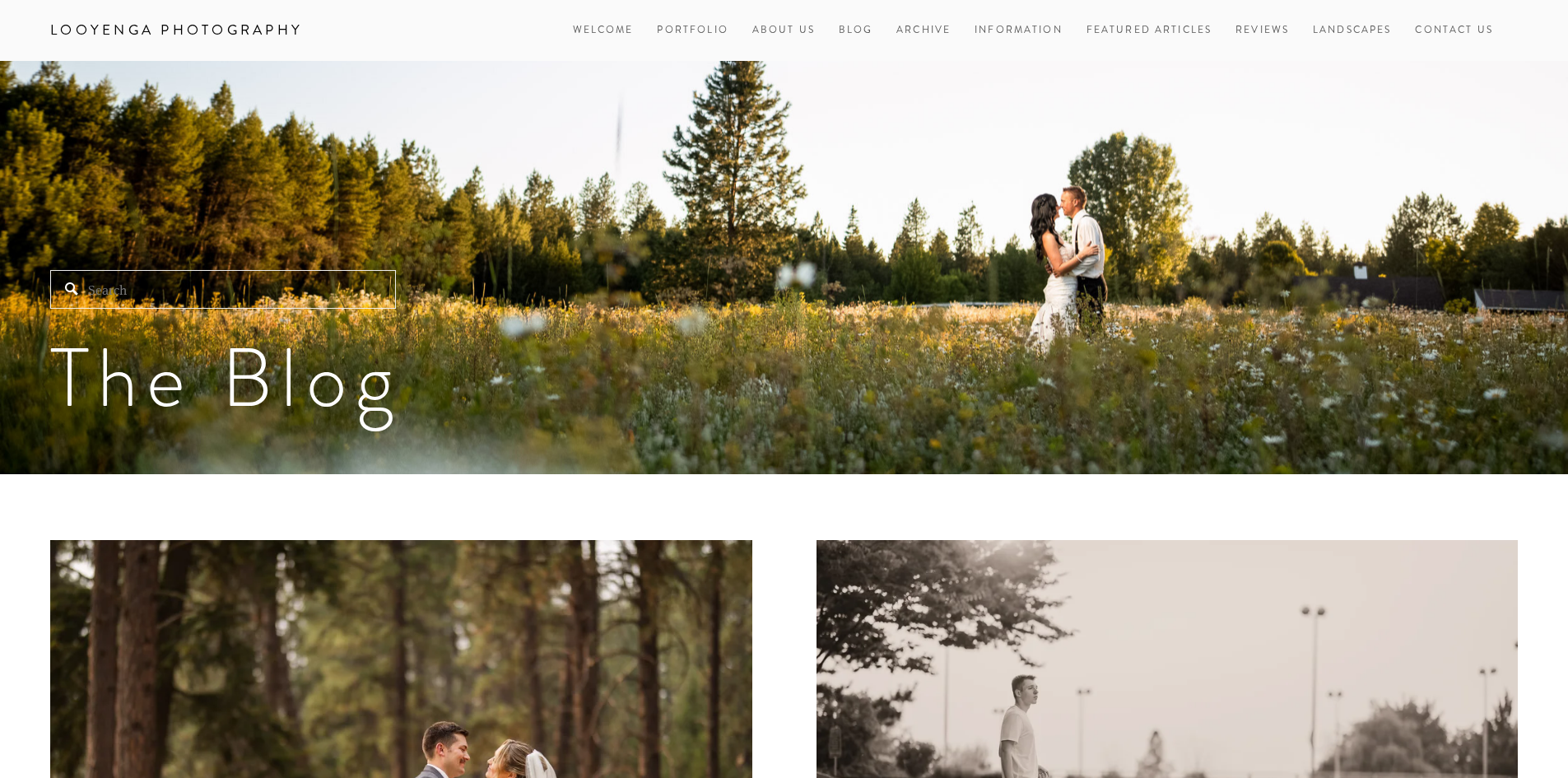
click at [296, 291] on input "Search" at bounding box center [223, 289] width 346 height 39
paste input "Daniel & Janell"
type input "Daniel & Janell"
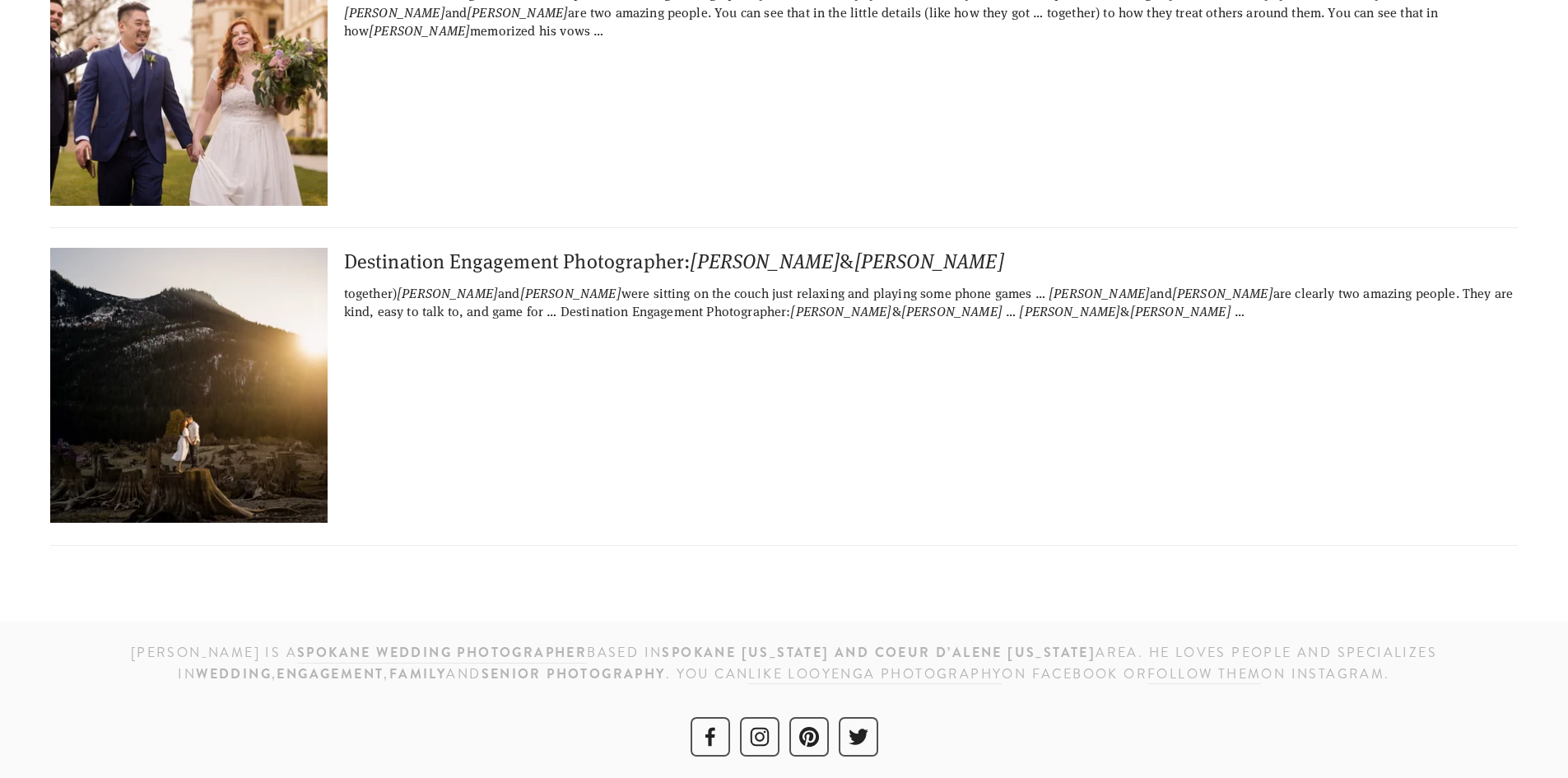
scroll to position [319, 0]
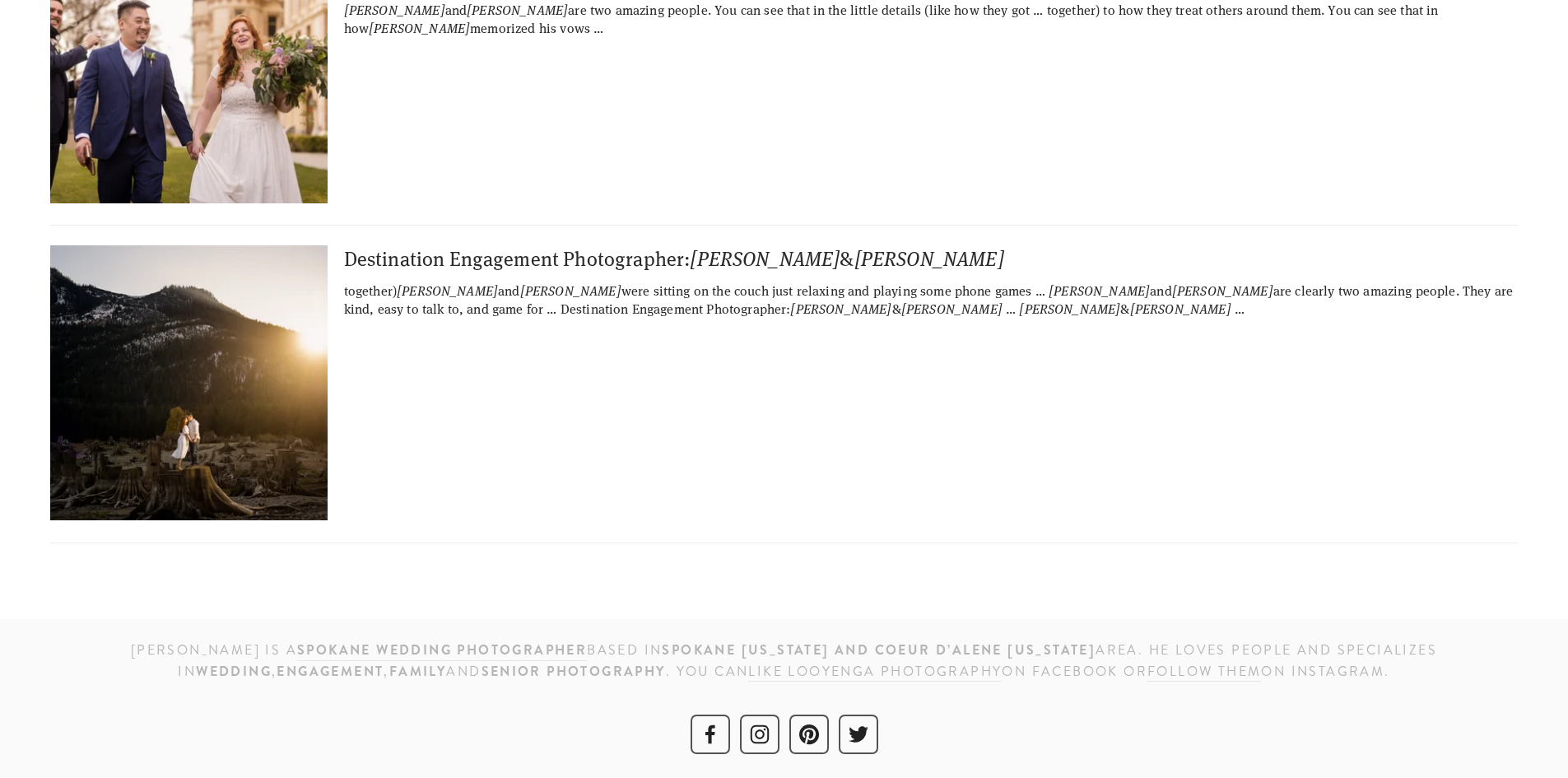
click at [264, 361] on img at bounding box center [187, 382] width 399 height 275
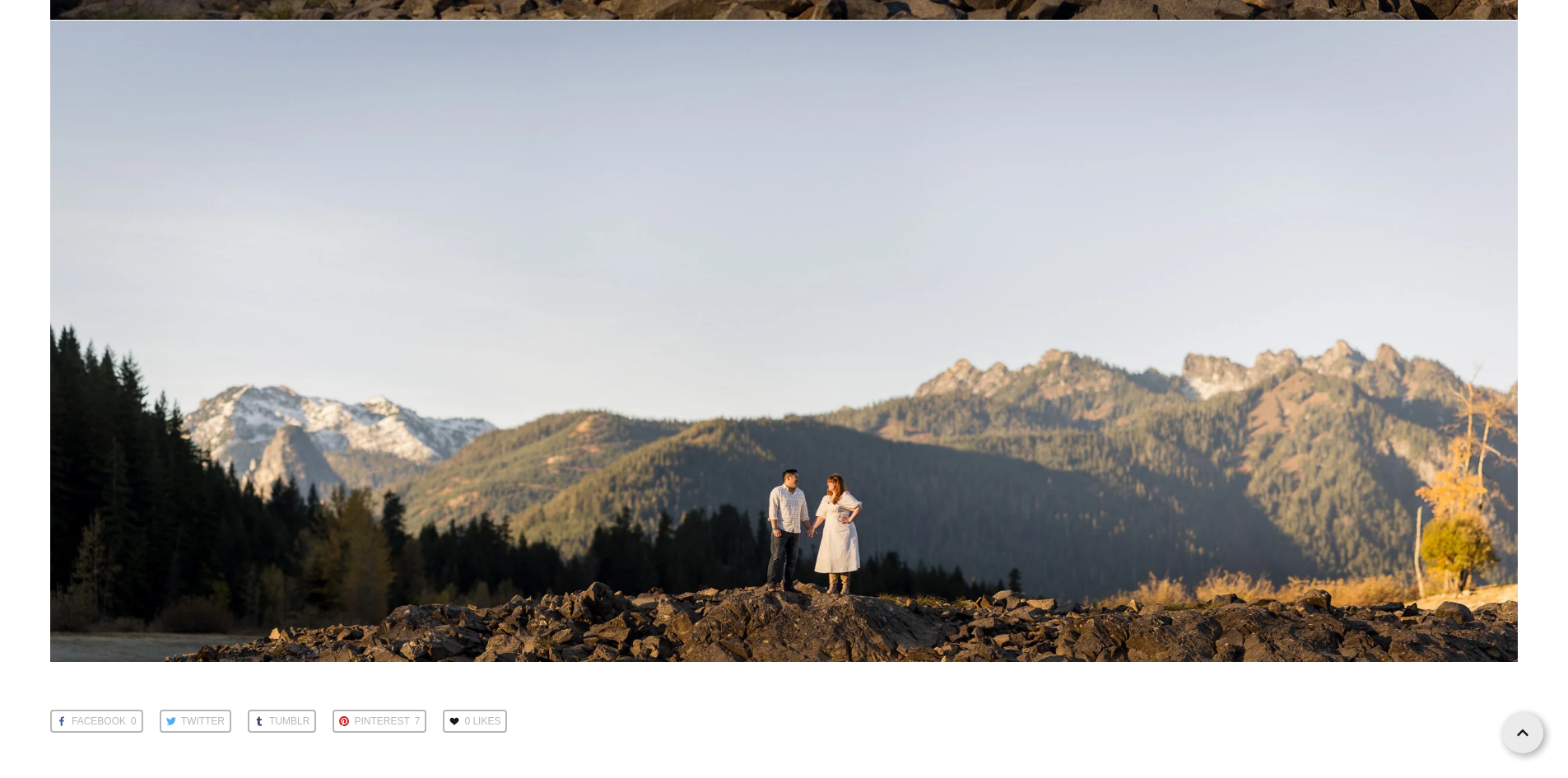
scroll to position [31847, 0]
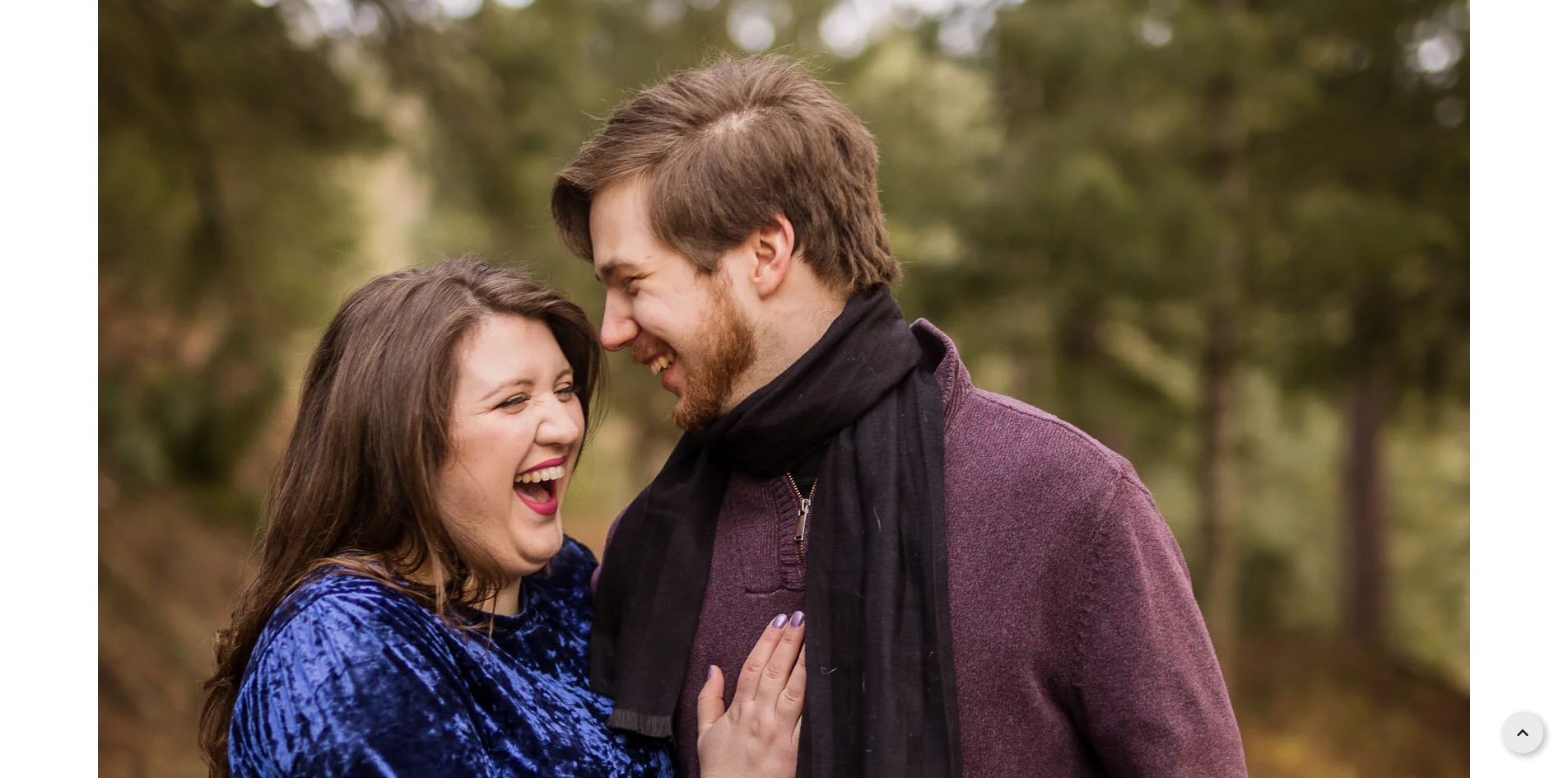
scroll to position [823, 0]
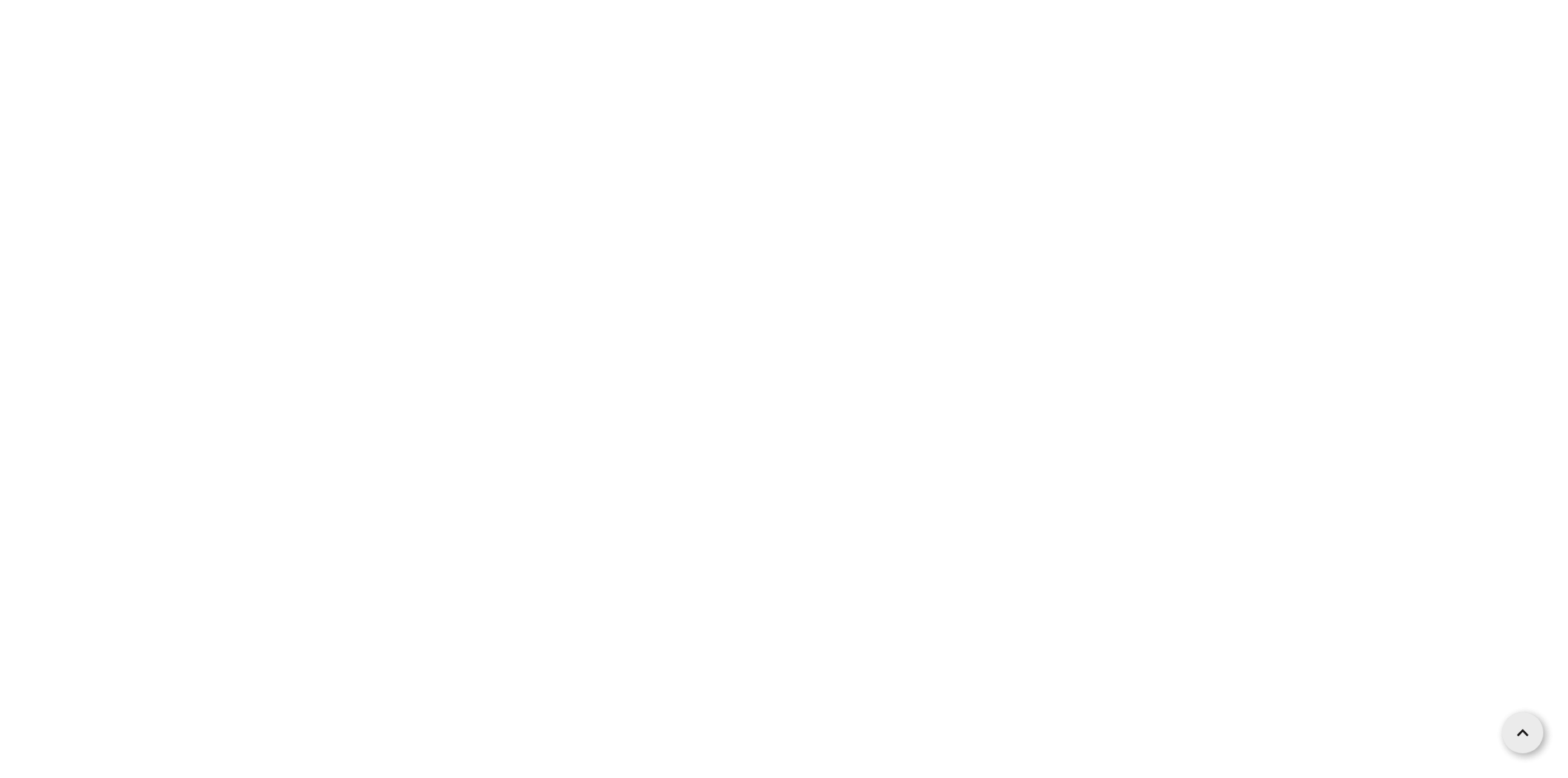
scroll to position [6834, 0]
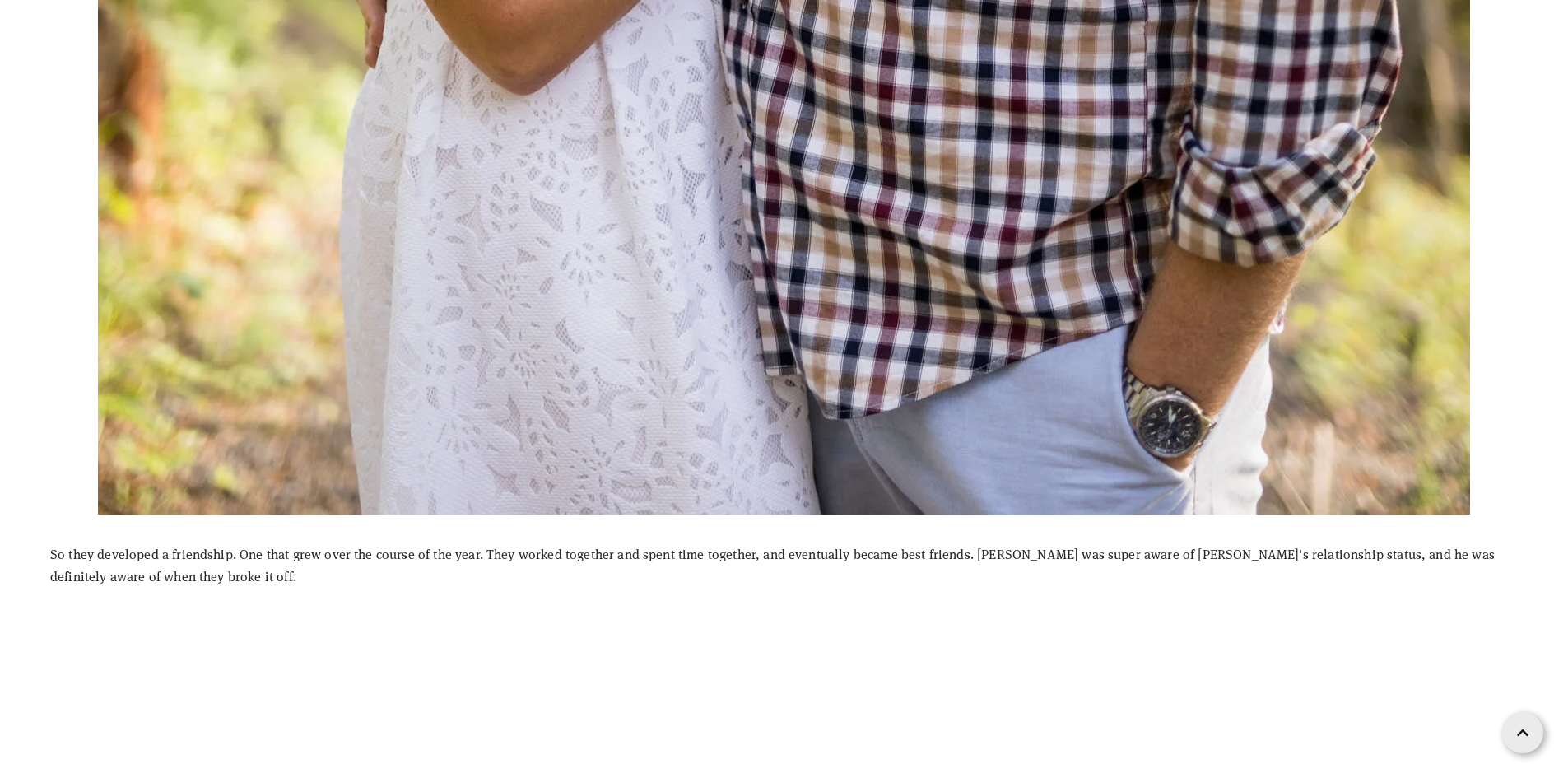
scroll to position [1894, 0]
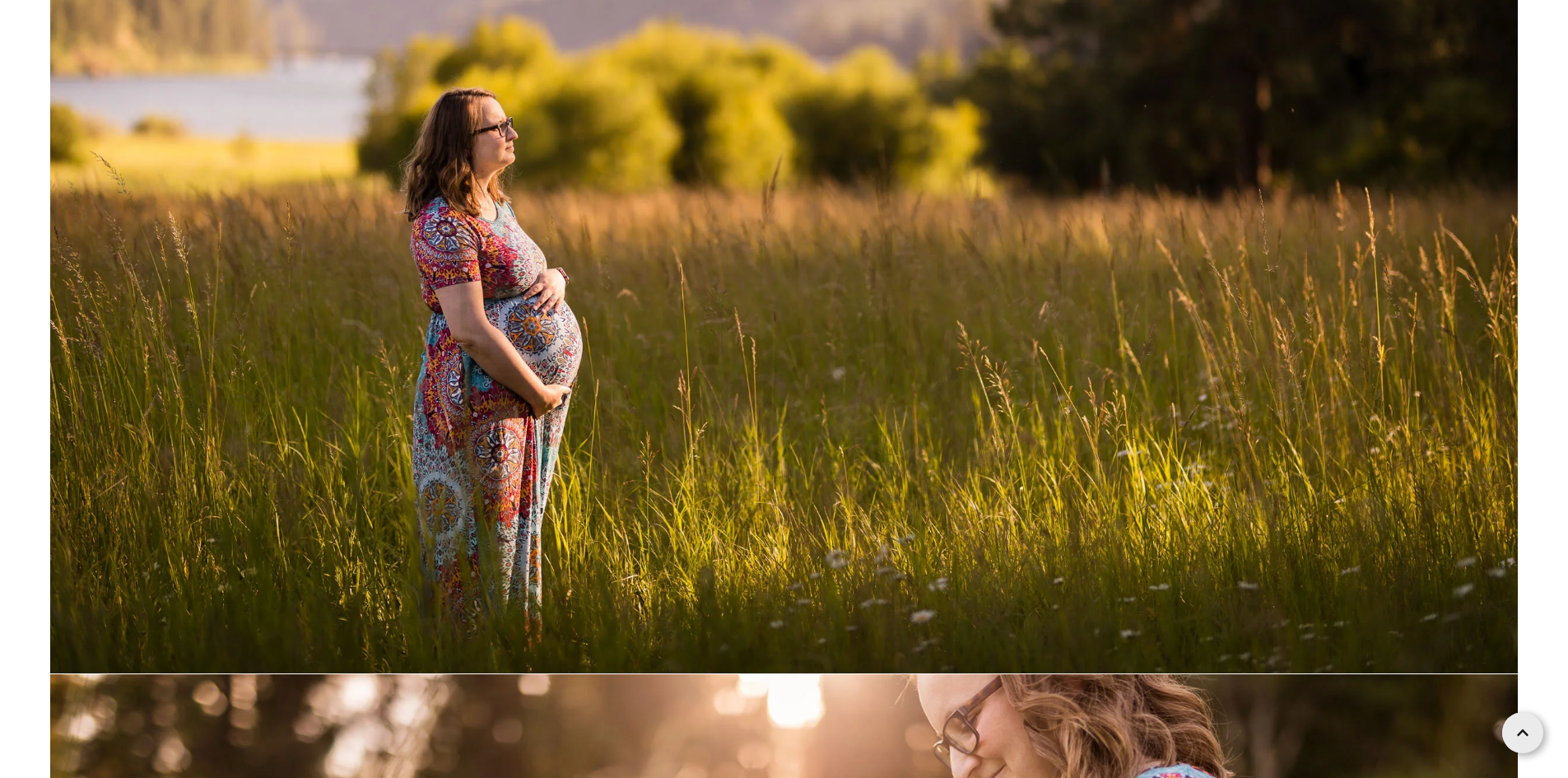
scroll to position [7987, 0]
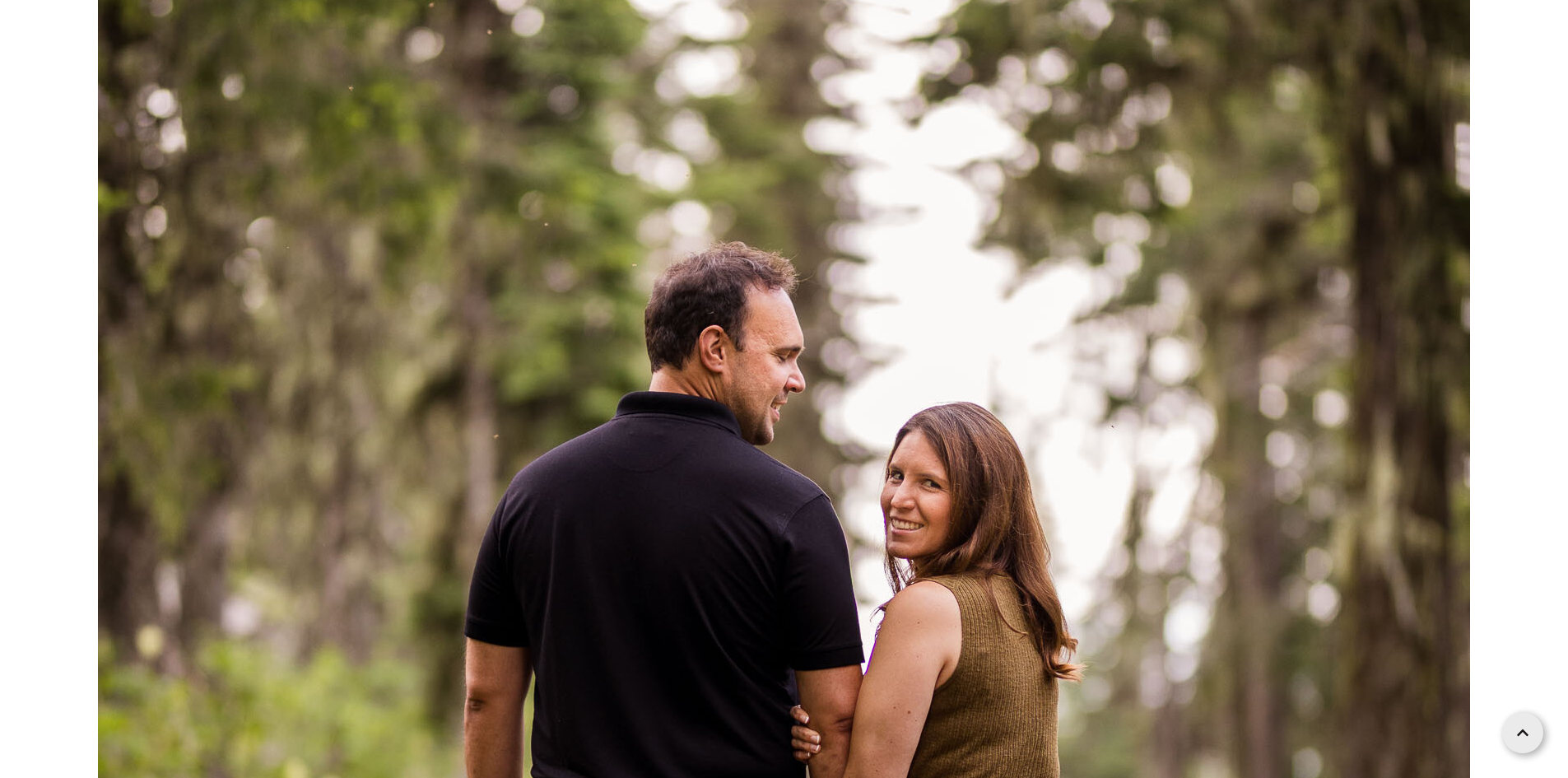
scroll to position [2388, 0]
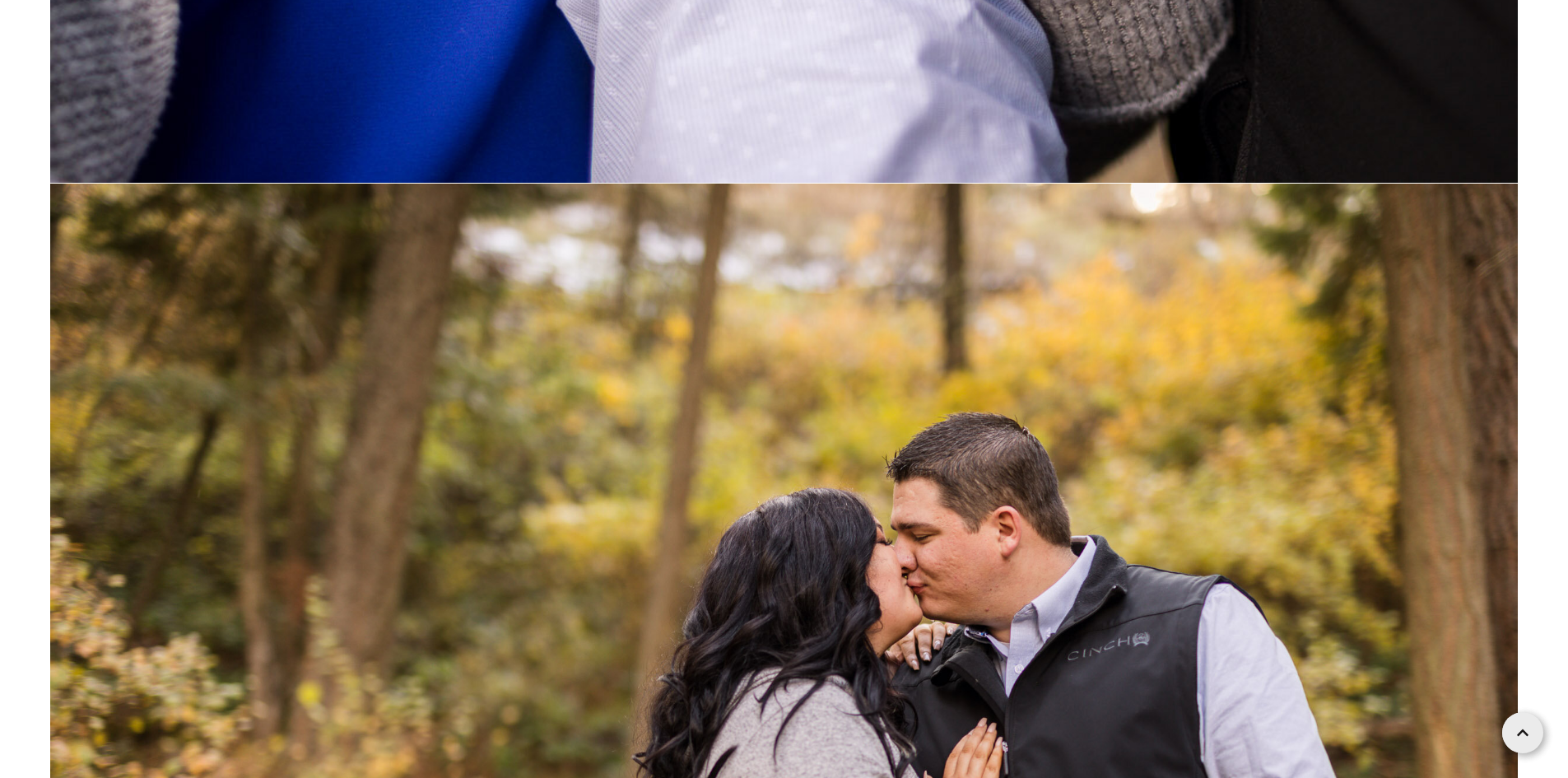
scroll to position [4529, 0]
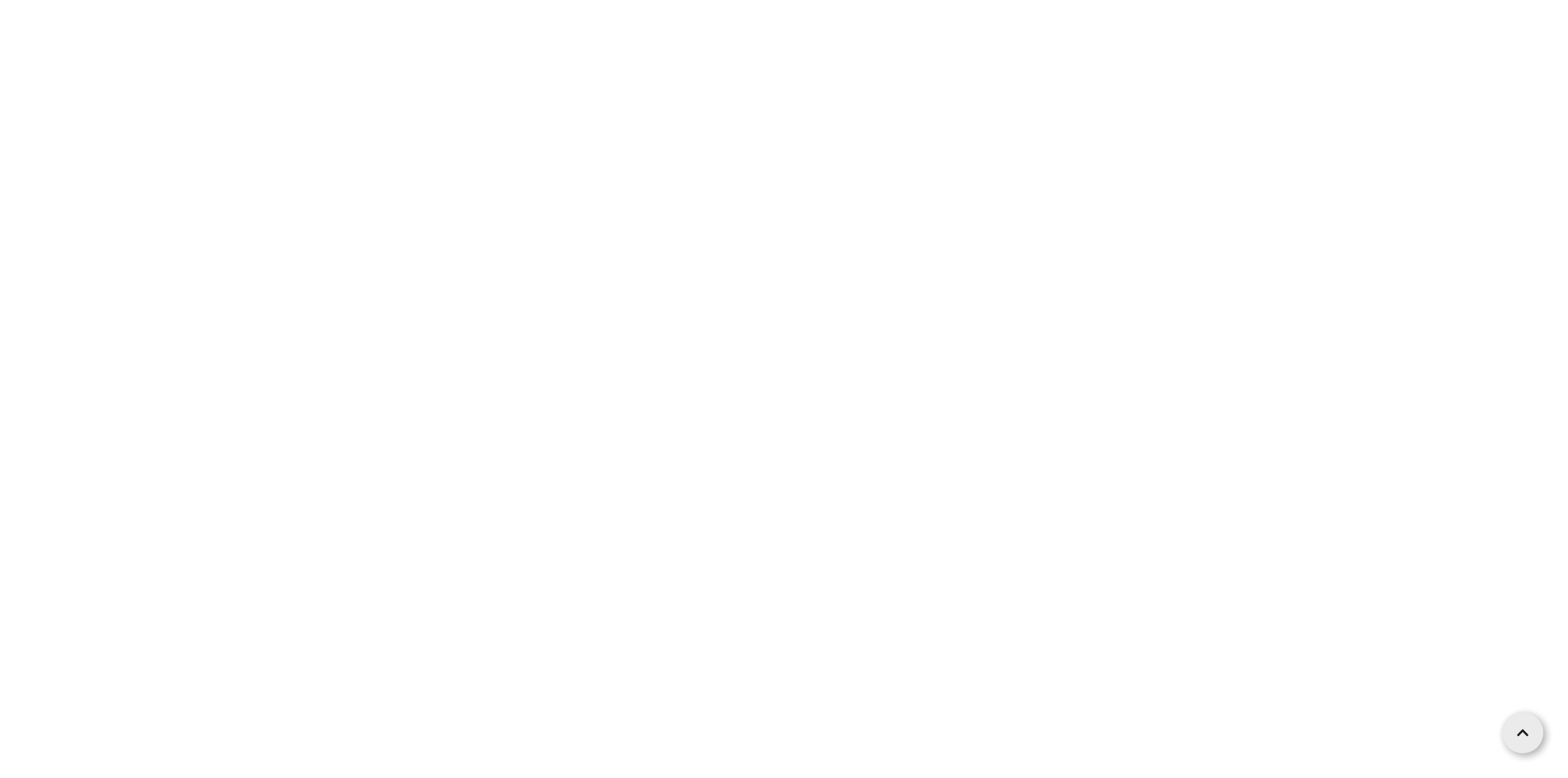
scroll to position [14410, 0]
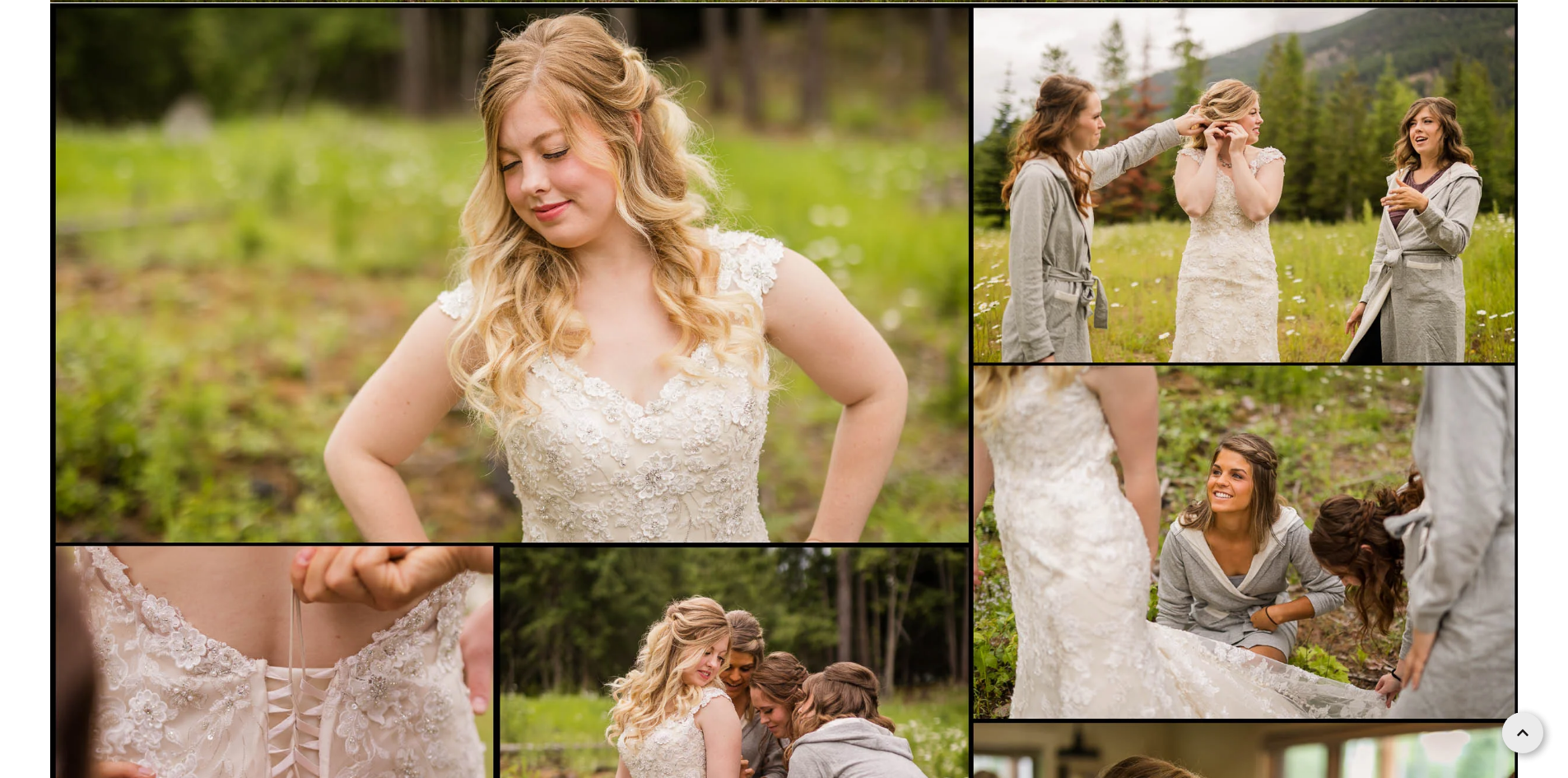
scroll to position [4364, 0]
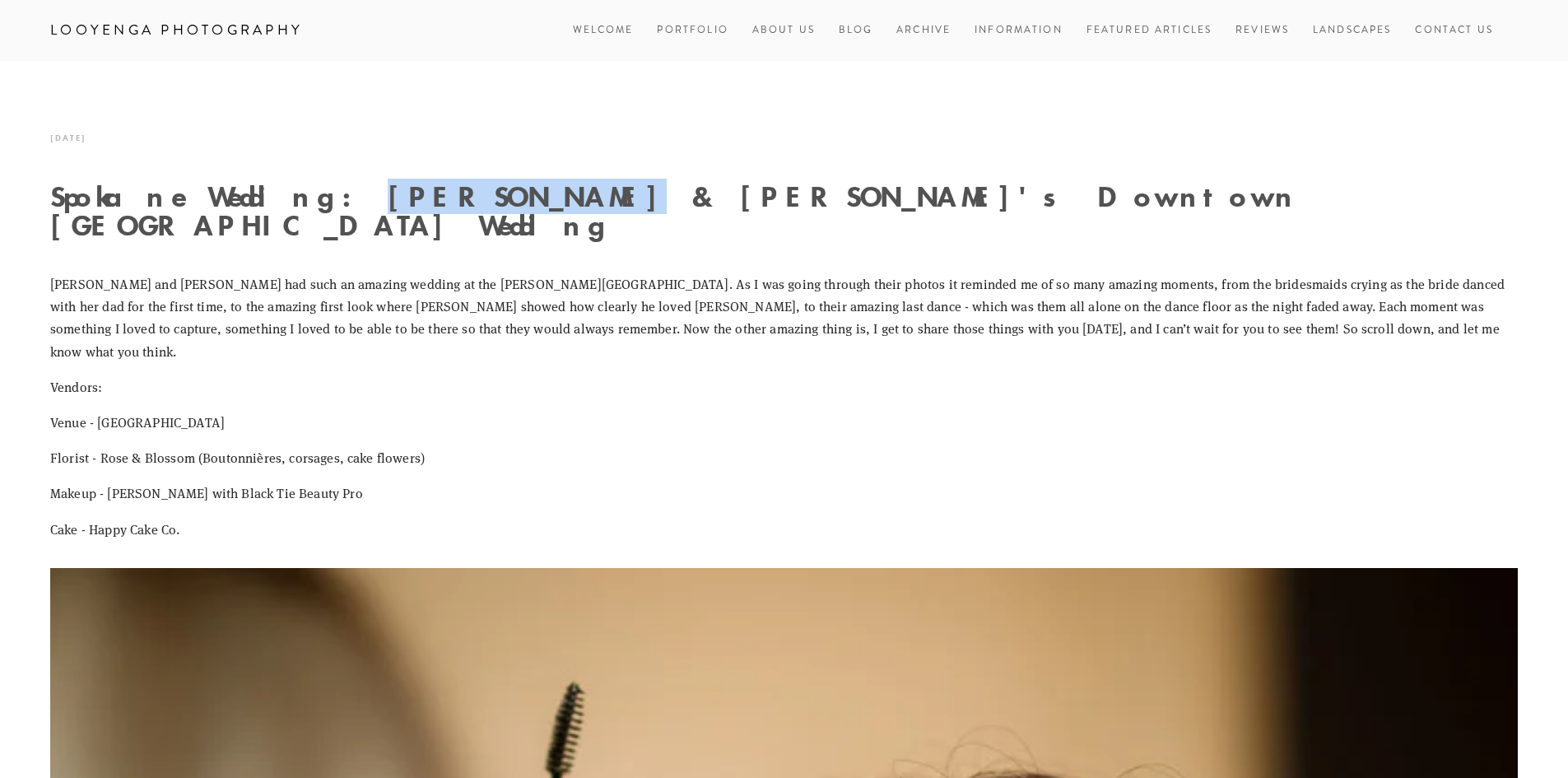
drag, startPoint x: 305, startPoint y: 198, endPoint x: 491, endPoint y: 201, distance: 186.0
click at [491, 201] on h1 "Spokane Wedding: Chris & Sammy's Downtown Davenport Wedding" at bounding box center [784, 211] width 1467 height 58
copy h1 "[PERSON_NAME] & [PERSON_NAME]"
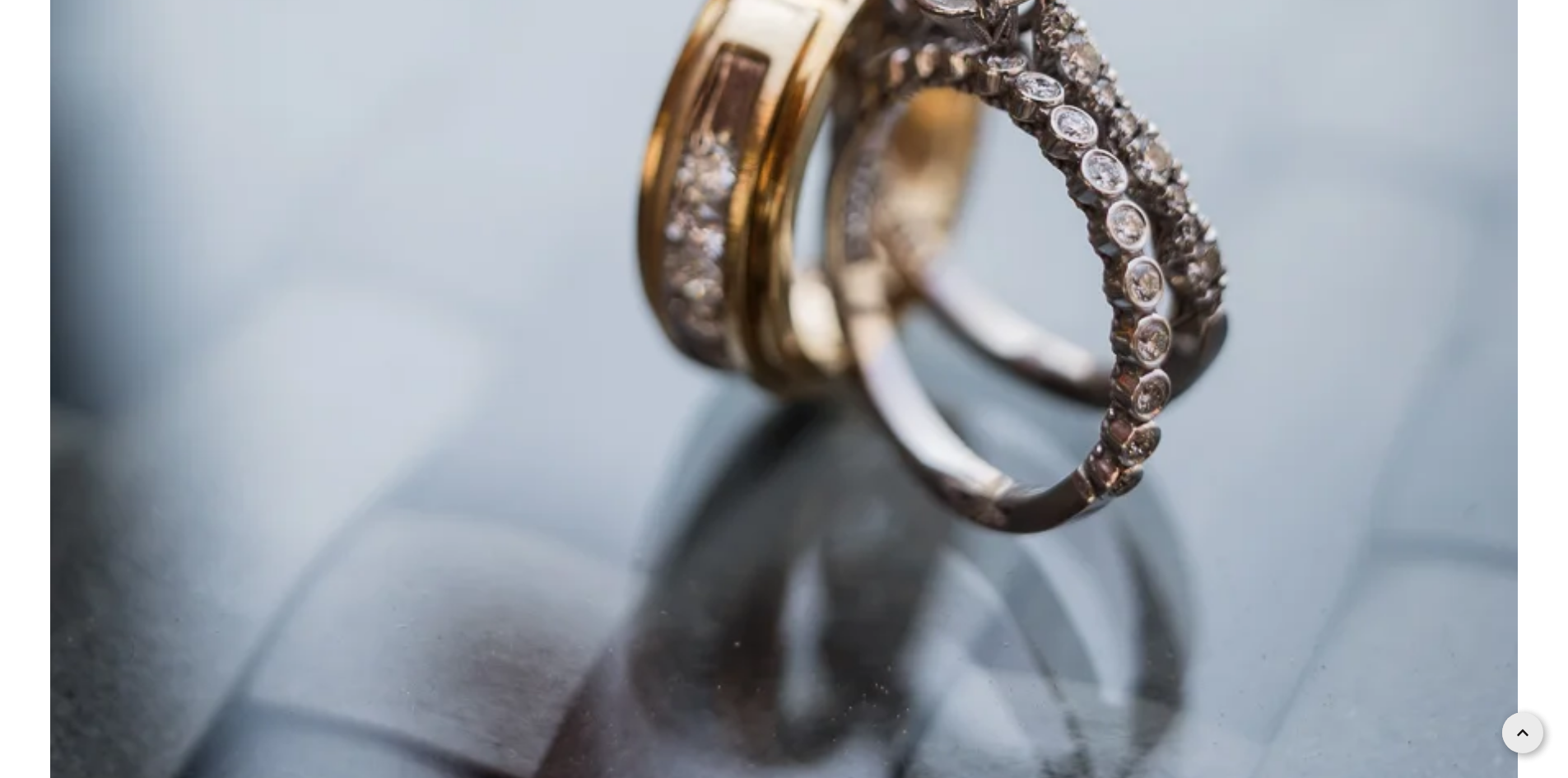
scroll to position [6423, 0]
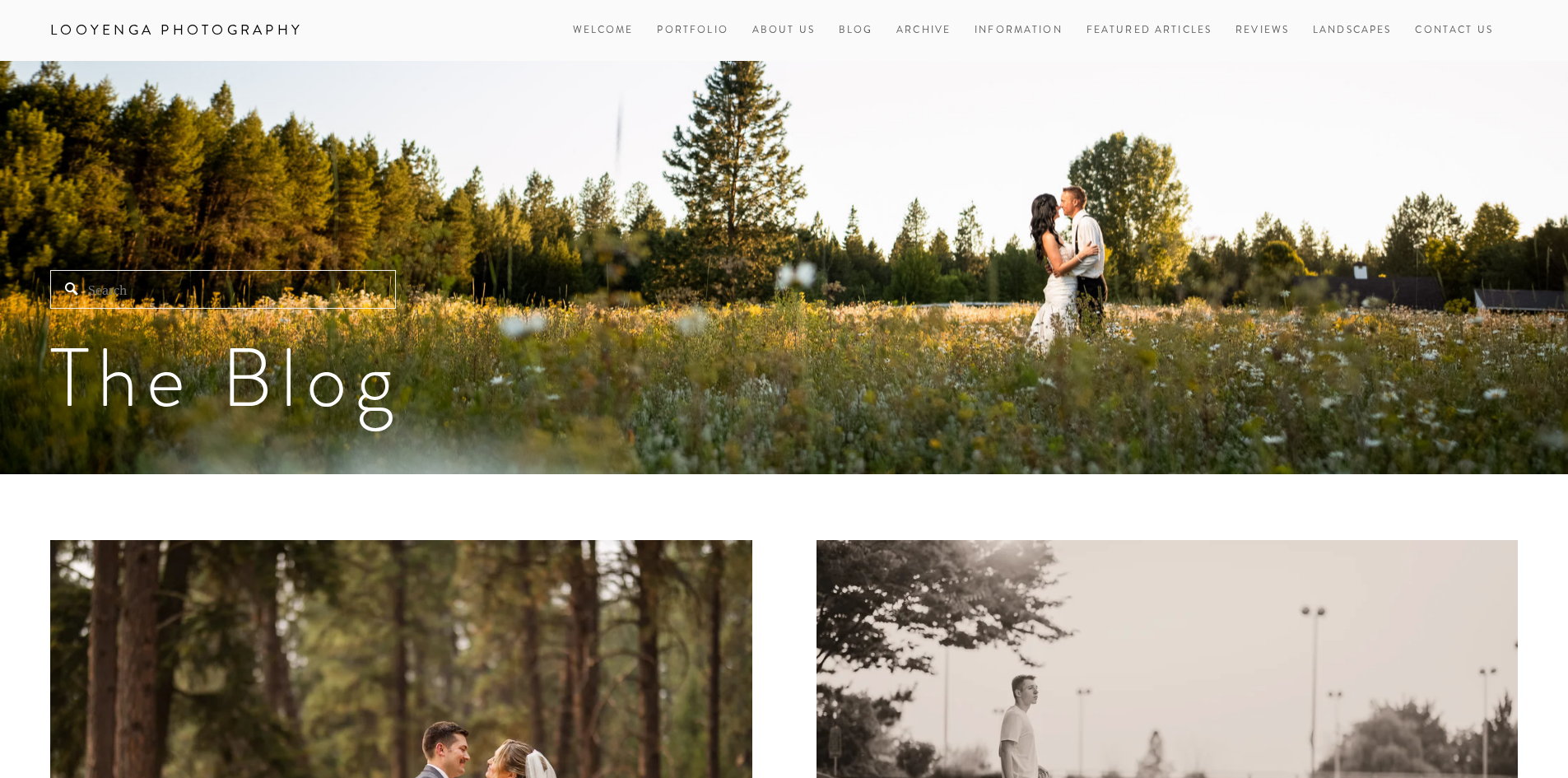
click at [293, 293] on input "Search" at bounding box center [223, 289] width 346 height 39
paste input "Chris & Sammy"
type input "Chris & Sammy"
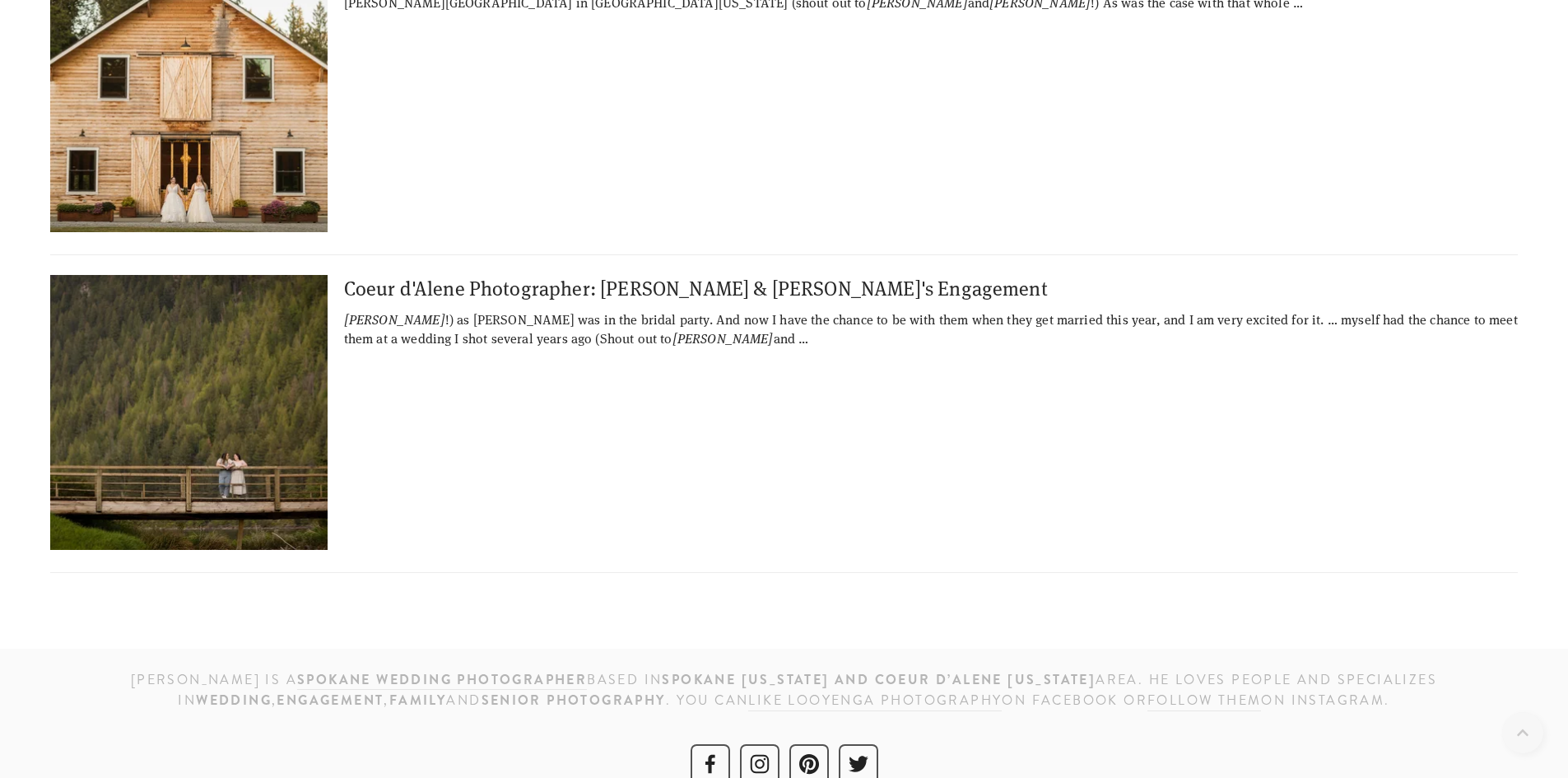
scroll to position [634, 0]
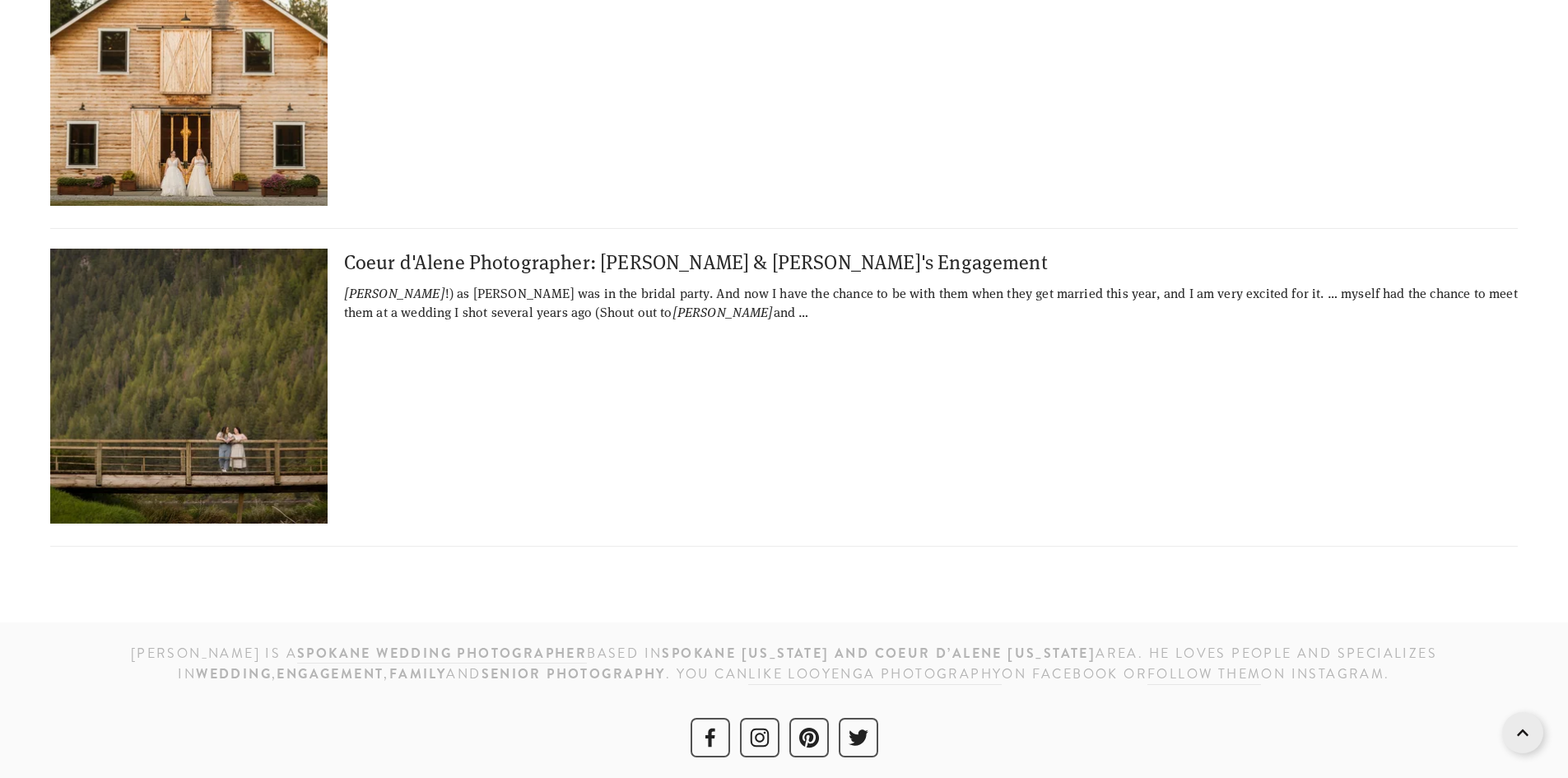
click at [256, 361] on img at bounding box center [188, 386] width 411 height 275
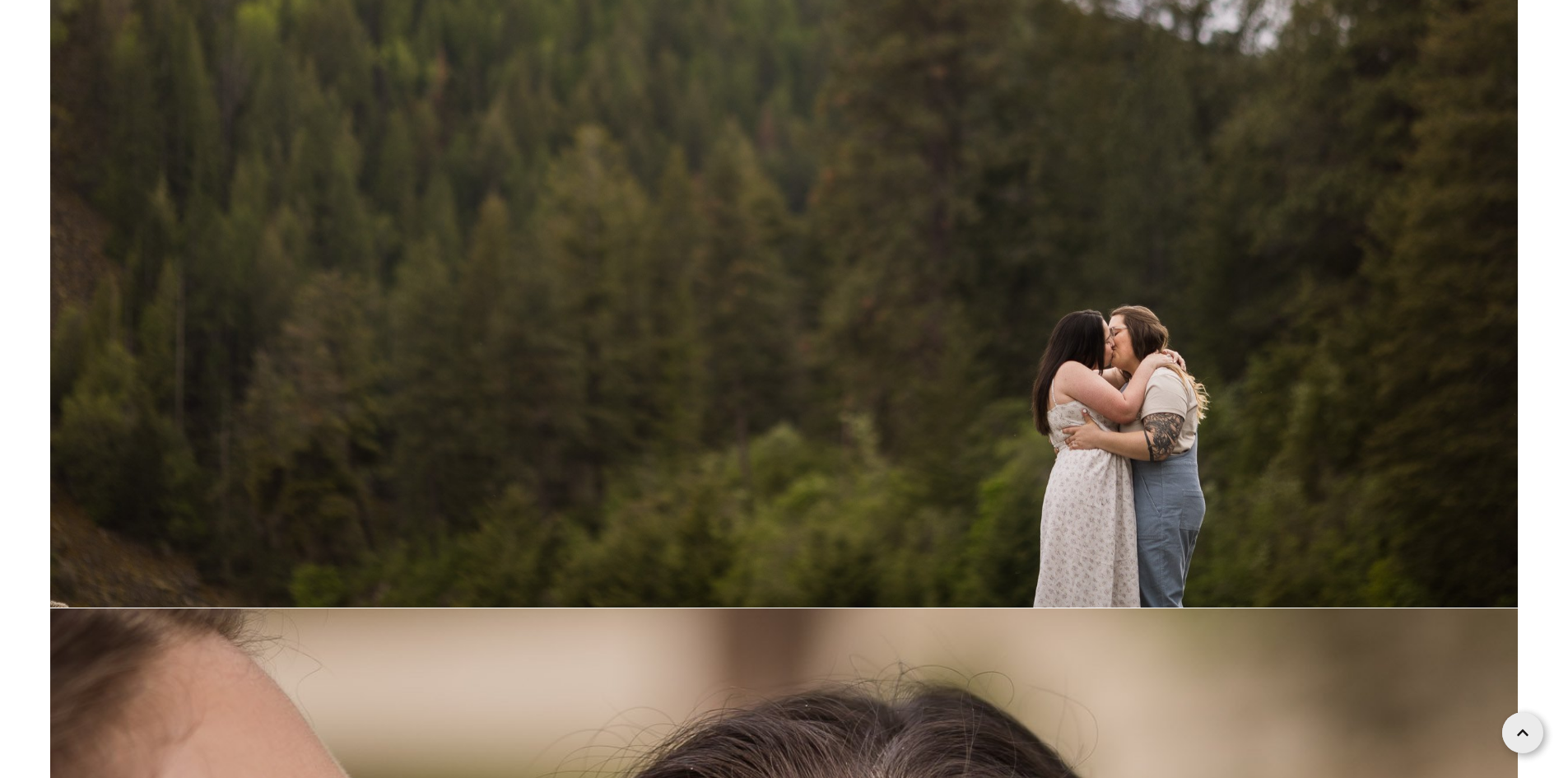
scroll to position [3870, 0]
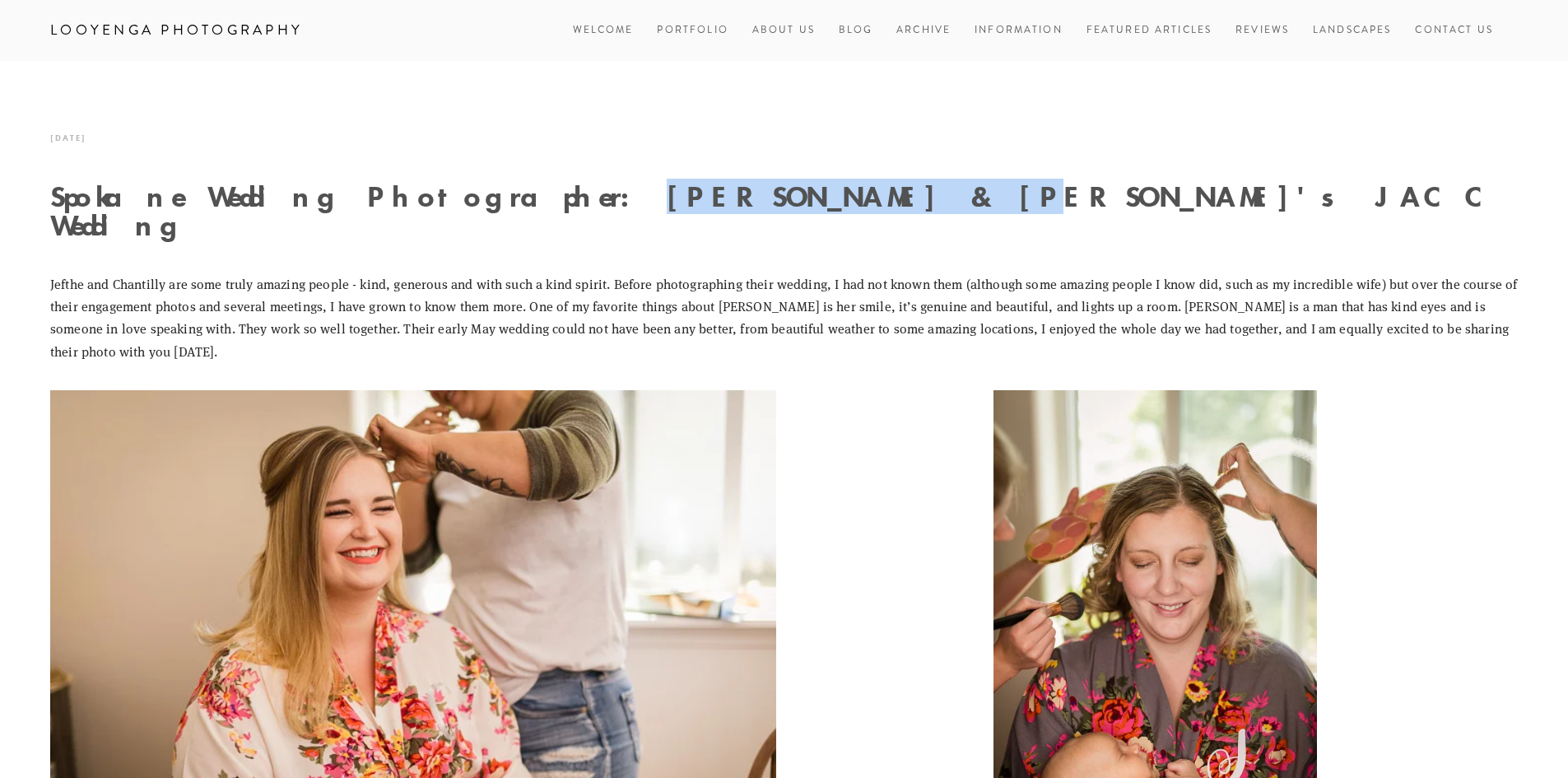
drag, startPoint x: 484, startPoint y: 198, endPoint x: 674, endPoint y: 203, distance: 190.1
copy h1 "Jefthe & Chantilly"
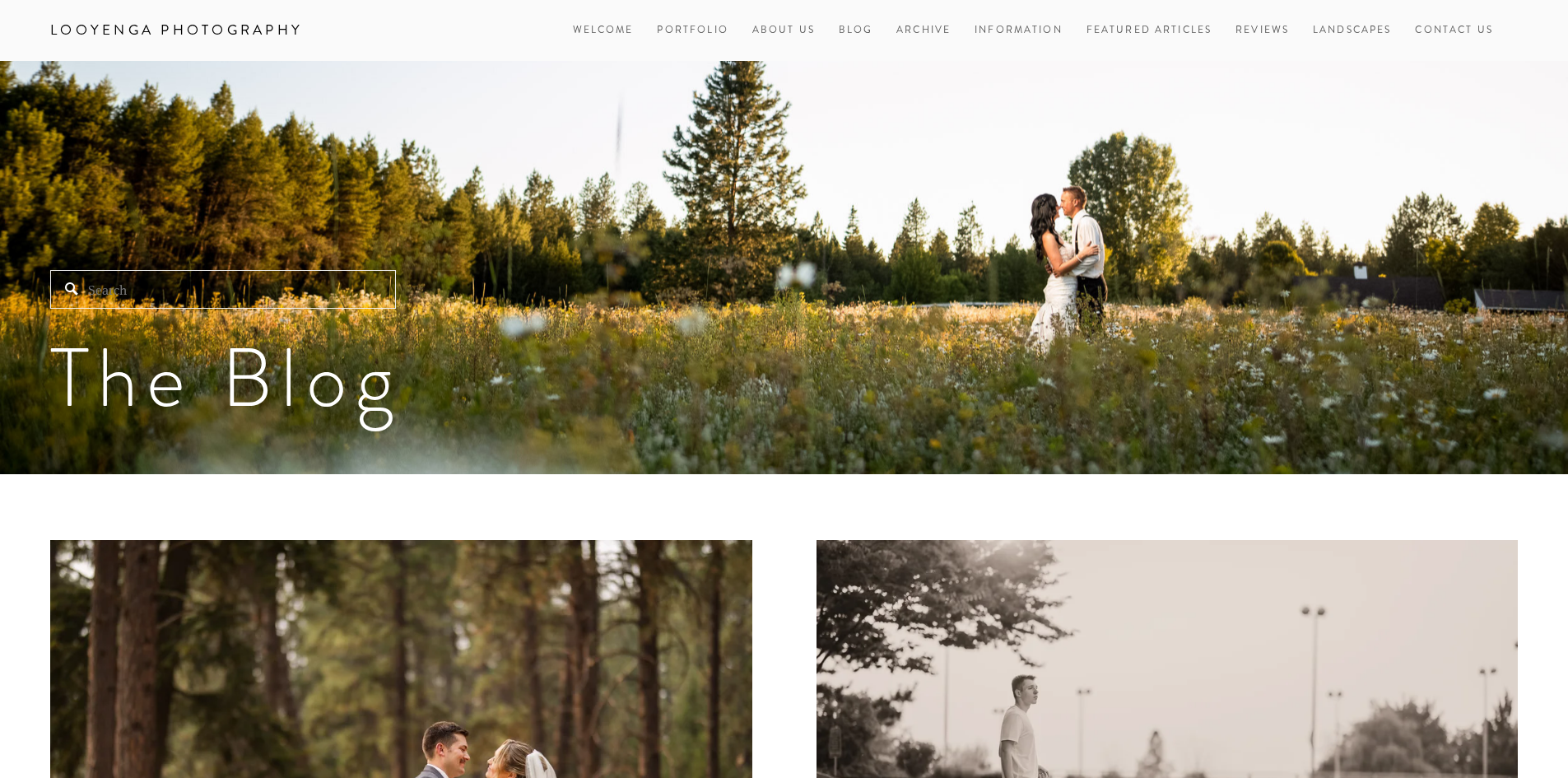
click at [335, 277] on input "Search" at bounding box center [223, 289] width 346 height 39
paste input "Jefthe & Chantilly"
type input "Jefthe & Chantilly"
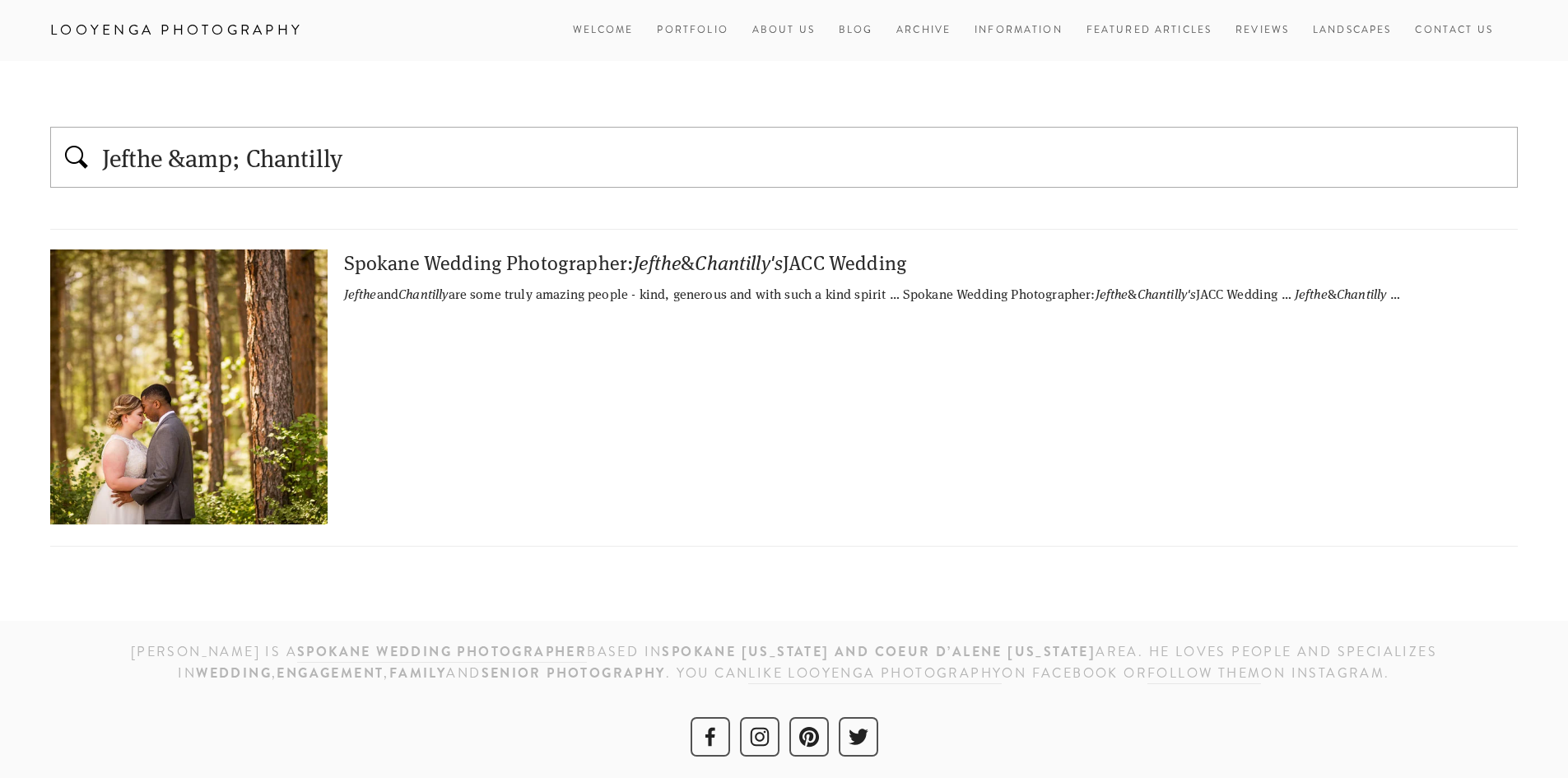
drag, startPoint x: 168, startPoint y: 166, endPoint x: 421, endPoint y: 167, distance: 253.0
click at [421, 167] on input "Jefthe &amp; Chantilly" at bounding box center [803, 157] width 1407 height 35
type input "Jefthe &amp;amp; Chantilly"
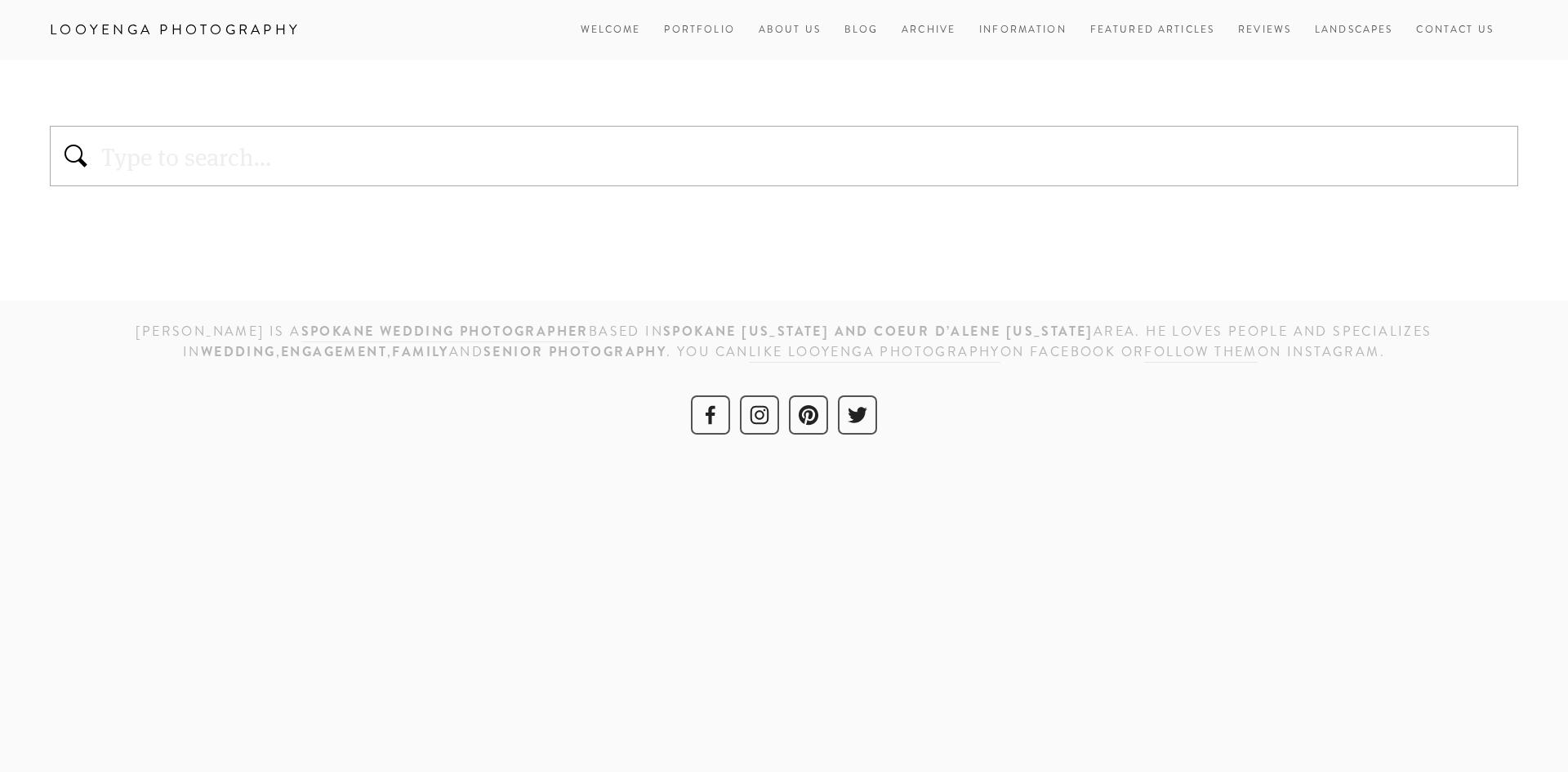
click at [384, 167] on input "text" at bounding box center [803, 156] width 1408 height 35
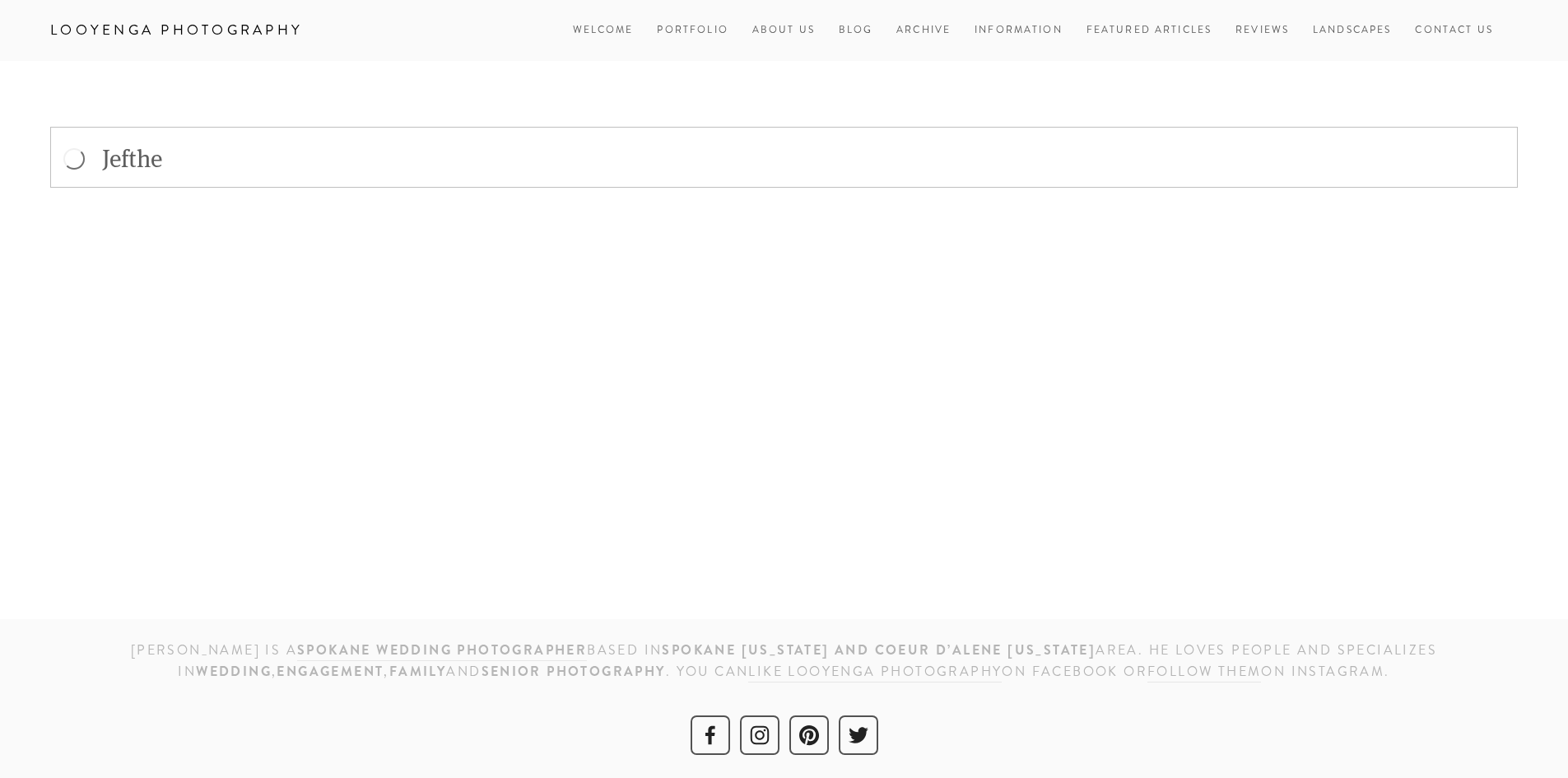
type input "Jefthe"
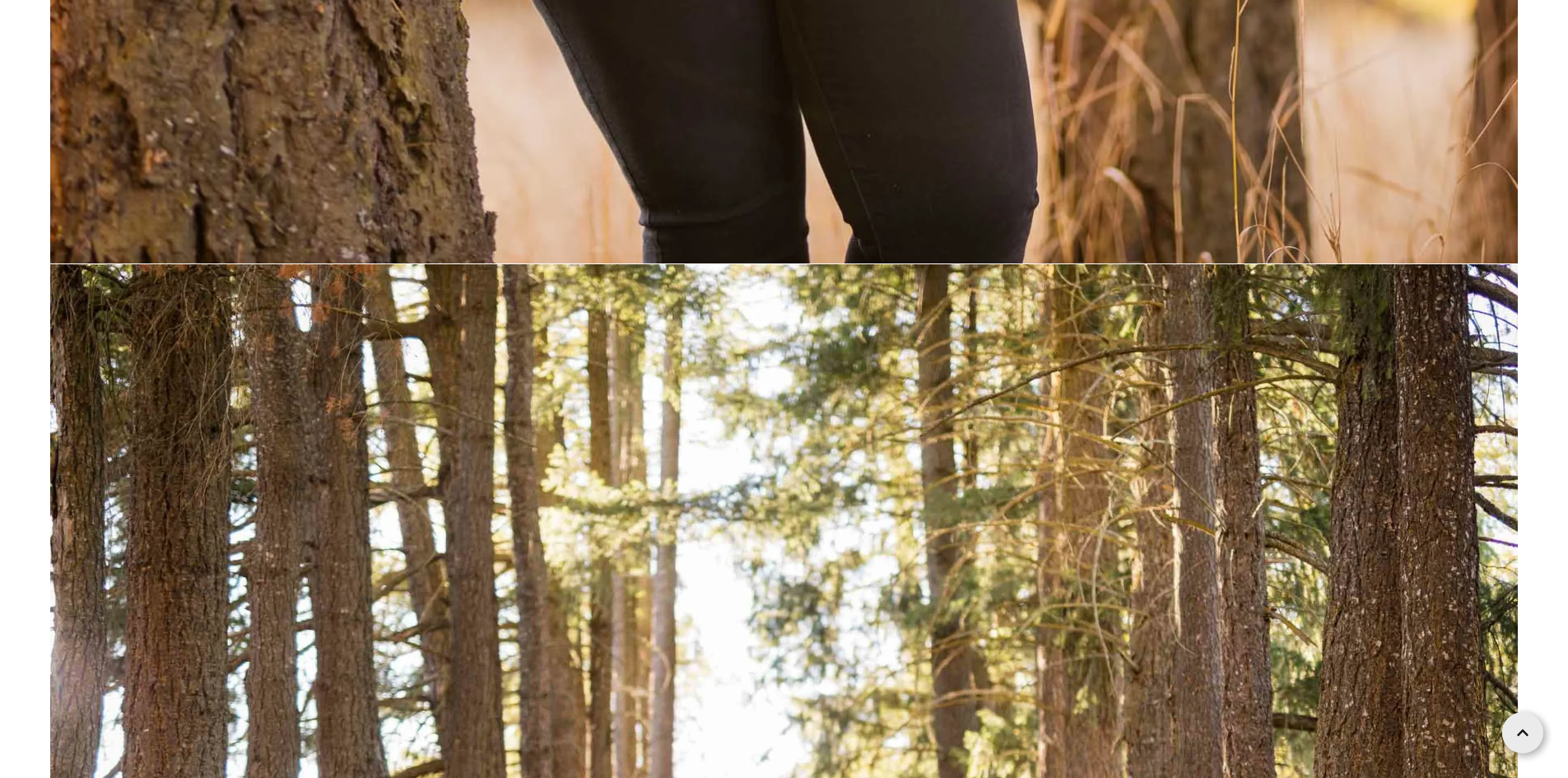
scroll to position [6752, 0]
